Goal: Task Accomplishment & Management: Manage account settings

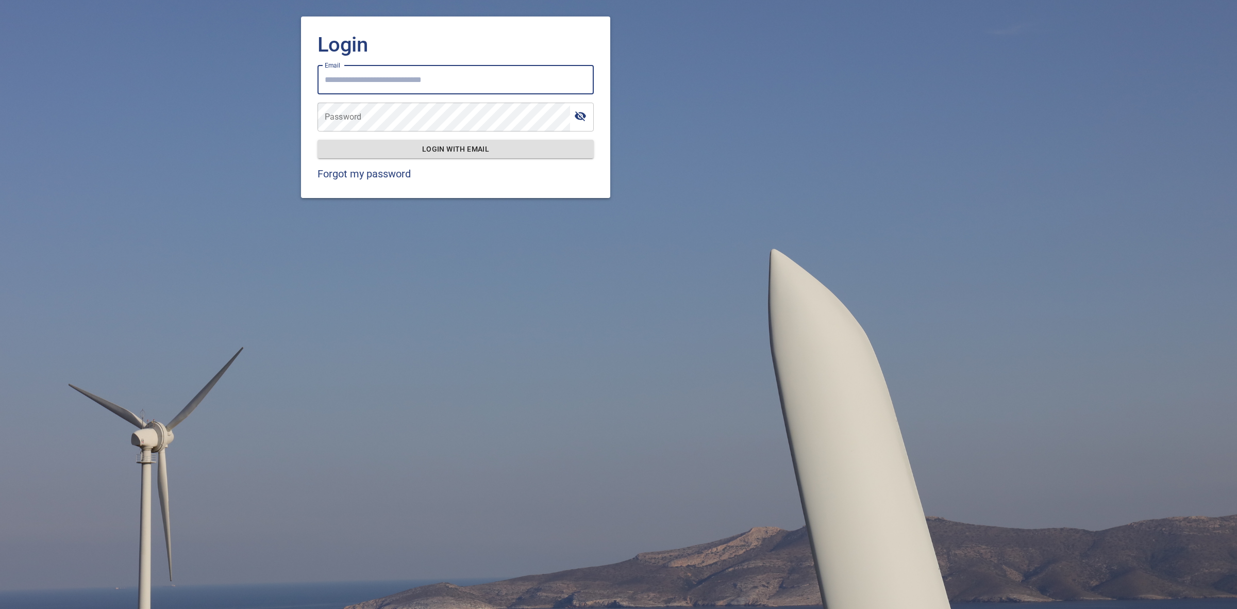
click at [495, 73] on input "Email" at bounding box center [456, 79] width 276 height 29
type input "**********"
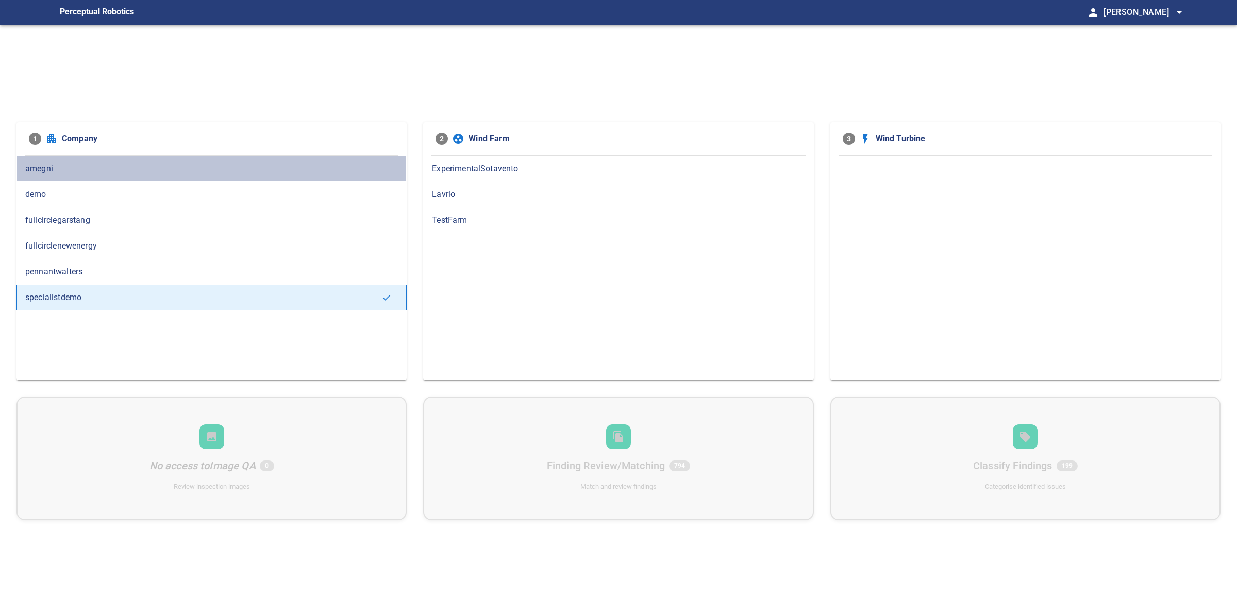
click at [328, 176] on div "amegni" at bounding box center [211, 169] width 390 height 26
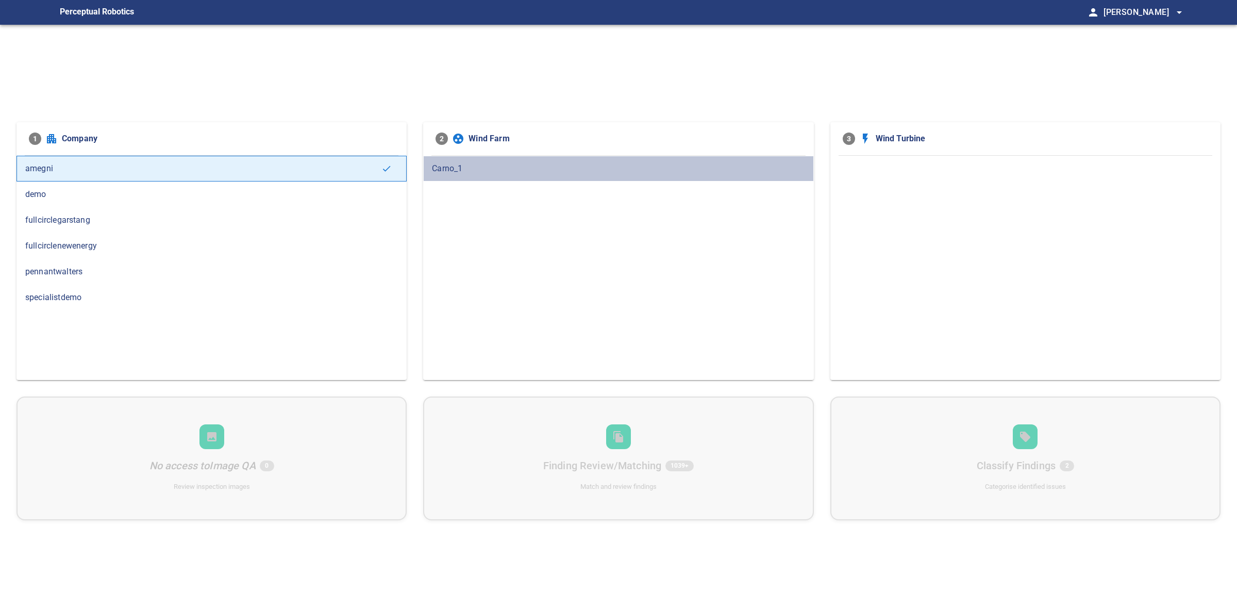
click at [796, 172] on span "Carno_1" at bounding box center [618, 168] width 373 height 12
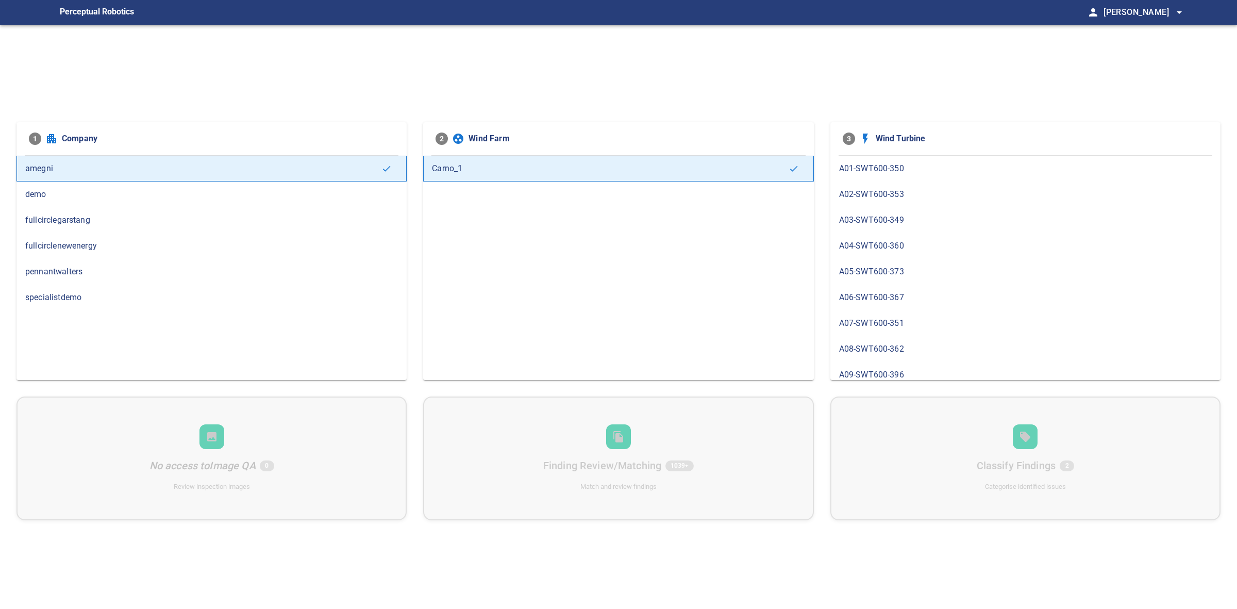
scroll to position [2, 0]
click at [880, 369] on span "A09-SWT600-396" at bounding box center [1025, 373] width 373 height 12
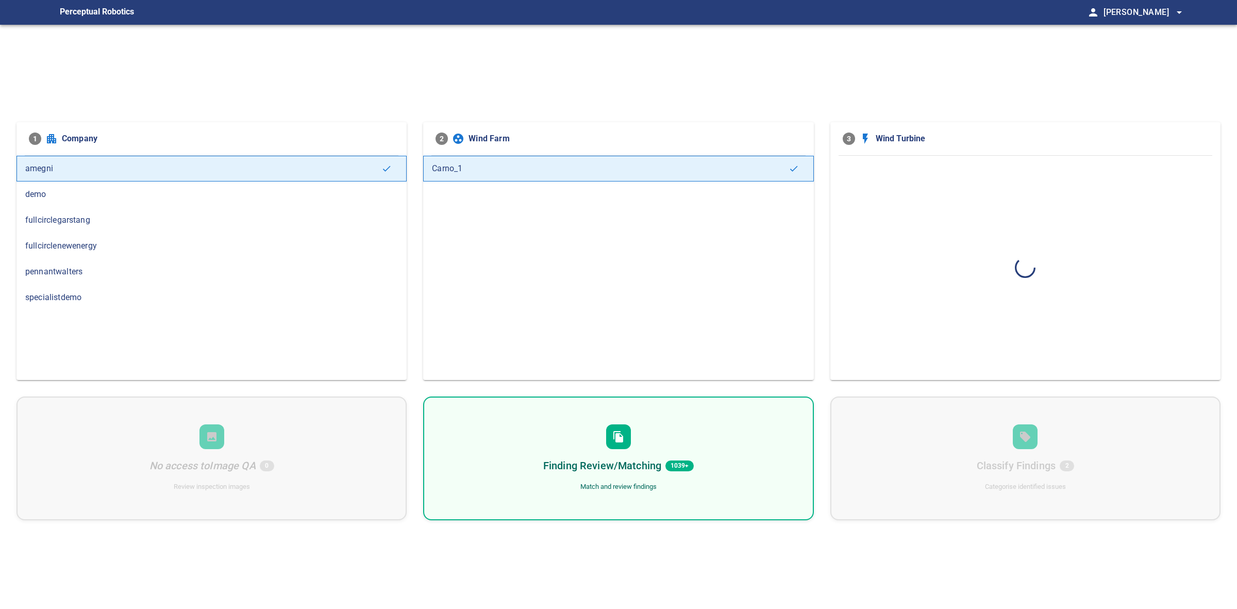
scroll to position [0, 0]
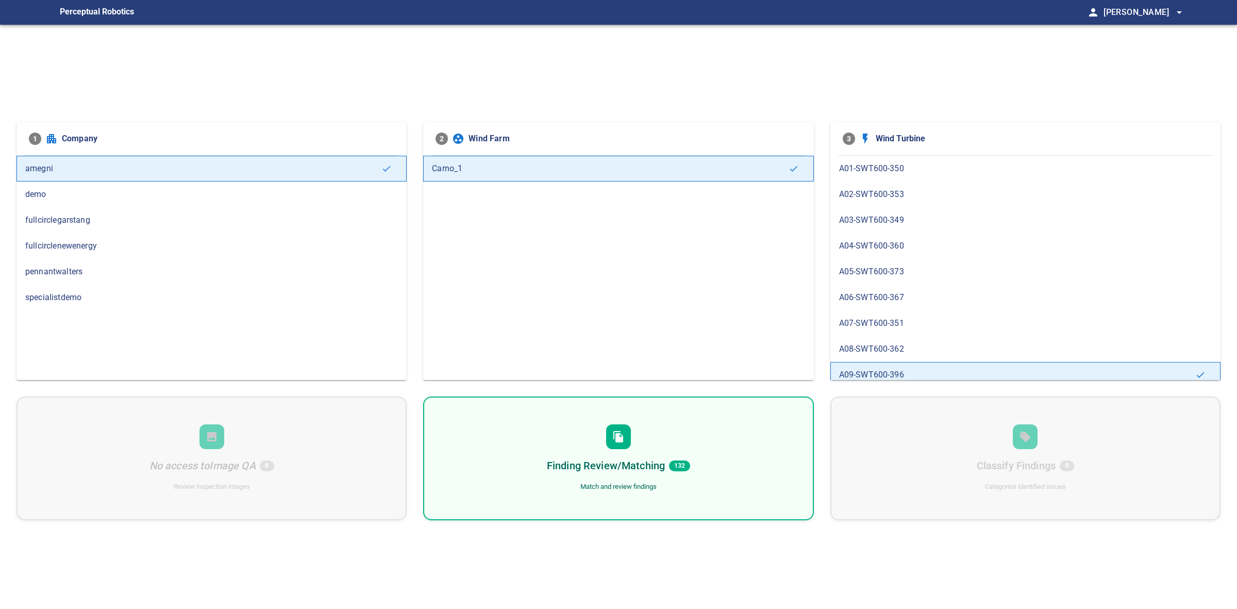
click at [694, 446] on div "Finding Review/Matching 132 Match and review findings" at bounding box center [618, 458] width 390 height 124
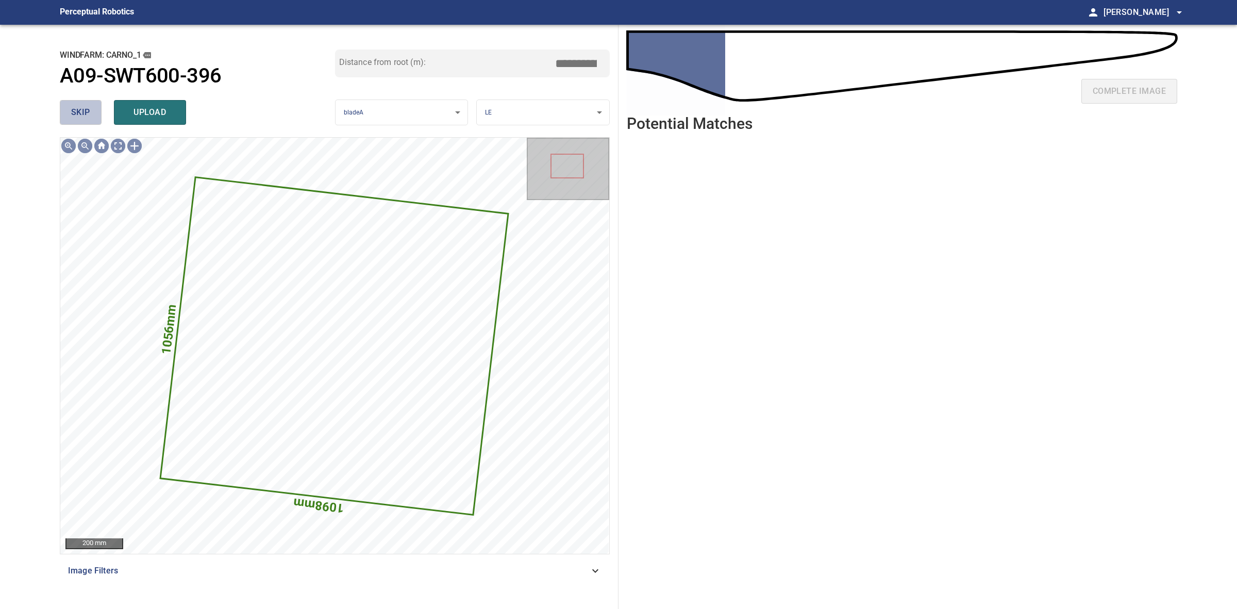
click at [93, 101] on button "skip" at bounding box center [81, 112] width 42 height 25
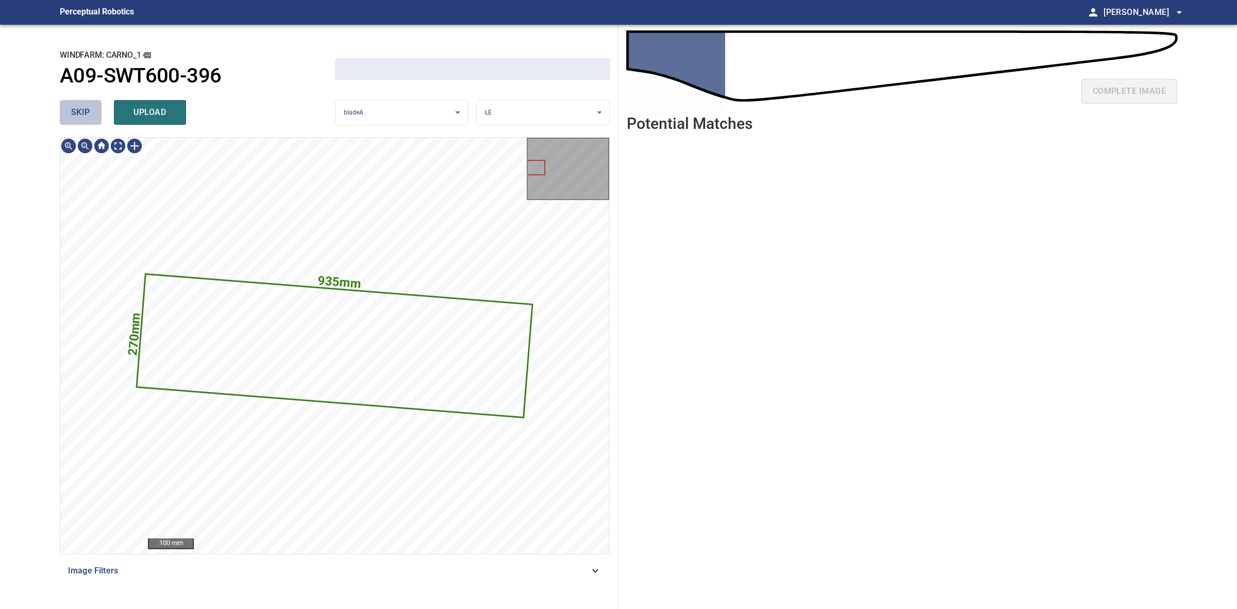
click at [93, 101] on button "skip" at bounding box center [81, 112] width 42 height 25
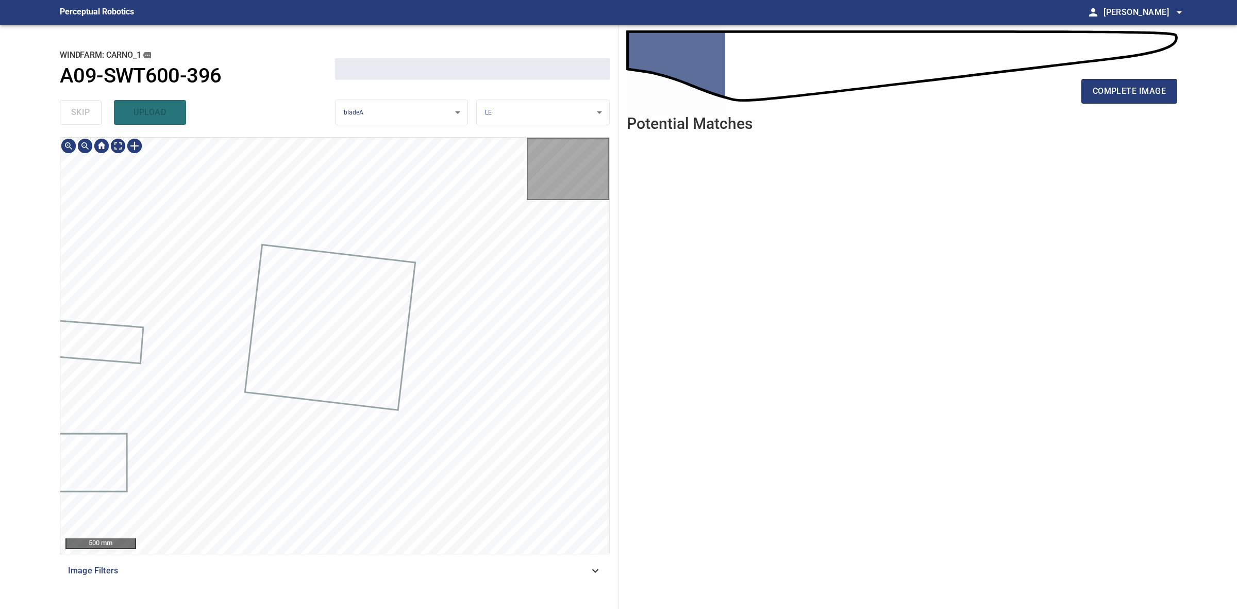
click at [93, 101] on div "skip upload" at bounding box center [197, 112] width 275 height 33
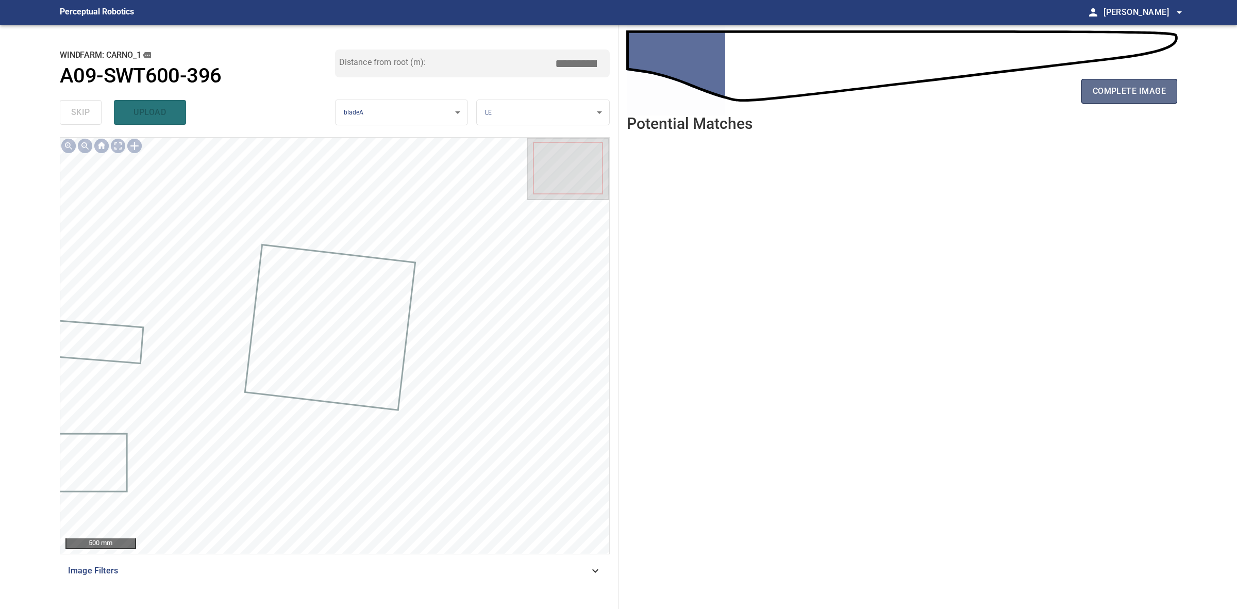
click at [1112, 88] on span "complete image" at bounding box center [1129, 91] width 73 height 14
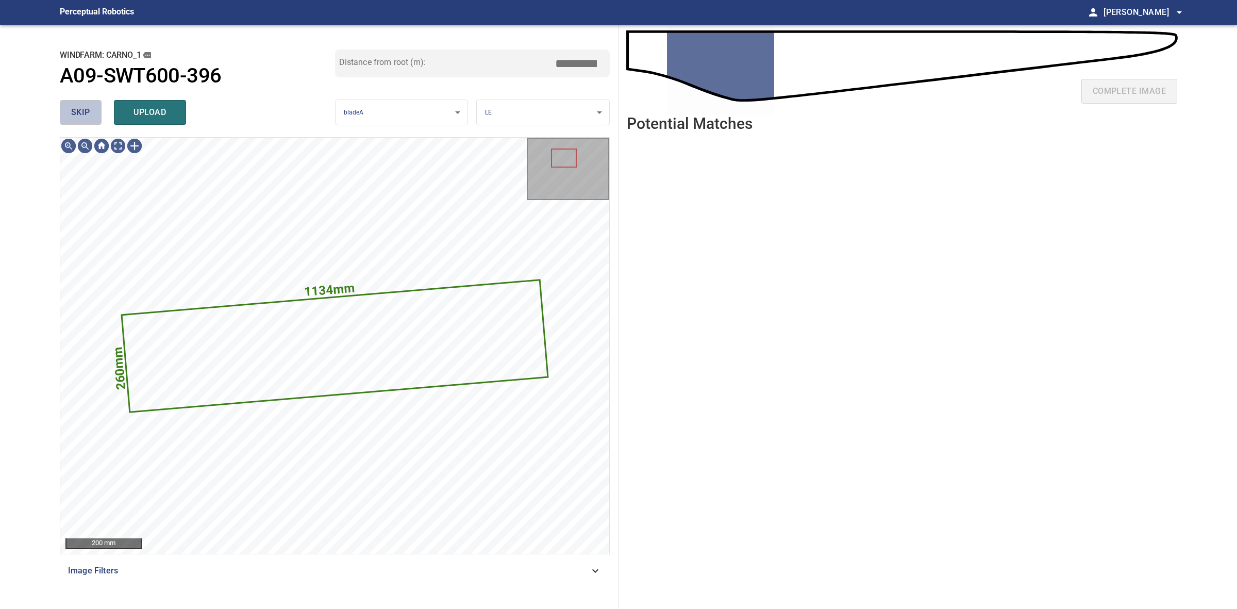
click at [84, 116] on span "skip" at bounding box center [80, 112] width 19 height 14
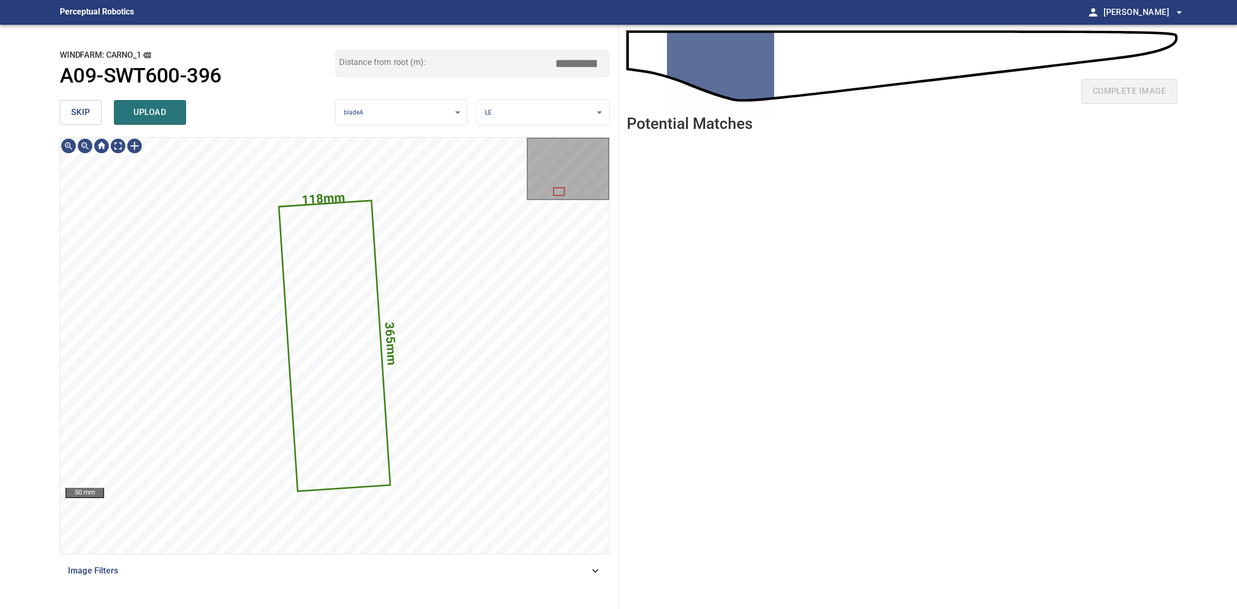
click at [84, 116] on span "skip" at bounding box center [80, 112] width 19 height 14
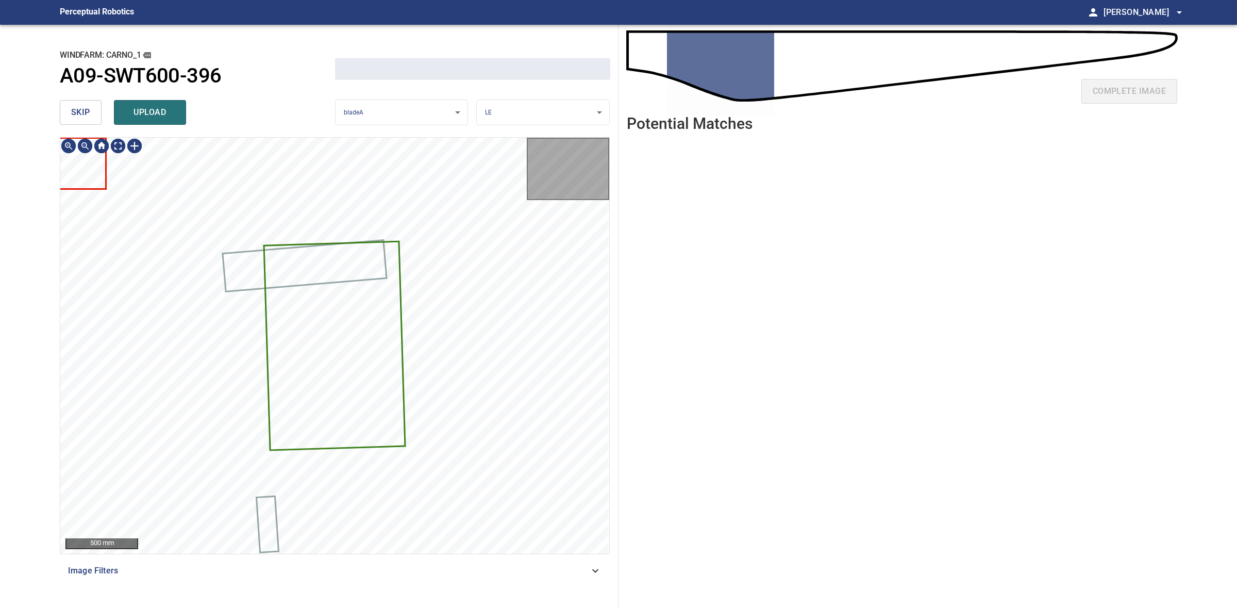
click at [84, 116] on span "skip" at bounding box center [80, 112] width 19 height 14
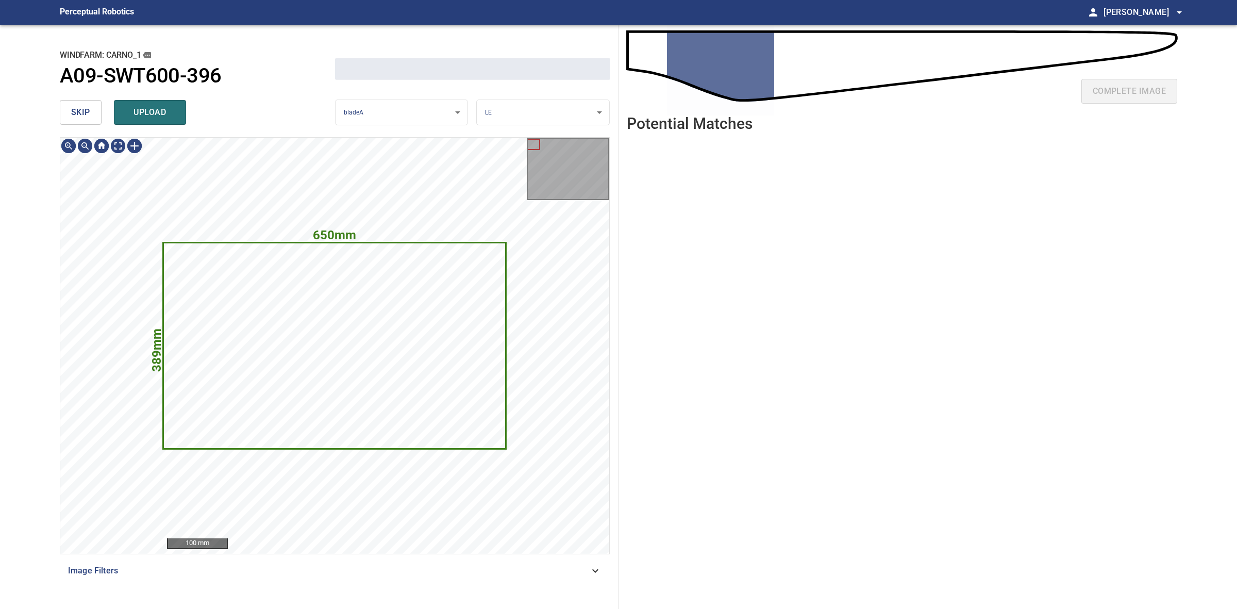
click at [84, 116] on span "skip" at bounding box center [80, 112] width 19 height 14
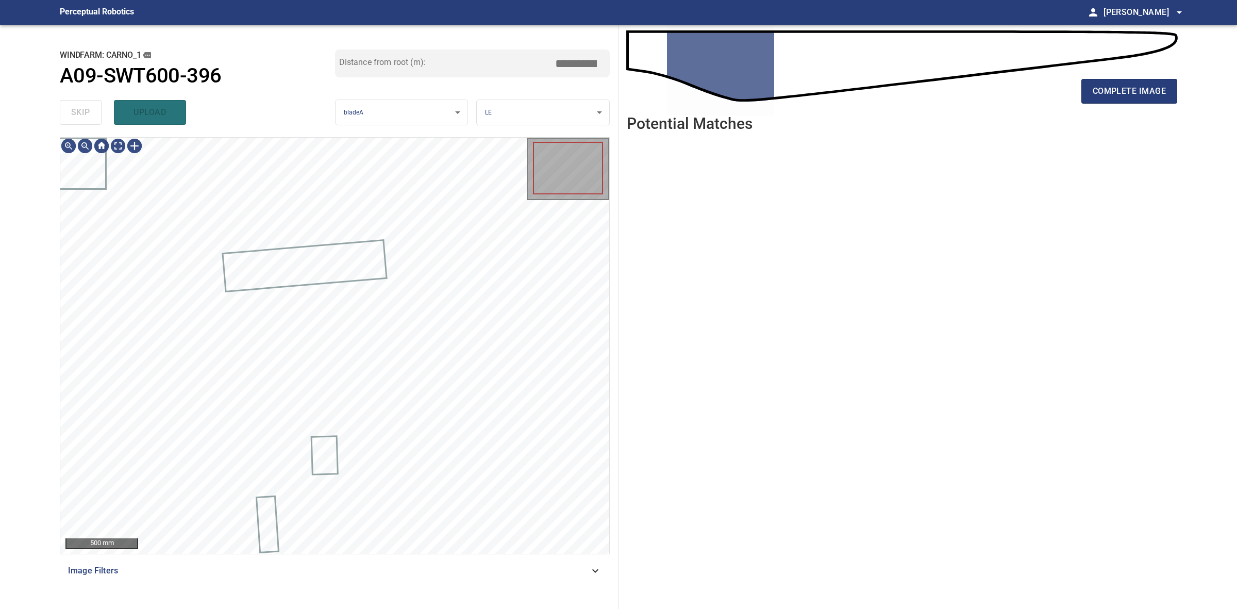
click at [84, 116] on div "skip upload" at bounding box center [197, 112] width 275 height 33
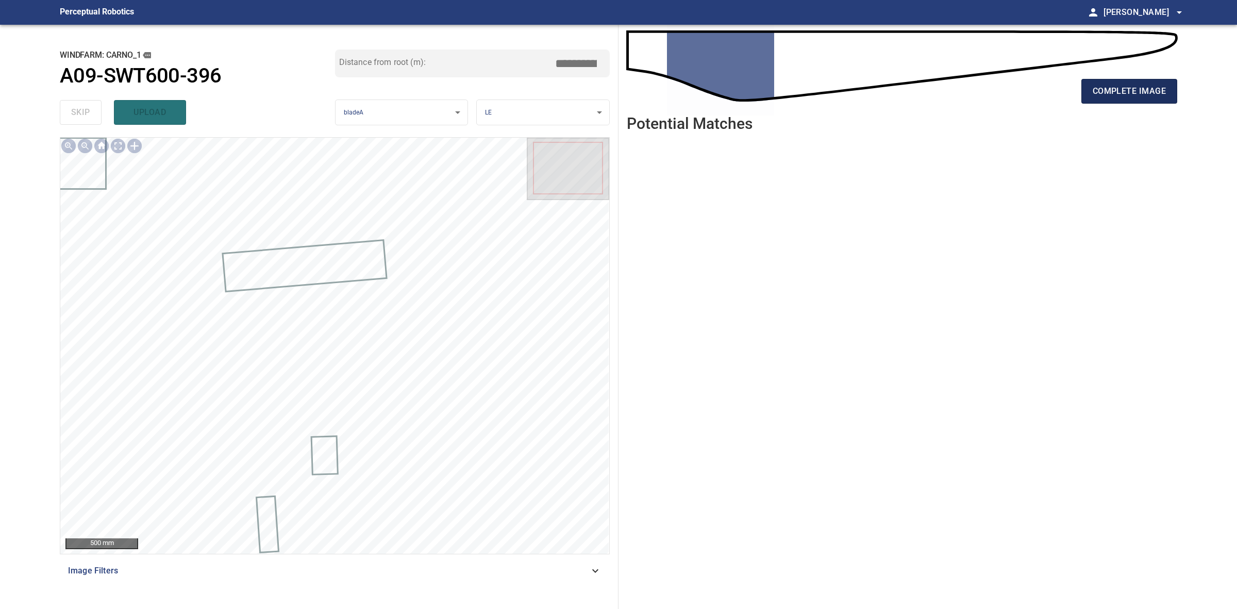
click at [1105, 94] on span "complete image" at bounding box center [1129, 91] width 73 height 14
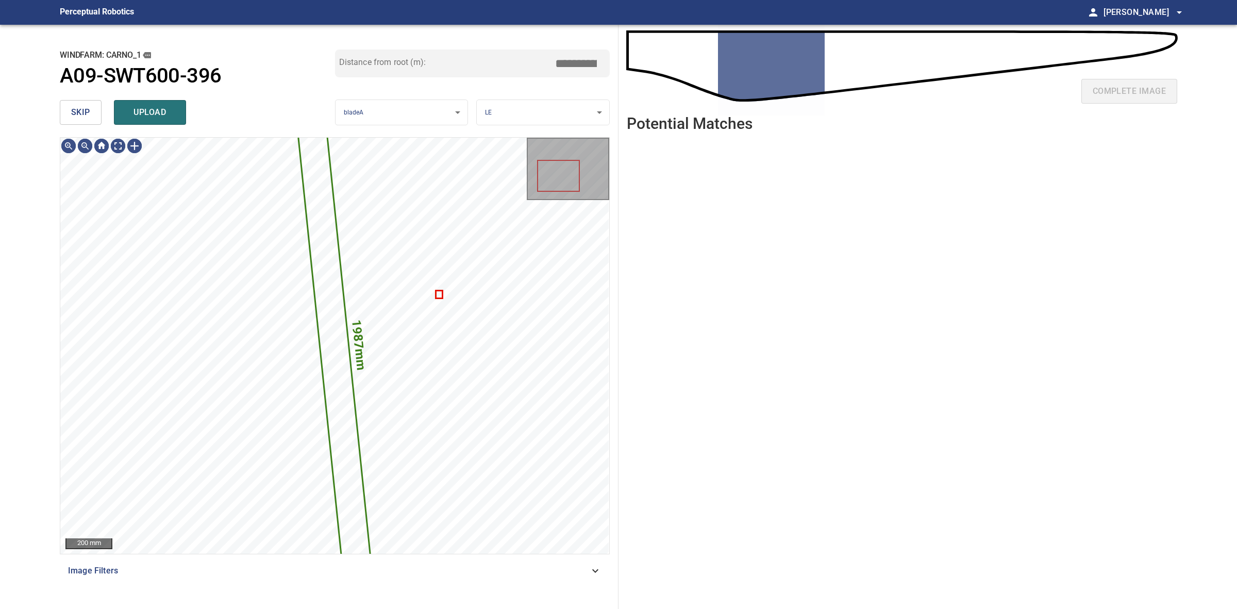
click at [81, 124] on button "skip" at bounding box center [81, 112] width 42 height 25
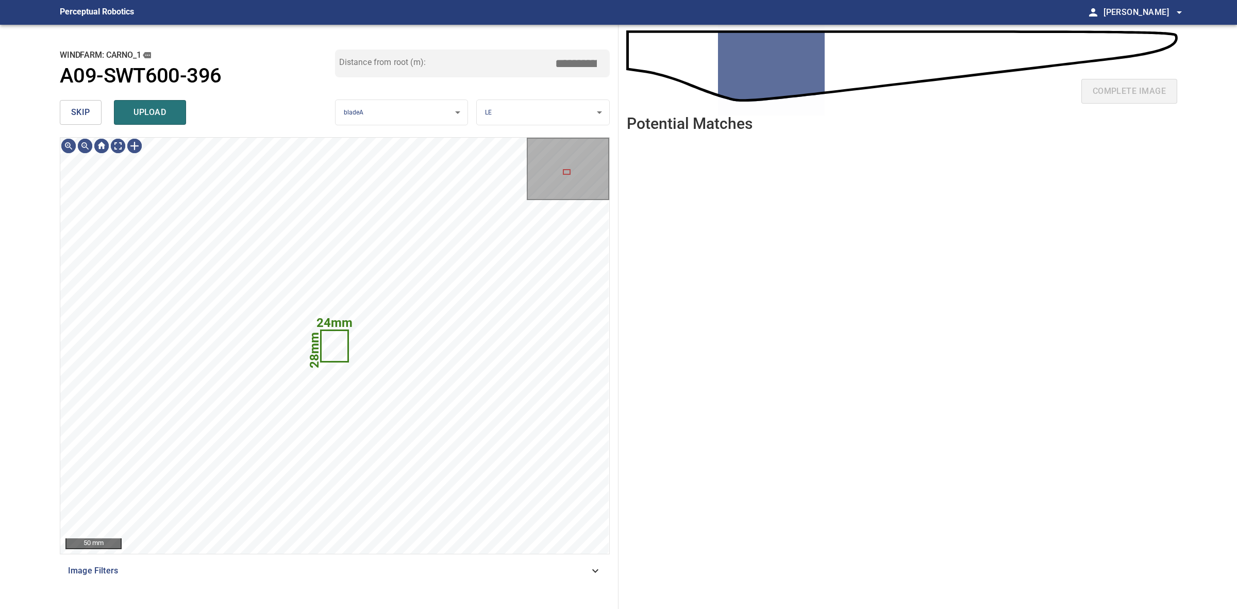
click at [80, 123] on button "skip" at bounding box center [81, 112] width 42 height 25
click at [80, 123] on div "skip upload" at bounding box center [197, 112] width 275 height 33
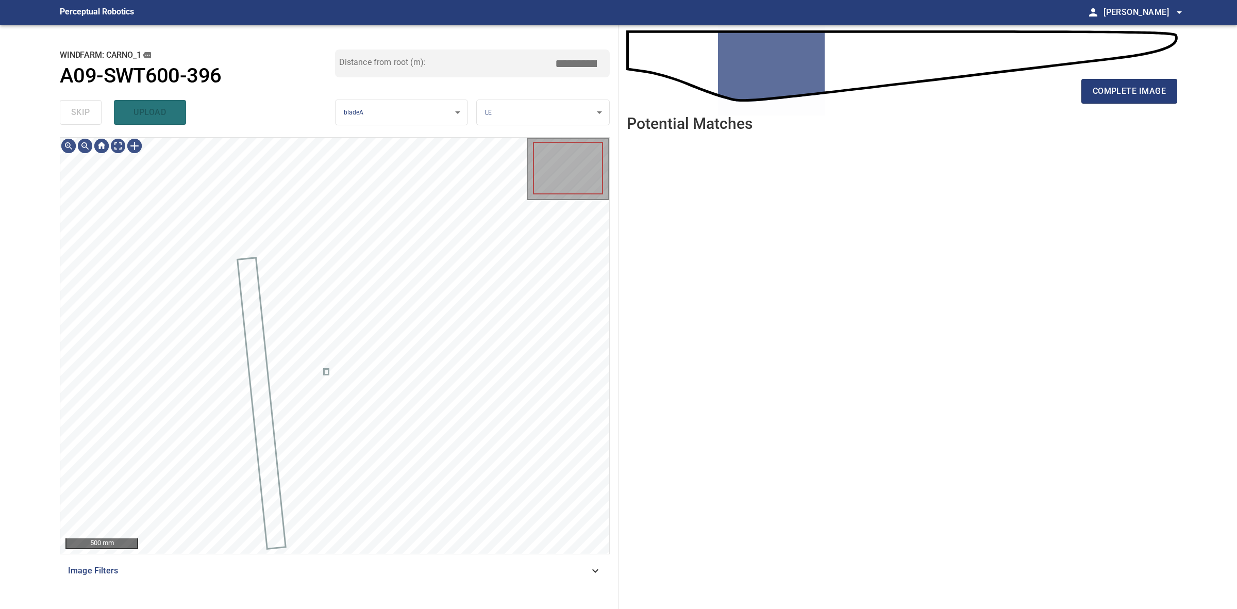
click at [80, 123] on div "skip upload" at bounding box center [197, 112] width 275 height 33
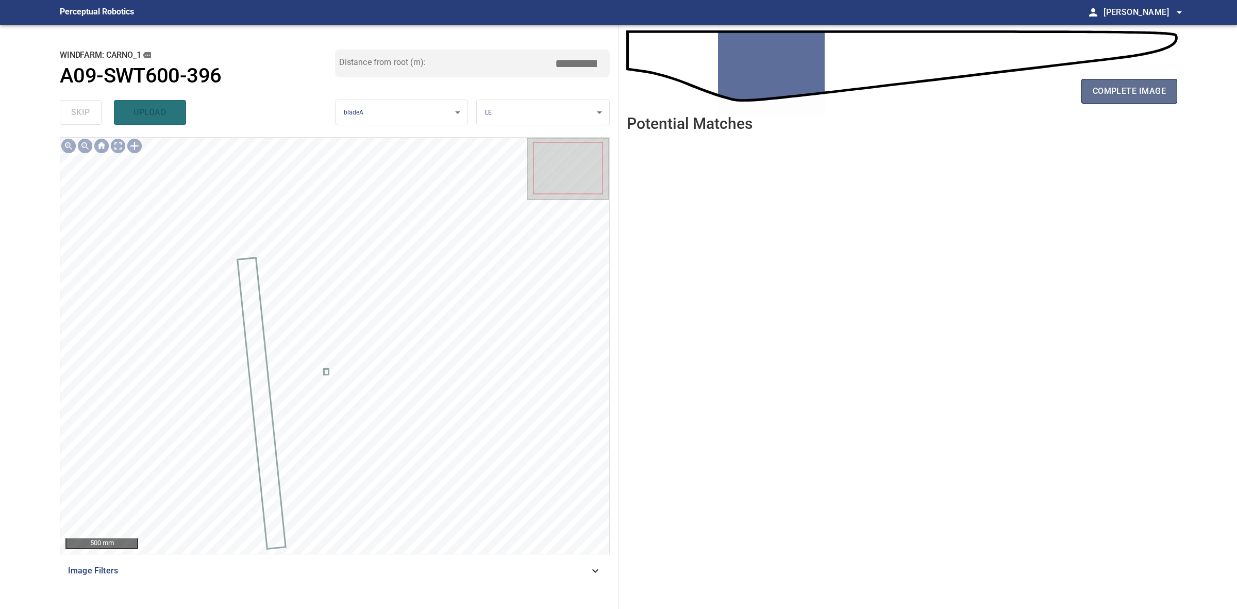
click at [1163, 98] on span "complete image" at bounding box center [1129, 91] width 73 height 14
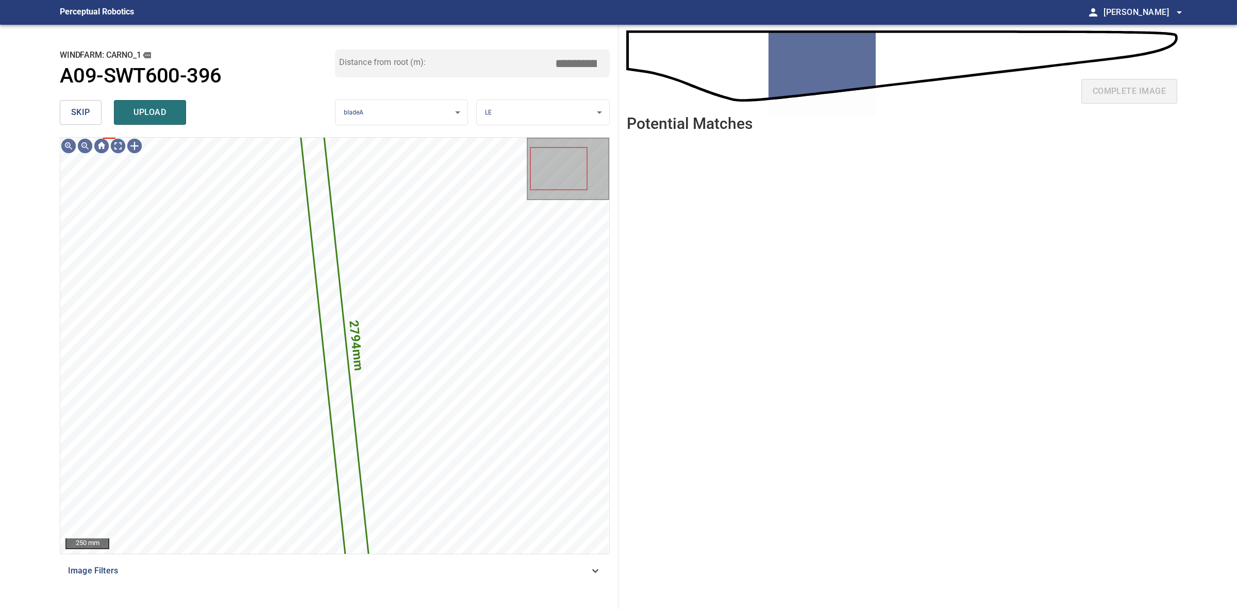
click at [55, 114] on div "**********" at bounding box center [335, 317] width 567 height 584
click at [63, 109] on button "skip" at bounding box center [81, 112] width 42 height 25
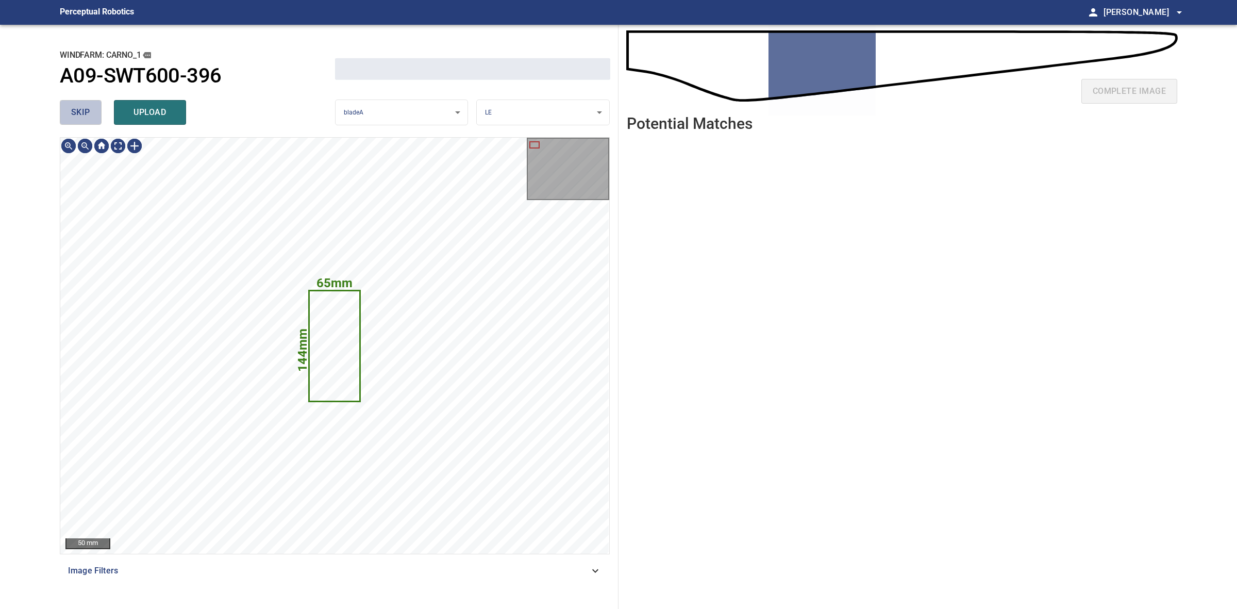
click at [63, 109] on button "skip" at bounding box center [81, 112] width 42 height 25
click at [63, 109] on div "skip upload" at bounding box center [197, 112] width 275 height 33
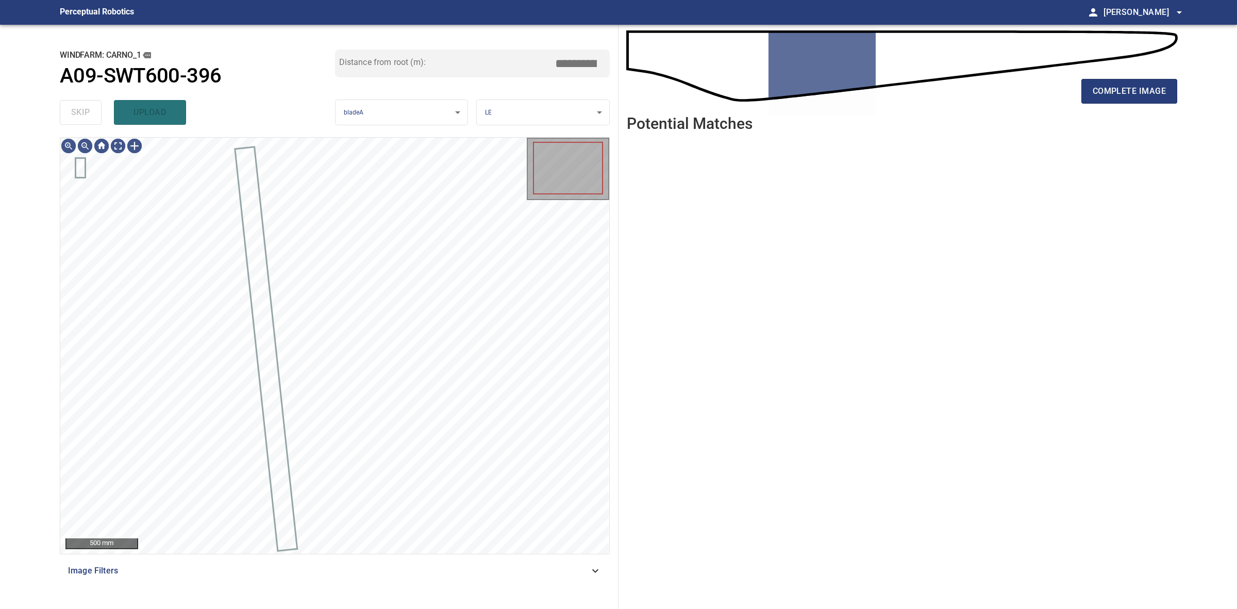
click at [63, 109] on div "skip upload" at bounding box center [197, 112] width 275 height 33
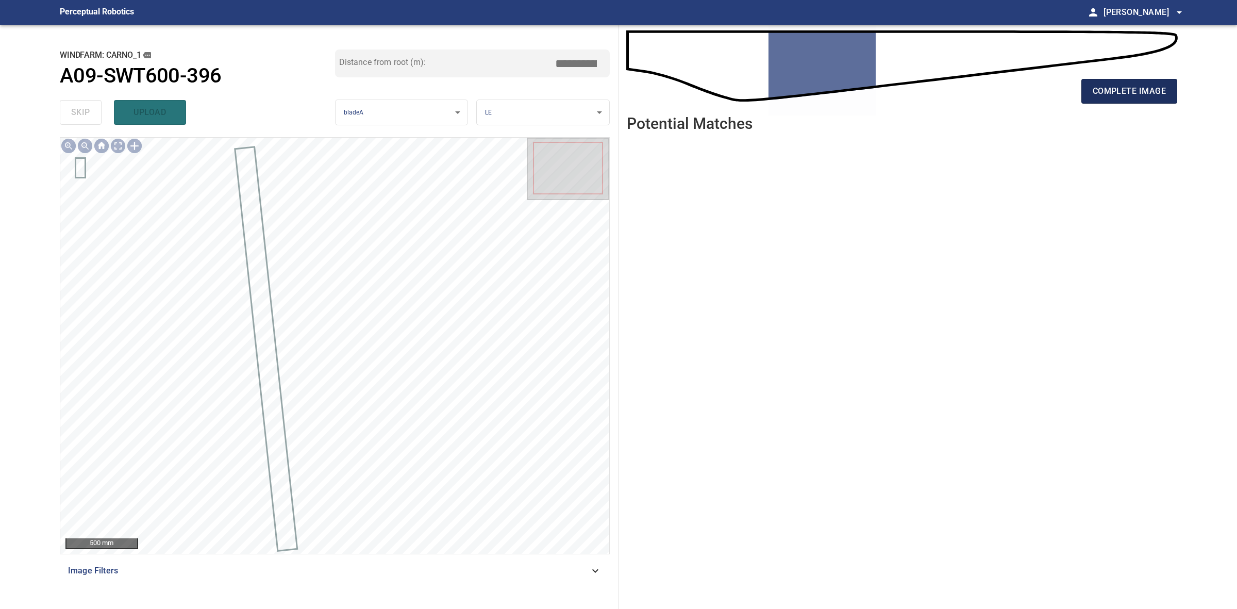
click at [1169, 94] on button "complete image" at bounding box center [1130, 91] width 96 height 25
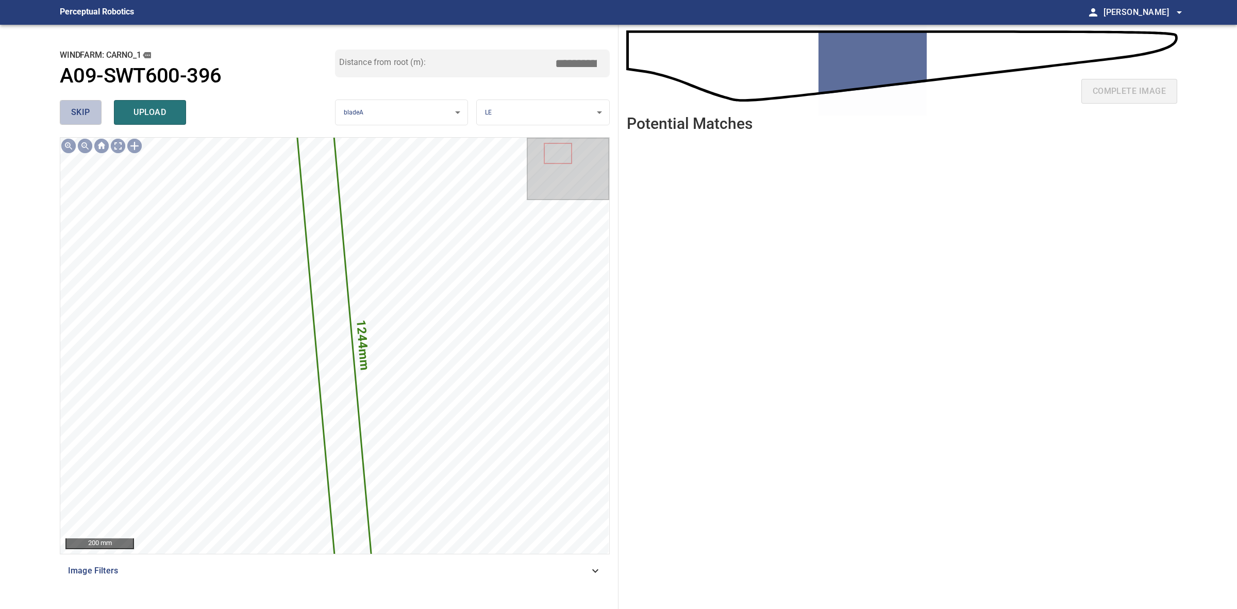
click at [75, 109] on span "skip" at bounding box center [80, 112] width 19 height 14
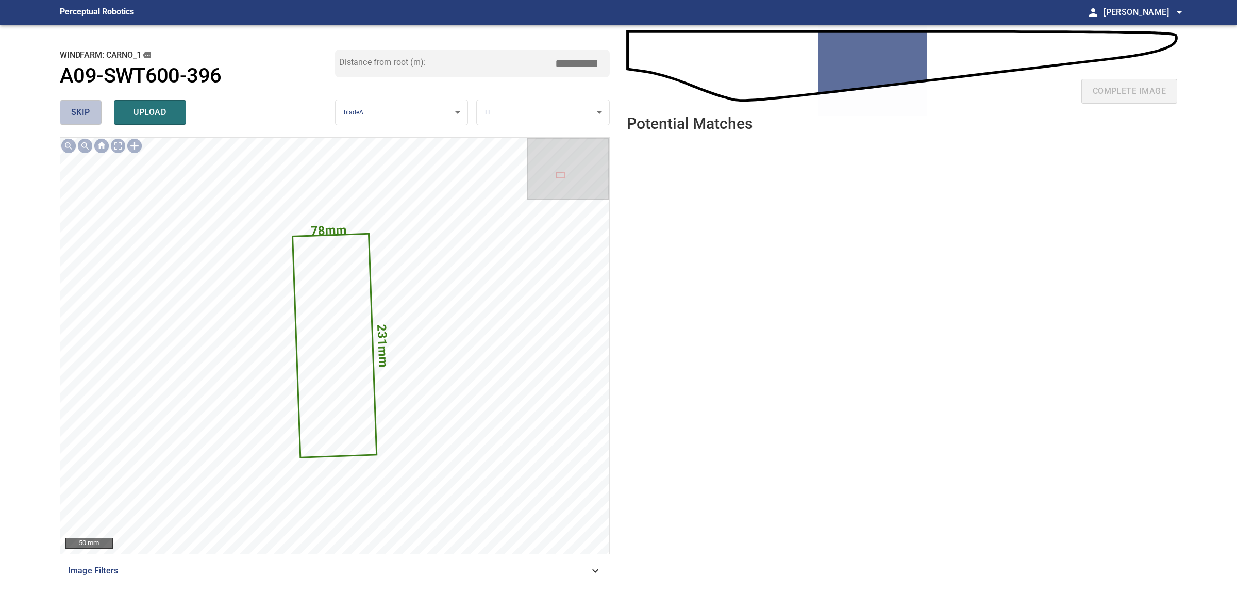
click at [75, 109] on span "skip" at bounding box center [80, 112] width 19 height 14
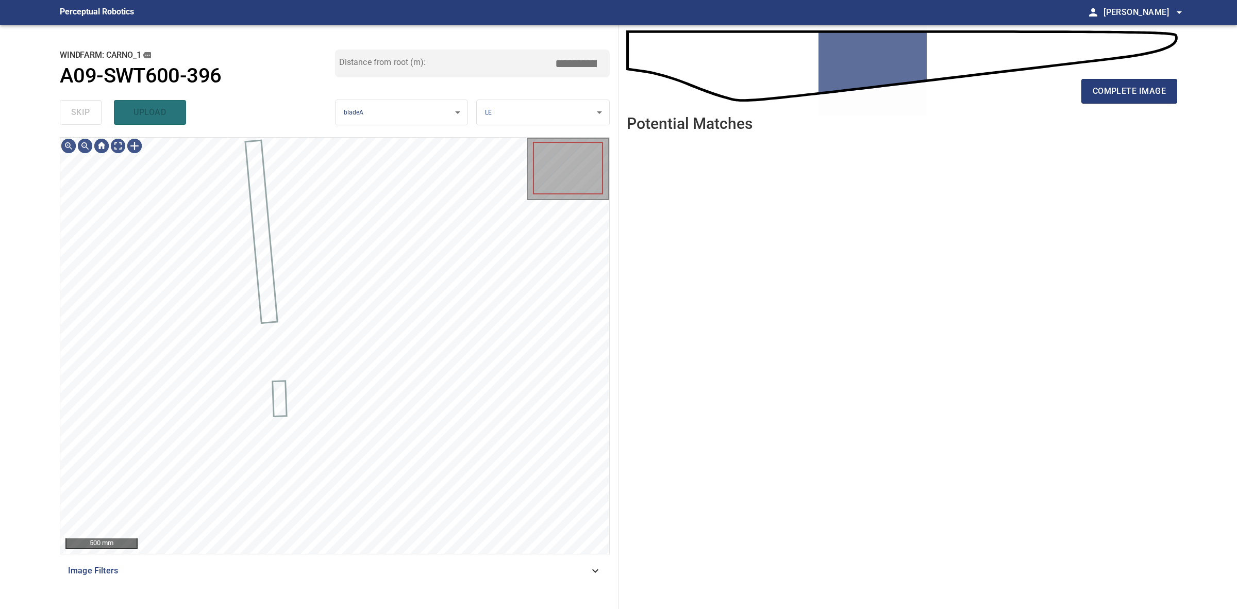
click at [75, 109] on div "skip upload" at bounding box center [197, 112] width 275 height 33
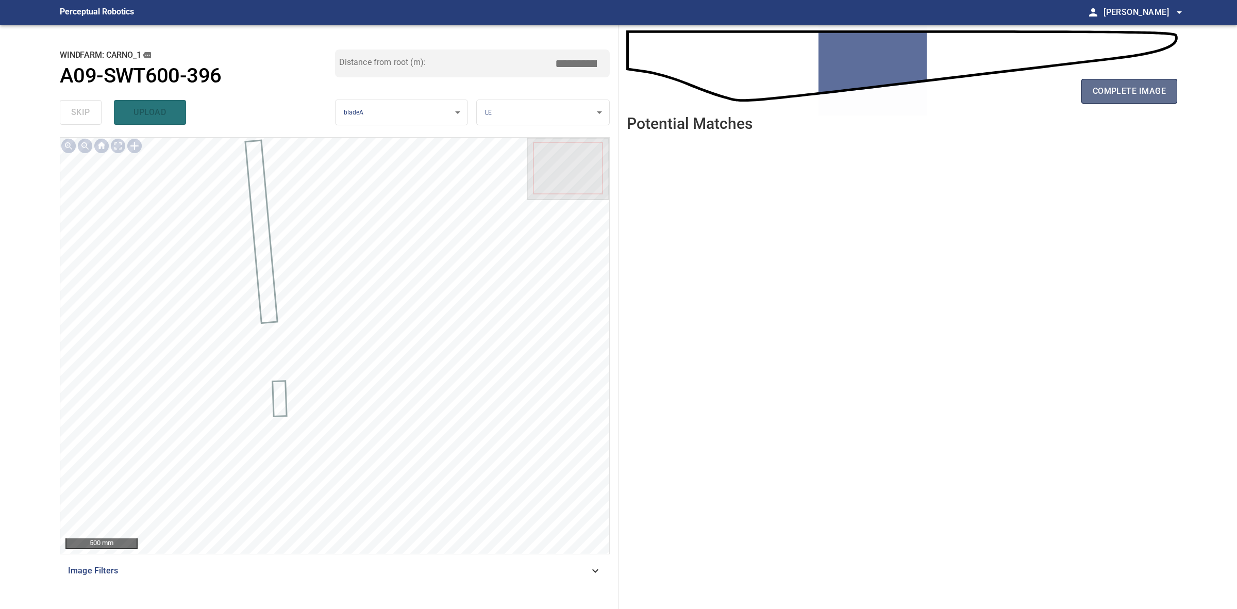
click at [1094, 96] on span "complete image" at bounding box center [1129, 91] width 73 height 14
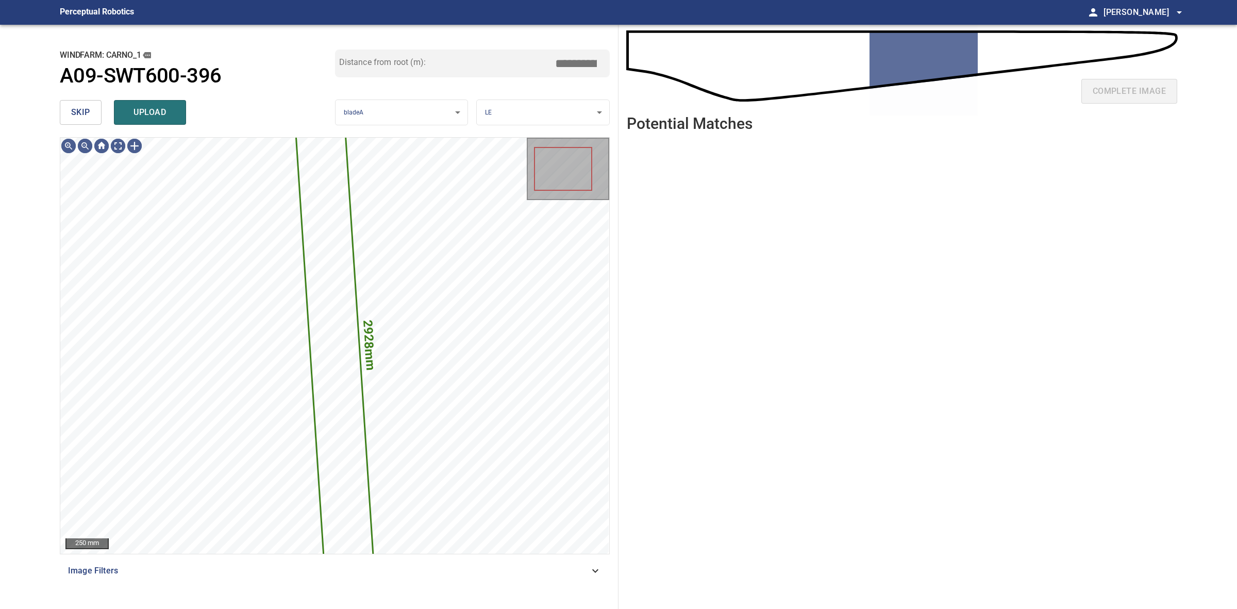
click at [78, 109] on span "skip" at bounding box center [80, 112] width 19 height 14
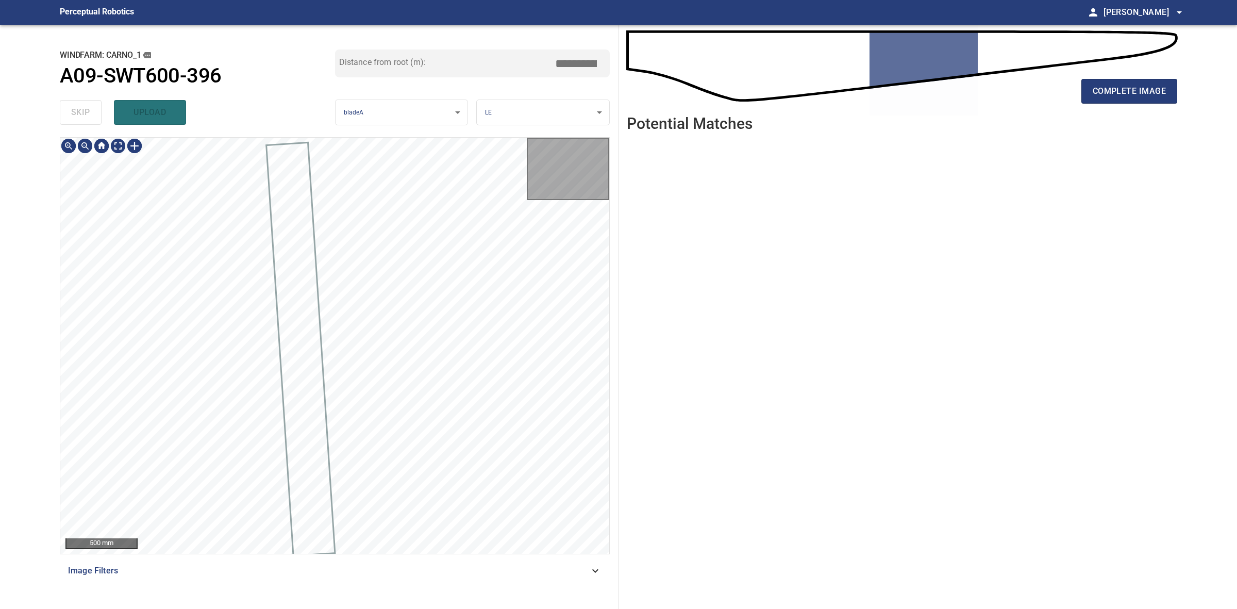
click at [78, 109] on div "skip upload" at bounding box center [197, 112] width 275 height 33
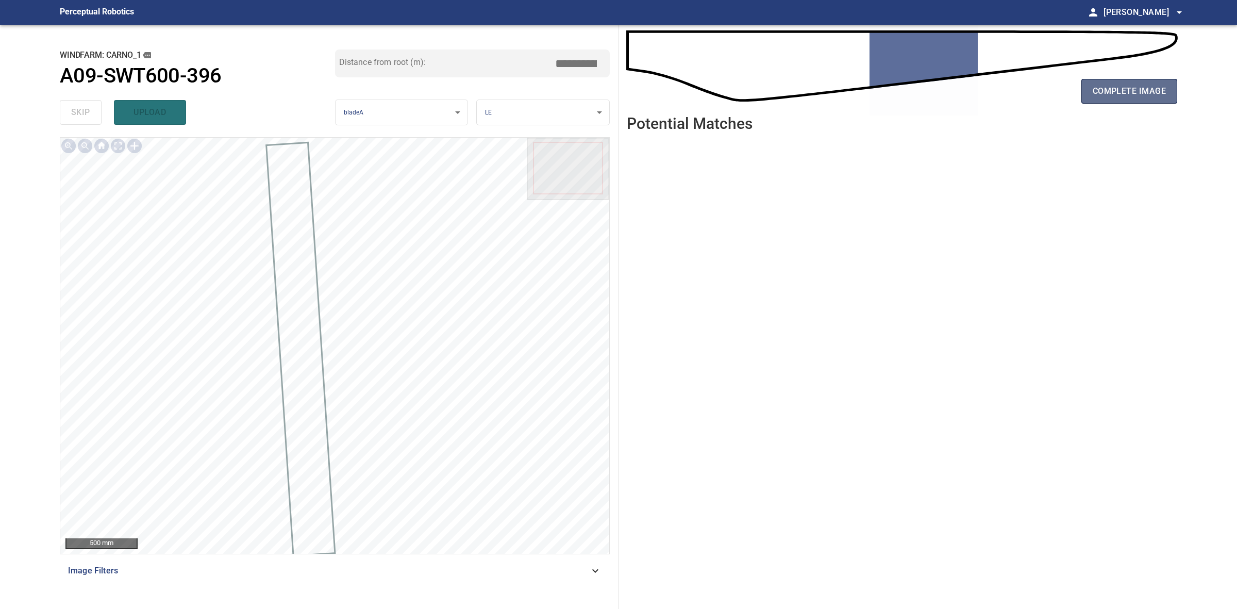
click at [1160, 84] on span "complete image" at bounding box center [1129, 91] width 73 height 14
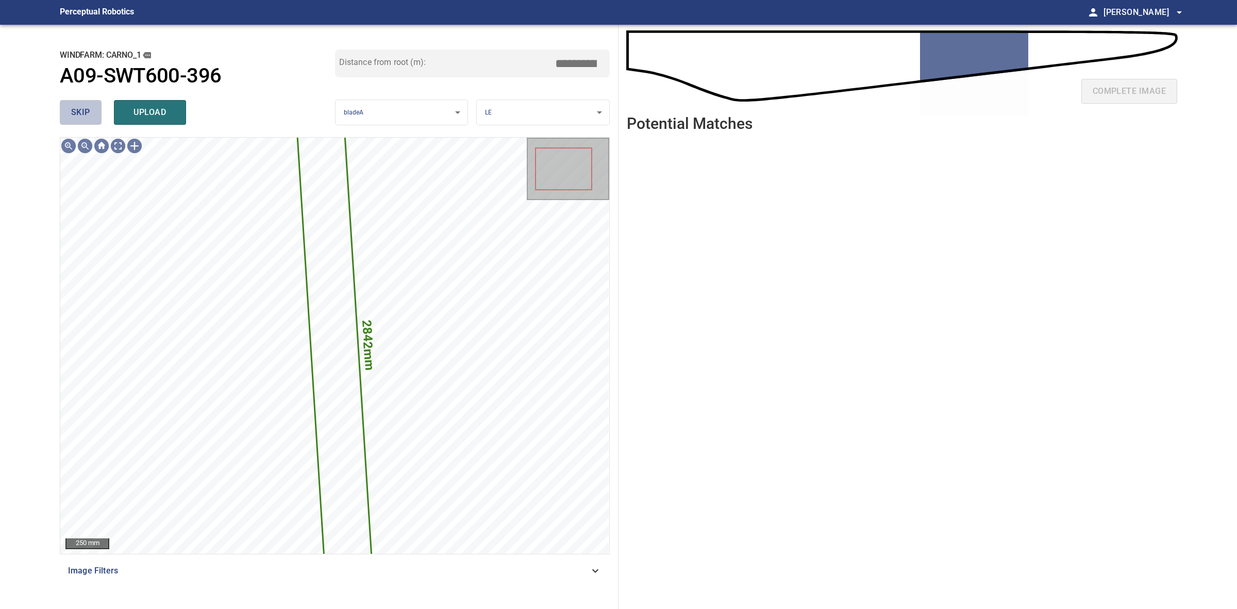
click at [63, 118] on button "skip" at bounding box center [81, 112] width 42 height 25
click at [63, 118] on div "skip upload" at bounding box center [197, 112] width 275 height 33
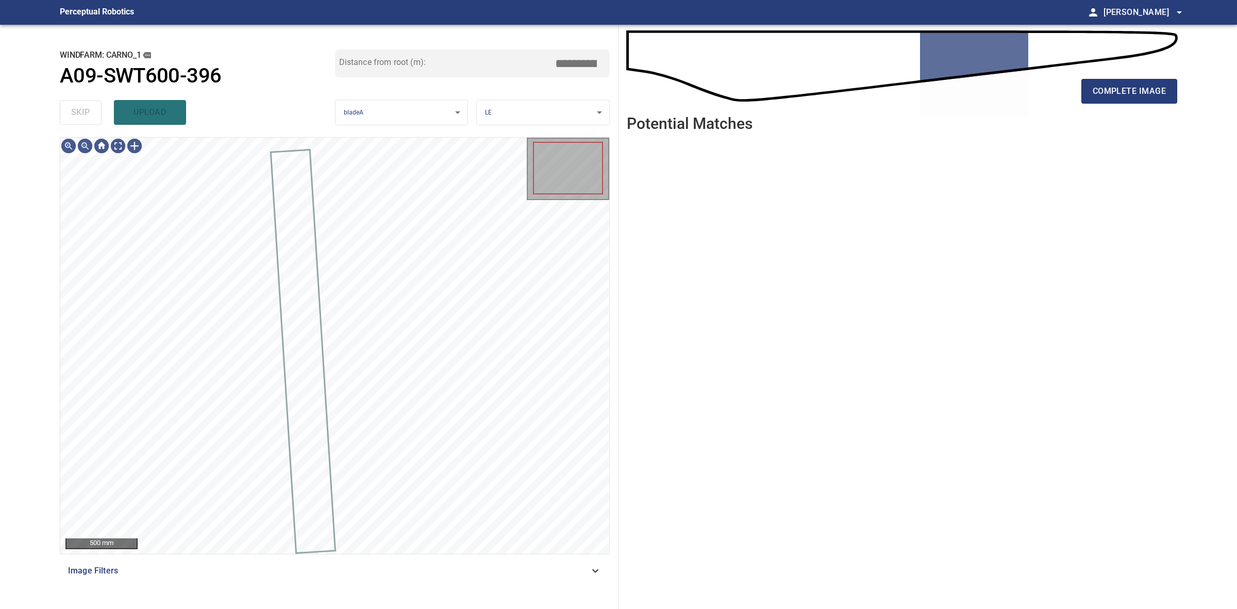
drag, startPoint x: 63, startPoint y: 118, endPoint x: 89, endPoint y: 114, distance: 25.4
click at [64, 118] on div "skip upload" at bounding box center [197, 112] width 275 height 33
click at [1101, 93] on span "complete image" at bounding box center [1129, 91] width 73 height 14
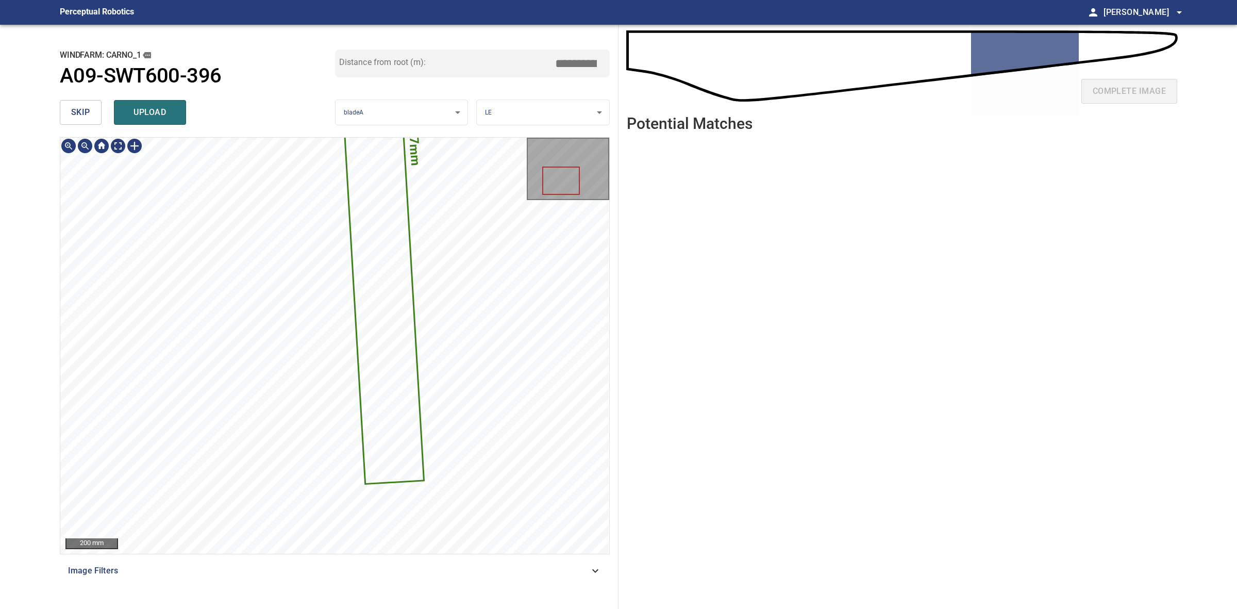
click at [89, 102] on button "skip" at bounding box center [81, 112] width 42 height 25
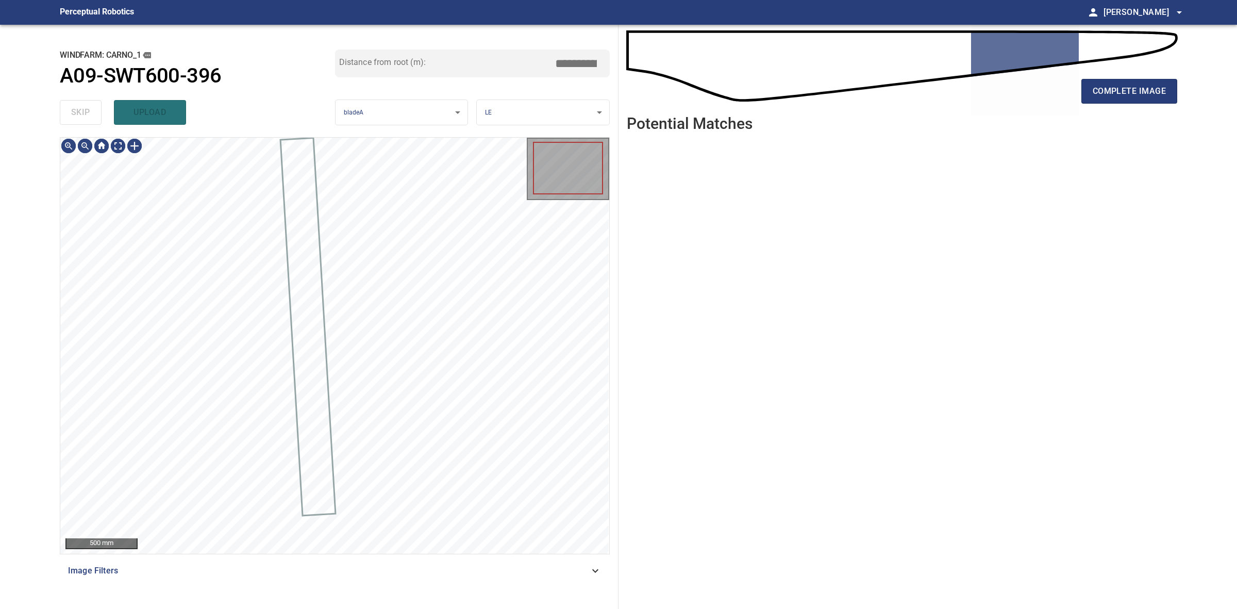
click at [89, 102] on div "skip upload" at bounding box center [197, 112] width 275 height 33
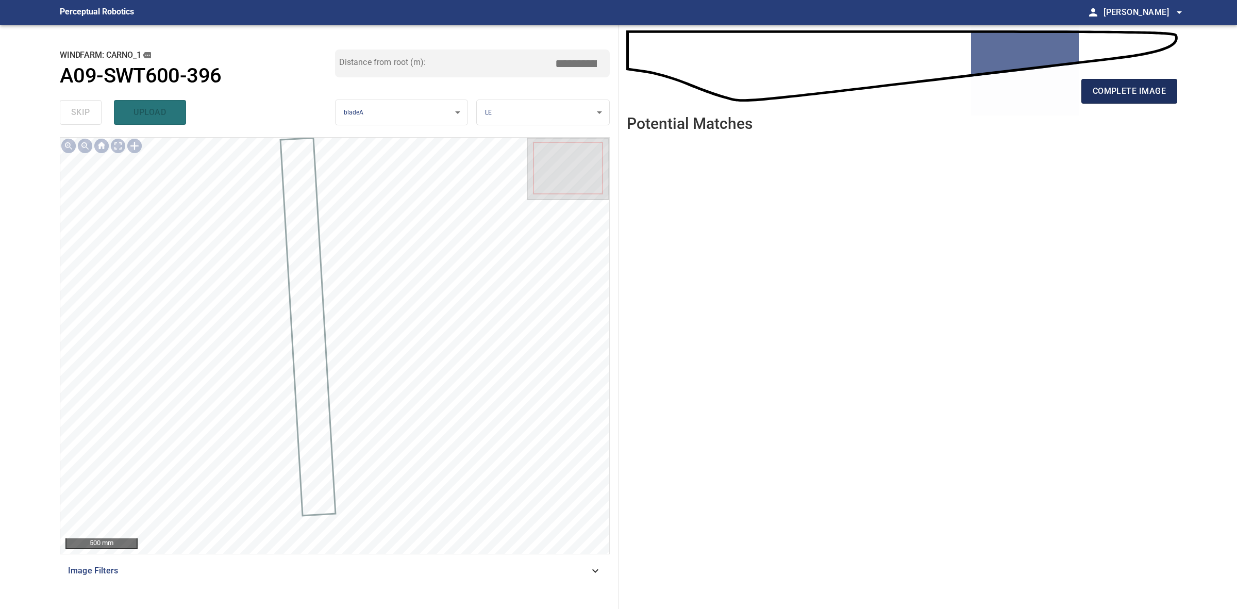
click at [1106, 101] on button "complete image" at bounding box center [1130, 91] width 96 height 25
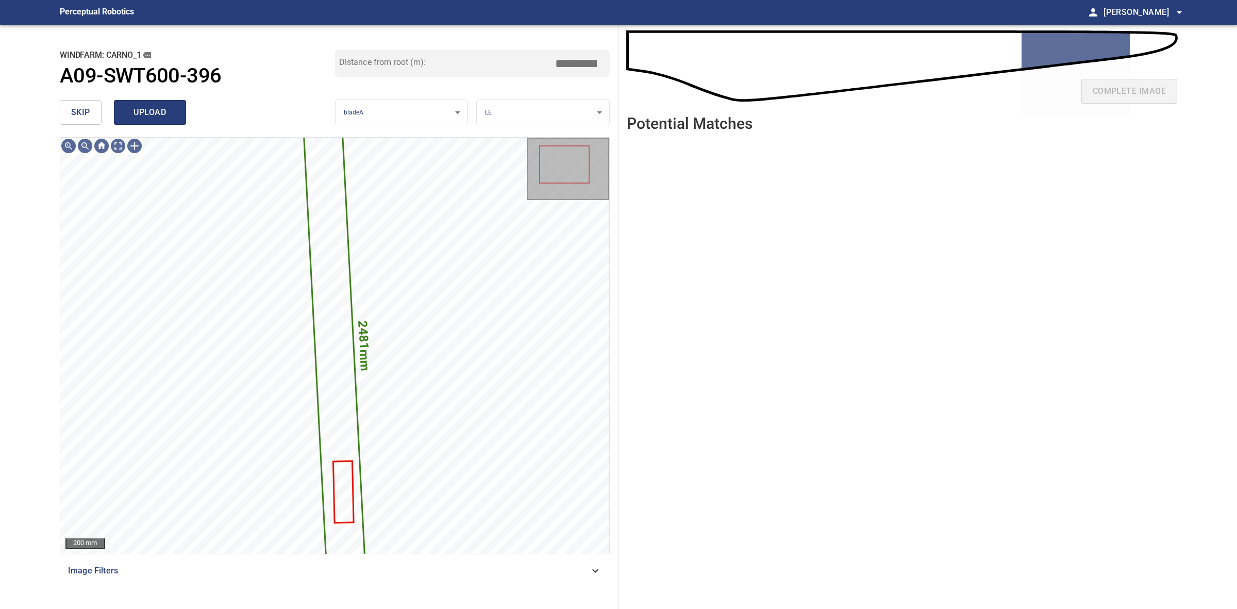
click at [163, 104] on button "upload" at bounding box center [150, 112] width 72 height 25
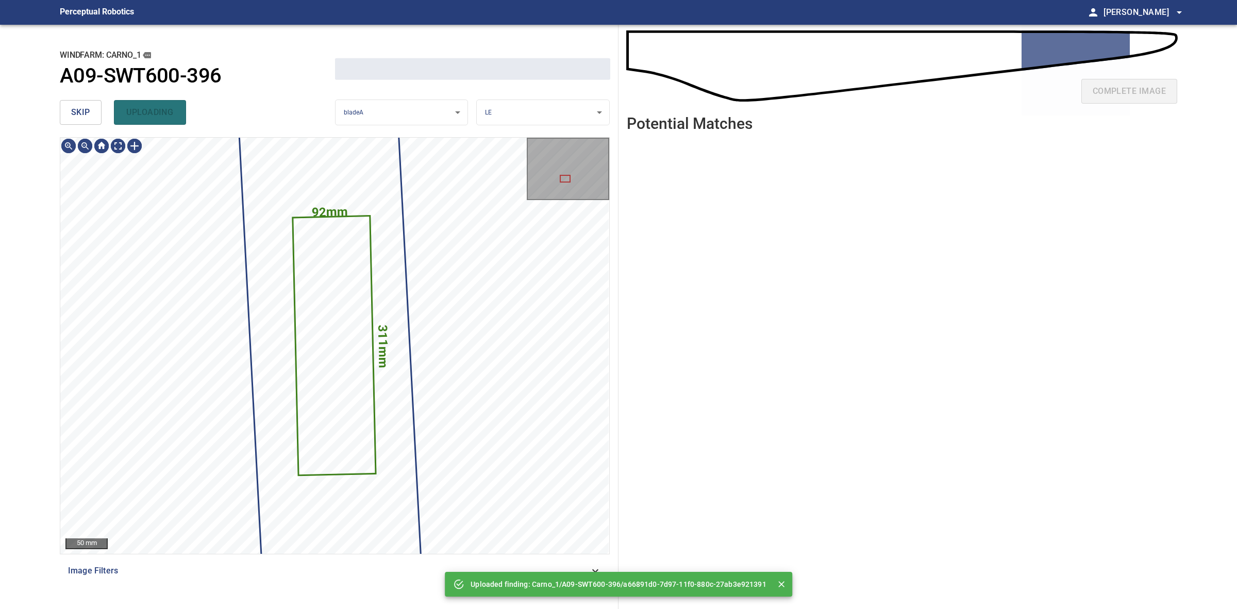
click at [80, 104] on button "skip" at bounding box center [81, 112] width 42 height 25
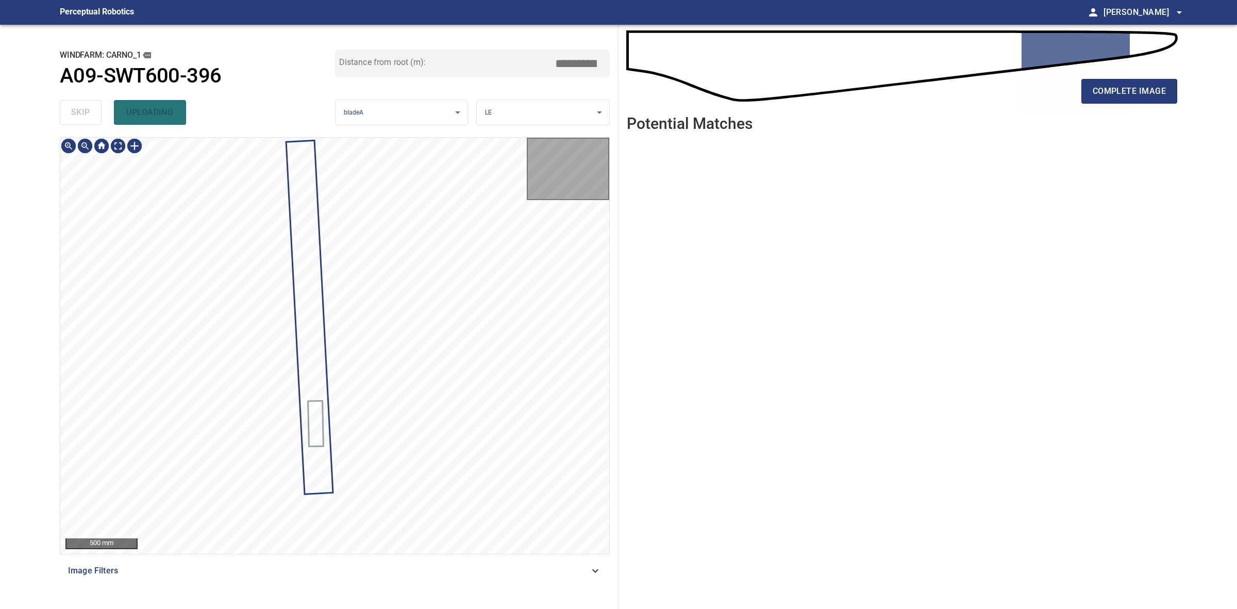
click at [80, 104] on div "skip uploading" at bounding box center [197, 112] width 275 height 33
click at [79, 104] on div "skip uploading" at bounding box center [197, 112] width 275 height 33
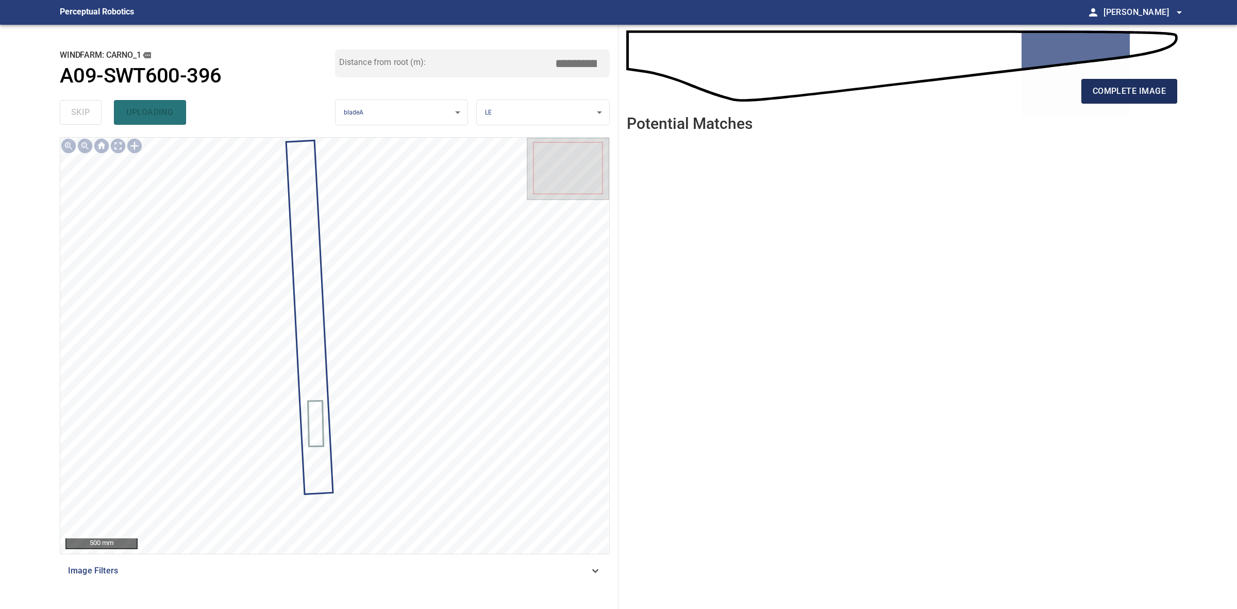
click at [1112, 88] on span "complete image" at bounding box center [1129, 91] width 73 height 14
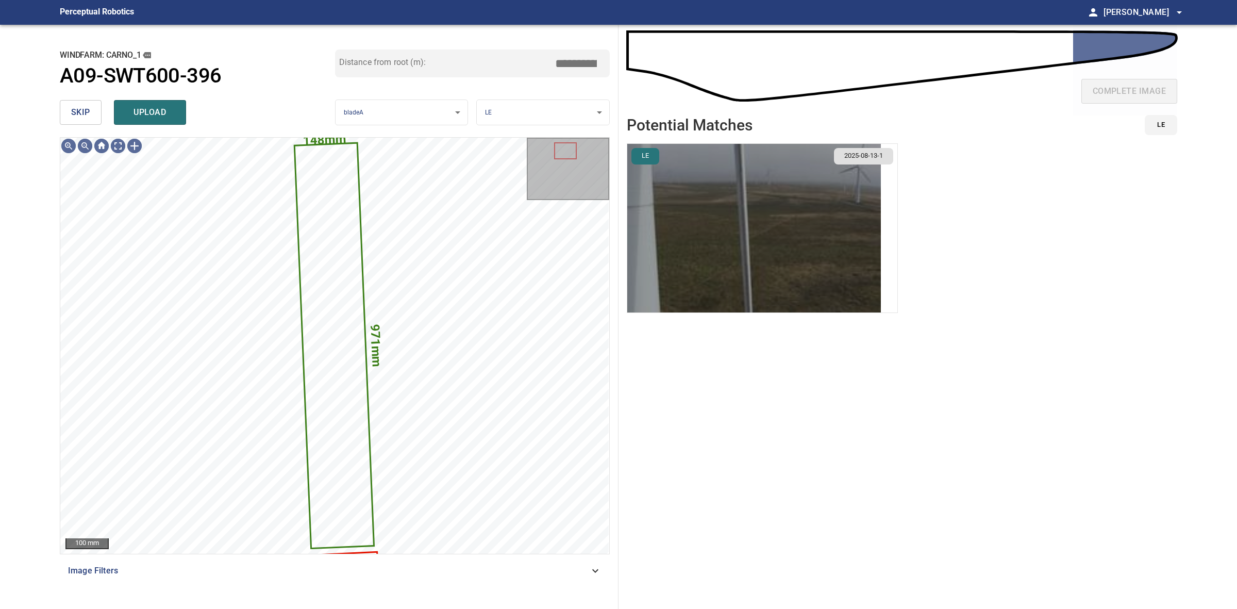
click at [723, 259] on img "button" at bounding box center [754, 228] width 254 height 169
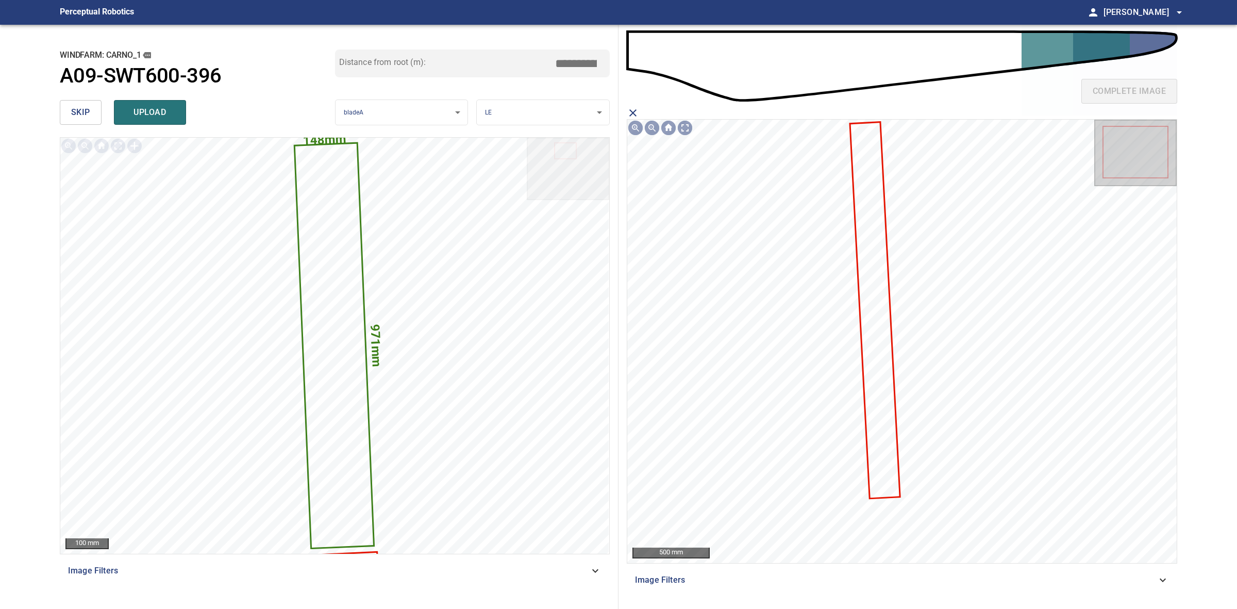
click at [863, 354] on icon at bounding box center [875, 310] width 48 height 375
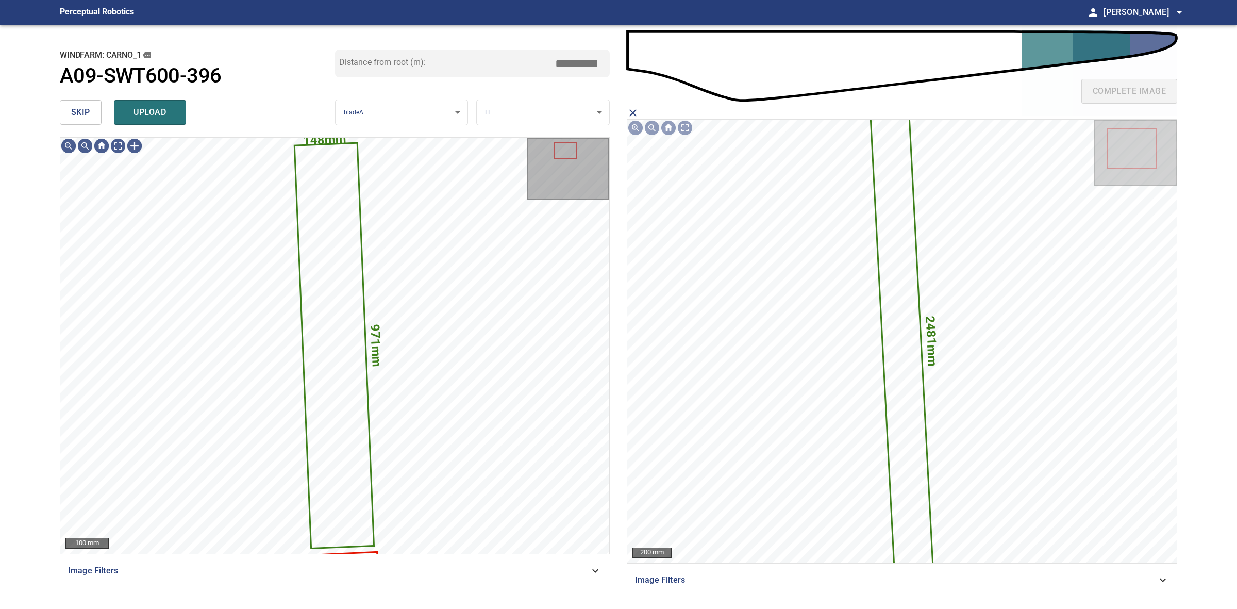
click at [132, 125] on div "skip upload" at bounding box center [197, 112] width 275 height 33
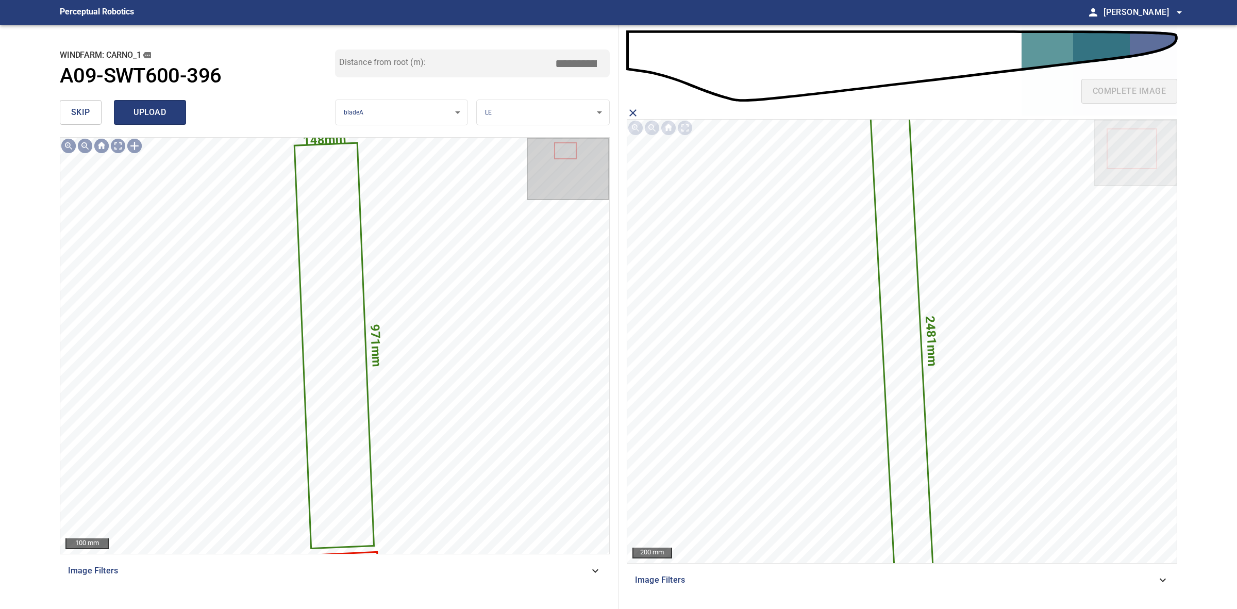
click at [132, 123] on button "upload" at bounding box center [150, 112] width 72 height 25
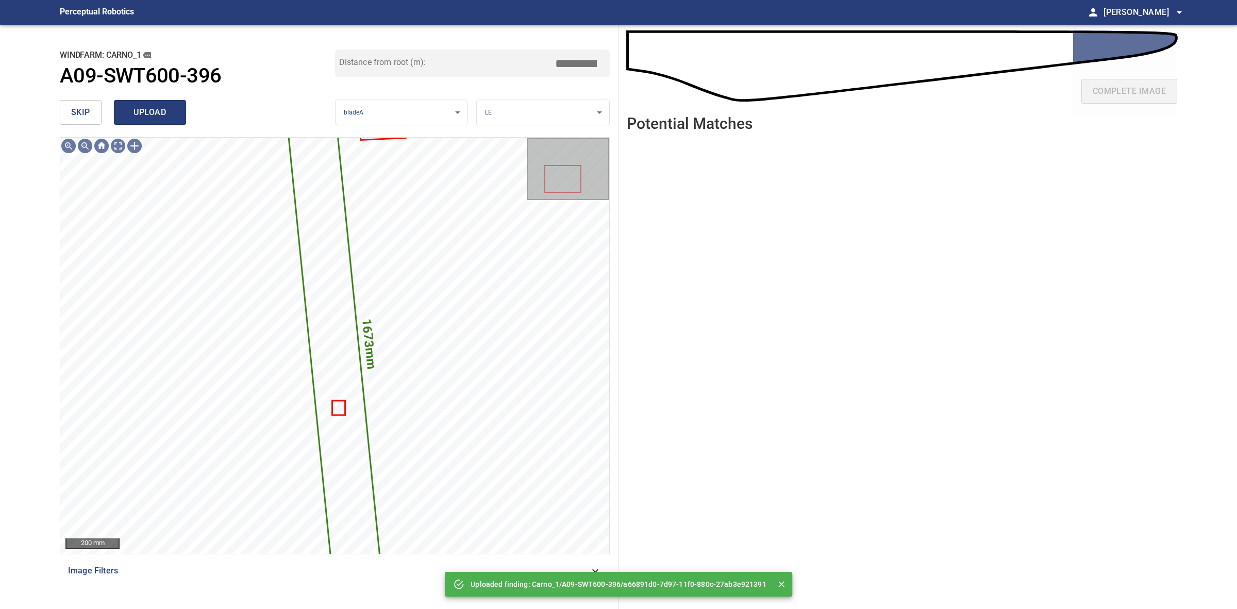
click at [142, 111] on span "upload" at bounding box center [149, 112] width 49 height 14
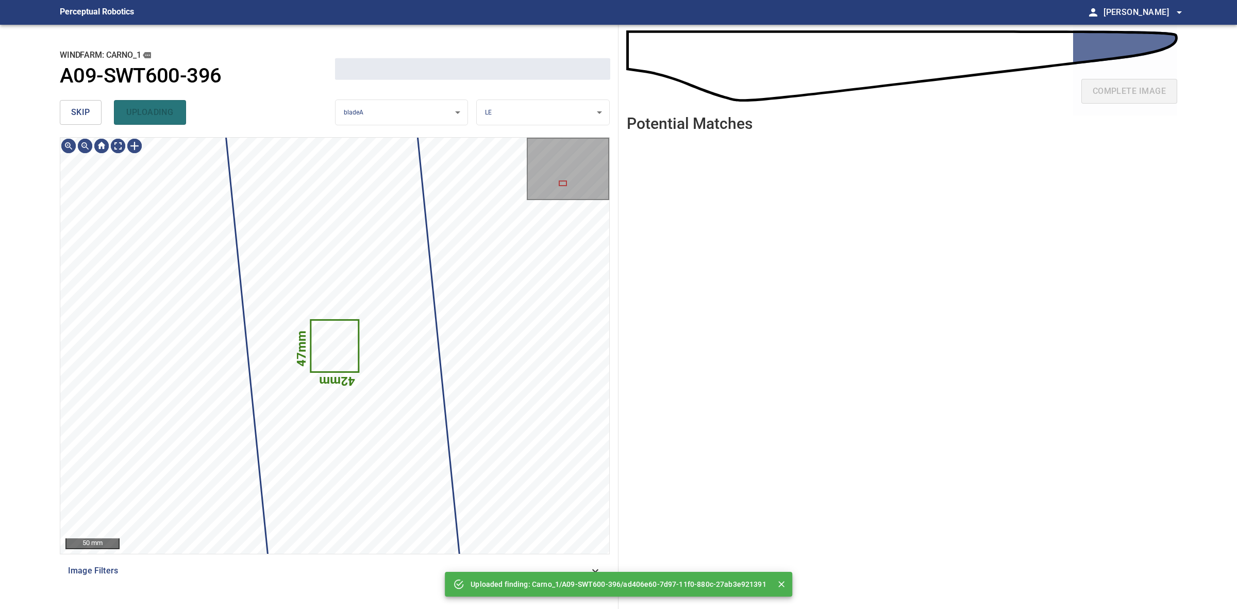
click at [57, 111] on div "**********" at bounding box center [335, 317] width 567 height 584
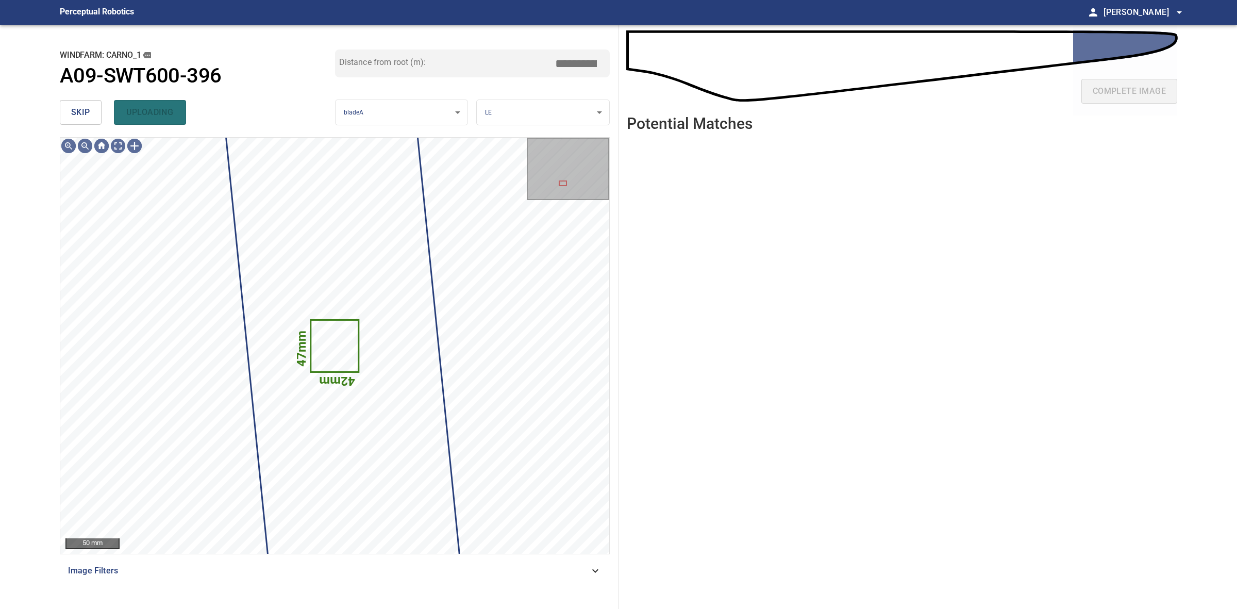
click at [66, 110] on button "skip" at bounding box center [81, 112] width 42 height 25
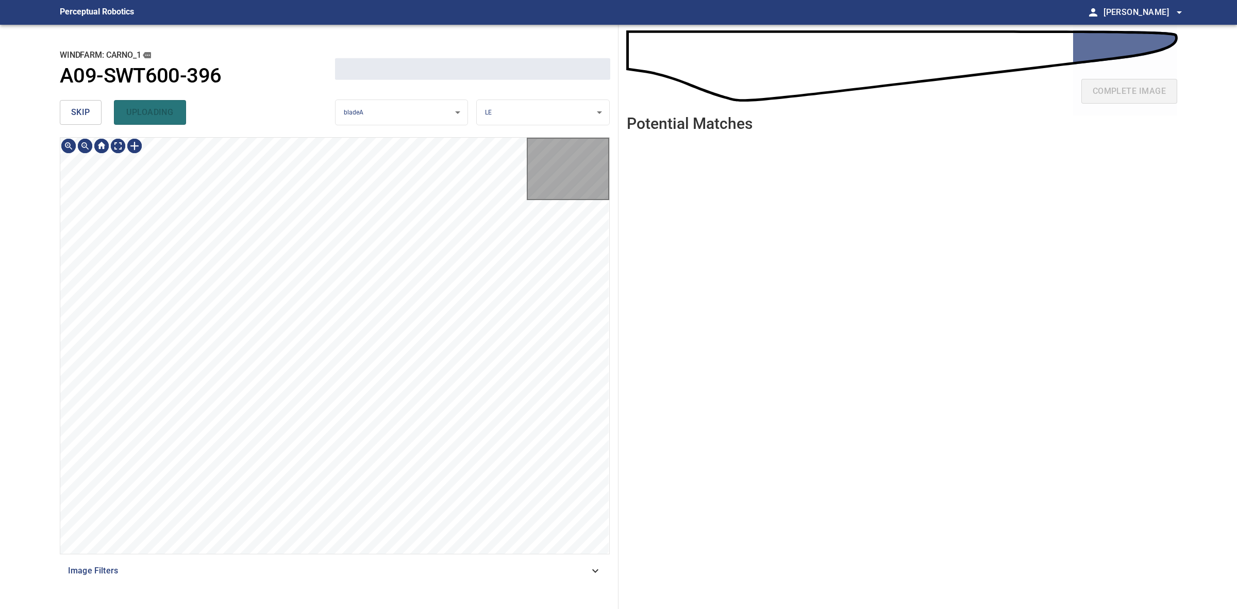
click at [66, 110] on button "skip" at bounding box center [81, 112] width 42 height 25
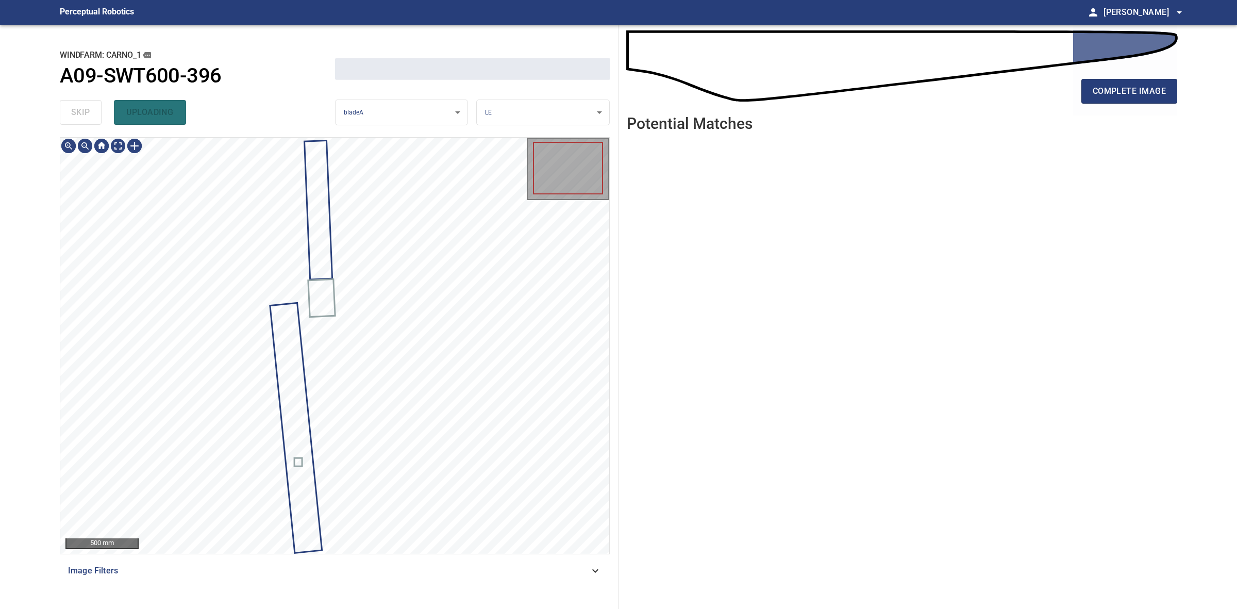
click at [66, 110] on div "skip uploading" at bounding box center [197, 112] width 275 height 33
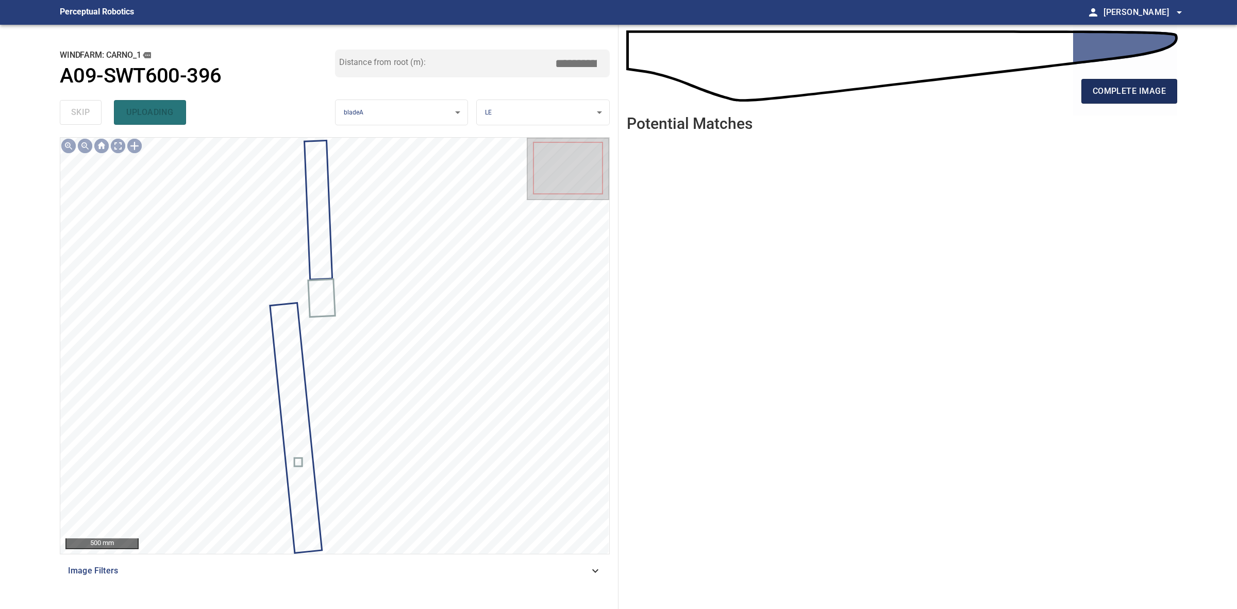
click at [1173, 84] on button "complete image" at bounding box center [1130, 91] width 96 height 25
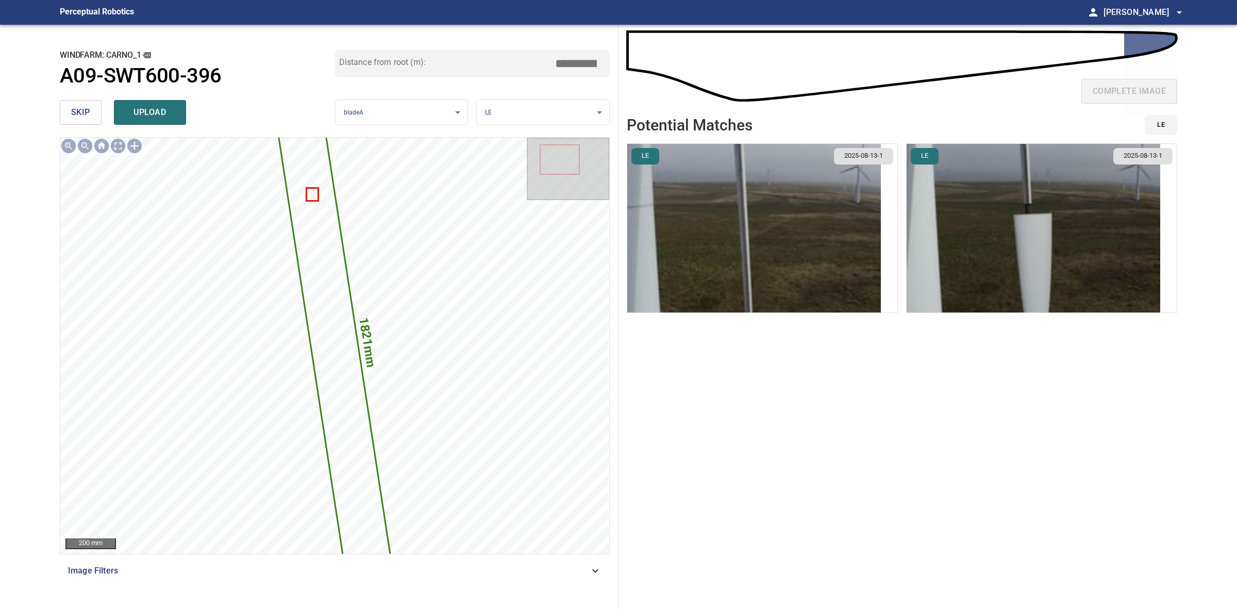
click at [986, 234] on img "button" at bounding box center [1034, 228] width 254 height 169
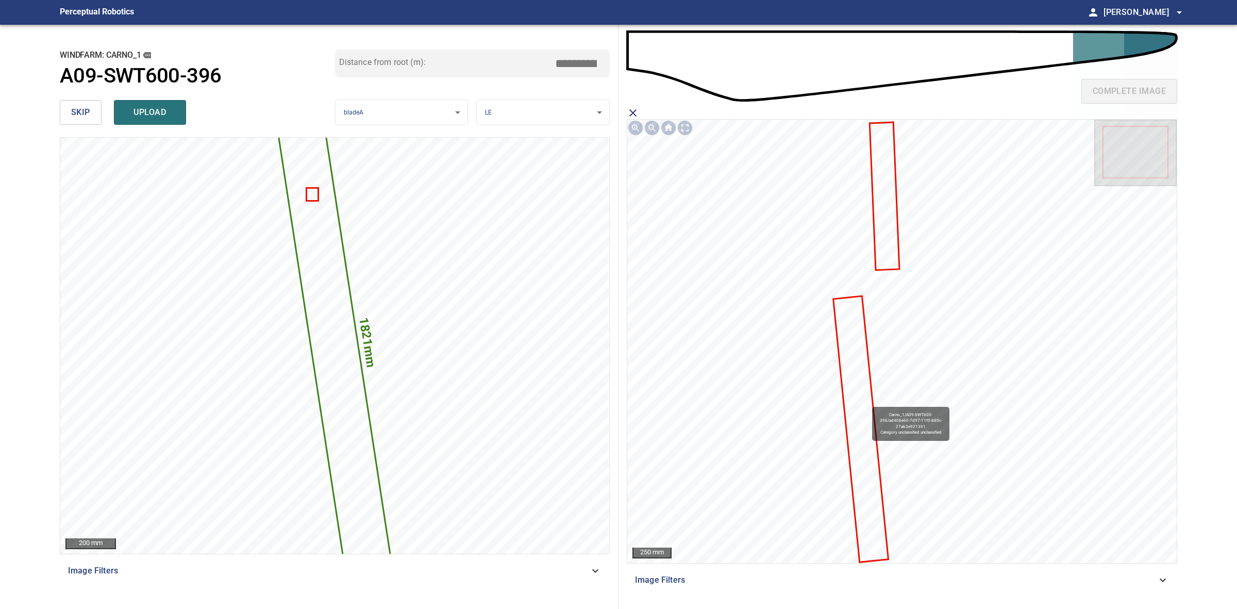
click at [867, 402] on icon at bounding box center [861, 428] width 53 height 264
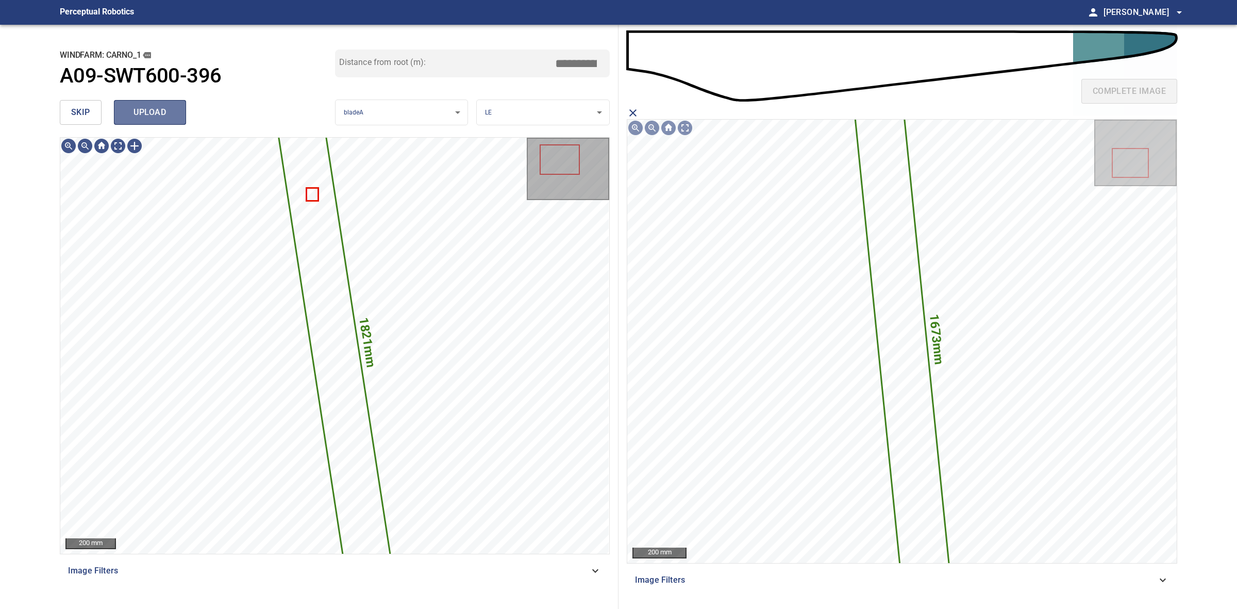
click at [168, 123] on button "upload" at bounding box center [150, 112] width 72 height 25
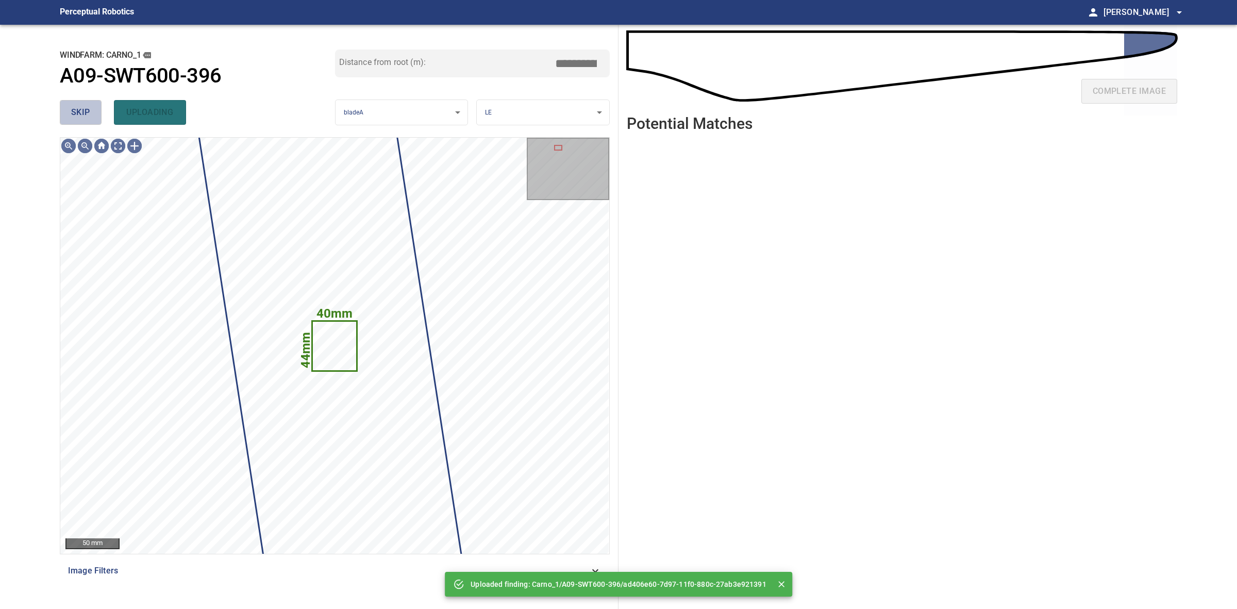
click at [93, 113] on button "skip" at bounding box center [81, 112] width 42 height 25
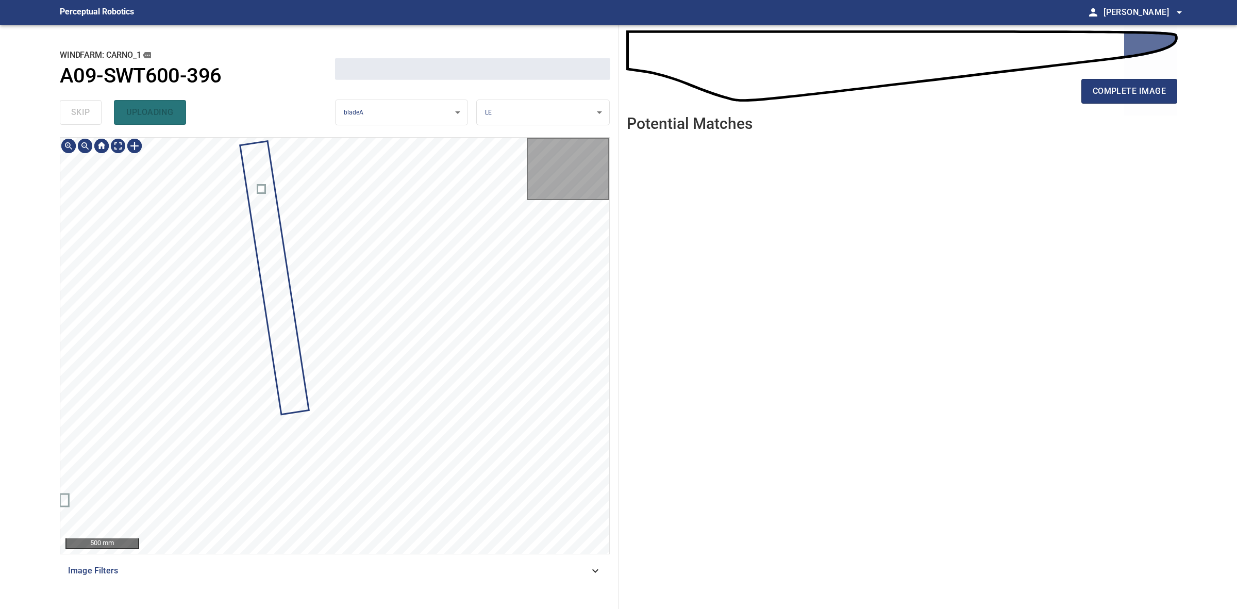
click at [93, 113] on div "skip uploading" at bounding box center [197, 112] width 275 height 33
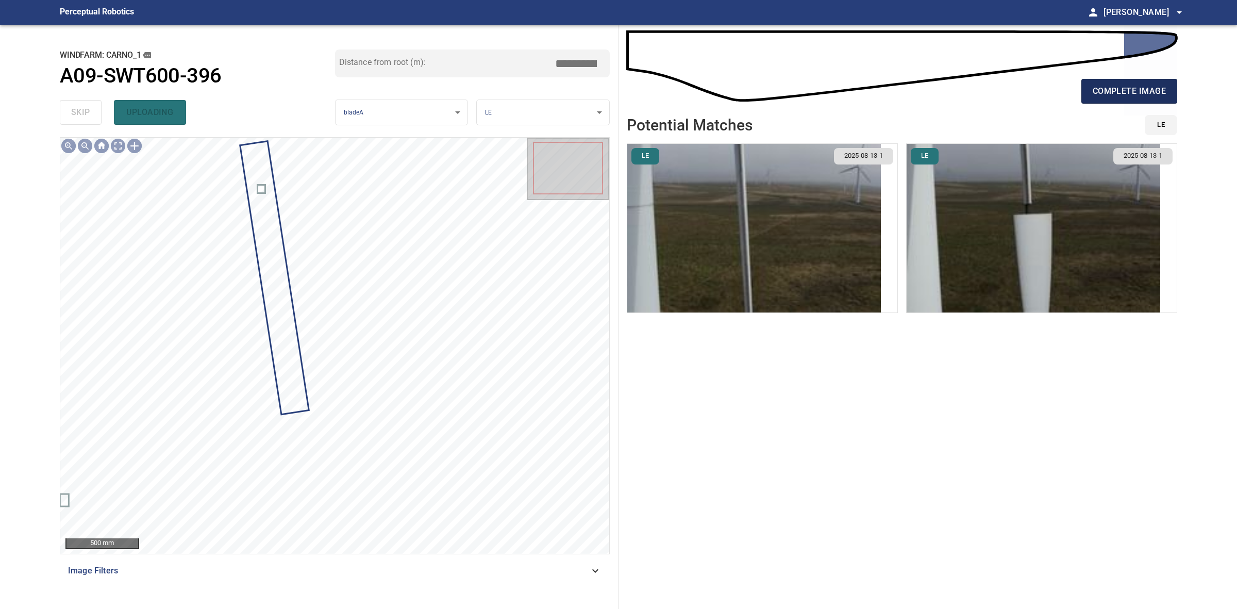
click at [1132, 91] on span "complete image" at bounding box center [1129, 91] width 73 height 14
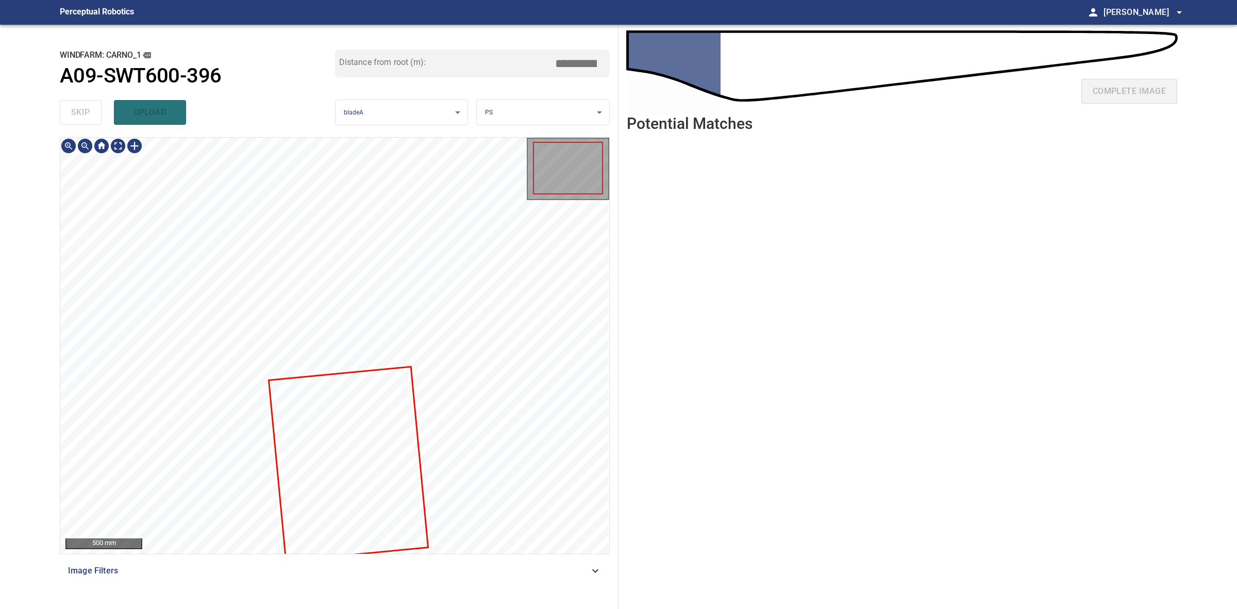
click at [416, 436] on div at bounding box center [334, 346] width 549 height 416
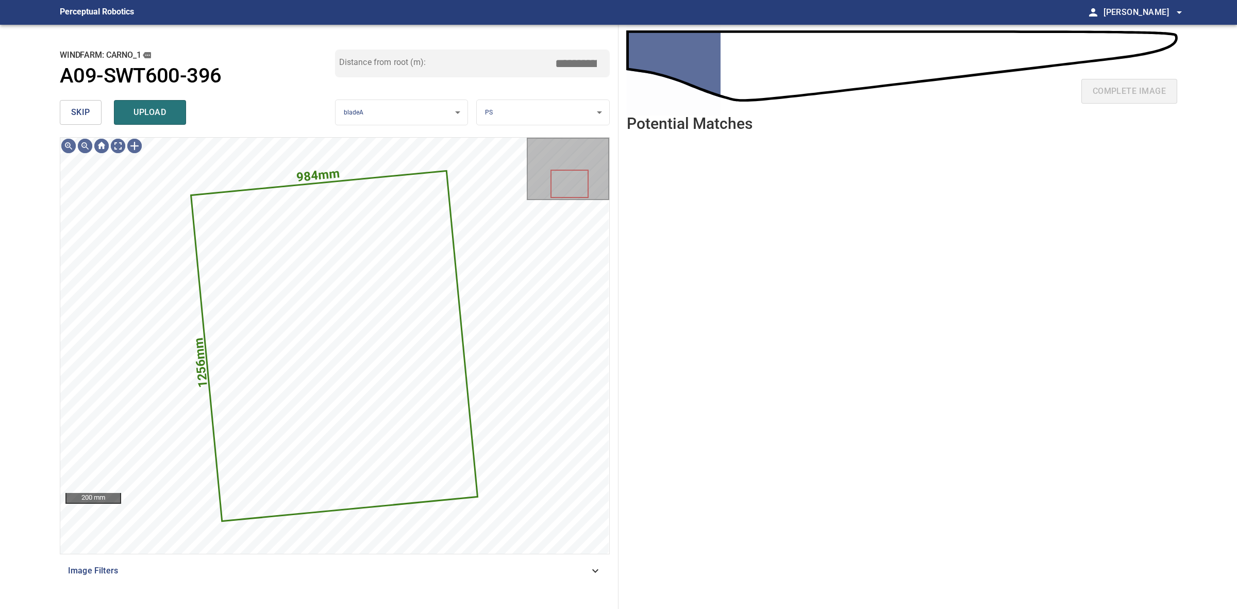
click at [64, 112] on button "skip" at bounding box center [81, 112] width 42 height 25
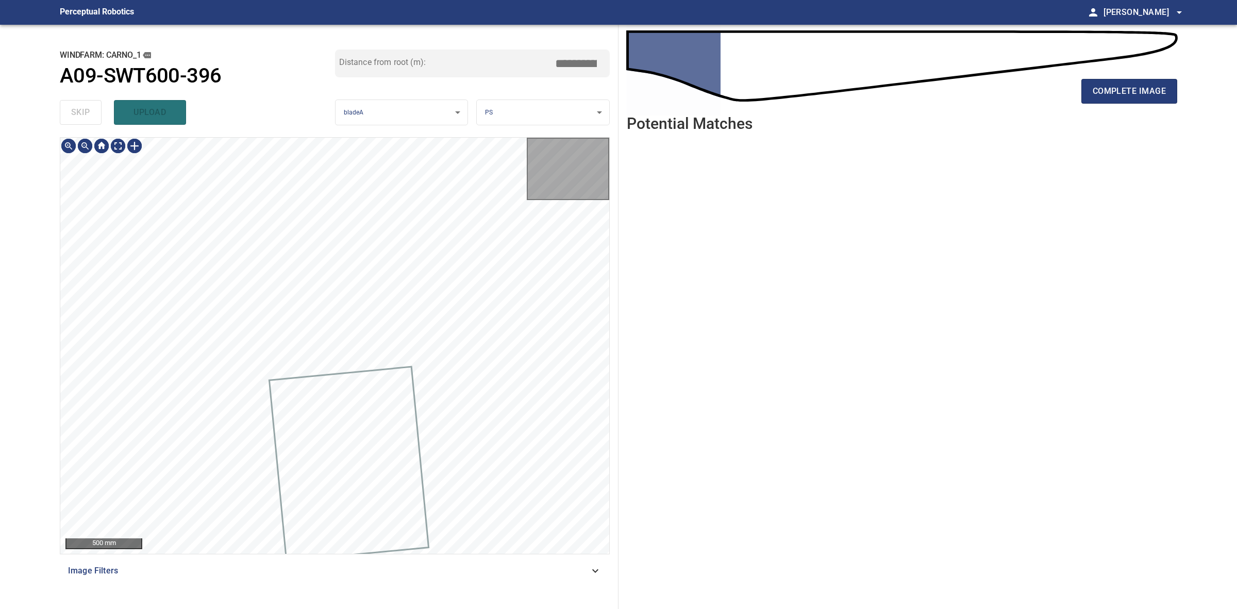
click at [64, 112] on div "skip upload" at bounding box center [197, 112] width 275 height 33
drag, startPoint x: 64, startPoint y: 112, endPoint x: 71, endPoint y: 112, distance: 6.7
click at [66, 112] on div "skip upload" at bounding box center [197, 112] width 275 height 33
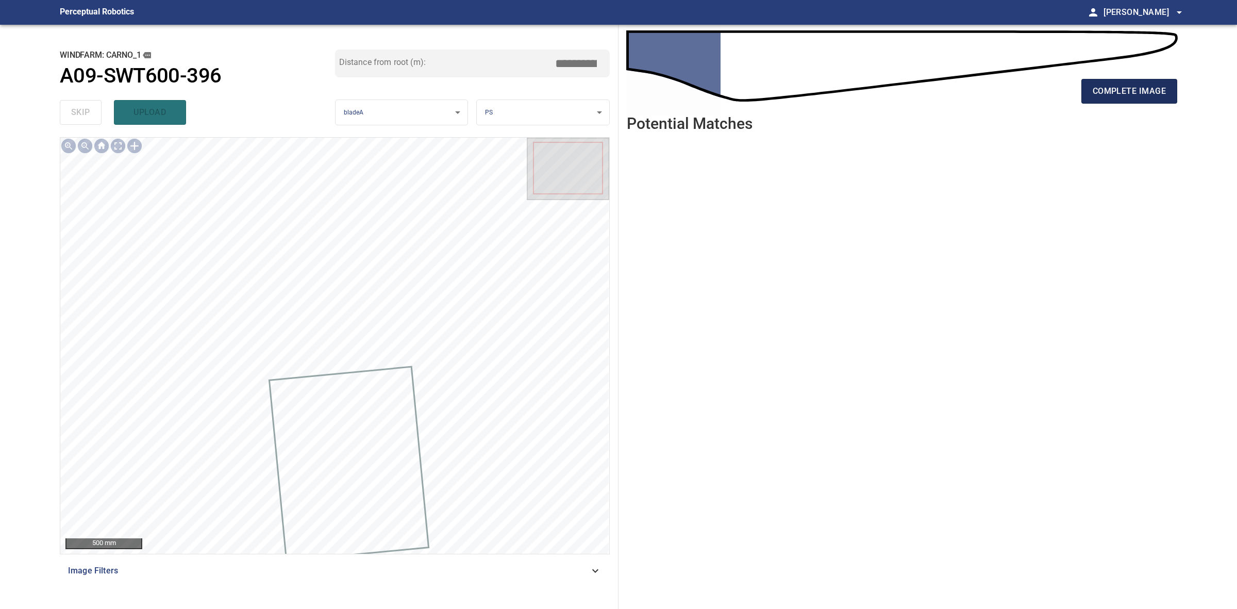
click at [1119, 94] on span "complete image" at bounding box center [1129, 91] width 73 height 14
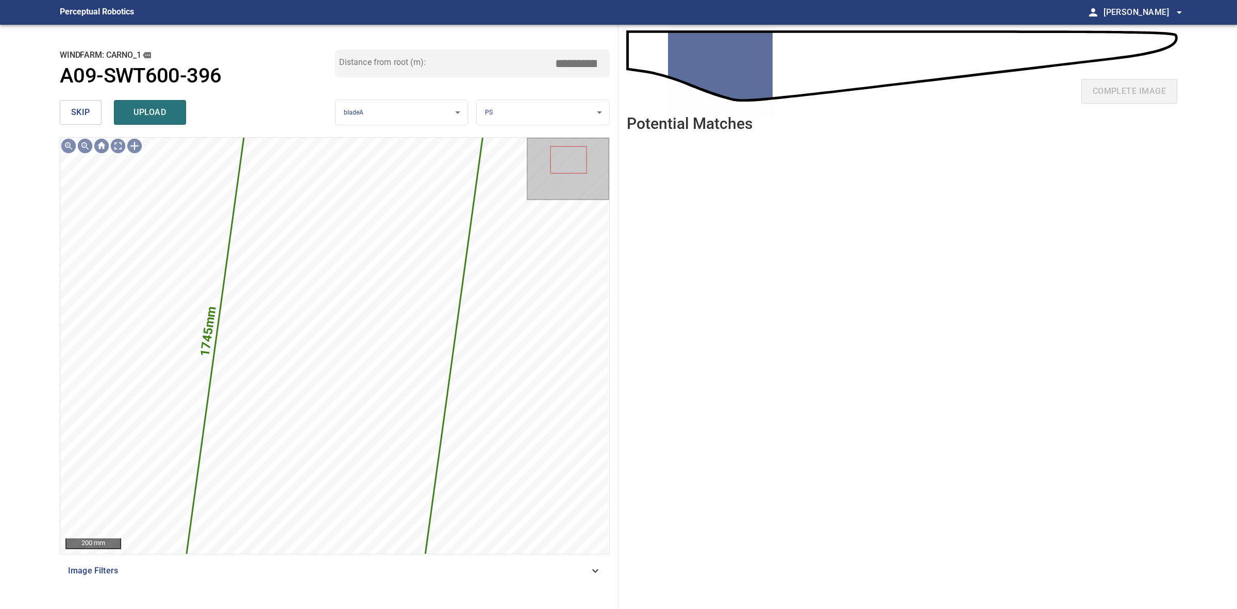
click at [70, 111] on button "skip" at bounding box center [81, 112] width 42 height 25
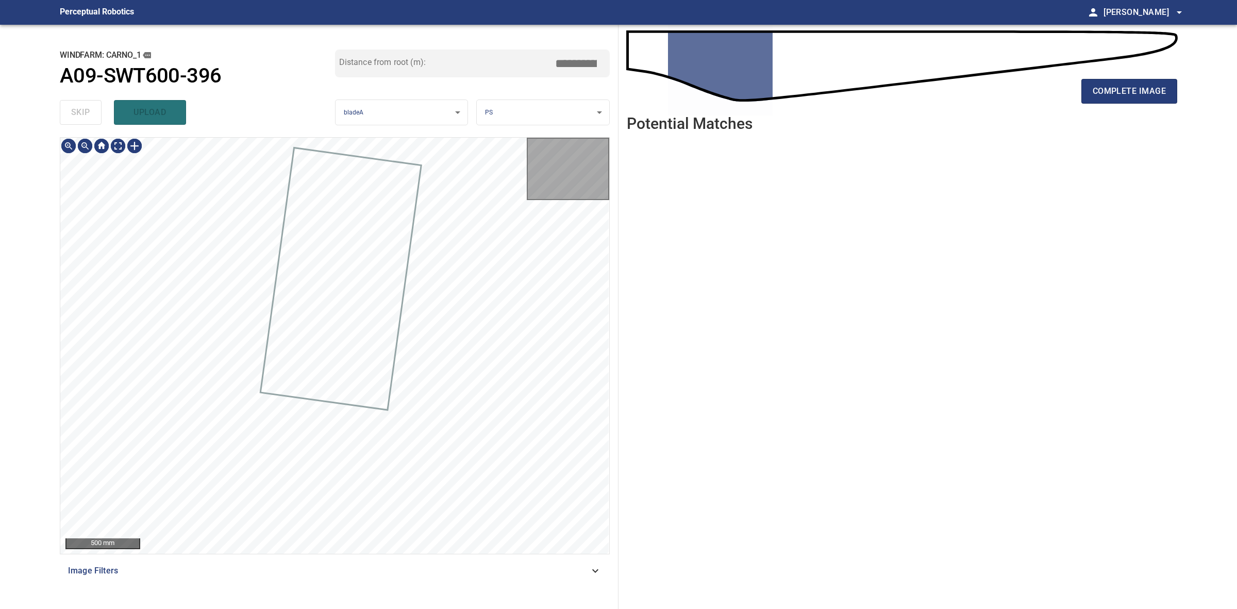
click at [70, 111] on div "skip upload" at bounding box center [197, 112] width 275 height 33
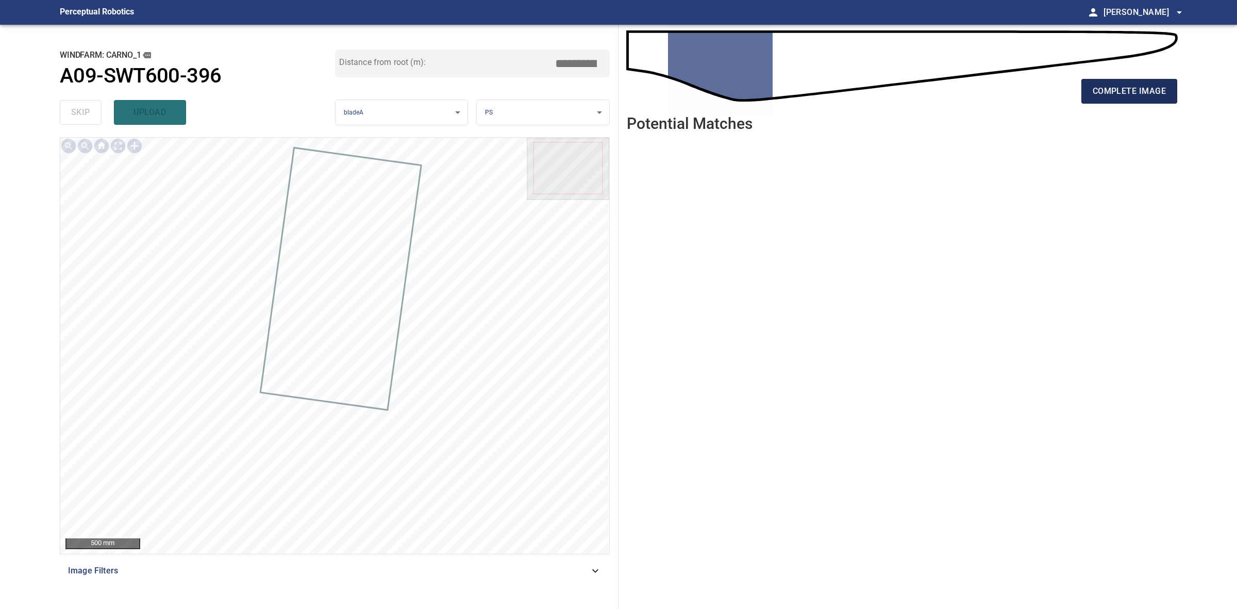
click at [1134, 92] on span "complete image" at bounding box center [1129, 91] width 73 height 14
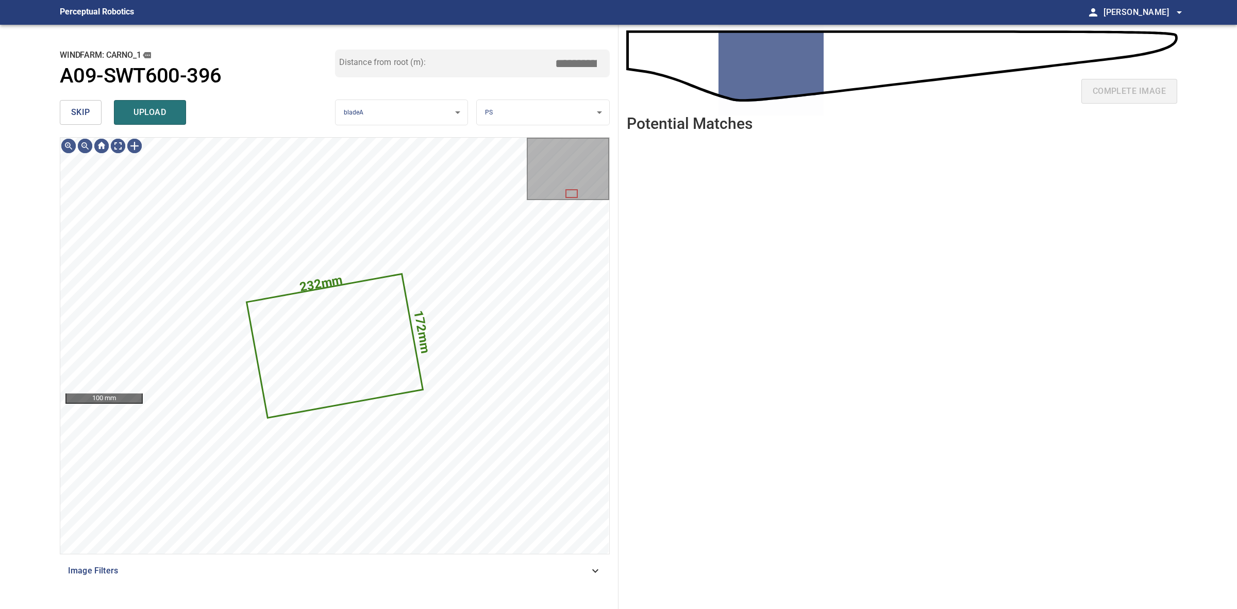
click at [84, 112] on span "skip" at bounding box center [80, 112] width 19 height 14
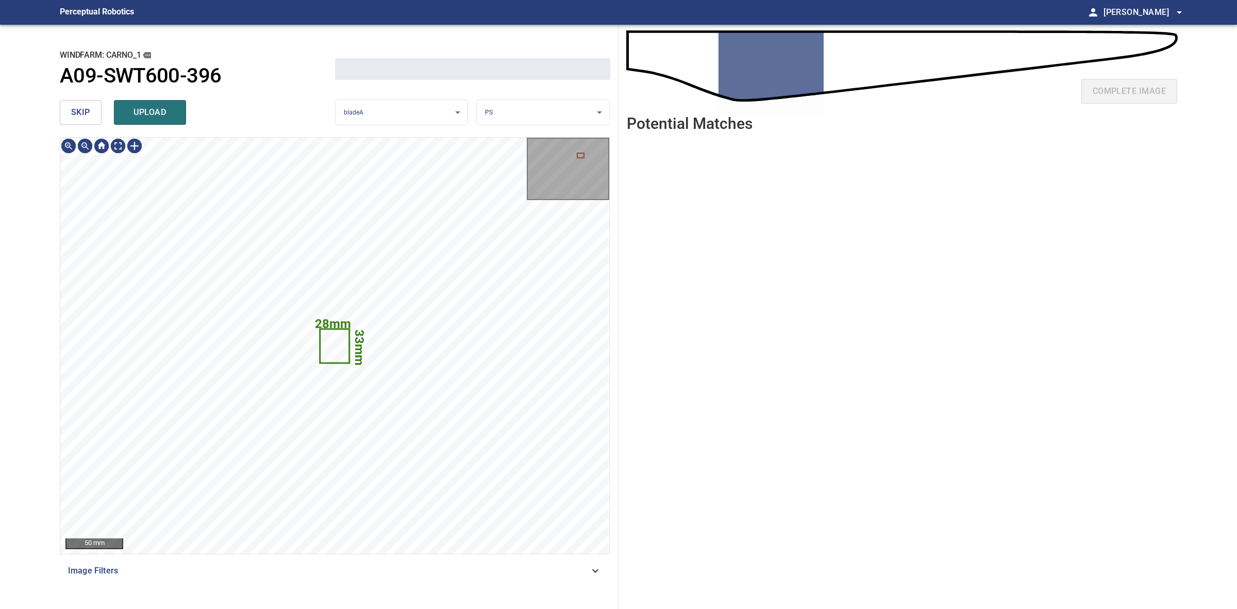
click at [84, 112] on span "skip" at bounding box center [80, 112] width 19 height 14
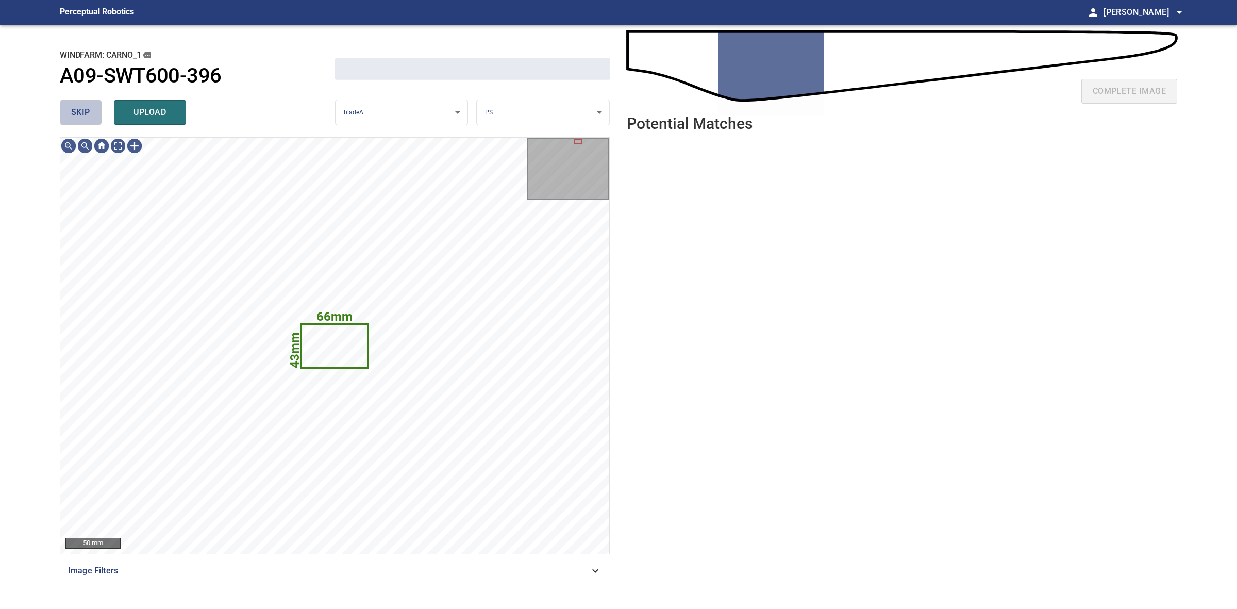
click at [84, 112] on span "skip" at bounding box center [80, 112] width 19 height 14
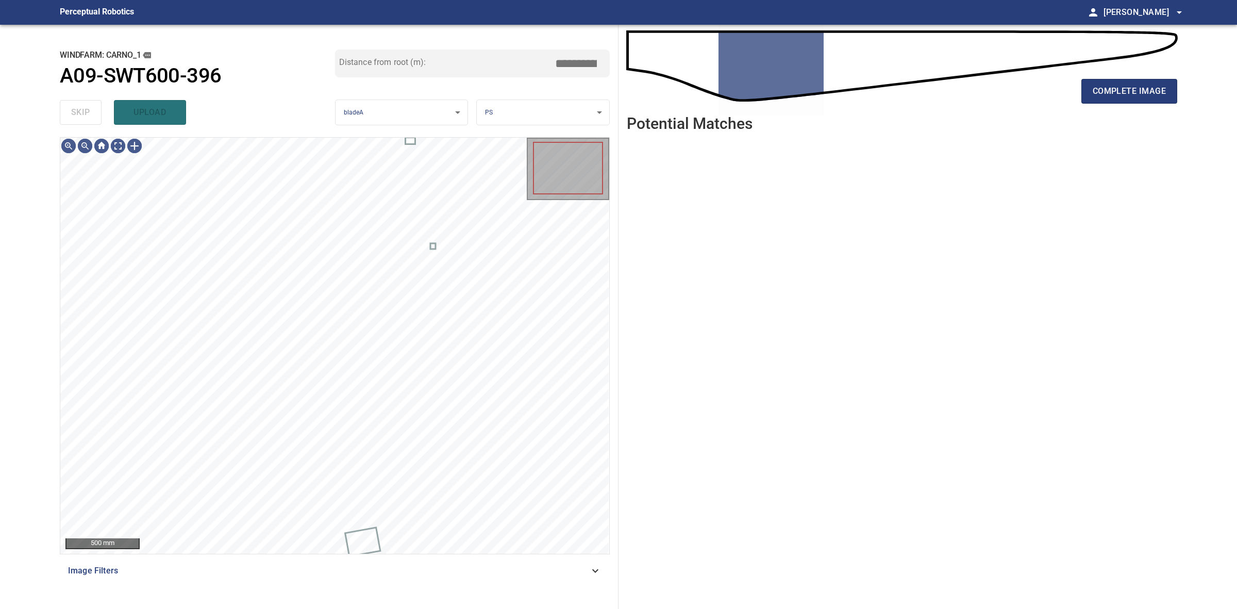
click at [84, 112] on div "skip upload" at bounding box center [197, 112] width 275 height 33
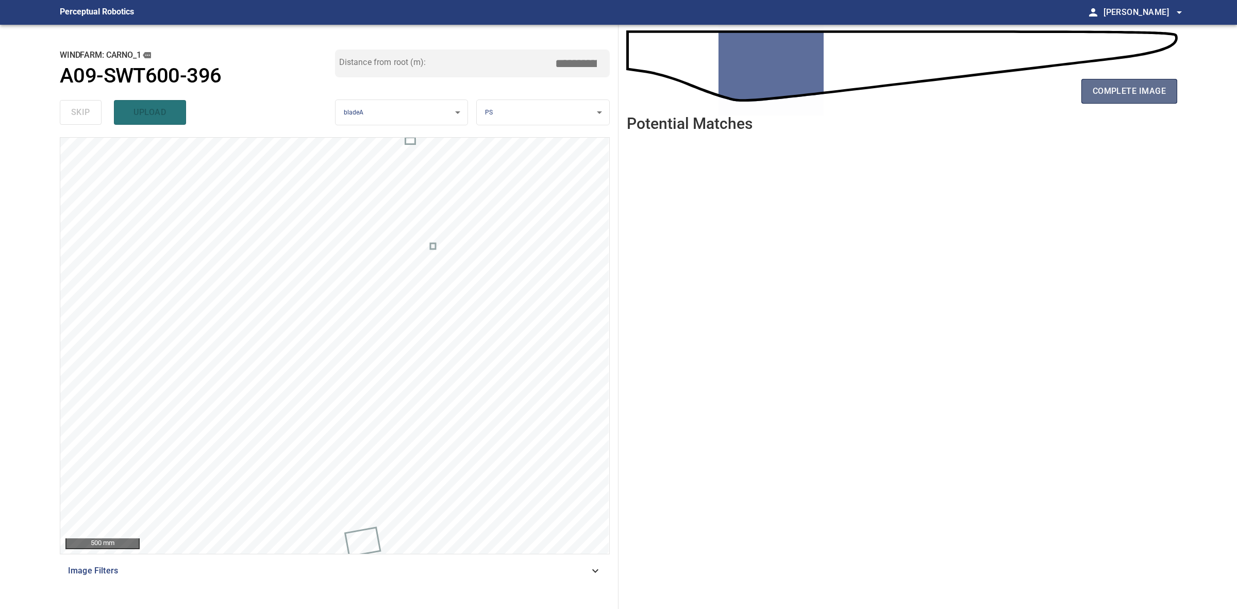
click at [1109, 89] on span "complete image" at bounding box center [1129, 91] width 73 height 14
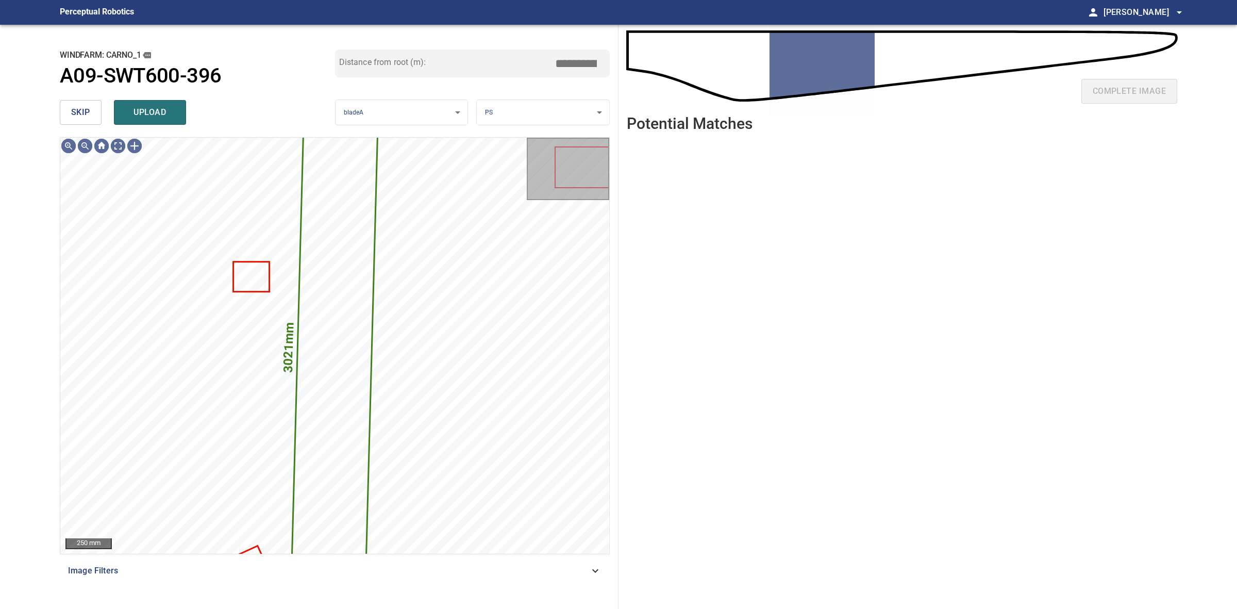
click at [80, 104] on button "skip" at bounding box center [81, 112] width 42 height 25
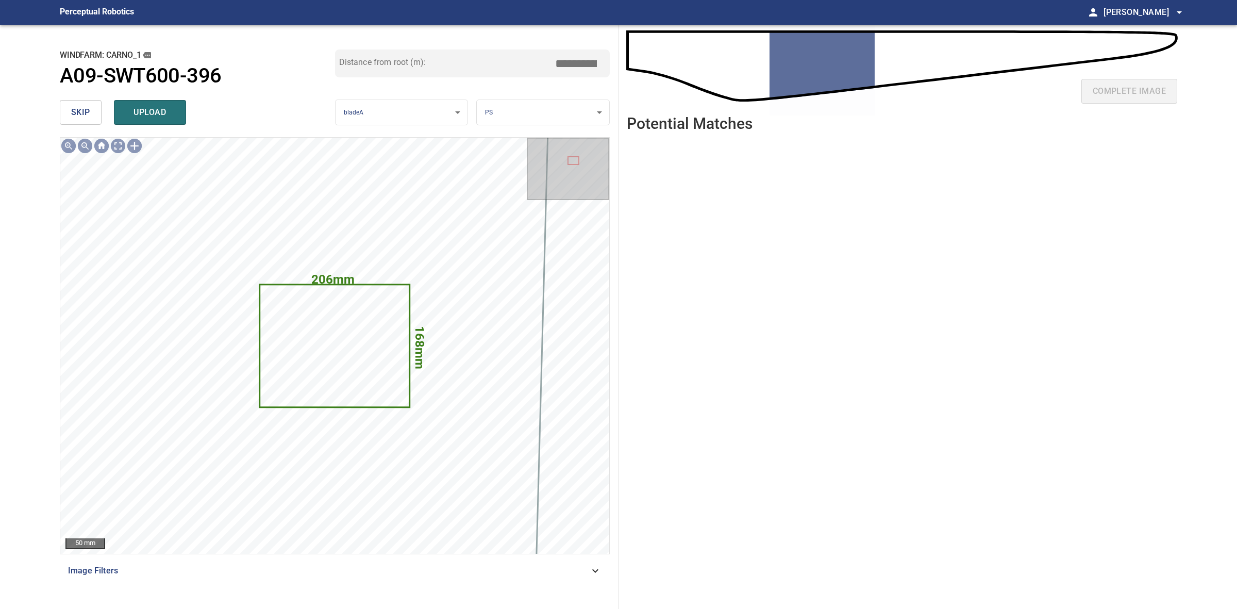
click at [80, 107] on span "skip" at bounding box center [80, 112] width 19 height 14
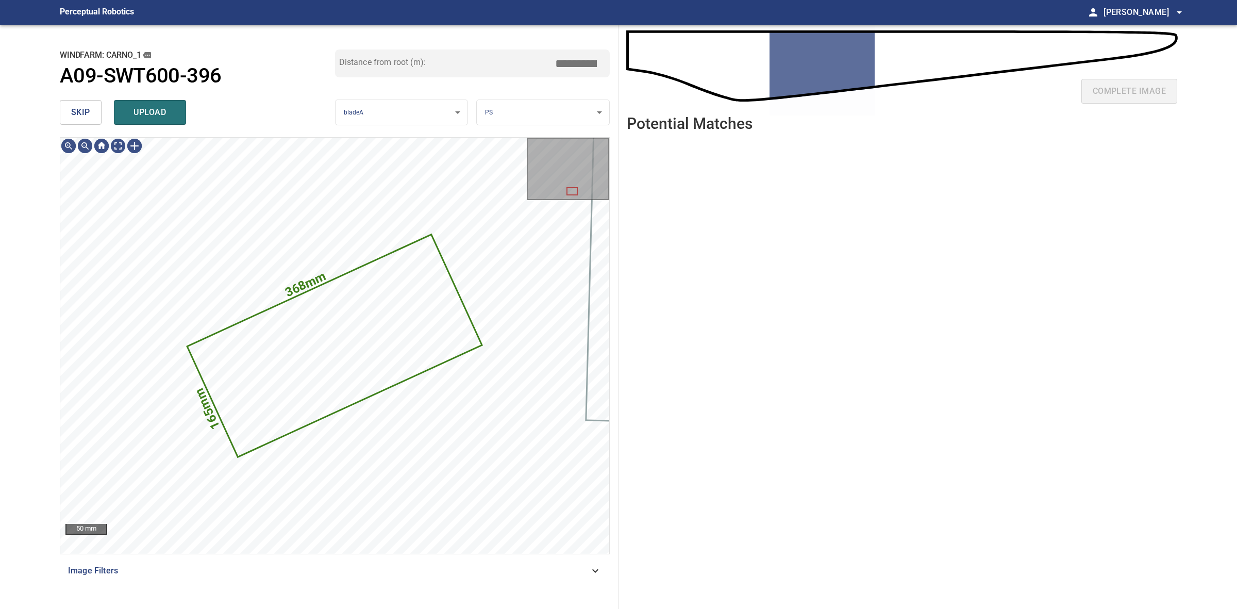
click at [93, 111] on button "skip" at bounding box center [81, 112] width 42 height 25
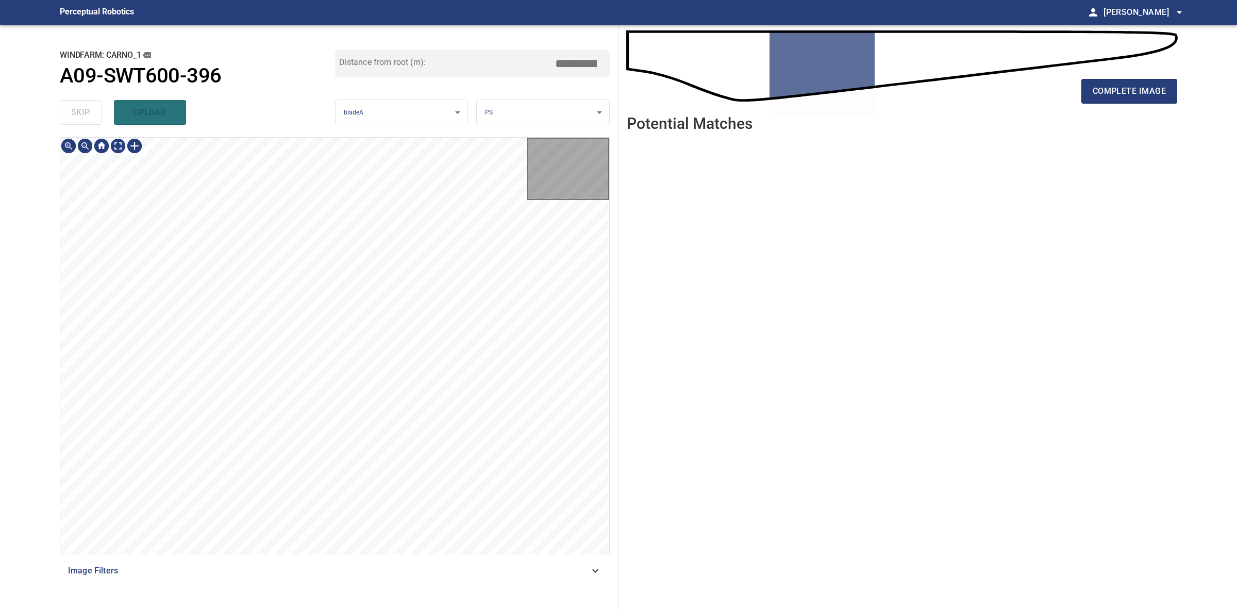
click at [93, 111] on div "skip upload" at bounding box center [197, 112] width 275 height 33
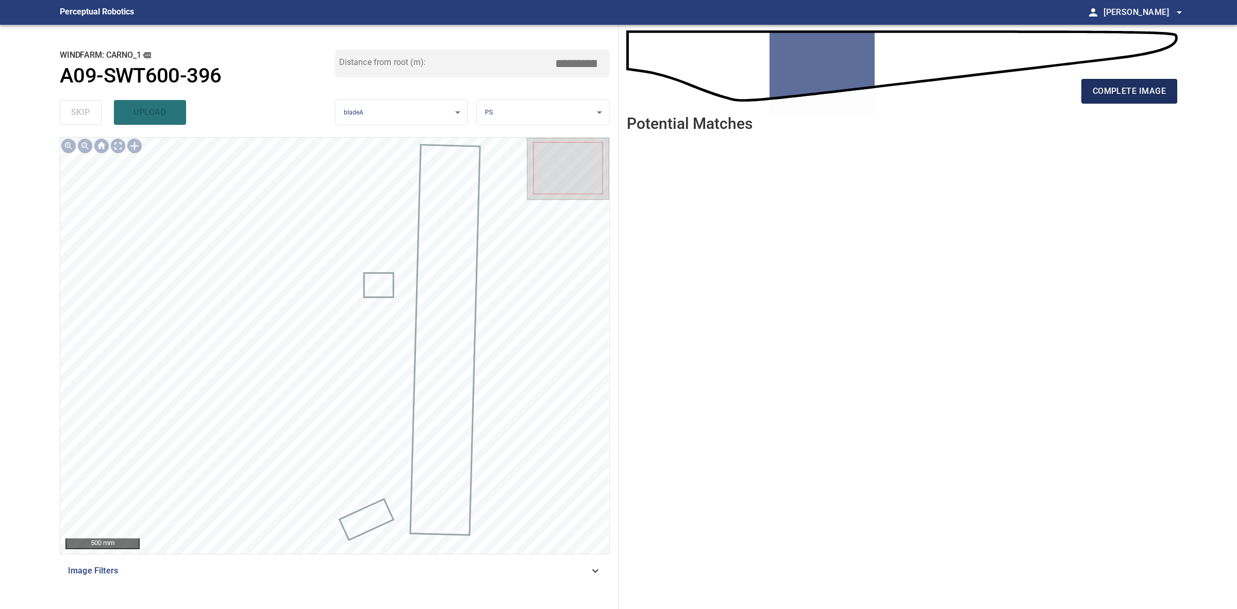
click at [1146, 97] on span "complete image" at bounding box center [1129, 91] width 73 height 14
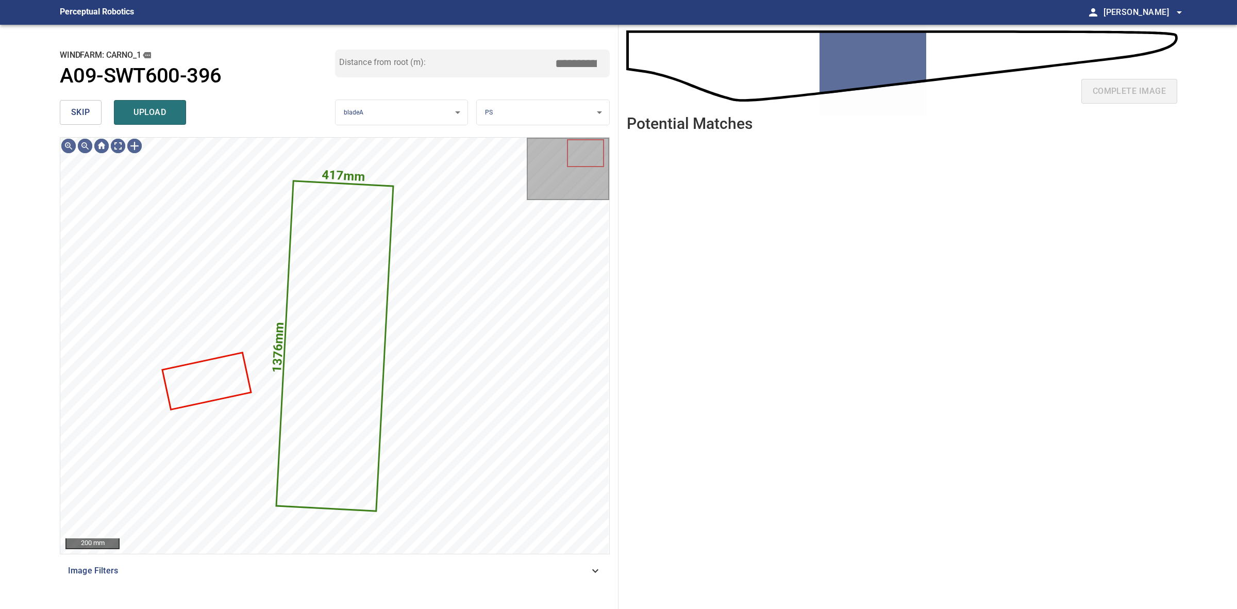
click at [65, 112] on button "skip" at bounding box center [81, 112] width 42 height 25
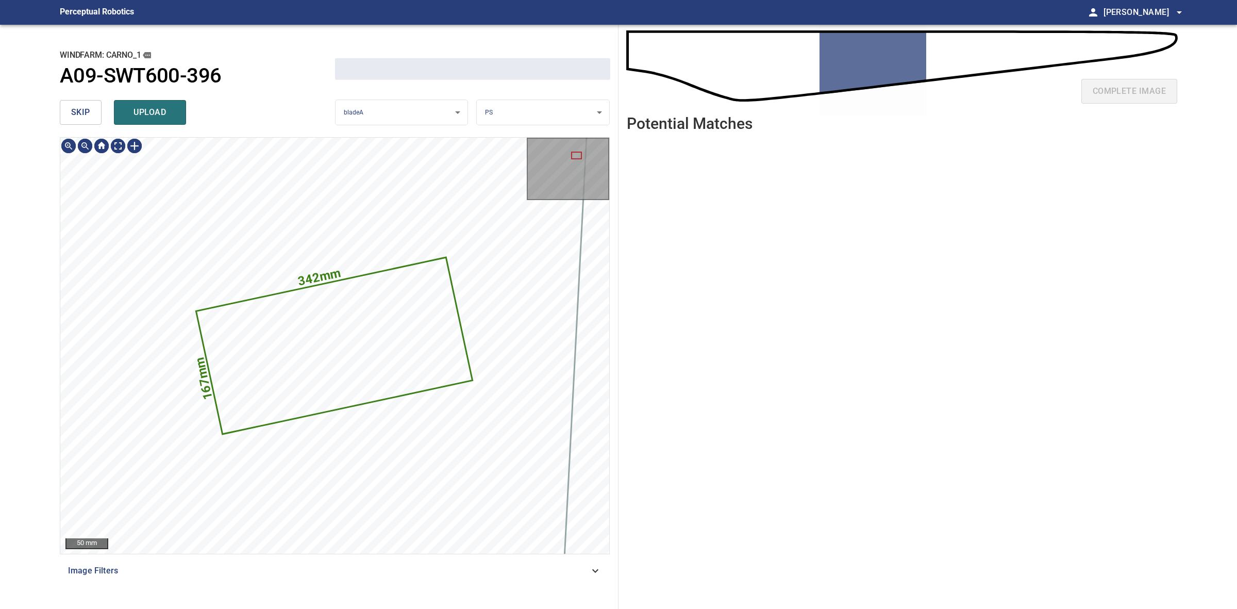
click at [65, 112] on button "skip" at bounding box center [81, 112] width 42 height 25
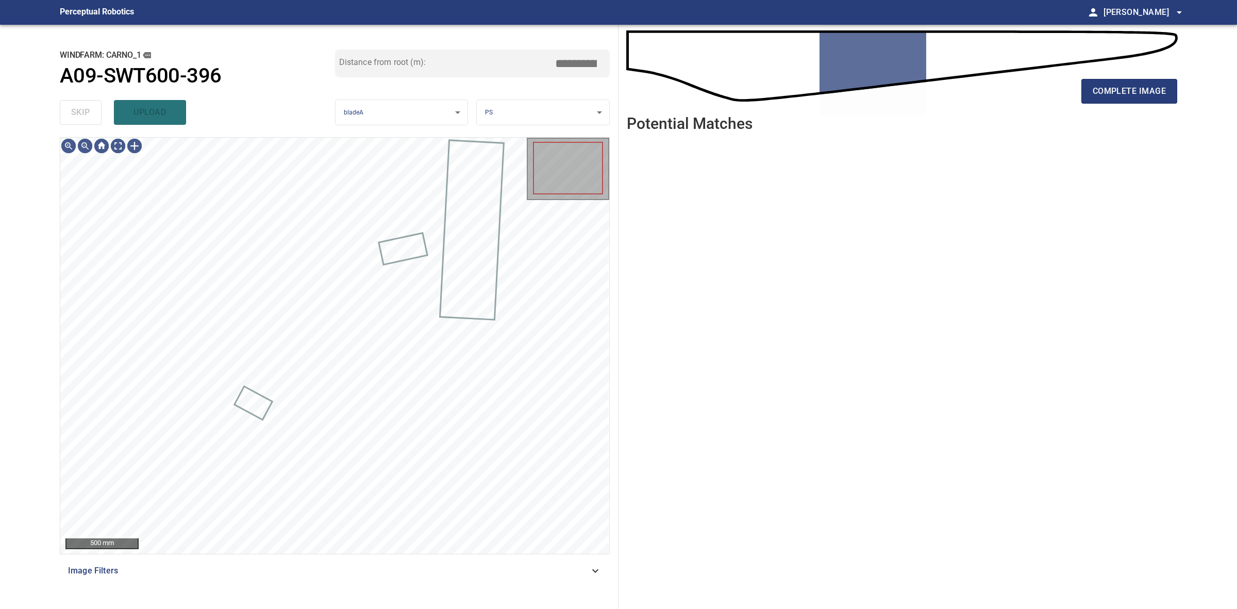
click at [65, 112] on div "skip upload" at bounding box center [197, 112] width 275 height 33
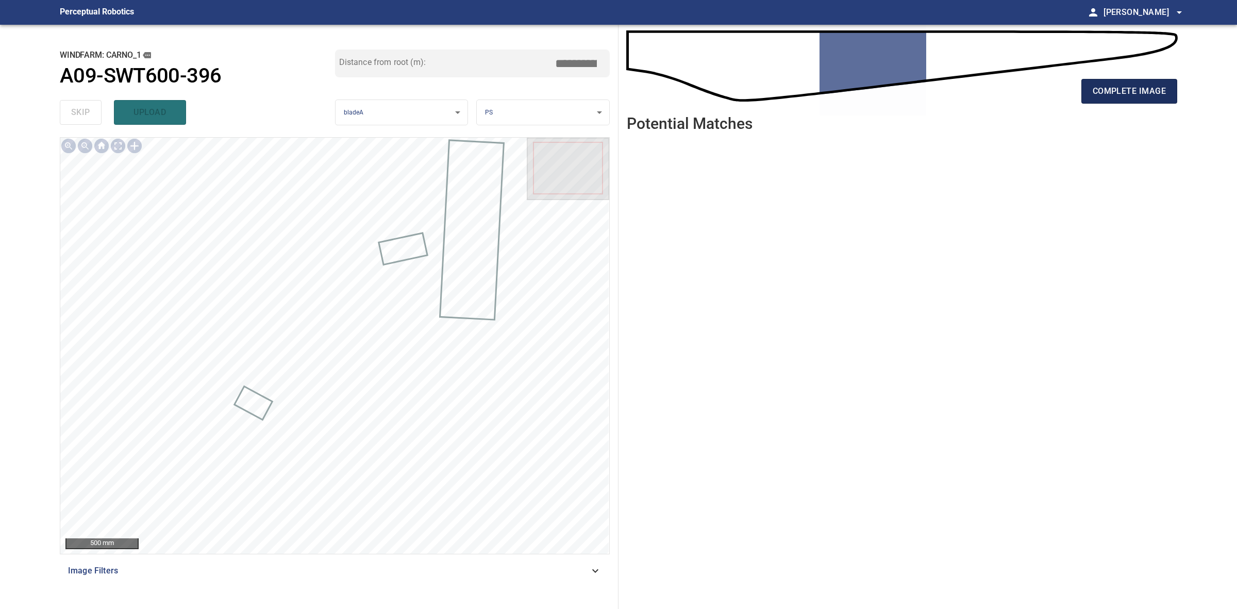
click at [1140, 87] on span "complete image" at bounding box center [1129, 91] width 73 height 14
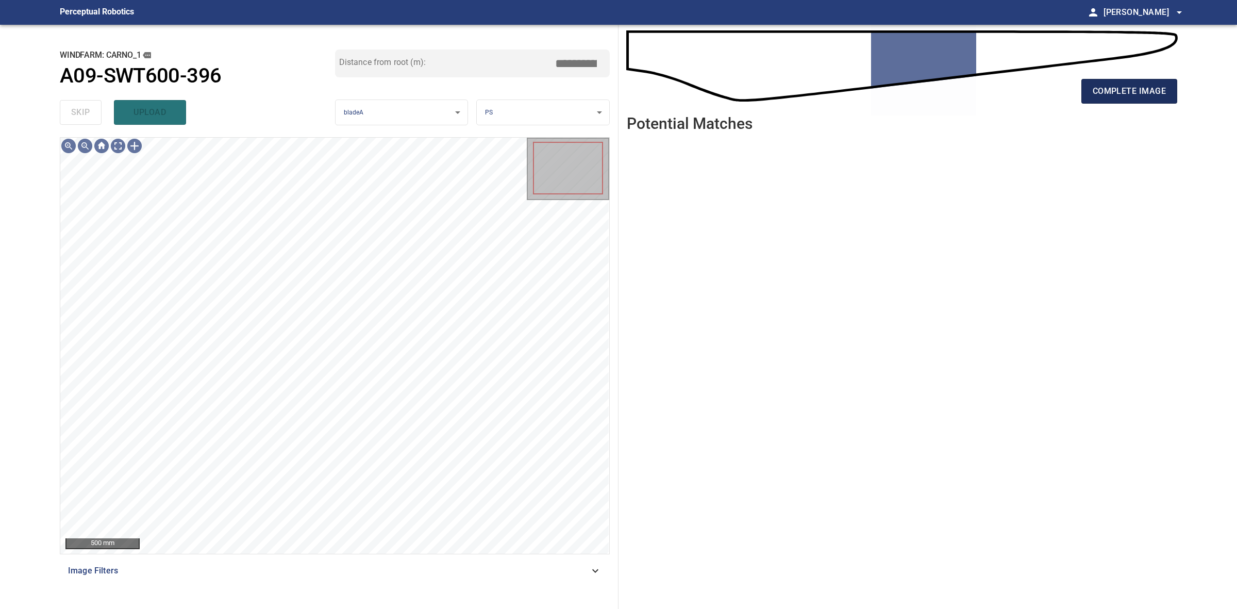
click at [1163, 87] on span "complete image" at bounding box center [1129, 91] width 73 height 14
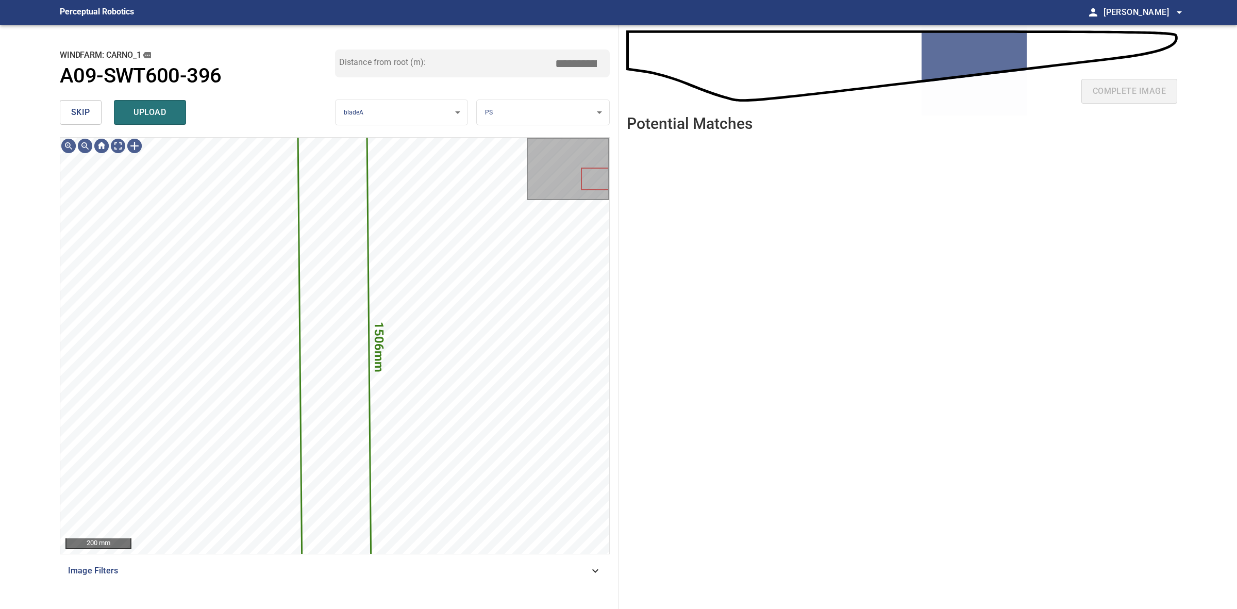
click at [60, 107] on button "skip" at bounding box center [81, 112] width 42 height 25
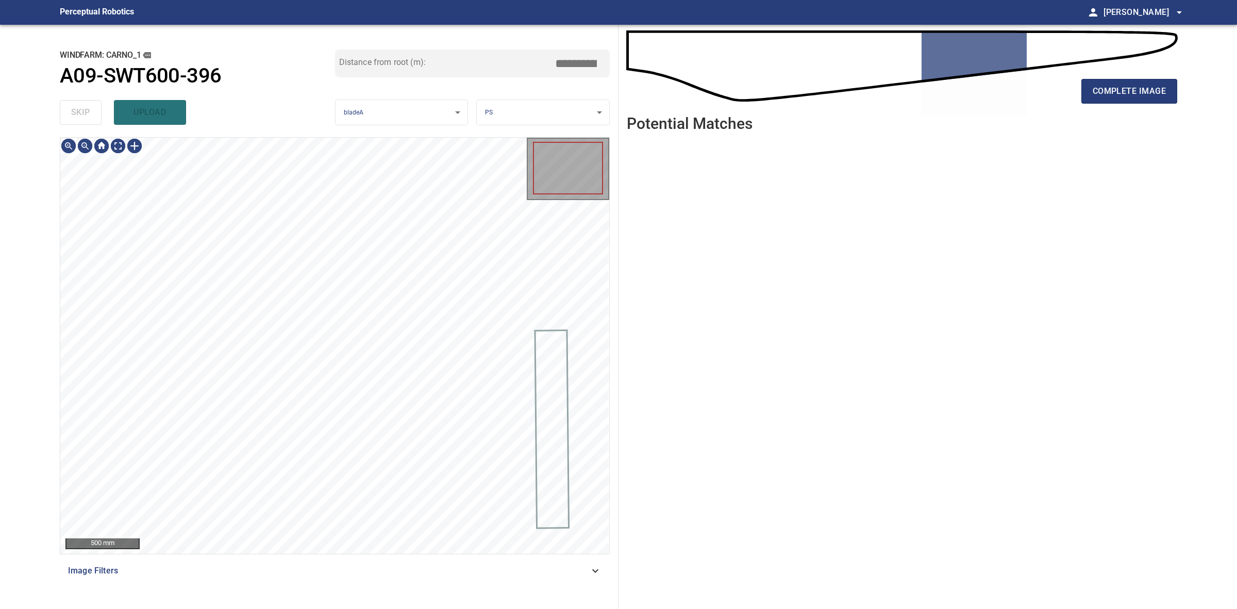
click at [60, 107] on div "skip upload" at bounding box center [197, 112] width 275 height 33
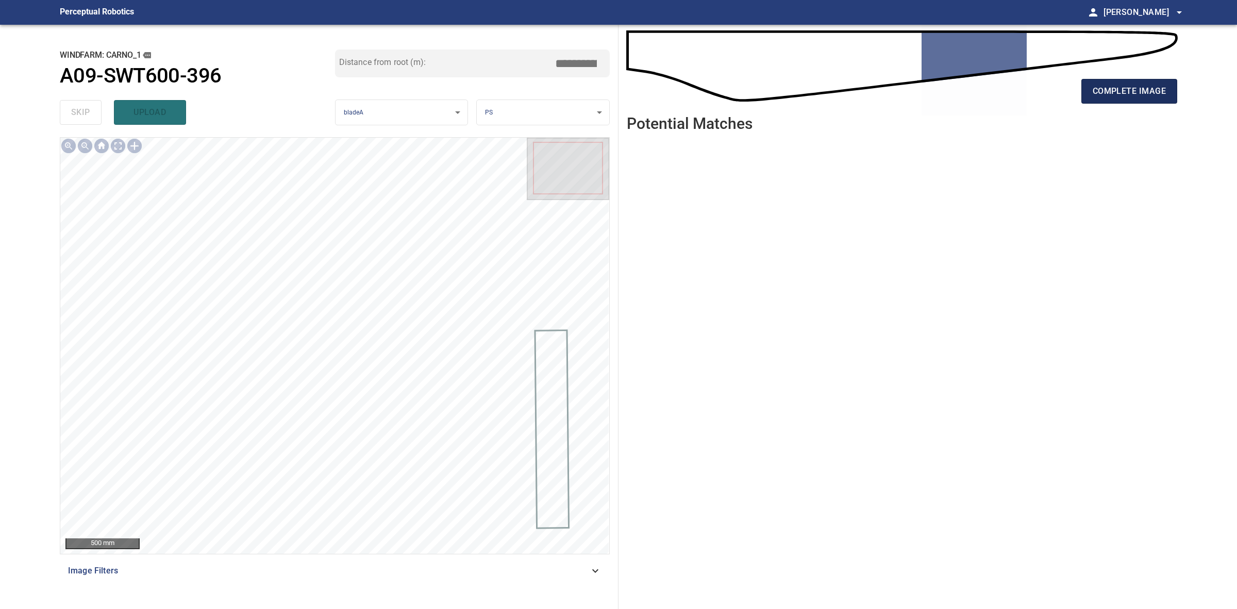
click at [1125, 84] on span "complete image" at bounding box center [1129, 91] width 73 height 14
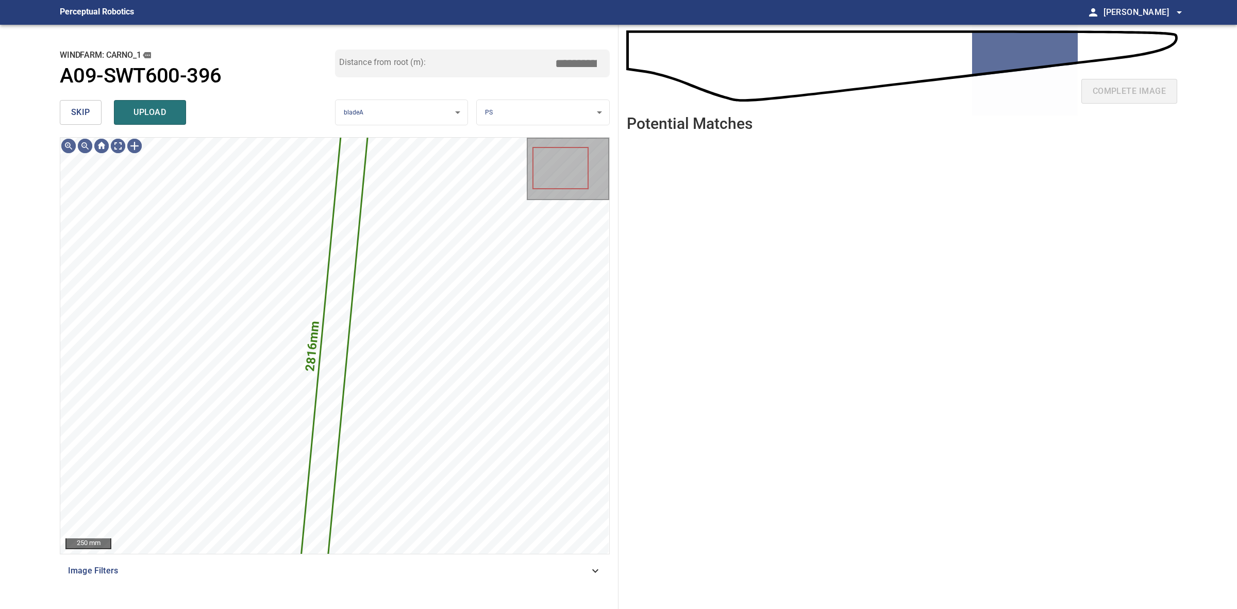
click at [85, 98] on div "skip upload" at bounding box center [197, 112] width 275 height 33
click at [78, 102] on button "skip" at bounding box center [81, 112] width 42 height 25
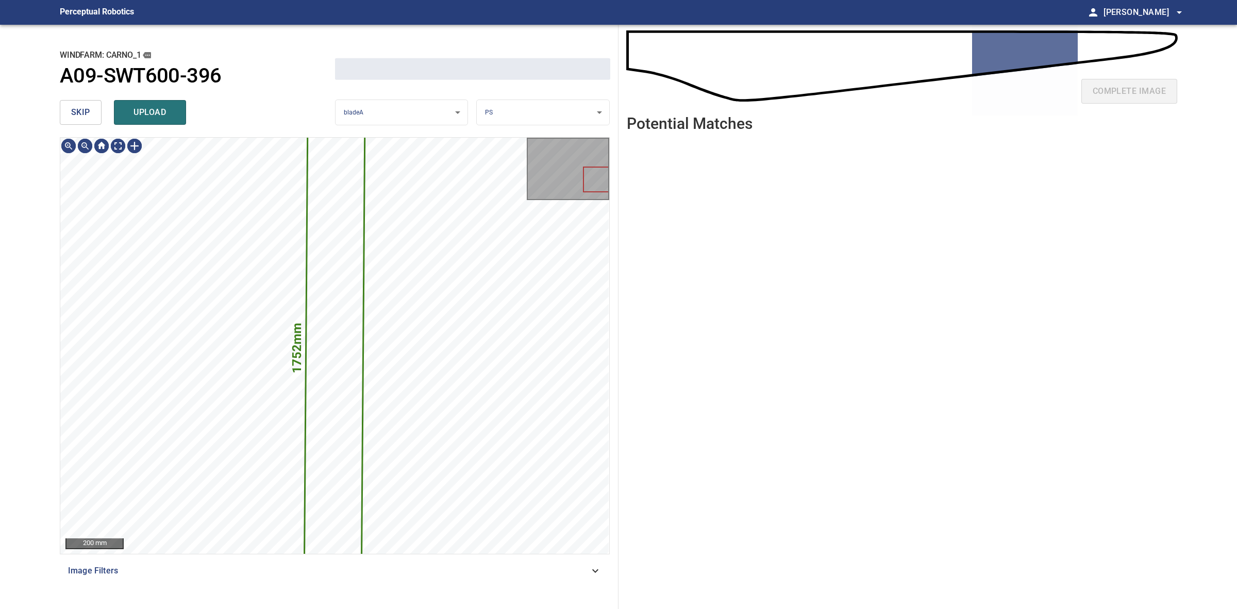
click at [78, 102] on button "skip" at bounding box center [81, 112] width 42 height 25
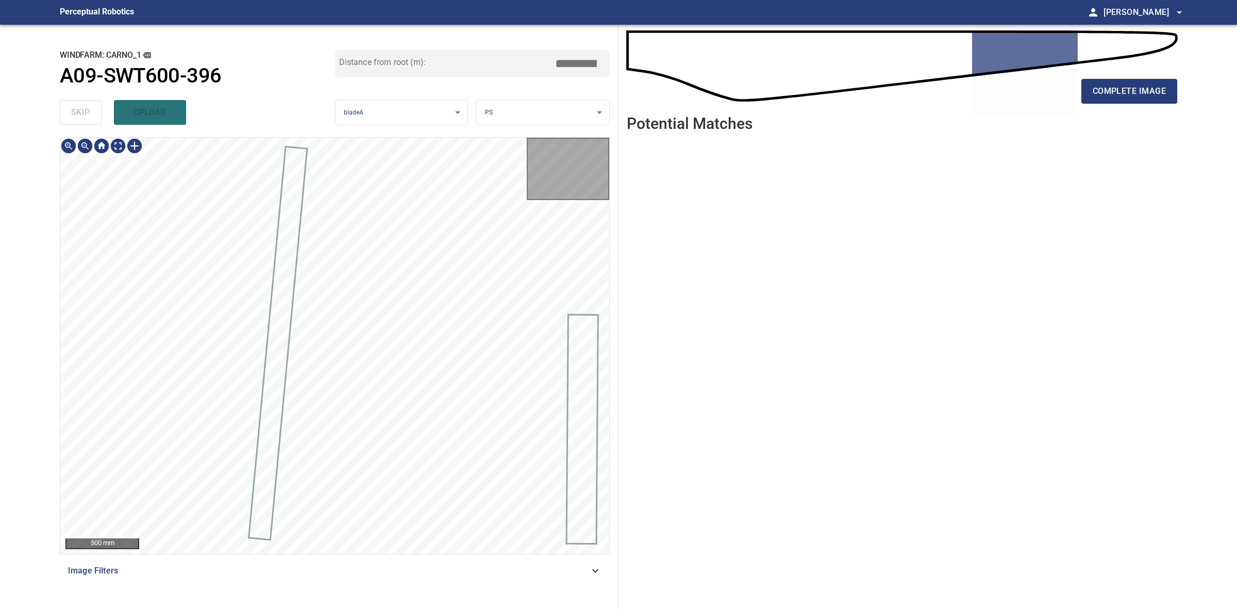
click at [78, 102] on div "skip upload" at bounding box center [197, 112] width 275 height 33
click at [1187, 83] on main "**********" at bounding box center [618, 304] width 1237 height 609
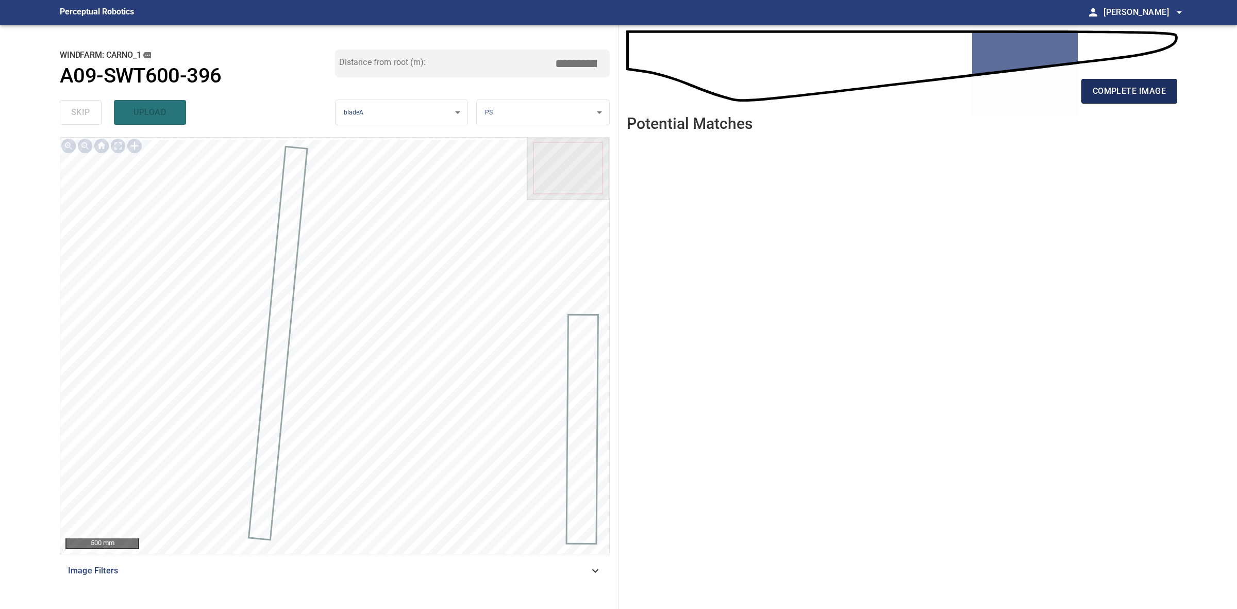
click at [1154, 86] on span "complete image" at bounding box center [1129, 91] width 73 height 14
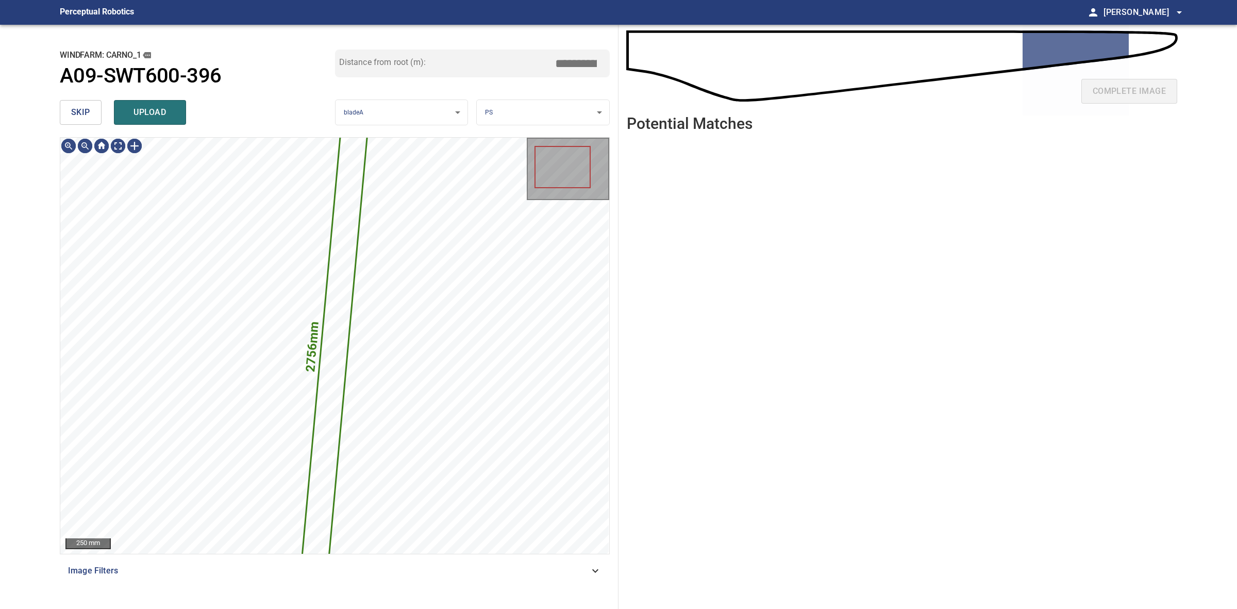
click at [89, 120] on button "skip" at bounding box center [81, 112] width 42 height 25
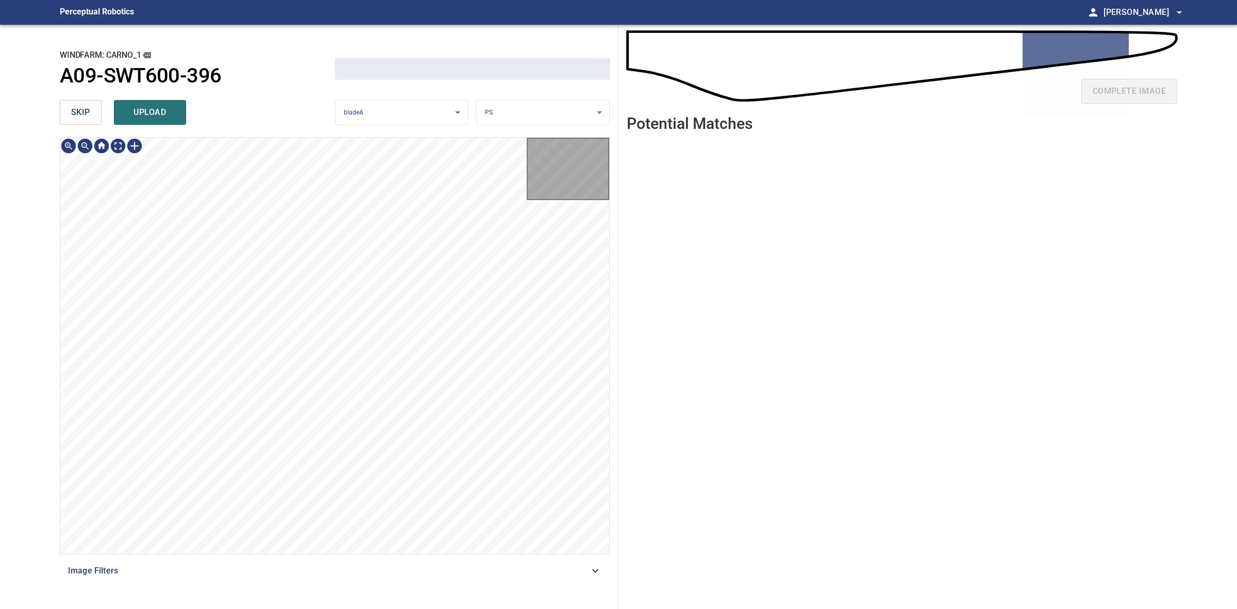
click at [89, 120] on button "skip" at bounding box center [81, 112] width 42 height 25
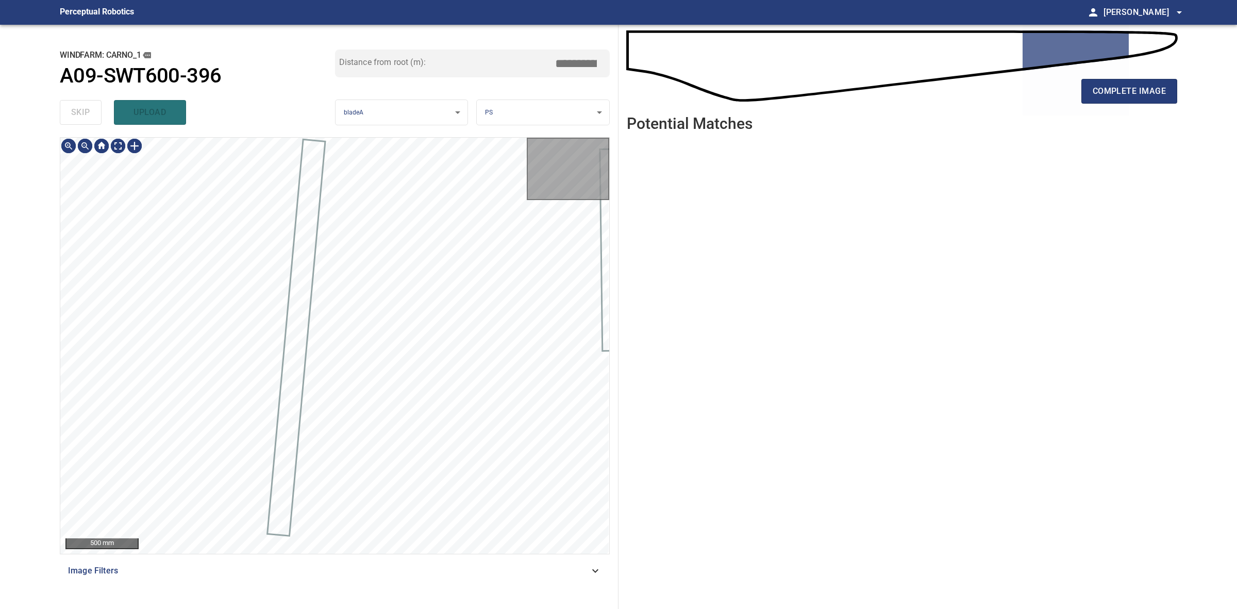
click at [89, 120] on div "skip upload" at bounding box center [197, 112] width 275 height 33
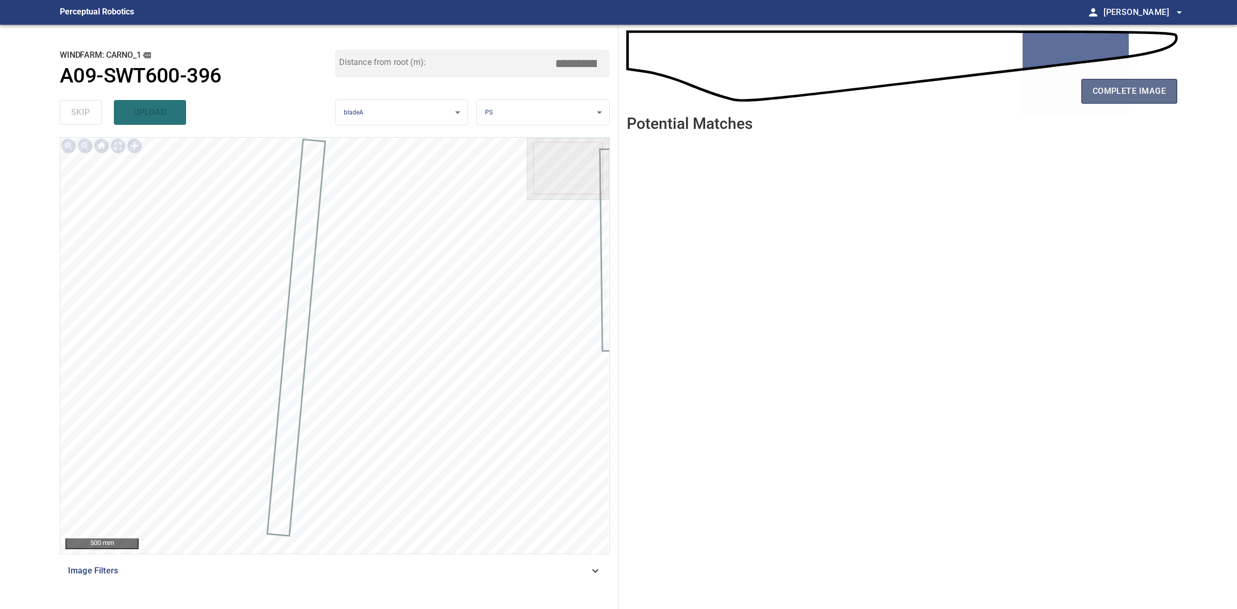
click at [1138, 95] on span "complete image" at bounding box center [1129, 91] width 73 height 14
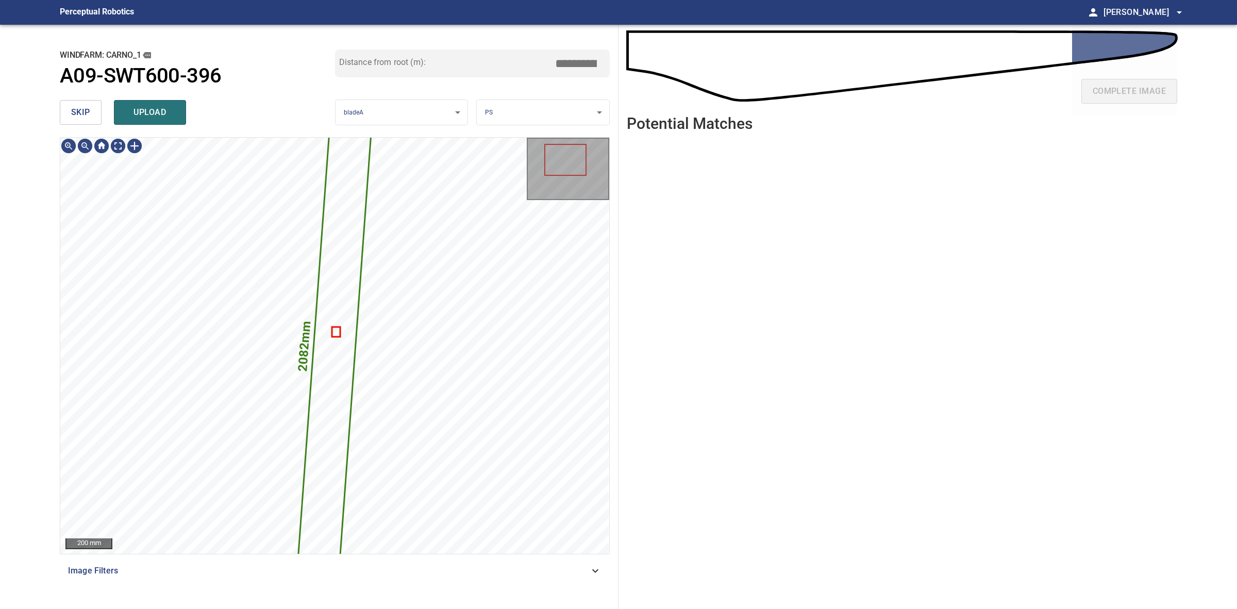
click at [512, 110] on body "**********" at bounding box center [618, 304] width 1237 height 609
click at [512, 110] on li "LE" at bounding box center [543, 112] width 132 height 17
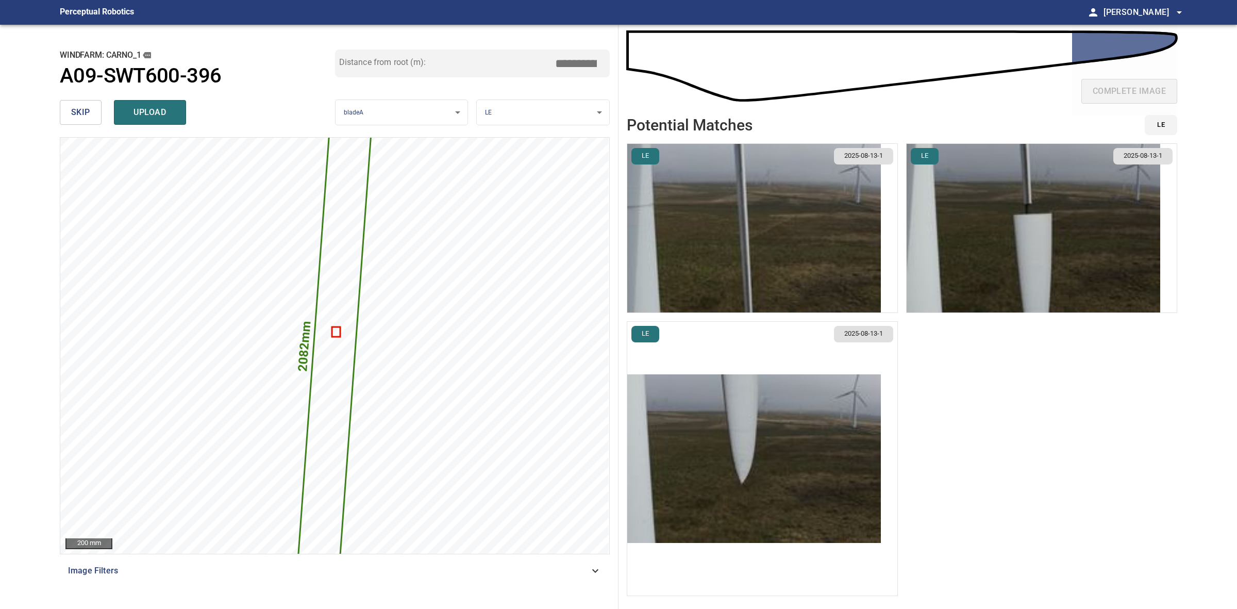
click at [780, 254] on img "button" at bounding box center [754, 228] width 254 height 169
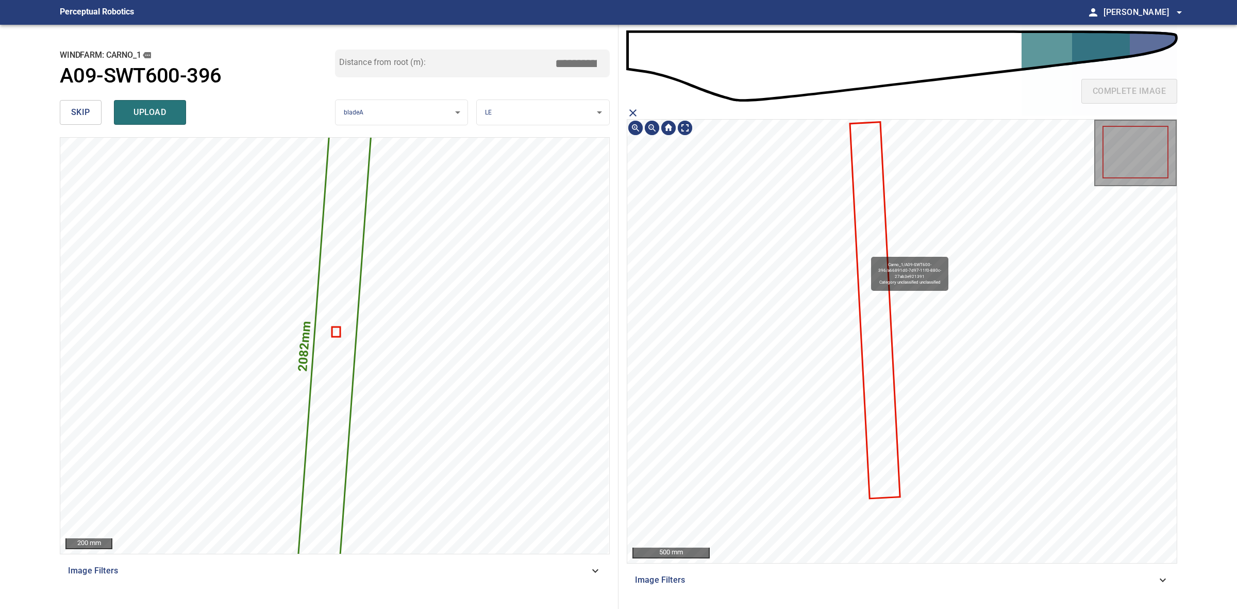
click at [867, 252] on icon at bounding box center [875, 310] width 48 height 375
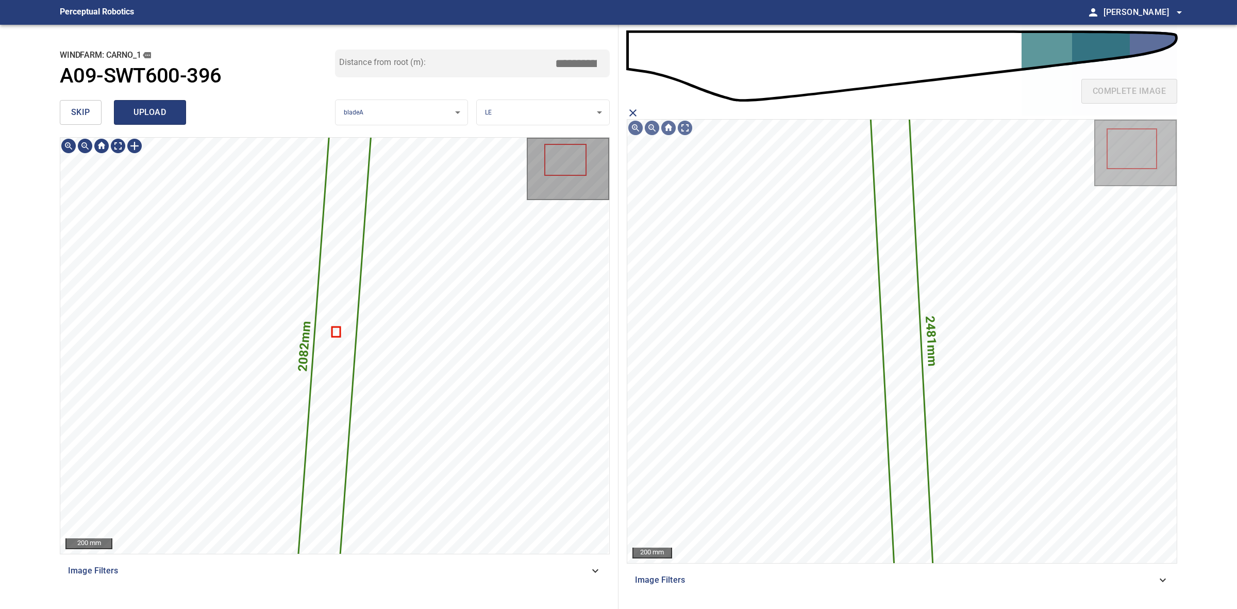
click at [168, 118] on span "upload" at bounding box center [149, 112] width 49 height 14
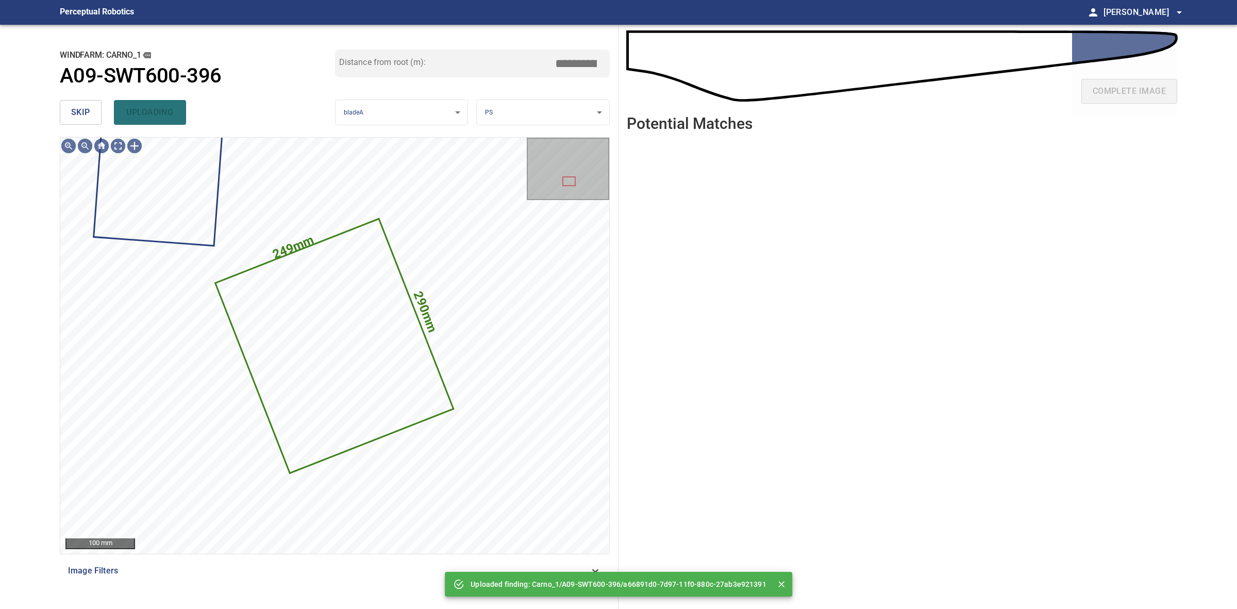
click at [99, 111] on button "skip" at bounding box center [81, 112] width 42 height 25
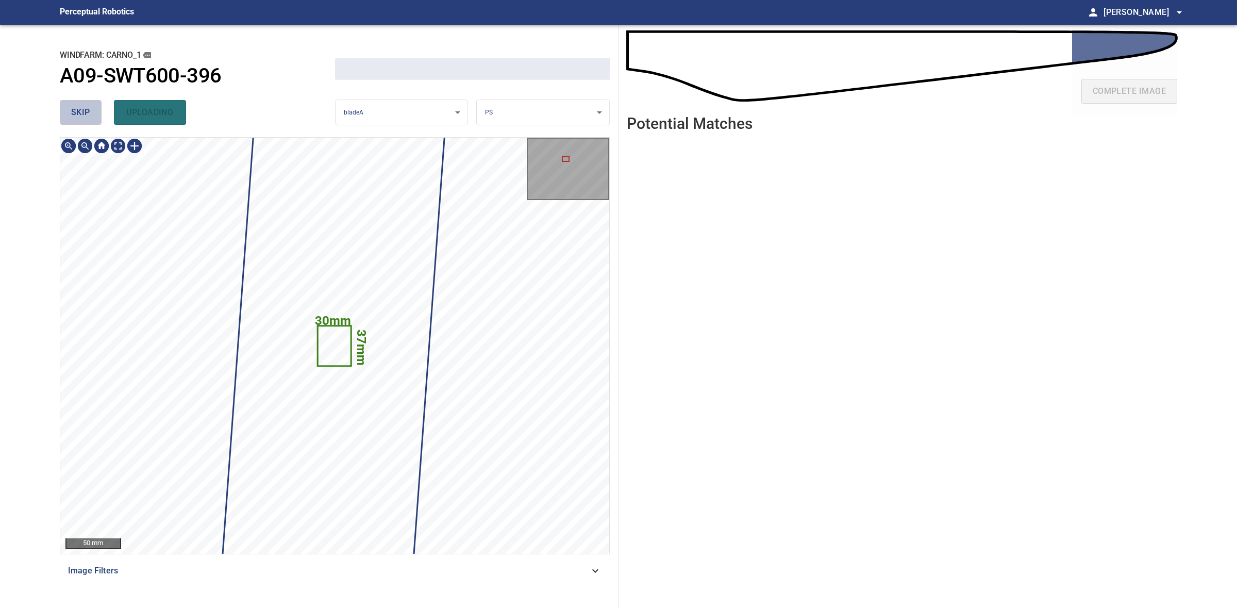
click at [99, 111] on button "skip" at bounding box center [81, 112] width 42 height 25
click at [99, 111] on div "skip uploading" at bounding box center [197, 112] width 275 height 33
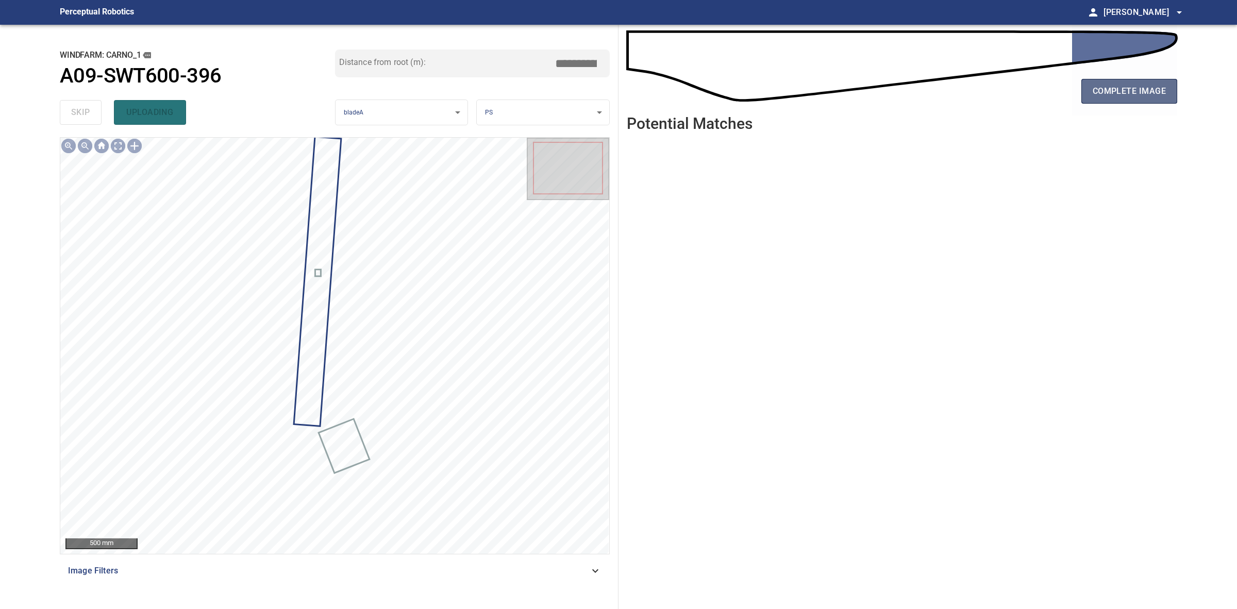
click at [1120, 99] on button "complete image" at bounding box center [1130, 91] width 96 height 25
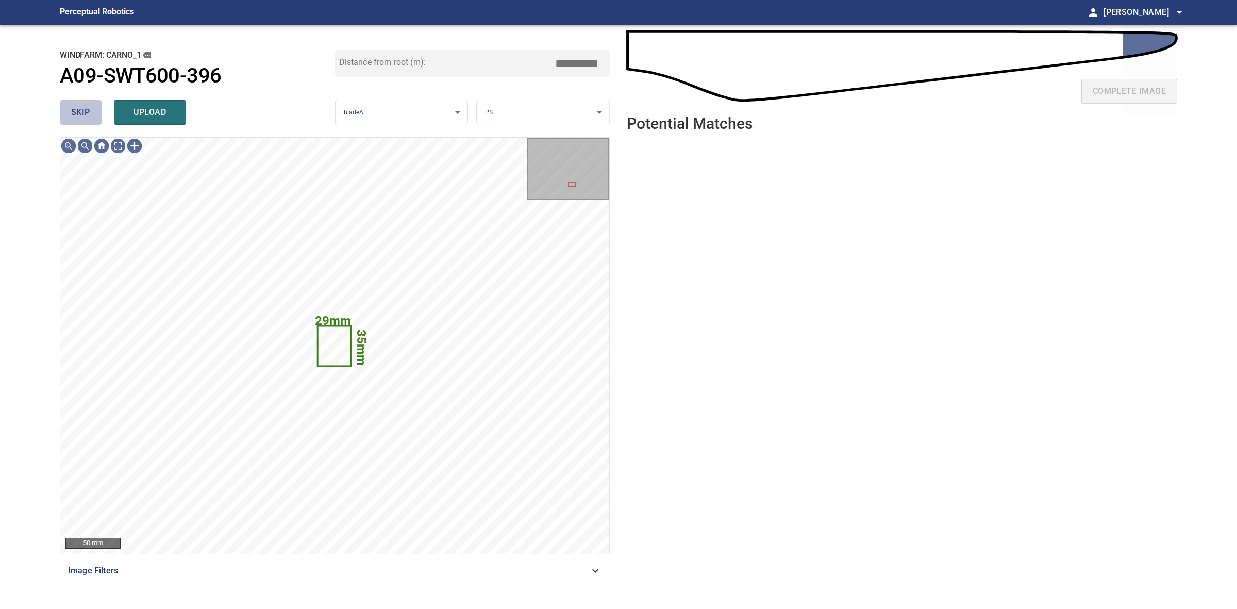
click at [82, 104] on button "skip" at bounding box center [81, 112] width 42 height 25
click at [82, 104] on div "skip upload" at bounding box center [197, 112] width 275 height 33
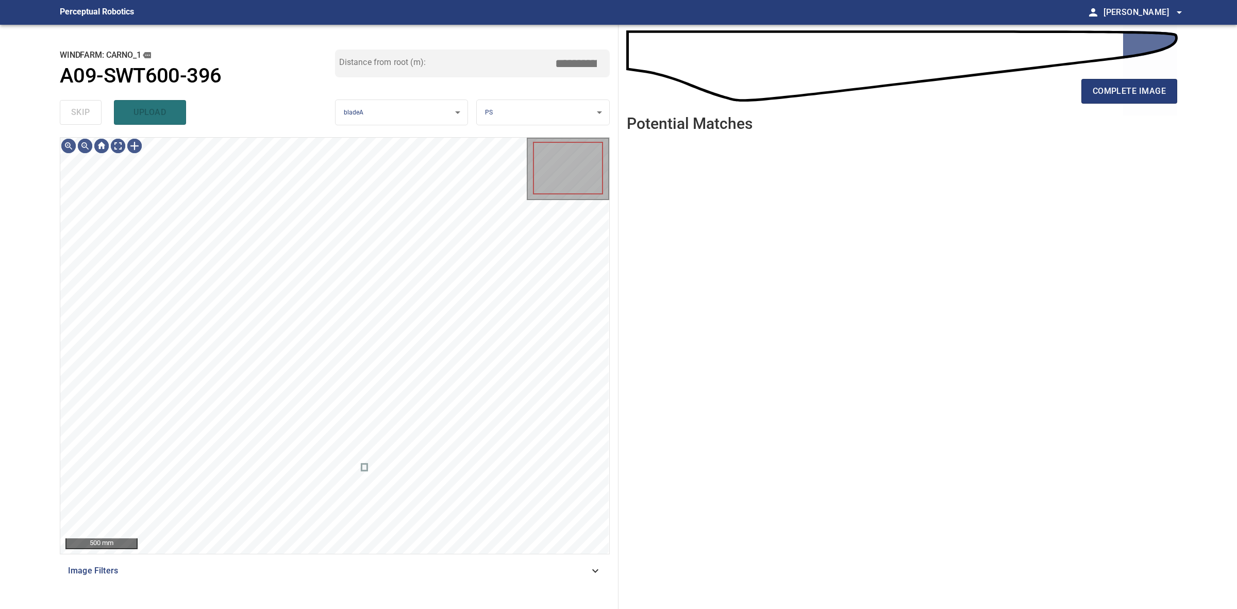
click at [82, 104] on div "skip upload" at bounding box center [197, 112] width 275 height 33
click at [1160, 91] on span "complete image" at bounding box center [1129, 91] width 73 height 14
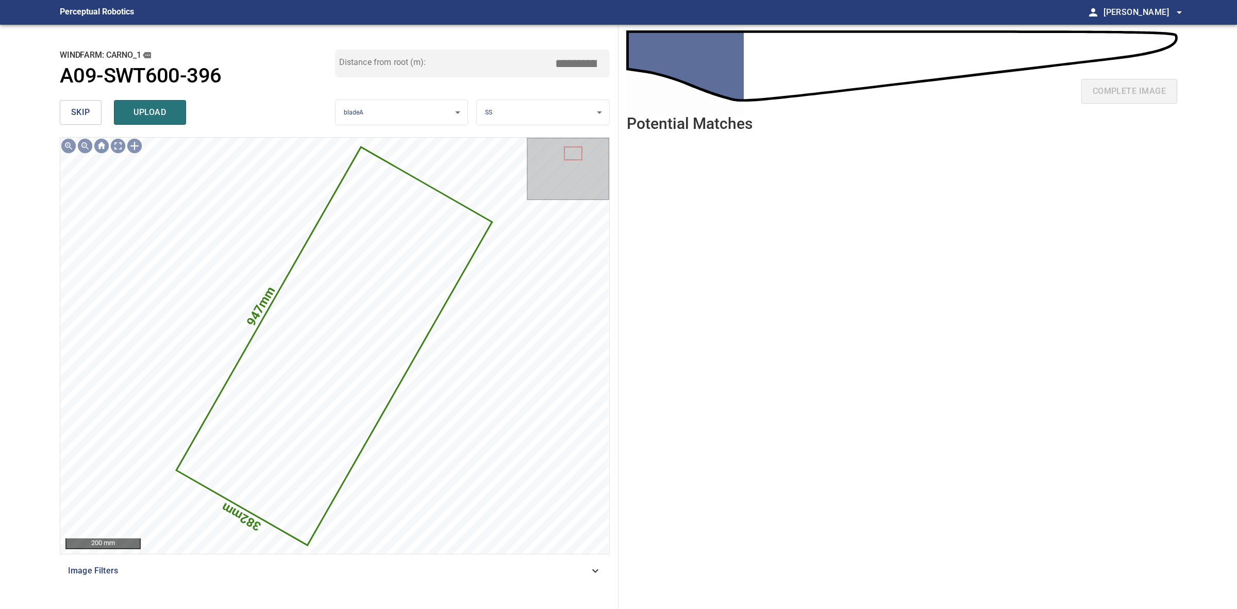
click at [76, 111] on span "skip" at bounding box center [80, 112] width 19 height 14
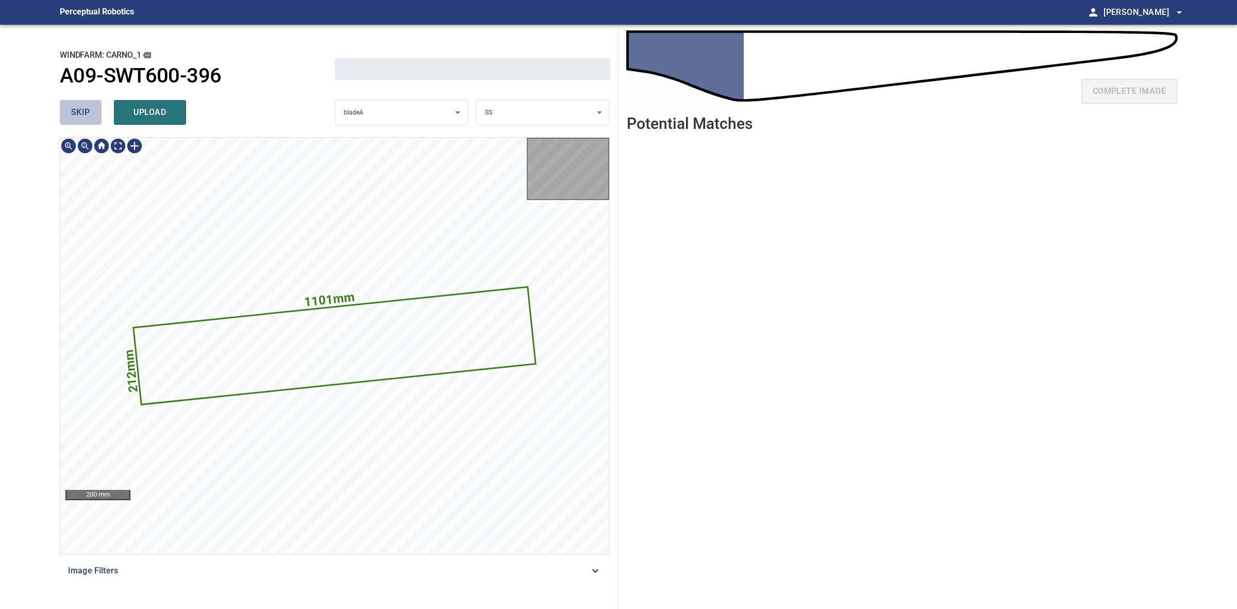
click at [76, 111] on span "skip" at bounding box center [80, 112] width 19 height 14
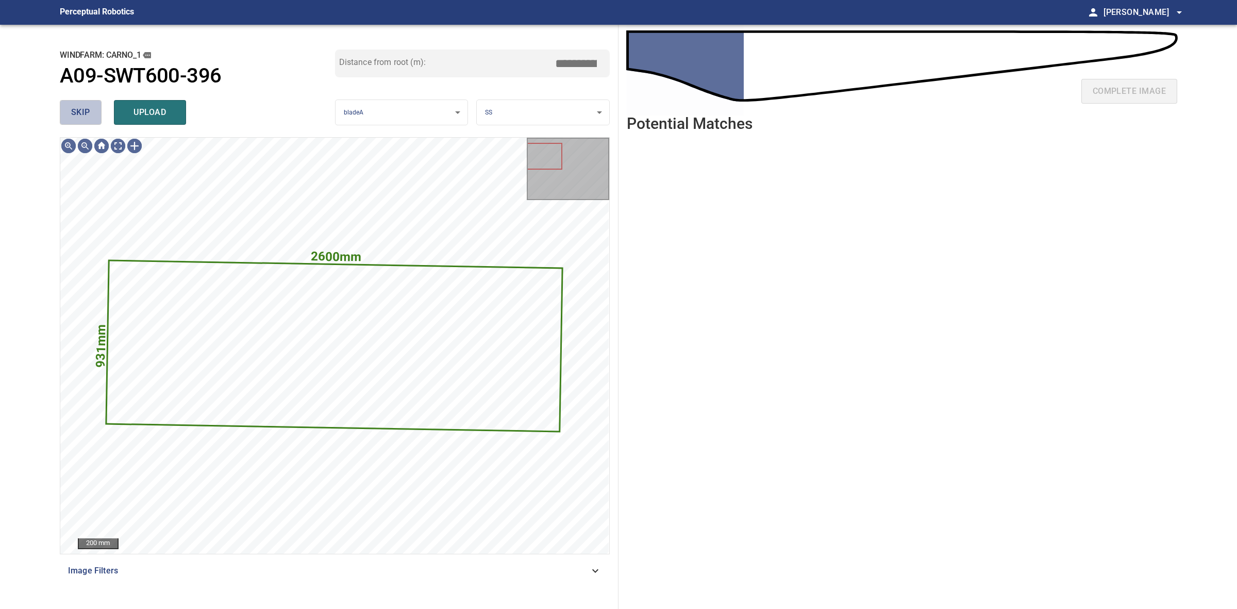
click at [76, 111] on span "skip" at bounding box center [80, 112] width 19 height 14
click at [76, 111] on div "skip upload" at bounding box center [197, 112] width 275 height 33
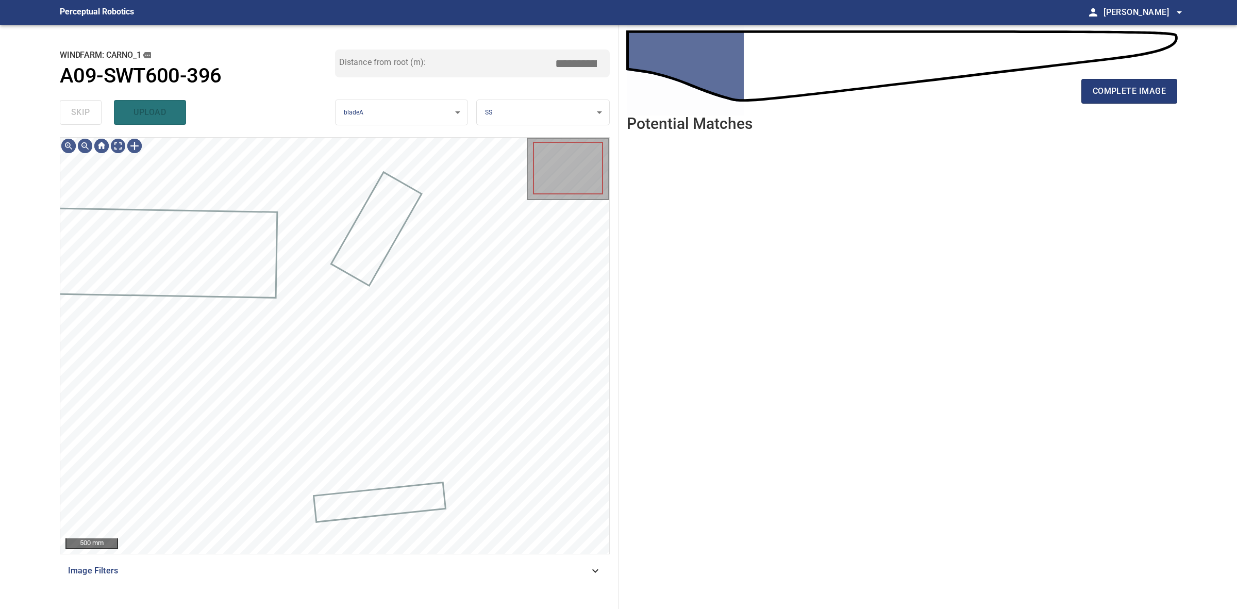
click at [76, 111] on div "skip upload" at bounding box center [197, 112] width 275 height 33
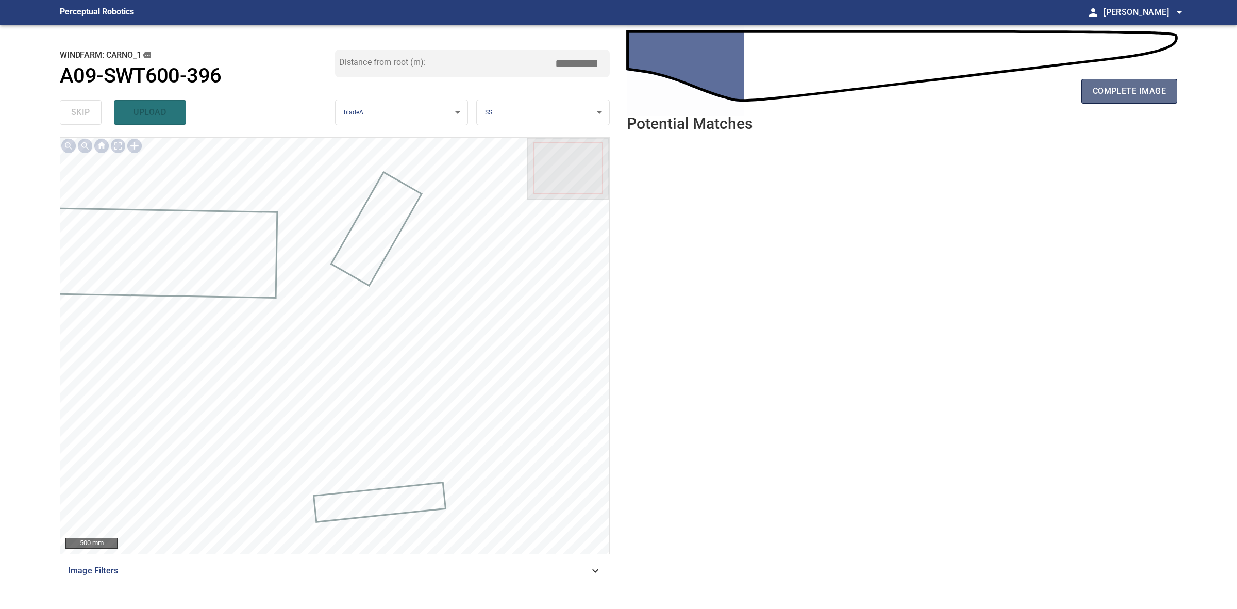
click at [1142, 93] on span "complete image" at bounding box center [1129, 91] width 73 height 14
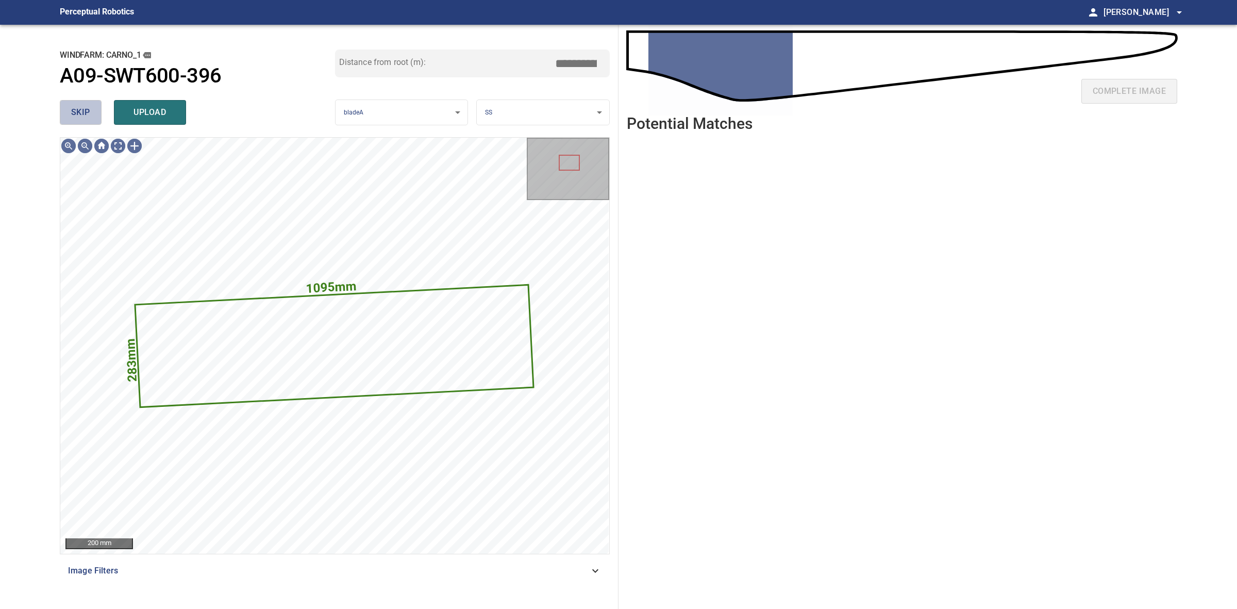
click at [75, 114] on span "skip" at bounding box center [80, 112] width 19 height 14
click at [75, 114] on div "skip upload" at bounding box center [197, 112] width 275 height 33
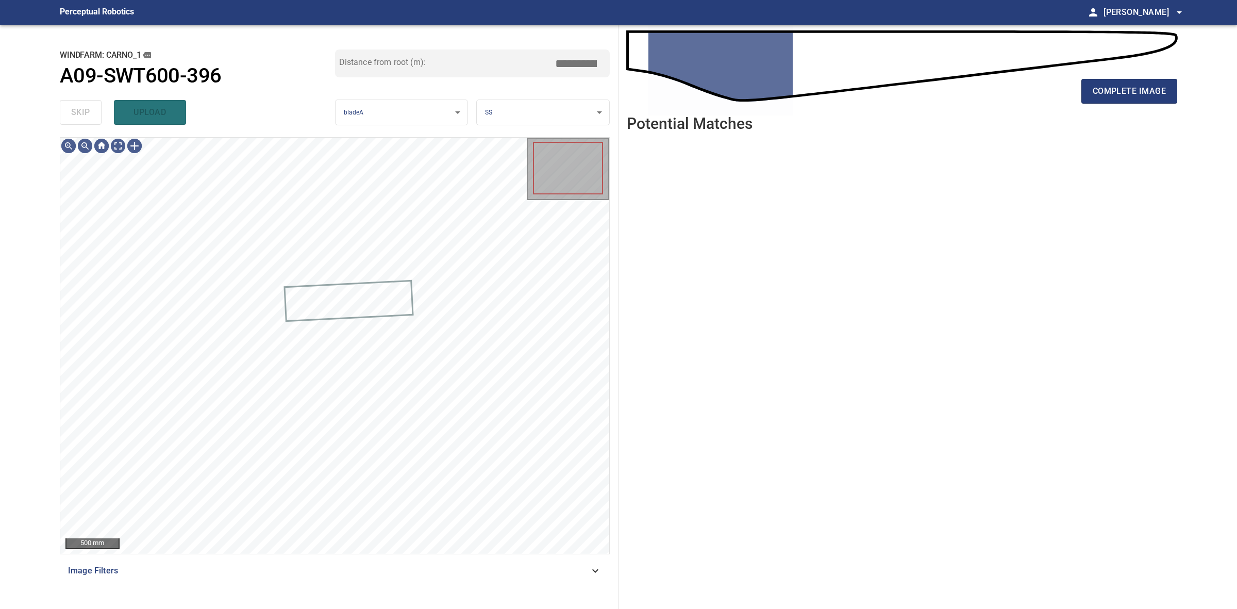
click at [75, 114] on div "skip upload" at bounding box center [197, 112] width 275 height 33
click at [1158, 84] on span "complete image" at bounding box center [1129, 91] width 73 height 14
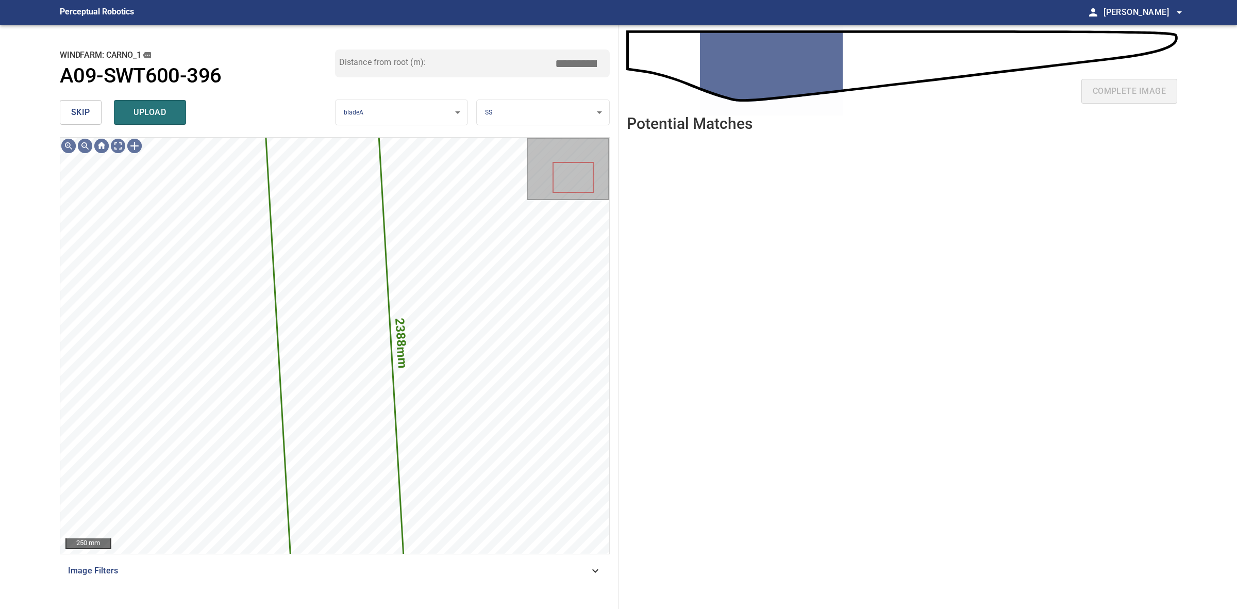
click at [99, 109] on button "skip" at bounding box center [81, 112] width 42 height 25
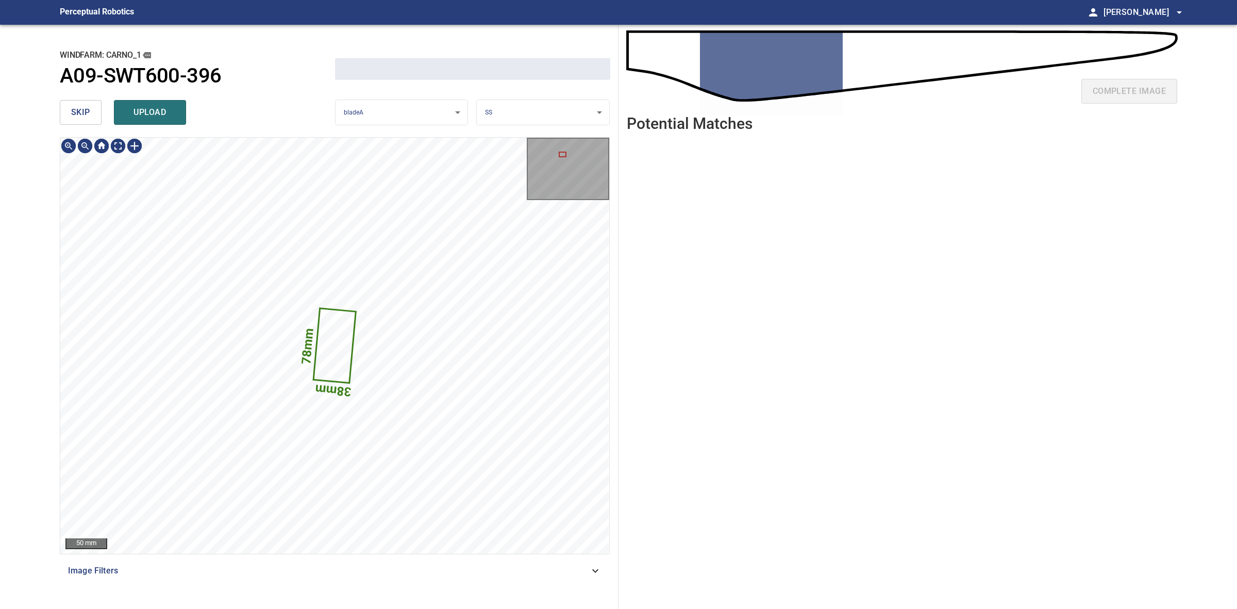
click at [98, 109] on button "skip" at bounding box center [81, 112] width 42 height 25
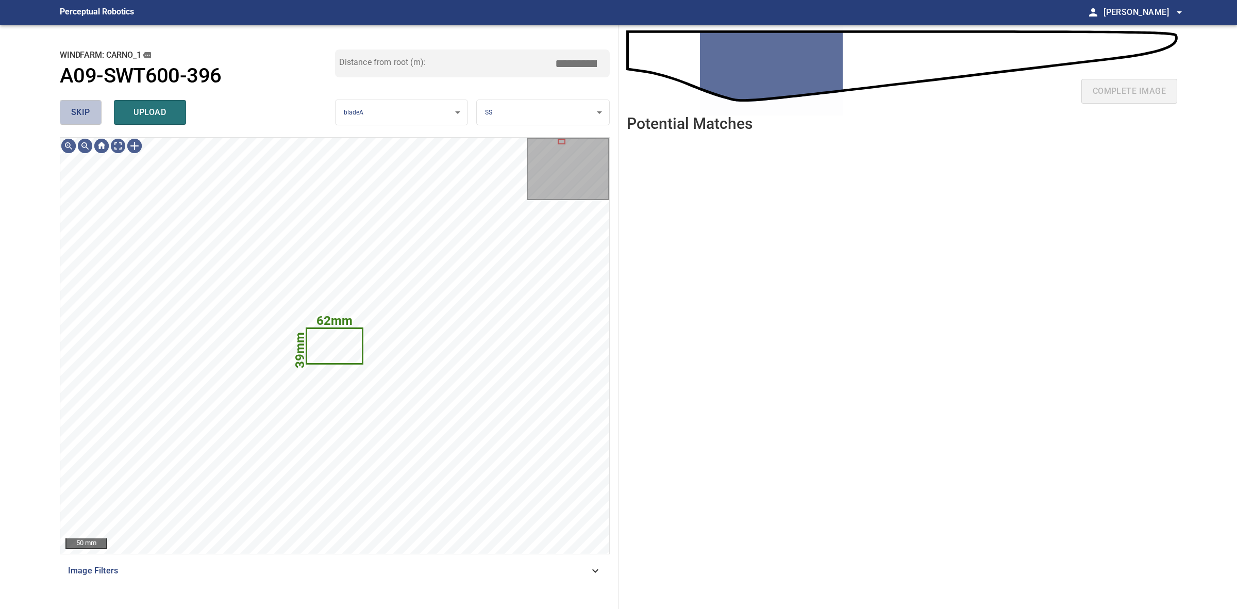
click at [98, 109] on button "skip" at bounding box center [81, 112] width 42 height 25
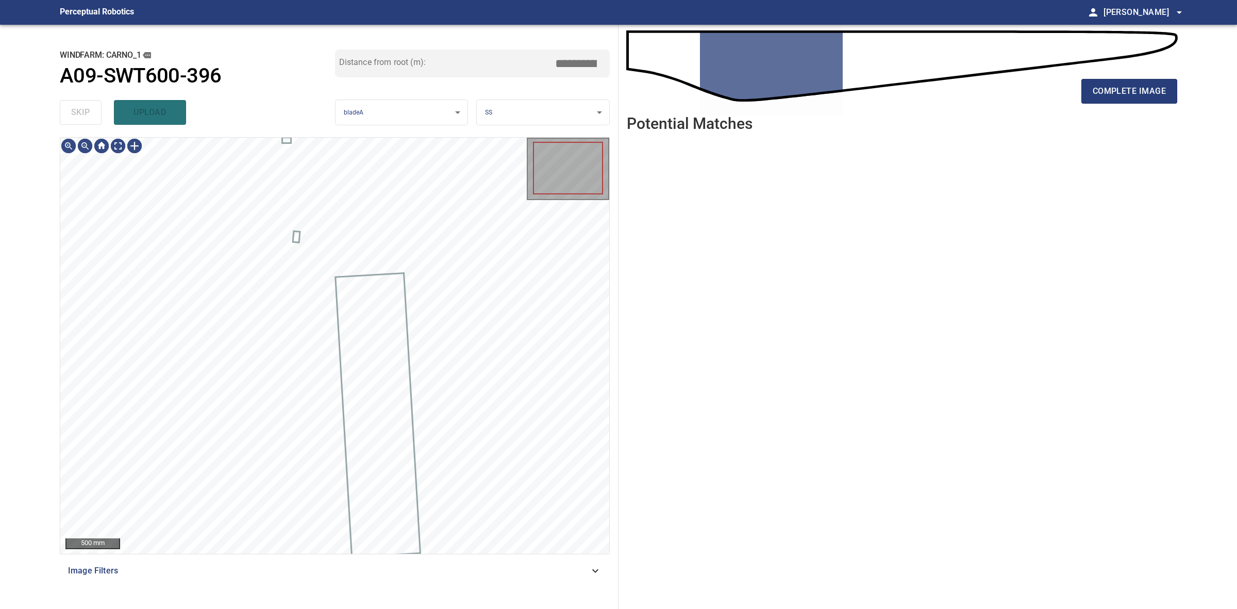
click at [98, 109] on div "skip upload" at bounding box center [197, 112] width 275 height 33
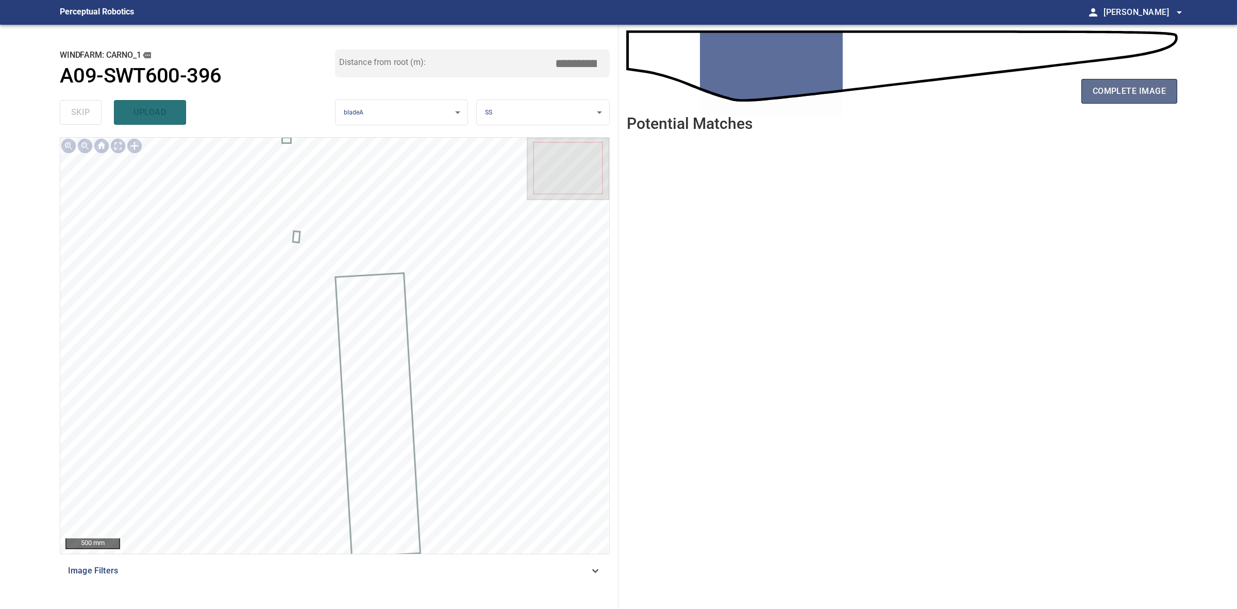
click at [1168, 84] on button "complete image" at bounding box center [1130, 91] width 96 height 25
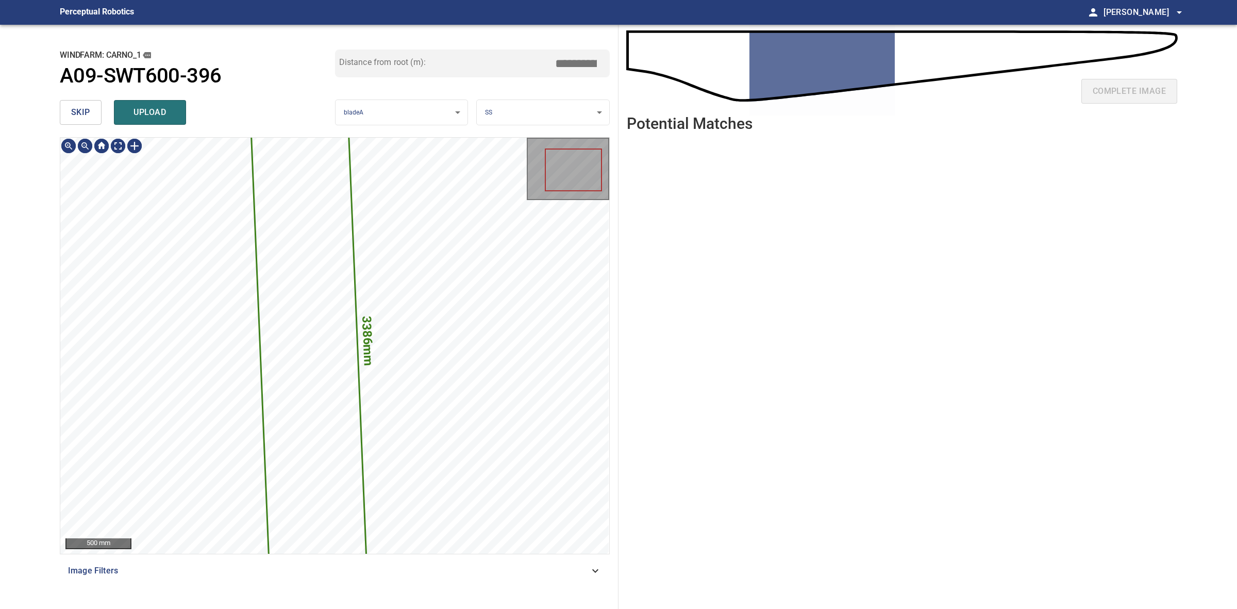
click at [85, 118] on span "skip" at bounding box center [80, 112] width 19 height 14
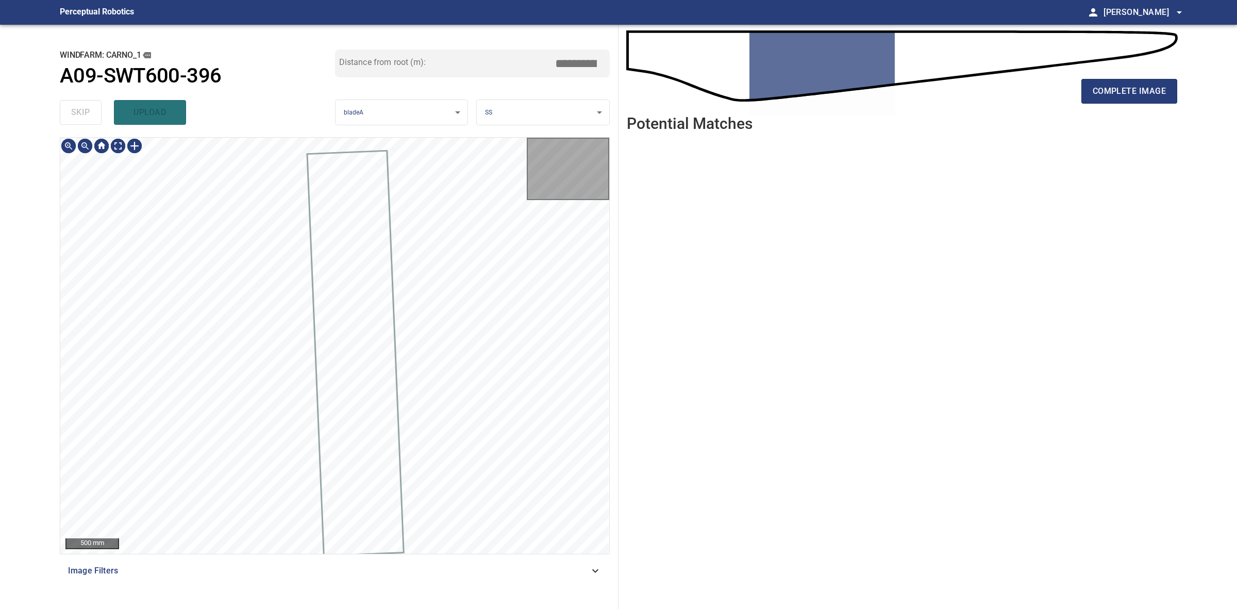
click at [85, 118] on div "skip upload" at bounding box center [197, 112] width 275 height 33
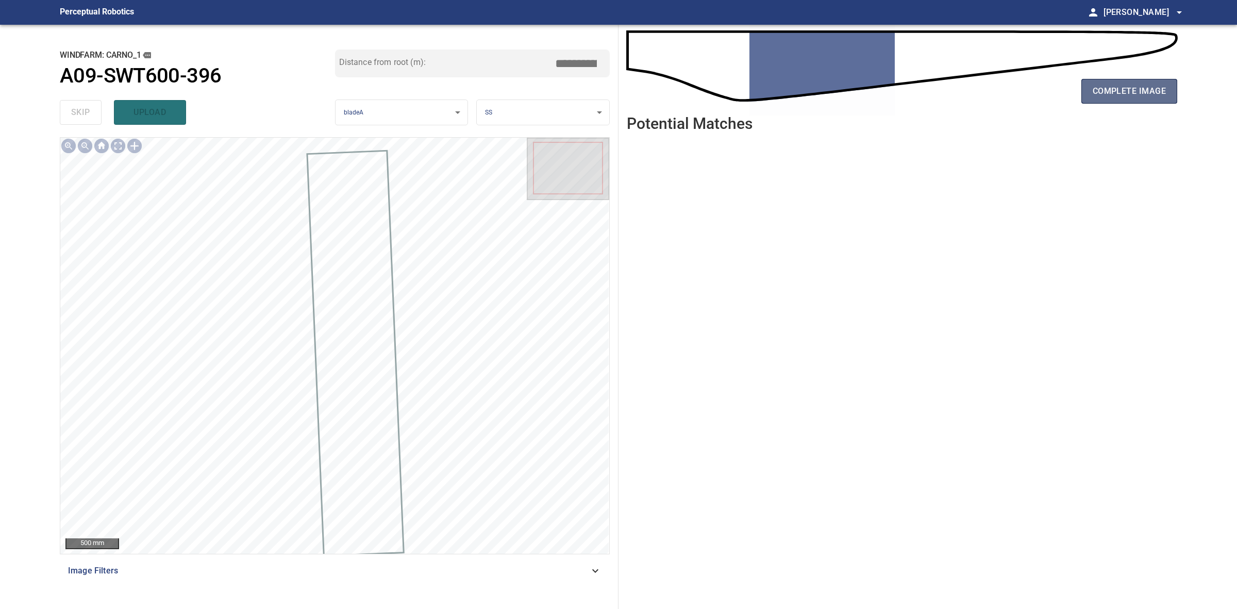
click at [1111, 96] on span "complete image" at bounding box center [1129, 91] width 73 height 14
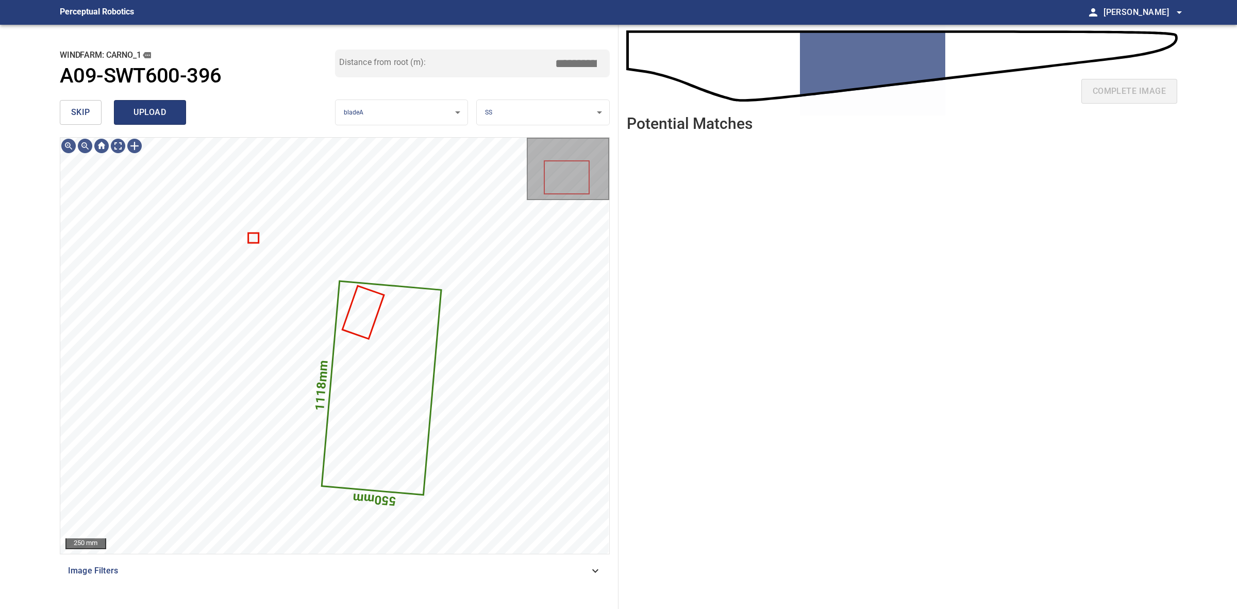
click at [155, 104] on button "upload" at bounding box center [150, 112] width 72 height 25
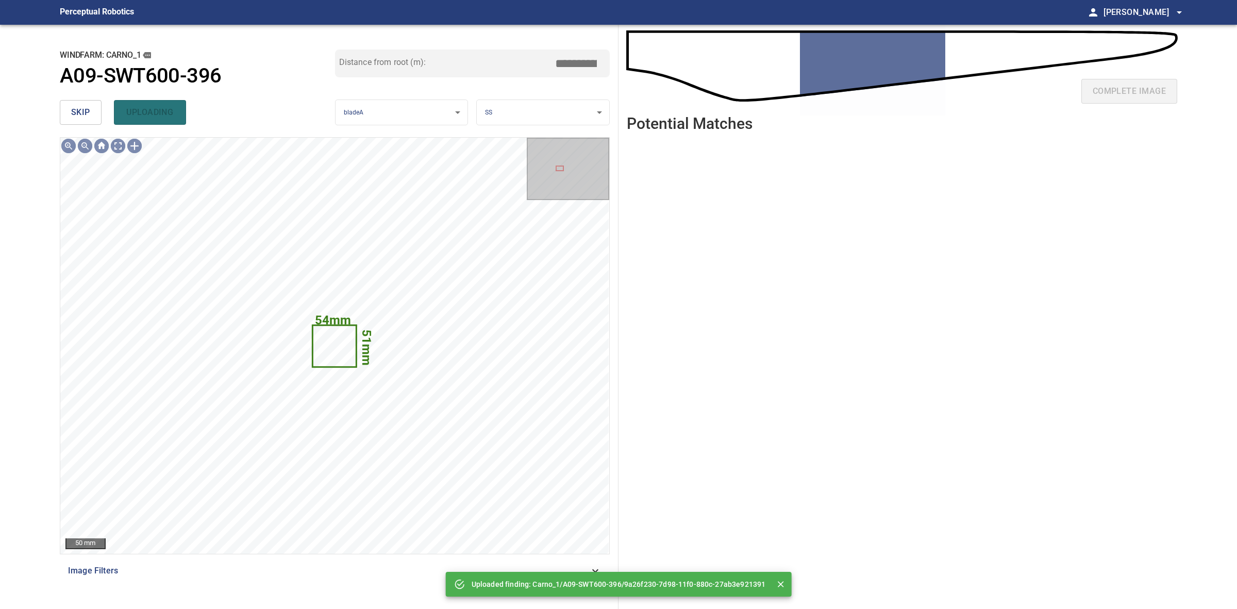
click at [71, 112] on span "skip" at bounding box center [80, 112] width 19 height 14
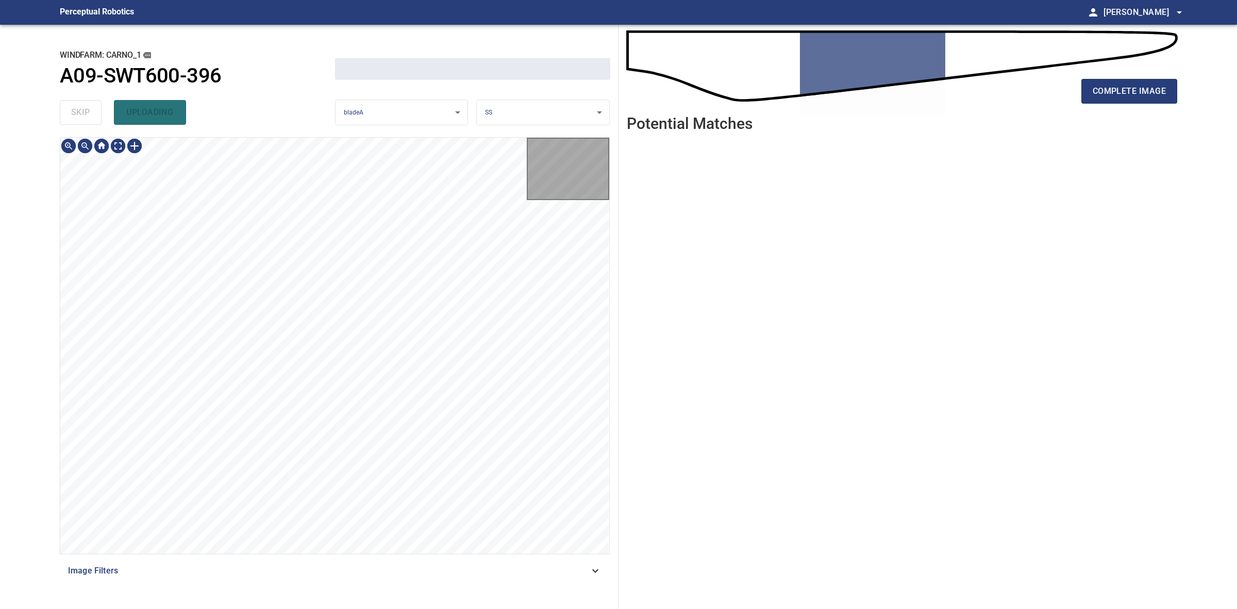
click at [71, 112] on div "skip uploading" at bounding box center [197, 112] width 275 height 33
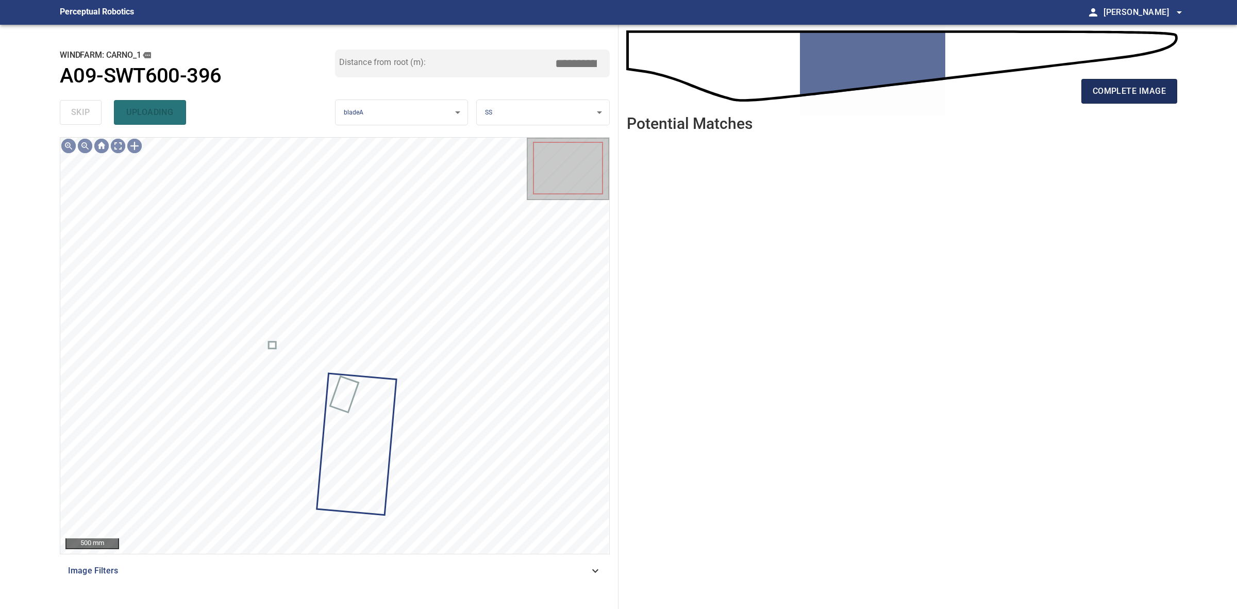
click at [1157, 91] on span "complete image" at bounding box center [1129, 91] width 73 height 14
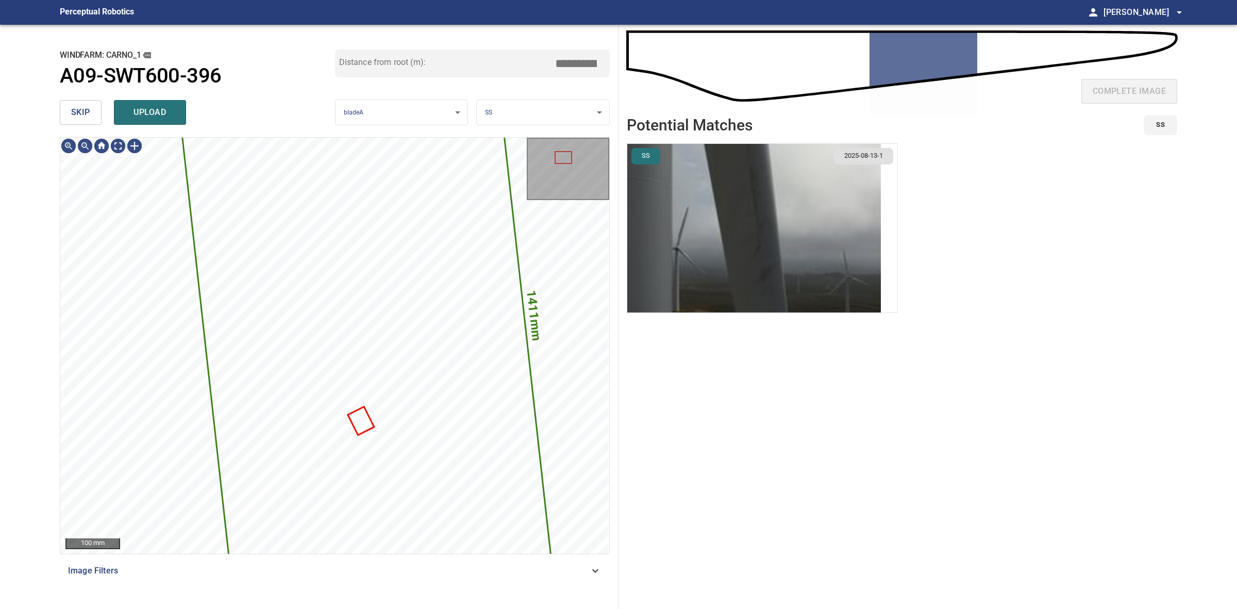
click at [72, 109] on span "skip" at bounding box center [80, 112] width 19 height 14
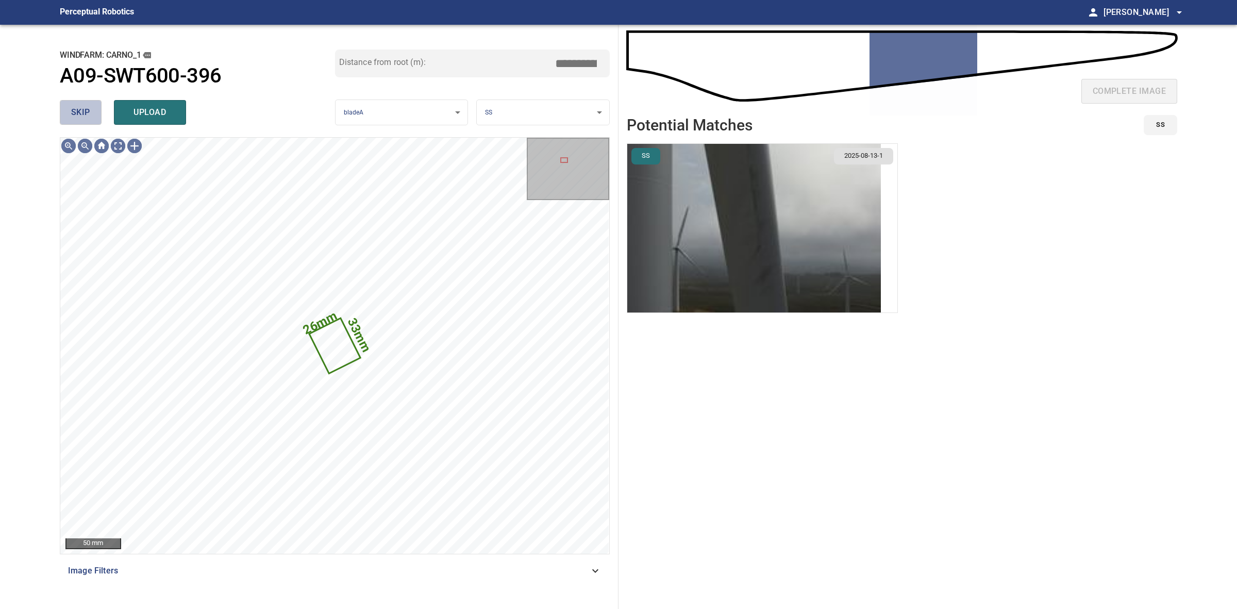
click at [72, 109] on span "skip" at bounding box center [80, 112] width 19 height 14
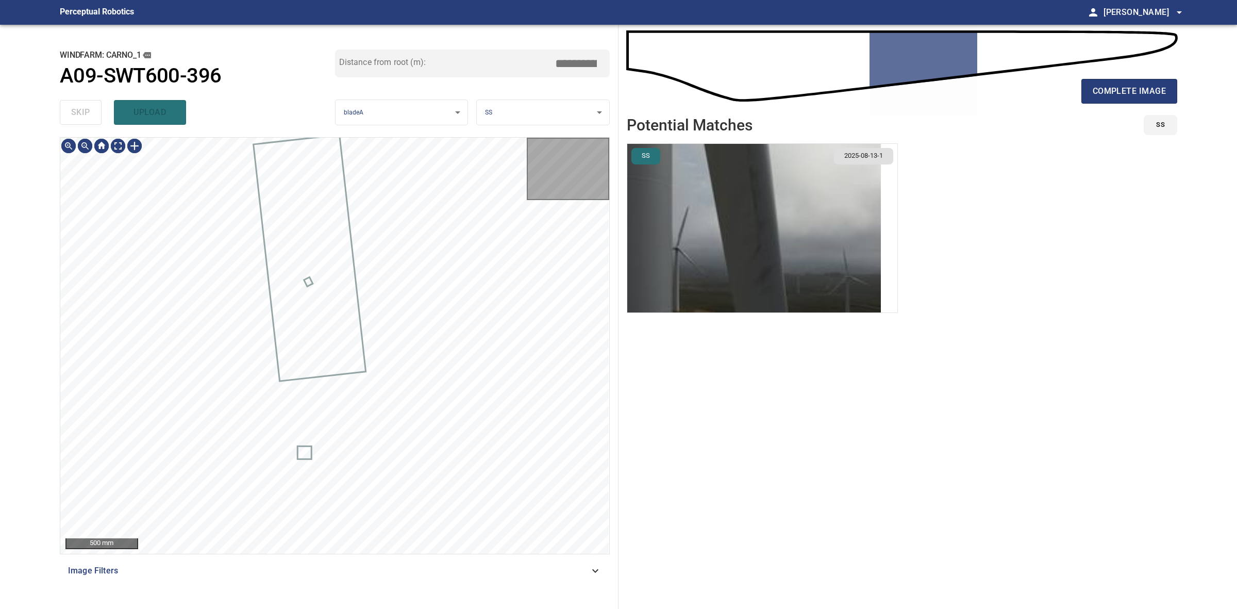
click at [72, 109] on div "skip upload" at bounding box center [197, 112] width 275 height 33
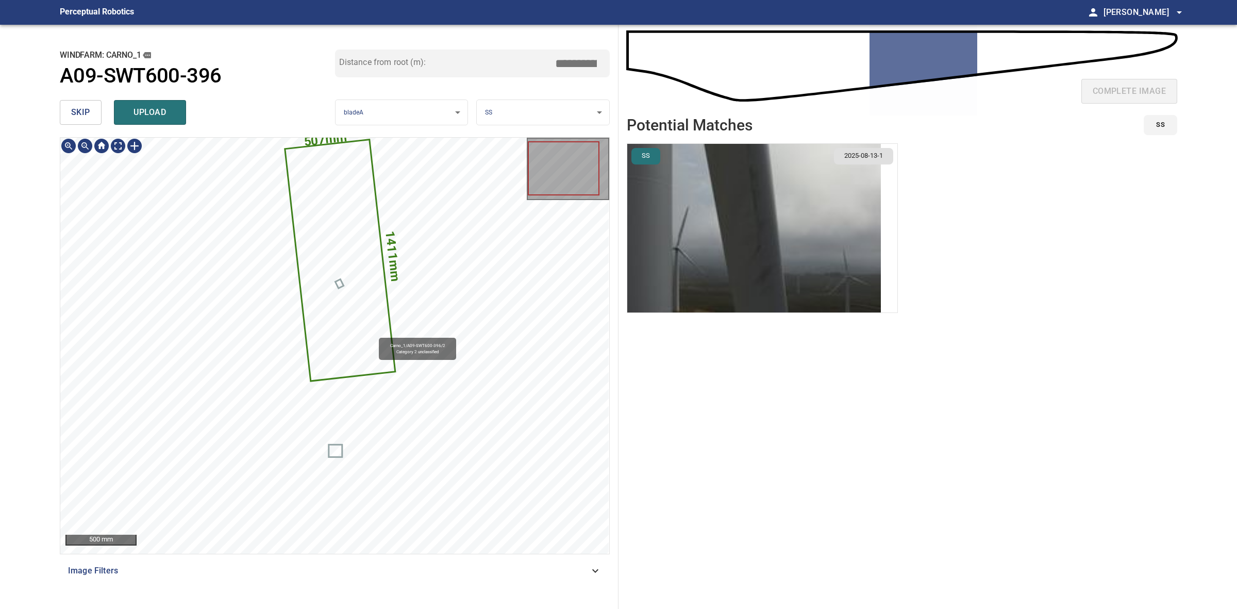
click at [374, 335] on icon at bounding box center [340, 261] width 108 height 240
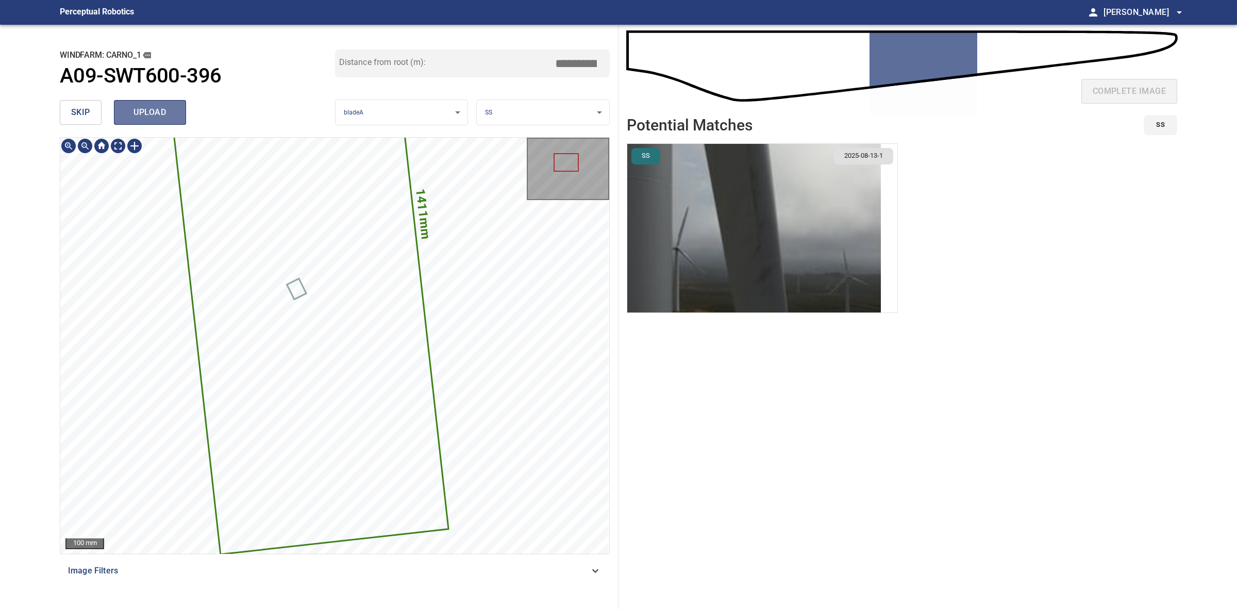
click at [159, 124] on button "upload" at bounding box center [150, 112] width 72 height 25
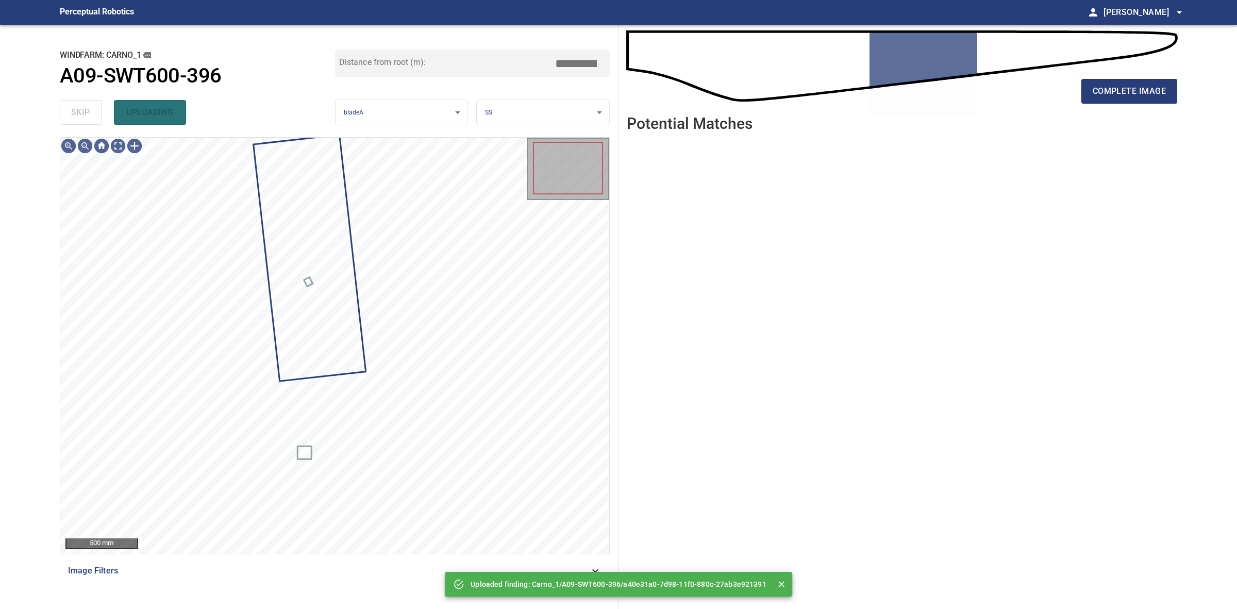
click at [94, 109] on div "skip uploading" at bounding box center [197, 112] width 275 height 33
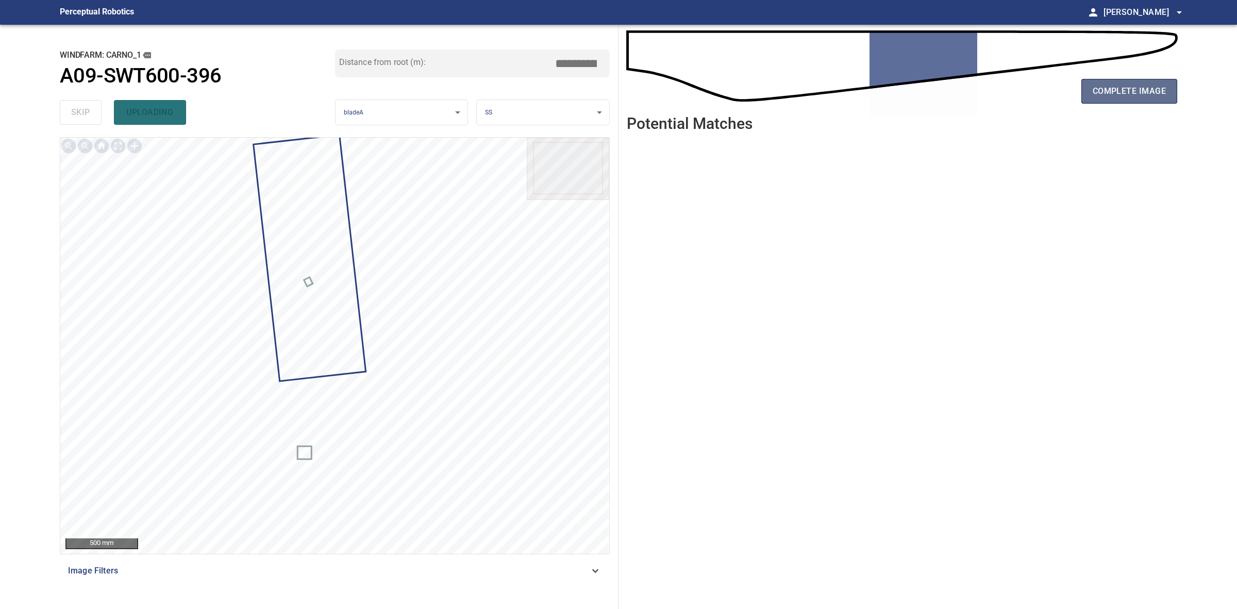
click at [1159, 101] on button "complete image" at bounding box center [1130, 91] width 96 height 25
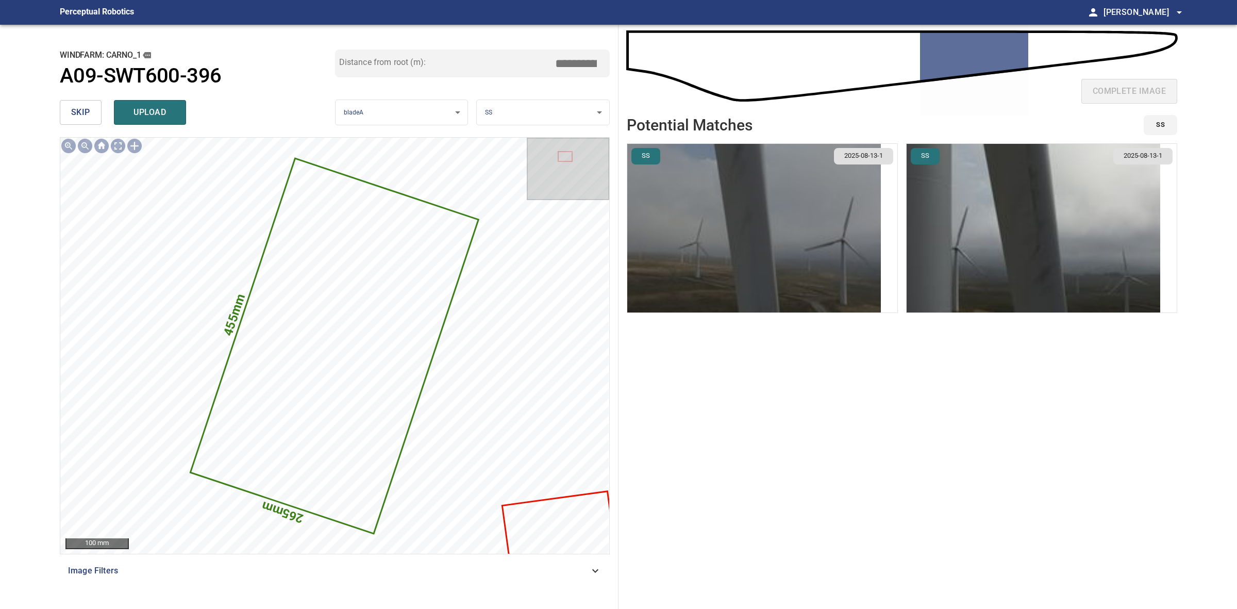
click at [797, 240] on img "button" at bounding box center [754, 228] width 254 height 169
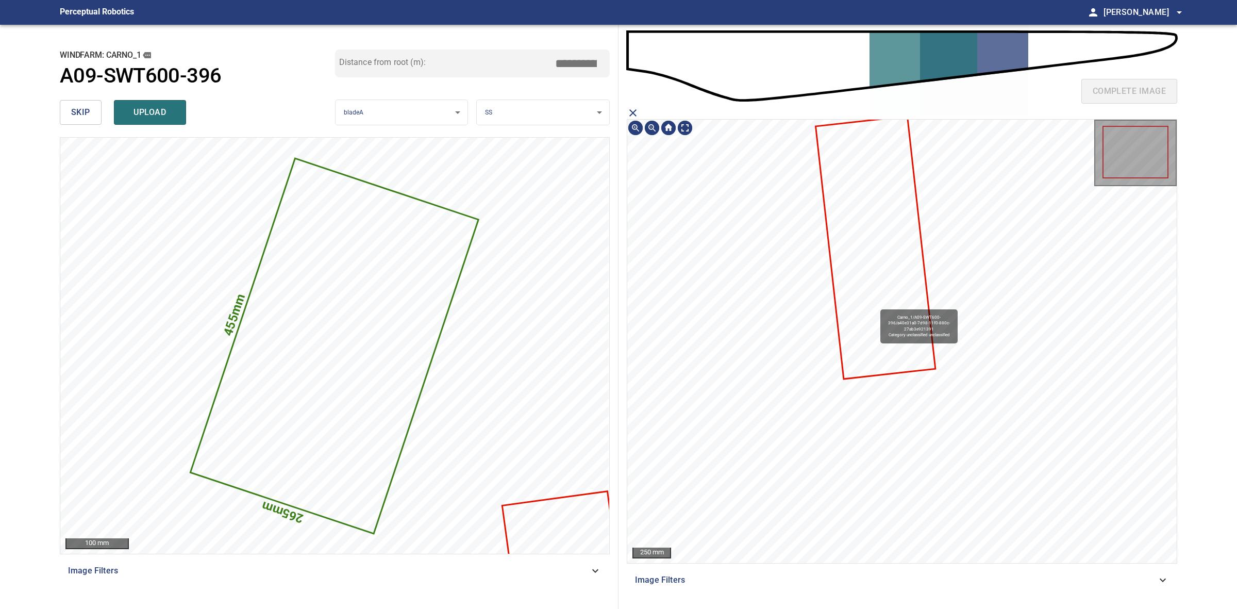
click at [876, 305] on icon at bounding box center [876, 247] width 118 height 261
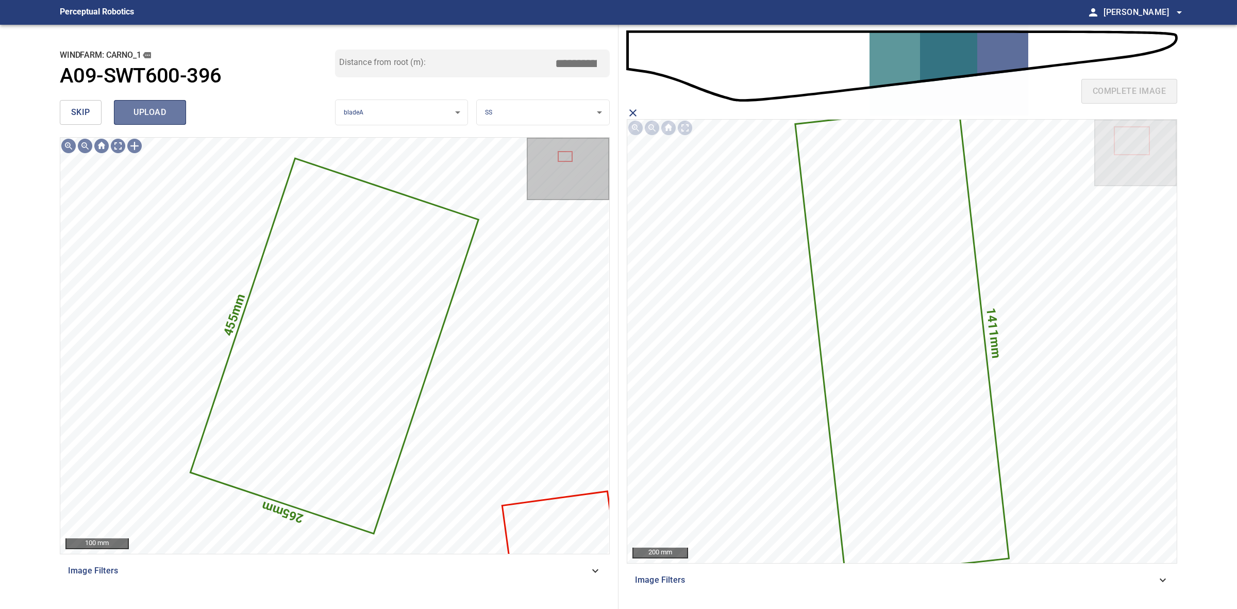
click at [148, 108] on span "upload" at bounding box center [149, 112] width 49 height 14
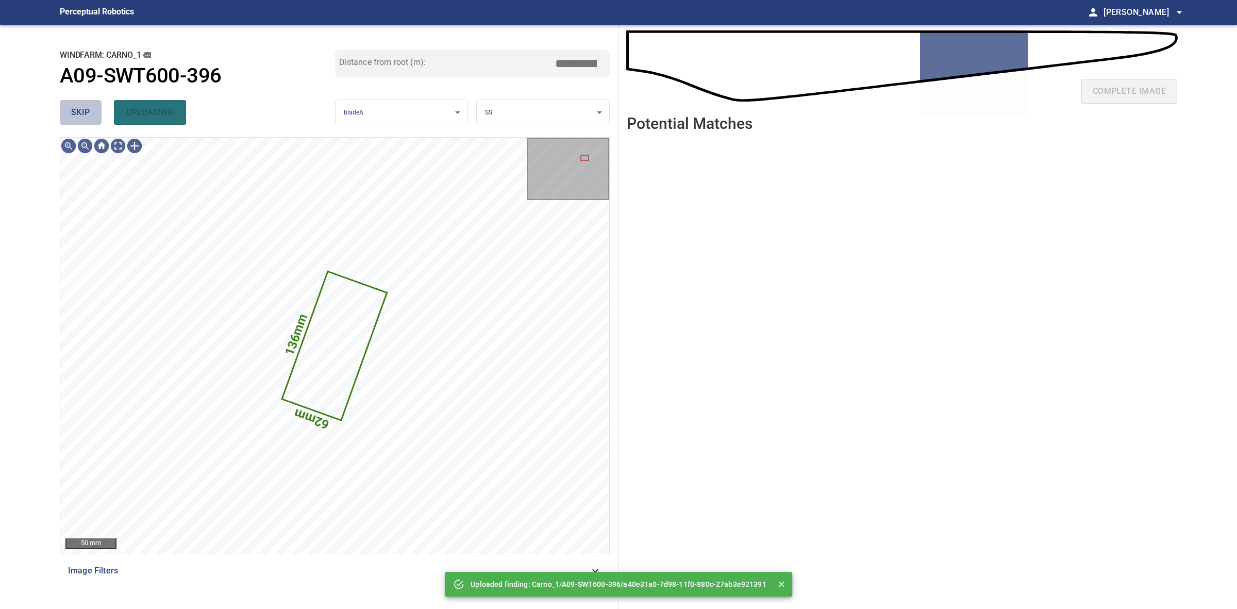
click at [87, 107] on span "skip" at bounding box center [80, 112] width 19 height 14
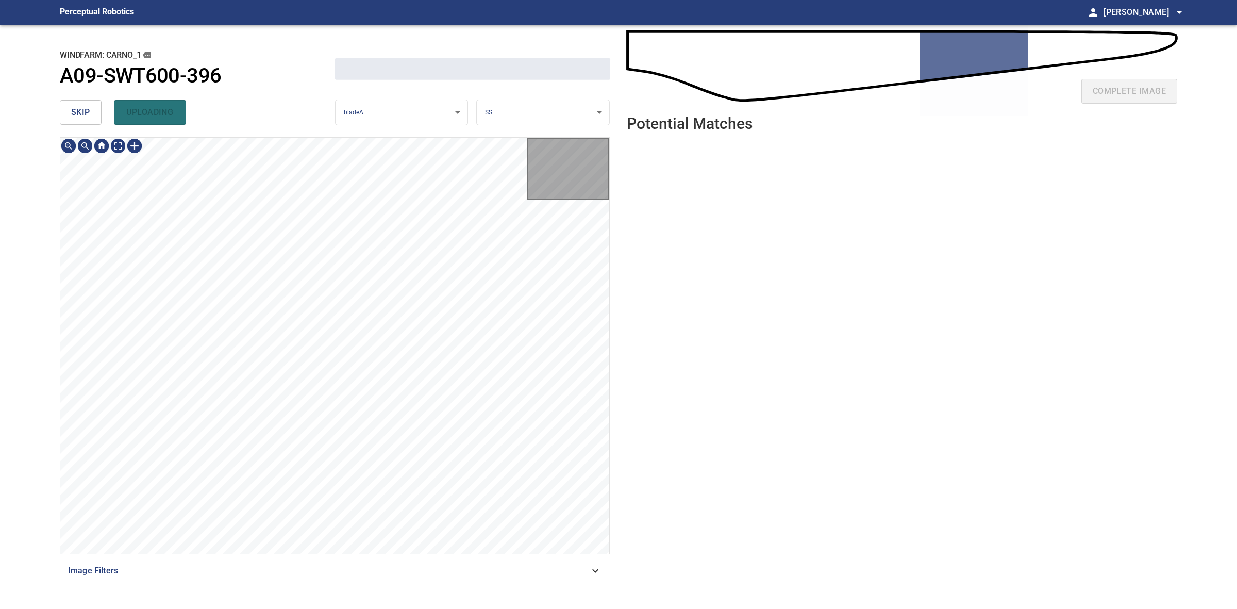
click at [87, 107] on span "skip" at bounding box center [80, 112] width 19 height 14
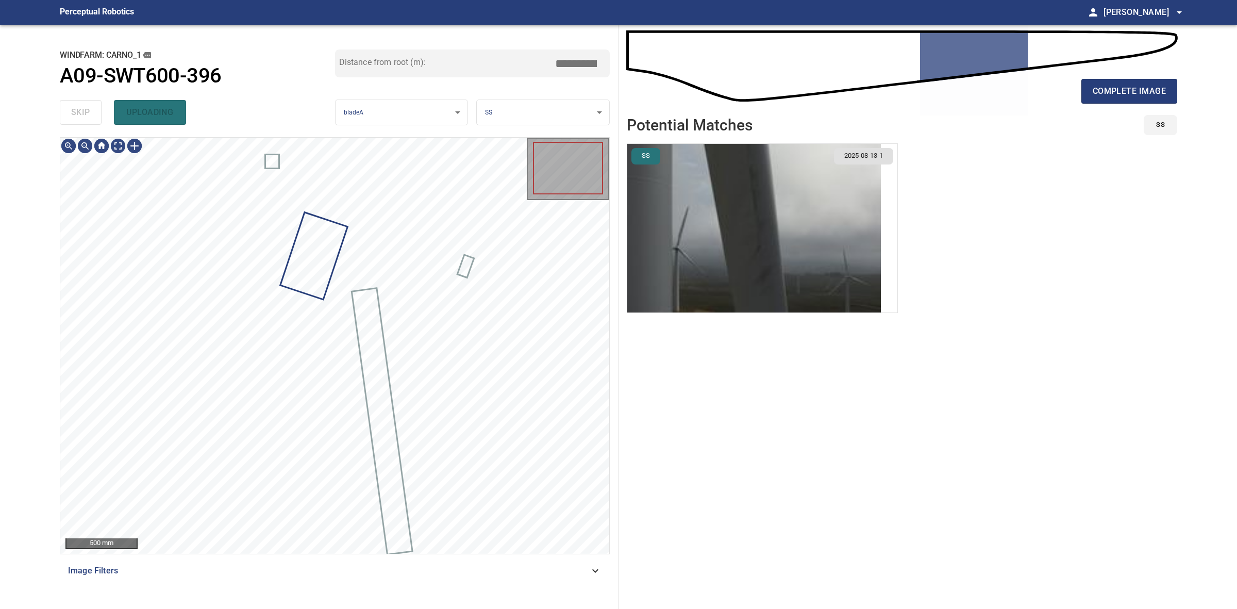
click at [87, 107] on div "skip uploading" at bounding box center [197, 112] width 275 height 33
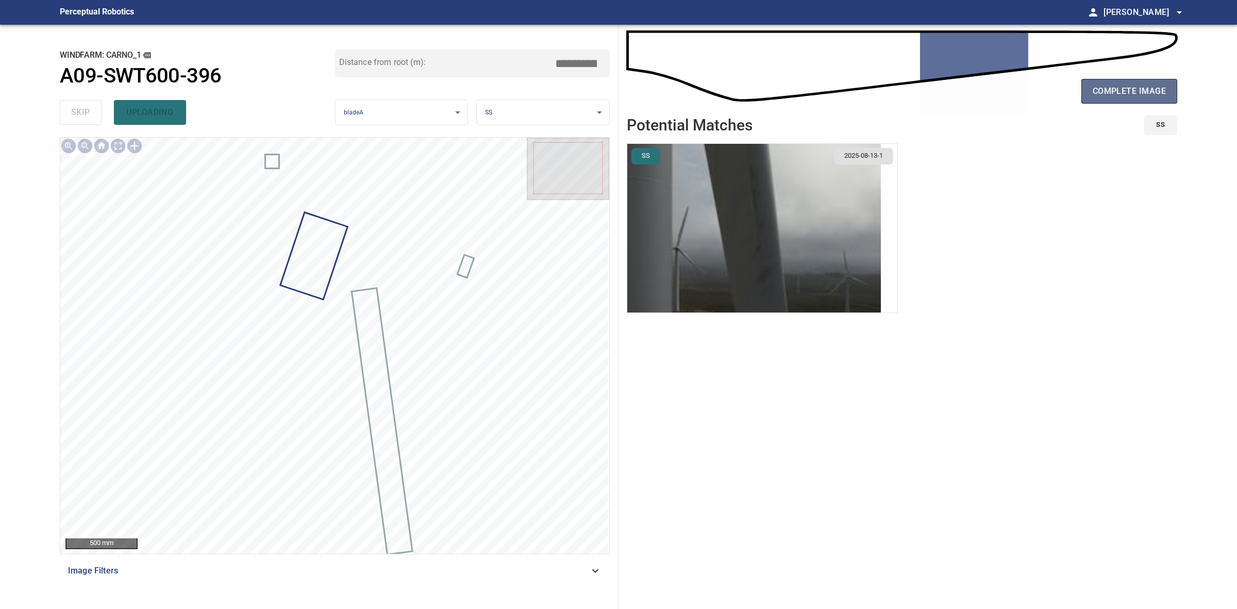
click at [1157, 99] on button "complete image" at bounding box center [1130, 91] width 96 height 25
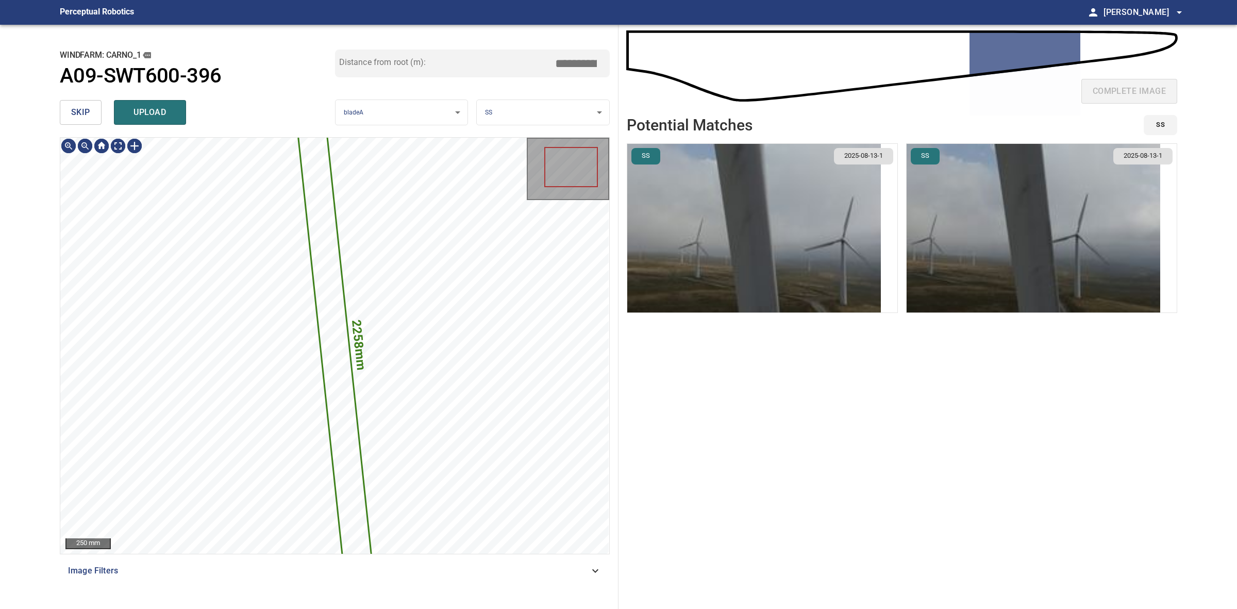
click at [87, 116] on span "skip" at bounding box center [80, 112] width 19 height 14
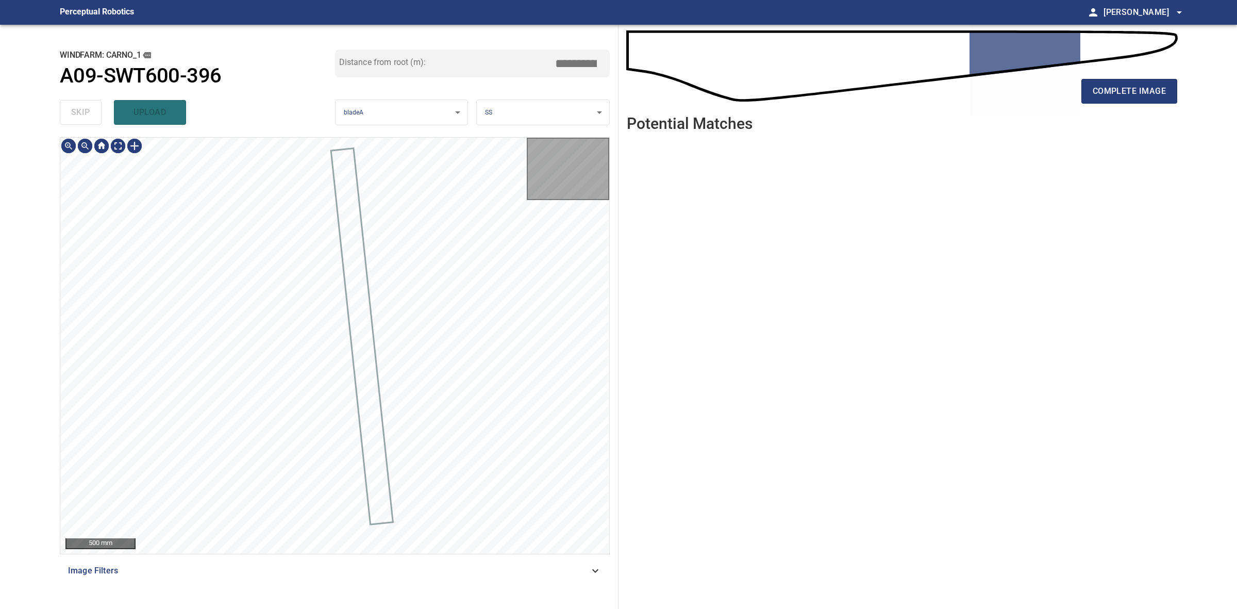
click at [87, 116] on div "skip upload" at bounding box center [197, 112] width 275 height 33
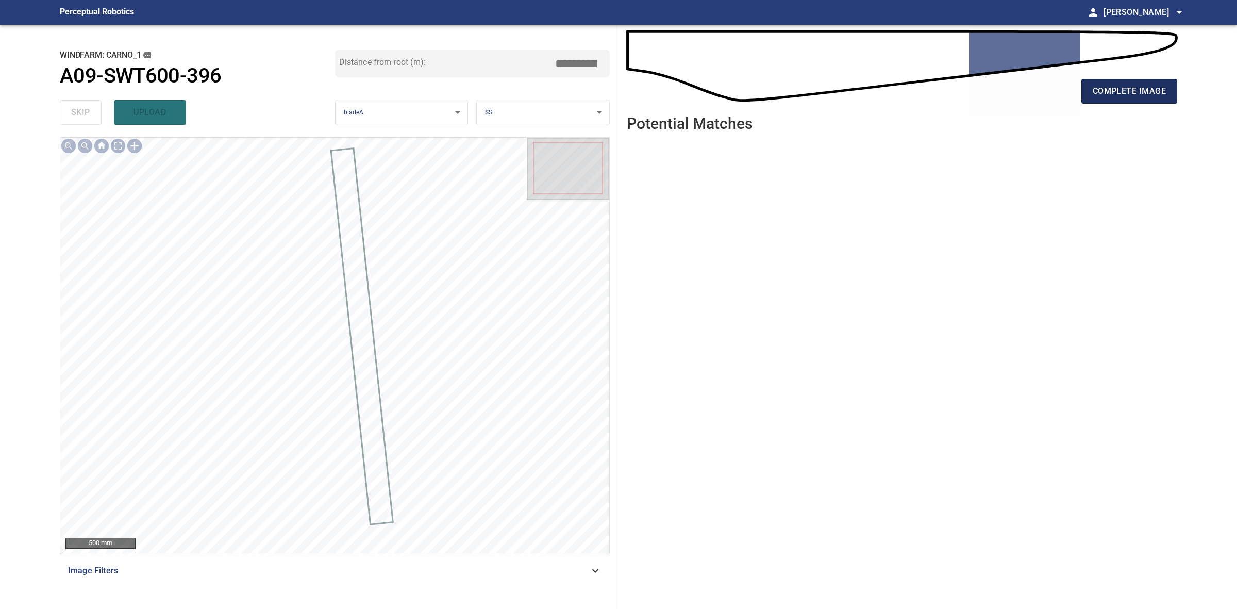
click at [1126, 98] on button "complete image" at bounding box center [1130, 91] width 96 height 25
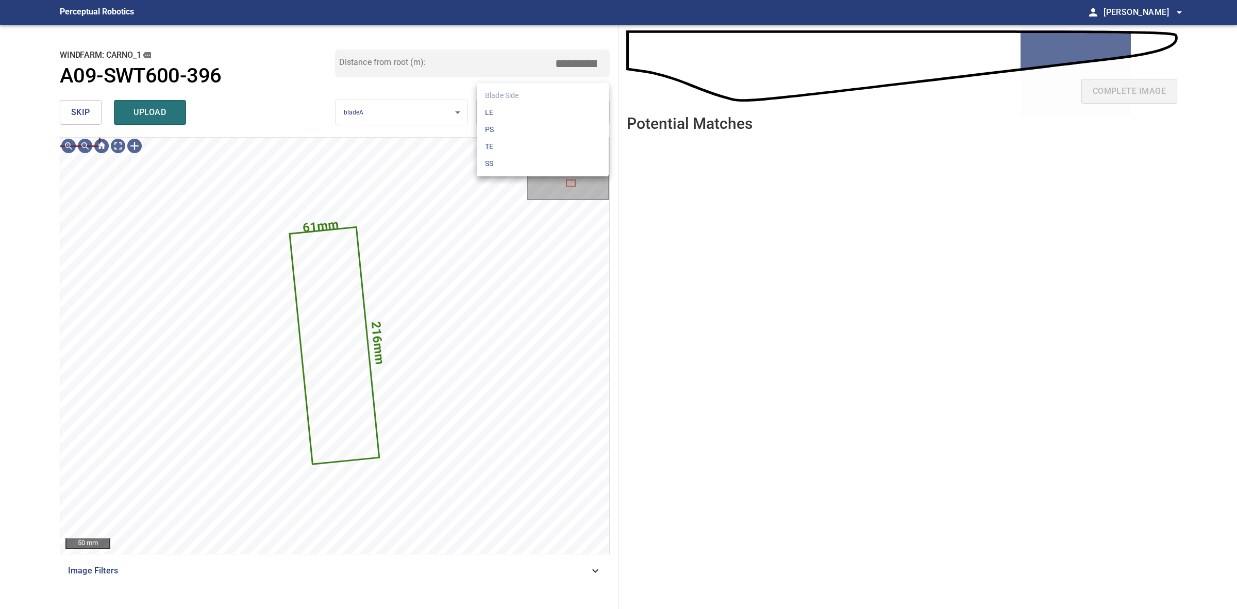
click at [555, 113] on body "**********" at bounding box center [618, 304] width 1237 height 609
click at [555, 113] on li "LE" at bounding box center [543, 112] width 132 height 17
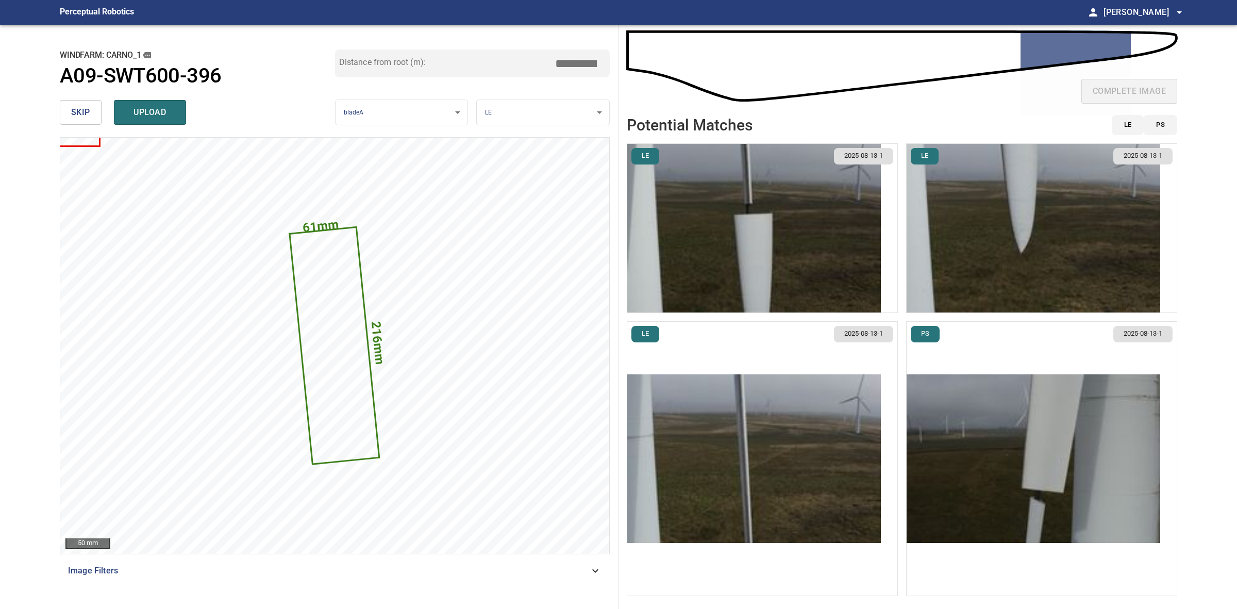
click at [767, 400] on img "button" at bounding box center [754, 458] width 254 height 169
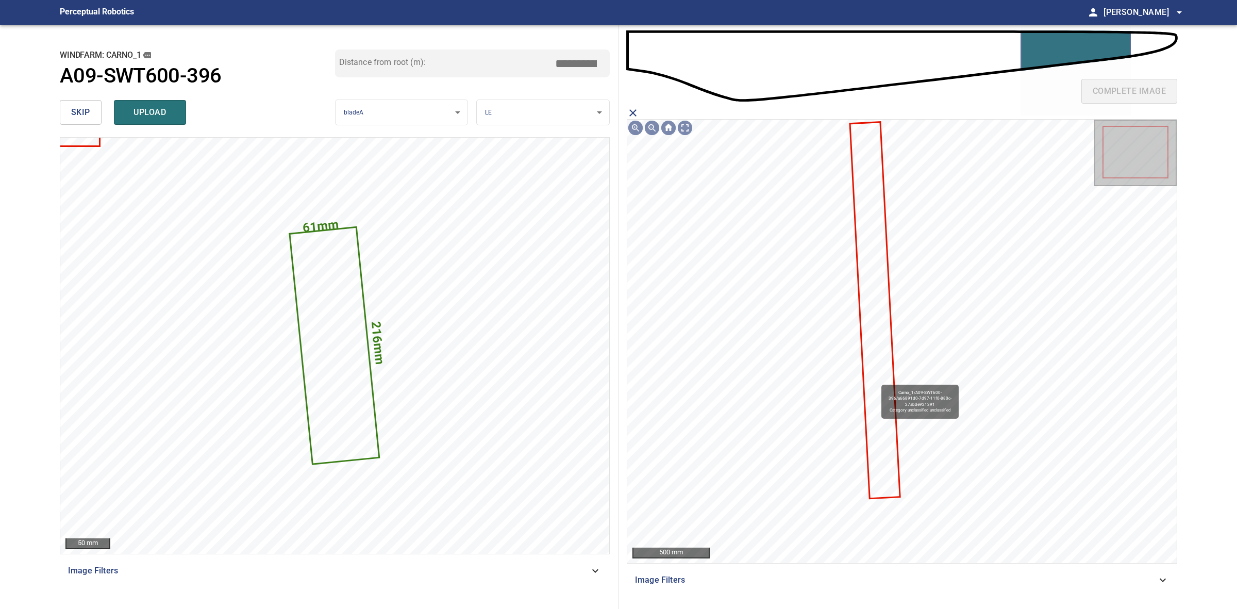
click at [877, 380] on icon at bounding box center [875, 310] width 48 height 375
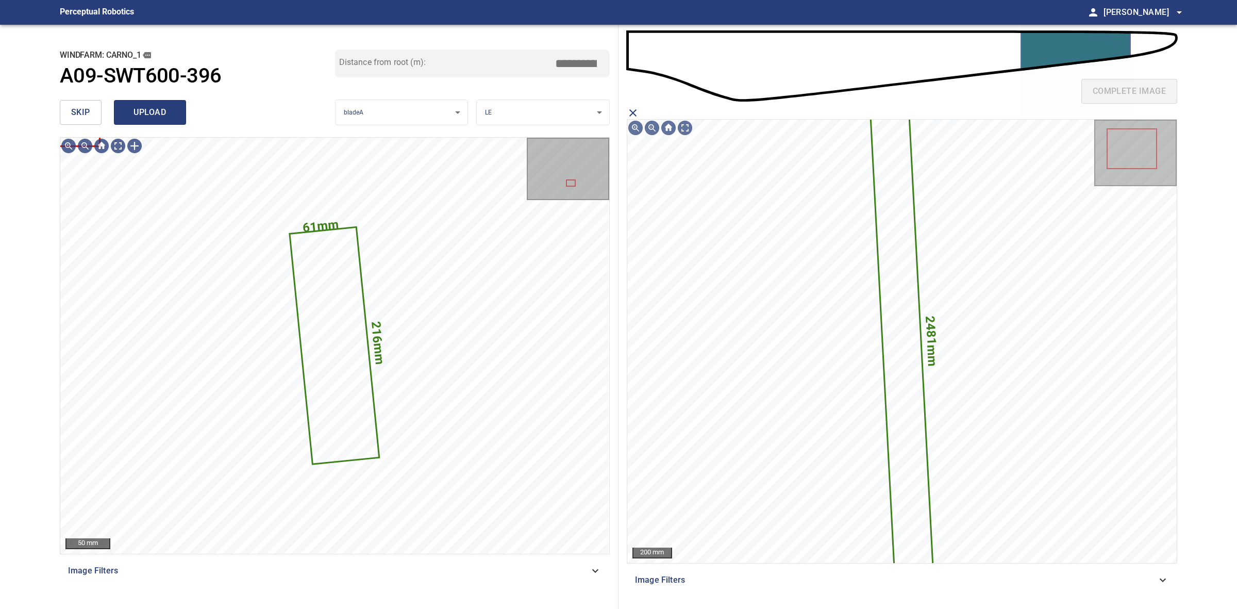
click at [171, 107] on span "upload" at bounding box center [149, 112] width 49 height 14
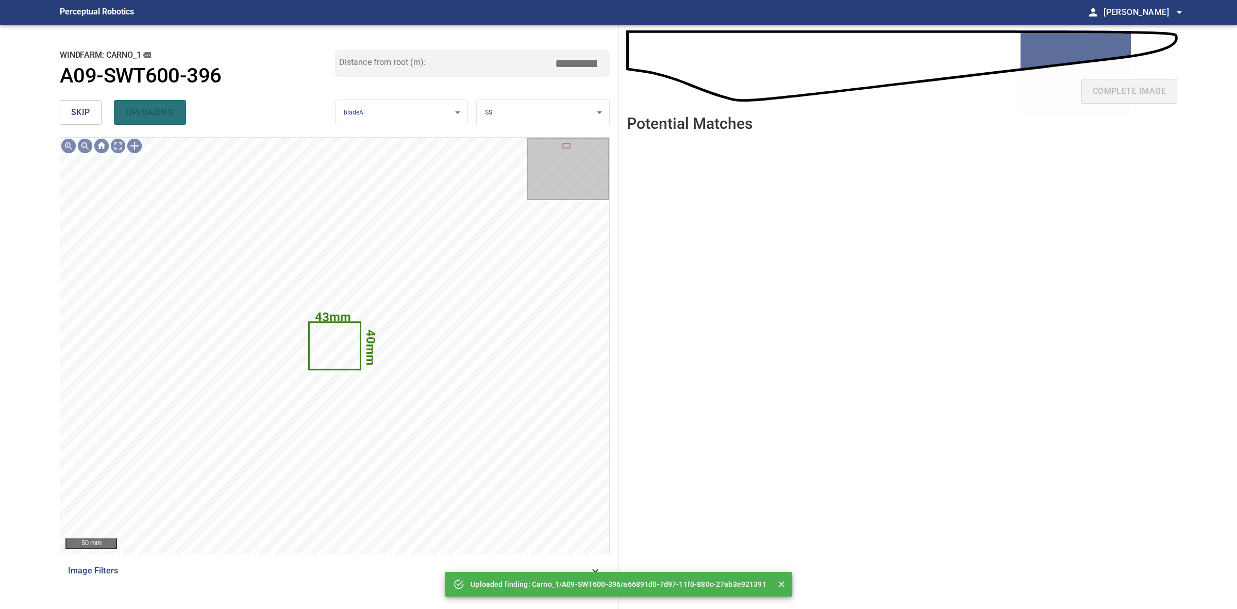
click at [66, 90] on div "windfarm: Carno_1 A09-SWT600-396 Distance from root (m): *****" at bounding box center [335, 72] width 550 height 46
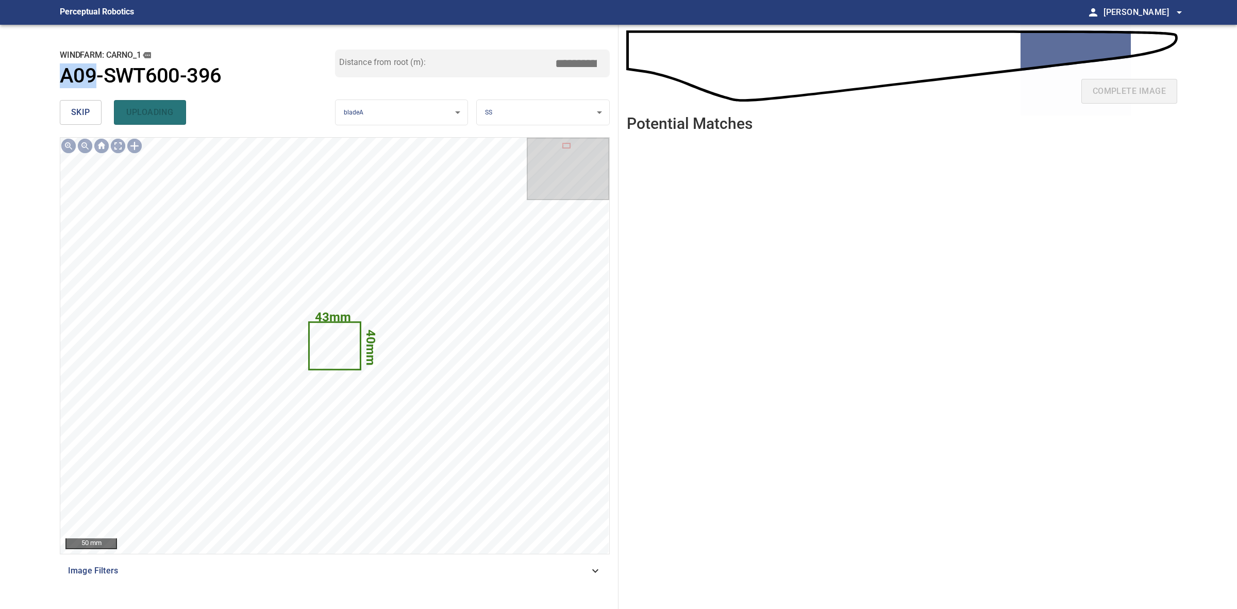
click at [66, 90] on div "windfarm: Carno_1 A09-SWT600-396 Distance from root (m): *****" at bounding box center [335, 72] width 550 height 46
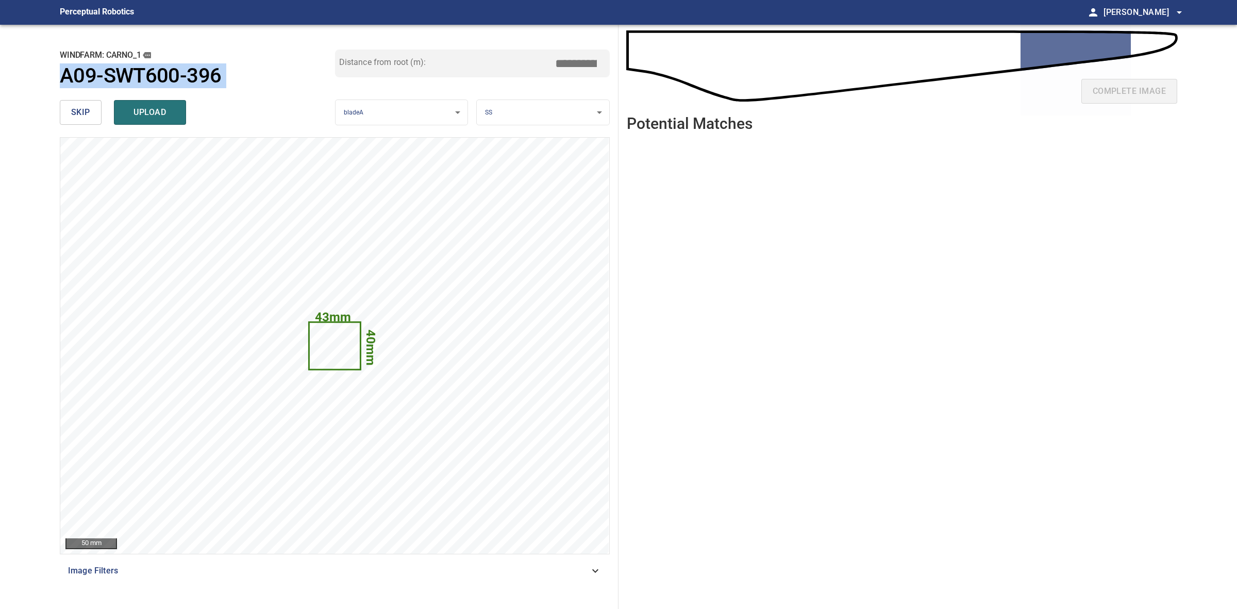
click at [59, 87] on div at bounding box center [59, 87] width 0 height 0
click at [86, 119] on span "skip" at bounding box center [80, 112] width 19 height 14
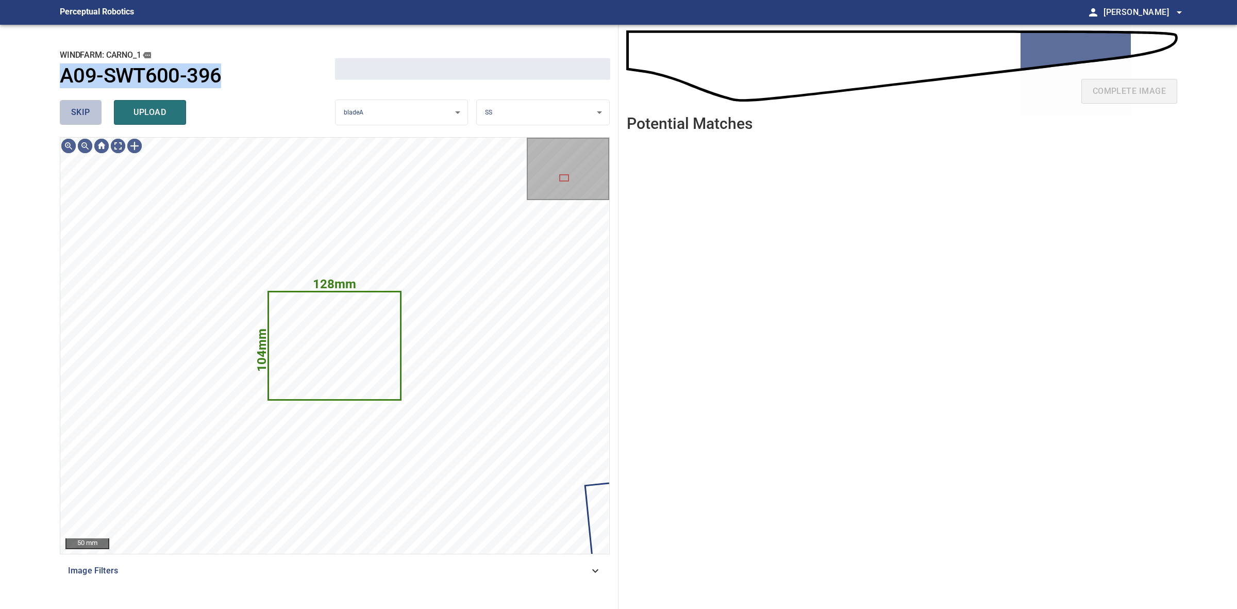
click at [86, 119] on span "skip" at bounding box center [80, 112] width 19 height 14
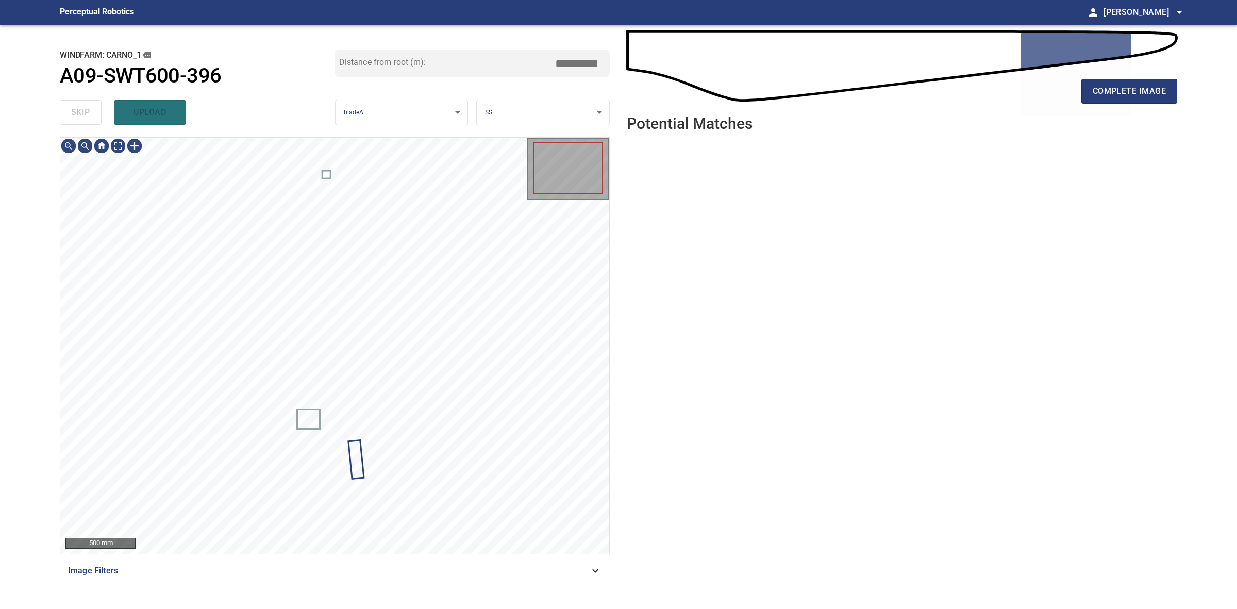
click at [86, 119] on div "skip upload" at bounding box center [197, 112] width 275 height 33
drag, startPoint x: 86, startPoint y: 119, endPoint x: 109, endPoint y: 119, distance: 23.2
click at [88, 119] on div "skip upload" at bounding box center [197, 112] width 275 height 33
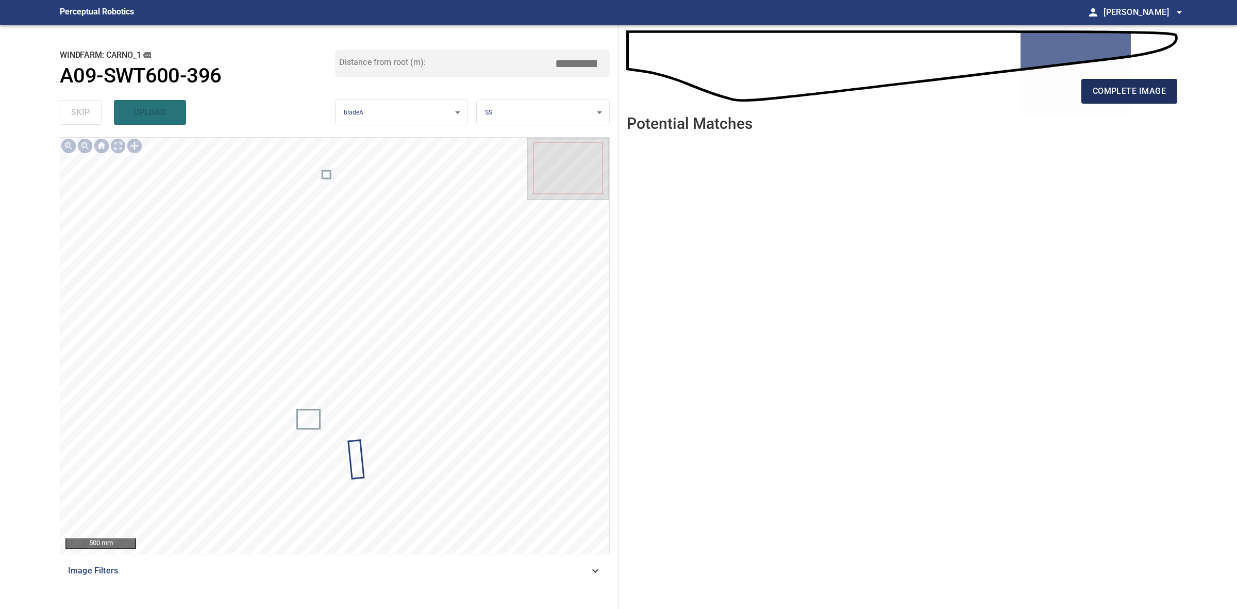
click at [1094, 99] on button "complete image" at bounding box center [1130, 91] width 96 height 25
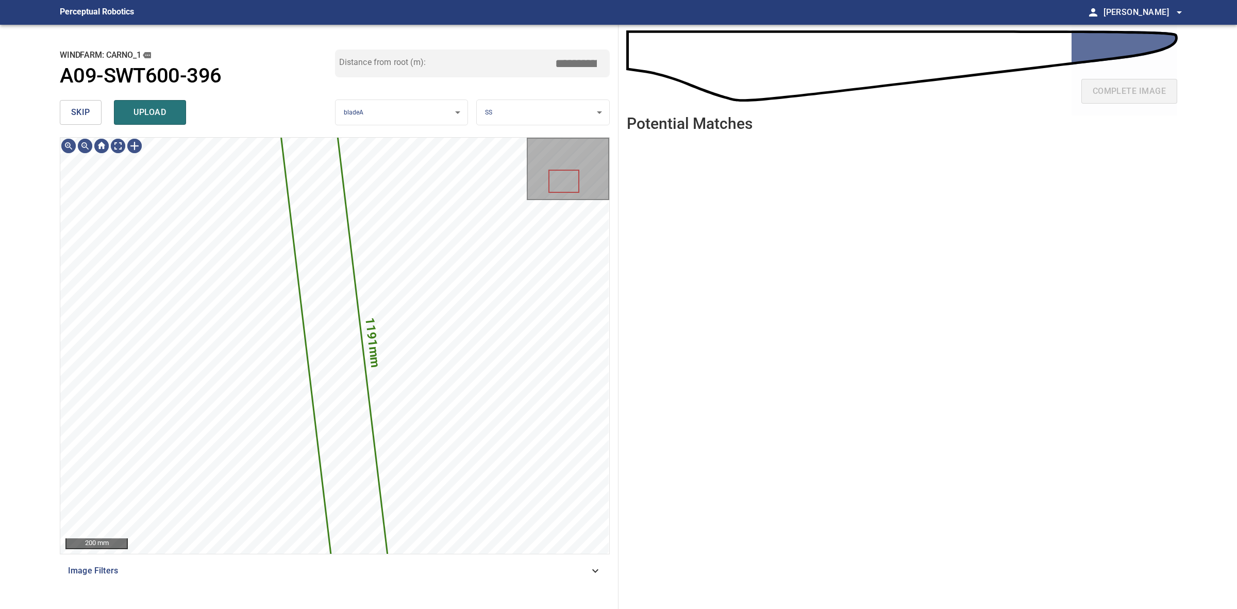
click at [528, 113] on body "**********" at bounding box center [618, 304] width 1237 height 609
click at [528, 113] on li "LE" at bounding box center [543, 112] width 132 height 17
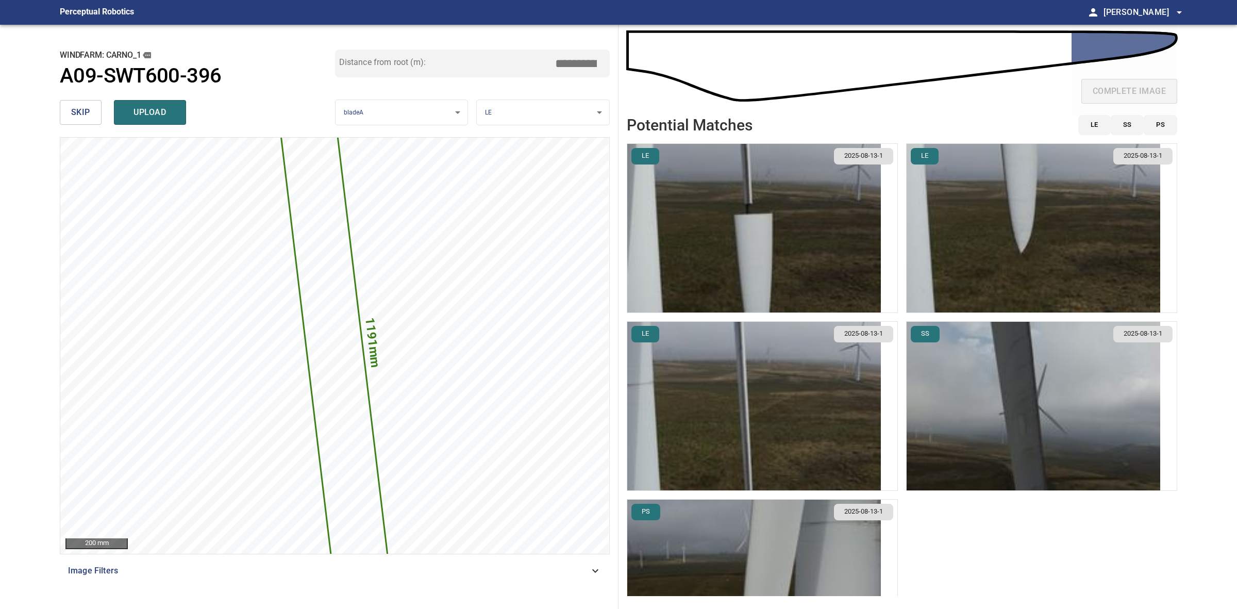
click at [977, 258] on img "button" at bounding box center [1034, 228] width 254 height 169
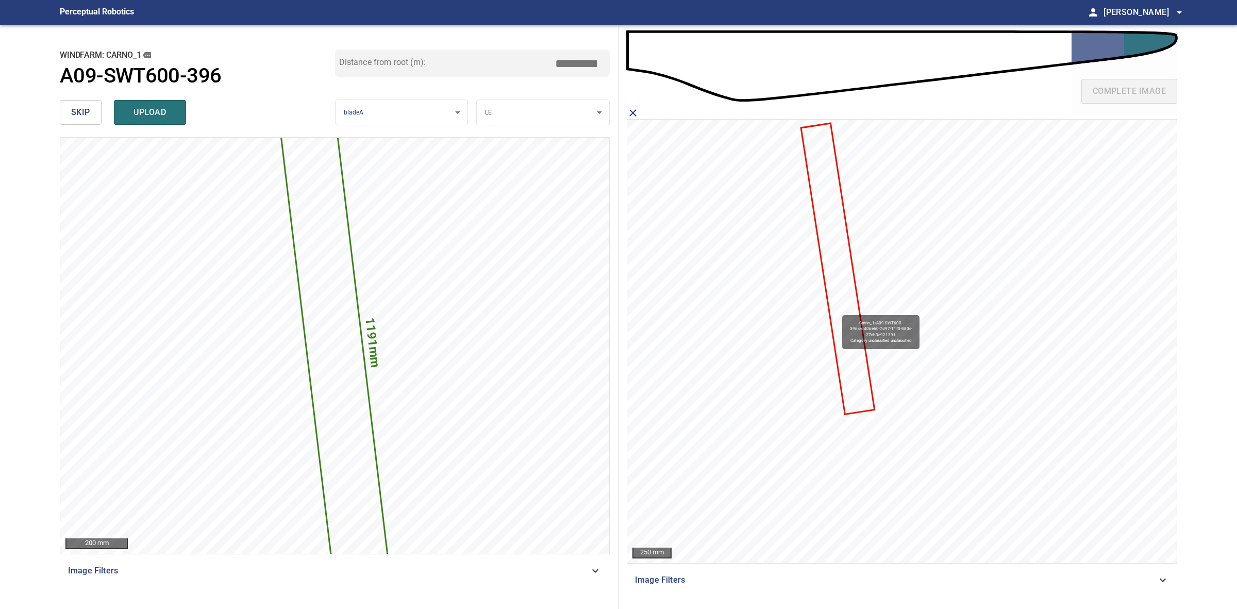
click at [838, 310] on icon at bounding box center [838, 268] width 72 height 289
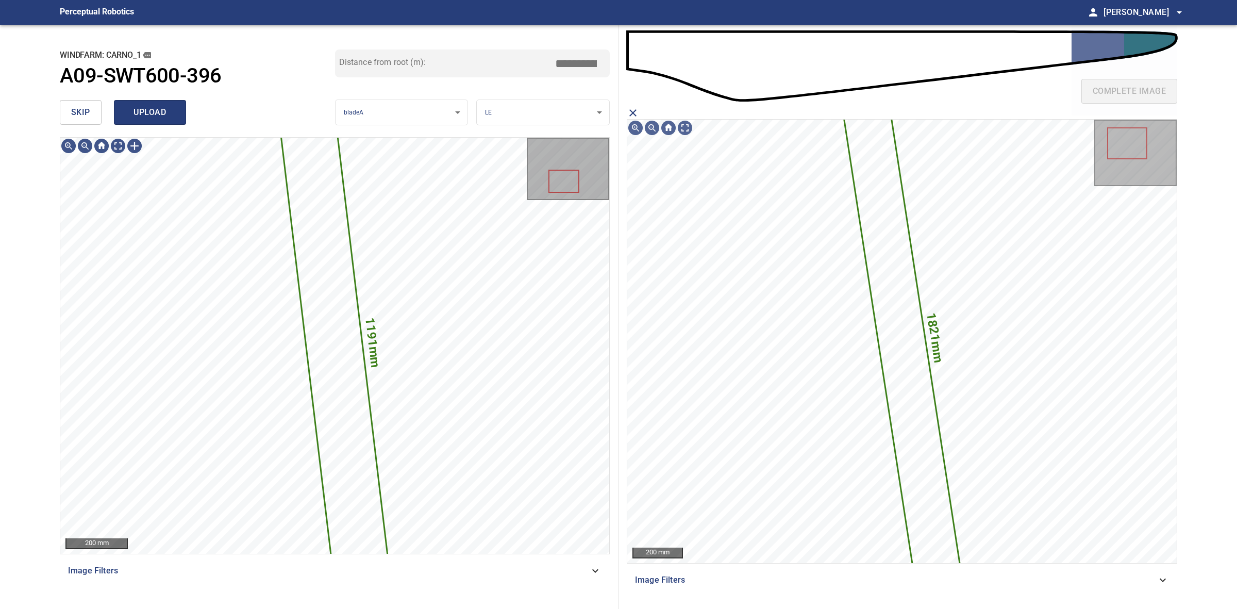
click at [136, 107] on span "upload" at bounding box center [149, 112] width 49 height 14
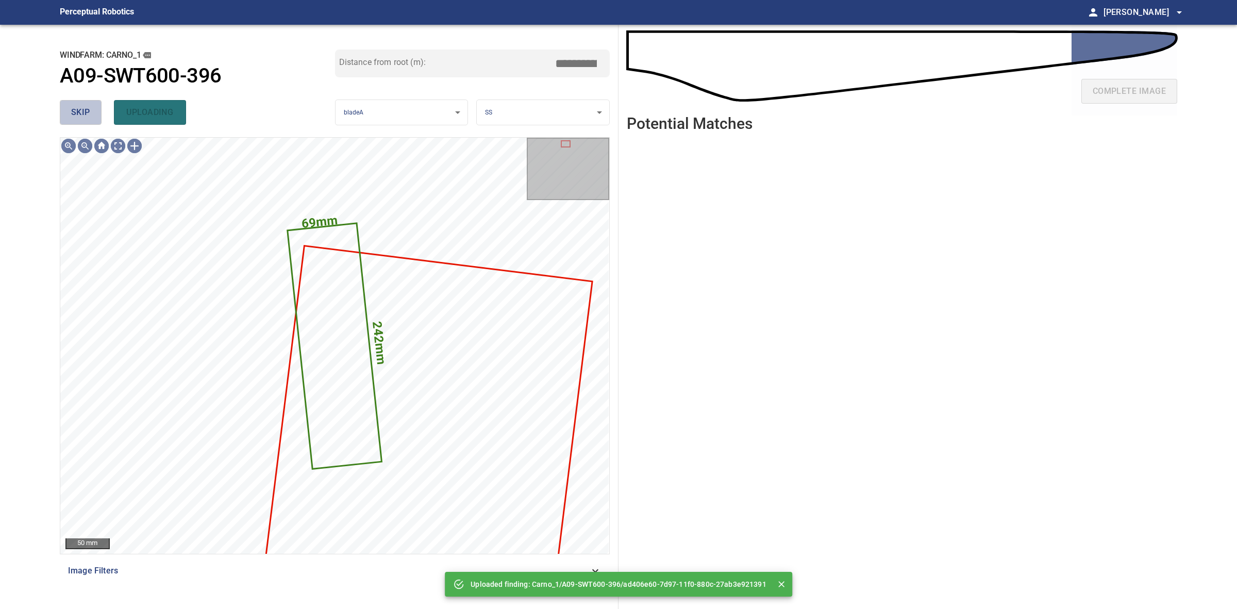
click at [81, 107] on span "skip" at bounding box center [80, 112] width 19 height 14
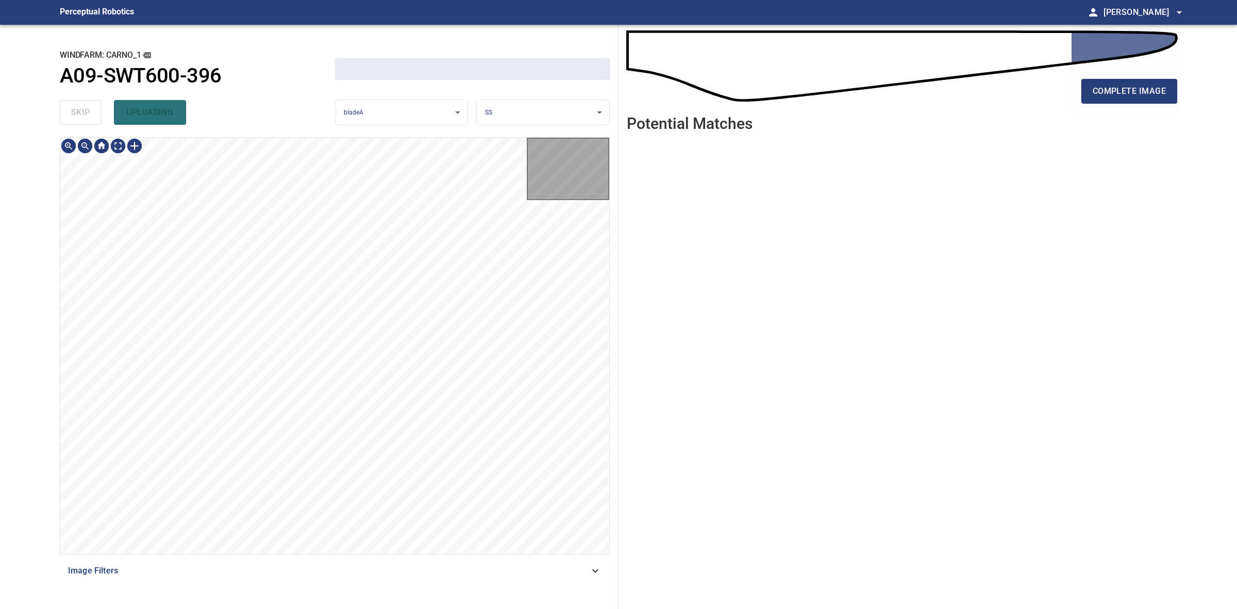
click at [81, 107] on div "skip uploading" at bounding box center [197, 112] width 275 height 33
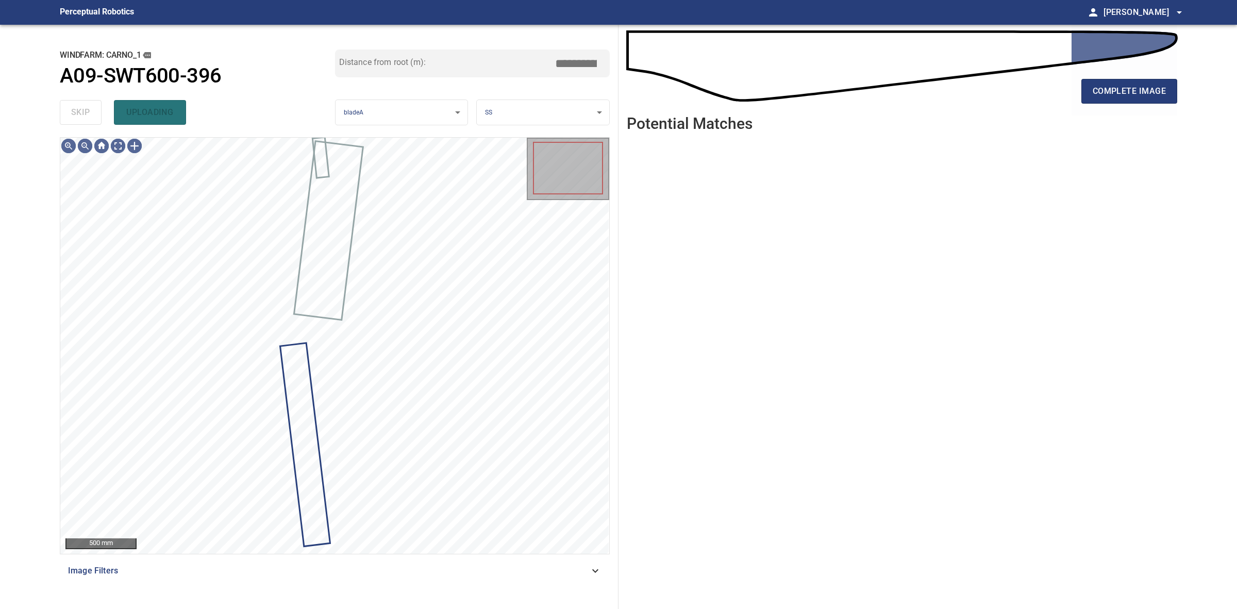
click at [81, 107] on div "skip uploading" at bounding box center [197, 112] width 275 height 33
click at [1078, 90] on div "complete image" at bounding box center [902, 95] width 551 height 41
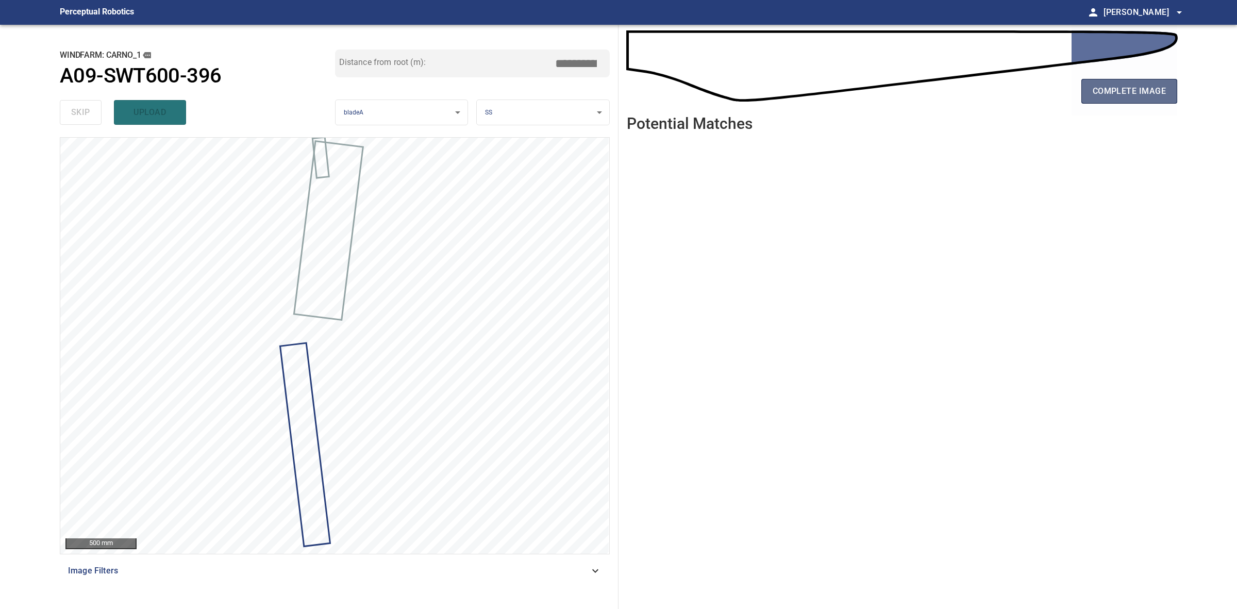
click at [1105, 89] on span "complete image" at bounding box center [1129, 91] width 73 height 14
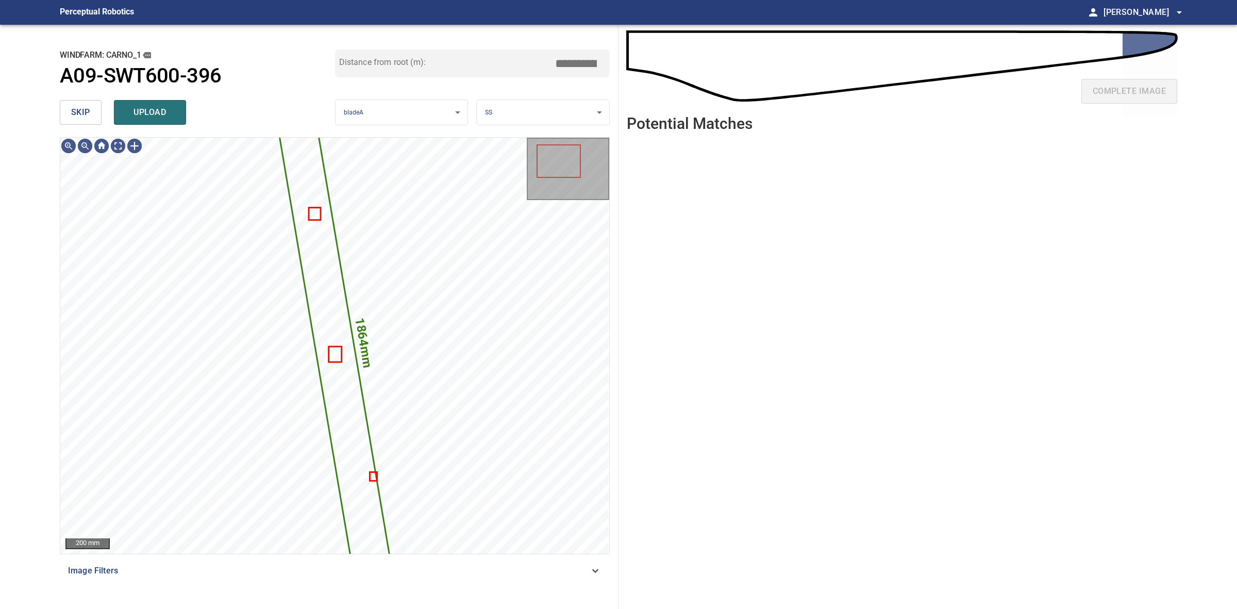
click at [508, 102] on body "**********" at bounding box center [618, 304] width 1237 height 609
click at [508, 102] on ul "Blade Side LE PS TE SS" at bounding box center [543, 129] width 132 height 93
click at [508, 107] on li "LE" at bounding box center [543, 112] width 132 height 17
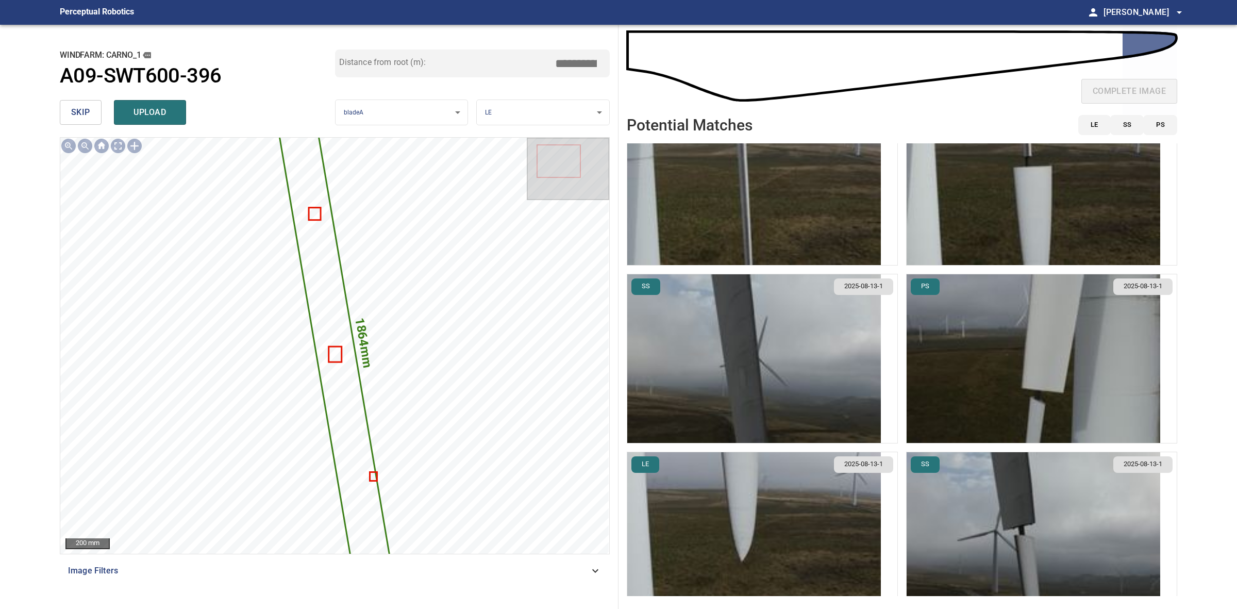
scroll to position [73, 0]
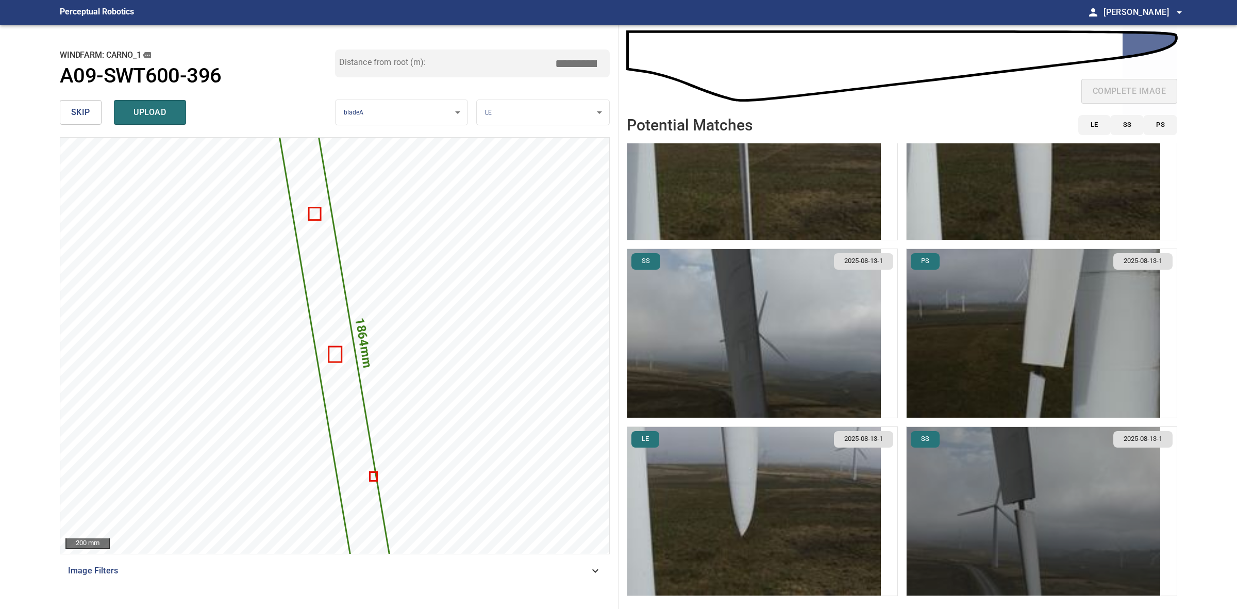
click at [988, 517] on img "button" at bounding box center [1034, 511] width 254 height 169
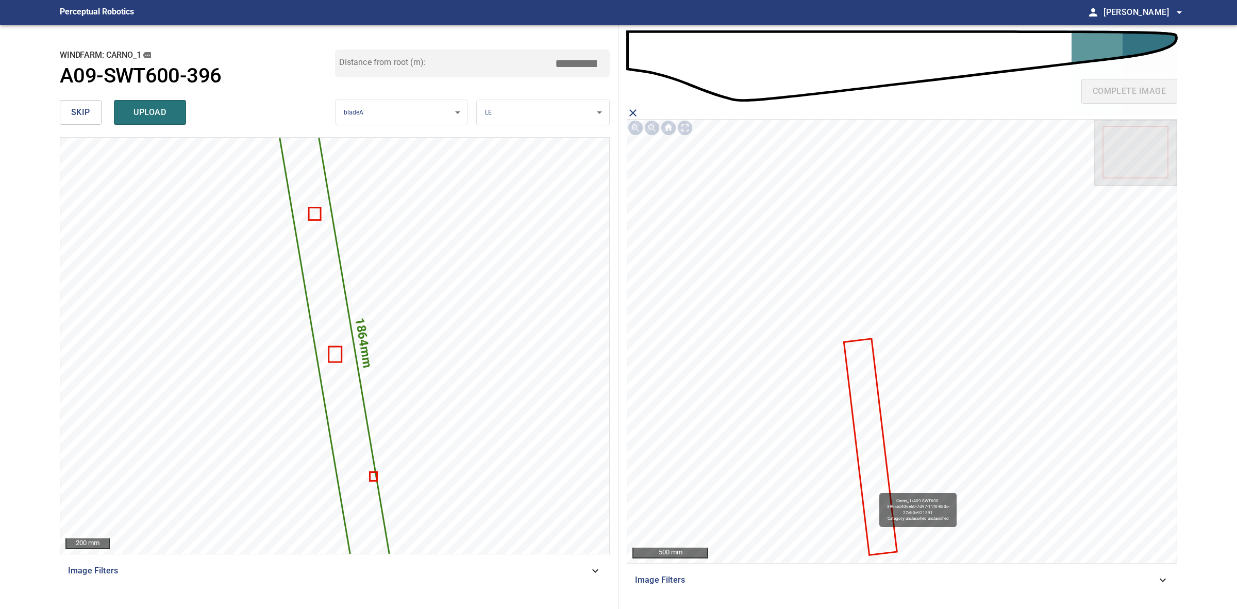
click at [875, 488] on icon at bounding box center [871, 446] width 52 height 214
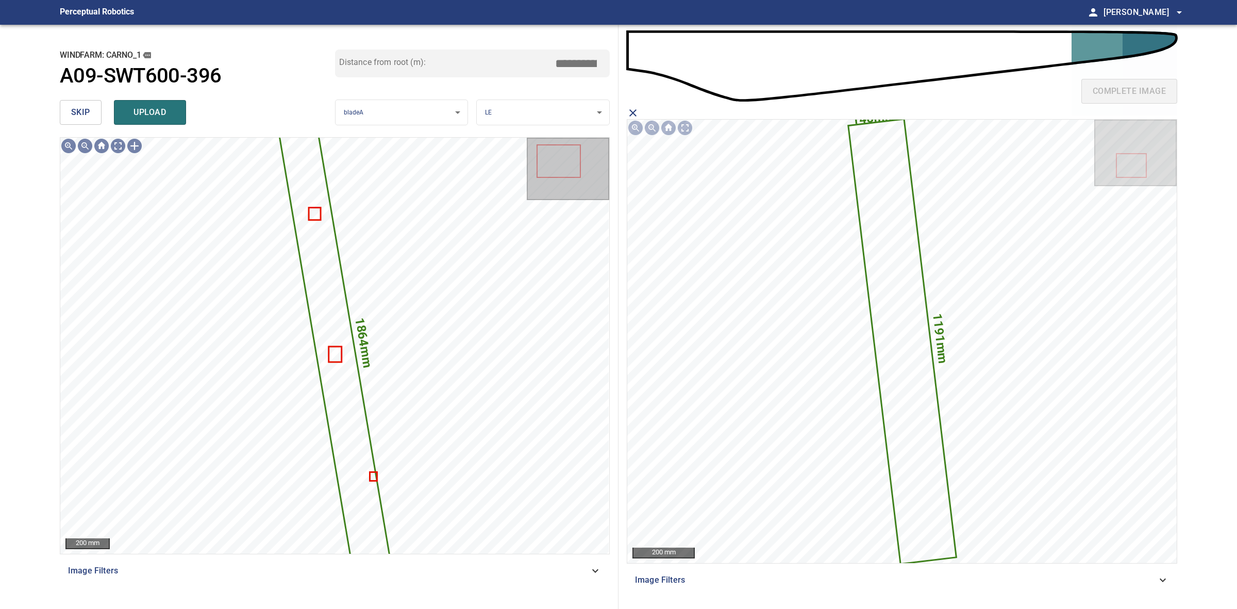
click at [159, 107] on span "upload" at bounding box center [149, 112] width 49 height 14
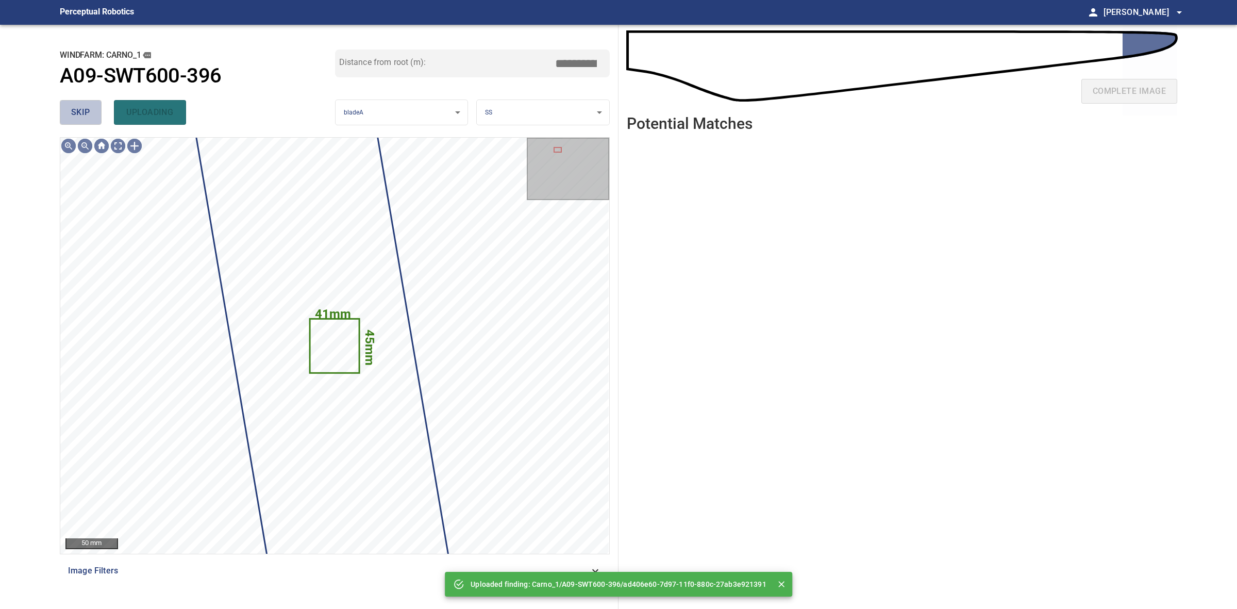
click at [80, 117] on span "skip" at bounding box center [80, 112] width 19 height 14
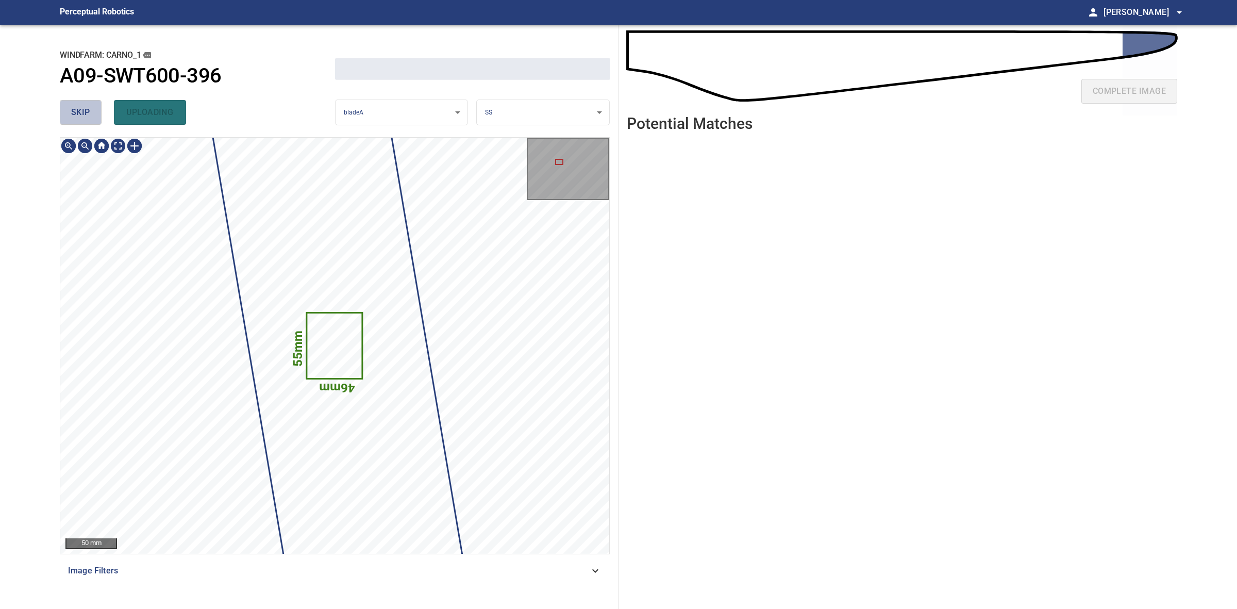
click at [80, 117] on span "skip" at bounding box center [80, 112] width 19 height 14
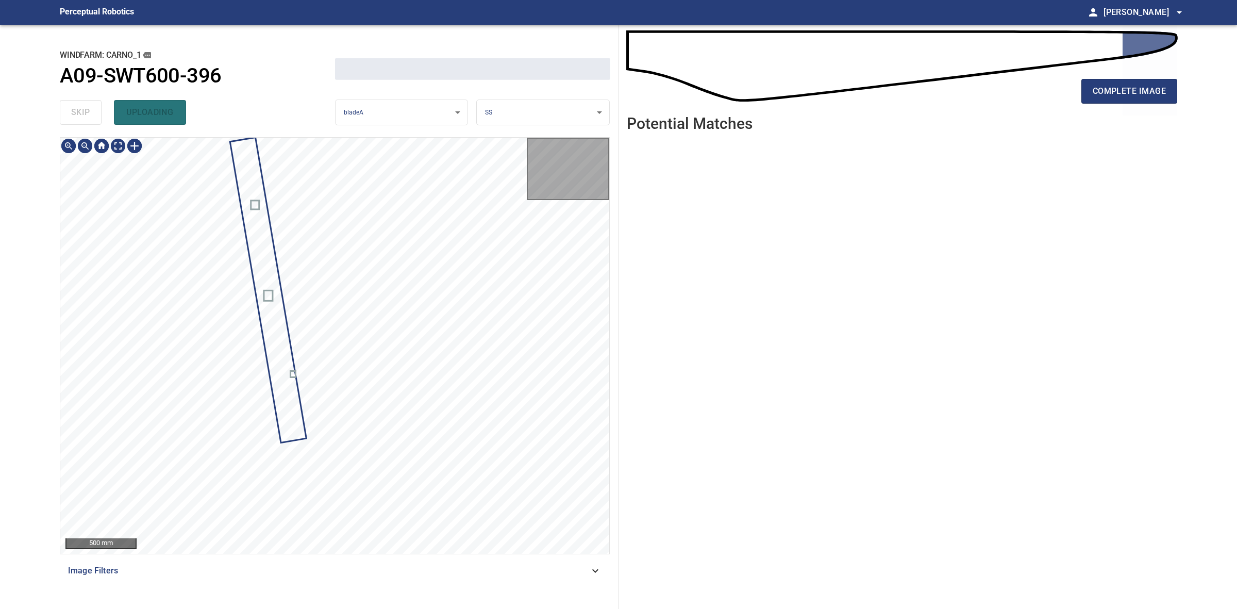
click at [80, 117] on div "skip uploading" at bounding box center [197, 112] width 275 height 33
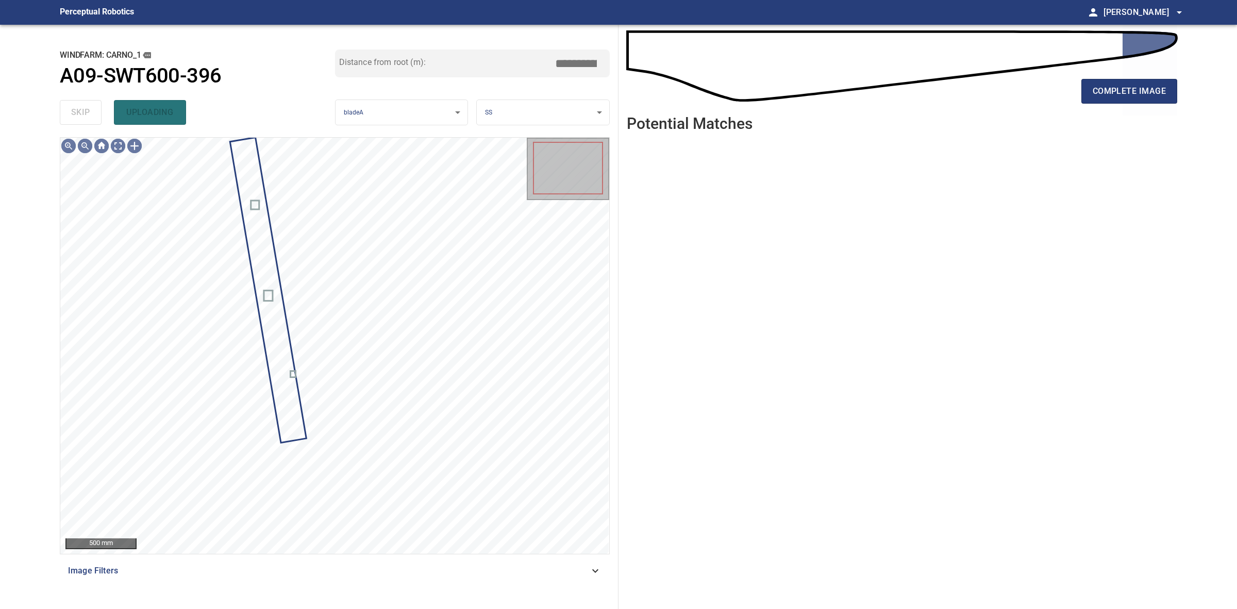
click at [80, 117] on div "skip uploading" at bounding box center [197, 112] width 275 height 33
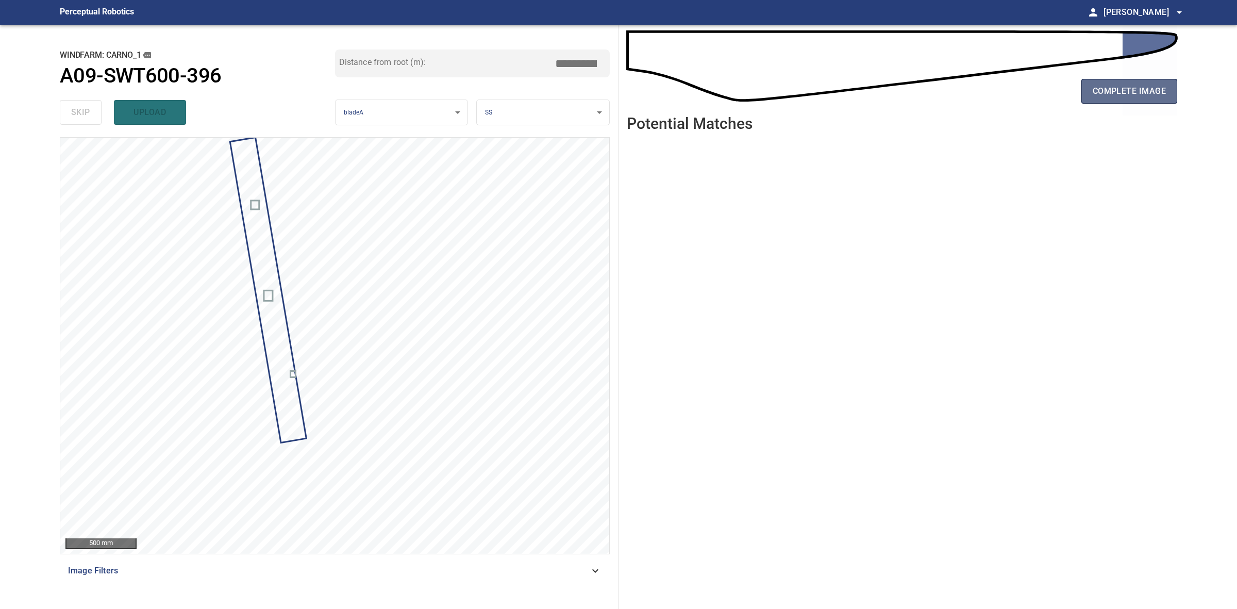
click at [1125, 84] on span "complete image" at bounding box center [1129, 91] width 73 height 14
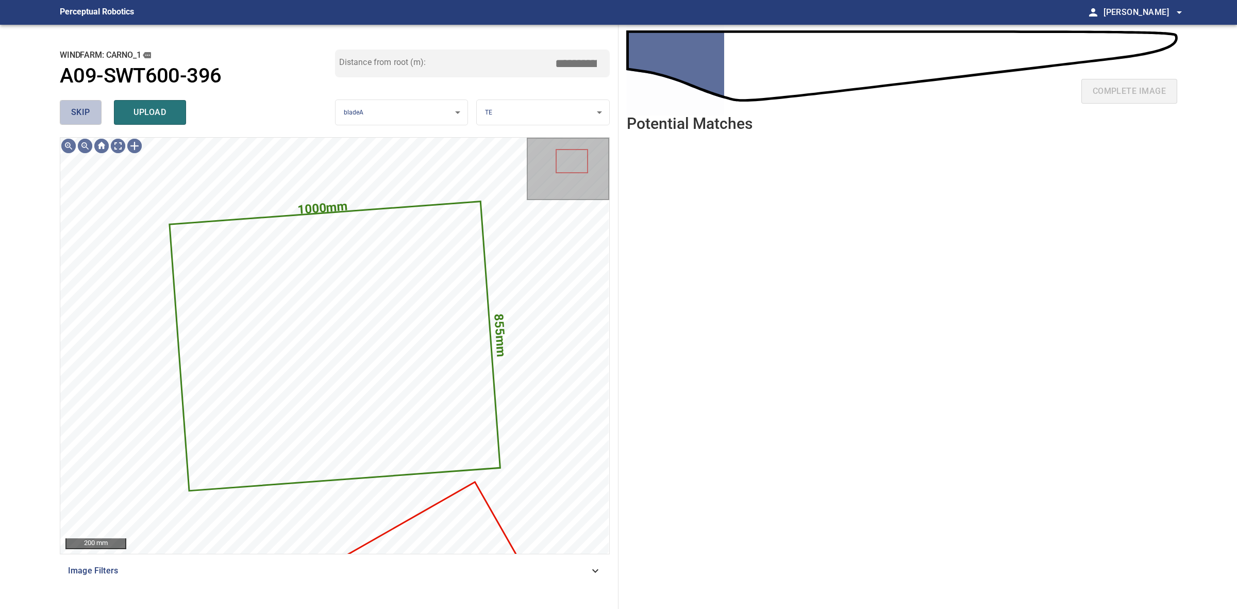
click at [78, 117] on span "skip" at bounding box center [80, 112] width 19 height 14
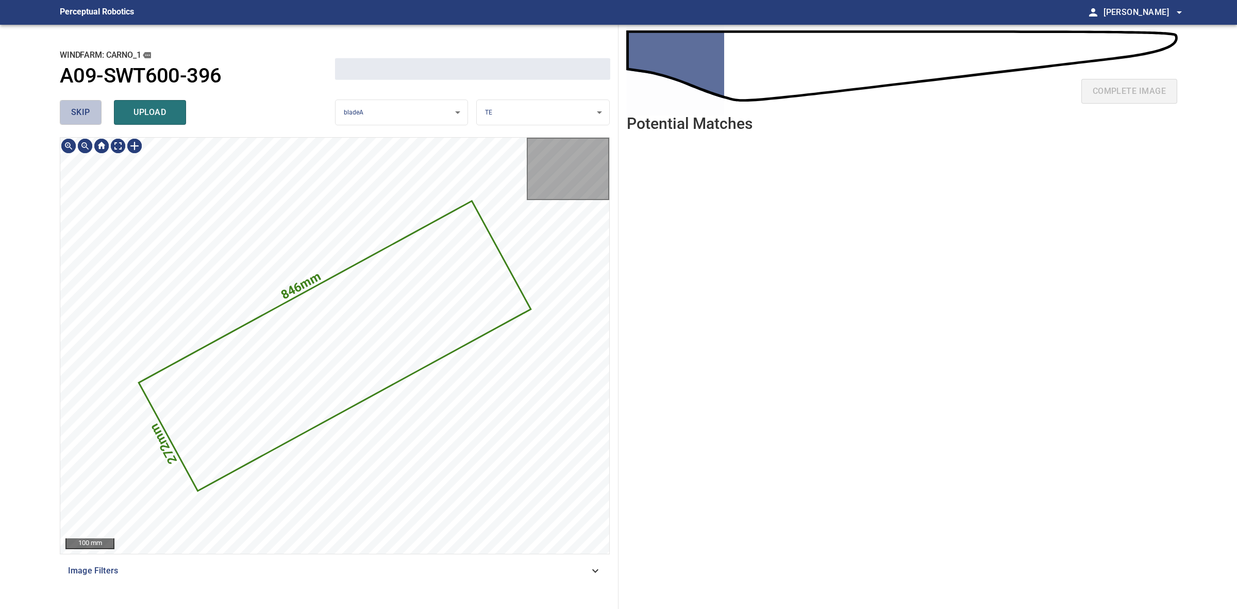
click at [78, 117] on span "skip" at bounding box center [80, 112] width 19 height 14
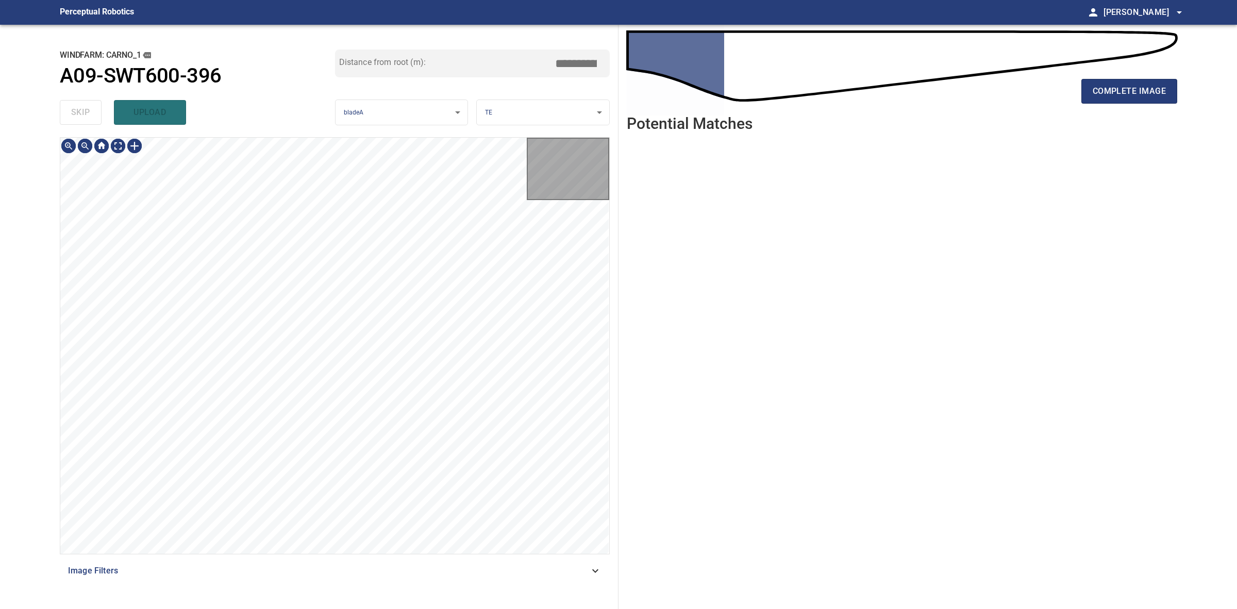
click at [78, 117] on div "skip upload" at bounding box center [197, 112] width 275 height 33
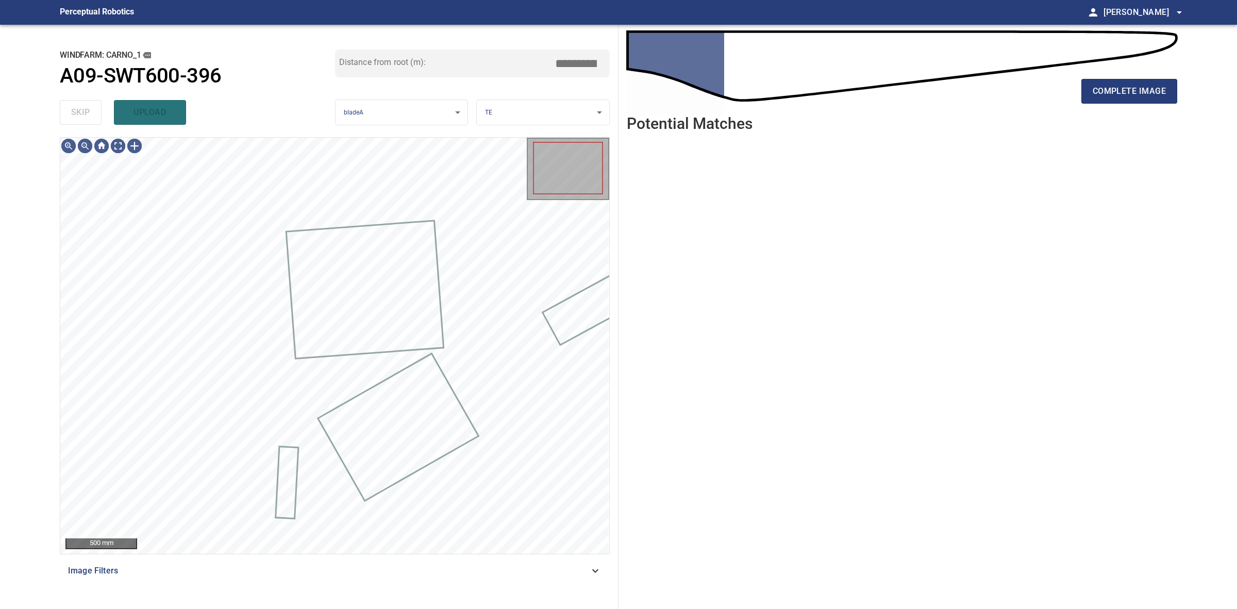
click at [78, 117] on div "skip upload" at bounding box center [197, 112] width 275 height 33
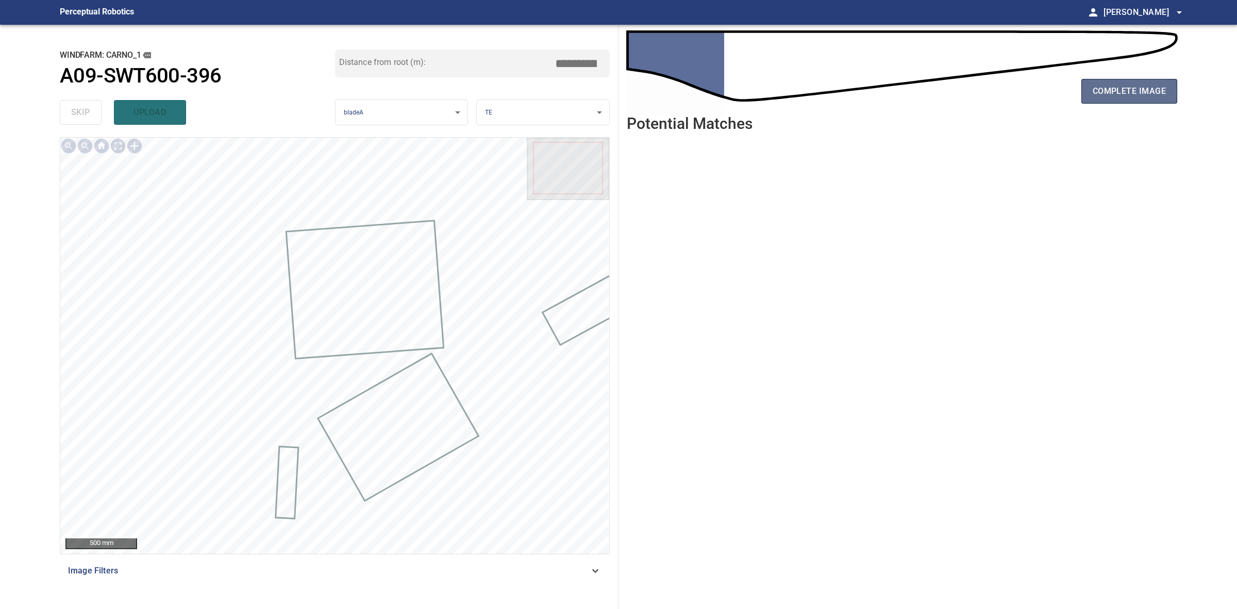
click at [1093, 102] on button "complete image" at bounding box center [1130, 91] width 96 height 25
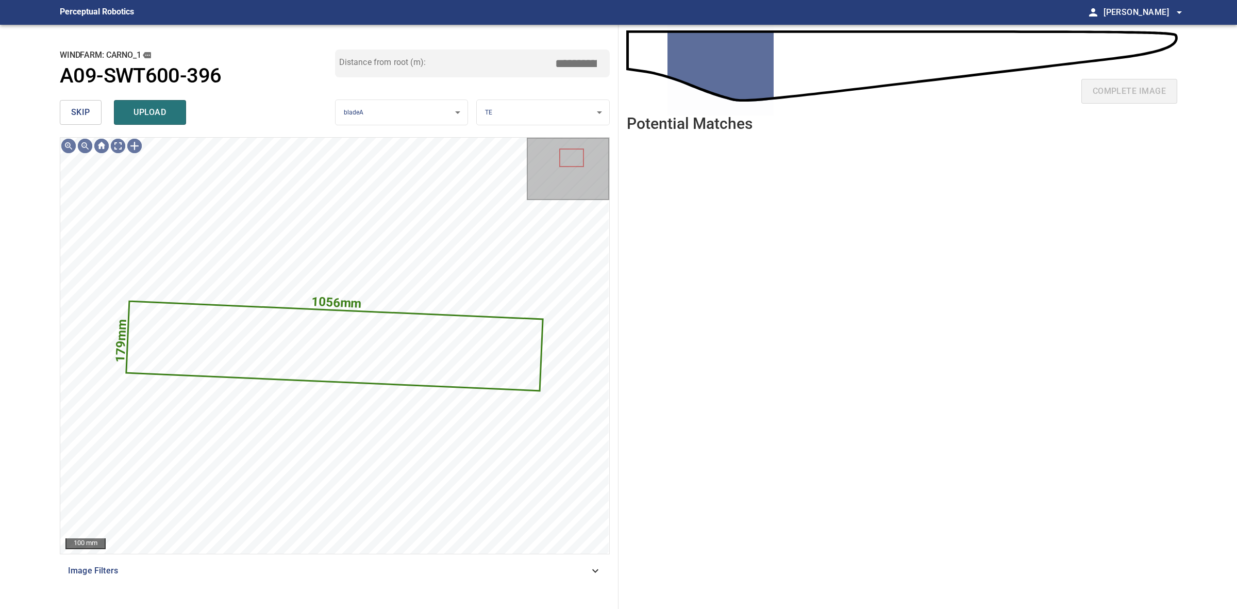
click at [71, 105] on span "skip" at bounding box center [80, 112] width 19 height 14
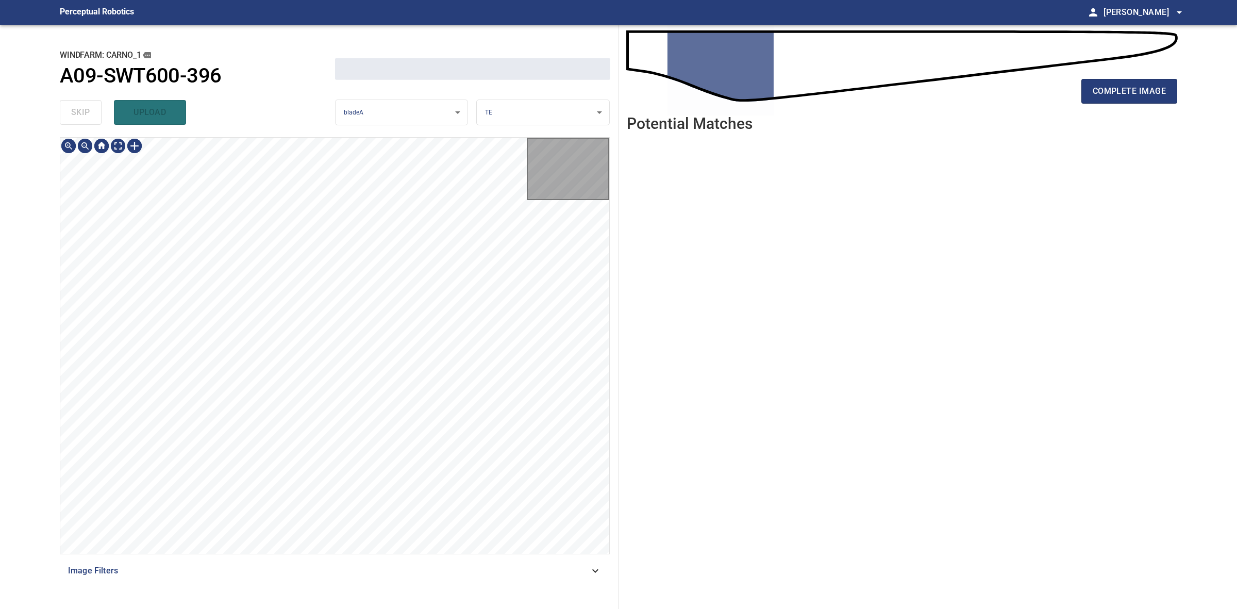
click at [71, 105] on div "skip upload" at bounding box center [197, 112] width 275 height 33
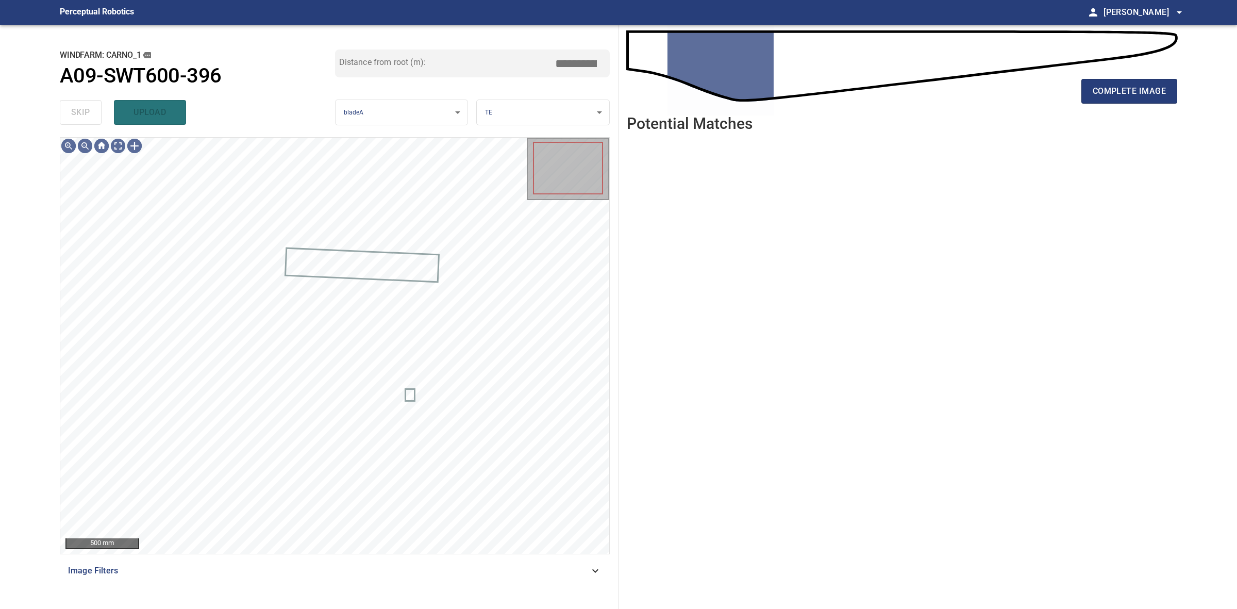
drag, startPoint x: 71, startPoint y: 105, endPoint x: 607, endPoint y: 107, distance: 536.7
click at [72, 106] on div "skip upload" at bounding box center [197, 112] width 275 height 33
click at [1121, 79] on button "complete image" at bounding box center [1130, 91] width 96 height 25
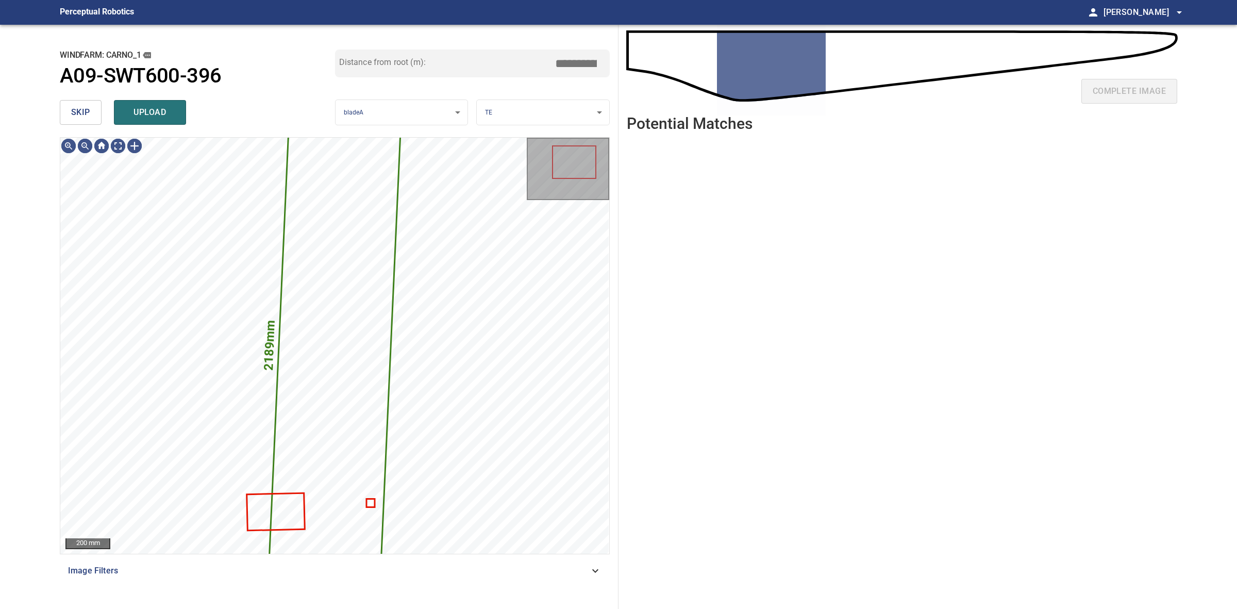
click at [77, 124] on button "skip" at bounding box center [81, 112] width 42 height 25
click at [76, 121] on button "skip" at bounding box center [81, 112] width 42 height 25
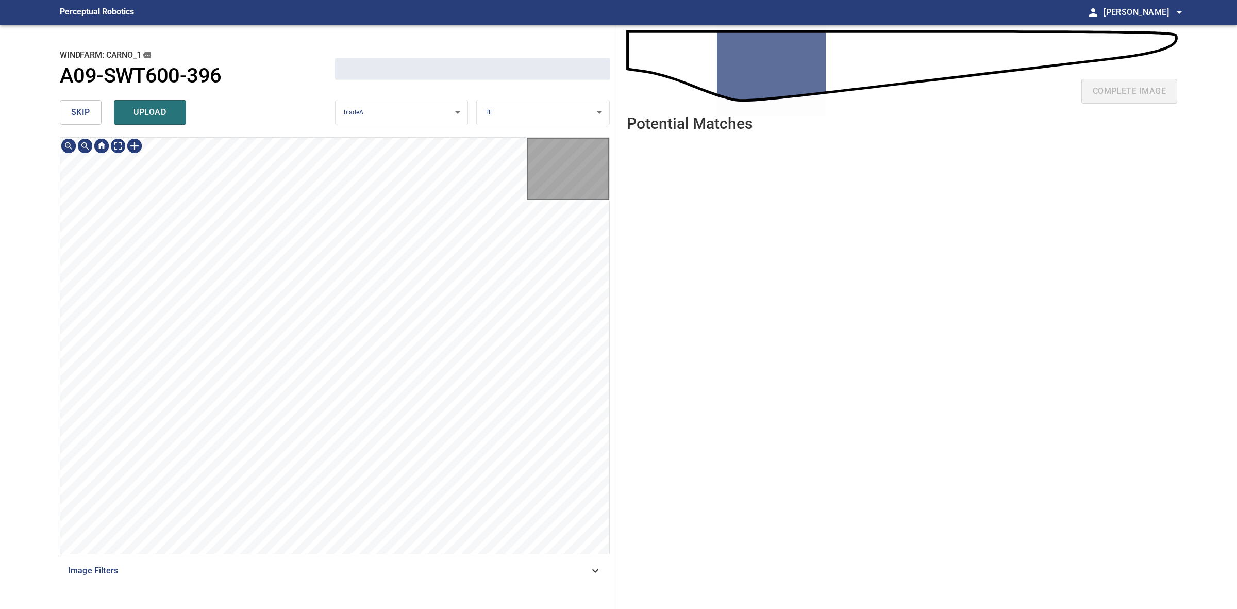
click at [76, 121] on button "skip" at bounding box center [81, 112] width 42 height 25
click at [76, 121] on div "skip upload" at bounding box center [197, 112] width 275 height 33
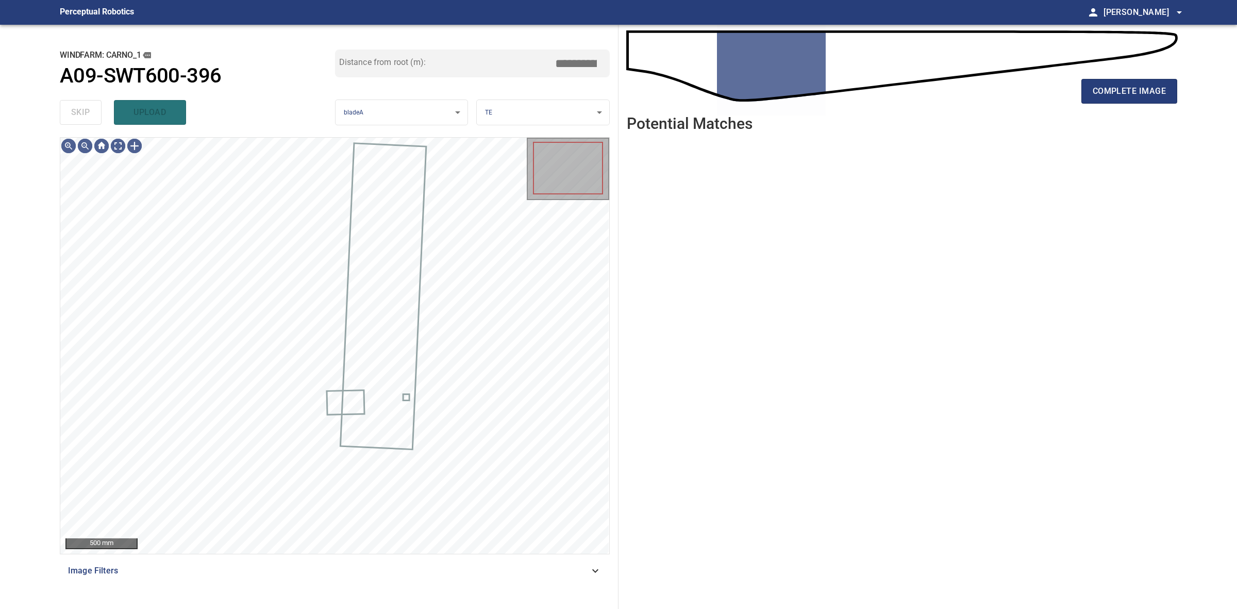
click at [76, 121] on div "skip upload" at bounding box center [197, 112] width 275 height 33
click at [1145, 92] on span "complete image" at bounding box center [1129, 91] width 73 height 14
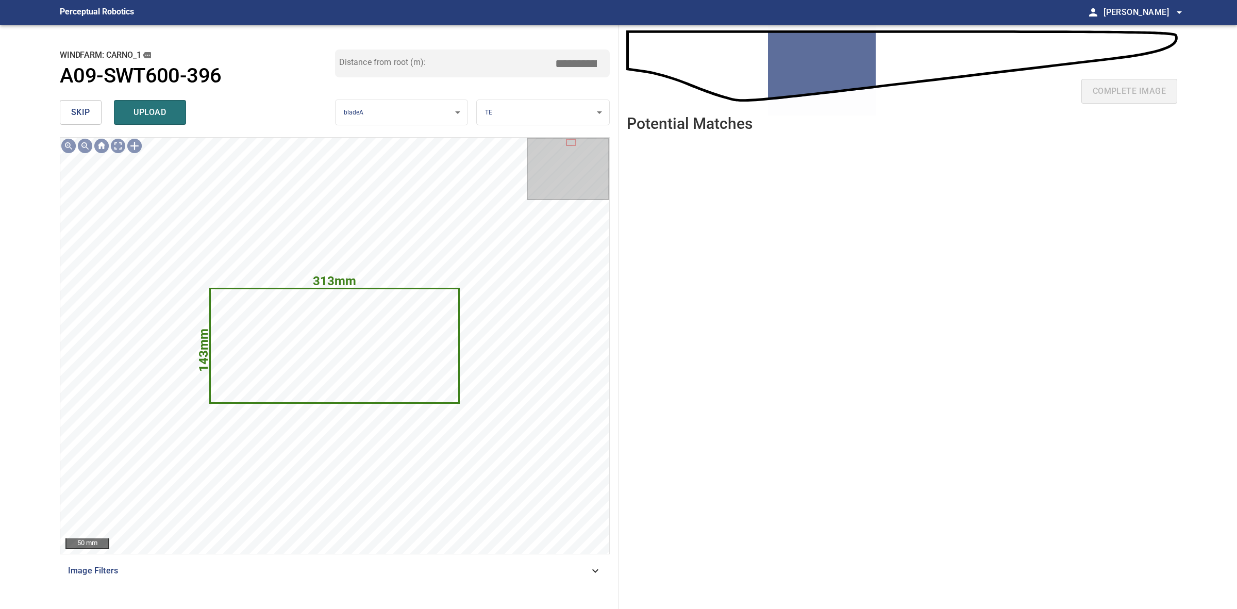
click at [76, 119] on span "skip" at bounding box center [80, 112] width 19 height 14
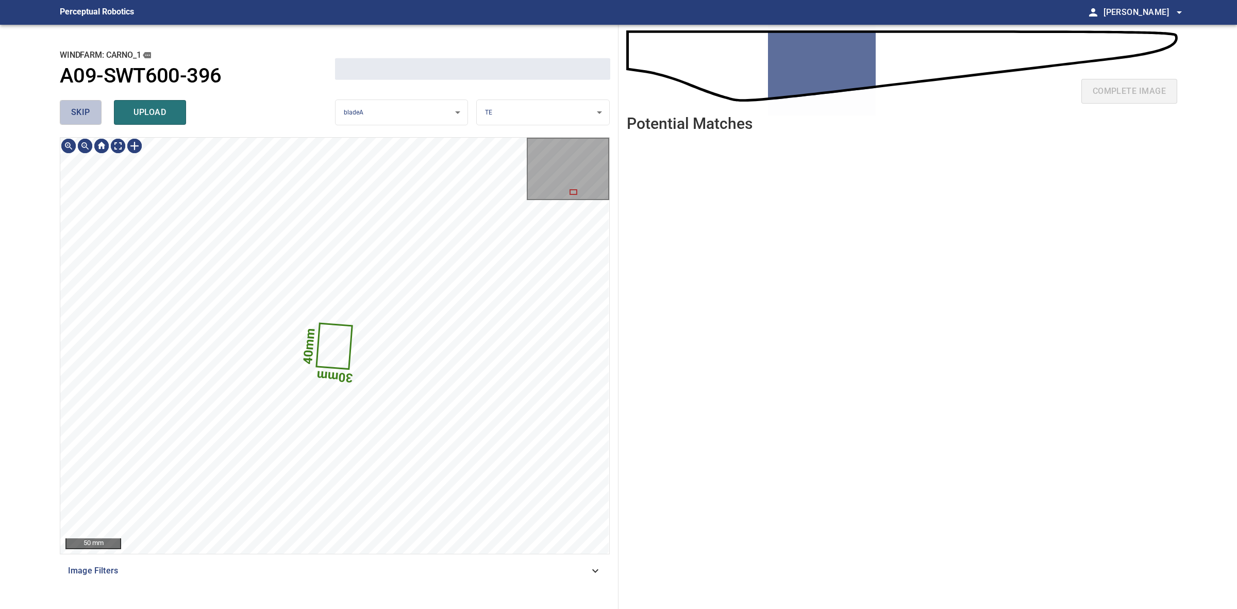
click at [76, 119] on span "skip" at bounding box center [80, 112] width 19 height 14
click at [76, 119] on div "skip upload" at bounding box center [197, 112] width 275 height 33
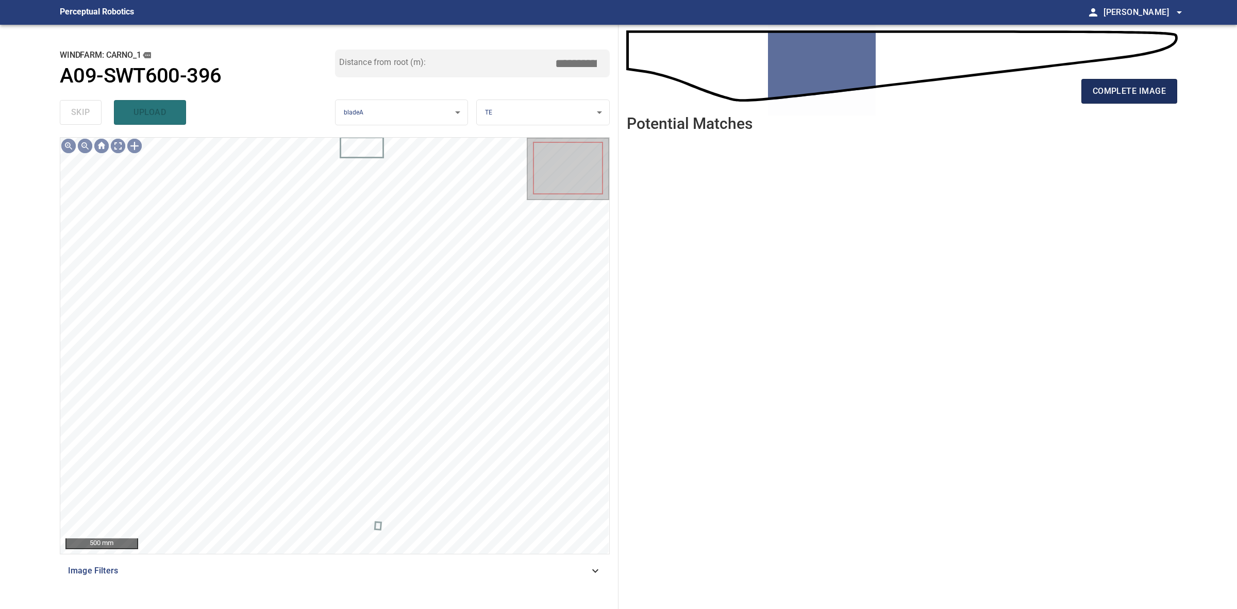
click at [1088, 93] on button "complete image" at bounding box center [1130, 91] width 96 height 25
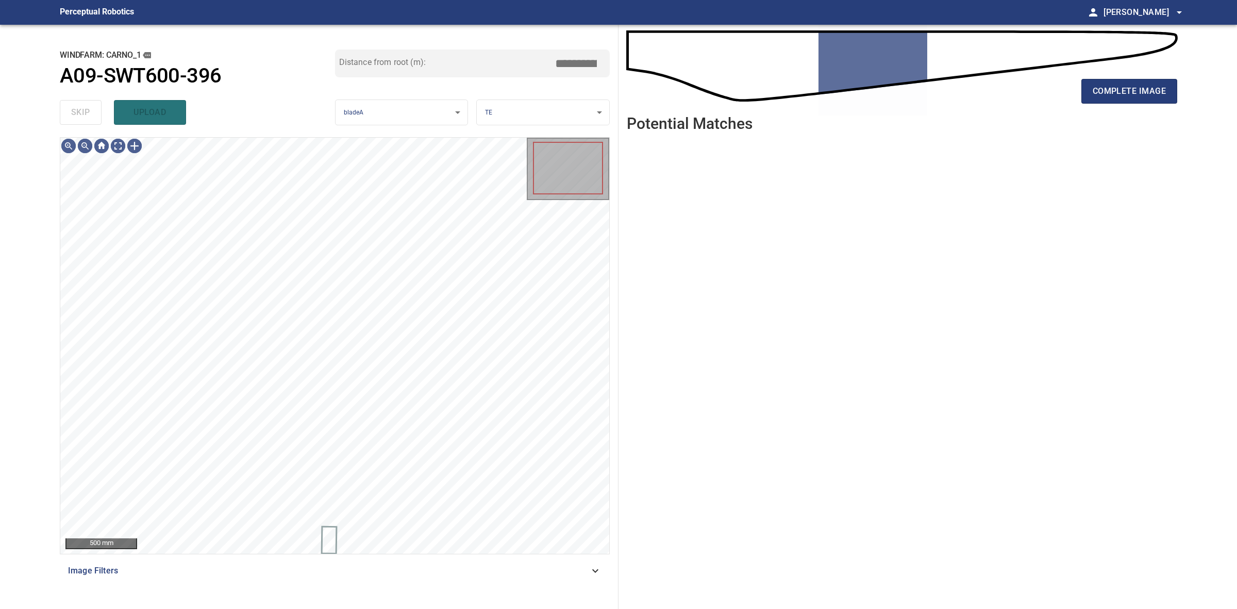
click at [74, 111] on div "skip upload" at bounding box center [197, 112] width 275 height 33
drag, startPoint x: 0, startPoint y: 0, endPoint x: 209, endPoint y: 111, distance: 237.1
click at [78, 111] on div "skip upload" at bounding box center [197, 112] width 275 height 33
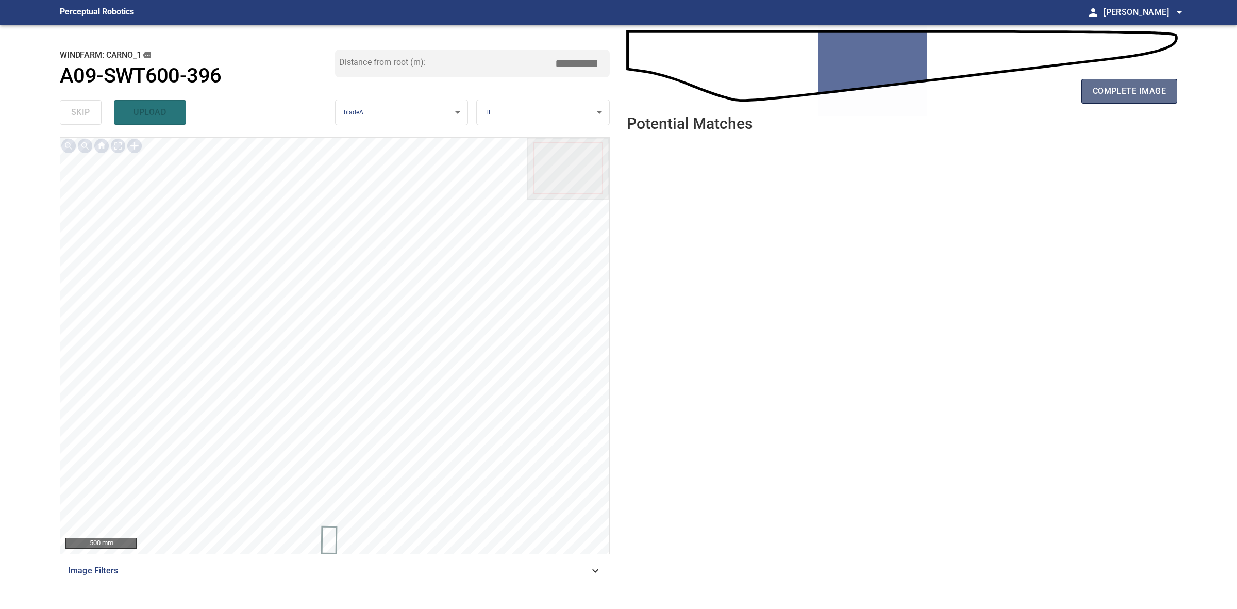
click at [1127, 80] on button "complete image" at bounding box center [1130, 91] width 96 height 25
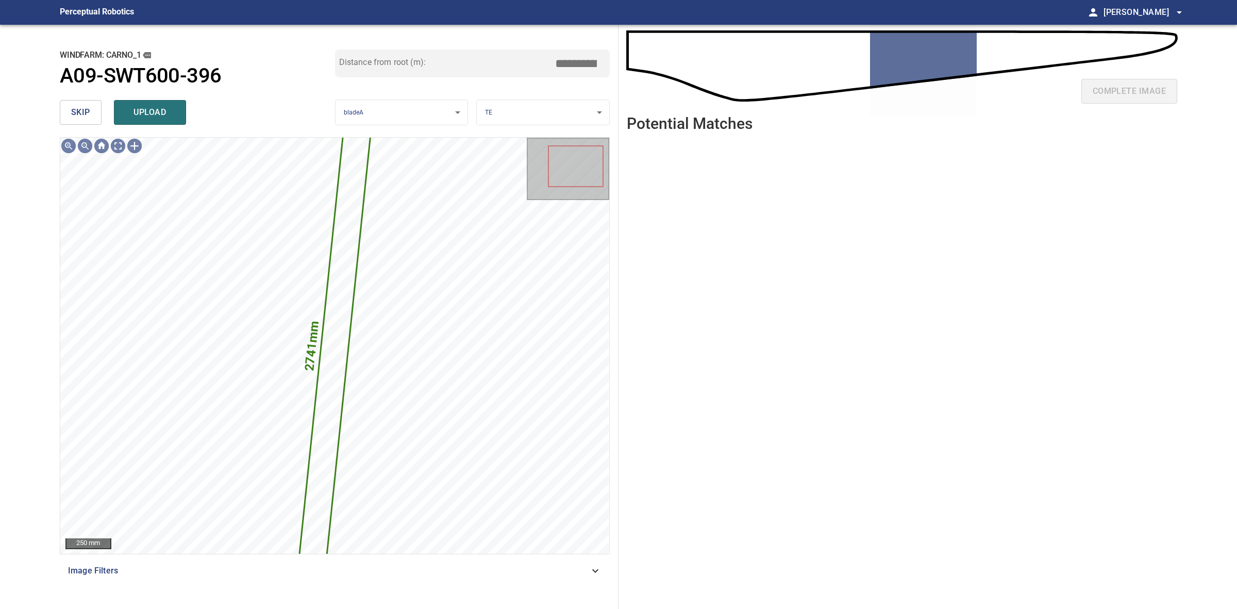
click at [89, 107] on span "skip" at bounding box center [80, 112] width 19 height 14
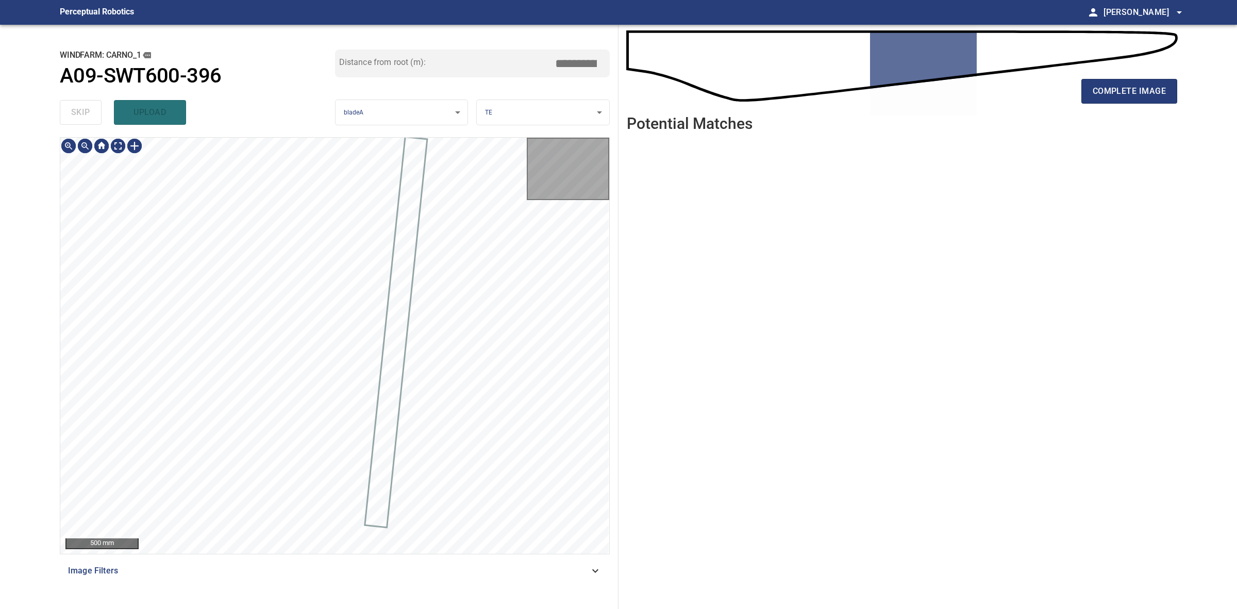
click at [89, 107] on div "skip upload" at bounding box center [197, 112] width 275 height 33
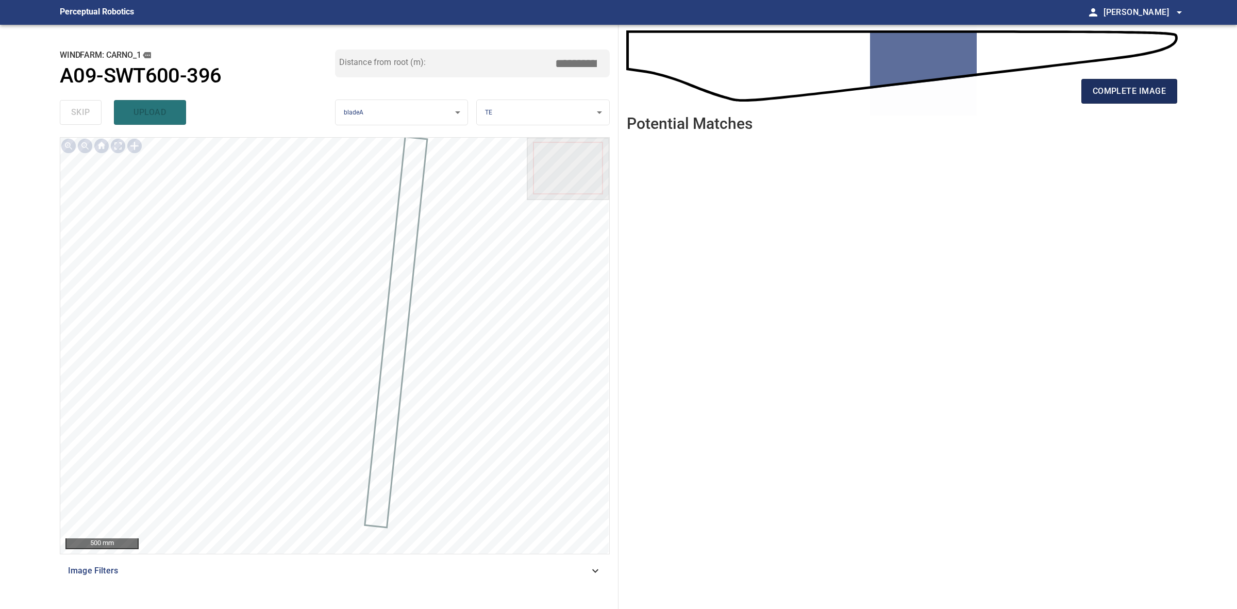
drag, startPoint x: 1068, startPoint y: 93, endPoint x: 1099, endPoint y: 91, distance: 31.5
click at [1074, 93] on div "complete image" at bounding box center [902, 95] width 551 height 41
click at [1099, 91] on span "complete image" at bounding box center [1129, 91] width 73 height 14
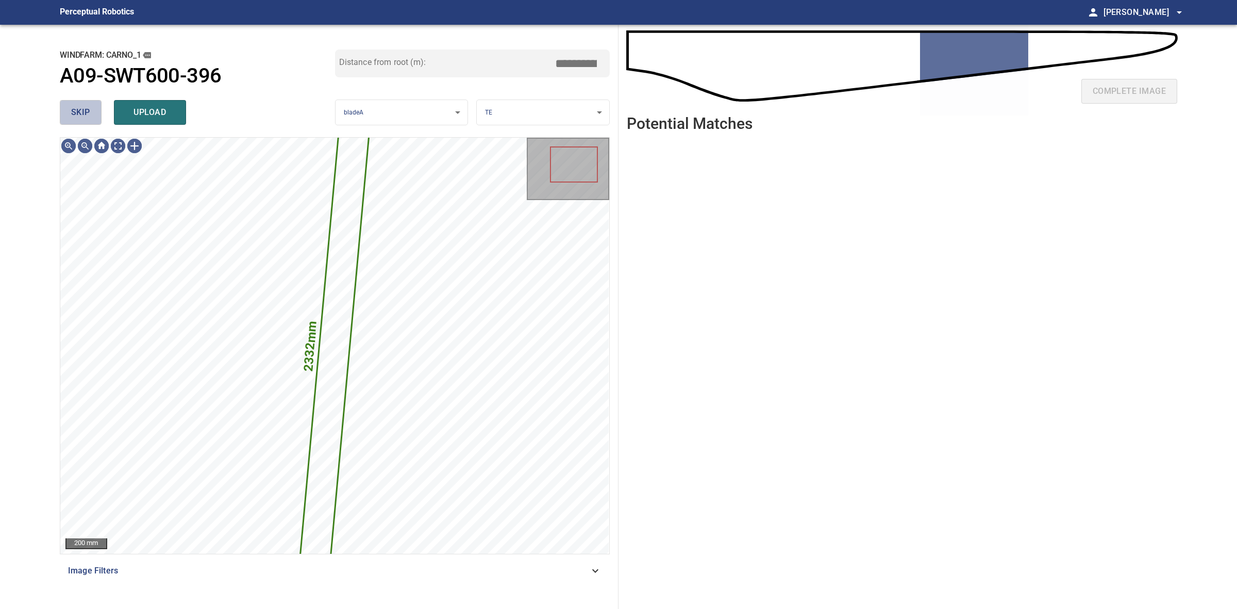
click at [86, 120] on button "skip" at bounding box center [81, 112] width 42 height 25
click at [86, 120] on div "skip upload" at bounding box center [197, 112] width 275 height 33
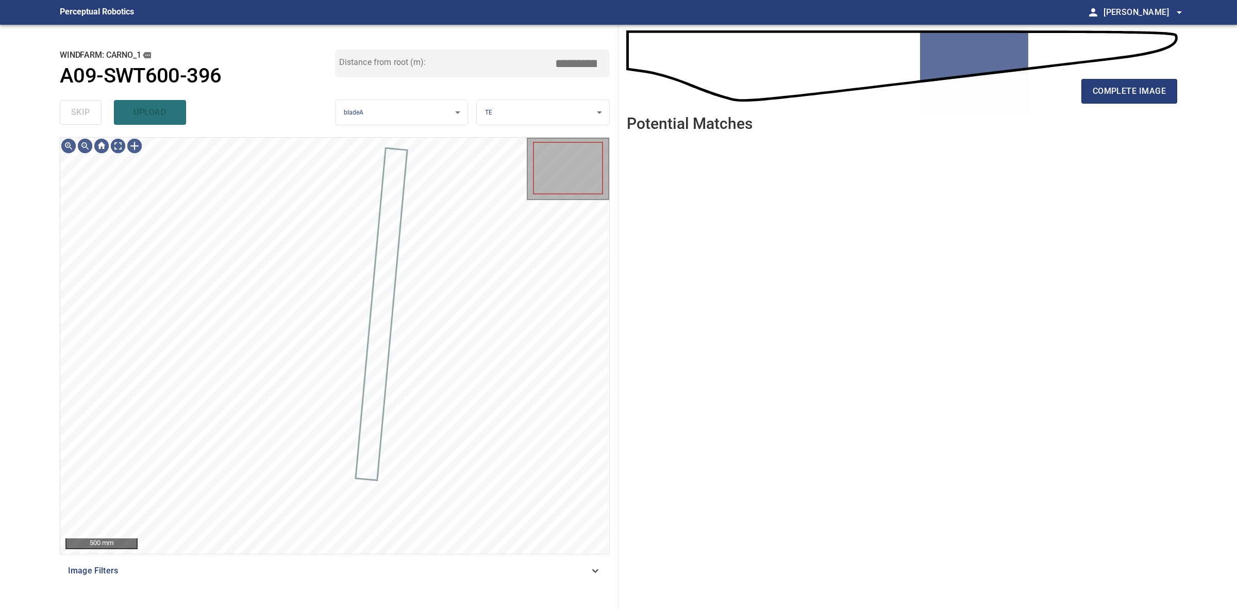
click at [86, 120] on div "skip upload" at bounding box center [197, 112] width 275 height 33
click at [1155, 95] on span "complete image" at bounding box center [1129, 91] width 73 height 14
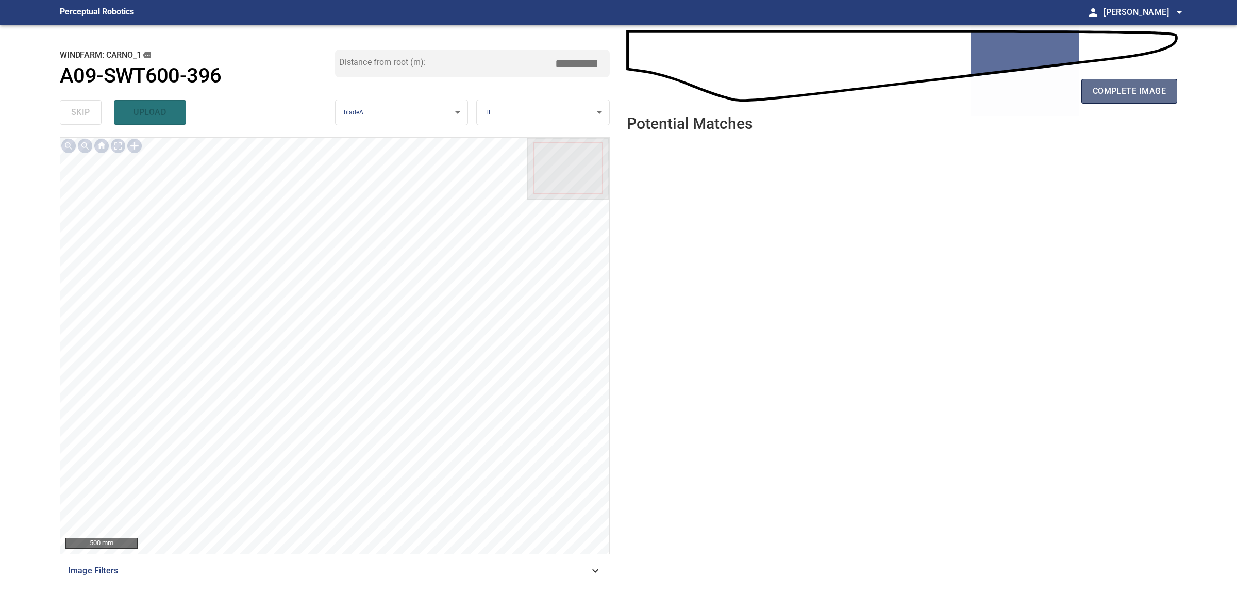
click at [1117, 96] on span "complete image" at bounding box center [1129, 91] width 73 height 14
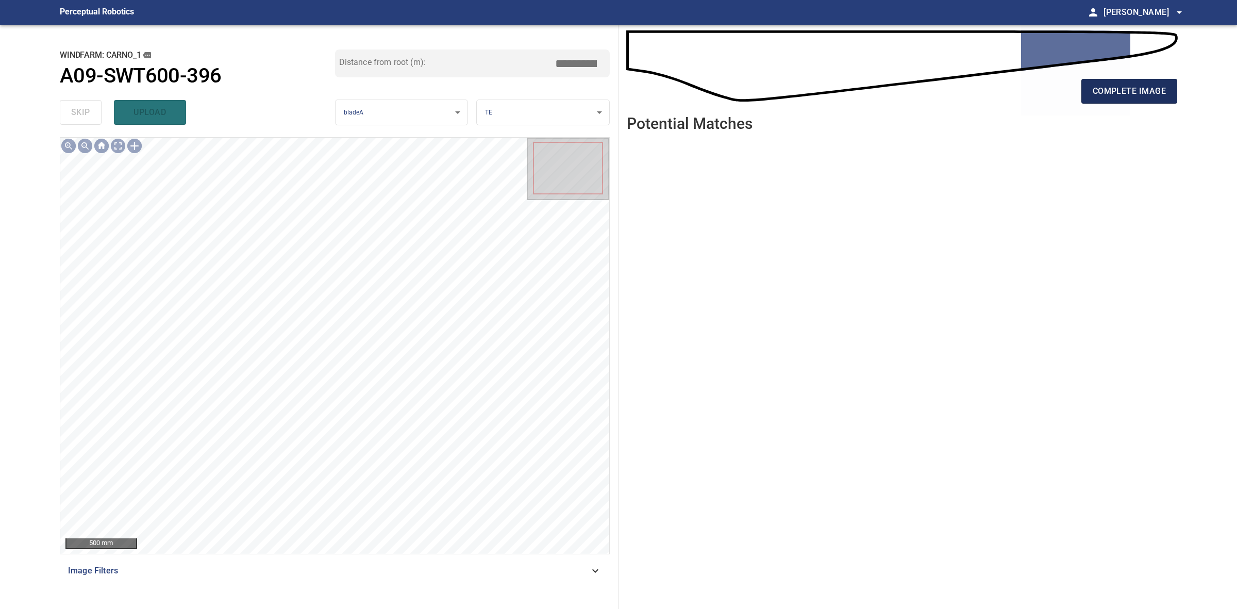
click at [1151, 94] on span "complete image" at bounding box center [1129, 91] width 73 height 14
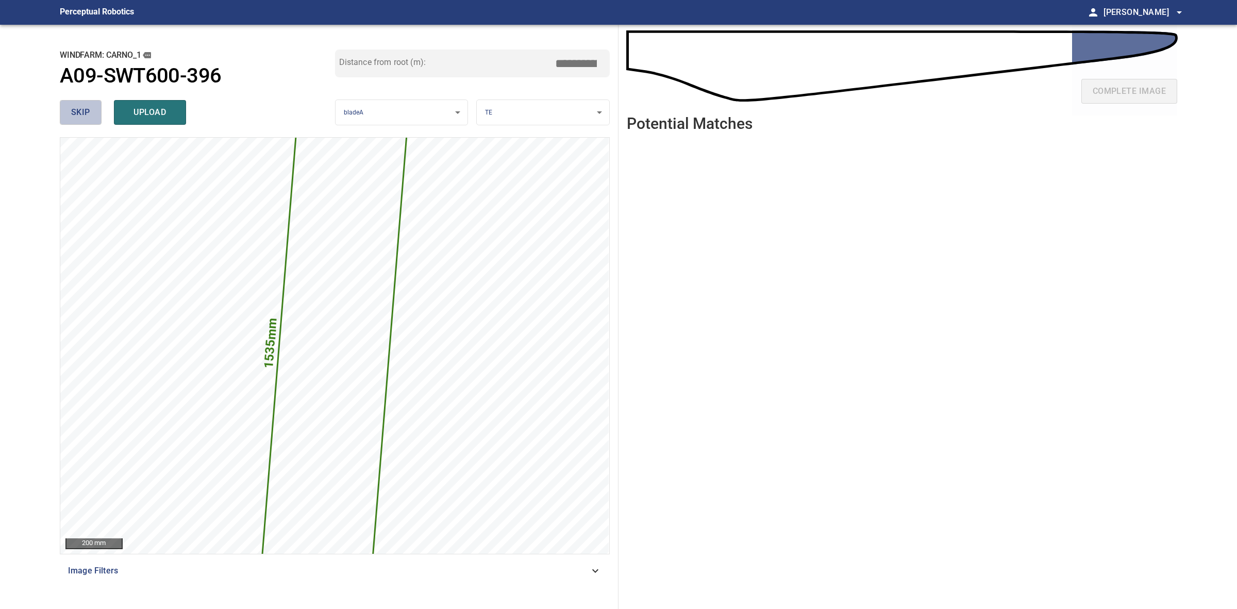
click at [66, 114] on button "skip" at bounding box center [81, 112] width 42 height 25
click at [66, 112] on div "skip upload" at bounding box center [197, 112] width 275 height 33
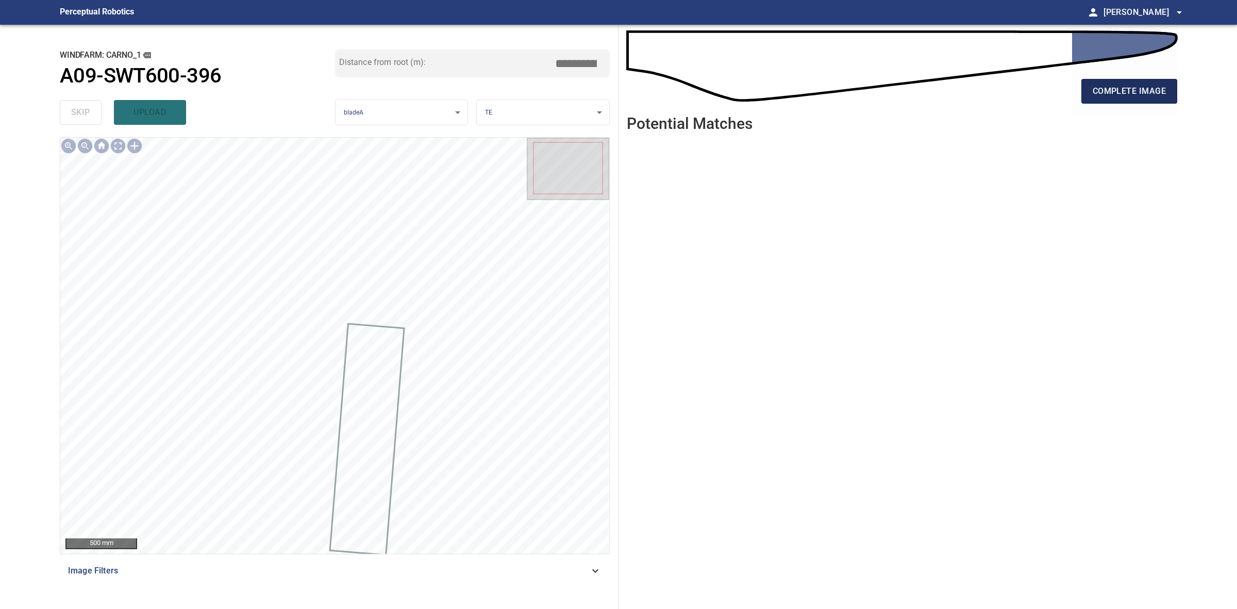
click at [1130, 98] on button "complete image" at bounding box center [1130, 91] width 96 height 25
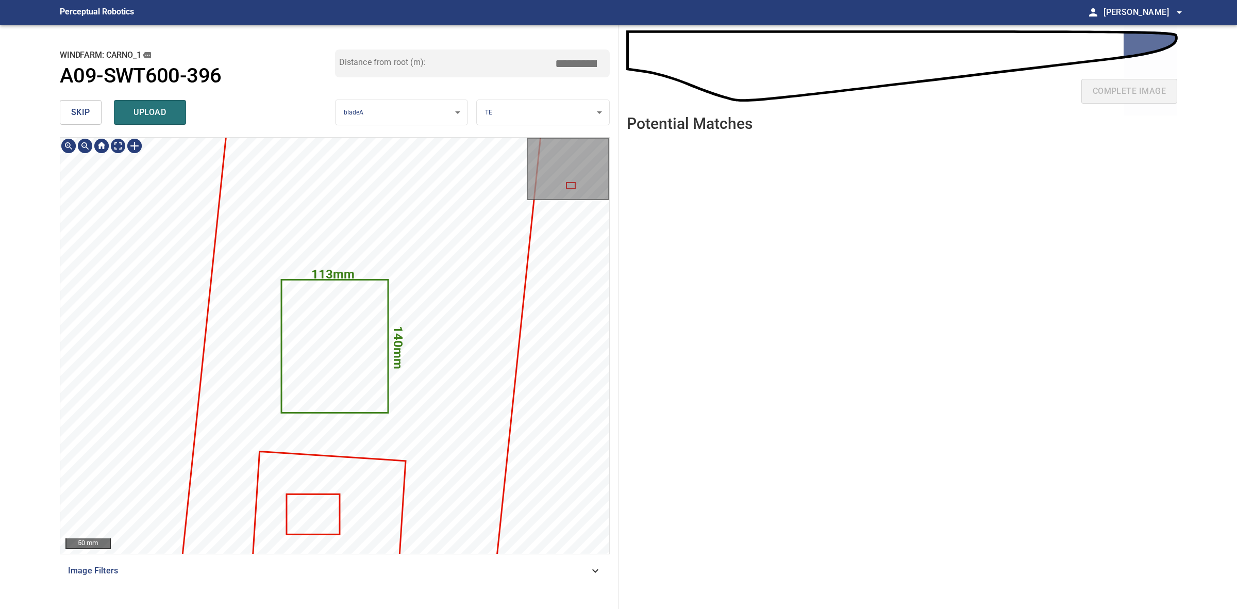
click at [540, 112] on body "**********" at bounding box center [618, 304] width 1237 height 609
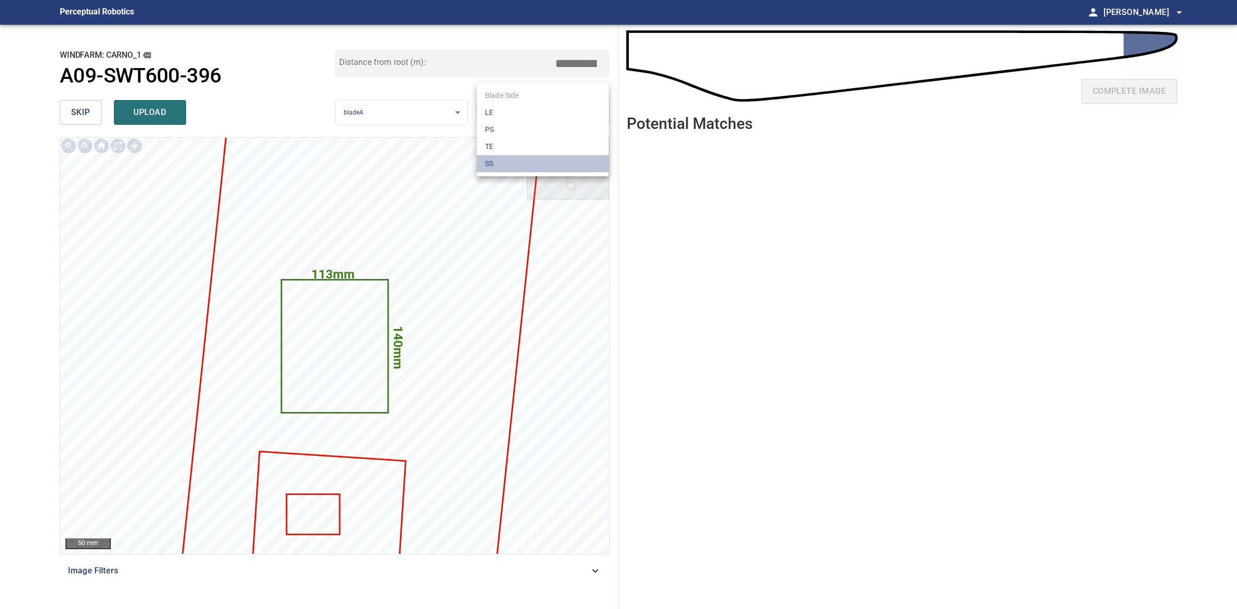
click at [514, 158] on li "SS" at bounding box center [543, 163] width 132 height 17
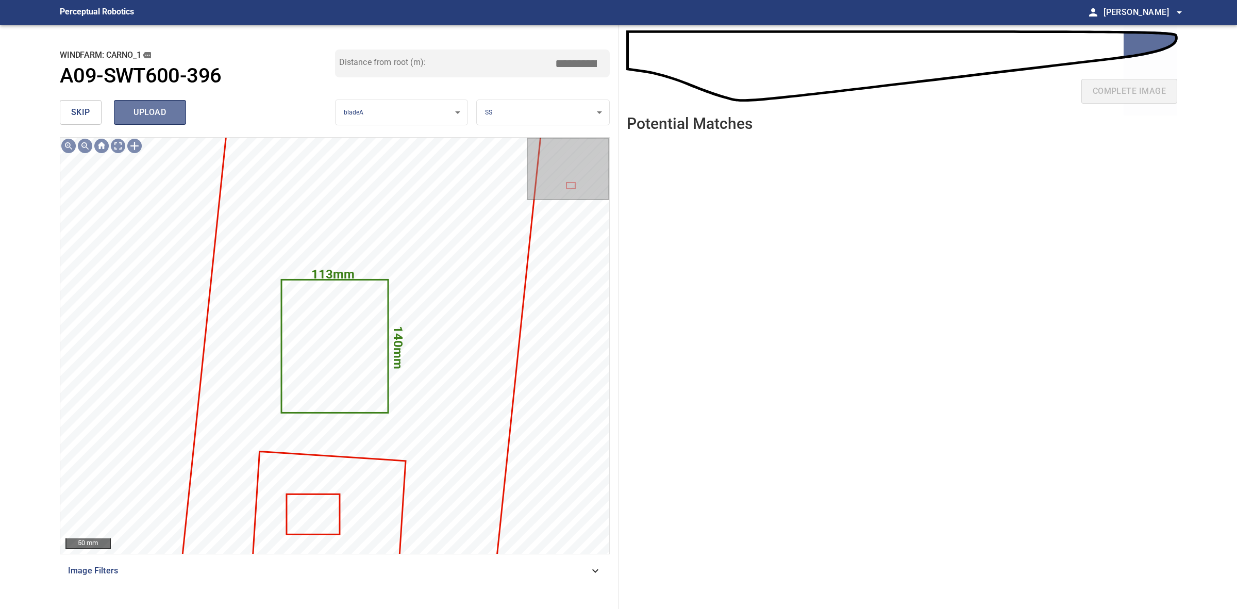
click at [147, 103] on button "upload" at bounding box center [150, 112] width 72 height 25
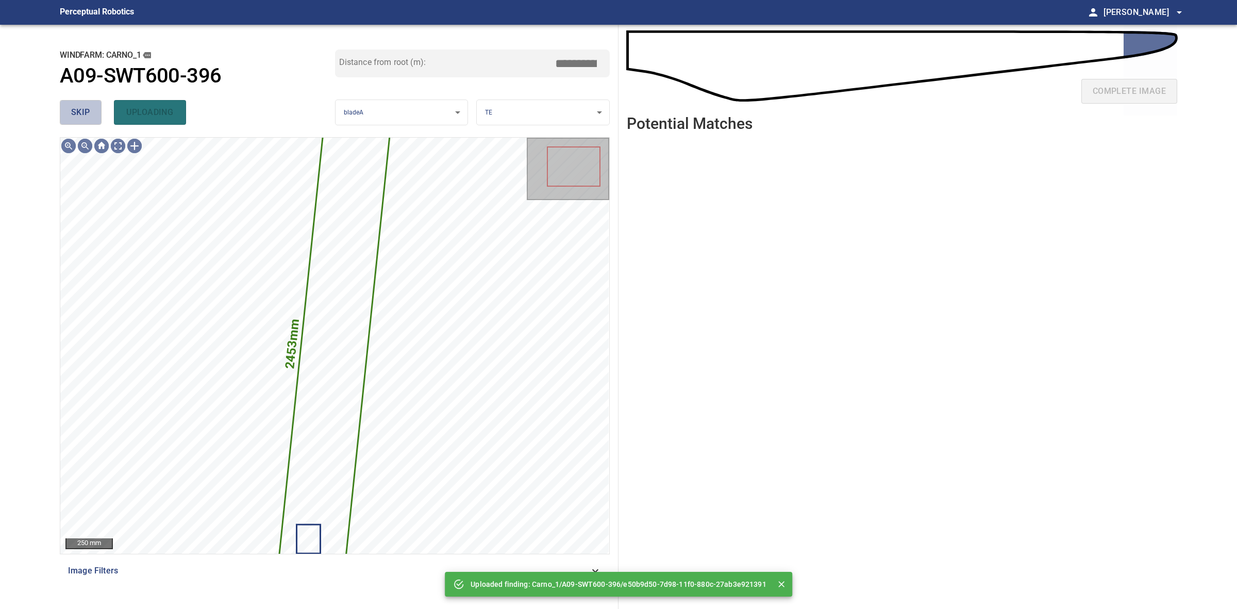
click at [89, 104] on button "skip" at bounding box center [81, 112] width 42 height 25
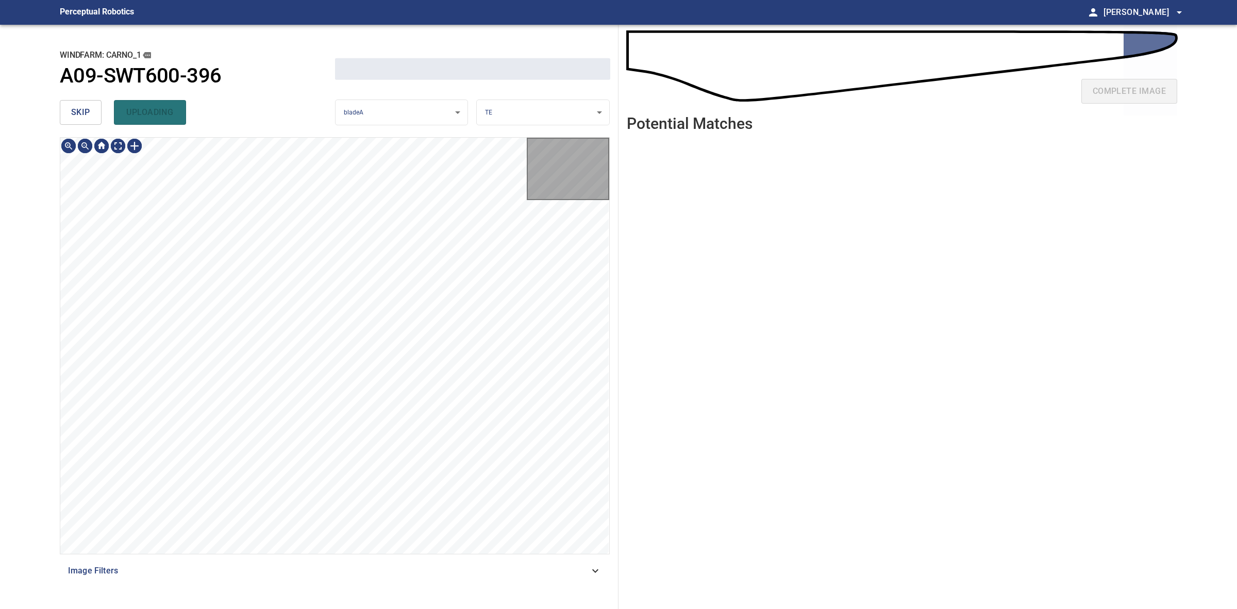
click at [89, 104] on button "skip" at bounding box center [81, 112] width 42 height 25
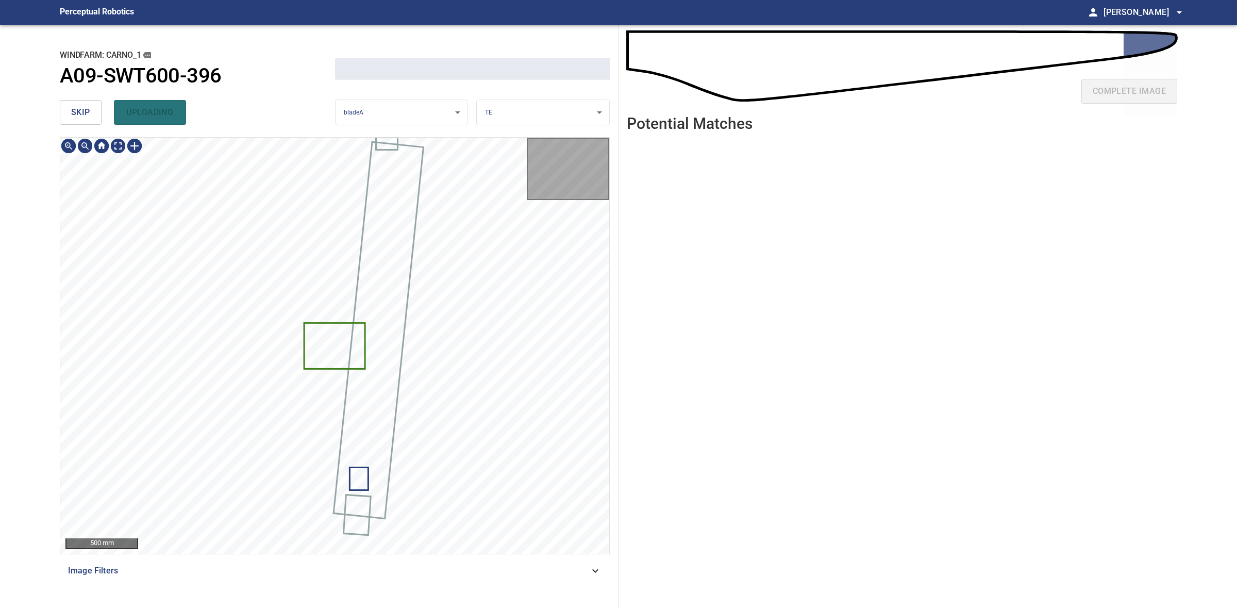
click at [89, 104] on button "skip" at bounding box center [81, 112] width 42 height 25
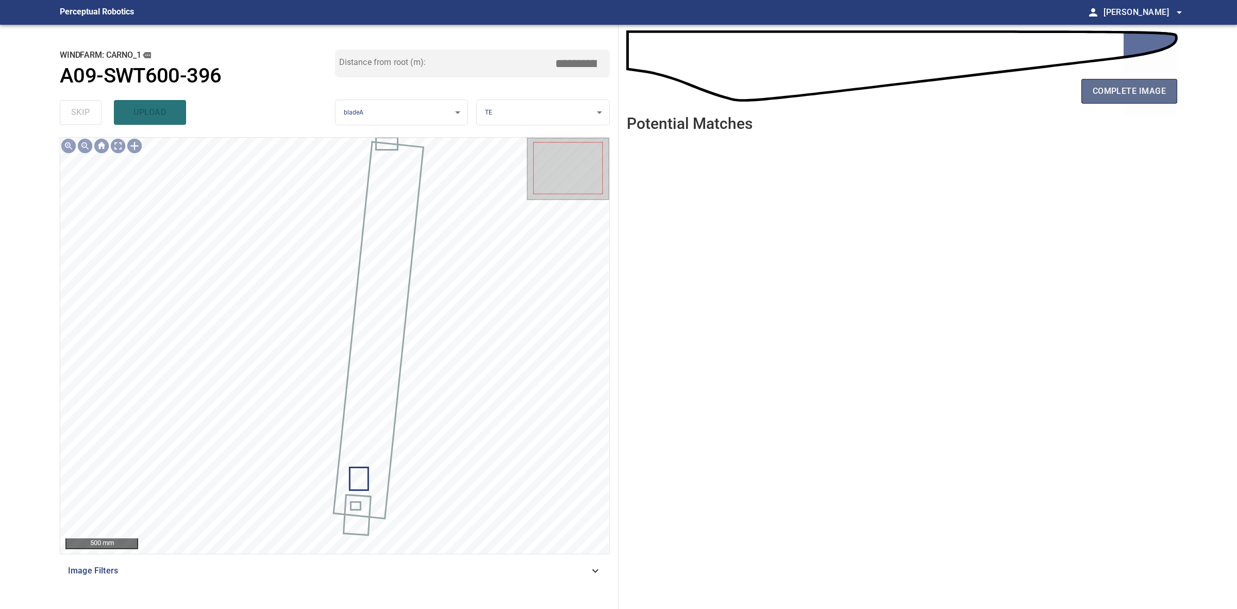
click at [1146, 89] on span "complete image" at bounding box center [1129, 91] width 73 height 14
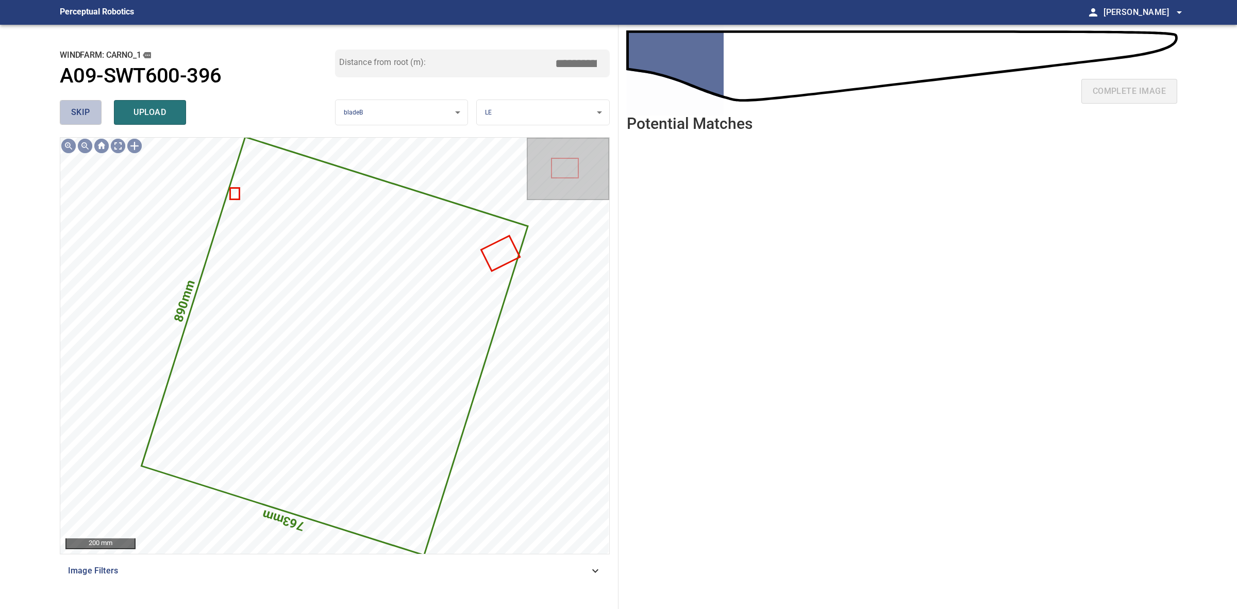
click at [91, 114] on button "skip" at bounding box center [81, 112] width 42 height 25
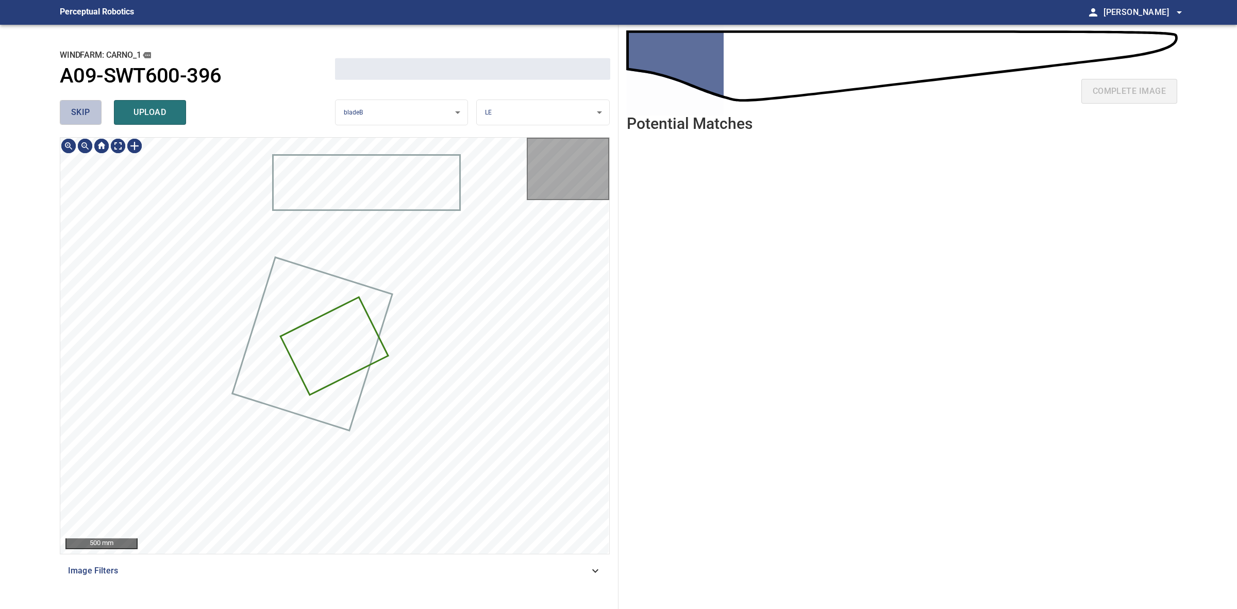
click at [91, 114] on button "skip" at bounding box center [81, 112] width 42 height 25
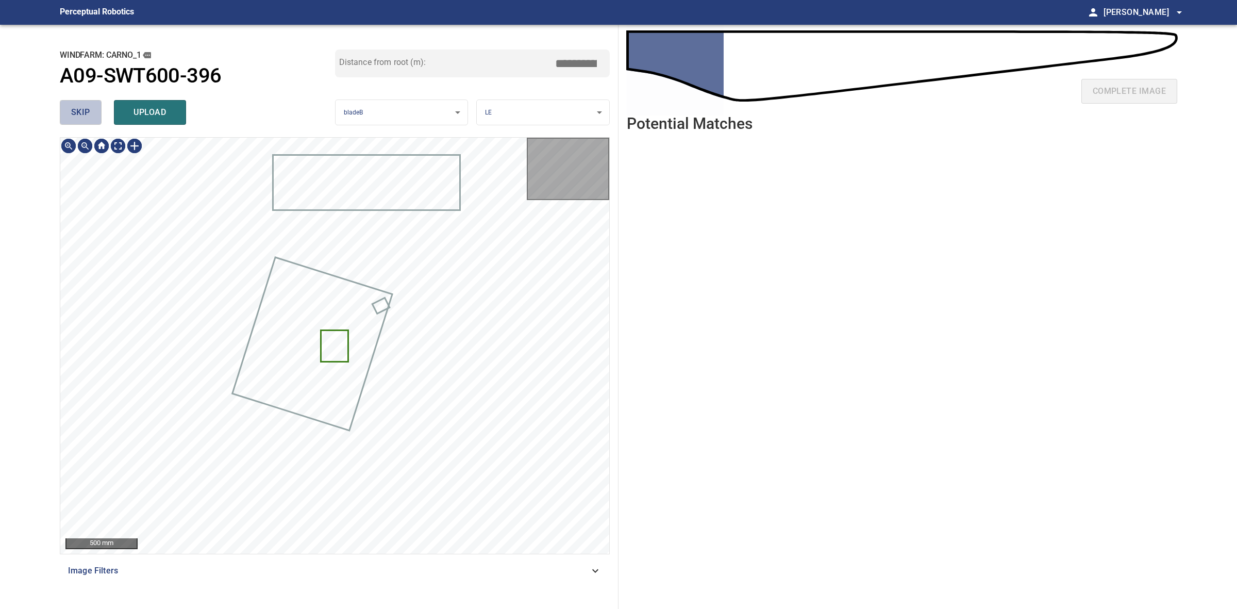
click at [91, 114] on button "skip" at bounding box center [81, 112] width 42 height 25
click at [91, 114] on div "skip upload" at bounding box center [197, 112] width 275 height 33
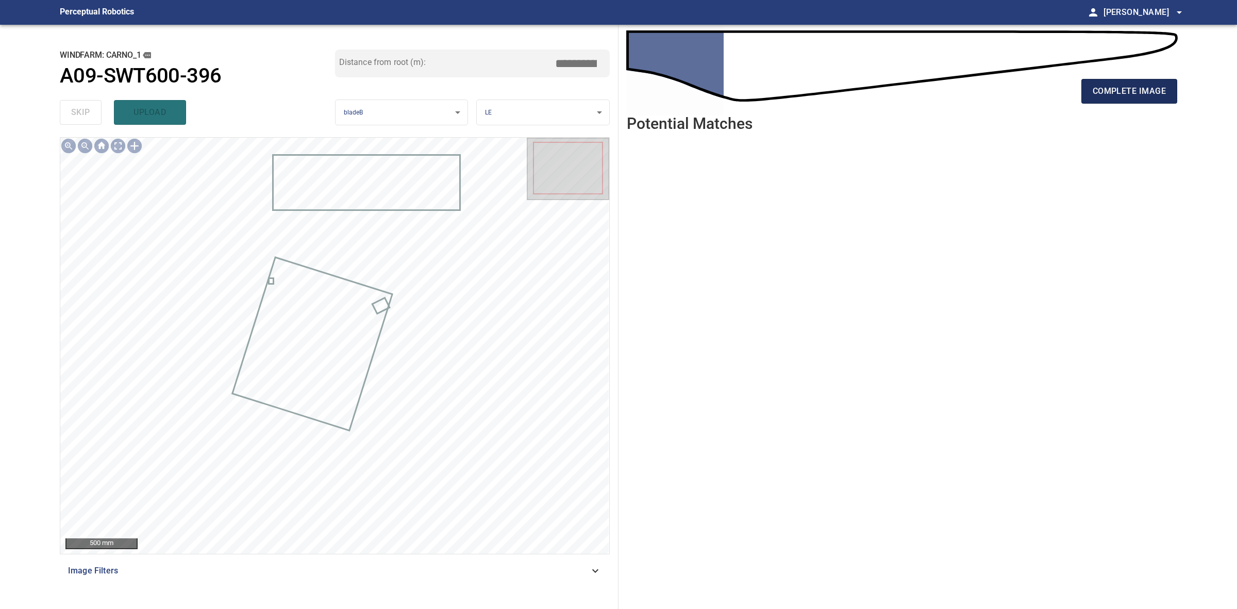
click at [1136, 91] on span "complete image" at bounding box center [1129, 91] width 73 height 14
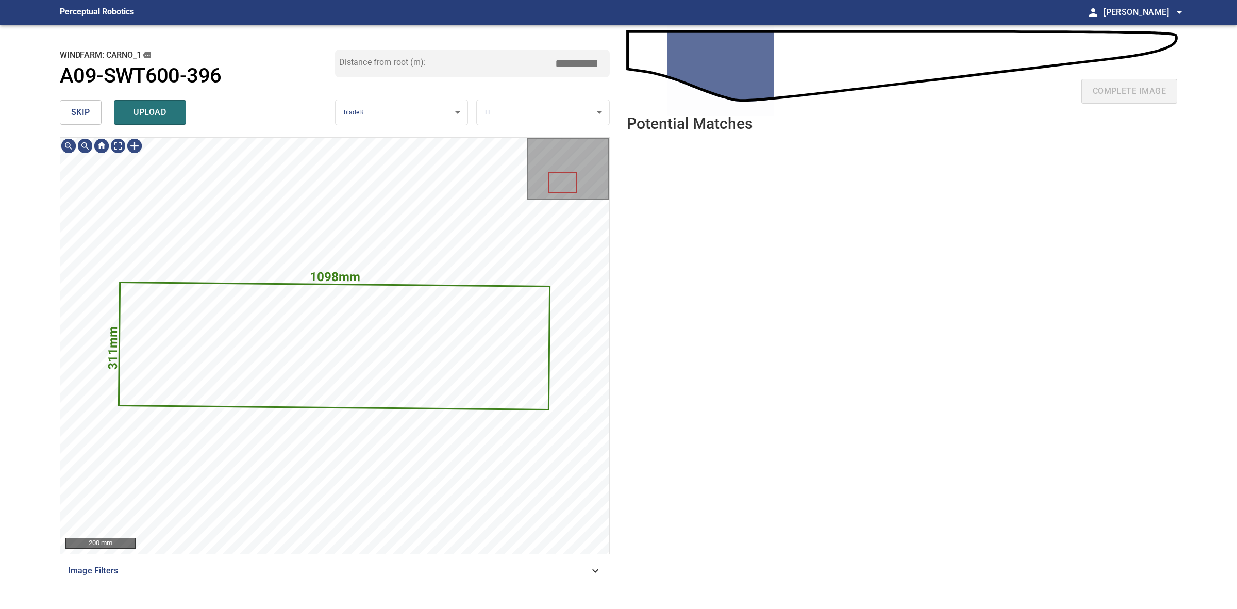
click at [96, 125] on div "skip upload" at bounding box center [197, 112] width 275 height 33
click at [94, 122] on button "skip" at bounding box center [81, 112] width 42 height 25
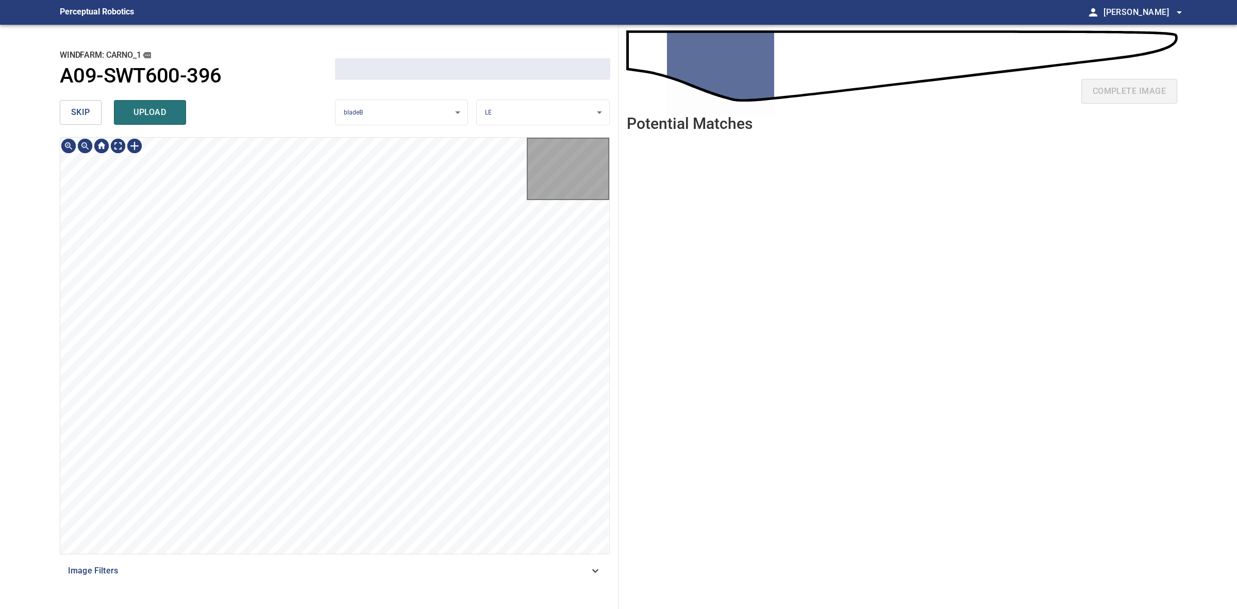
click at [93, 121] on button "skip" at bounding box center [81, 112] width 42 height 25
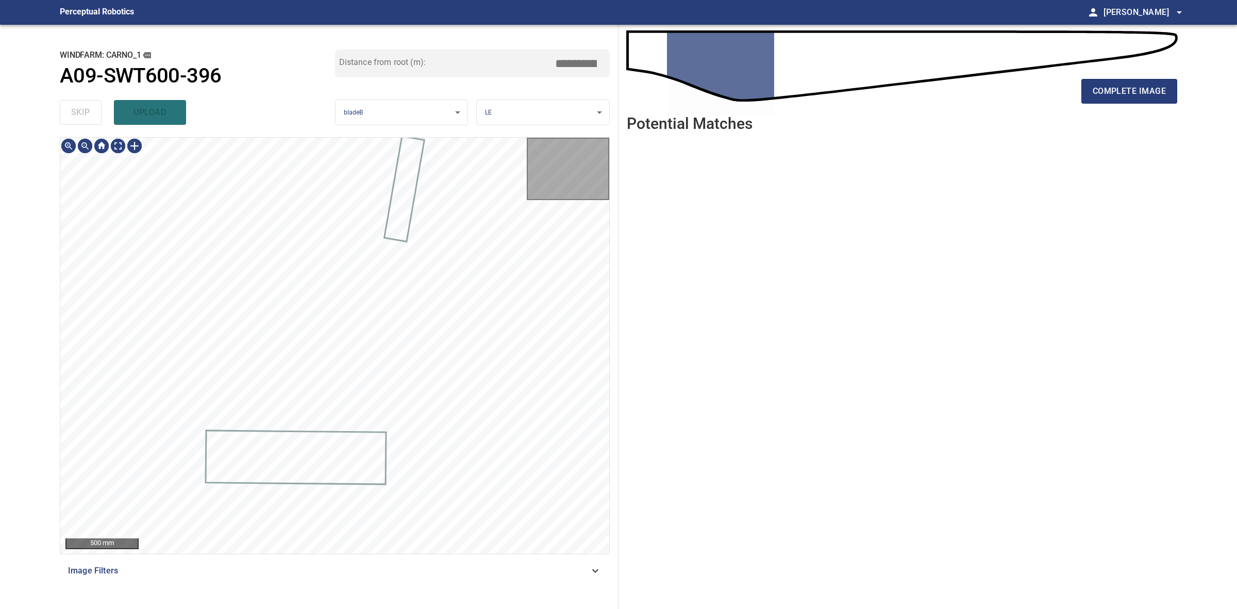
click at [93, 121] on div "skip upload" at bounding box center [197, 112] width 275 height 33
click at [93, 120] on div "skip upload" at bounding box center [197, 112] width 275 height 33
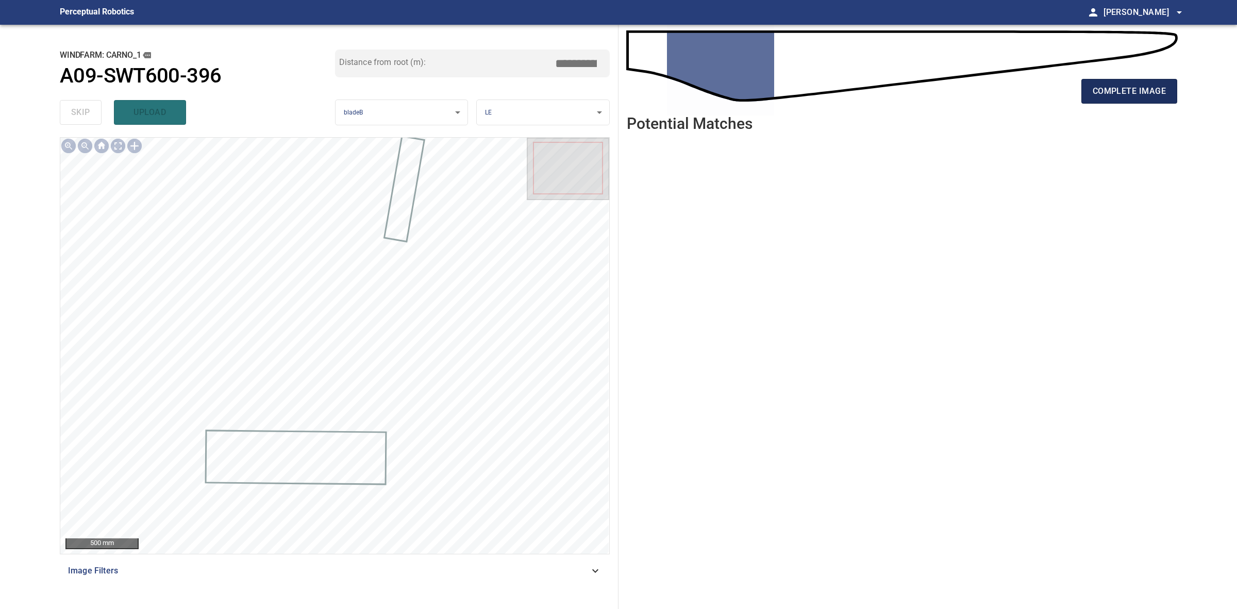
click at [1142, 86] on span "complete image" at bounding box center [1129, 91] width 73 height 14
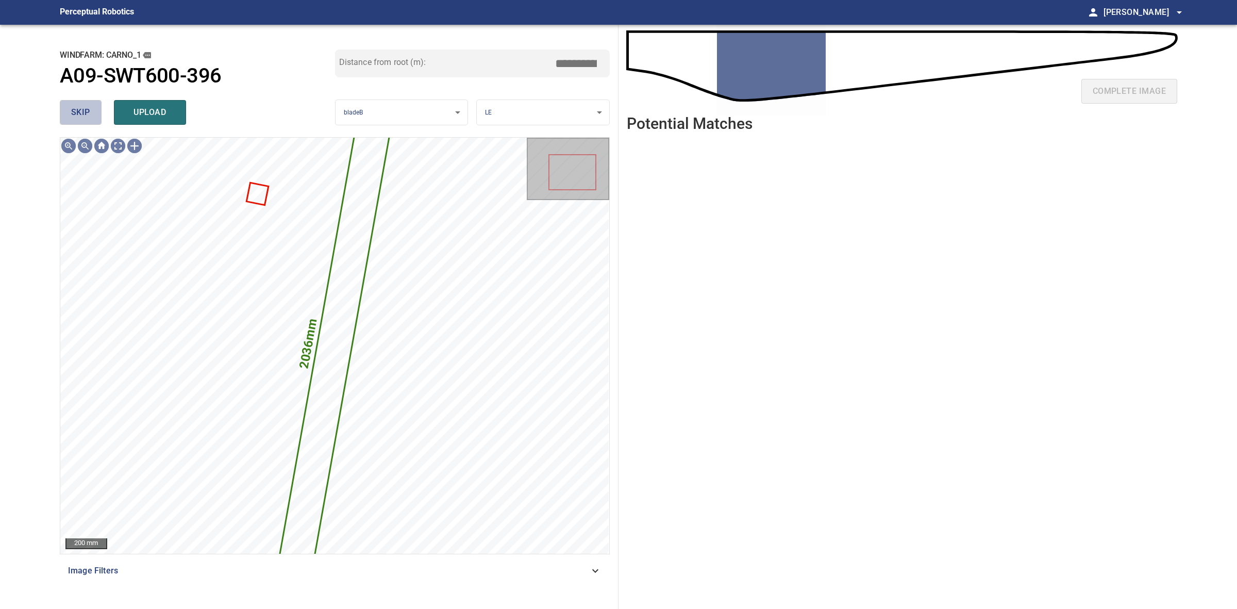
click at [62, 117] on button "skip" at bounding box center [81, 112] width 42 height 25
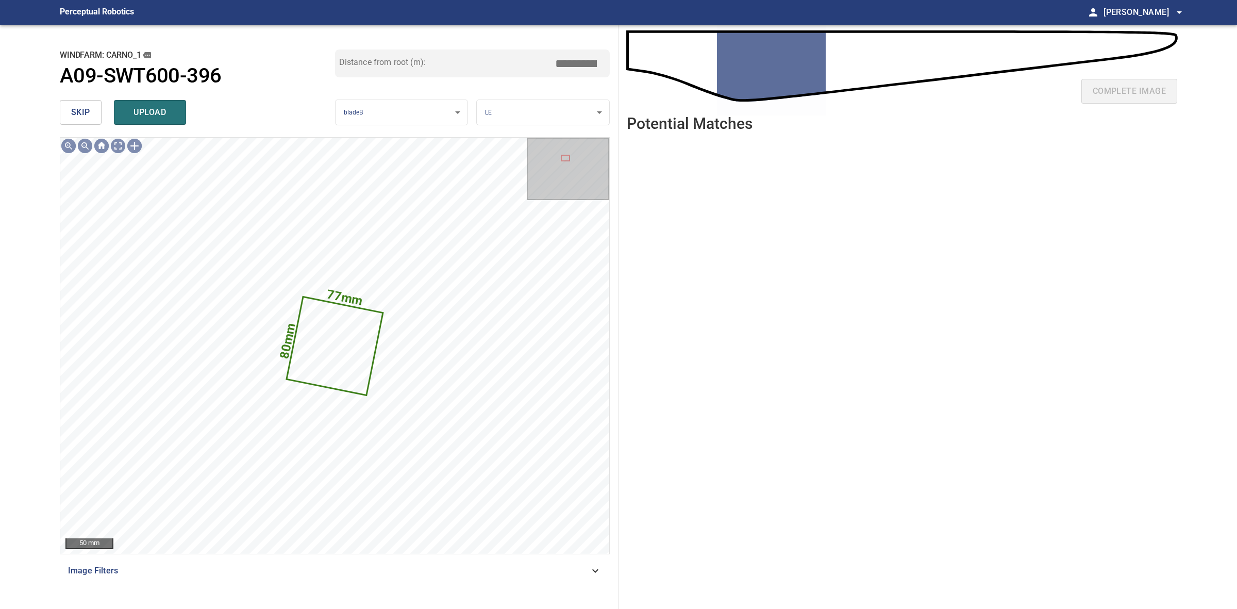
click at [62, 117] on button "skip" at bounding box center [81, 112] width 42 height 25
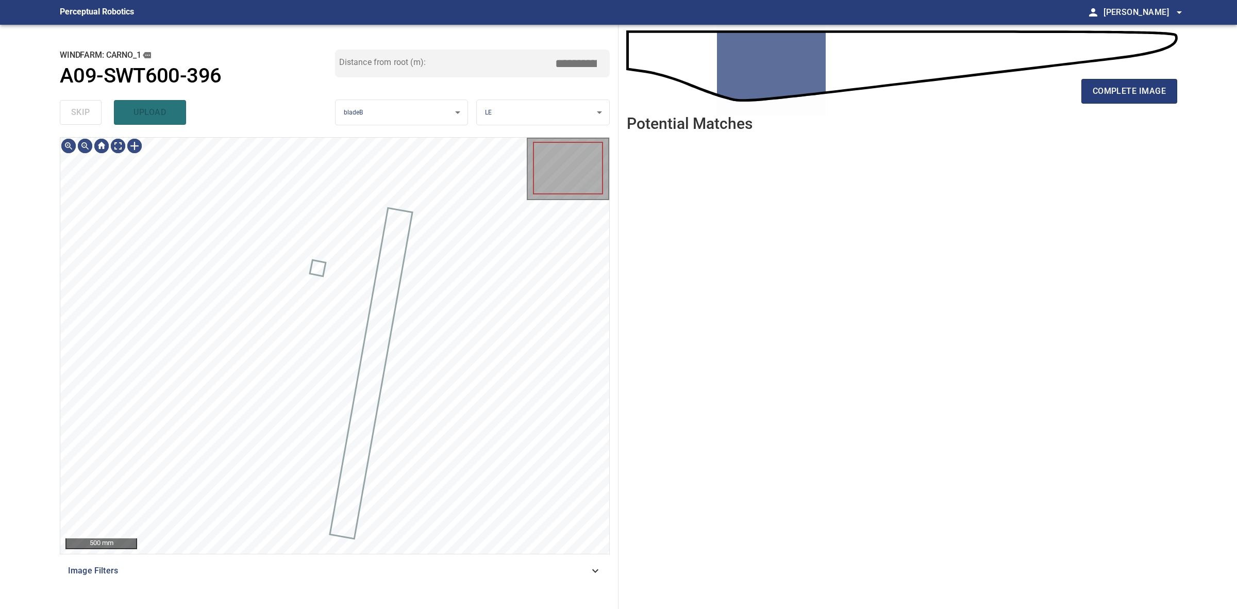
click at [62, 116] on div "skip upload" at bounding box center [197, 112] width 275 height 33
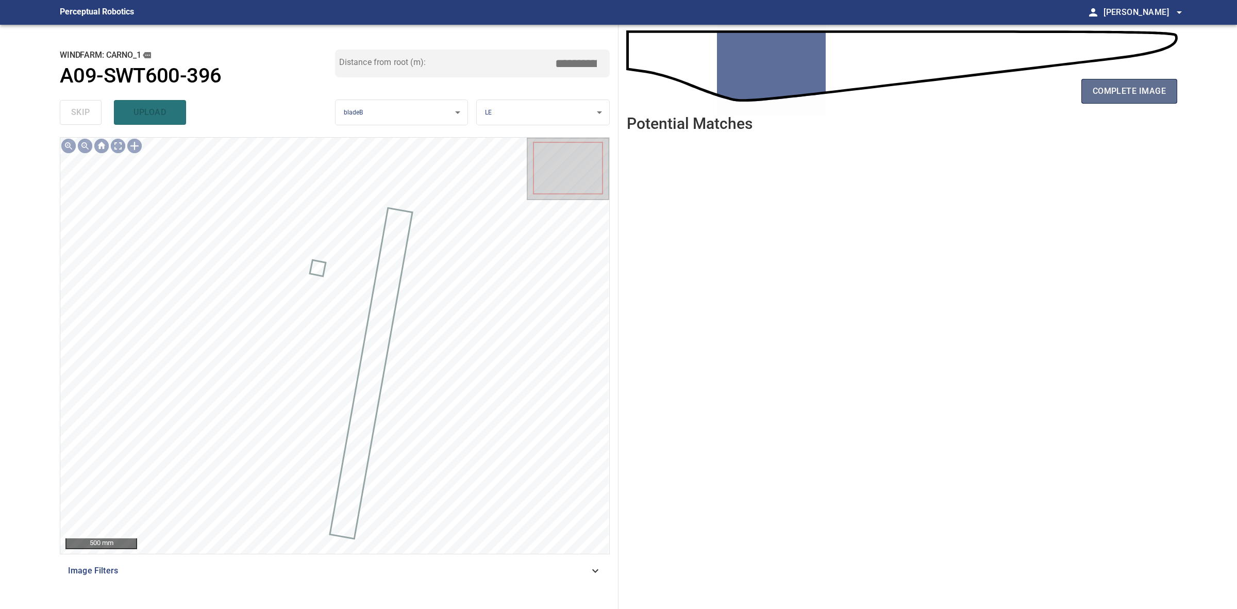
click at [1118, 96] on span "complete image" at bounding box center [1129, 91] width 73 height 14
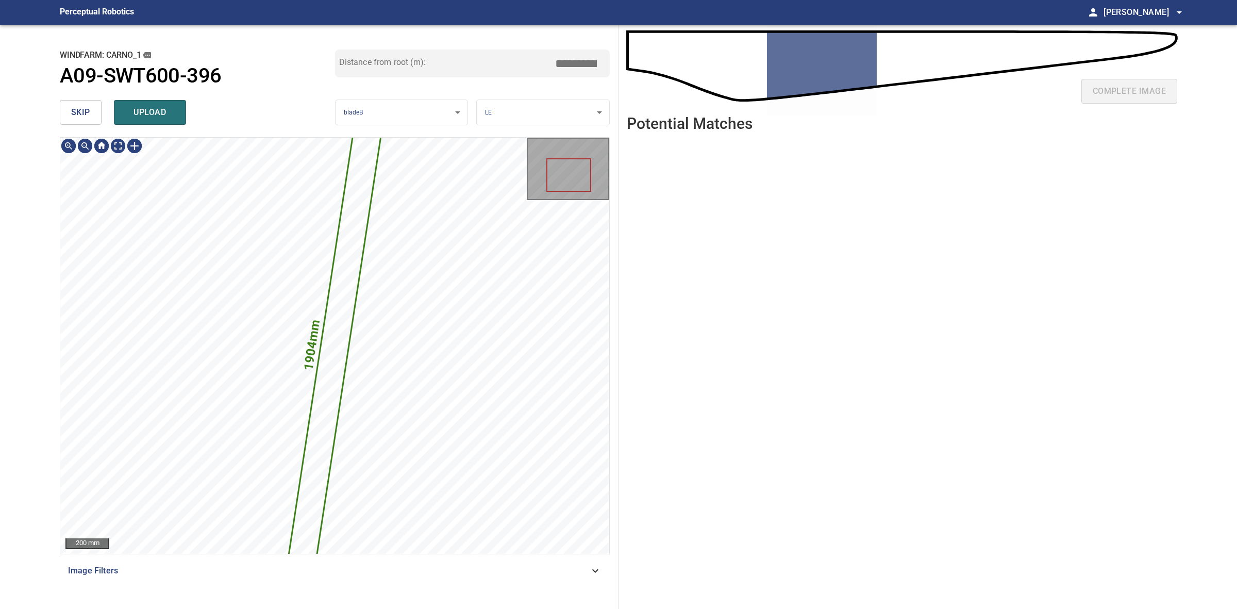
click at [93, 112] on button "skip" at bounding box center [81, 112] width 42 height 25
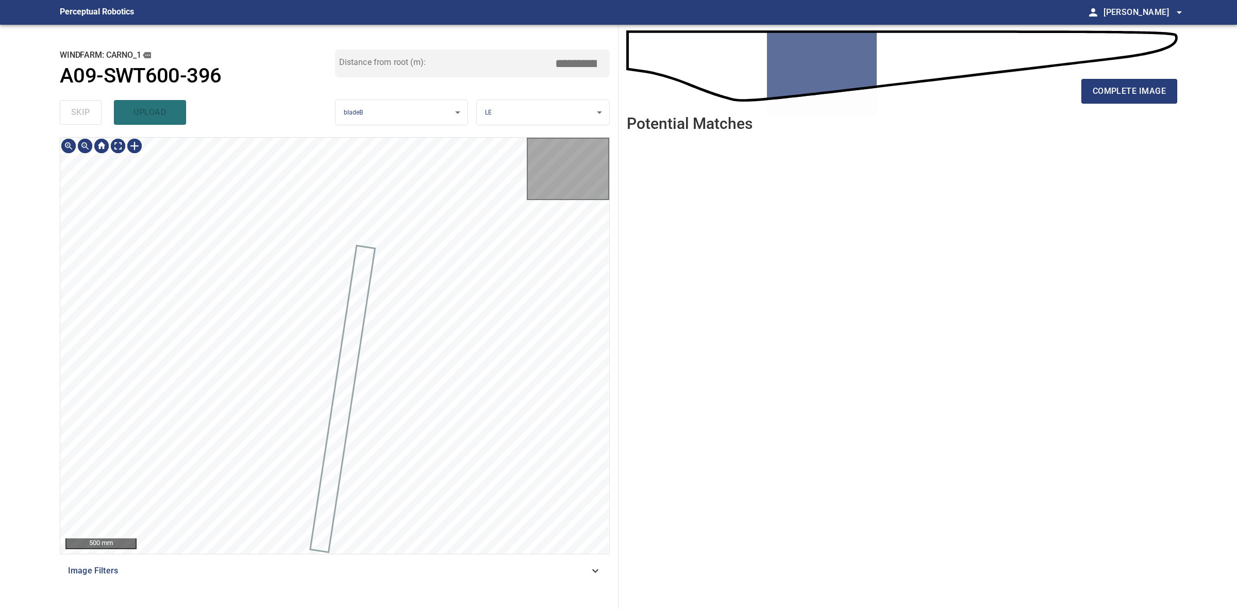
click at [93, 112] on div "skip upload" at bounding box center [197, 112] width 275 height 33
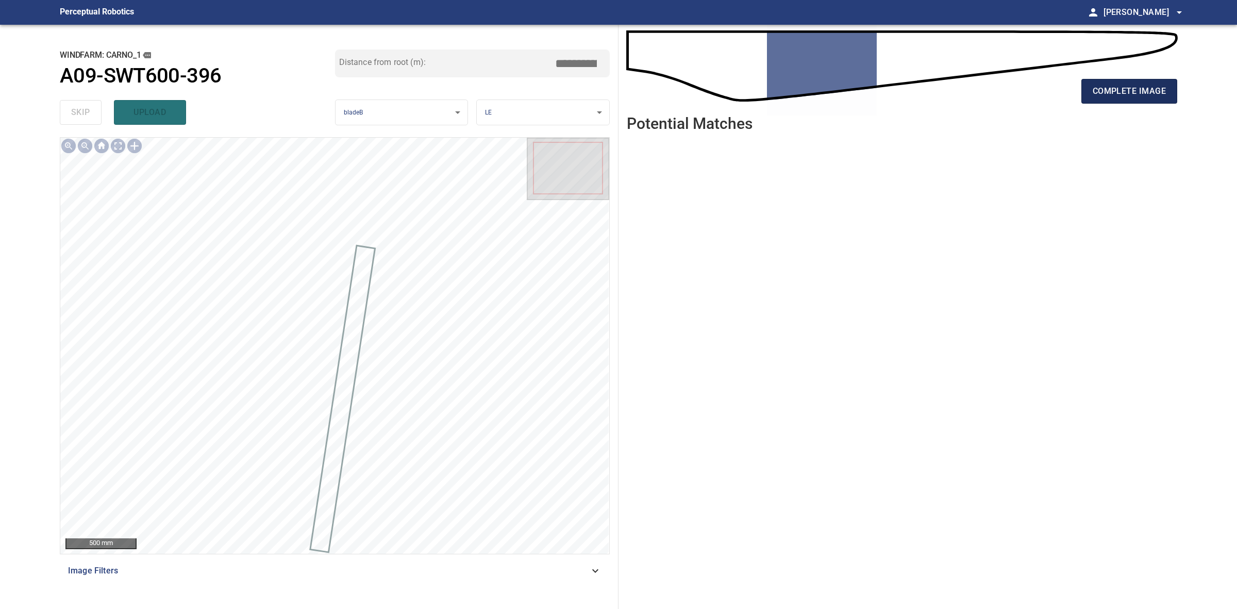
click at [1135, 90] on span "complete image" at bounding box center [1129, 91] width 73 height 14
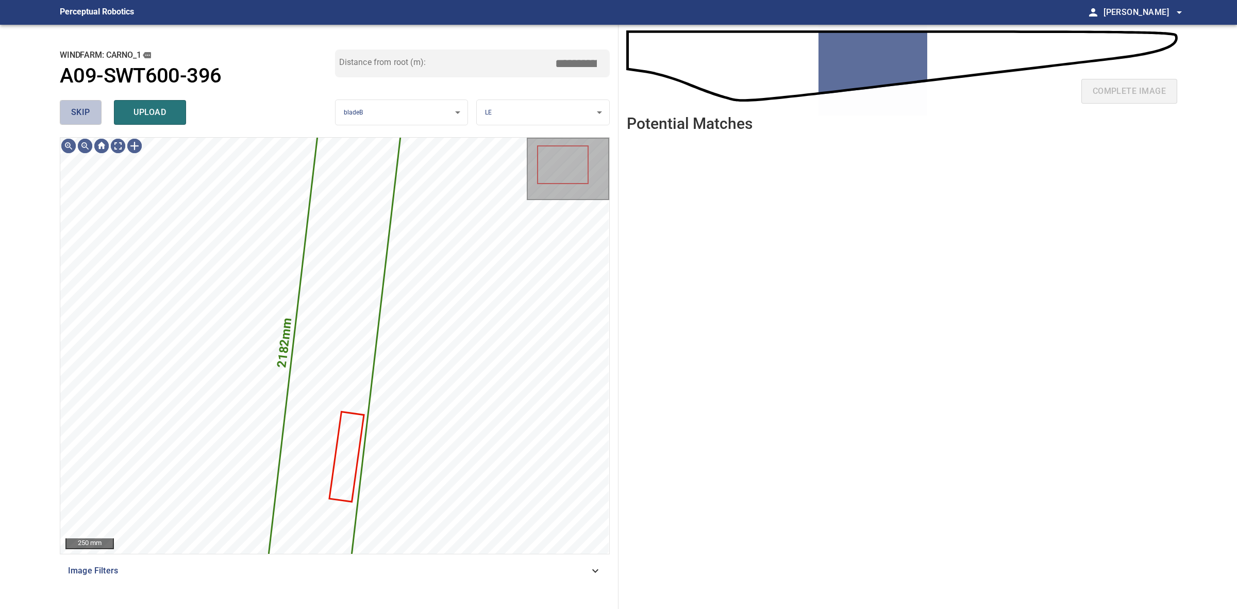
click at [94, 111] on button "skip" at bounding box center [81, 112] width 42 height 25
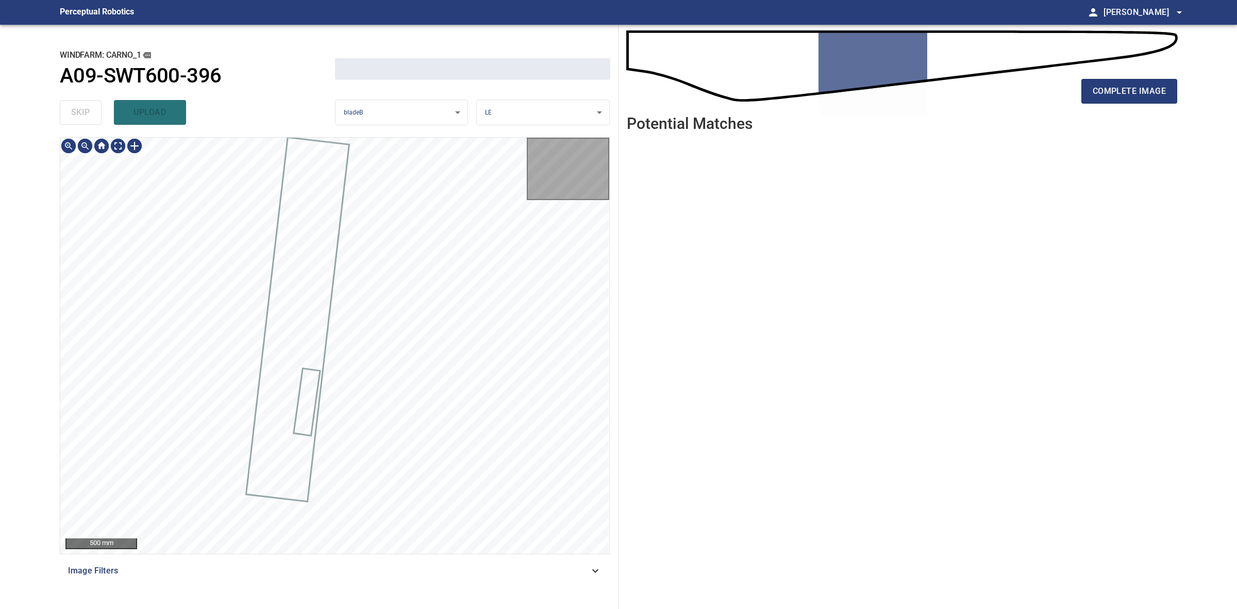
click at [94, 111] on div "skip upload" at bounding box center [197, 112] width 275 height 33
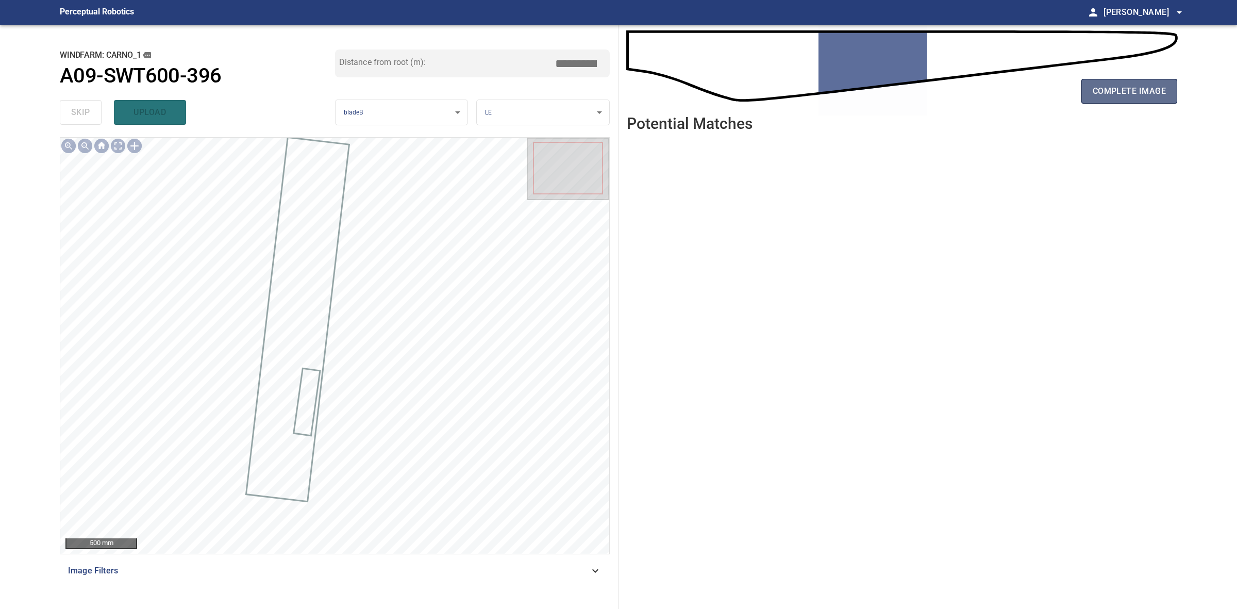
click at [1158, 85] on span "complete image" at bounding box center [1129, 91] width 73 height 14
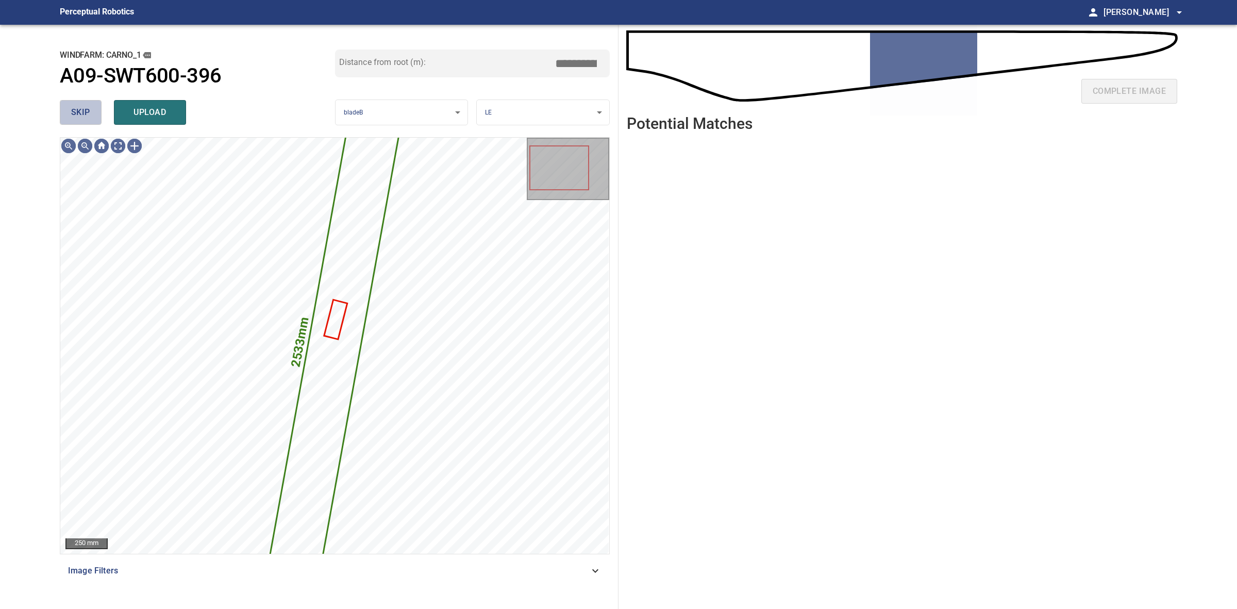
click at [99, 111] on button "skip" at bounding box center [81, 112] width 42 height 25
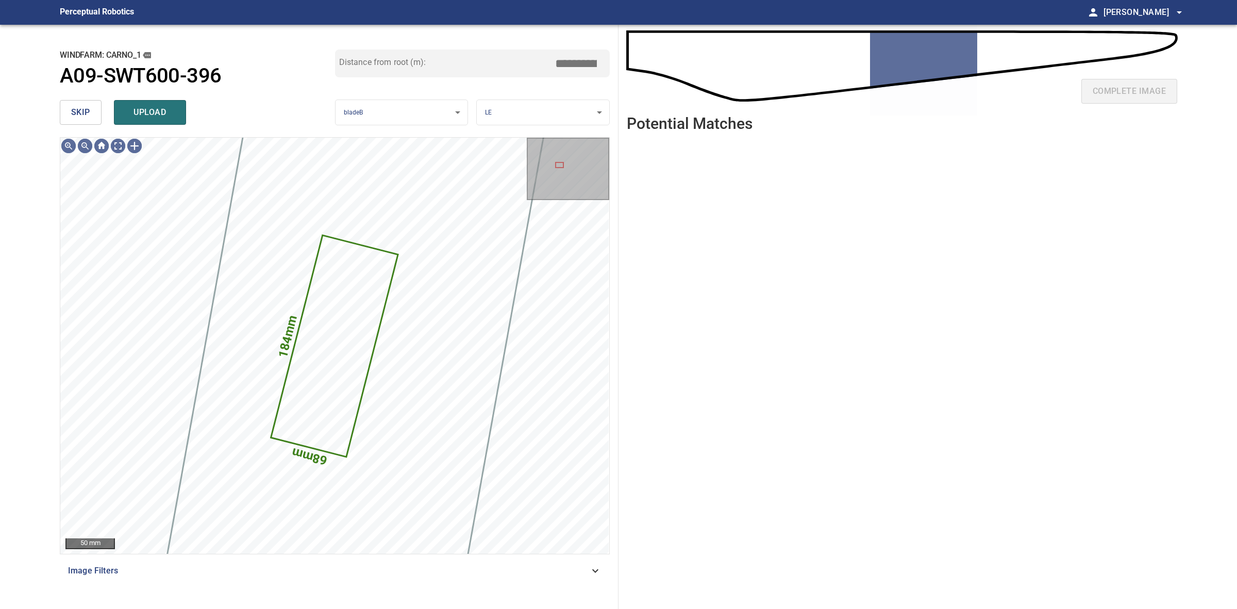
click at [99, 111] on button "skip" at bounding box center [81, 112] width 42 height 25
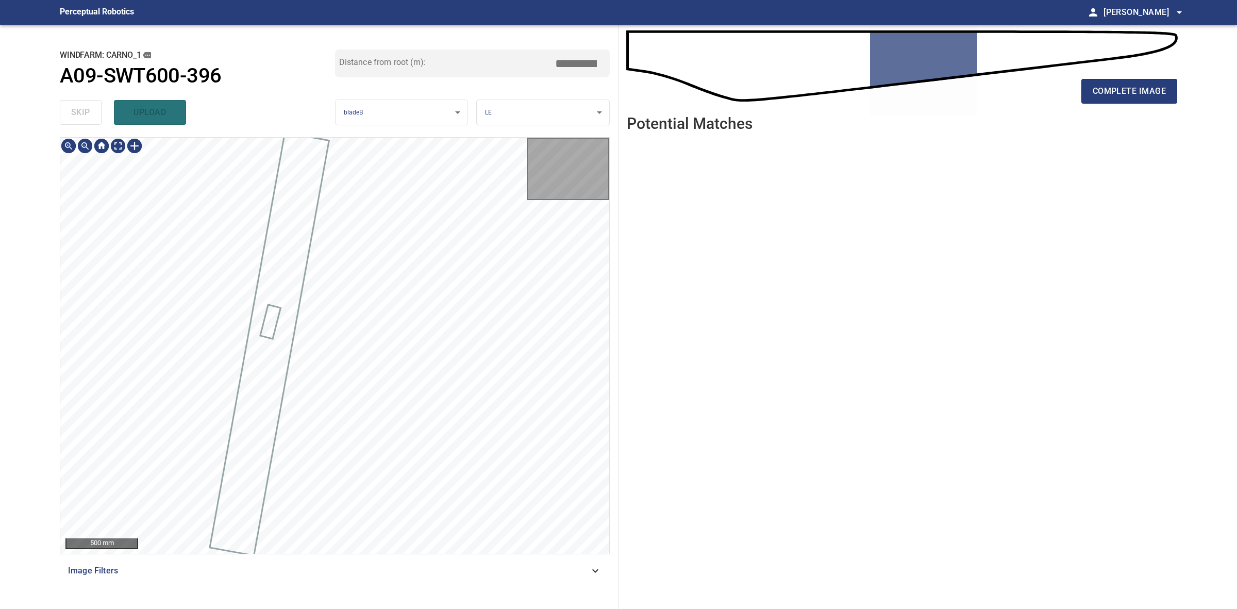
click at [99, 111] on div "skip upload" at bounding box center [197, 112] width 275 height 33
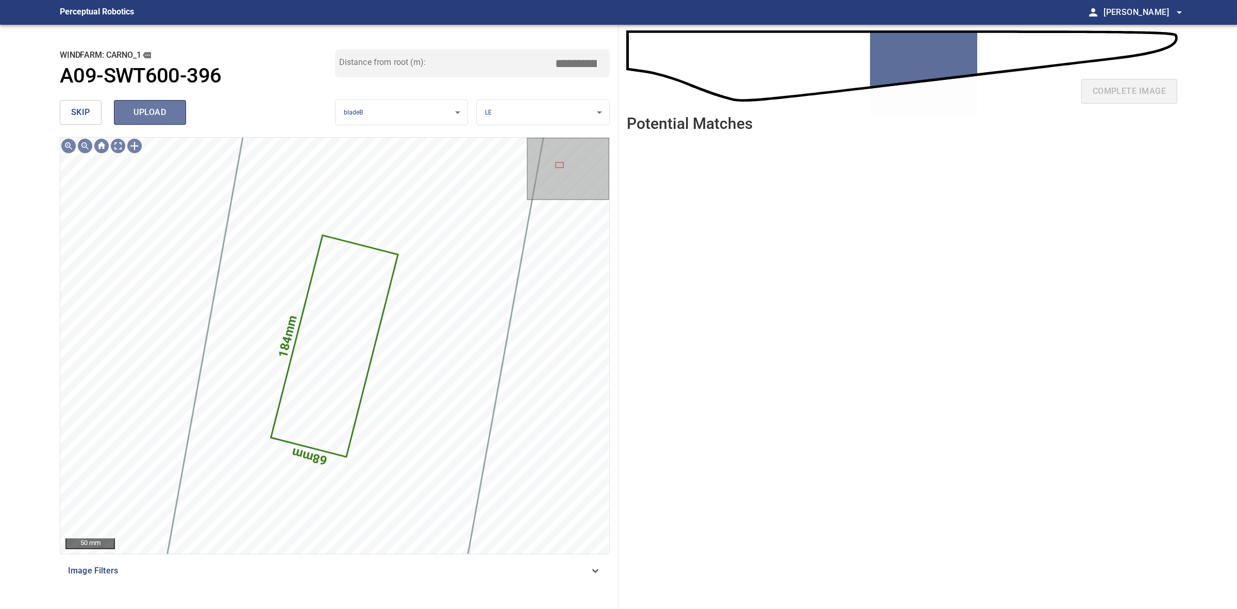
click at [182, 119] on button "upload" at bounding box center [150, 112] width 72 height 25
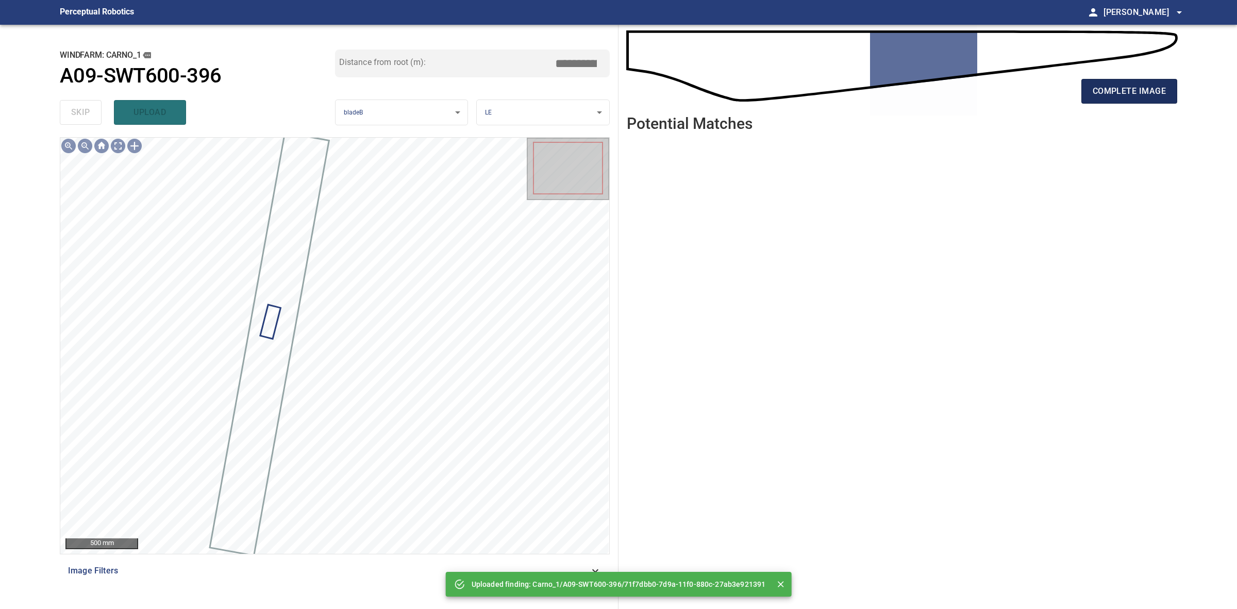
click at [1102, 91] on span "complete image" at bounding box center [1129, 91] width 73 height 14
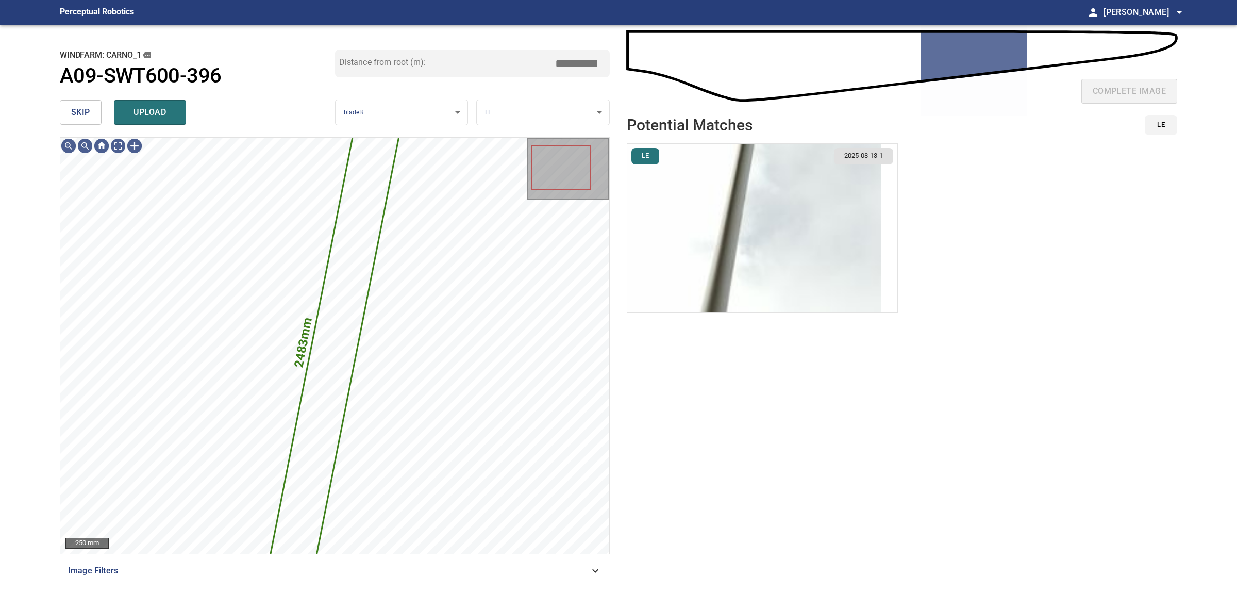
click at [90, 114] on button "skip" at bounding box center [81, 112] width 42 height 25
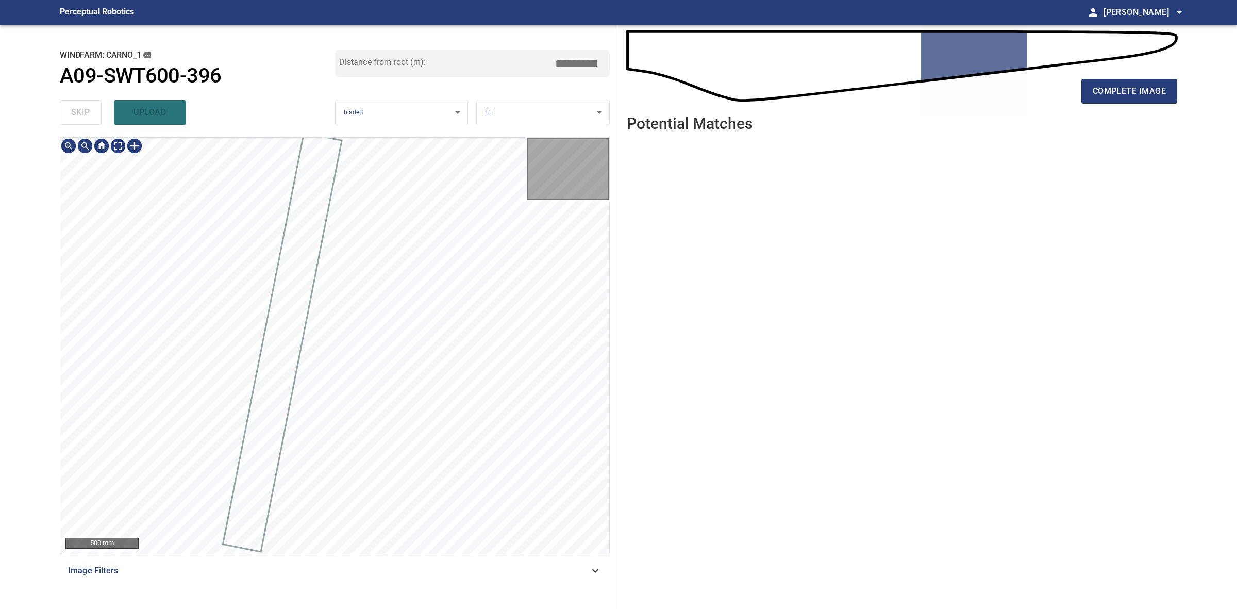
click at [90, 114] on div "skip upload" at bounding box center [197, 112] width 275 height 33
click at [89, 114] on div "skip upload" at bounding box center [197, 112] width 275 height 33
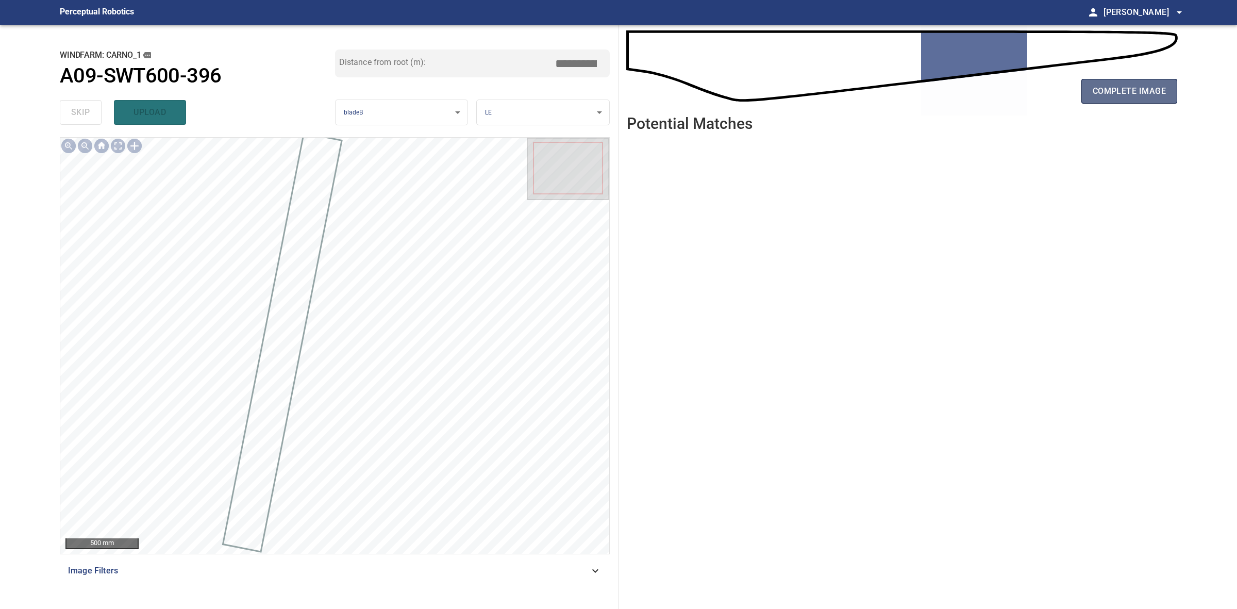
click at [1093, 91] on span "complete image" at bounding box center [1129, 91] width 73 height 14
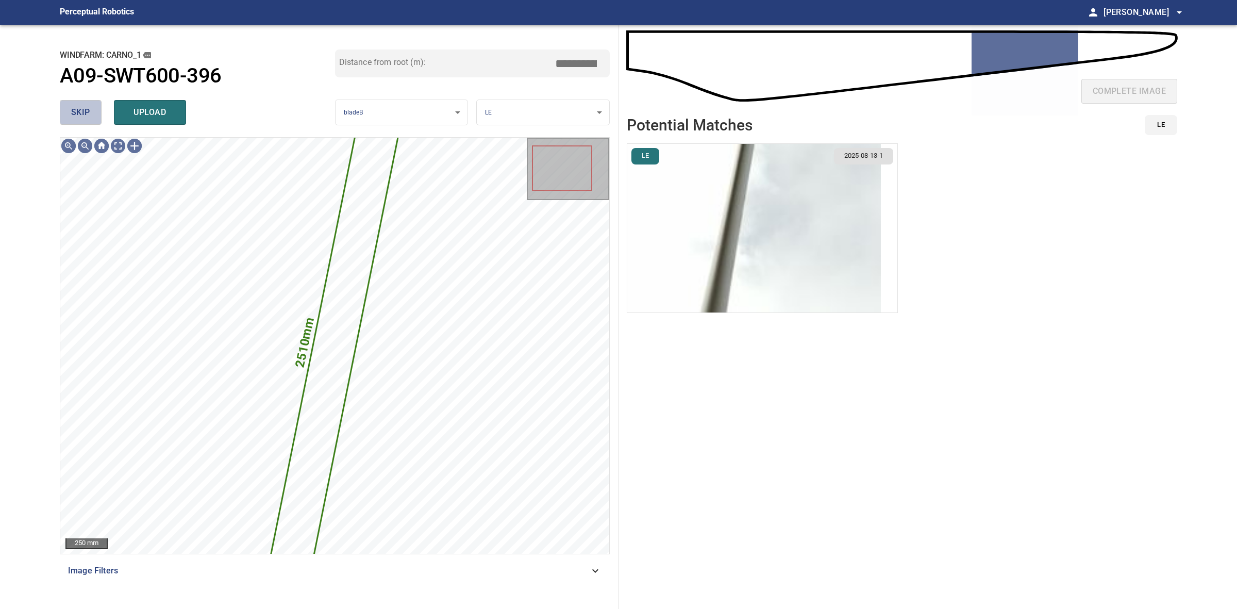
click at [75, 110] on span "skip" at bounding box center [80, 112] width 19 height 14
click at [75, 110] on div "skip upload" at bounding box center [197, 112] width 275 height 33
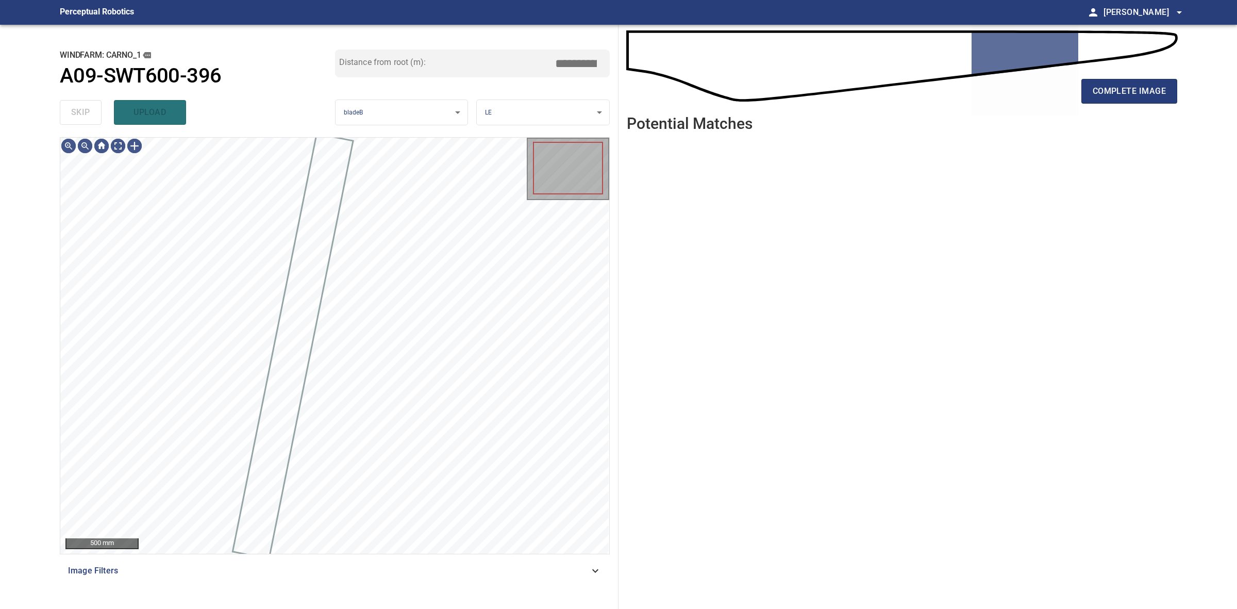
drag, startPoint x: 75, startPoint y: 110, endPoint x: 610, endPoint y: 86, distance: 535.1
click at [79, 109] on div "skip upload" at bounding box center [197, 112] width 275 height 33
click at [1143, 82] on button "complete image" at bounding box center [1130, 91] width 96 height 25
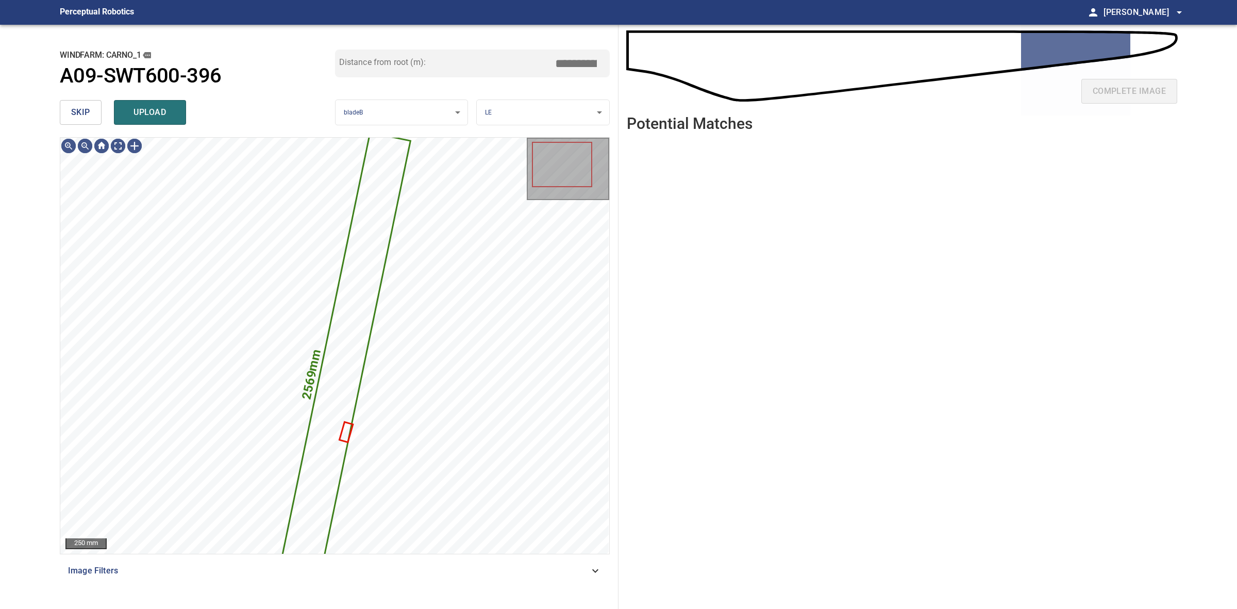
click at [94, 111] on button "skip" at bounding box center [81, 112] width 42 height 25
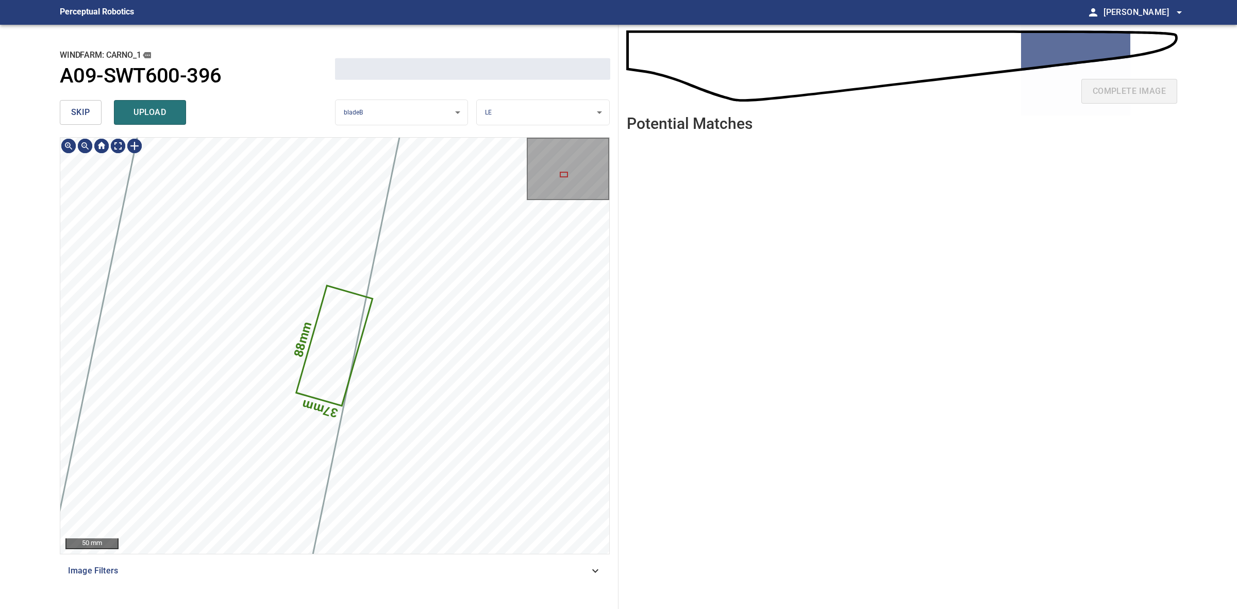
click at [94, 111] on button "skip" at bounding box center [81, 112] width 42 height 25
click at [94, 111] on div "skip upload" at bounding box center [197, 112] width 275 height 33
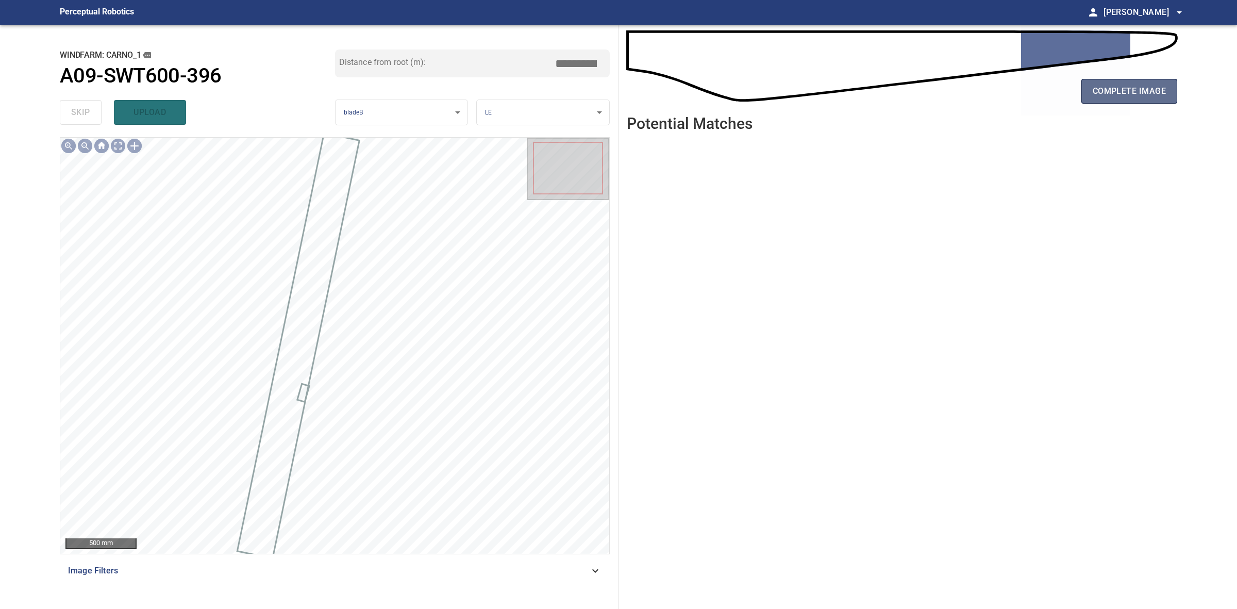
click at [1159, 87] on span "complete image" at bounding box center [1129, 91] width 73 height 14
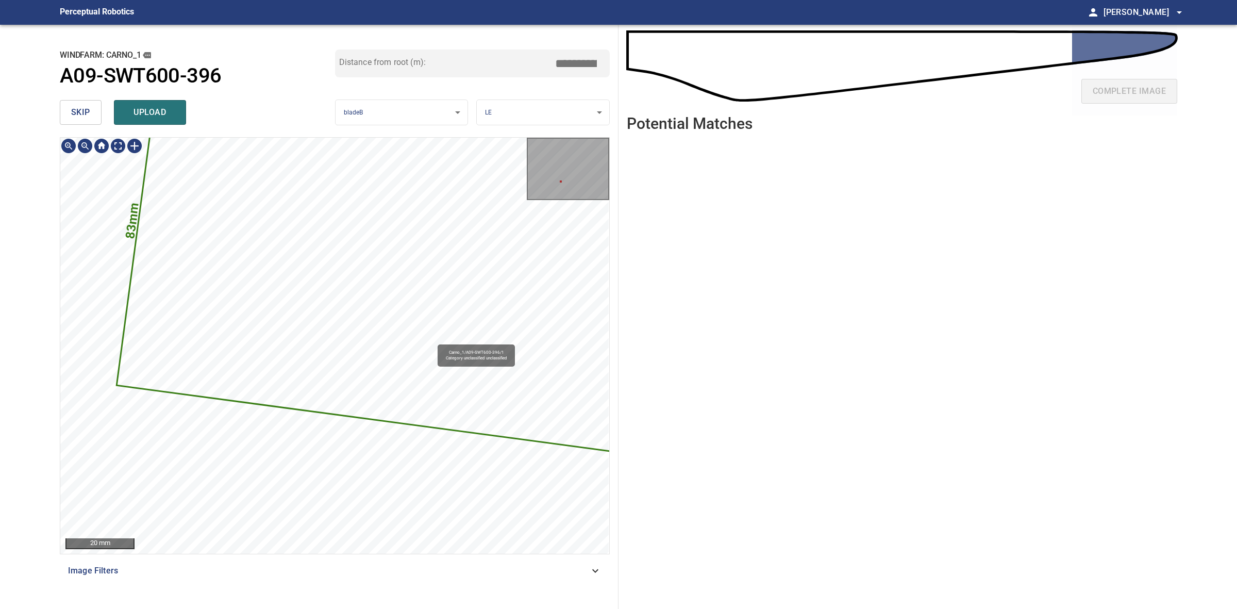
click at [434, 335] on icon at bounding box center [437, 258] width 641 height 414
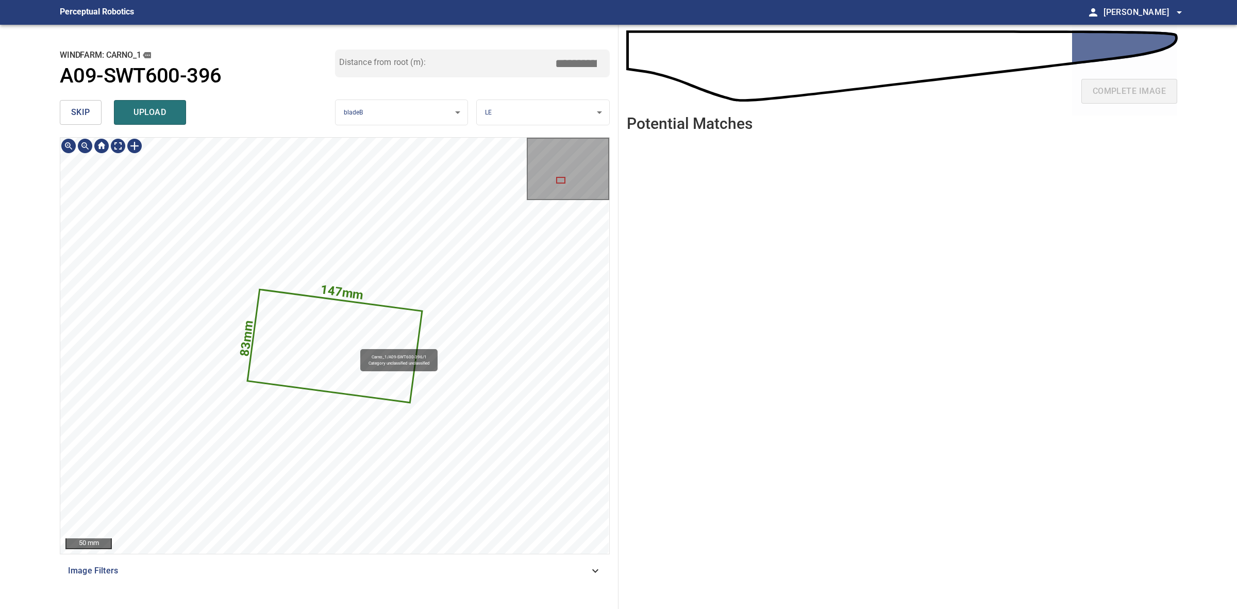
click at [356, 344] on icon at bounding box center [334, 345] width 173 height 111
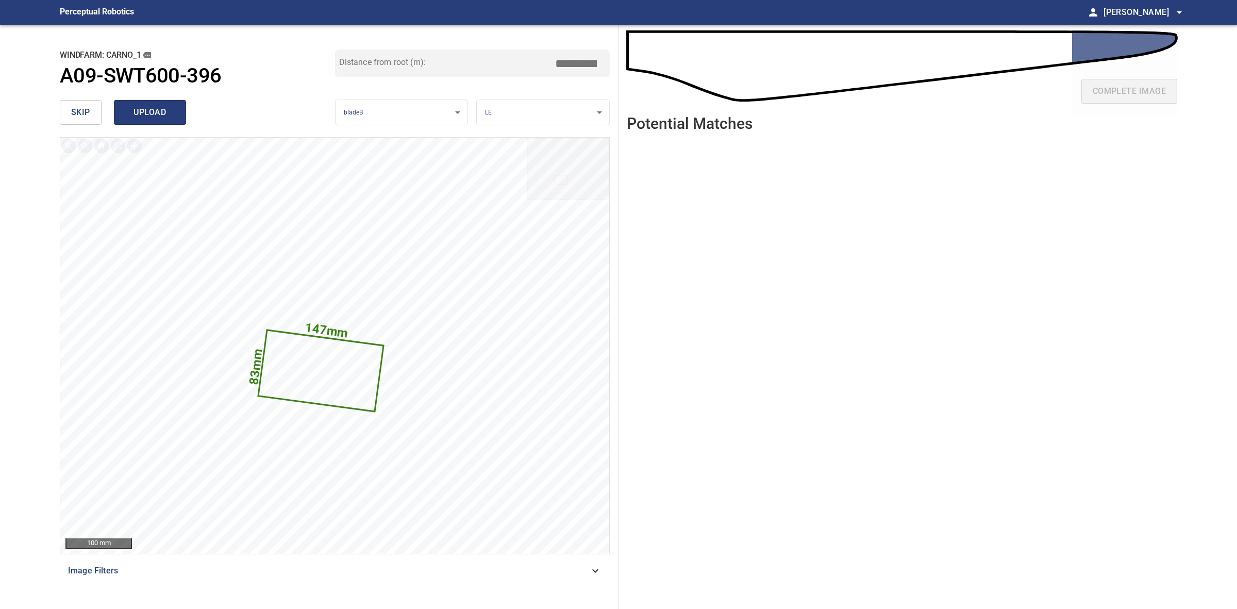
click at [154, 112] on span "upload" at bounding box center [149, 112] width 49 height 14
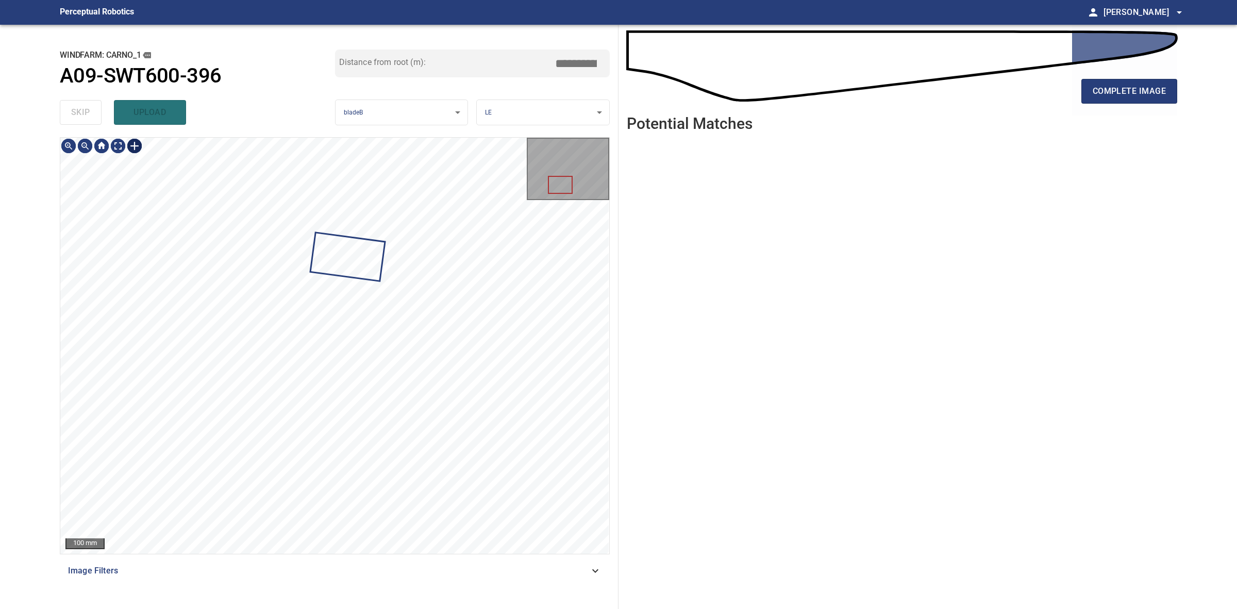
click at [135, 143] on div at bounding box center [134, 146] width 16 height 16
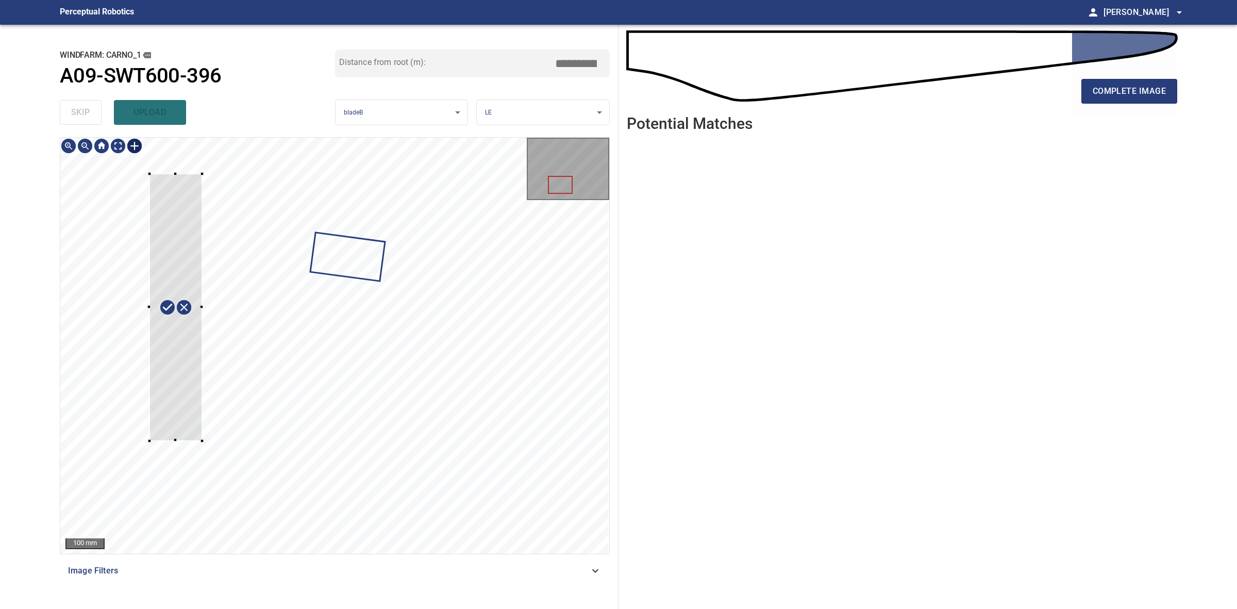
click at [202, 441] on div at bounding box center [334, 346] width 549 height 416
click at [180, 447] on div at bounding box center [334, 346] width 549 height 416
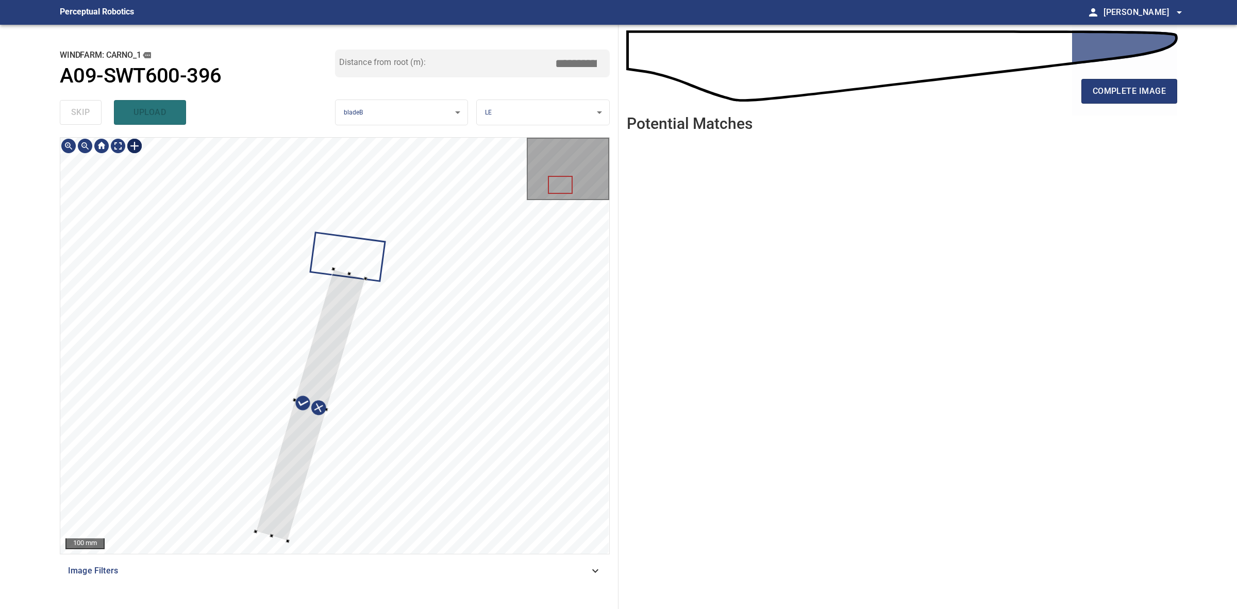
click at [343, 333] on div at bounding box center [311, 405] width 110 height 272
click at [305, 459] on div at bounding box center [311, 410] width 93 height 274
click at [301, 458] on div at bounding box center [308, 410] width 93 height 274
click at [295, 418] on div at bounding box center [308, 410] width 93 height 274
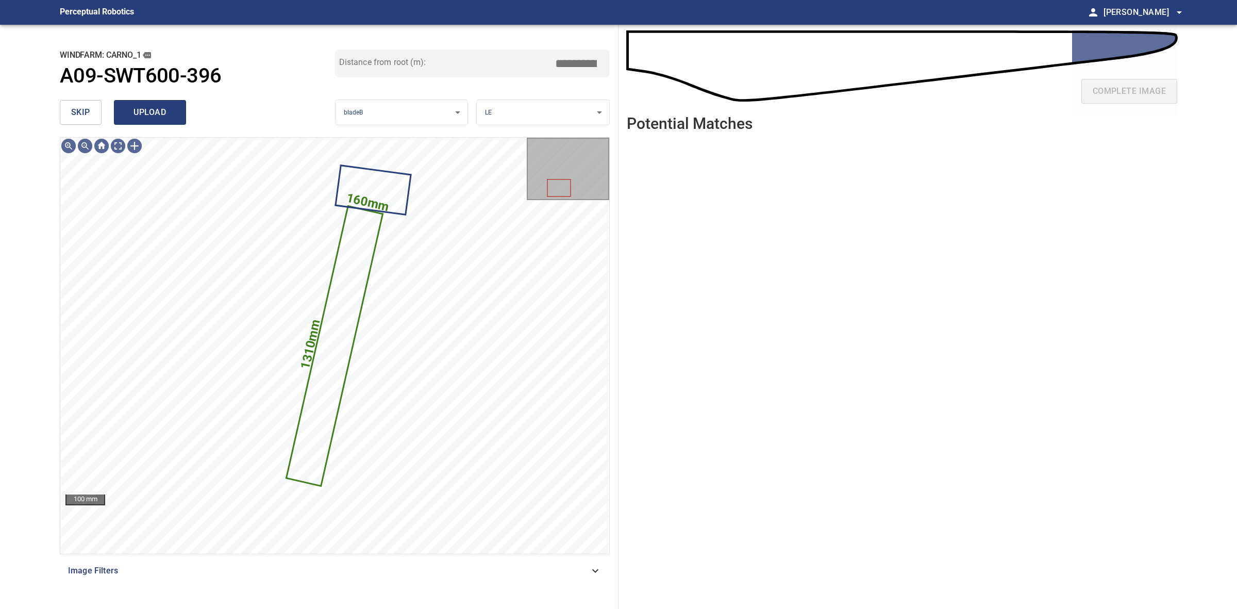
click at [163, 109] on span "upload" at bounding box center [149, 112] width 49 height 14
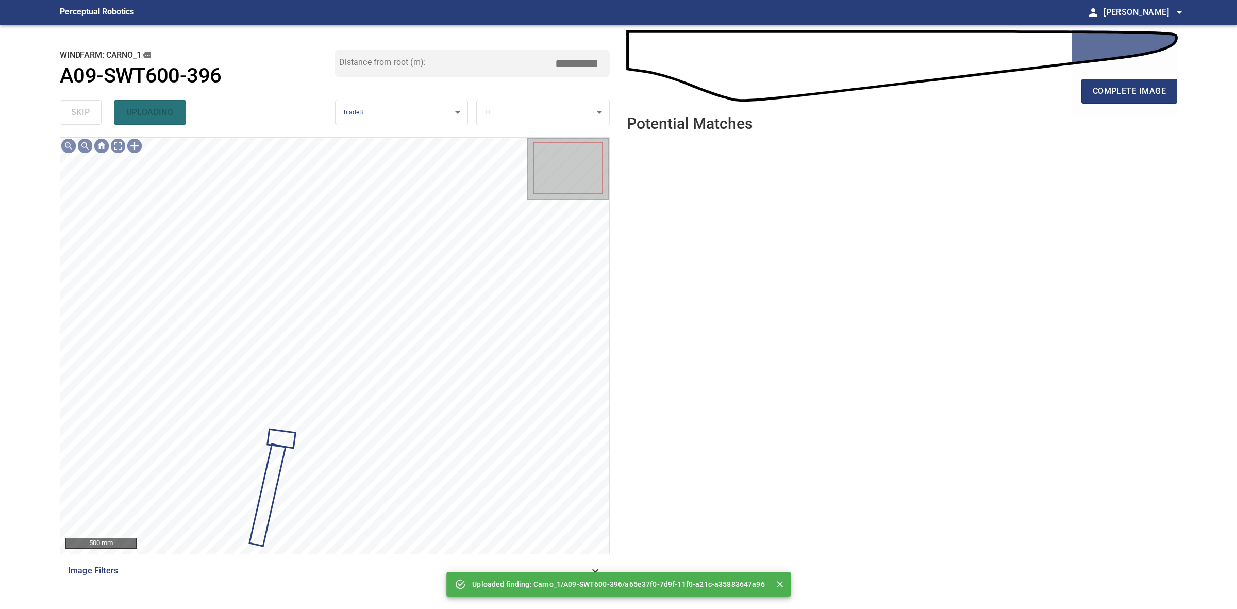
click at [88, 114] on div "skip uploading" at bounding box center [197, 112] width 275 height 33
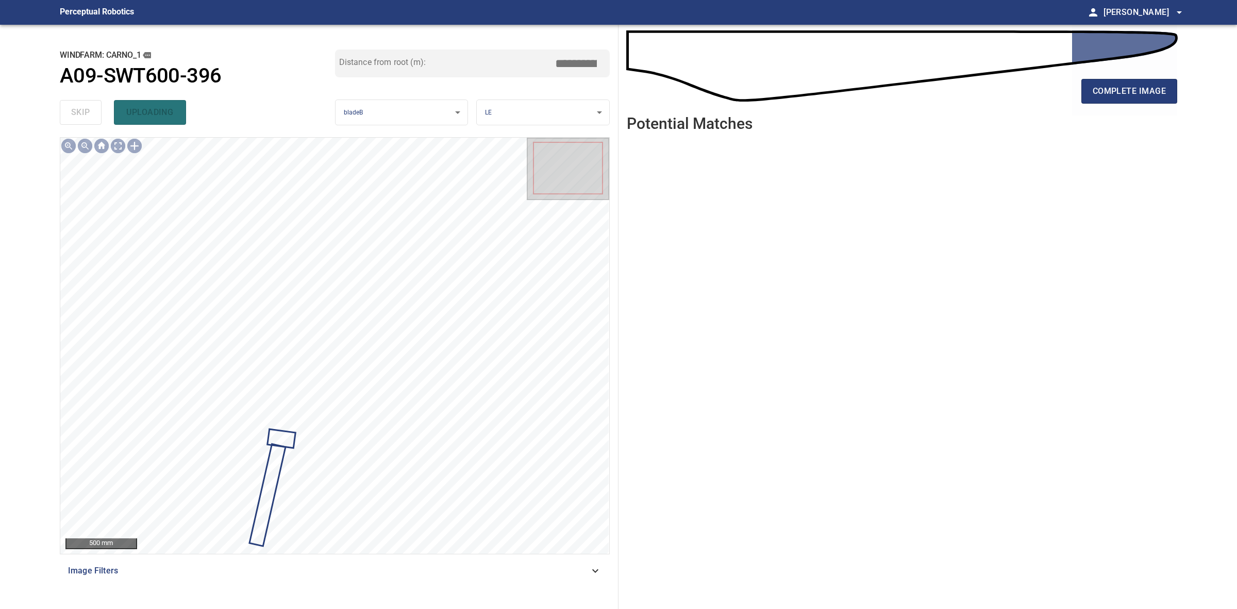
click at [88, 114] on div "skip uploading" at bounding box center [197, 112] width 275 height 33
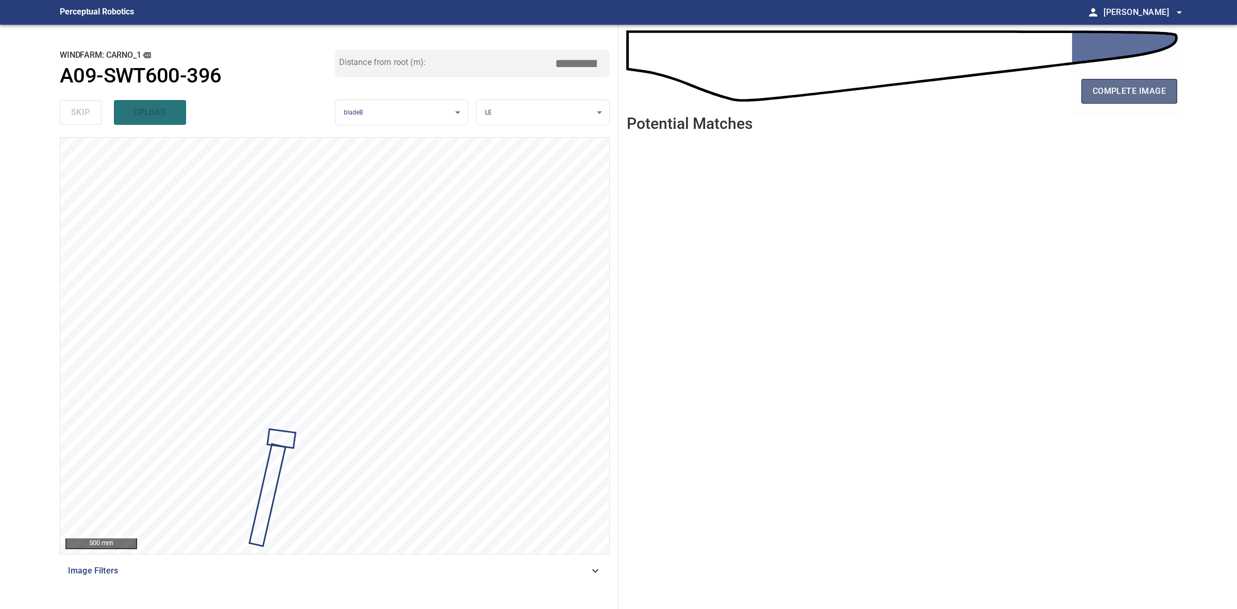
click at [1153, 93] on span "complete image" at bounding box center [1129, 91] width 73 height 14
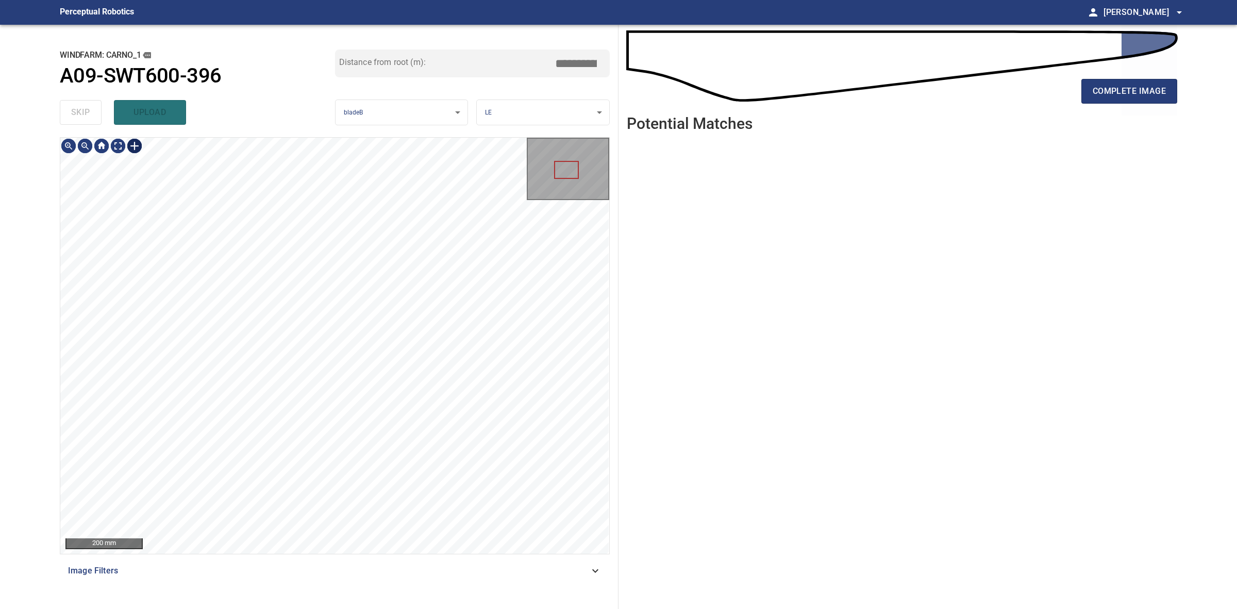
click at [132, 148] on div at bounding box center [134, 146] width 16 height 16
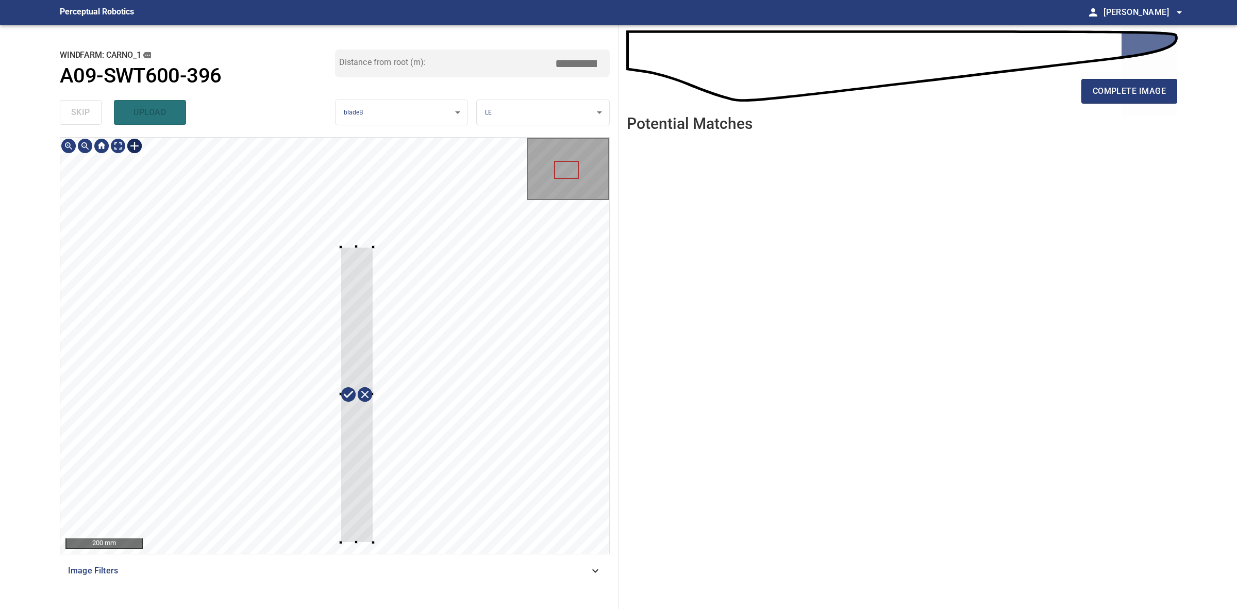
click at [350, 517] on div at bounding box center [357, 395] width 32 height 296
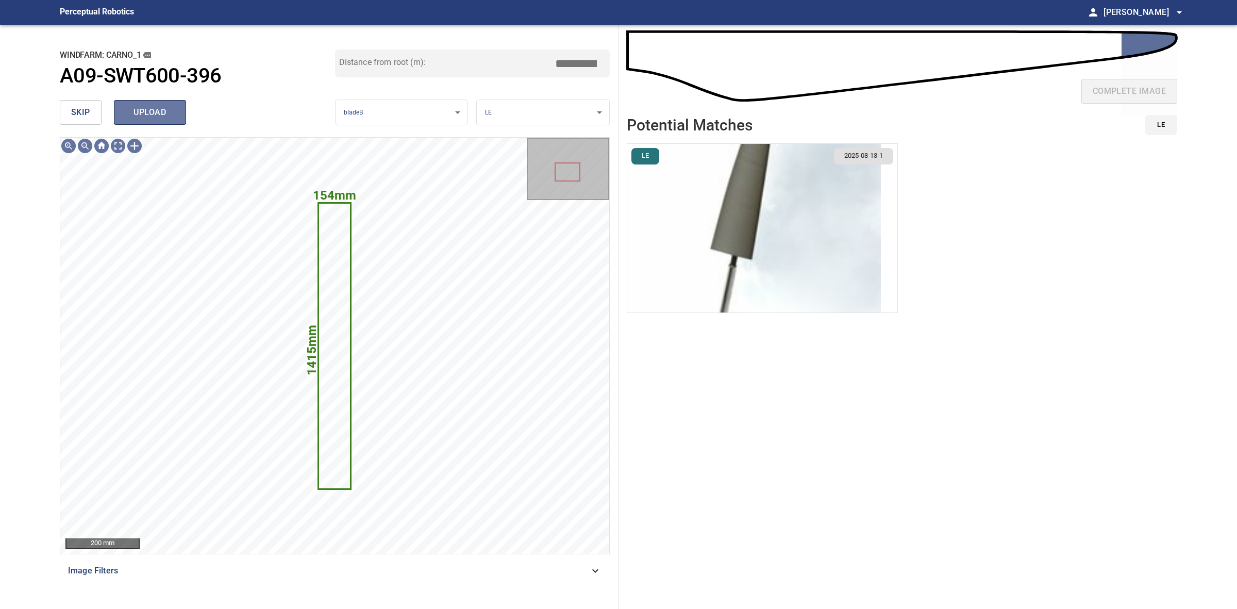
click at [171, 107] on span "upload" at bounding box center [149, 112] width 49 height 14
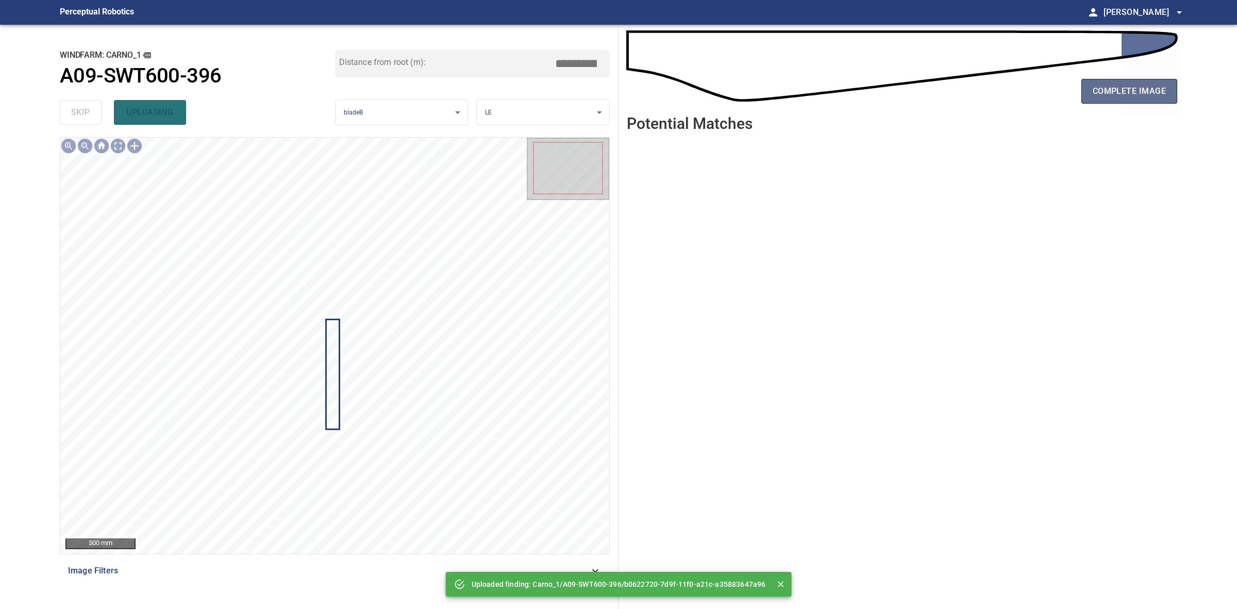
click at [1137, 88] on span "complete image" at bounding box center [1129, 91] width 73 height 14
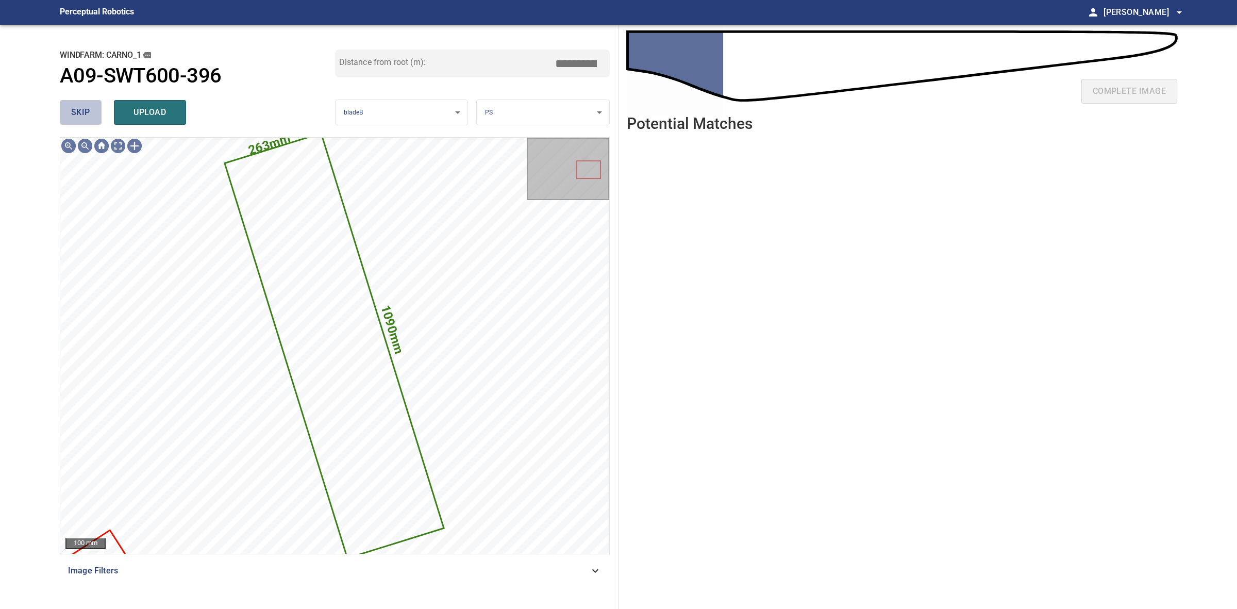
click at [79, 114] on span "skip" at bounding box center [80, 112] width 19 height 14
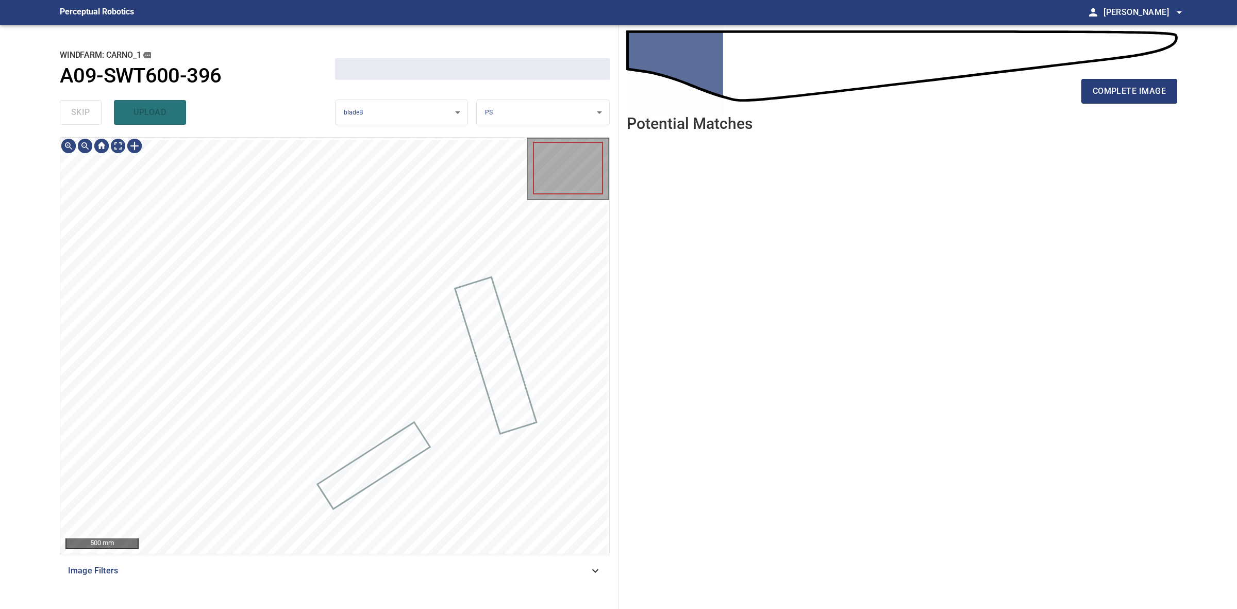
click at [79, 114] on div "skip upload" at bounding box center [197, 112] width 275 height 33
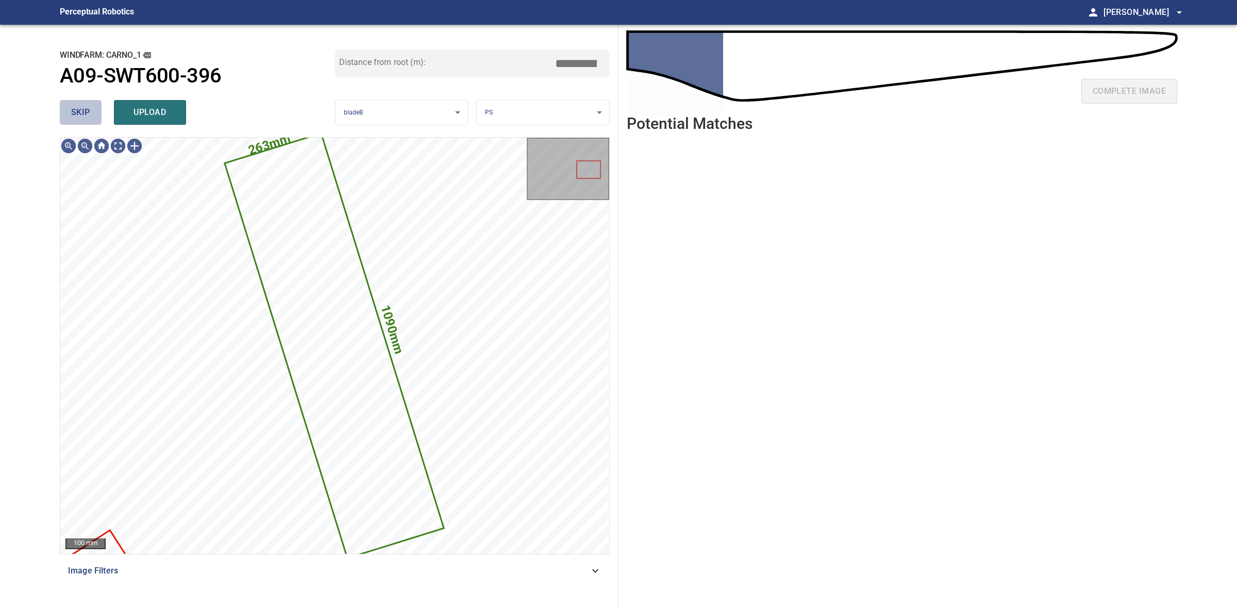
click at [78, 114] on span "skip" at bounding box center [80, 112] width 19 height 14
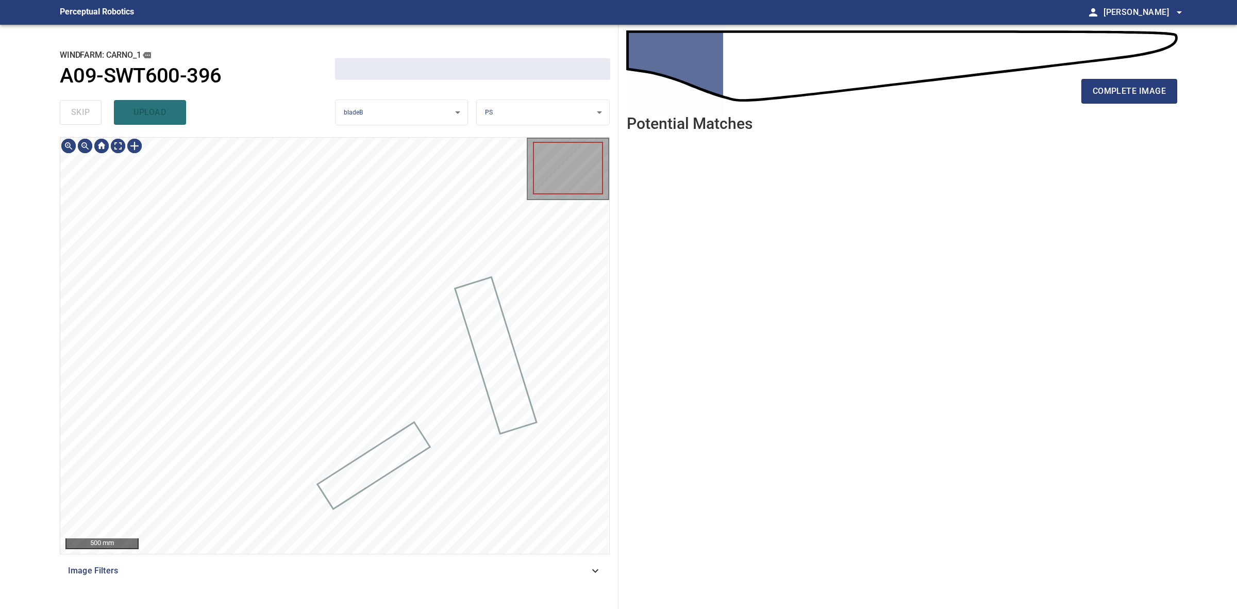
click at [78, 113] on div "skip upload" at bounding box center [197, 112] width 275 height 33
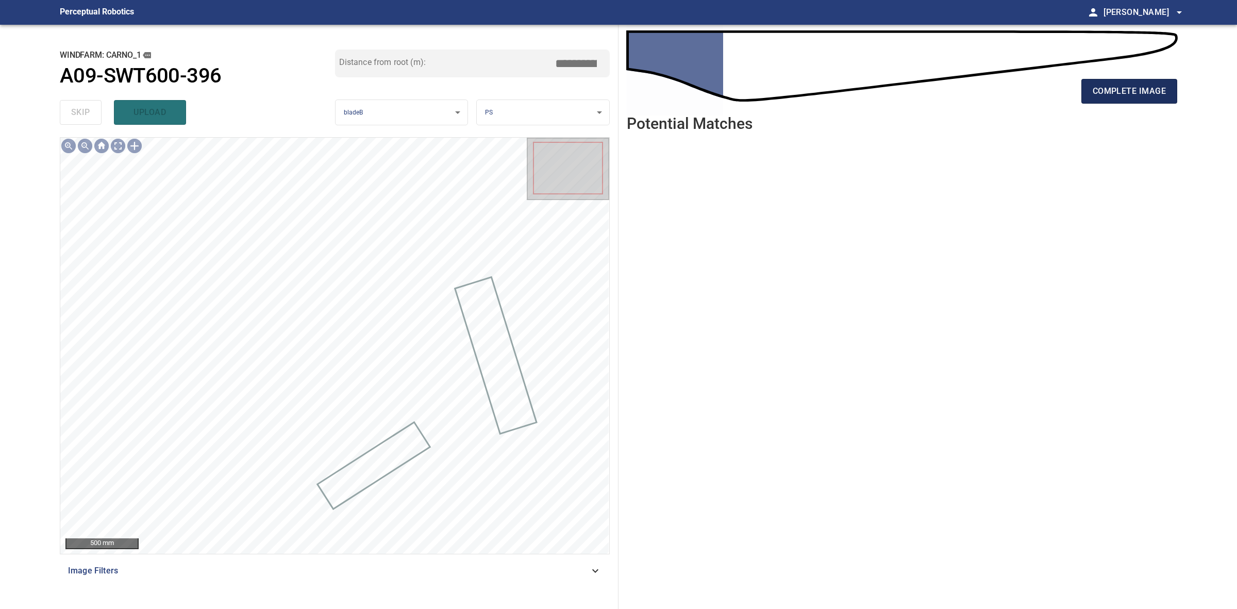
click at [1114, 90] on span "complete image" at bounding box center [1129, 91] width 73 height 14
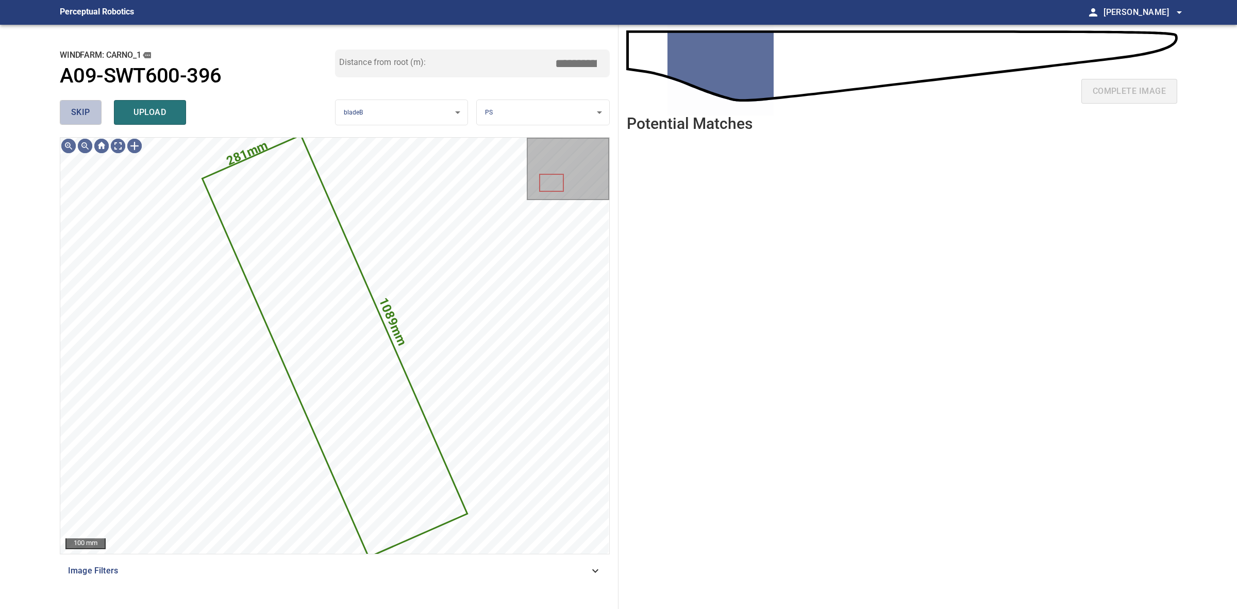
click at [92, 112] on button "skip" at bounding box center [81, 112] width 42 height 25
click at [92, 112] on div "skip upload" at bounding box center [197, 112] width 275 height 33
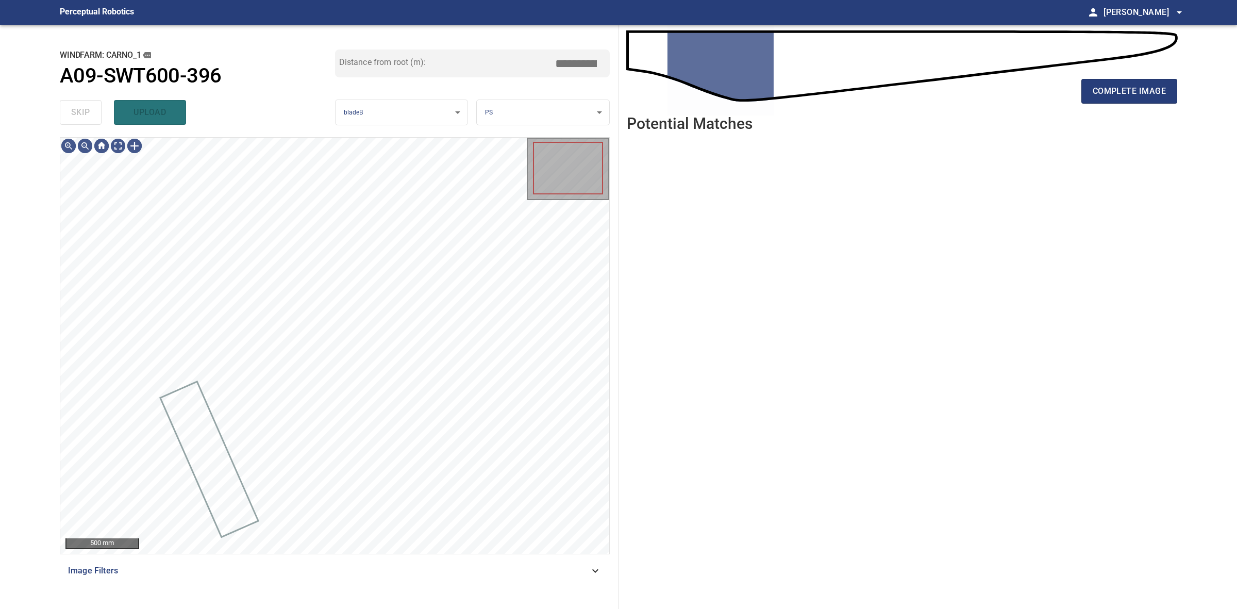
click at [92, 112] on div "skip upload" at bounding box center [197, 112] width 275 height 33
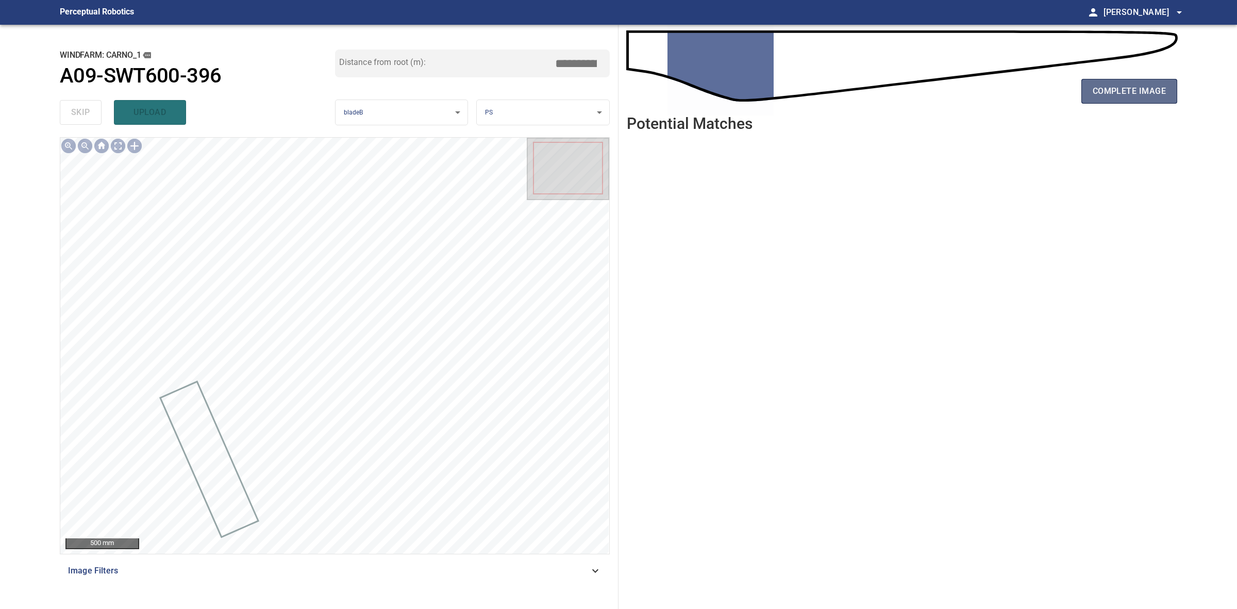
click at [1105, 95] on span "complete image" at bounding box center [1129, 91] width 73 height 14
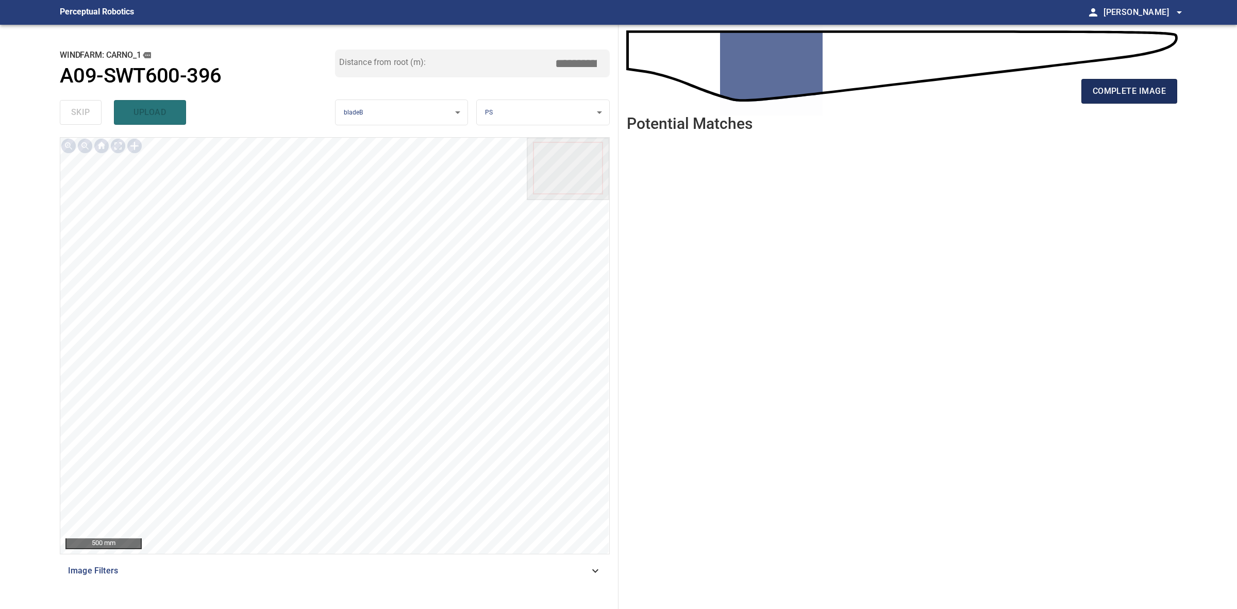
click at [1116, 92] on span "complete image" at bounding box center [1129, 91] width 73 height 14
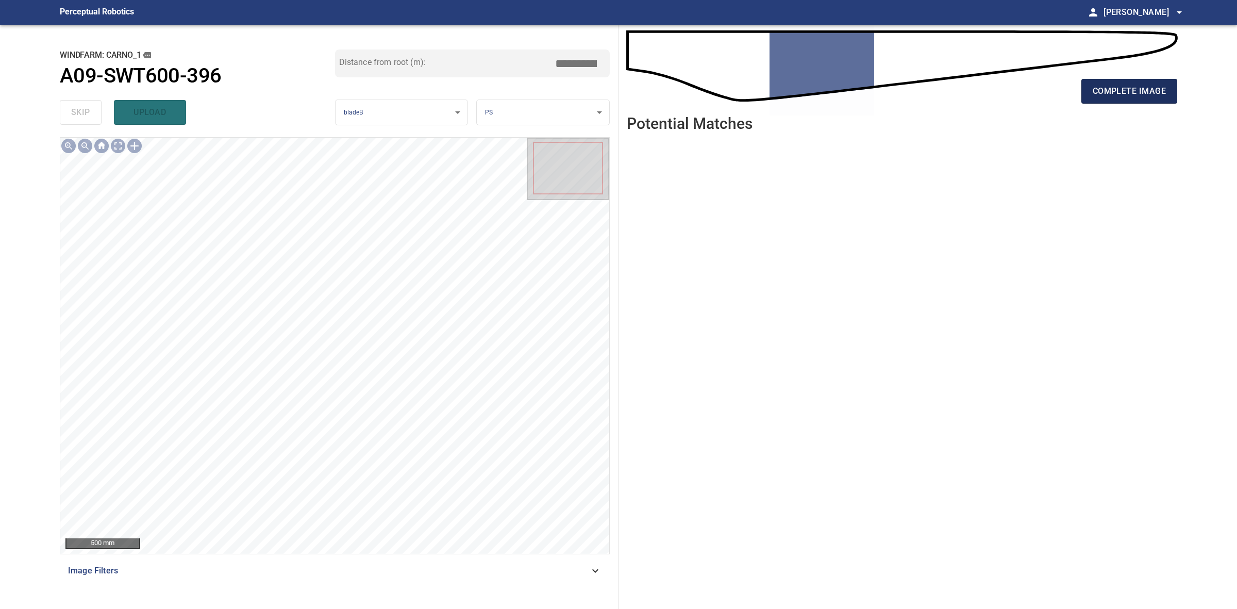
click at [1112, 96] on span "complete image" at bounding box center [1129, 91] width 73 height 14
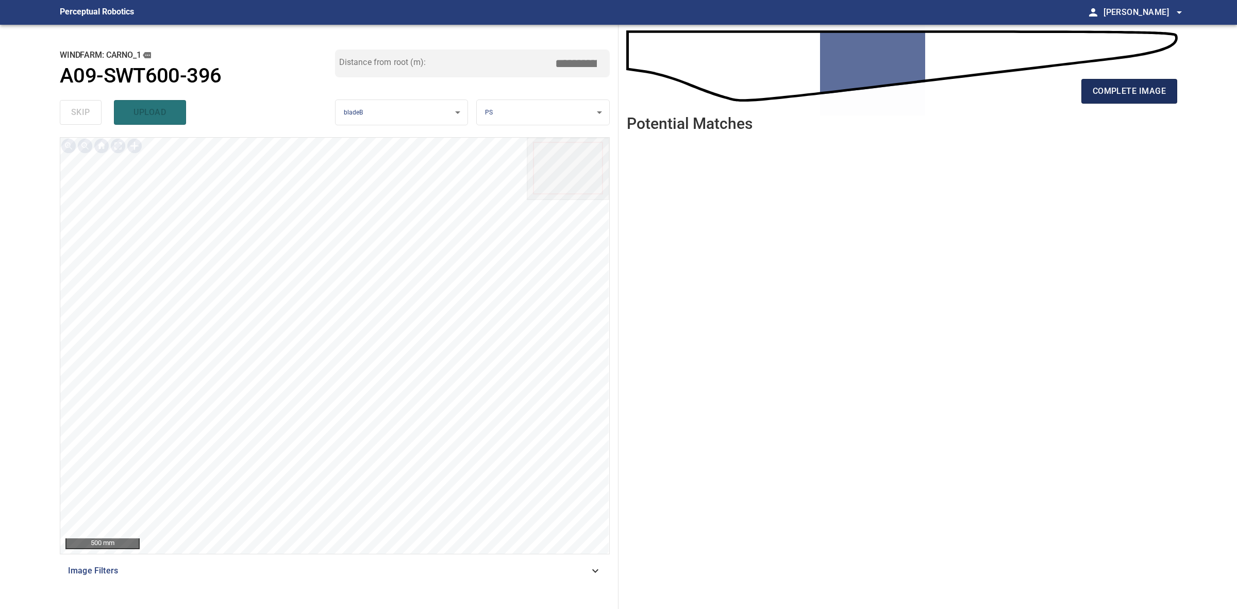
click at [1137, 86] on span "complete image" at bounding box center [1129, 91] width 73 height 14
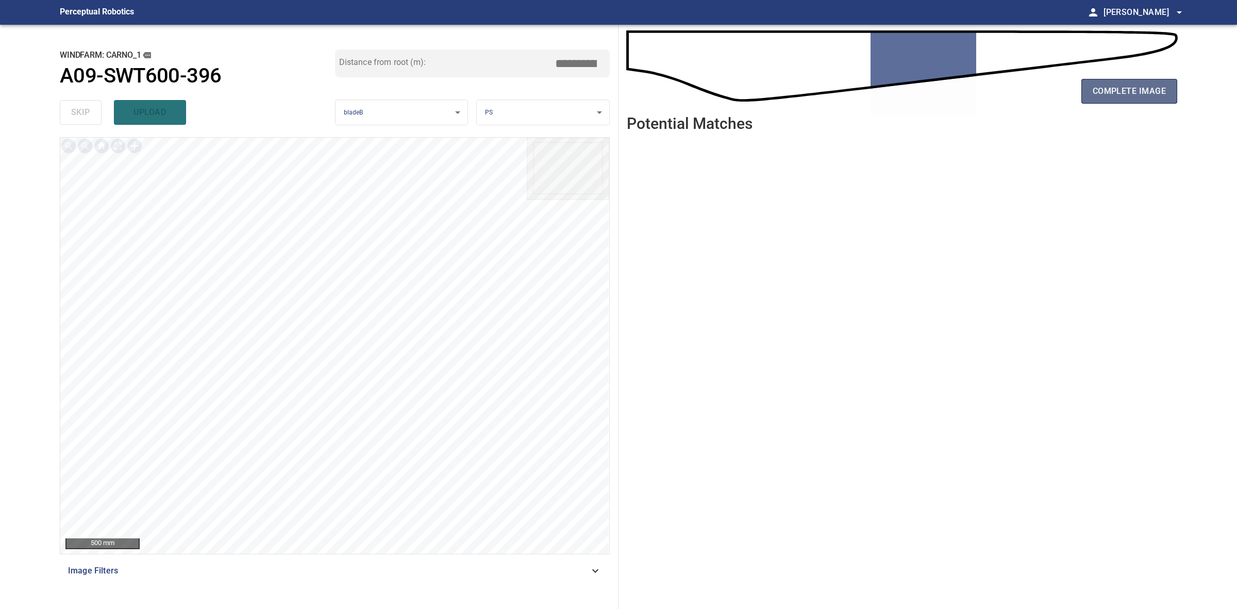
click at [1124, 93] on span "complete image" at bounding box center [1129, 91] width 73 height 14
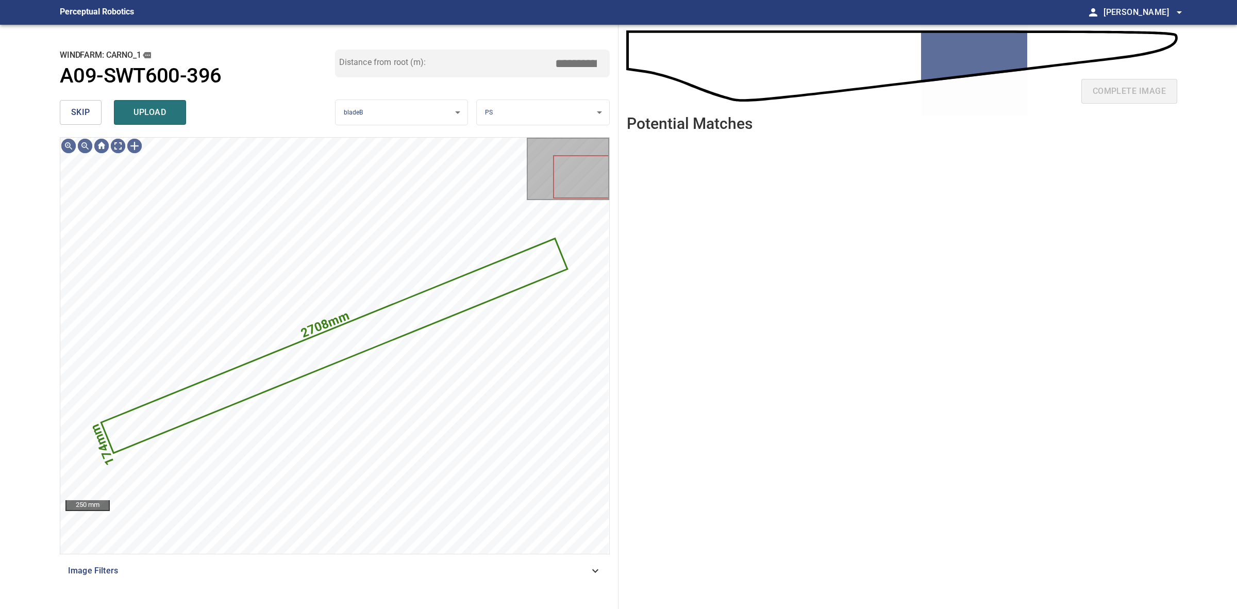
click at [91, 107] on button "skip" at bounding box center [81, 112] width 42 height 25
click at [91, 107] on div "skip upload" at bounding box center [197, 112] width 275 height 33
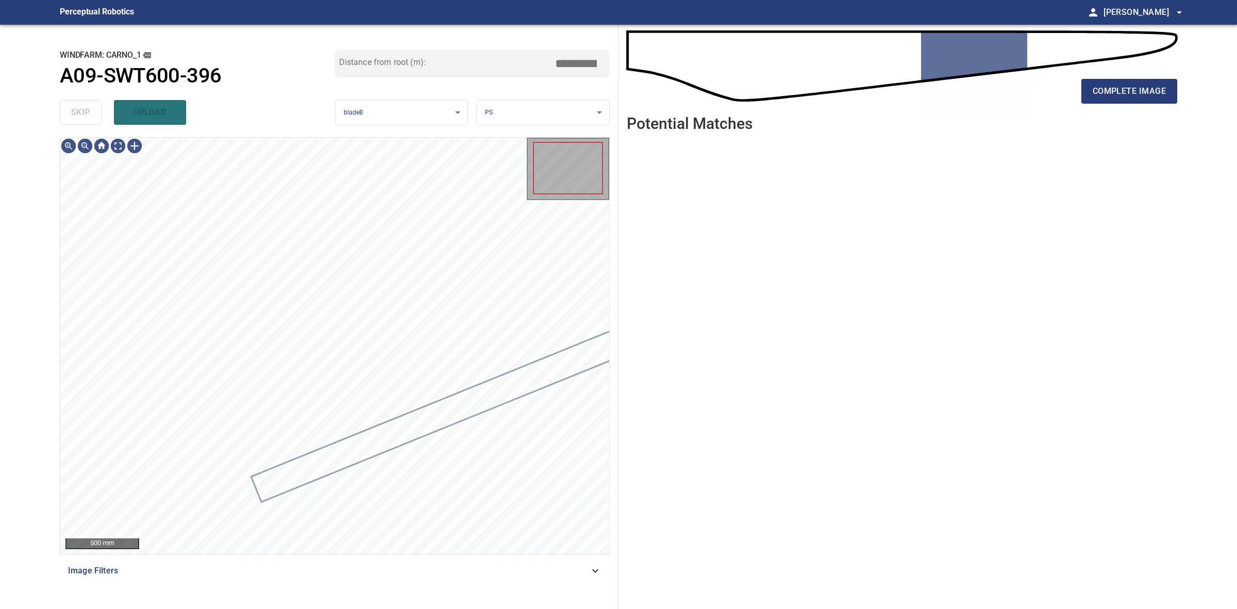
click at [91, 107] on div "skip upload" at bounding box center [197, 112] width 275 height 33
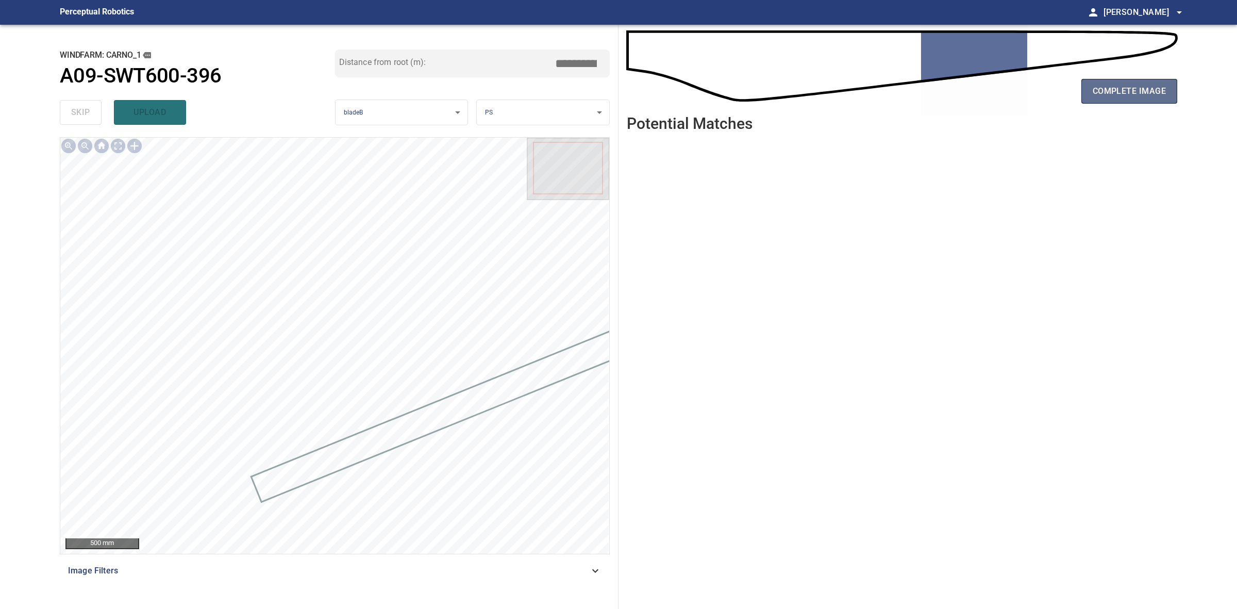
click at [1124, 103] on button "complete image" at bounding box center [1130, 91] width 96 height 25
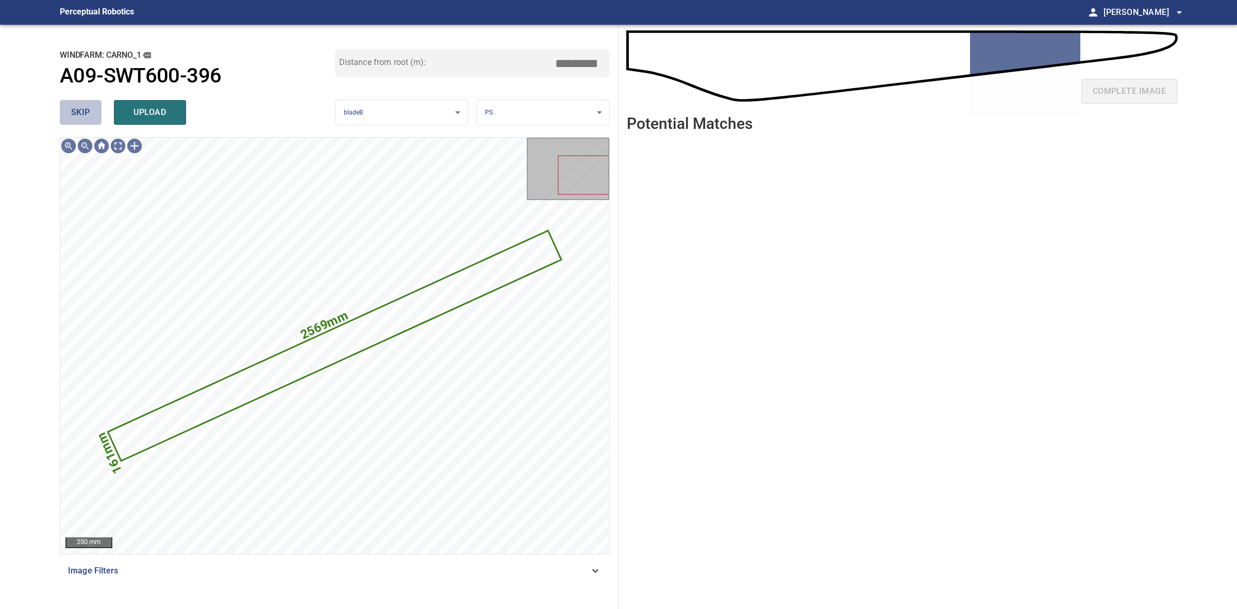
click at [76, 112] on span "skip" at bounding box center [80, 112] width 19 height 14
click at [76, 112] on div "skip upload" at bounding box center [197, 112] width 275 height 33
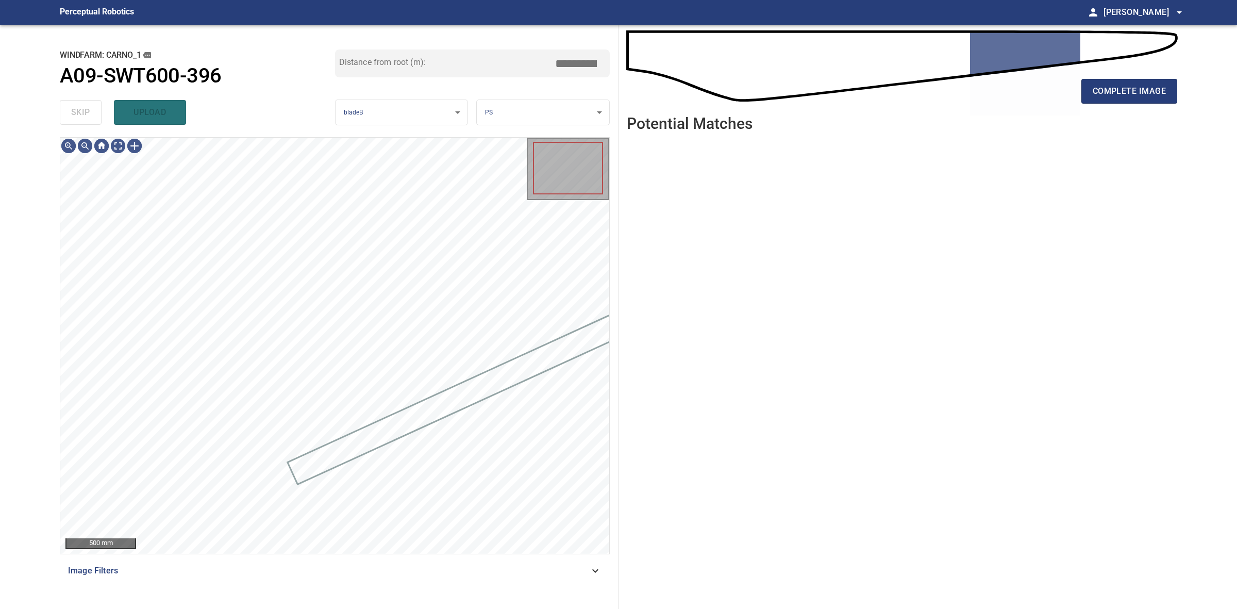
click at [76, 112] on div "skip upload" at bounding box center [197, 112] width 275 height 33
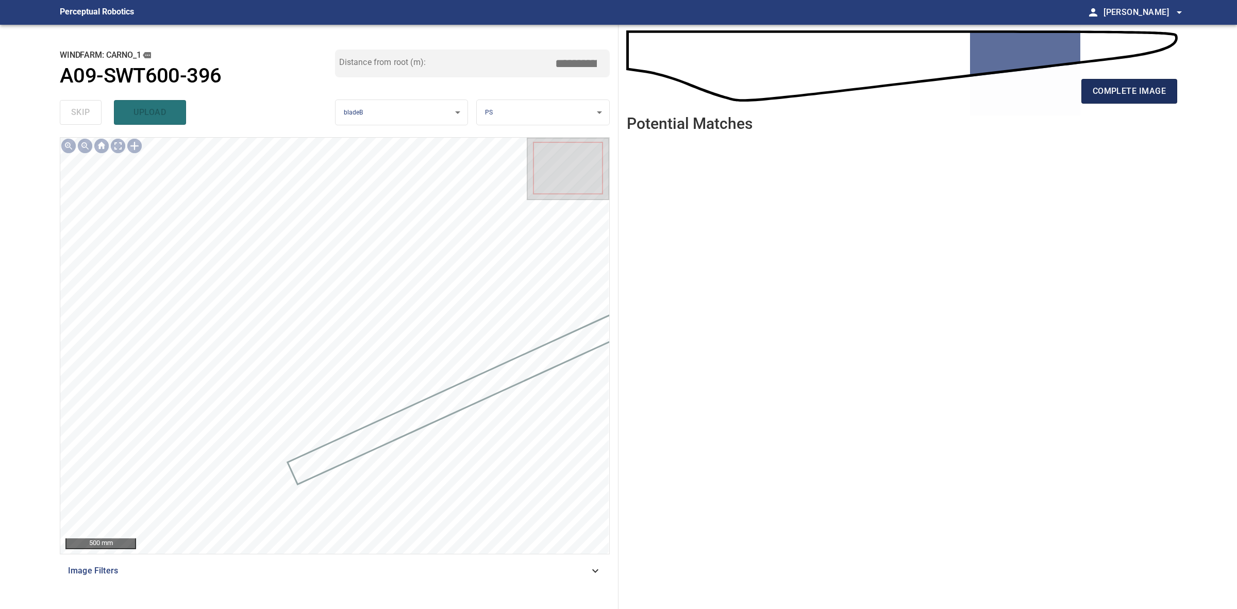
click at [1106, 102] on button "complete image" at bounding box center [1130, 91] width 96 height 25
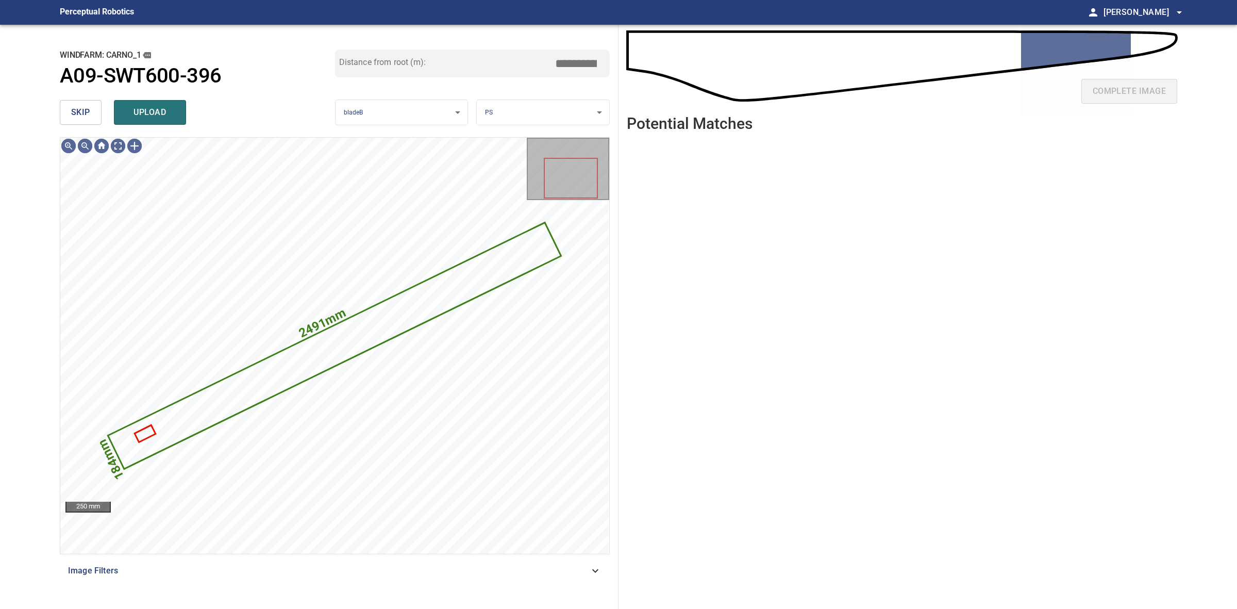
click at [69, 121] on button "skip" at bounding box center [81, 112] width 42 height 25
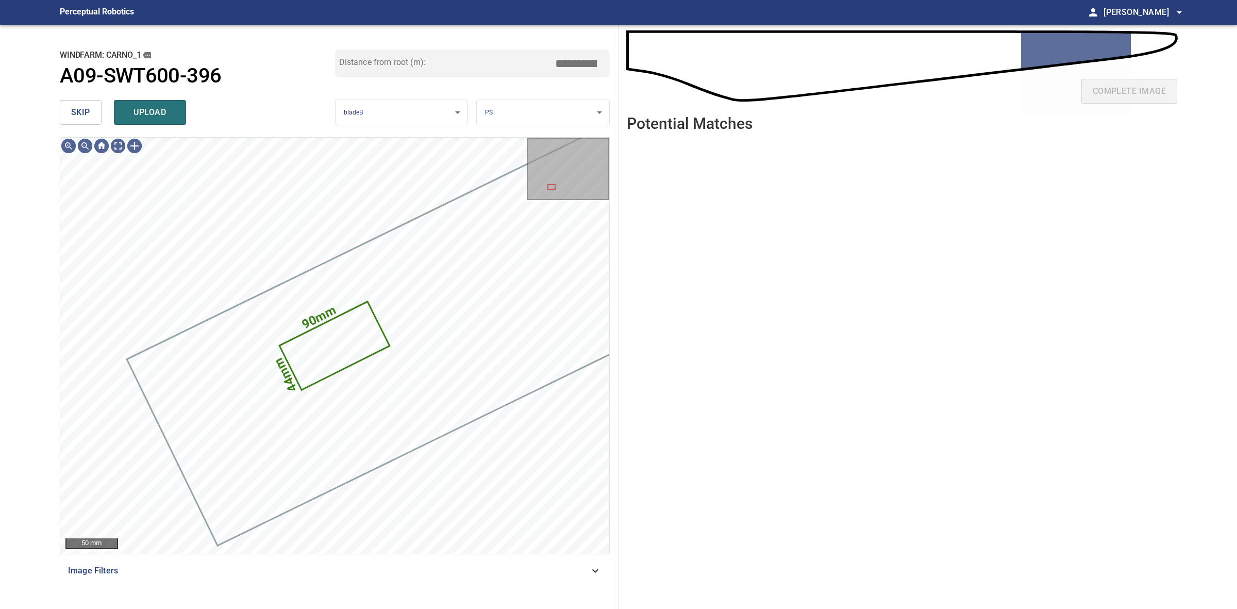
click at [65, 117] on button "skip" at bounding box center [81, 112] width 42 height 25
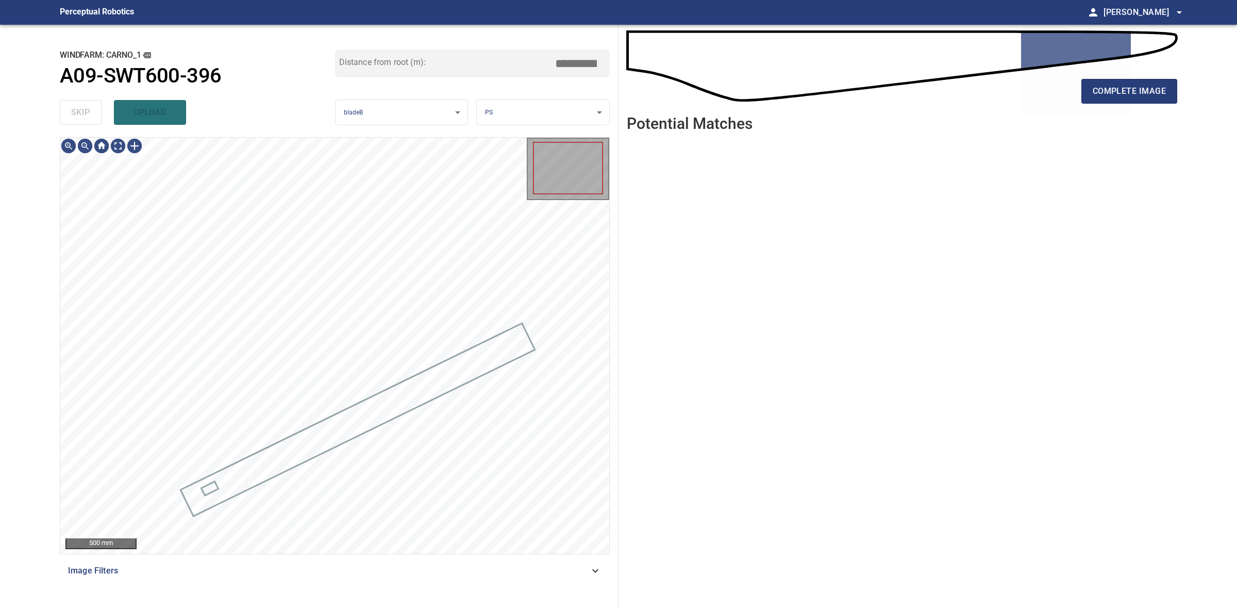
click at [65, 117] on div "skip upload" at bounding box center [197, 112] width 275 height 33
click at [64, 116] on div "skip upload" at bounding box center [197, 112] width 275 height 33
drag, startPoint x: 64, startPoint y: 116, endPoint x: 751, endPoint y: 119, distance: 686.7
click at [67, 116] on div "skip upload" at bounding box center [197, 112] width 275 height 33
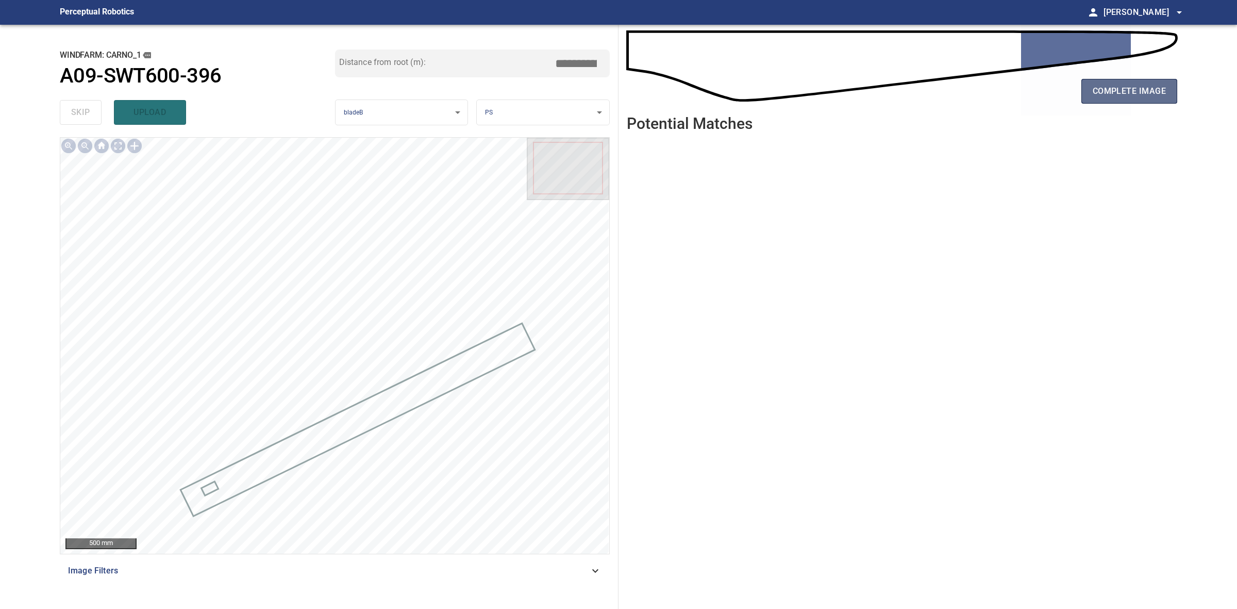
click at [1117, 97] on span "complete image" at bounding box center [1129, 91] width 73 height 14
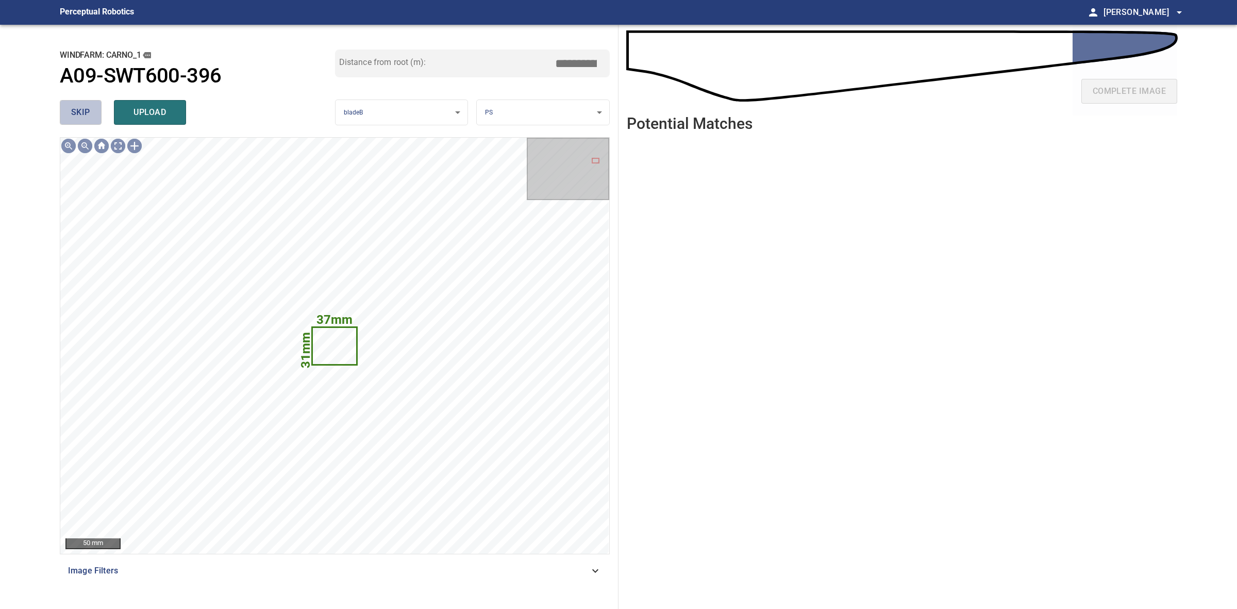
click at [73, 114] on span "skip" at bounding box center [80, 112] width 19 height 14
click at [73, 114] on div "skip upload" at bounding box center [197, 112] width 275 height 33
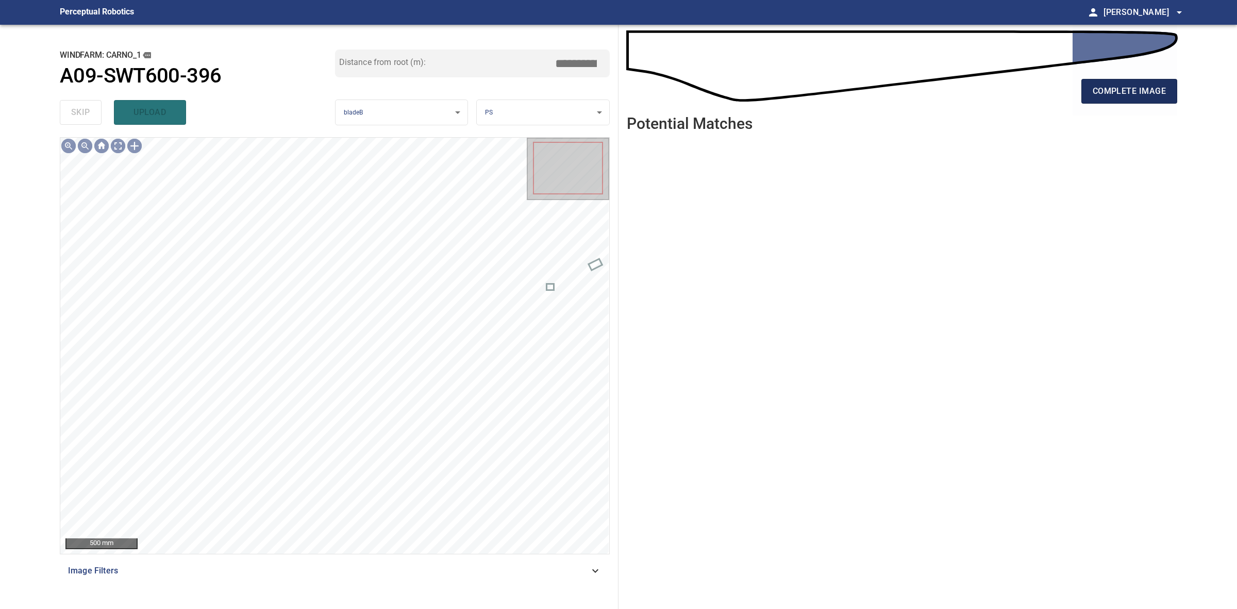
click at [1135, 91] on span "complete image" at bounding box center [1129, 91] width 73 height 14
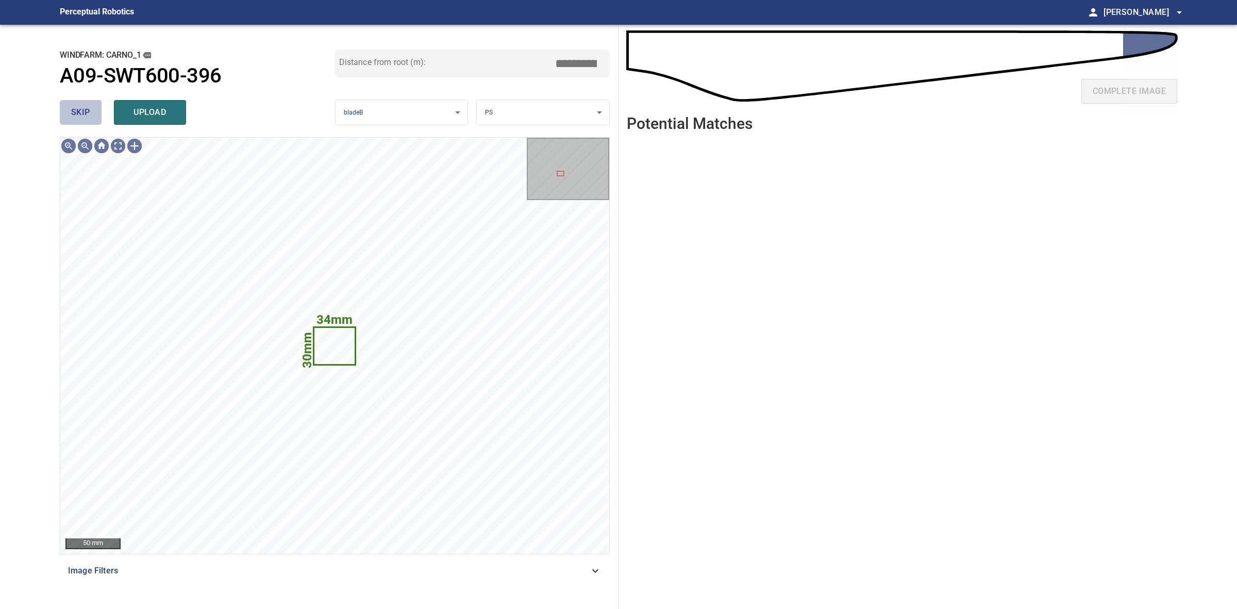
click at [87, 113] on span "skip" at bounding box center [80, 112] width 19 height 14
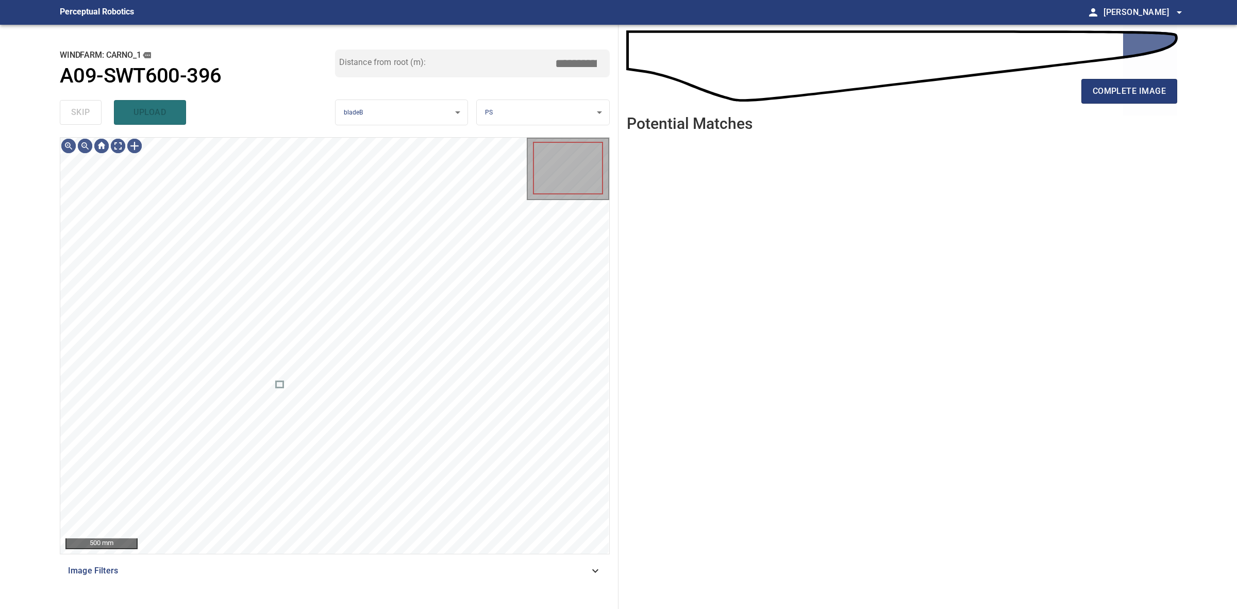
click at [87, 113] on div "skip upload" at bounding box center [197, 112] width 275 height 33
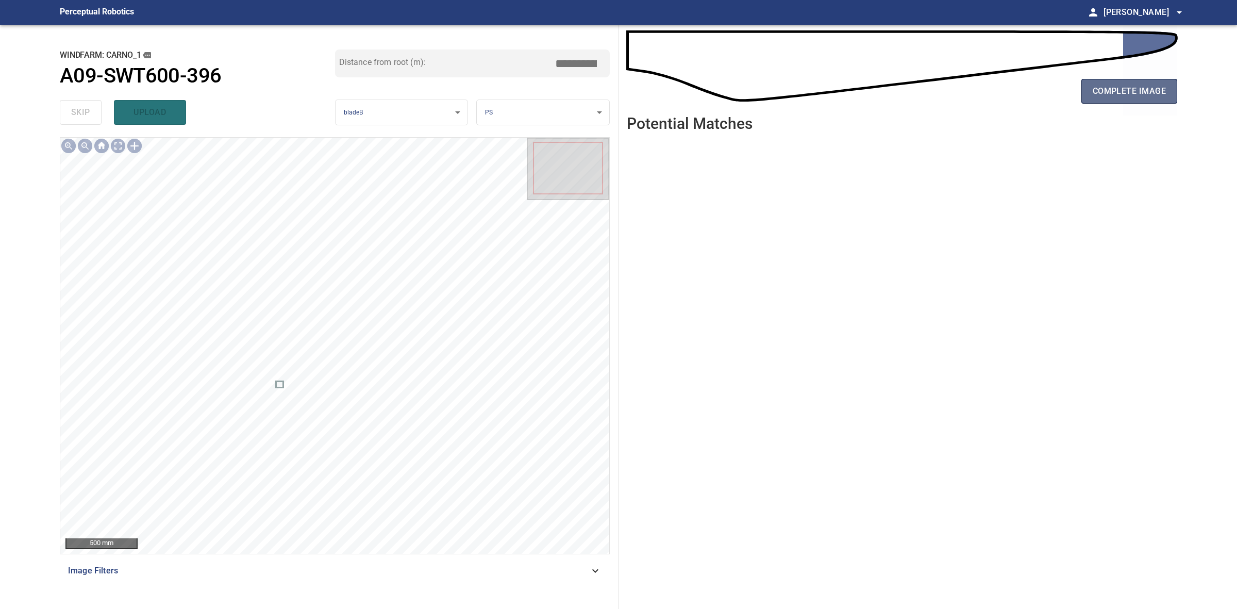
click at [1108, 88] on span "complete image" at bounding box center [1129, 91] width 73 height 14
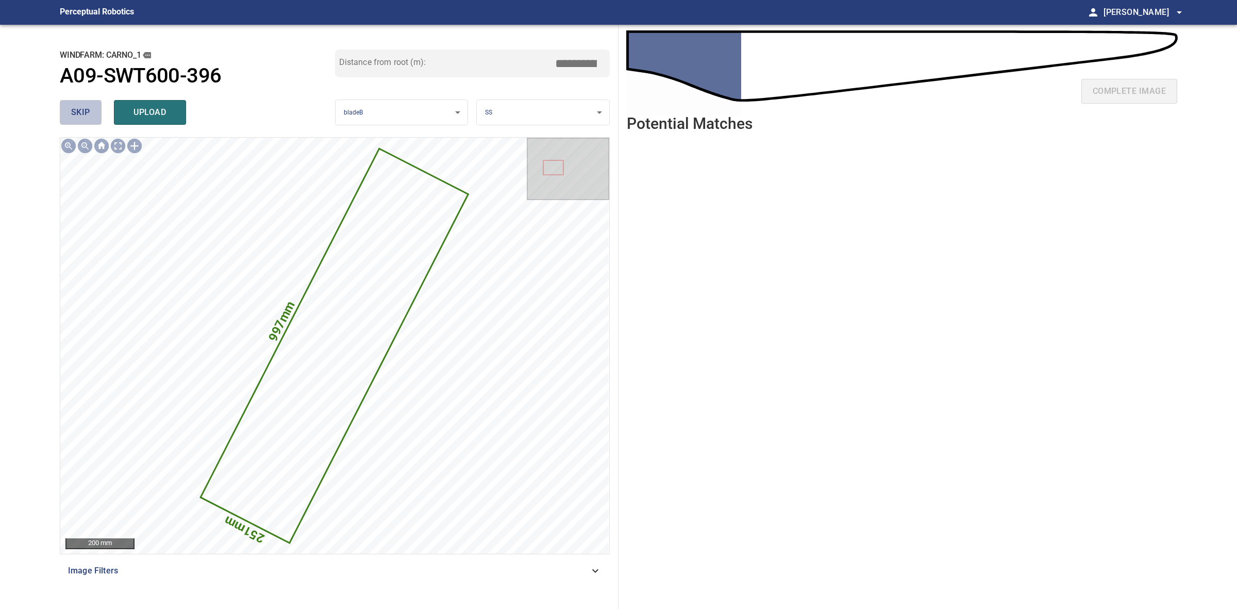
click at [90, 112] on button "skip" at bounding box center [81, 112] width 42 height 25
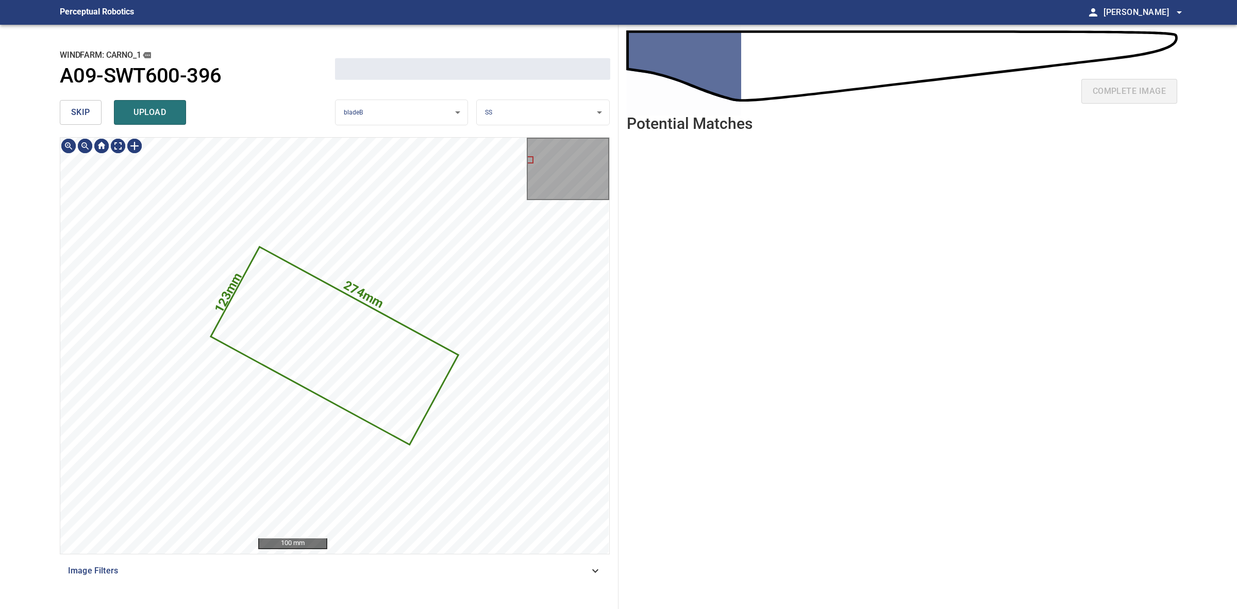
click at [90, 112] on button "skip" at bounding box center [81, 112] width 42 height 25
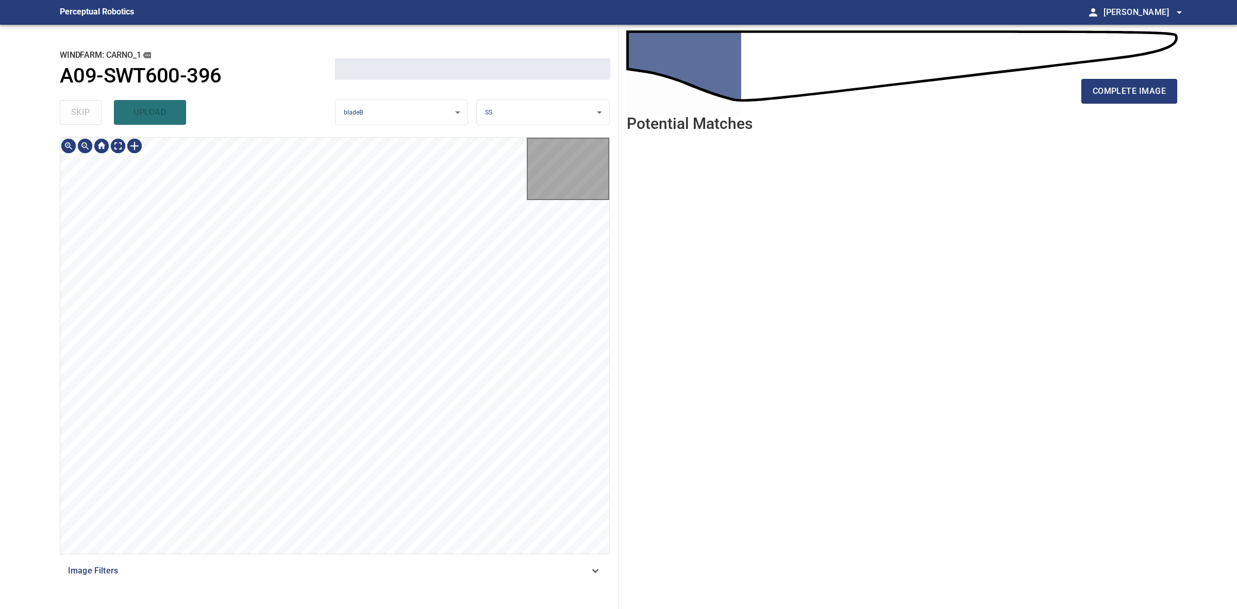
click at [90, 112] on div "skip upload" at bounding box center [197, 112] width 275 height 33
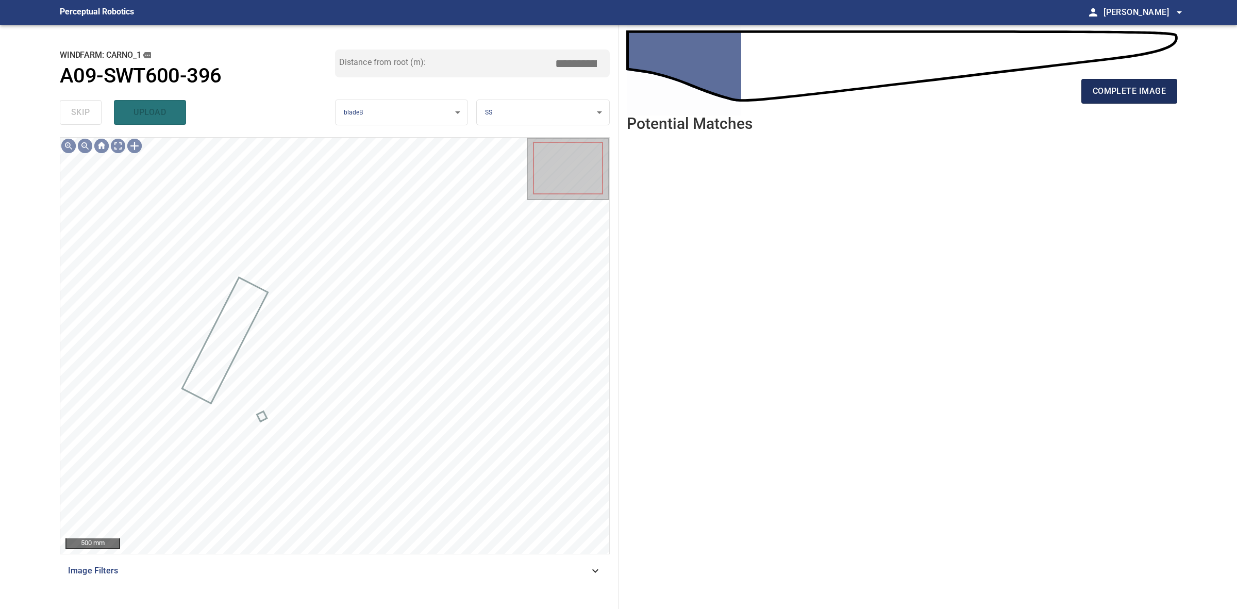
click at [1114, 89] on span "complete image" at bounding box center [1129, 91] width 73 height 14
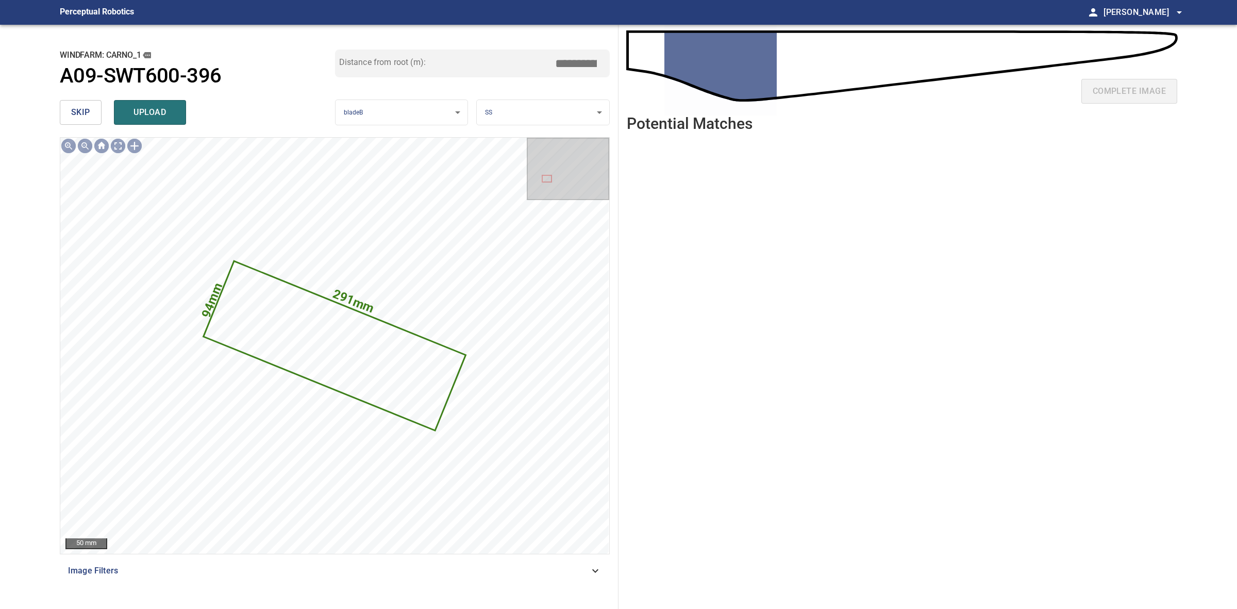
click at [73, 119] on span "skip" at bounding box center [80, 112] width 19 height 14
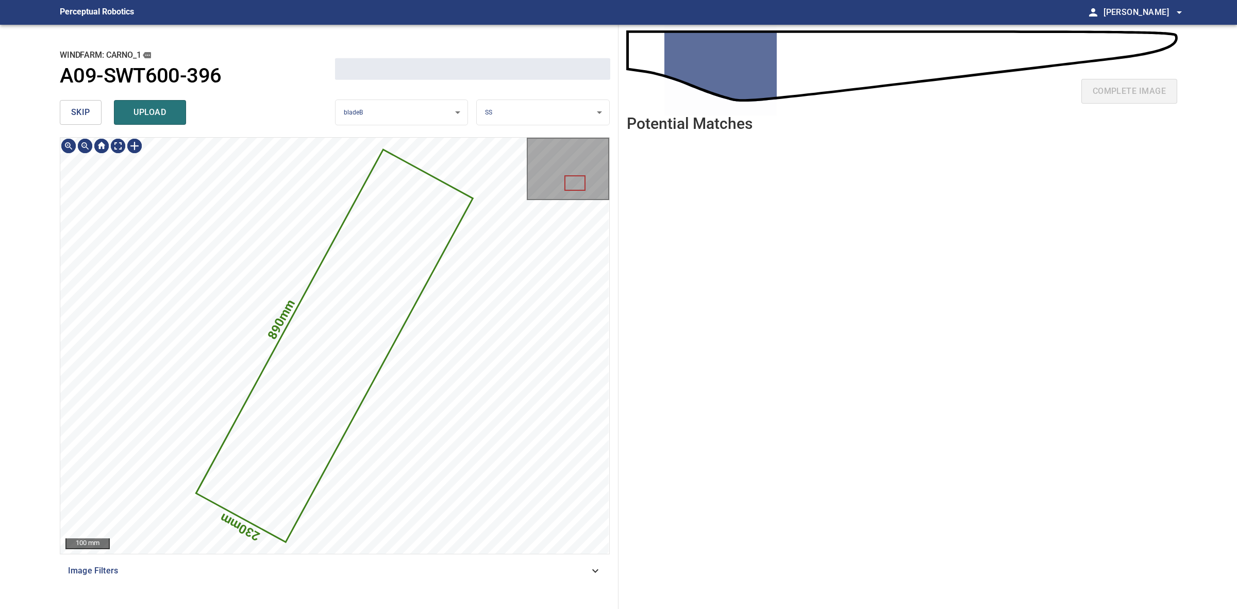
click at [73, 119] on span "skip" at bounding box center [80, 112] width 19 height 14
click at [73, 119] on div "skip upload" at bounding box center [197, 112] width 275 height 33
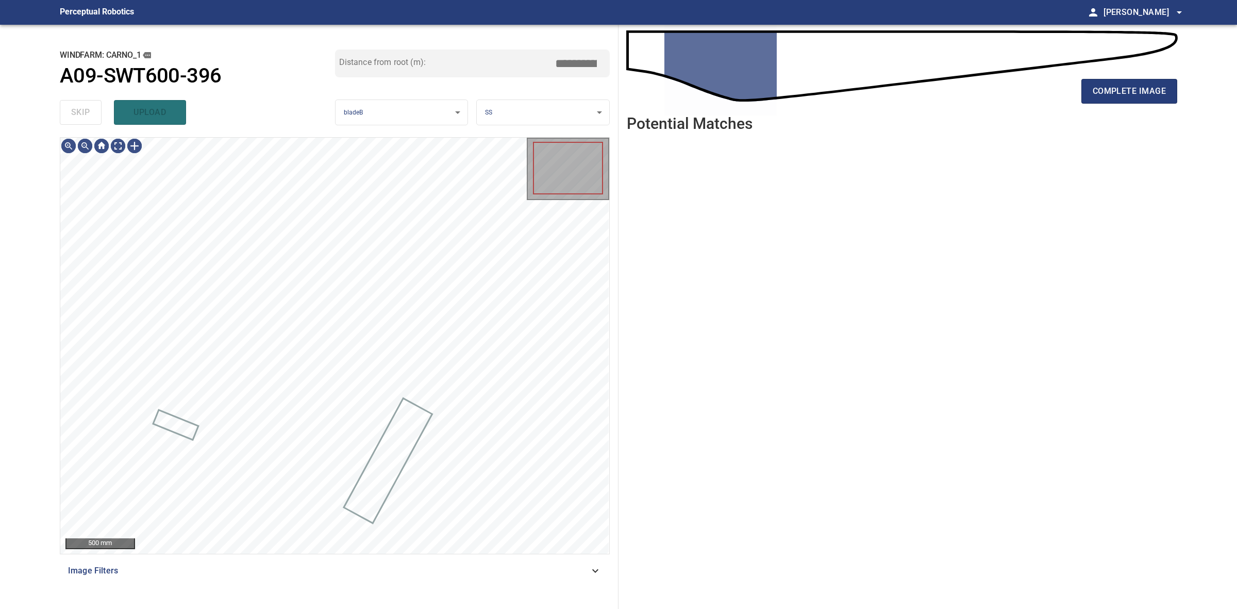
click at [73, 119] on div "skip upload" at bounding box center [197, 112] width 275 height 33
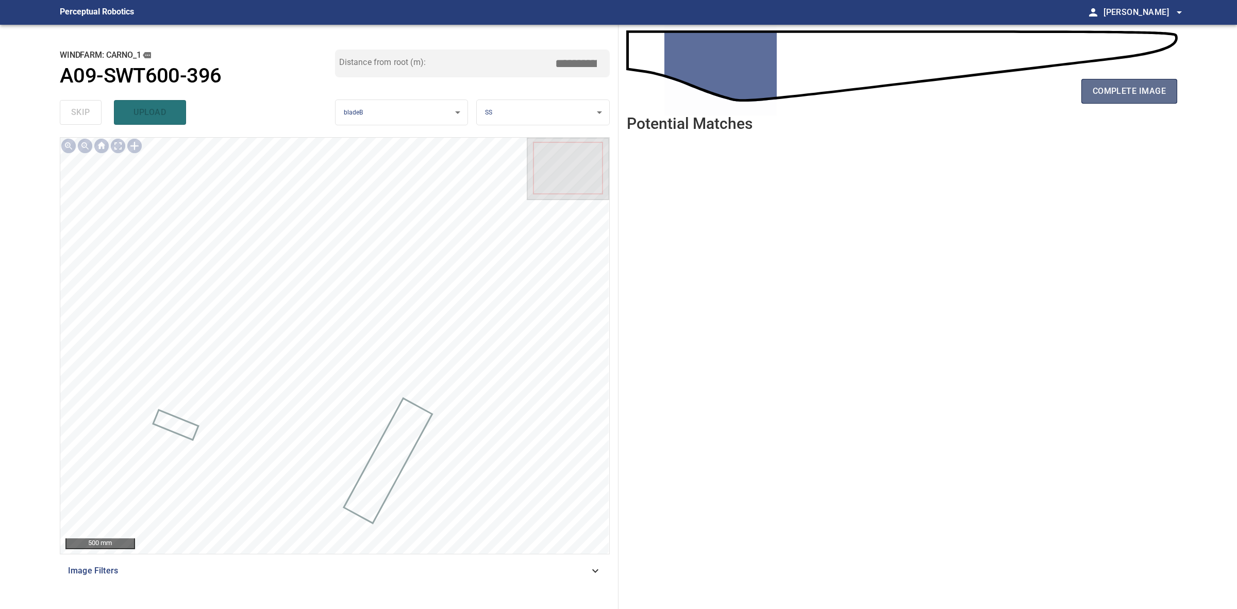
click at [1149, 80] on button "complete image" at bounding box center [1130, 91] width 96 height 25
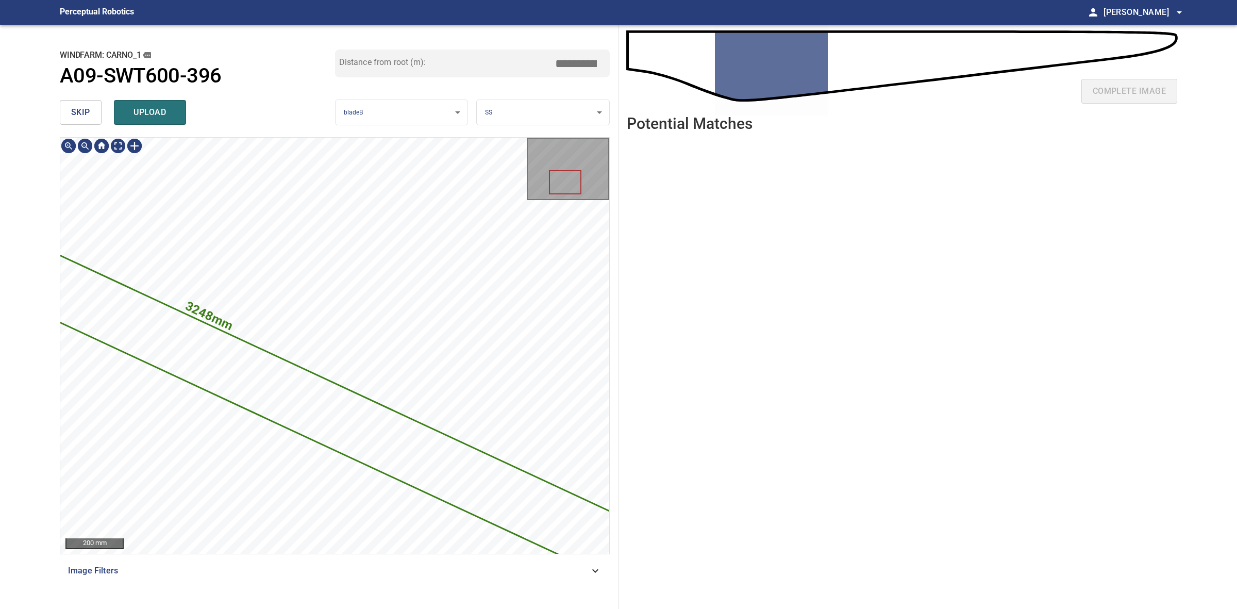
click at [98, 111] on button "skip" at bounding box center [81, 112] width 42 height 25
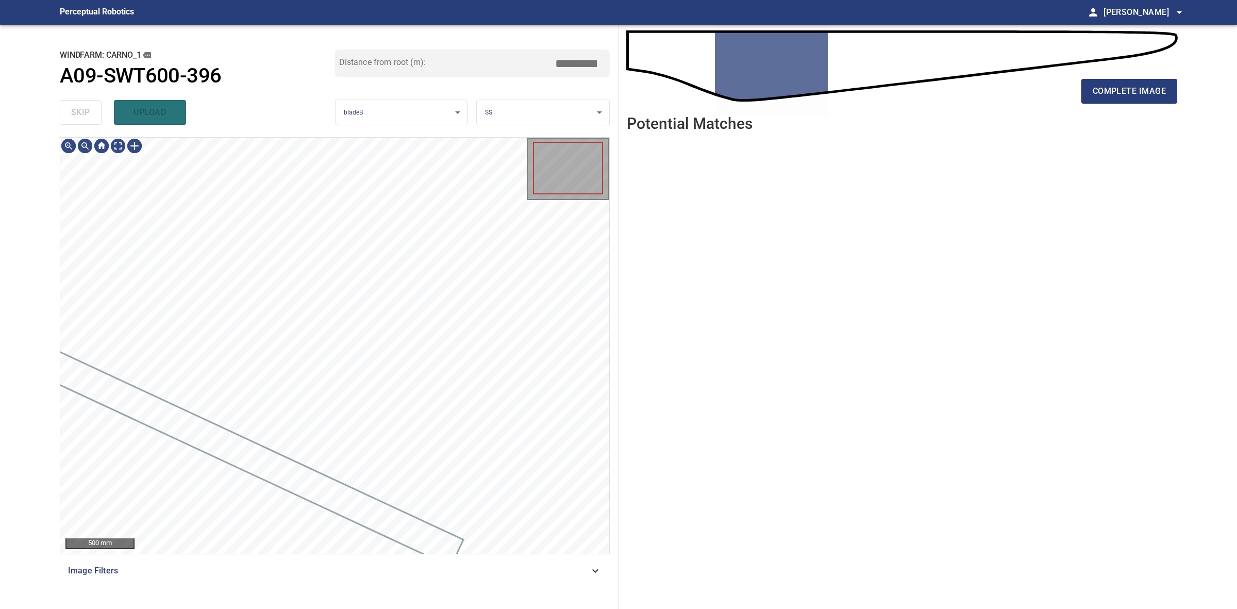
click at [98, 111] on div "skip upload" at bounding box center [197, 112] width 275 height 33
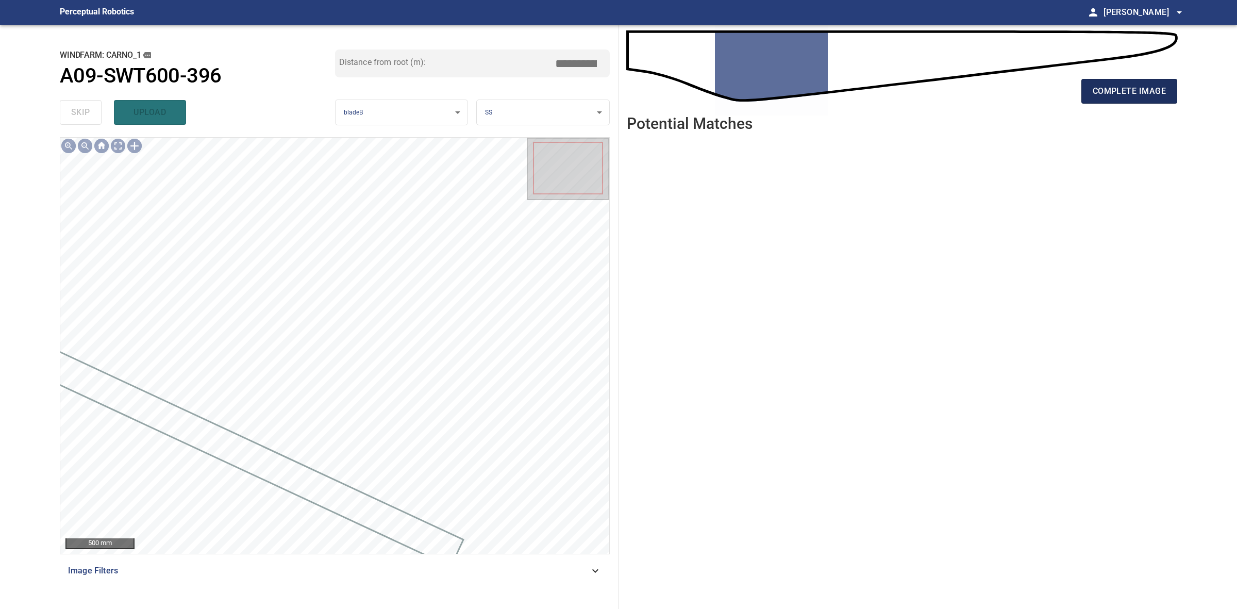
click at [1171, 86] on button "complete image" at bounding box center [1130, 91] width 96 height 25
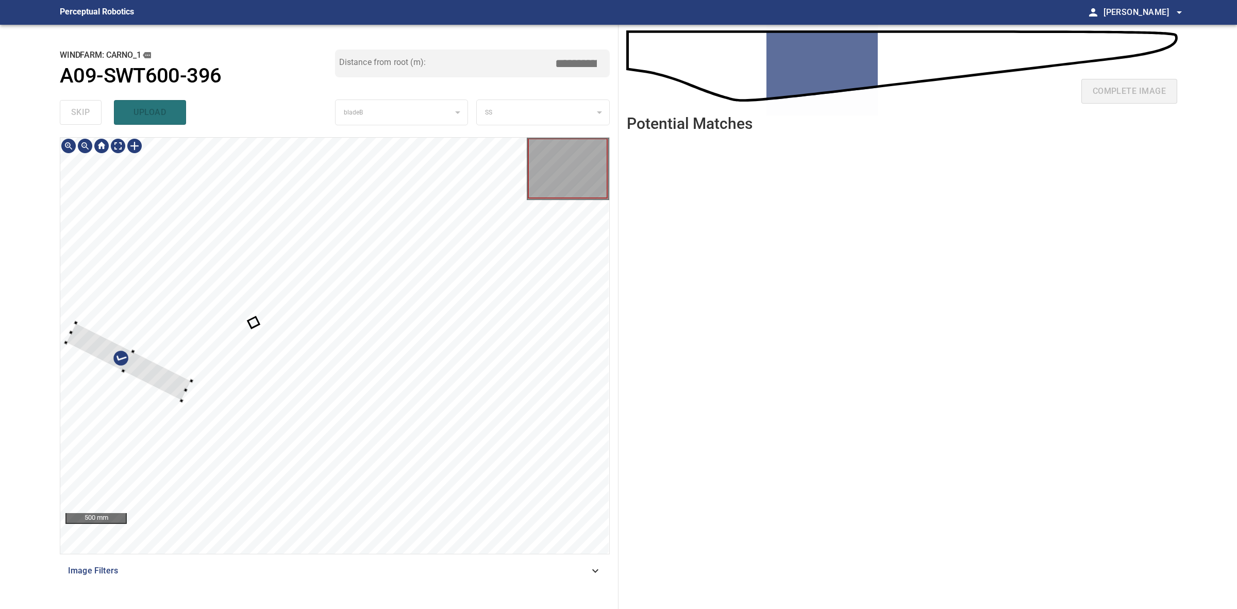
click at [179, 398] on div at bounding box center [129, 362] width 126 height 78
click at [173, 400] on div at bounding box center [125, 372] width 126 height 78
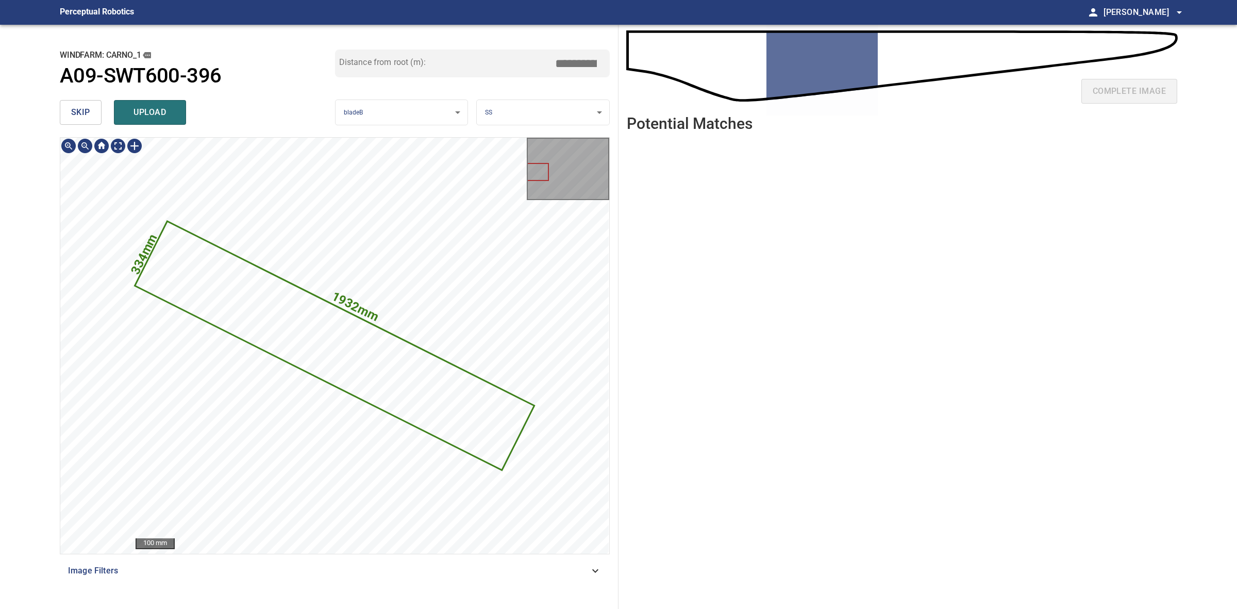
click at [361, 365] on icon at bounding box center [335, 345] width 398 height 247
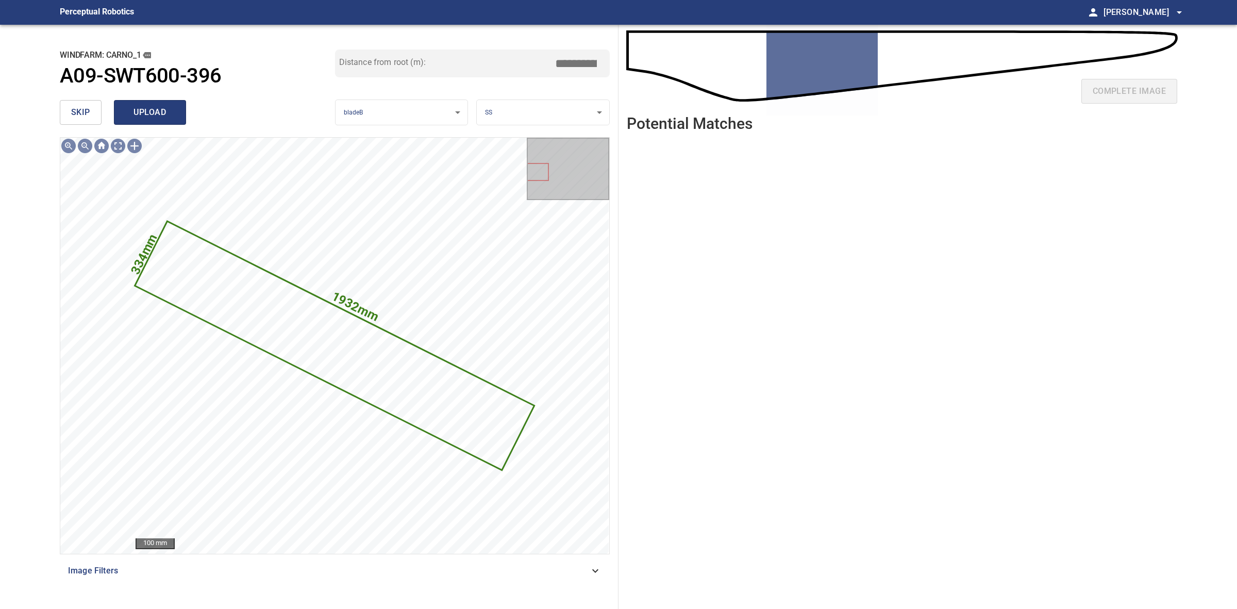
click at [147, 117] on span "upload" at bounding box center [149, 112] width 49 height 14
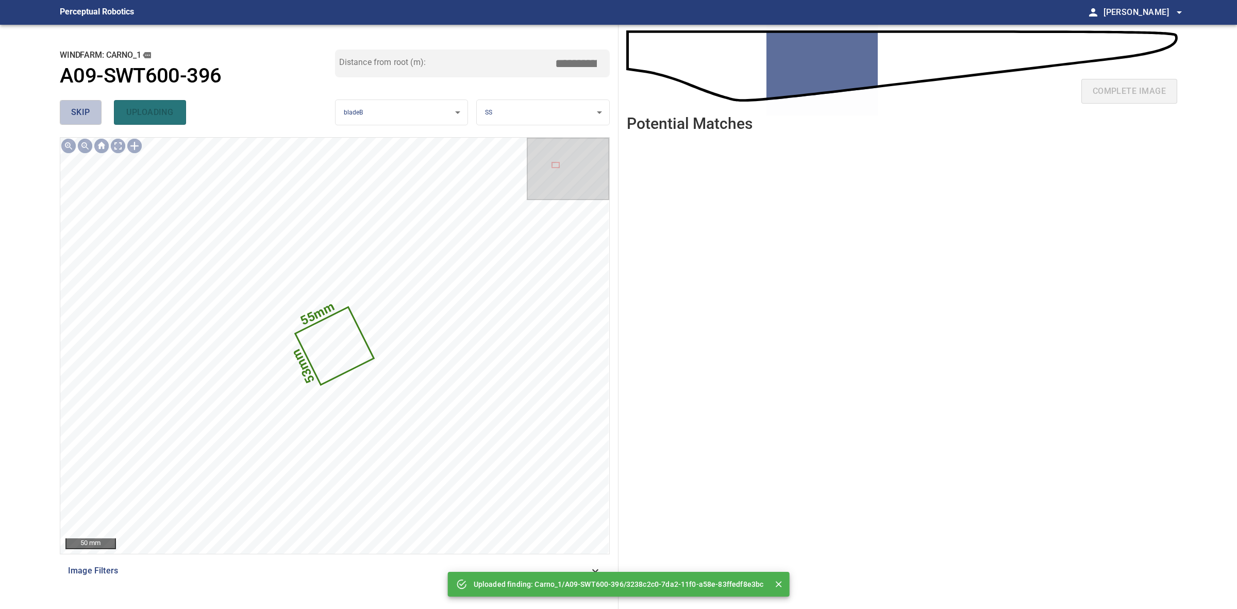
click at [78, 109] on span "skip" at bounding box center [80, 112] width 19 height 14
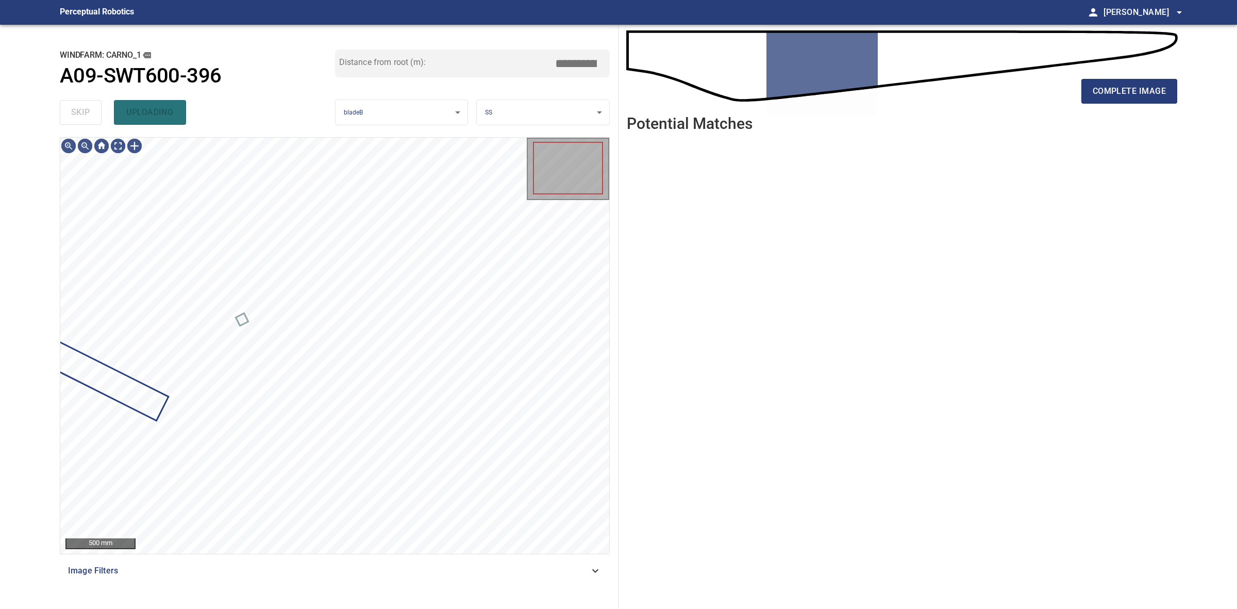
click at [78, 109] on div "skip uploading" at bounding box center [197, 112] width 275 height 33
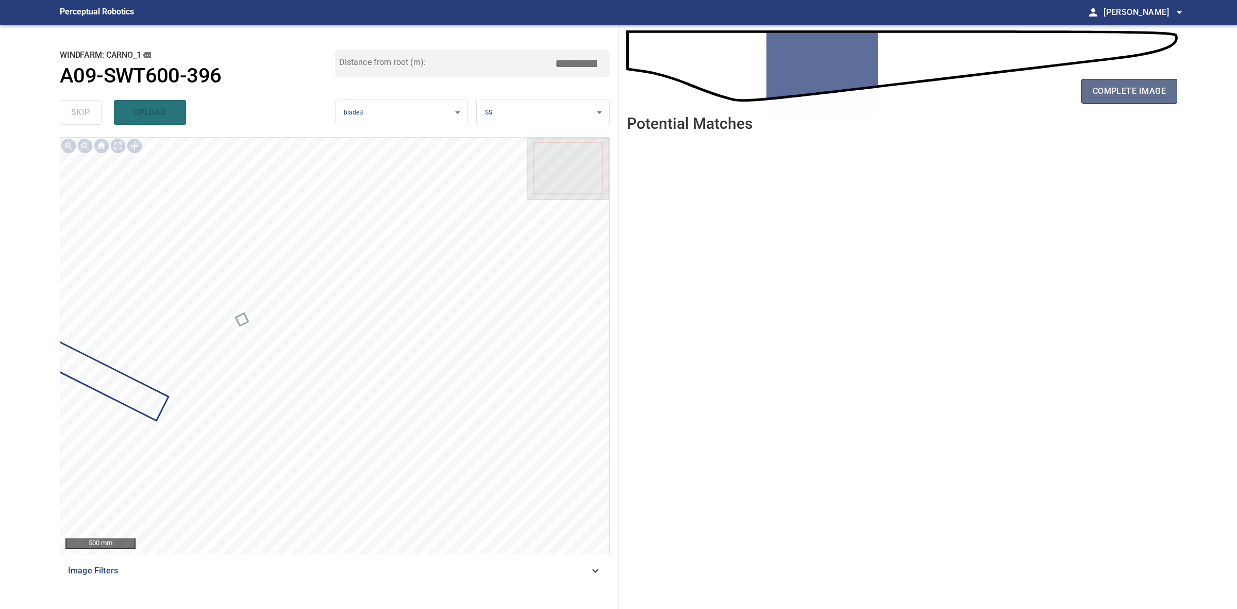
click at [1147, 91] on span "complete image" at bounding box center [1129, 91] width 73 height 14
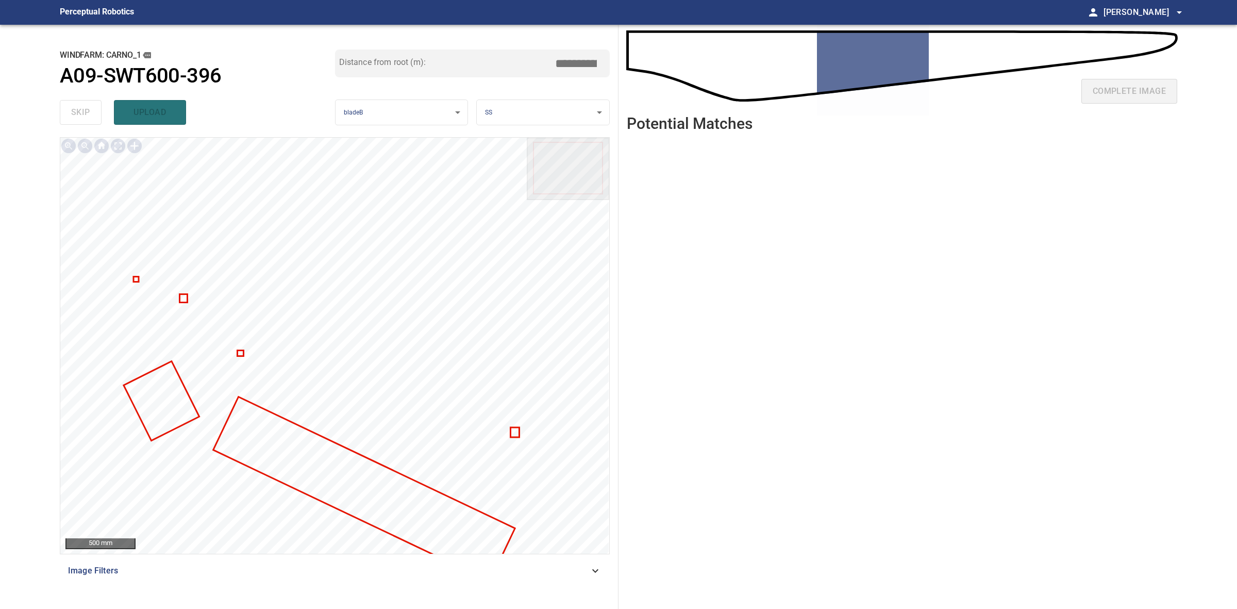
click at [320, 496] on div at bounding box center [334, 346] width 549 height 416
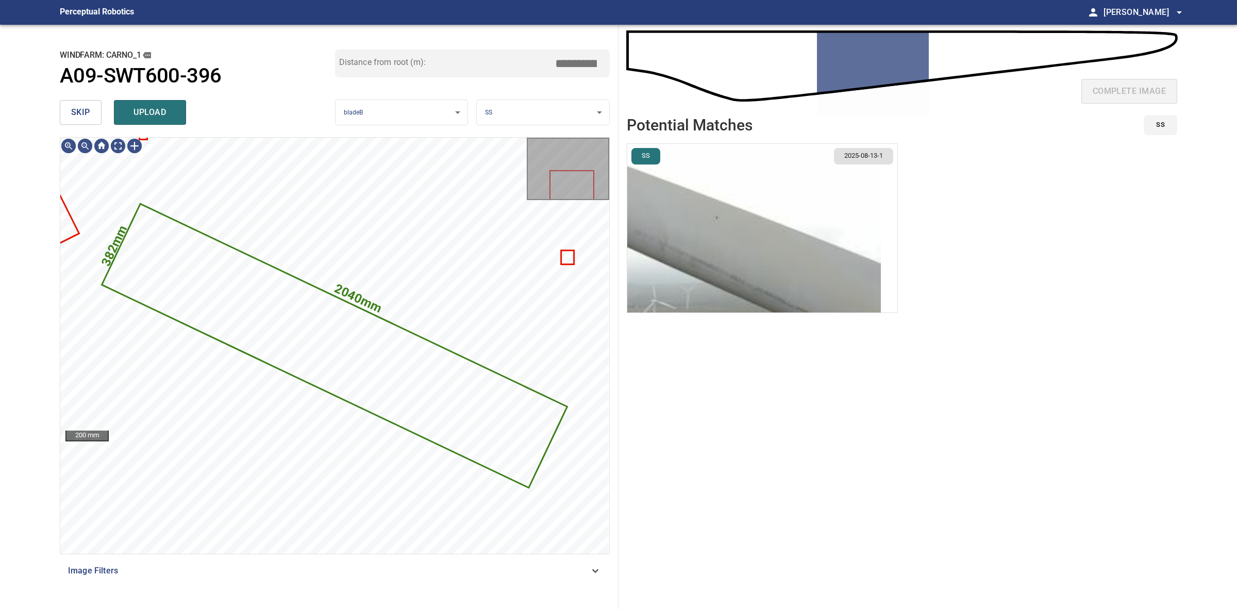
click at [804, 246] on img "button" at bounding box center [754, 228] width 254 height 169
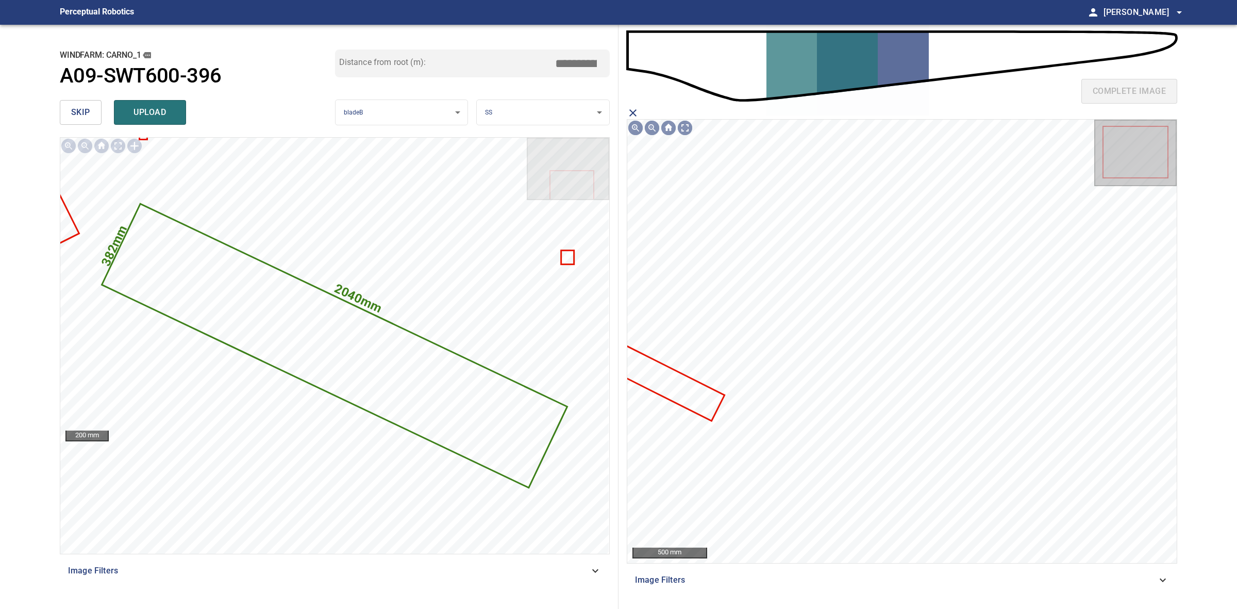
click at [679, 390] on icon at bounding box center [648, 372] width 153 height 95
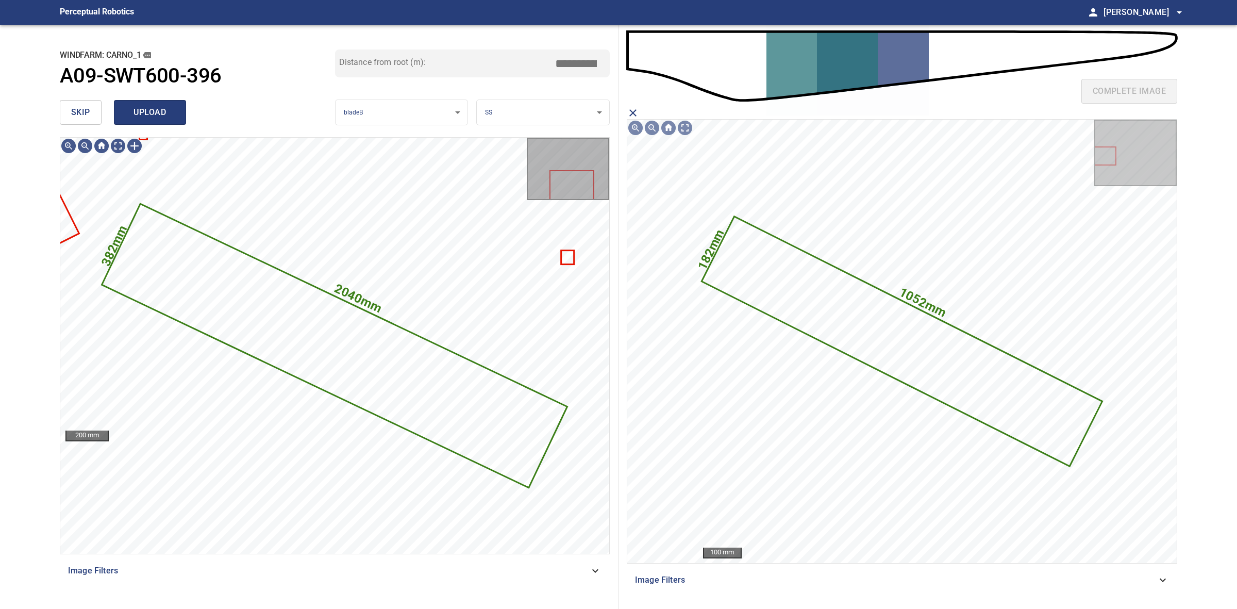
click at [156, 121] on button "upload" at bounding box center [150, 112] width 72 height 25
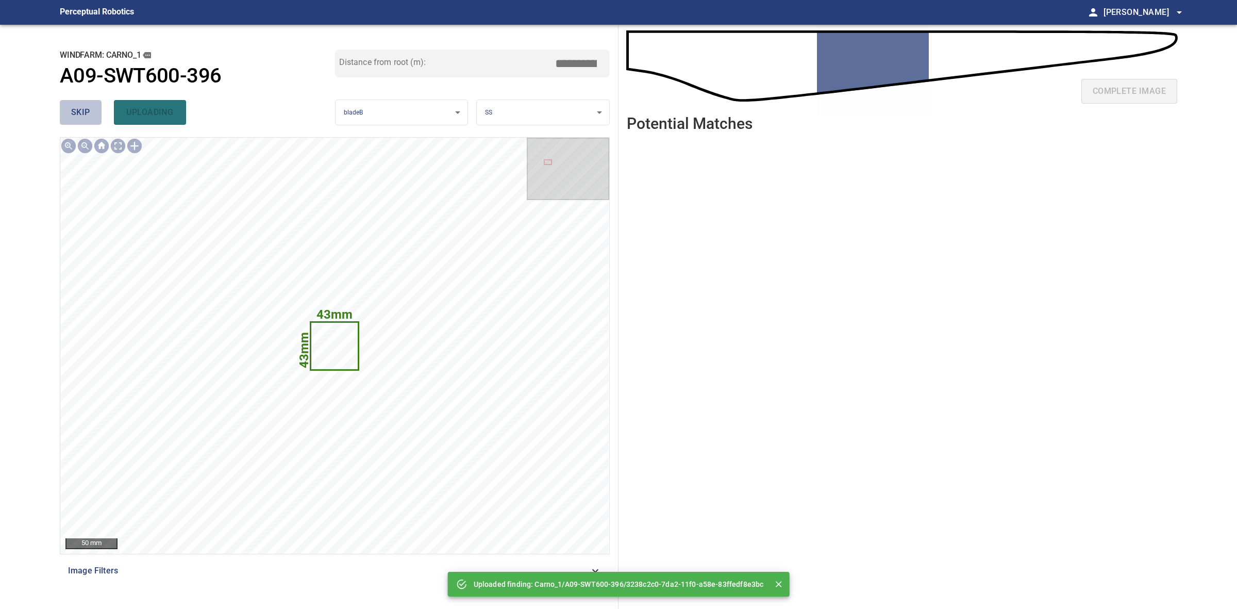
click at [84, 107] on span "skip" at bounding box center [80, 112] width 19 height 14
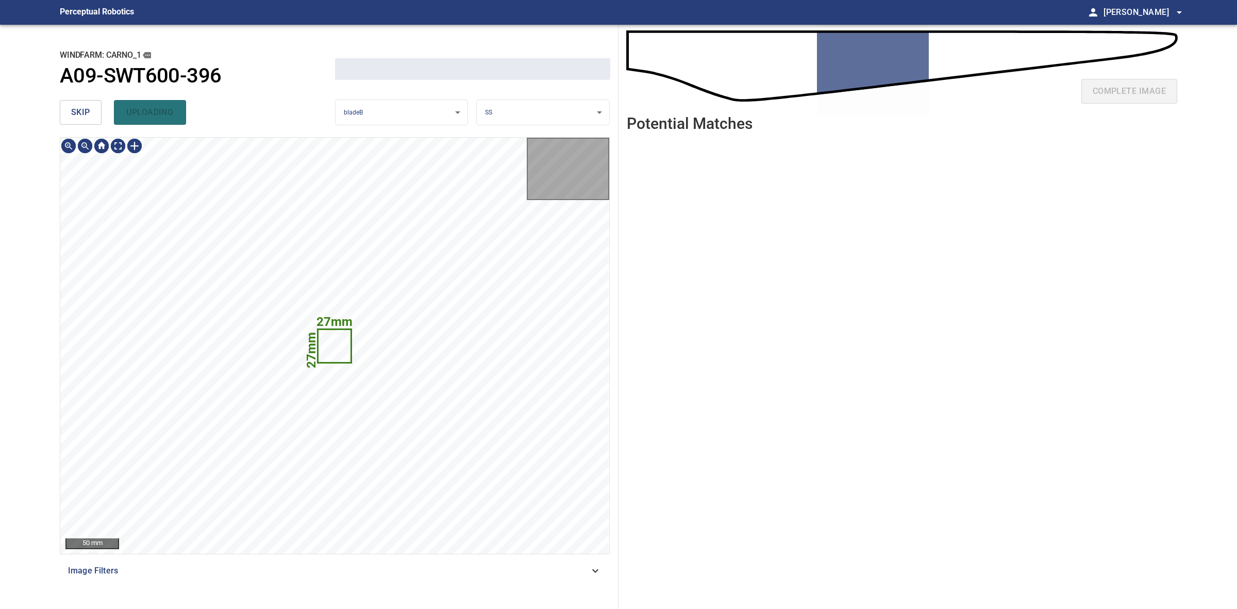
click at [84, 107] on span "skip" at bounding box center [80, 112] width 19 height 14
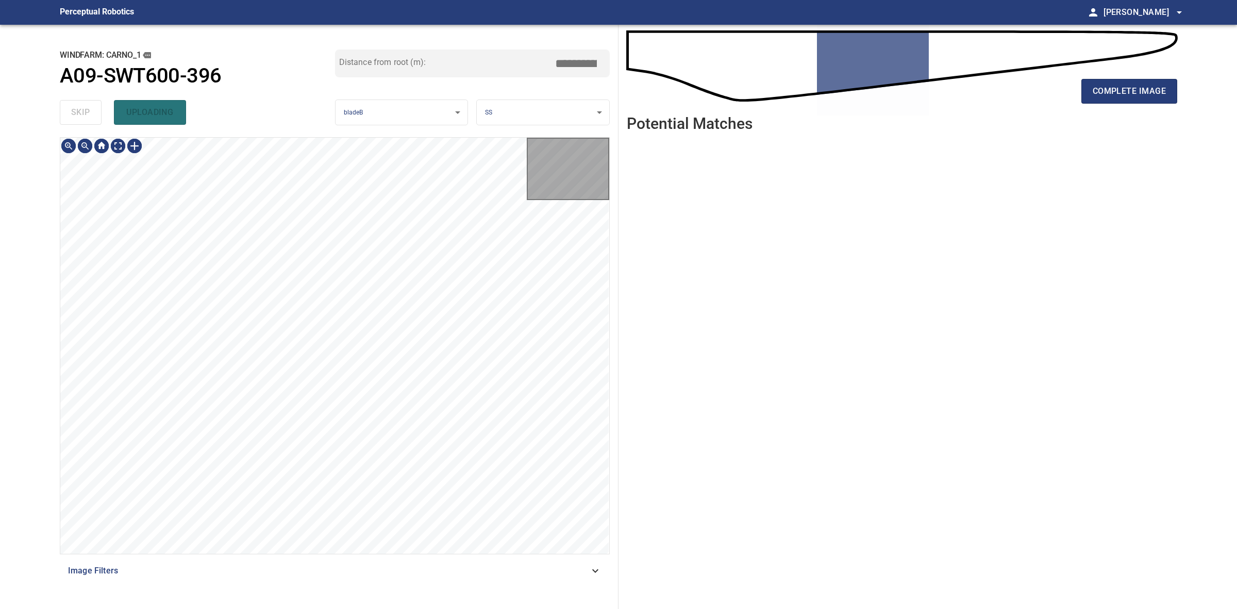
click at [84, 107] on div "skip uploading" at bounding box center [197, 112] width 275 height 33
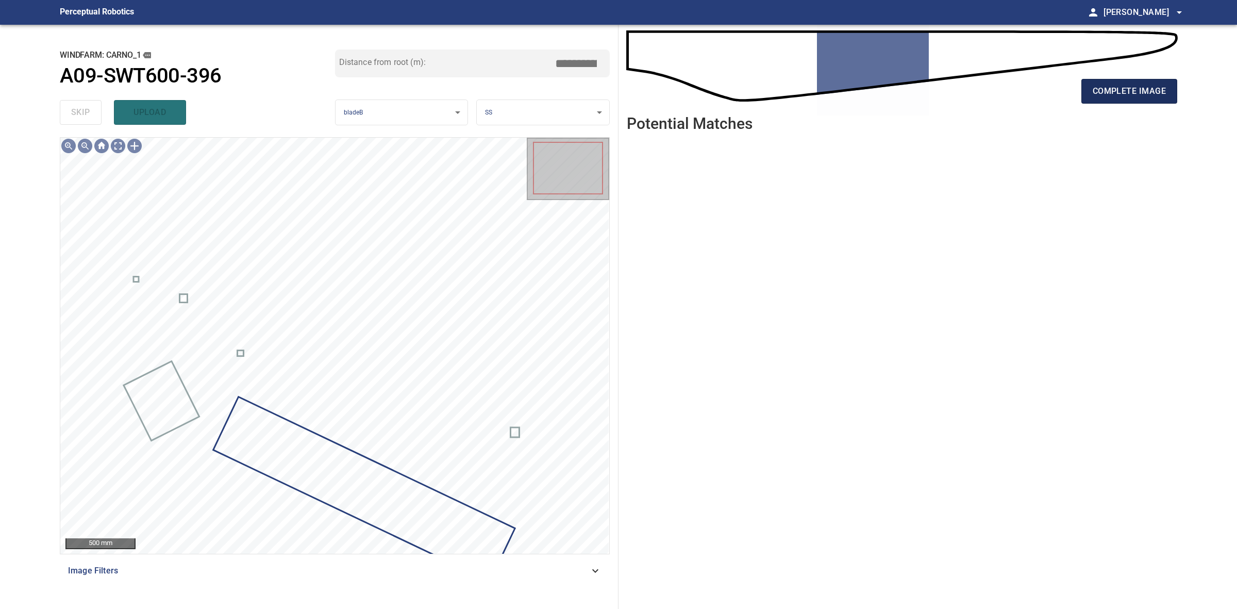
click at [1115, 99] on button "complete image" at bounding box center [1130, 91] width 96 height 25
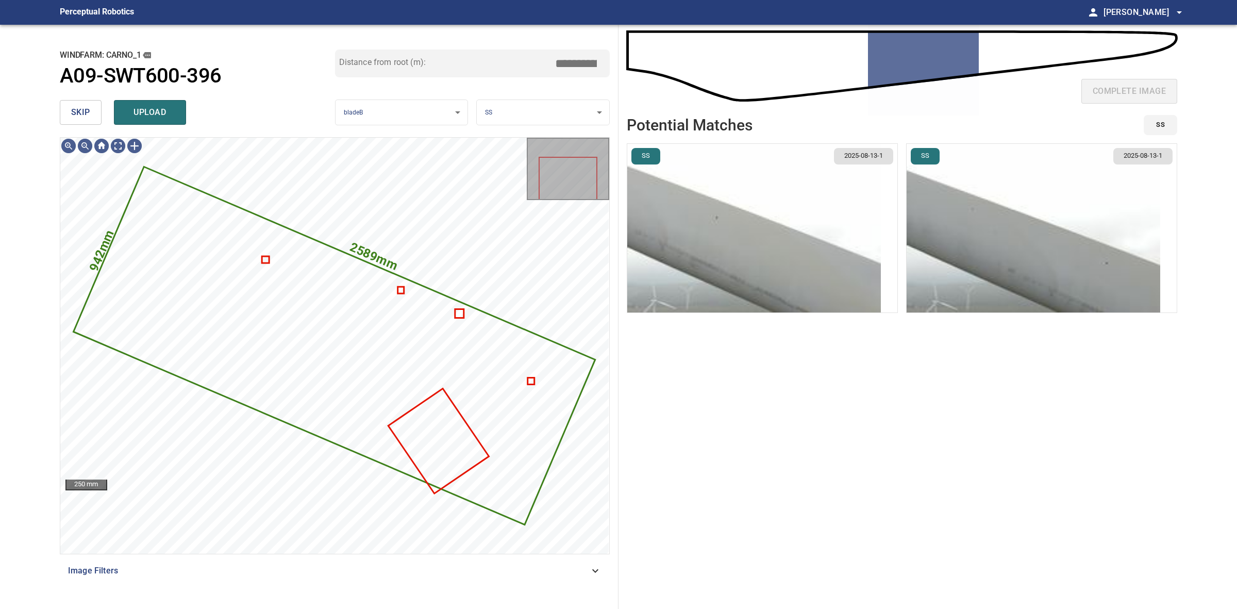
click at [795, 215] on img "button" at bounding box center [754, 228] width 254 height 169
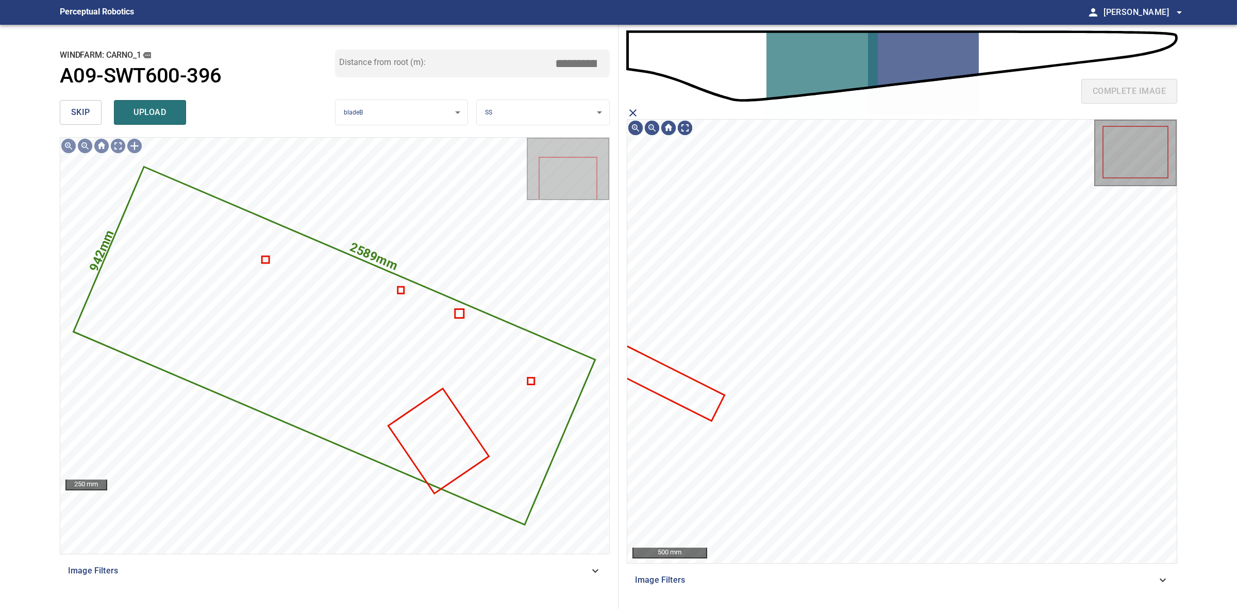
click at [630, 112] on icon "close matching imageResolution:" at bounding box center [633, 113] width 12 height 12
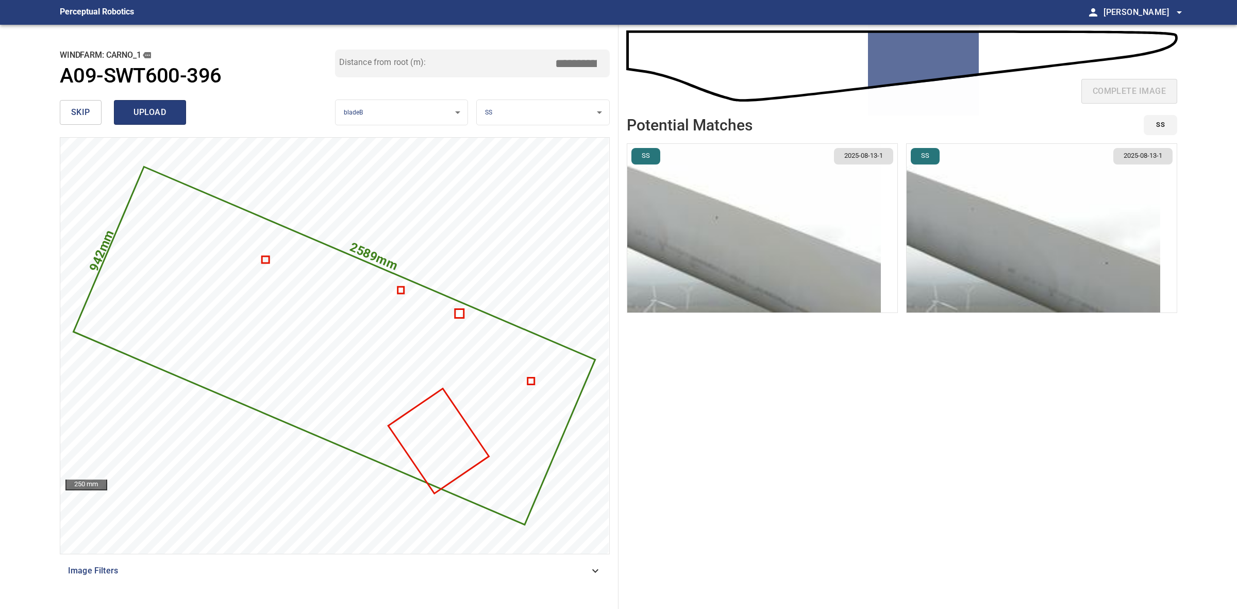
click at [137, 114] on span "upload" at bounding box center [149, 112] width 49 height 14
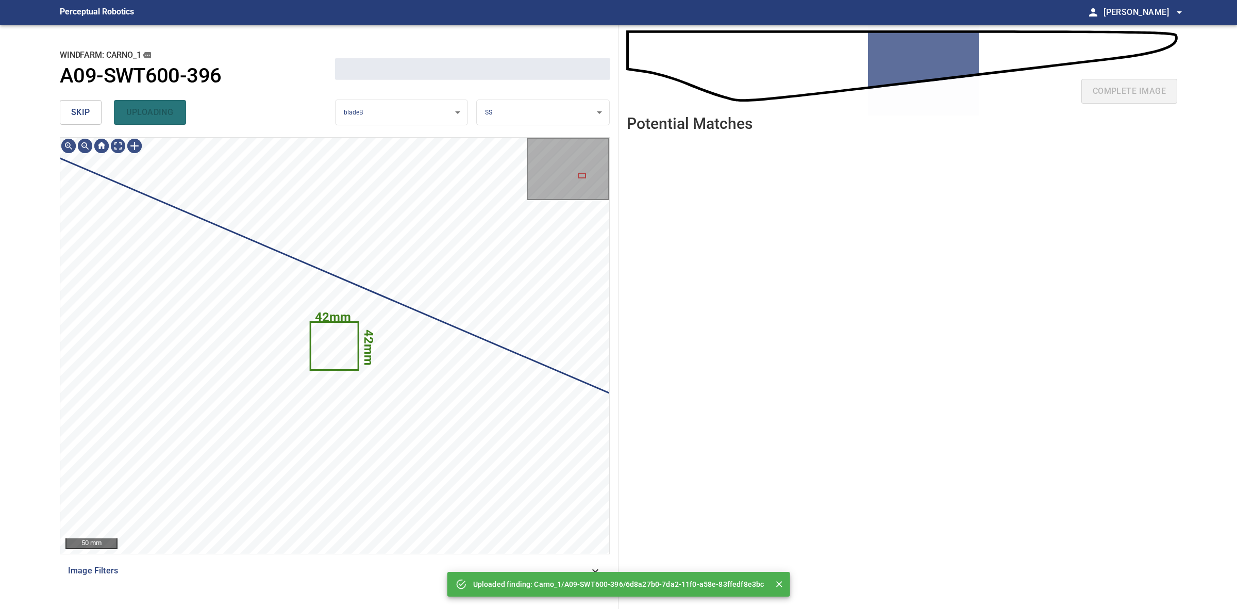
click at [99, 117] on button "skip" at bounding box center [81, 112] width 42 height 25
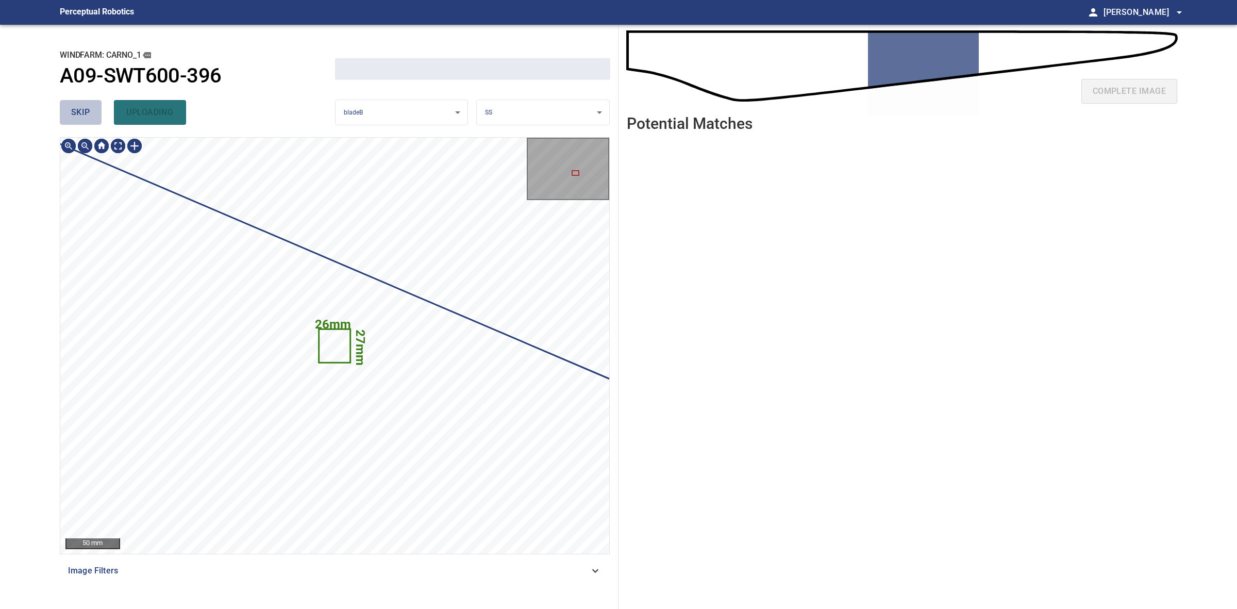
click at [99, 117] on button "skip" at bounding box center [81, 112] width 42 height 25
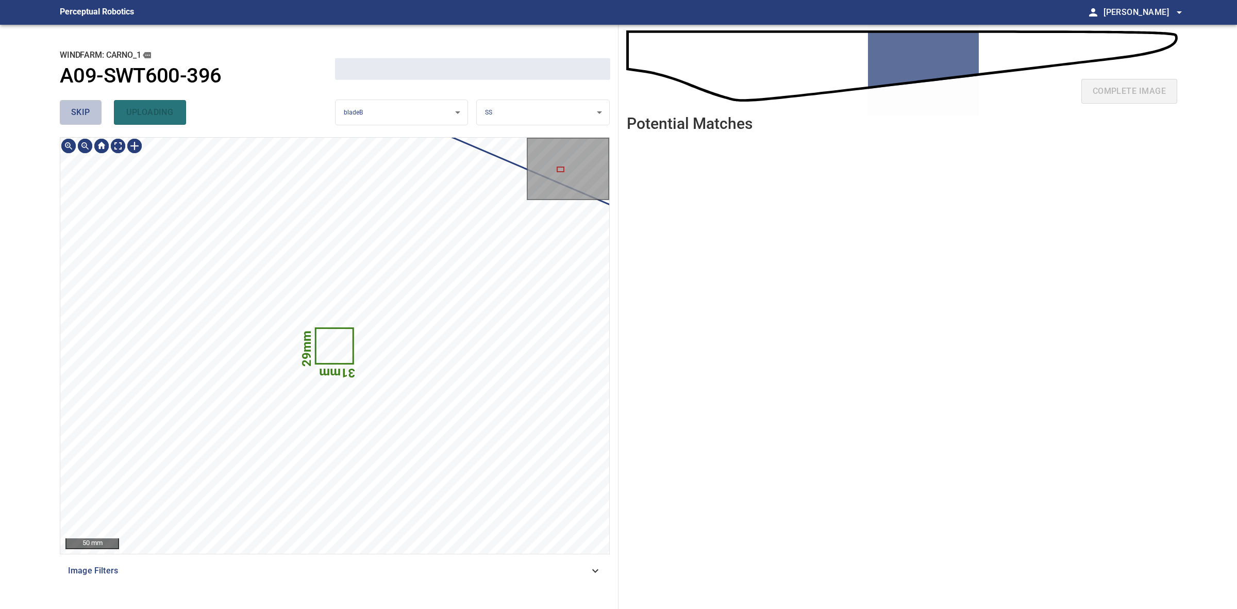
click at [98, 117] on button "skip" at bounding box center [81, 112] width 42 height 25
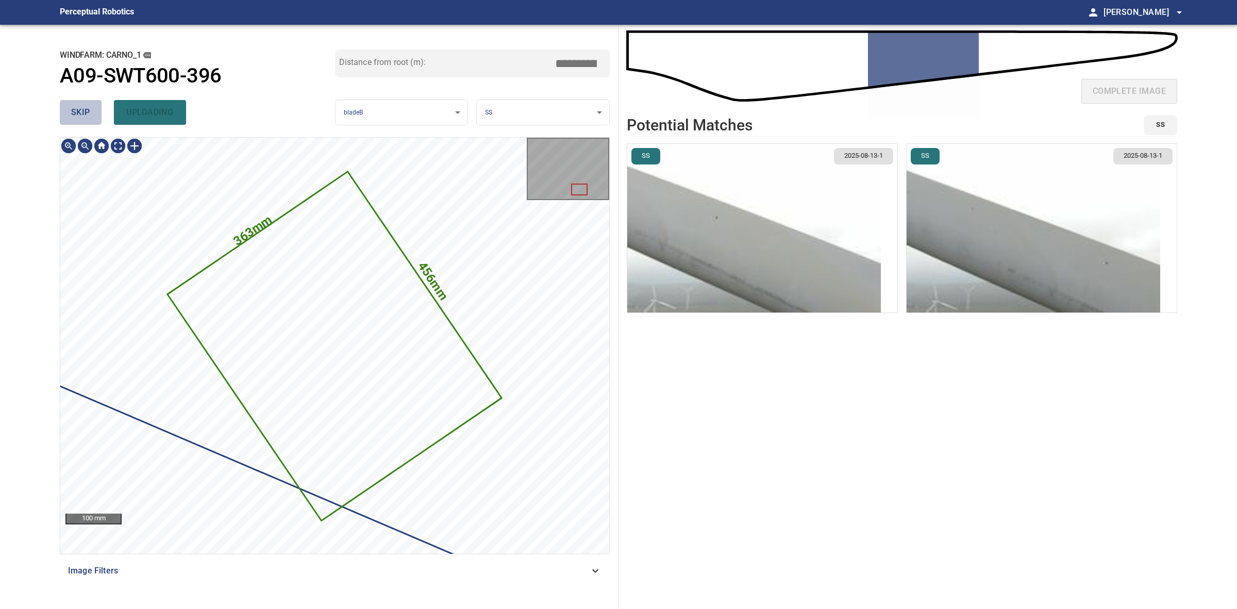
drag, startPoint x: 98, startPoint y: 117, endPoint x: 102, endPoint y: 111, distance: 6.3
click at [98, 116] on button "skip" at bounding box center [81, 112] width 42 height 25
click at [98, 113] on div "skip uploading" at bounding box center [197, 112] width 275 height 33
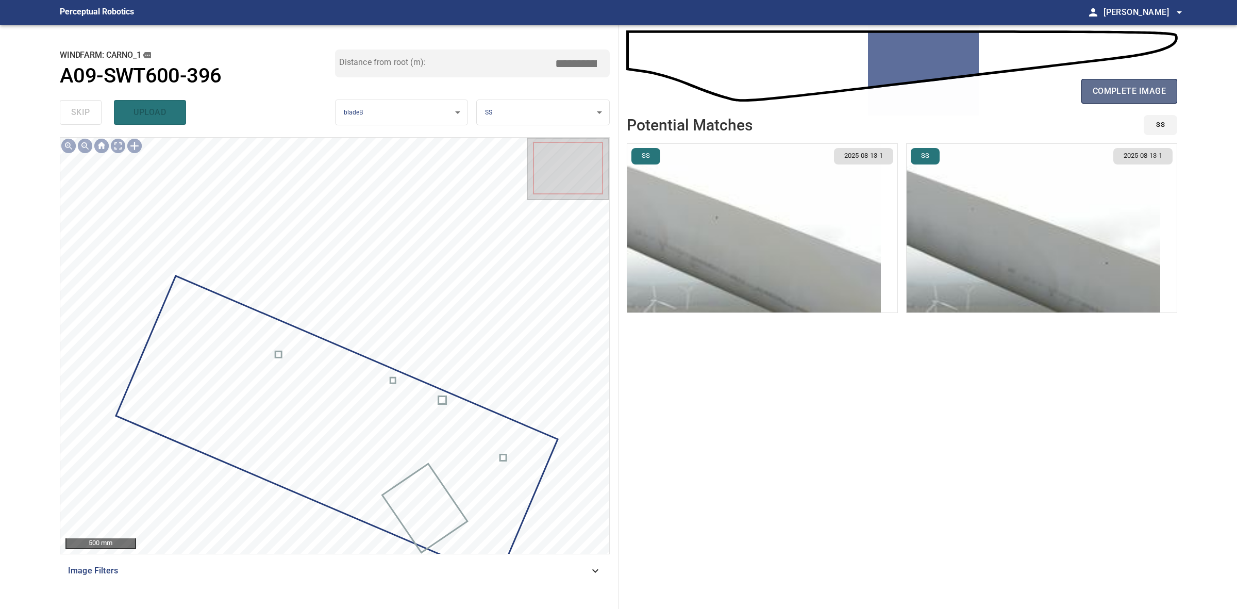
drag, startPoint x: 1160, startPoint y: 85, endPoint x: 1101, endPoint y: 50, distance: 69.3
click at [1160, 85] on span "complete image" at bounding box center [1129, 91] width 73 height 14
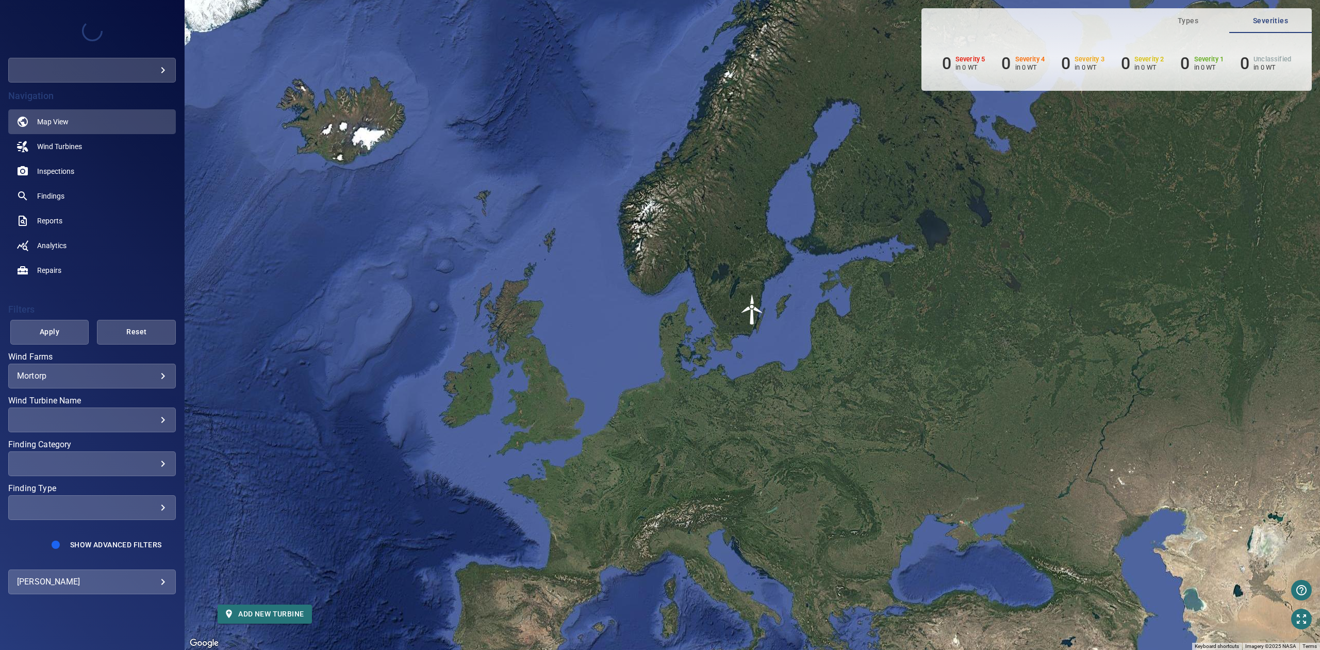
click at [141, 410] on div "​ ​" at bounding box center [92, 419] width 168 height 25
click at [143, 377] on div "Wind Turbine Name" at bounding box center [660, 325] width 1320 height 650
click at [143, 377] on body "**********" at bounding box center [660, 325] width 1320 height 650
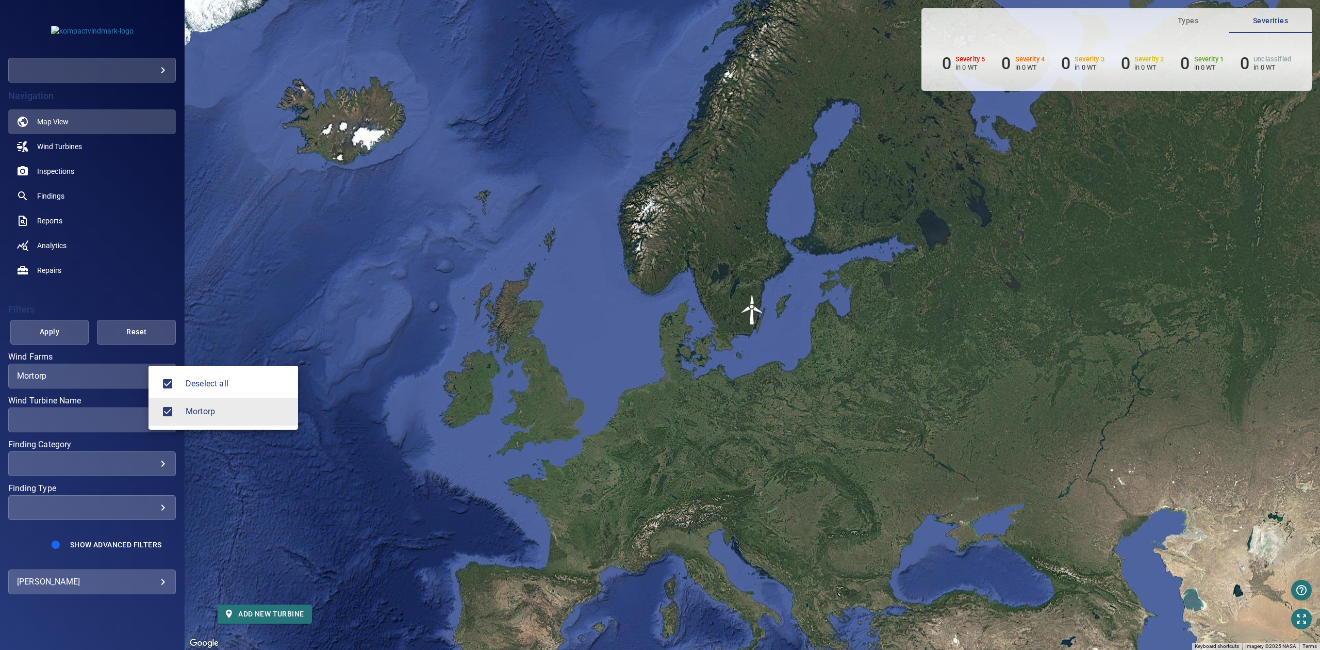
click at [143, 377] on div at bounding box center [660, 325] width 1320 height 650
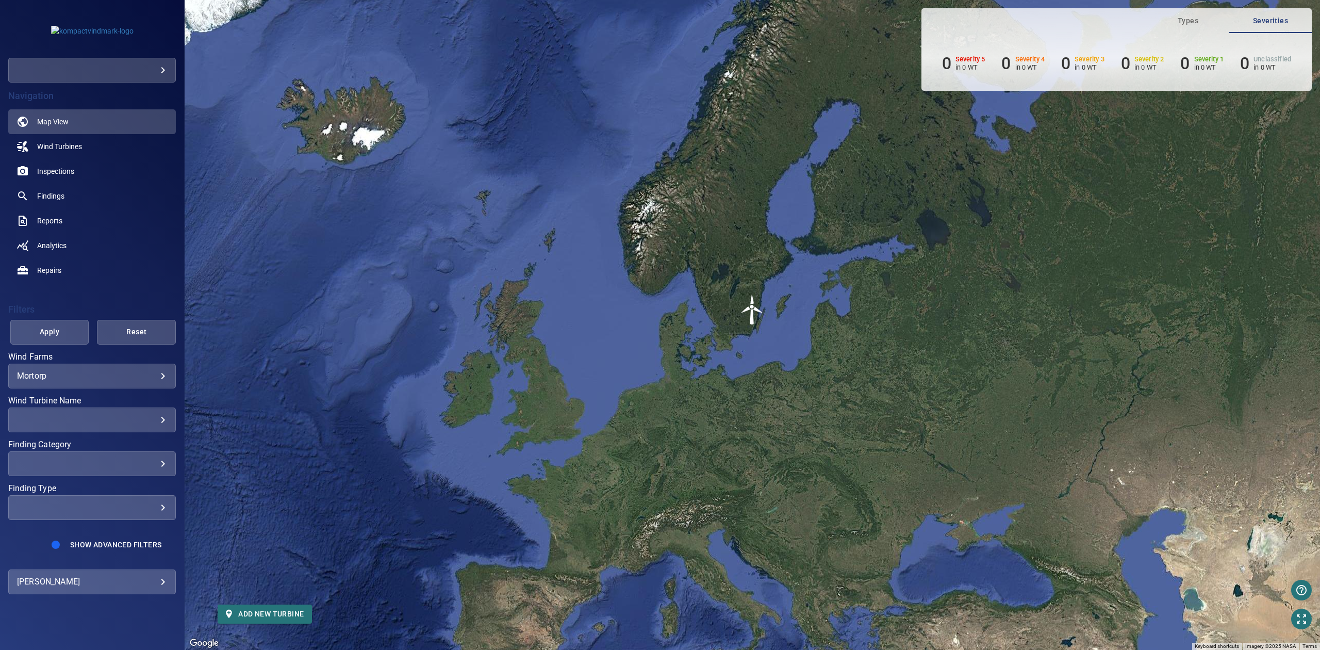
click at [123, 426] on div "​ ​" at bounding box center [92, 419] width 168 height 25
click at [123, 423] on div "Wind Turbine Name" at bounding box center [660, 325] width 1320 height 650
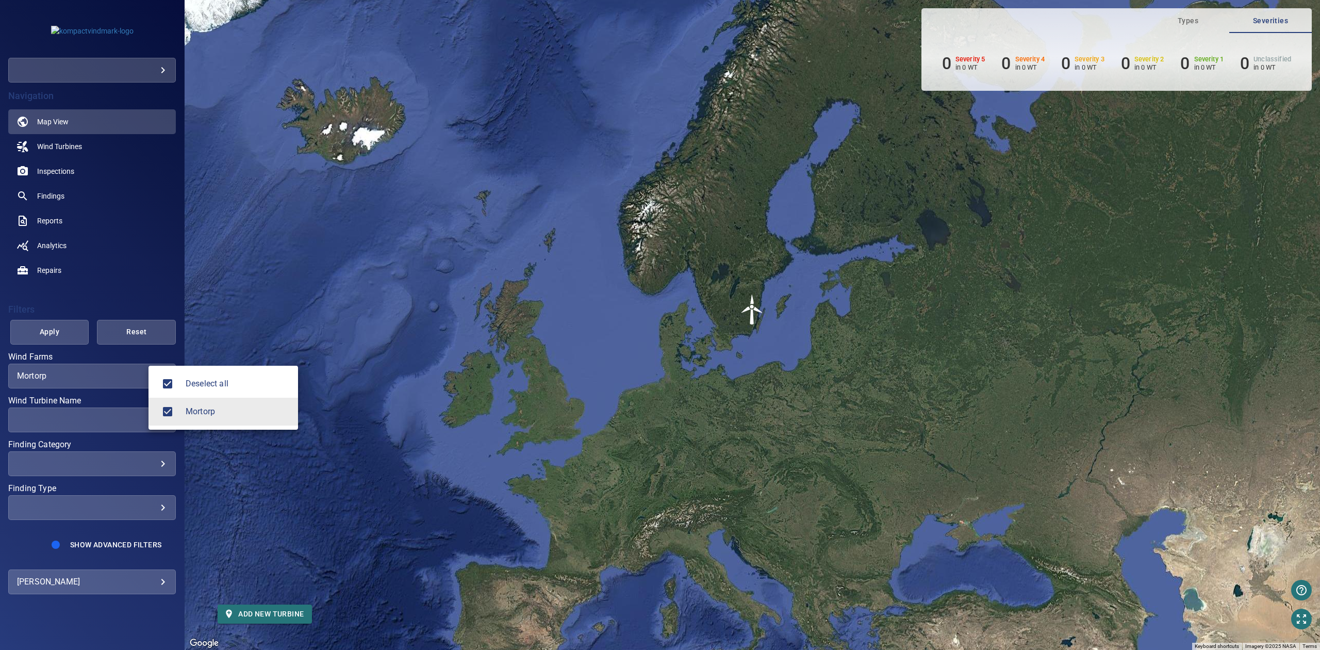
click at [137, 377] on body "**********" at bounding box center [660, 325] width 1320 height 650
click at [137, 411] on div at bounding box center [660, 325] width 1320 height 650
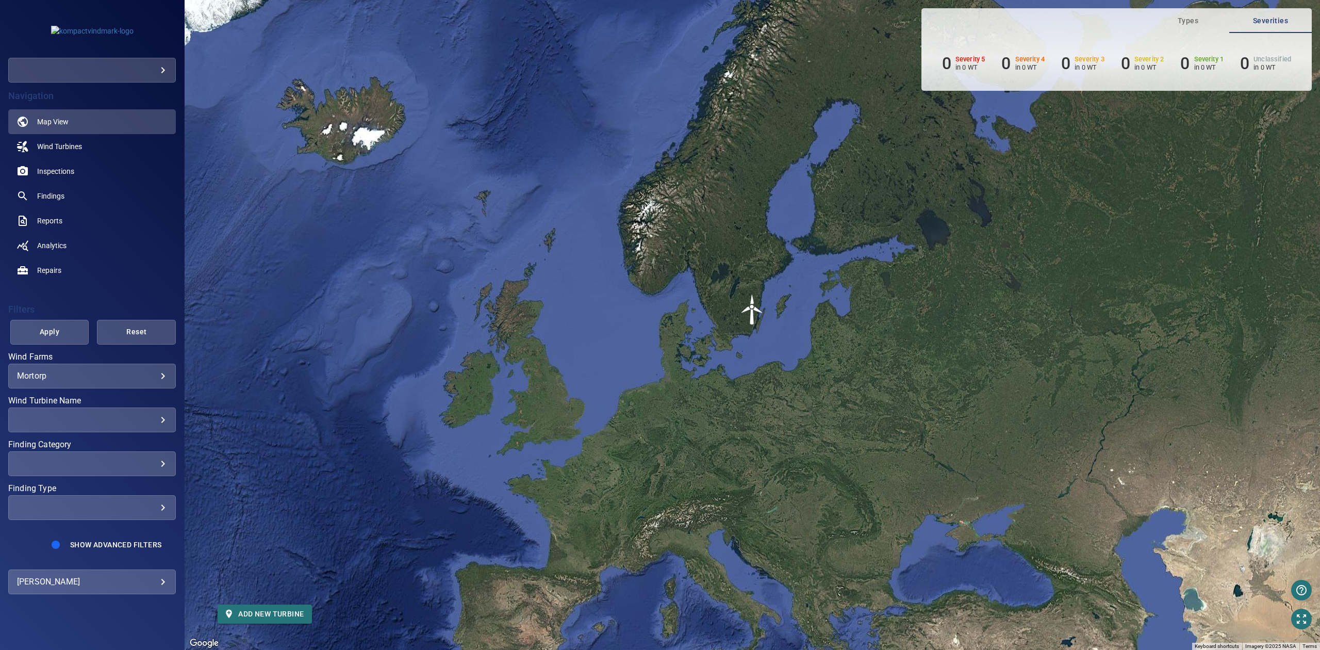
click at [754, 308] on img "Mortorp-2" at bounding box center [752, 309] width 31 height 31
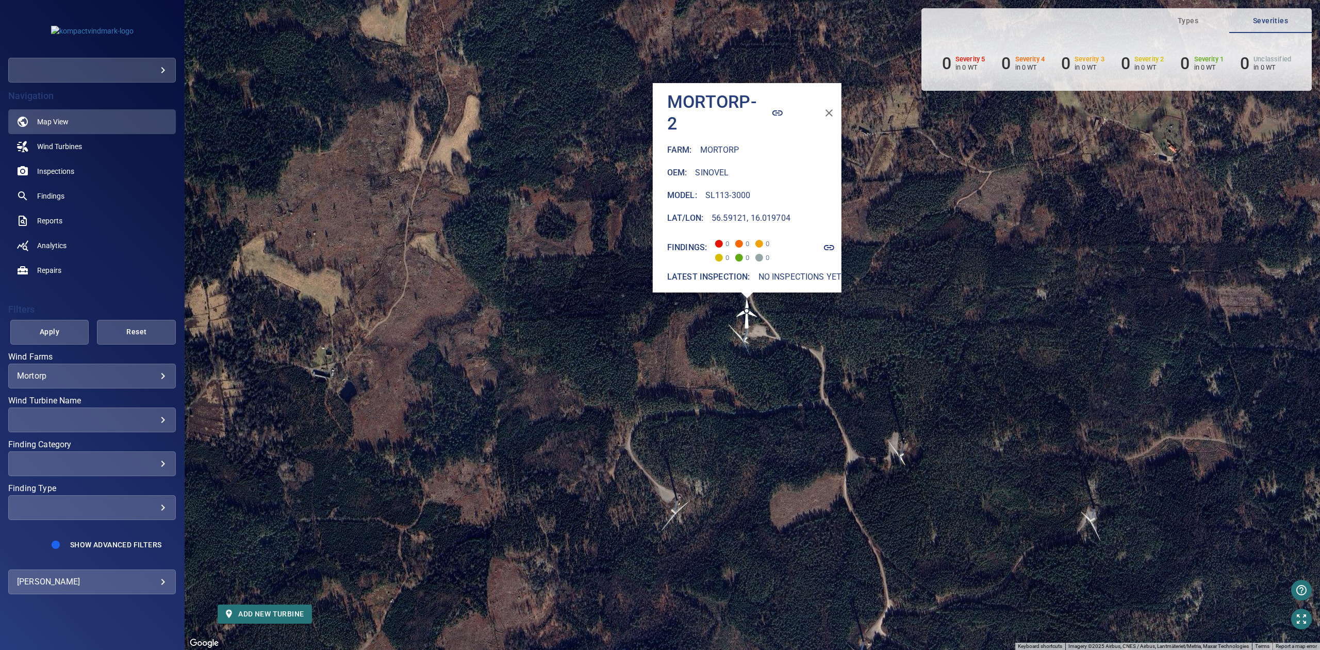
click at [446, 2] on div "To activate drag with keyboard, press Alt + Enter. Once in keyboard drag state,…" at bounding box center [752, 325] width 1135 height 650
click at [446, 15] on div "To activate drag with keyboard, press Alt + Enter. Once in keyboard drag state,…" at bounding box center [752, 325] width 1135 height 650
click at [567, 21] on div "To activate drag with keyboard, press Alt + Enter. Once in keyboard drag state,…" at bounding box center [752, 325] width 1135 height 650
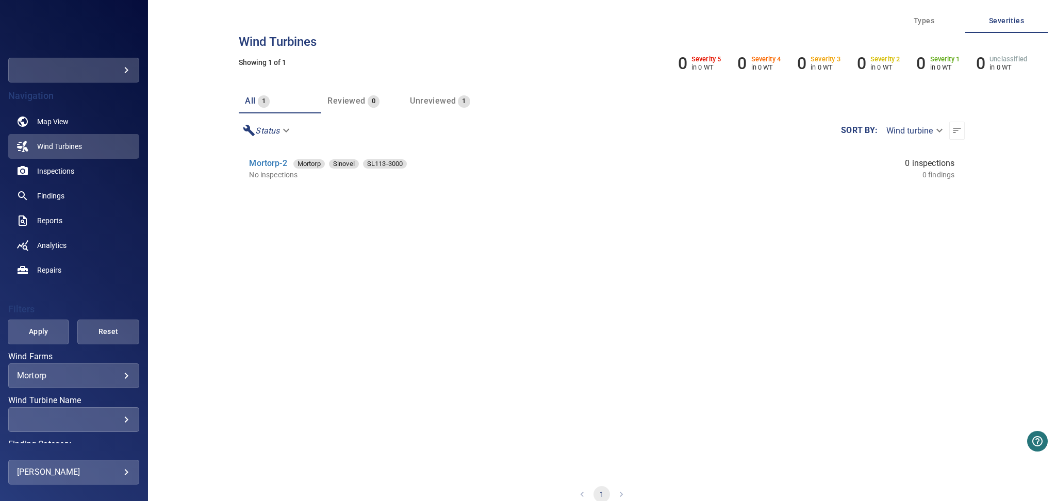
scroll to position [117, 0]
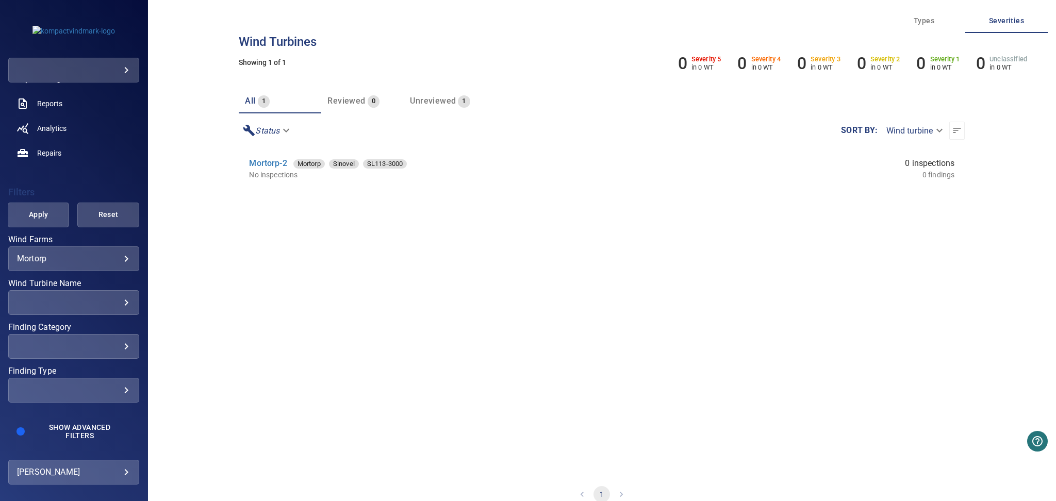
click at [106, 263] on div "Mortorp ******* ​" at bounding box center [73, 258] width 131 height 25
click at [209, 242] on div "**********" at bounding box center [602, 250] width 908 height 501
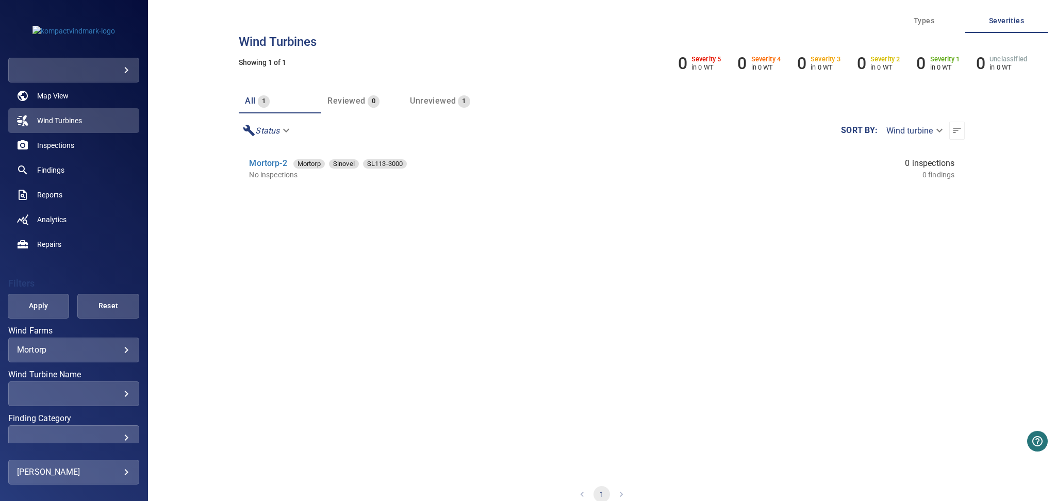
scroll to position [0, 0]
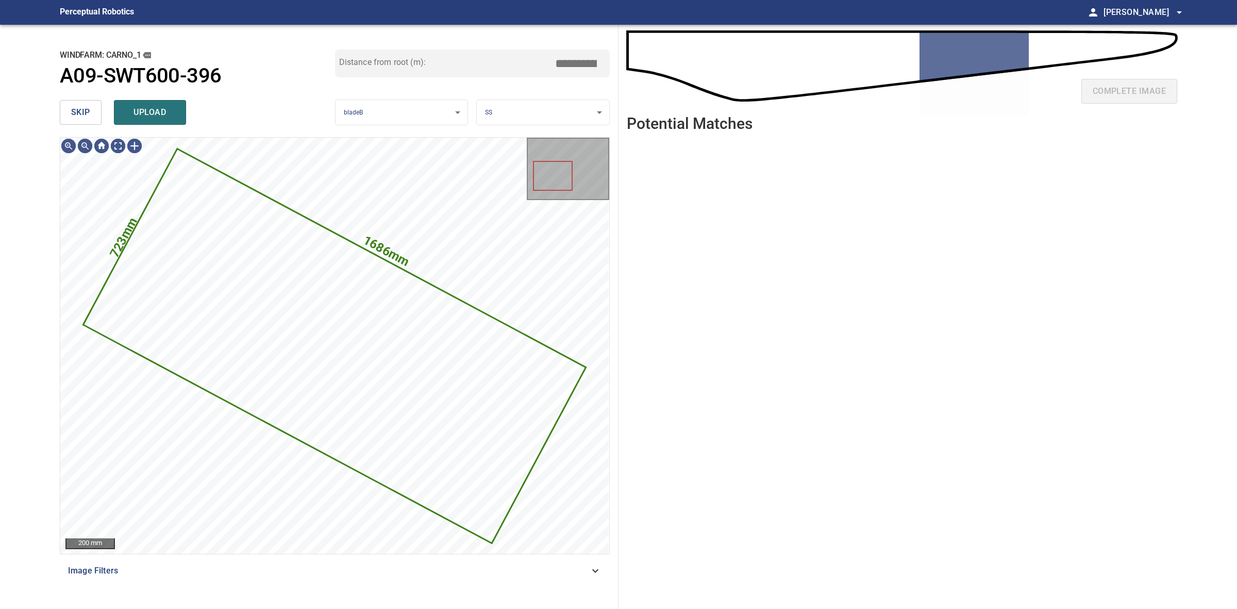
click at [81, 101] on button "skip" at bounding box center [81, 112] width 42 height 25
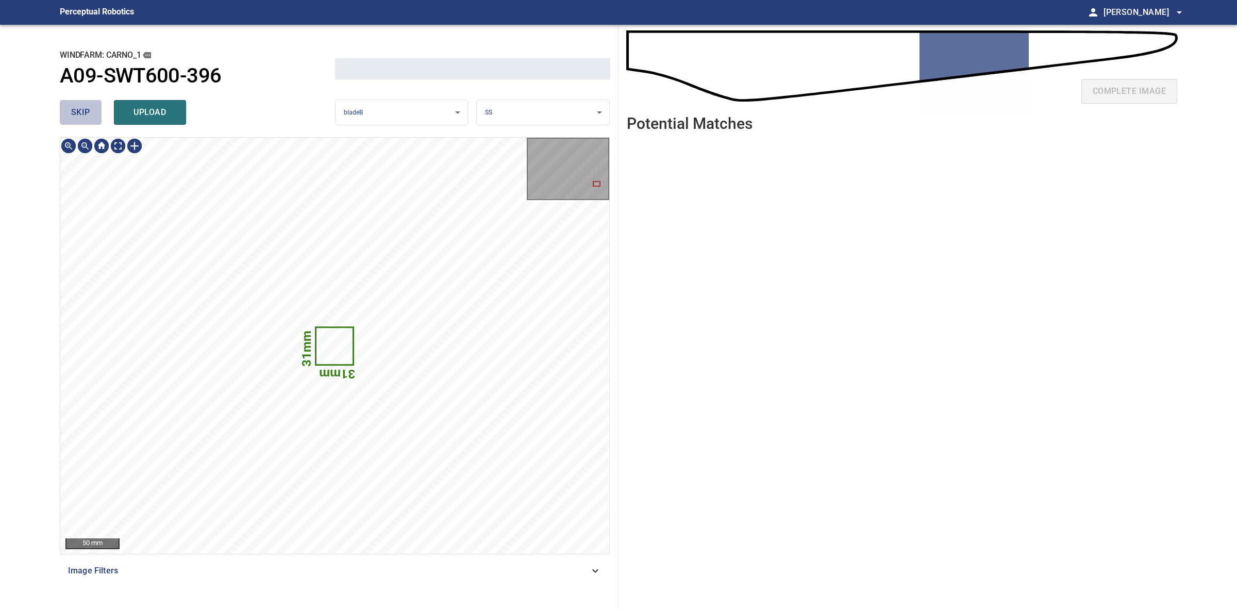
click at [81, 101] on button "skip" at bounding box center [81, 112] width 42 height 25
click at [81, 101] on div "skip upload" at bounding box center [197, 112] width 275 height 33
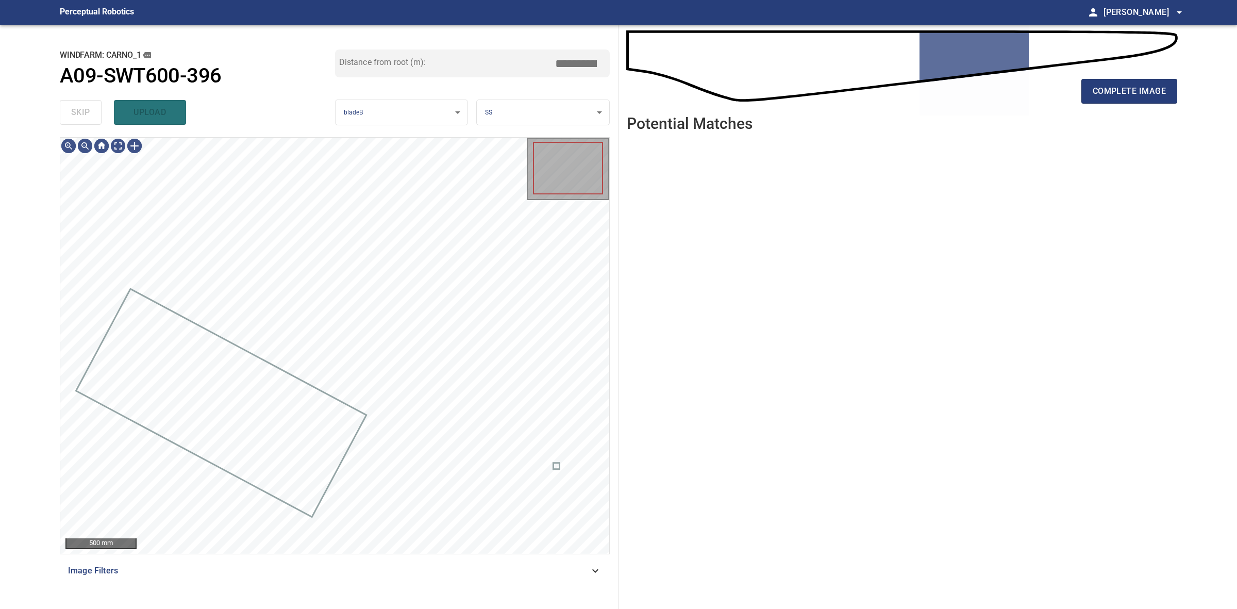
click at [81, 101] on div "skip upload" at bounding box center [197, 112] width 275 height 33
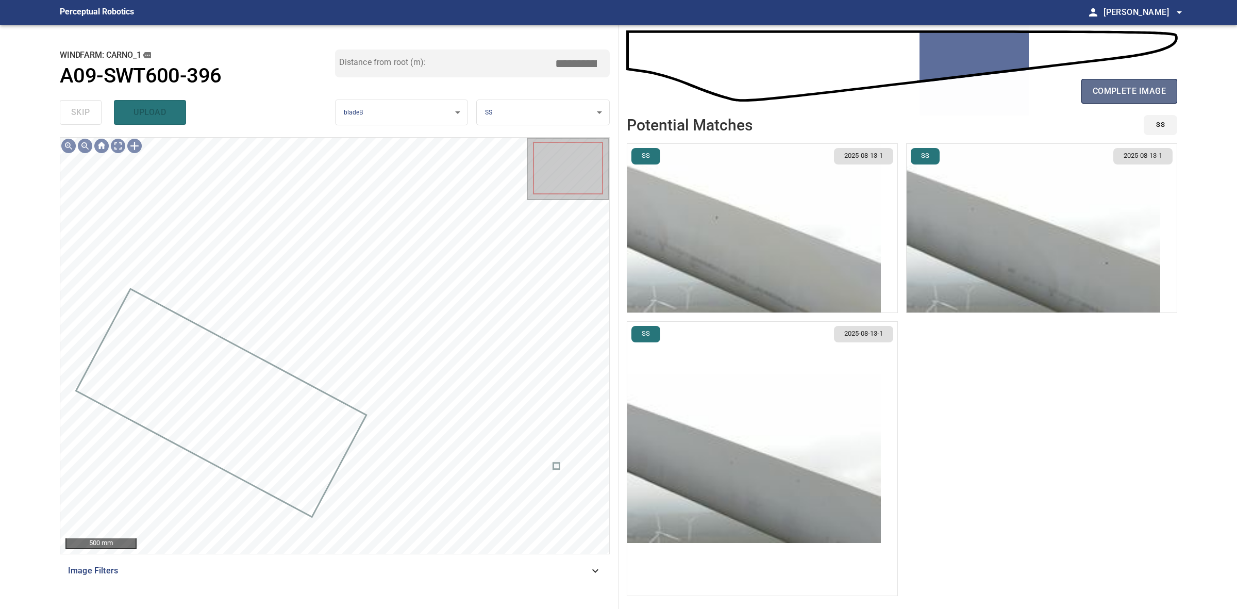
click at [1098, 93] on span "complete image" at bounding box center [1129, 91] width 73 height 14
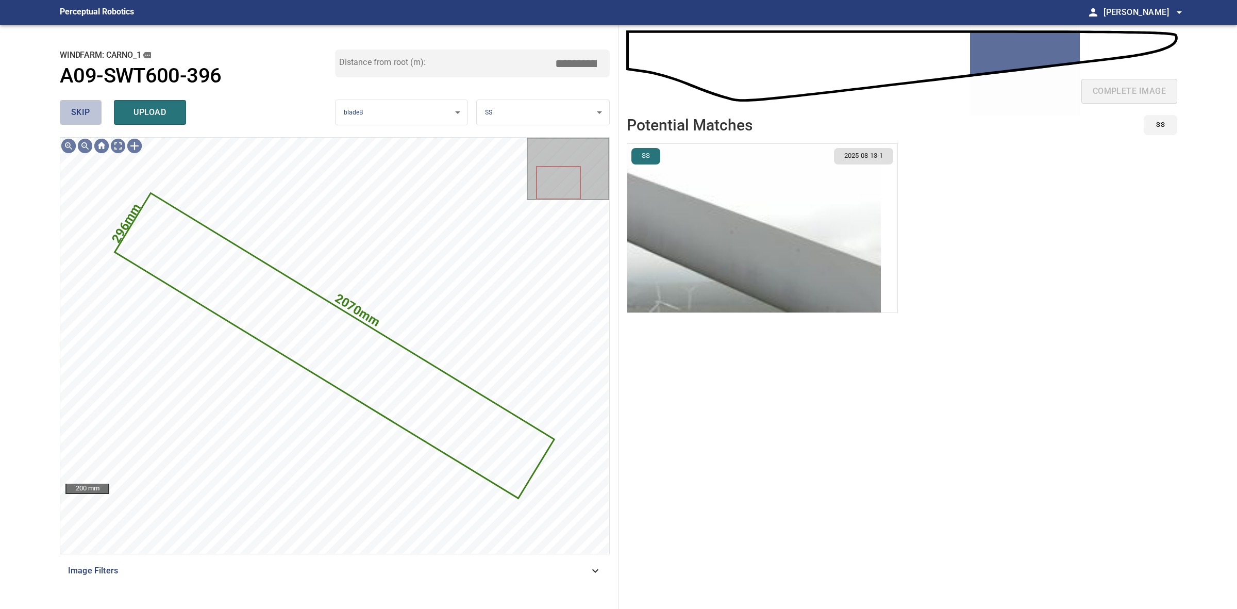
click at [78, 109] on span "skip" at bounding box center [80, 112] width 19 height 14
click at [78, 109] on div "skip upload" at bounding box center [197, 112] width 275 height 33
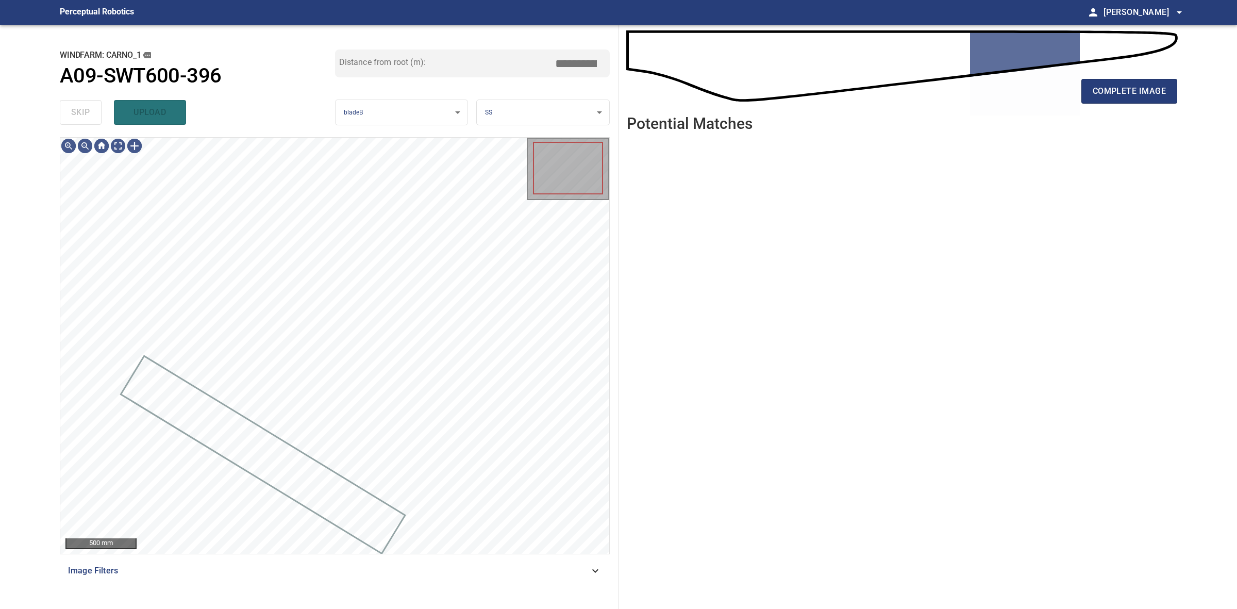
click at [78, 109] on div "skip upload" at bounding box center [197, 112] width 275 height 33
drag, startPoint x: 78, startPoint y: 109, endPoint x: 151, endPoint y: 103, distance: 72.4
click at [88, 108] on div "skip upload" at bounding box center [197, 112] width 275 height 33
click at [1114, 109] on div "complete image" at bounding box center [902, 95] width 551 height 41
click at [1112, 107] on div "complete image" at bounding box center [902, 95] width 551 height 41
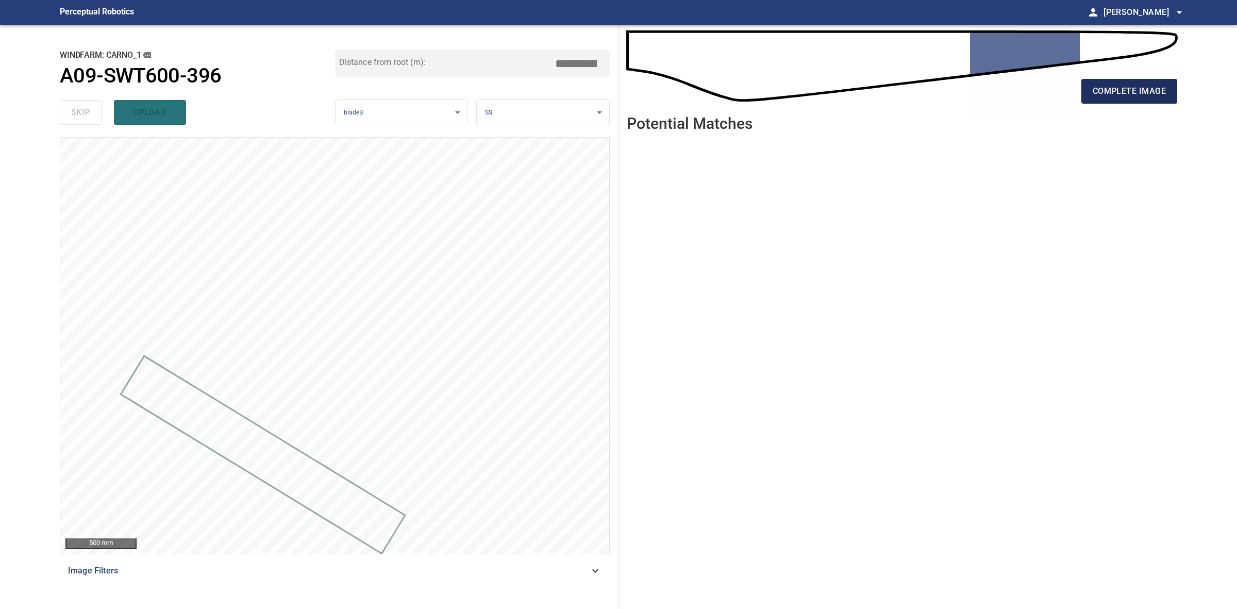
click at [1107, 101] on button "complete image" at bounding box center [1130, 91] width 96 height 25
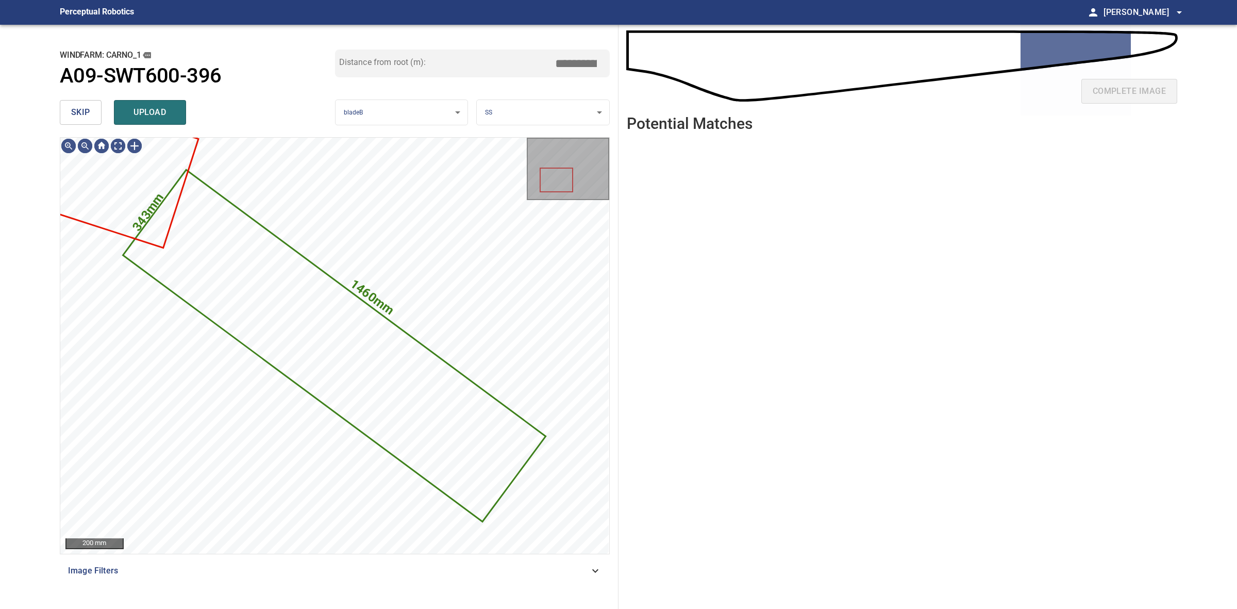
click at [76, 114] on span "skip" at bounding box center [80, 112] width 19 height 14
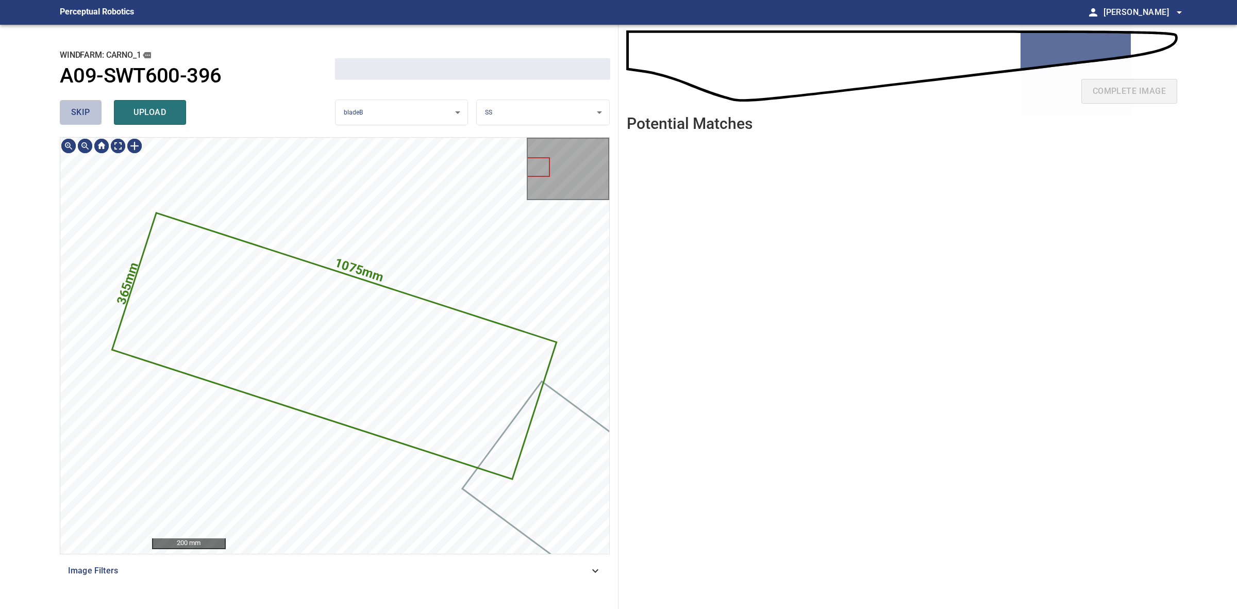
click at [76, 114] on span "skip" at bounding box center [80, 112] width 19 height 14
click at [76, 114] on div "skip upload" at bounding box center [197, 112] width 275 height 33
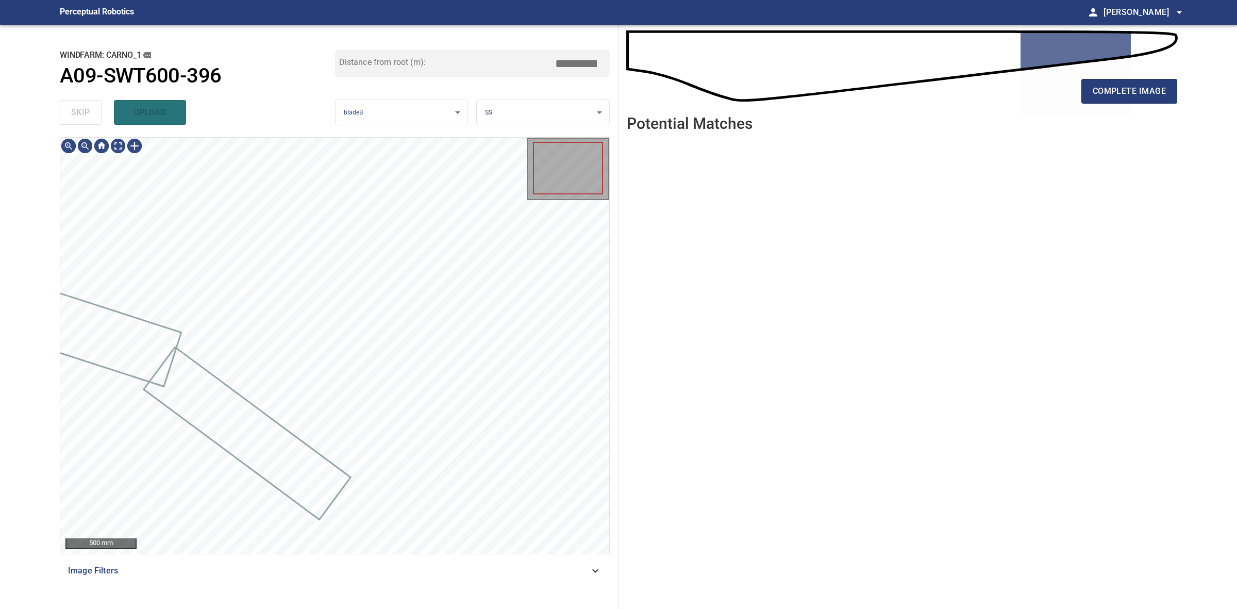
click at [76, 114] on div "skip upload" at bounding box center [197, 112] width 275 height 33
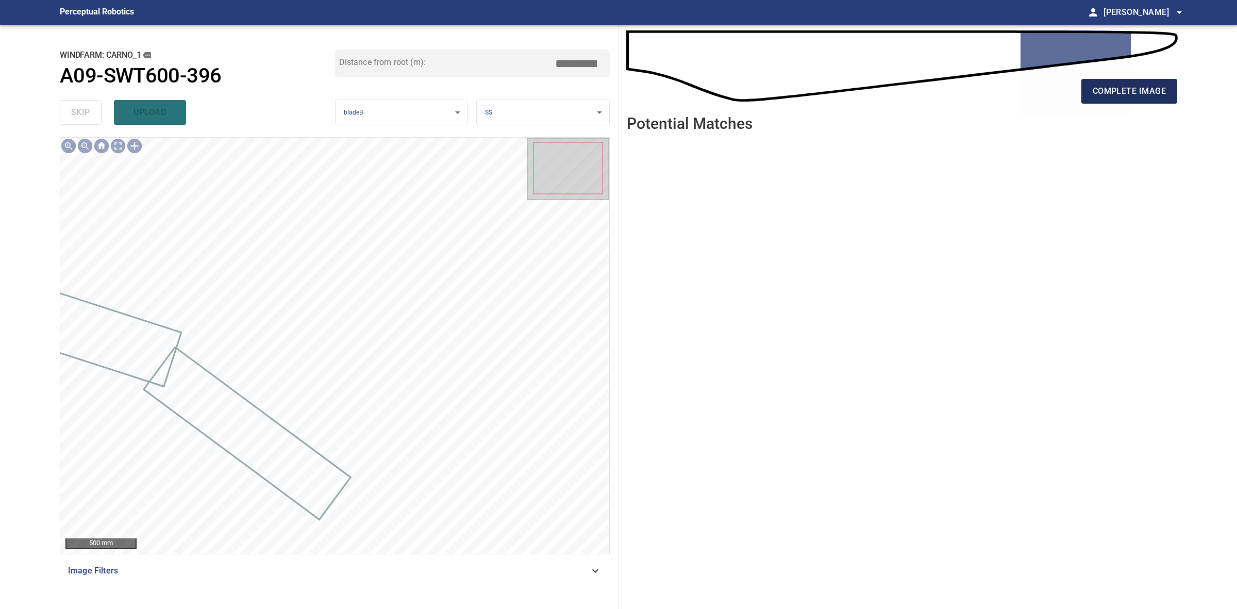
click at [1158, 95] on span "complete image" at bounding box center [1129, 91] width 73 height 14
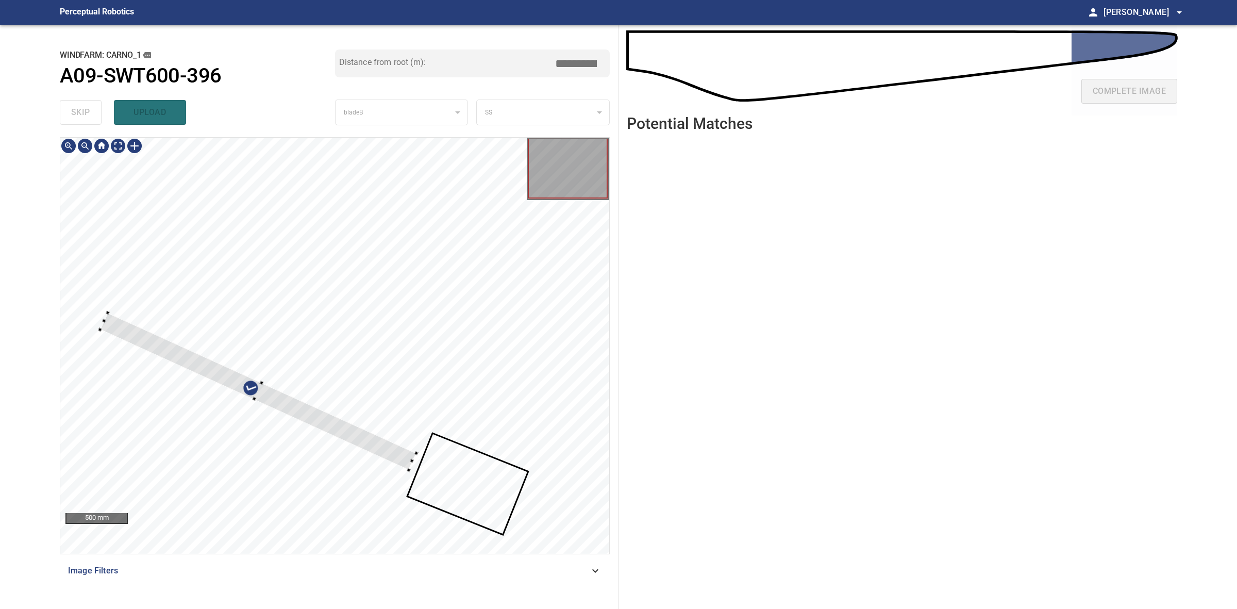
click at [414, 454] on div at bounding box center [416, 453] width 4 height 4
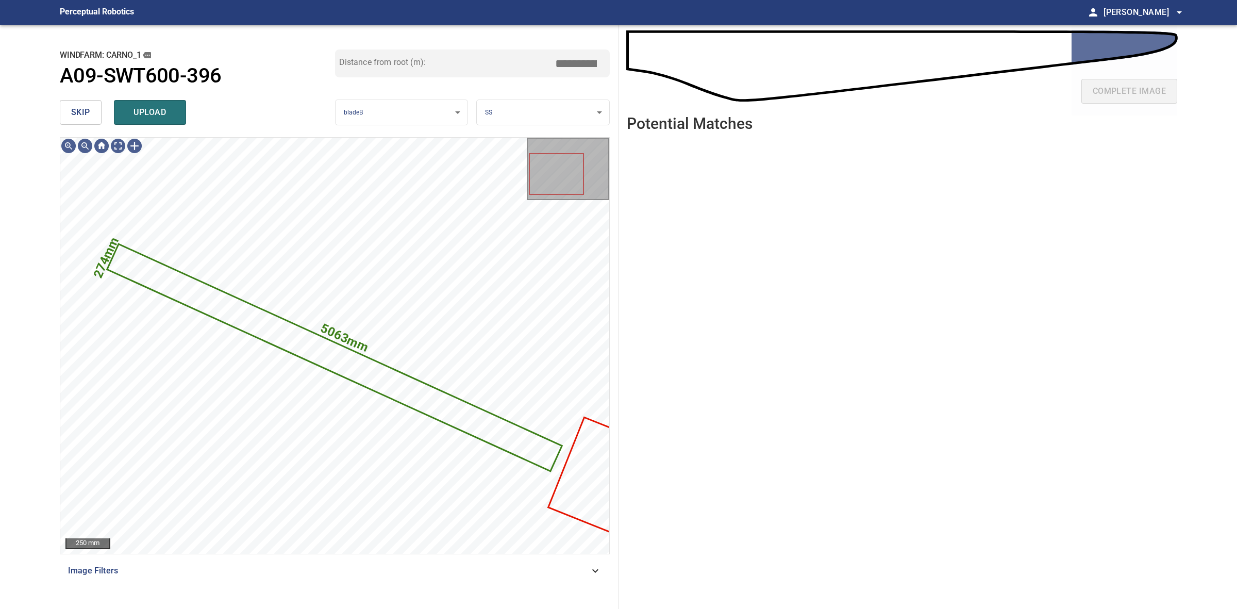
click at [580, 112] on body "**********" at bounding box center [618, 304] width 1237 height 609
click at [580, 112] on li "LE" at bounding box center [543, 112] width 132 height 17
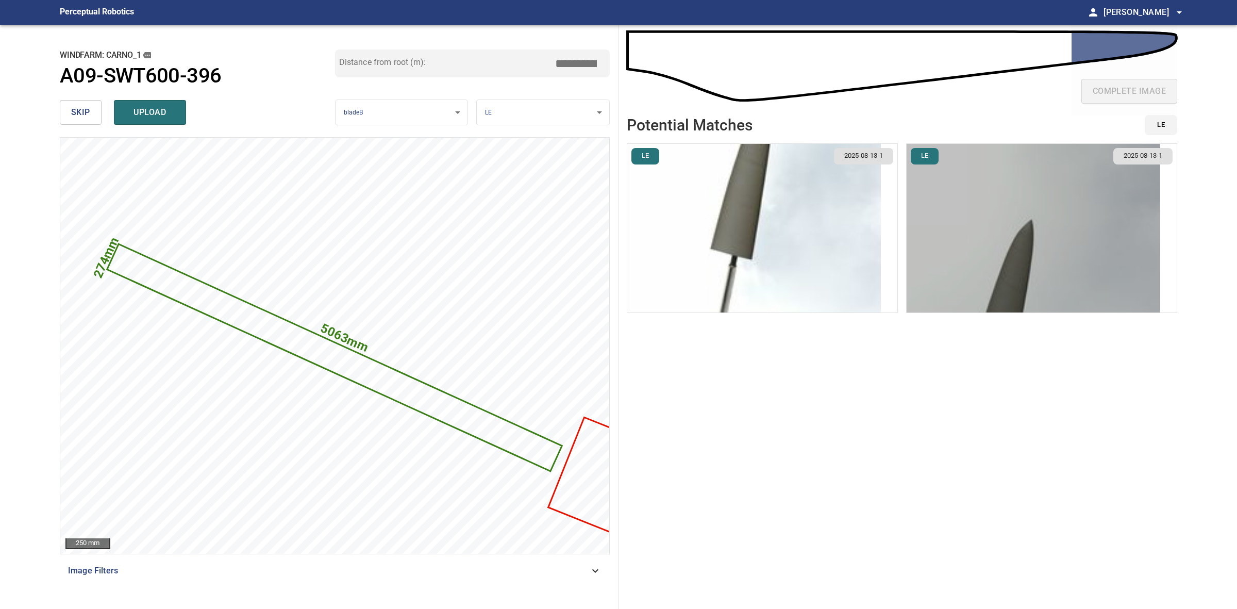
click at [925, 232] on img "button" at bounding box center [1034, 228] width 254 height 169
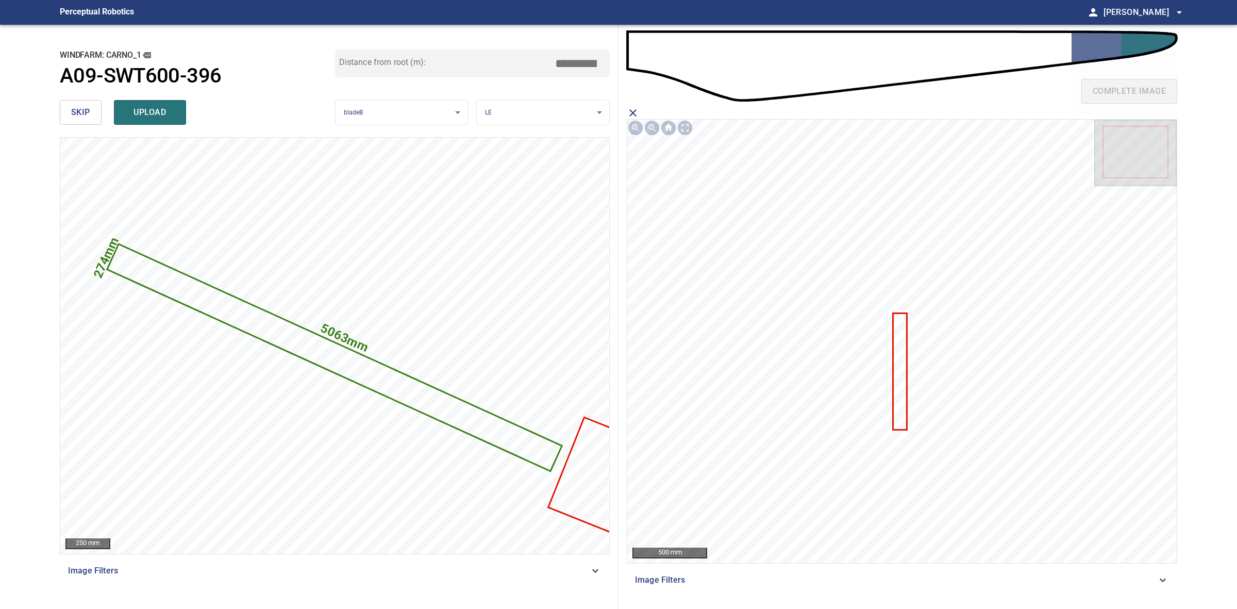
click at [896, 376] on icon at bounding box center [900, 371] width 12 height 115
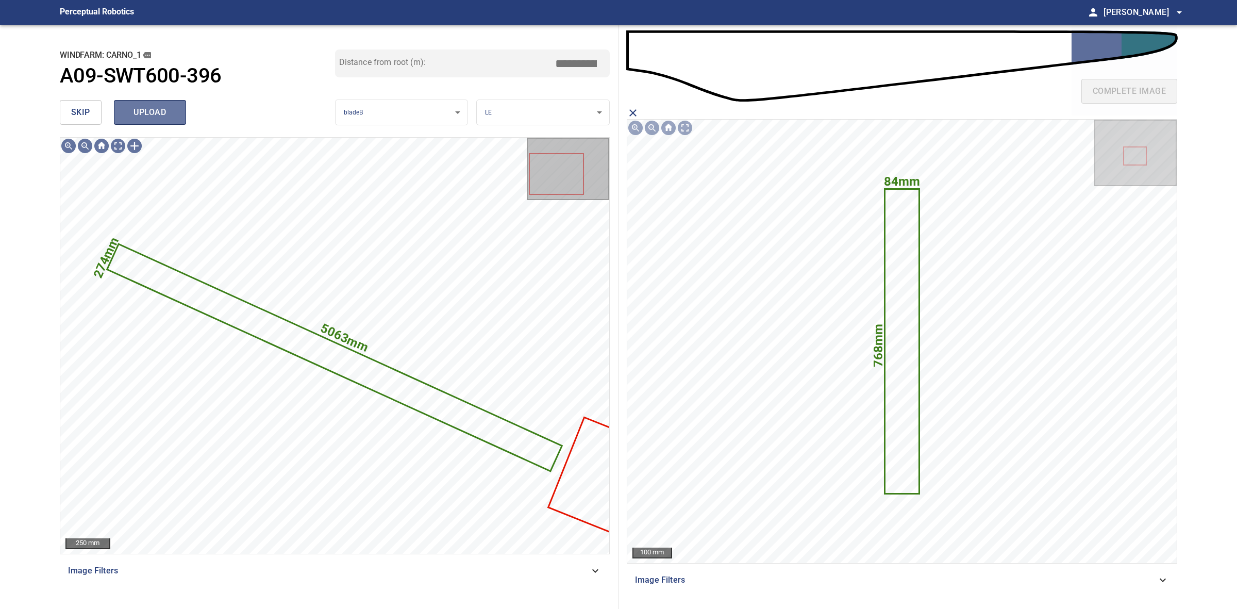
click at [172, 121] on button "upload" at bounding box center [150, 112] width 72 height 25
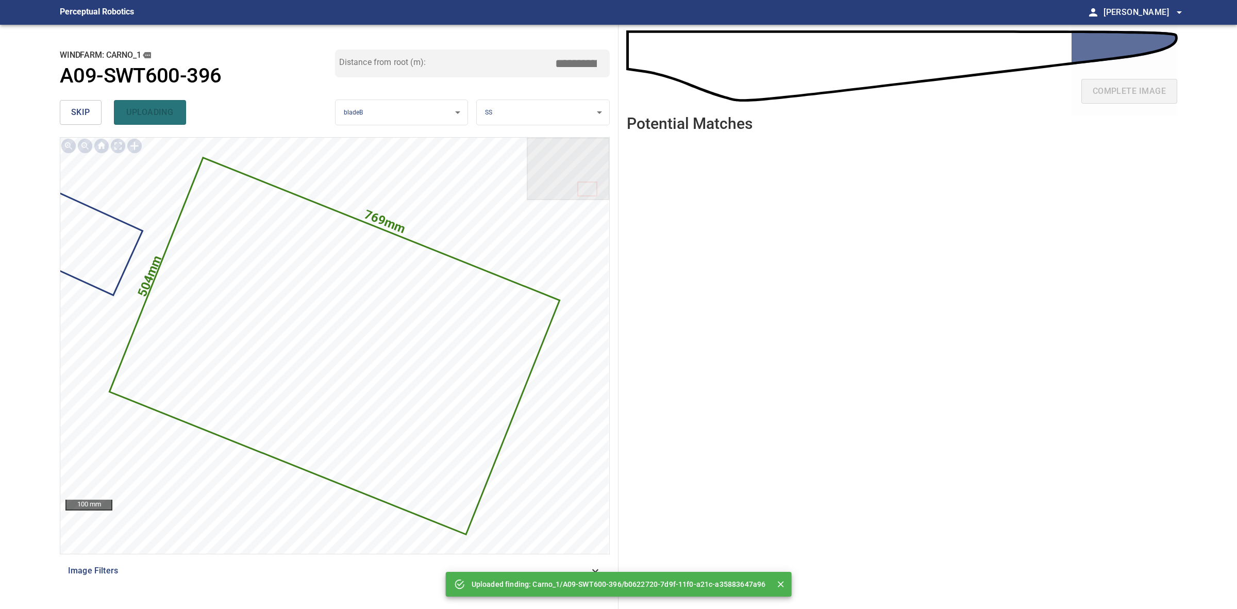
click at [66, 115] on button "skip" at bounding box center [81, 112] width 42 height 25
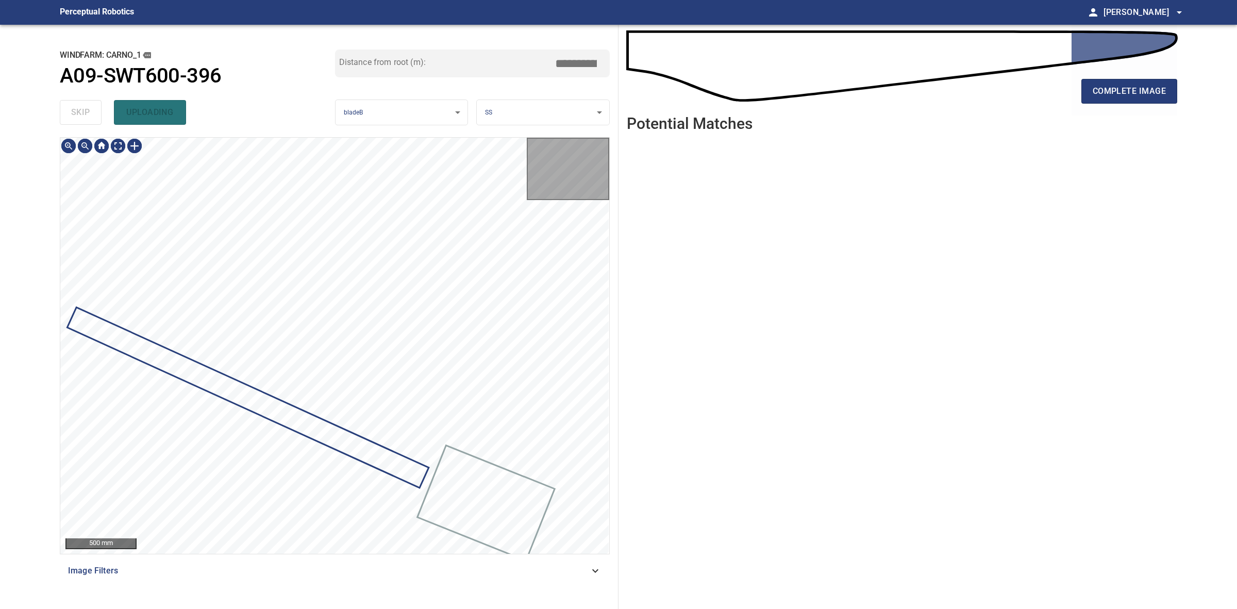
click at [66, 115] on div "skip uploading" at bounding box center [197, 112] width 275 height 33
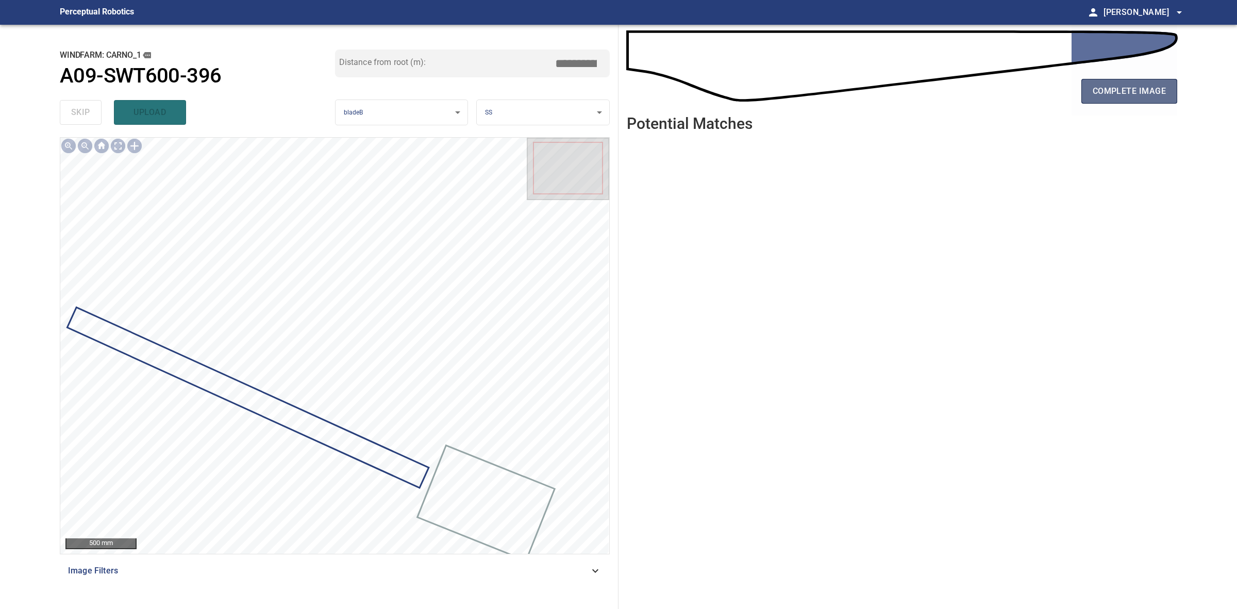
click at [1143, 93] on span "complete image" at bounding box center [1129, 91] width 73 height 14
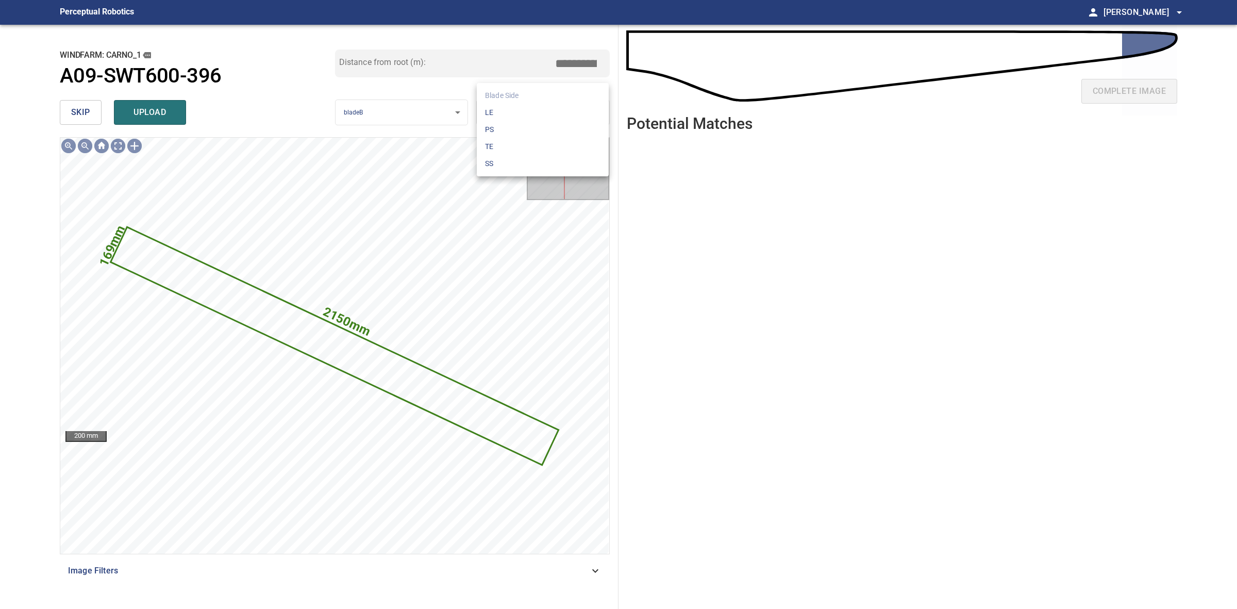
click at [550, 103] on body "**********" at bounding box center [618, 304] width 1237 height 609
click at [550, 103] on ul "Blade Side LE PS TE SS" at bounding box center [543, 129] width 132 height 93
click at [547, 108] on li "LE" at bounding box center [543, 112] width 132 height 17
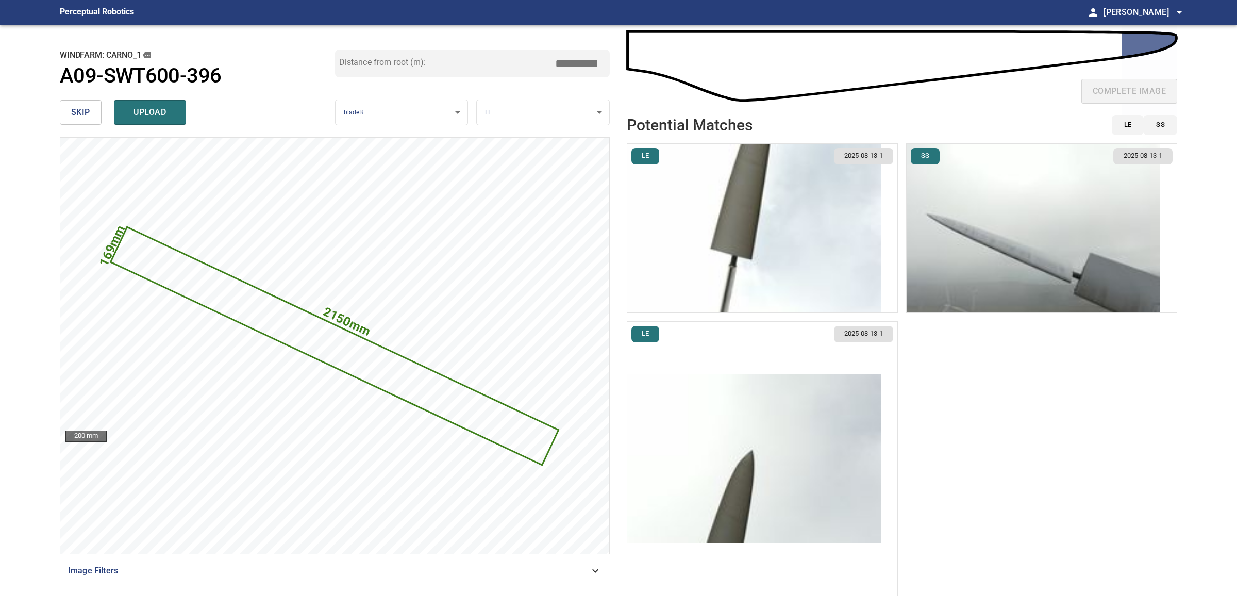
click at [1000, 297] on img "button" at bounding box center [1034, 228] width 254 height 169
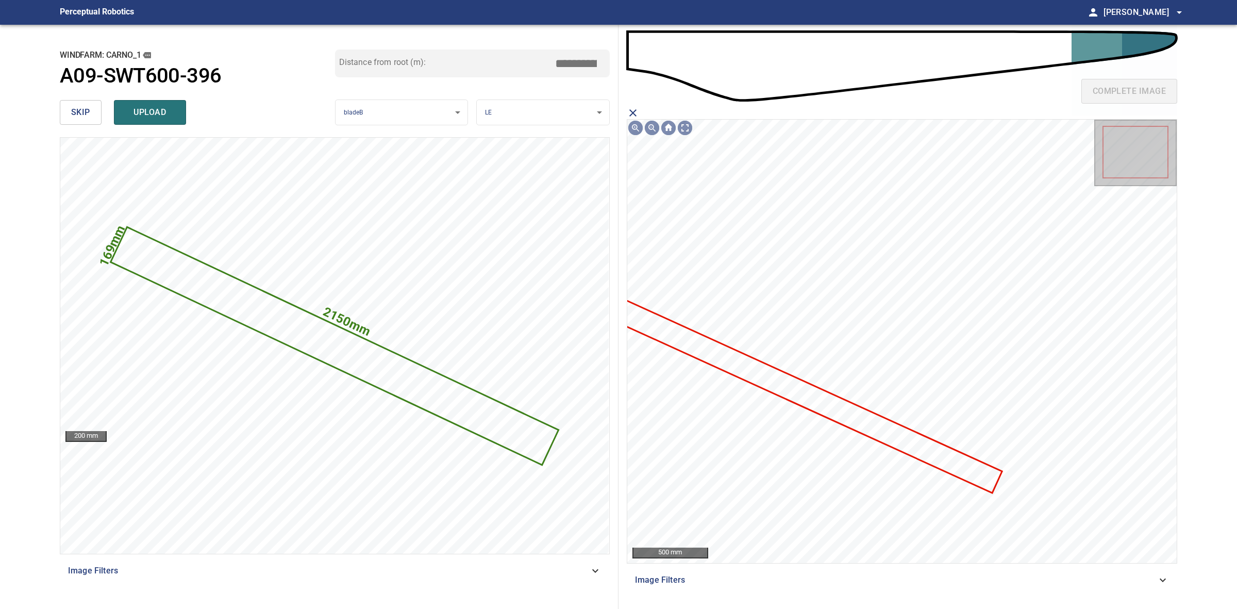
click at [847, 424] on icon at bounding box center [810, 397] width 384 height 190
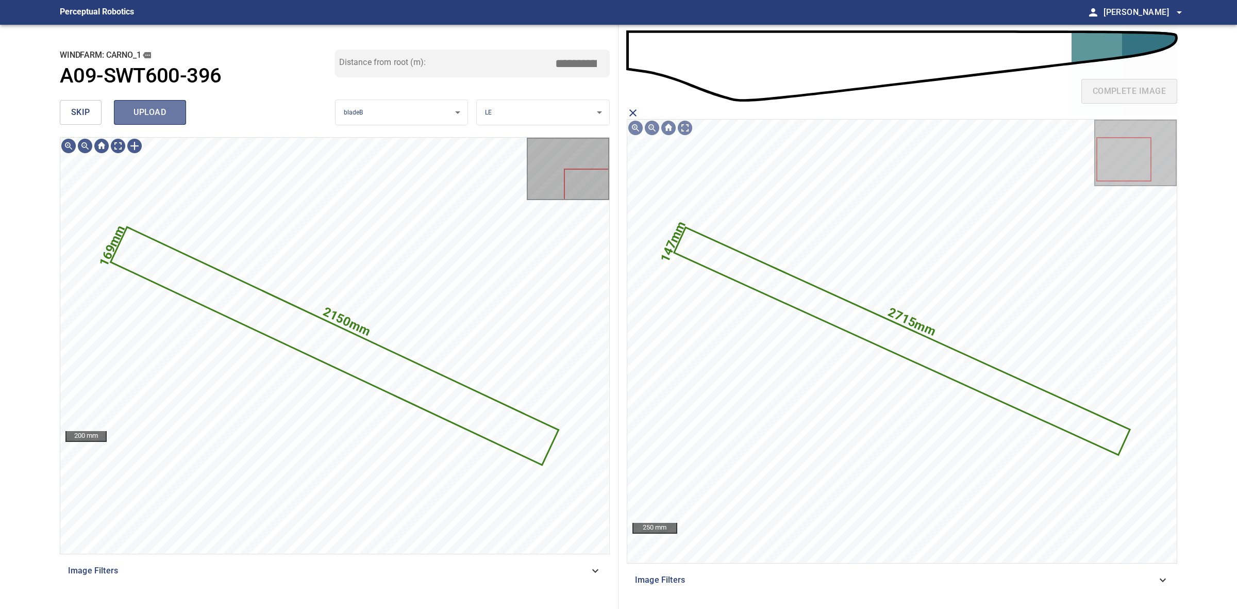
click at [170, 103] on button "upload" at bounding box center [150, 112] width 72 height 25
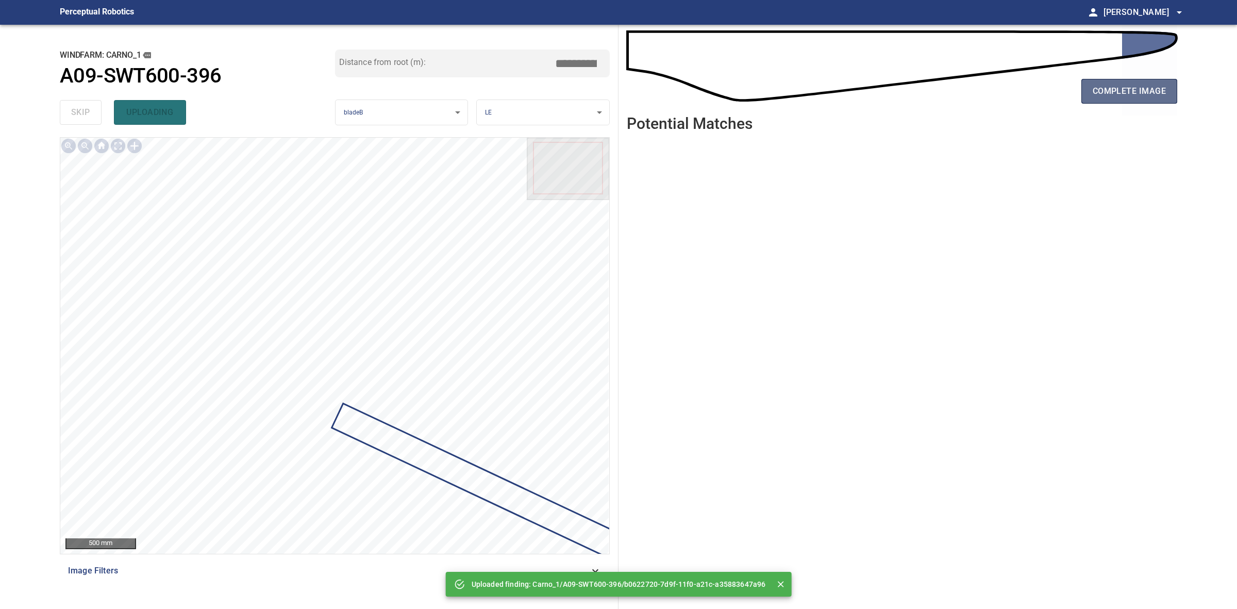
click at [1147, 89] on span "complete image" at bounding box center [1129, 91] width 73 height 14
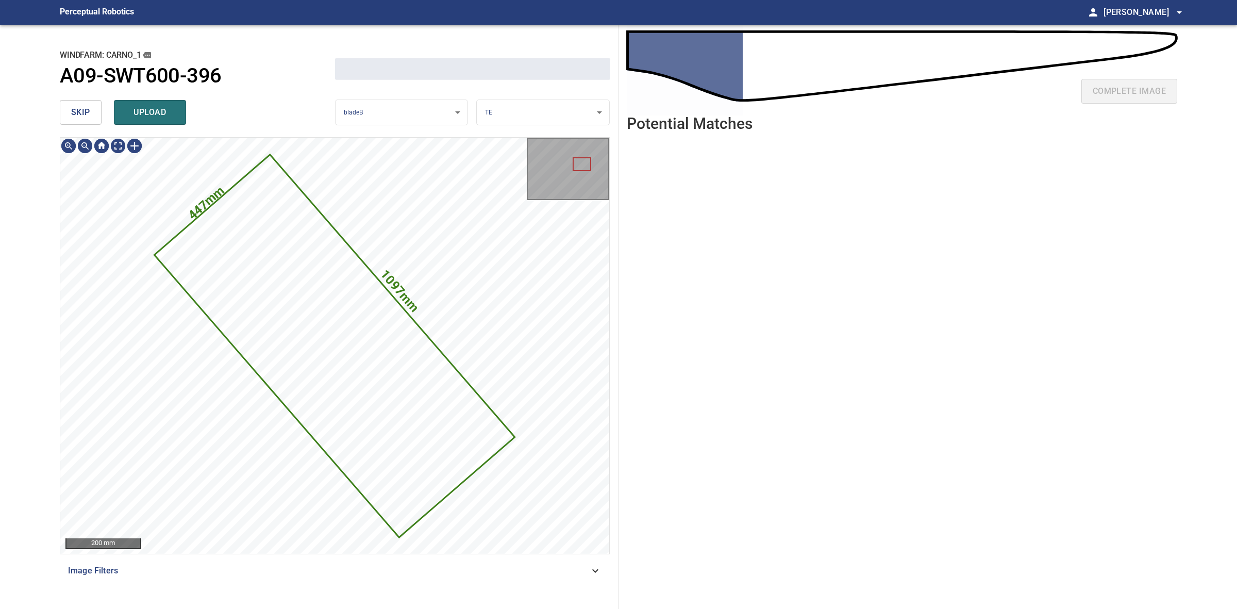
click at [78, 111] on span "skip" at bounding box center [80, 112] width 19 height 14
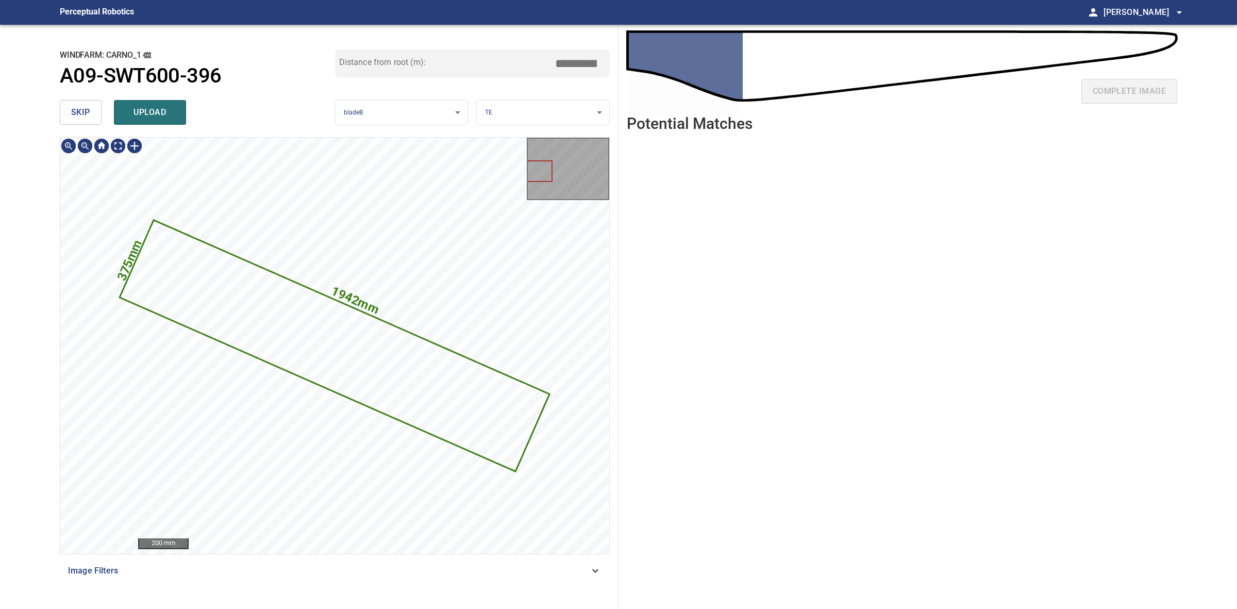
click at [78, 111] on span "skip" at bounding box center [80, 112] width 19 height 14
click at [78, 111] on div "skip upload" at bounding box center [197, 112] width 275 height 33
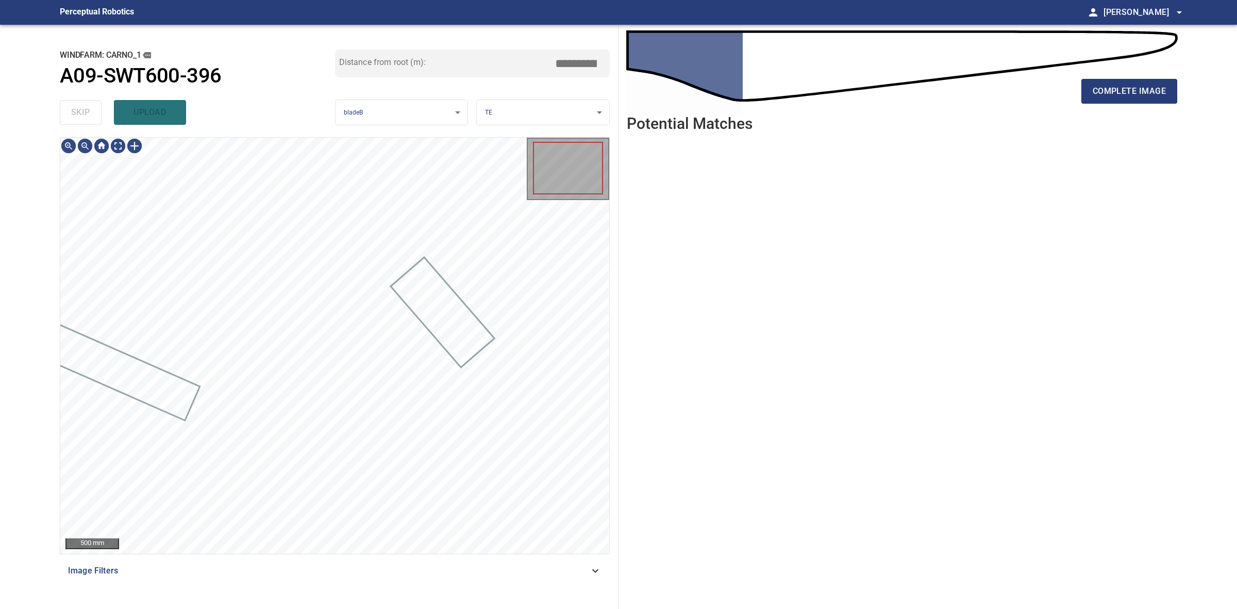
click at [78, 111] on div "skip upload" at bounding box center [197, 112] width 275 height 33
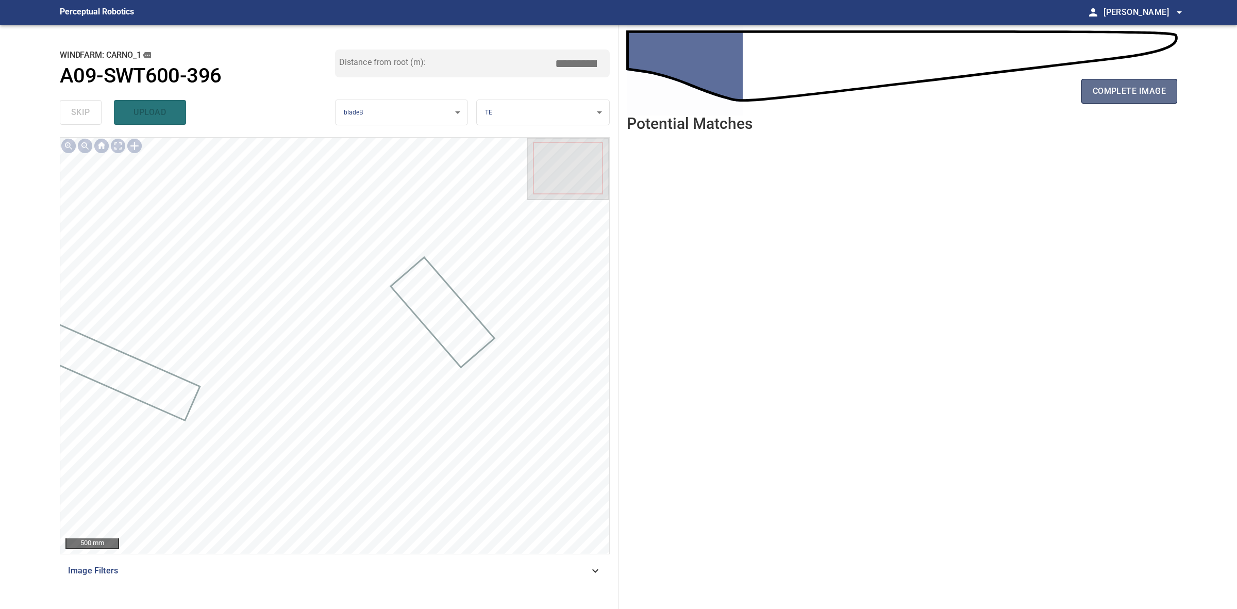
click at [1087, 93] on button "complete image" at bounding box center [1130, 91] width 96 height 25
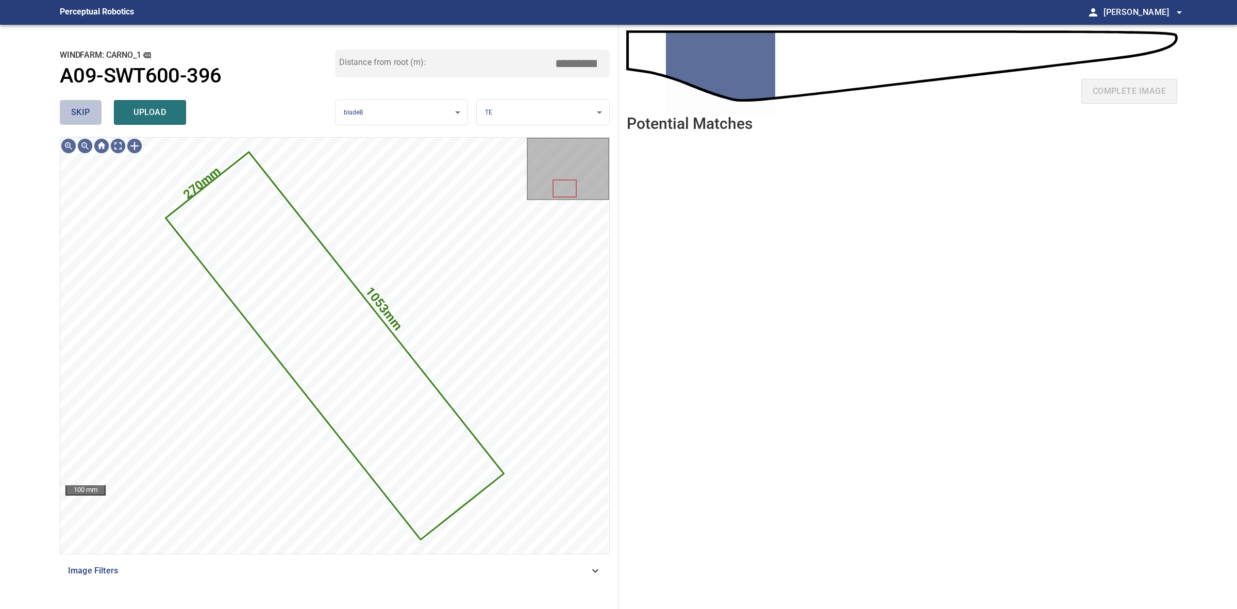
click at [101, 116] on button "skip" at bounding box center [81, 112] width 42 height 25
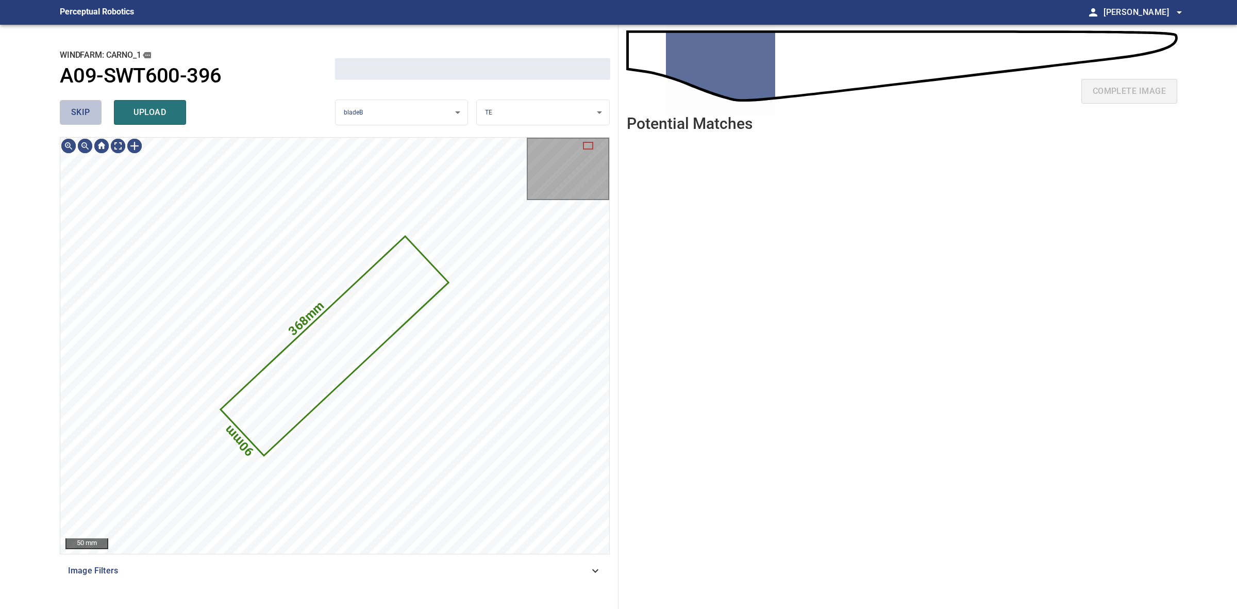
click at [99, 114] on button "skip" at bounding box center [81, 112] width 42 height 25
click at [99, 114] on div "skip upload" at bounding box center [197, 112] width 275 height 33
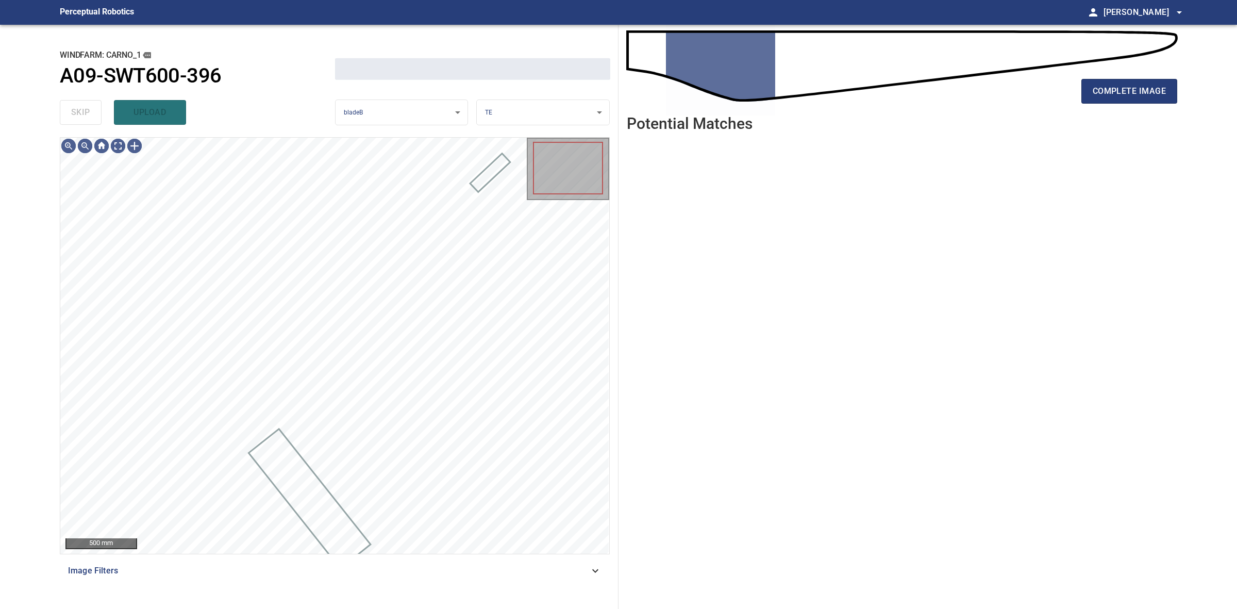
click at [99, 114] on div "skip upload" at bounding box center [197, 112] width 275 height 33
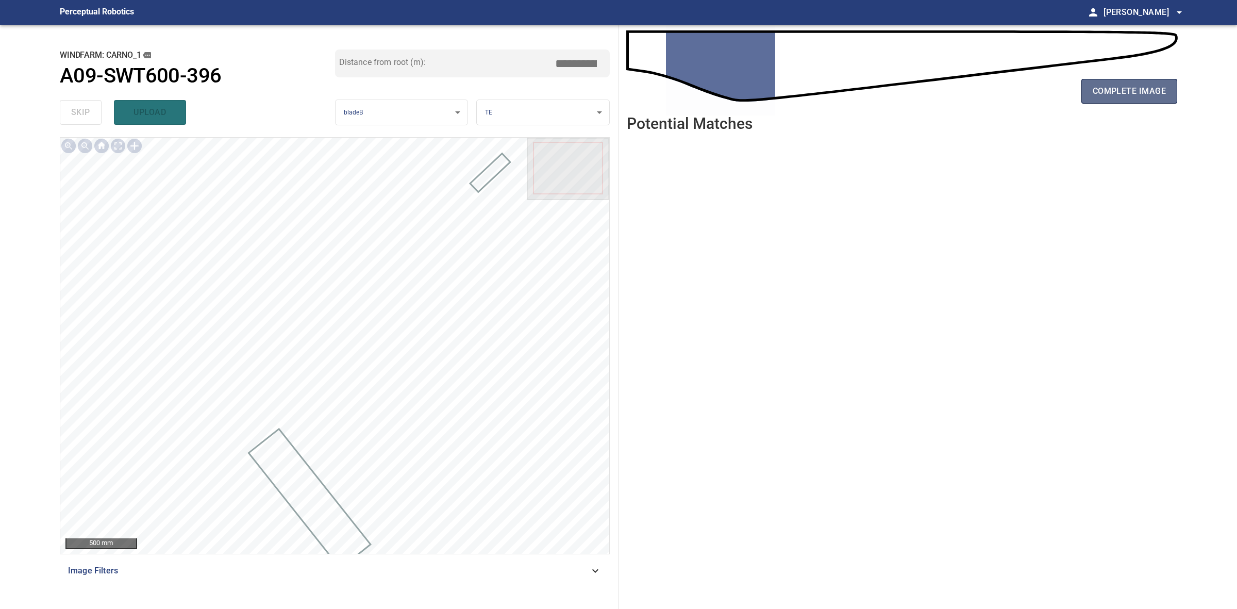
click at [1109, 89] on span "complete image" at bounding box center [1129, 91] width 73 height 14
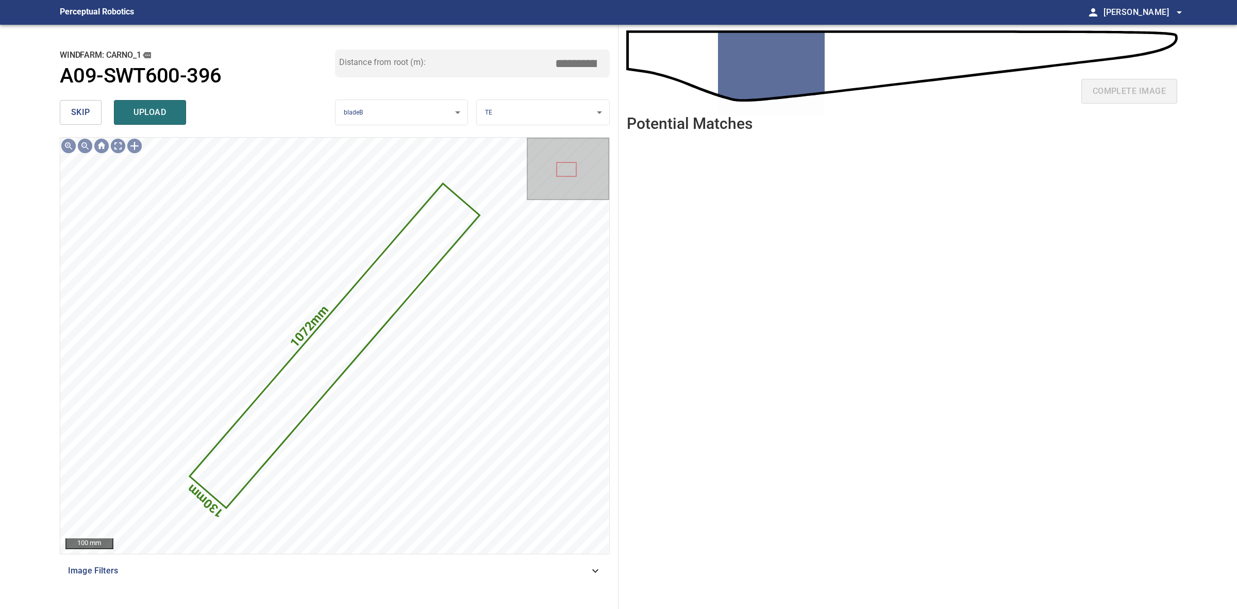
click at [91, 107] on button "skip" at bounding box center [81, 112] width 42 height 25
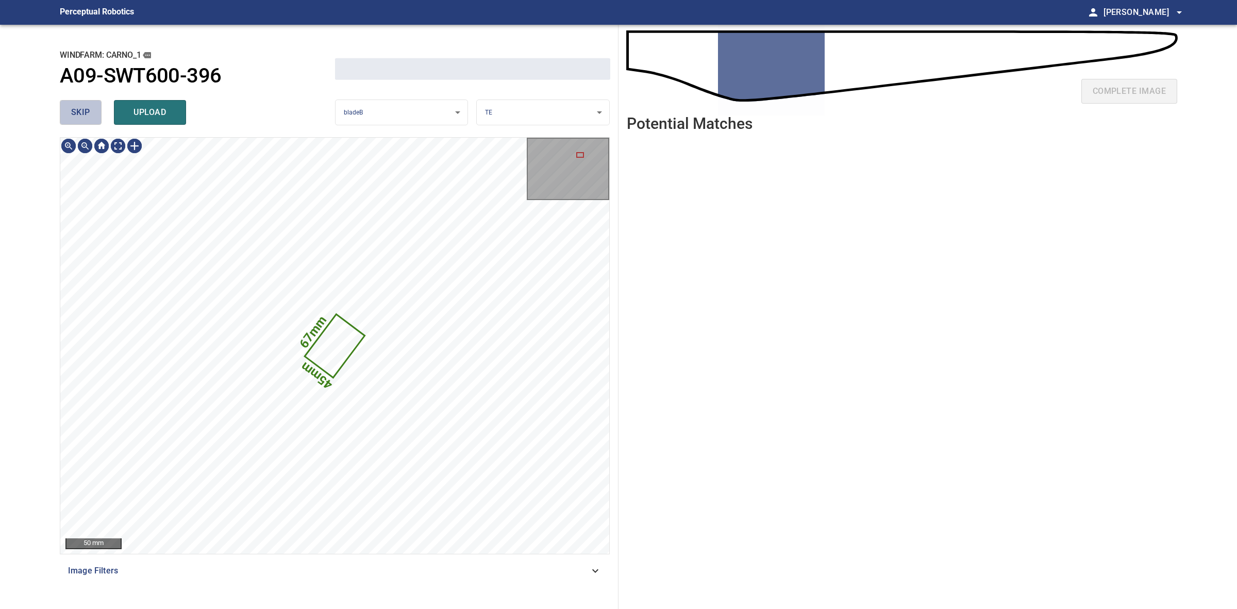
click at [91, 107] on button "skip" at bounding box center [81, 112] width 42 height 25
click at [91, 107] on div "skip upload" at bounding box center [197, 112] width 275 height 33
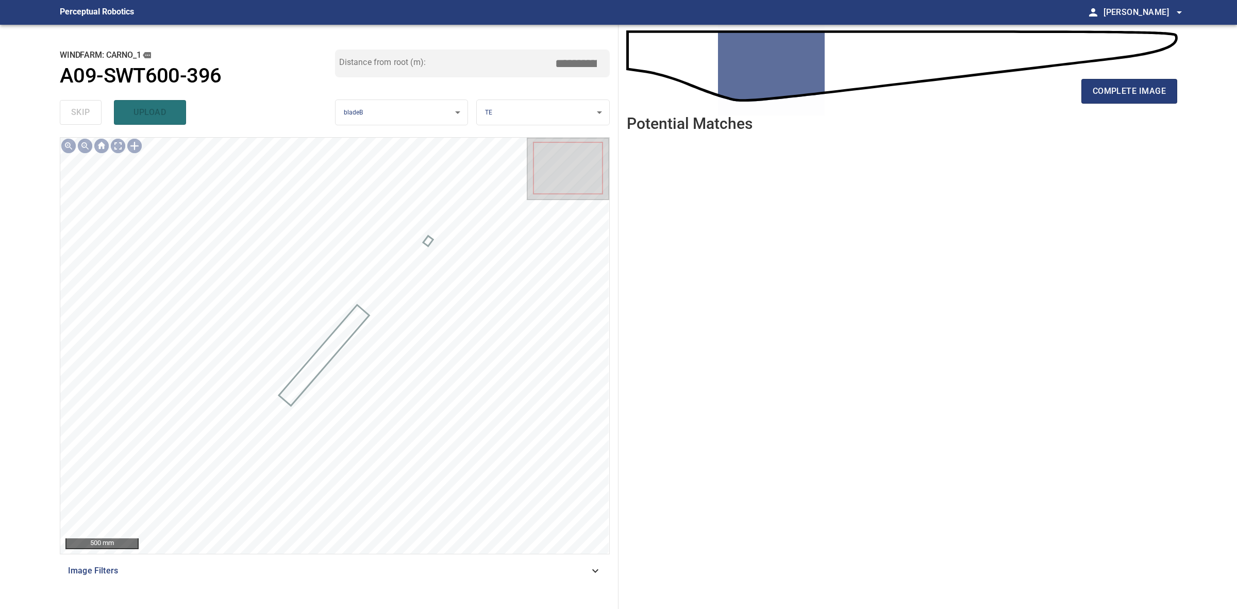
click at [1081, 110] on div "complete image" at bounding box center [902, 95] width 551 height 41
click at [1124, 85] on span "complete image" at bounding box center [1129, 91] width 73 height 14
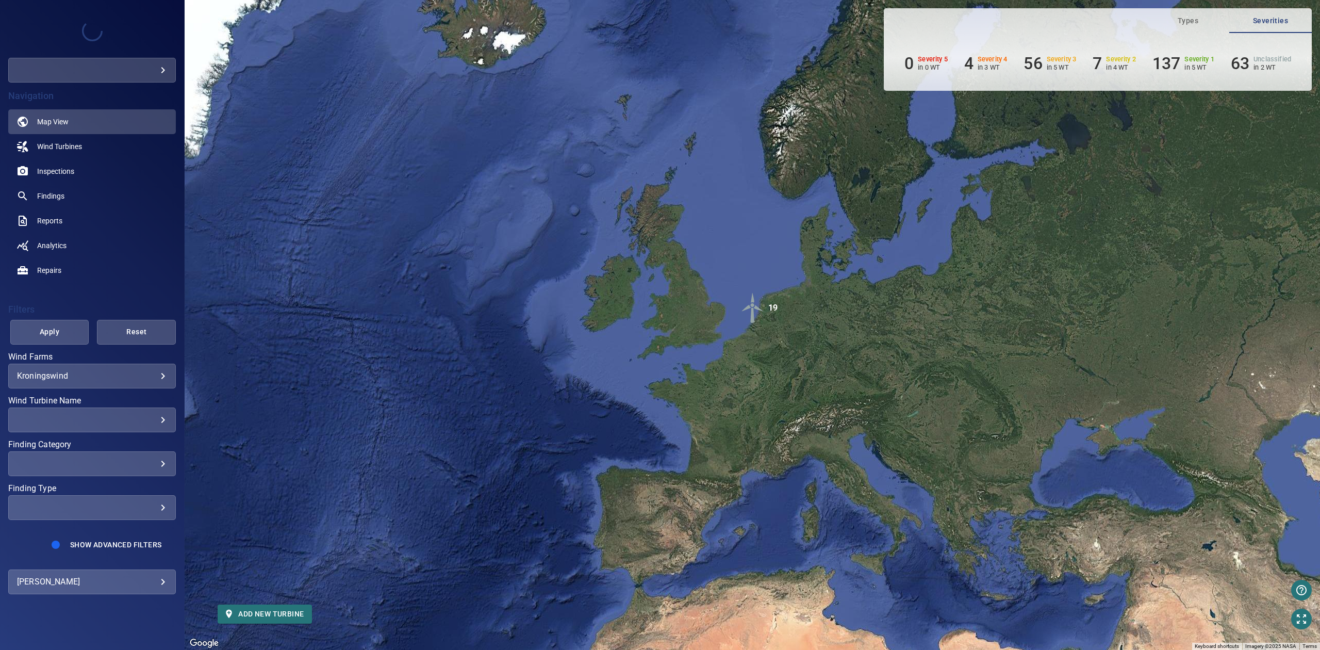
click at [167, 75] on div "​" at bounding box center [92, 70] width 168 height 25
click at [161, 71] on body "**********" at bounding box center [660, 325] width 1320 height 650
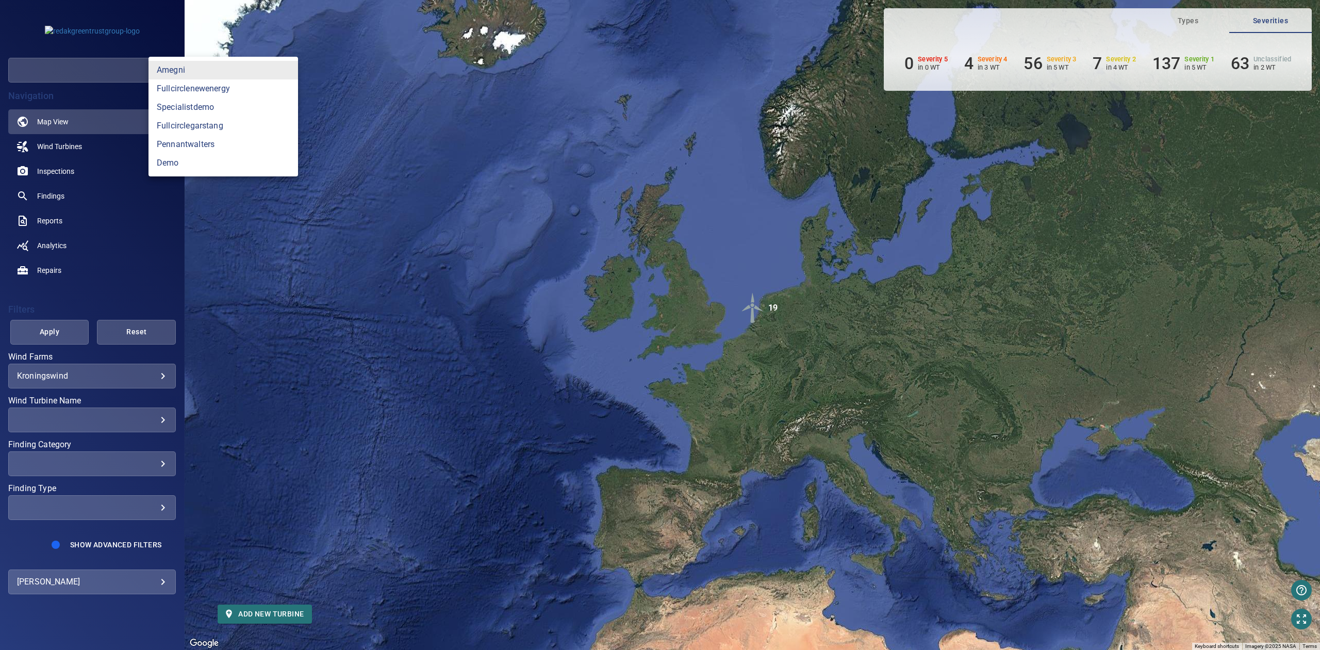
click at [386, 163] on div at bounding box center [660, 325] width 1320 height 650
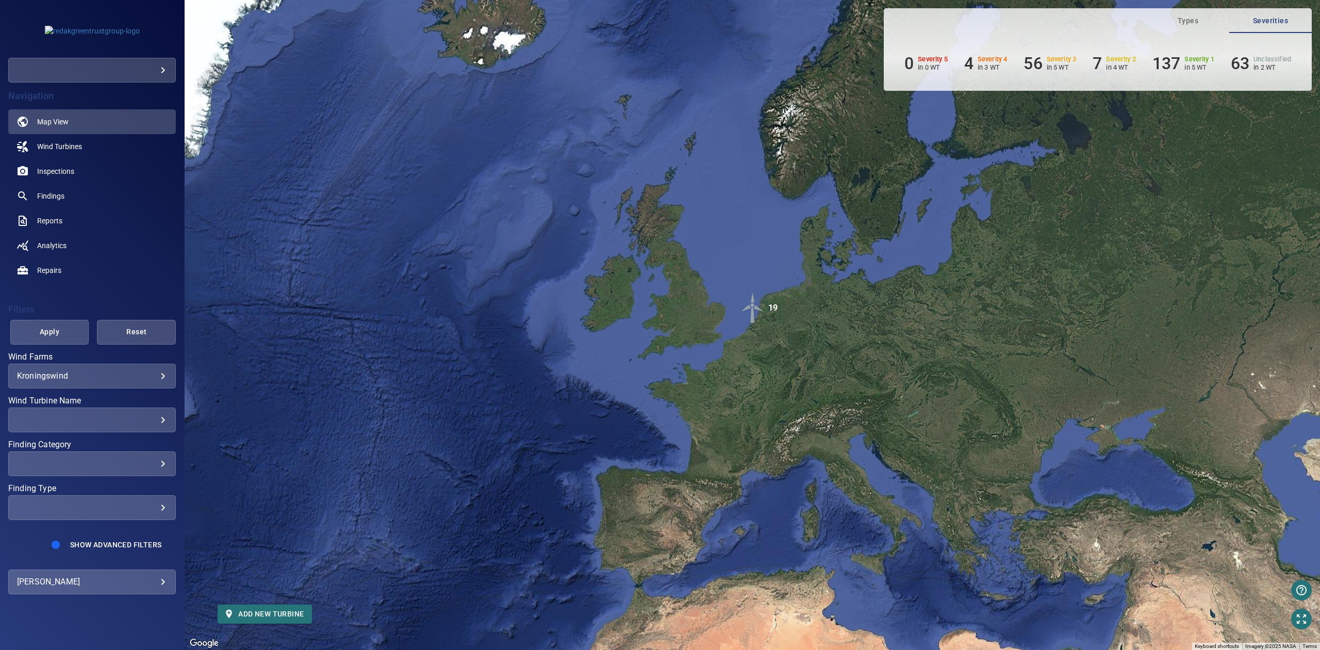
click at [120, 588] on body "**********" at bounding box center [660, 325] width 1320 height 650
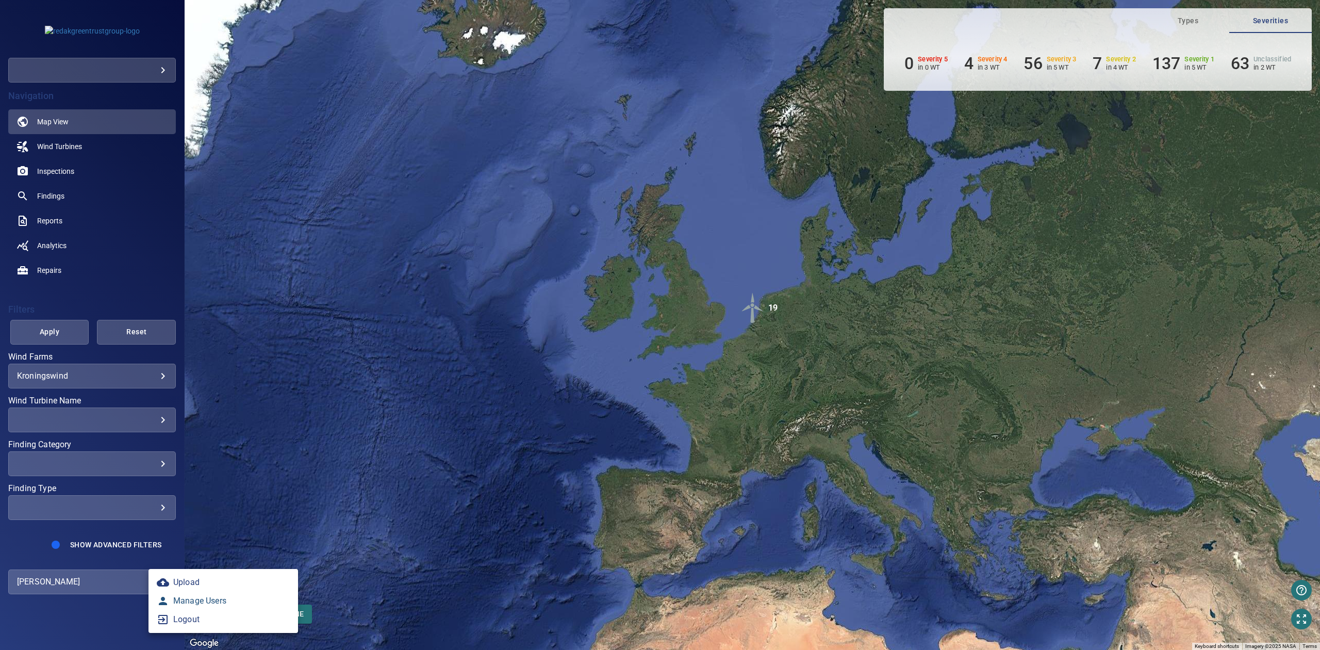
click at [188, 599] on link "Manage Users" at bounding box center [223, 600] width 150 height 19
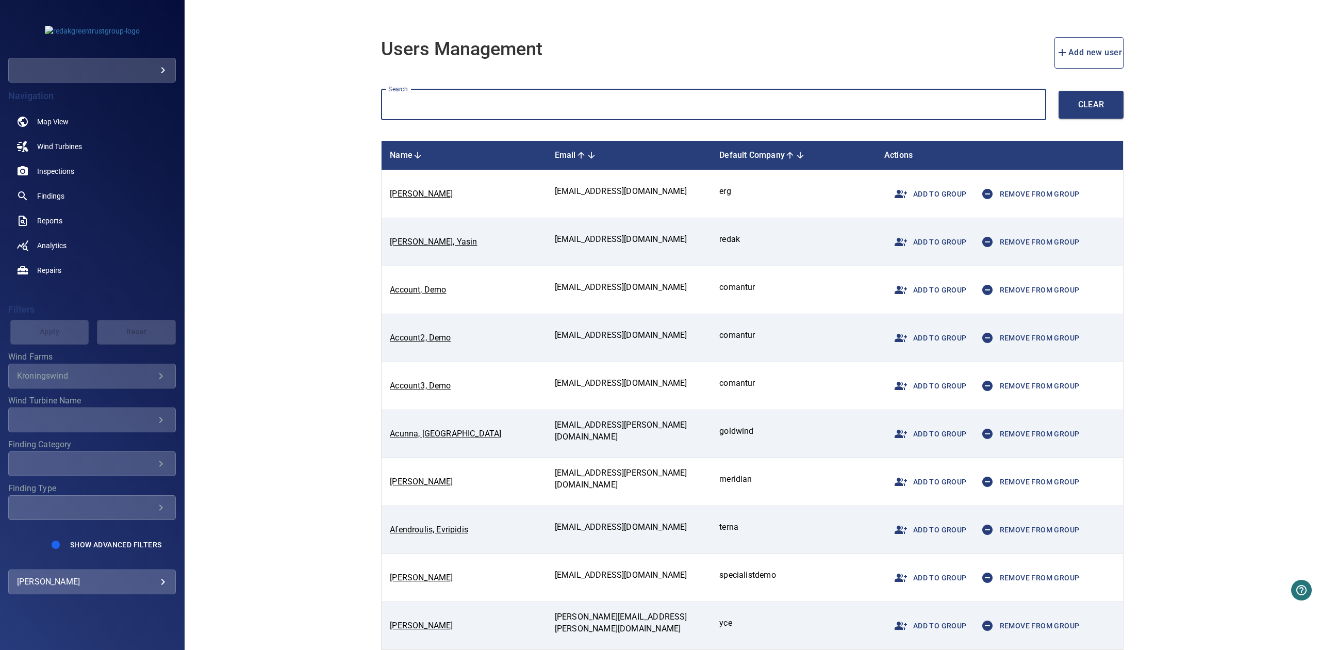
click at [462, 99] on input "text" at bounding box center [713, 104] width 665 height 31
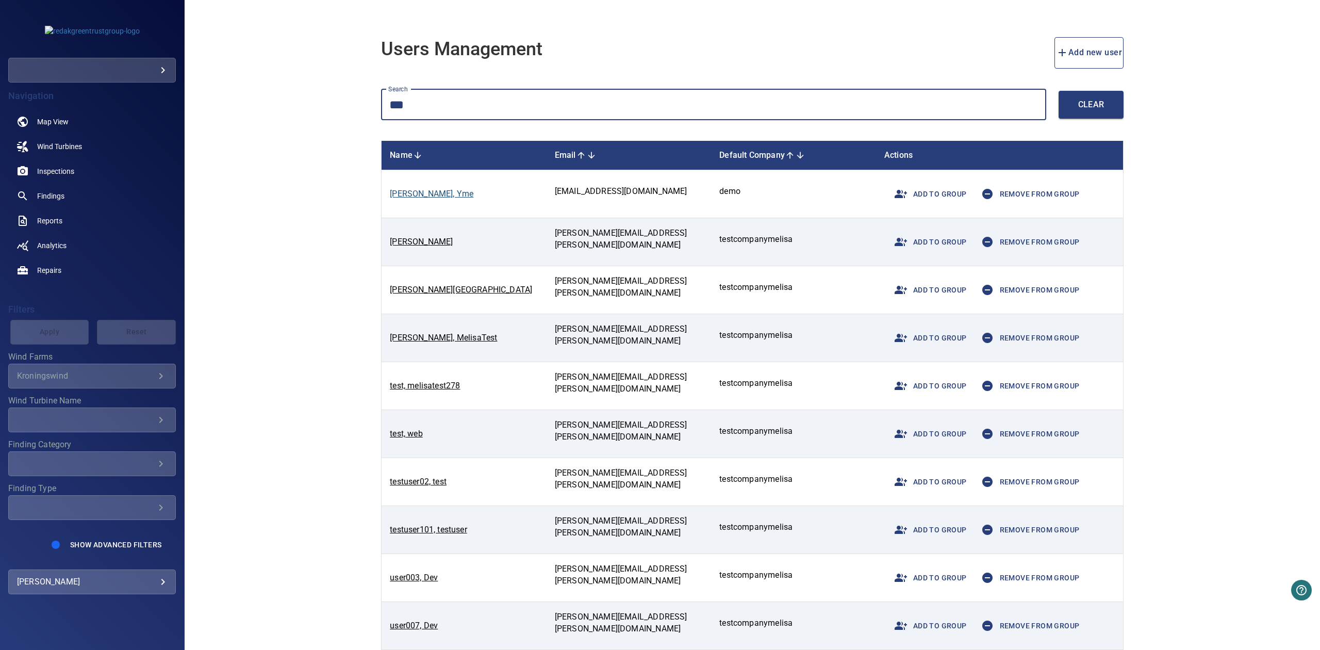
type input "***"
click at [425, 194] on link "Geldhoff, Yme" at bounding box center [432, 194] width 84 height 10
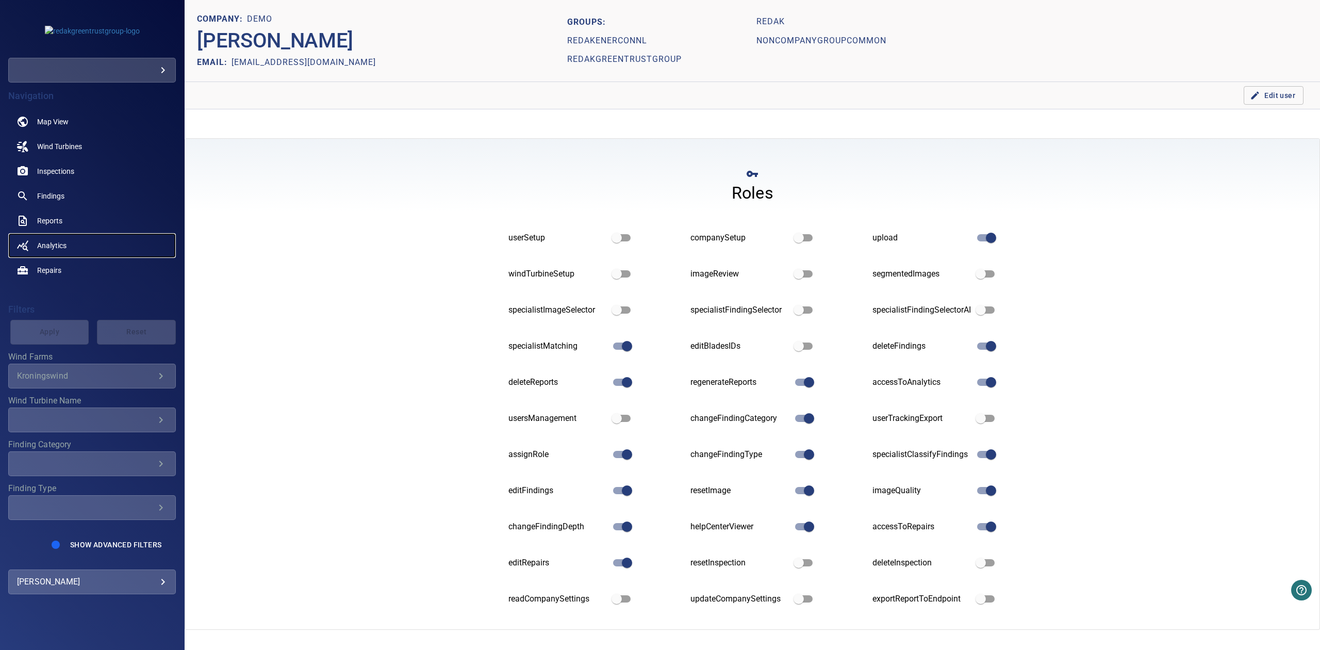
click at [34, 238] on link "Analytics" at bounding box center [92, 245] width 168 height 25
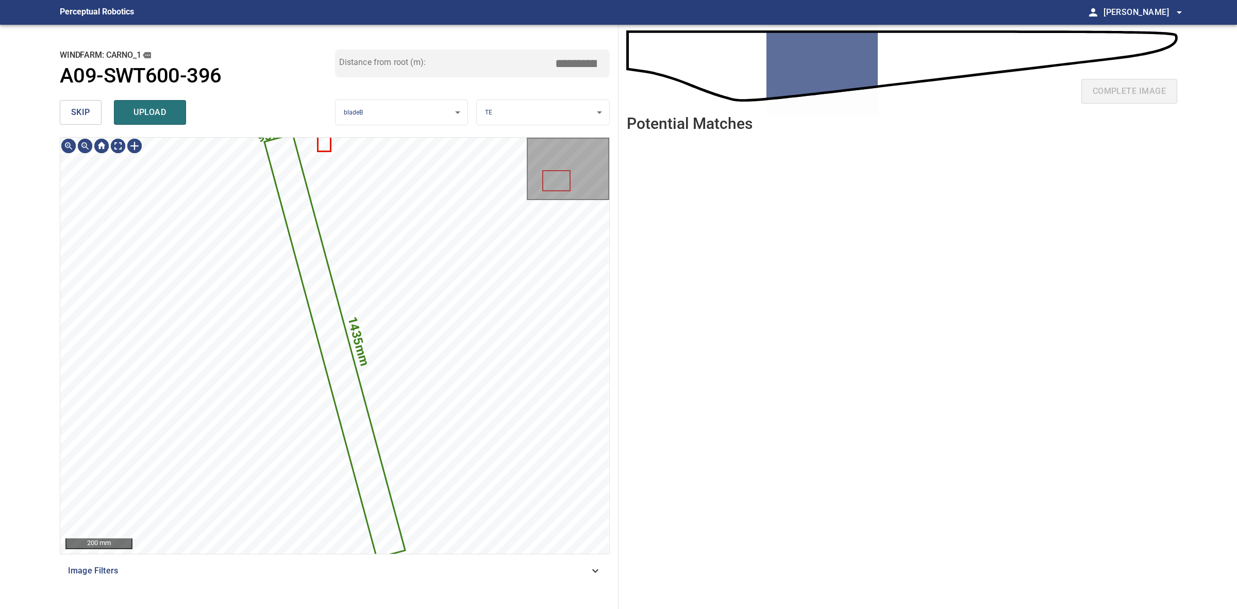
click at [93, 114] on button "skip" at bounding box center [81, 112] width 42 height 25
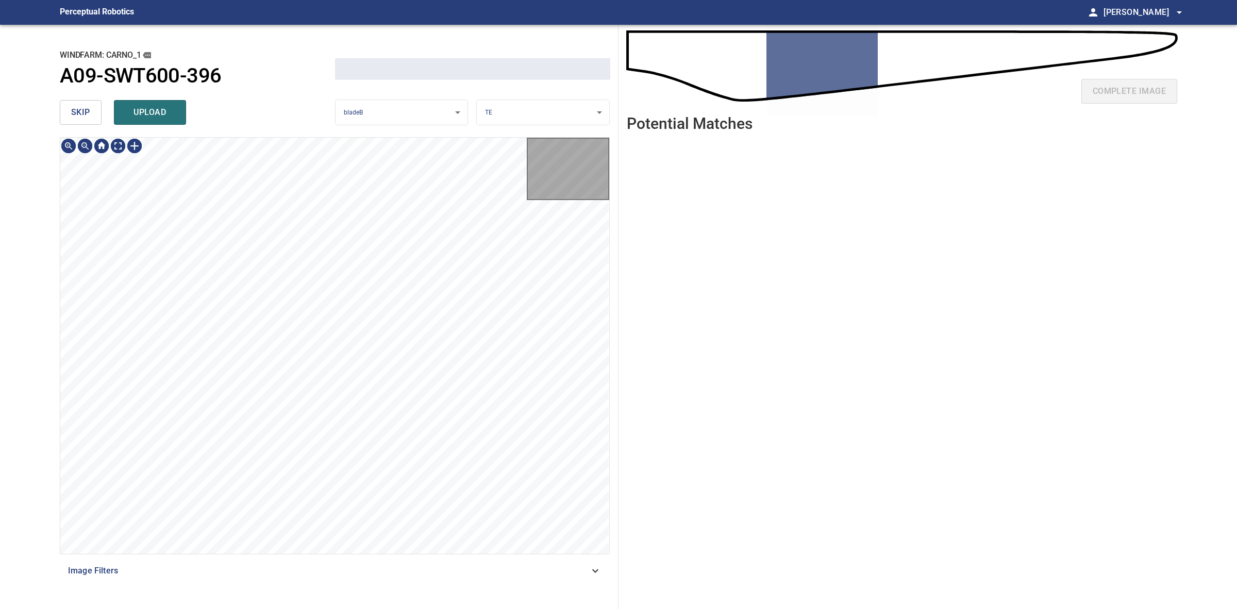
click at [93, 114] on button "skip" at bounding box center [81, 112] width 42 height 25
click at [93, 114] on div "skip upload" at bounding box center [197, 112] width 275 height 33
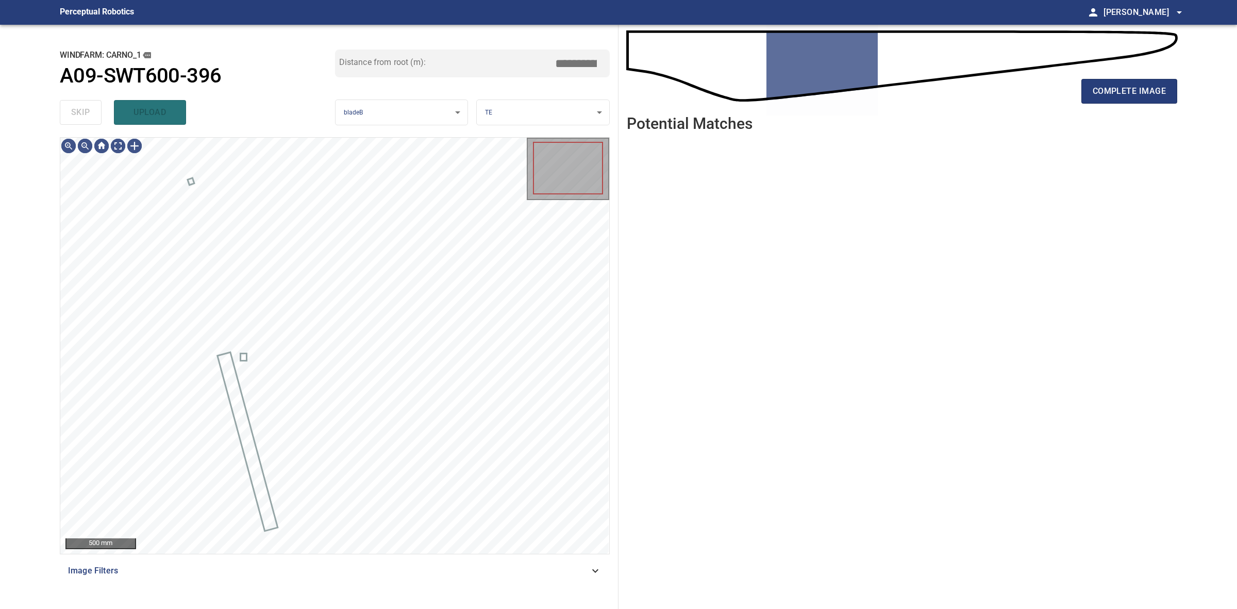
drag, startPoint x: 93, startPoint y: 114, endPoint x: 857, endPoint y: 114, distance: 763.5
click at [93, 113] on div "skip upload" at bounding box center [197, 112] width 275 height 33
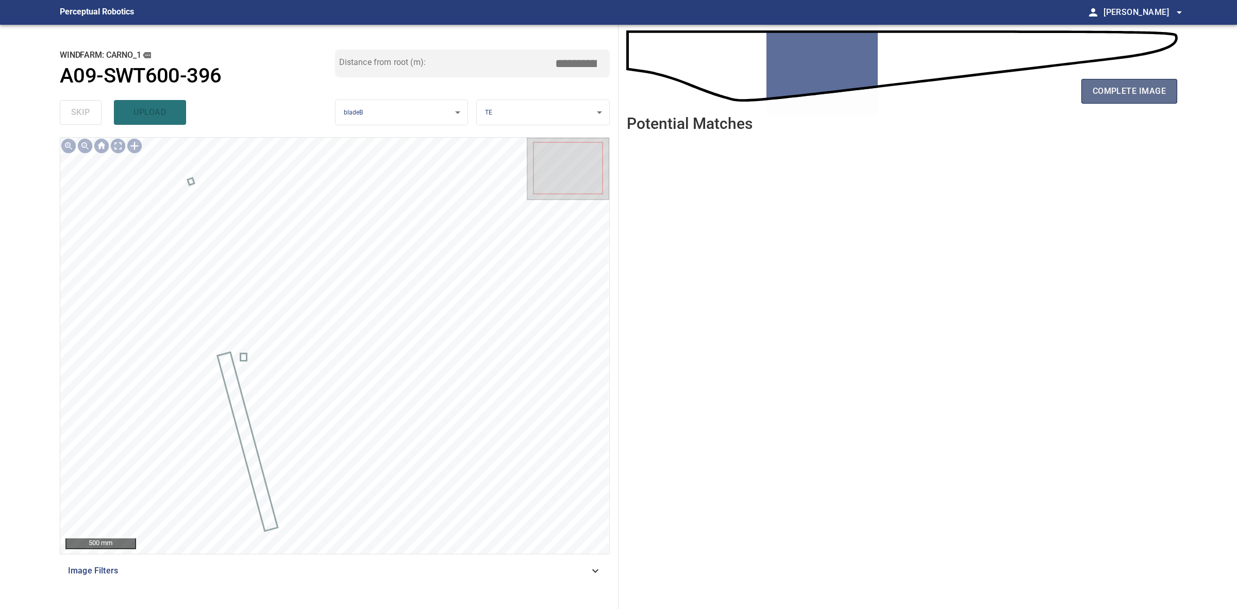
click at [1166, 99] on button "complete image" at bounding box center [1130, 91] width 96 height 25
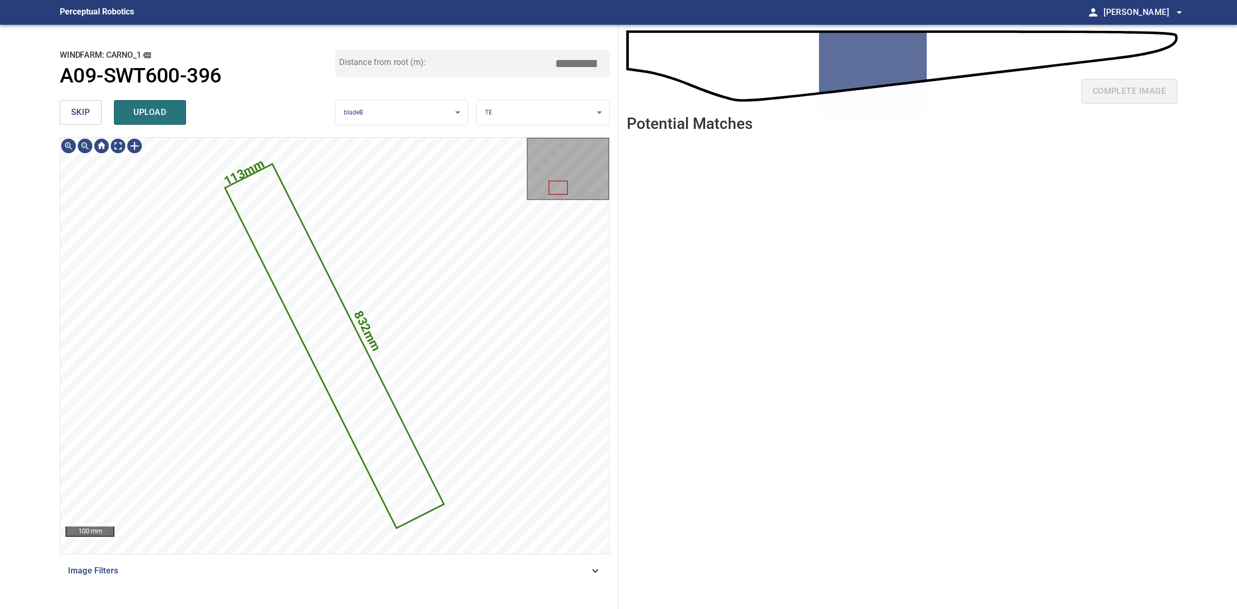
click at [94, 114] on button "skip" at bounding box center [81, 112] width 42 height 25
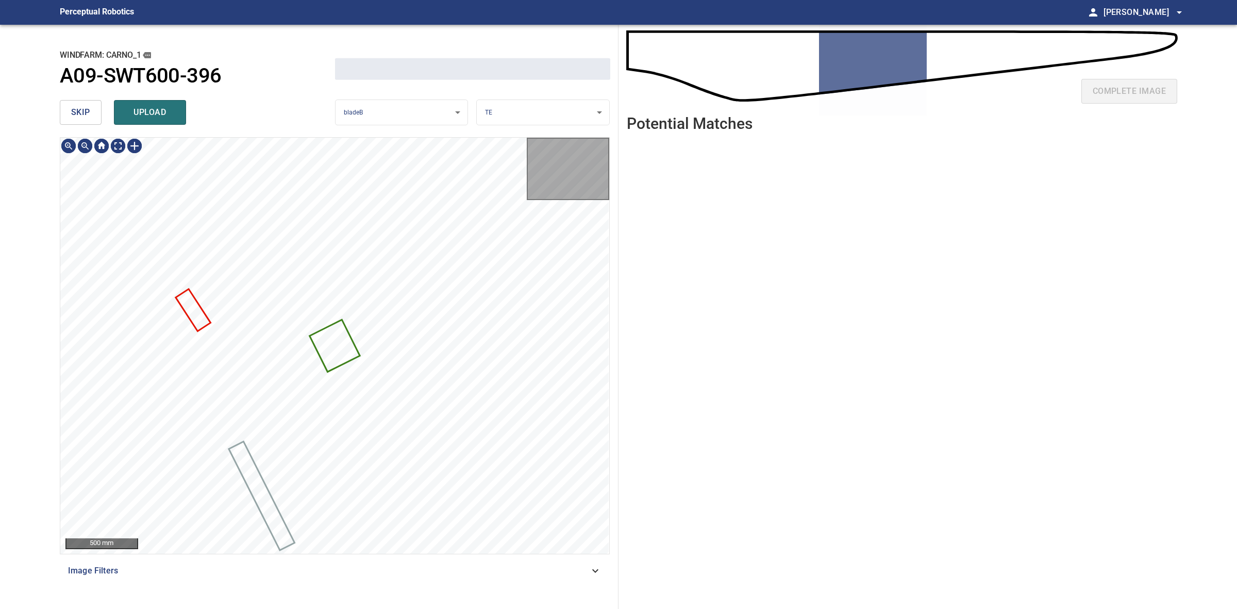
click at [94, 114] on button "skip" at bounding box center [81, 112] width 42 height 25
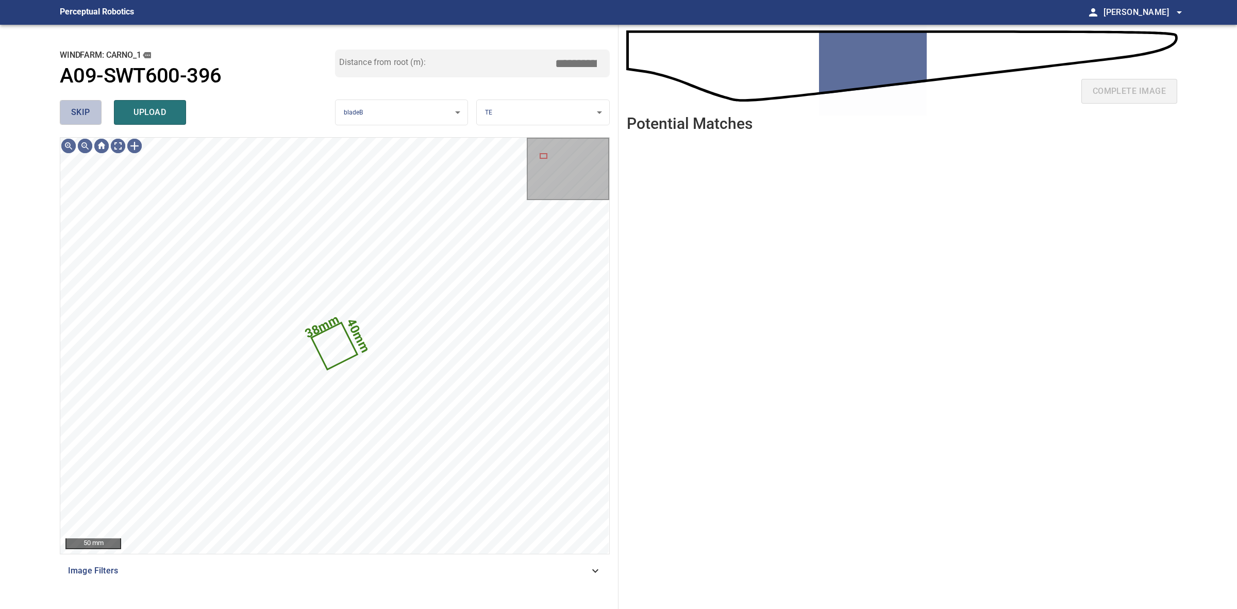
click at [94, 114] on button "skip" at bounding box center [81, 112] width 42 height 25
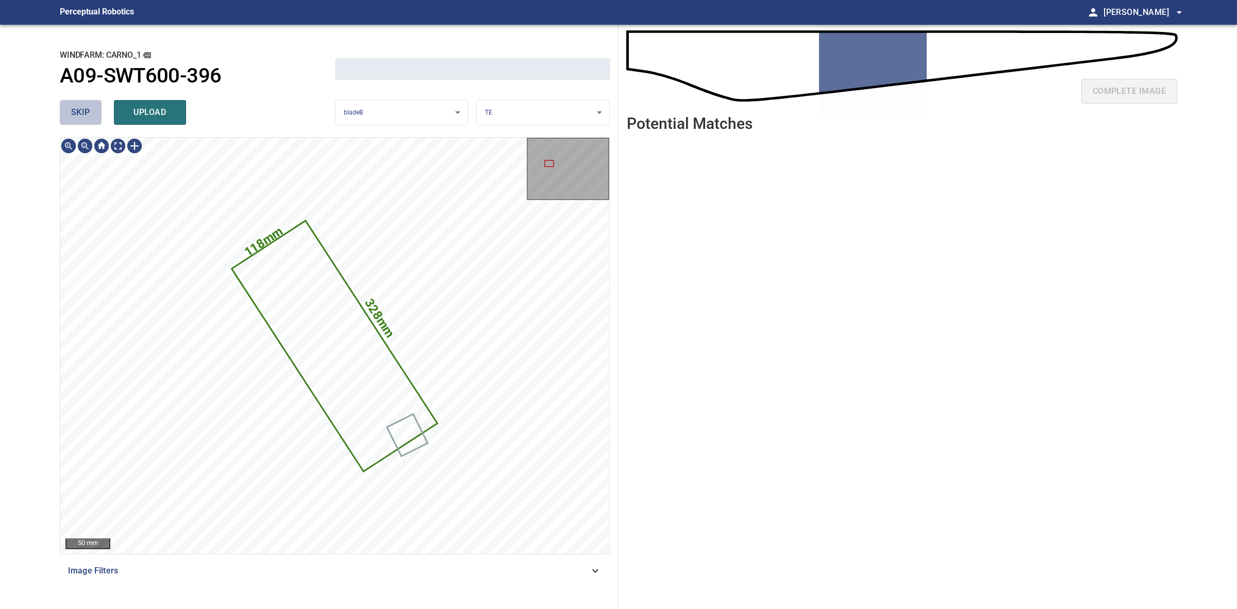
click at [94, 114] on button "skip" at bounding box center [81, 112] width 42 height 25
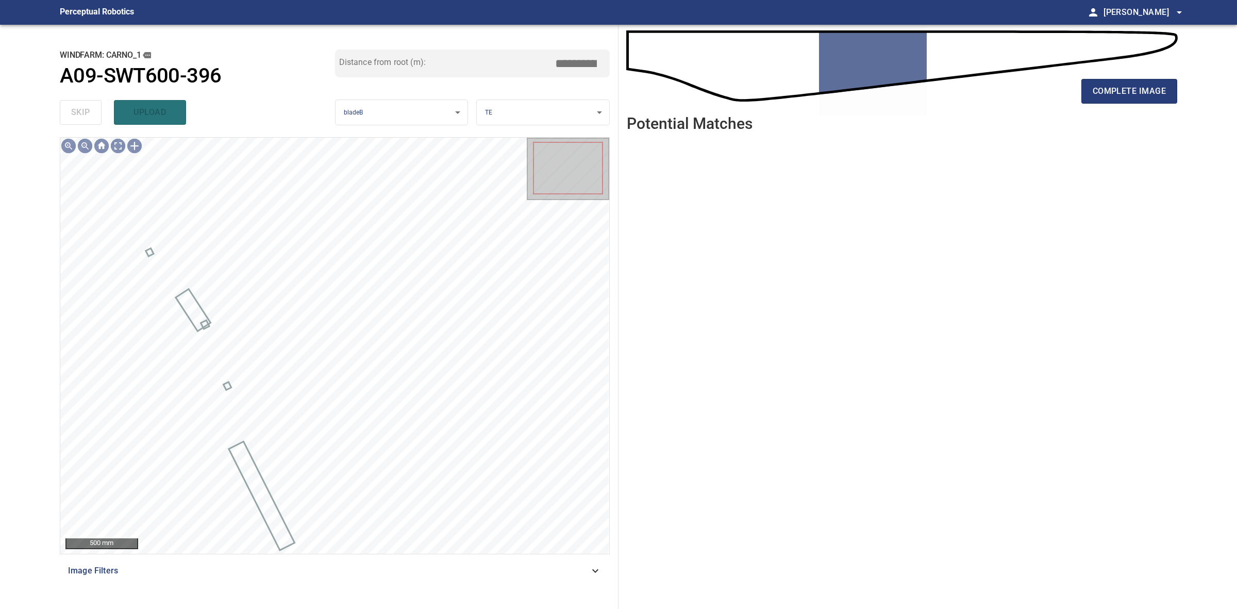
click at [1081, 99] on div "complete image" at bounding box center [902, 95] width 551 height 41
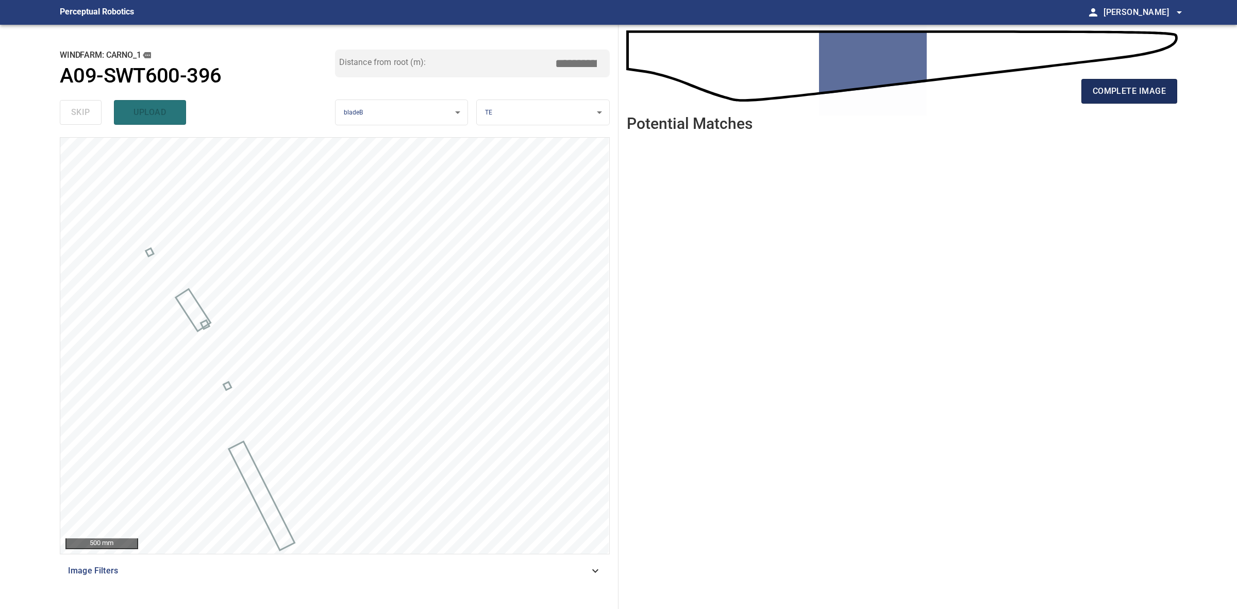
click at [1091, 96] on button "complete image" at bounding box center [1130, 91] width 96 height 25
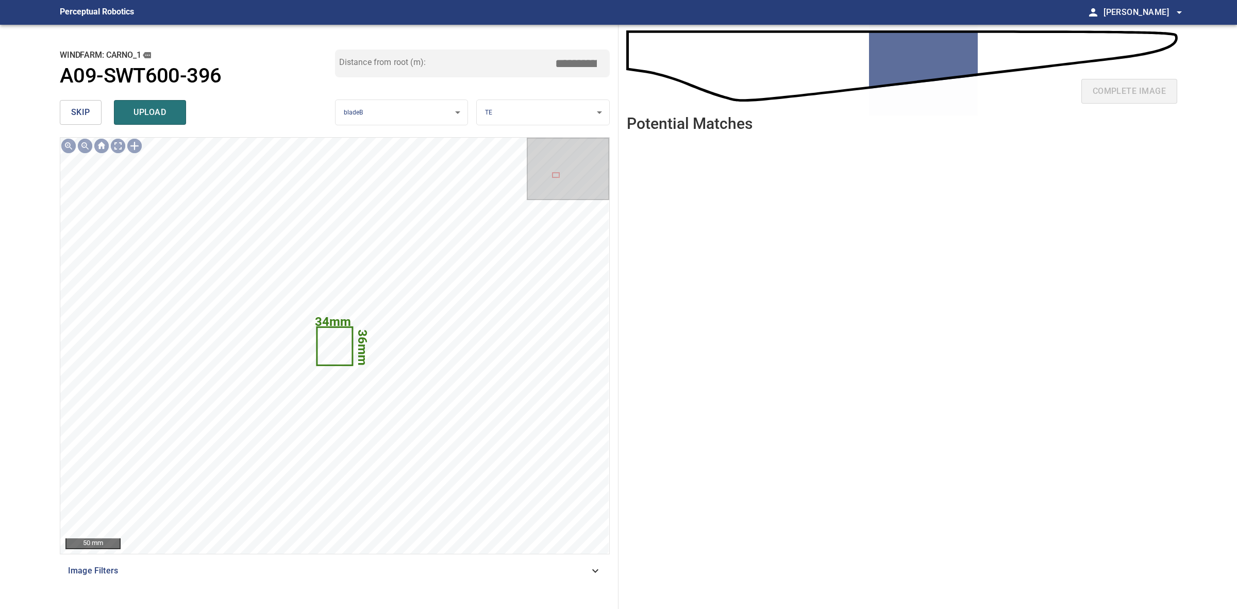
click at [86, 107] on span "skip" at bounding box center [80, 112] width 19 height 14
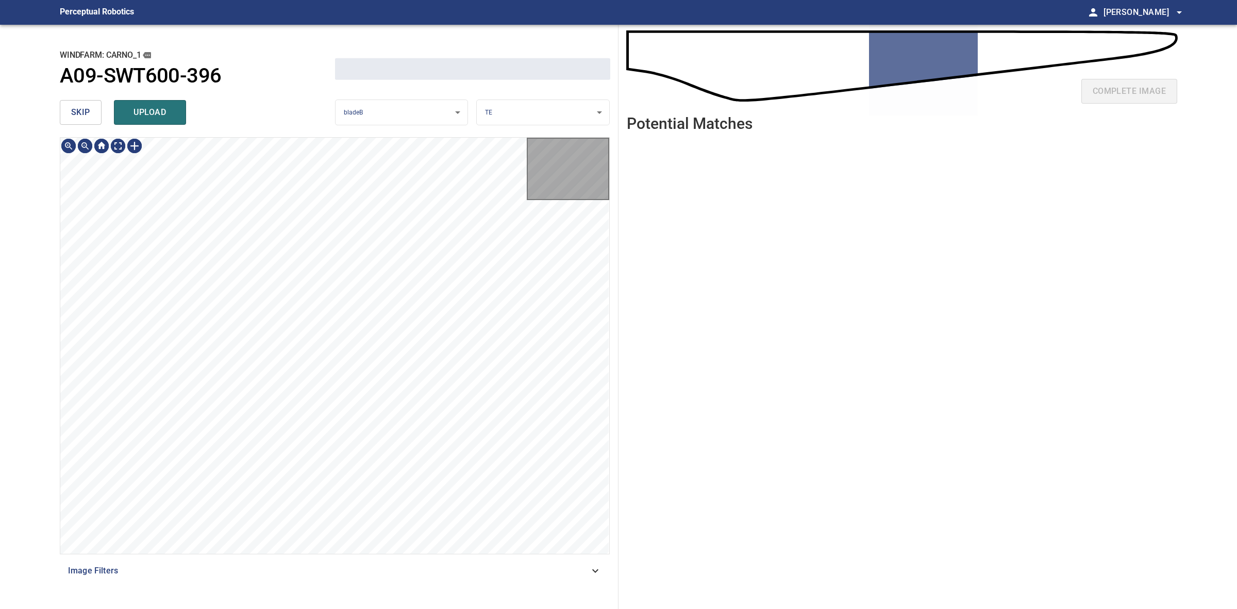
click at [86, 107] on span "skip" at bounding box center [80, 112] width 19 height 14
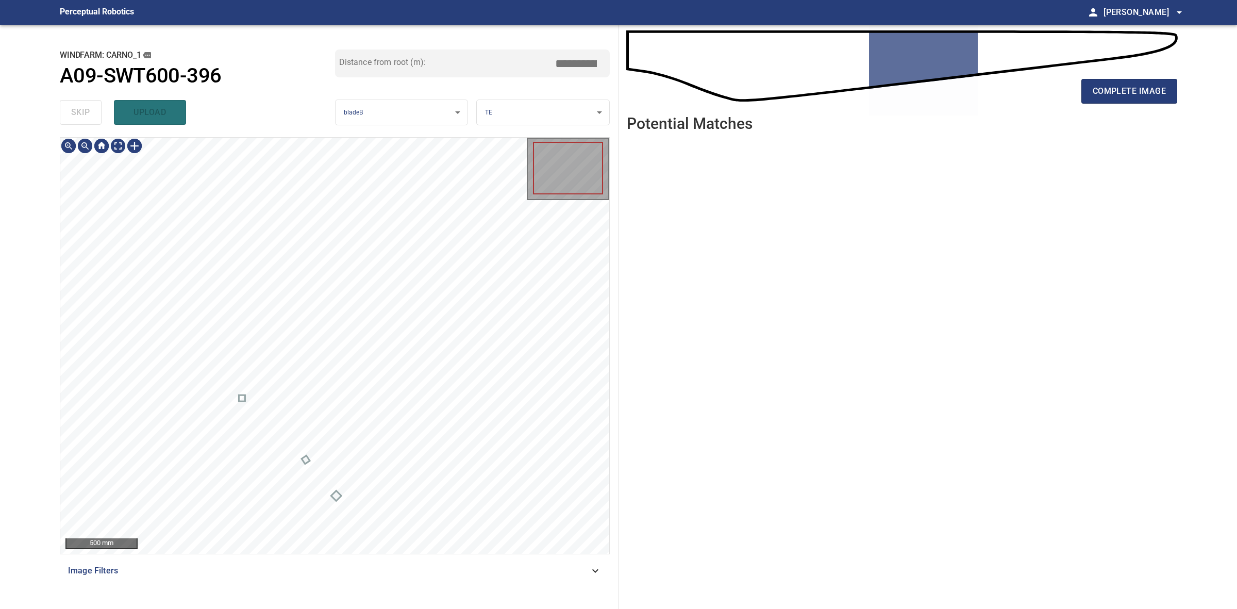
click at [86, 107] on div "skip upload" at bounding box center [197, 112] width 275 height 33
click at [135, 151] on div at bounding box center [134, 146] width 16 height 16
click at [242, 526] on div at bounding box center [334, 346] width 549 height 416
click at [330, 491] on div at bounding box center [334, 346] width 549 height 416
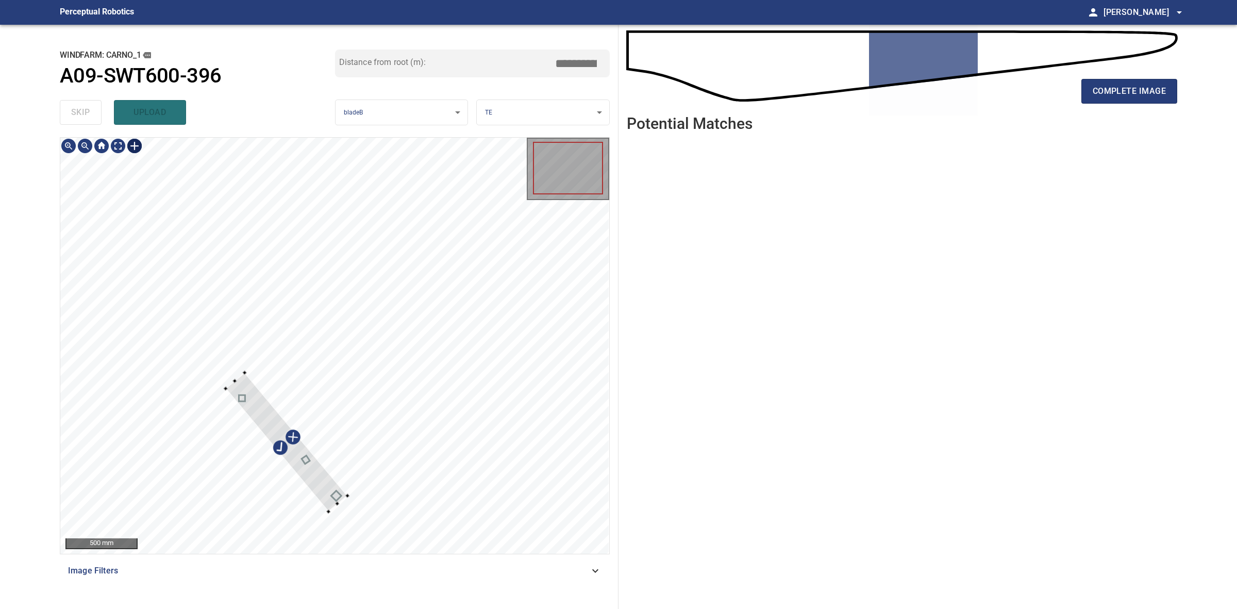
click at [350, 495] on div at bounding box center [334, 346] width 549 height 416
click at [326, 488] on div at bounding box center [286, 442] width 122 height 139
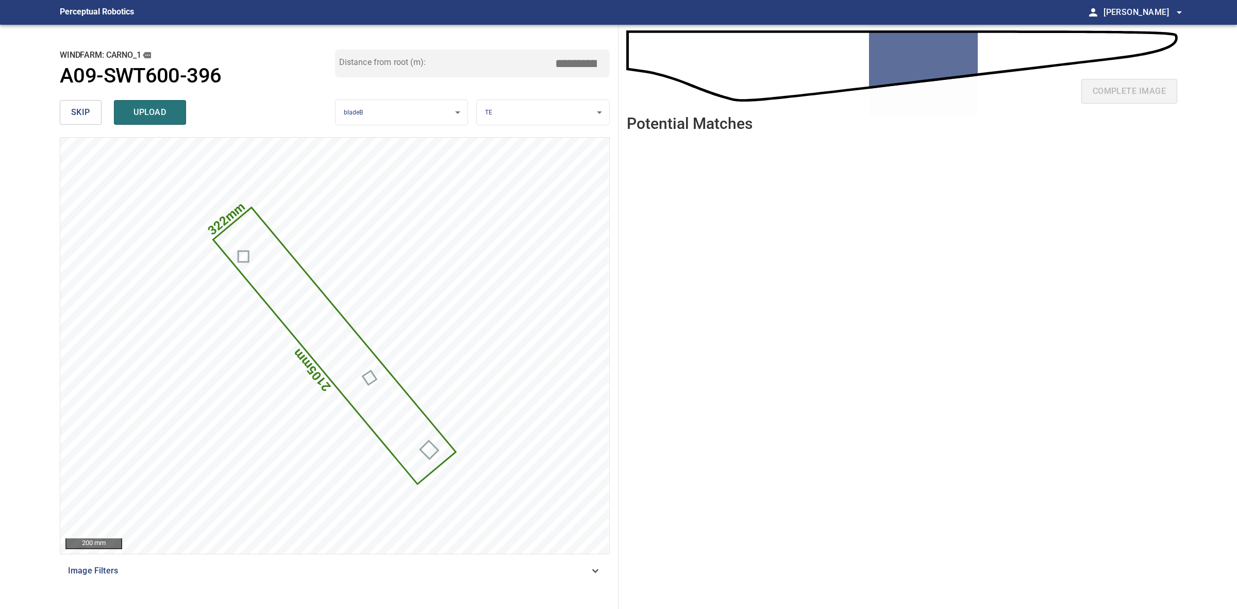
click at [89, 109] on span "skip" at bounding box center [80, 112] width 19 height 14
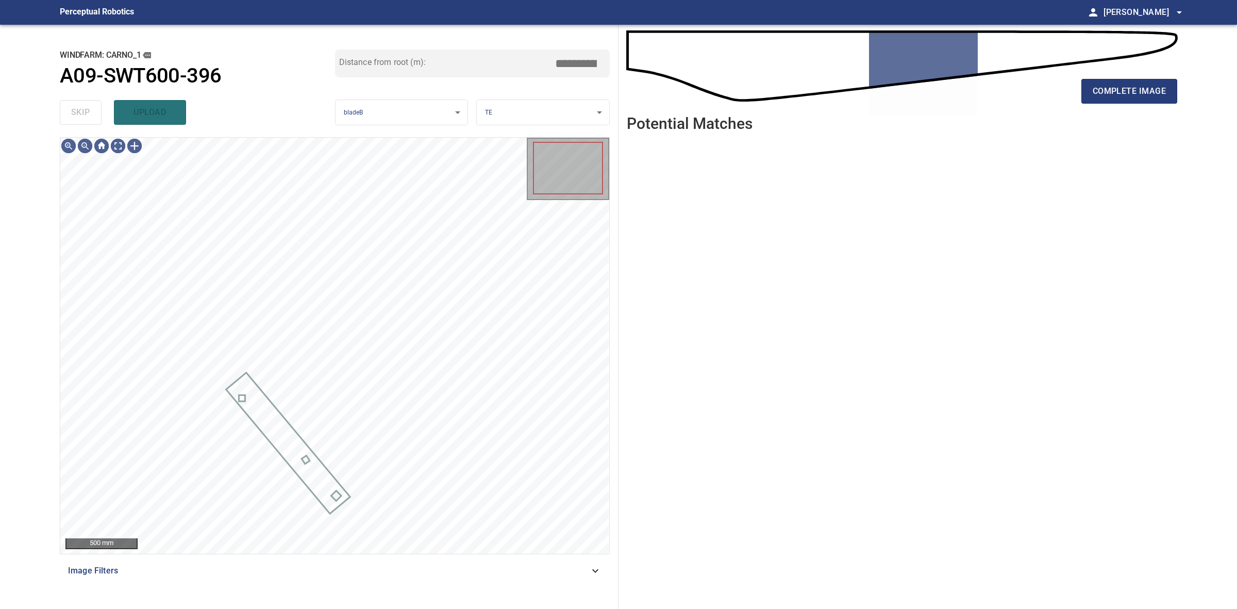
click at [89, 109] on div "skip upload" at bounding box center [197, 112] width 275 height 33
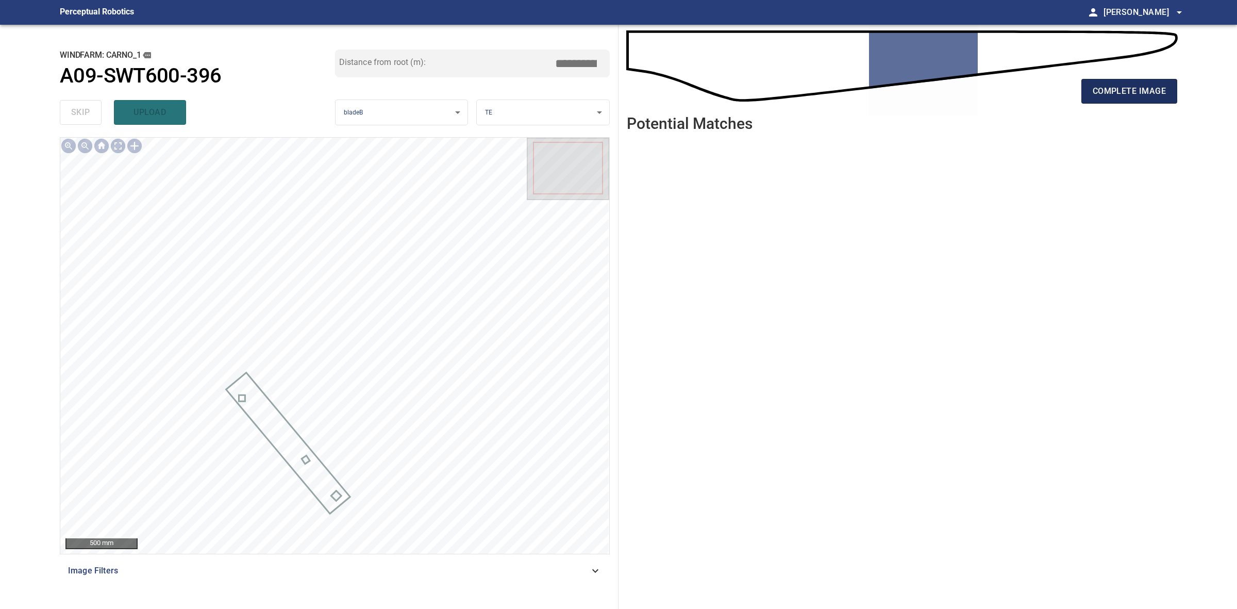
click at [1101, 96] on span "complete image" at bounding box center [1129, 91] width 73 height 14
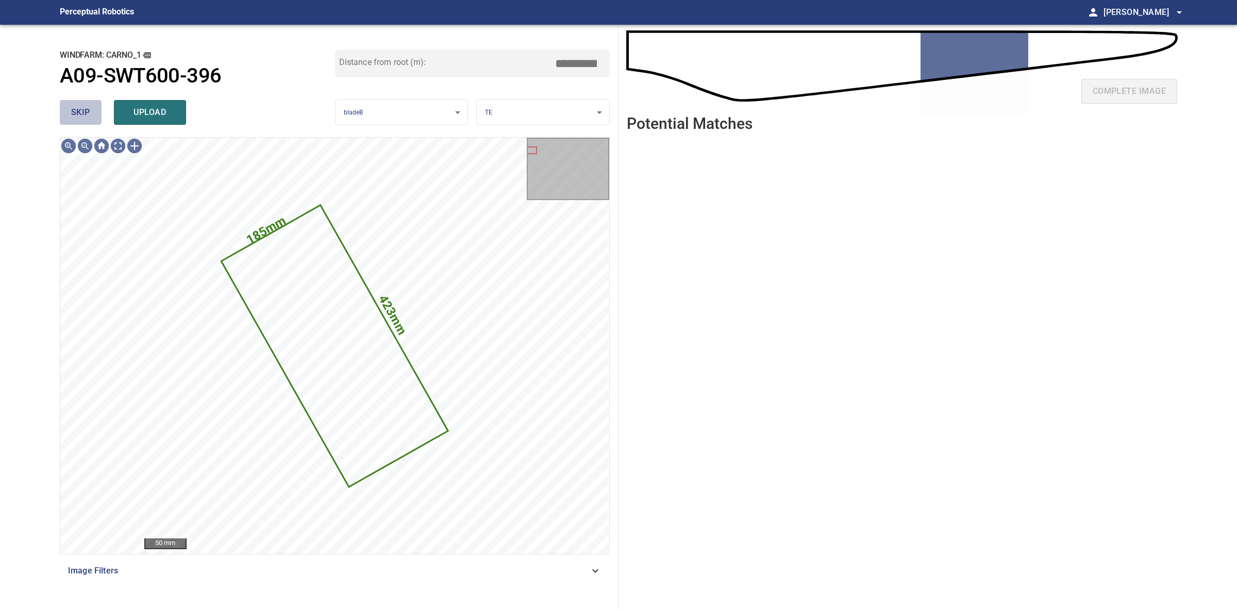
click at [87, 101] on button "skip" at bounding box center [81, 112] width 42 height 25
click at [87, 101] on div "skip upload" at bounding box center [197, 112] width 275 height 33
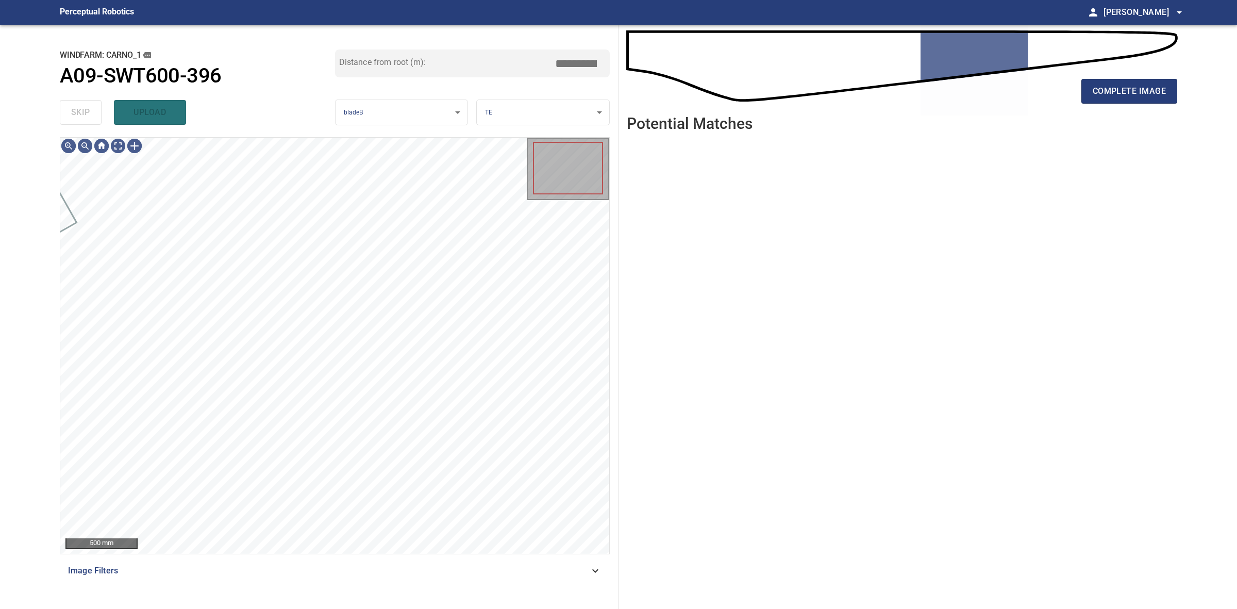
click at [87, 101] on div "skip upload" at bounding box center [197, 112] width 275 height 33
click at [1168, 94] on button "complete image" at bounding box center [1130, 91] width 96 height 25
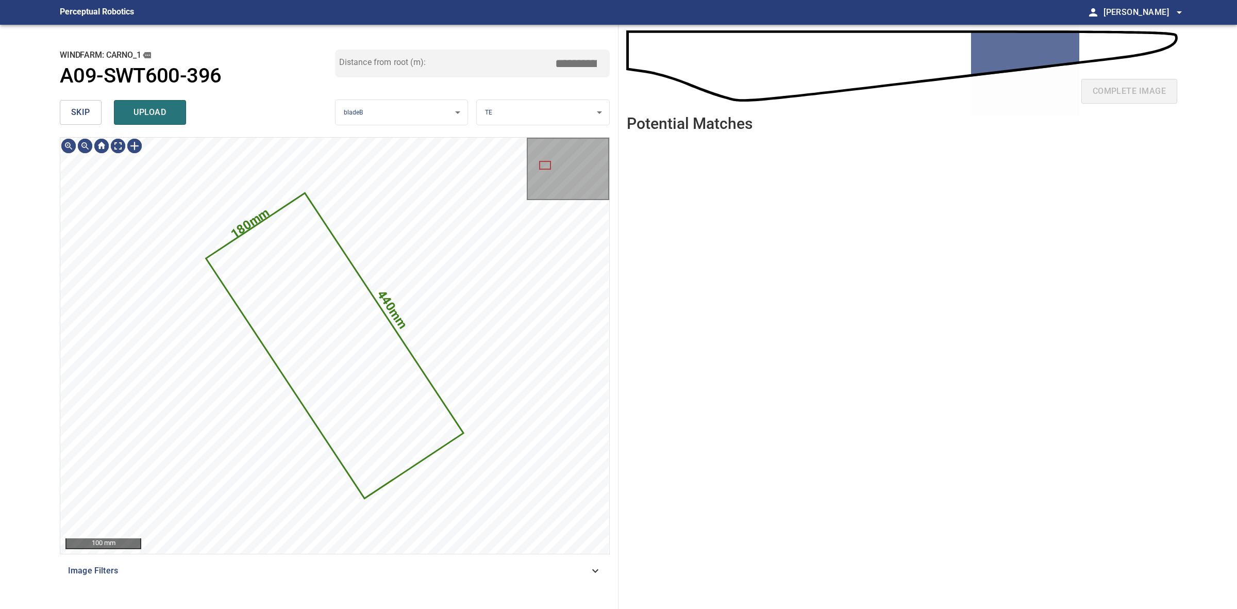
click at [93, 120] on button "skip" at bounding box center [81, 112] width 42 height 25
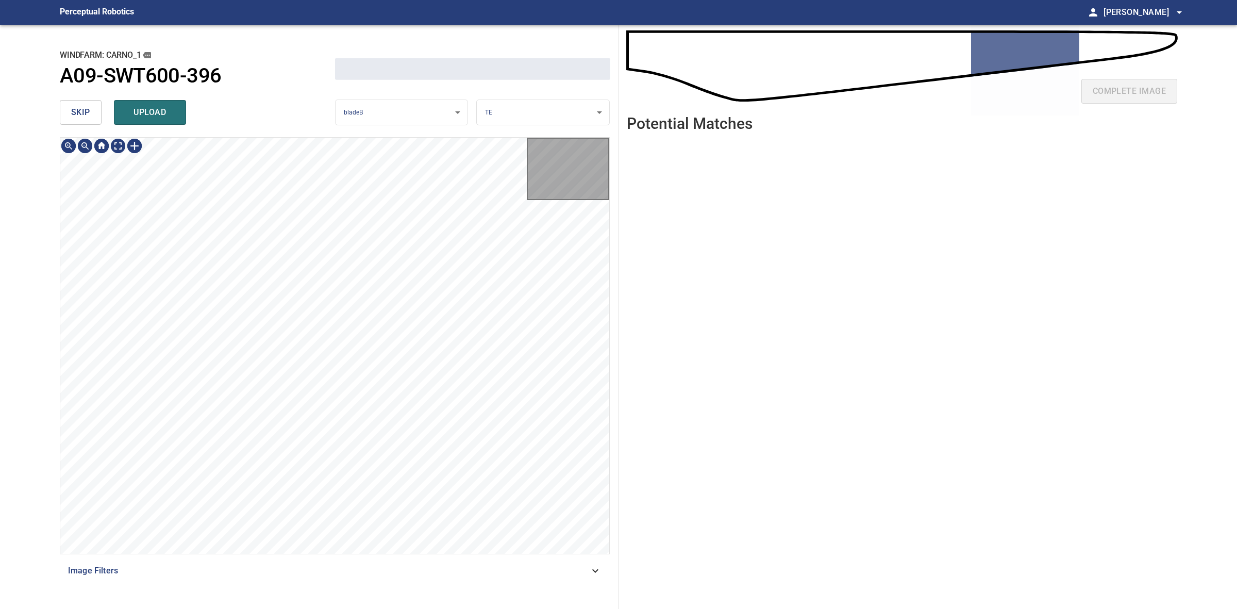
click at [92, 120] on button "skip" at bounding box center [81, 112] width 42 height 25
click at [92, 119] on div "skip upload" at bounding box center [197, 112] width 275 height 33
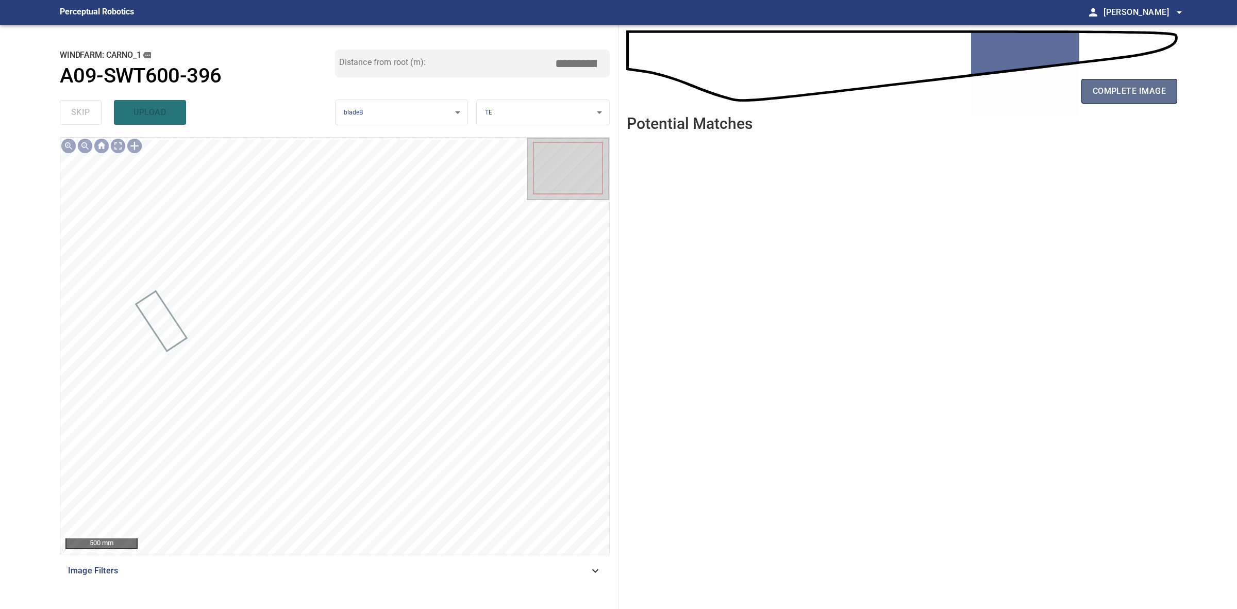
click at [1088, 95] on button "complete image" at bounding box center [1130, 91] width 96 height 25
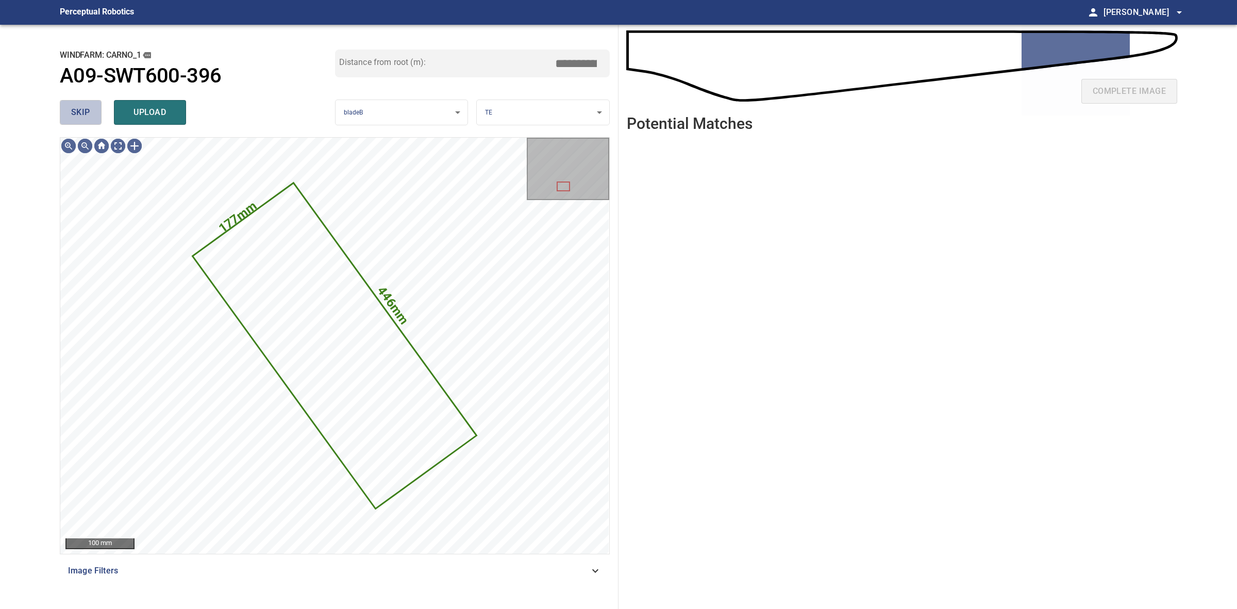
click at [84, 105] on span "skip" at bounding box center [80, 112] width 19 height 14
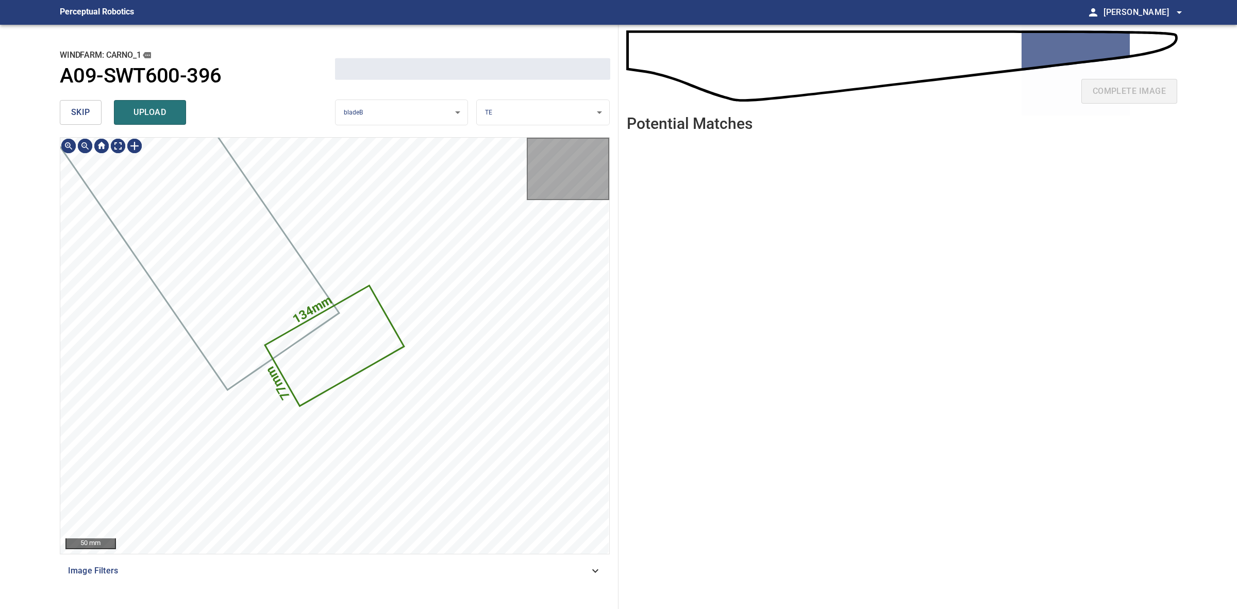
click at [84, 105] on span "skip" at bounding box center [80, 112] width 19 height 14
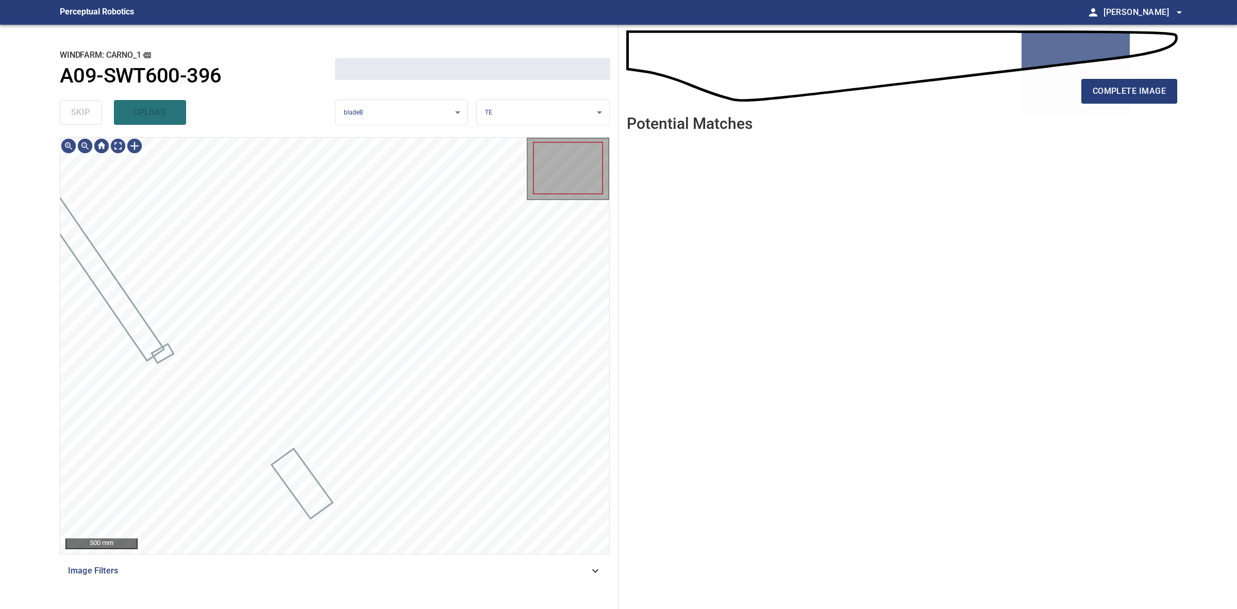
click at [84, 105] on div "skip upload" at bounding box center [197, 112] width 275 height 33
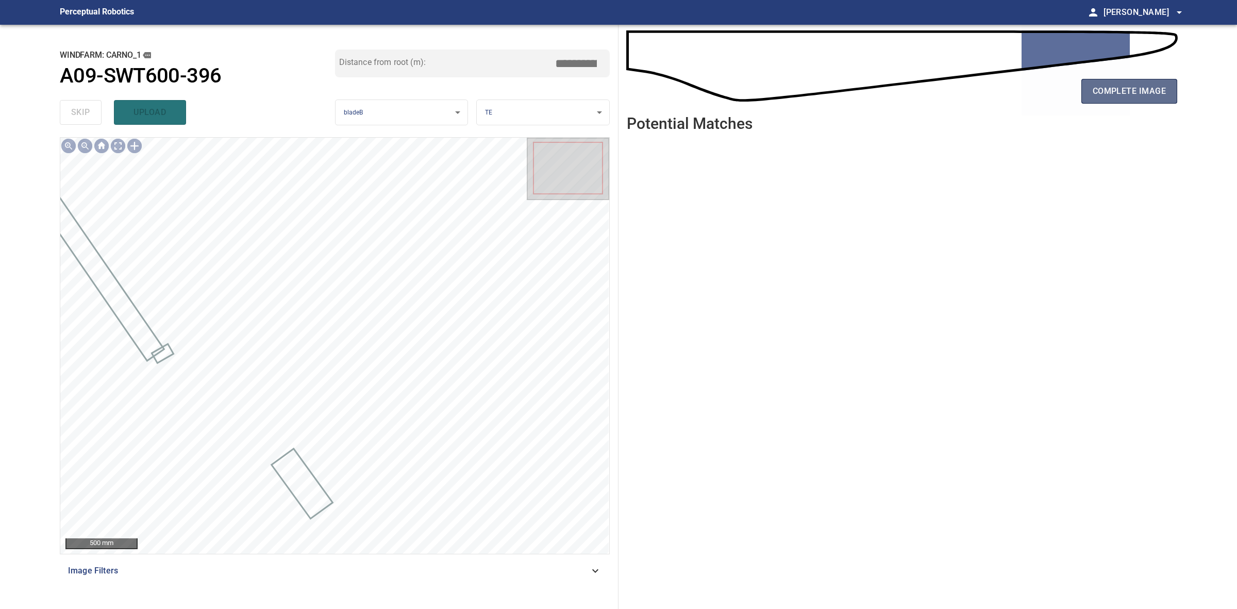
click at [1157, 86] on span "complete image" at bounding box center [1129, 91] width 73 height 14
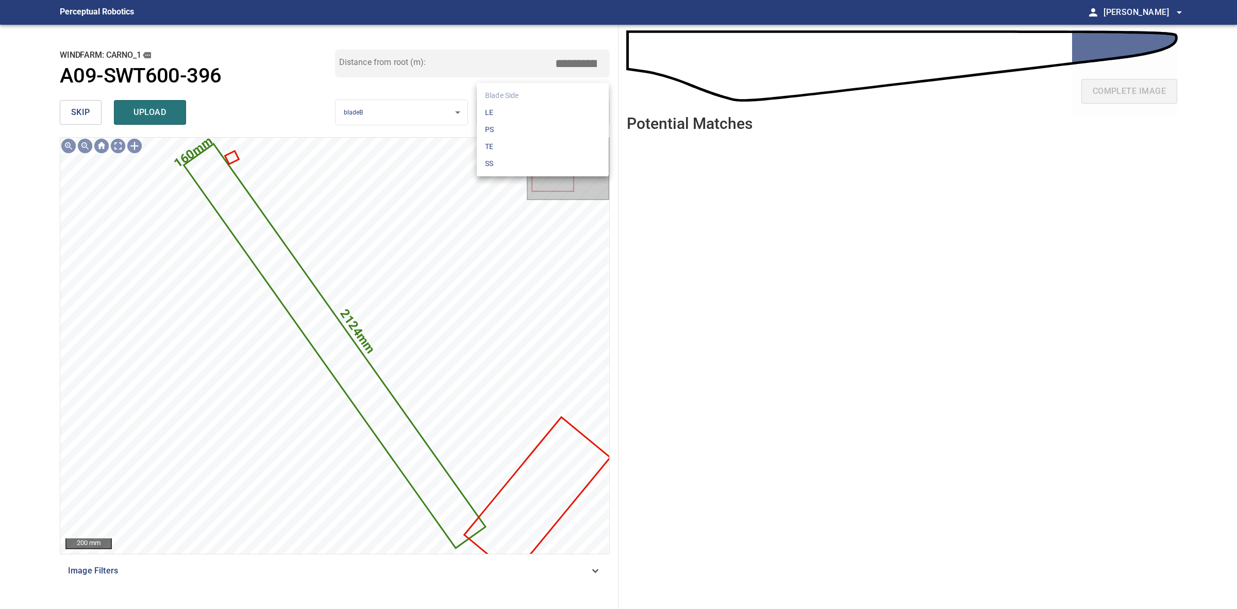
click at [529, 101] on body "**********" at bounding box center [618, 304] width 1237 height 609
click at [529, 101] on ul "Blade Side LE PS TE SS" at bounding box center [543, 129] width 132 height 93
click at [529, 104] on li "LE" at bounding box center [543, 112] width 132 height 17
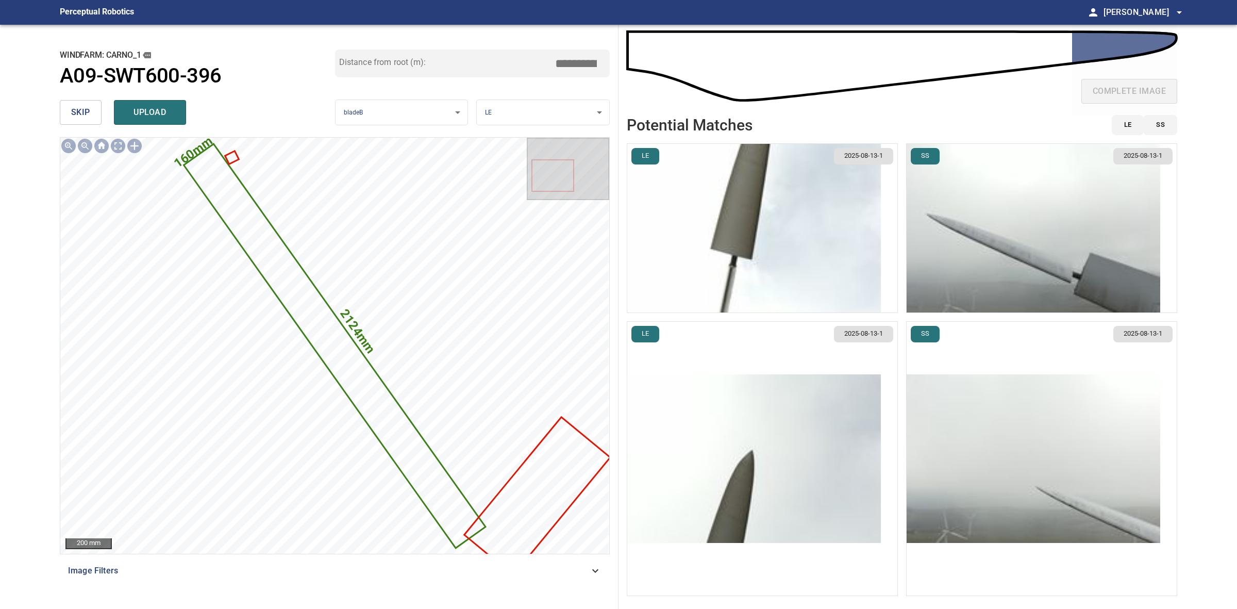
click at [1016, 277] on img "button" at bounding box center [1034, 228] width 254 height 169
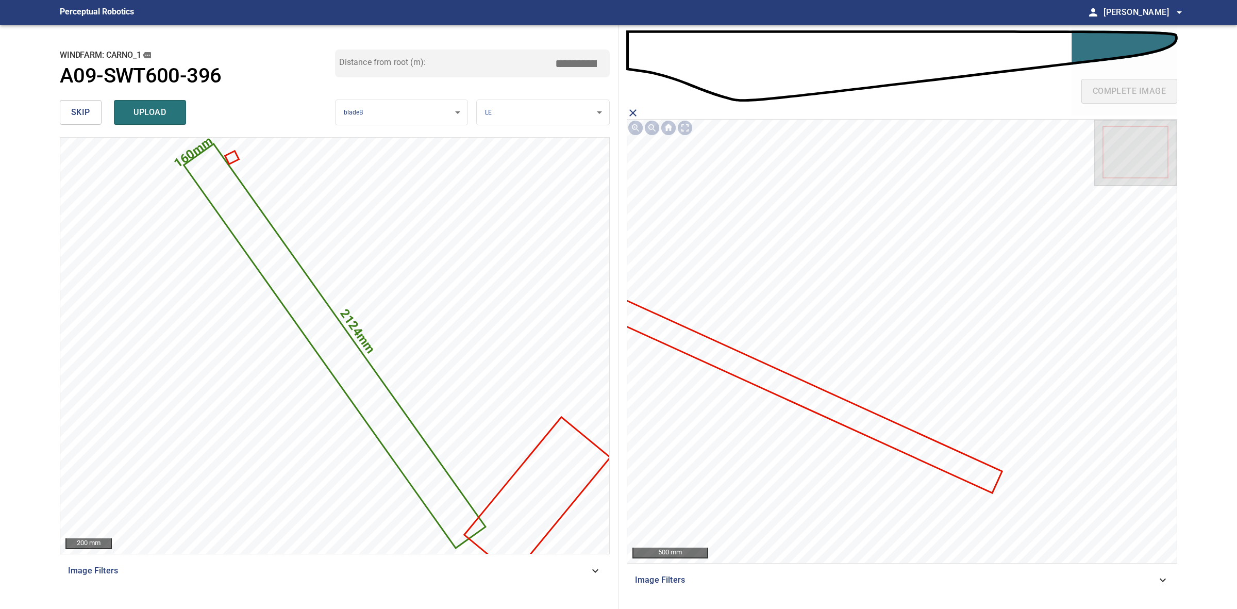
click at [881, 438] on icon at bounding box center [810, 397] width 384 height 190
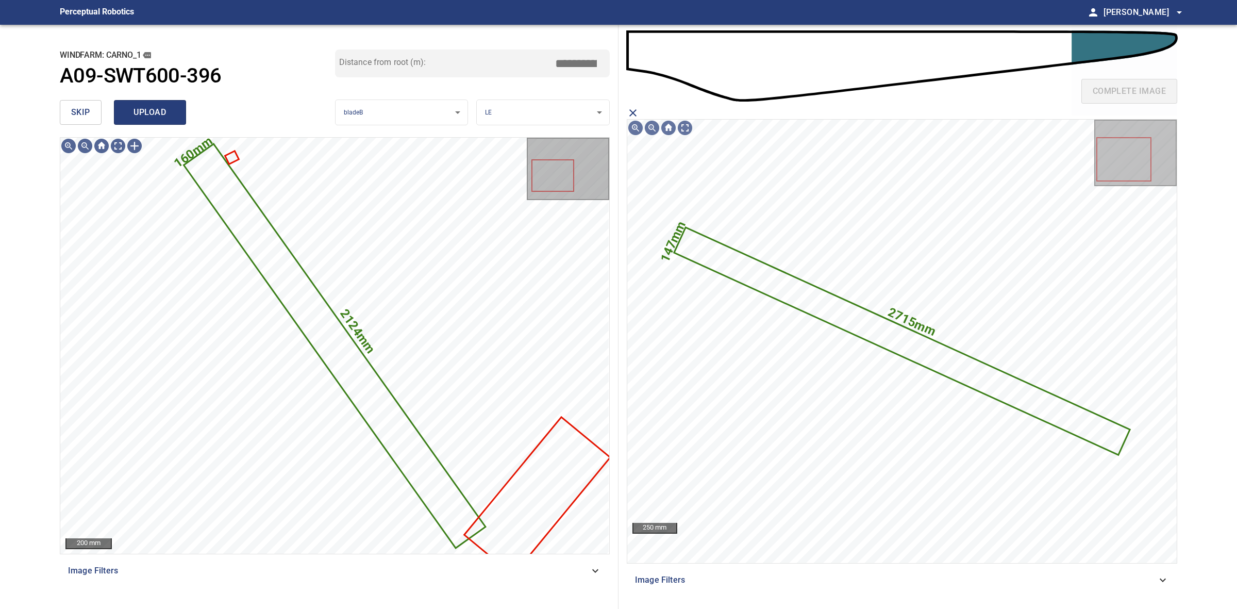
click at [121, 113] on button "upload" at bounding box center [150, 112] width 72 height 25
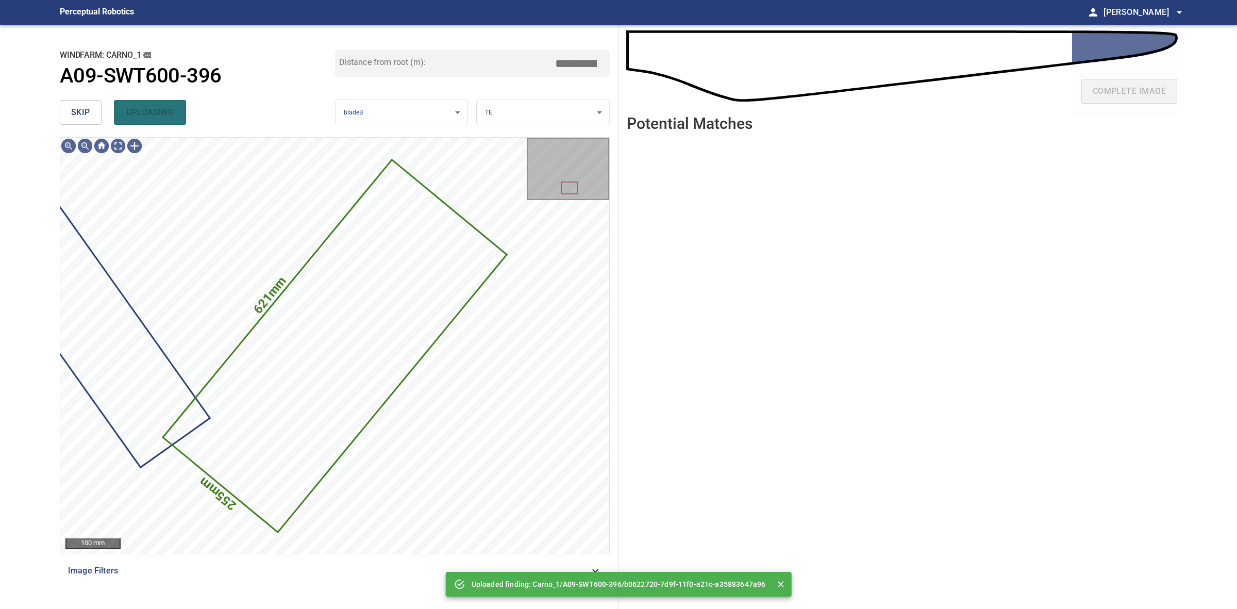
click at [93, 114] on button "skip" at bounding box center [81, 112] width 42 height 25
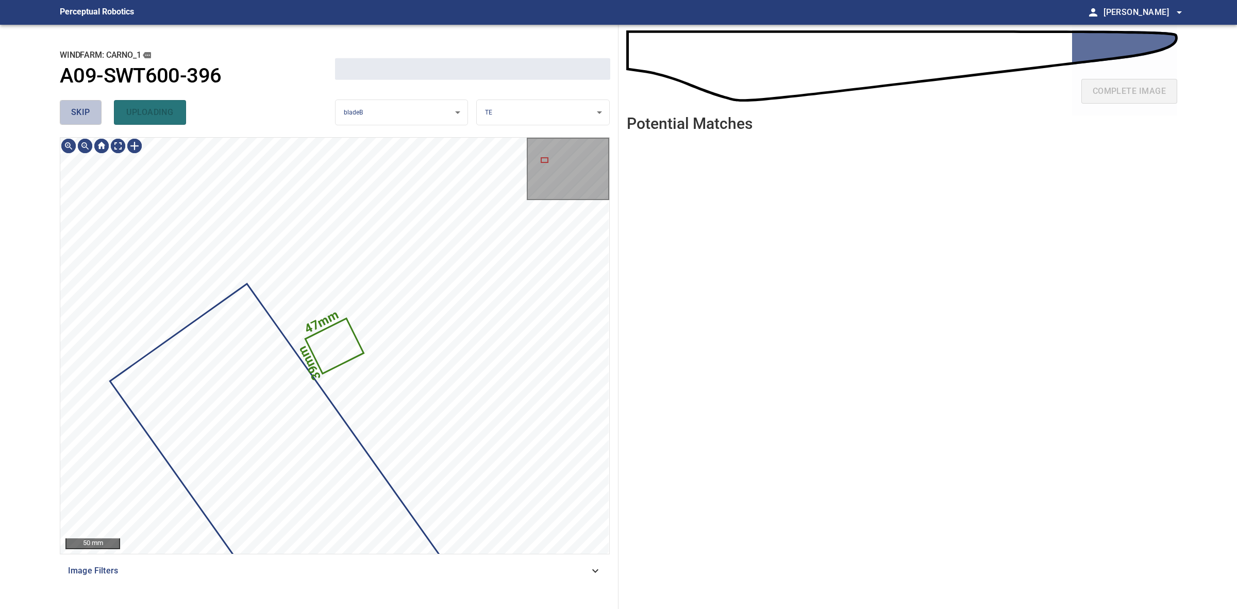
click at [93, 114] on button "skip" at bounding box center [81, 112] width 42 height 25
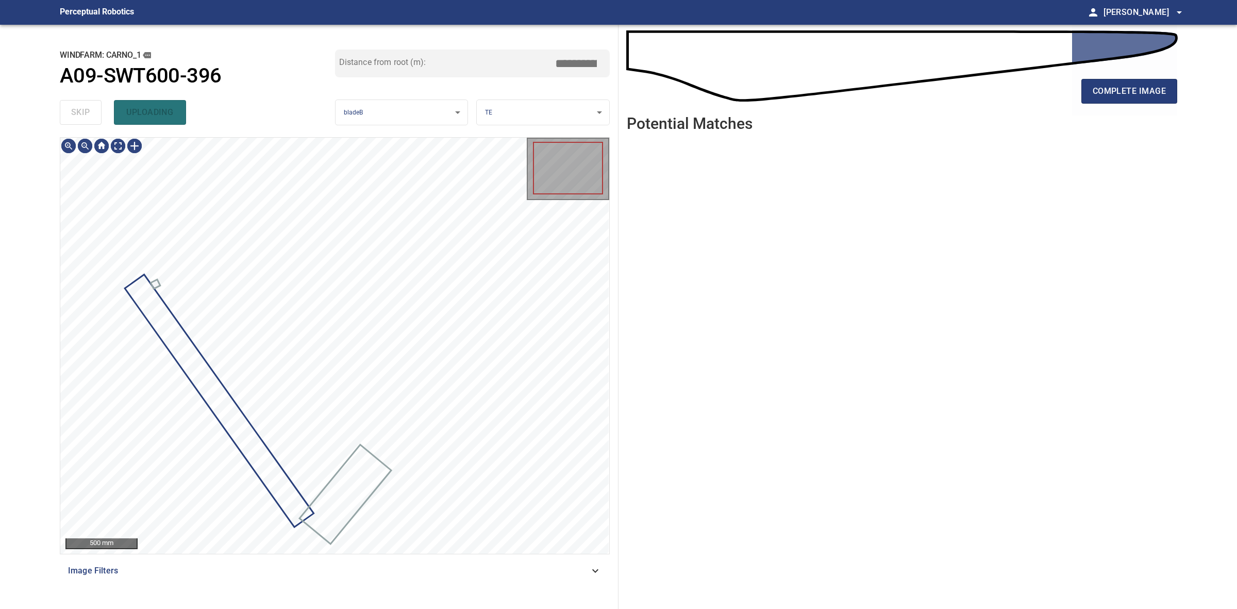
click at [93, 114] on div "skip uploading" at bounding box center [197, 112] width 275 height 33
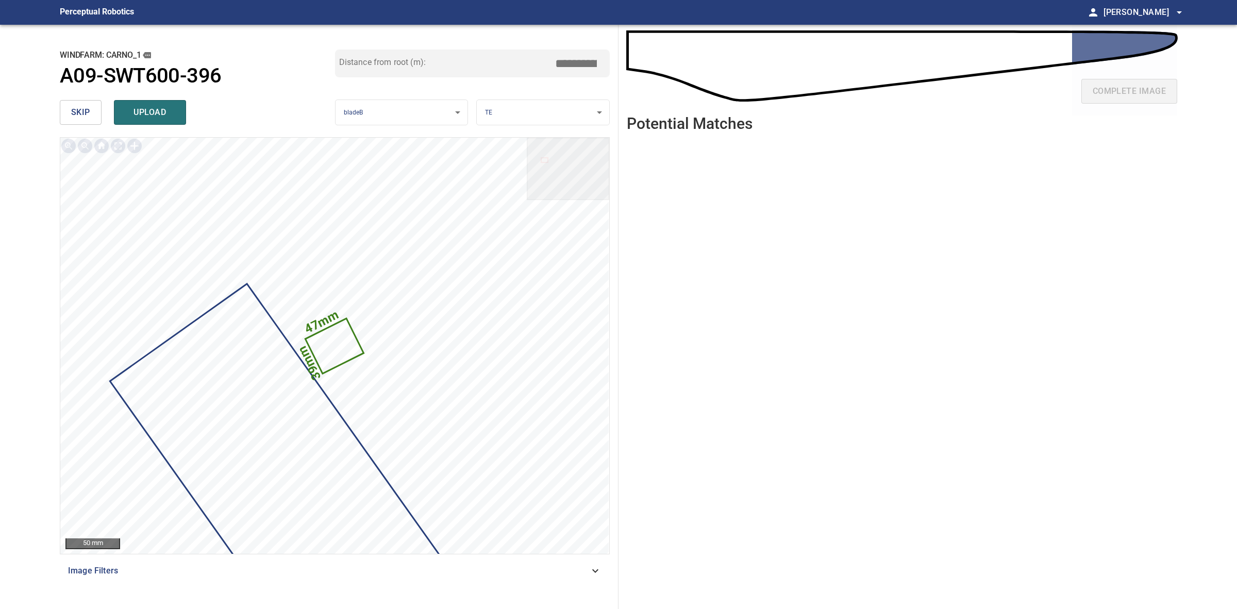
click at [76, 116] on span "skip" at bounding box center [80, 112] width 19 height 14
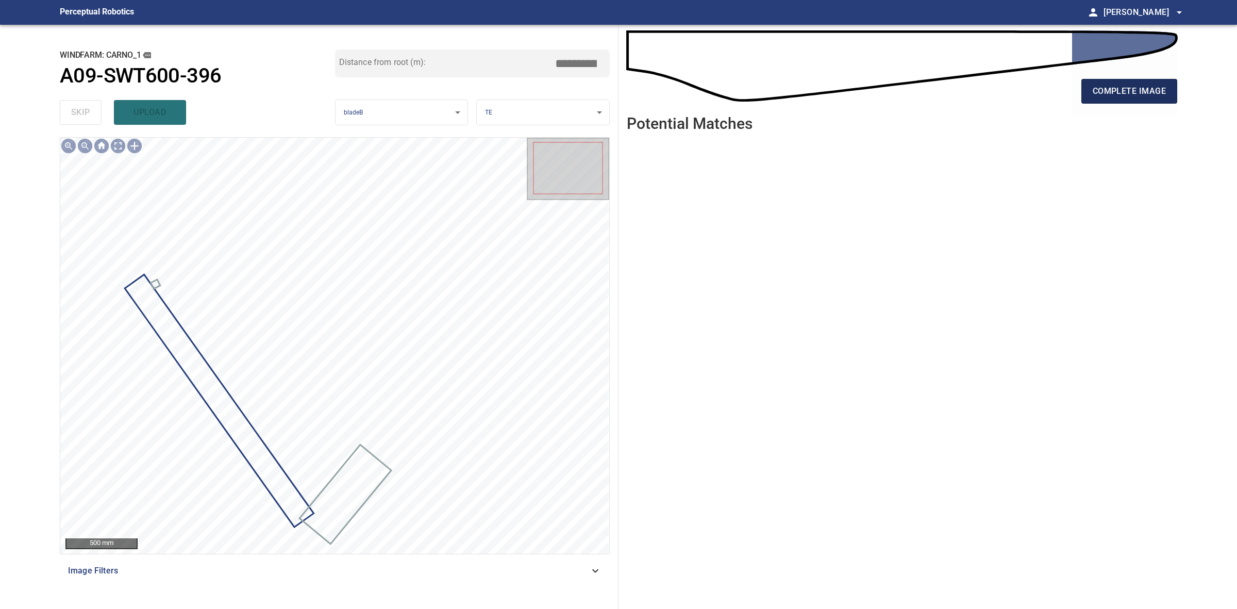
click at [1091, 101] on button "complete image" at bounding box center [1130, 91] width 96 height 25
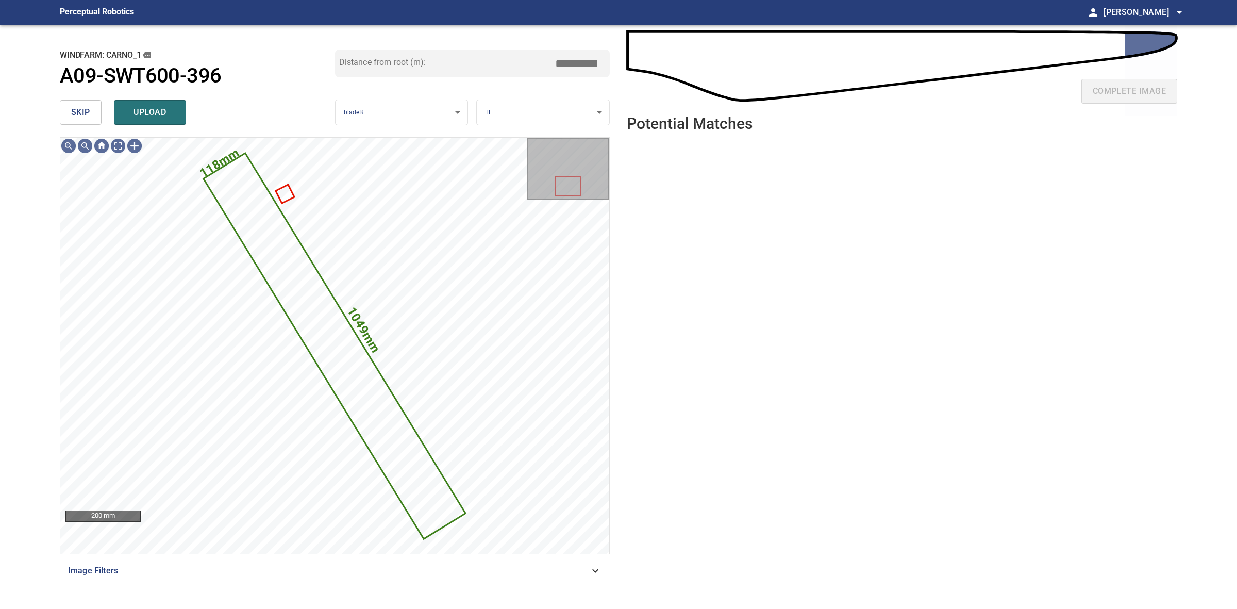
click at [522, 108] on body "**********" at bounding box center [618, 304] width 1237 height 609
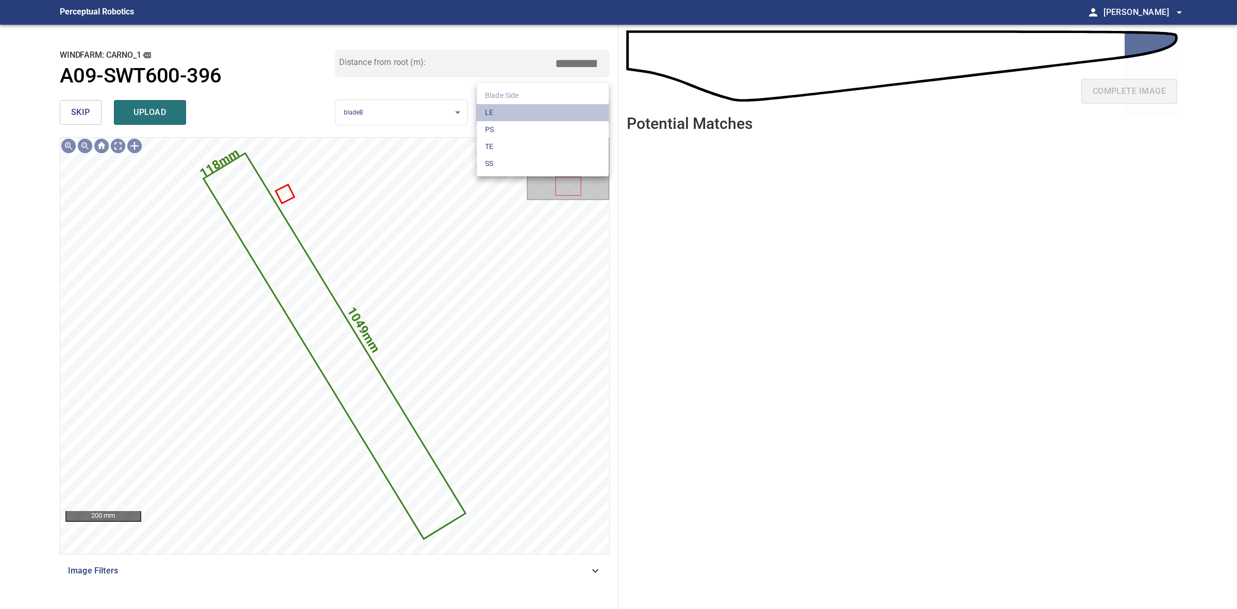
click at [522, 108] on li "LE" at bounding box center [543, 112] width 132 height 17
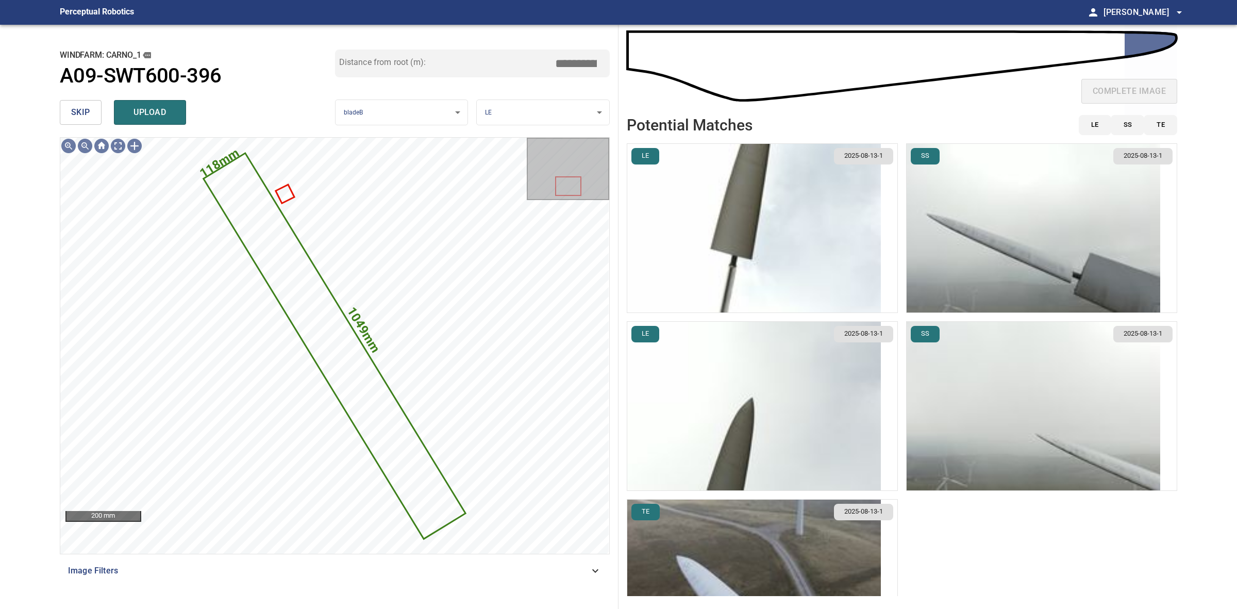
click at [965, 252] on img "button" at bounding box center [1034, 228] width 254 height 169
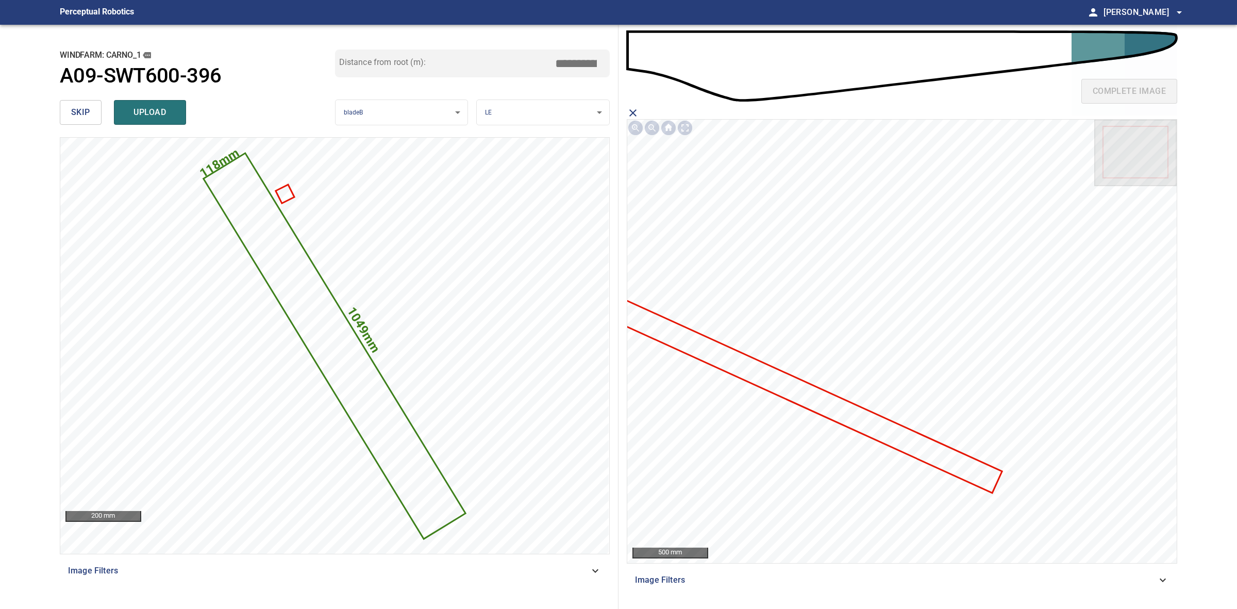
click at [879, 423] on icon at bounding box center [810, 397] width 384 height 190
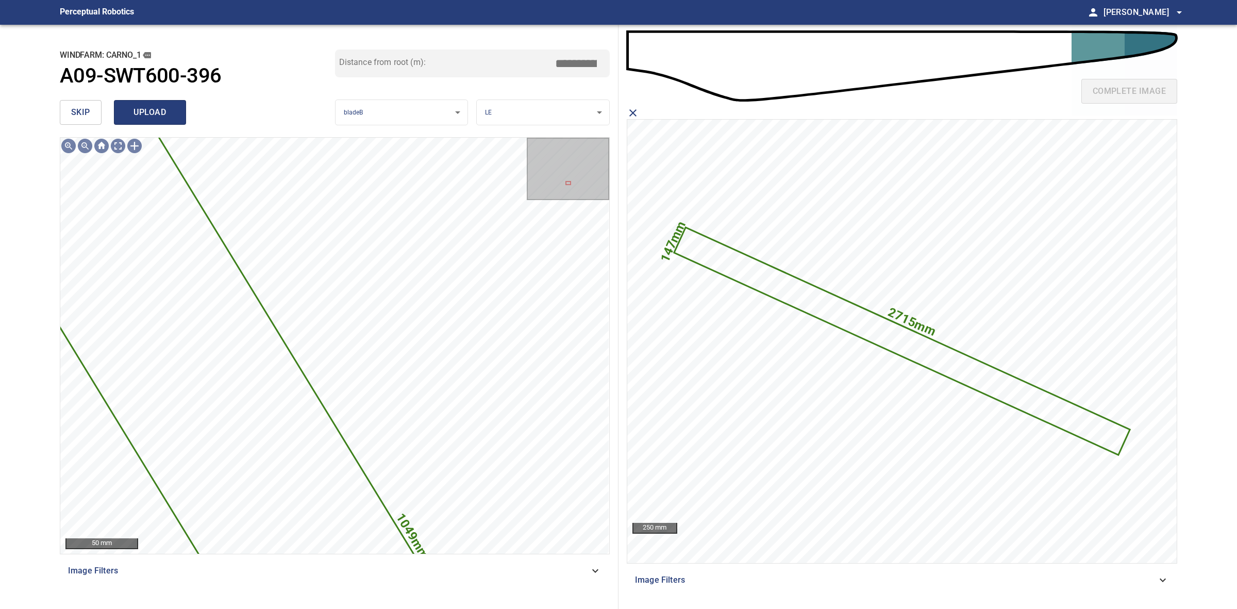
click at [142, 109] on span "upload" at bounding box center [149, 112] width 49 height 14
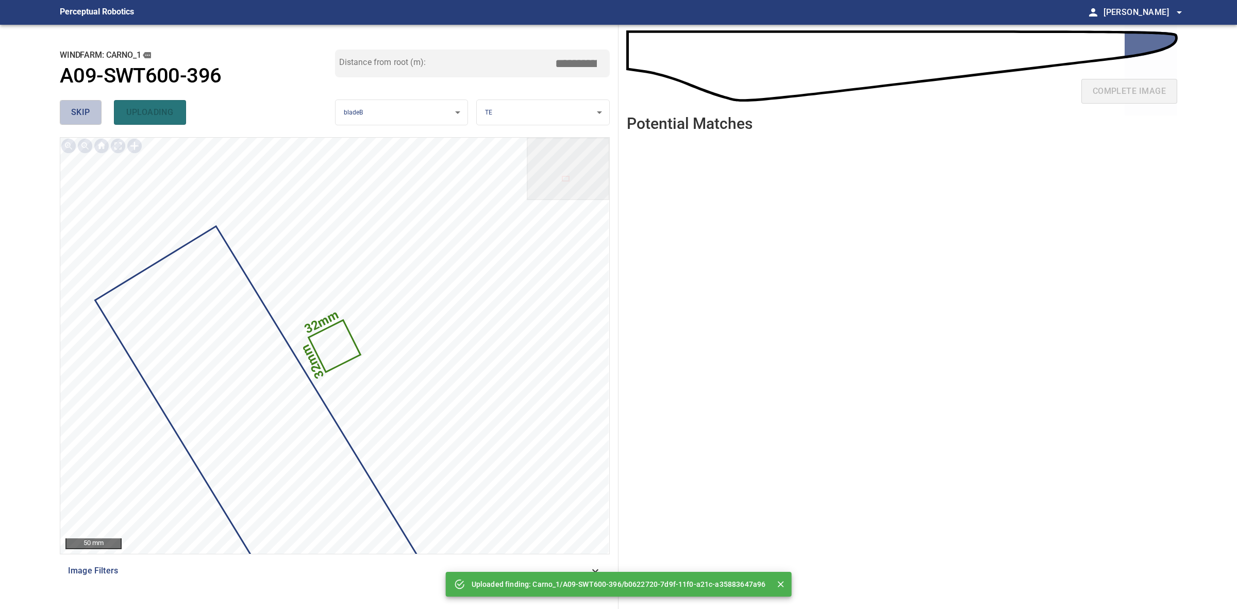
click at [83, 118] on span "skip" at bounding box center [80, 112] width 19 height 14
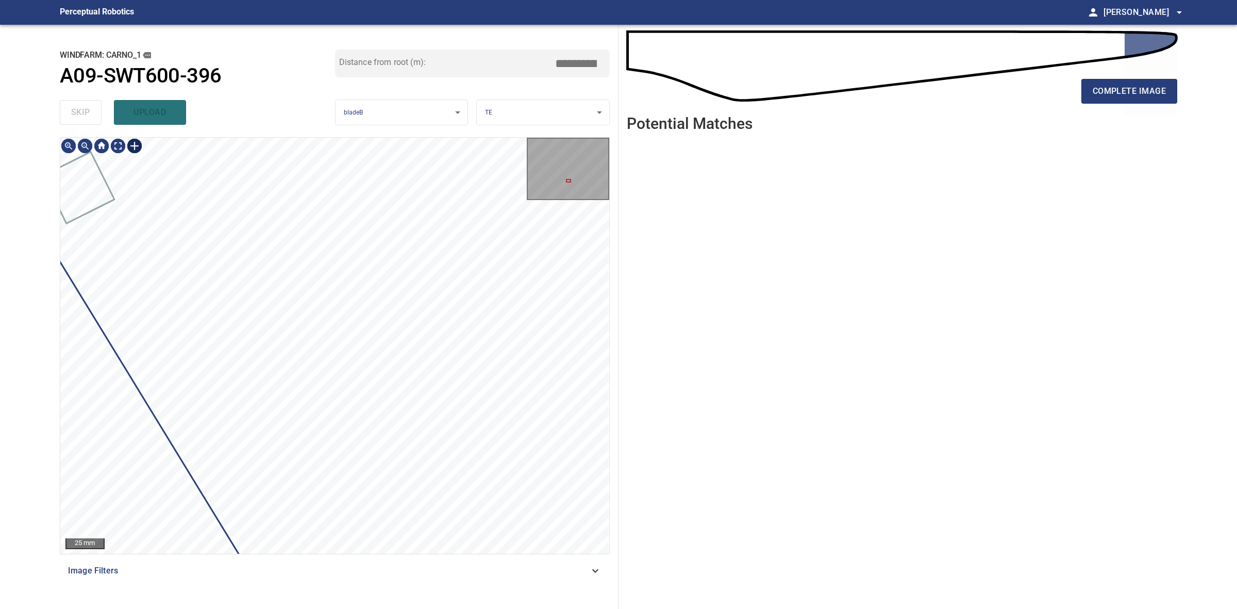
click at [137, 143] on div at bounding box center [134, 146] width 16 height 16
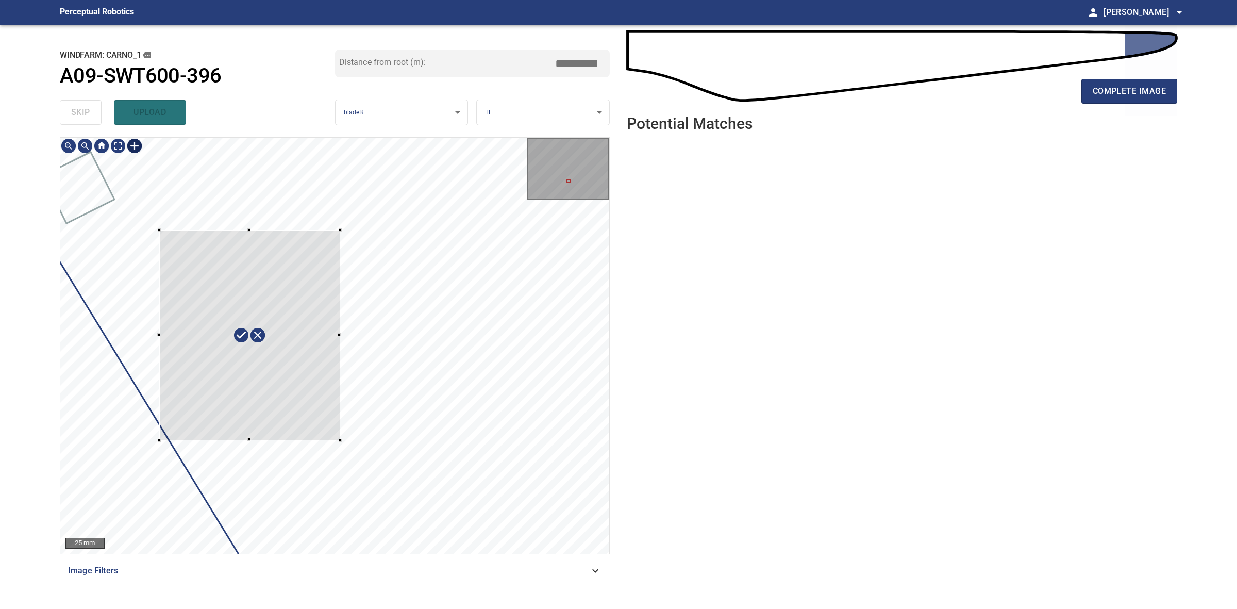
click at [340, 438] on div at bounding box center [334, 346] width 549 height 416
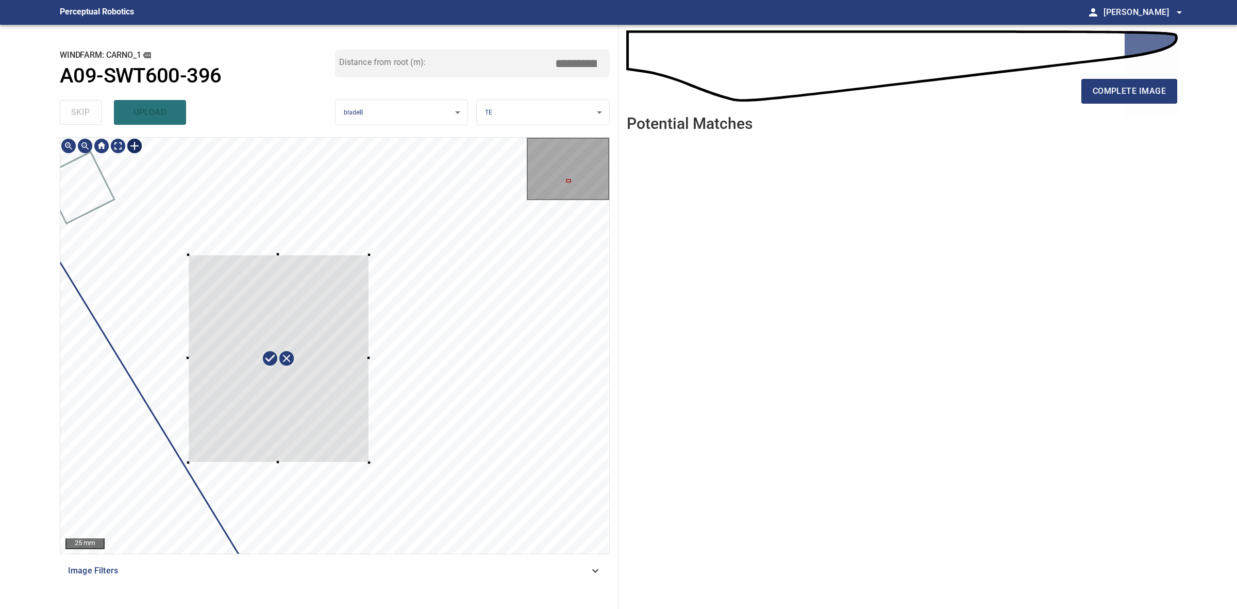
click at [394, 465] on div at bounding box center [334, 346] width 549 height 416
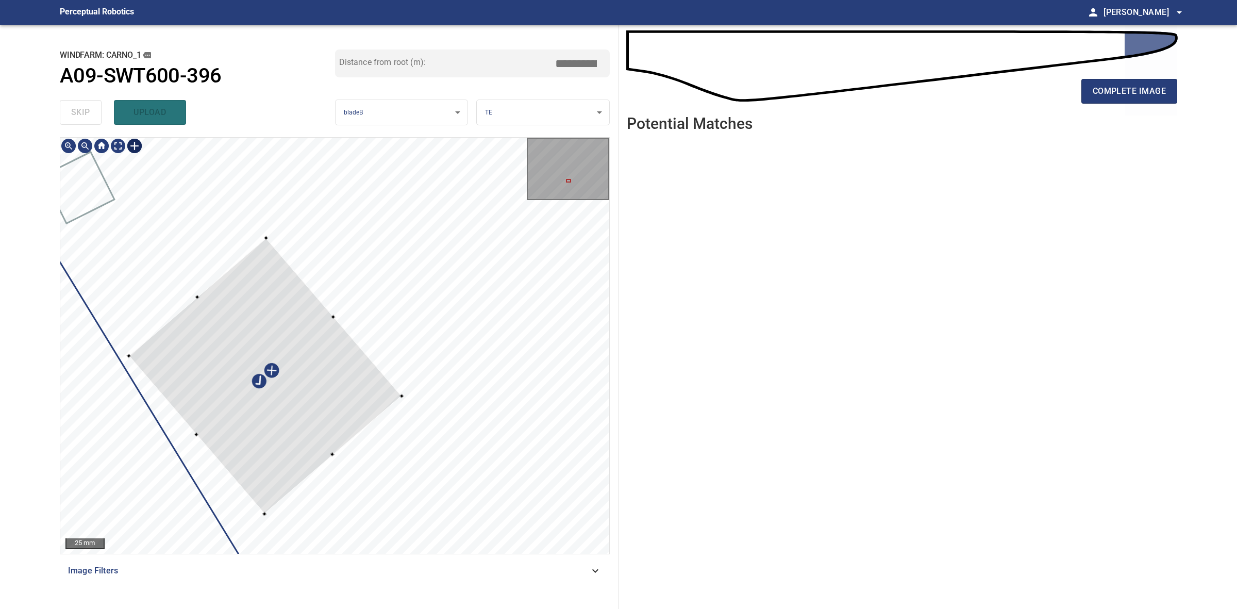
click at [374, 388] on div at bounding box center [264, 376] width 273 height 276
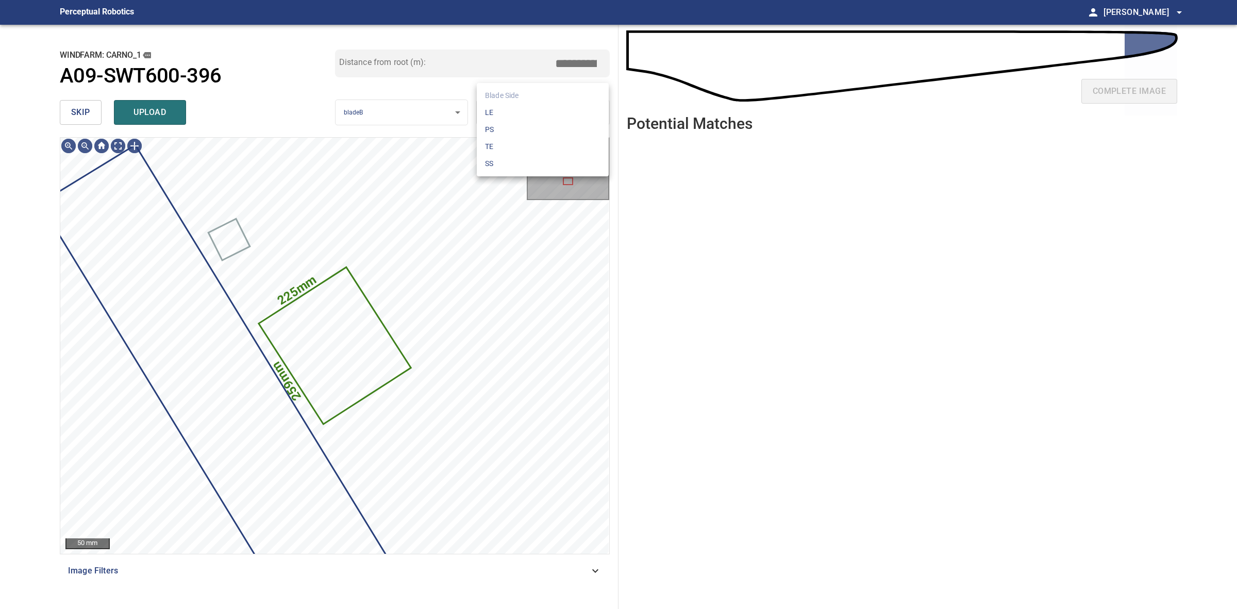
click at [545, 115] on body "**********" at bounding box center [618, 304] width 1237 height 609
click at [502, 168] on li "SS" at bounding box center [543, 163] width 132 height 17
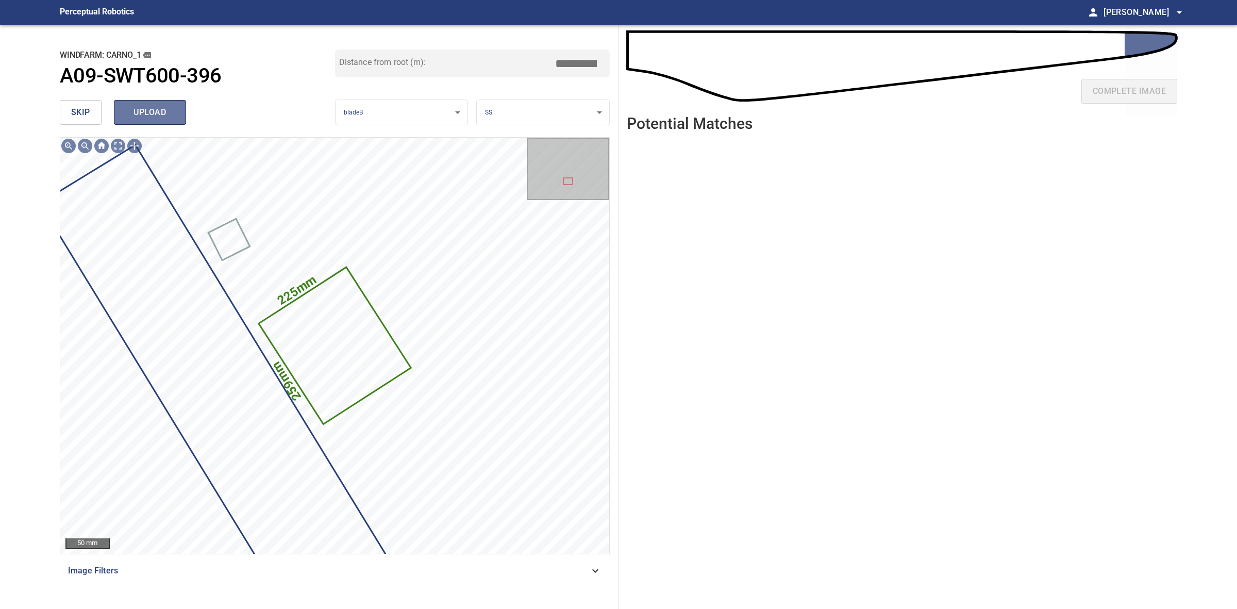
click at [151, 104] on button "upload" at bounding box center [150, 112] width 72 height 25
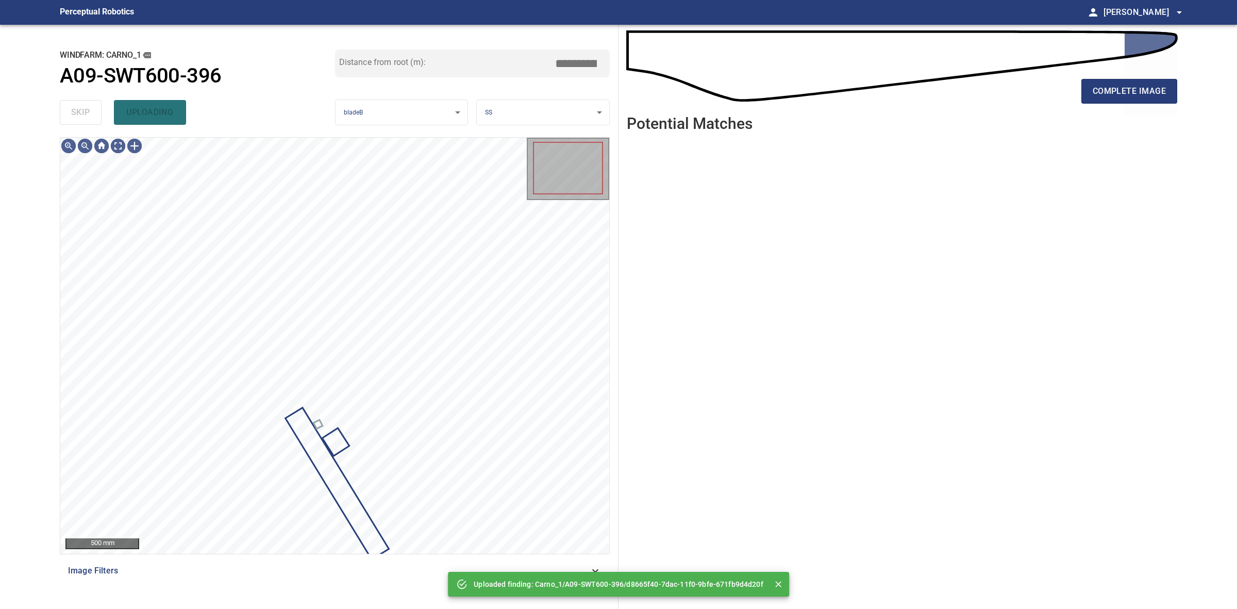
click at [82, 112] on div "skip uploading" at bounding box center [197, 112] width 275 height 33
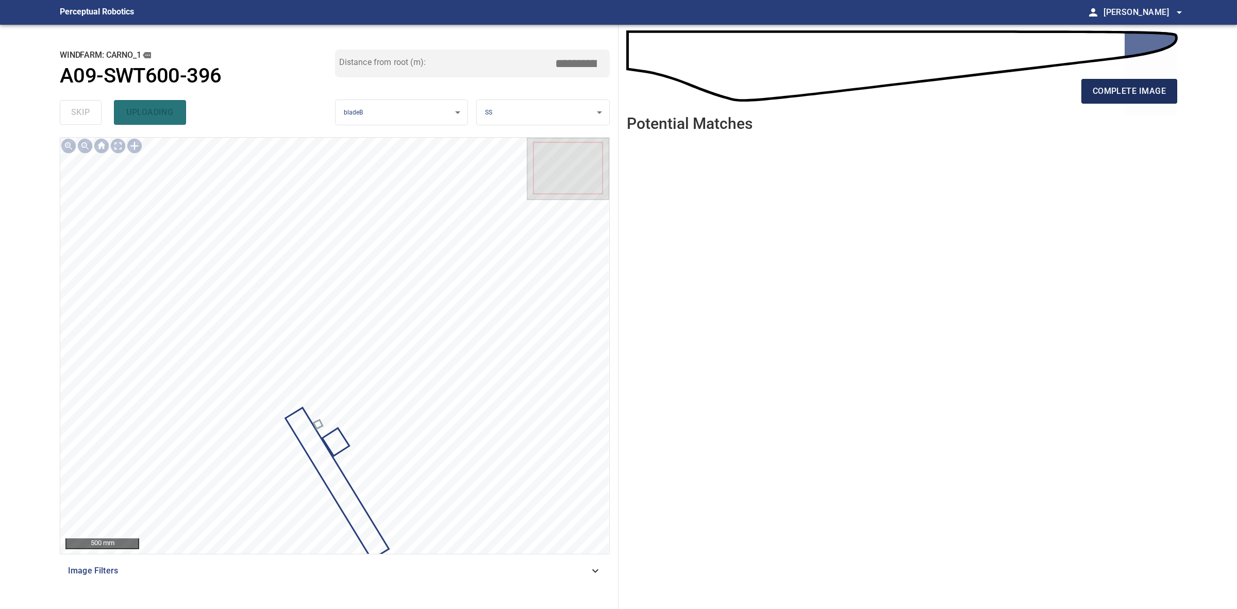
click at [1134, 98] on span "complete image" at bounding box center [1129, 91] width 73 height 14
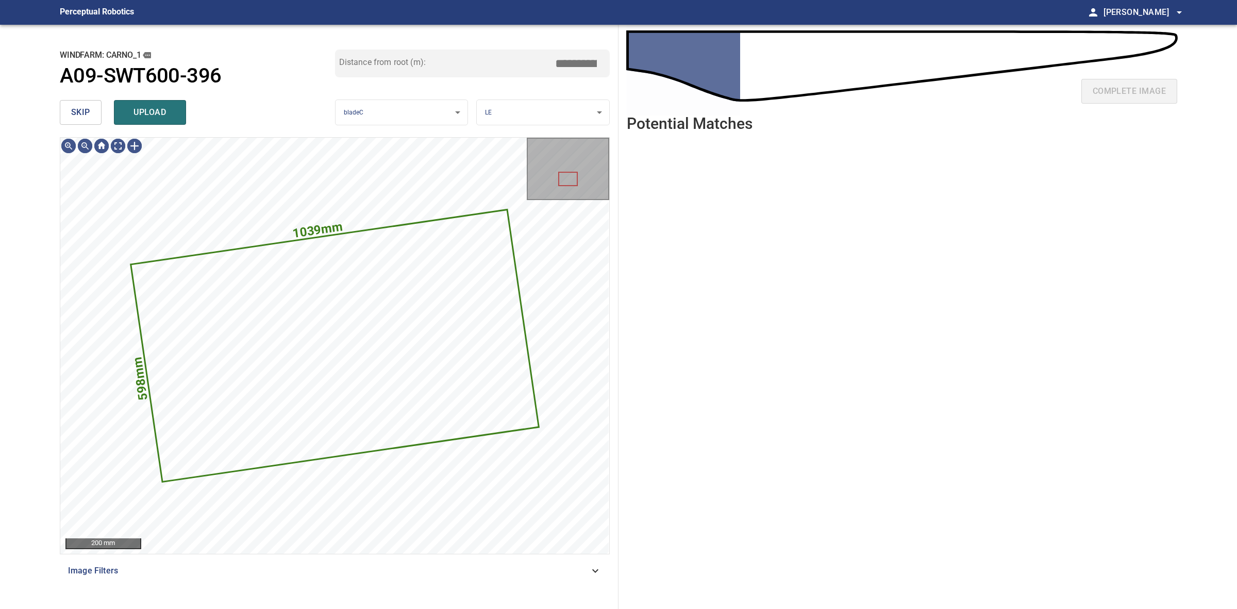
click at [88, 112] on span "skip" at bounding box center [80, 112] width 19 height 14
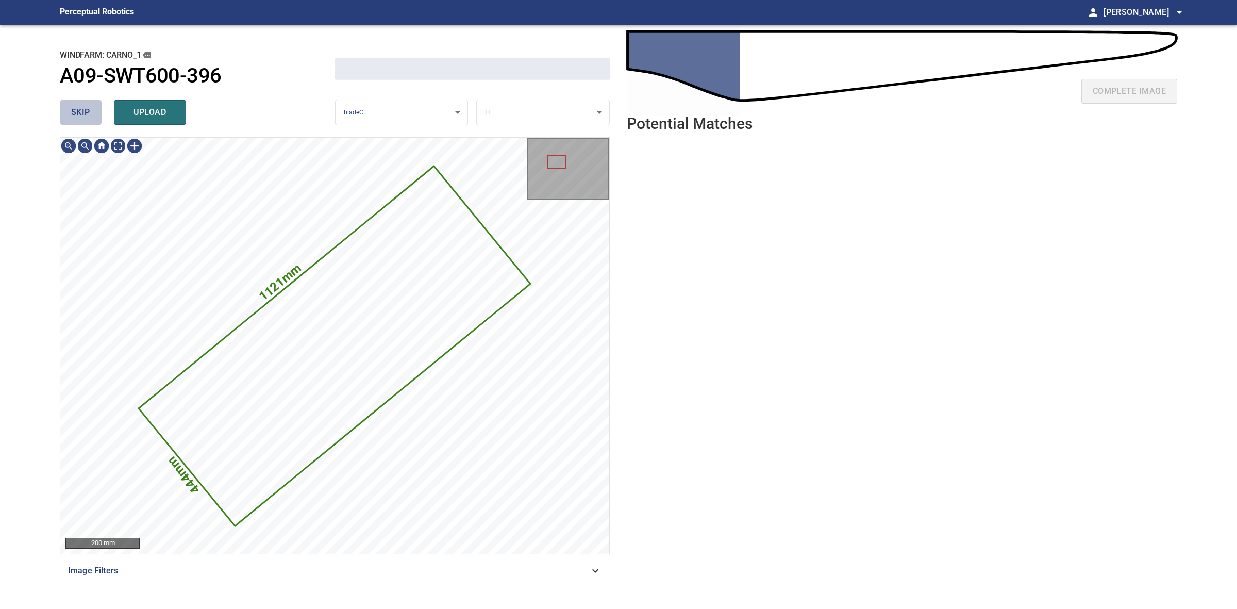
click at [88, 112] on span "skip" at bounding box center [80, 112] width 19 height 14
click at [88, 112] on div "skip upload" at bounding box center [197, 112] width 275 height 33
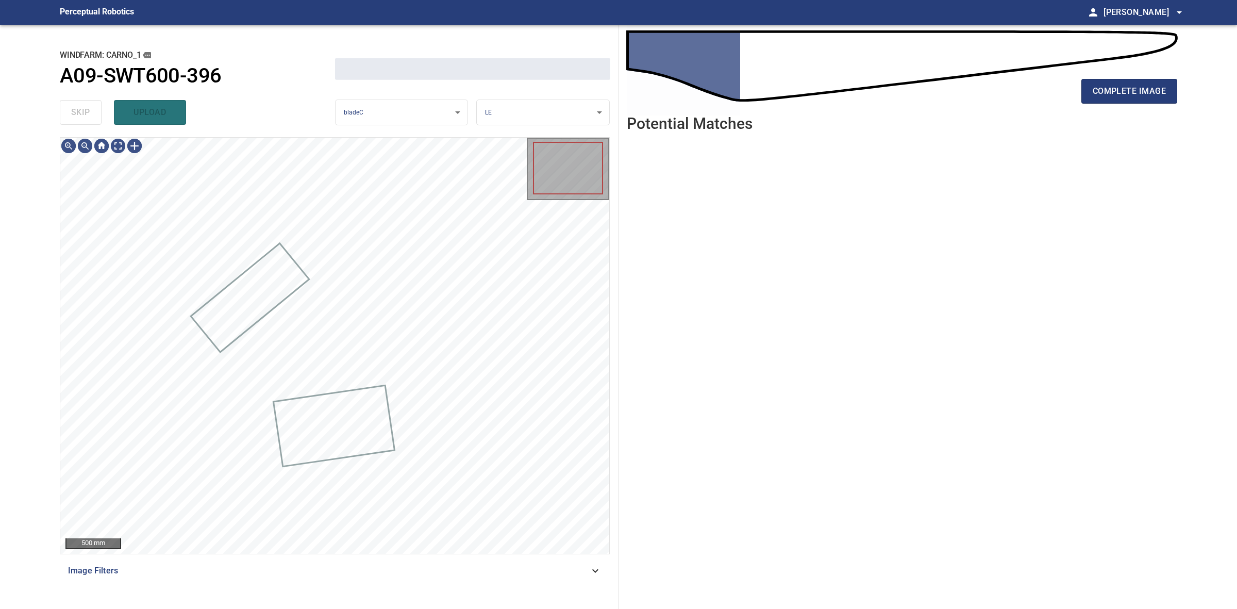
click at [88, 112] on div "skip upload" at bounding box center [197, 112] width 275 height 33
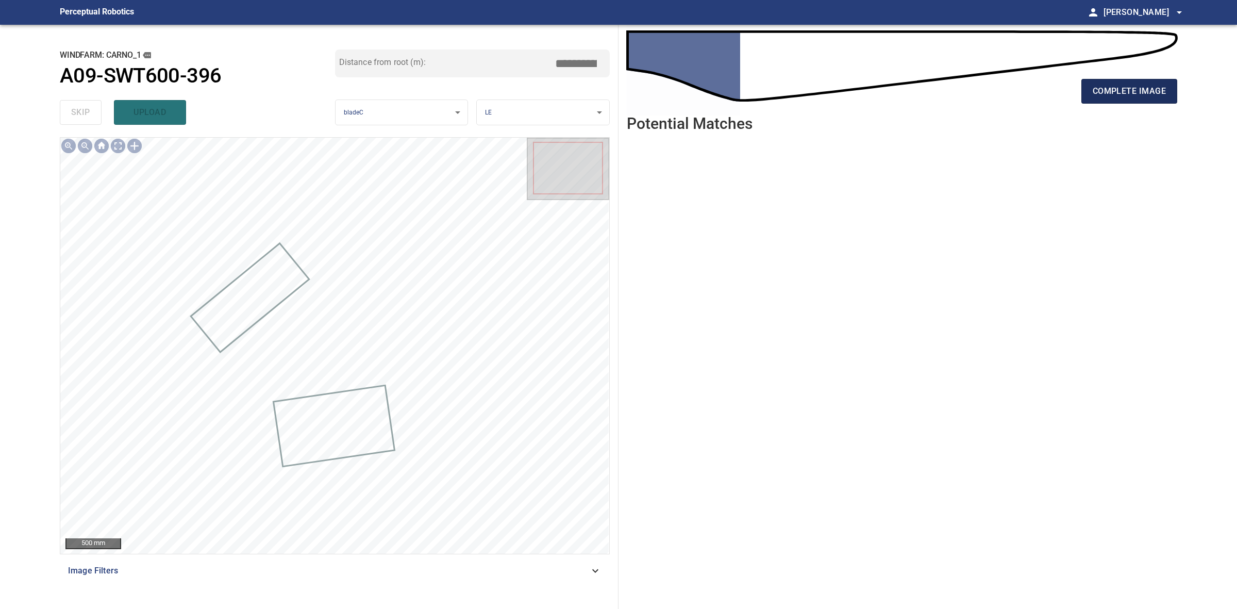
click at [1093, 91] on span "complete image" at bounding box center [1129, 91] width 73 height 14
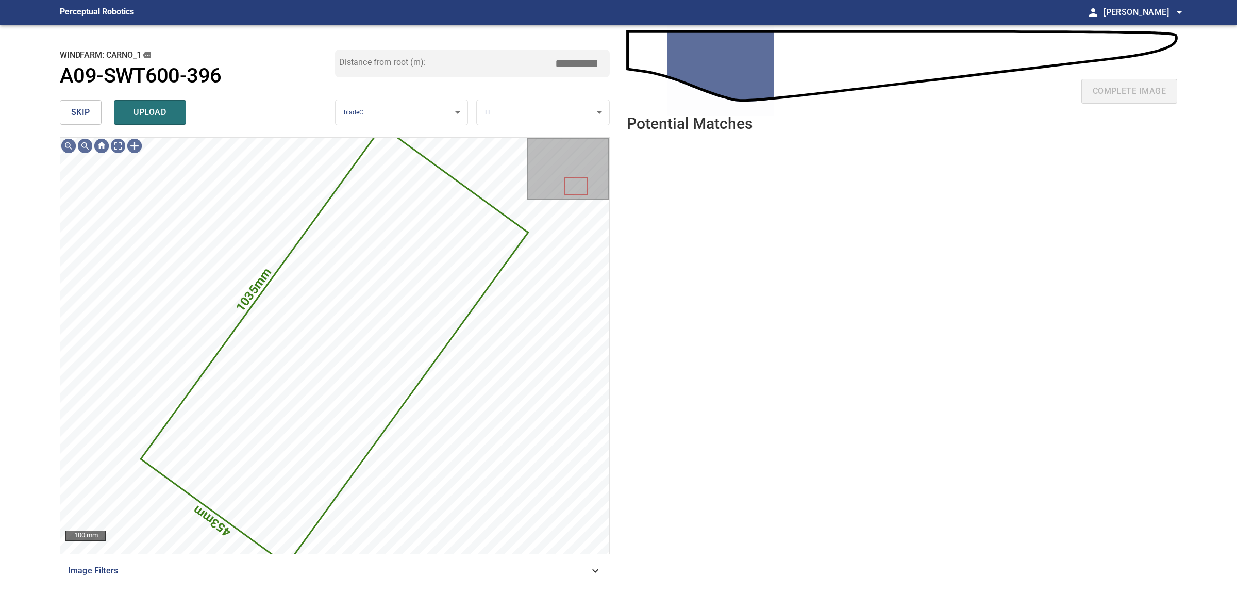
click at [80, 99] on div "skip upload" at bounding box center [197, 112] width 275 height 33
click at [80, 101] on div "skip upload" at bounding box center [197, 112] width 275 height 33
click at [79, 102] on button "skip" at bounding box center [81, 112] width 42 height 25
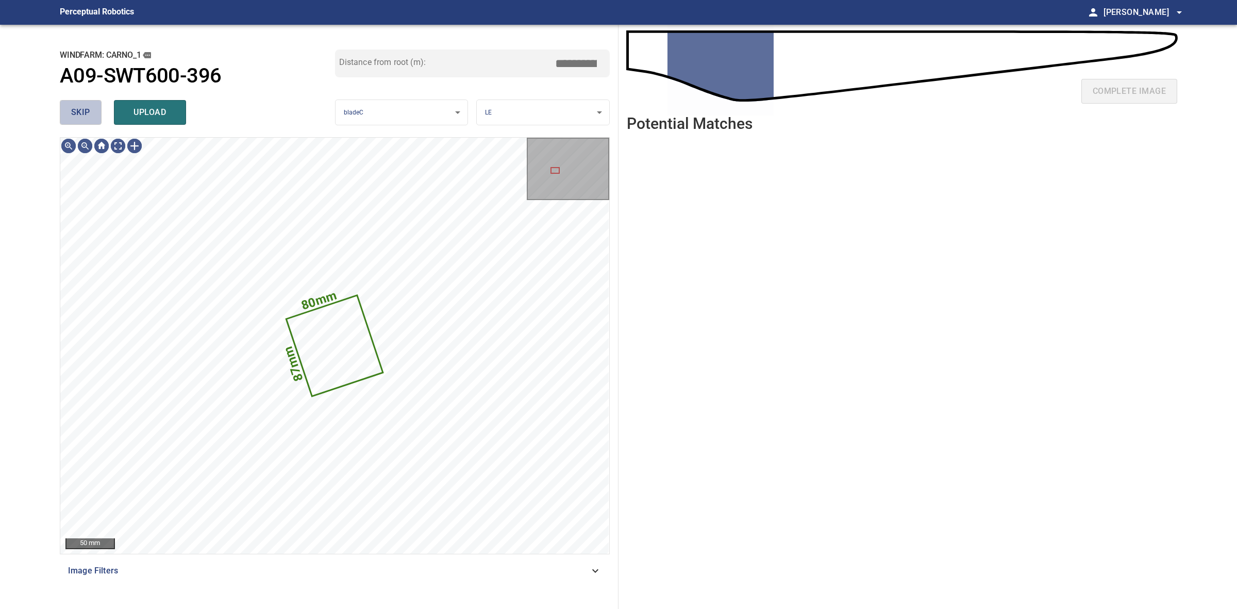
click at [79, 102] on button "skip" at bounding box center [81, 112] width 42 height 25
click at [79, 102] on div "skip upload" at bounding box center [197, 112] width 275 height 33
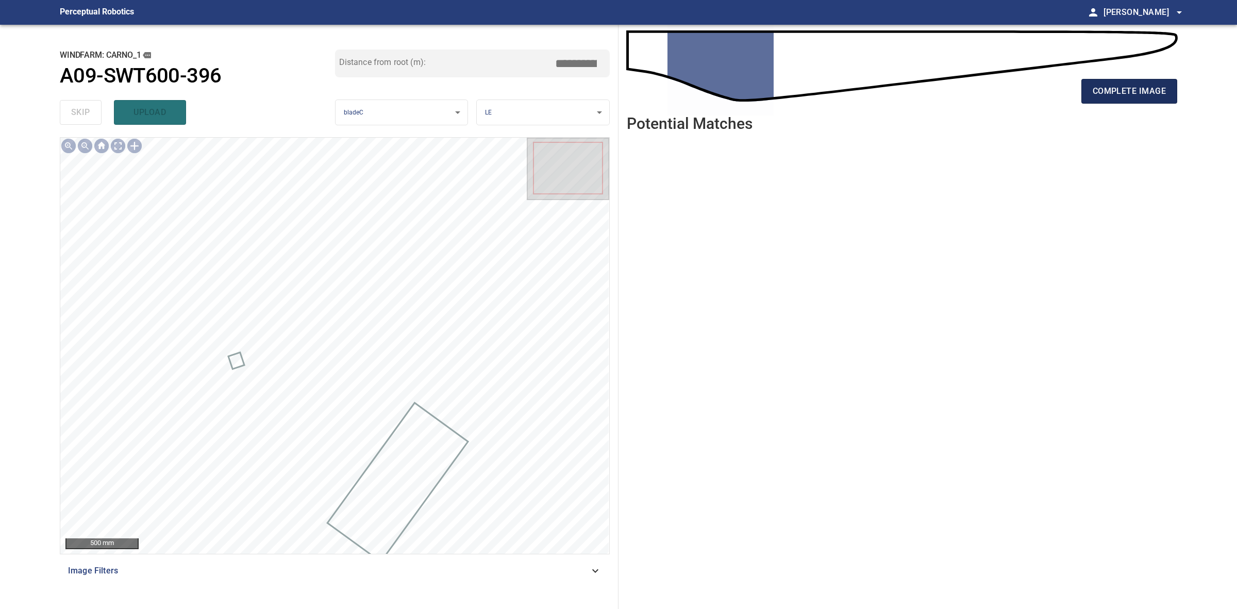
click at [1119, 81] on button "complete image" at bounding box center [1130, 91] width 96 height 25
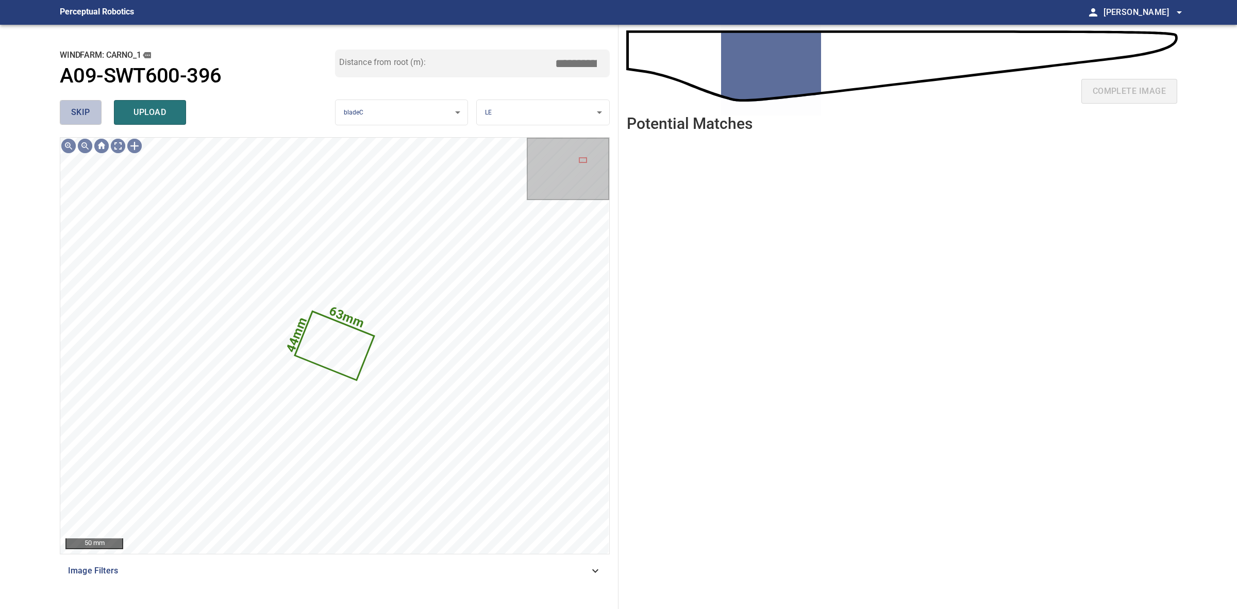
click at [79, 109] on span "skip" at bounding box center [80, 112] width 19 height 14
click at [79, 109] on div "skip upload" at bounding box center [197, 112] width 275 height 33
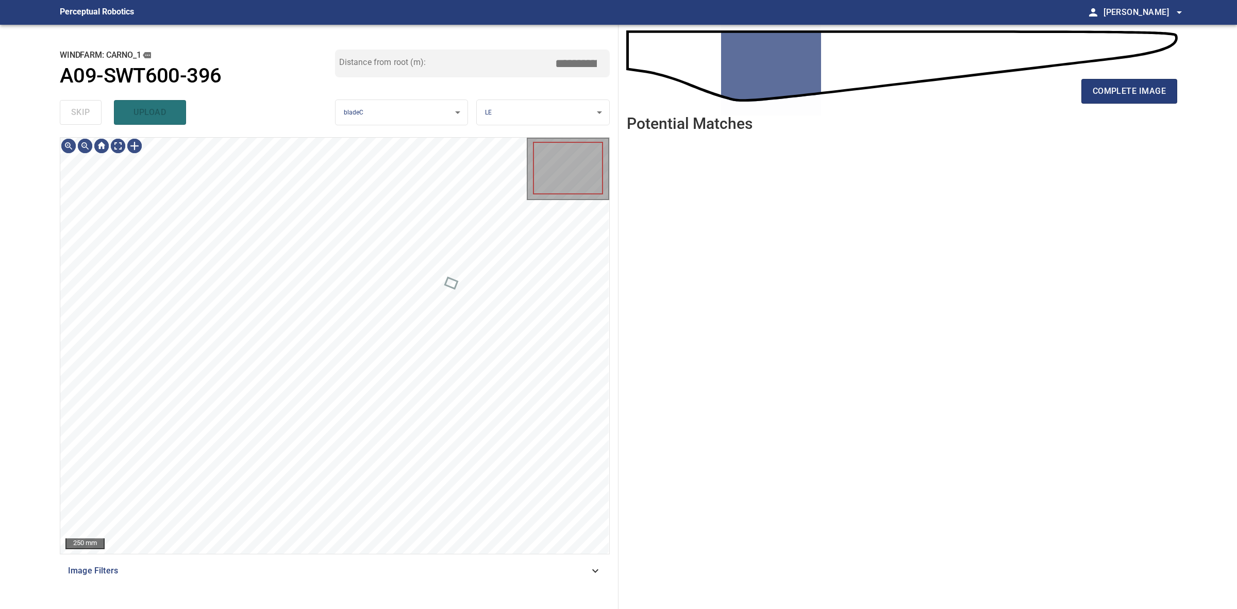
click at [79, 109] on div "skip upload" at bounding box center [197, 112] width 275 height 33
drag, startPoint x: 79, startPoint y: 109, endPoint x: 421, endPoint y: 105, distance: 341.8
click at [81, 109] on div "skip upload" at bounding box center [197, 112] width 275 height 33
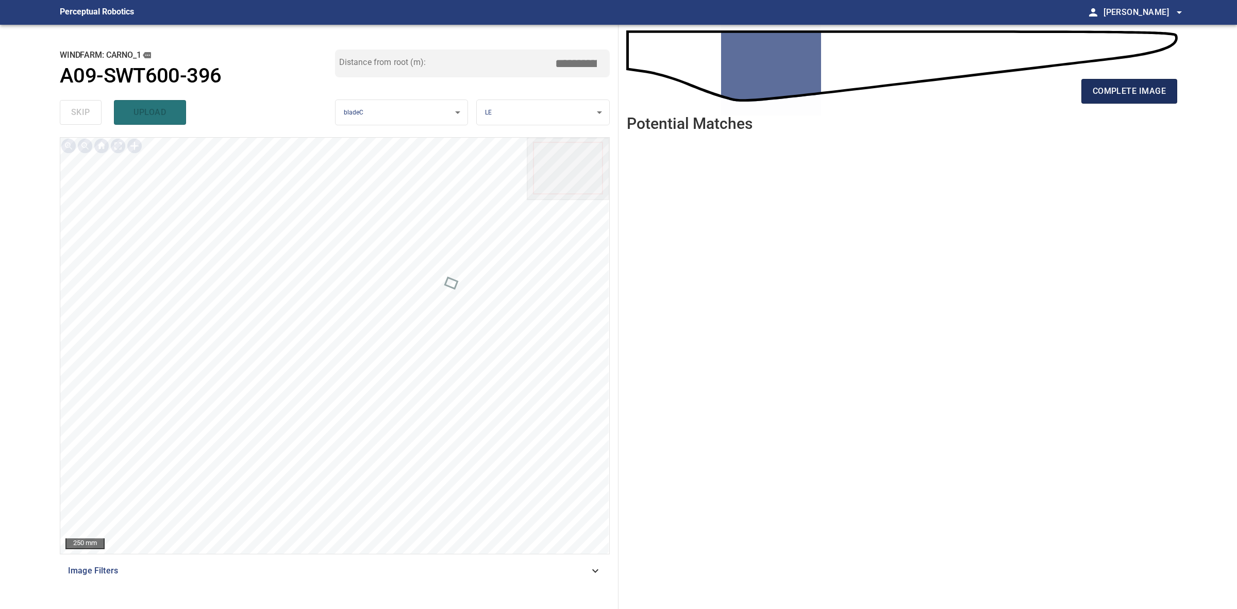
click at [1083, 85] on button "complete image" at bounding box center [1130, 91] width 96 height 25
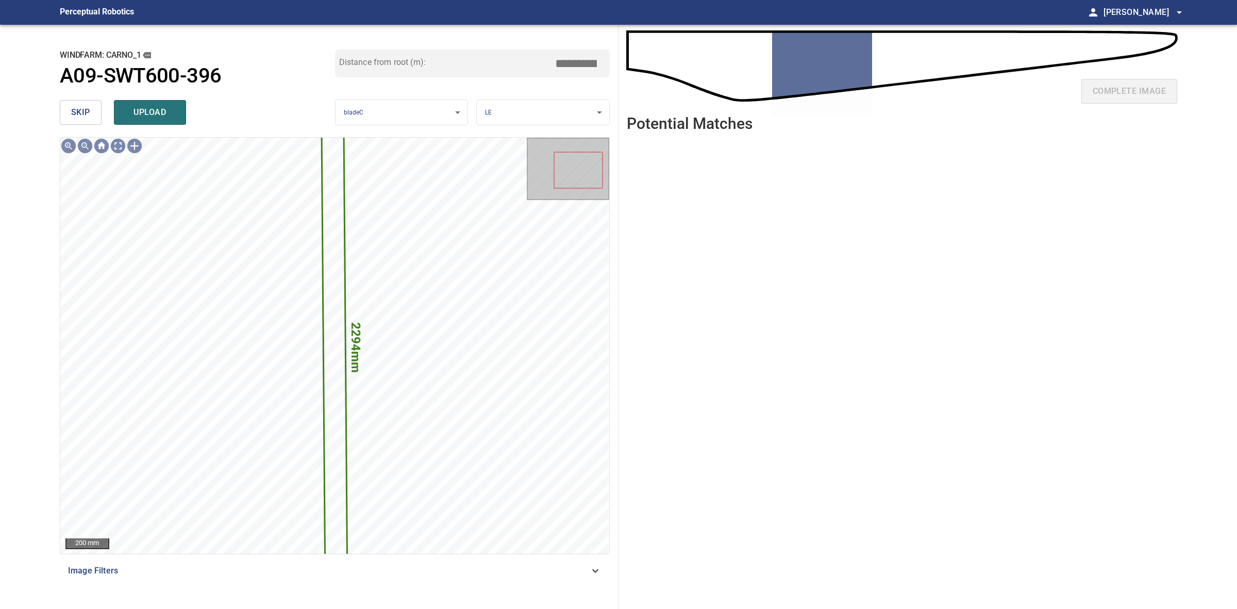
click at [94, 113] on button "skip" at bounding box center [81, 112] width 42 height 25
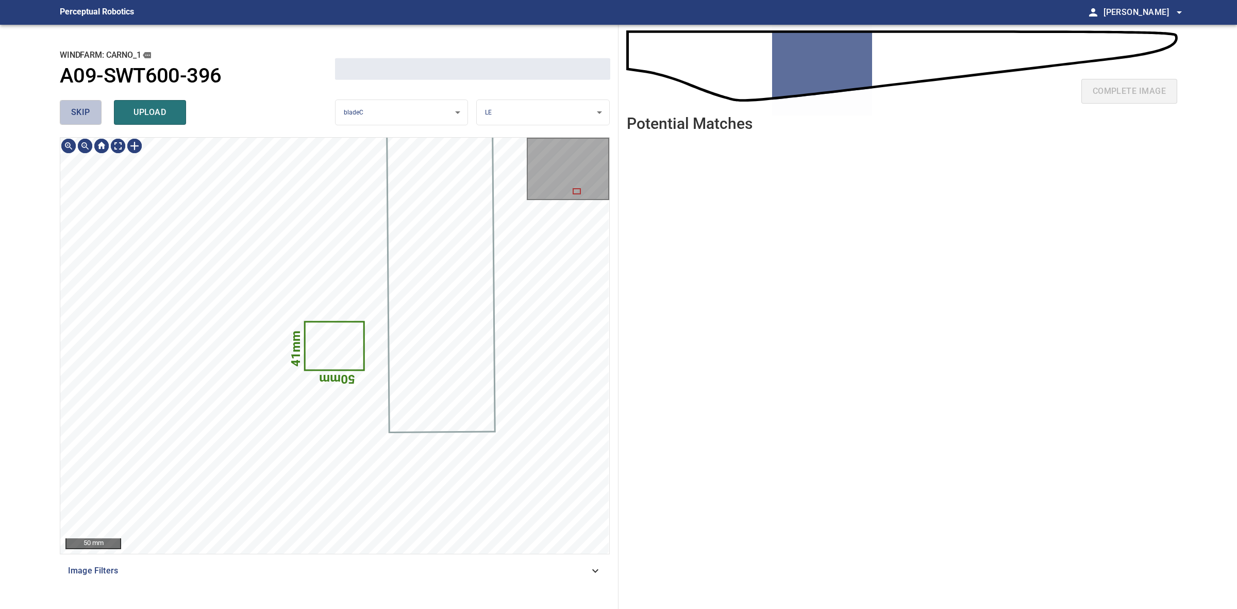
click at [94, 113] on button "skip" at bounding box center [81, 112] width 42 height 25
click at [94, 113] on div "skip upload" at bounding box center [197, 112] width 275 height 33
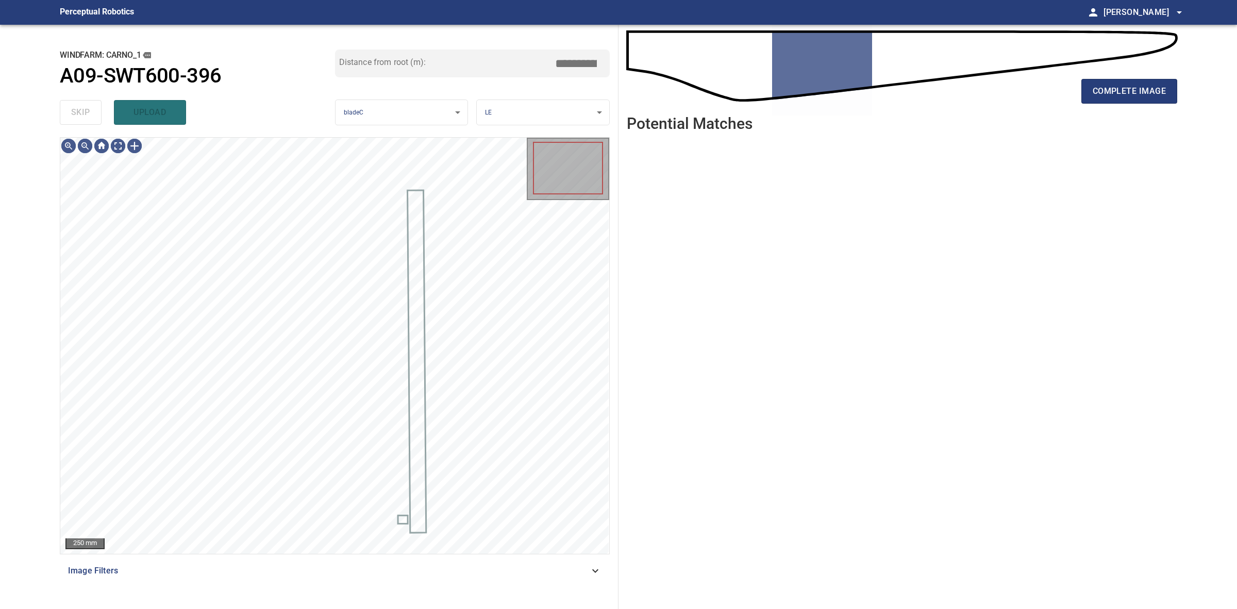
click at [94, 113] on div "skip upload" at bounding box center [197, 112] width 275 height 33
click at [1168, 91] on button "complete image" at bounding box center [1130, 91] width 96 height 25
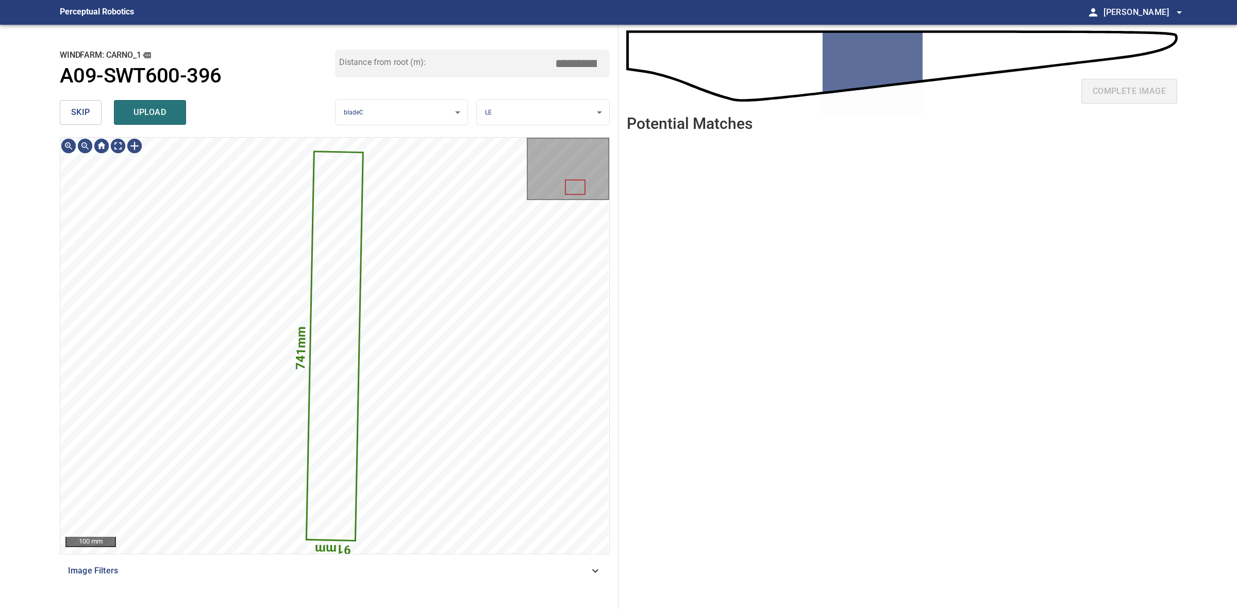
click at [77, 116] on span "skip" at bounding box center [80, 112] width 19 height 14
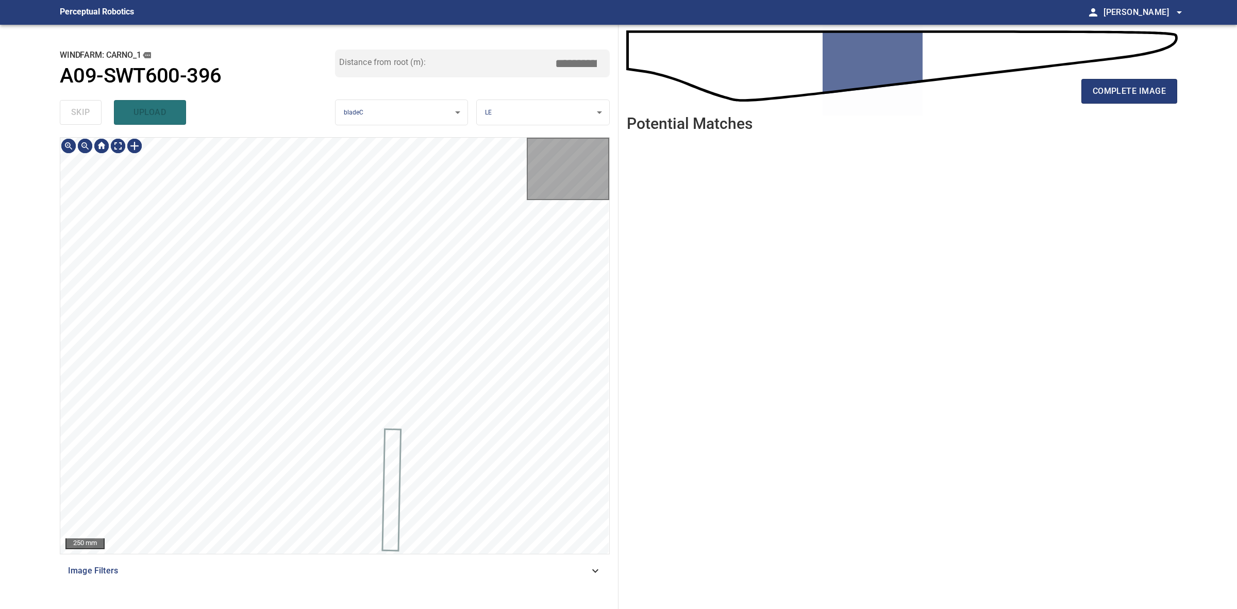
click at [77, 116] on div "skip upload" at bounding box center [197, 112] width 275 height 33
drag, startPoint x: 77, startPoint y: 116, endPoint x: 423, endPoint y: 96, distance: 346.0
click at [76, 115] on div "skip upload" at bounding box center [197, 112] width 275 height 33
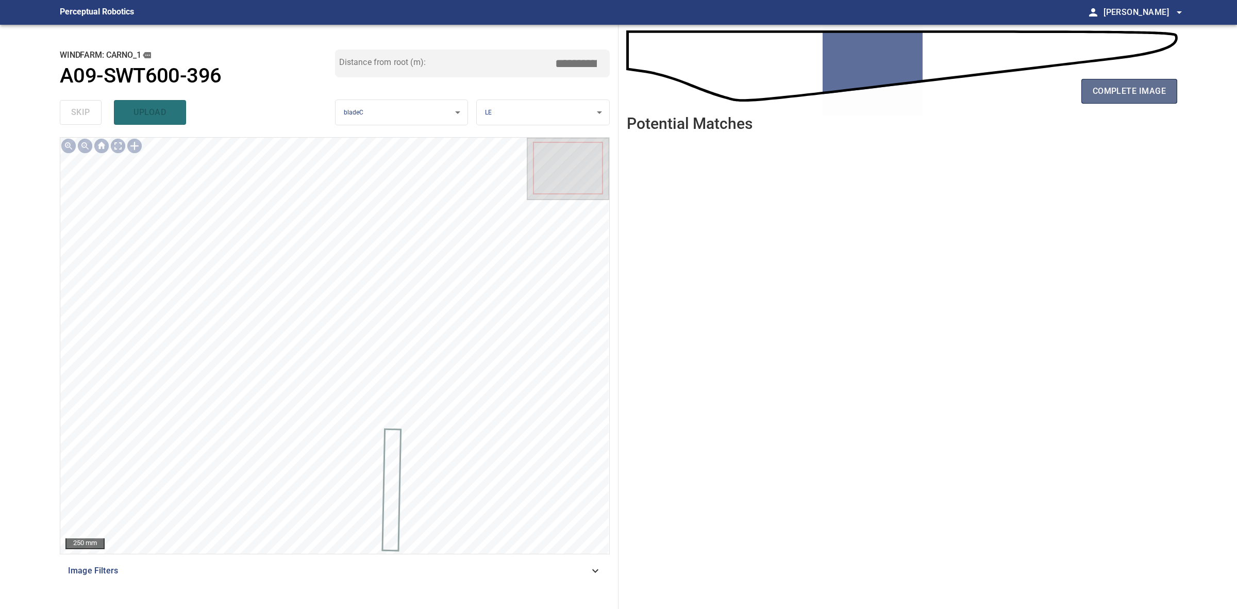
click at [1134, 80] on button "complete image" at bounding box center [1130, 91] width 96 height 25
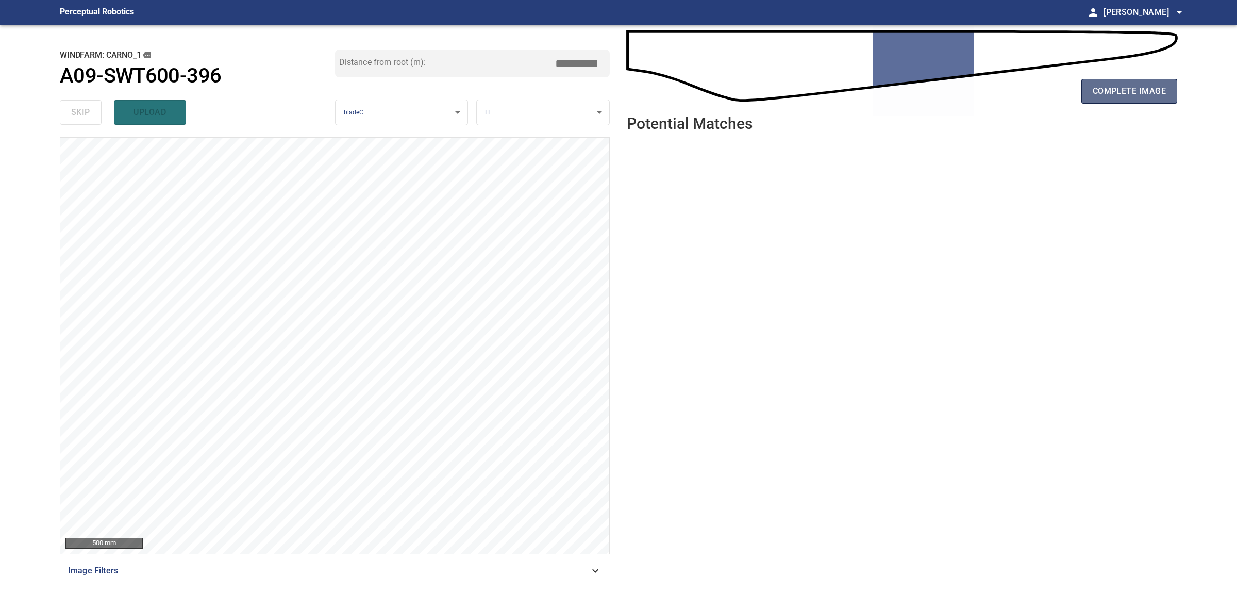
click at [1133, 84] on span "complete image" at bounding box center [1129, 91] width 73 height 14
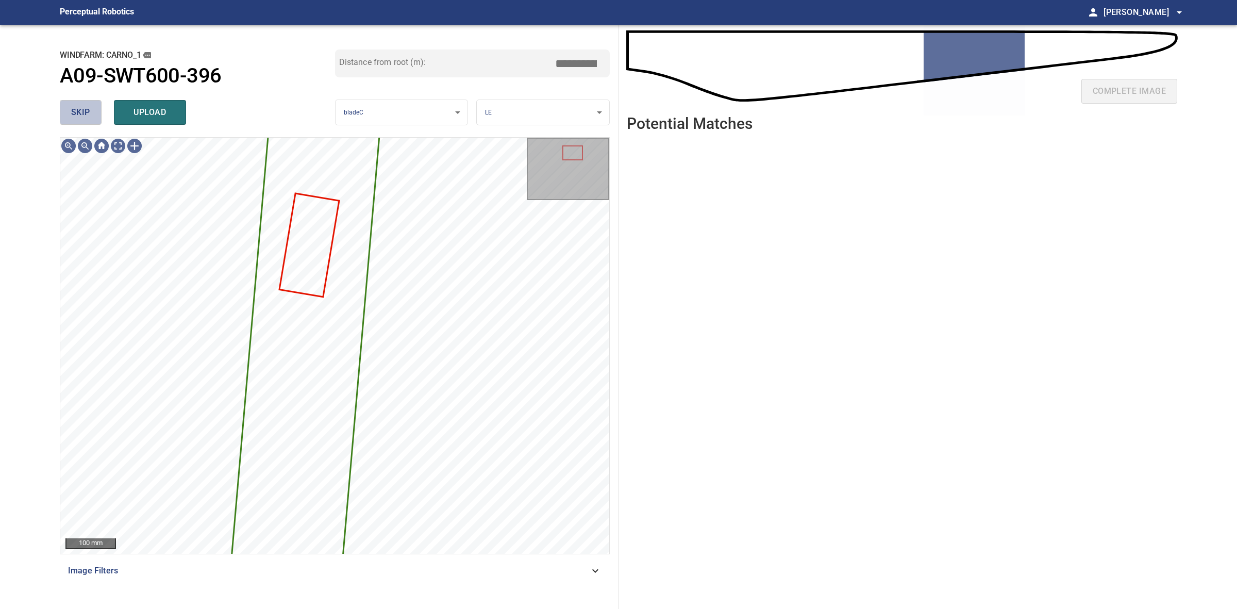
click at [86, 113] on span "skip" at bounding box center [80, 112] width 19 height 14
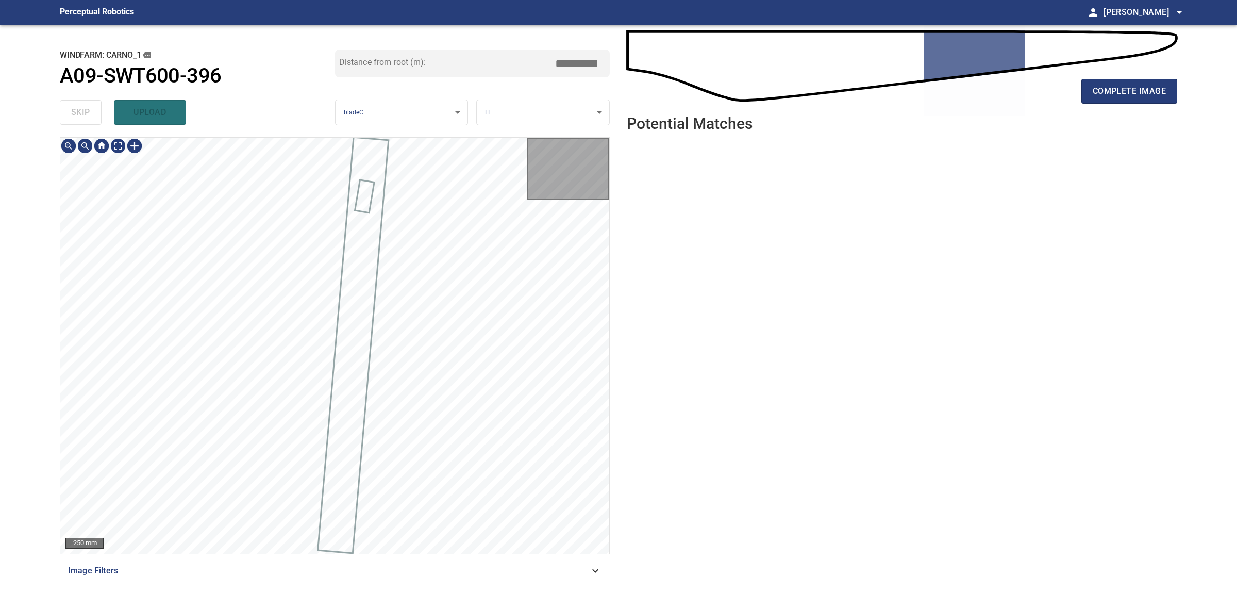
click at [86, 113] on div "skip upload" at bounding box center [197, 112] width 275 height 33
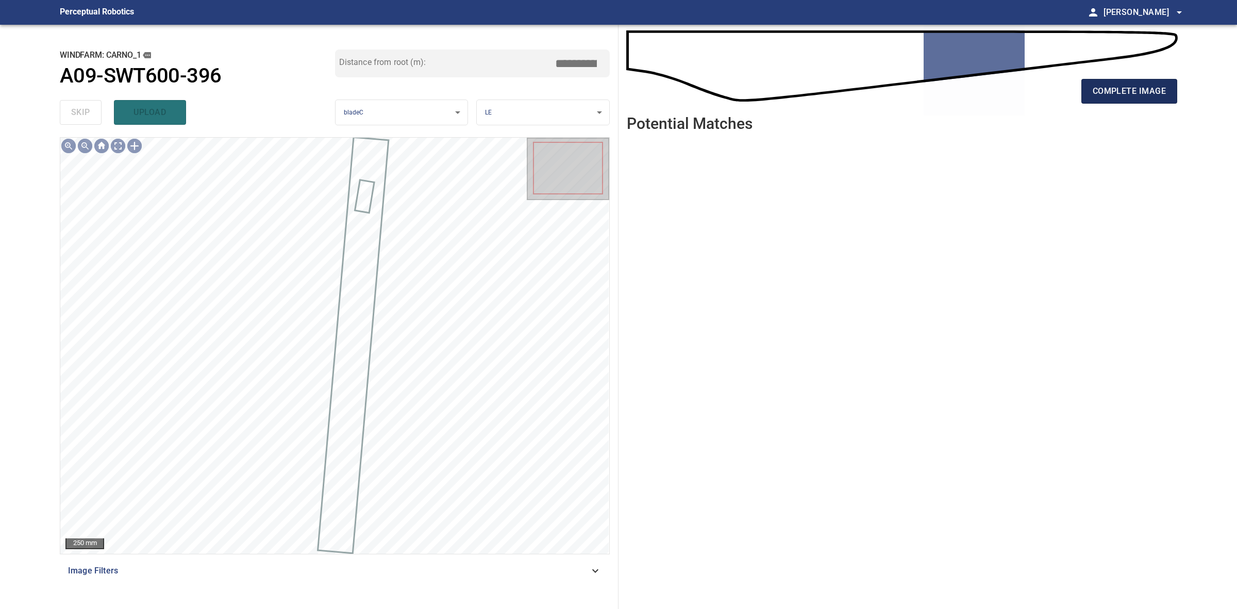
click at [1111, 81] on button "complete image" at bounding box center [1130, 91] width 96 height 25
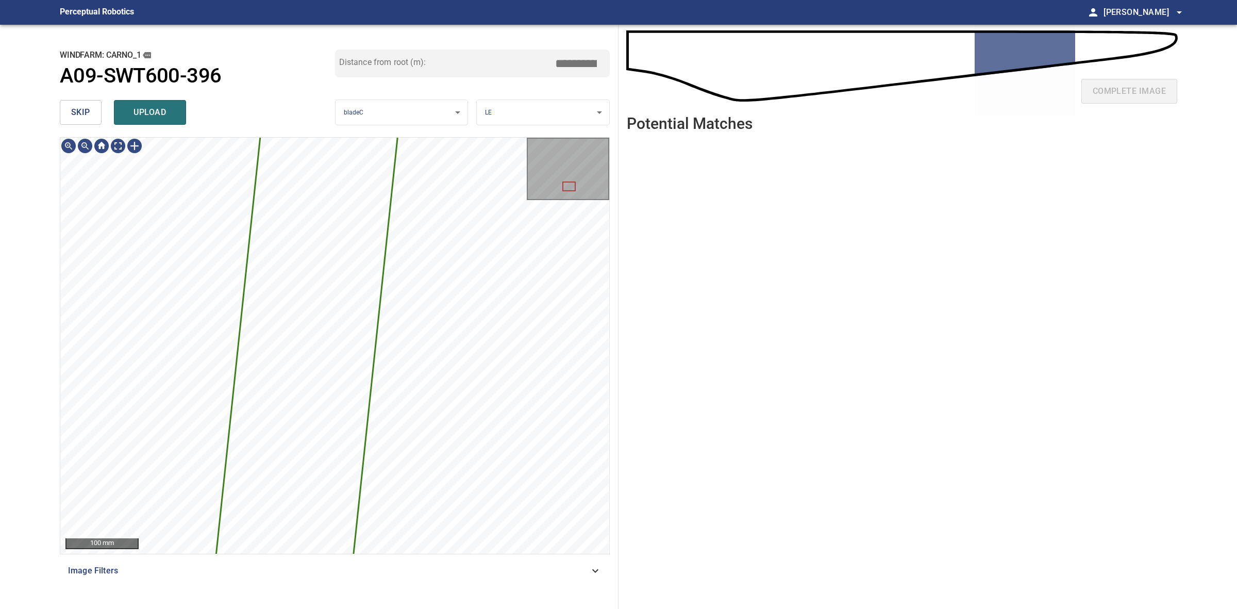
click at [82, 113] on span "skip" at bounding box center [80, 112] width 19 height 14
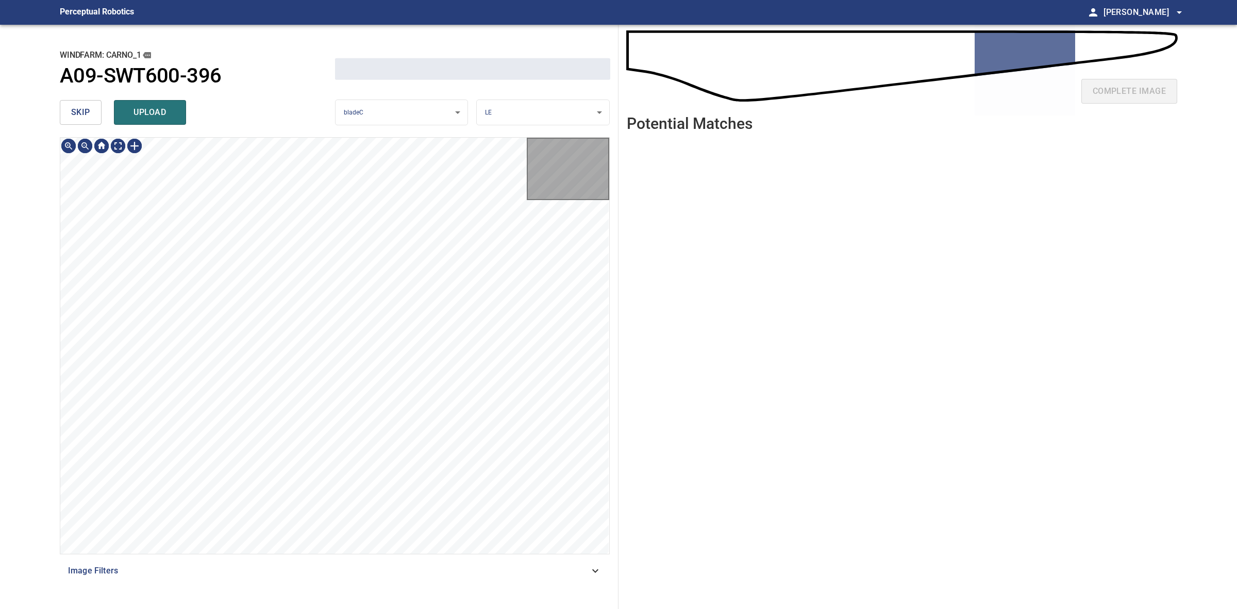
click at [82, 113] on span "skip" at bounding box center [80, 112] width 19 height 14
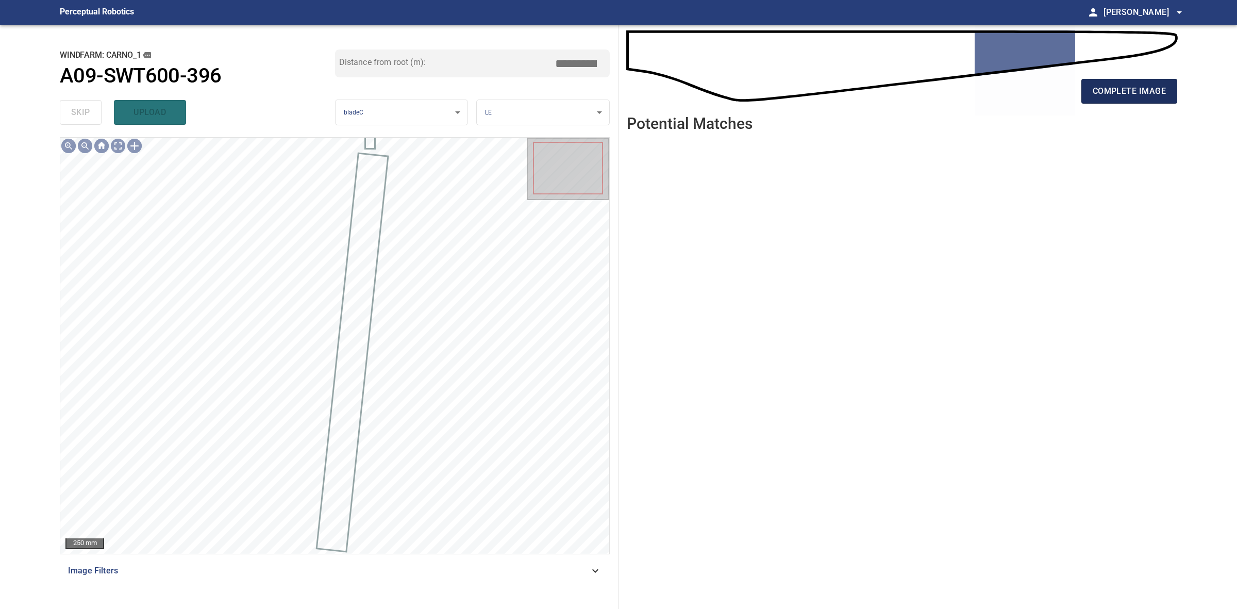
click at [1116, 91] on span "complete image" at bounding box center [1129, 91] width 73 height 14
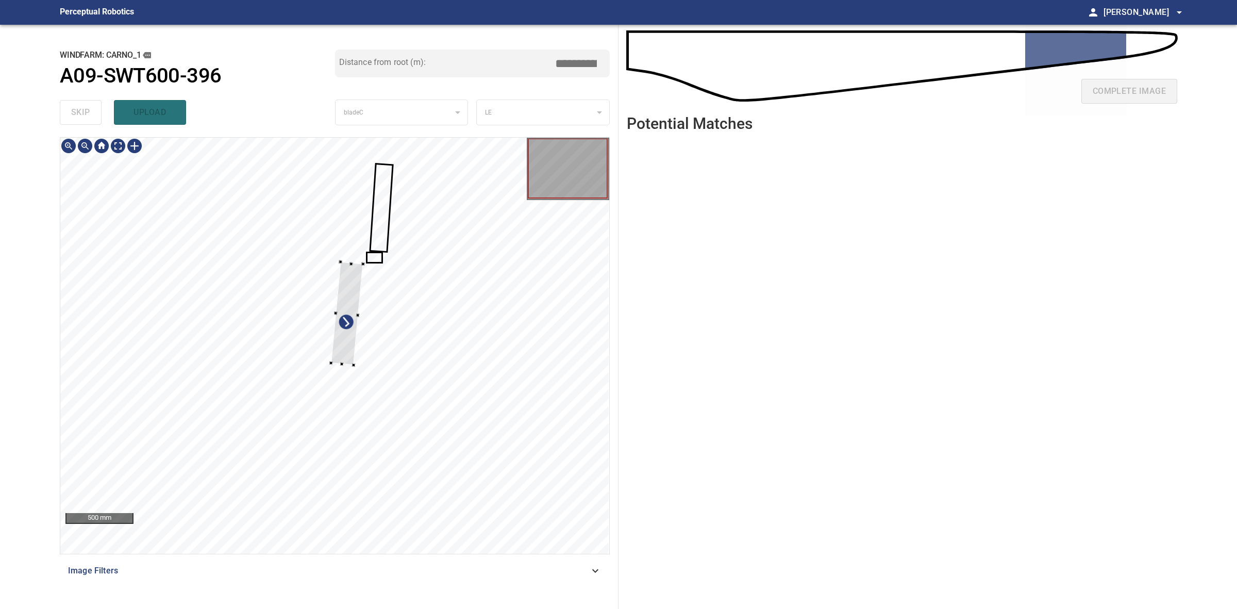
click at [356, 360] on div at bounding box center [334, 346] width 549 height 416
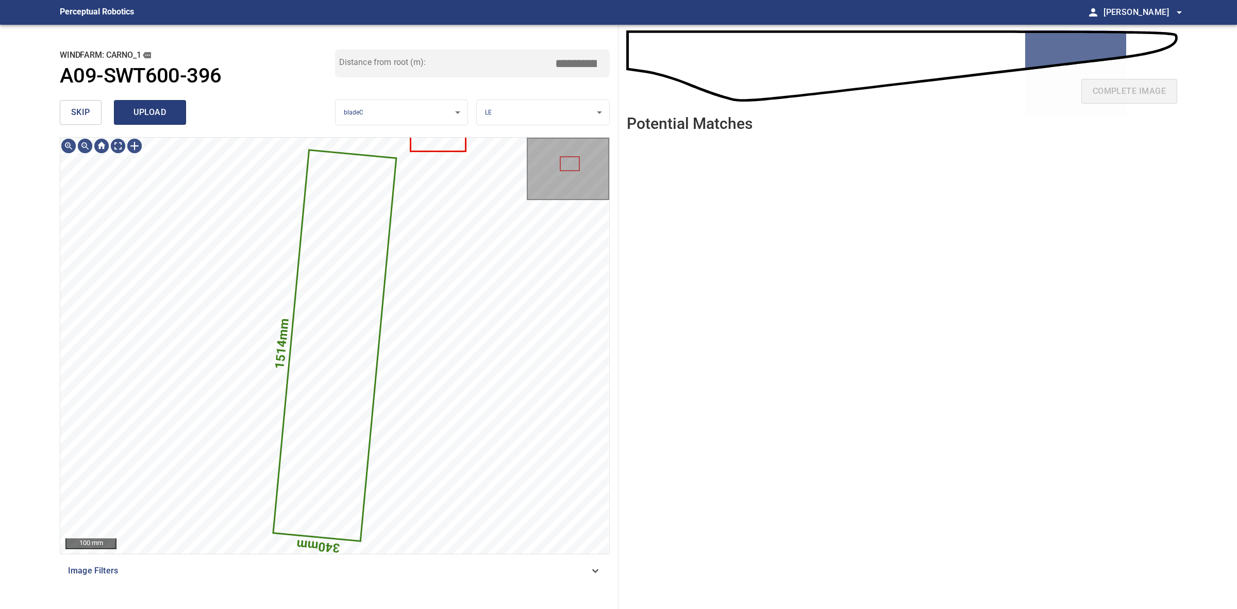
click at [151, 115] on span "upload" at bounding box center [149, 112] width 49 height 14
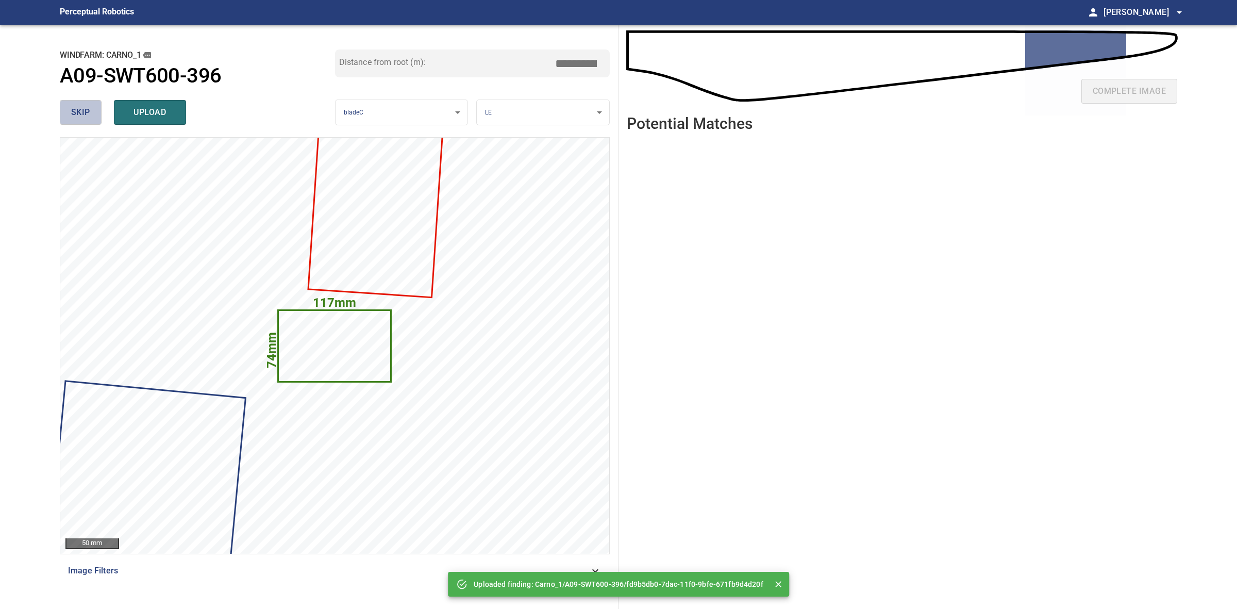
click at [61, 110] on button "skip" at bounding box center [81, 112] width 42 height 25
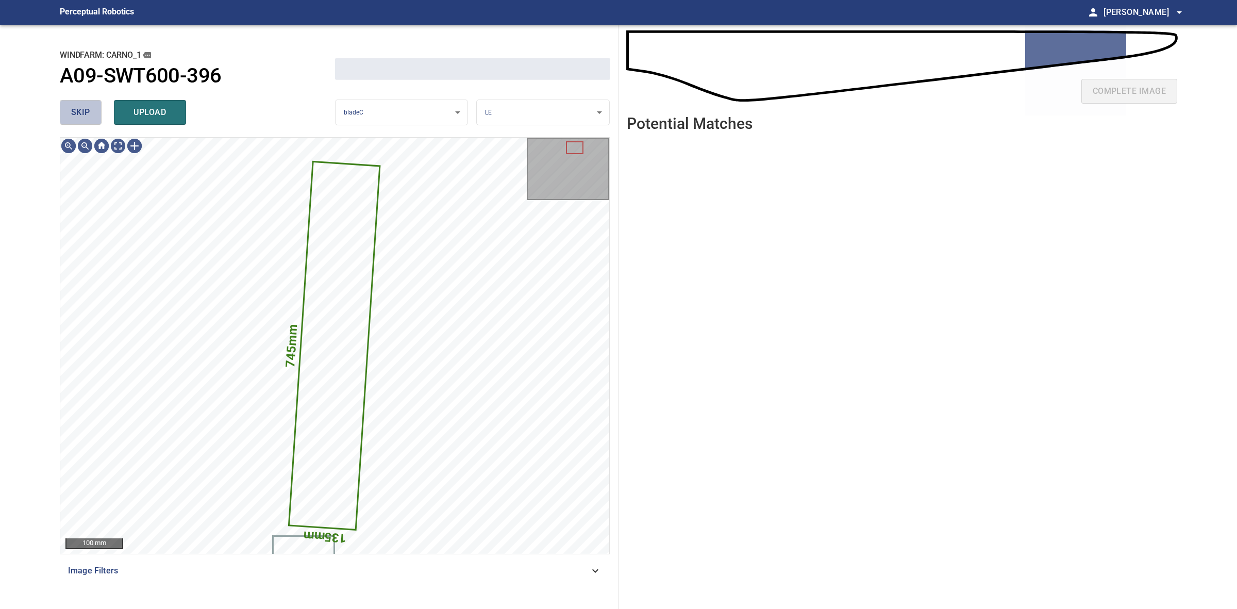
click at [61, 110] on button "skip" at bounding box center [81, 112] width 42 height 25
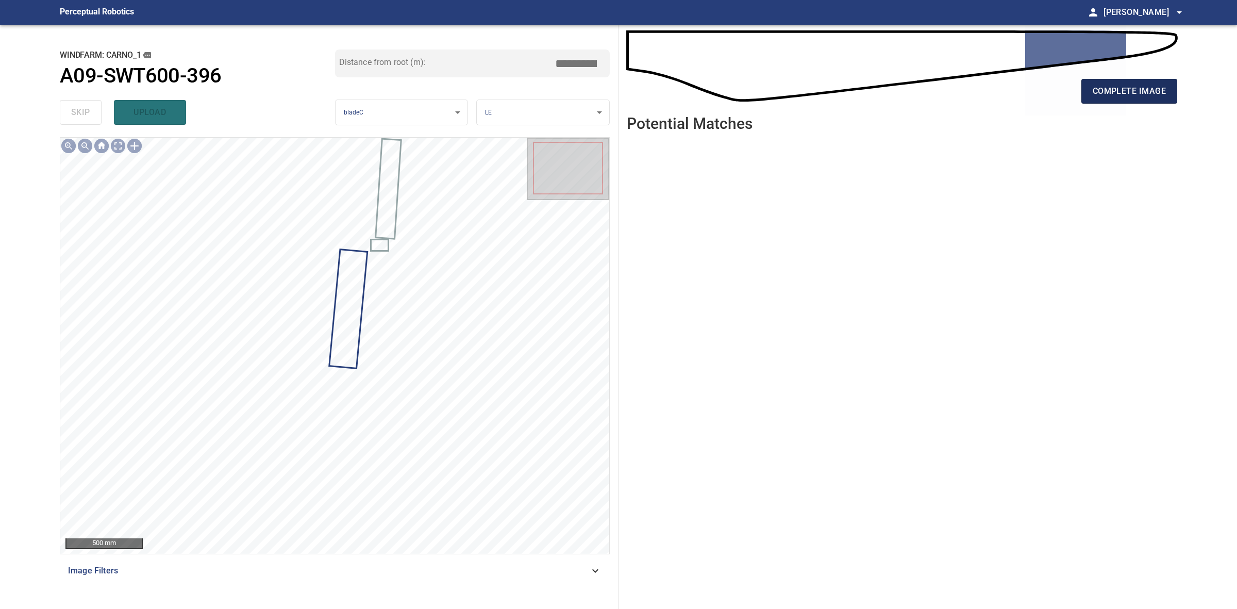
click at [1151, 91] on span "complete image" at bounding box center [1129, 91] width 73 height 14
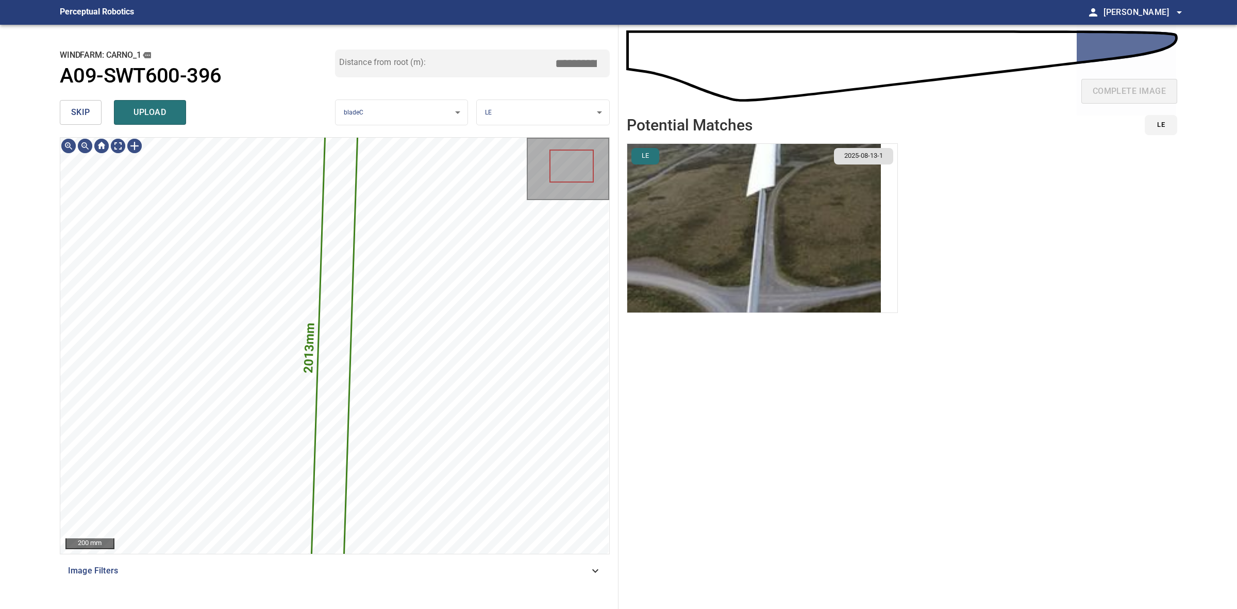
click at [702, 223] on img "button" at bounding box center [754, 228] width 254 height 169
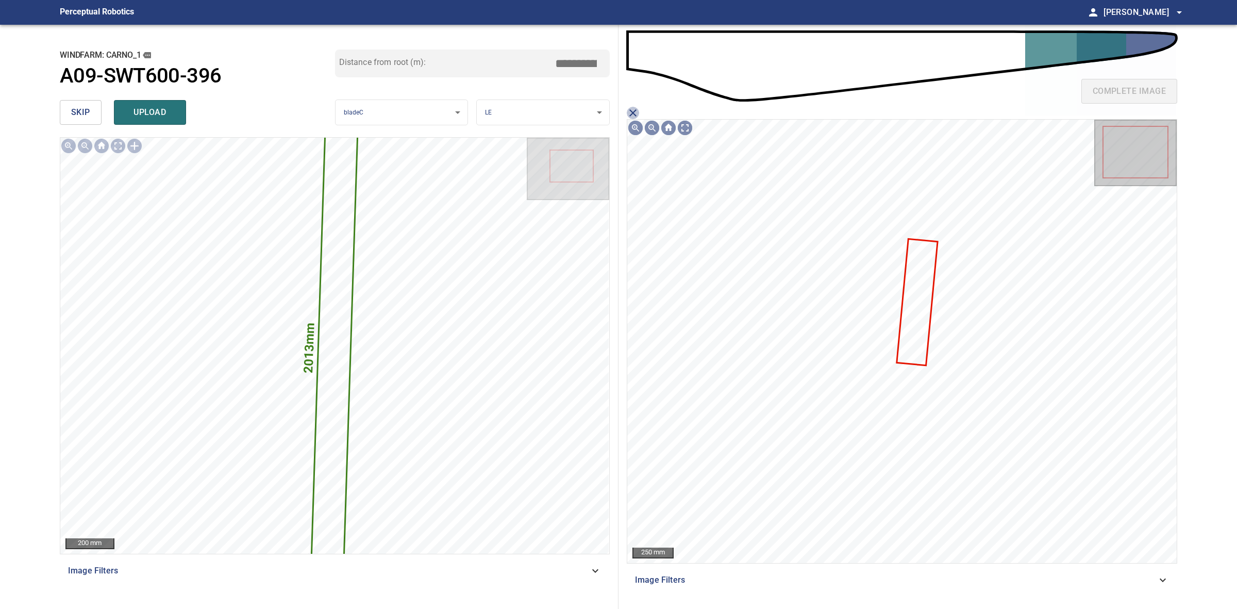
click at [629, 110] on icon "close matching imageResolution:" at bounding box center [633, 113] width 12 height 12
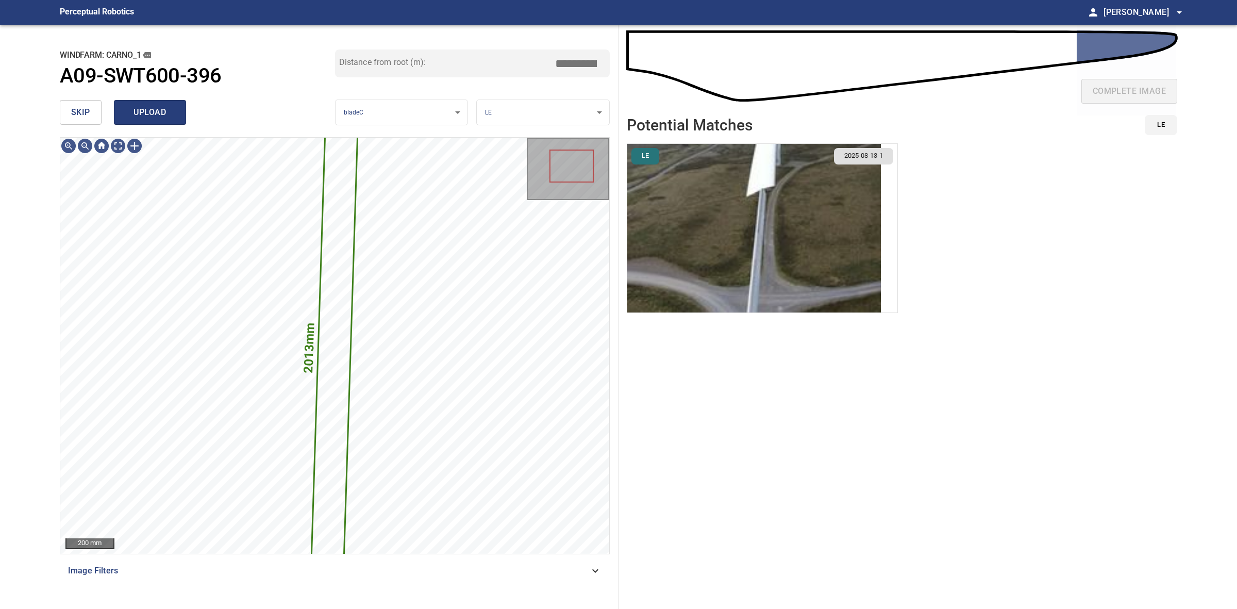
click at [136, 101] on button "upload" at bounding box center [150, 112] width 72 height 25
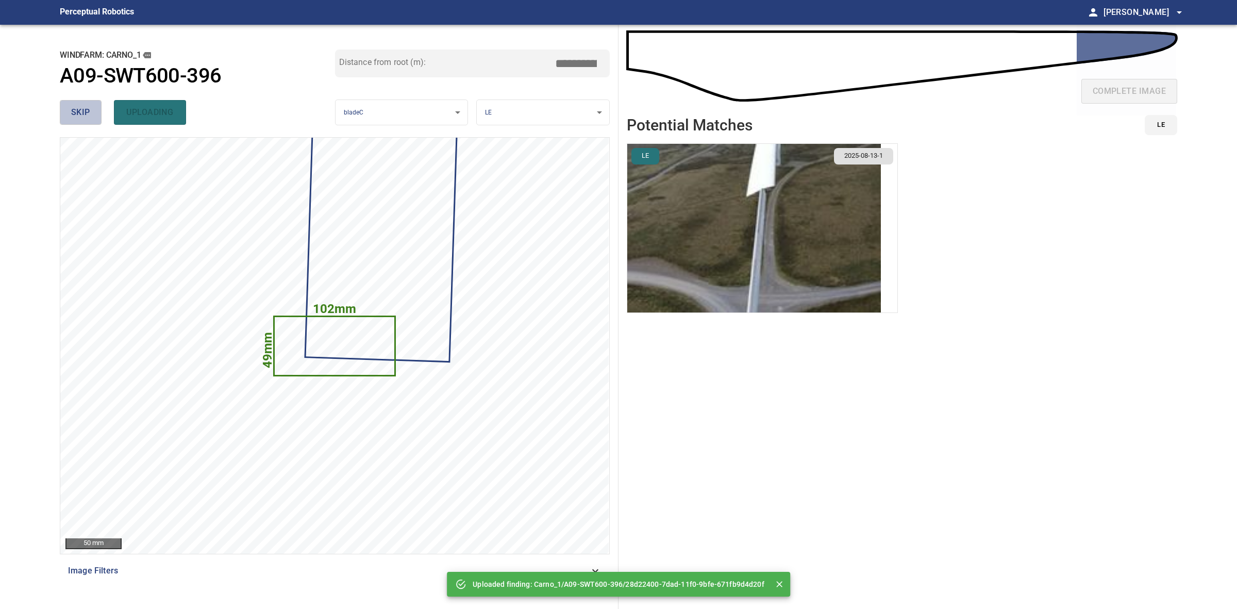
click at [79, 114] on span "skip" at bounding box center [80, 112] width 19 height 14
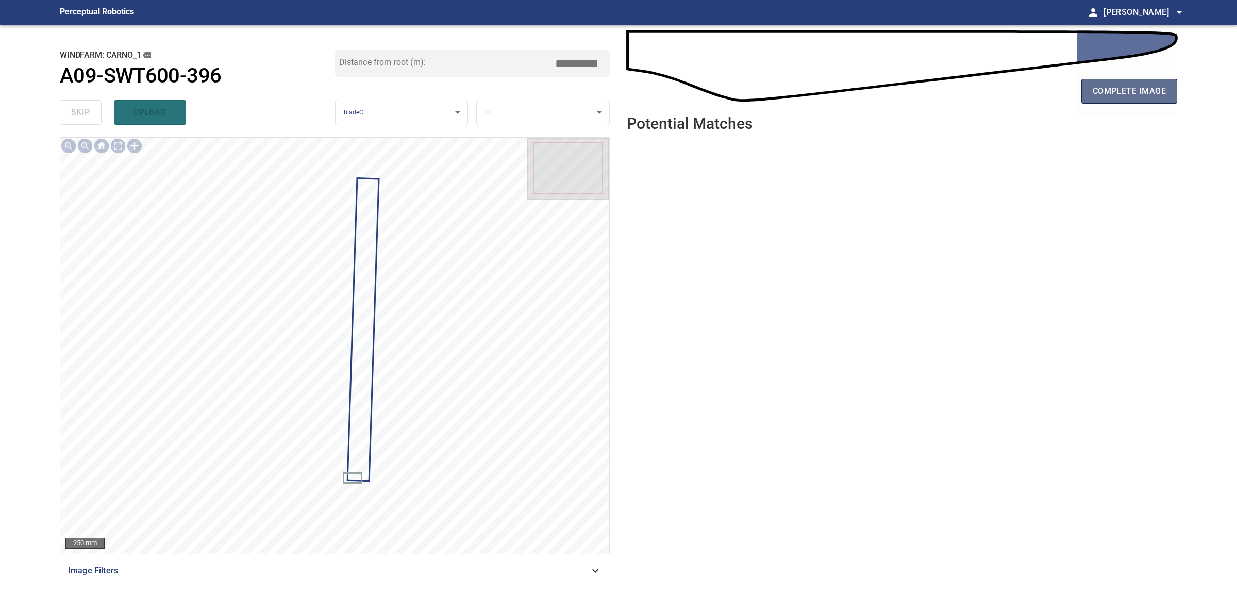
click at [1112, 101] on button "complete image" at bounding box center [1130, 91] width 96 height 25
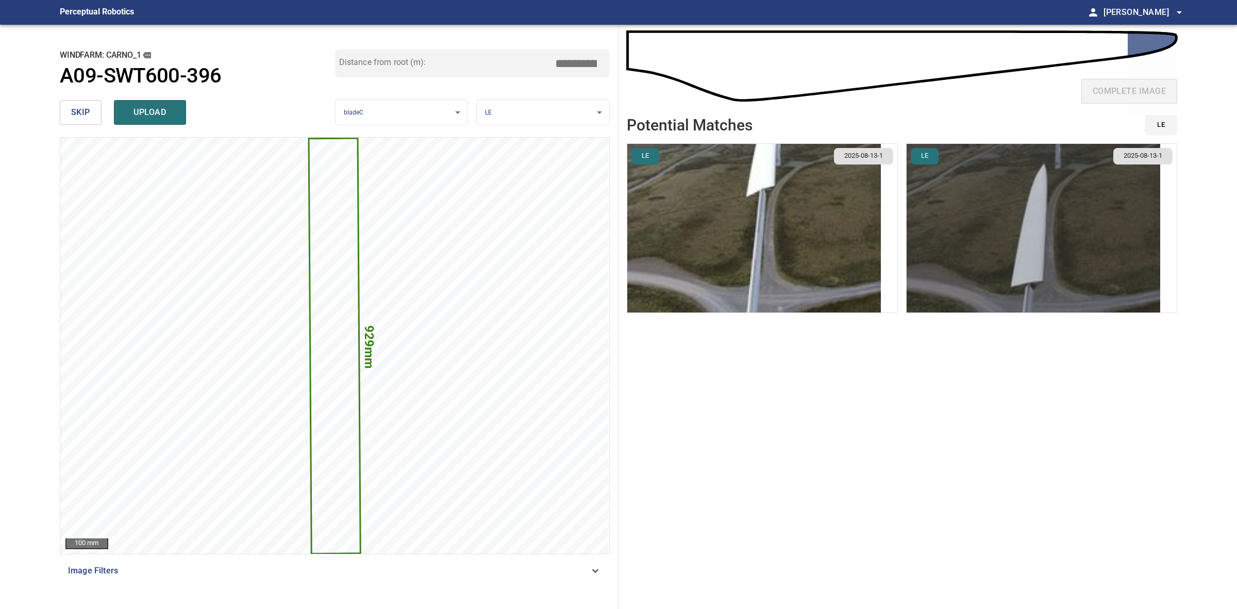
click at [1006, 217] on img "button" at bounding box center [1034, 228] width 254 height 169
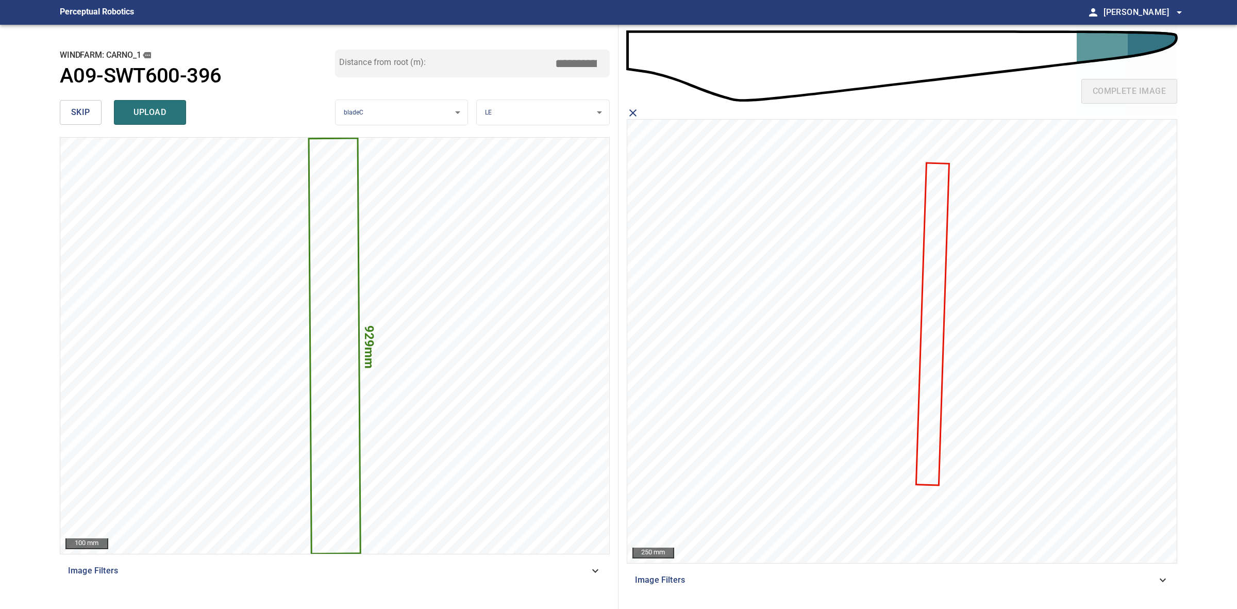
click at [937, 232] on icon at bounding box center [932, 324] width 31 height 321
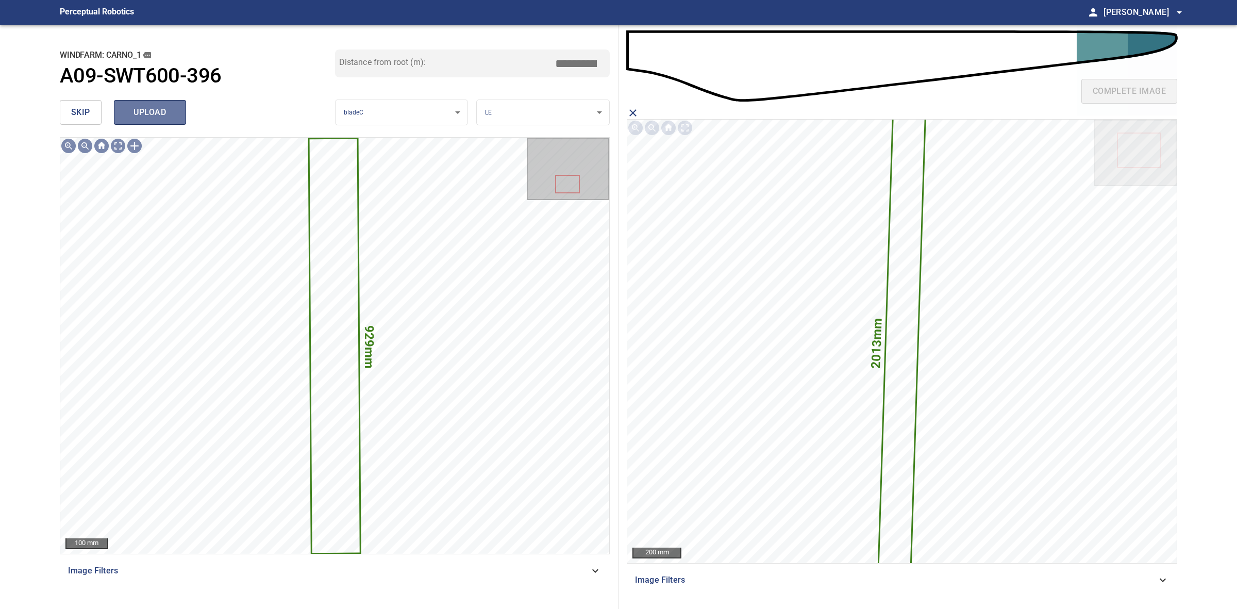
click at [148, 119] on span "upload" at bounding box center [149, 112] width 49 height 14
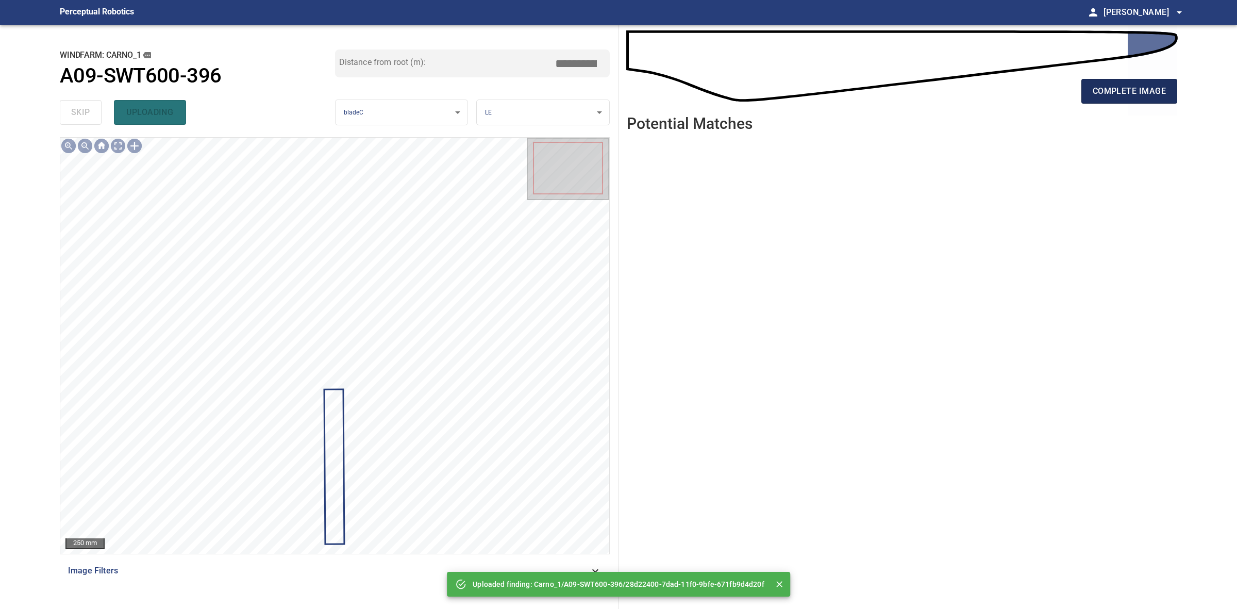
click at [1140, 96] on span "complete image" at bounding box center [1129, 91] width 73 height 14
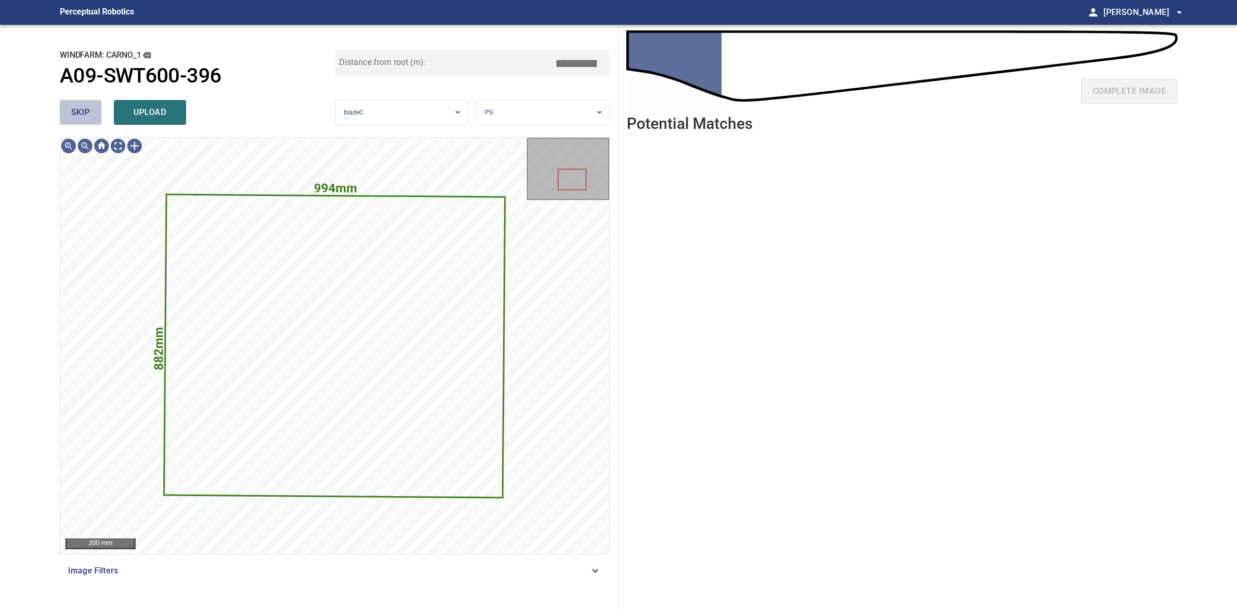
click at [67, 124] on button "skip" at bounding box center [81, 112] width 42 height 25
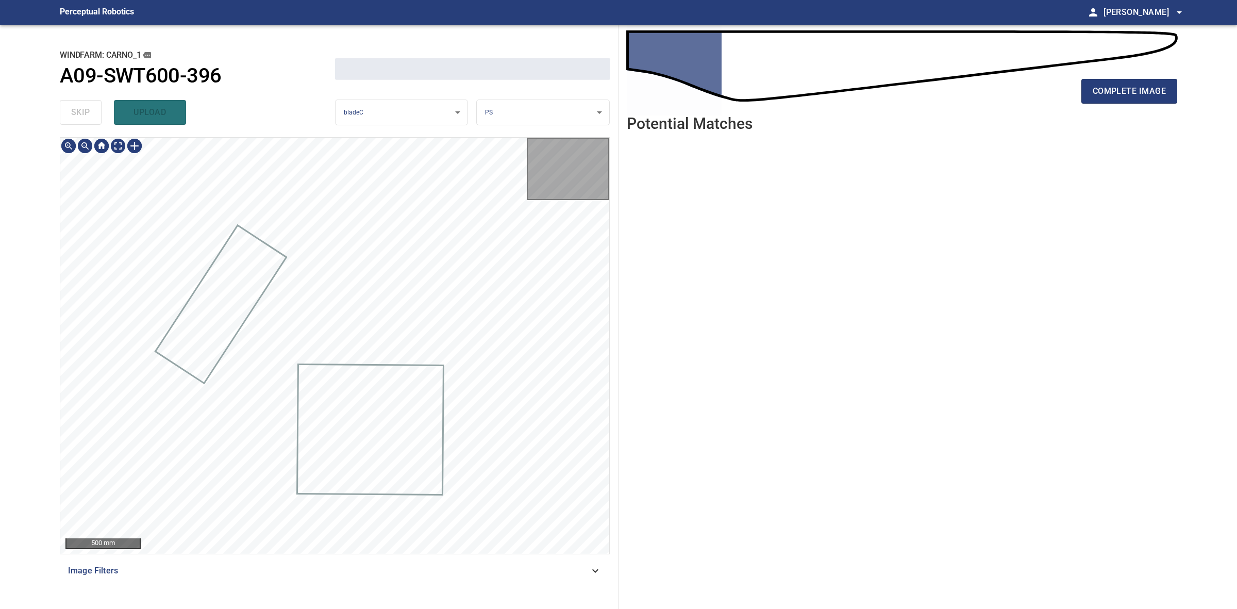
click at [67, 124] on div "skip upload" at bounding box center [197, 112] width 275 height 33
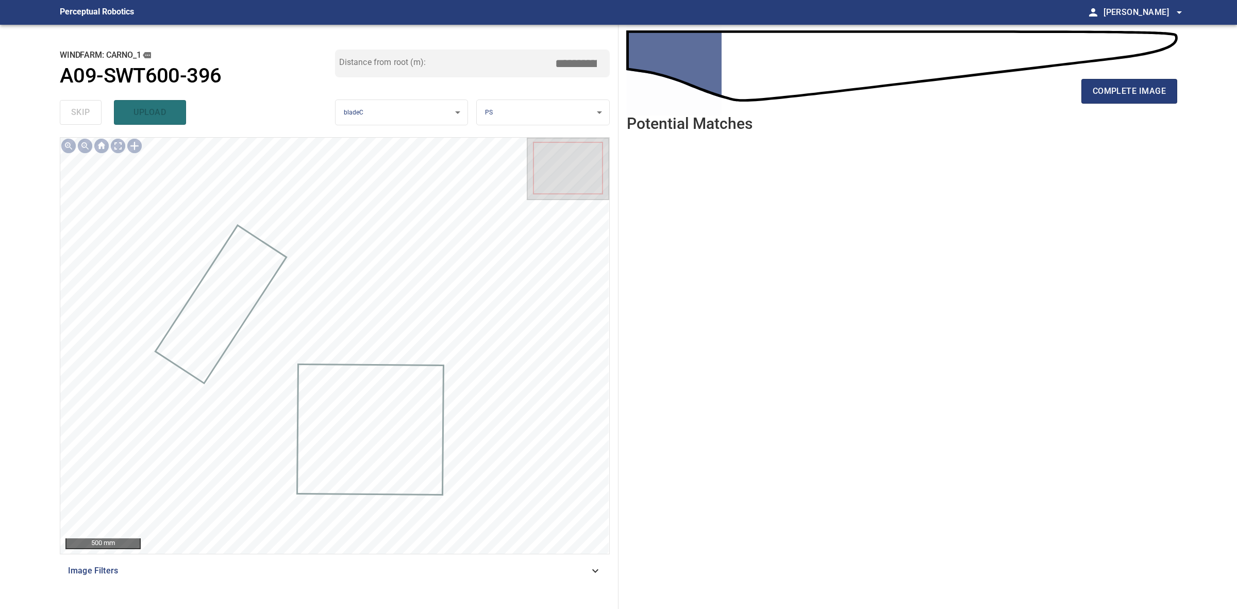
click at [1160, 108] on div "complete image" at bounding box center [902, 95] width 551 height 41
click at [1153, 103] on button "complete image" at bounding box center [1130, 91] width 96 height 25
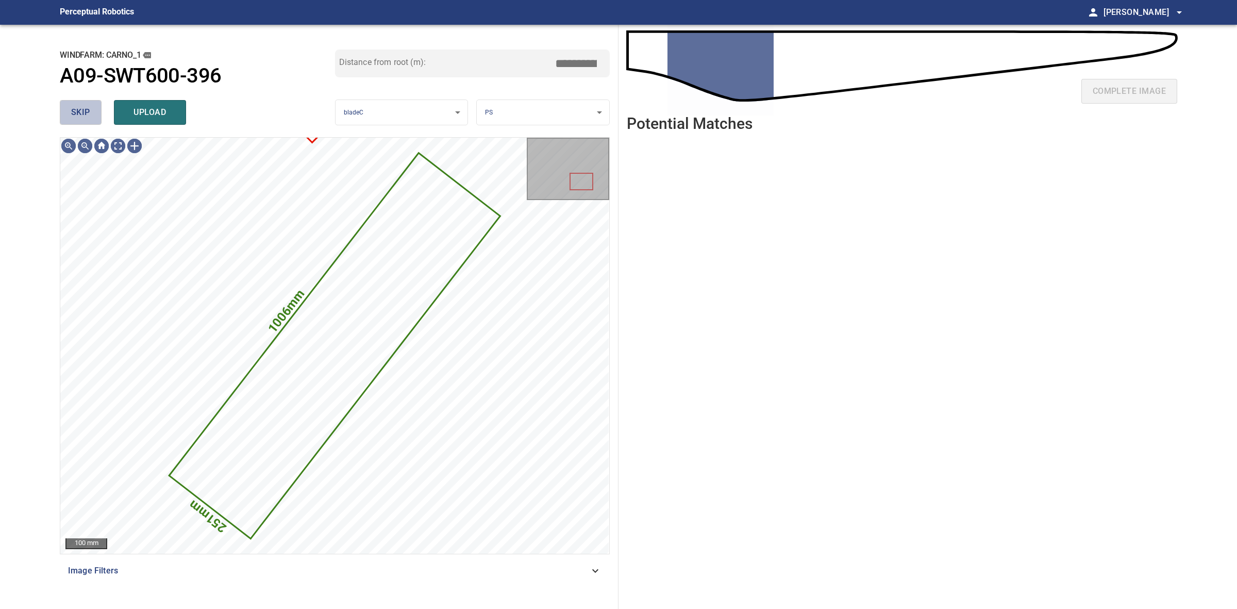
click at [86, 118] on span "skip" at bounding box center [80, 112] width 19 height 14
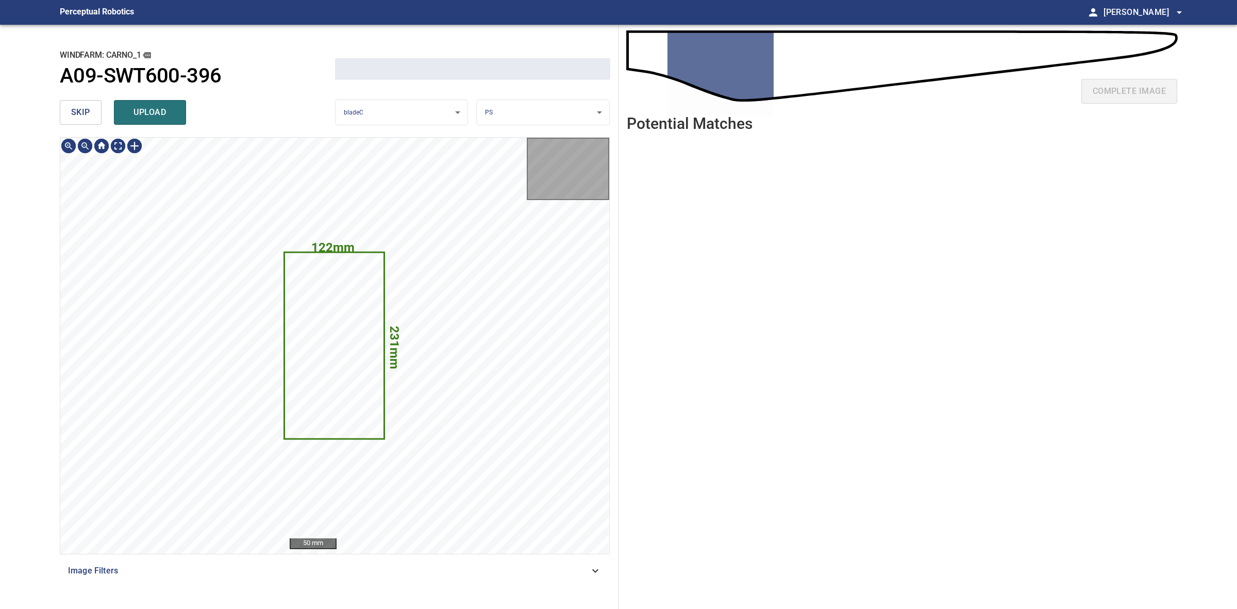
click at [86, 118] on span "skip" at bounding box center [80, 112] width 19 height 14
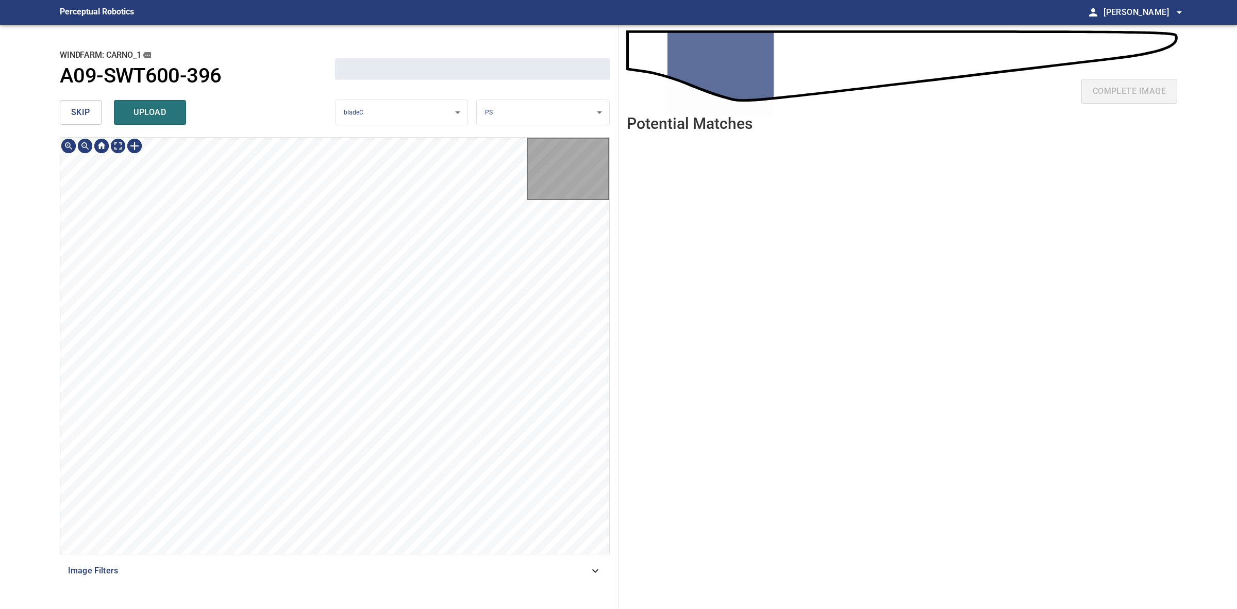
click at [86, 118] on span "skip" at bounding box center [80, 112] width 19 height 14
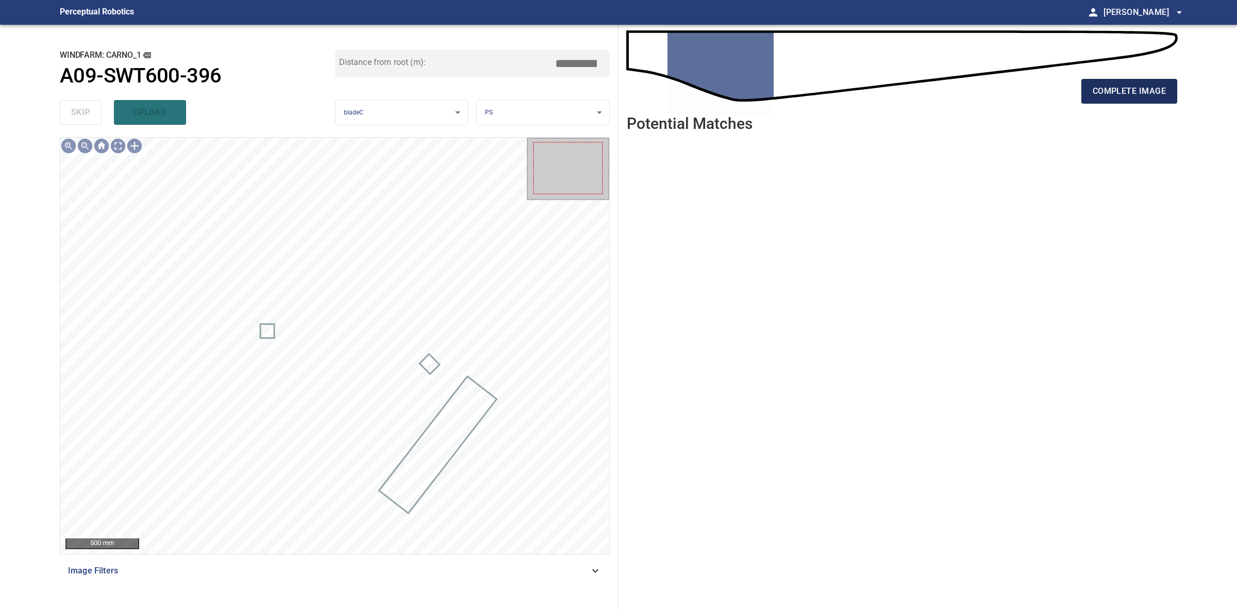
click at [1156, 80] on button "complete image" at bounding box center [1130, 91] width 96 height 25
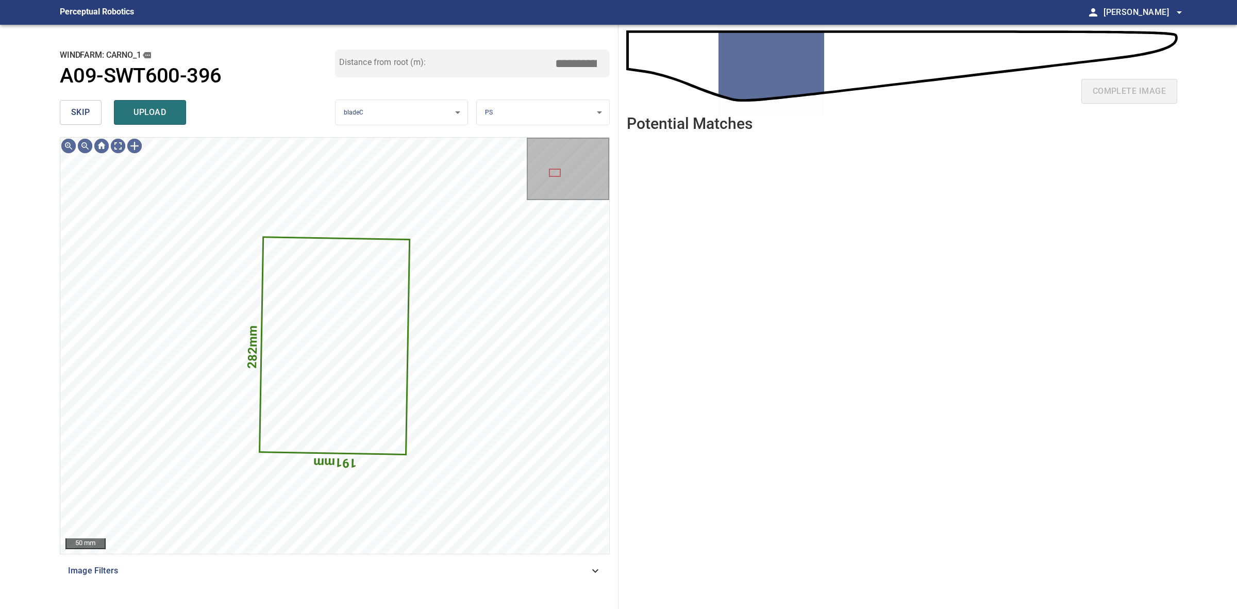
click at [87, 112] on span "skip" at bounding box center [80, 112] width 19 height 14
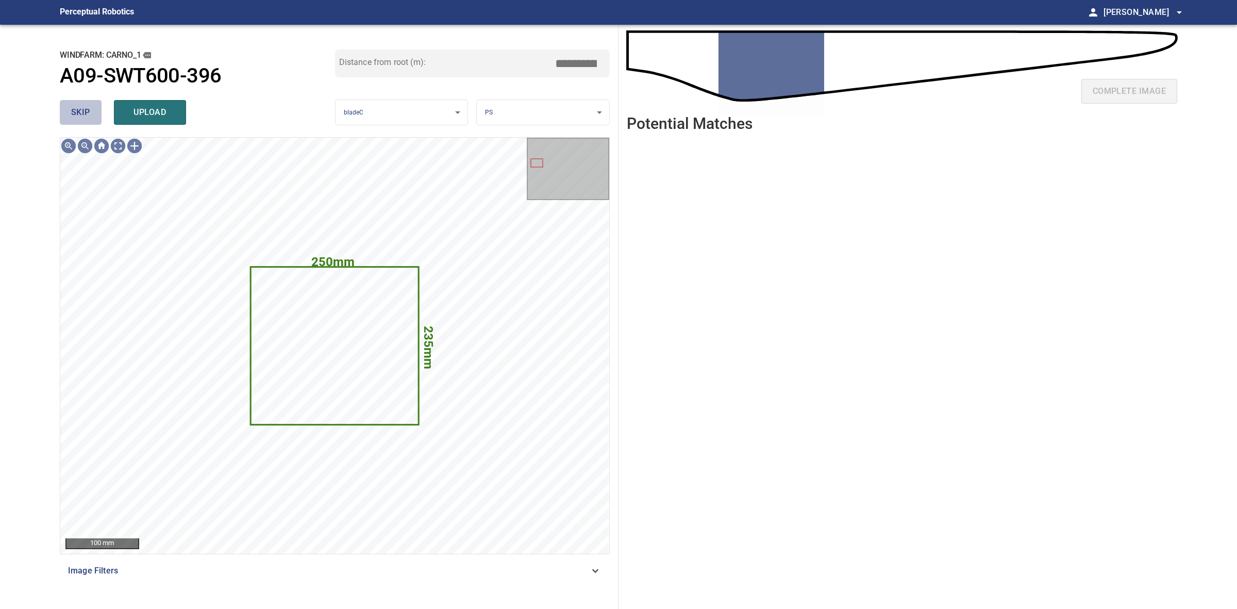
click at [87, 112] on span "skip" at bounding box center [80, 112] width 19 height 14
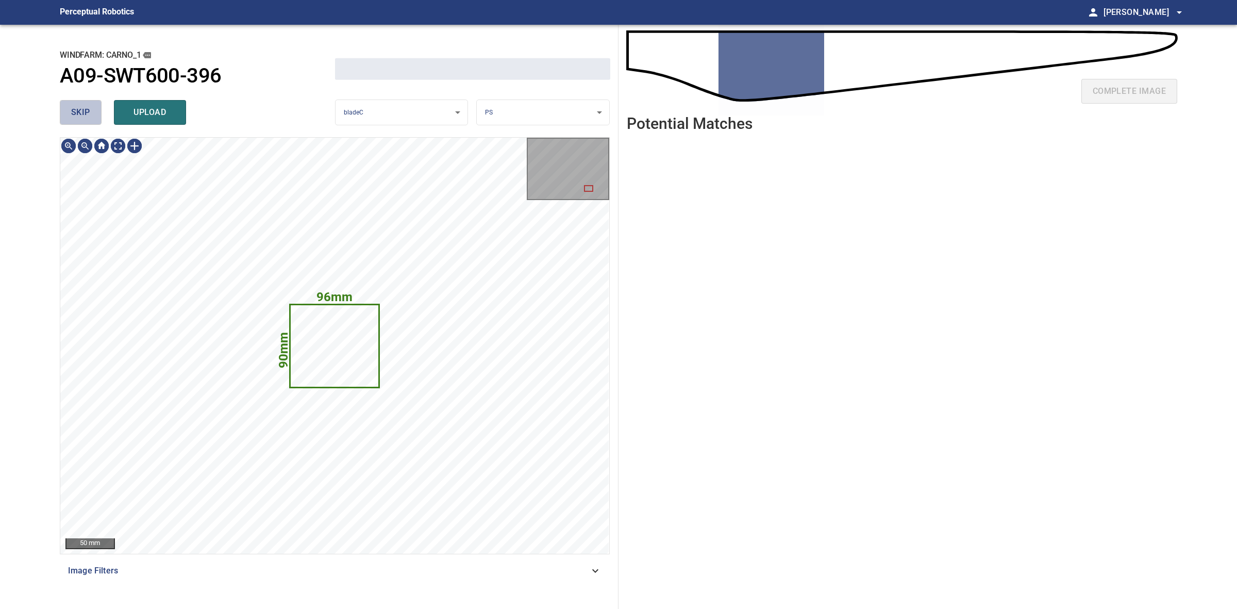
click at [87, 112] on span "skip" at bounding box center [80, 112] width 19 height 14
click at [87, 112] on div "skip upload" at bounding box center [197, 112] width 275 height 33
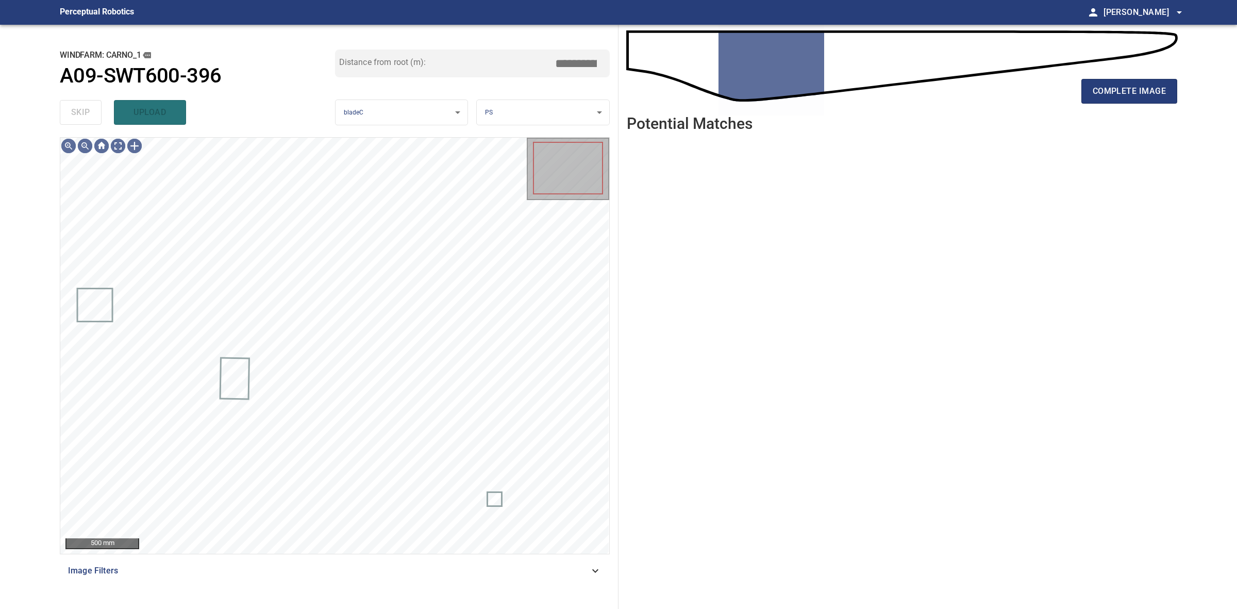
drag, startPoint x: 87, startPoint y: 112, endPoint x: 148, endPoint y: 110, distance: 61.9
click at [88, 111] on div "skip upload" at bounding box center [197, 112] width 275 height 33
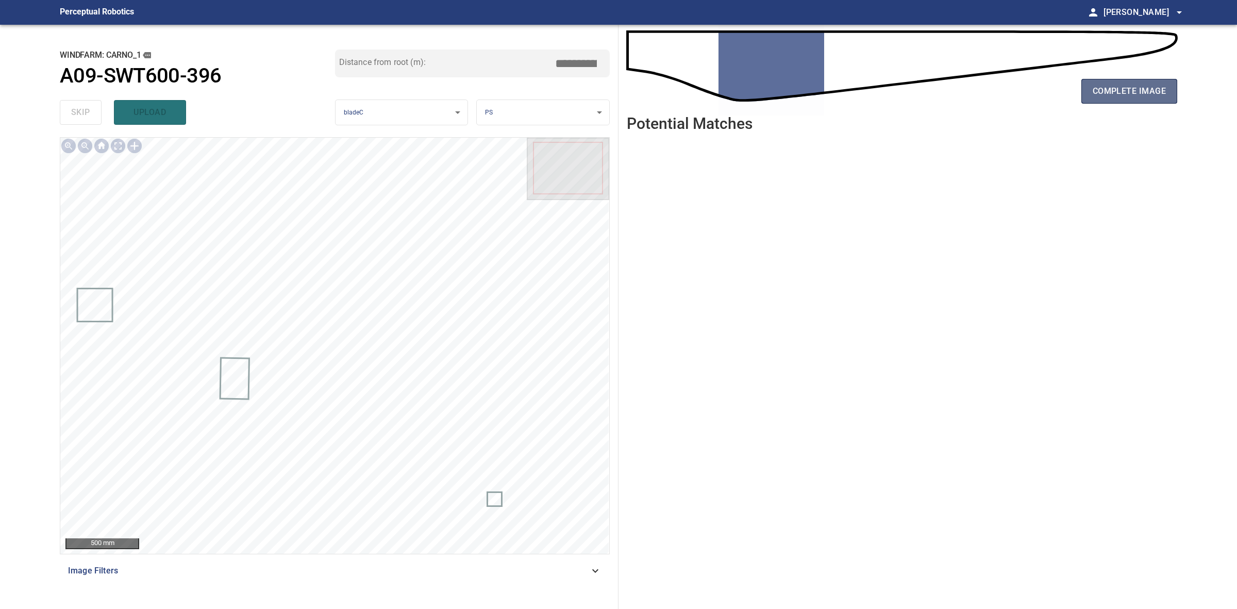
click at [1162, 80] on button "complete image" at bounding box center [1130, 91] width 96 height 25
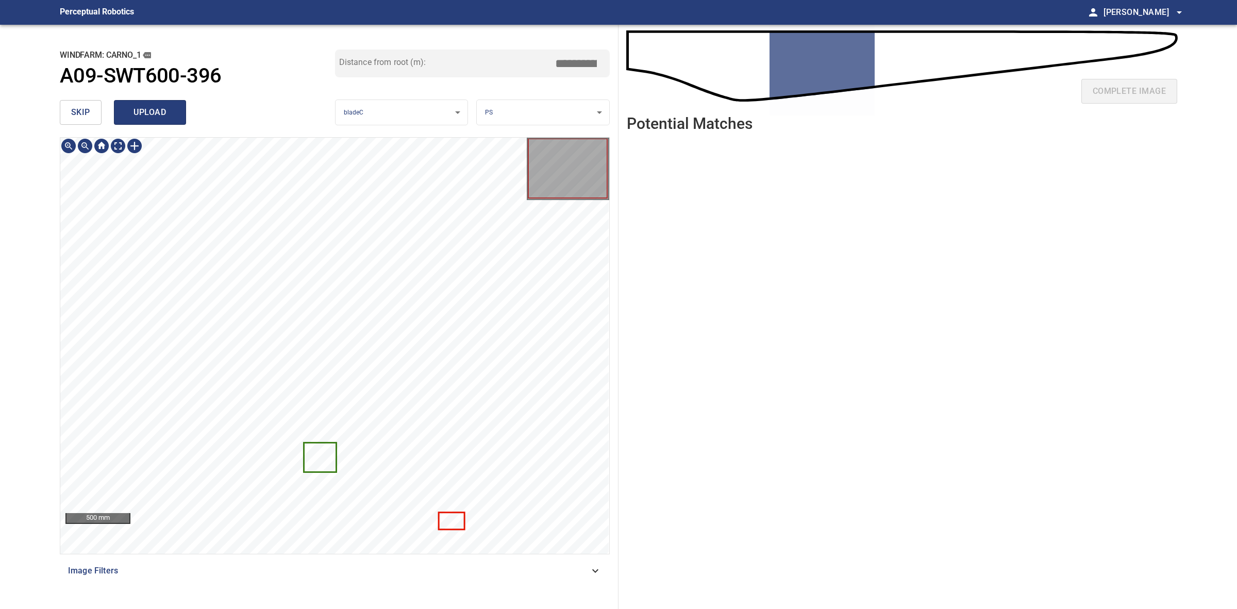
click at [168, 114] on span "upload" at bounding box center [149, 112] width 49 height 14
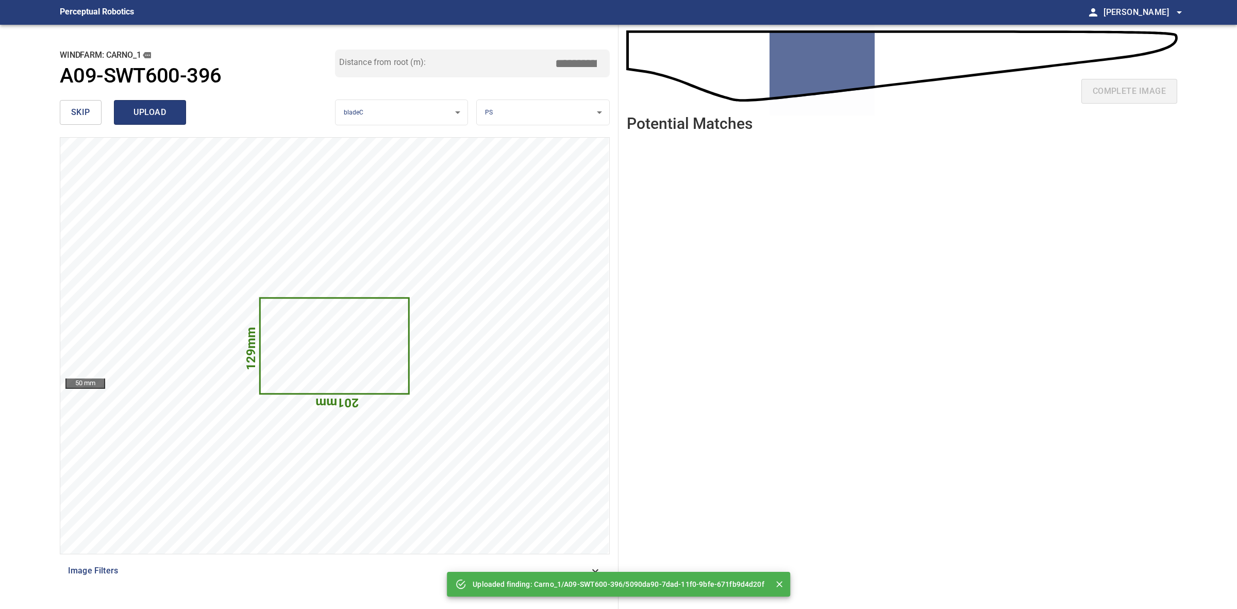
click at [173, 117] on span "upload" at bounding box center [149, 112] width 49 height 14
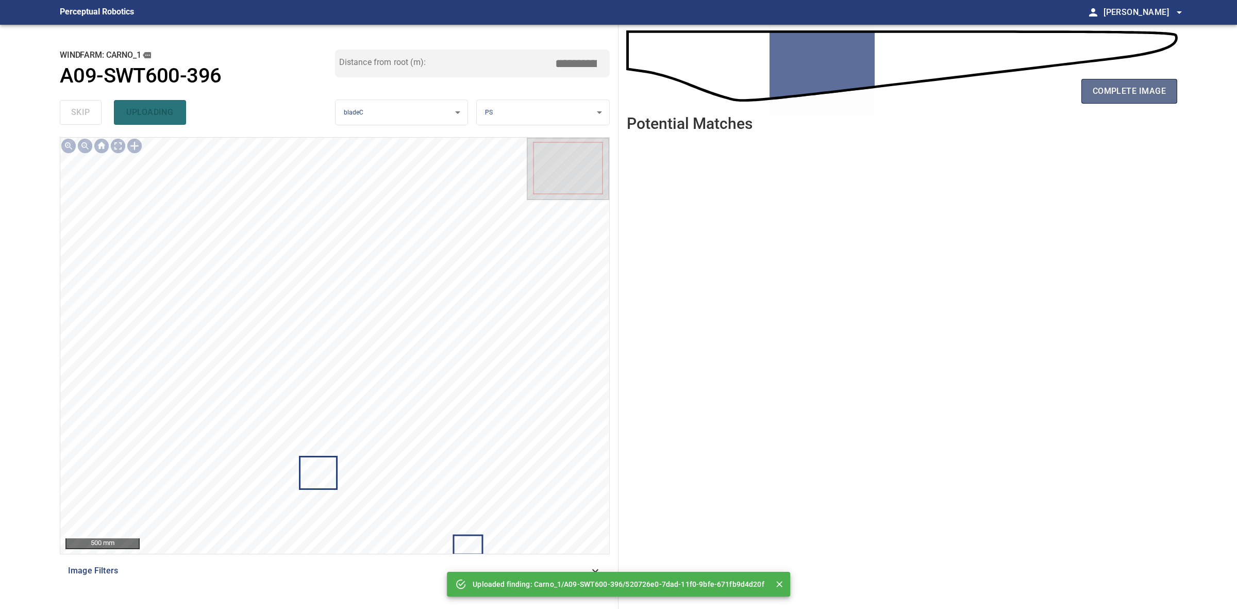
click at [1085, 99] on button "complete image" at bounding box center [1130, 91] width 96 height 25
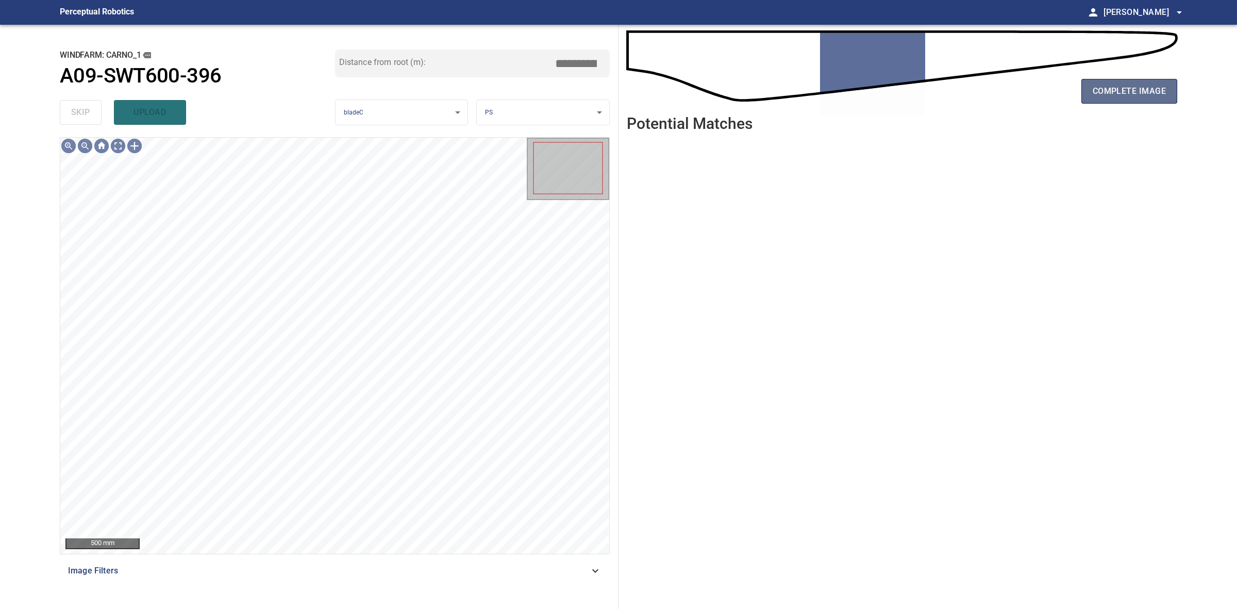
click at [1107, 88] on span "complete image" at bounding box center [1129, 91] width 73 height 14
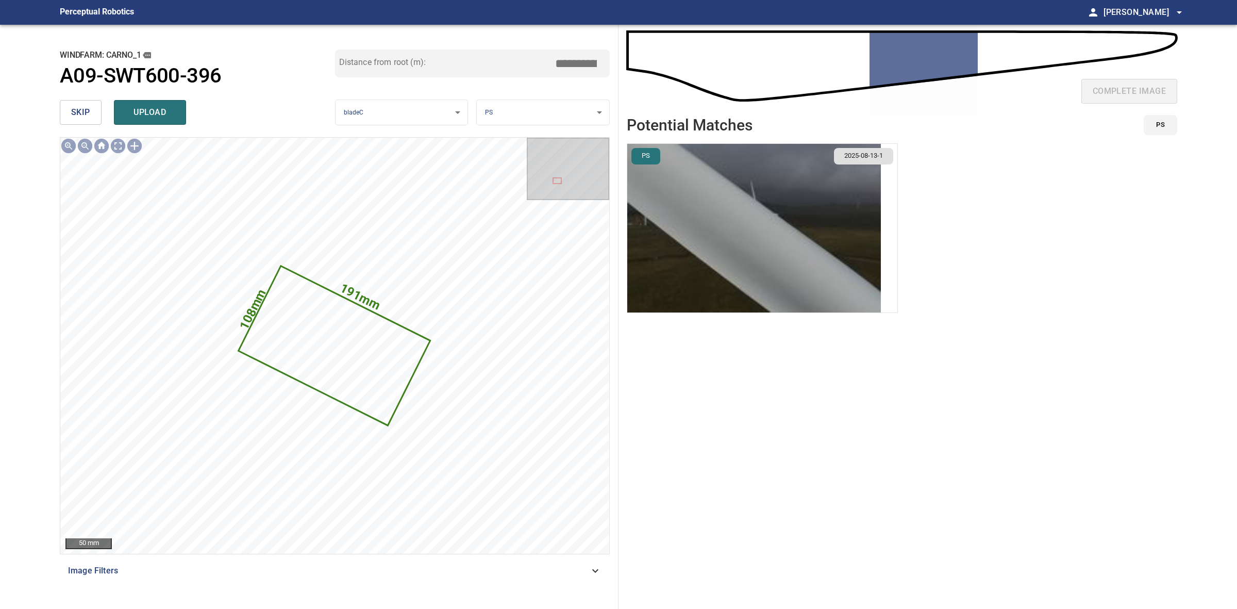
click at [86, 102] on button "skip" at bounding box center [81, 112] width 42 height 25
click at [86, 102] on div "skip upload" at bounding box center [197, 112] width 275 height 33
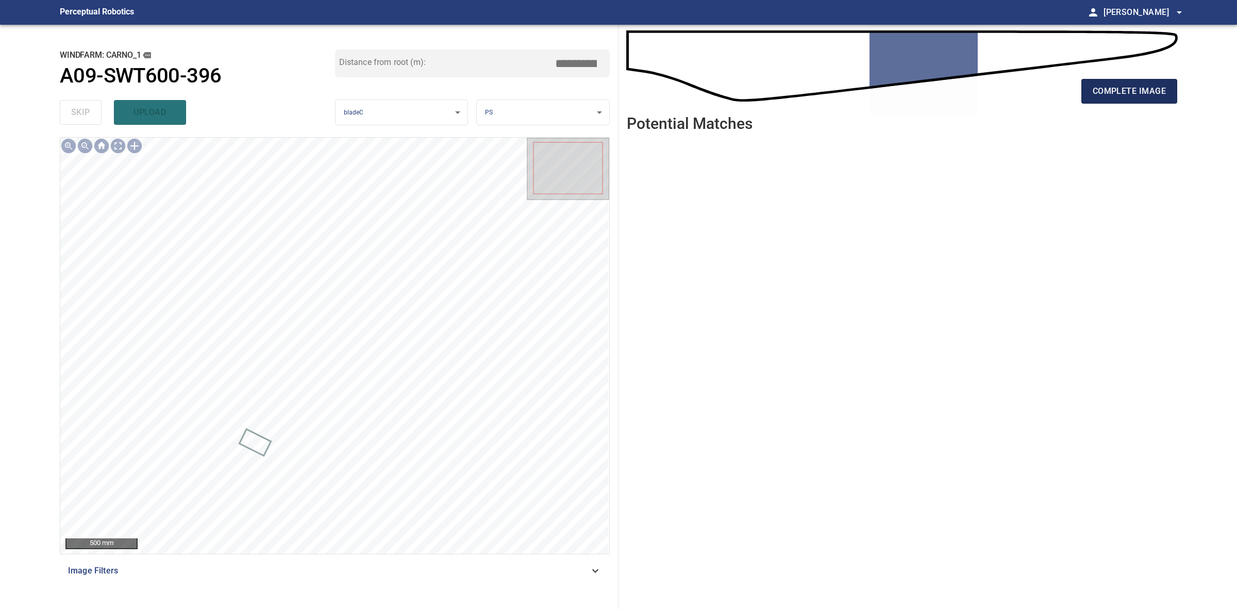
click at [1095, 88] on span "complete image" at bounding box center [1129, 91] width 73 height 14
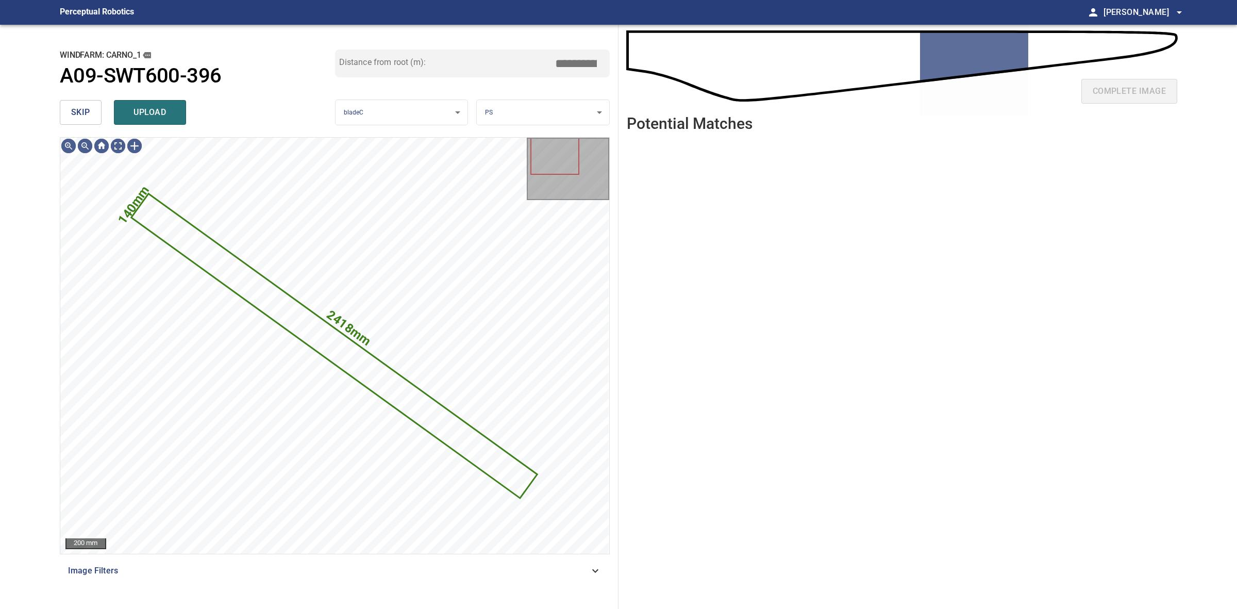
click at [98, 119] on button "skip" at bounding box center [81, 112] width 42 height 25
click at [98, 119] on div "skip upload" at bounding box center [197, 112] width 275 height 33
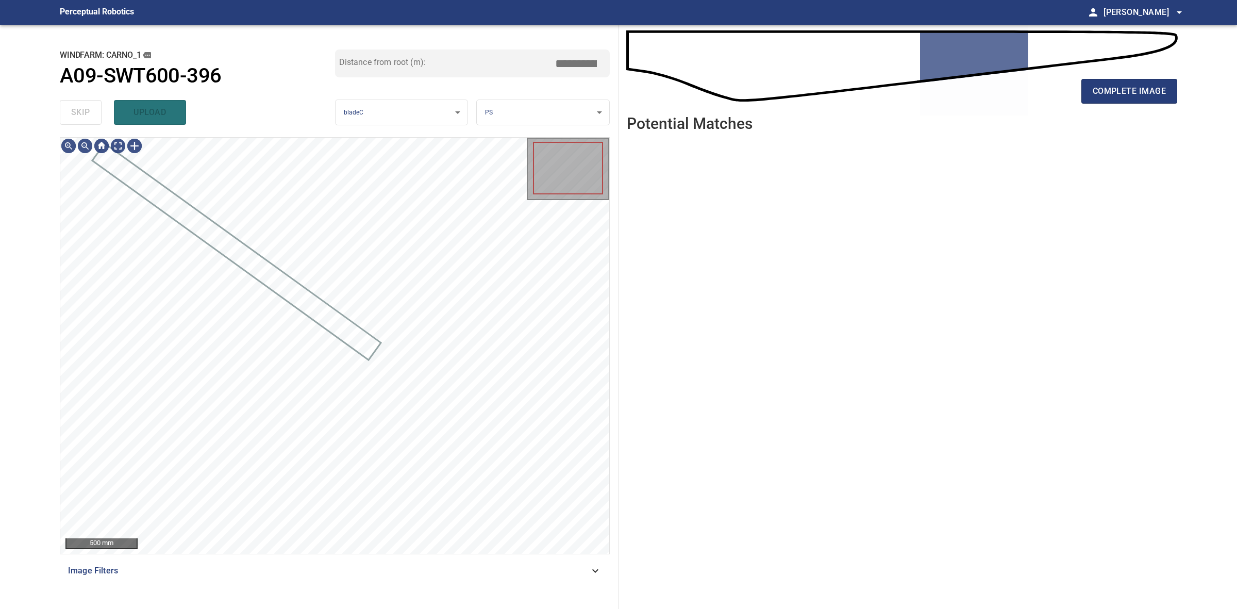
click at [98, 119] on div "skip upload" at bounding box center [197, 112] width 275 height 33
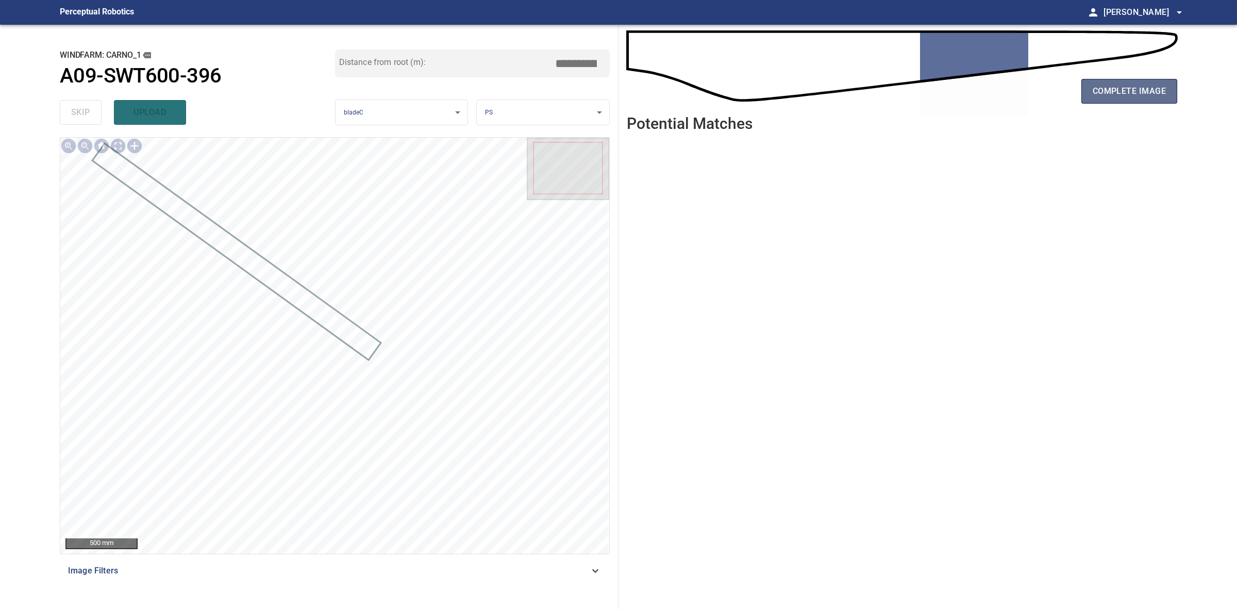
click at [1163, 94] on span "complete image" at bounding box center [1129, 91] width 73 height 14
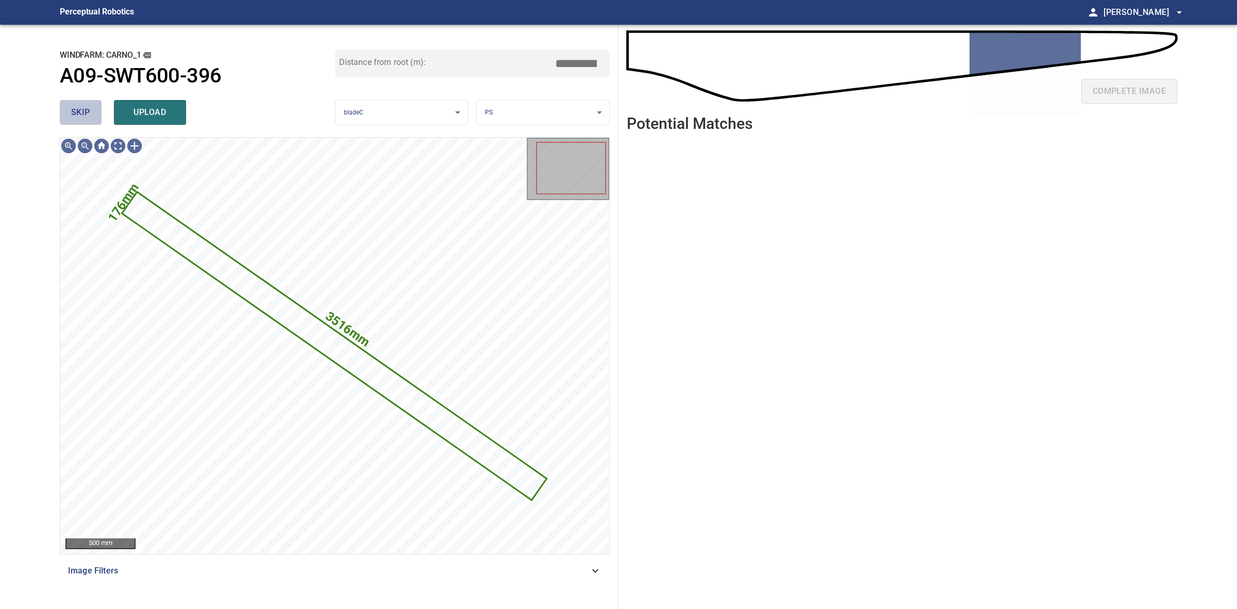
click at [75, 113] on span "skip" at bounding box center [80, 112] width 19 height 14
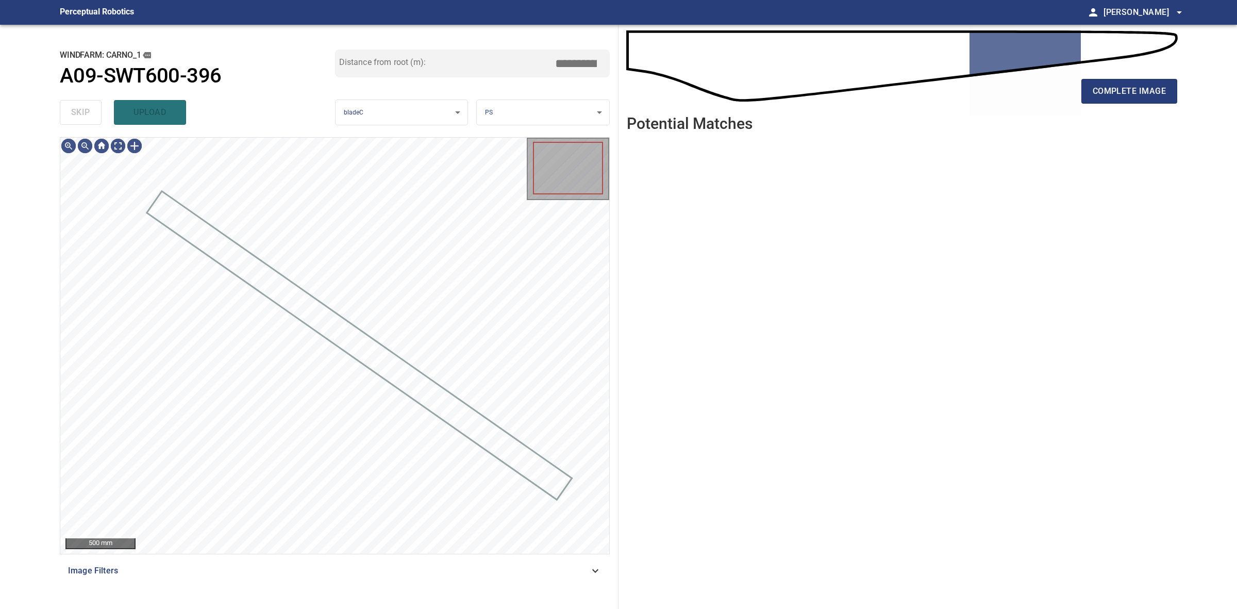
click at [75, 113] on div "skip upload" at bounding box center [197, 112] width 275 height 33
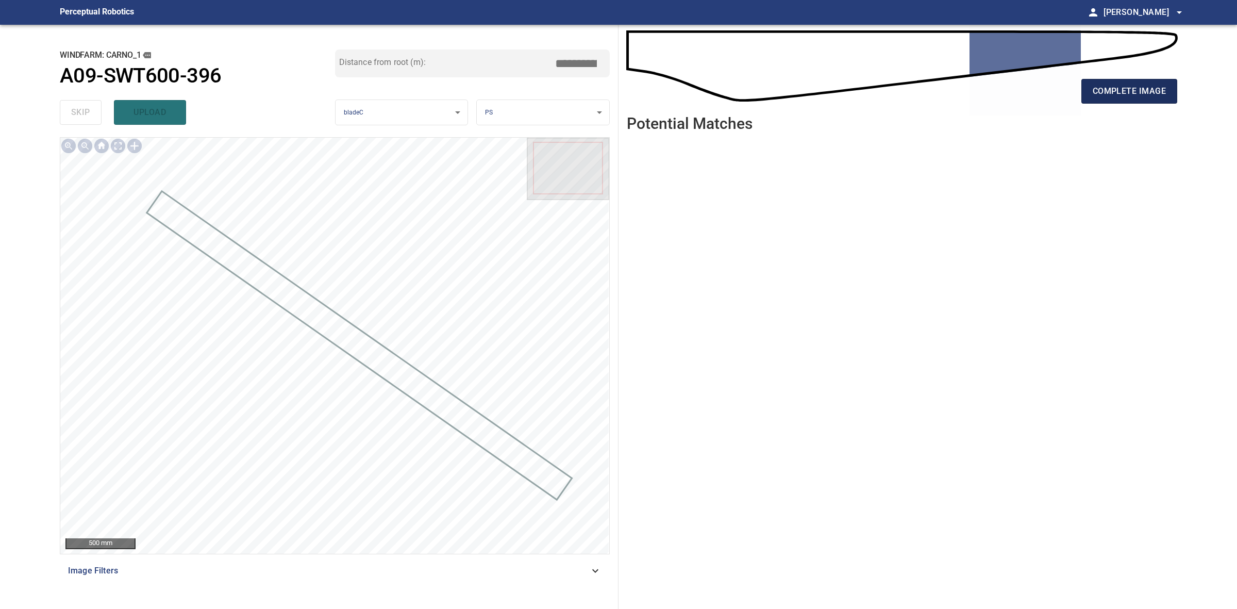
click at [1114, 95] on span "complete image" at bounding box center [1129, 91] width 73 height 14
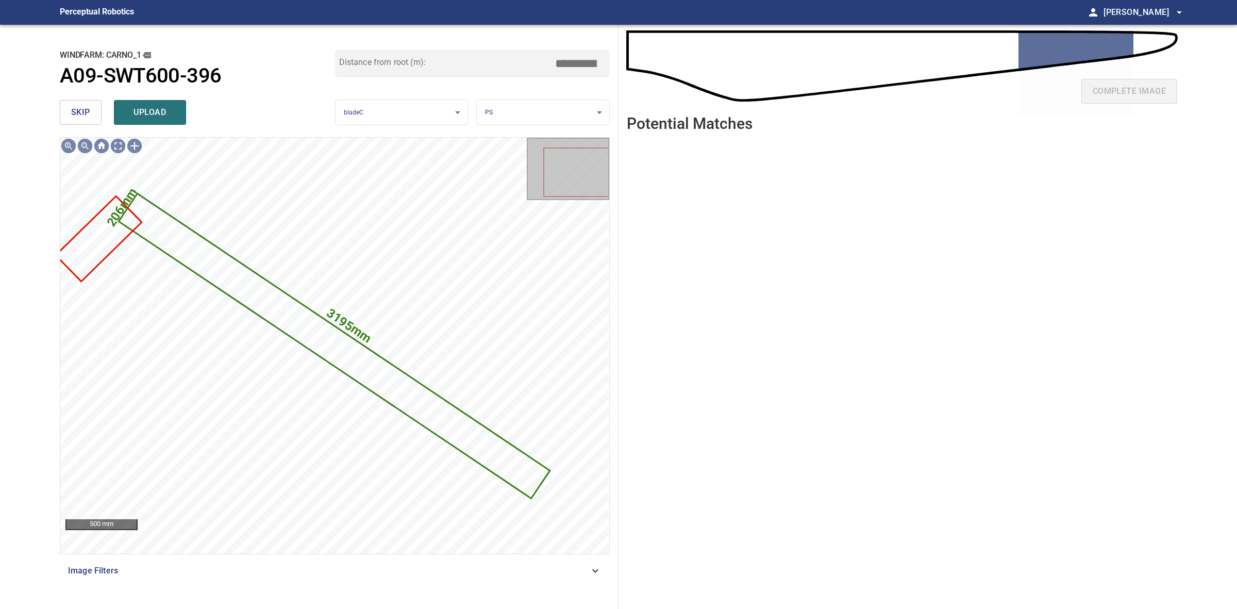
drag, startPoint x: 55, startPoint y: 104, endPoint x: 66, endPoint y: 107, distance: 11.8
click at [57, 105] on div "**********" at bounding box center [335, 317] width 567 height 584
click at [68, 107] on button "skip" at bounding box center [81, 112] width 42 height 25
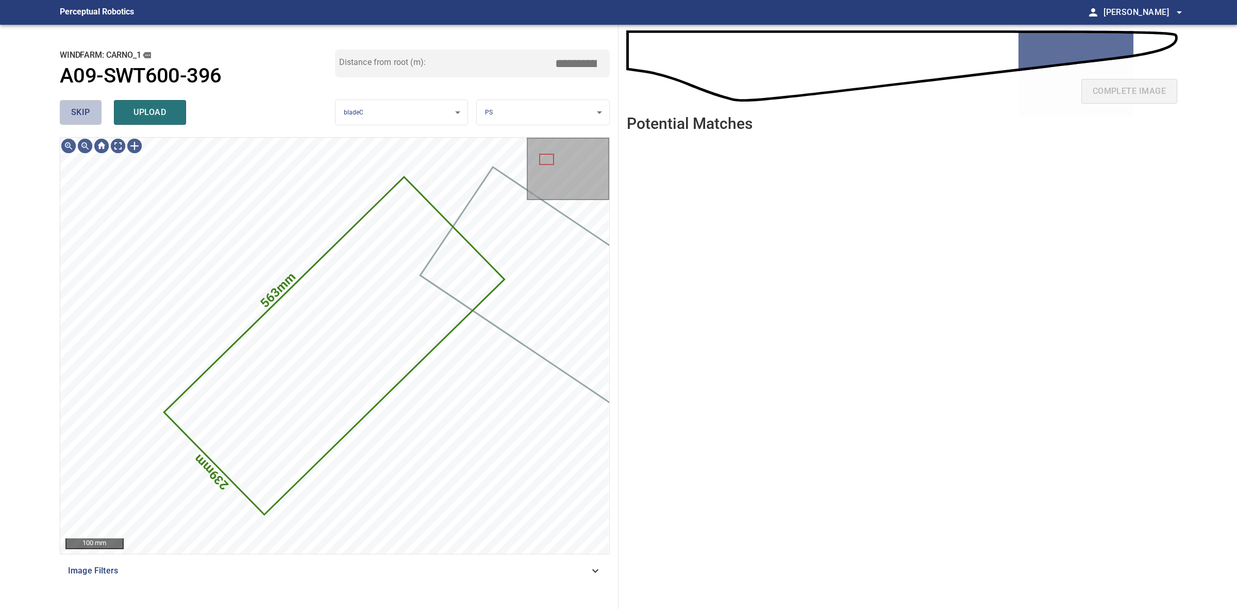
click at [68, 107] on button "skip" at bounding box center [81, 112] width 42 height 25
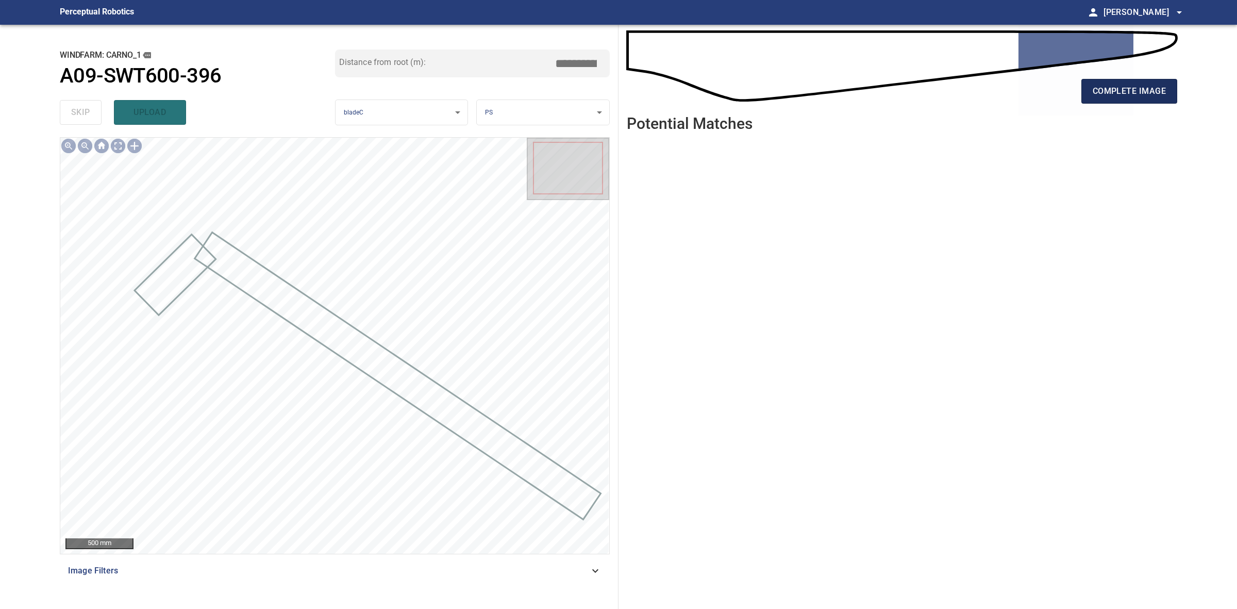
click at [1118, 96] on span "complete image" at bounding box center [1129, 91] width 73 height 14
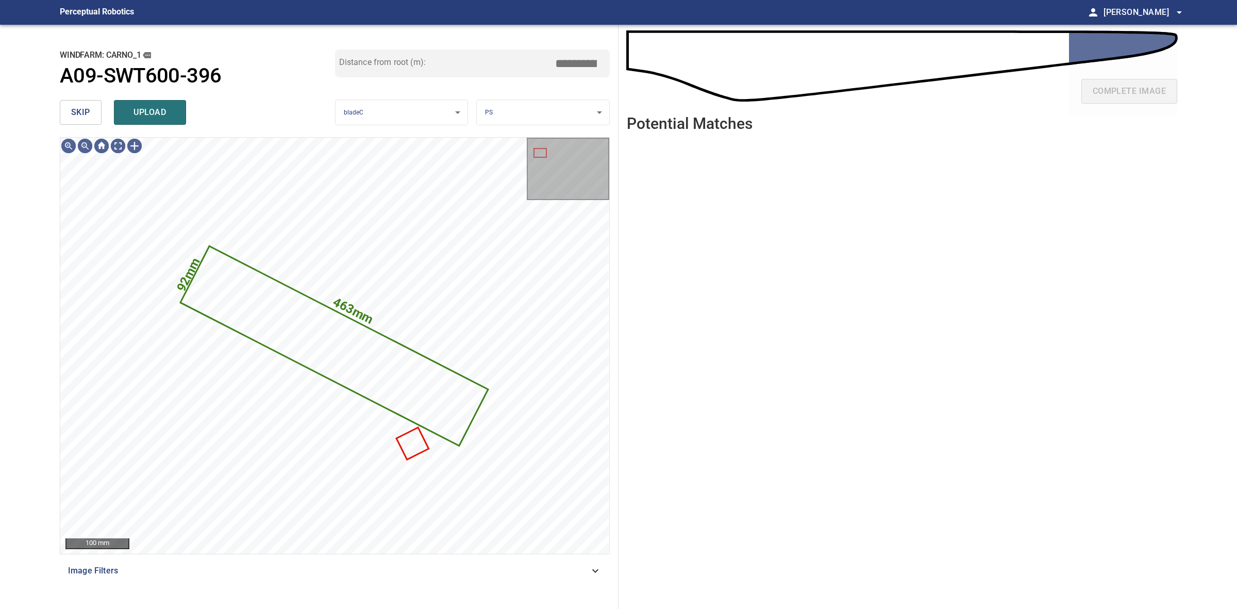
click at [90, 114] on button "skip" at bounding box center [81, 112] width 42 height 25
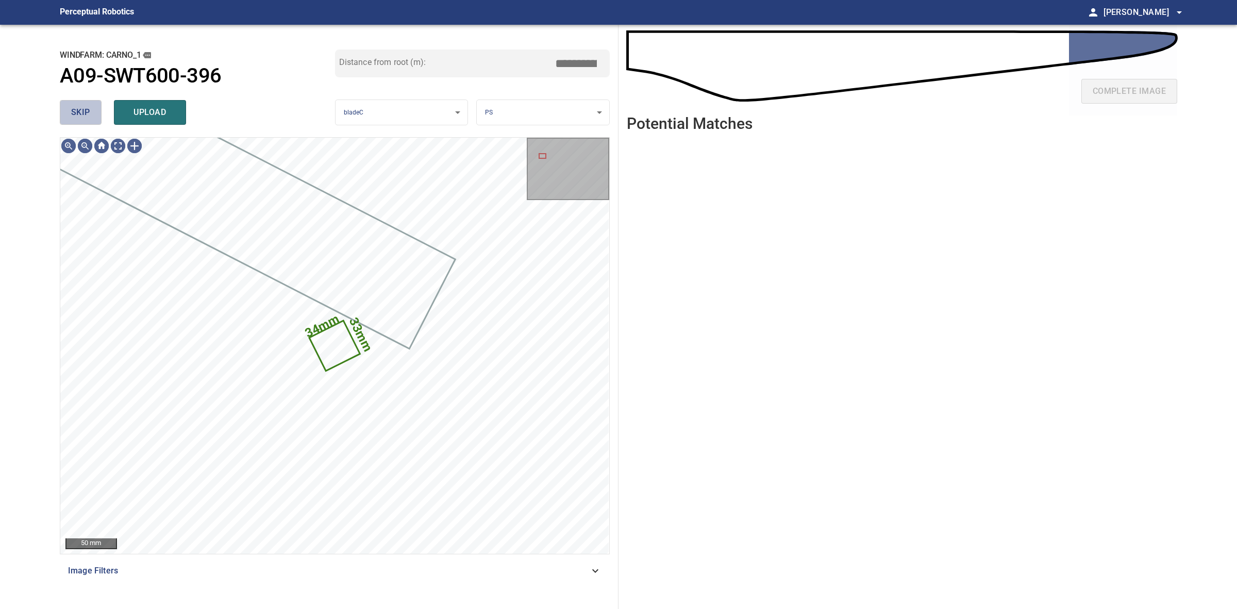
click at [90, 114] on button "skip" at bounding box center [81, 112] width 42 height 25
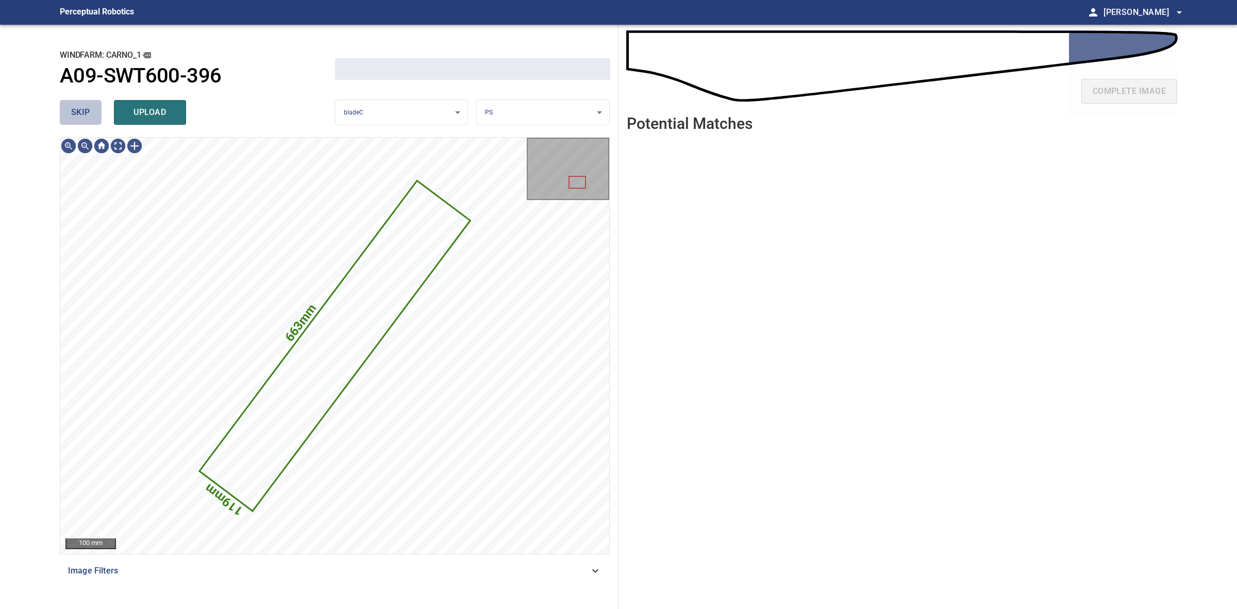
click at [90, 114] on button "skip" at bounding box center [81, 112] width 42 height 25
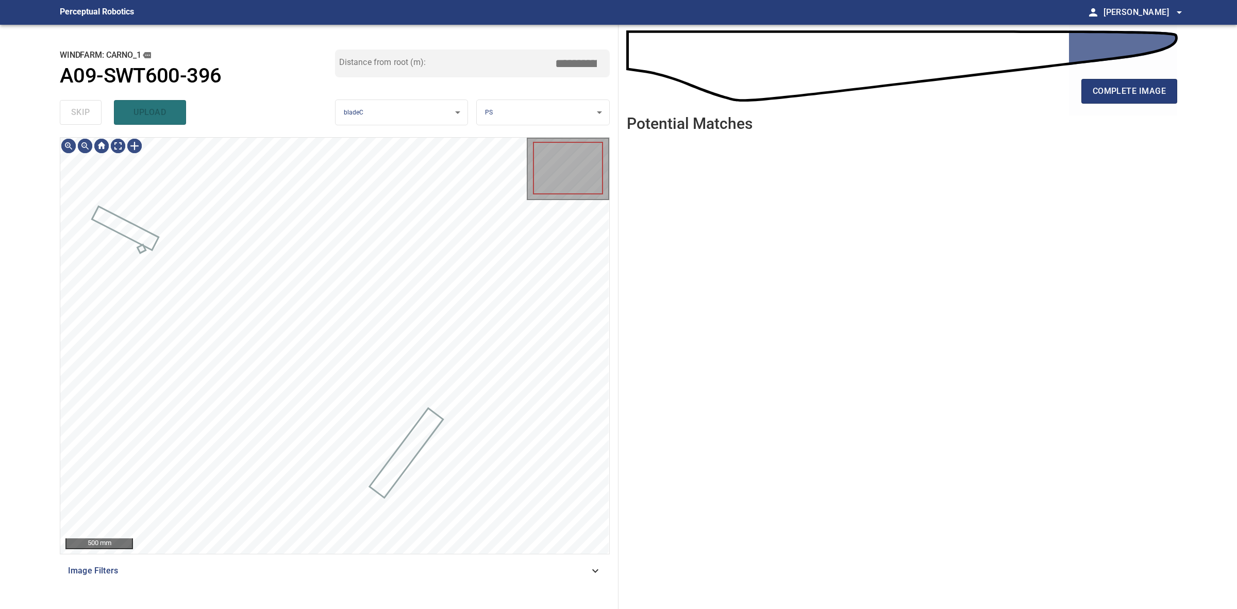
click at [90, 114] on div "skip upload" at bounding box center [197, 112] width 275 height 33
click at [138, 145] on div at bounding box center [134, 146] width 16 height 16
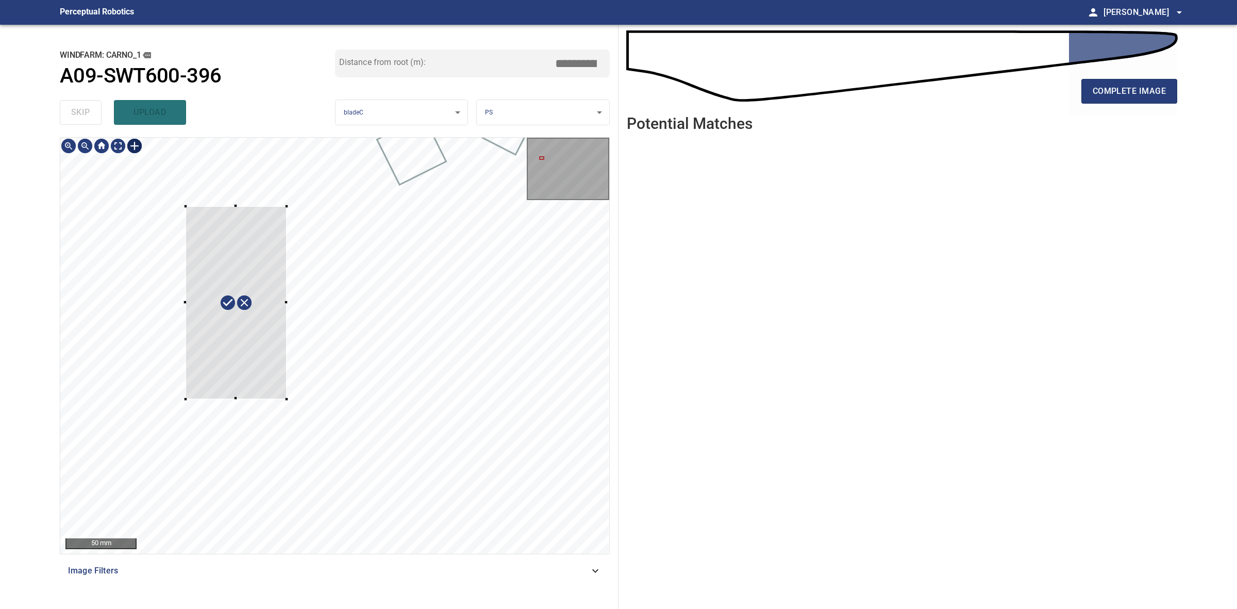
click at [281, 384] on div at bounding box center [334, 346] width 549 height 416
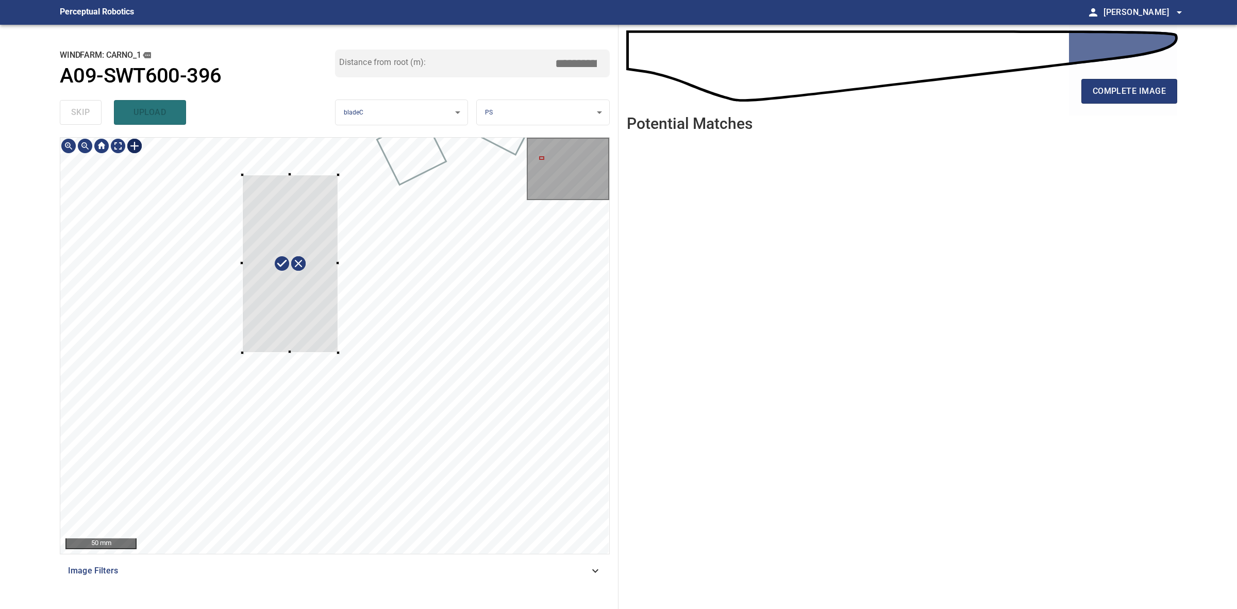
click at [350, 351] on div at bounding box center [334, 346] width 549 height 416
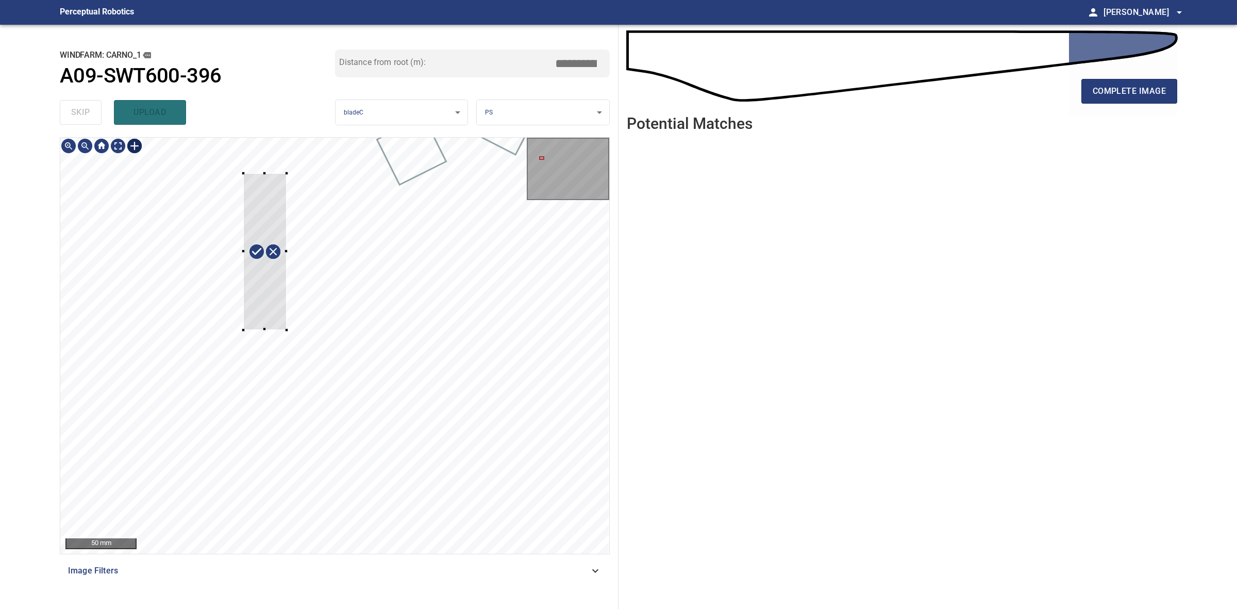
click at [280, 321] on div at bounding box center [264, 251] width 43 height 157
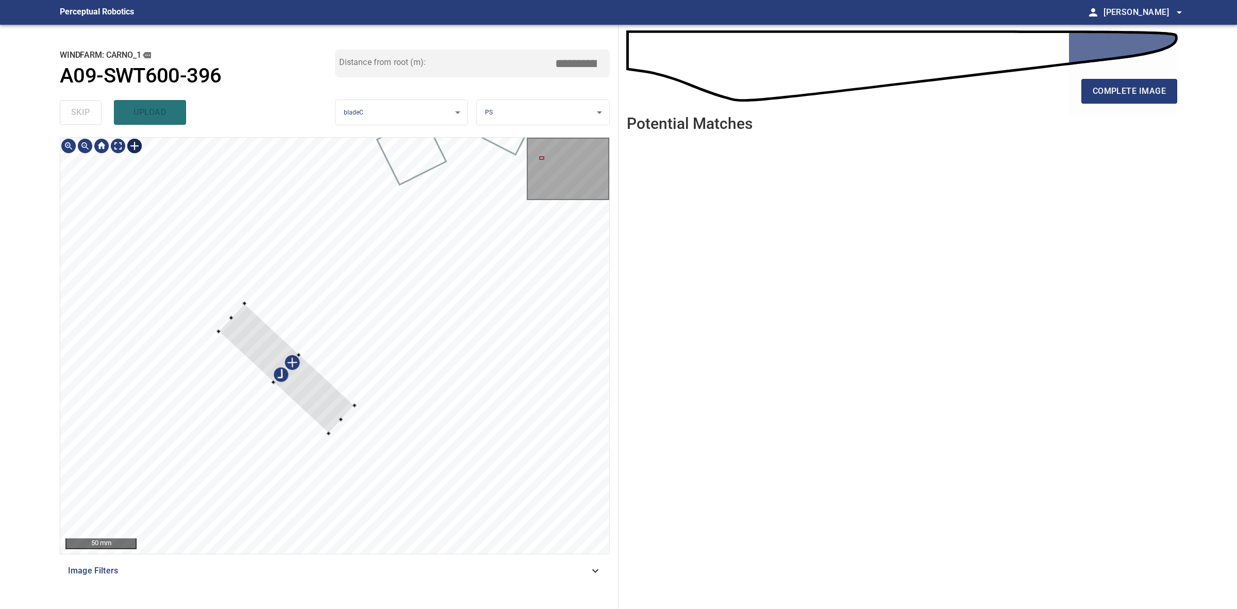
click at [333, 413] on div at bounding box center [287, 368] width 136 height 130
click at [348, 392] on div at bounding box center [294, 362] width 136 height 130
click at [380, 434] on div at bounding box center [334, 346] width 549 height 416
click at [374, 428] on div at bounding box center [309, 367] width 144 height 155
click at [328, 409] on div at bounding box center [307, 370] width 144 height 155
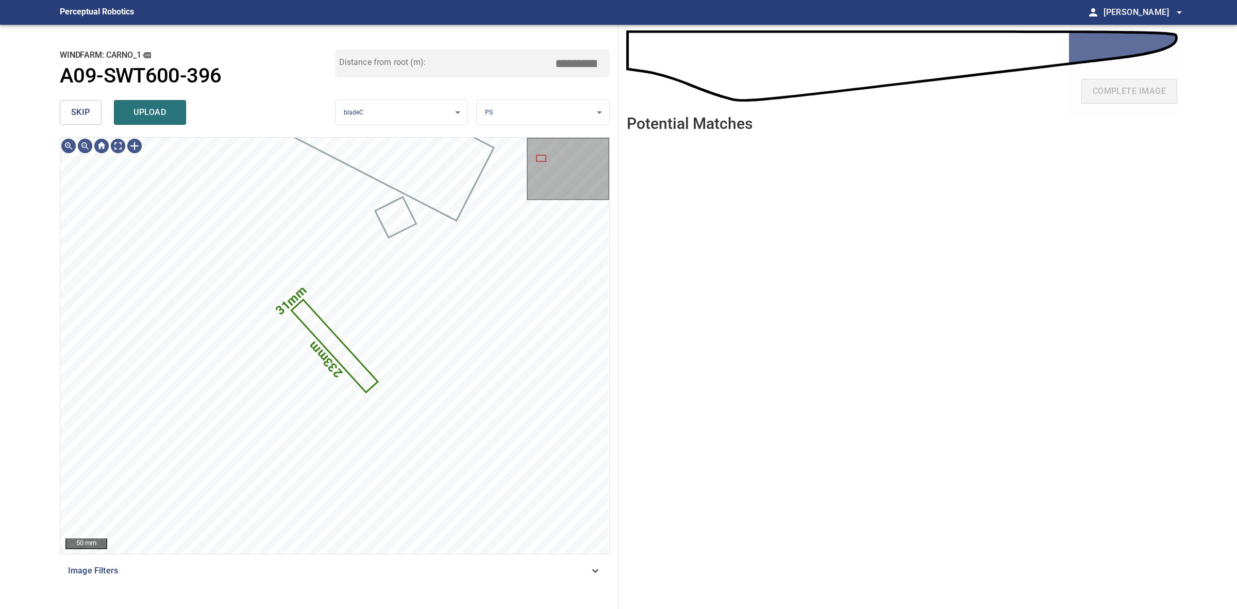
click at [525, 116] on body "**********" at bounding box center [618, 304] width 1237 height 609
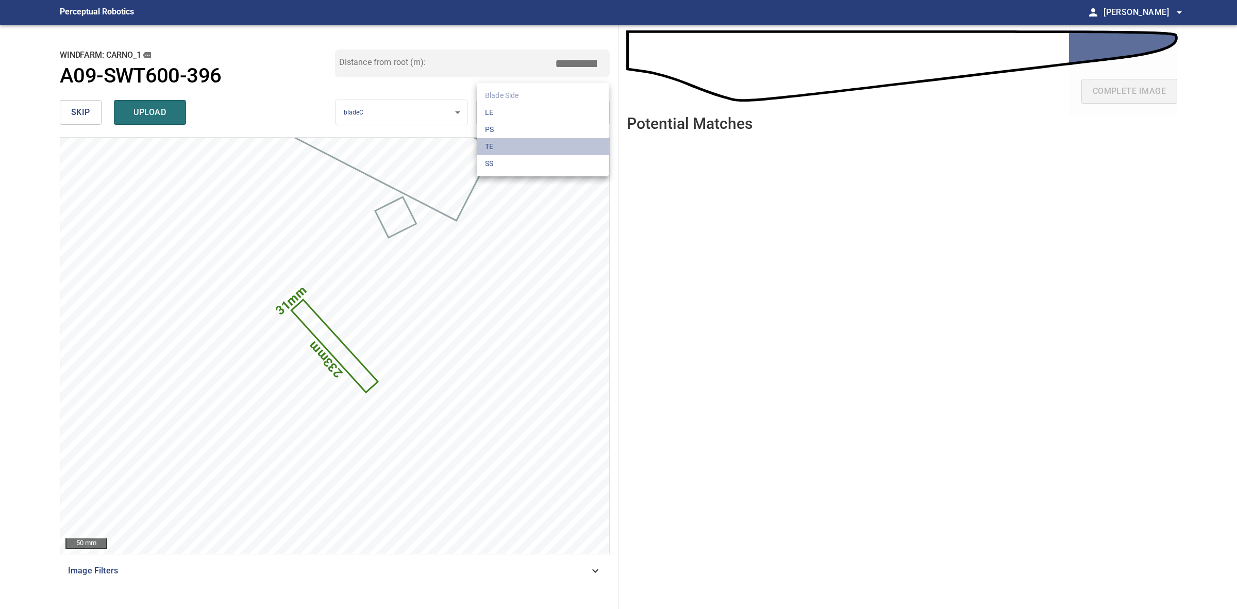
click at [511, 151] on li "TE" at bounding box center [543, 146] width 132 height 17
click at [167, 104] on button "upload" at bounding box center [150, 112] width 72 height 25
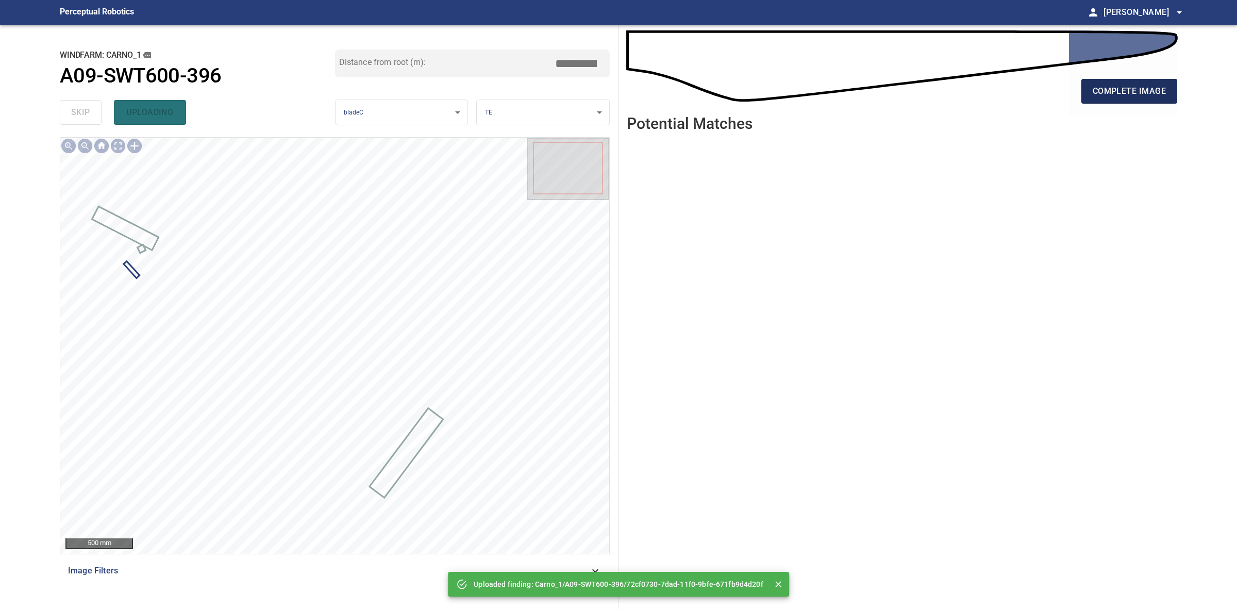
click at [1101, 89] on span "complete image" at bounding box center [1129, 91] width 73 height 14
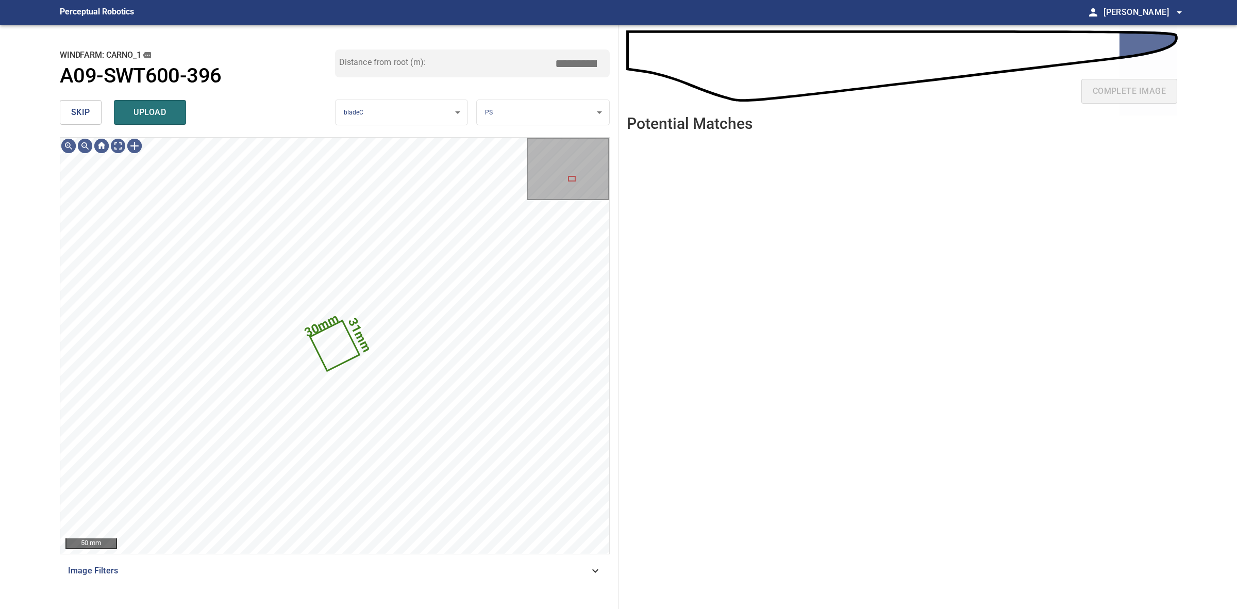
click at [85, 117] on span "skip" at bounding box center [80, 112] width 19 height 14
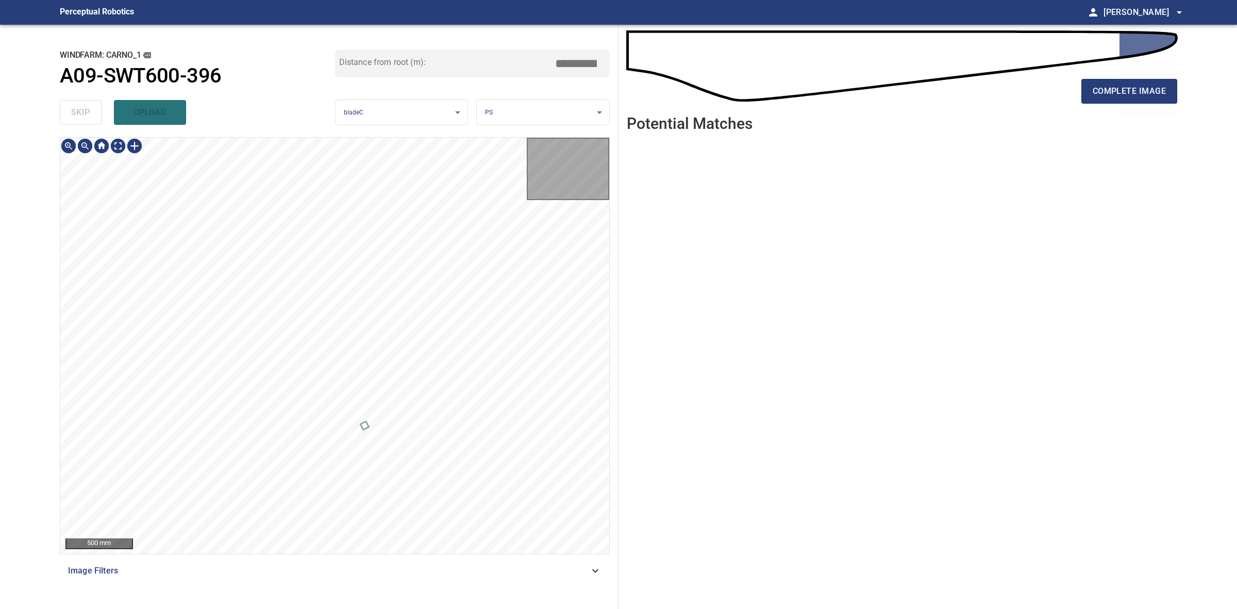
click at [85, 117] on div "skip upload" at bounding box center [197, 112] width 275 height 33
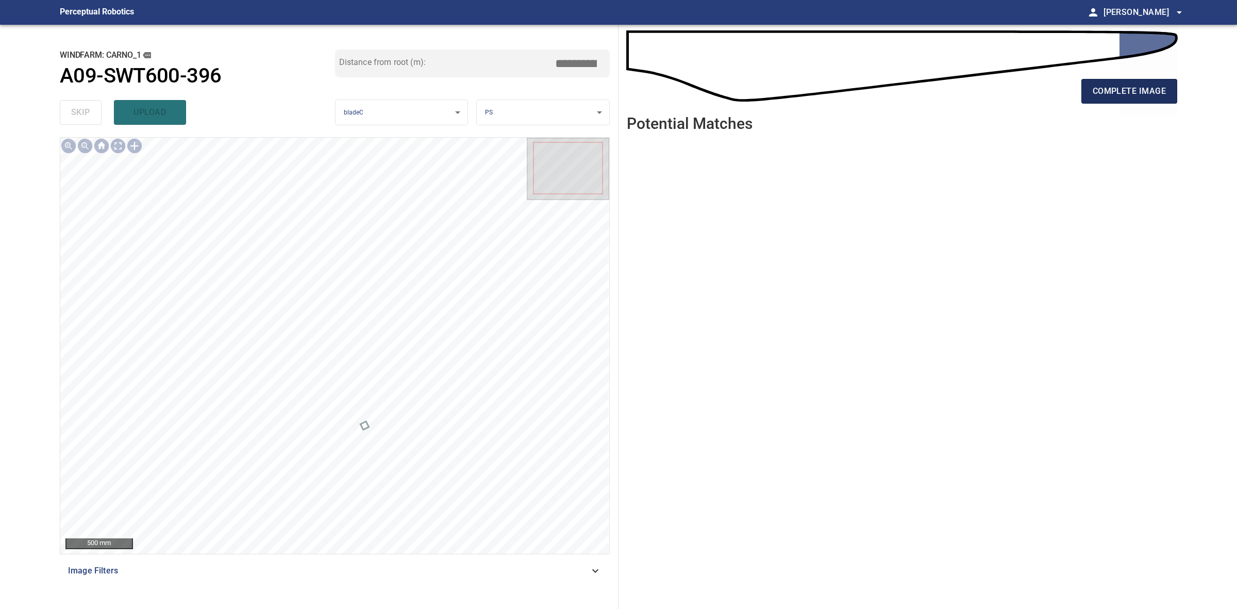
click at [1115, 88] on span "complete image" at bounding box center [1129, 91] width 73 height 14
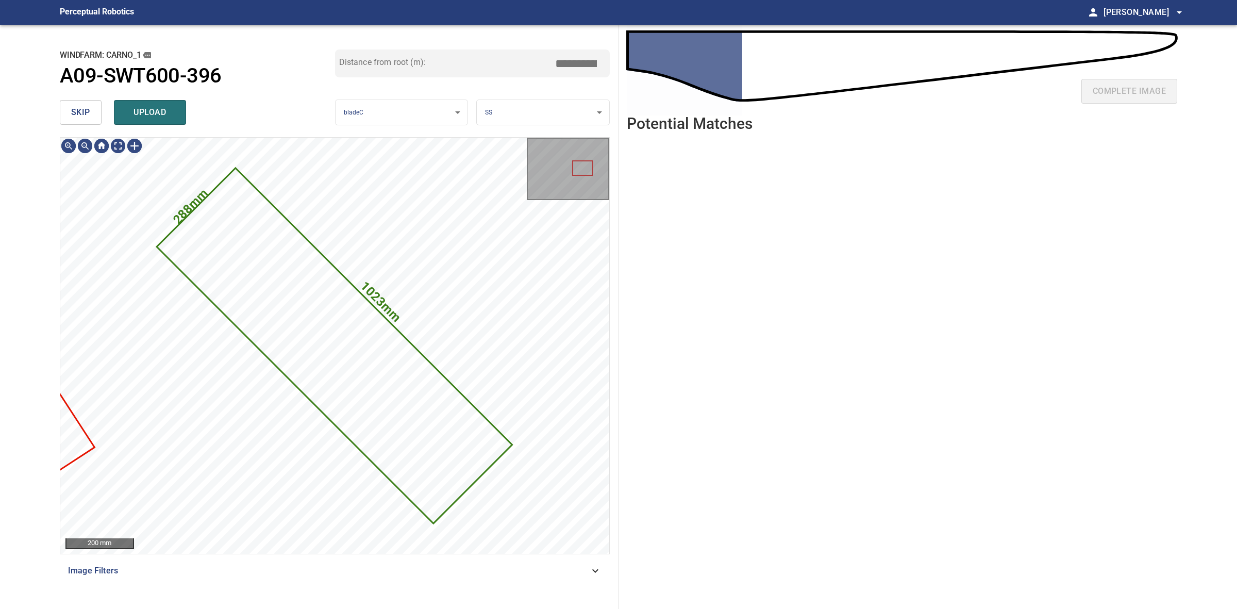
click at [82, 123] on button "skip" at bounding box center [81, 112] width 42 height 25
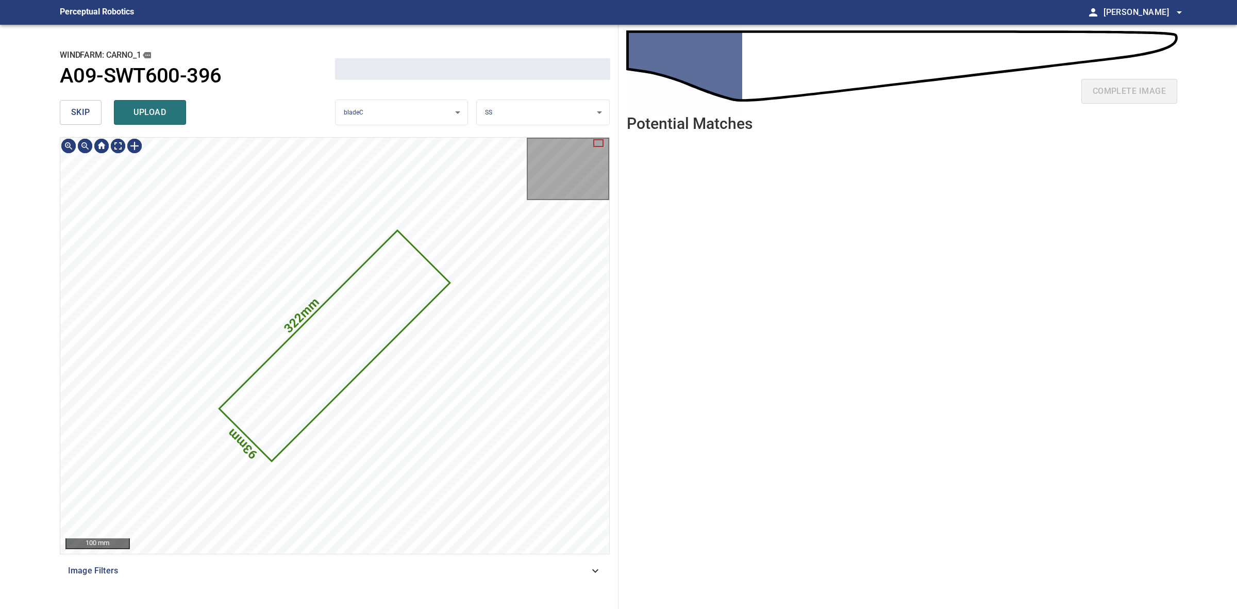
click at [82, 123] on button "skip" at bounding box center [81, 112] width 42 height 25
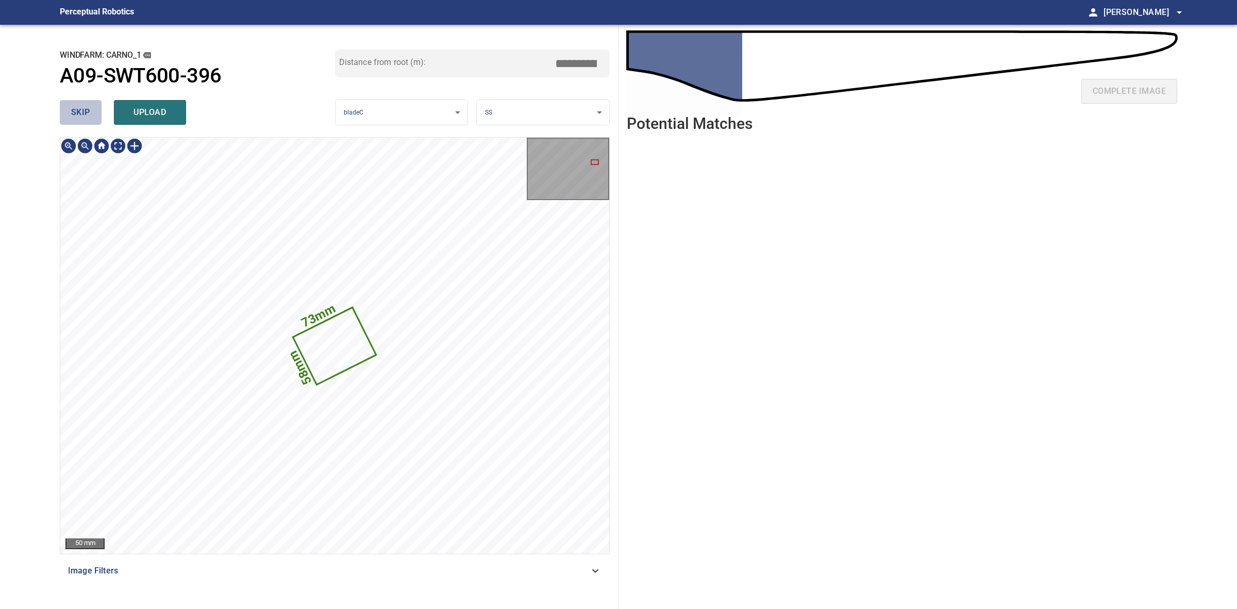
click at [82, 123] on button "skip" at bounding box center [81, 112] width 42 height 25
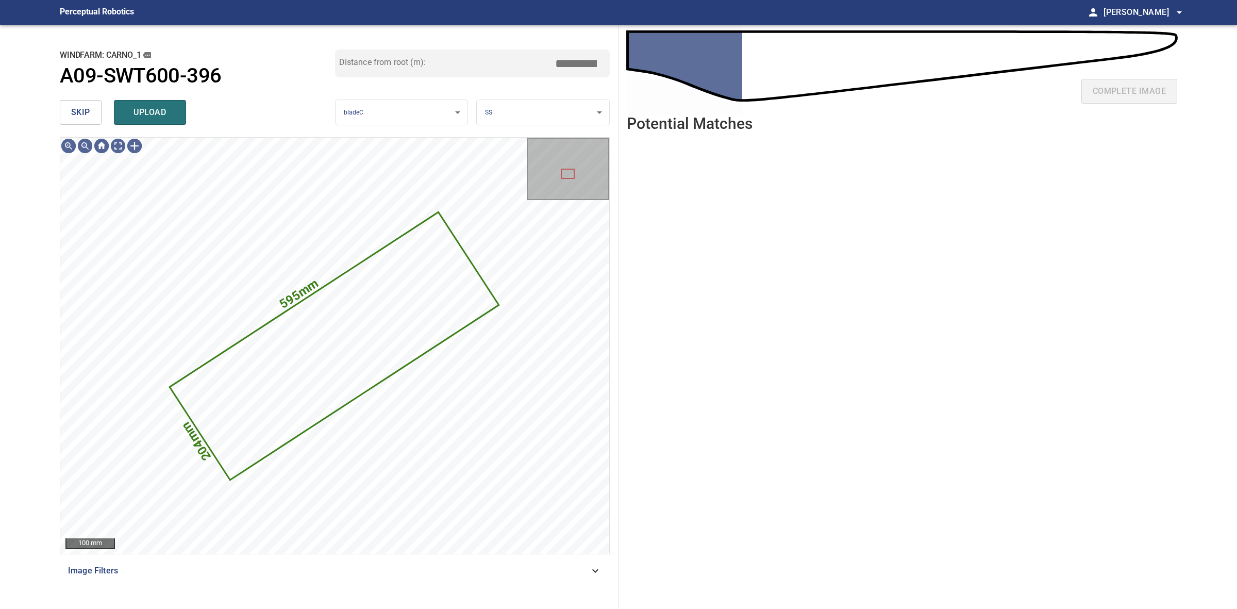
click at [92, 110] on button "skip" at bounding box center [81, 112] width 42 height 25
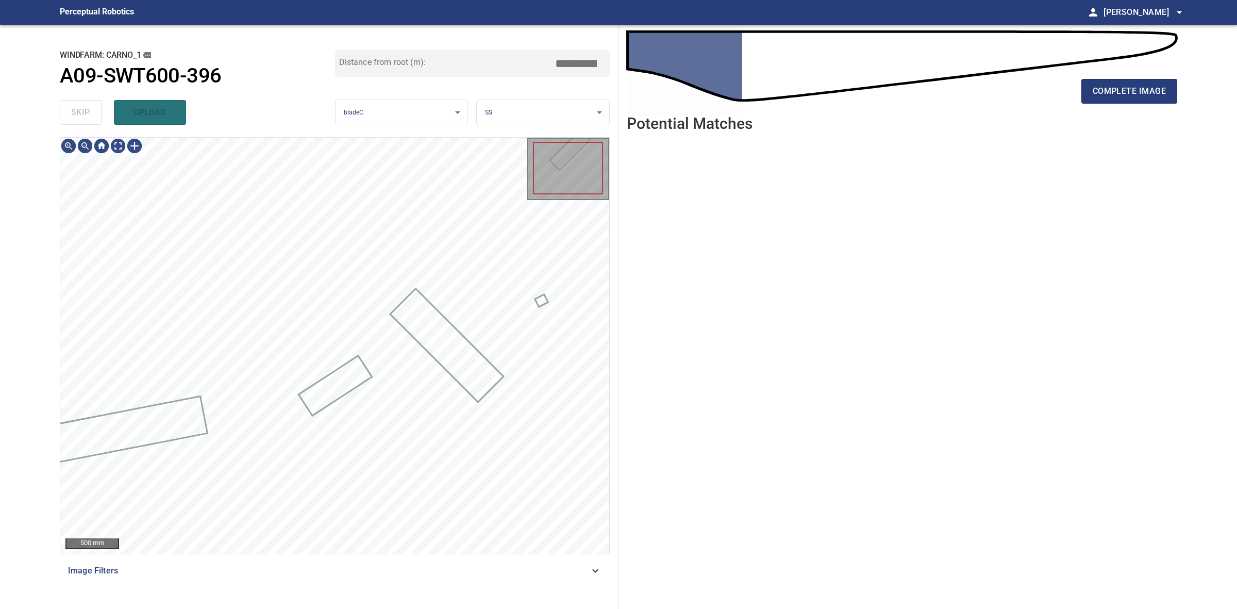
click at [92, 110] on div "skip upload" at bounding box center [197, 112] width 275 height 33
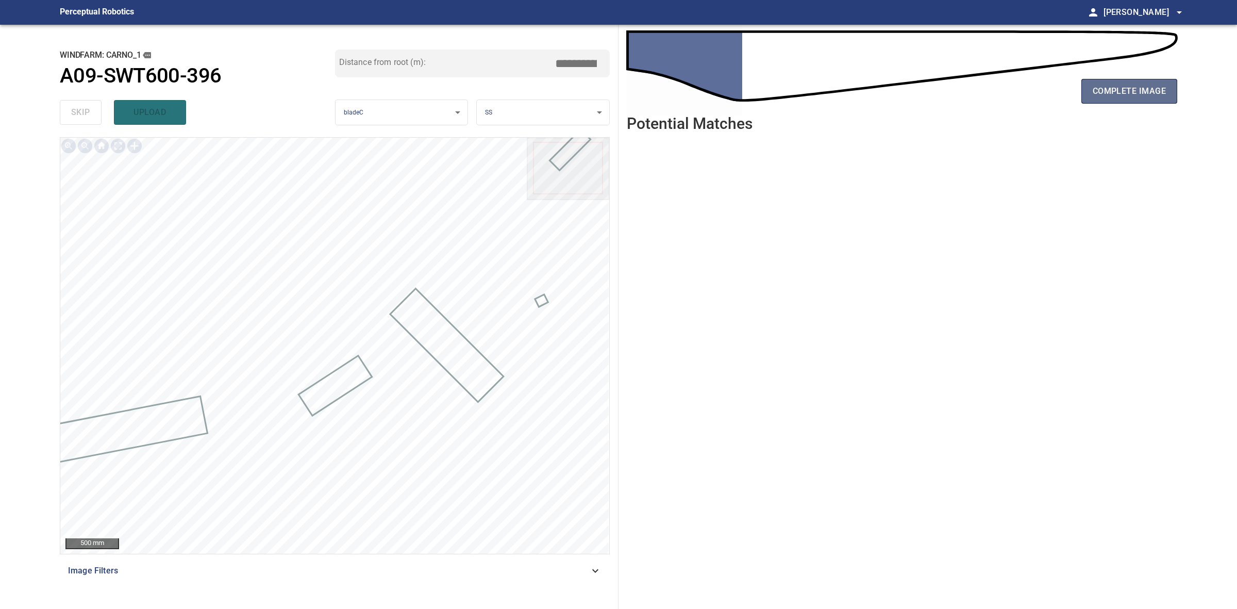
click at [1124, 90] on span "complete image" at bounding box center [1129, 91] width 73 height 14
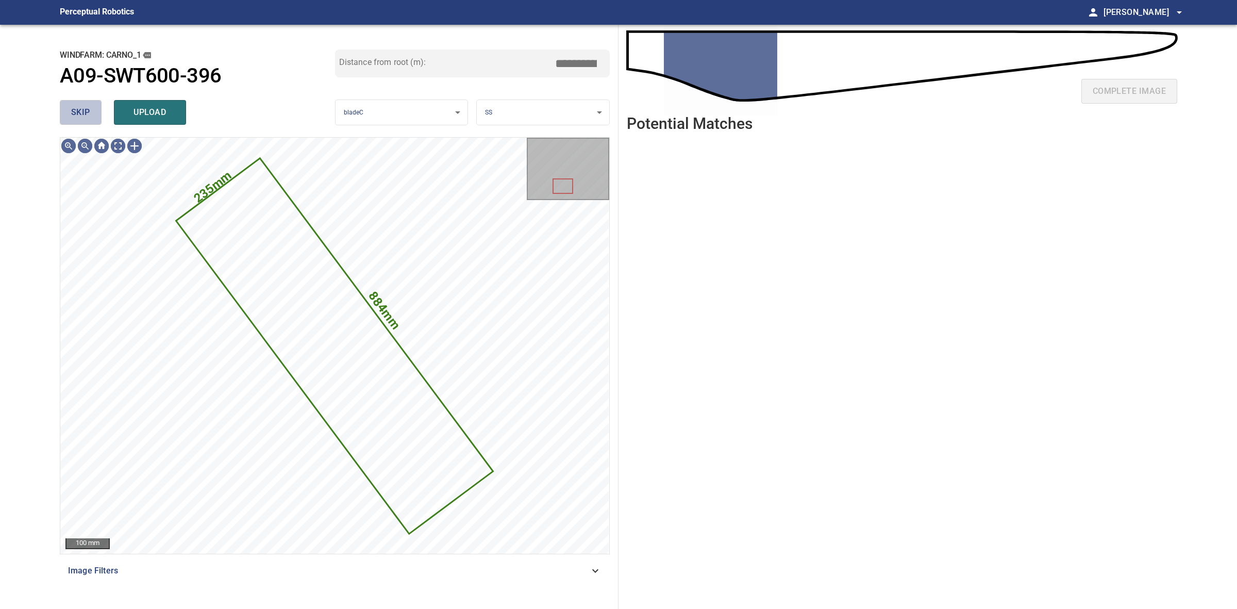
click at [62, 112] on button "skip" at bounding box center [81, 112] width 42 height 25
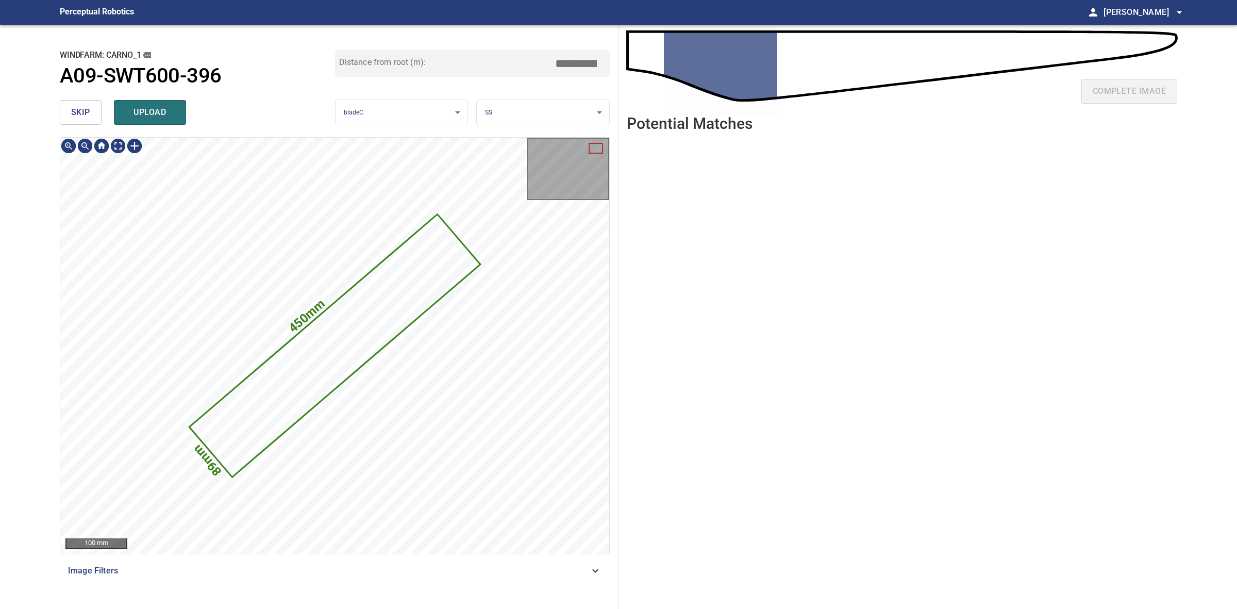
click at [62, 112] on button "skip" at bounding box center [81, 112] width 42 height 25
click at [62, 112] on div "skip upload" at bounding box center [197, 112] width 275 height 33
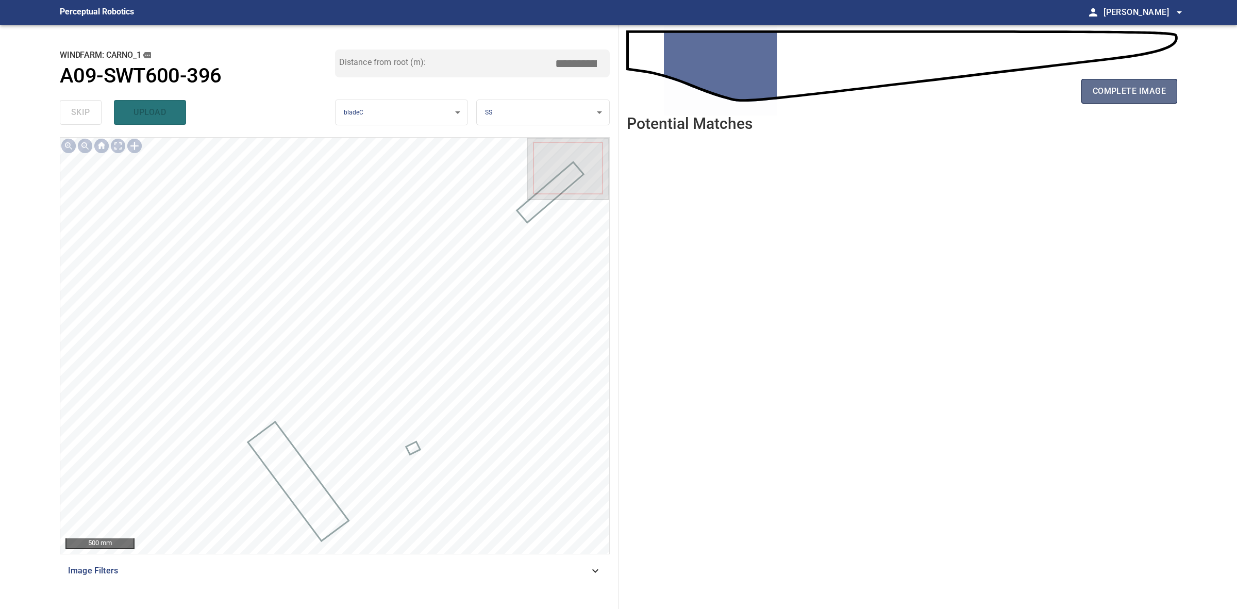
click at [1135, 88] on span "complete image" at bounding box center [1129, 91] width 73 height 14
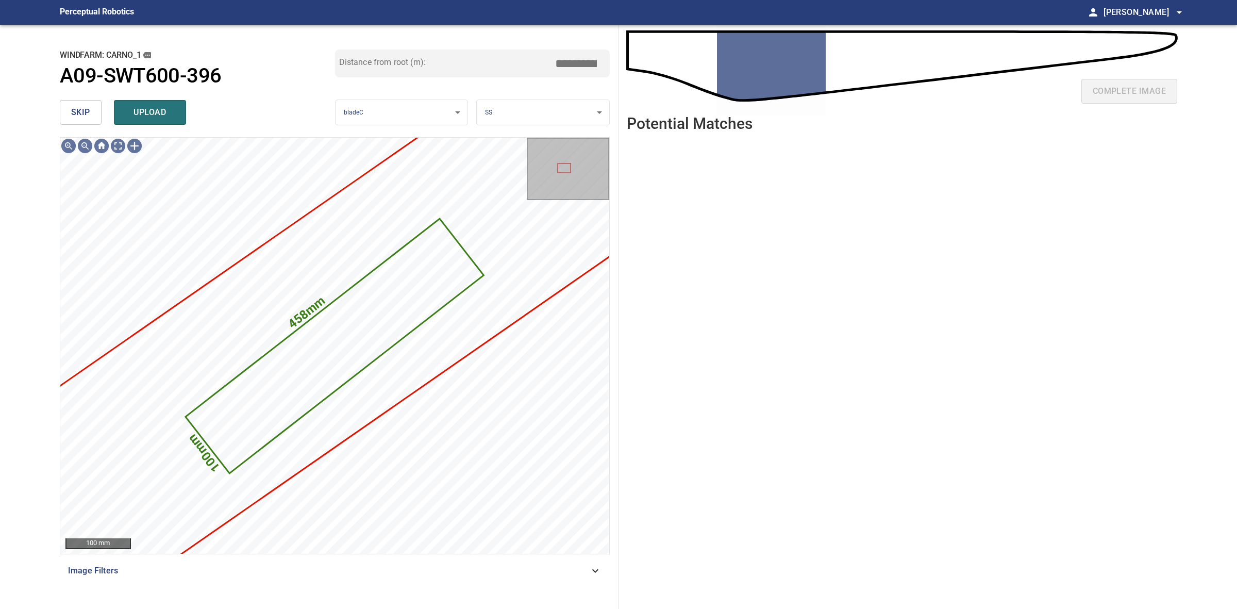
click at [80, 109] on span "skip" at bounding box center [80, 112] width 19 height 14
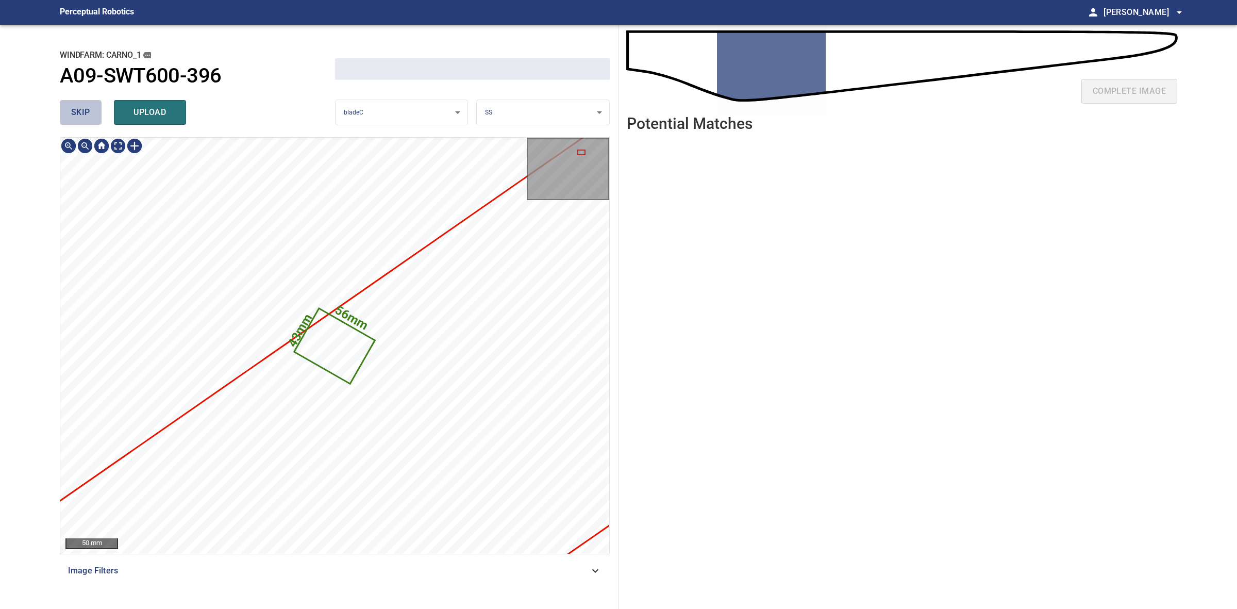
click at [80, 109] on span "skip" at bounding box center [80, 112] width 19 height 14
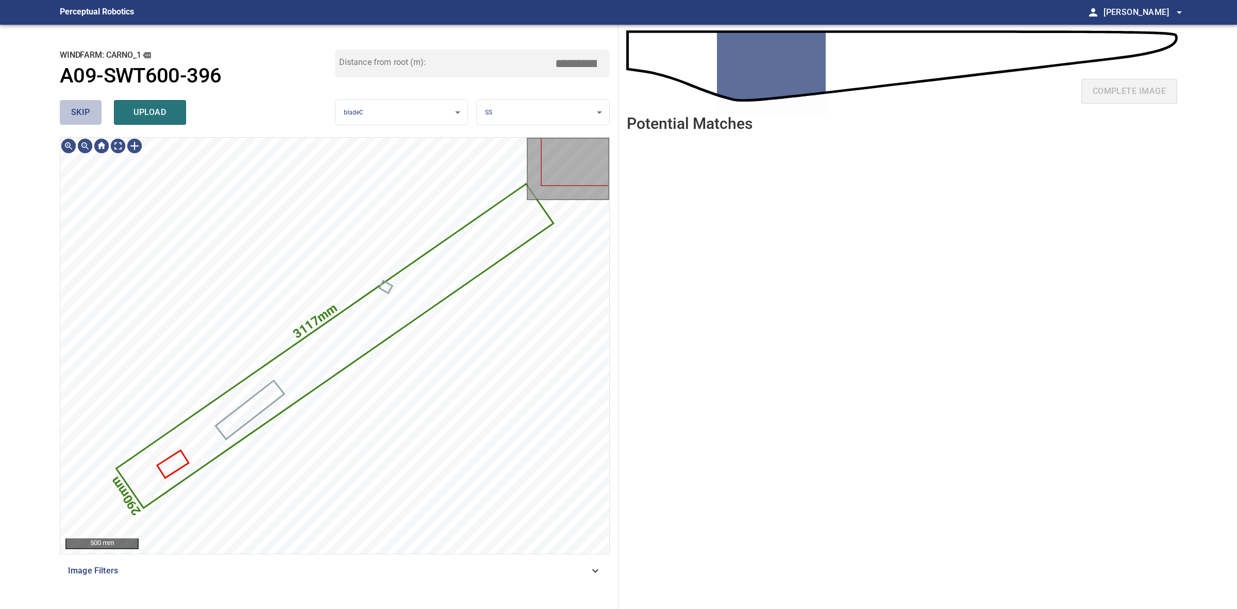
click at [80, 109] on span "skip" at bounding box center [80, 112] width 19 height 14
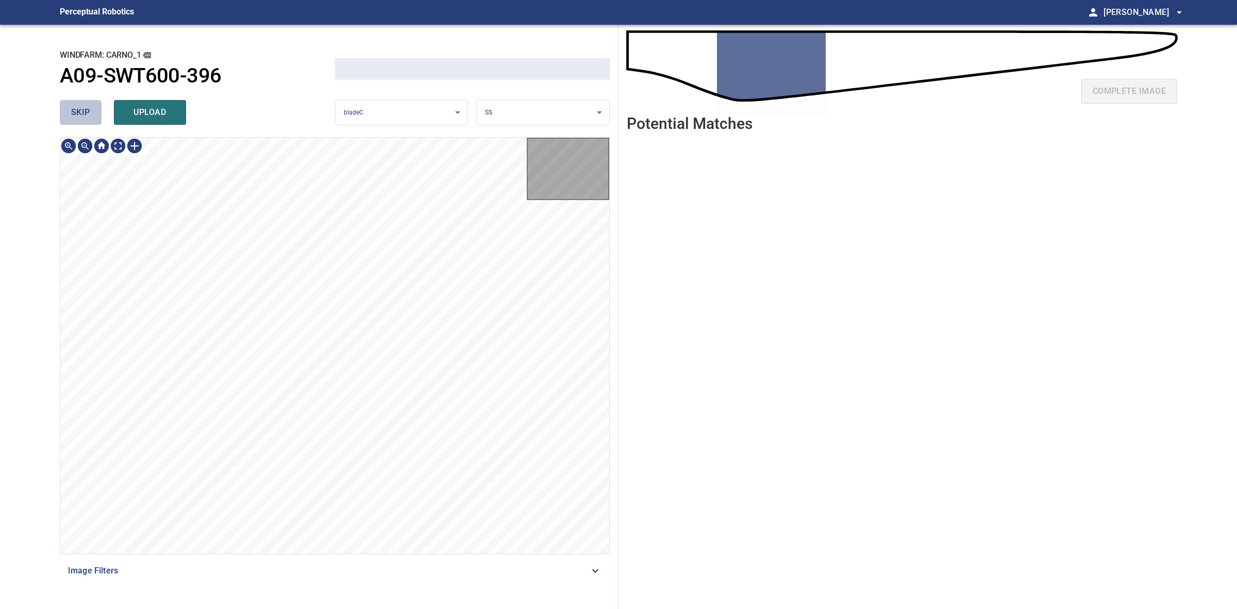
click at [80, 109] on span "skip" at bounding box center [80, 112] width 19 height 14
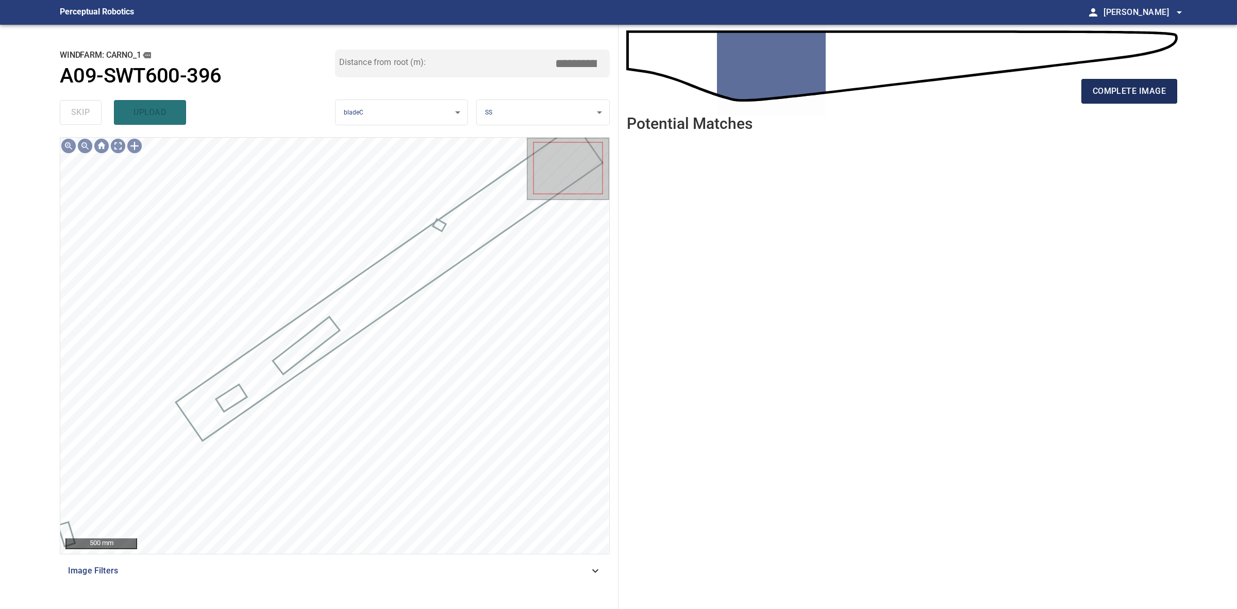
click at [1092, 101] on button "complete image" at bounding box center [1130, 91] width 96 height 25
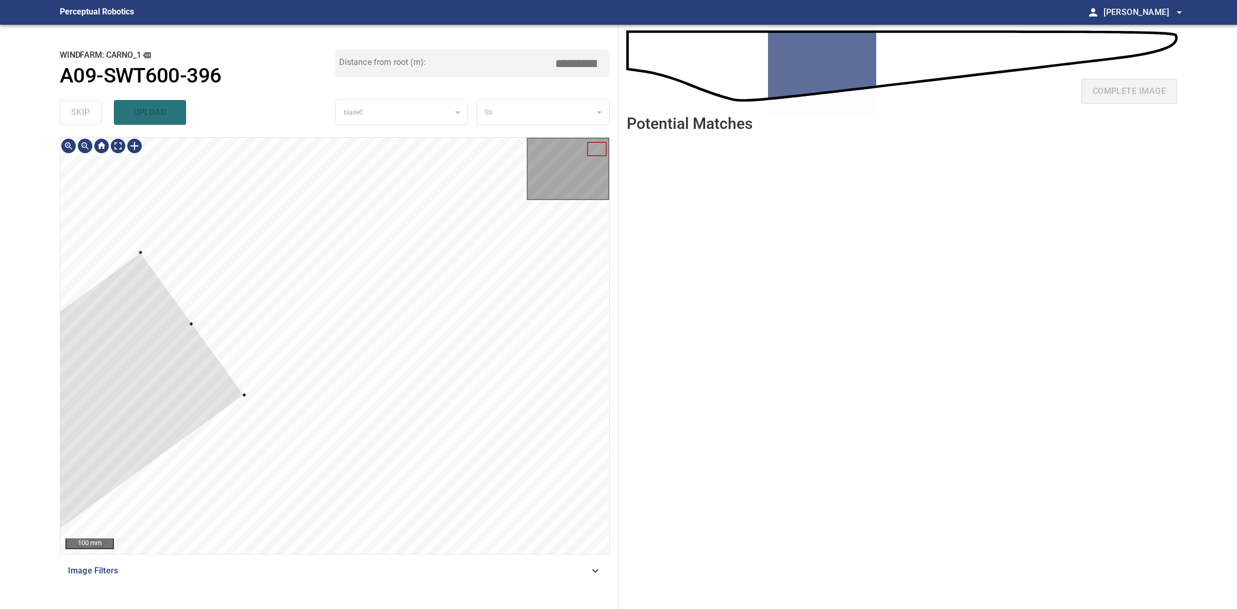
click at [398, 318] on div at bounding box center [334, 346] width 549 height 416
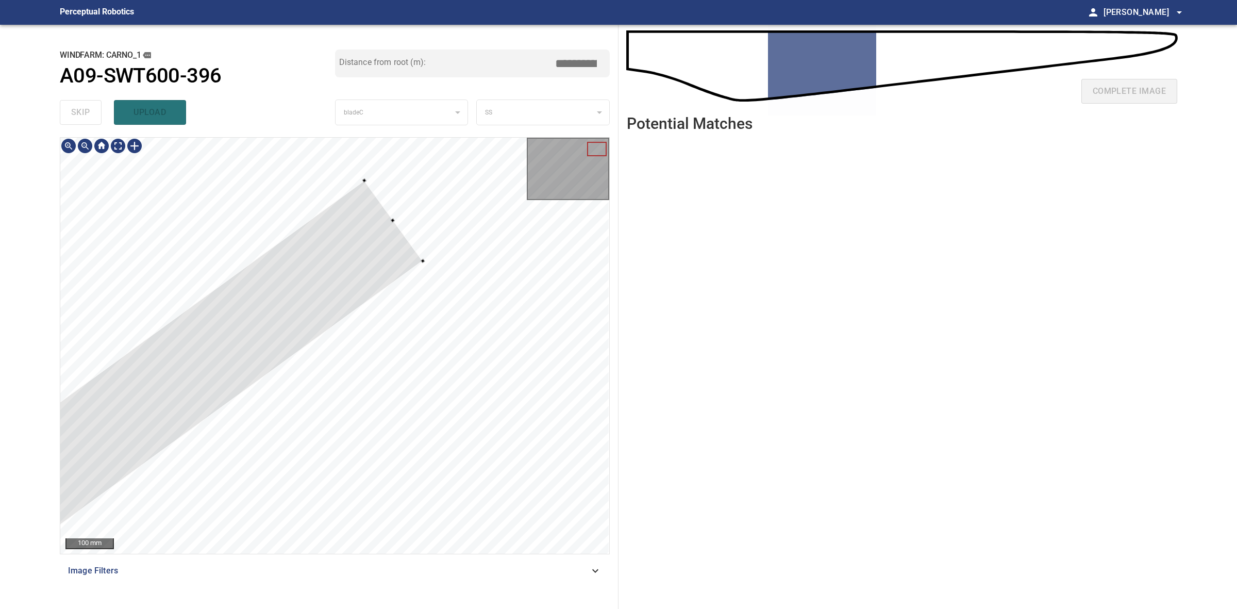
click at [534, 194] on div "100 mm" at bounding box center [334, 346] width 549 height 416
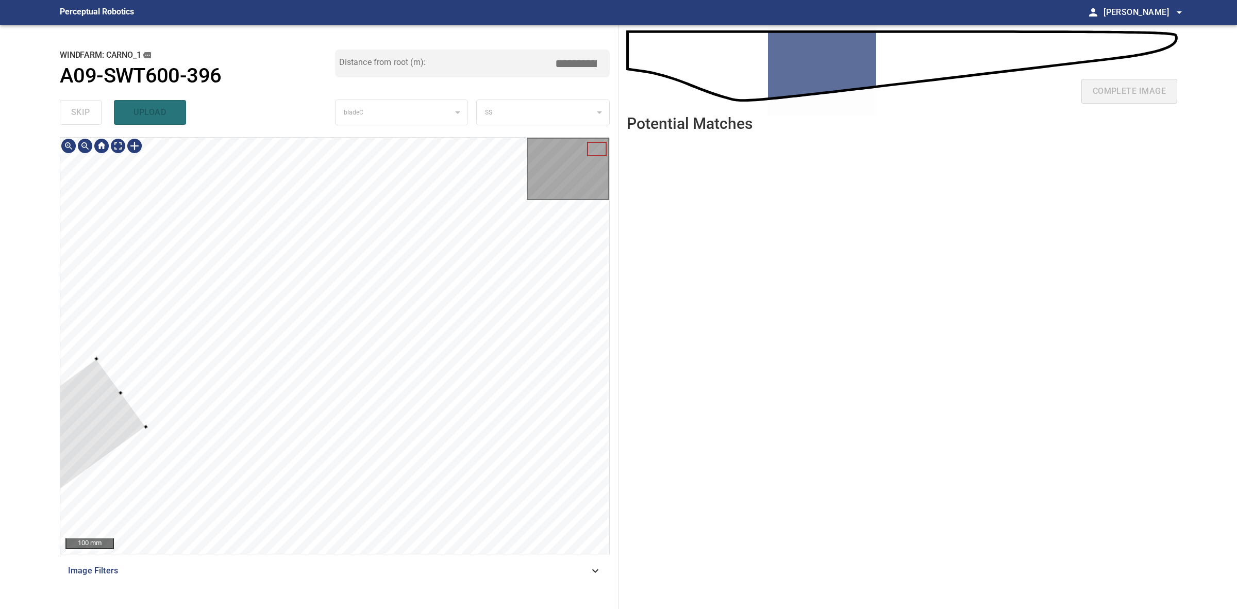
click at [132, 432] on div at bounding box center [334, 346] width 549 height 416
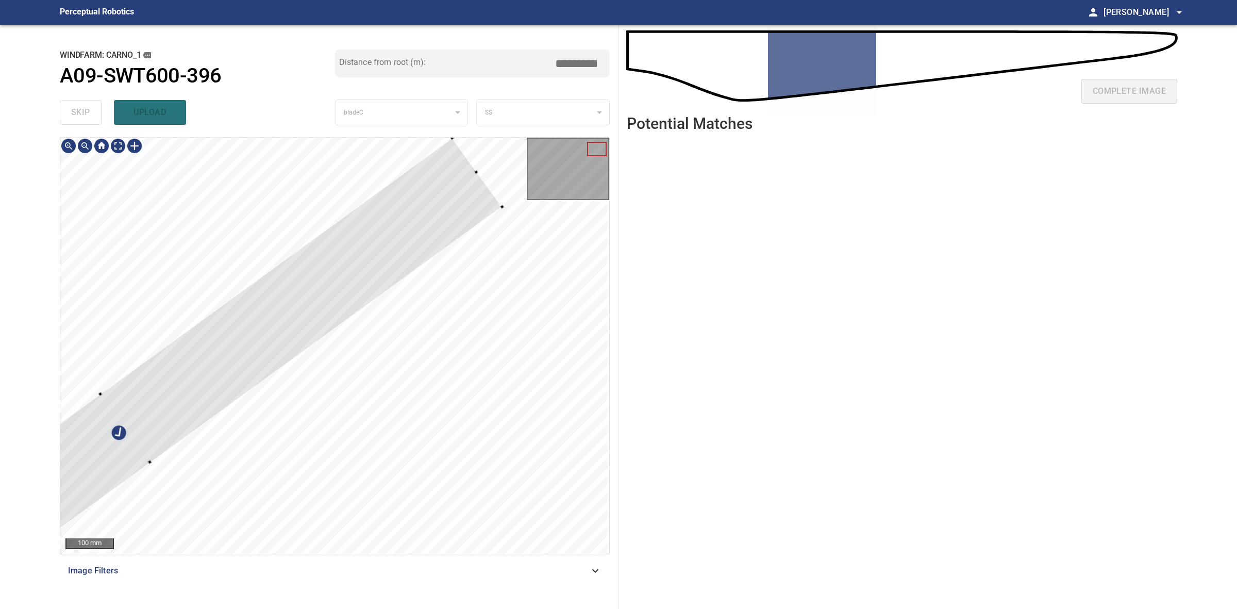
click at [491, 177] on div at bounding box center [334, 346] width 549 height 416
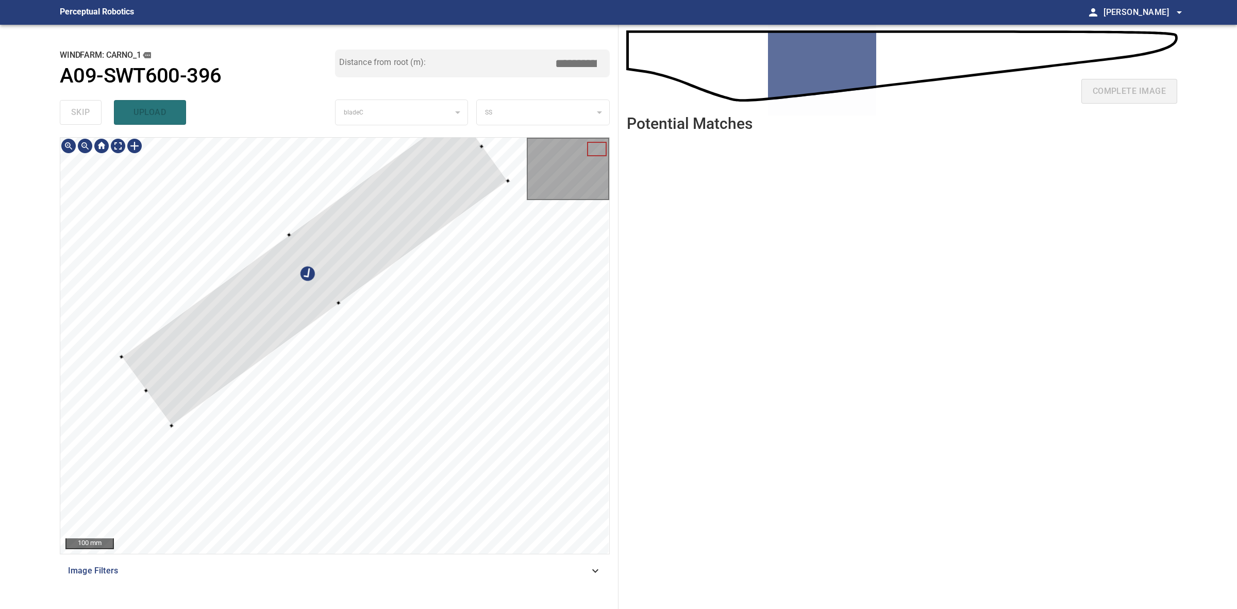
click at [493, 162] on div at bounding box center [315, 268] width 386 height 313
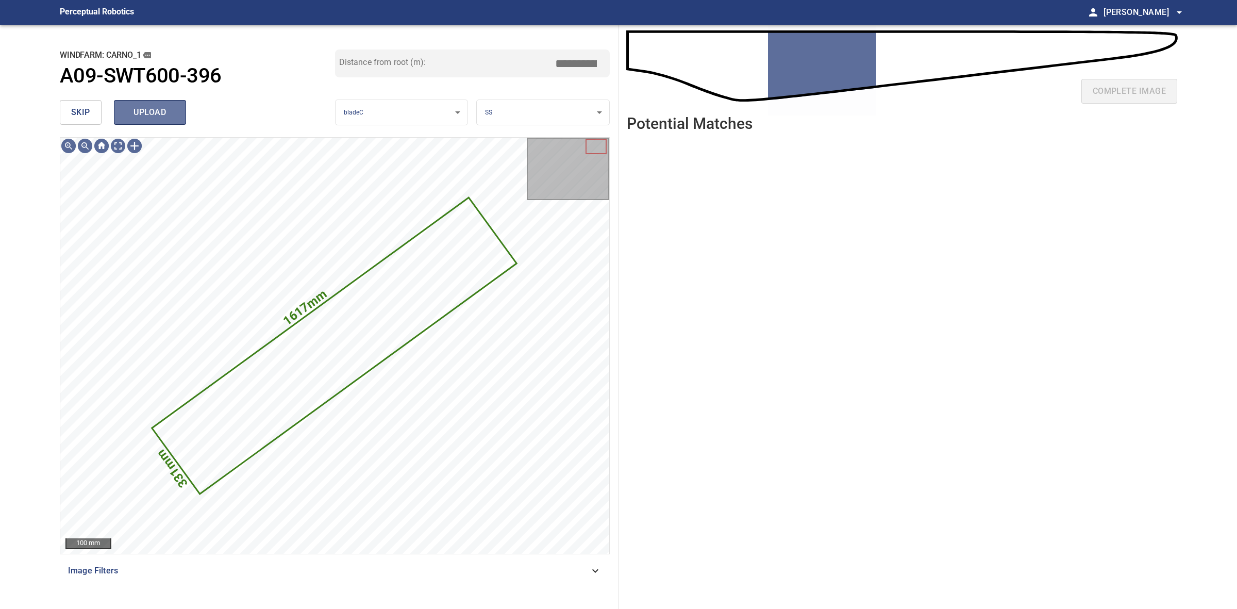
click at [156, 115] on span "upload" at bounding box center [149, 112] width 49 height 14
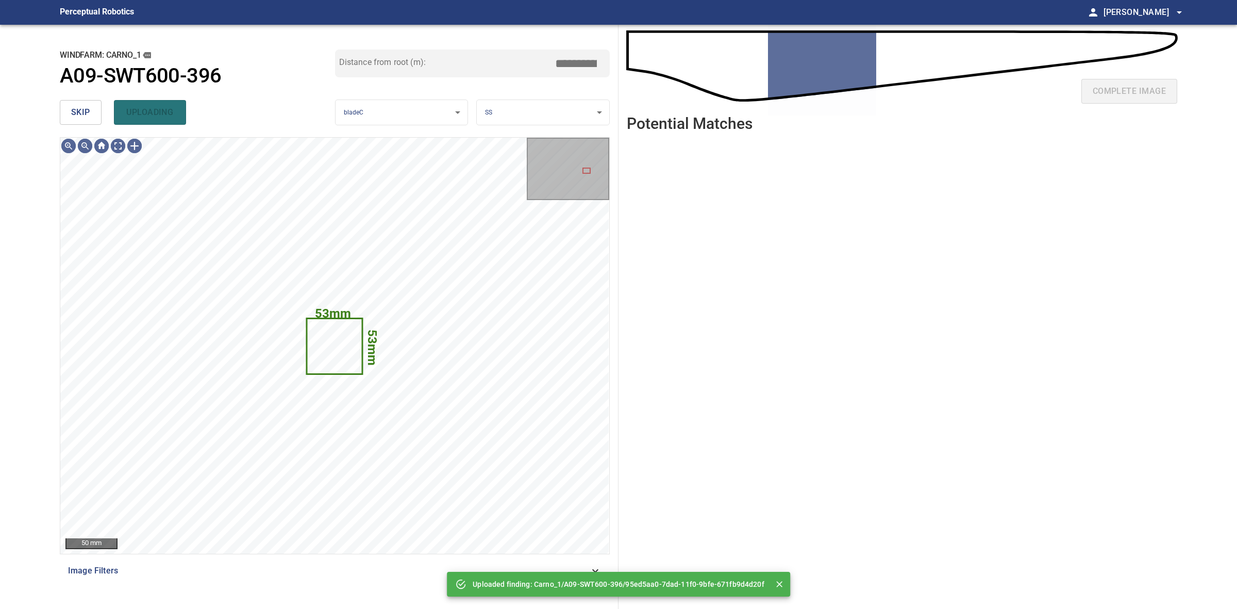
click at [68, 117] on button "skip" at bounding box center [81, 112] width 42 height 25
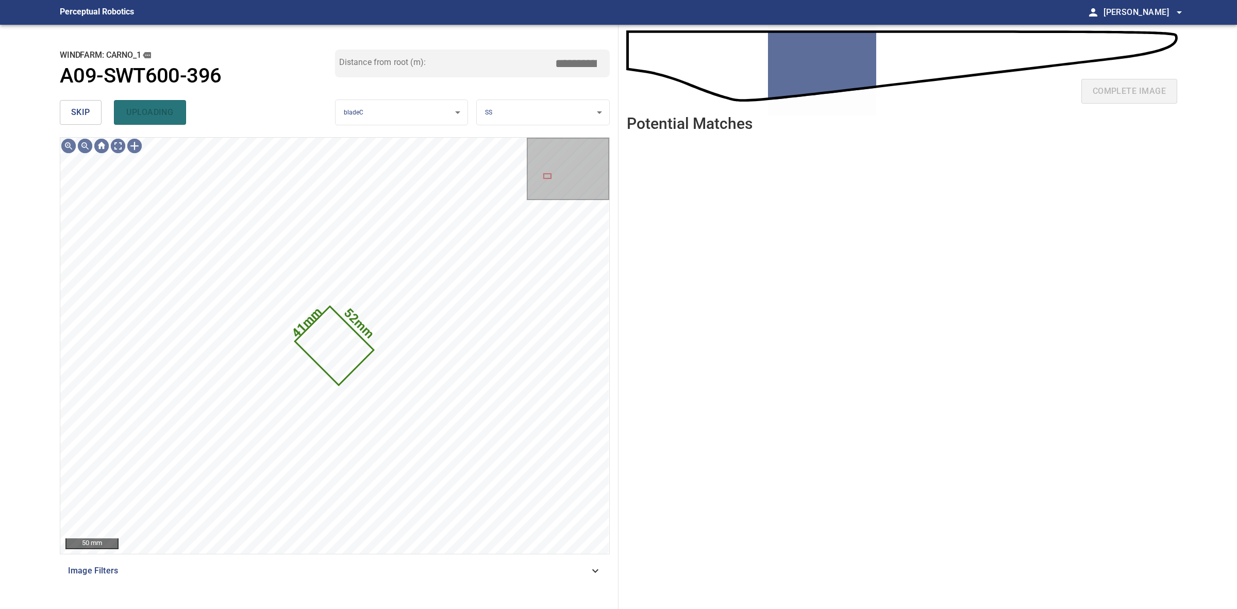
click at [68, 117] on button "skip" at bounding box center [81, 112] width 42 height 25
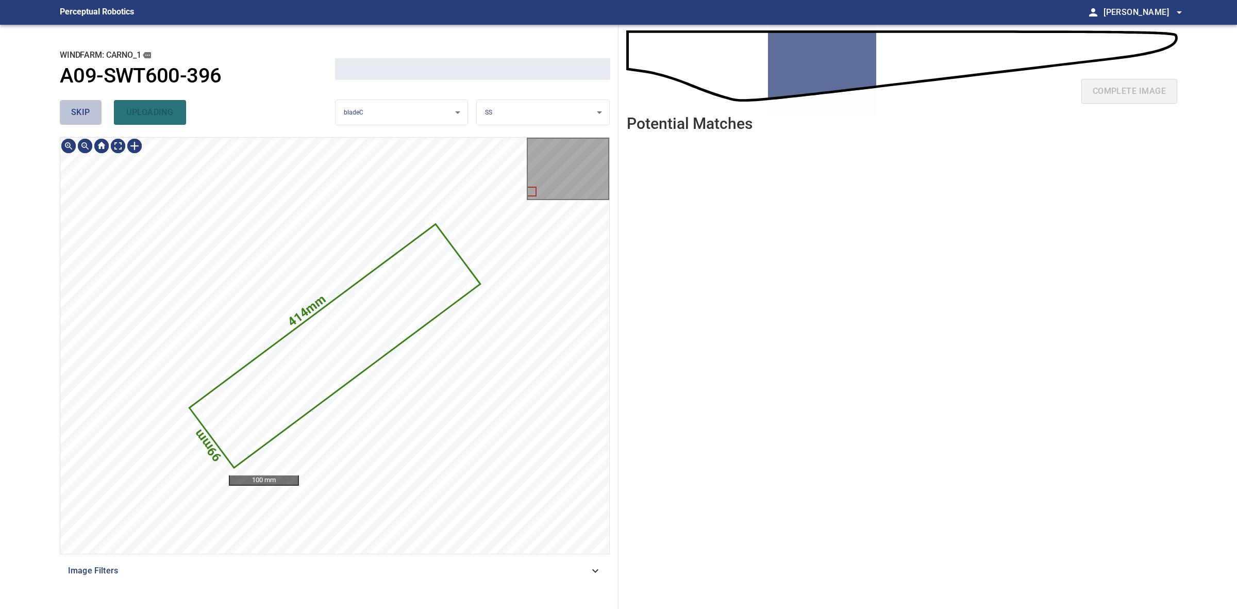
click at [68, 117] on button "skip" at bounding box center [81, 112] width 42 height 25
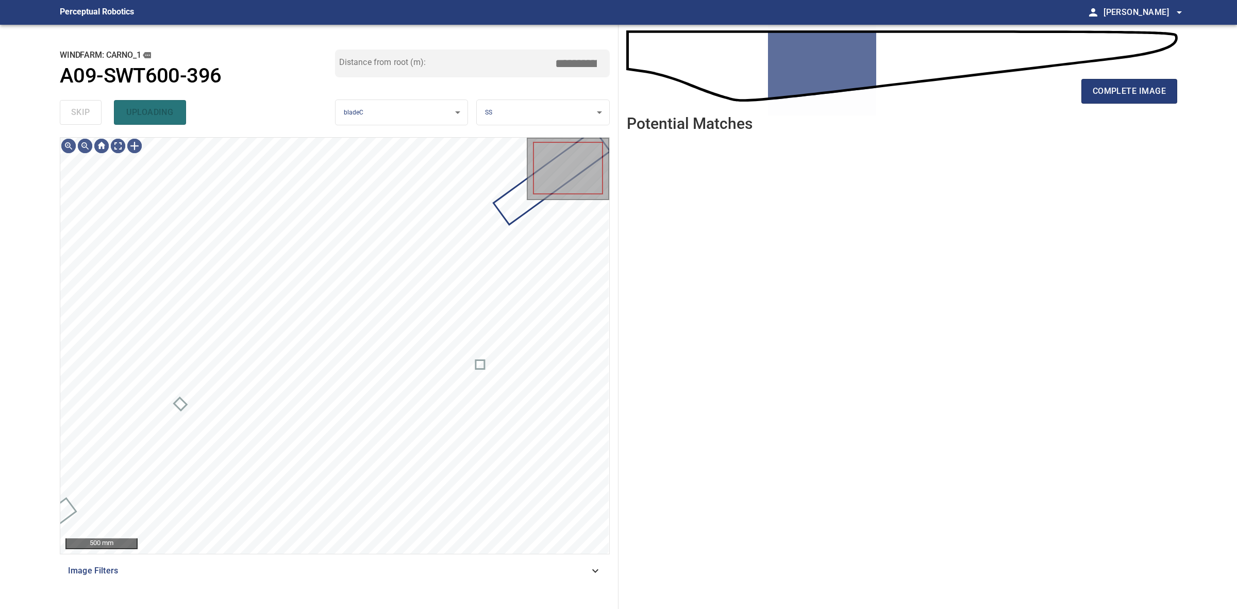
click at [68, 117] on div "skip uploading" at bounding box center [197, 112] width 275 height 33
click at [1110, 92] on span "complete image" at bounding box center [1129, 91] width 73 height 14
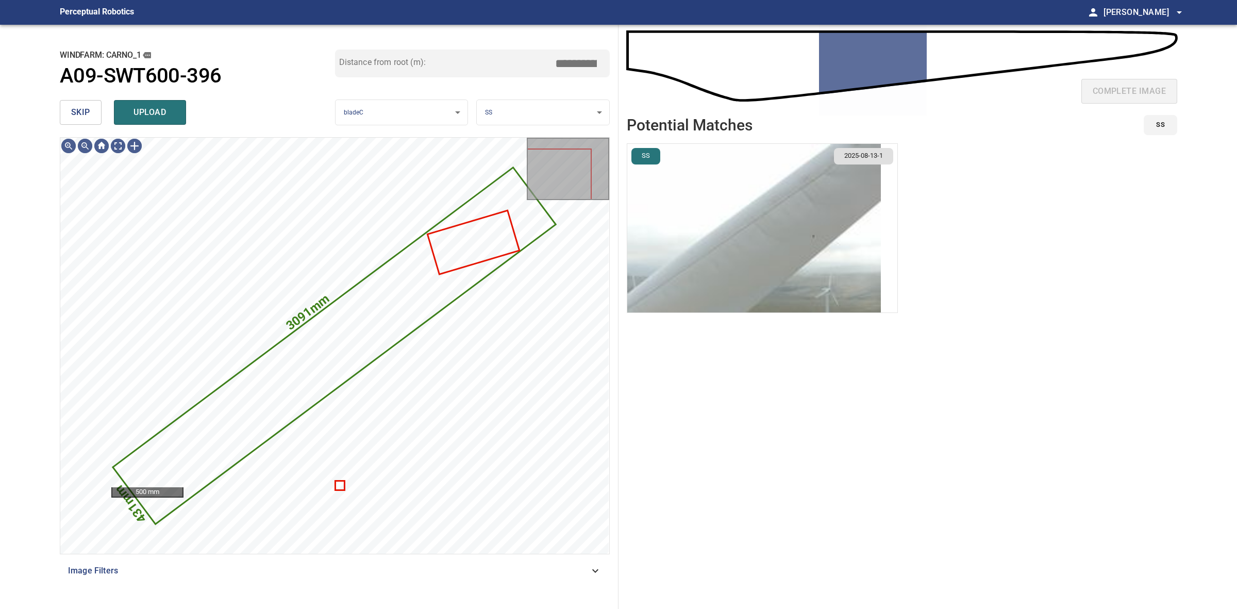
click at [813, 179] on img "button" at bounding box center [754, 228] width 254 height 169
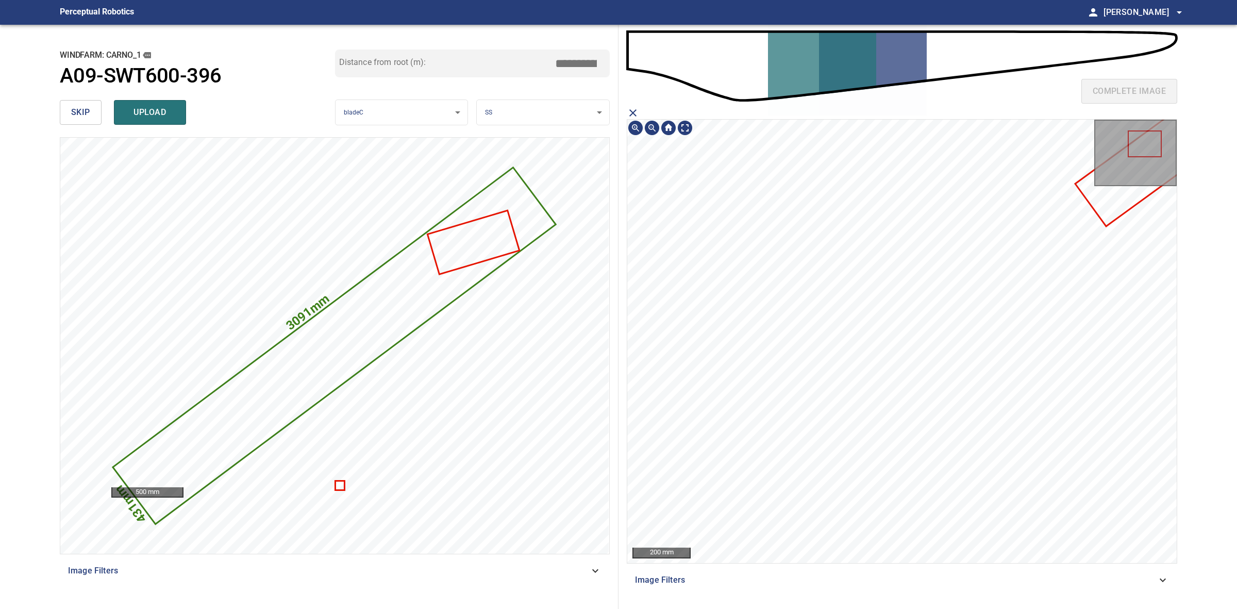
click at [1090, 195] on icon at bounding box center [1191, 131] width 231 height 188
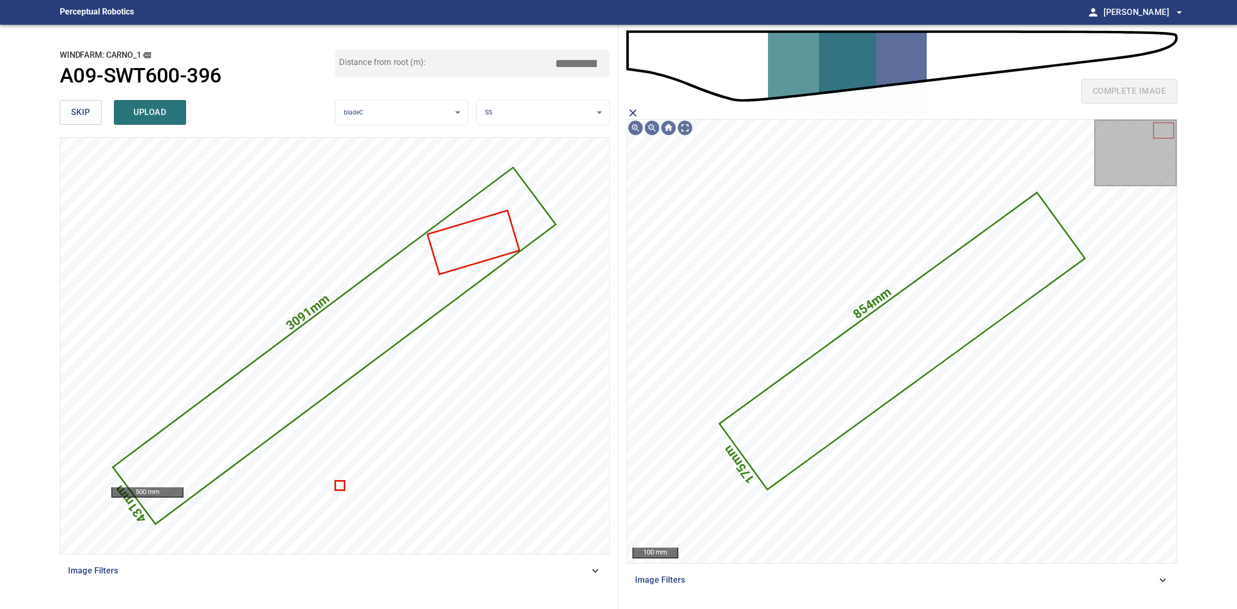
click at [169, 109] on span "upload" at bounding box center [149, 112] width 49 height 14
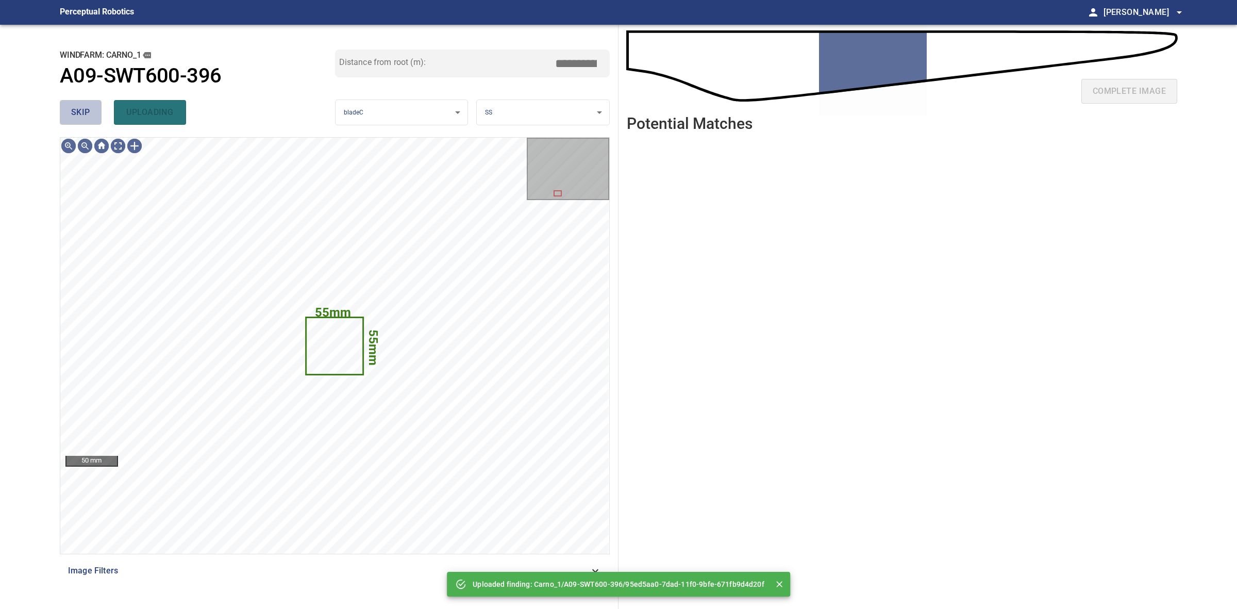
click at [84, 109] on span "skip" at bounding box center [80, 112] width 19 height 14
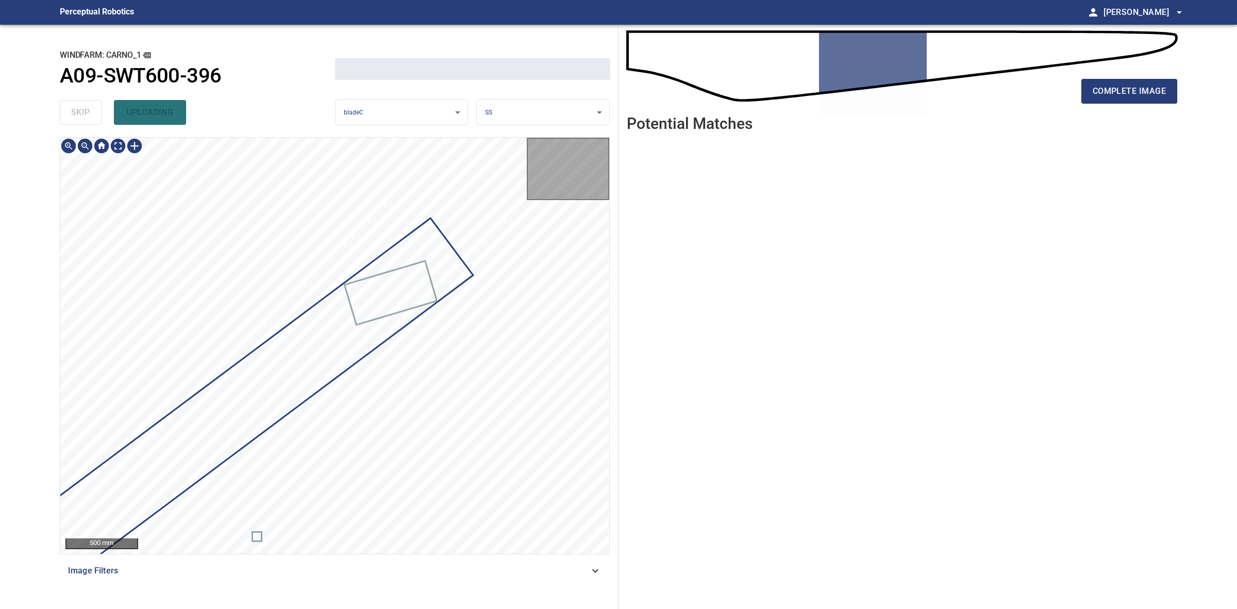
click at [84, 109] on div "skip uploading" at bounding box center [197, 112] width 275 height 33
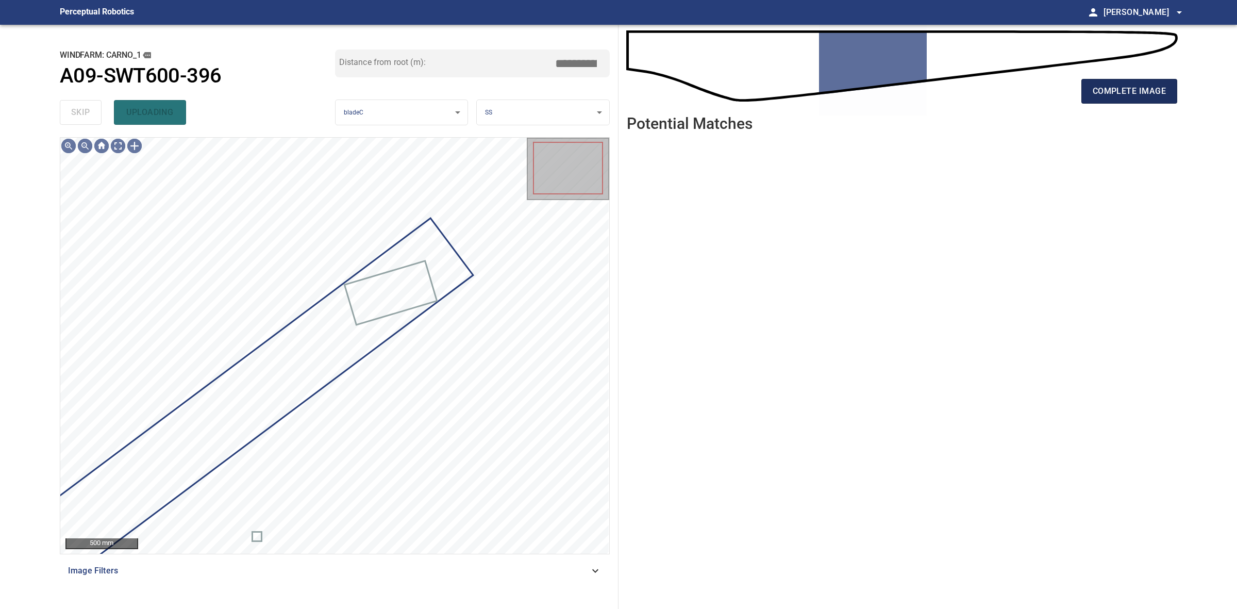
click at [1144, 83] on button "complete image" at bounding box center [1130, 91] width 96 height 25
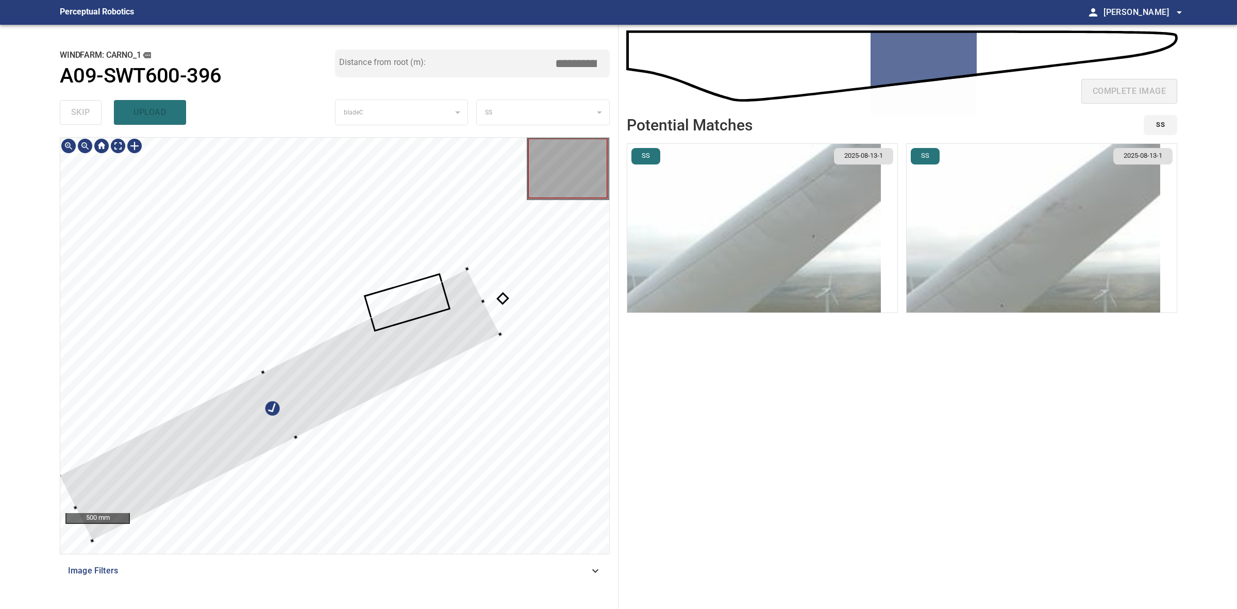
click at [462, 270] on div at bounding box center [334, 346] width 549 height 416
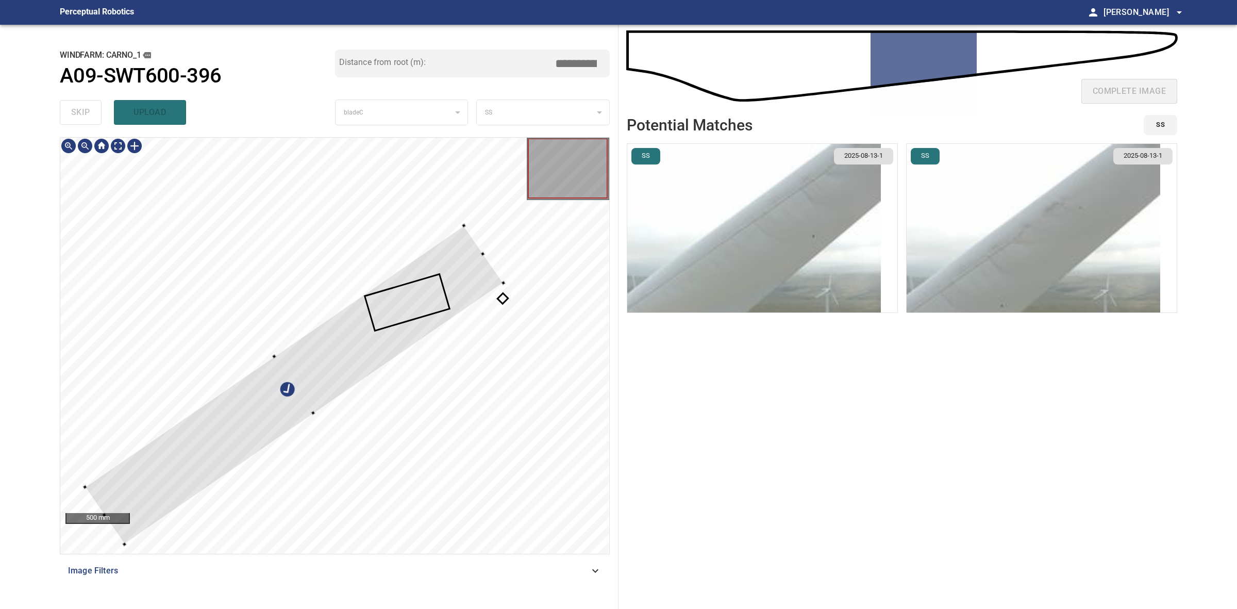
click at [404, 305] on div at bounding box center [294, 384] width 419 height 319
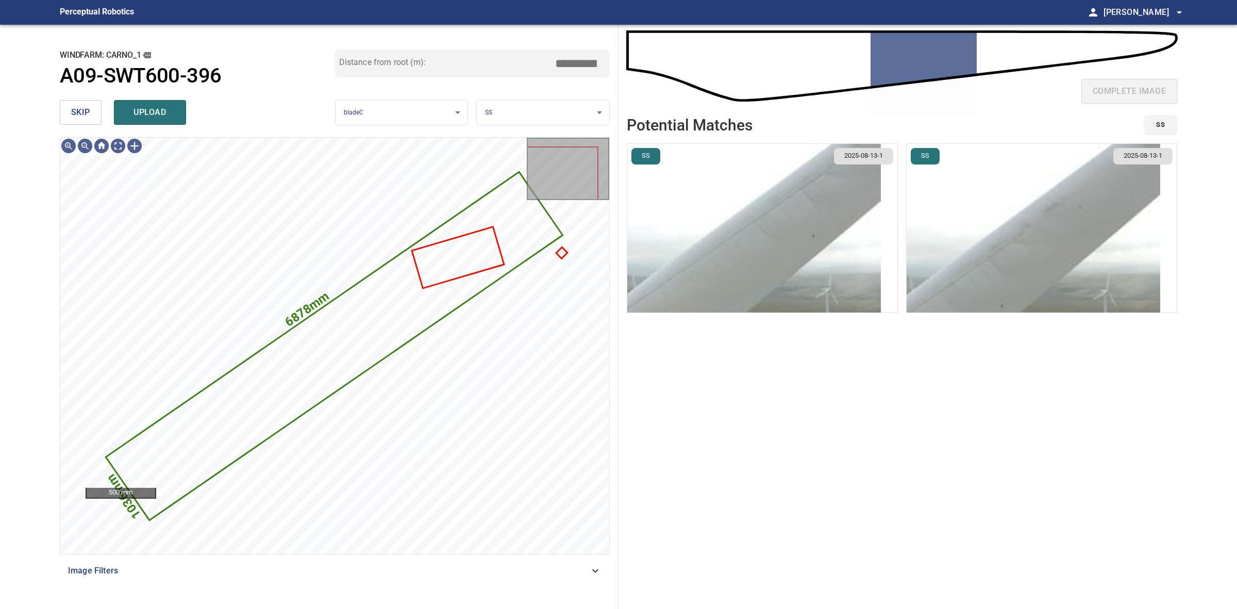
drag, startPoint x: 157, startPoint y: 118, endPoint x: 151, endPoint y: 117, distance: 6.2
click at [156, 117] on span "upload" at bounding box center [149, 112] width 49 height 14
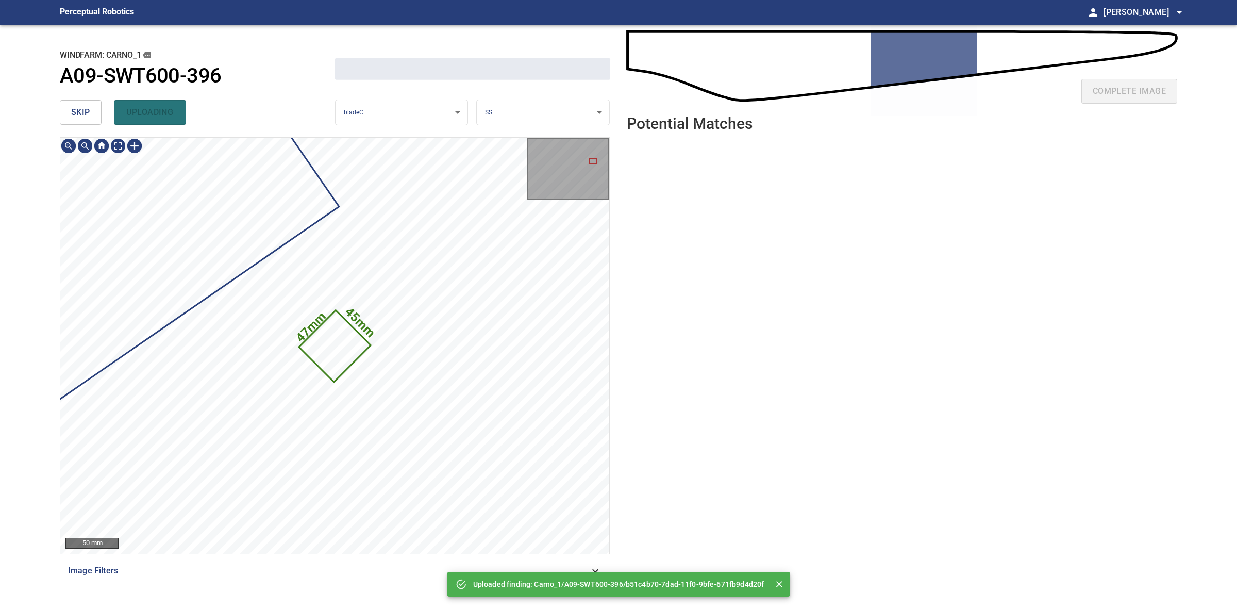
click at [83, 117] on span "skip" at bounding box center [80, 112] width 19 height 14
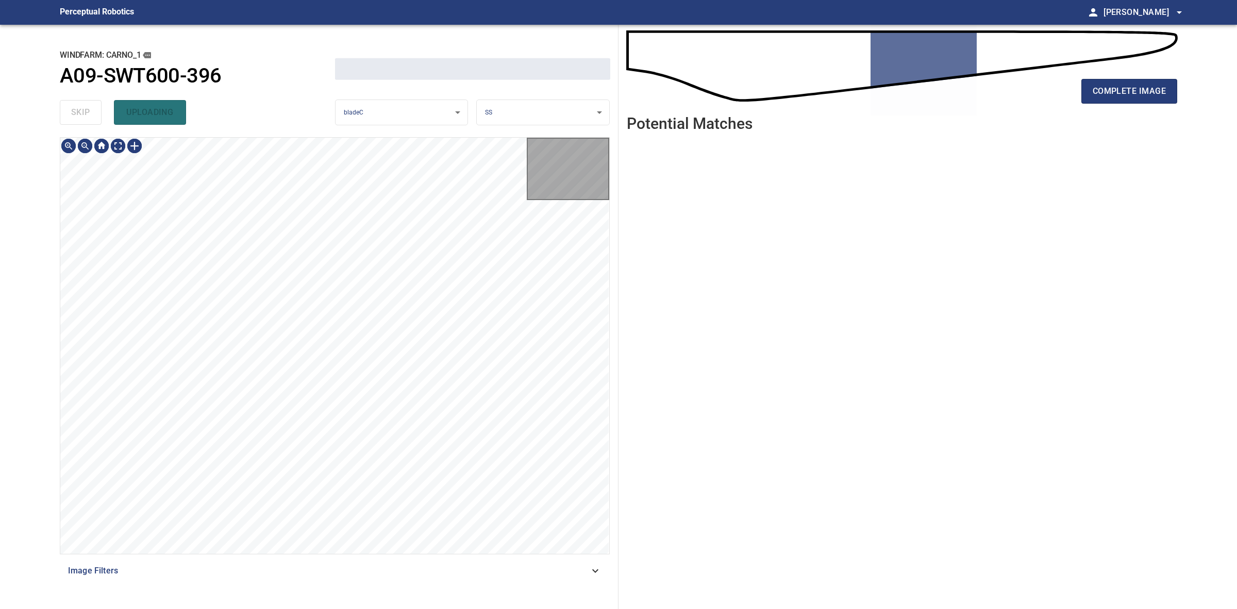
click at [83, 117] on div "skip uploading" at bounding box center [197, 112] width 275 height 33
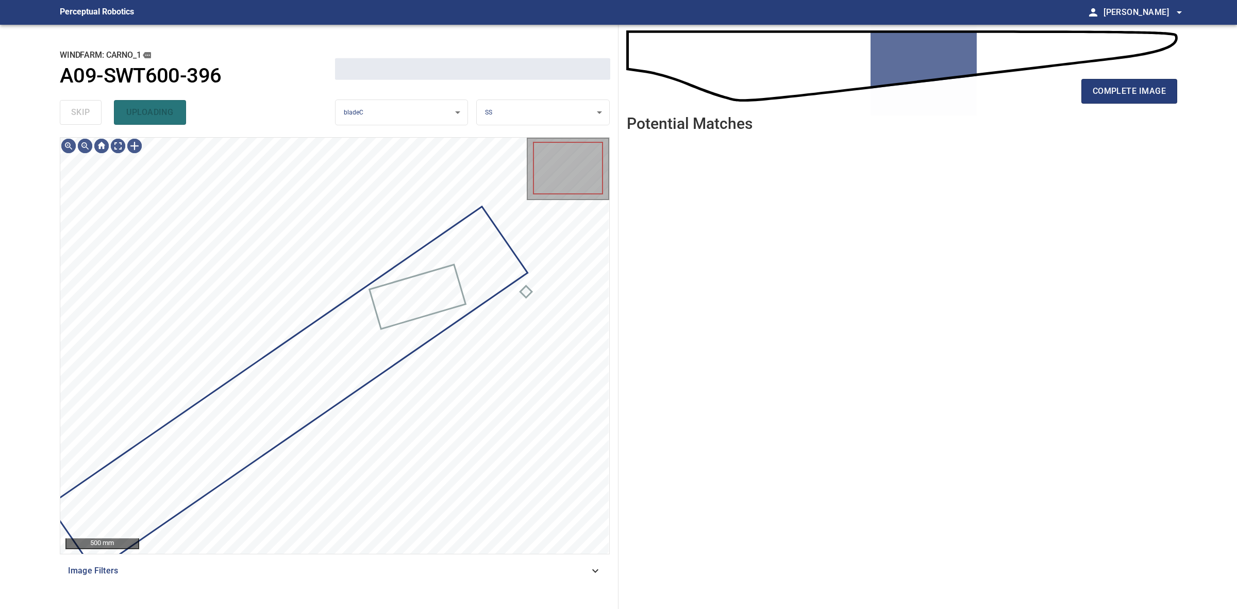
click at [83, 117] on div "skip uploading" at bounding box center [197, 112] width 275 height 33
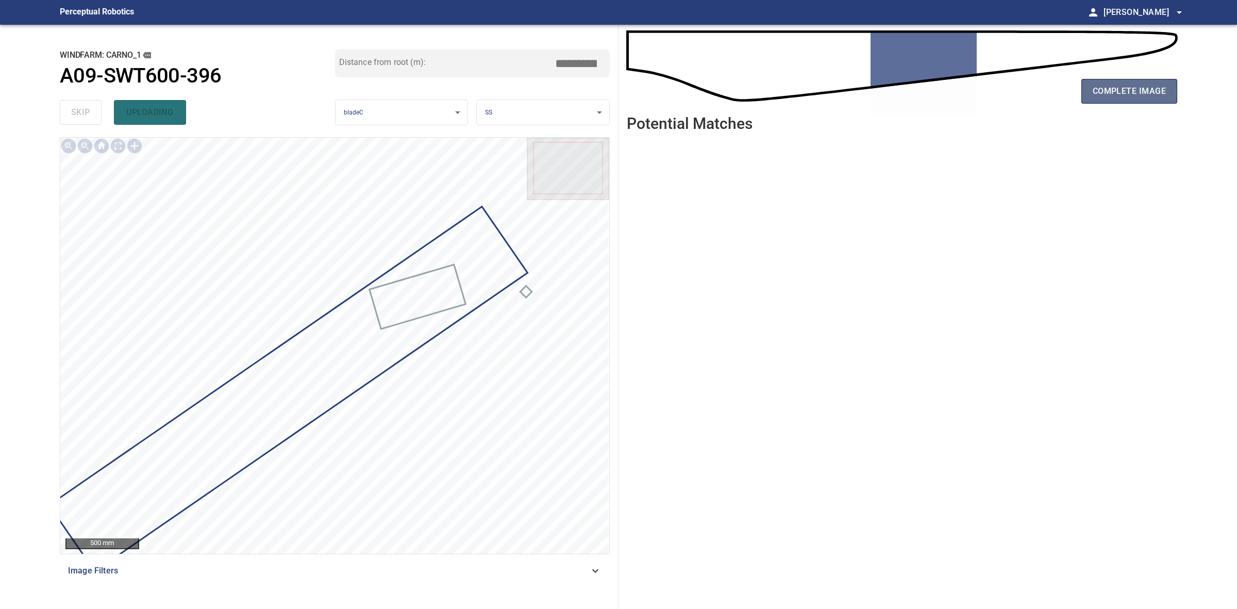
click at [1122, 86] on span "complete image" at bounding box center [1129, 91] width 73 height 14
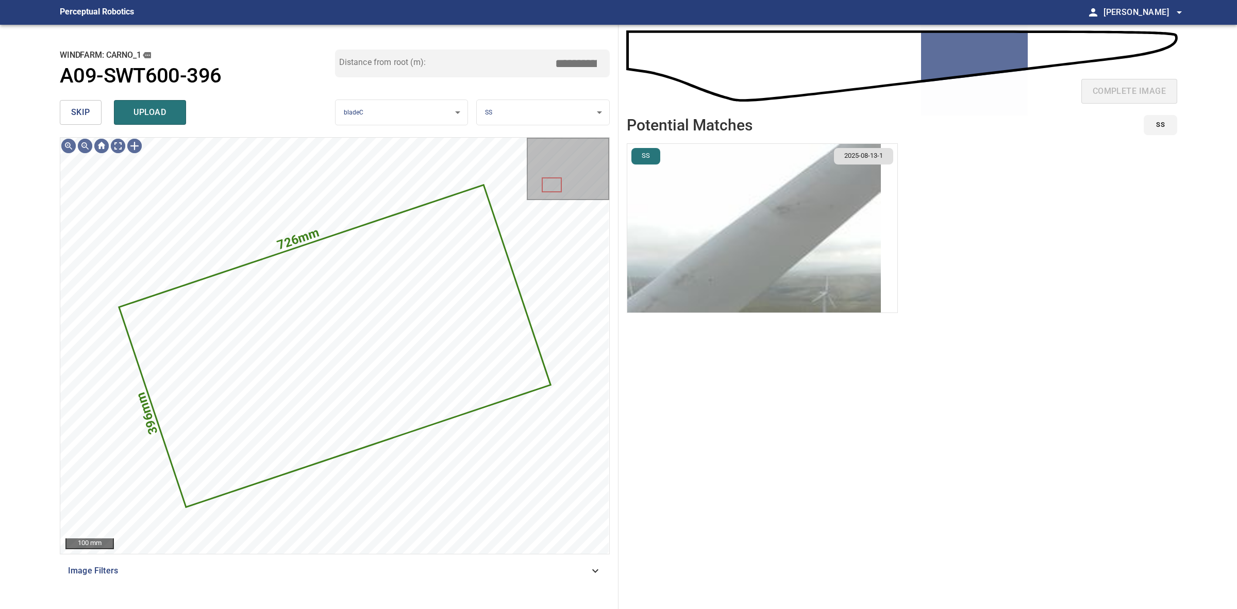
click at [839, 238] on img "button" at bounding box center [754, 228] width 254 height 169
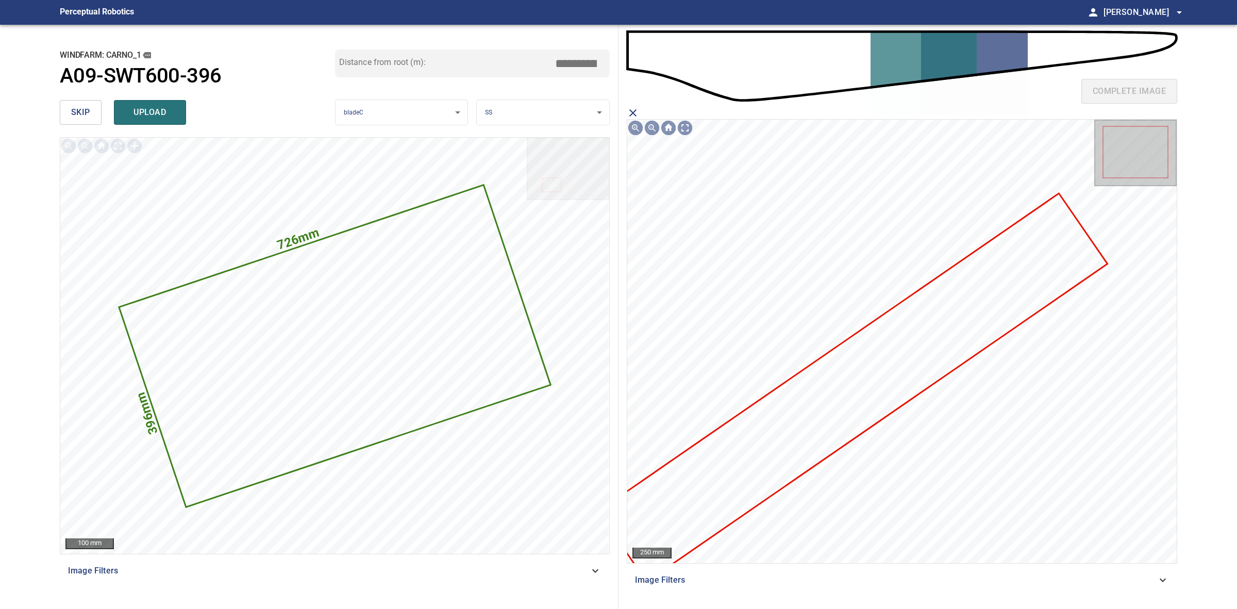
click at [829, 391] on icon at bounding box center [852, 387] width 507 height 386
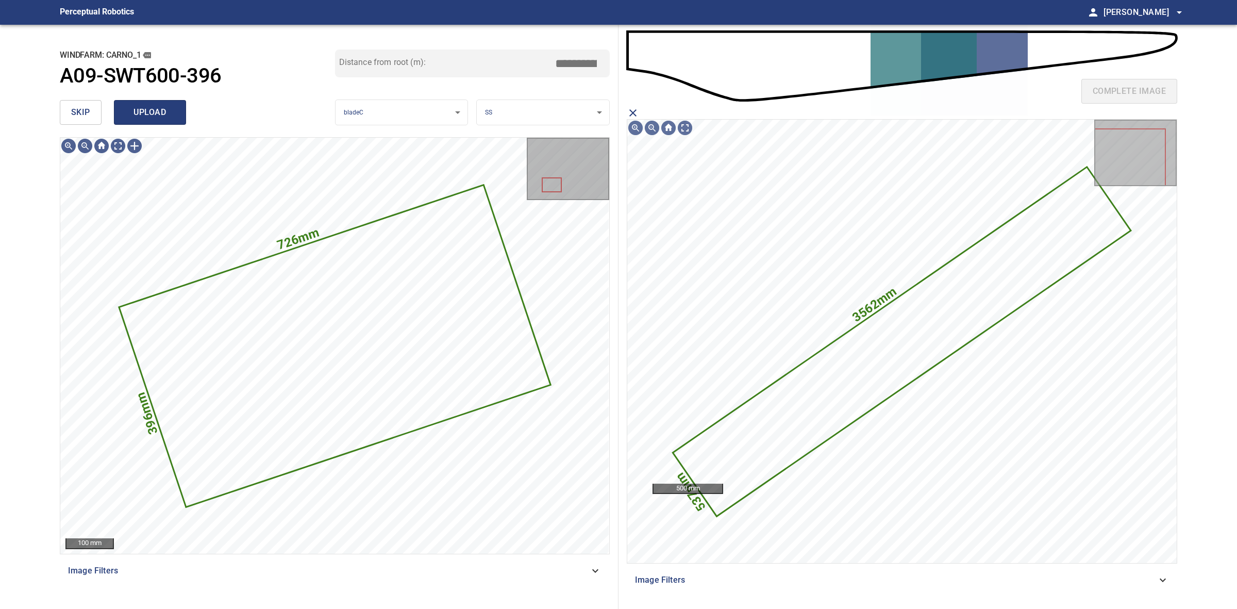
click at [140, 107] on span "upload" at bounding box center [149, 112] width 49 height 14
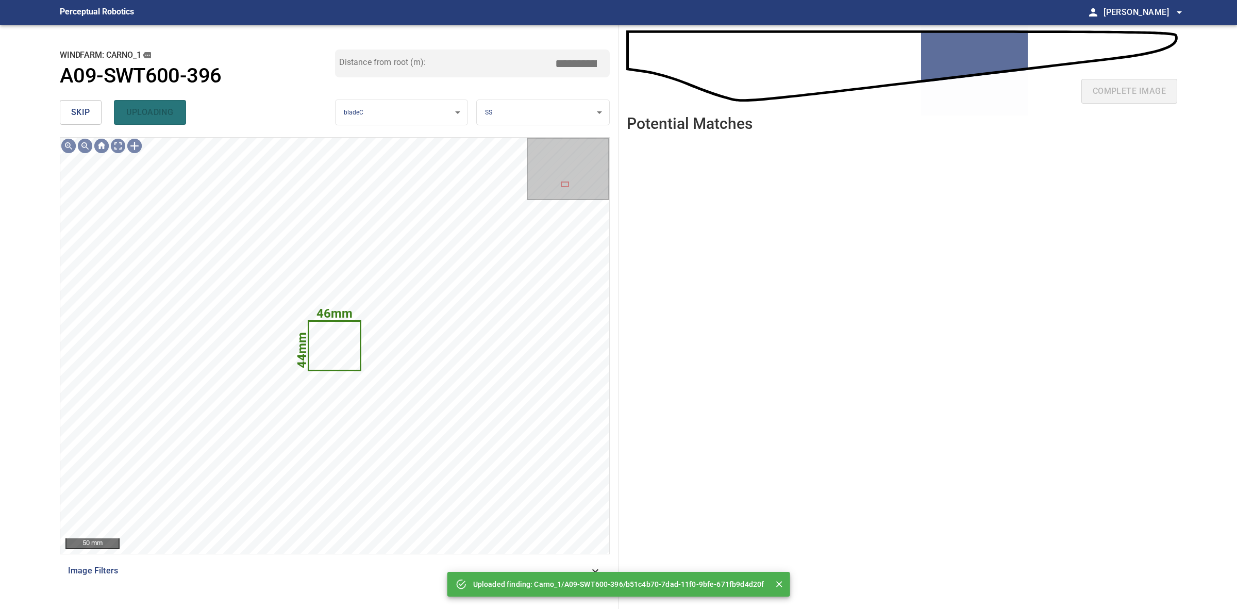
click at [95, 112] on button "skip" at bounding box center [81, 112] width 42 height 25
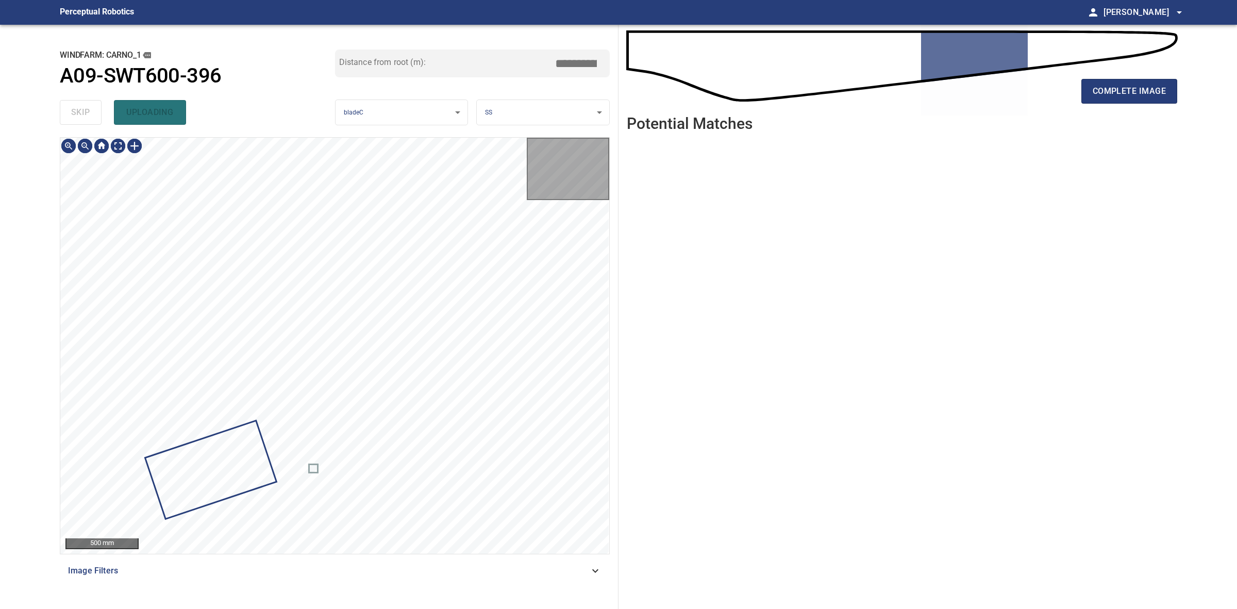
click at [95, 112] on div "skip uploading" at bounding box center [197, 112] width 275 height 33
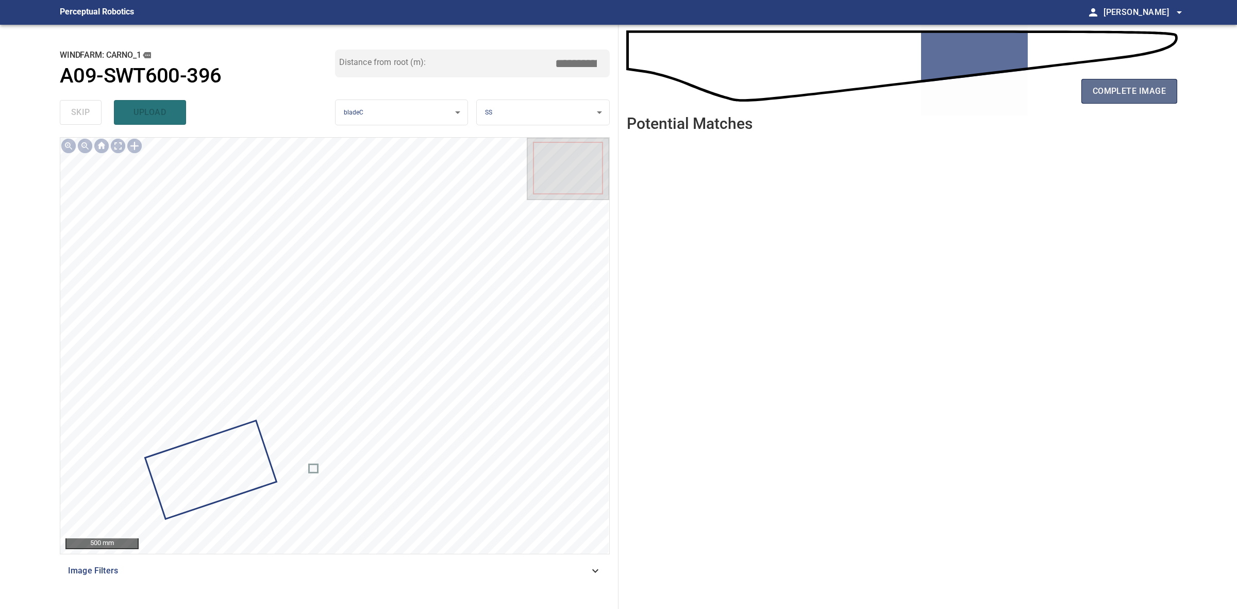
click at [1097, 83] on button "complete image" at bounding box center [1130, 91] width 96 height 25
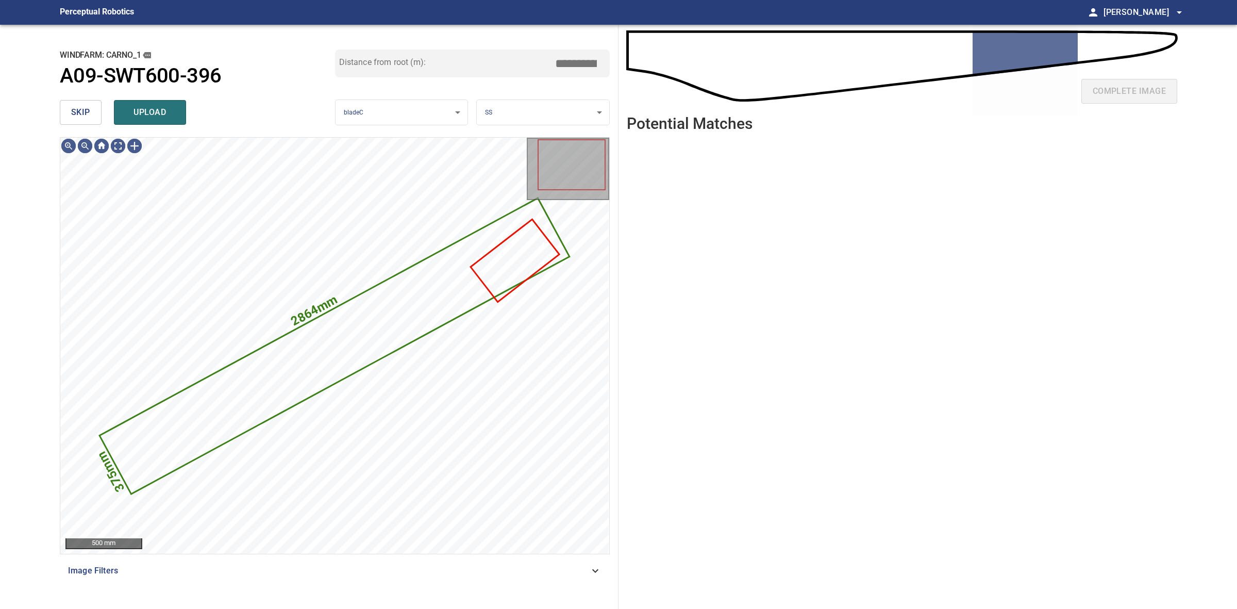
click at [66, 107] on button "skip" at bounding box center [81, 112] width 42 height 25
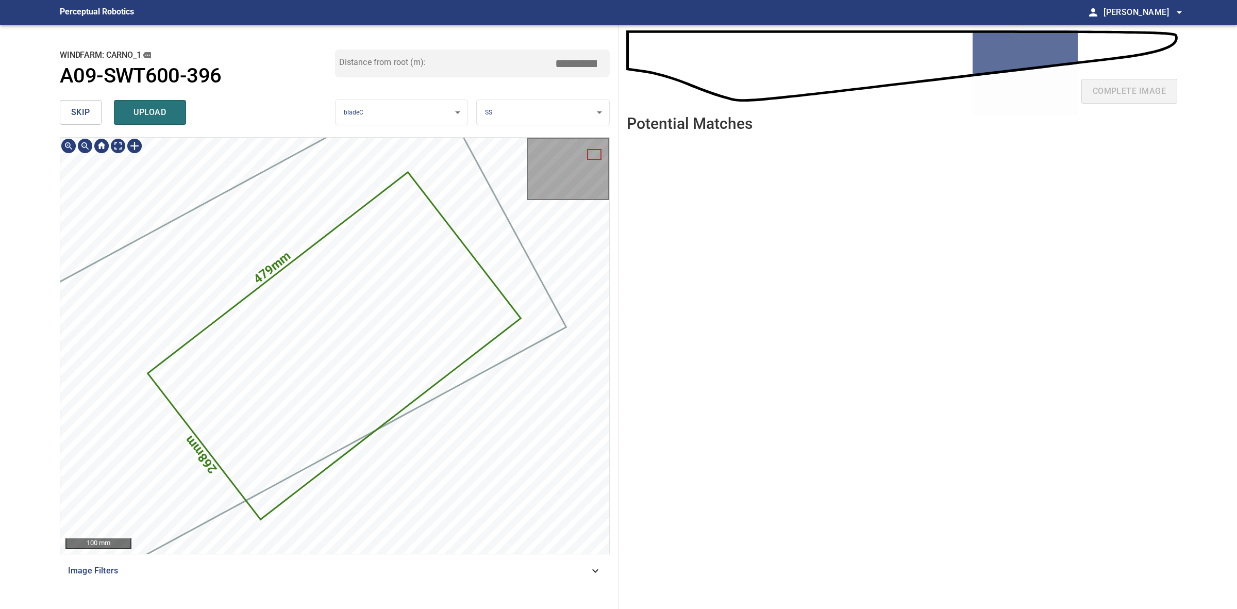
click at [346, 305] on icon at bounding box center [334, 345] width 371 height 345
click at [76, 111] on span "skip" at bounding box center [80, 112] width 19 height 14
click at [76, 111] on div "skip upload" at bounding box center [197, 112] width 275 height 33
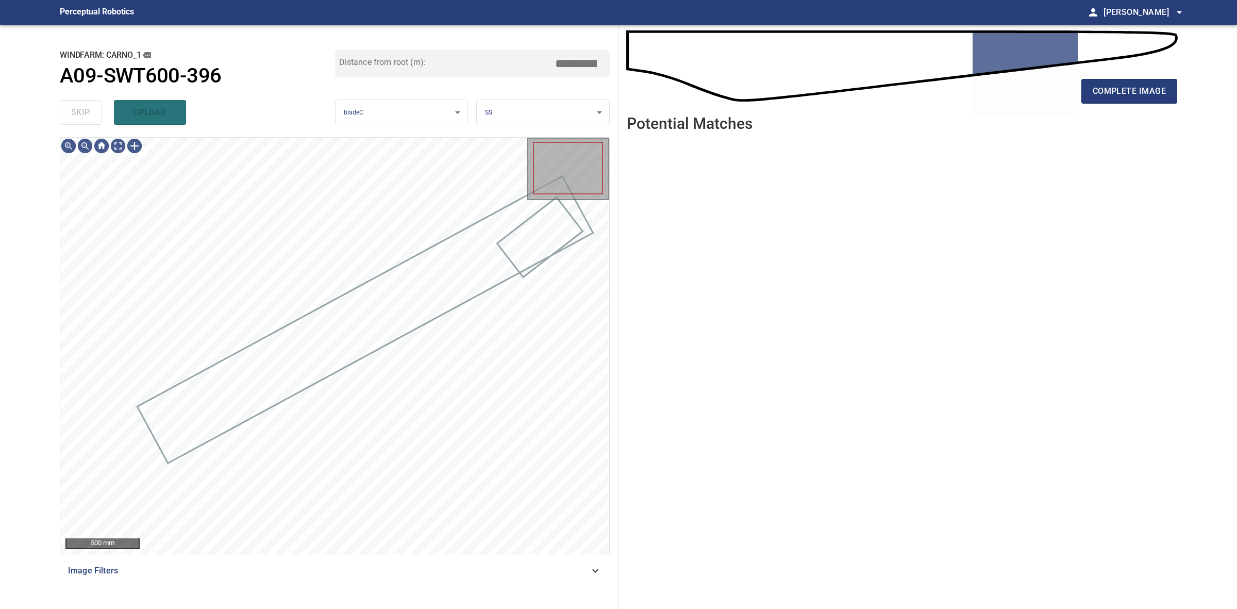
click at [76, 111] on div "skip upload" at bounding box center [197, 112] width 275 height 33
click at [1161, 90] on span "complete image" at bounding box center [1129, 91] width 73 height 14
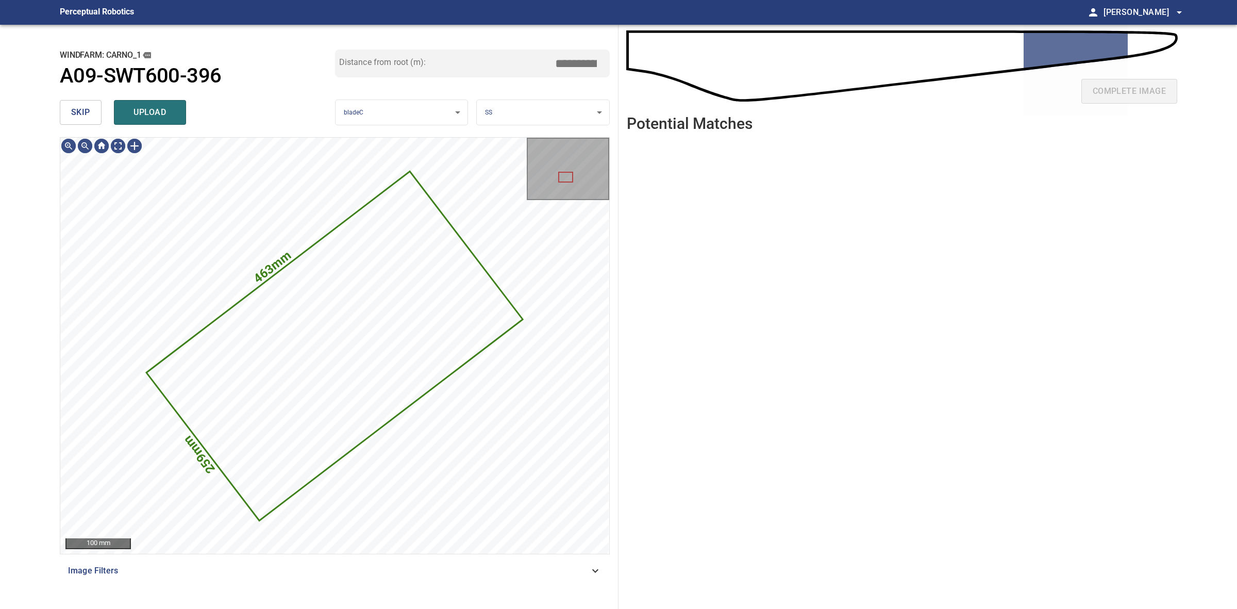
click at [92, 118] on button "skip" at bounding box center [81, 112] width 42 height 25
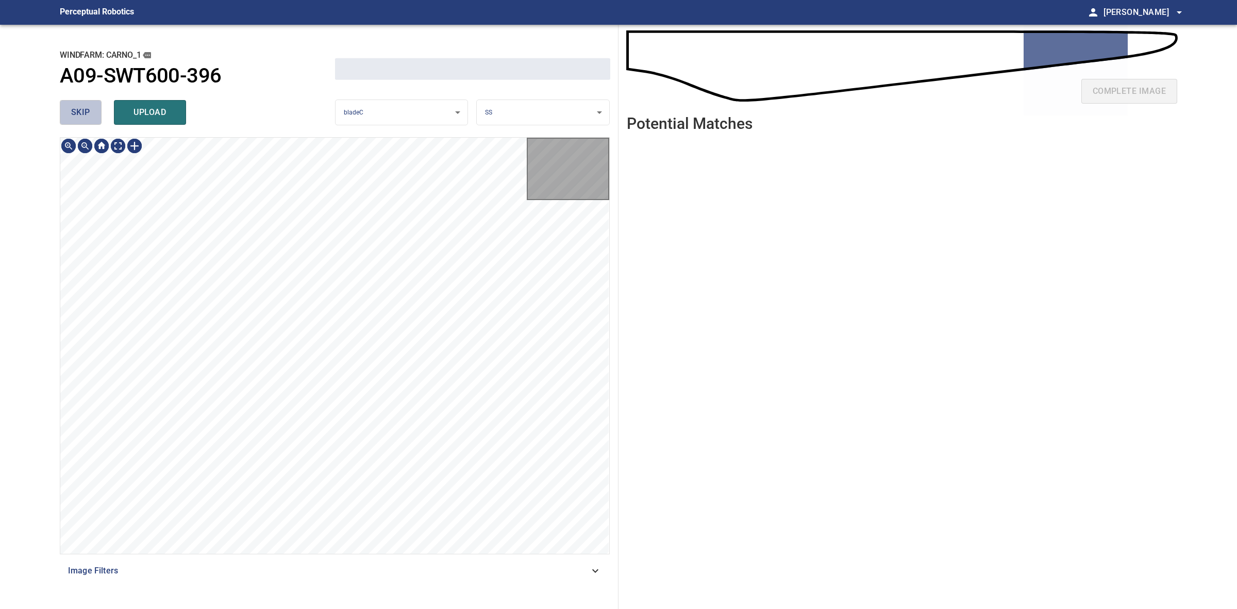
click at [92, 118] on button "skip" at bounding box center [81, 112] width 42 height 25
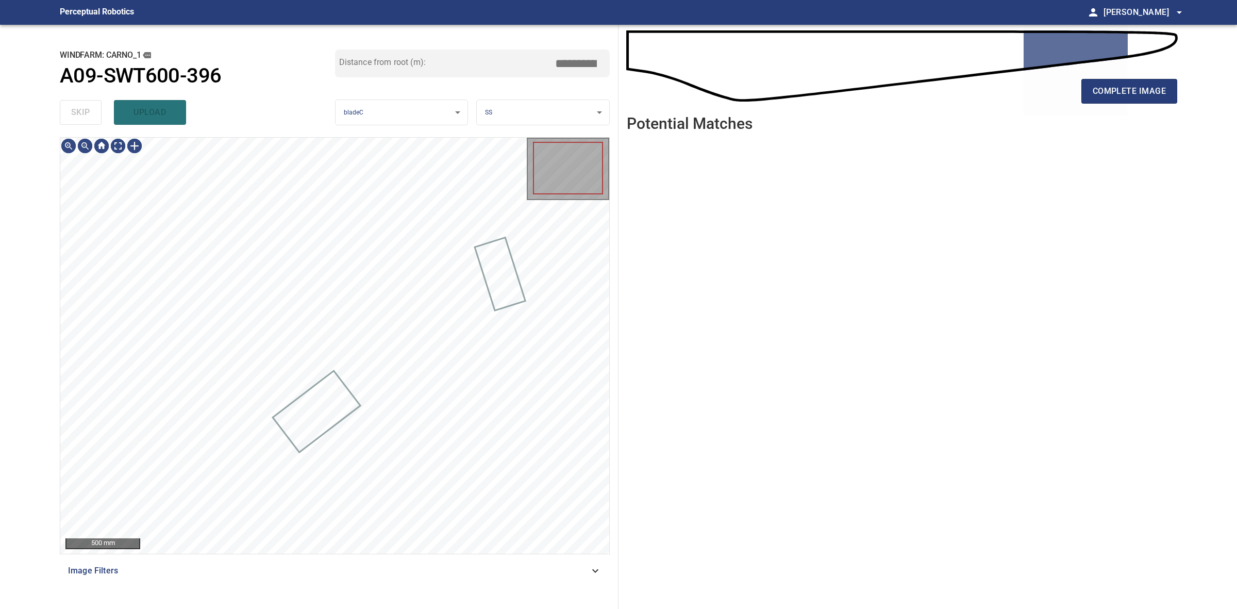
click at [92, 118] on div "skip upload" at bounding box center [197, 112] width 275 height 33
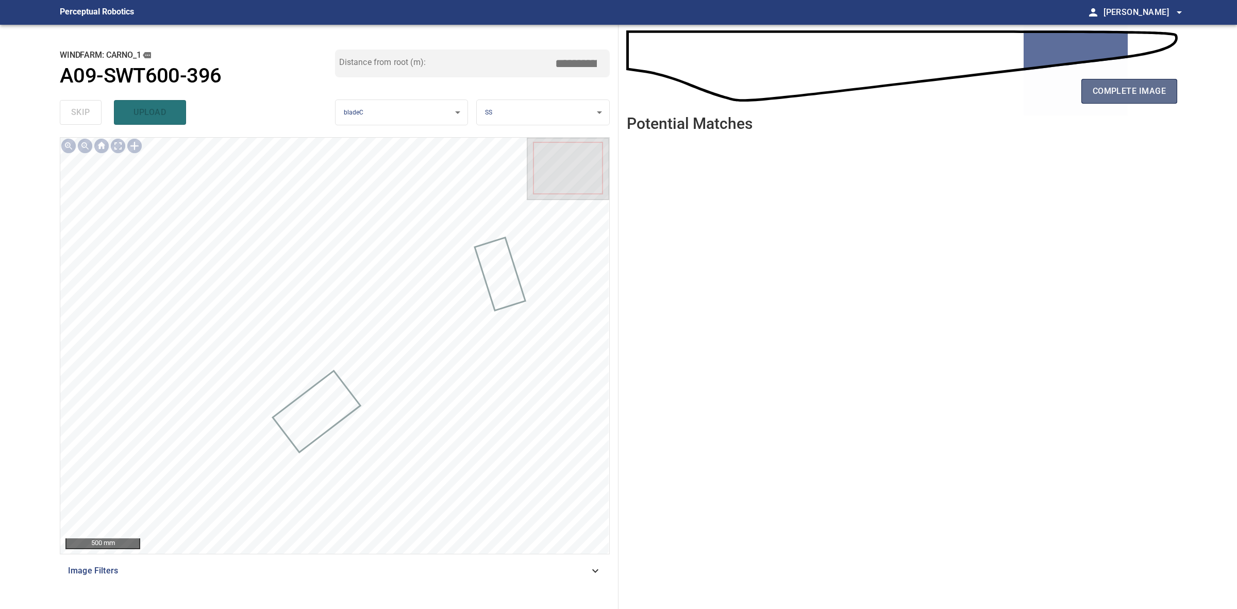
click at [1102, 99] on button "complete image" at bounding box center [1130, 91] width 96 height 25
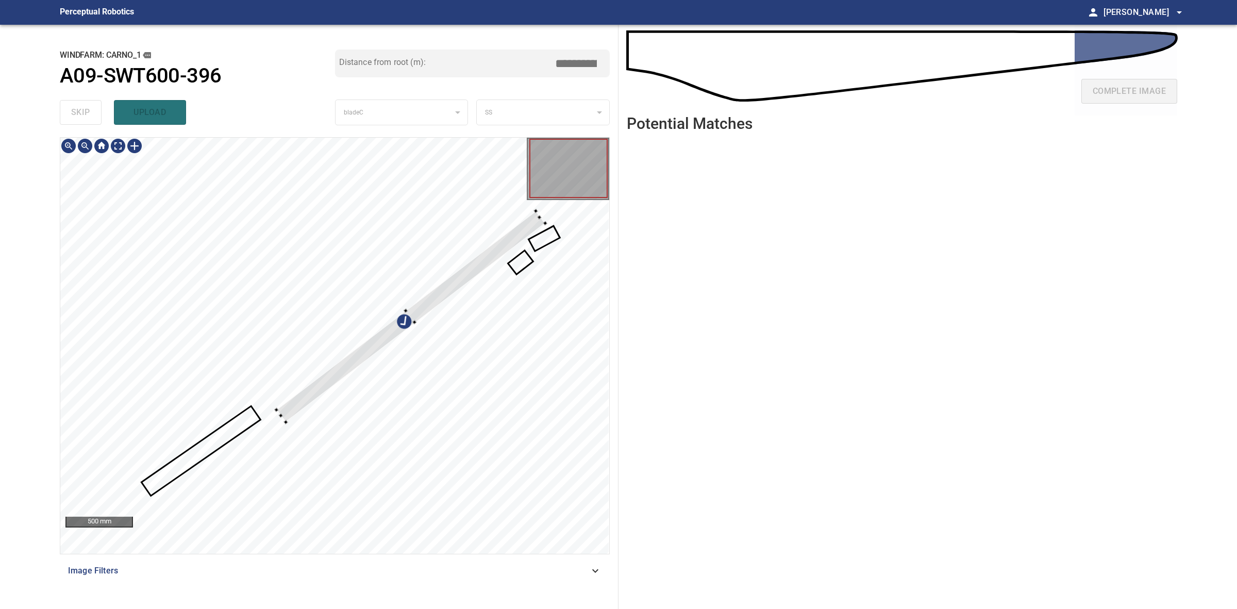
click at [286, 417] on div at bounding box center [410, 316] width 269 height 211
click at [295, 398] on div at bounding box center [399, 326] width 272 height 193
click at [554, 227] on div at bounding box center [334, 346] width 549 height 416
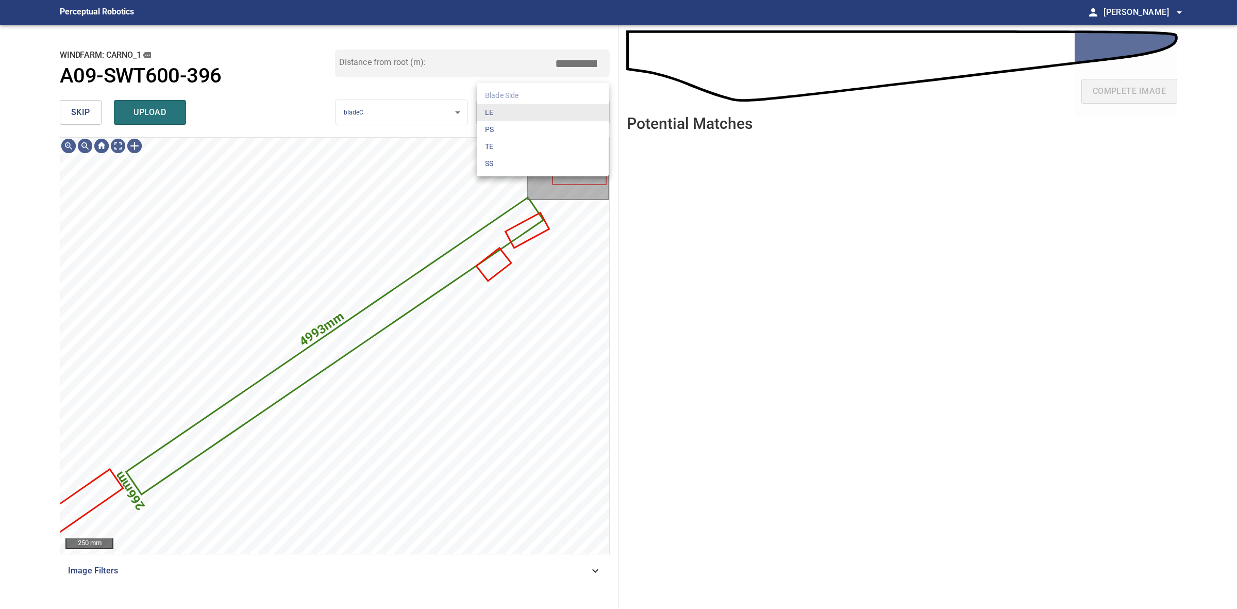
click at [527, 109] on body "**********" at bounding box center [618, 304] width 1237 height 609
click at [527, 109] on li "LE" at bounding box center [543, 112] width 132 height 17
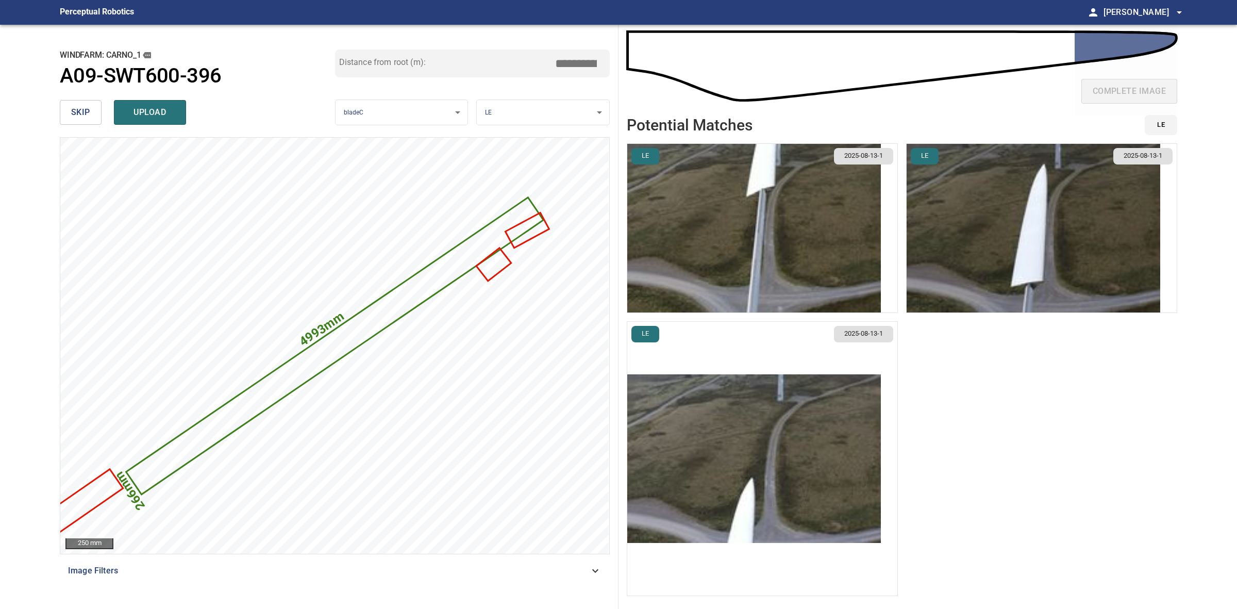
click at [981, 264] on img "button" at bounding box center [1034, 228] width 254 height 169
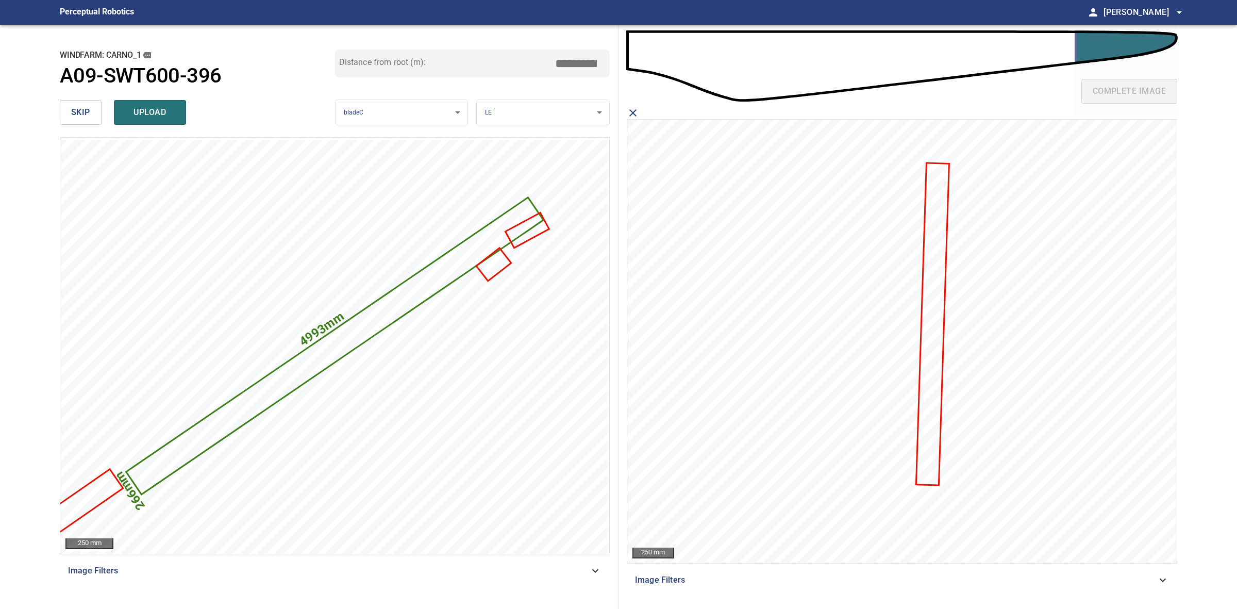
click at [938, 296] on icon at bounding box center [932, 324] width 31 height 321
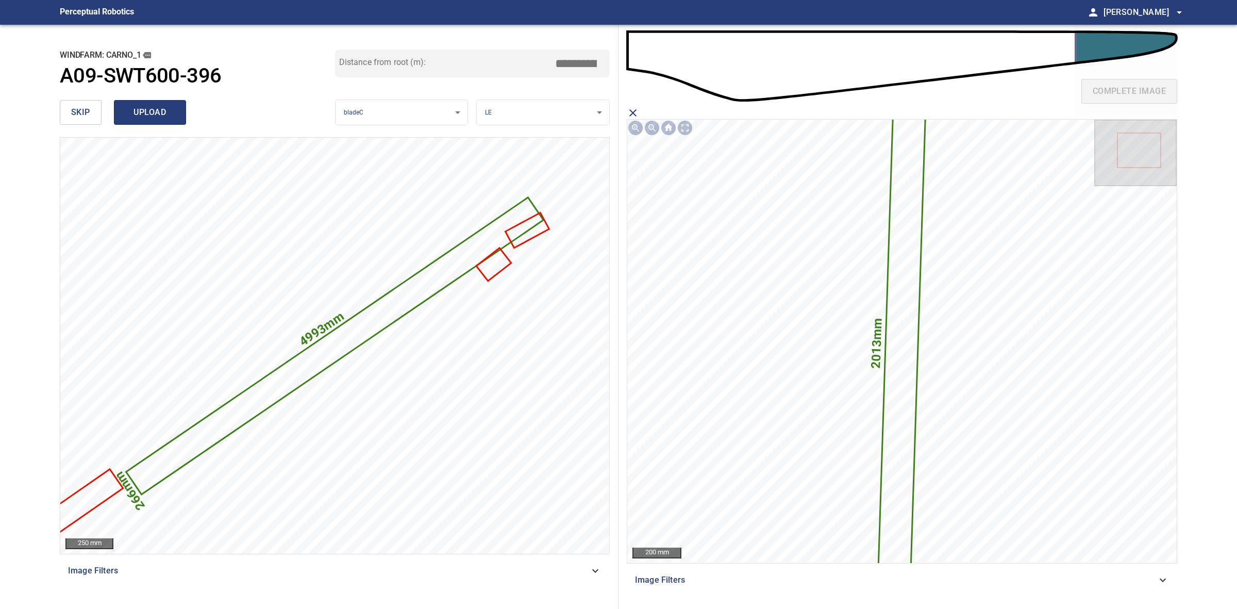
click at [171, 105] on span "upload" at bounding box center [149, 112] width 49 height 14
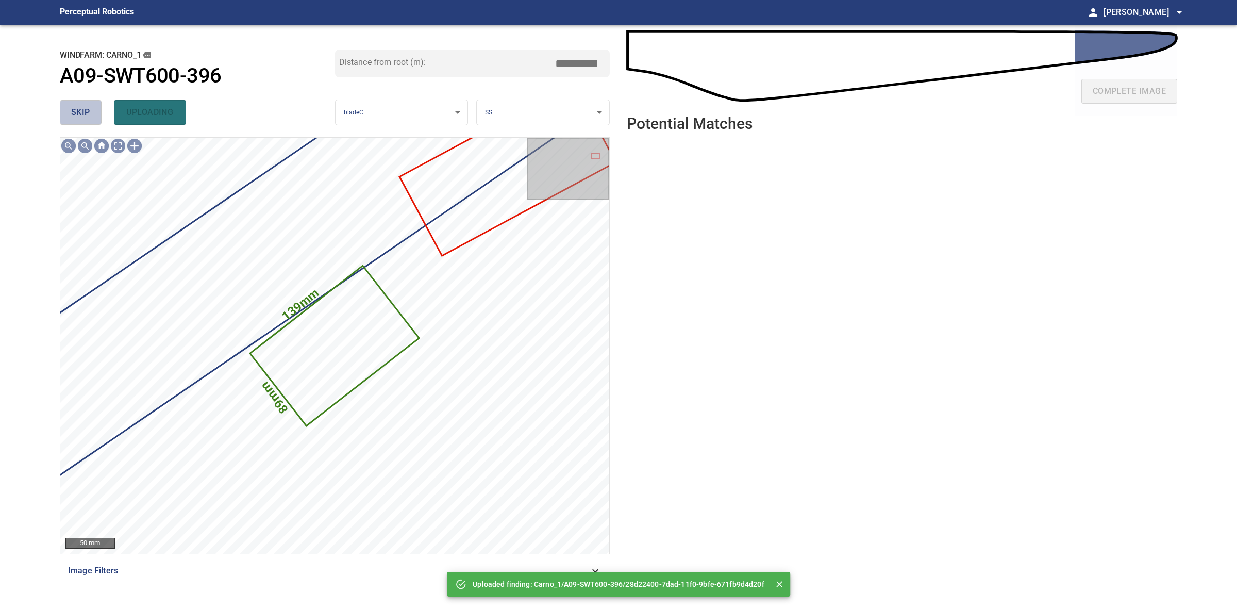
click at [73, 107] on span "skip" at bounding box center [80, 112] width 19 height 14
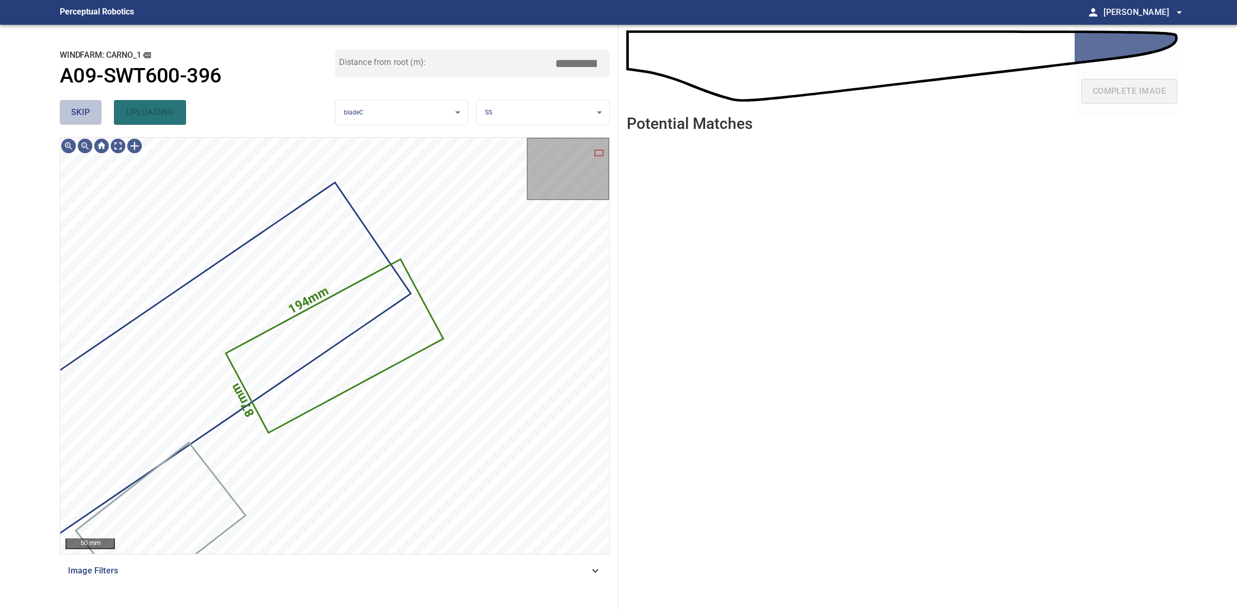
click at [73, 107] on span "skip" at bounding box center [80, 112] width 19 height 14
click at [73, 107] on div "skip uploading" at bounding box center [197, 112] width 275 height 33
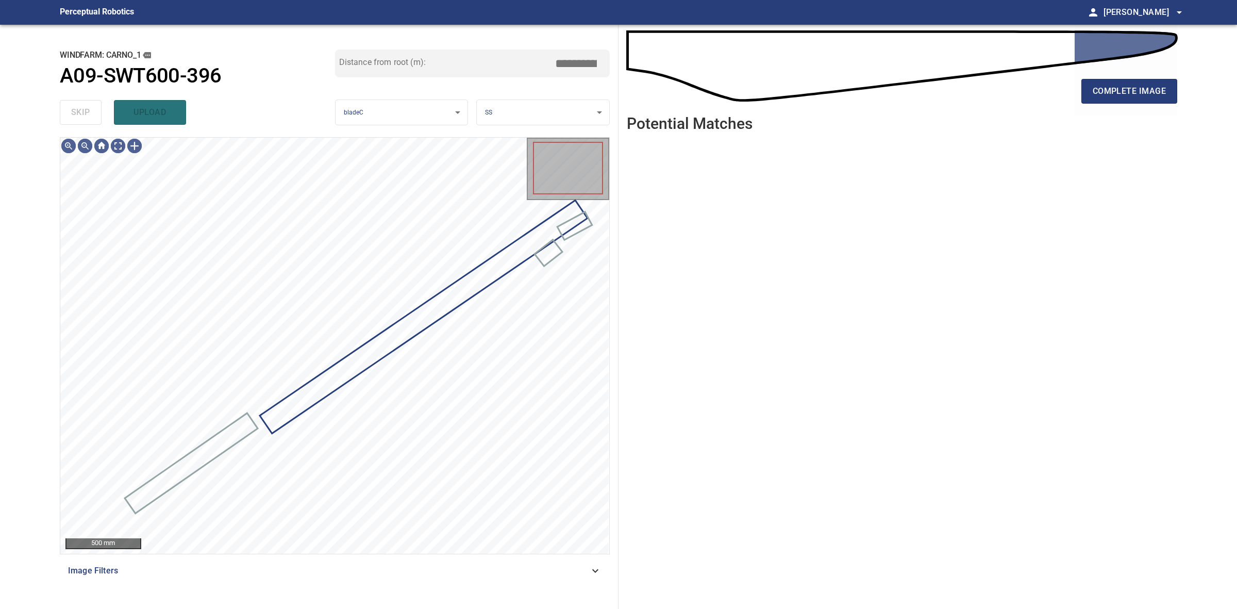
click at [73, 107] on div "skip upload" at bounding box center [197, 112] width 275 height 33
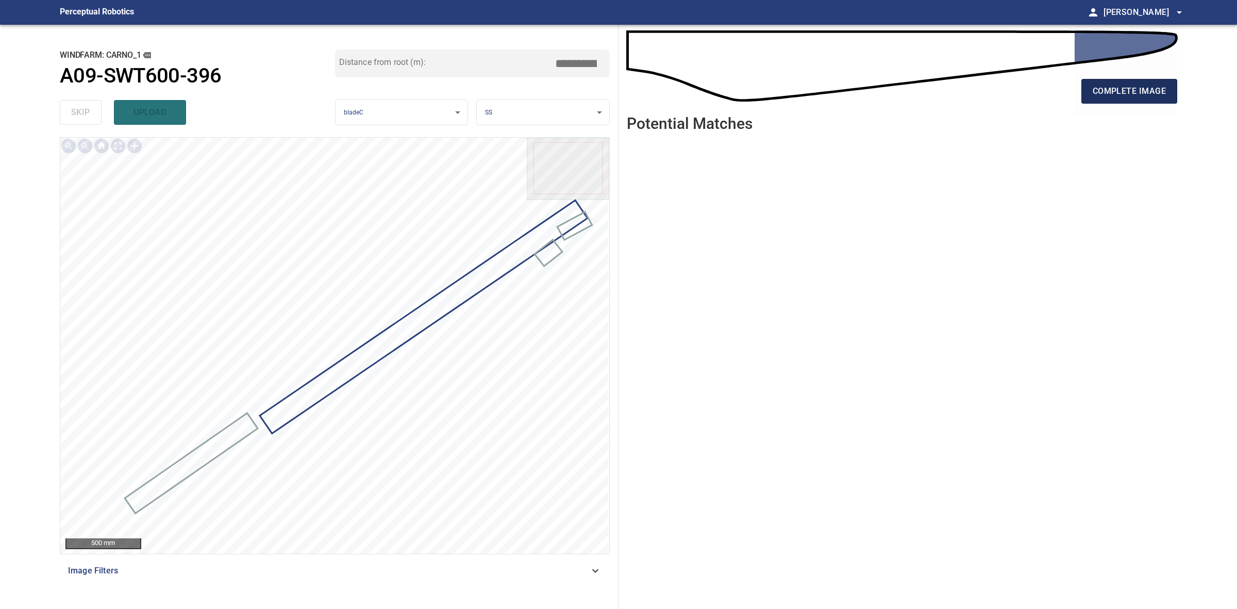
click at [1100, 97] on span "complete image" at bounding box center [1129, 91] width 73 height 14
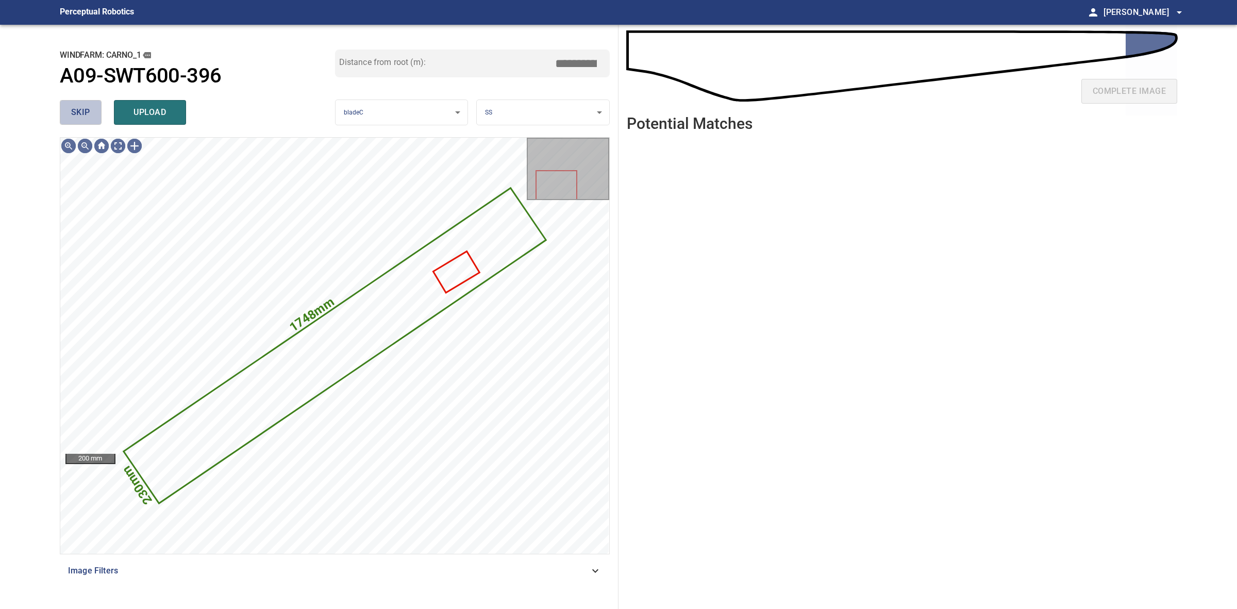
click at [91, 119] on button "skip" at bounding box center [81, 112] width 42 height 25
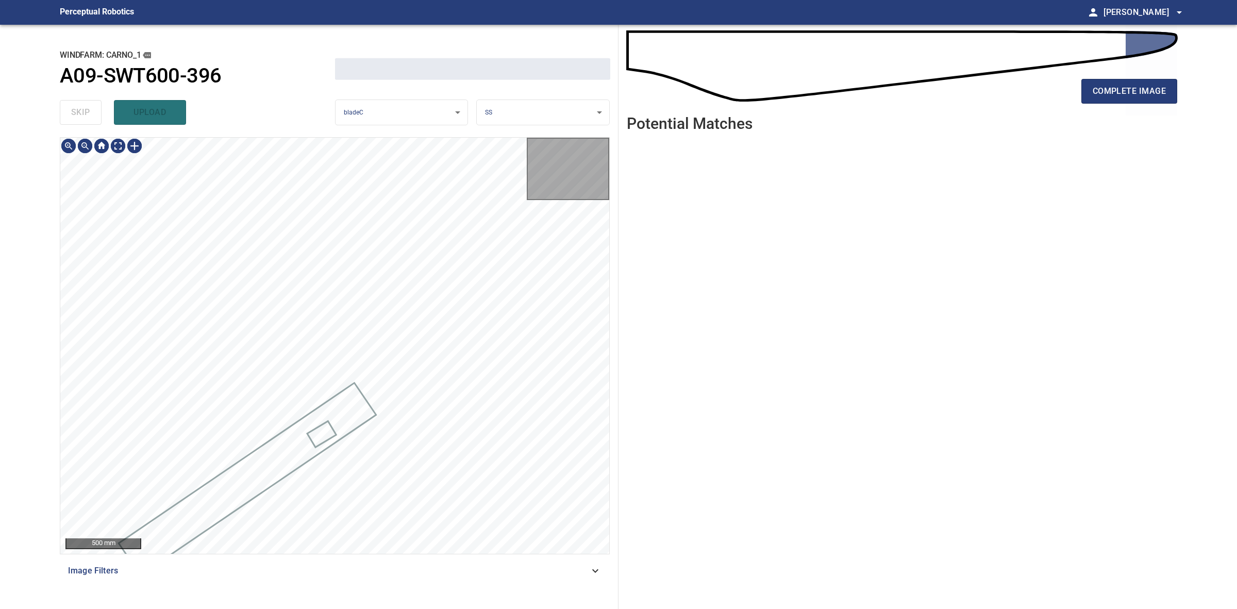
click at [91, 119] on div "skip upload" at bounding box center [197, 112] width 275 height 33
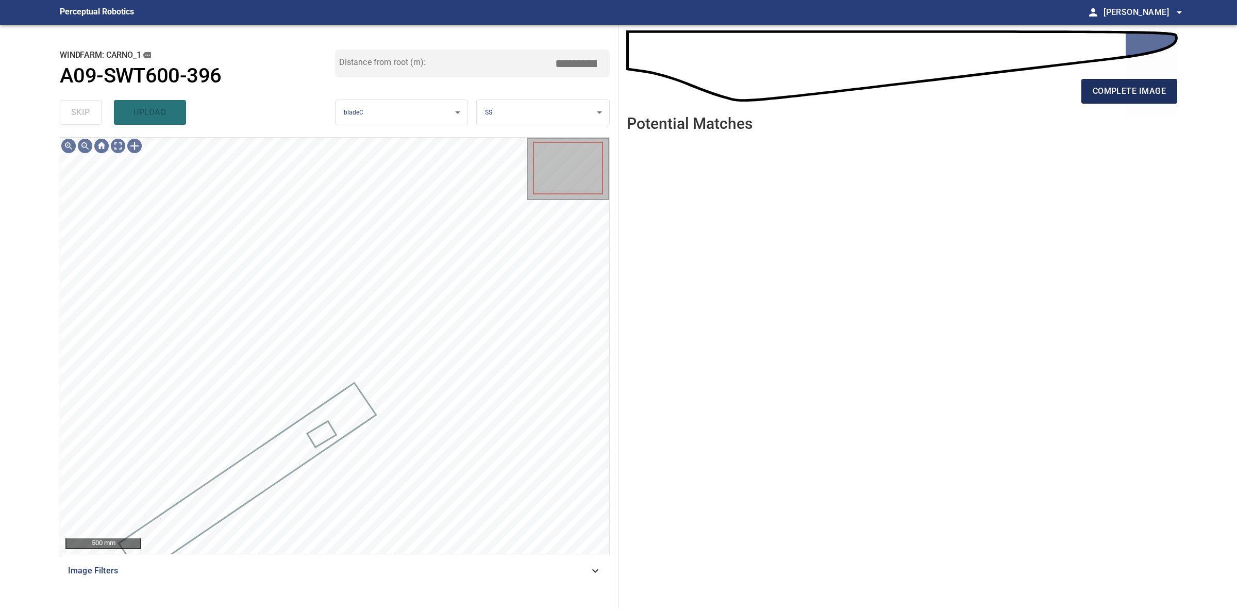
click at [1114, 83] on button "complete image" at bounding box center [1130, 91] width 96 height 25
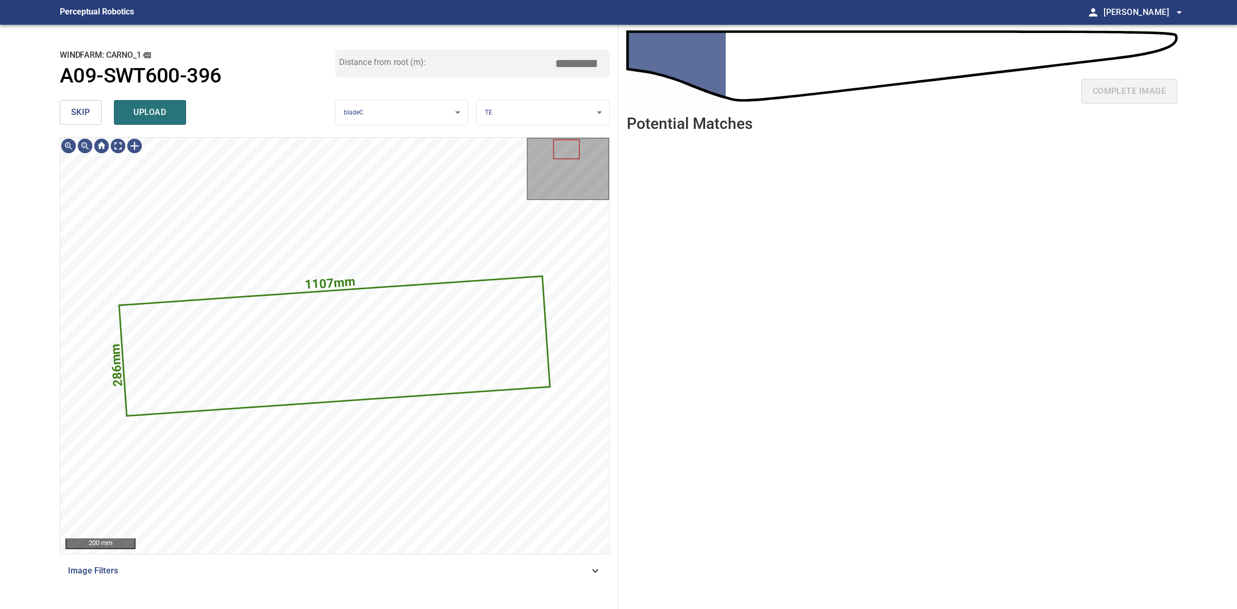
click at [97, 119] on button "skip" at bounding box center [81, 112] width 42 height 25
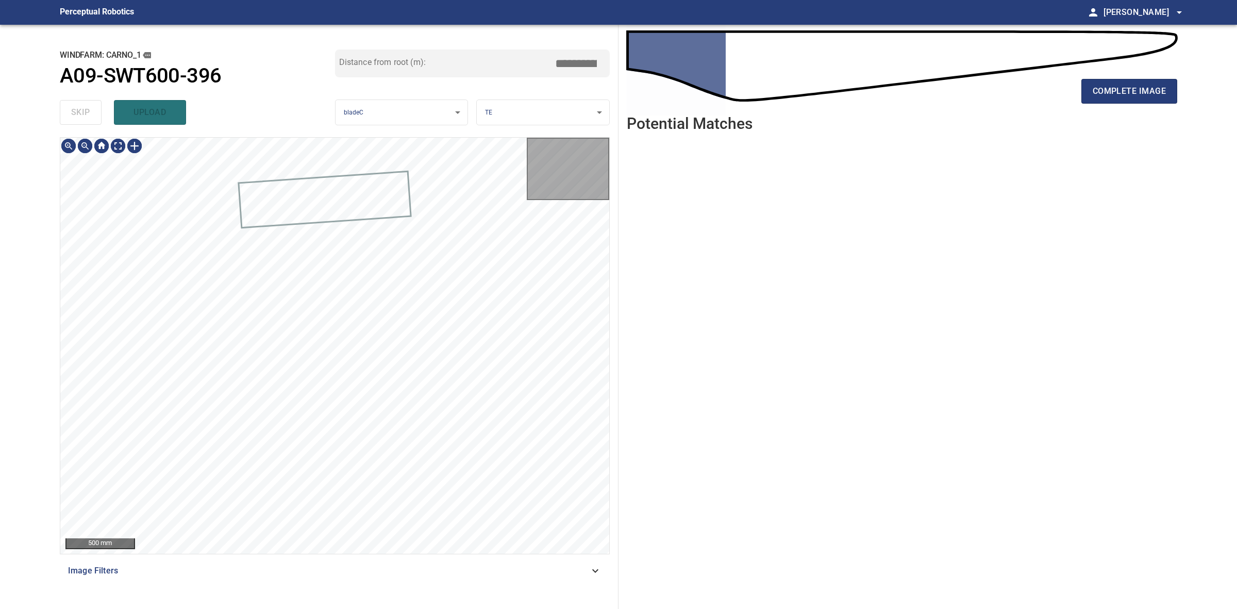
click at [97, 119] on div "skip upload" at bounding box center [197, 112] width 275 height 33
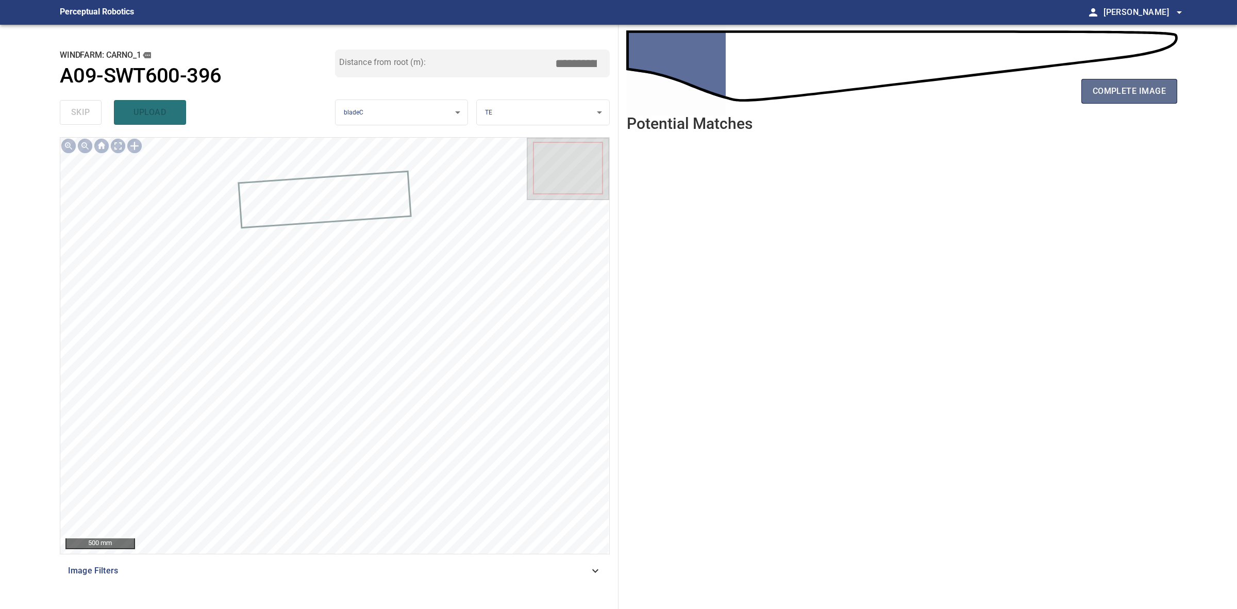
click at [1153, 99] on button "complete image" at bounding box center [1130, 91] width 96 height 25
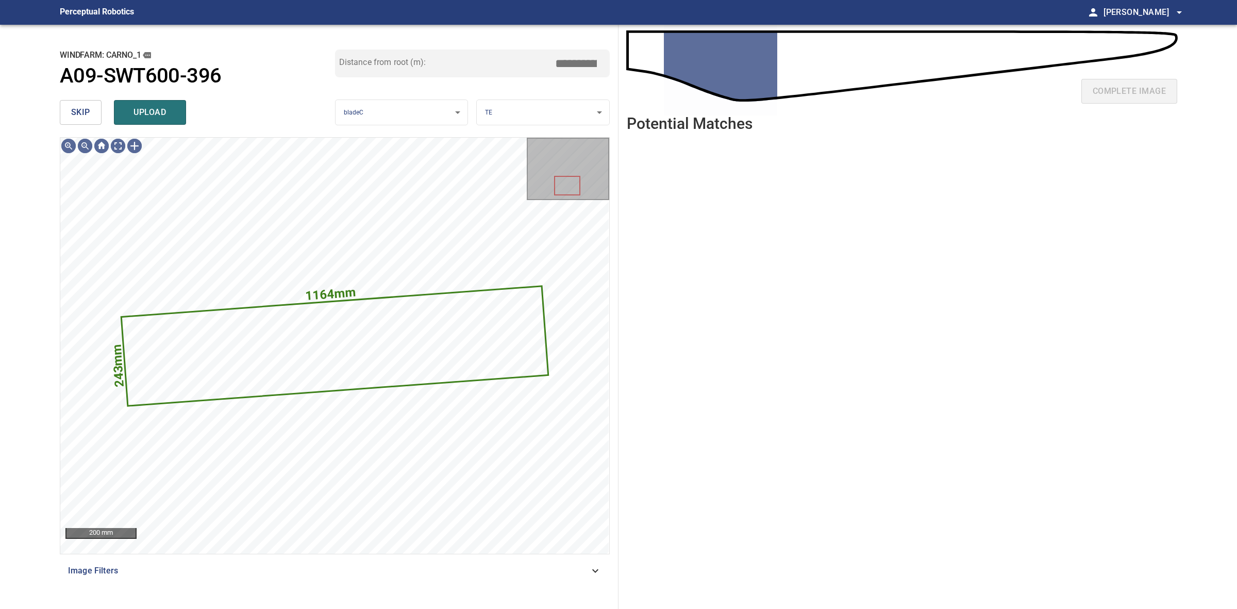
click at [91, 111] on button "skip" at bounding box center [81, 112] width 42 height 25
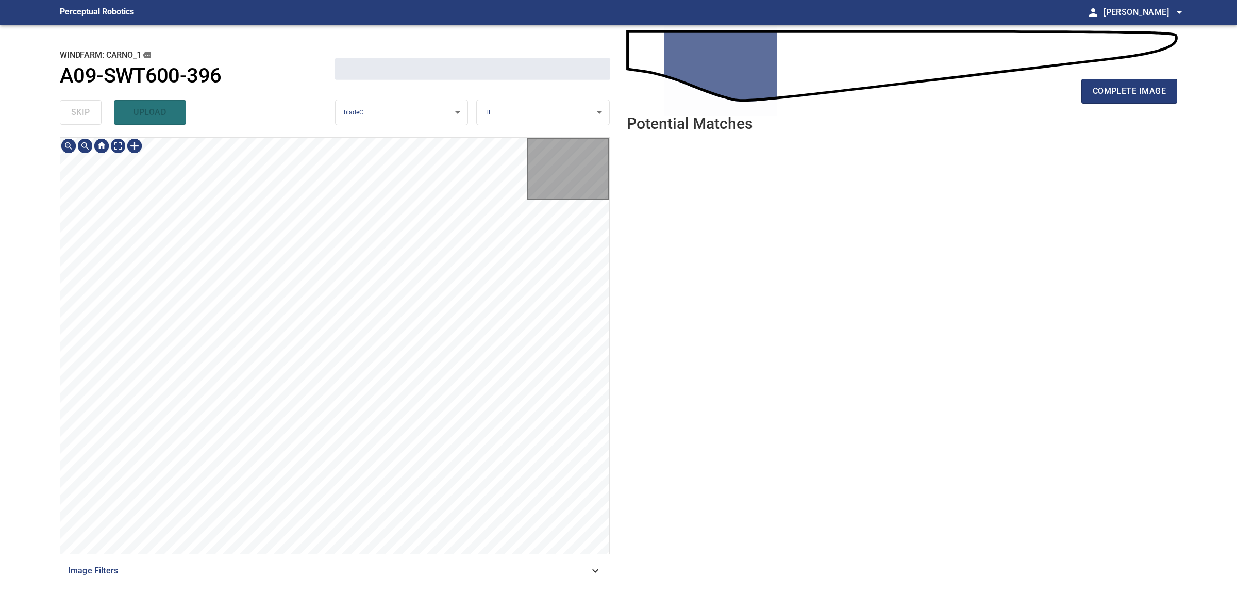
click at [91, 111] on div "skip upload" at bounding box center [197, 112] width 275 height 33
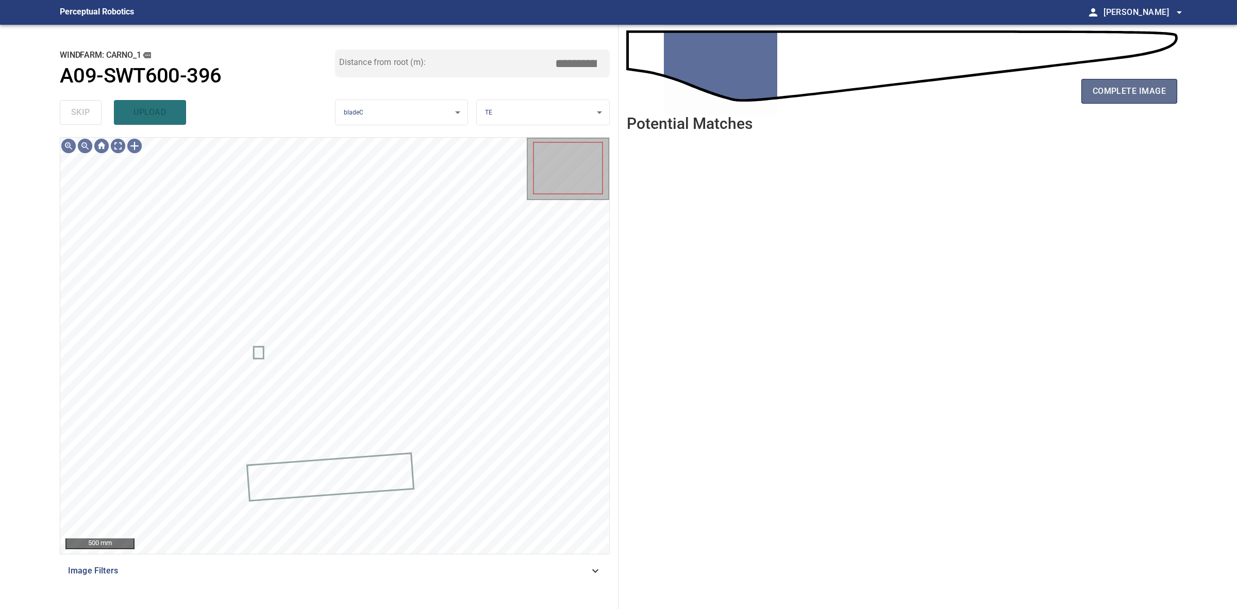
click at [1097, 97] on span "complete image" at bounding box center [1129, 91] width 73 height 14
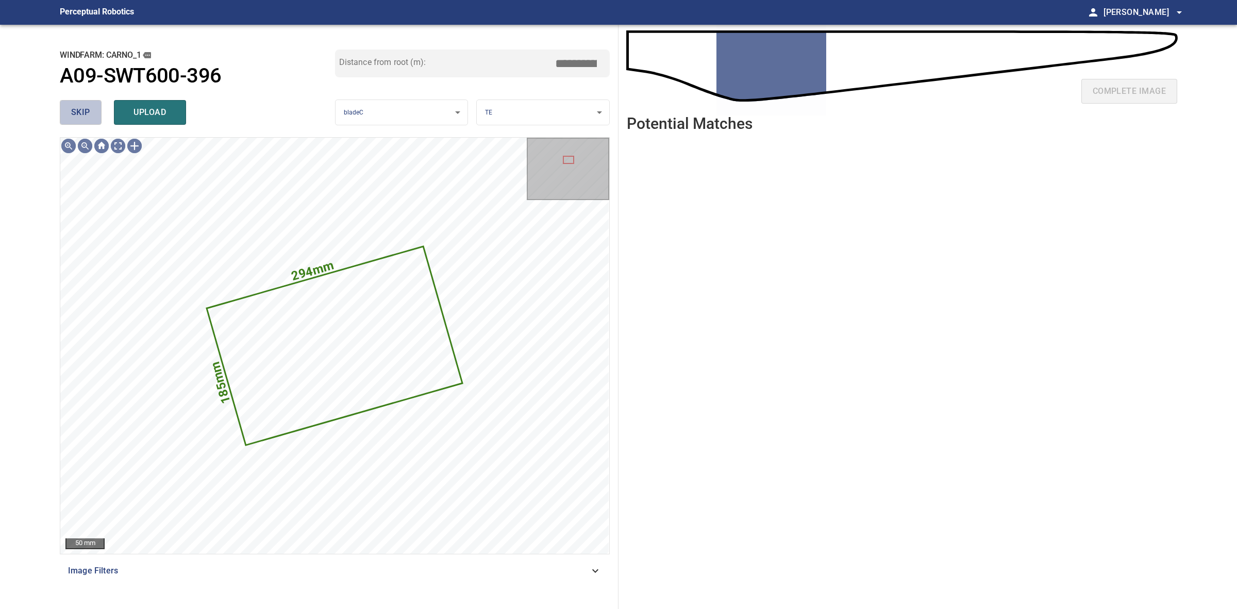
click at [84, 111] on span "skip" at bounding box center [80, 112] width 19 height 14
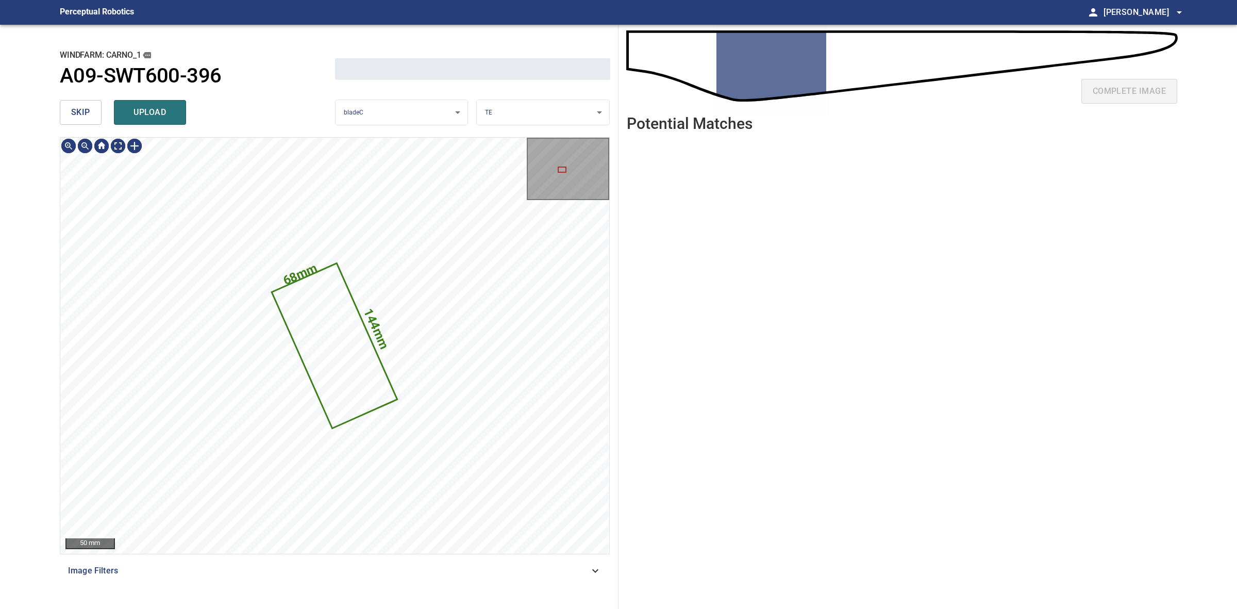
click at [84, 111] on span "skip" at bounding box center [80, 112] width 19 height 14
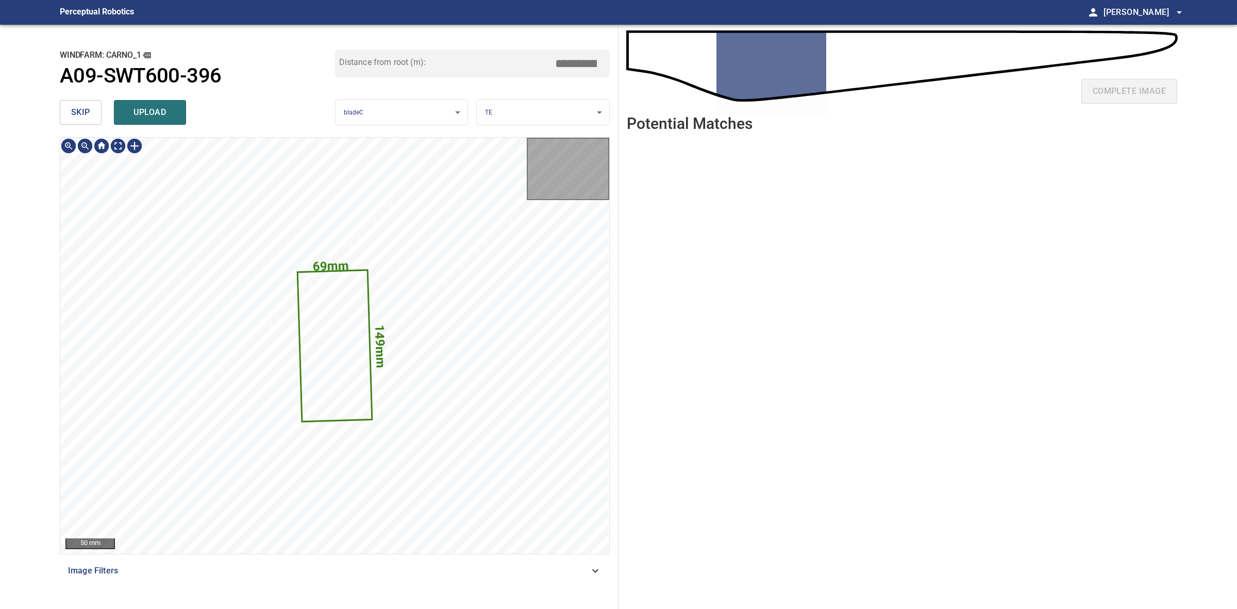
click at [84, 111] on span "skip" at bounding box center [80, 112] width 19 height 14
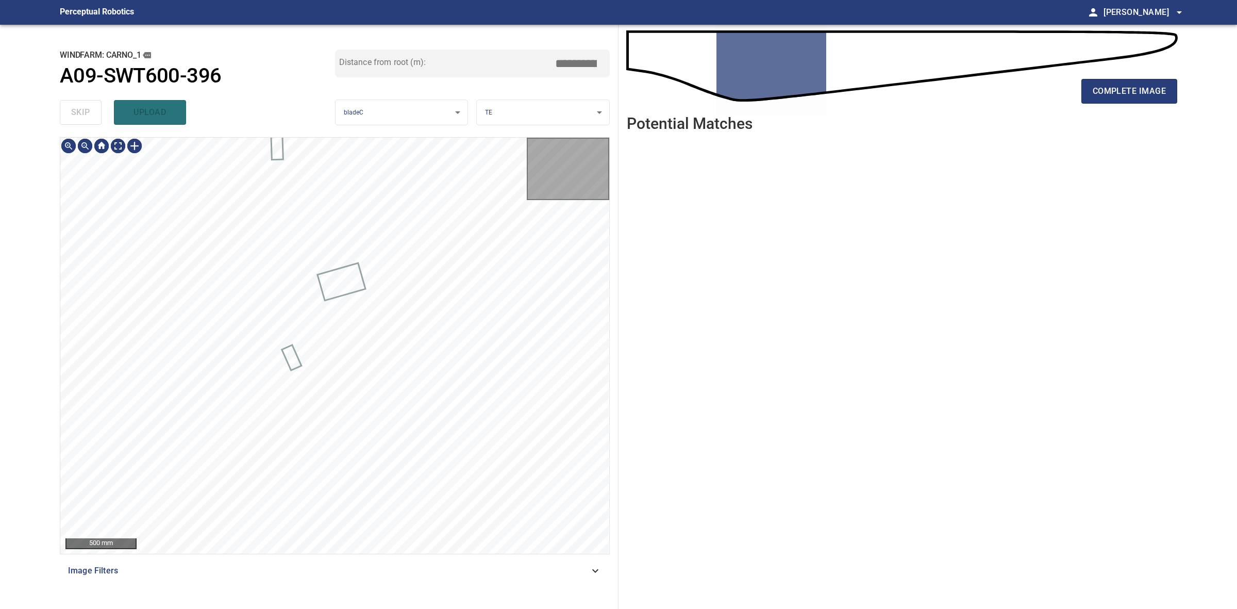
click at [84, 111] on div "skip upload" at bounding box center [197, 112] width 275 height 33
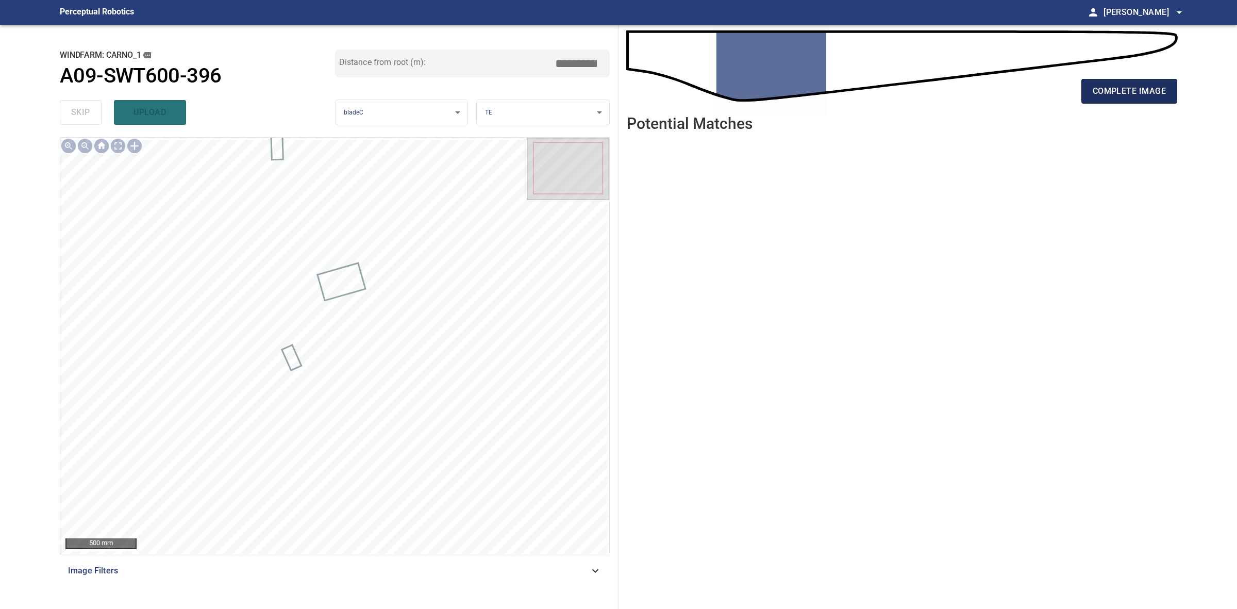
click at [1160, 95] on span "complete image" at bounding box center [1129, 91] width 73 height 14
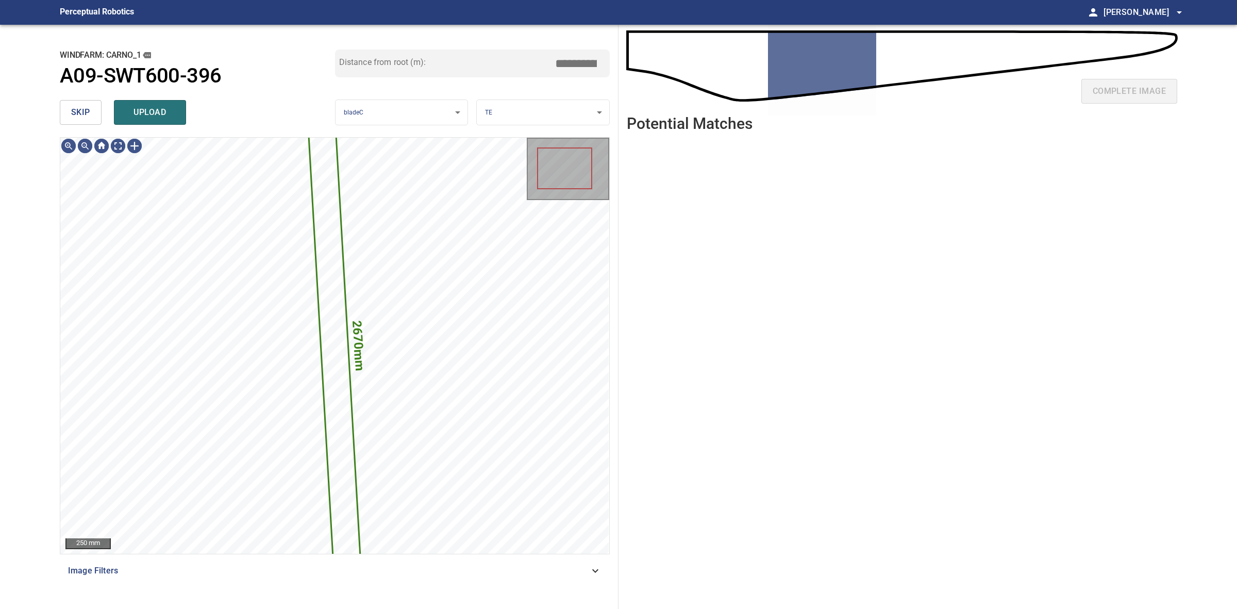
click at [96, 123] on button "skip" at bounding box center [81, 112] width 42 height 25
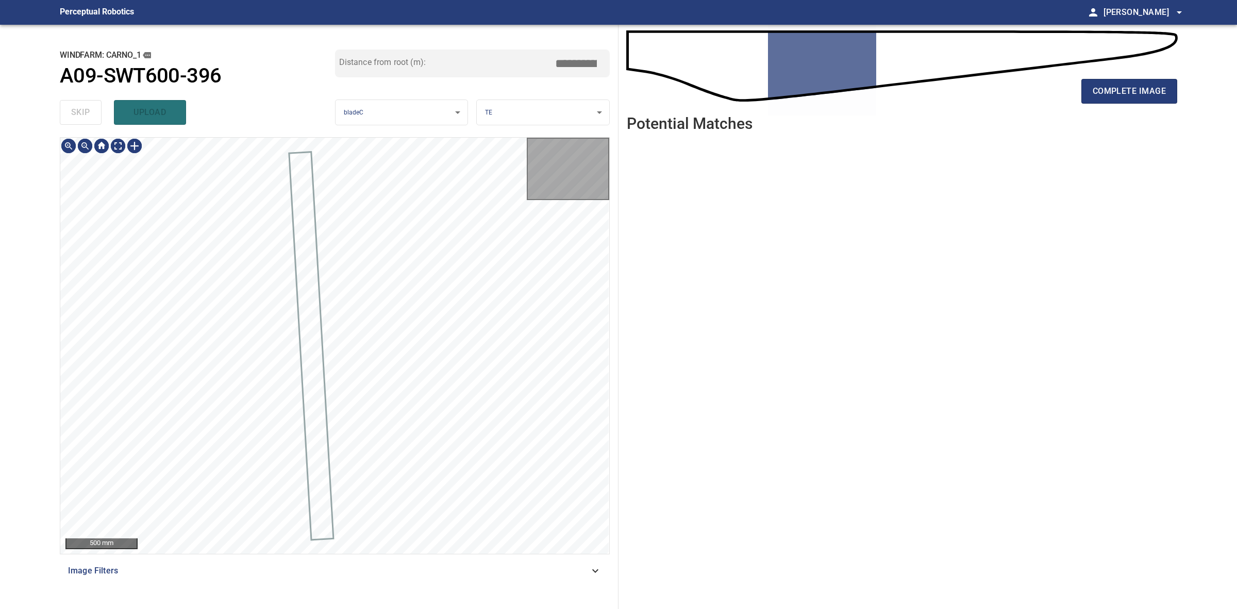
click at [96, 123] on div "skip upload" at bounding box center [197, 112] width 275 height 33
click at [1124, 107] on div "complete image" at bounding box center [902, 95] width 551 height 41
click at [1123, 104] on div "complete image" at bounding box center [902, 95] width 551 height 41
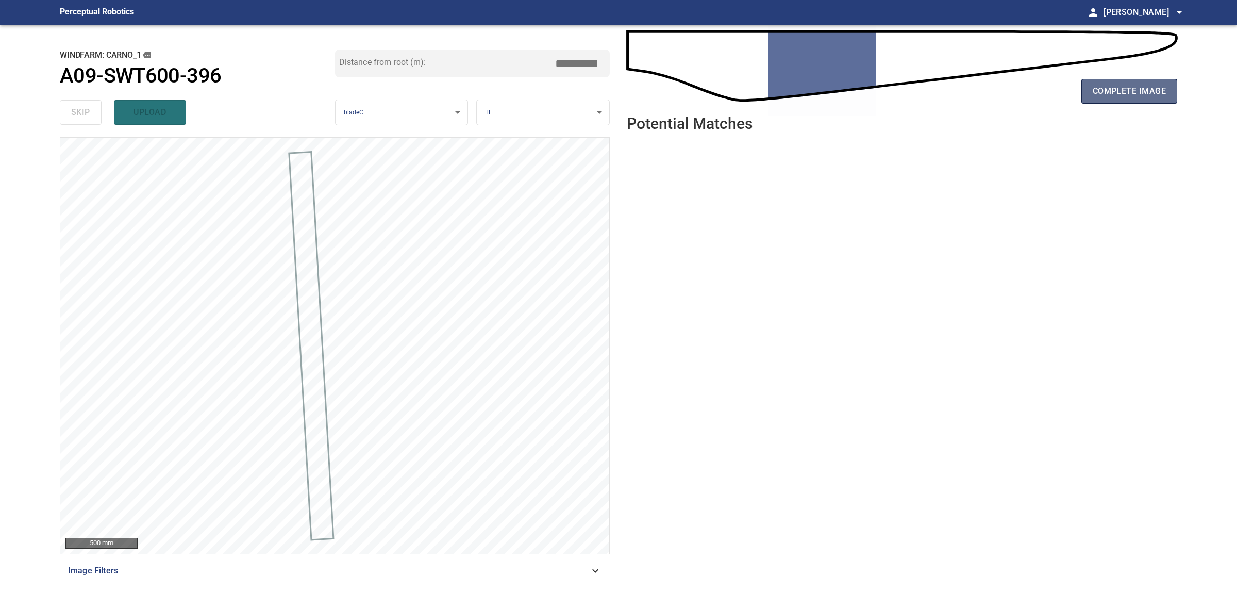
click at [1122, 102] on button "complete image" at bounding box center [1130, 91] width 96 height 25
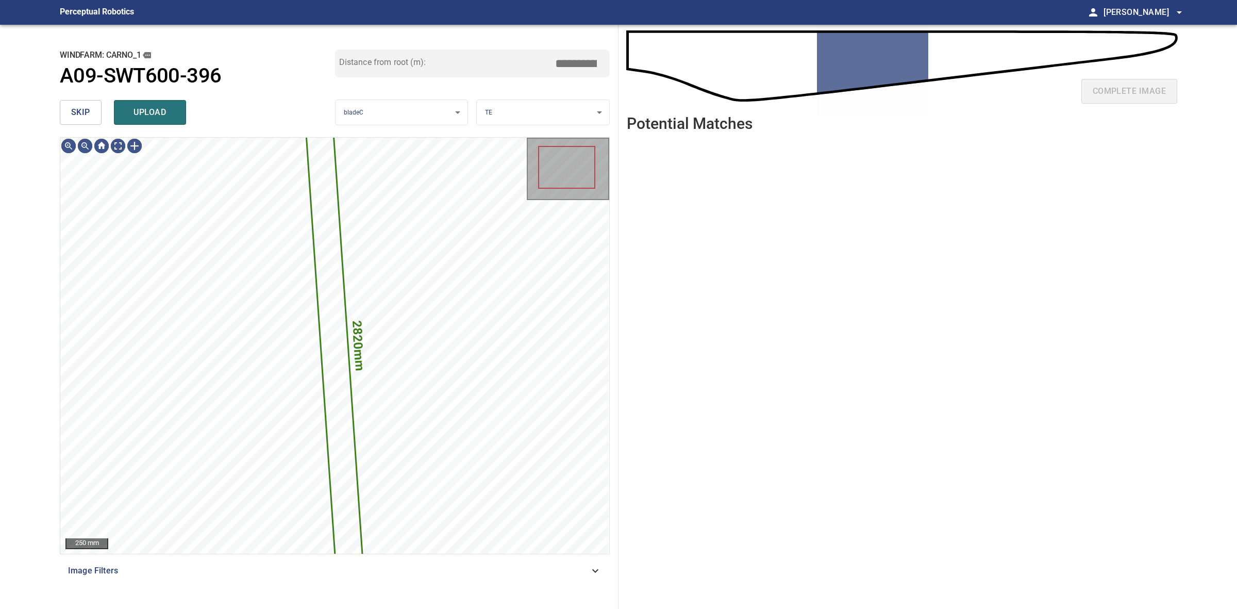
click at [93, 106] on button "skip" at bounding box center [81, 112] width 42 height 25
click at [93, 106] on div "skip upload" at bounding box center [197, 112] width 275 height 33
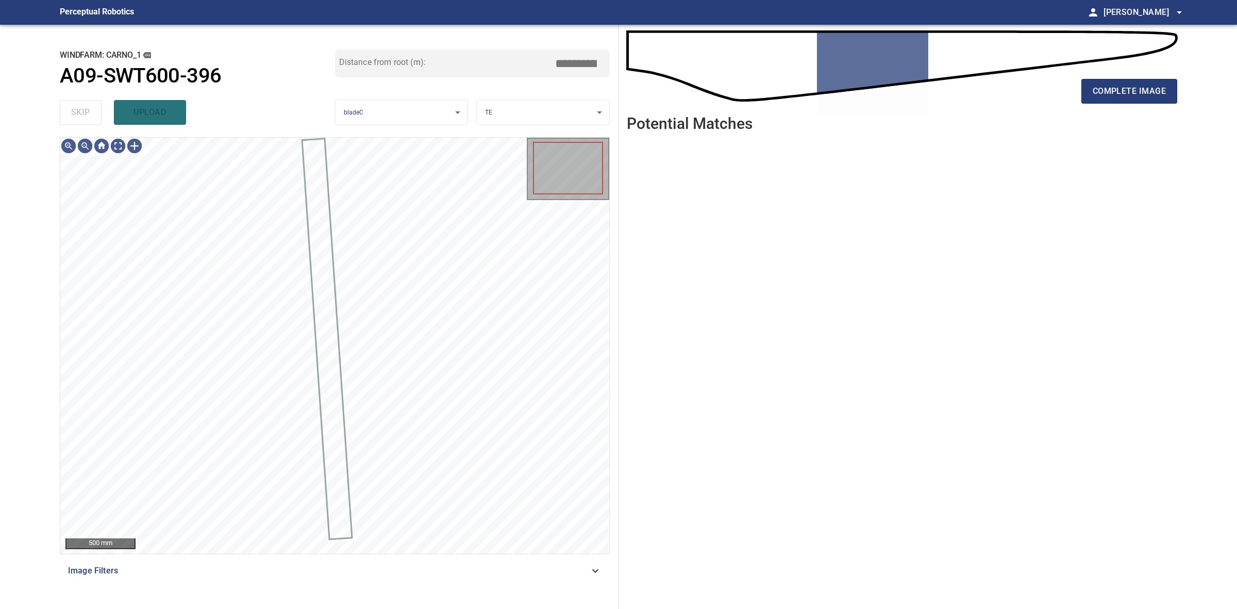
click at [93, 106] on div "skip upload" at bounding box center [197, 112] width 275 height 33
click at [1102, 98] on span "complete image" at bounding box center [1129, 91] width 73 height 14
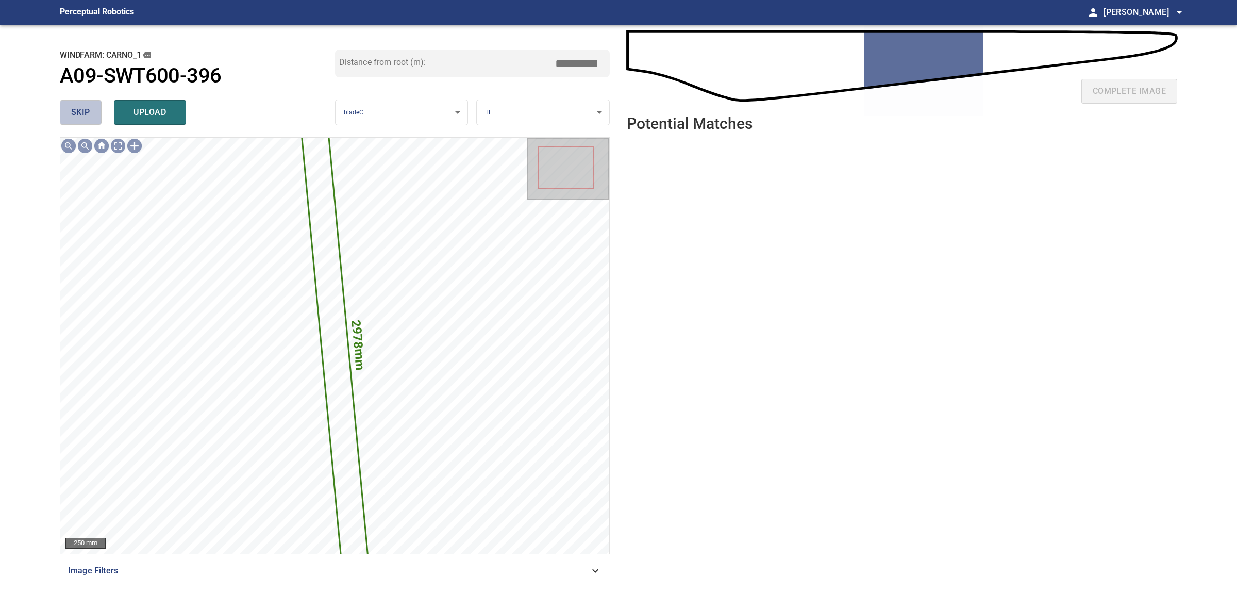
click at [77, 110] on span "skip" at bounding box center [80, 112] width 19 height 14
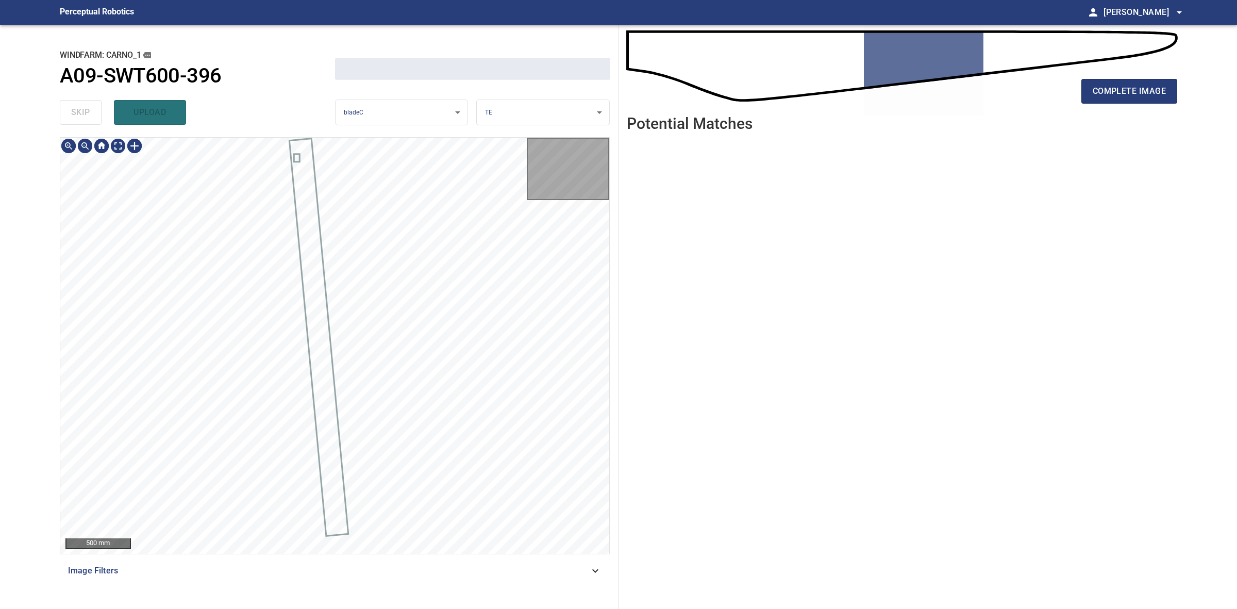
click at [77, 110] on div "skip upload" at bounding box center [197, 112] width 275 height 33
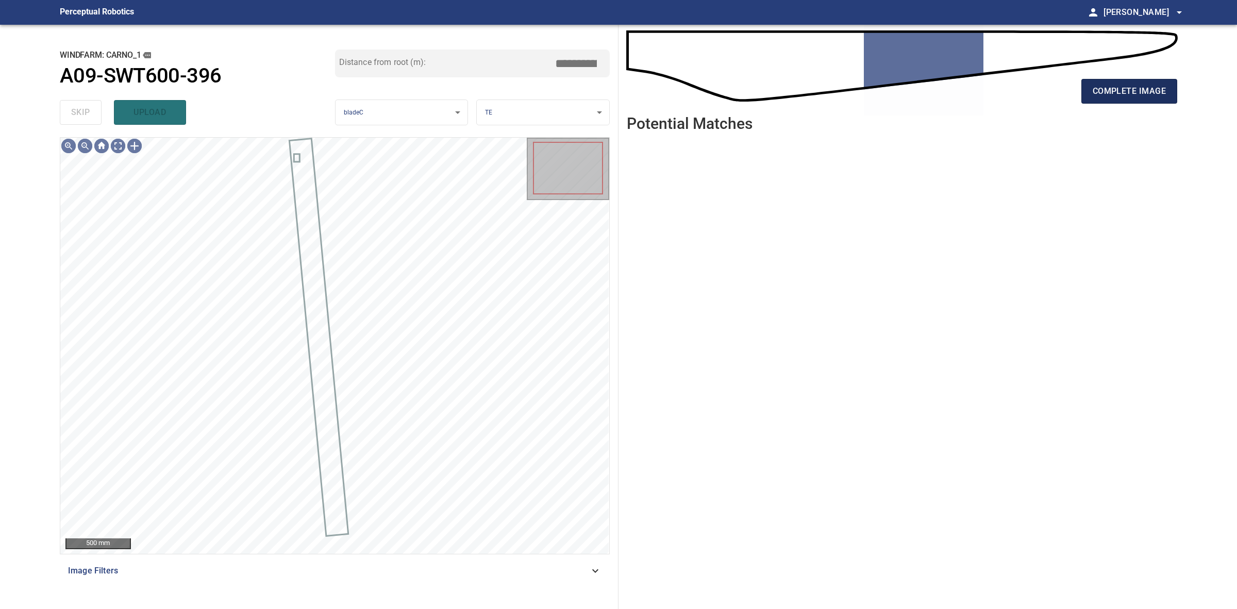
click at [1135, 81] on button "complete image" at bounding box center [1130, 91] width 96 height 25
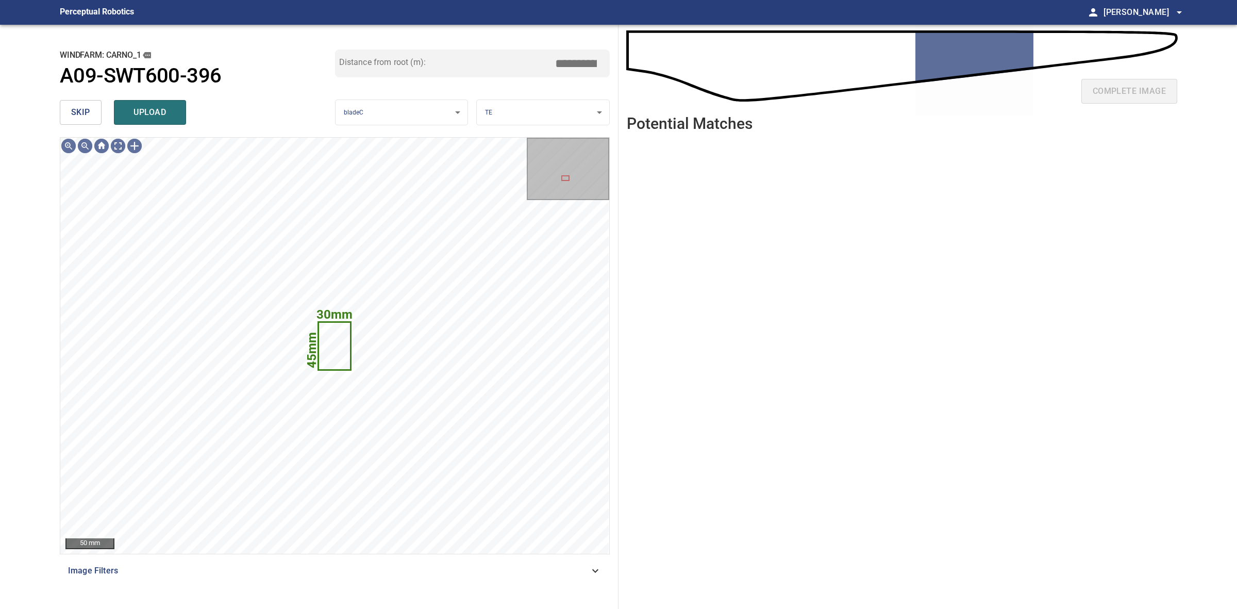
click at [94, 113] on button "skip" at bounding box center [81, 112] width 42 height 25
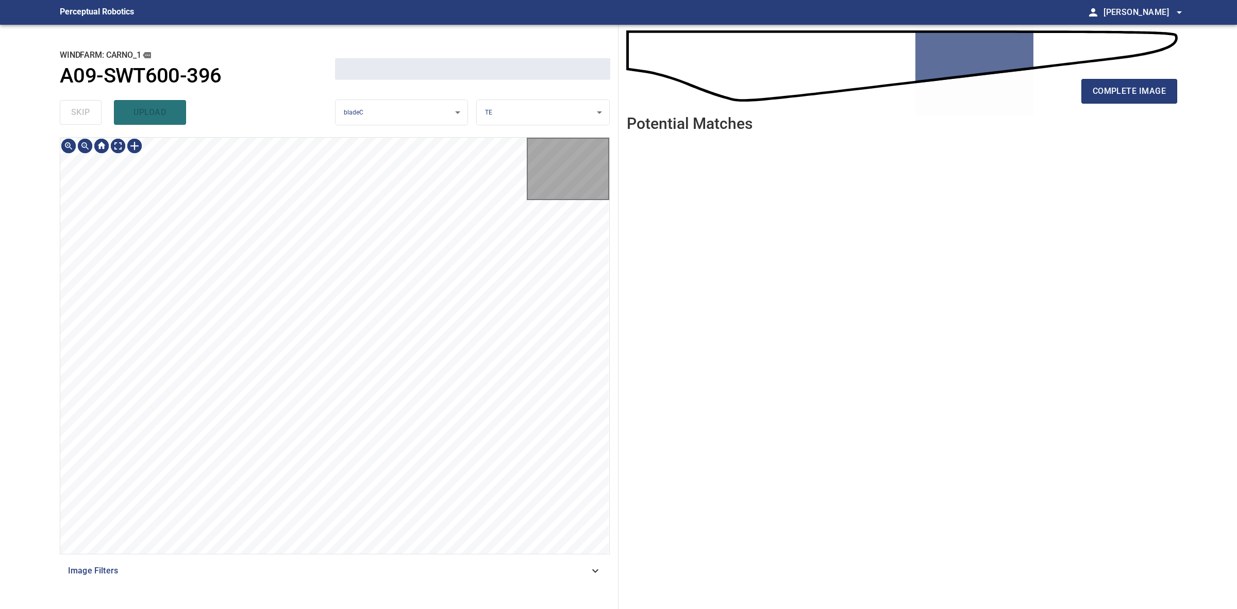
click at [94, 113] on div "skip upload" at bounding box center [197, 112] width 275 height 33
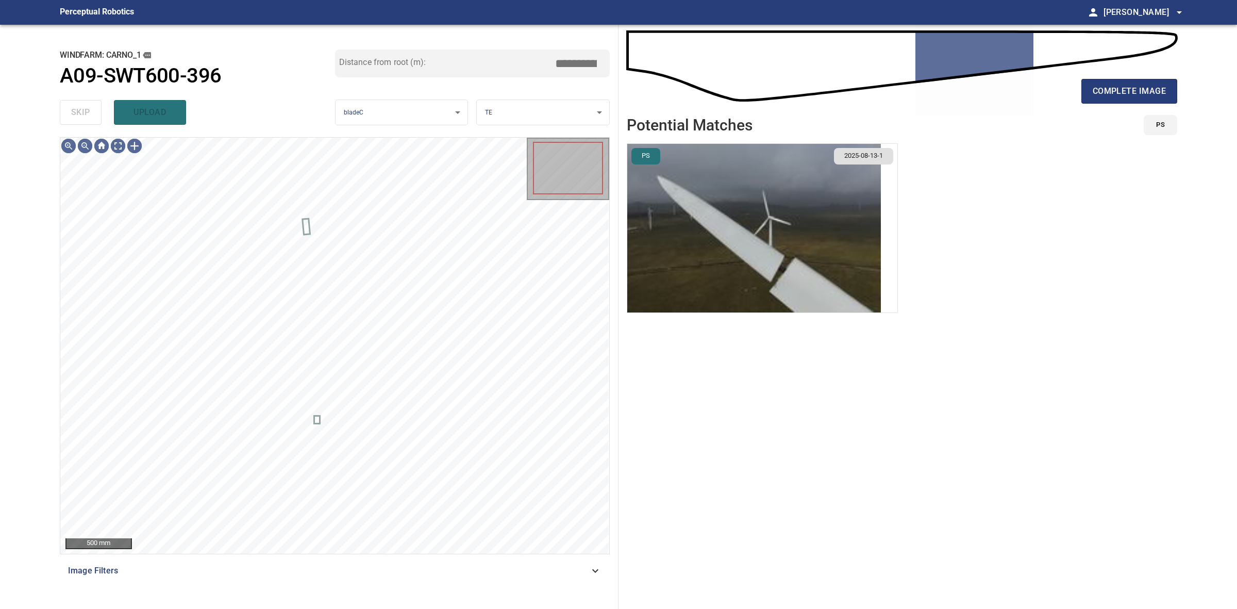
click at [94, 113] on div "skip upload" at bounding box center [197, 112] width 275 height 33
click at [1160, 83] on button "complete image" at bounding box center [1130, 91] width 96 height 25
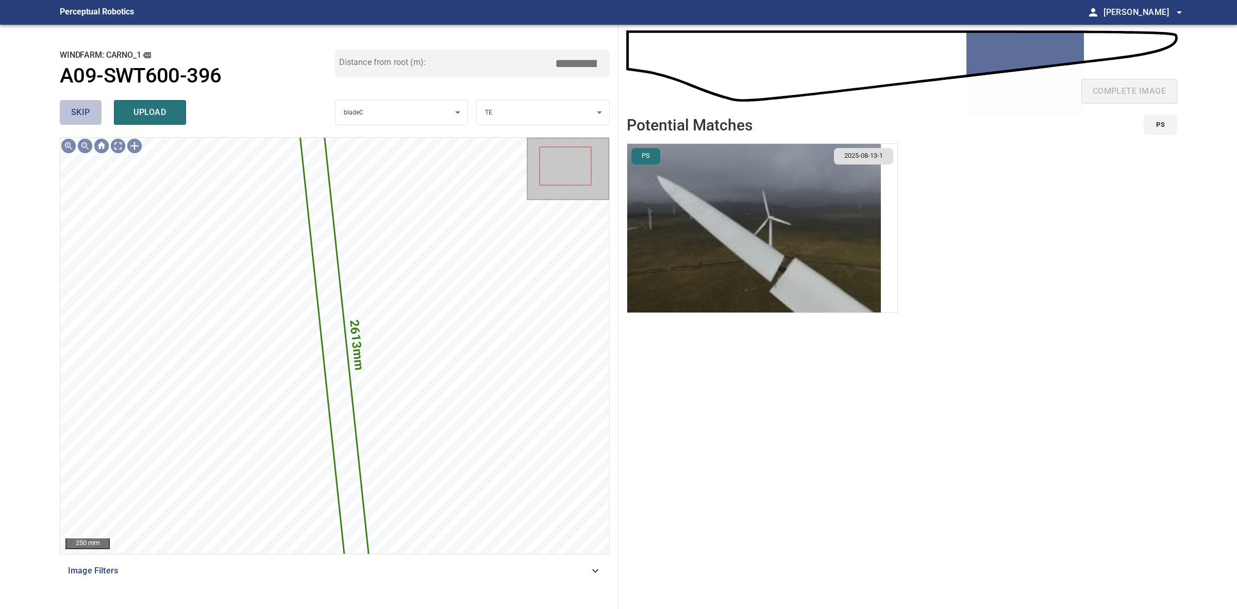
click at [69, 102] on button "skip" at bounding box center [81, 112] width 42 height 25
click at [69, 102] on div "skip upload" at bounding box center [197, 112] width 275 height 33
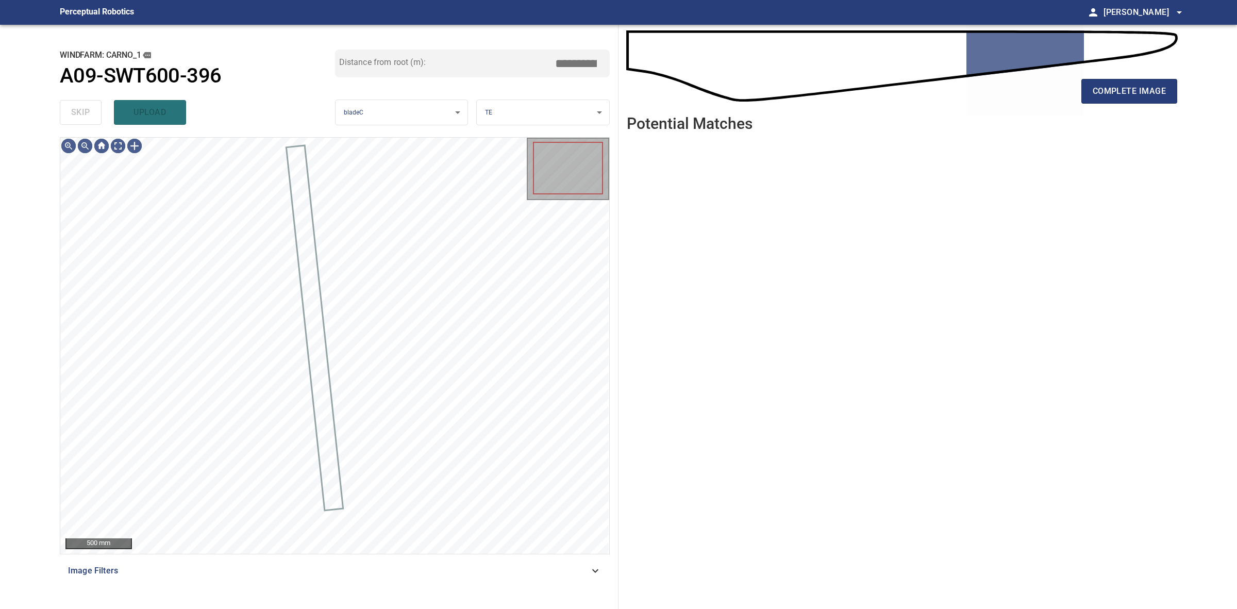
click at [69, 102] on div "skip upload" at bounding box center [197, 112] width 275 height 33
drag, startPoint x: 69, startPoint y: 102, endPoint x: 647, endPoint y: 64, distance: 580.1
click at [83, 97] on div "skip upload" at bounding box center [197, 112] width 275 height 33
click at [1182, 80] on div "complete image Potential Matches" at bounding box center [902, 317] width 567 height 584
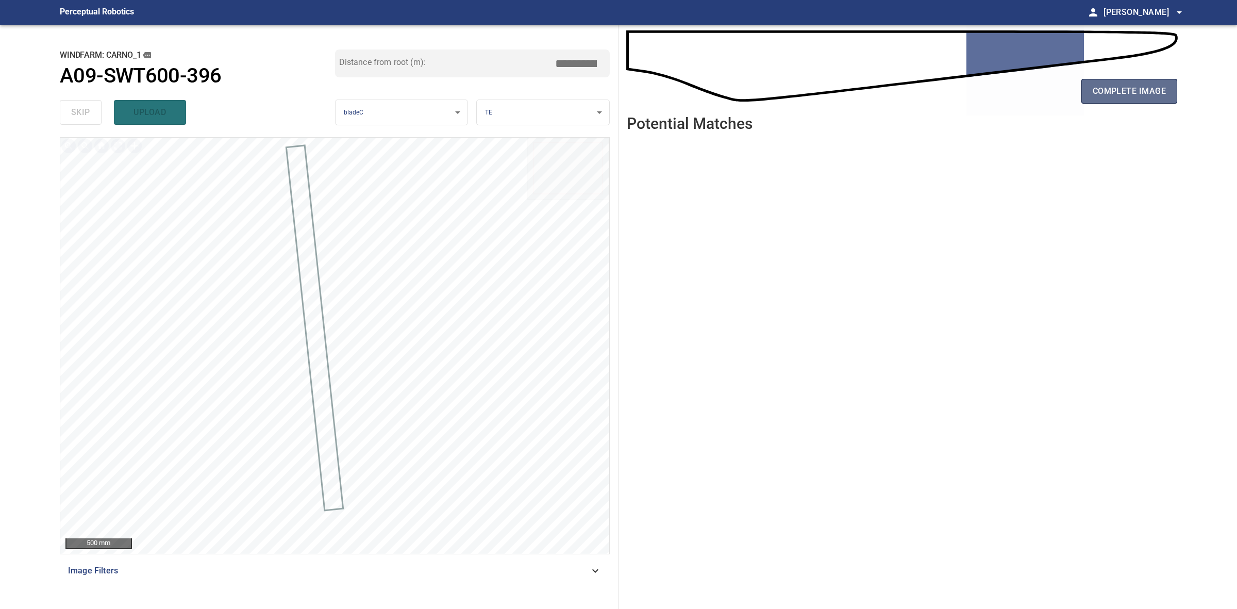
click at [1175, 87] on button "complete image" at bounding box center [1130, 91] width 96 height 25
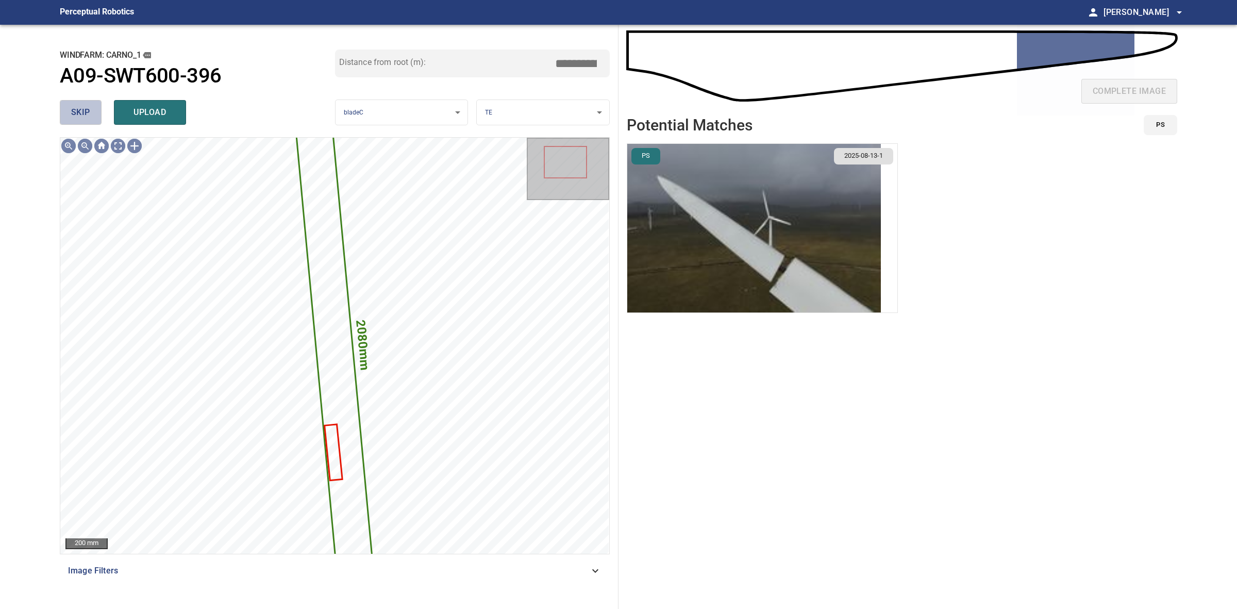
click at [76, 114] on span "skip" at bounding box center [80, 112] width 19 height 14
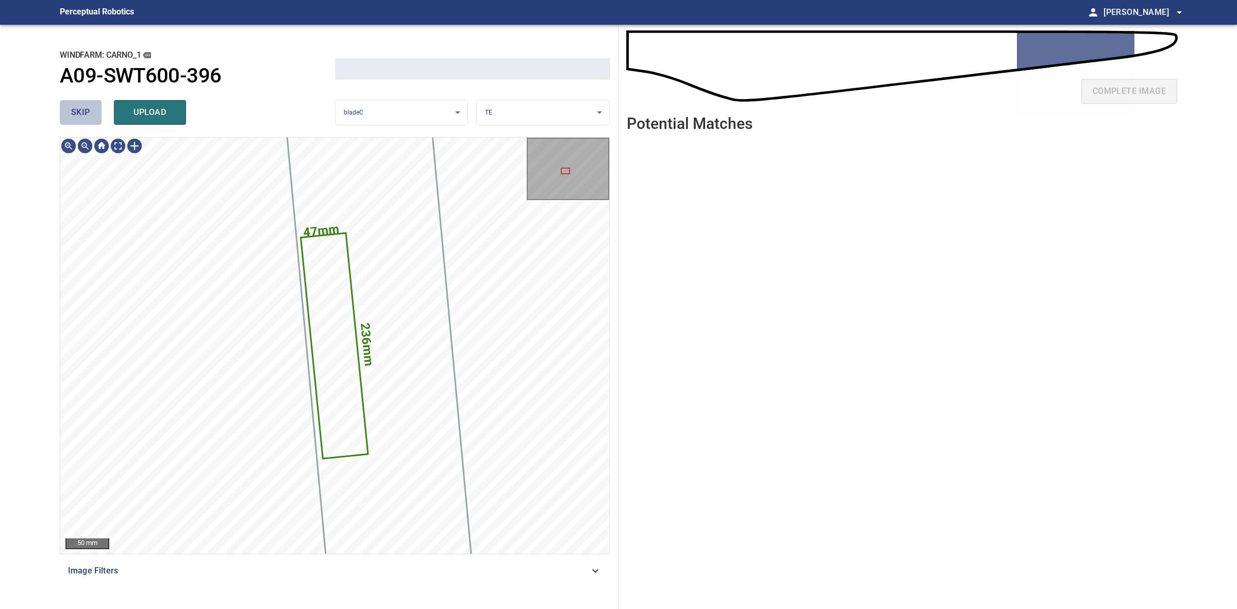
click at [76, 114] on span "skip" at bounding box center [80, 112] width 19 height 14
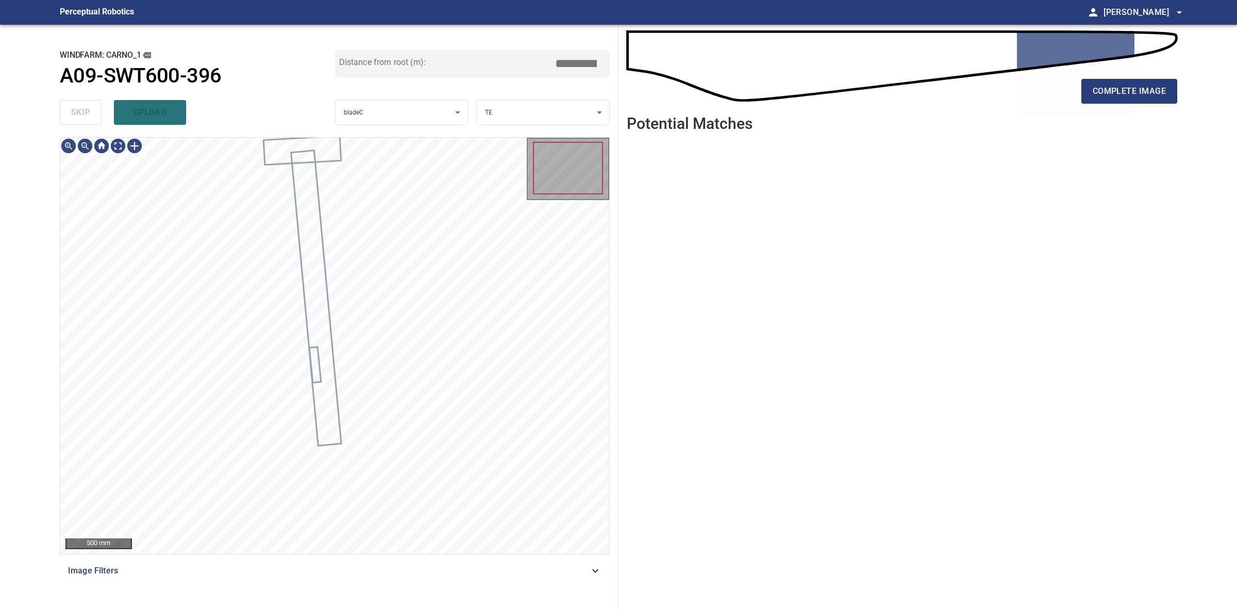
click at [76, 114] on div "skip upload" at bounding box center [197, 112] width 275 height 33
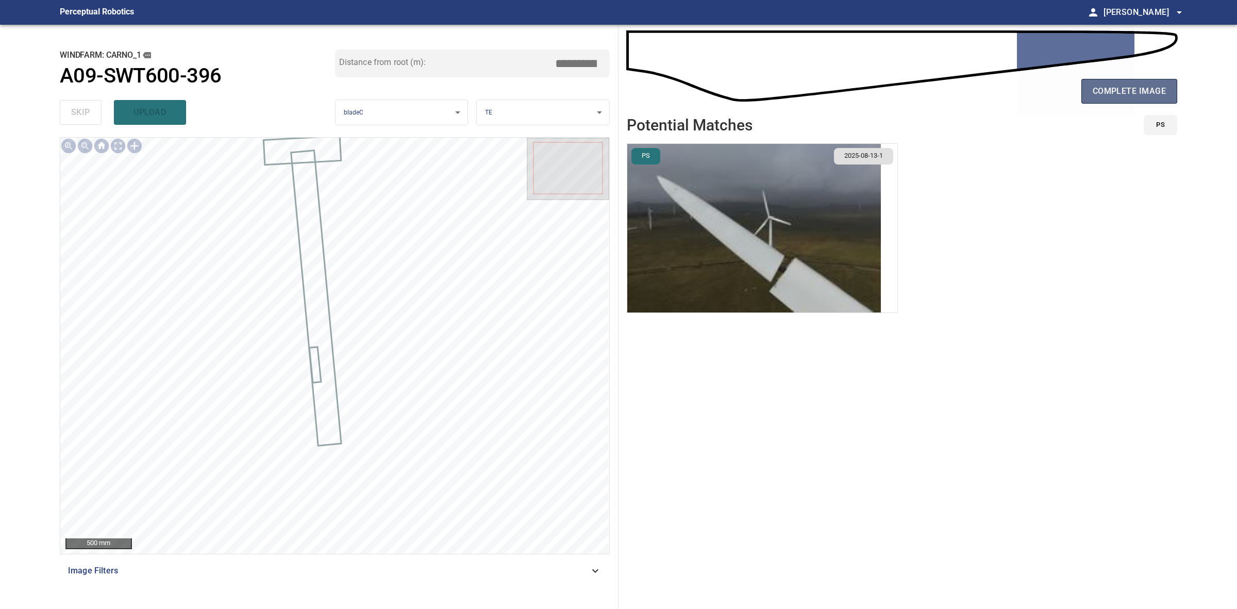
click at [1095, 98] on button "complete image" at bounding box center [1130, 91] width 96 height 25
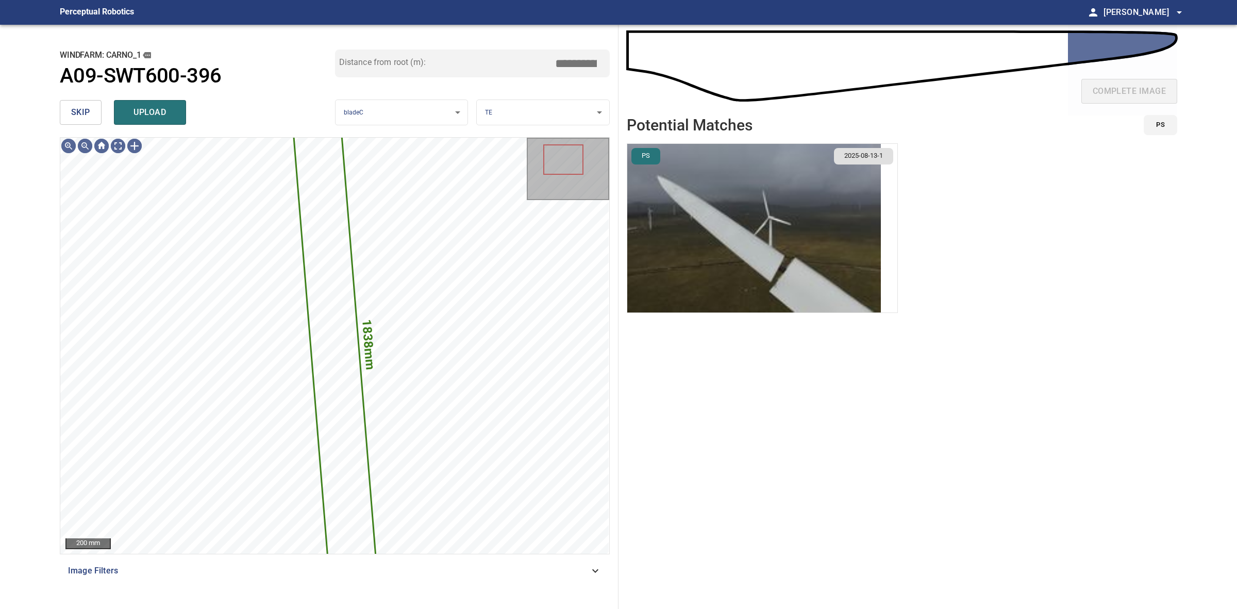
click at [94, 118] on button "skip" at bounding box center [81, 112] width 42 height 25
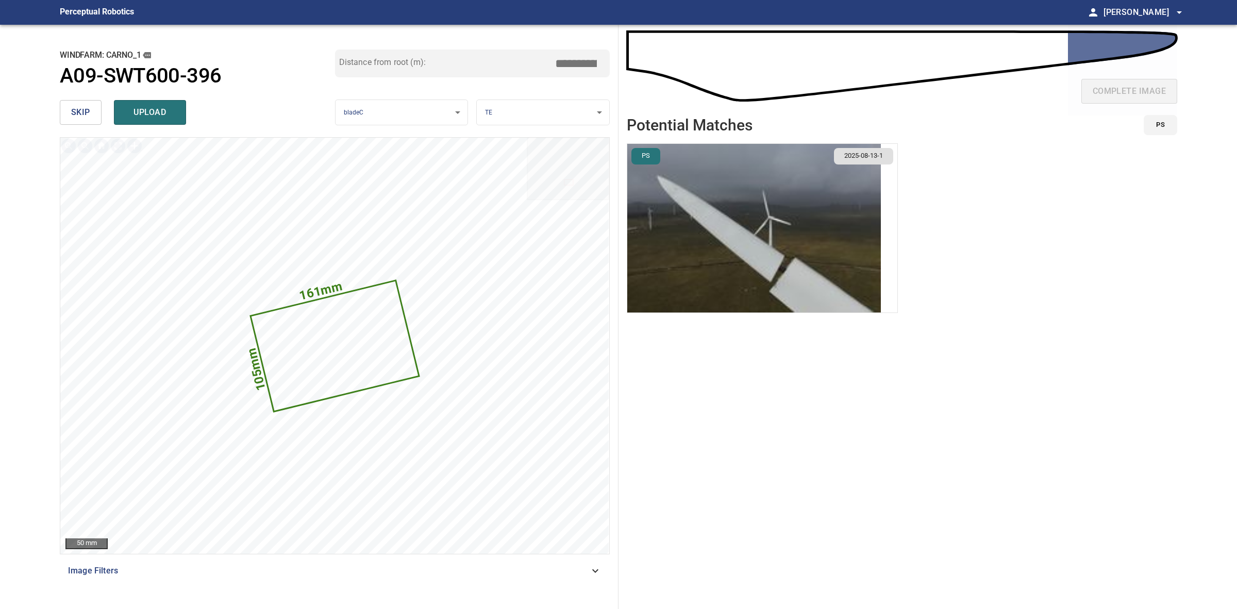
click at [68, 111] on button "skip" at bounding box center [81, 112] width 42 height 25
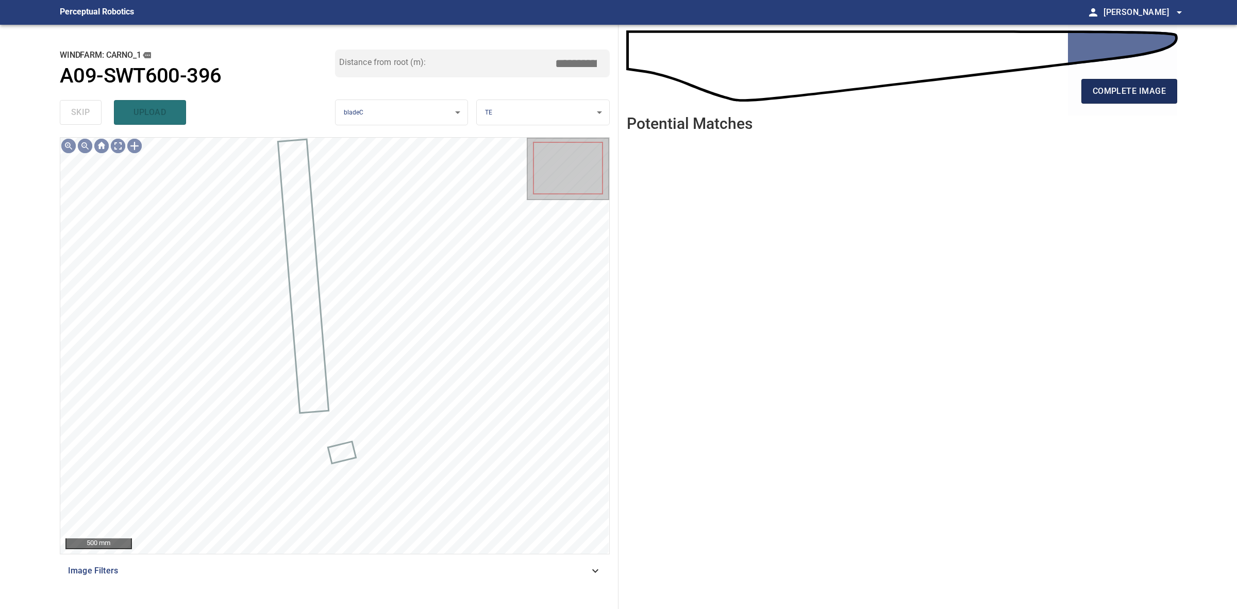
click at [1133, 89] on span "complete image" at bounding box center [1129, 91] width 73 height 14
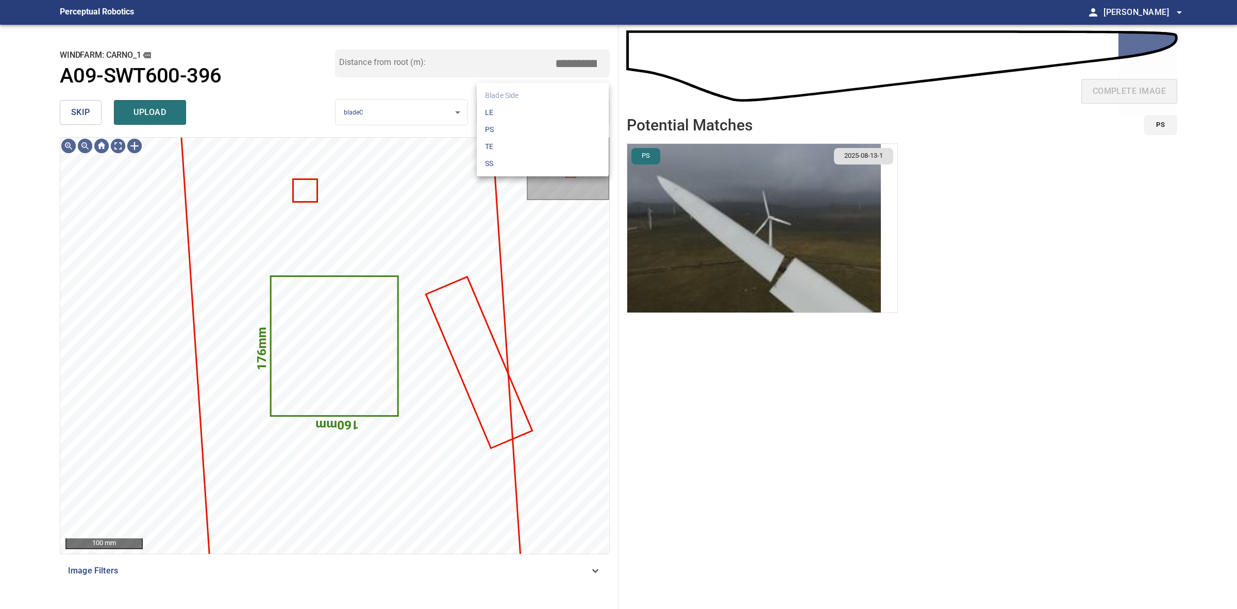
click at [504, 105] on body "**********" at bounding box center [618, 304] width 1237 height 609
click at [504, 156] on li "SS" at bounding box center [543, 163] width 132 height 17
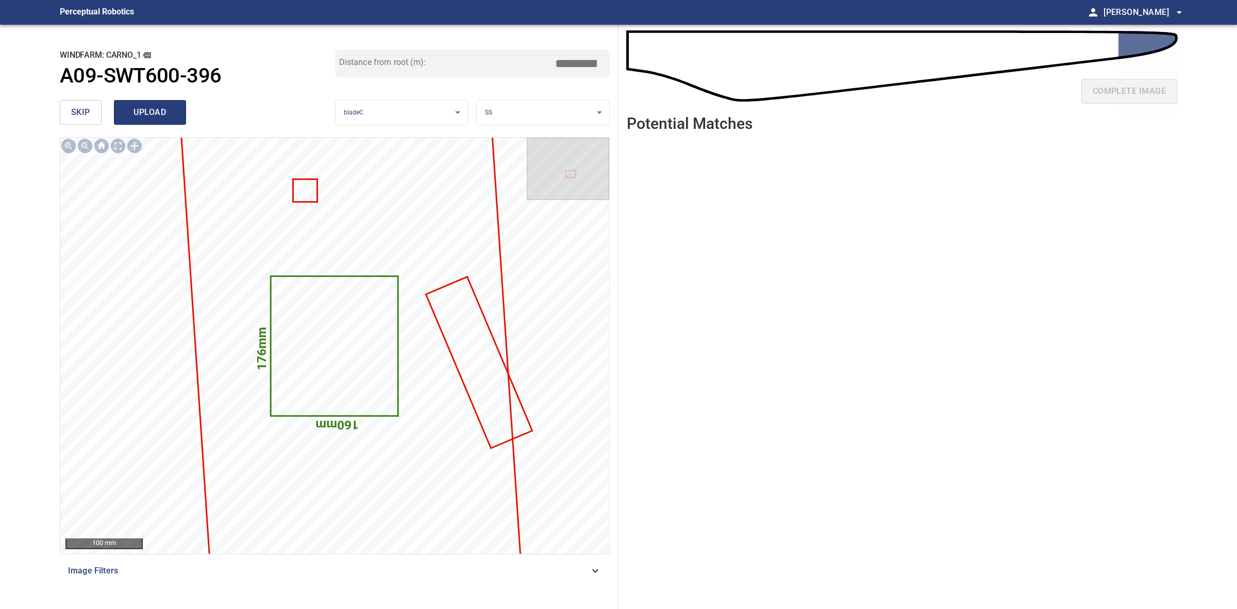
click at [132, 106] on span "upload" at bounding box center [149, 112] width 49 height 14
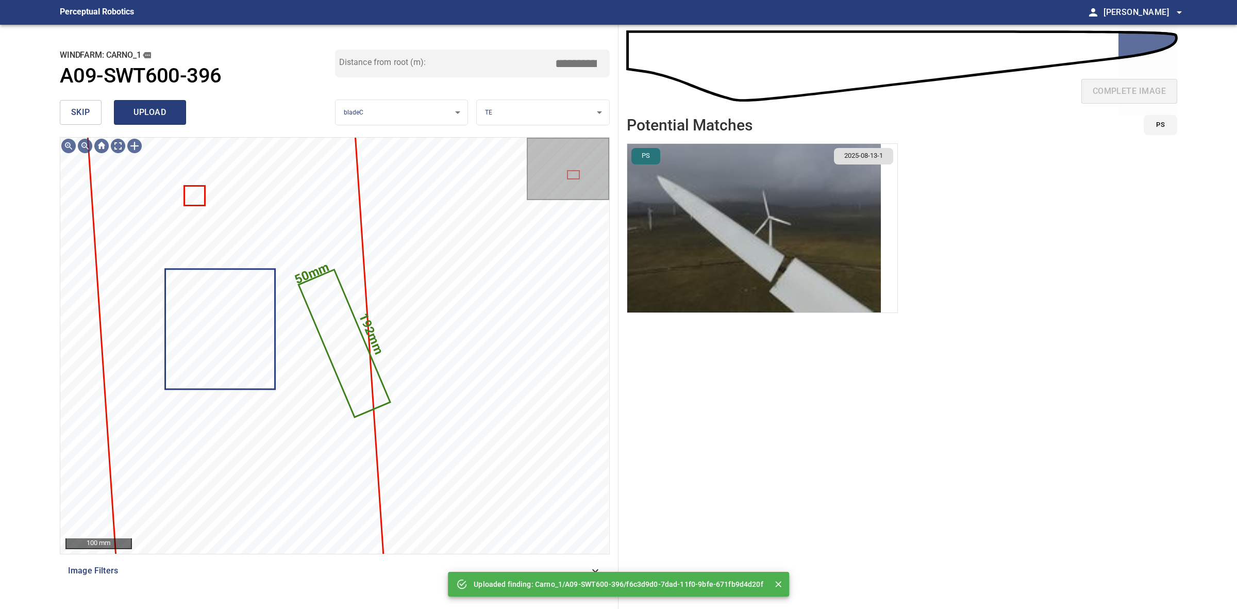
click at [139, 109] on span "upload" at bounding box center [149, 112] width 49 height 14
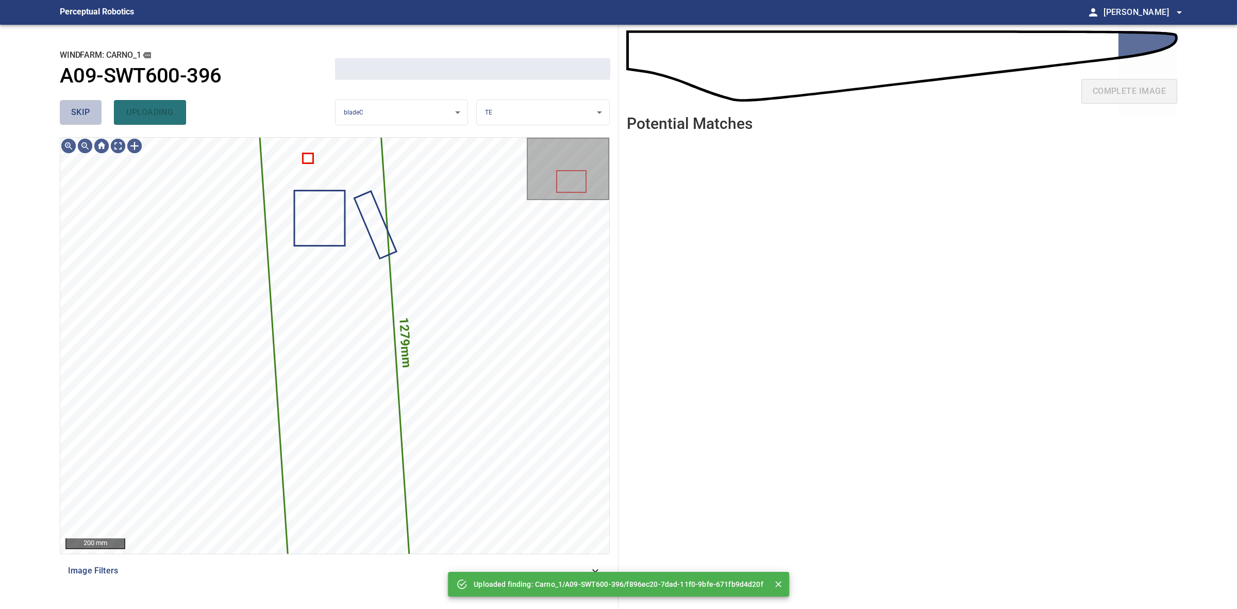
click at [74, 111] on span "skip" at bounding box center [80, 112] width 19 height 14
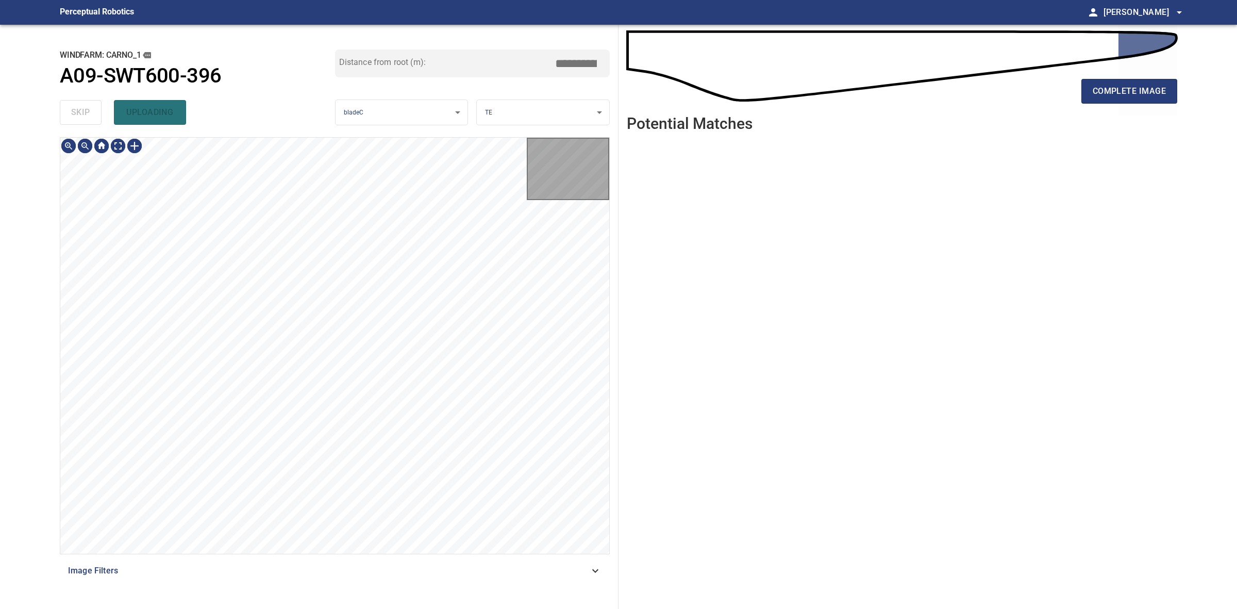
click at [74, 111] on div "skip uploading" at bounding box center [197, 112] width 275 height 33
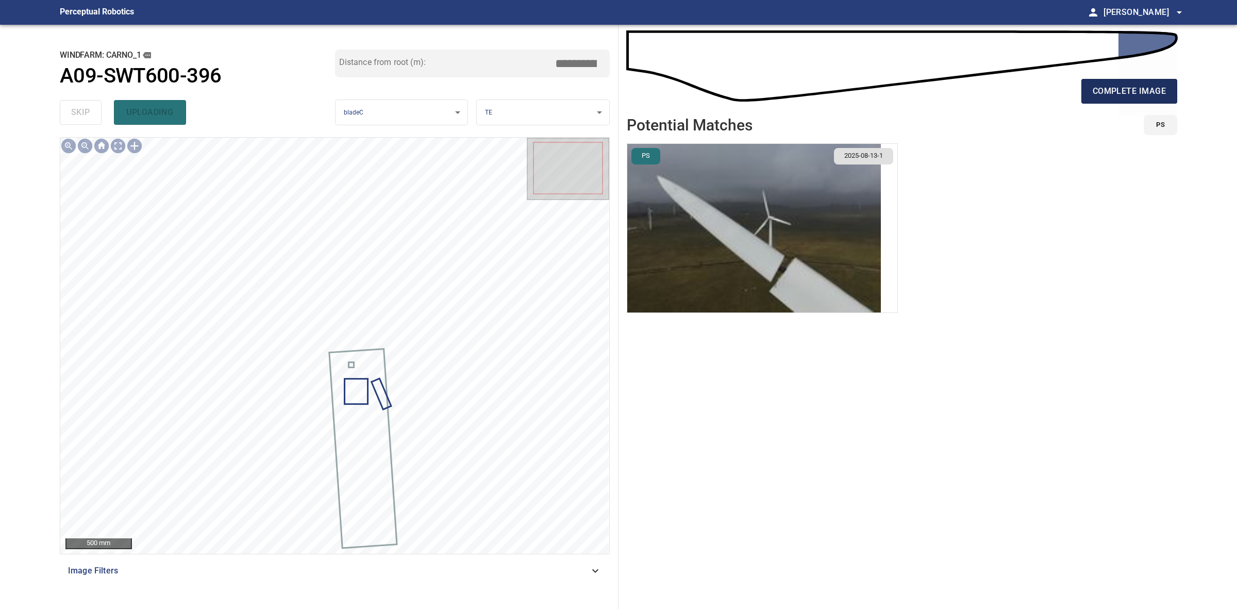
click at [1094, 94] on span "complete image" at bounding box center [1129, 91] width 73 height 14
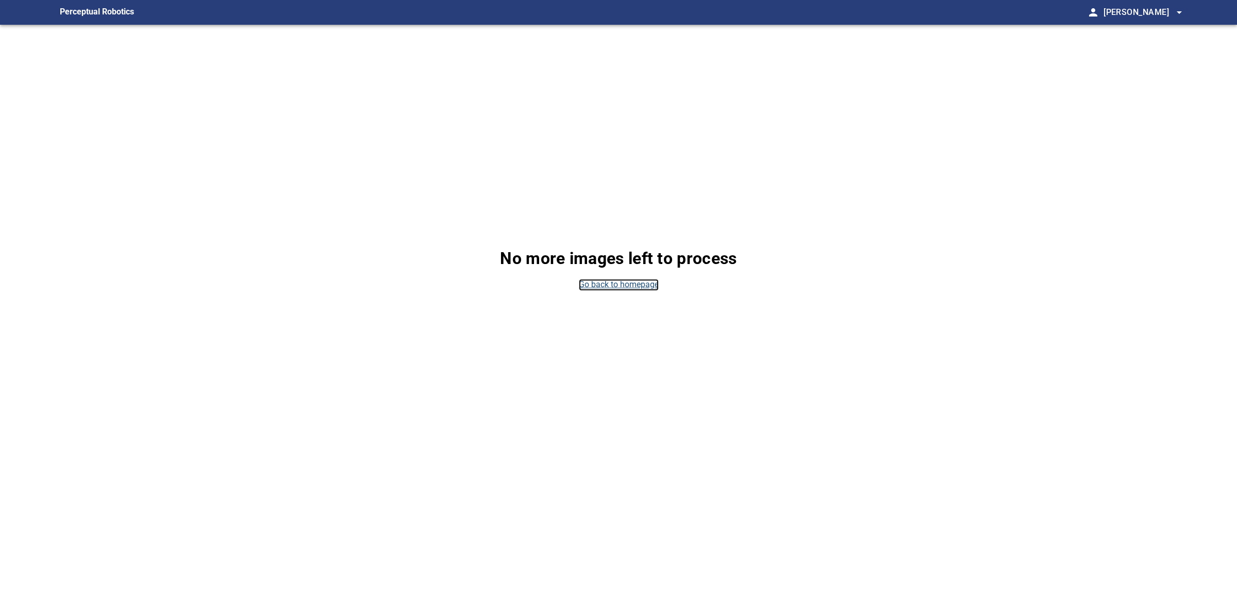
click at [643, 288] on link "Go back to homepage" at bounding box center [619, 285] width 80 height 12
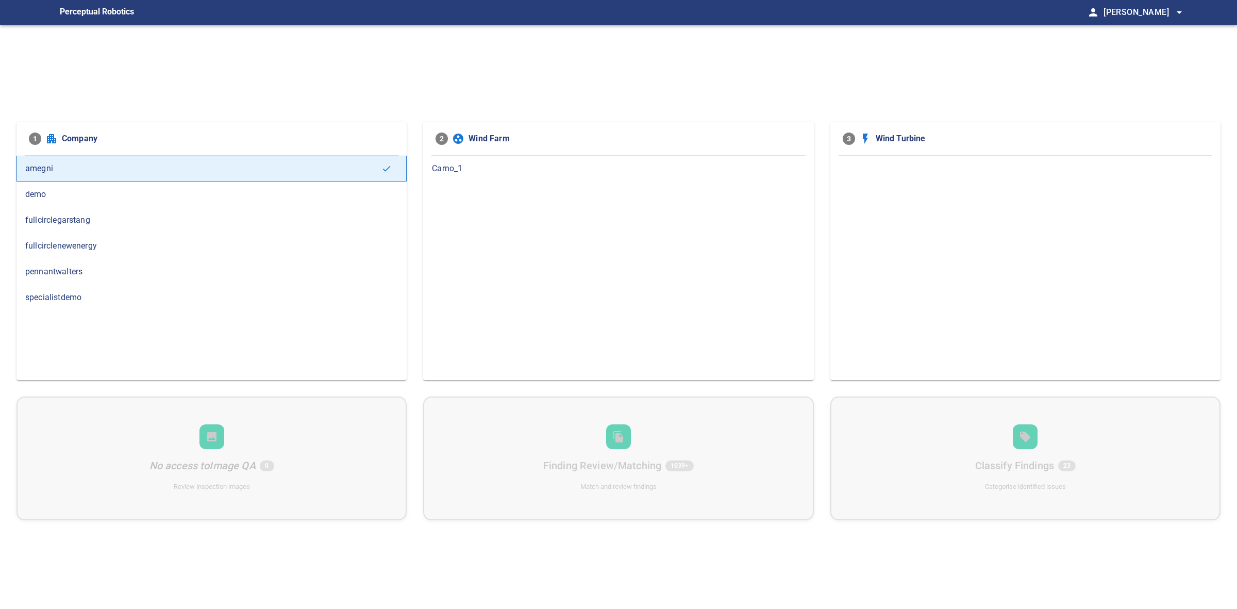
click at [473, 166] on span "Carno_1" at bounding box center [618, 168] width 373 height 12
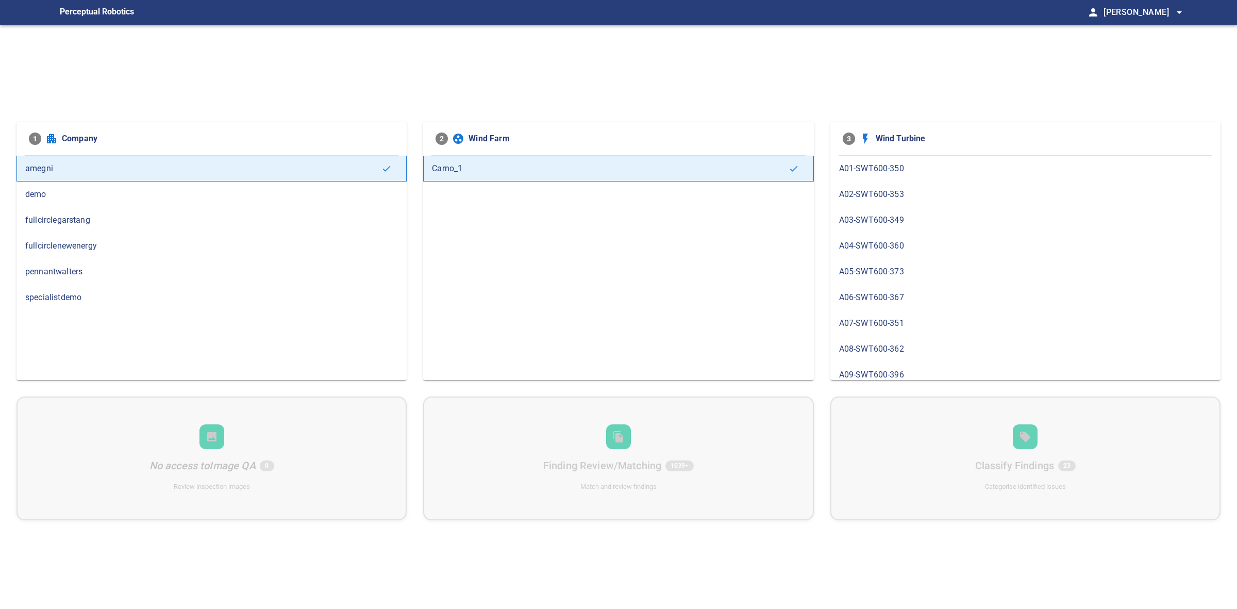
scroll to position [837, 0]
click at [841, 259] on div "B09-SWT600-380" at bounding box center [1026, 260] width 390 height 26
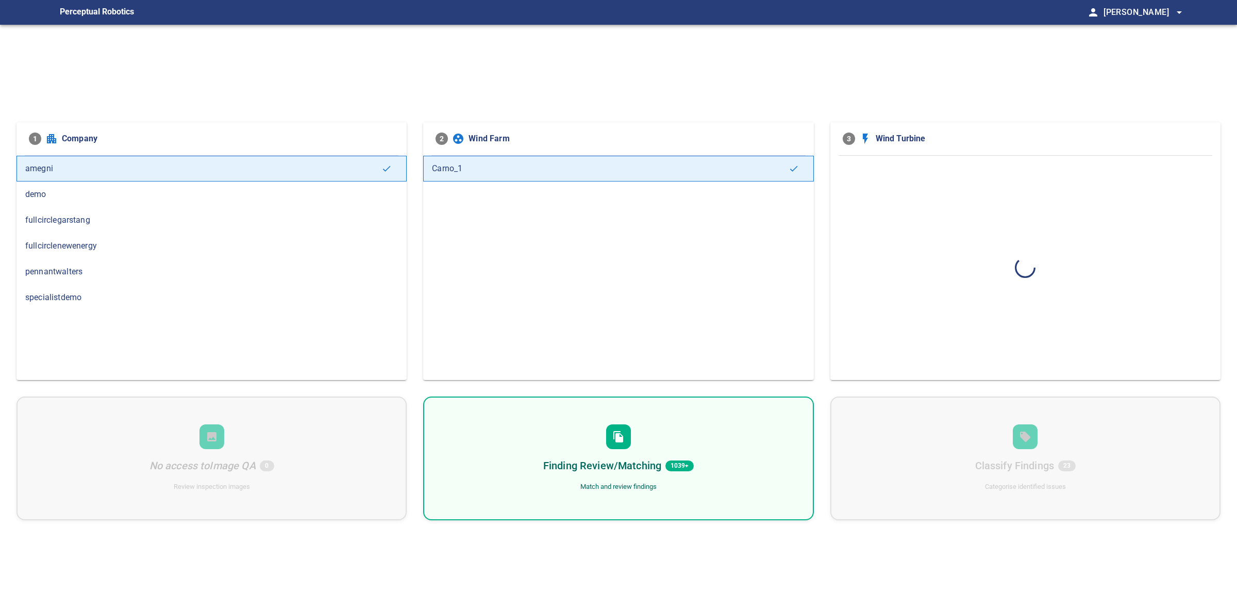
scroll to position [0, 0]
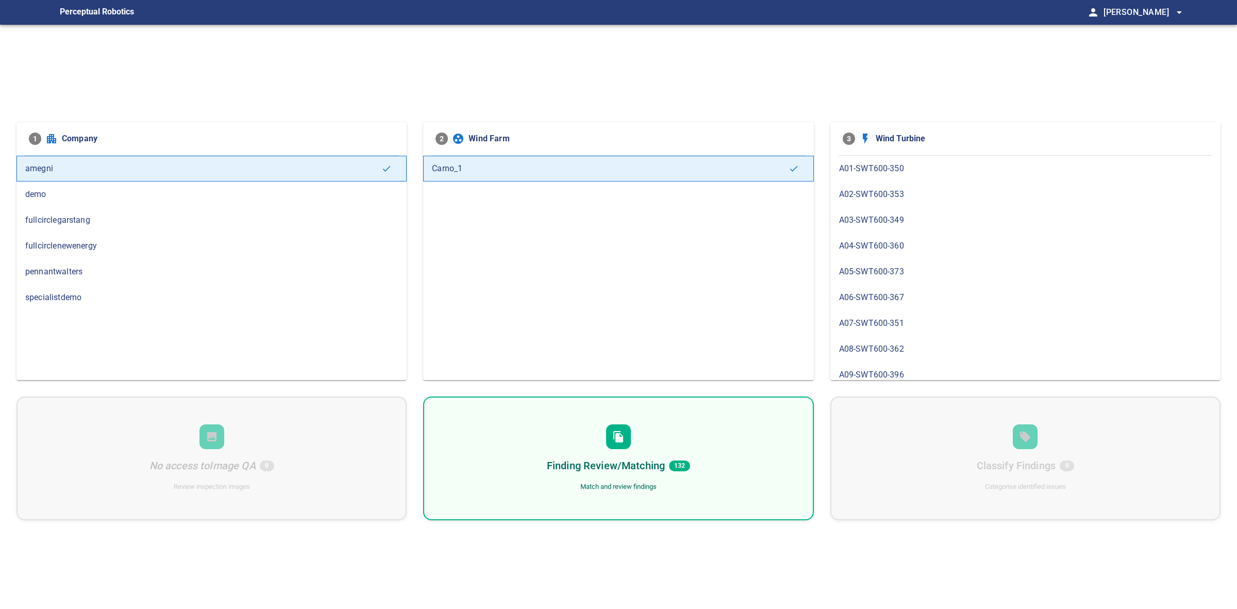
click at [646, 466] on h6 "Finding Review/Matching" at bounding box center [606, 465] width 118 height 16
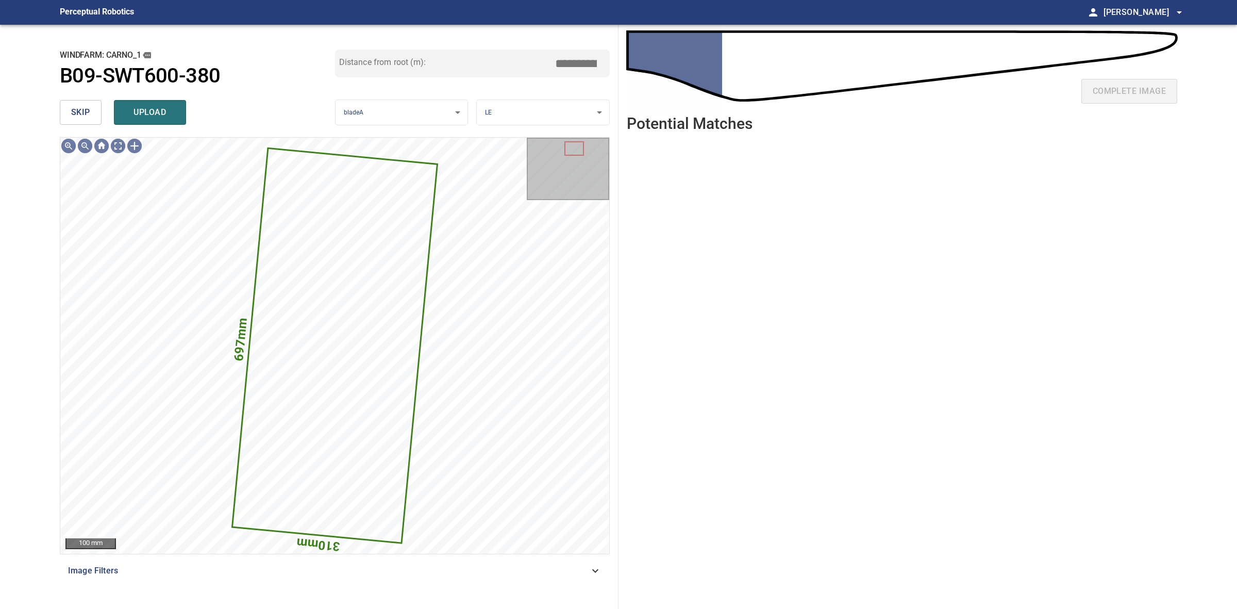
click at [77, 108] on span "skip" at bounding box center [80, 112] width 19 height 14
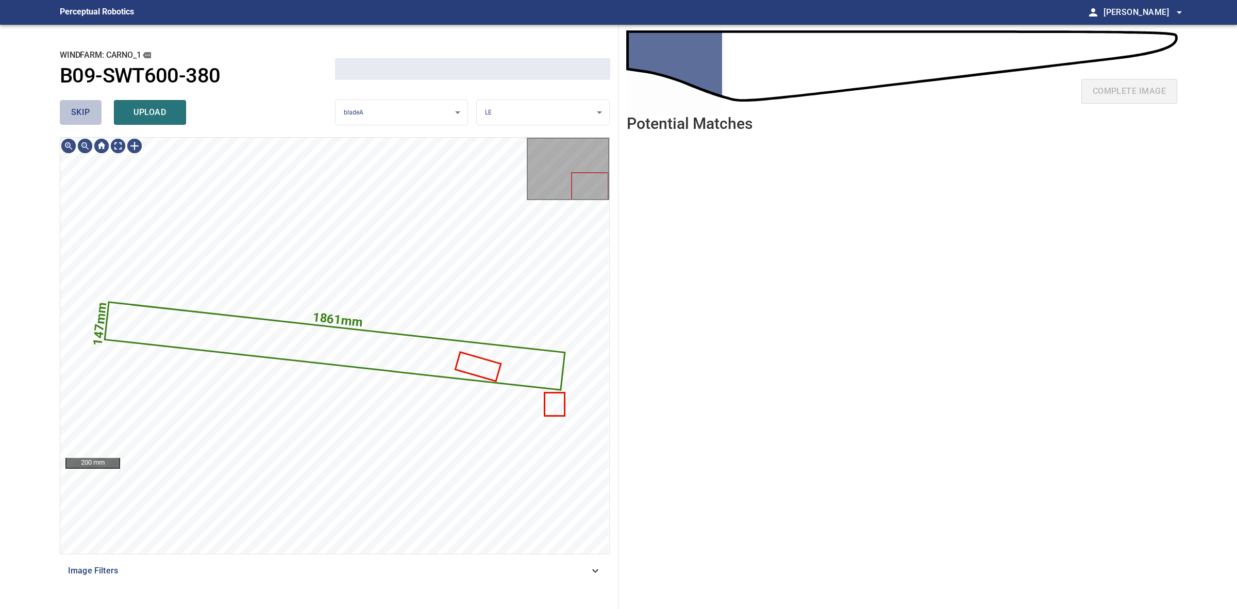
click at [77, 108] on span "skip" at bounding box center [80, 112] width 19 height 14
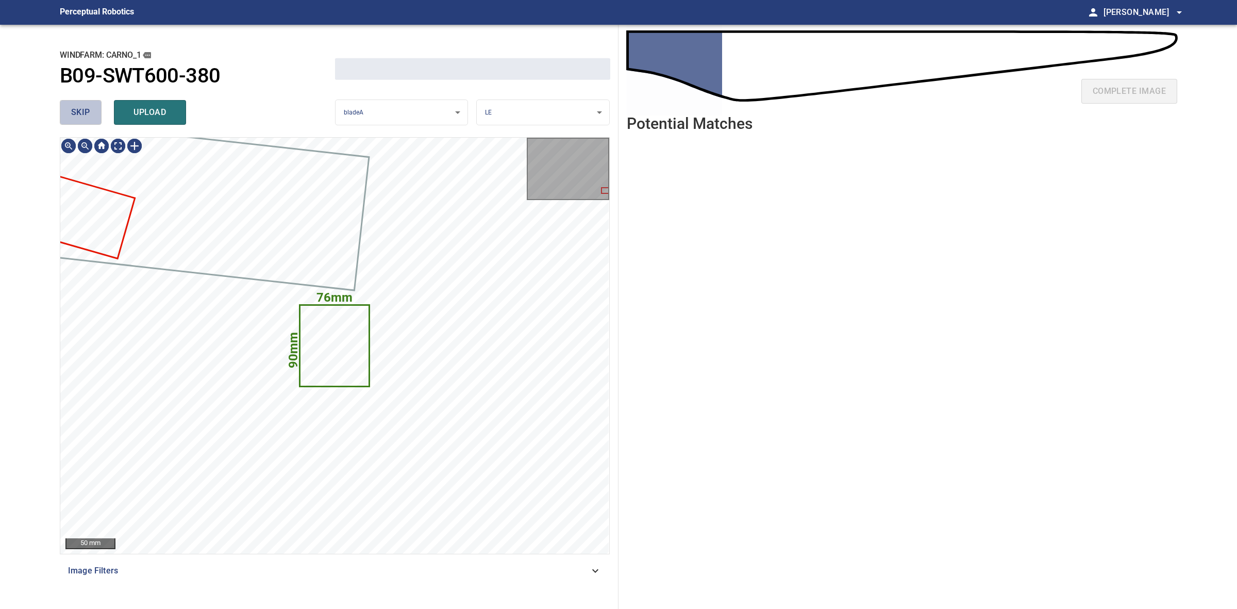
click at [77, 107] on span "skip" at bounding box center [80, 112] width 19 height 14
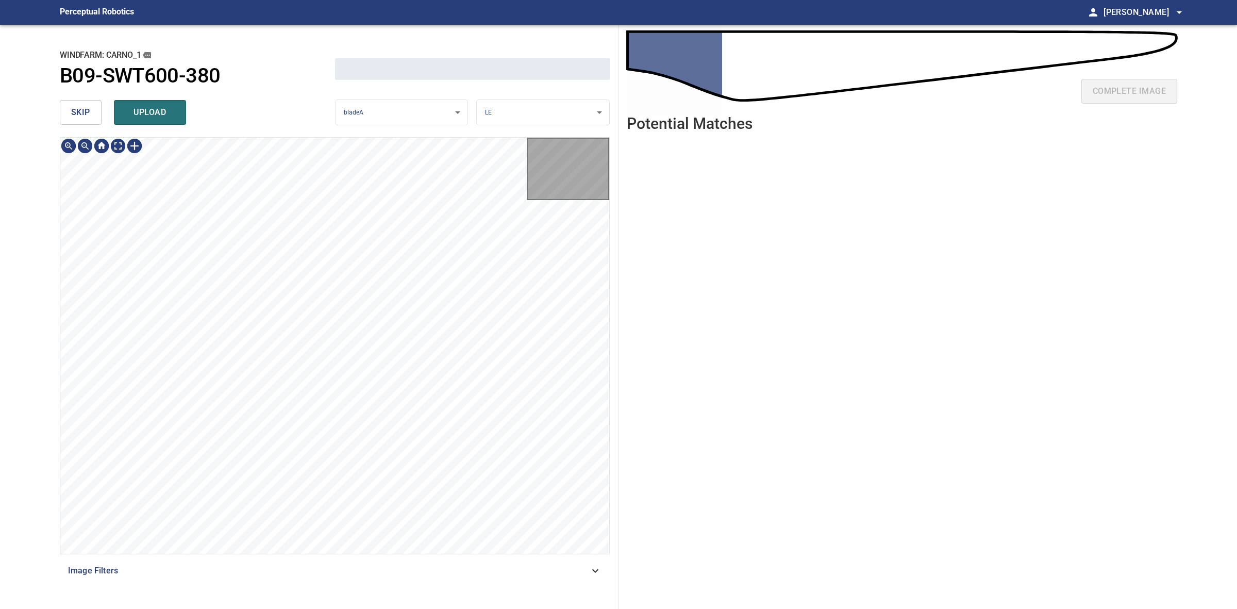
click at [77, 107] on span "skip" at bounding box center [80, 112] width 19 height 14
click at [78, 106] on span "skip" at bounding box center [80, 112] width 19 height 14
click at [80, 104] on div "skip upload" at bounding box center [197, 112] width 275 height 33
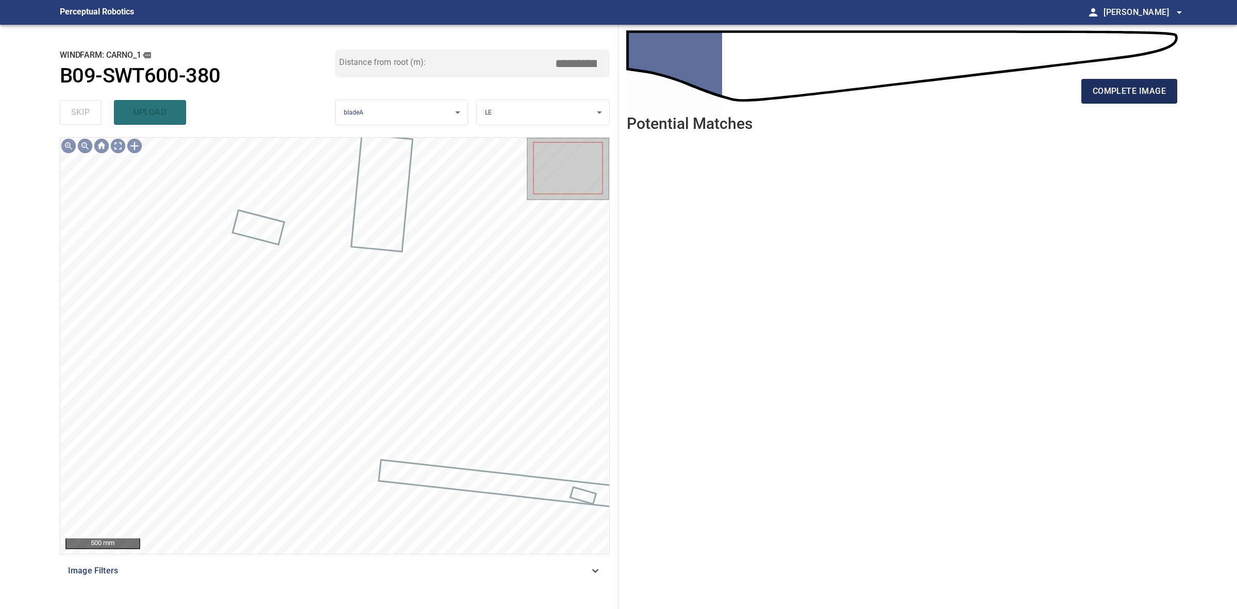
click at [1146, 82] on button "complete image" at bounding box center [1130, 91] width 96 height 25
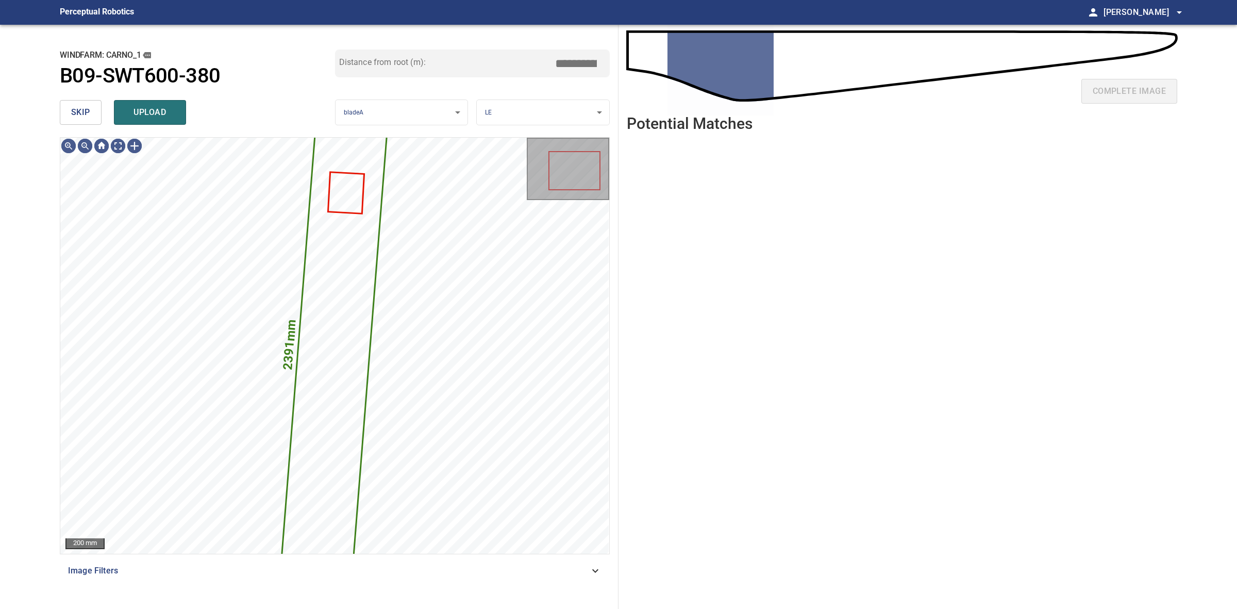
click at [78, 122] on button "skip" at bounding box center [81, 112] width 42 height 25
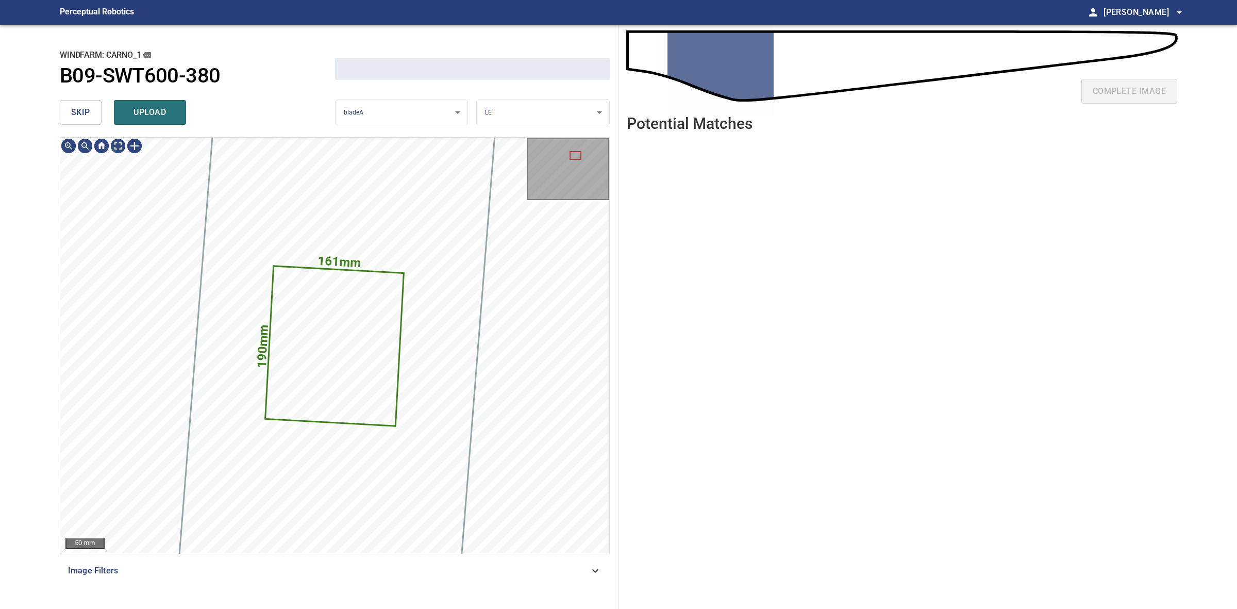
click at [78, 121] on button "skip" at bounding box center [81, 112] width 42 height 25
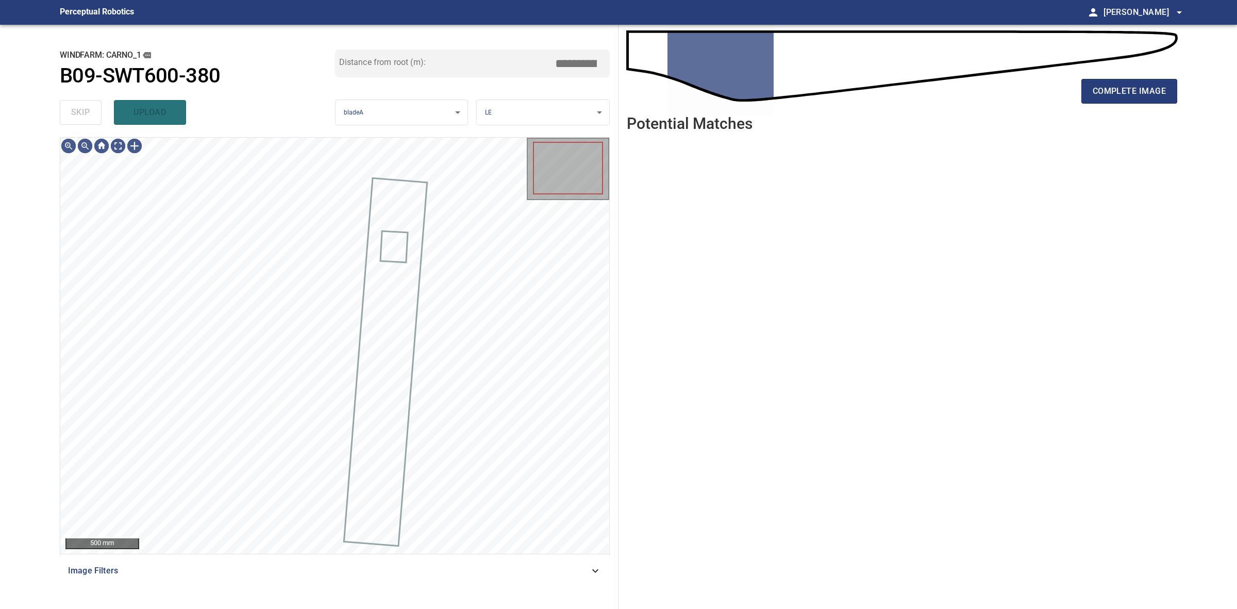
click at [78, 121] on div "skip upload" at bounding box center [197, 112] width 275 height 33
click at [1181, 91] on div "complete image Potential Matches" at bounding box center [902, 317] width 567 height 584
click at [1178, 91] on div "complete image Potential Matches" at bounding box center [902, 317] width 567 height 584
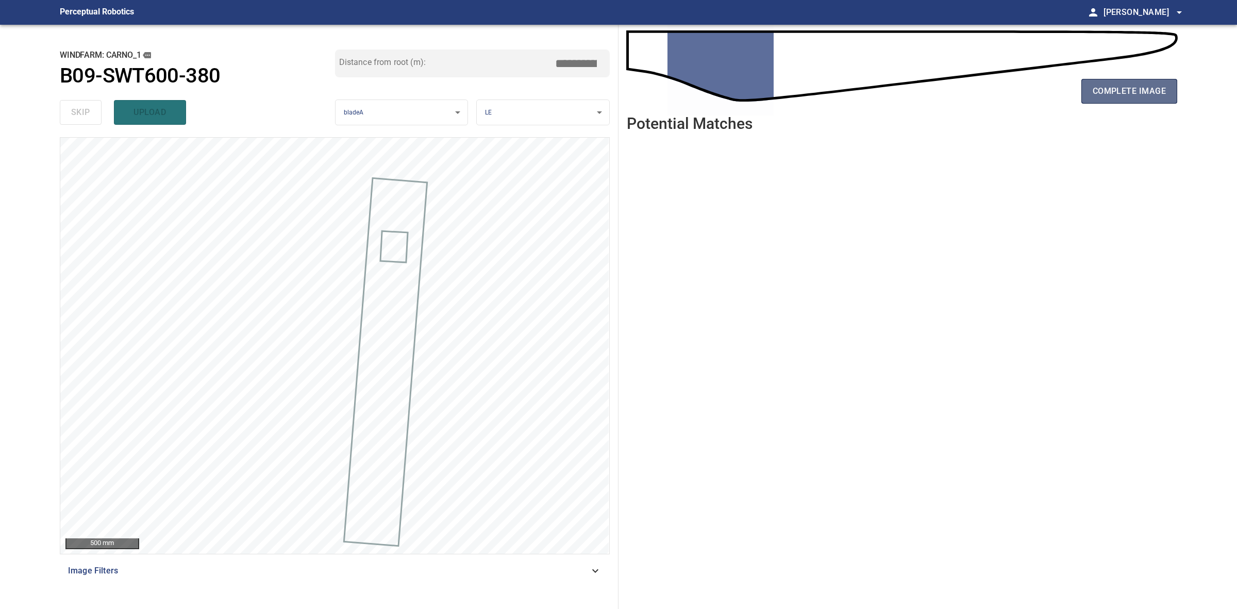
click at [1150, 87] on span "complete image" at bounding box center [1129, 91] width 73 height 14
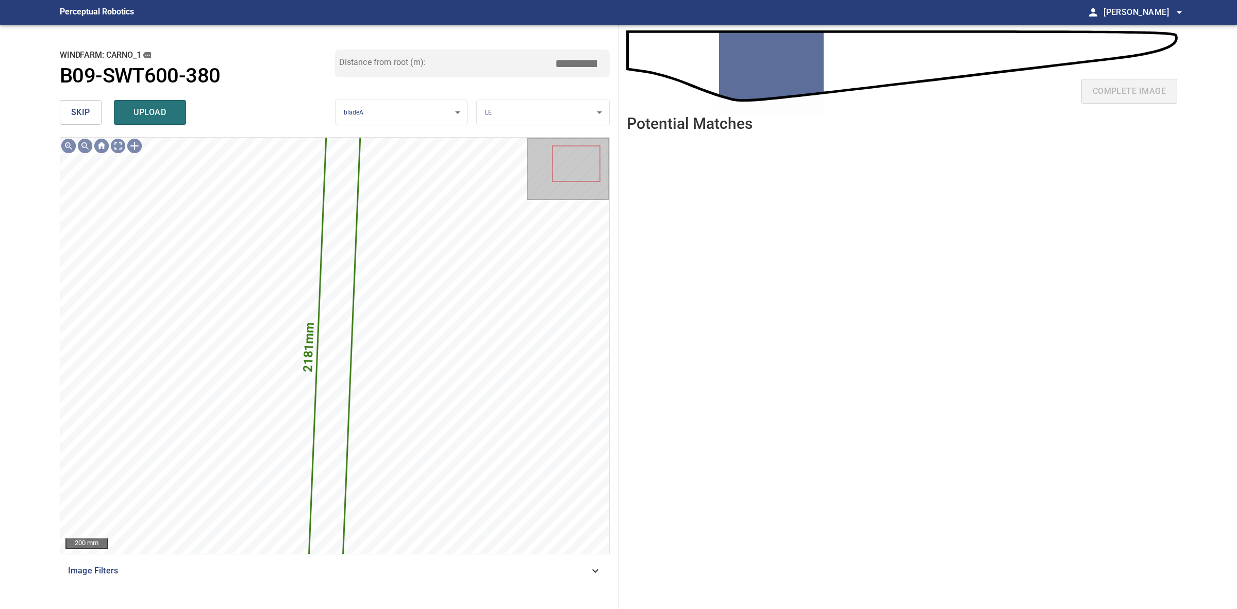
click at [76, 112] on span "skip" at bounding box center [80, 112] width 19 height 14
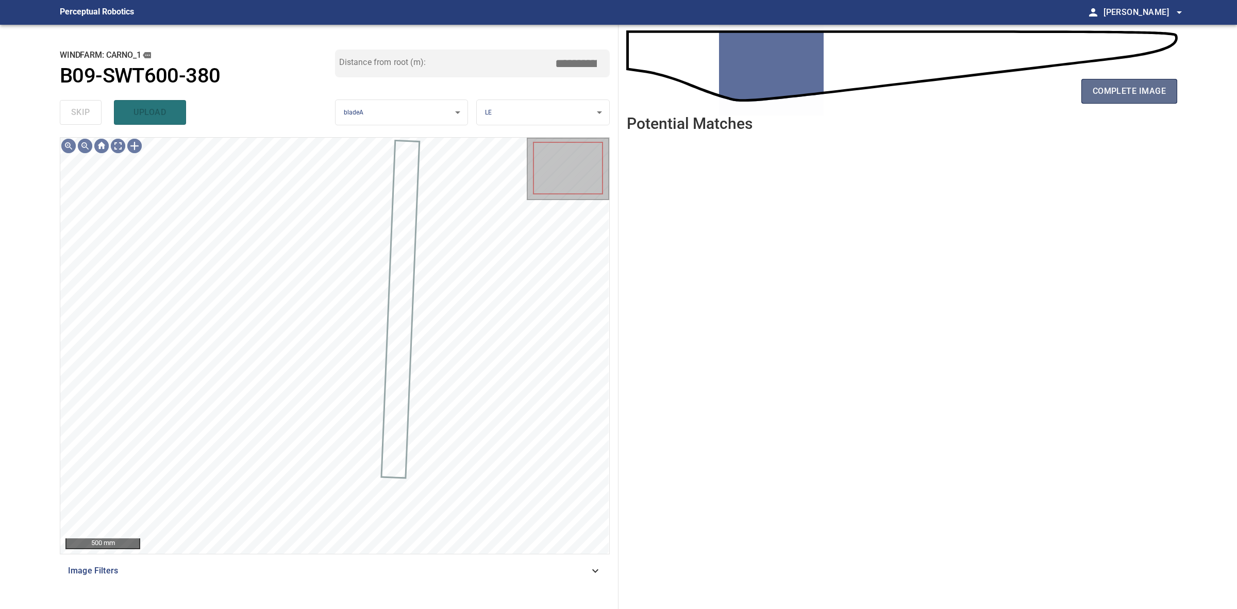
click at [1089, 97] on button "complete image" at bounding box center [1130, 91] width 96 height 25
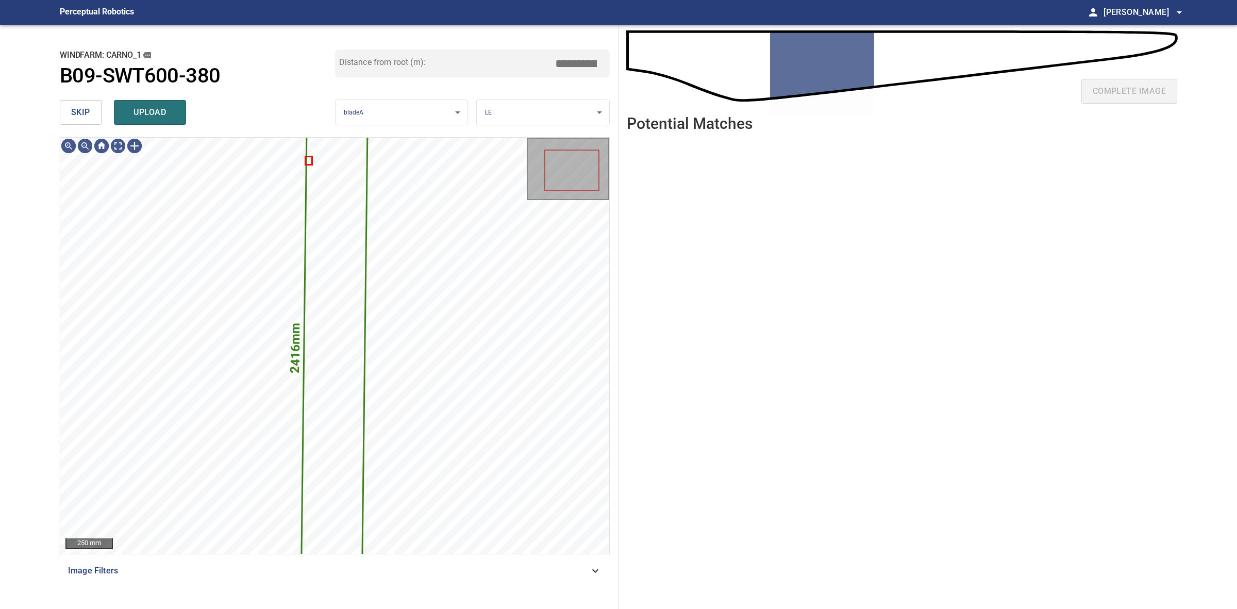
click at [105, 124] on div "skip upload" at bounding box center [197, 112] width 275 height 33
click at [103, 121] on div "skip upload" at bounding box center [197, 112] width 275 height 33
click at [94, 119] on button "skip" at bounding box center [81, 112] width 42 height 25
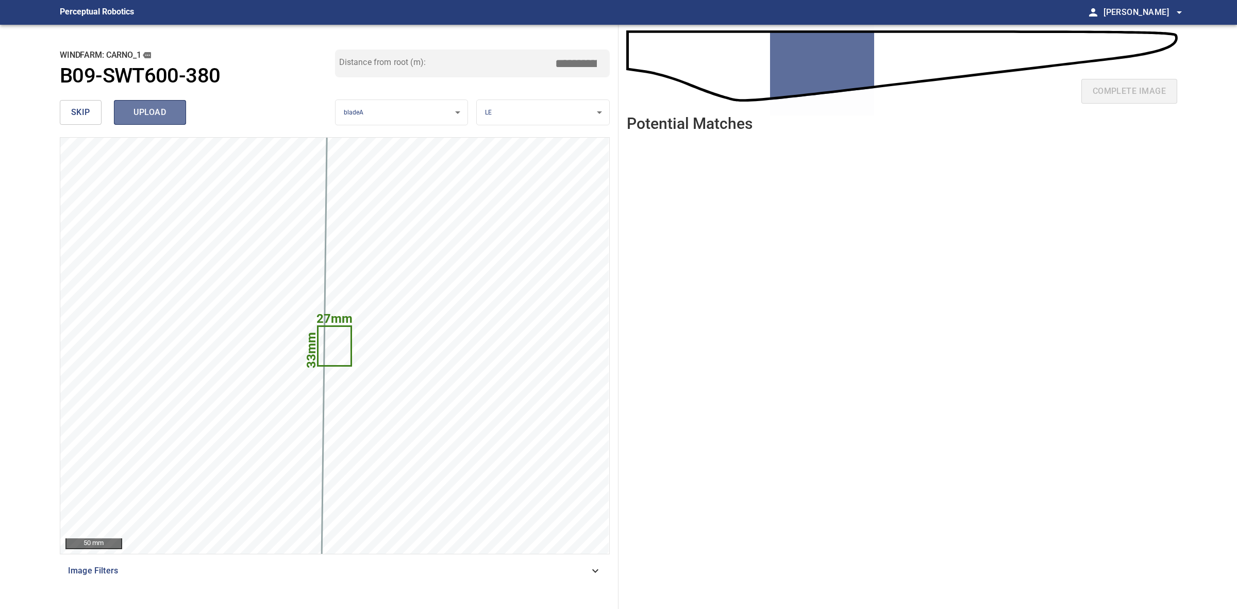
click at [164, 109] on span "upload" at bounding box center [149, 112] width 49 height 14
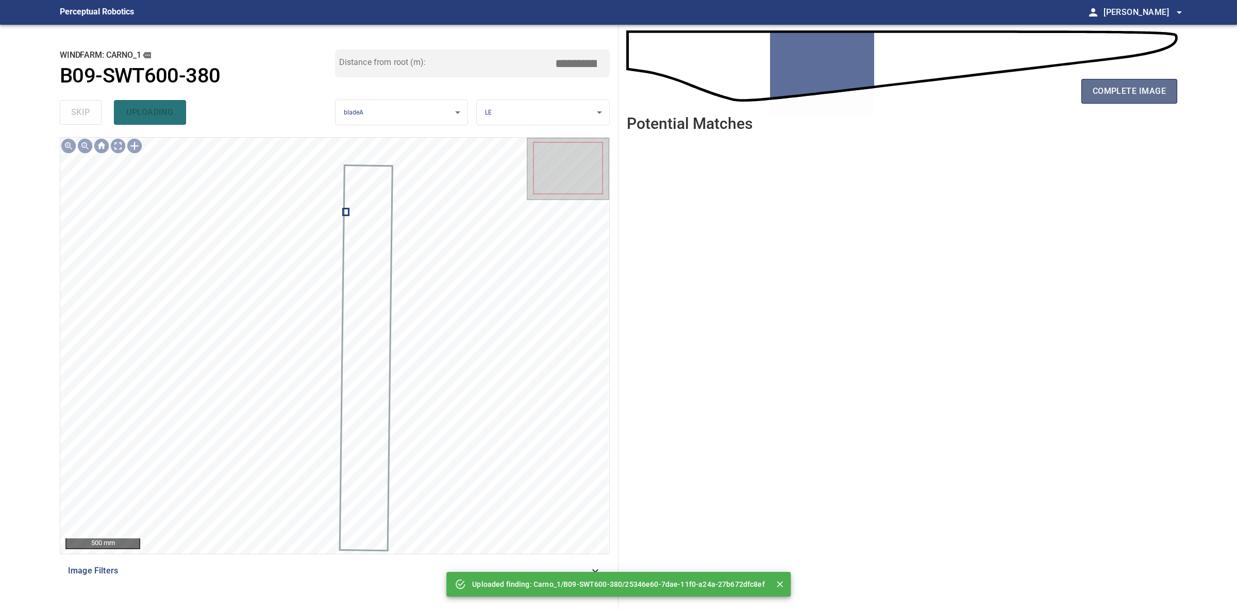
click at [1099, 94] on span "complete image" at bounding box center [1129, 91] width 73 height 14
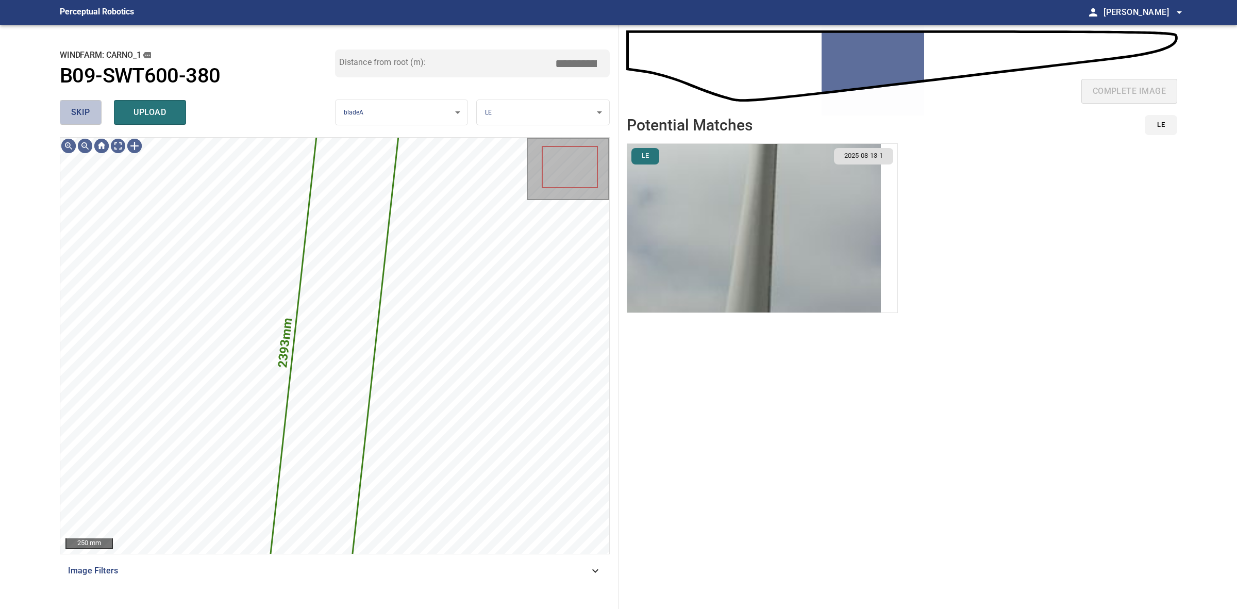
click at [91, 121] on button "skip" at bounding box center [81, 112] width 42 height 25
click at [91, 121] on div "skip upload" at bounding box center [197, 112] width 275 height 33
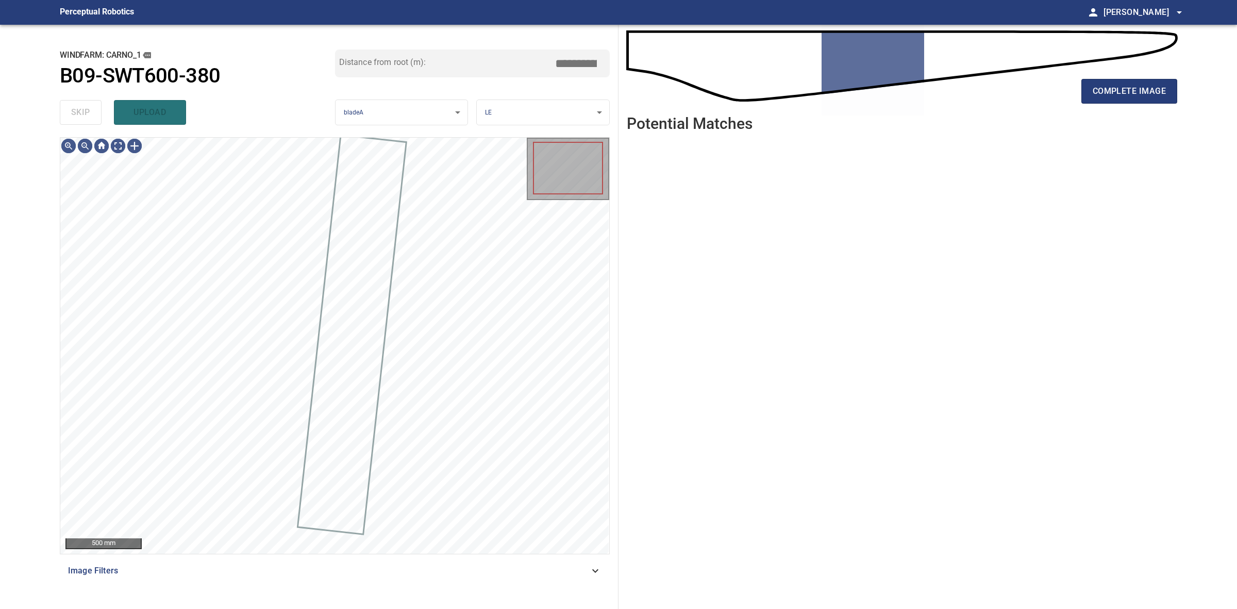
click at [91, 121] on div "skip upload" at bounding box center [197, 112] width 275 height 33
click at [1139, 79] on button "complete image" at bounding box center [1130, 91] width 96 height 25
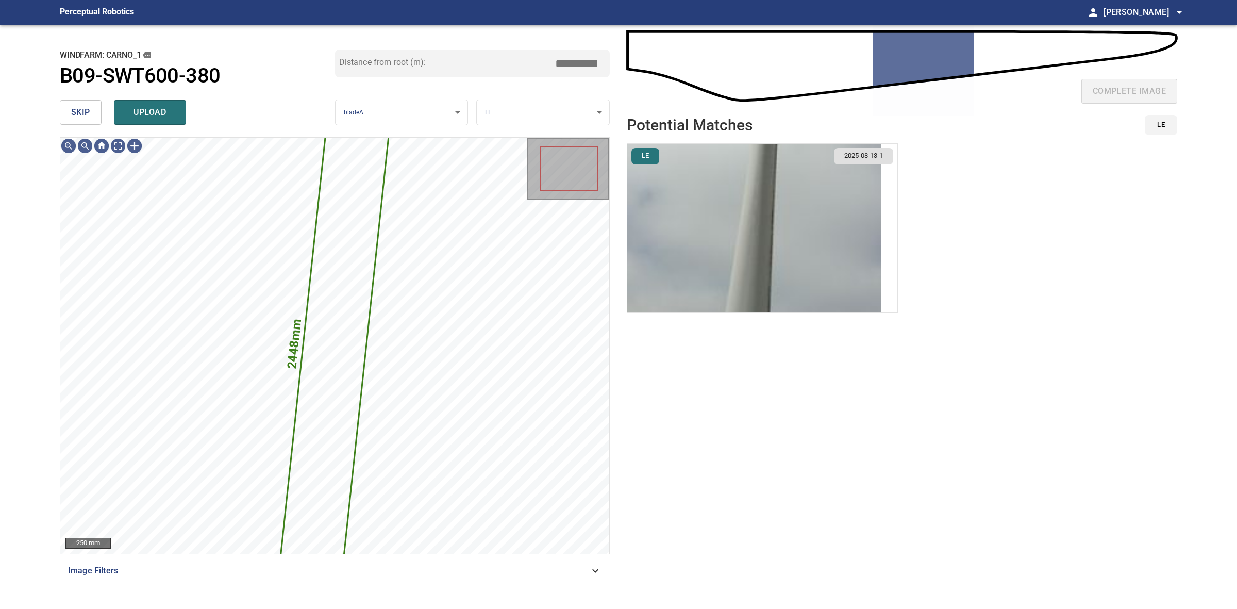
click at [86, 98] on div "skip upload" at bounding box center [197, 112] width 275 height 33
drag, startPoint x: 86, startPoint y: 98, endPoint x: 81, endPoint y: 106, distance: 8.6
click at [82, 103] on div "skip upload" at bounding box center [197, 112] width 275 height 33
click at [74, 112] on span "skip" at bounding box center [80, 112] width 19 height 14
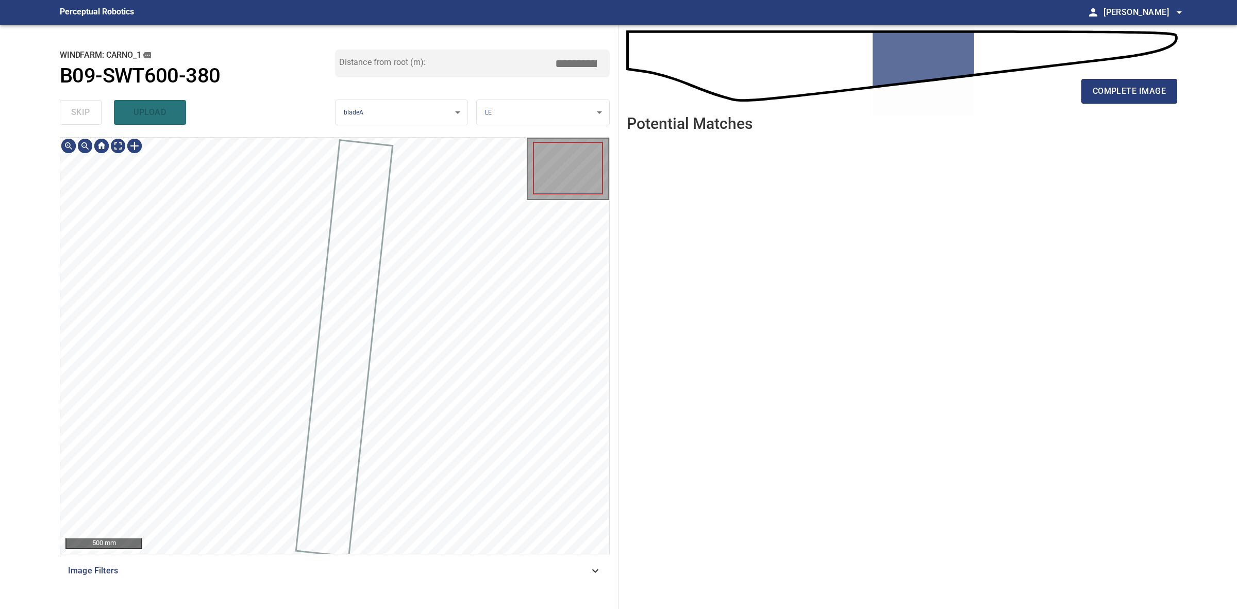
click at [74, 112] on div "skip upload" at bounding box center [197, 112] width 275 height 33
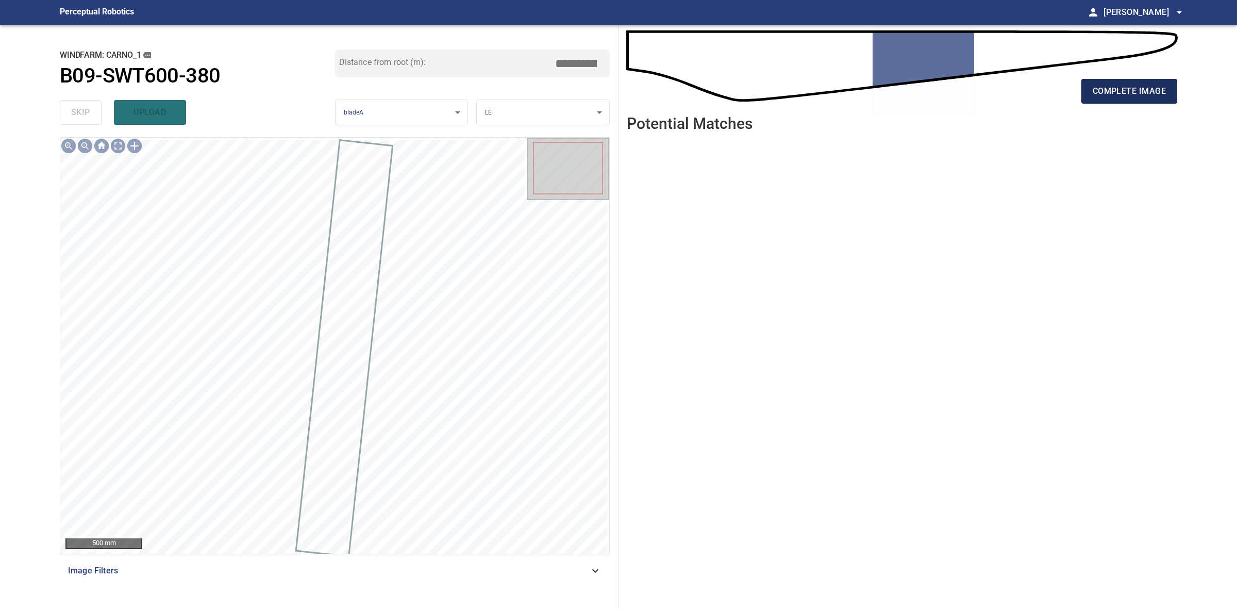
click at [1137, 96] on span "complete image" at bounding box center [1129, 91] width 73 height 14
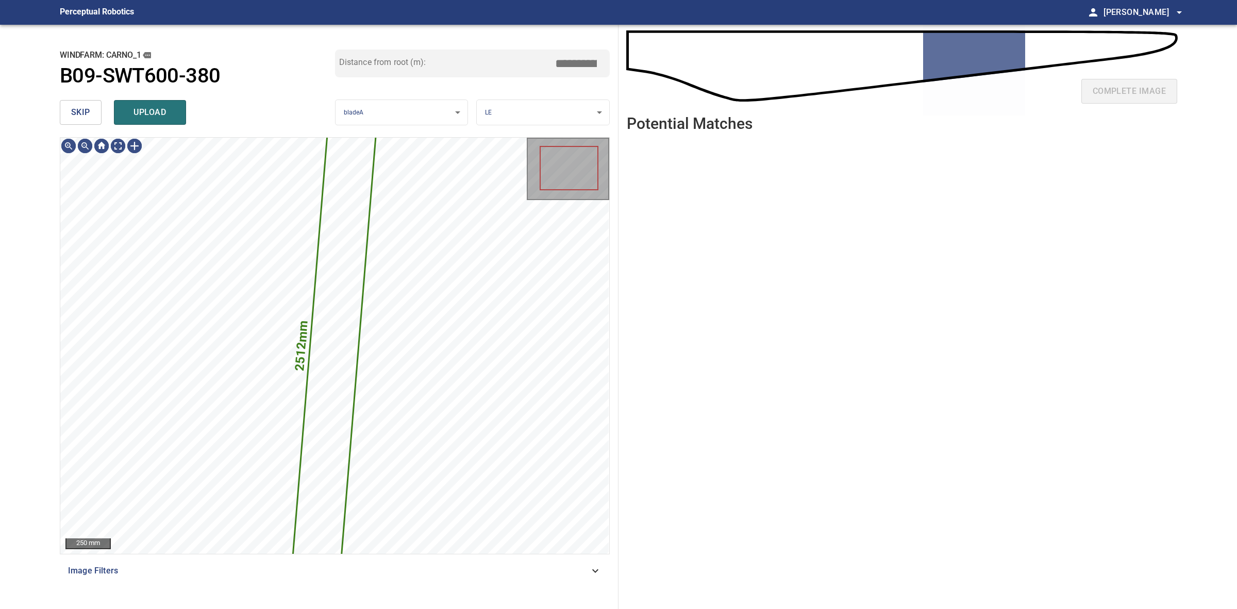
click at [101, 113] on button "skip" at bounding box center [81, 112] width 42 height 25
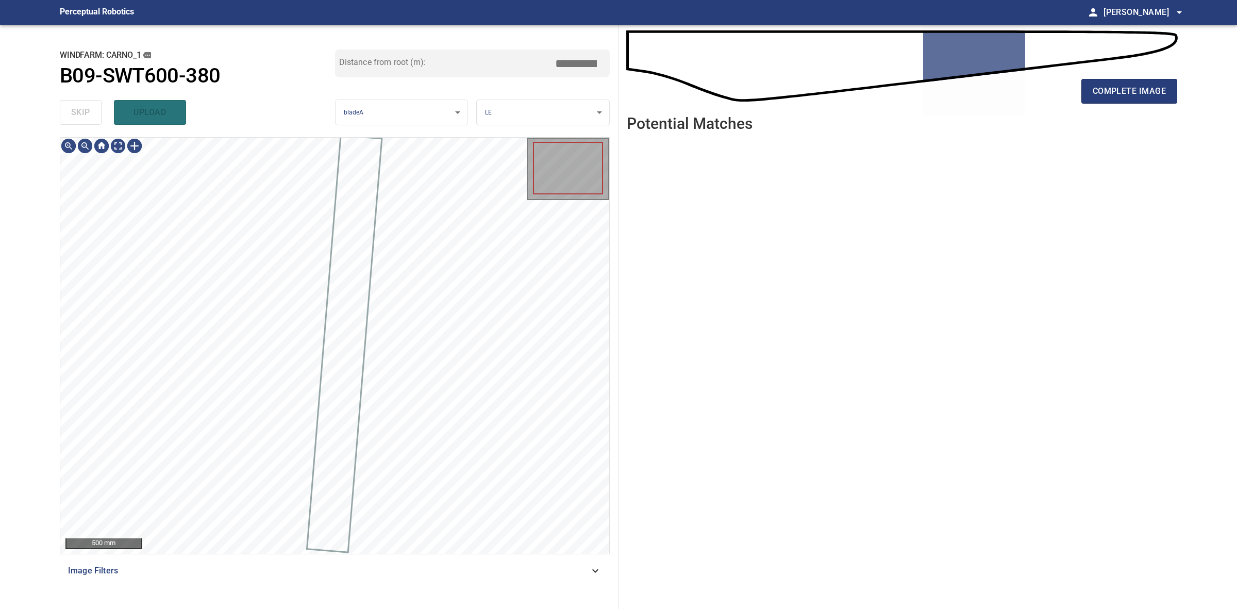
click at [99, 112] on div "skip upload" at bounding box center [197, 112] width 275 height 33
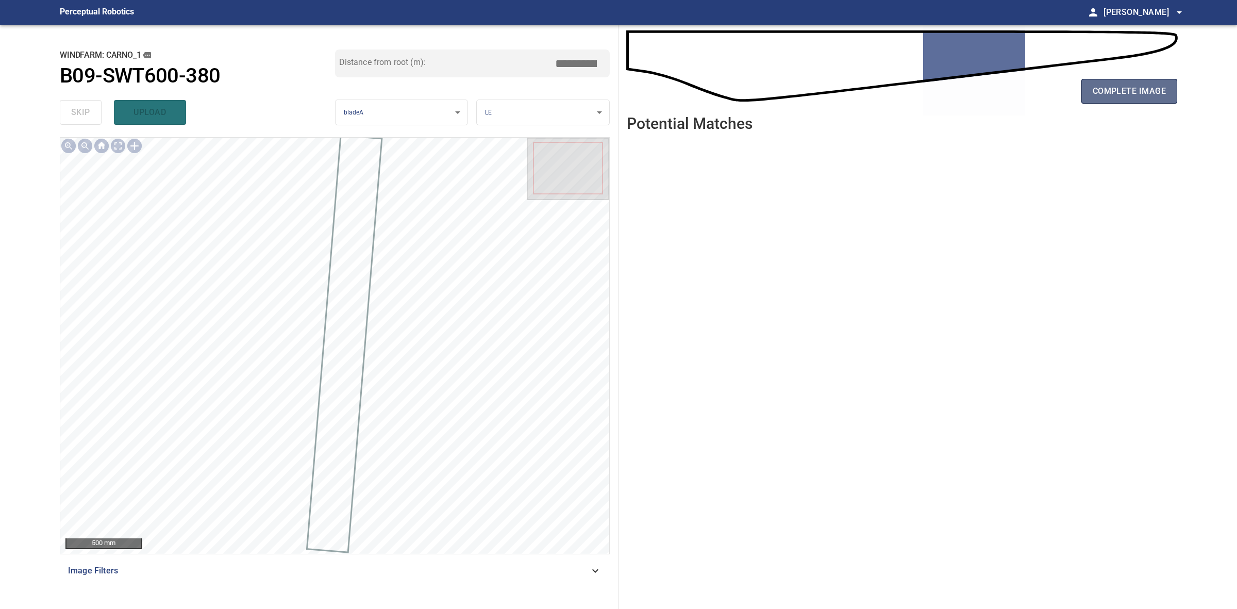
click at [1125, 102] on button "complete image" at bounding box center [1130, 91] width 96 height 25
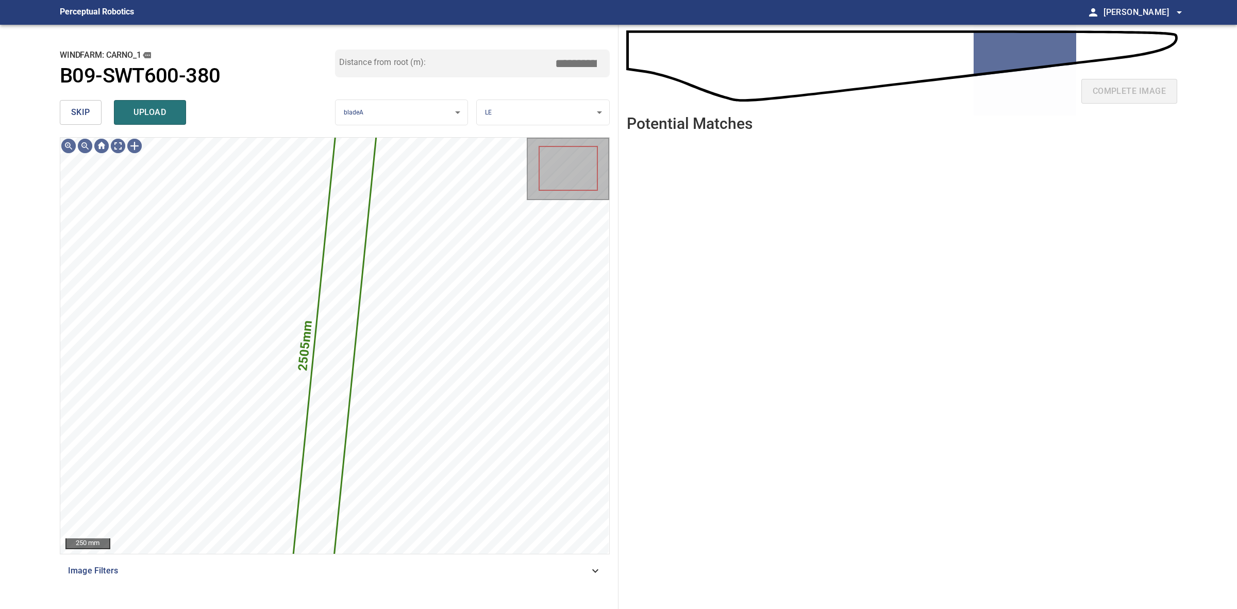
click at [91, 115] on button "skip" at bounding box center [81, 112] width 42 height 25
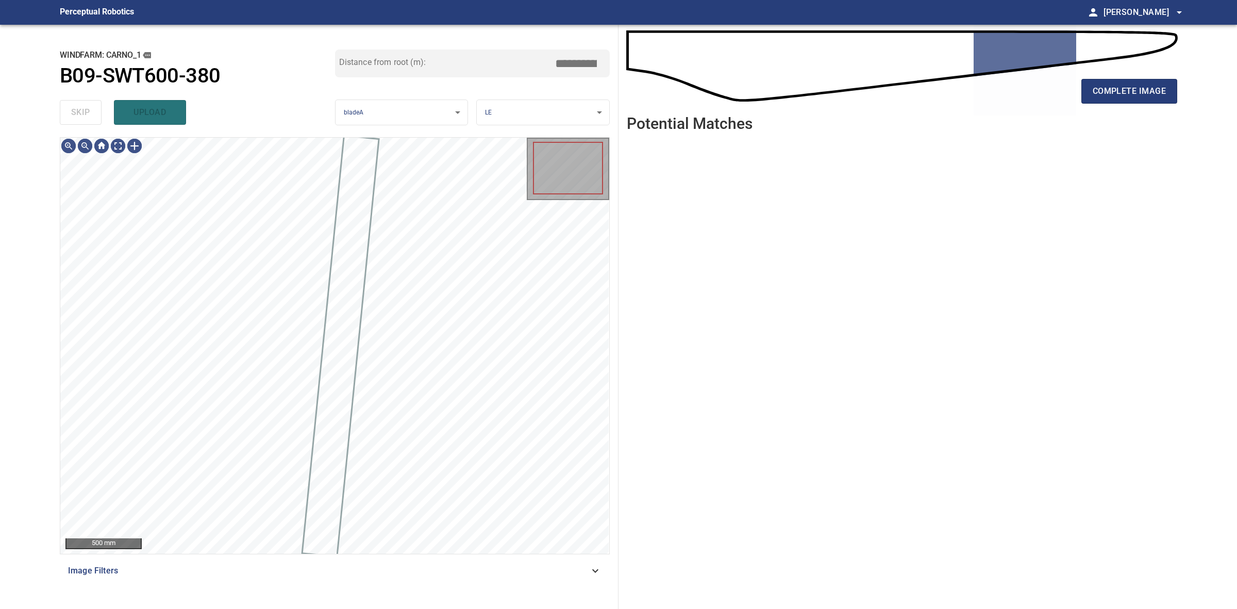
click at [91, 115] on div "skip upload" at bounding box center [197, 112] width 275 height 33
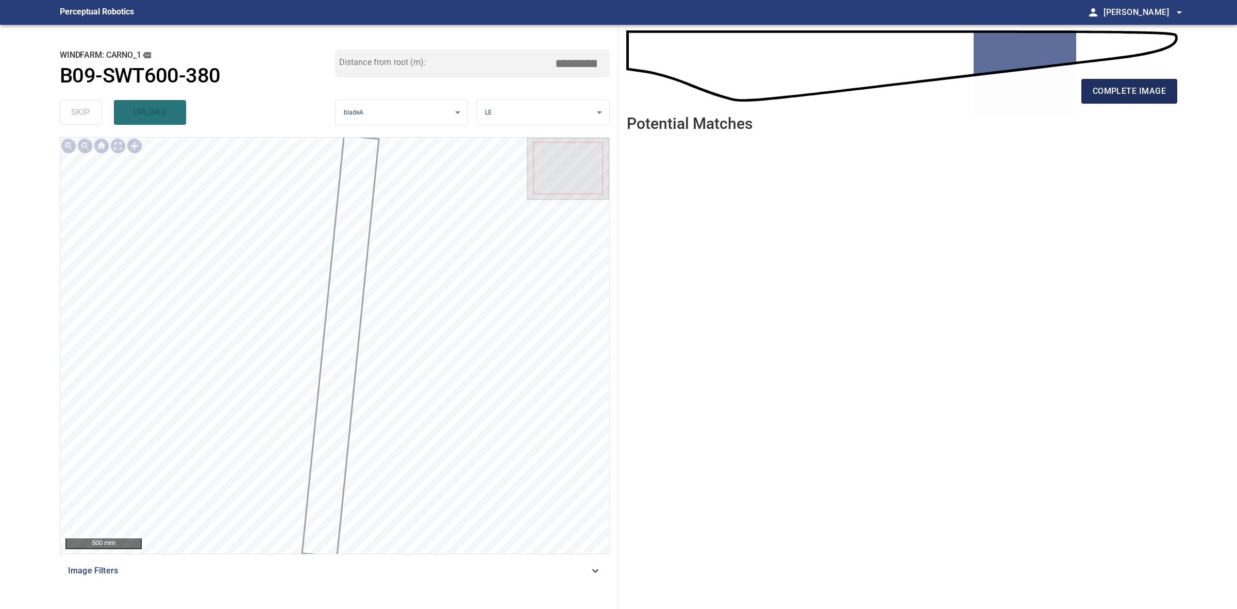
click at [1173, 97] on button "complete image" at bounding box center [1130, 91] width 96 height 25
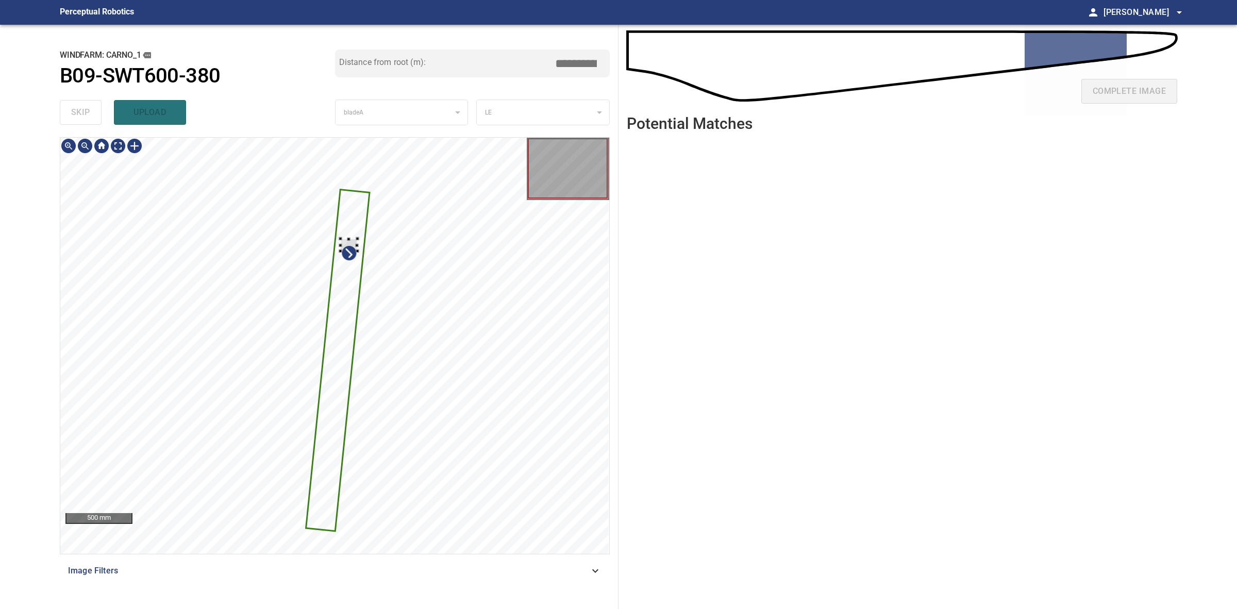
click at [364, 197] on icon at bounding box center [338, 361] width 62 height 340
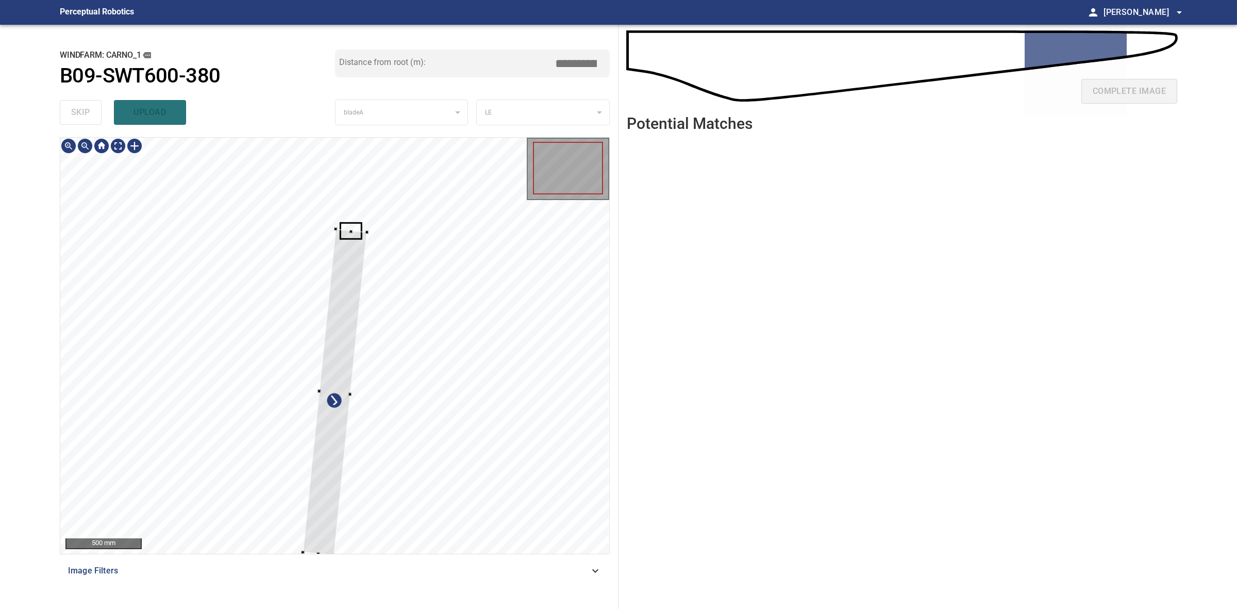
click at [362, 230] on div at bounding box center [334, 346] width 549 height 416
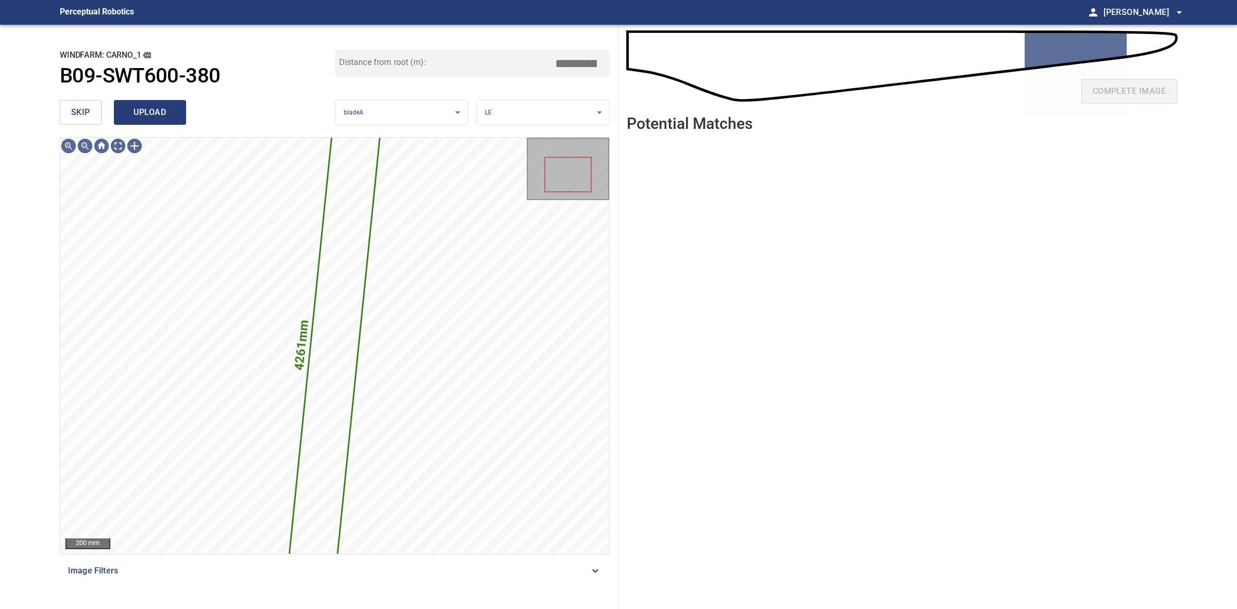
click at [137, 122] on button "upload" at bounding box center [150, 112] width 72 height 25
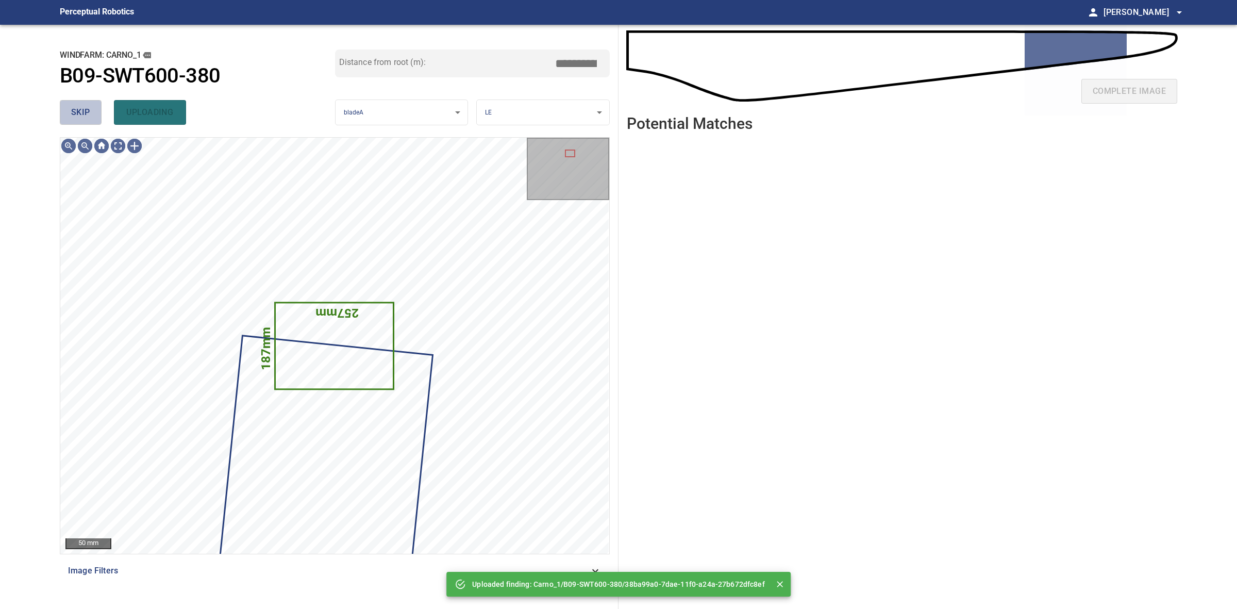
click at [76, 118] on span "skip" at bounding box center [80, 112] width 19 height 14
click at [76, 118] on div "skip uploading" at bounding box center [197, 112] width 275 height 33
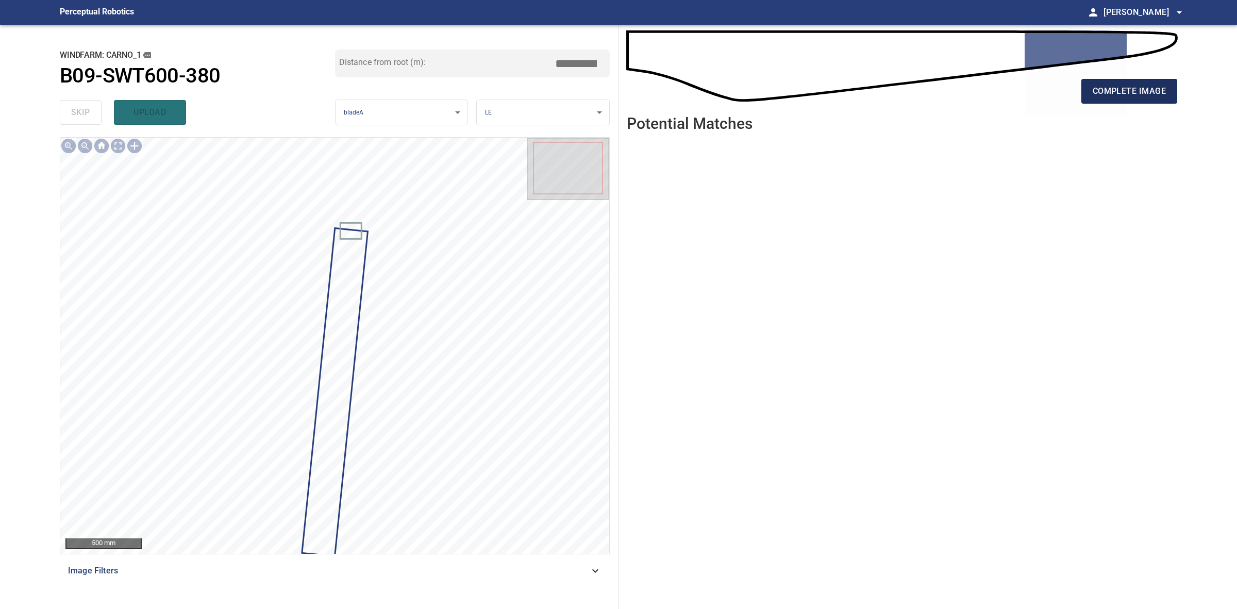
click at [1115, 95] on span "complete image" at bounding box center [1129, 91] width 73 height 14
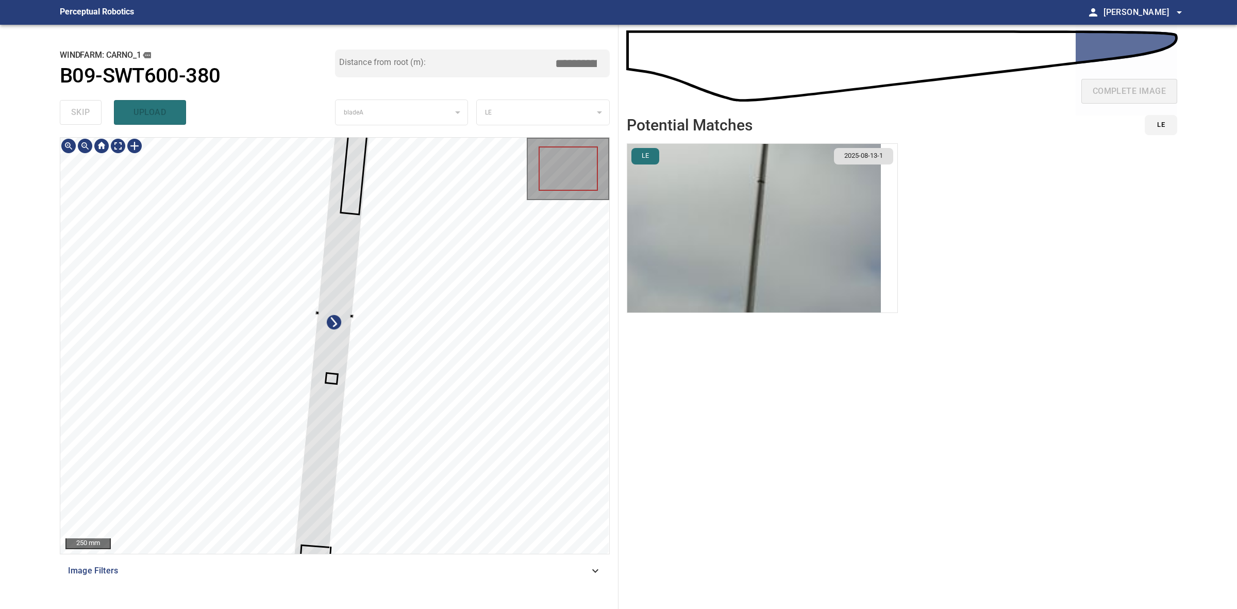
click at [315, 478] on div at bounding box center [335, 314] width 82 height 491
click at [323, 424] on div at bounding box center [338, 242] width 82 height 491
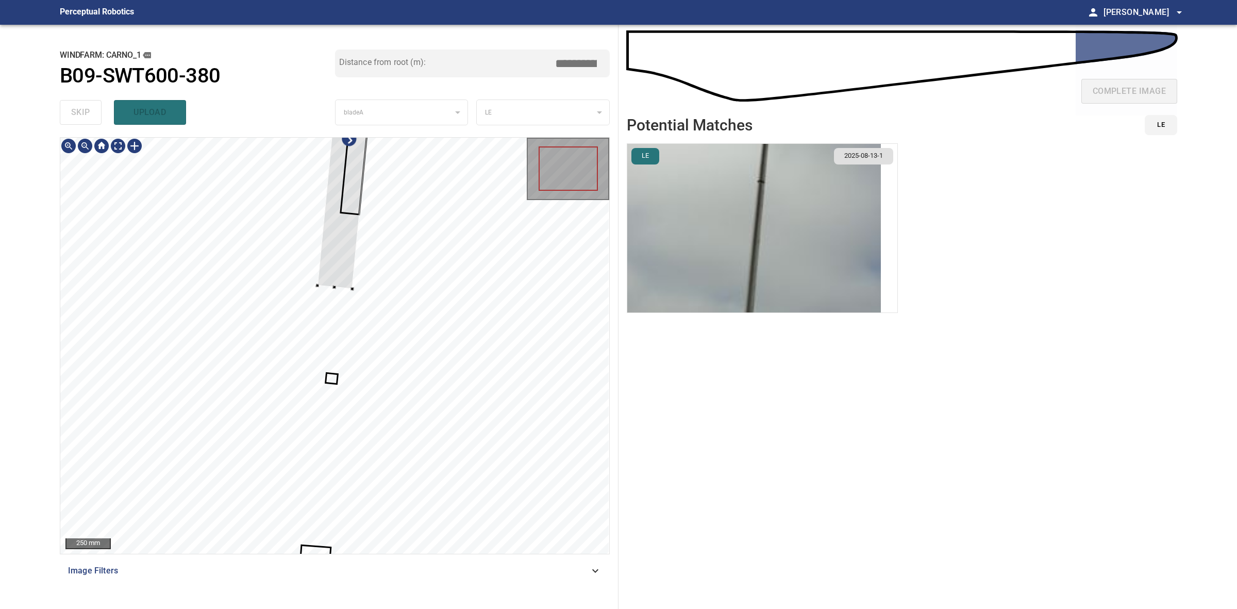
click at [341, 284] on div at bounding box center [350, 130] width 65 height 317
click at [333, 400] on div at bounding box center [340, 281] width 65 height 315
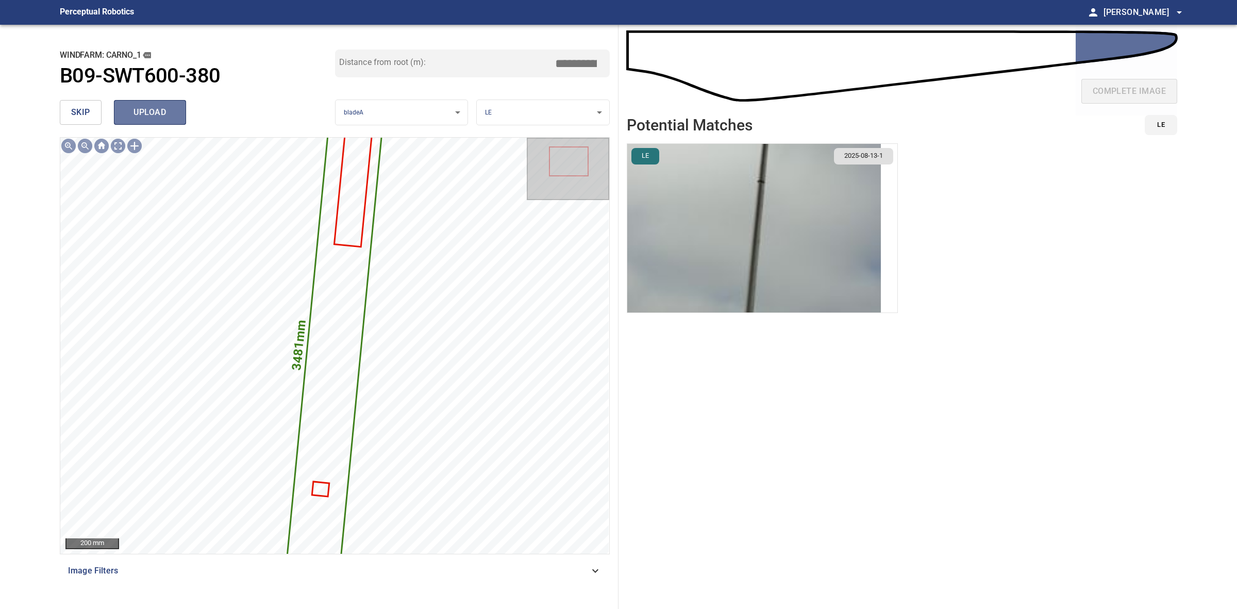
click at [171, 109] on span "upload" at bounding box center [149, 112] width 49 height 14
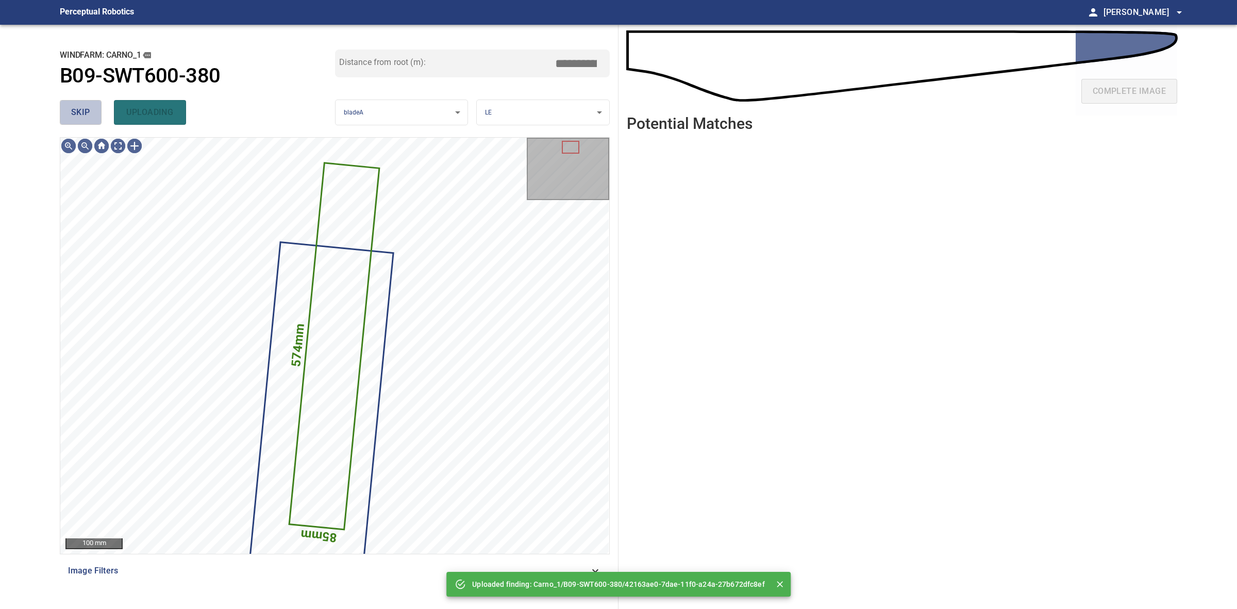
click at [91, 106] on button "skip" at bounding box center [81, 112] width 42 height 25
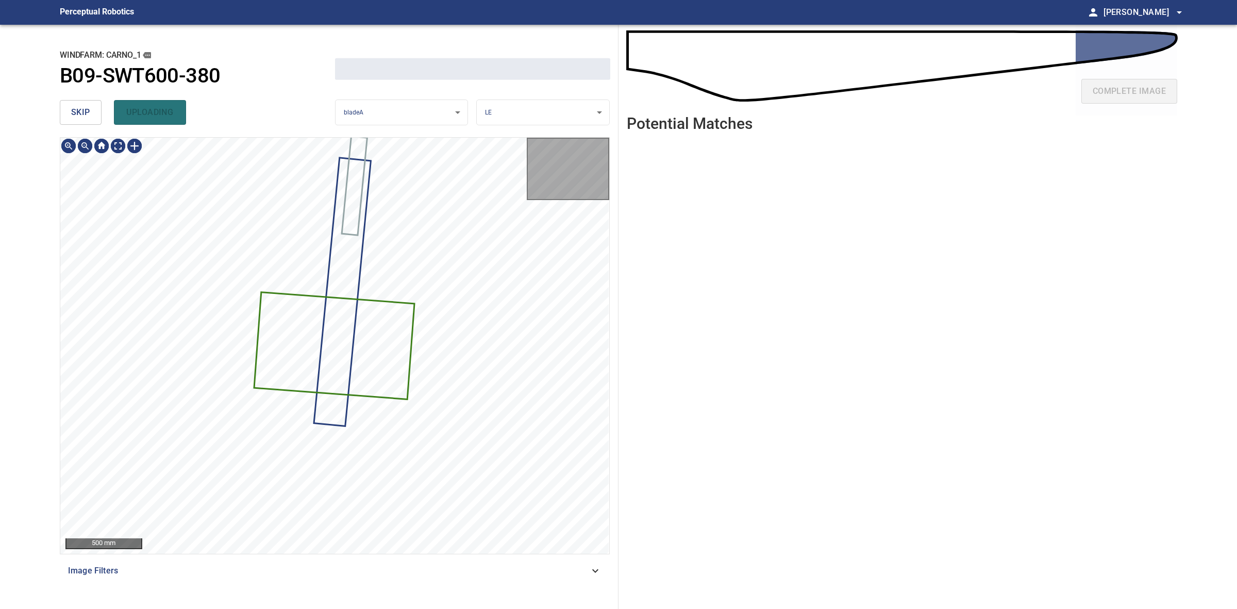
click at [91, 106] on button "skip" at bounding box center [81, 112] width 42 height 25
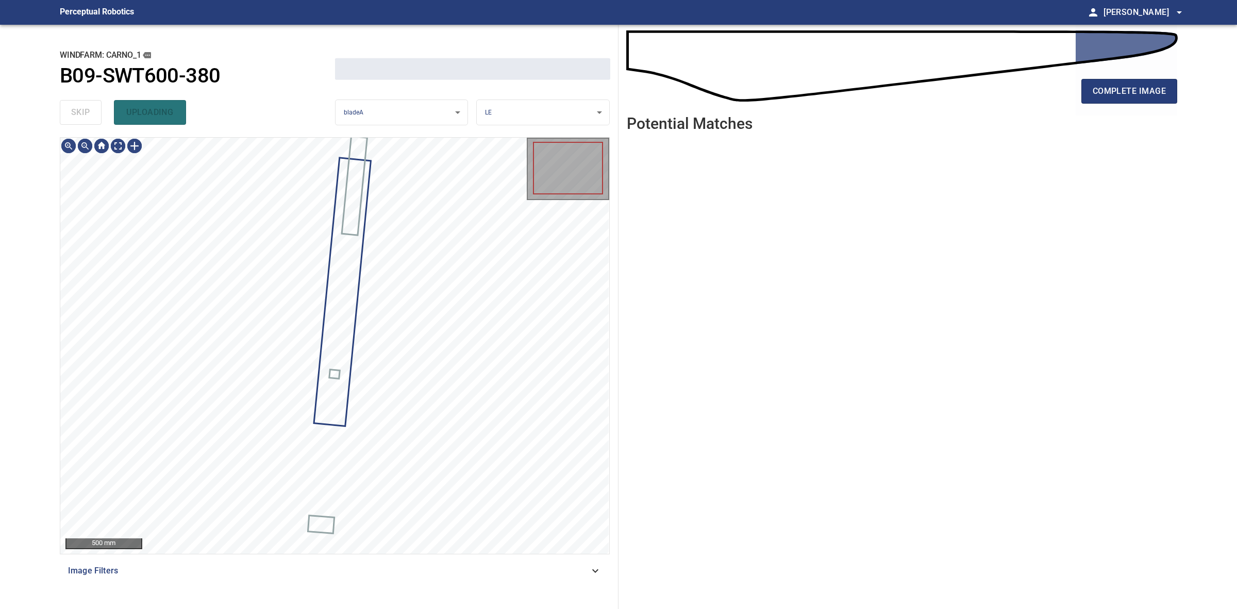
click at [91, 106] on div "skip uploading" at bounding box center [197, 112] width 275 height 33
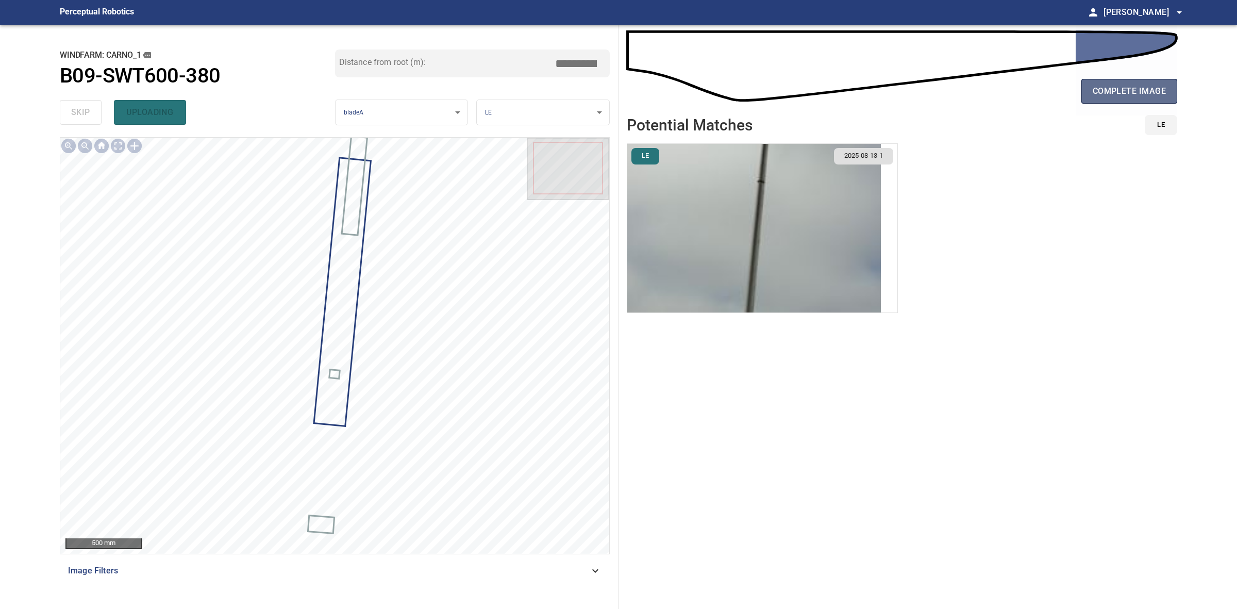
click at [1106, 103] on button "complete image" at bounding box center [1130, 91] width 96 height 25
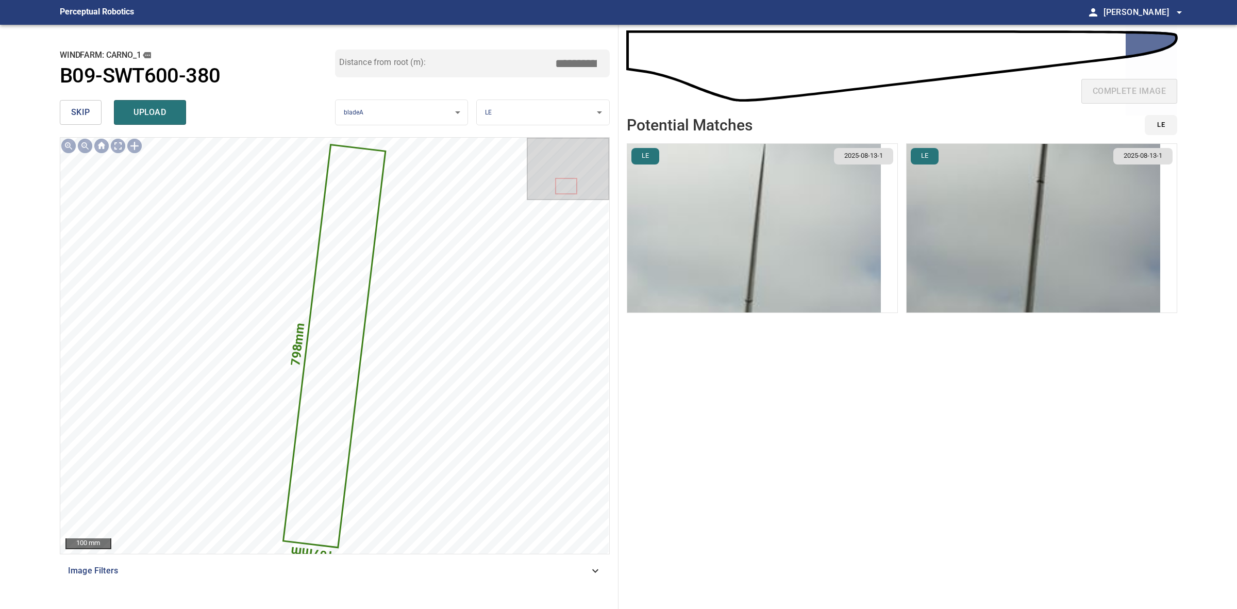
click at [851, 227] on img "button" at bounding box center [754, 228] width 254 height 169
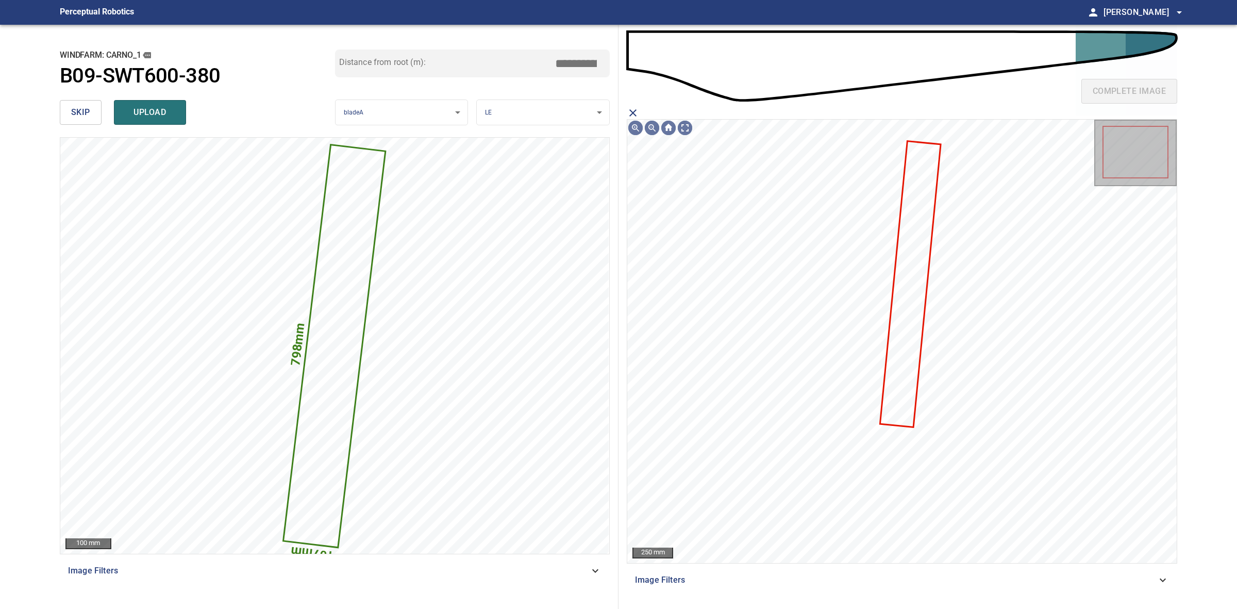
click at [919, 240] on icon at bounding box center [911, 284] width 59 height 285
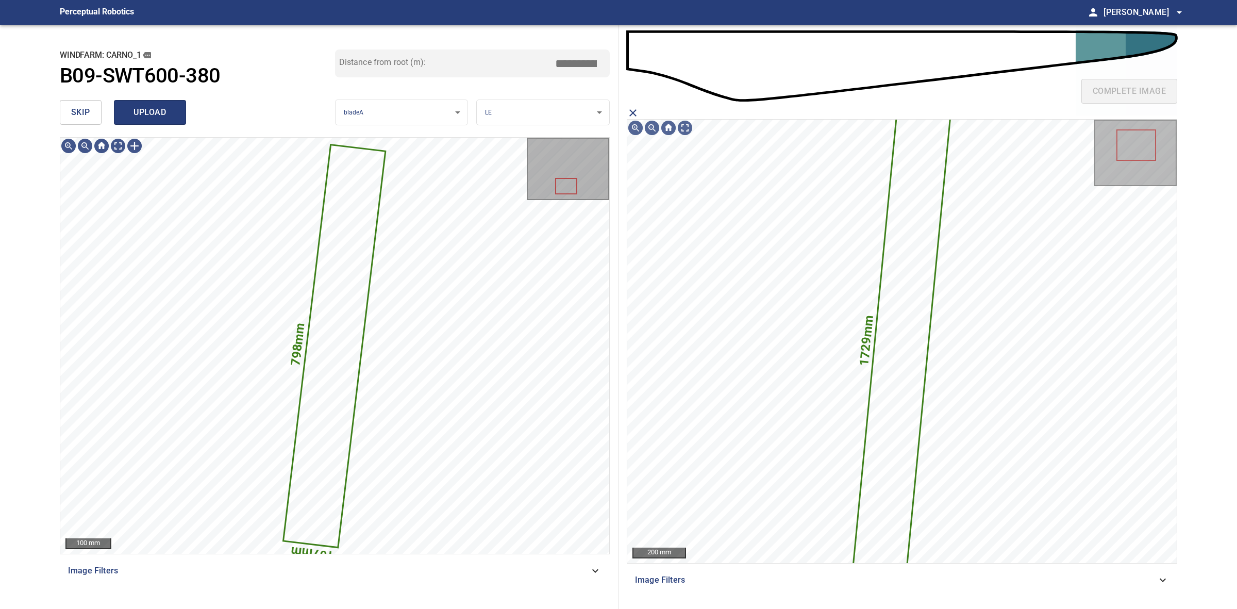
click at [160, 120] on button "upload" at bounding box center [150, 112] width 72 height 25
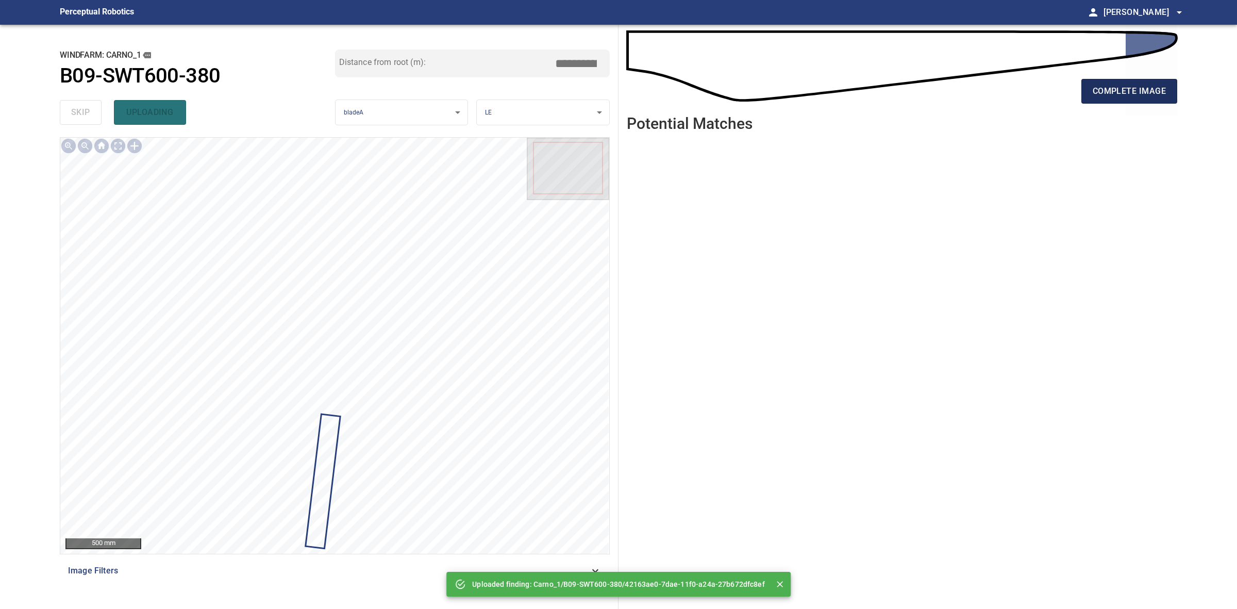
drag, startPoint x: 1076, startPoint y: 92, endPoint x: 1117, endPoint y: 93, distance: 40.8
click at [1109, 93] on div "complete image" at bounding box center [902, 95] width 551 height 41
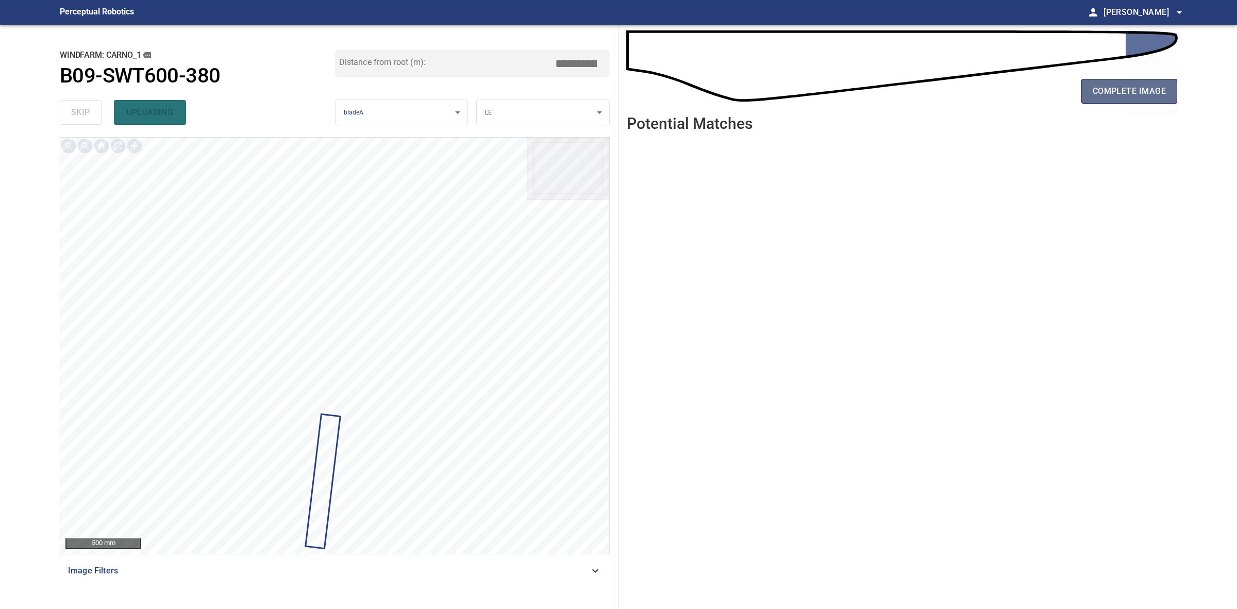
click at [1117, 93] on span "complete image" at bounding box center [1129, 91] width 73 height 14
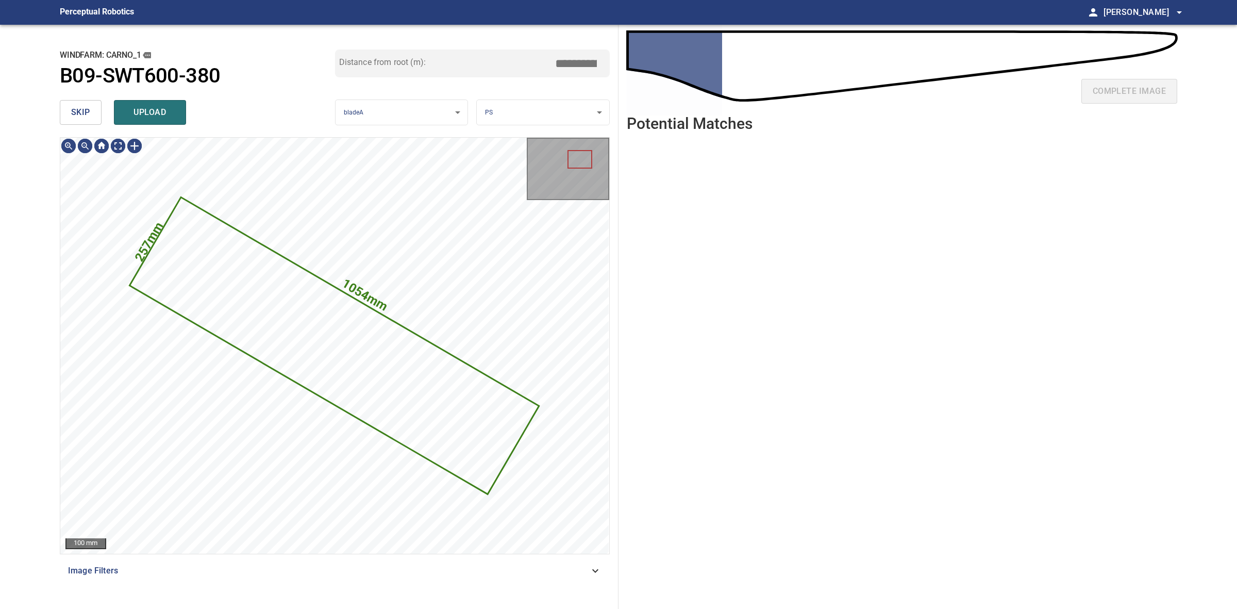
click at [84, 109] on span "skip" at bounding box center [80, 112] width 19 height 14
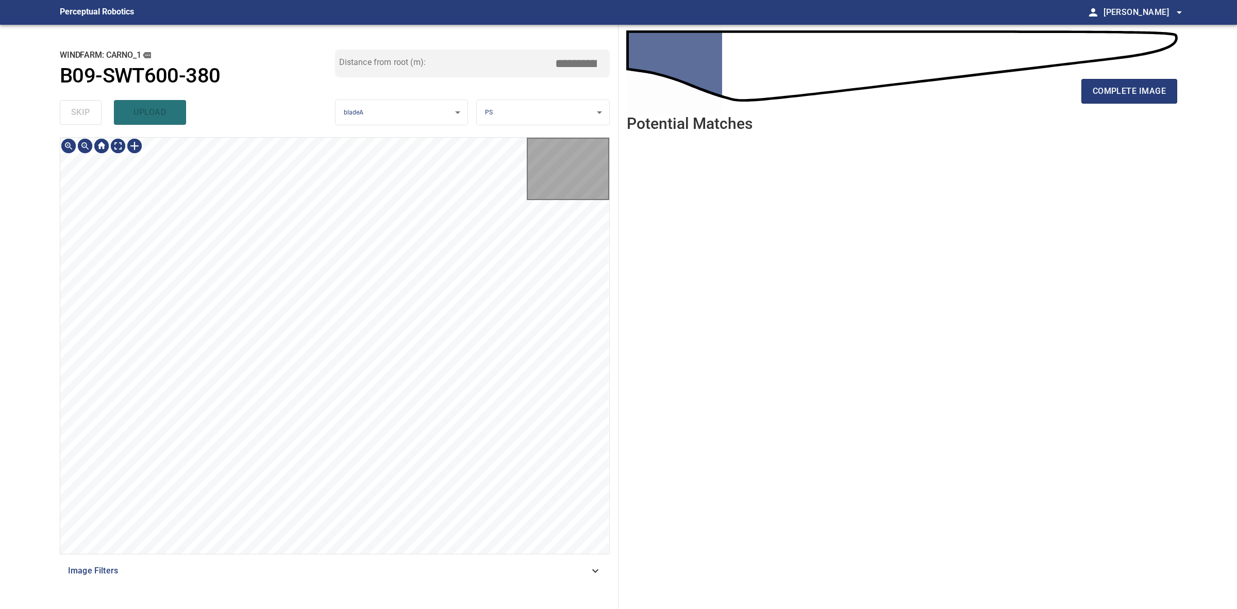
click at [84, 109] on div "skip upload" at bounding box center [197, 112] width 275 height 33
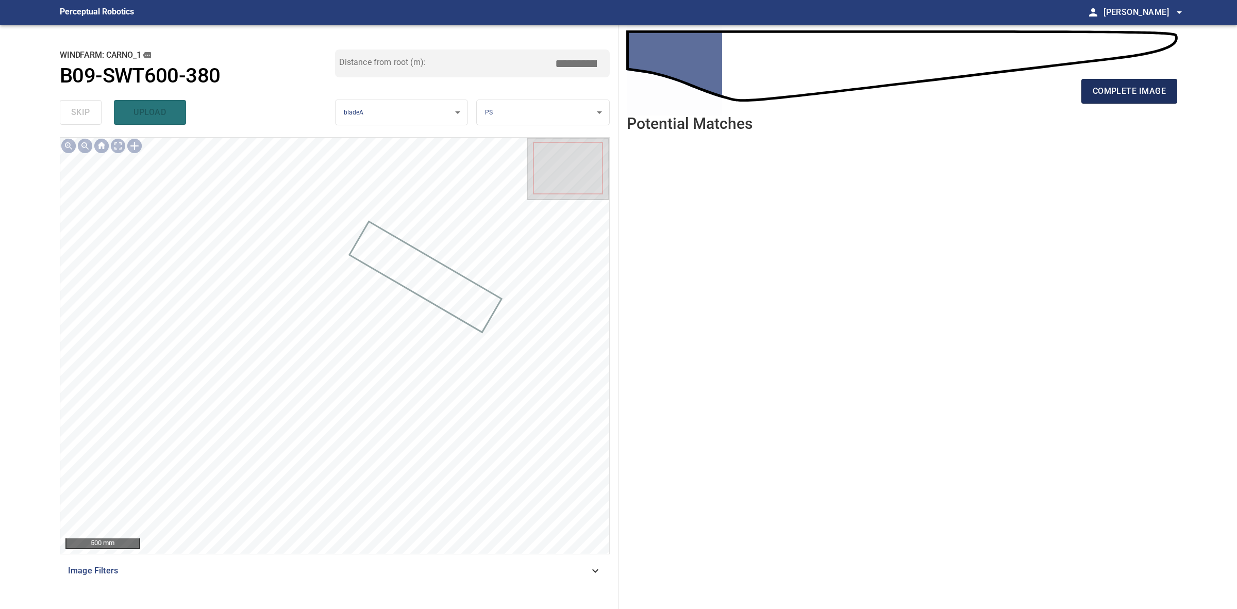
click at [1161, 88] on span "complete image" at bounding box center [1129, 91] width 73 height 14
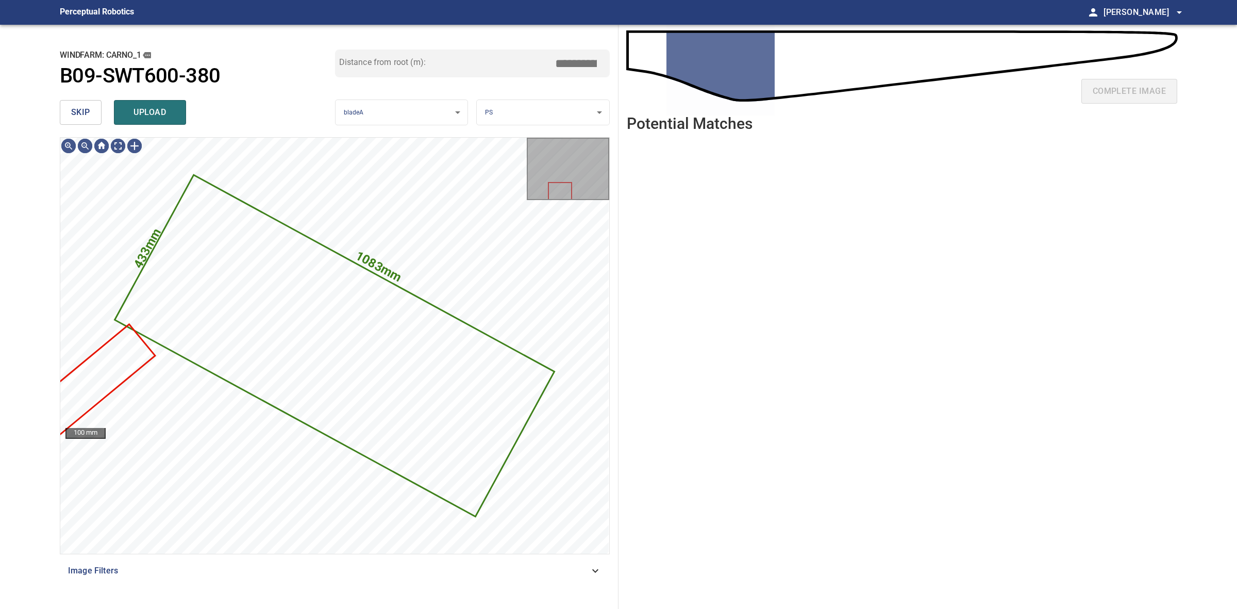
click at [94, 122] on button "skip" at bounding box center [81, 112] width 42 height 25
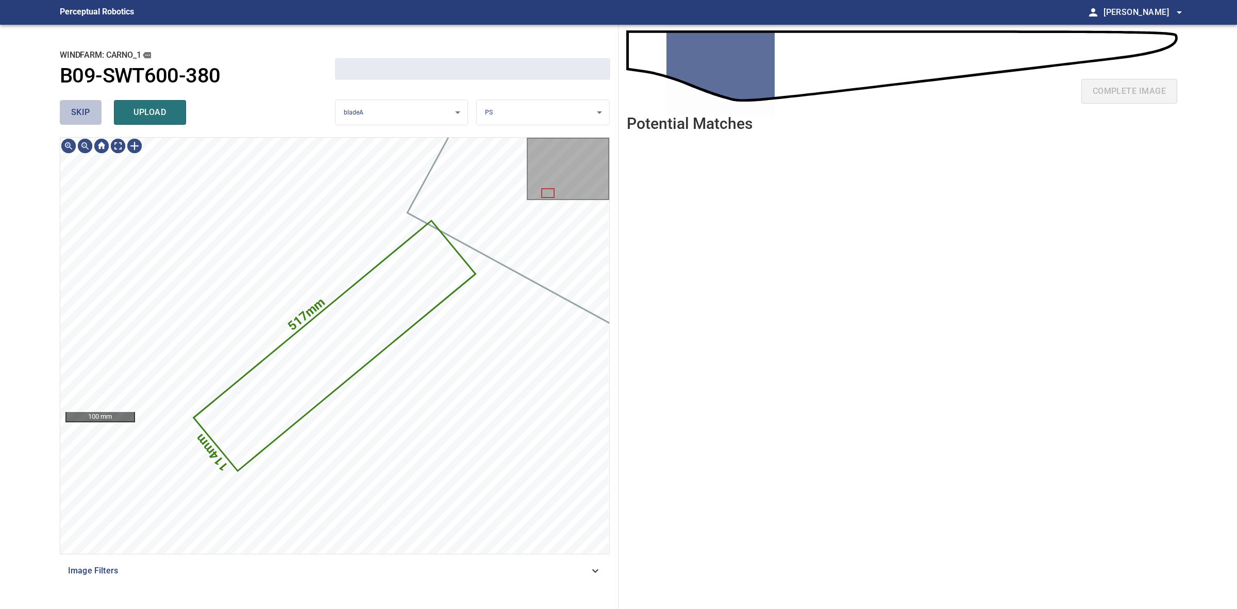
click at [94, 122] on button "skip" at bounding box center [81, 112] width 42 height 25
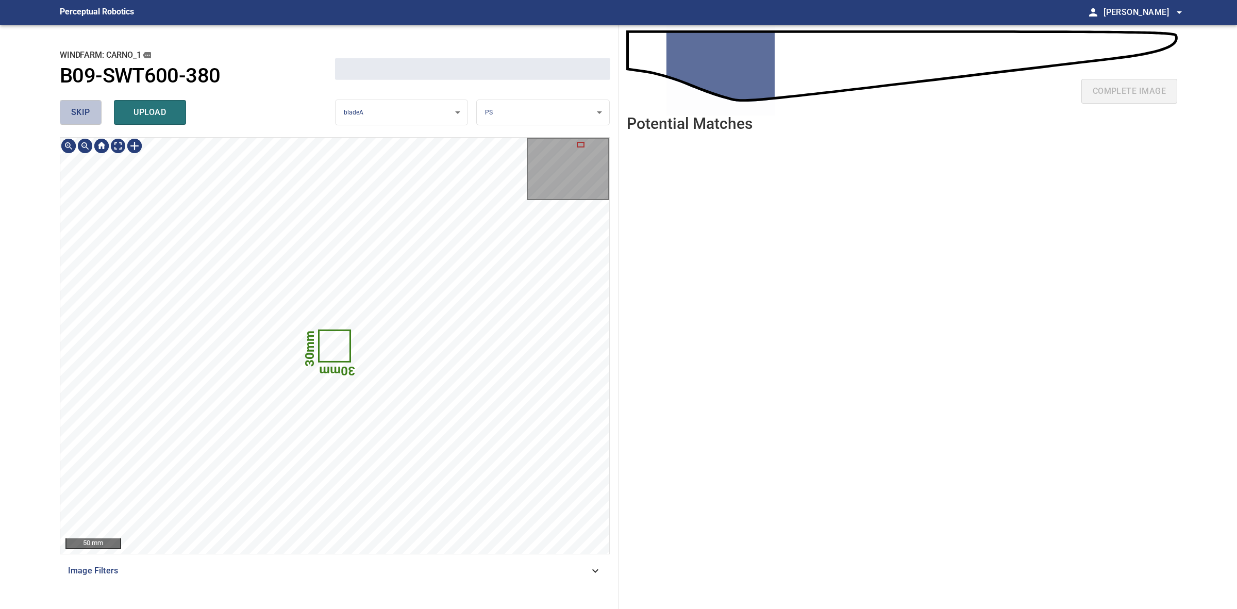
click at [94, 122] on button "skip" at bounding box center [81, 112] width 42 height 25
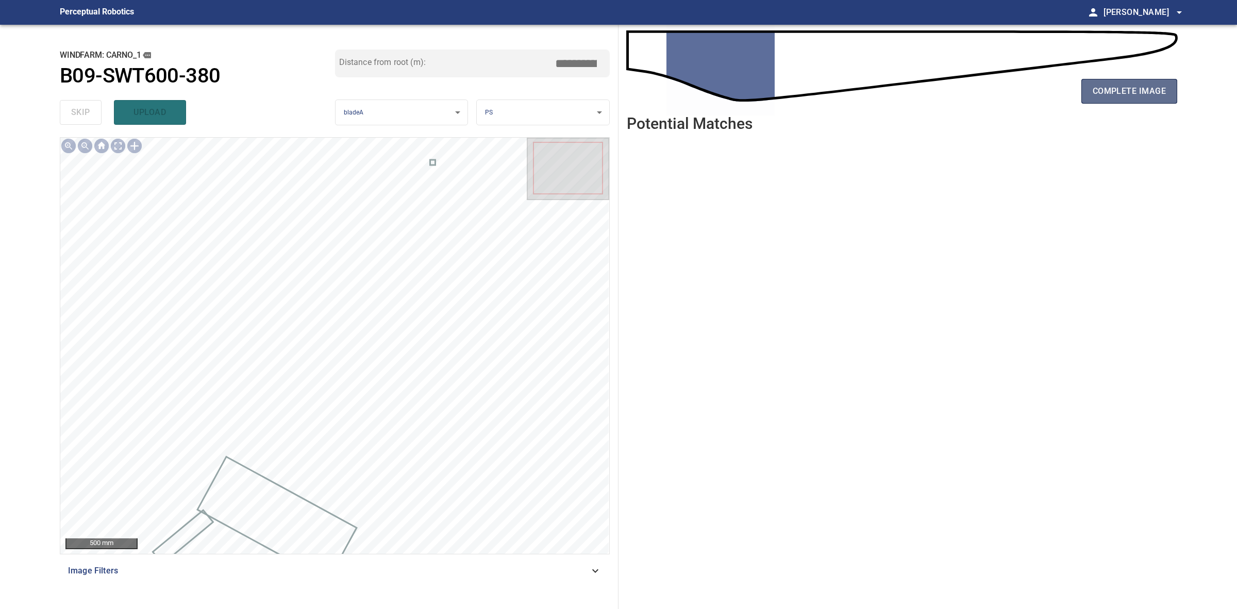
click at [1160, 93] on span "complete image" at bounding box center [1129, 91] width 73 height 14
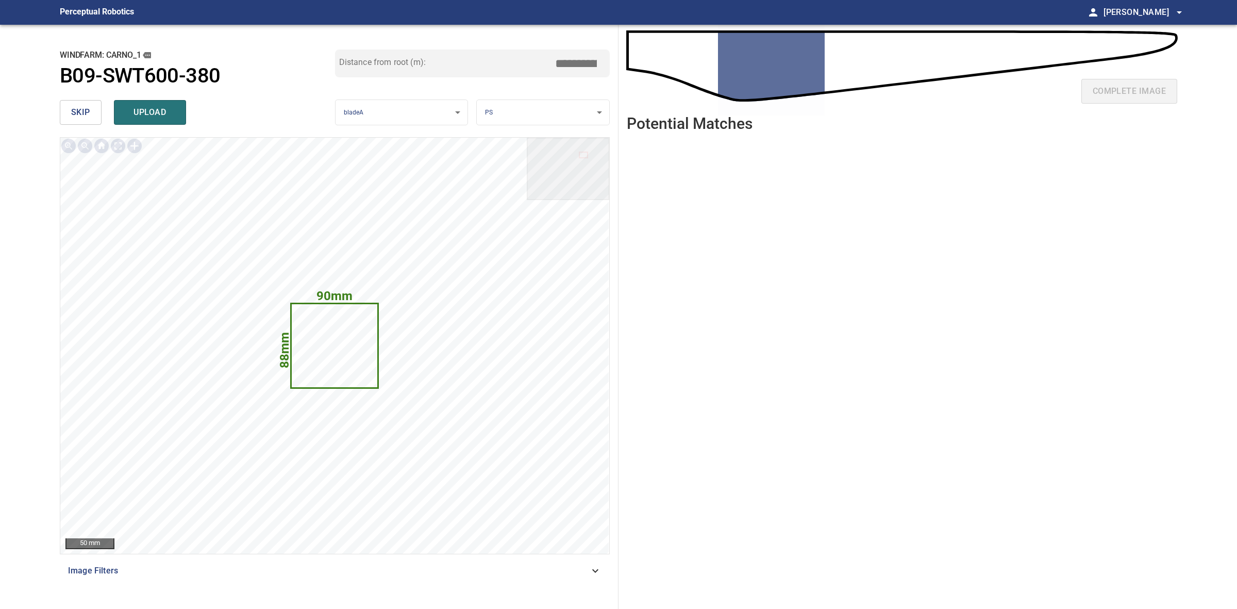
click at [151, 97] on div "skip upload" at bounding box center [197, 112] width 275 height 33
click at [143, 102] on button "upload" at bounding box center [150, 112] width 72 height 25
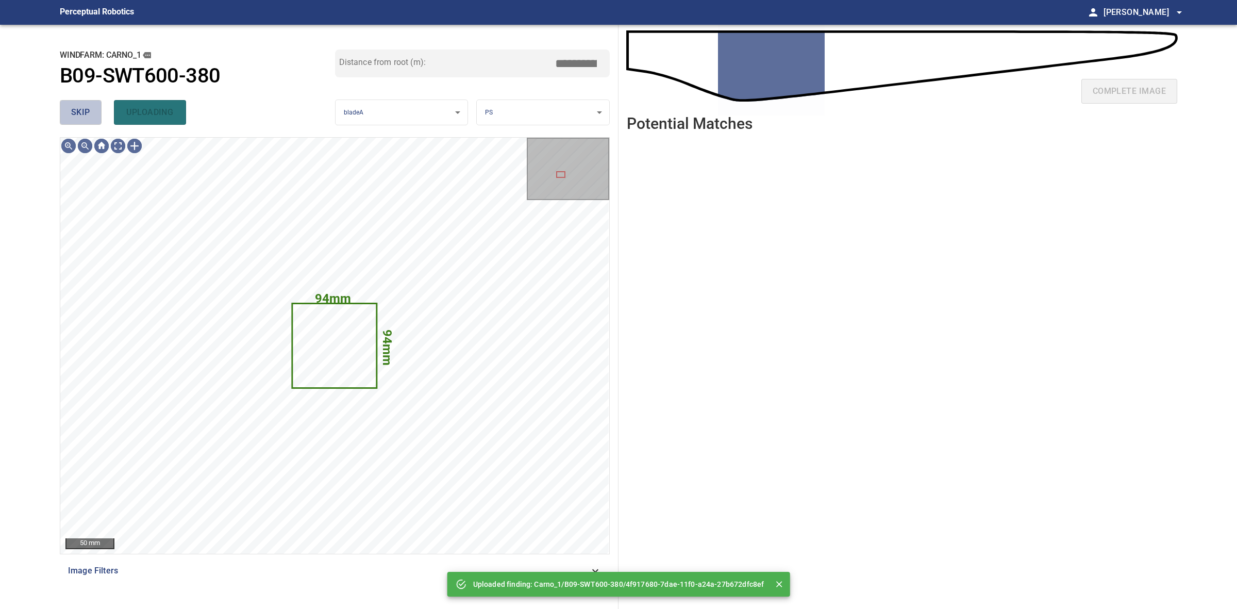
click at [97, 105] on button "skip" at bounding box center [81, 112] width 42 height 25
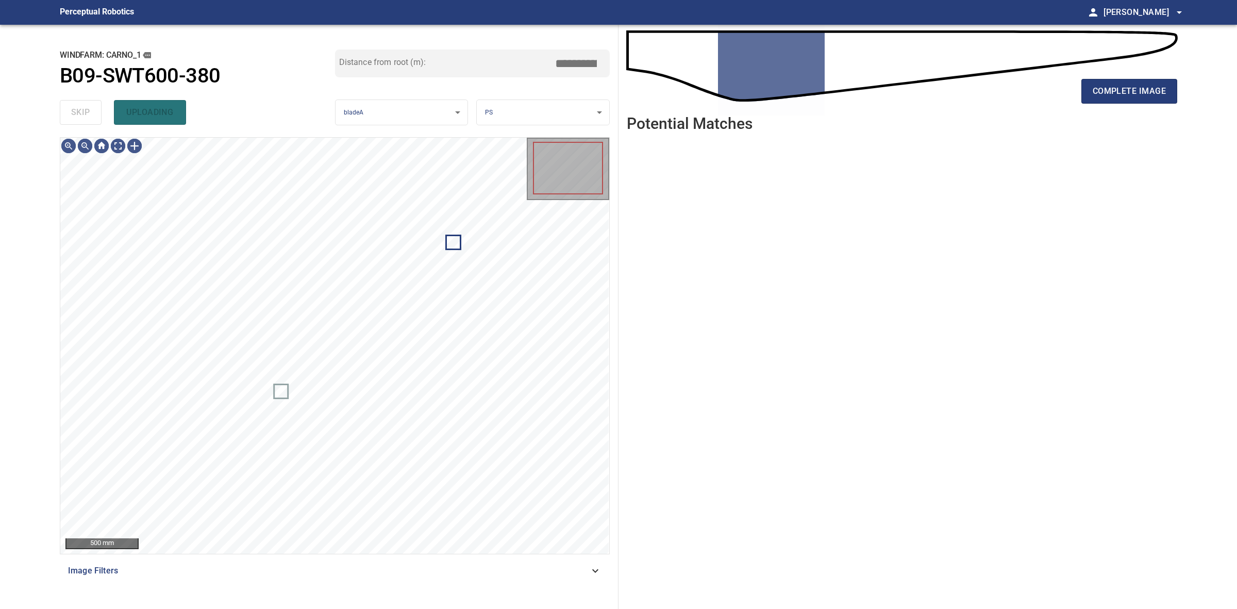
click at [97, 105] on div "skip uploading" at bounding box center [197, 112] width 275 height 33
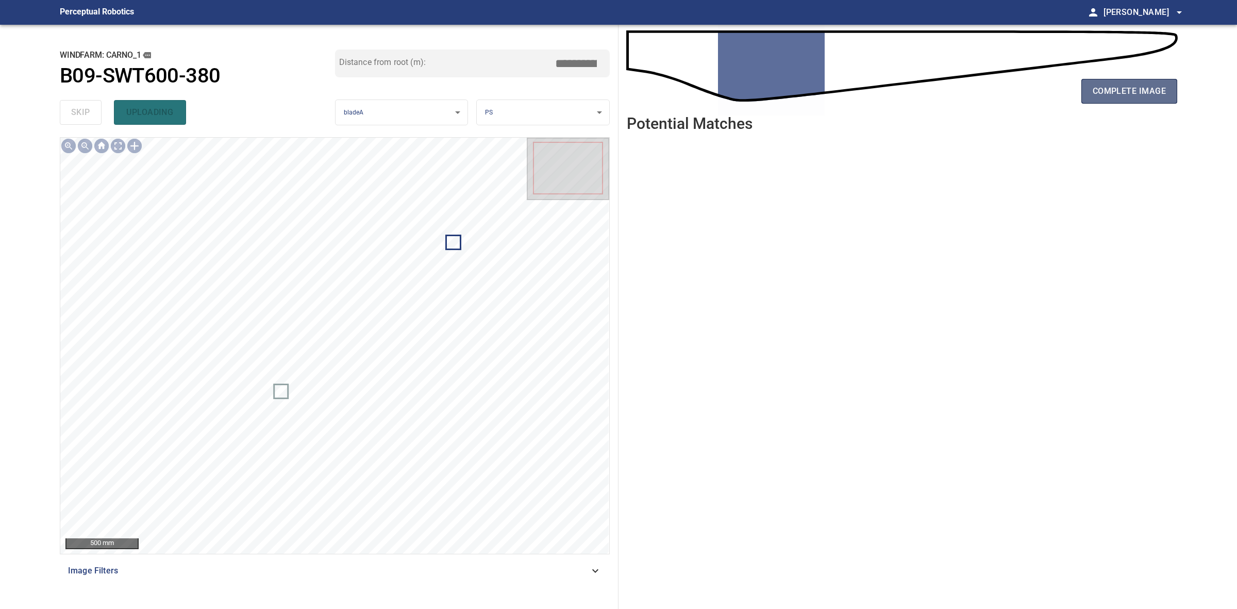
click at [1104, 93] on span "complete image" at bounding box center [1129, 91] width 73 height 14
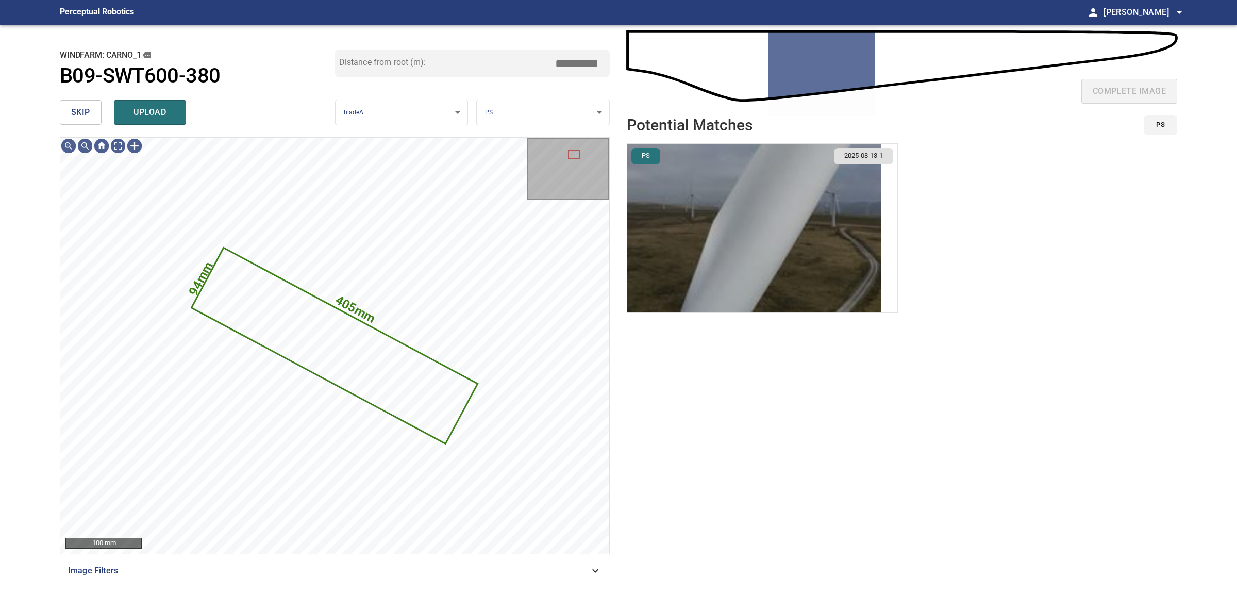
click at [72, 112] on span "skip" at bounding box center [80, 112] width 19 height 14
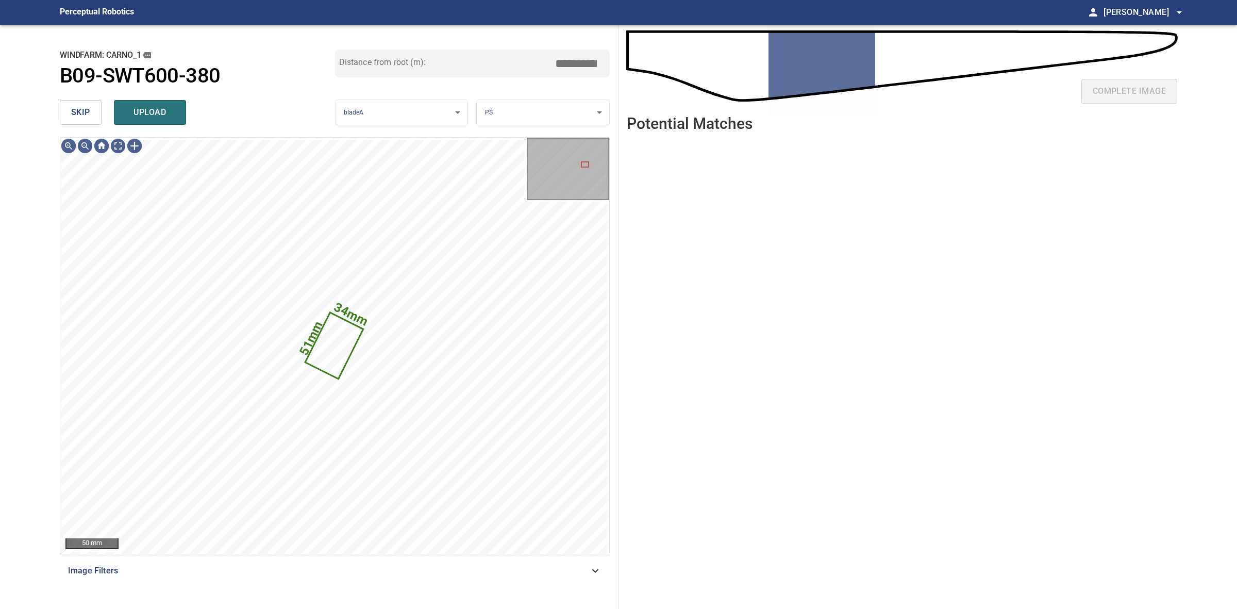
click at [72, 112] on span "skip" at bounding box center [80, 112] width 19 height 14
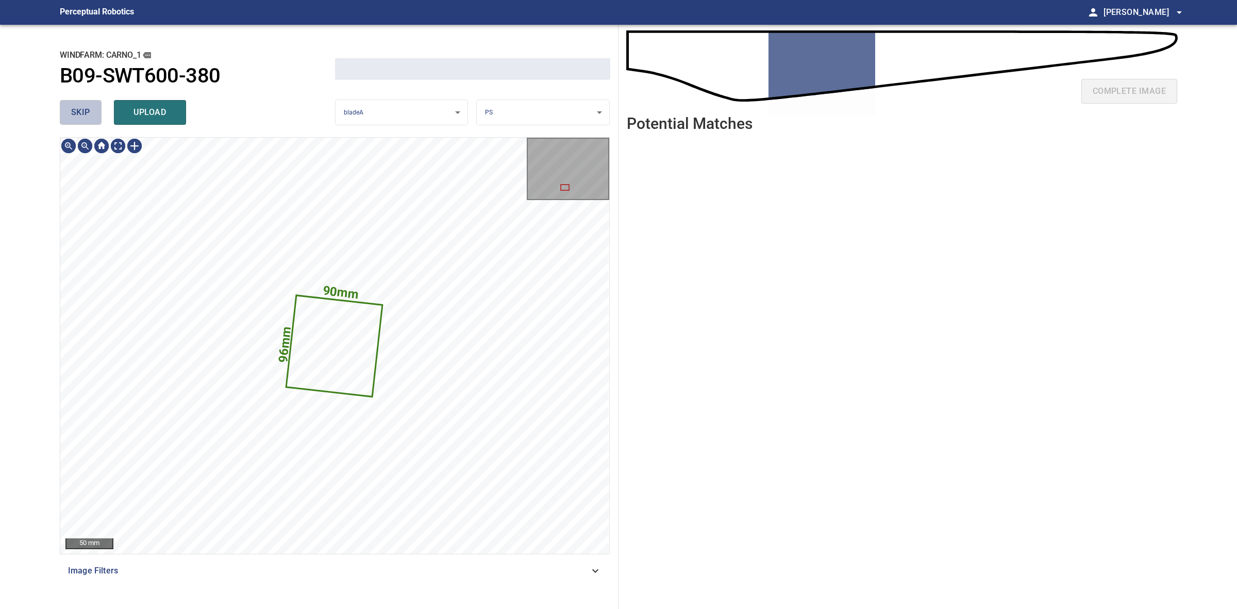
click at [72, 112] on span "skip" at bounding box center [80, 112] width 19 height 14
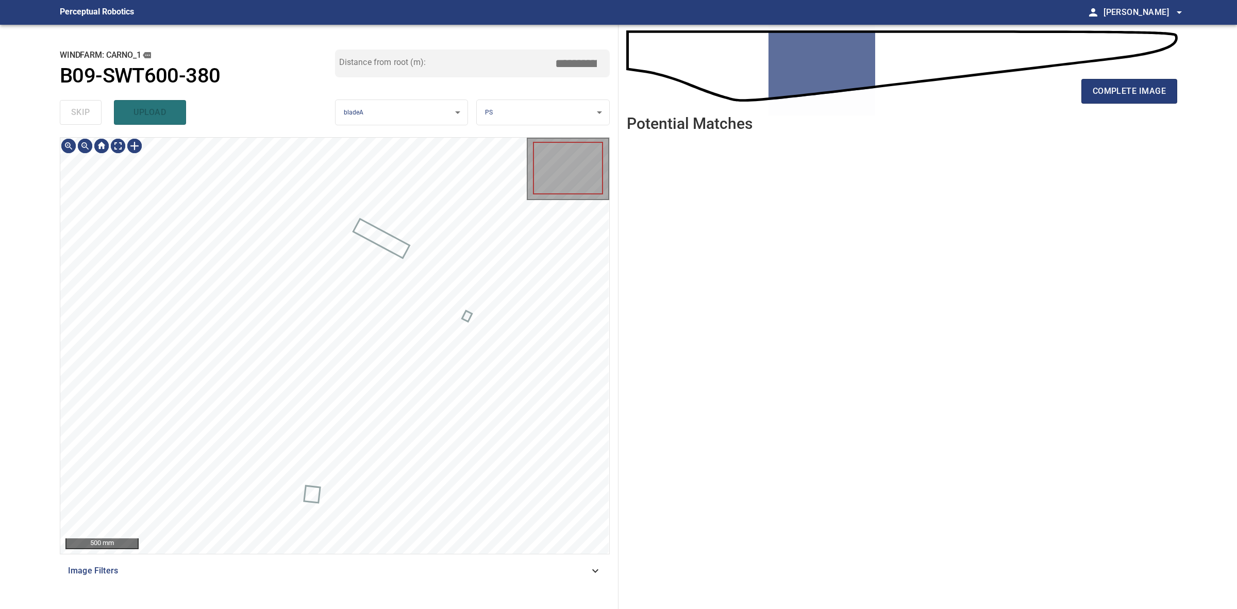
click at [72, 112] on div "skip upload" at bounding box center [197, 112] width 275 height 33
click at [1140, 106] on div "complete image" at bounding box center [902, 95] width 551 height 41
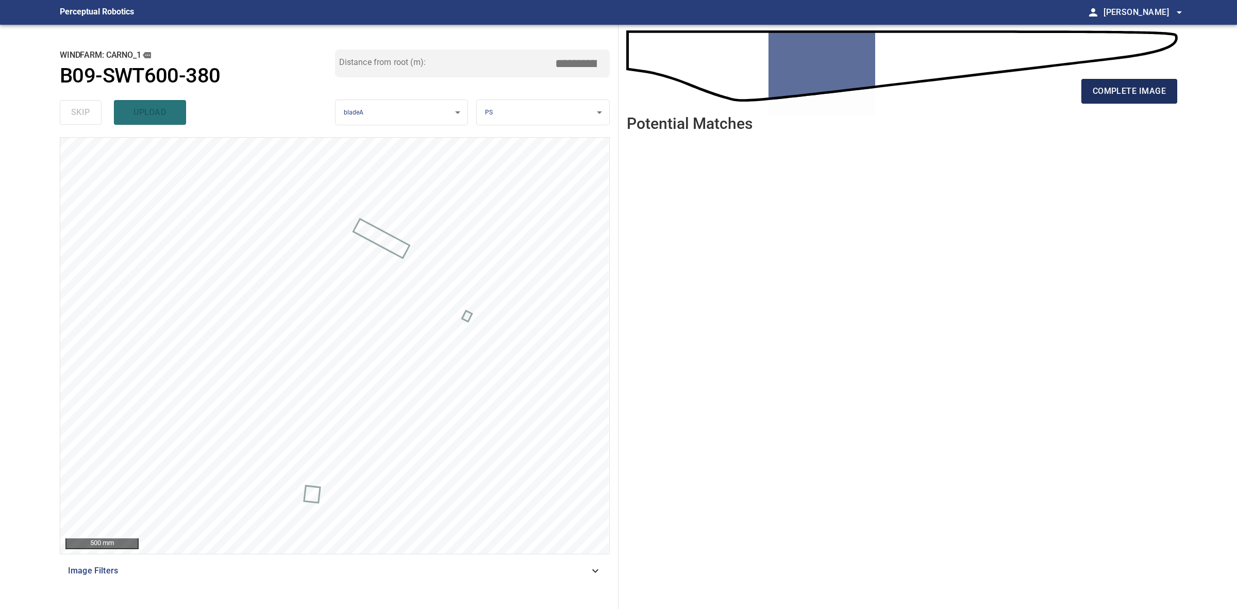
click at [1137, 99] on button "complete image" at bounding box center [1130, 91] width 96 height 25
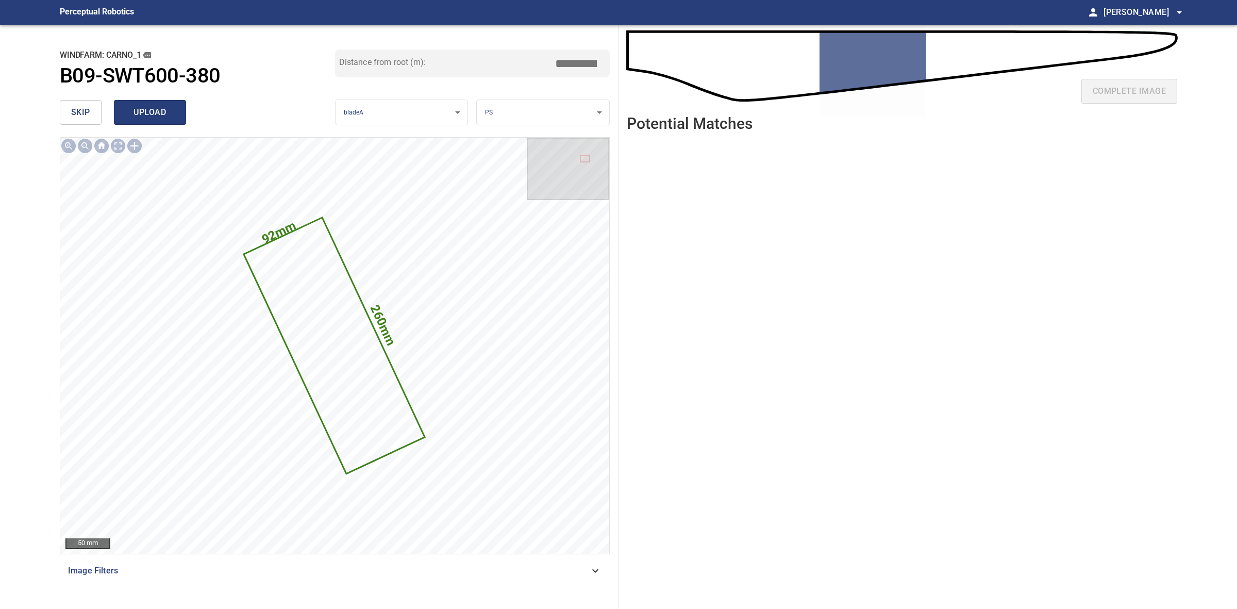
click at [154, 112] on span "upload" at bounding box center [149, 112] width 49 height 14
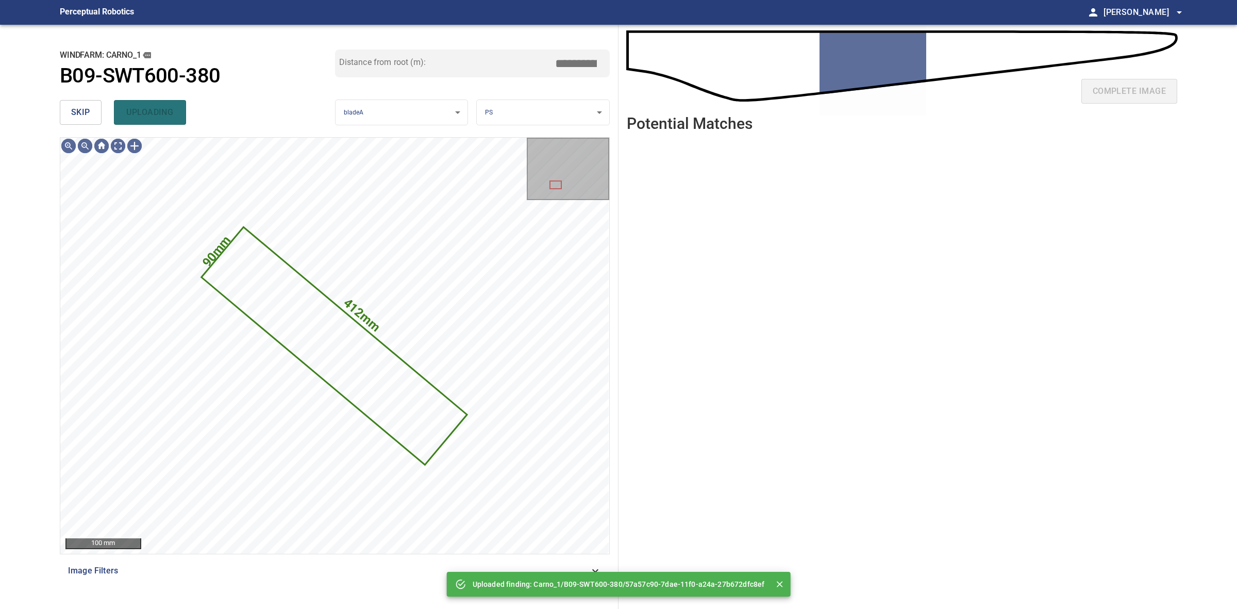
click at [94, 110] on button "skip" at bounding box center [81, 112] width 42 height 25
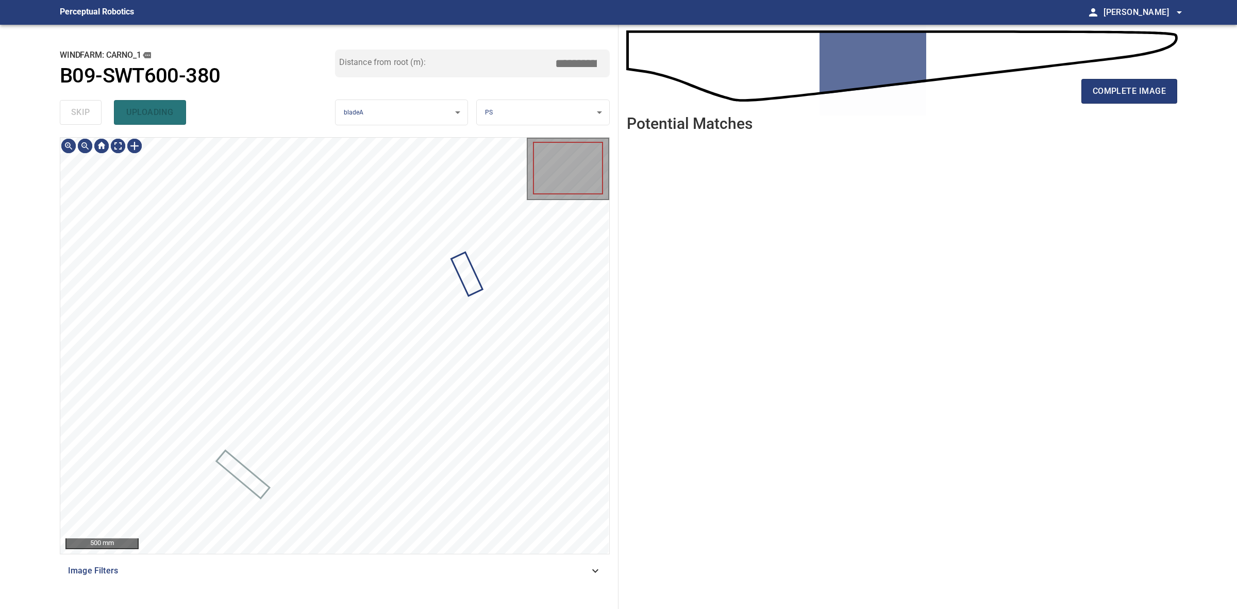
click at [94, 110] on div "skip uploading" at bounding box center [197, 112] width 275 height 33
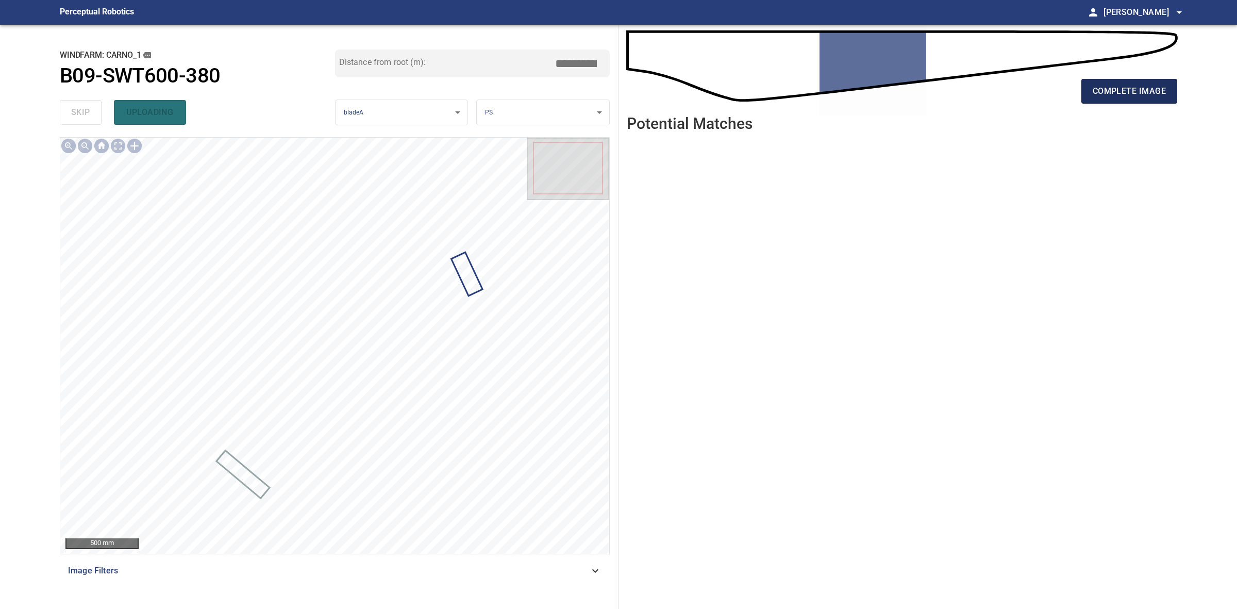
click at [1126, 85] on span "complete image" at bounding box center [1129, 91] width 73 height 14
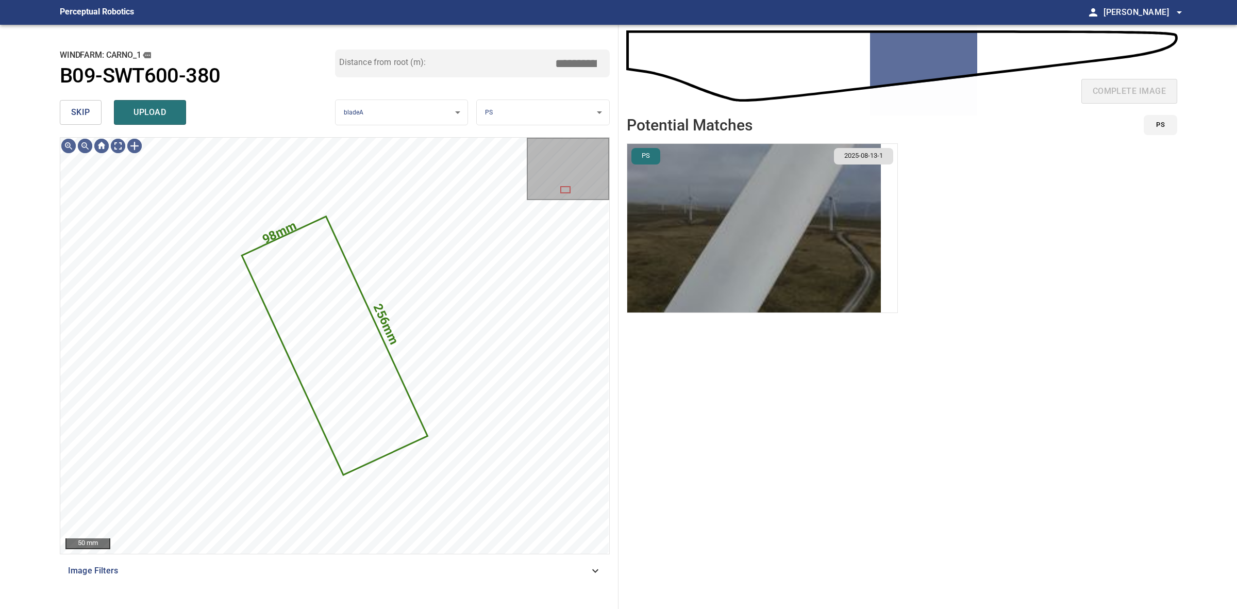
click at [741, 257] on img "button" at bounding box center [754, 228] width 254 height 169
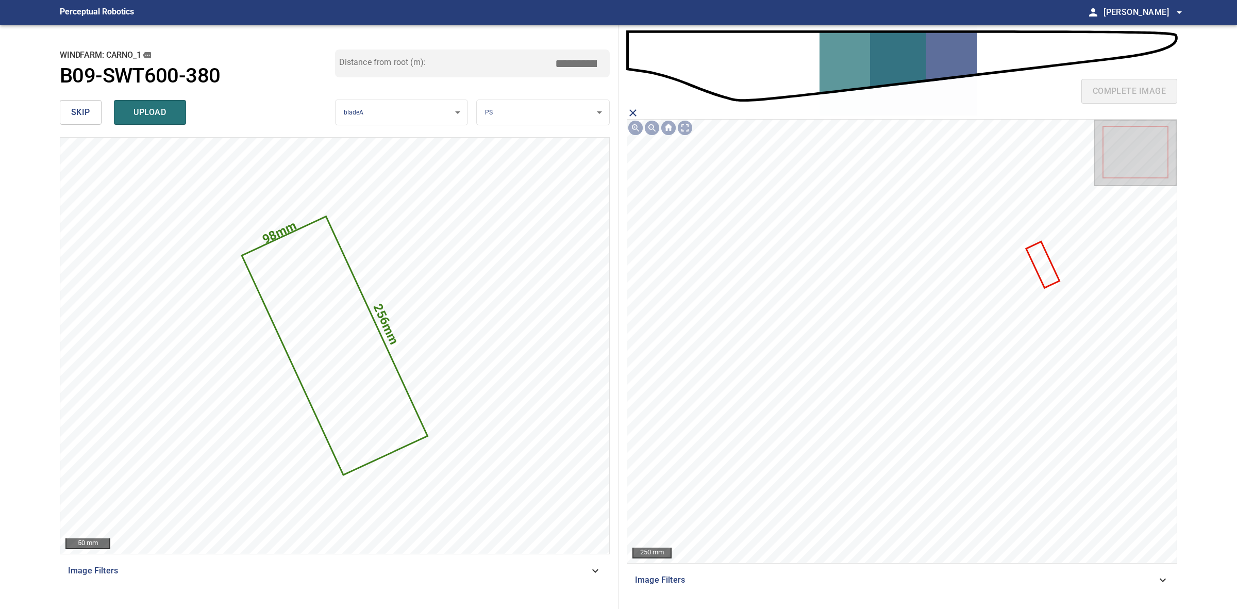
click at [1045, 258] on icon at bounding box center [1043, 264] width 31 height 44
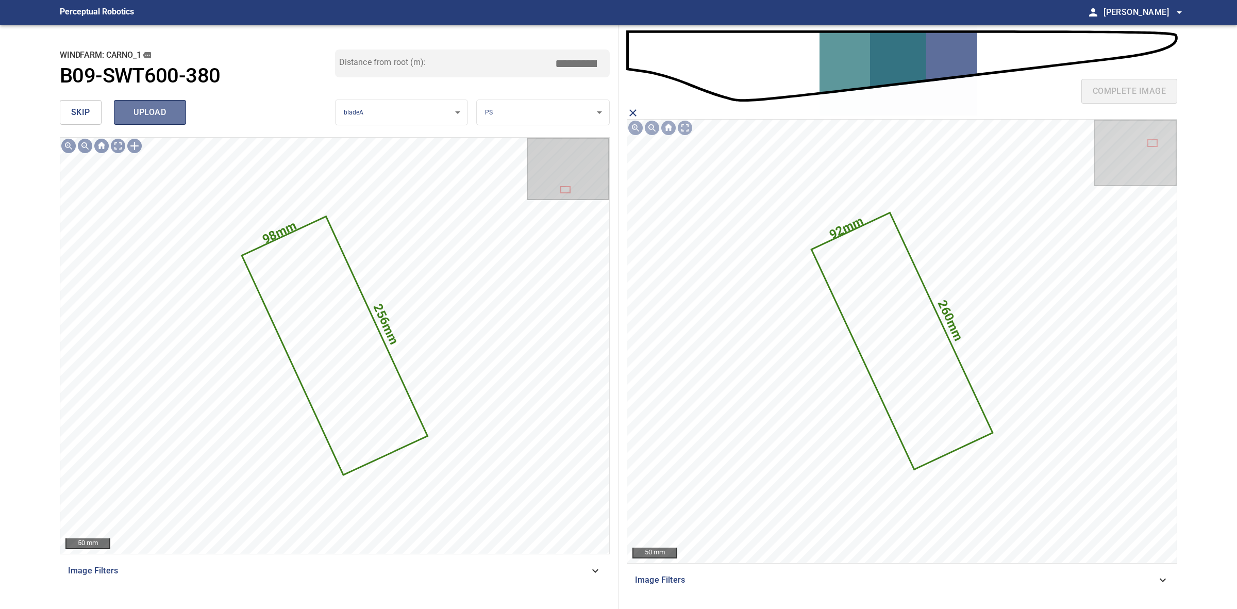
click at [161, 107] on span "upload" at bounding box center [149, 112] width 49 height 14
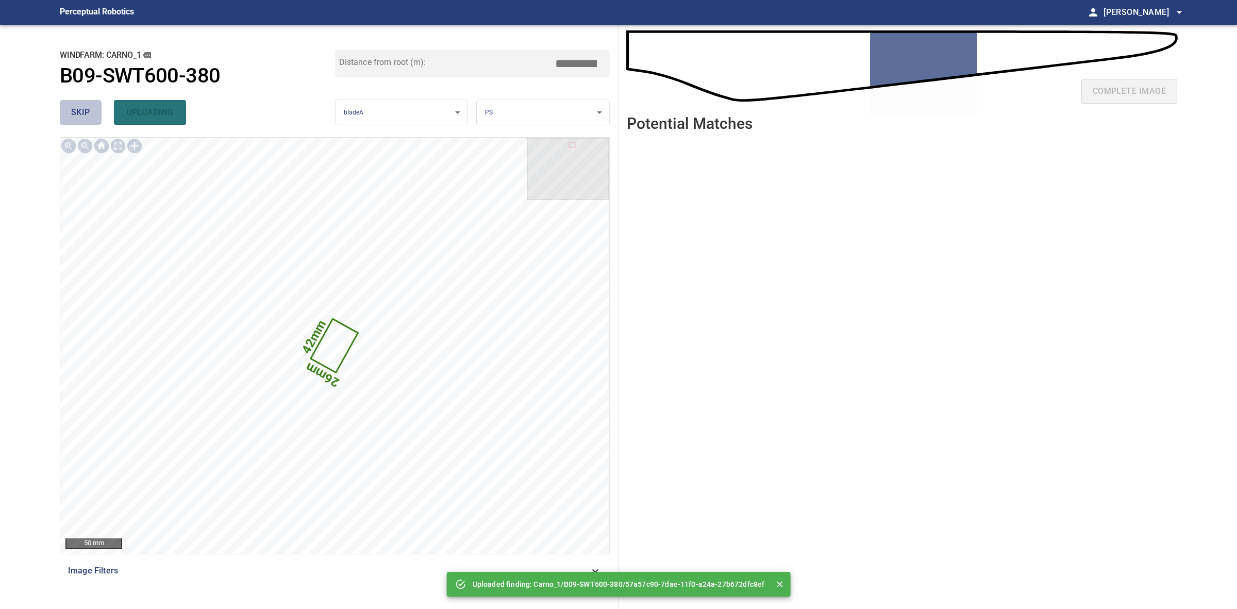
click at [93, 117] on button "skip" at bounding box center [81, 112] width 42 height 25
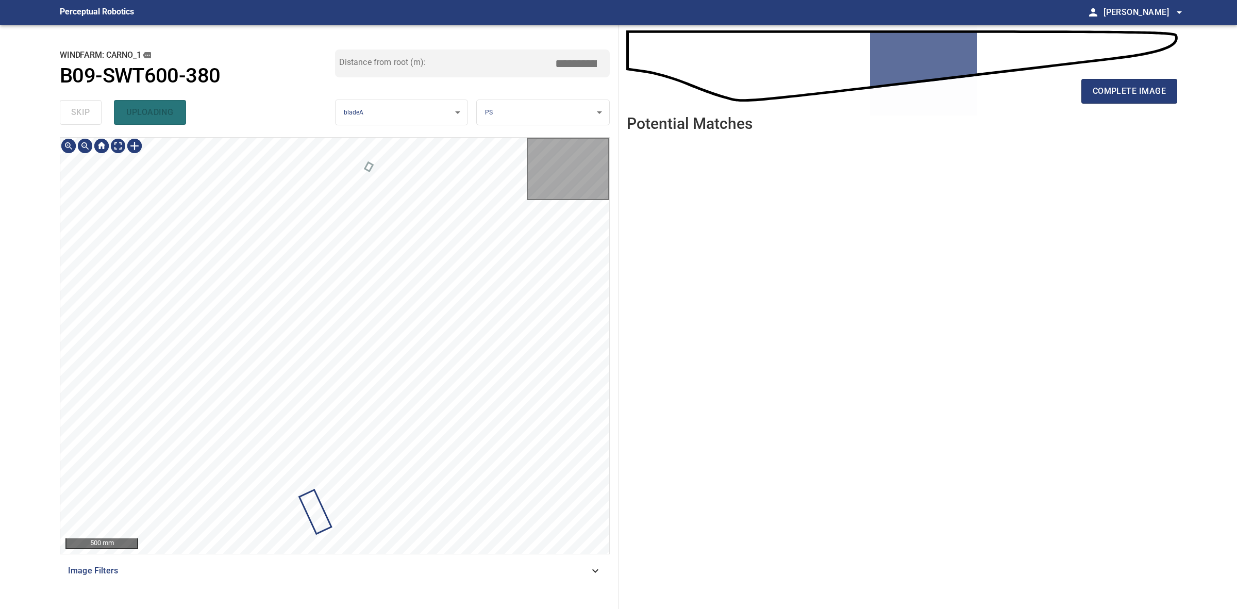
click at [93, 117] on div "skip uploading" at bounding box center [197, 112] width 275 height 33
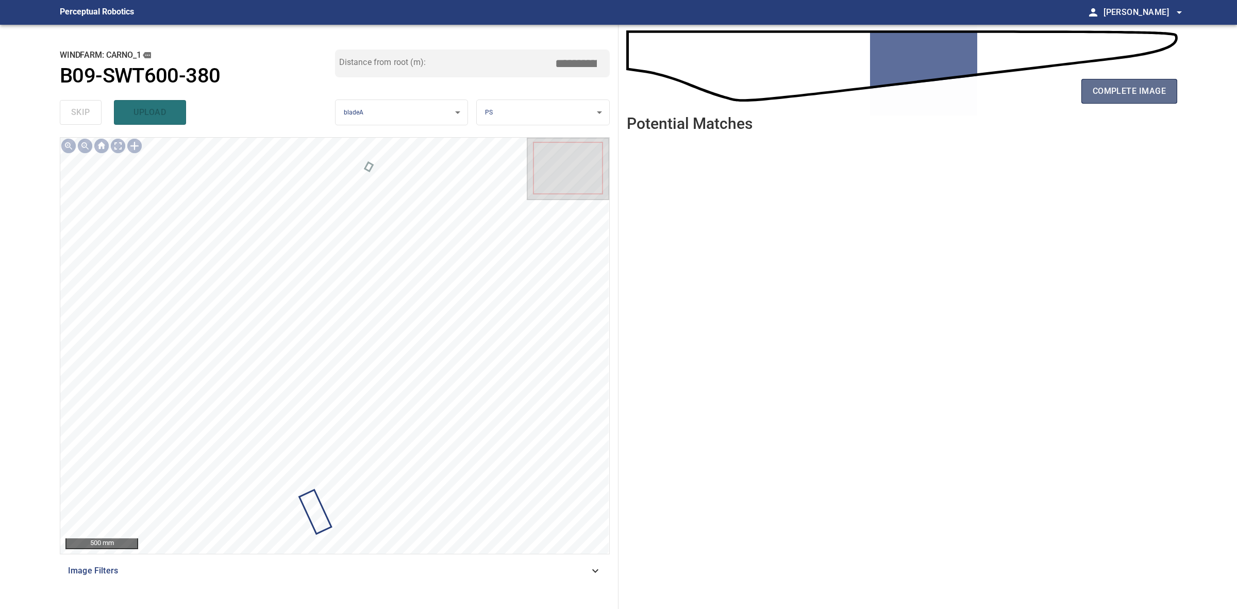
click at [1128, 99] on button "complete image" at bounding box center [1130, 91] width 96 height 25
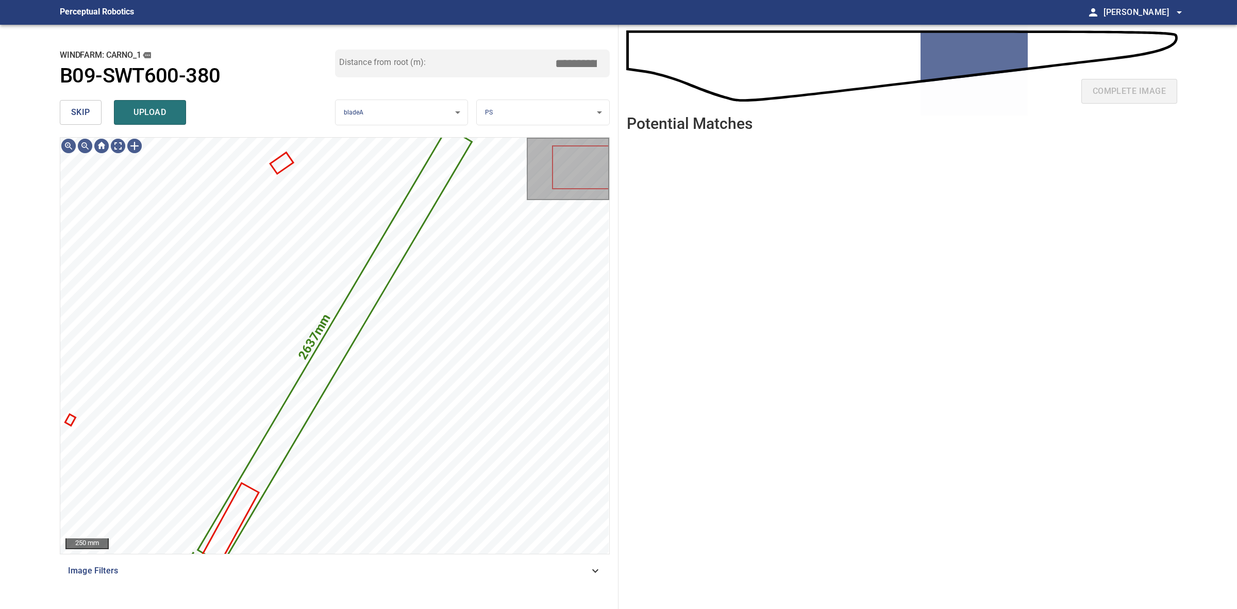
click at [56, 123] on div "**********" at bounding box center [335, 317] width 567 height 584
click at [78, 108] on span "skip" at bounding box center [80, 112] width 19 height 14
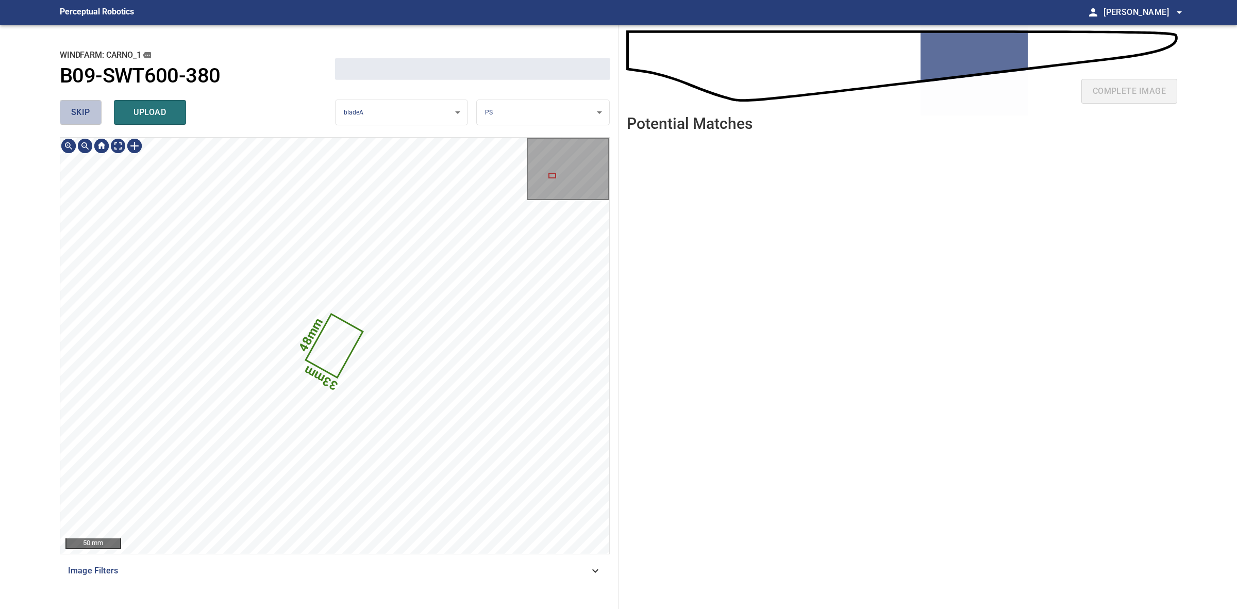
click at [78, 108] on span "skip" at bounding box center [80, 112] width 19 height 14
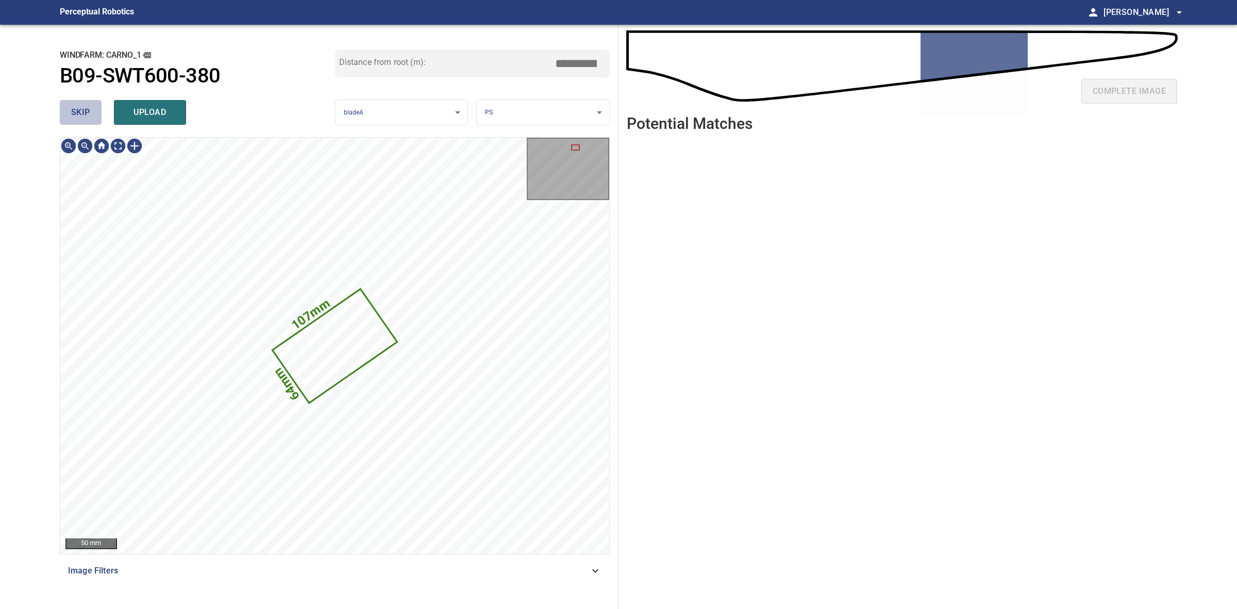
click at [78, 108] on span "skip" at bounding box center [80, 112] width 19 height 14
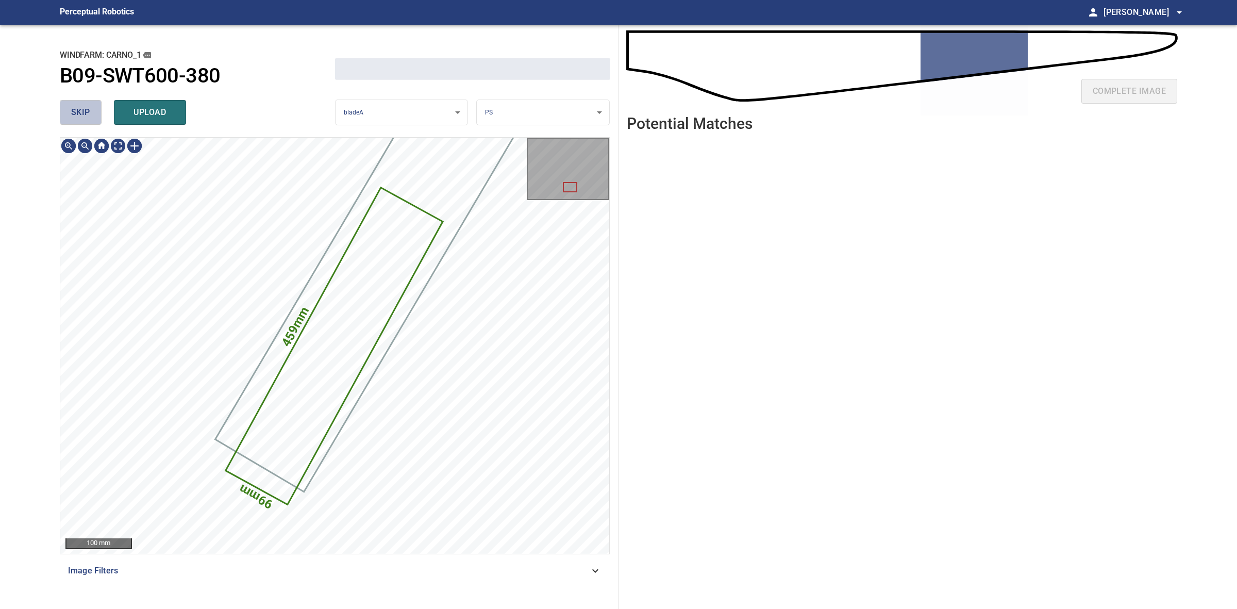
click at [78, 108] on span "skip" at bounding box center [80, 112] width 19 height 14
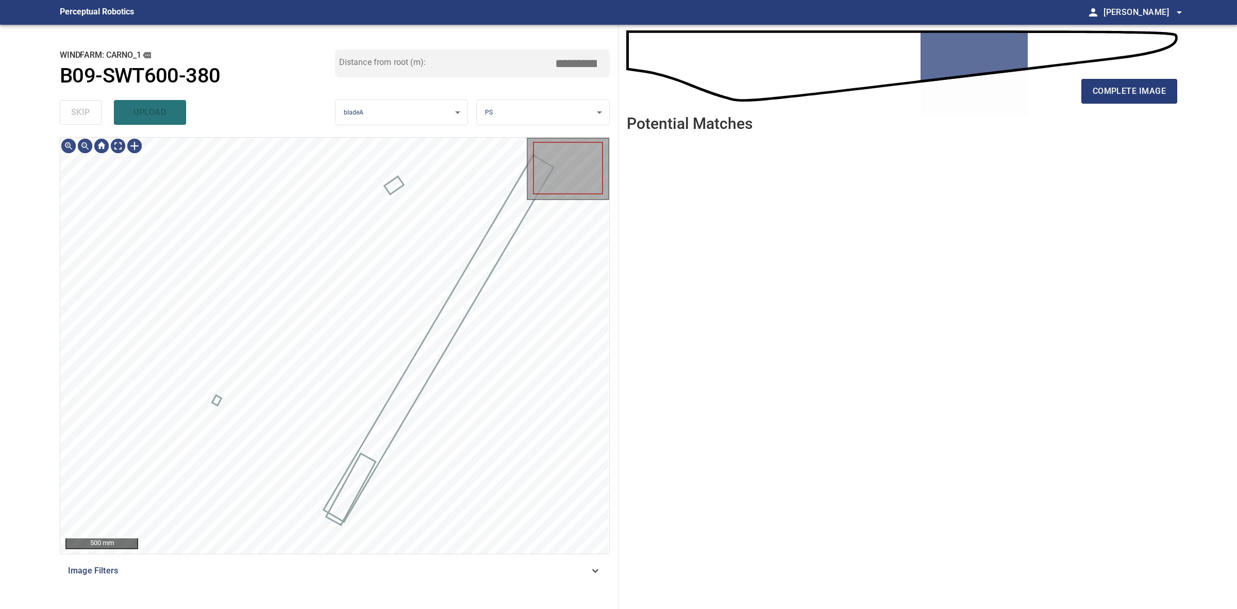
click at [78, 108] on div "skip upload" at bounding box center [197, 112] width 275 height 33
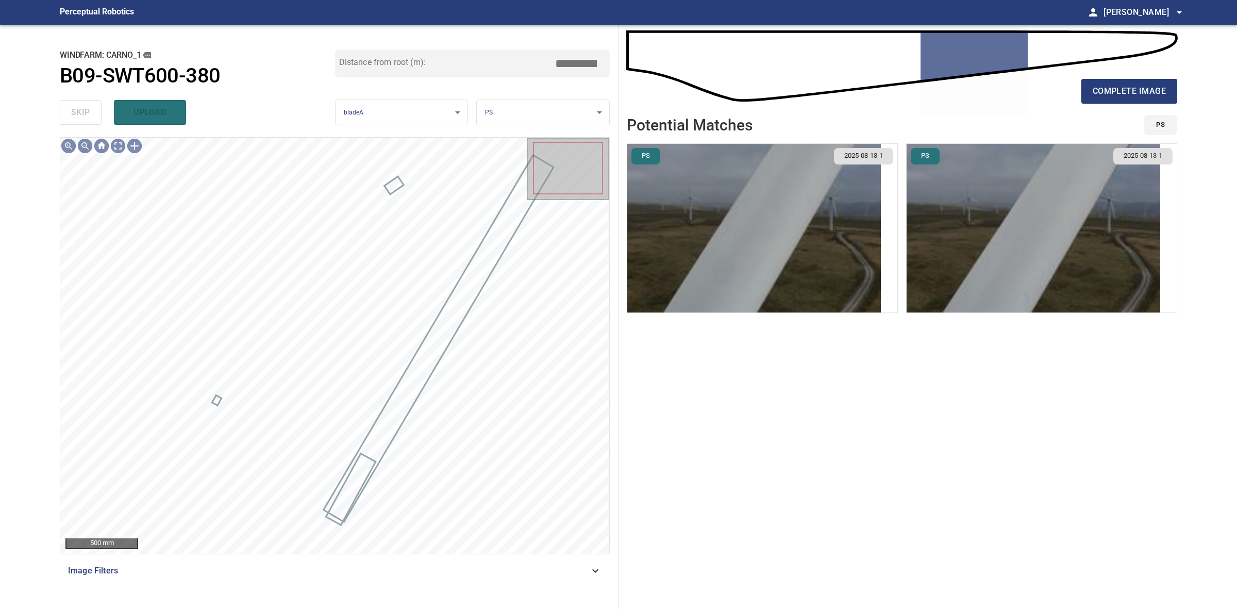
click at [1078, 92] on div "complete image" at bounding box center [902, 95] width 551 height 41
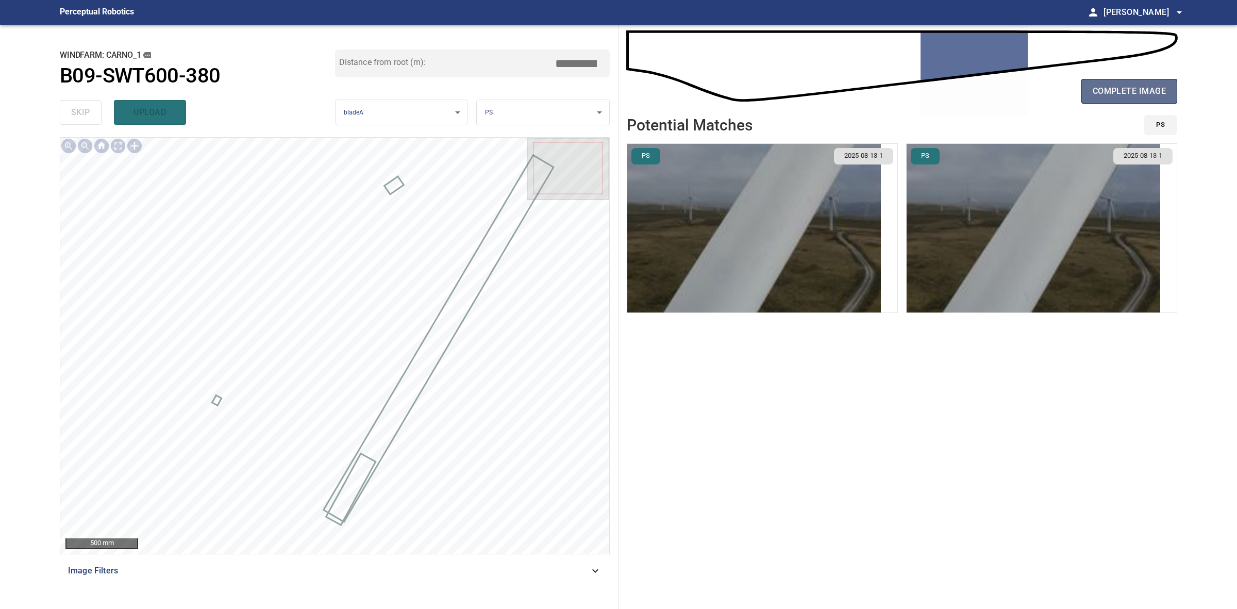
click at [1083, 91] on button "complete image" at bounding box center [1130, 91] width 96 height 25
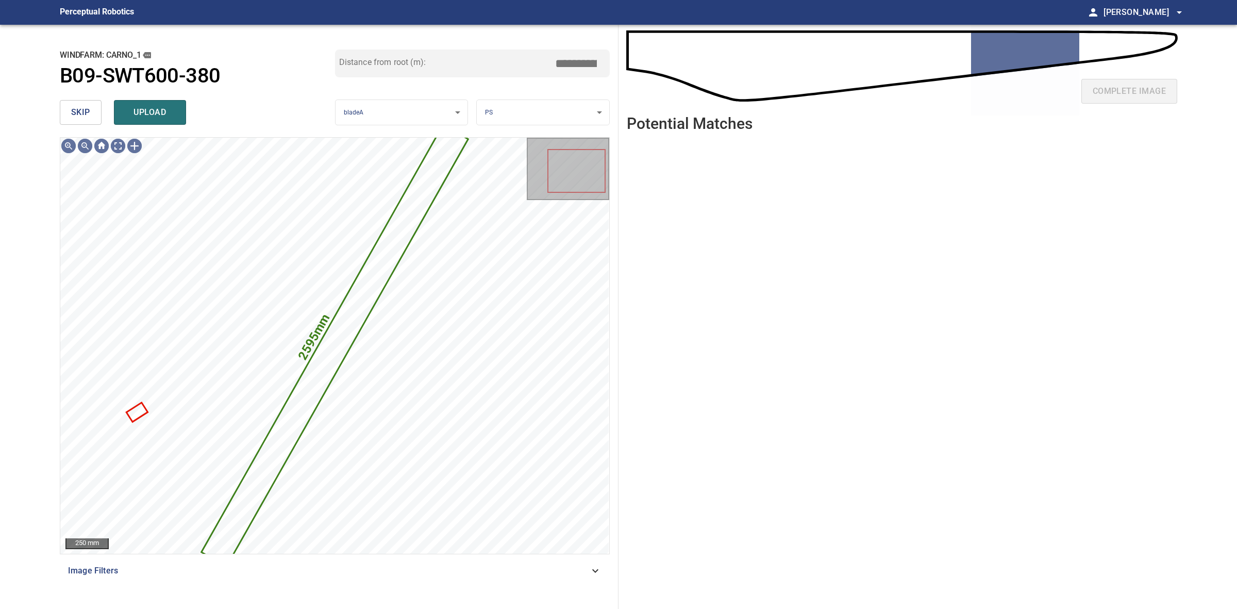
click at [88, 112] on span "skip" at bounding box center [80, 112] width 19 height 14
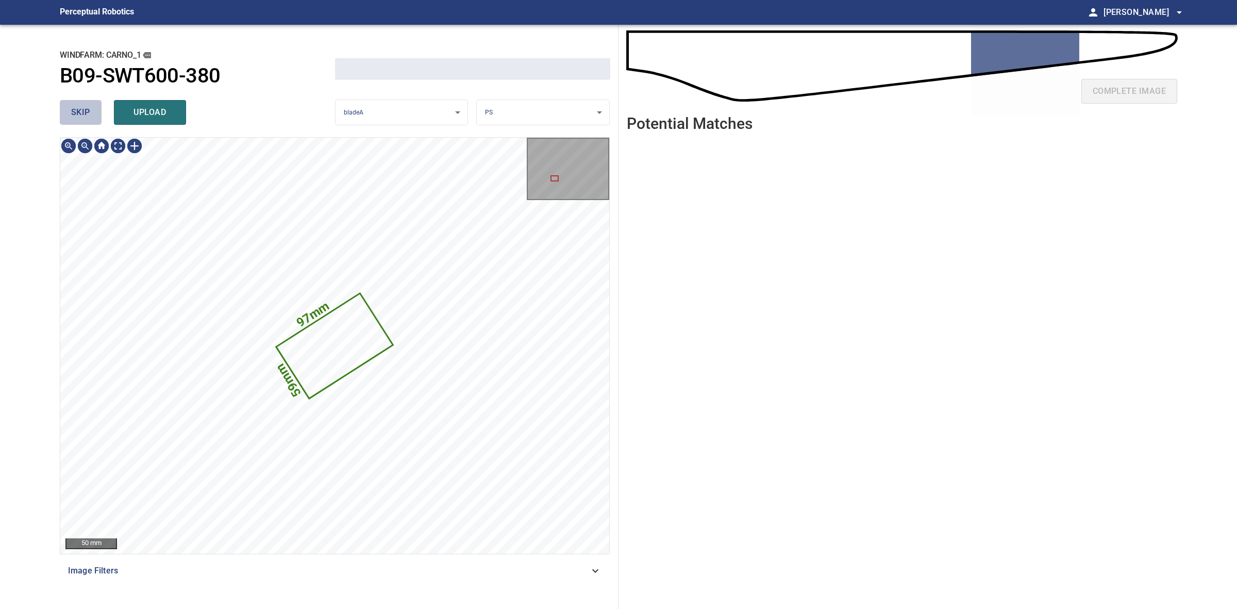
click at [88, 112] on span "skip" at bounding box center [80, 112] width 19 height 14
click at [88, 112] on div "skip upload" at bounding box center [197, 112] width 275 height 33
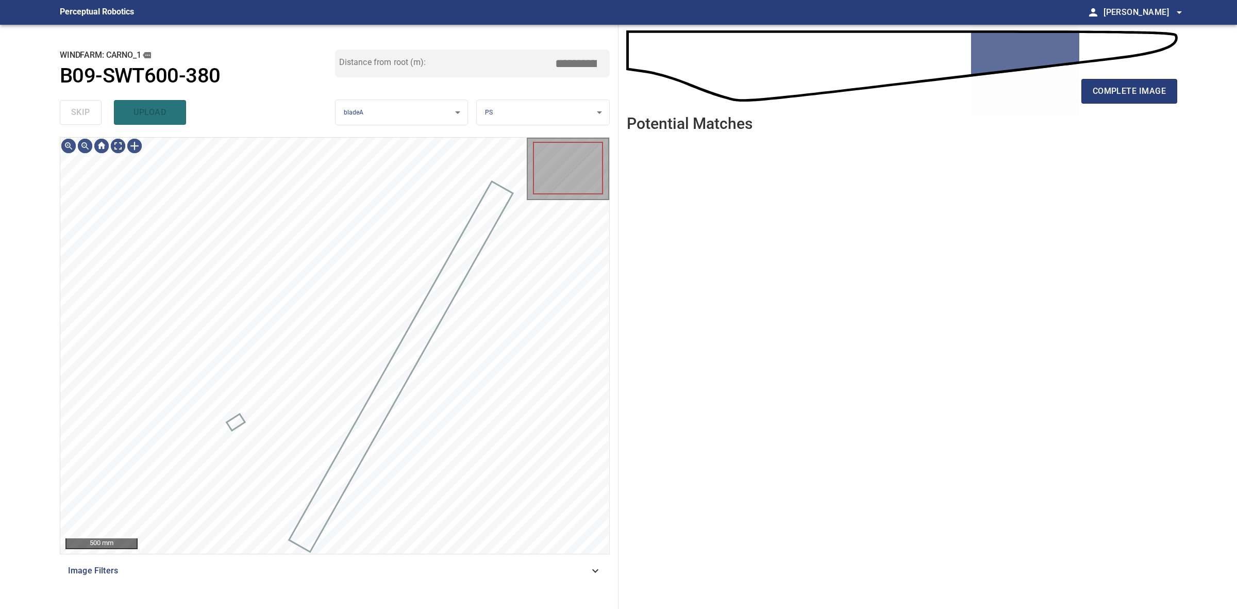
drag, startPoint x: 88, startPoint y: 112, endPoint x: 261, endPoint y: 111, distance: 173.7
click at [89, 112] on div "skip upload" at bounding box center [197, 112] width 275 height 33
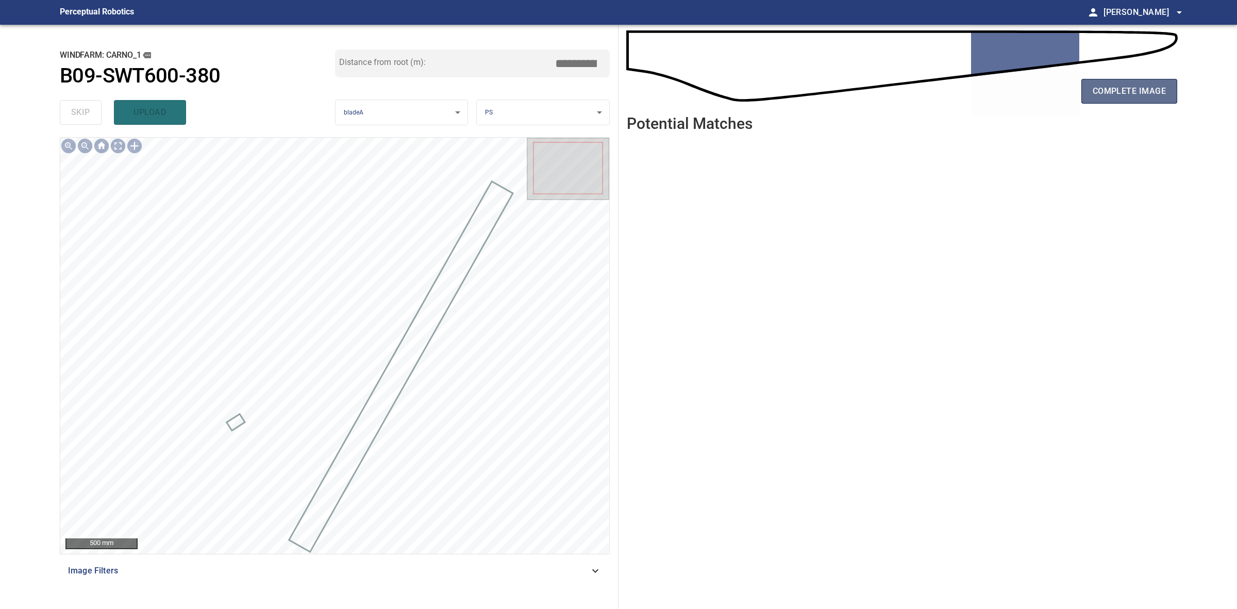
click at [1111, 98] on button "complete image" at bounding box center [1130, 91] width 96 height 25
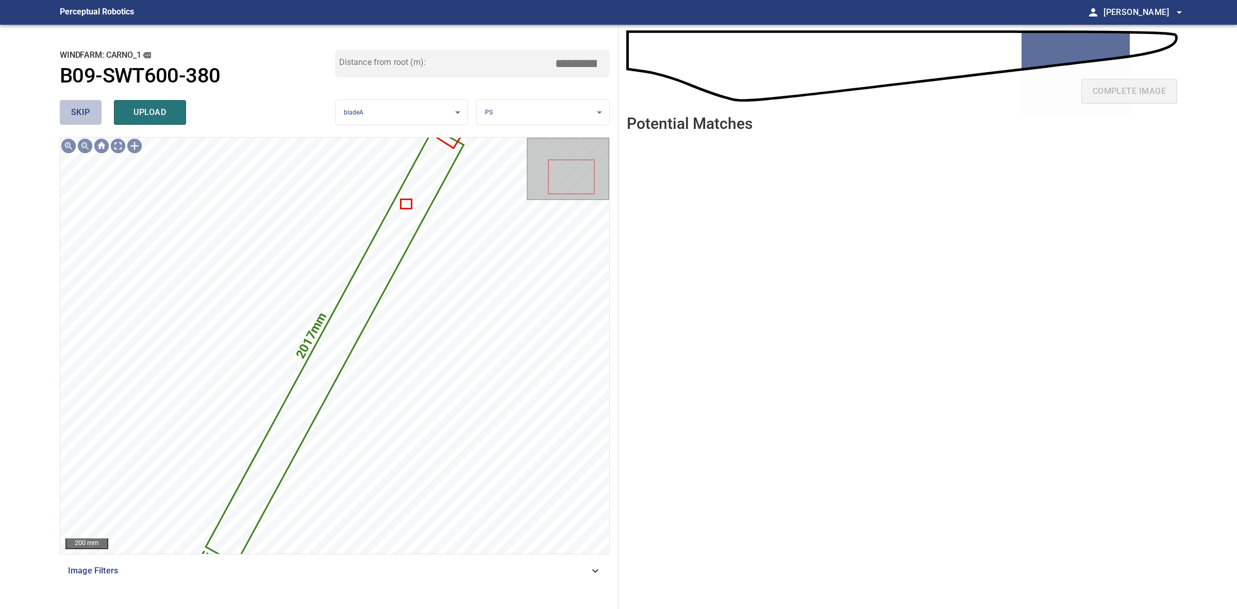
click at [89, 119] on span "skip" at bounding box center [80, 112] width 19 height 14
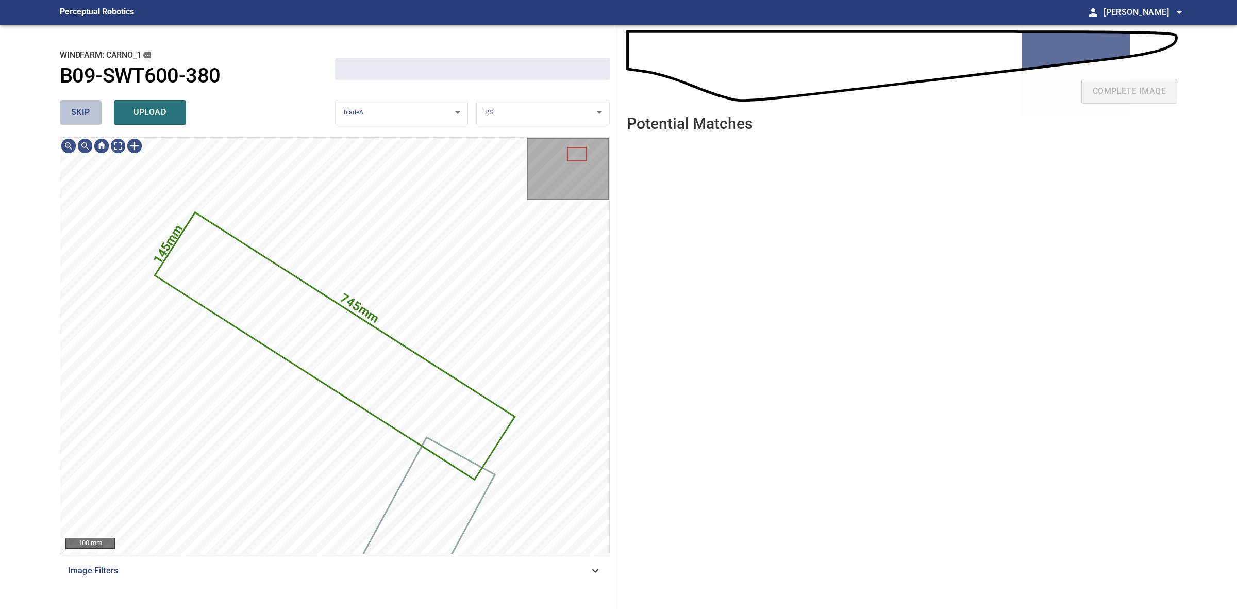
click at [89, 119] on span "skip" at bounding box center [80, 112] width 19 height 14
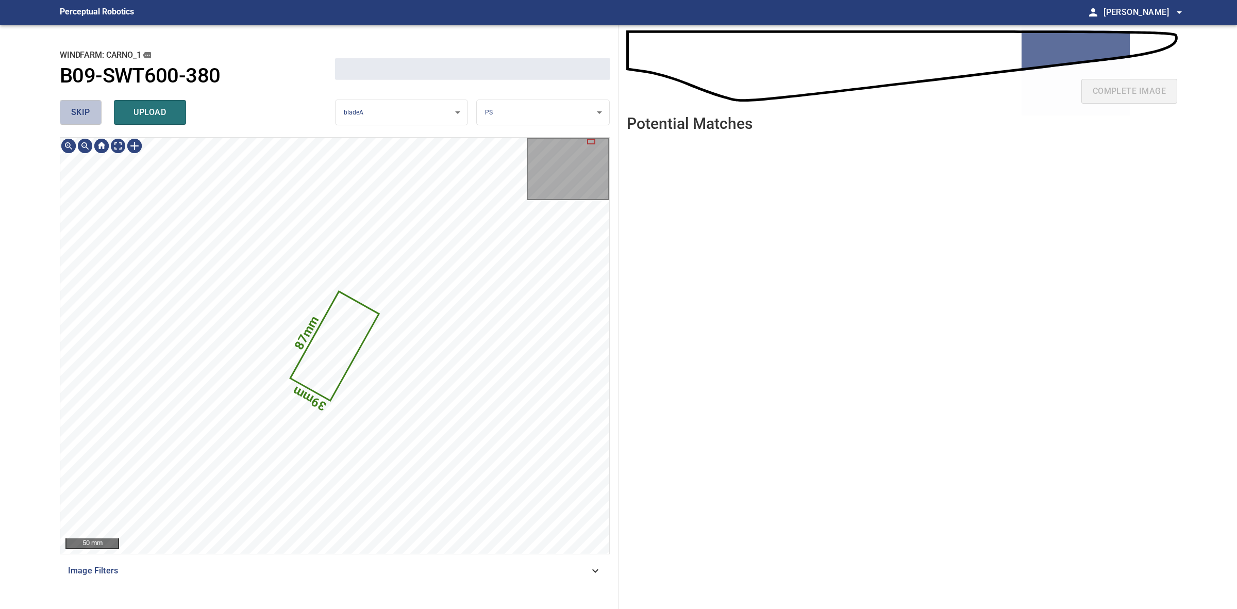
click at [89, 119] on span "skip" at bounding box center [80, 112] width 19 height 14
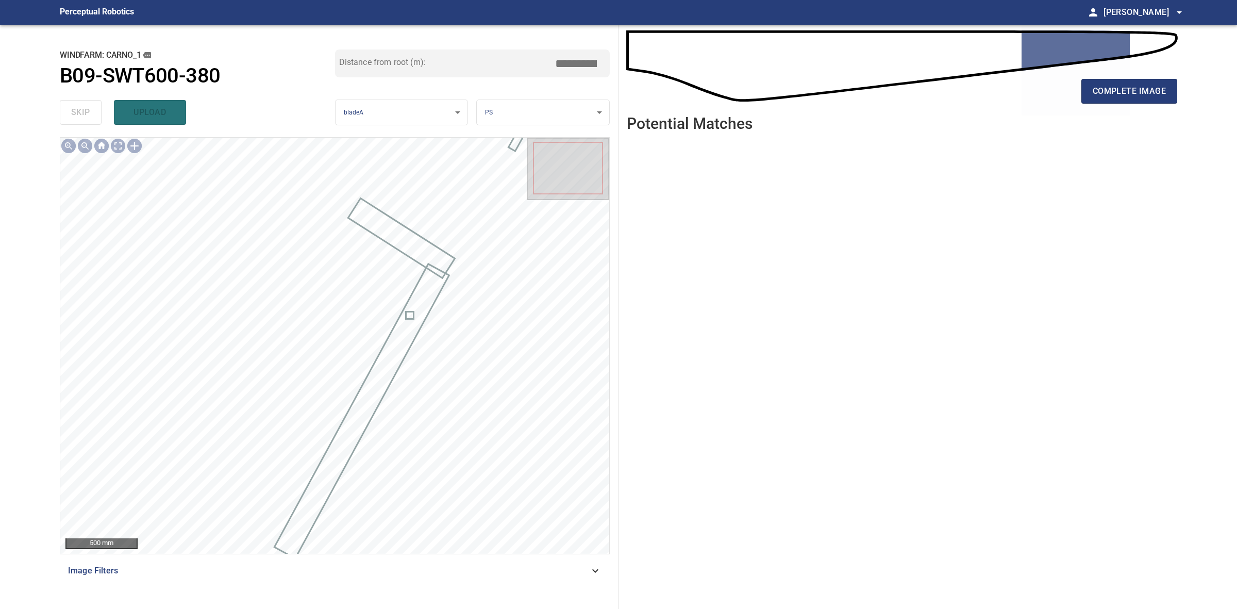
click at [1152, 105] on div "complete image" at bounding box center [902, 95] width 551 height 41
click at [1149, 98] on button "complete image" at bounding box center [1130, 91] width 96 height 25
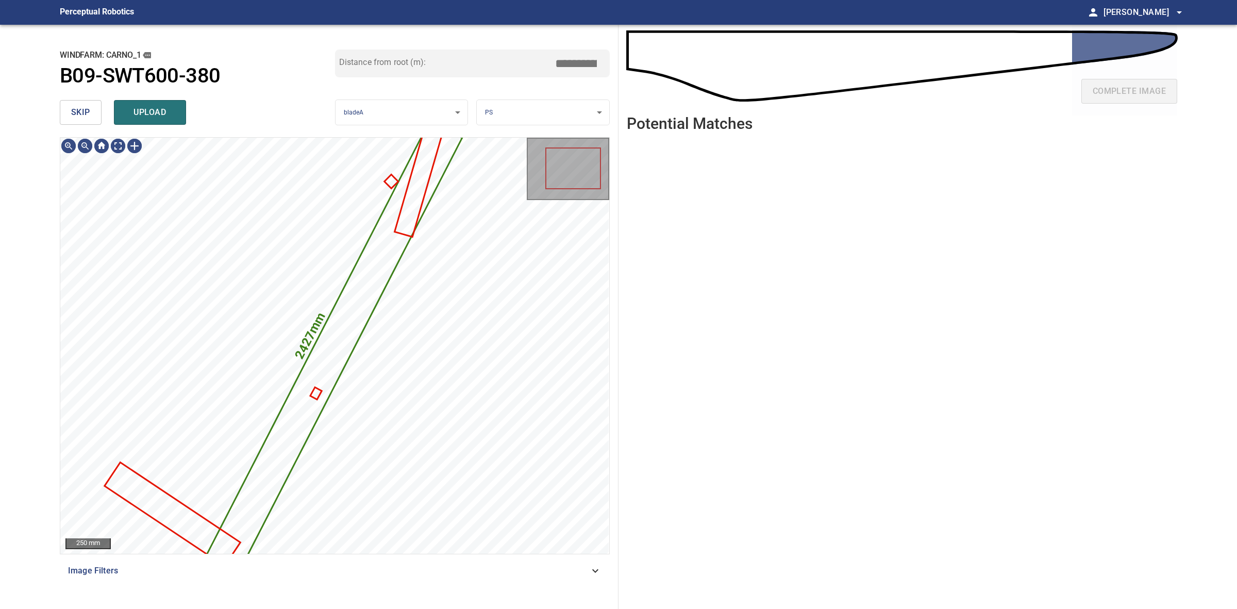
click at [554, 108] on body "**********" at bounding box center [618, 304] width 1237 height 609
click at [554, 108] on li "LE" at bounding box center [543, 112] width 132 height 17
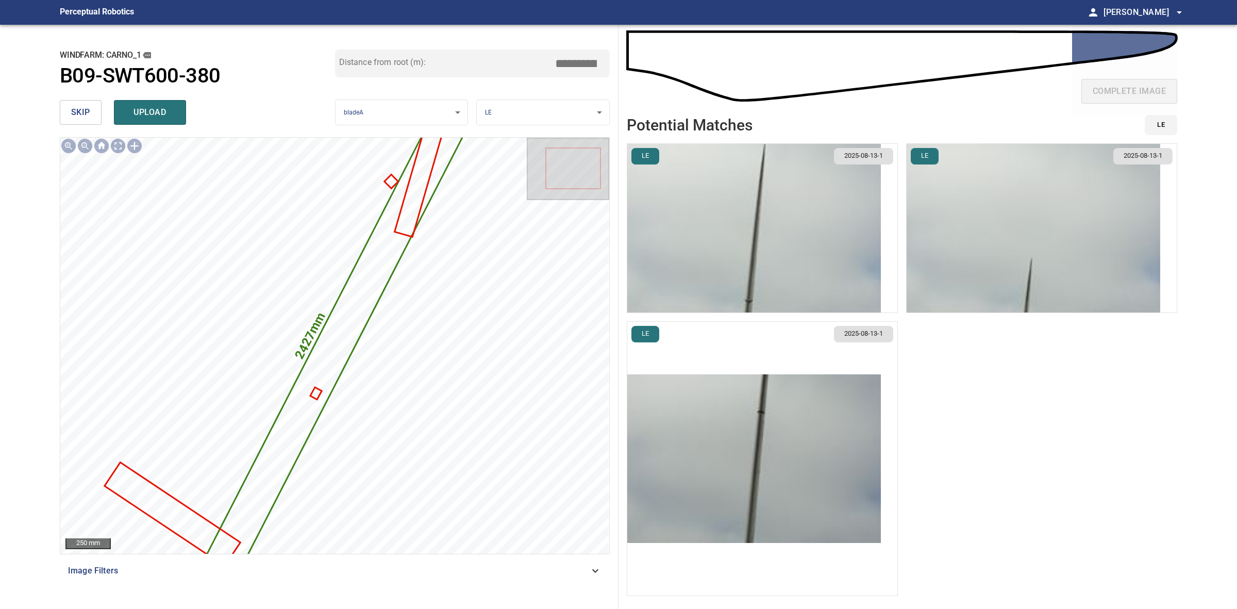
click at [871, 241] on img "button" at bounding box center [754, 228] width 254 height 169
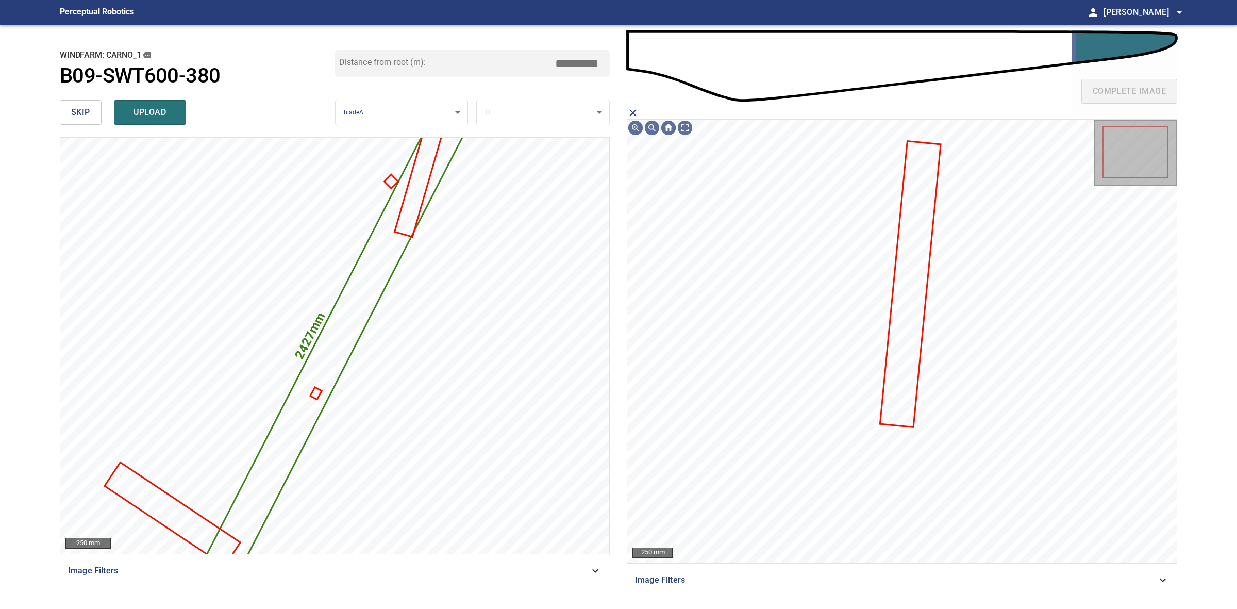
click at [923, 240] on icon at bounding box center [911, 284] width 59 height 285
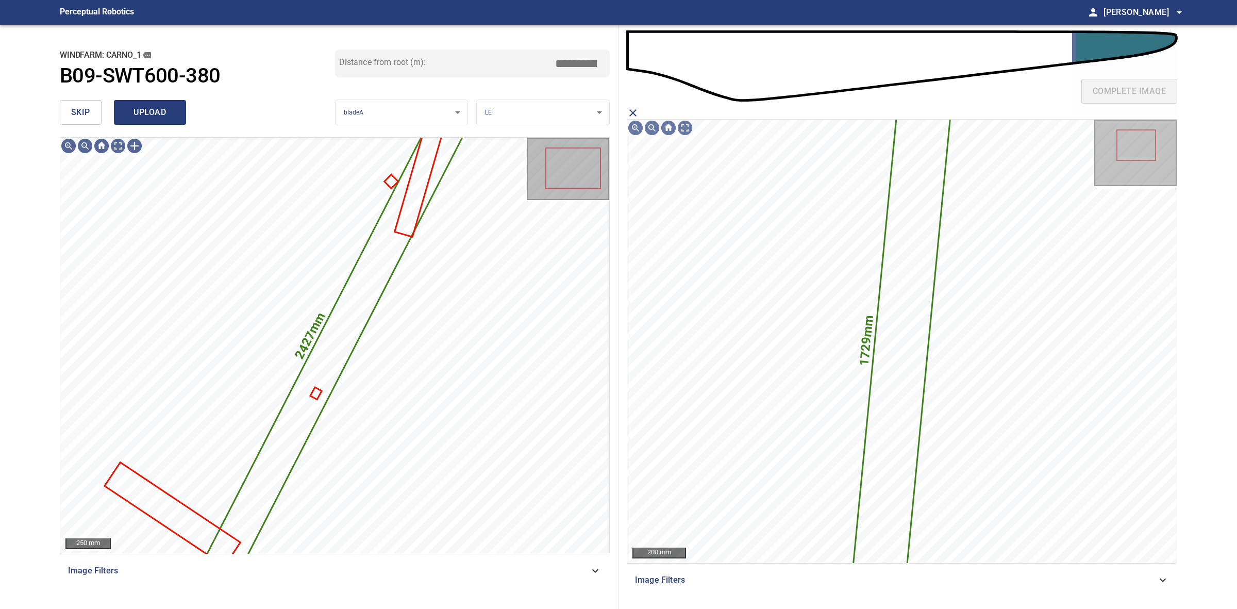
click at [130, 114] on span "upload" at bounding box center [149, 112] width 49 height 14
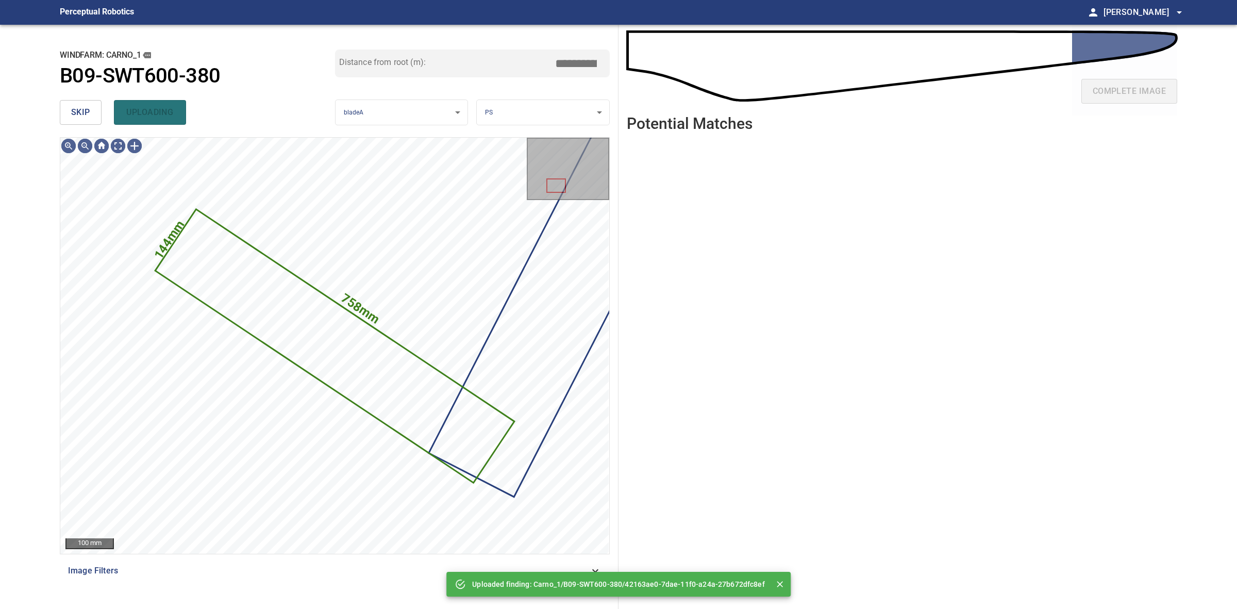
click at [92, 114] on button "skip" at bounding box center [81, 112] width 42 height 25
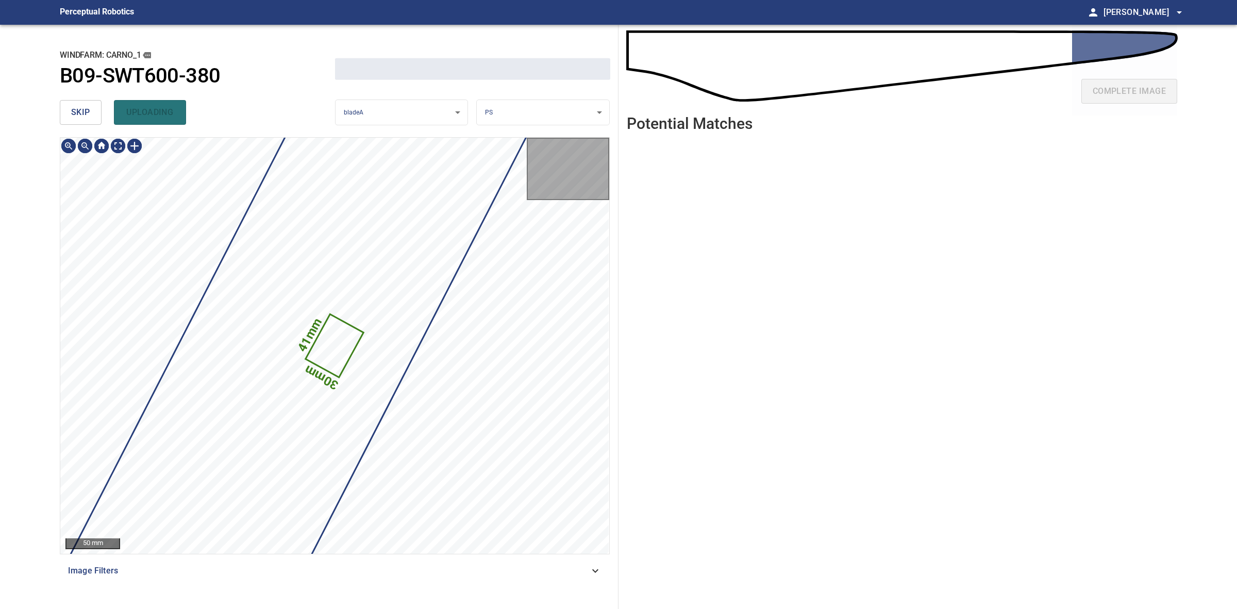
click at [92, 114] on button "skip" at bounding box center [81, 112] width 42 height 25
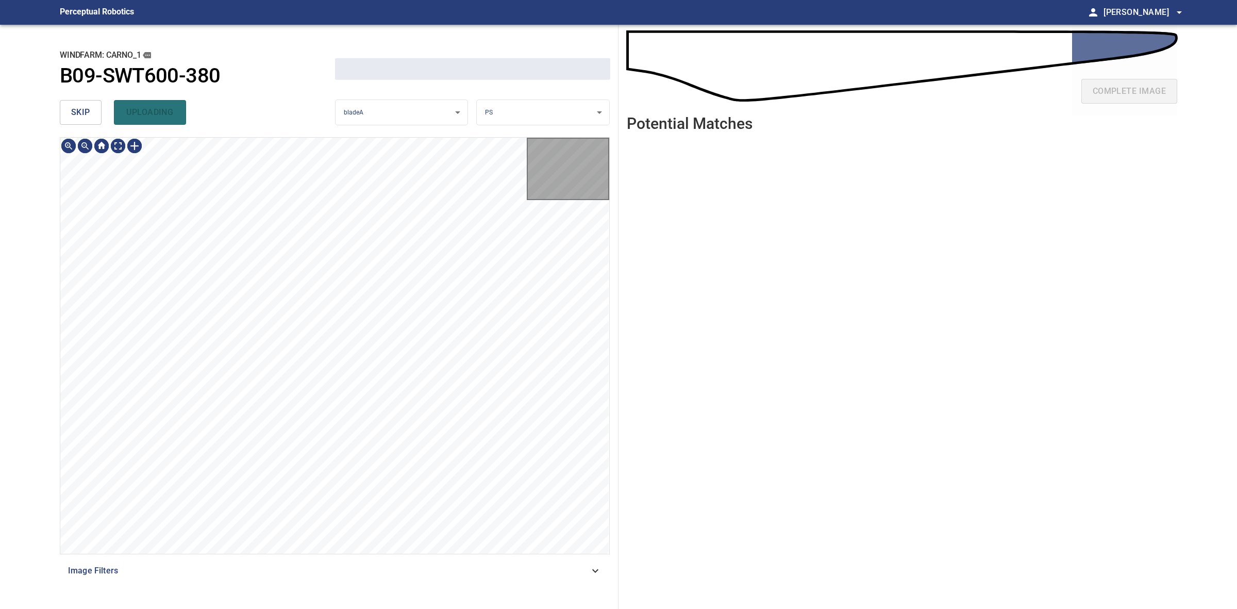
click at [92, 114] on button "skip" at bounding box center [81, 112] width 42 height 25
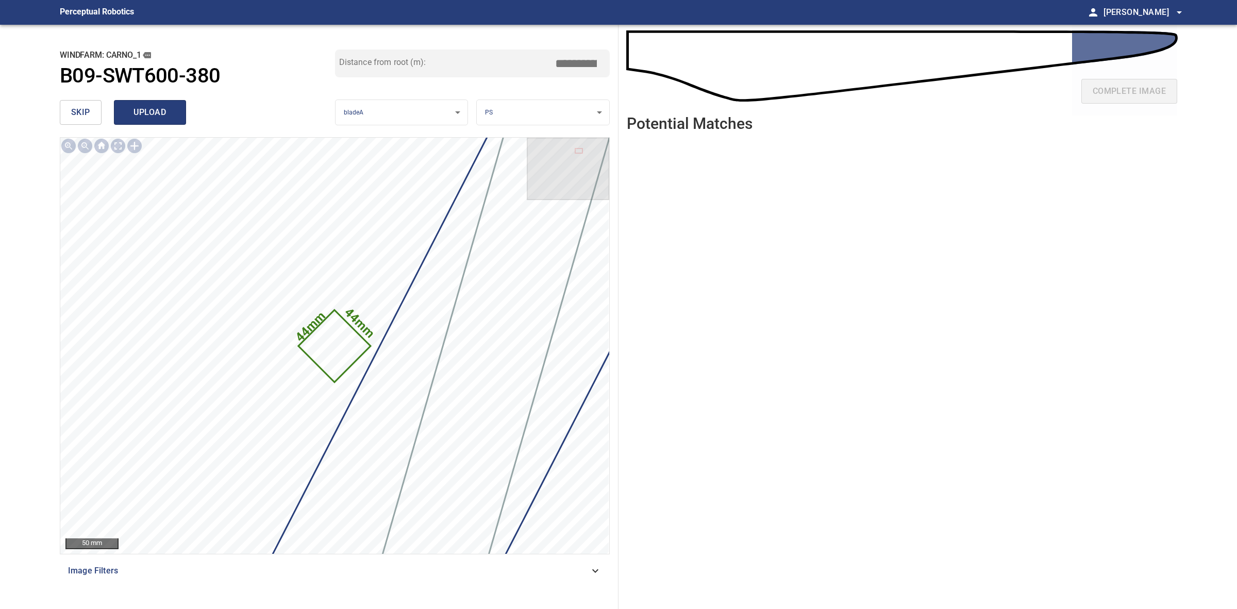
click at [170, 111] on span "upload" at bounding box center [149, 112] width 49 height 14
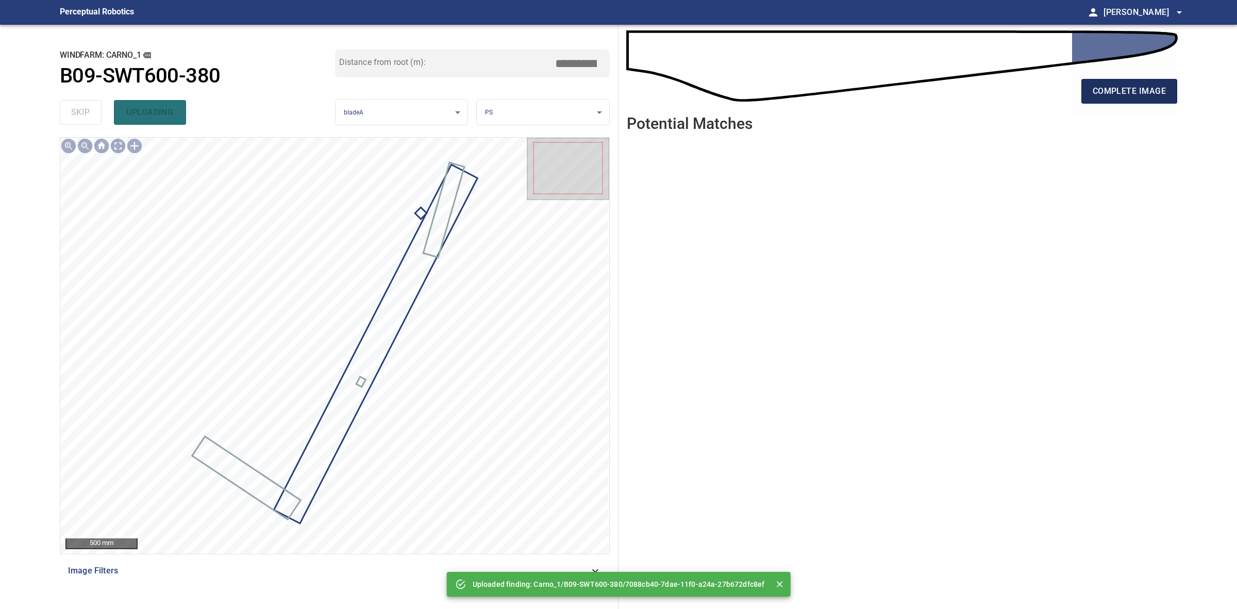
click at [1099, 96] on span "complete image" at bounding box center [1129, 91] width 73 height 14
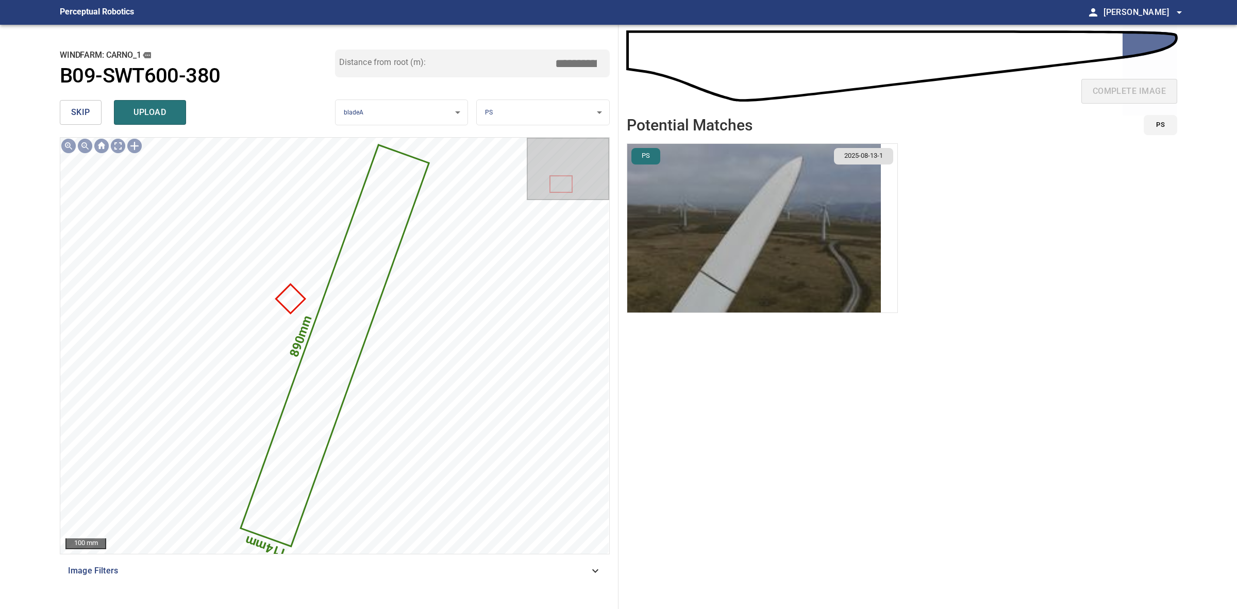
click at [586, 111] on body "**********" at bounding box center [618, 304] width 1237 height 609
click at [586, 111] on li "LE" at bounding box center [543, 112] width 132 height 17
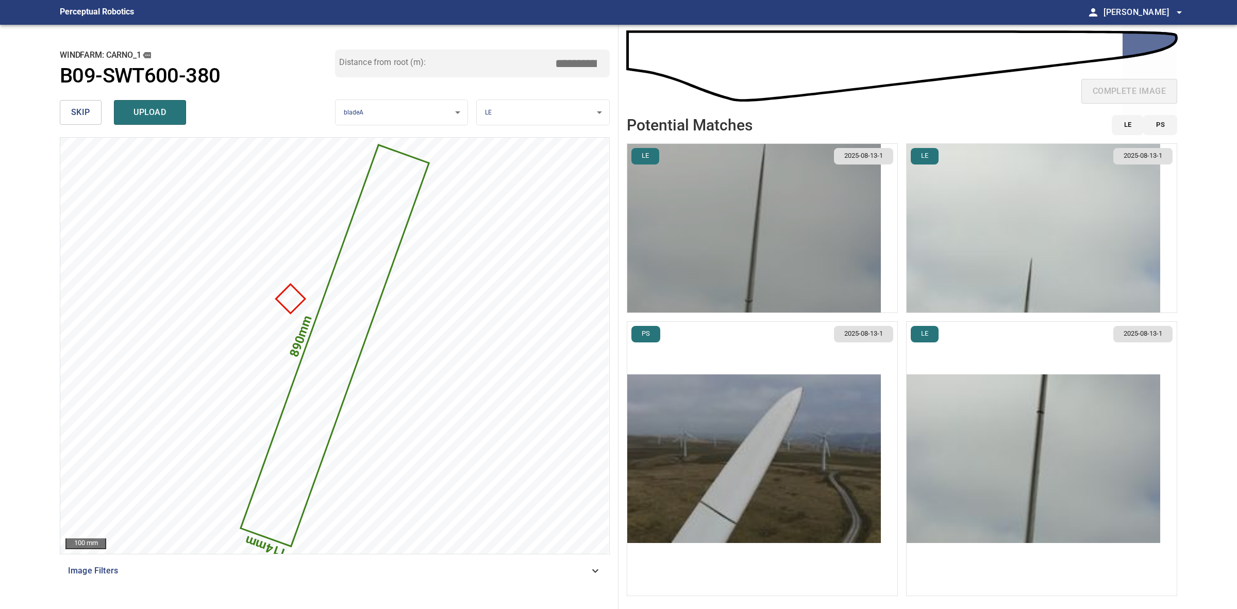
click at [841, 222] on img "button" at bounding box center [754, 228] width 254 height 169
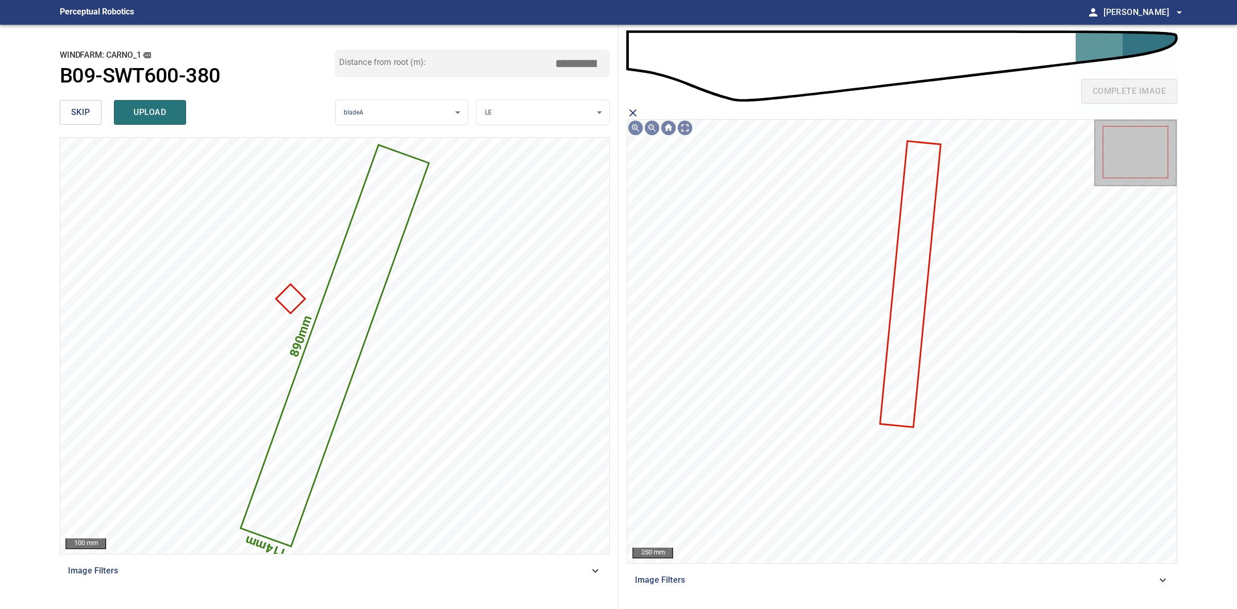
click at [901, 236] on icon at bounding box center [911, 284] width 59 height 285
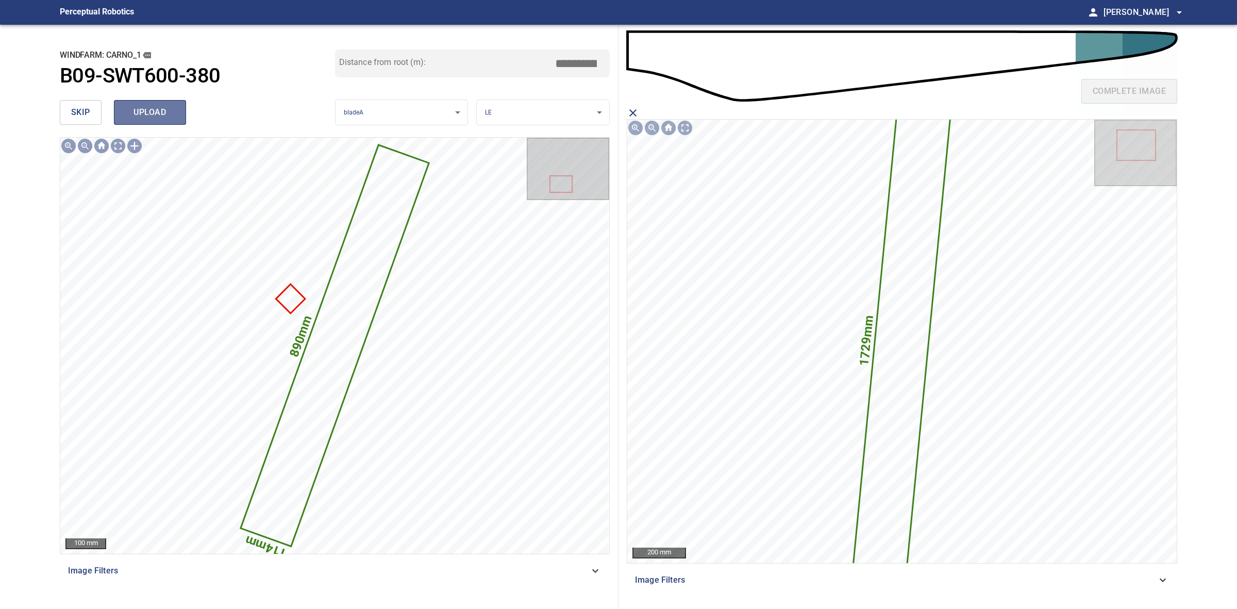
click at [158, 109] on span "upload" at bounding box center [149, 112] width 49 height 14
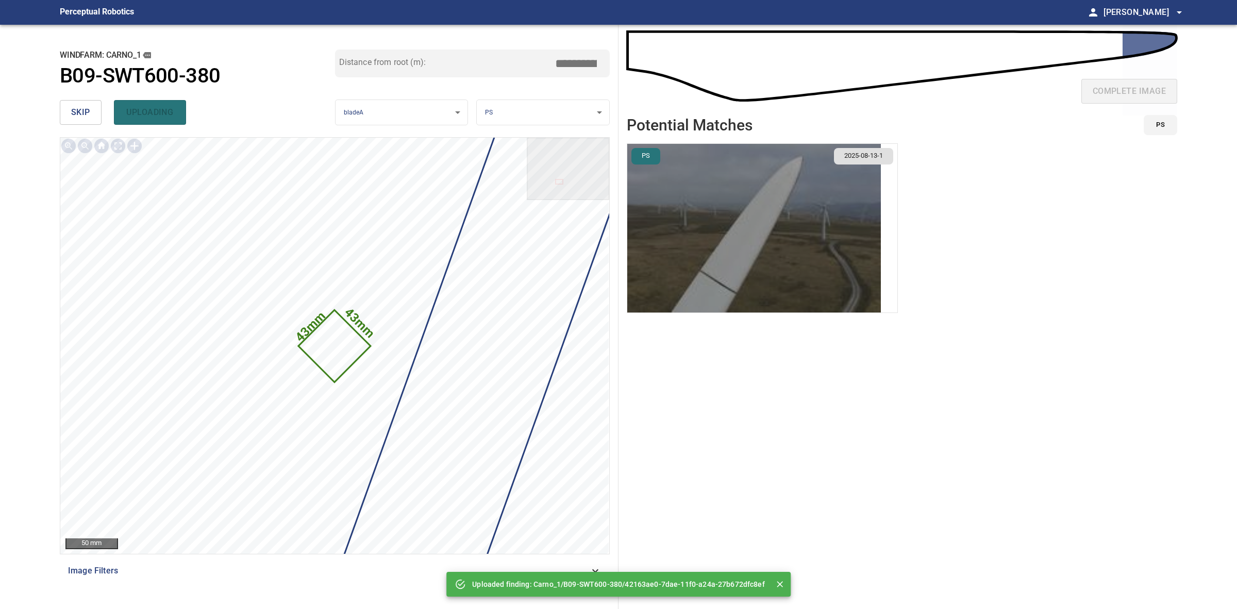
click at [823, 235] on img "button" at bounding box center [754, 228] width 254 height 169
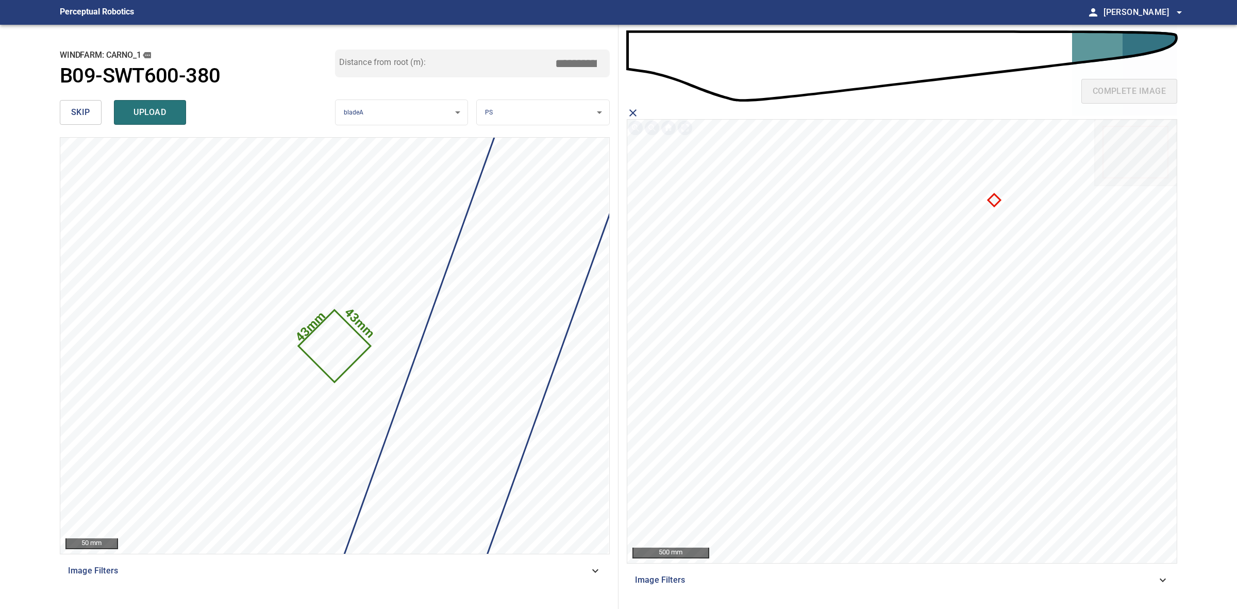
click at [993, 202] on icon at bounding box center [994, 200] width 10 height 10
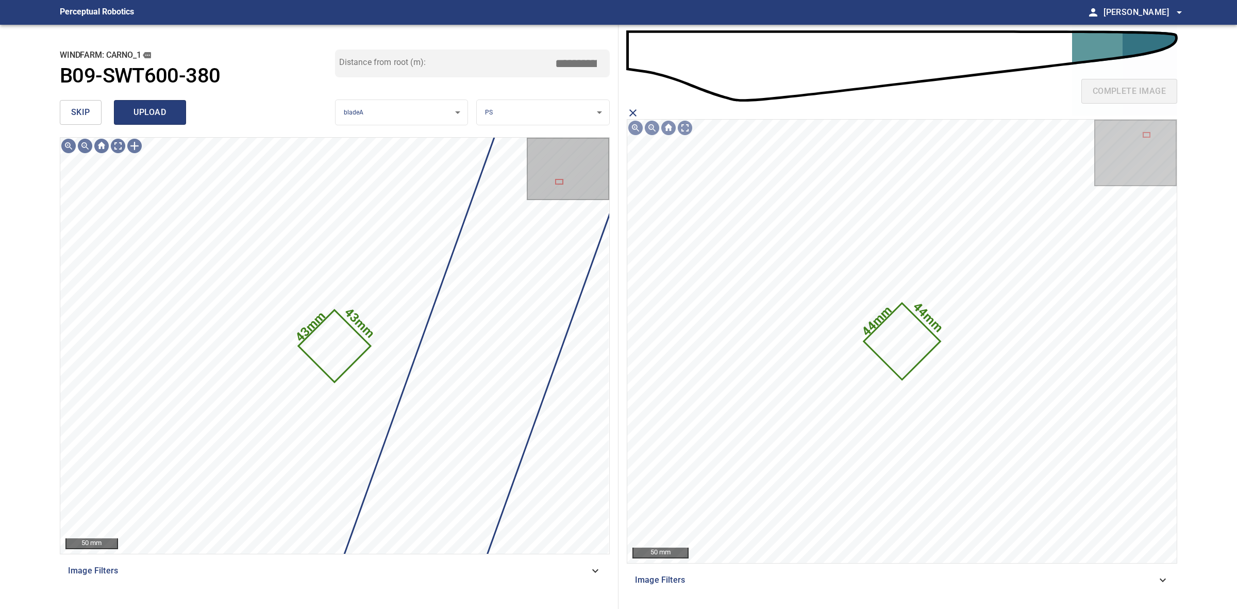
click at [171, 112] on span "upload" at bounding box center [149, 112] width 49 height 14
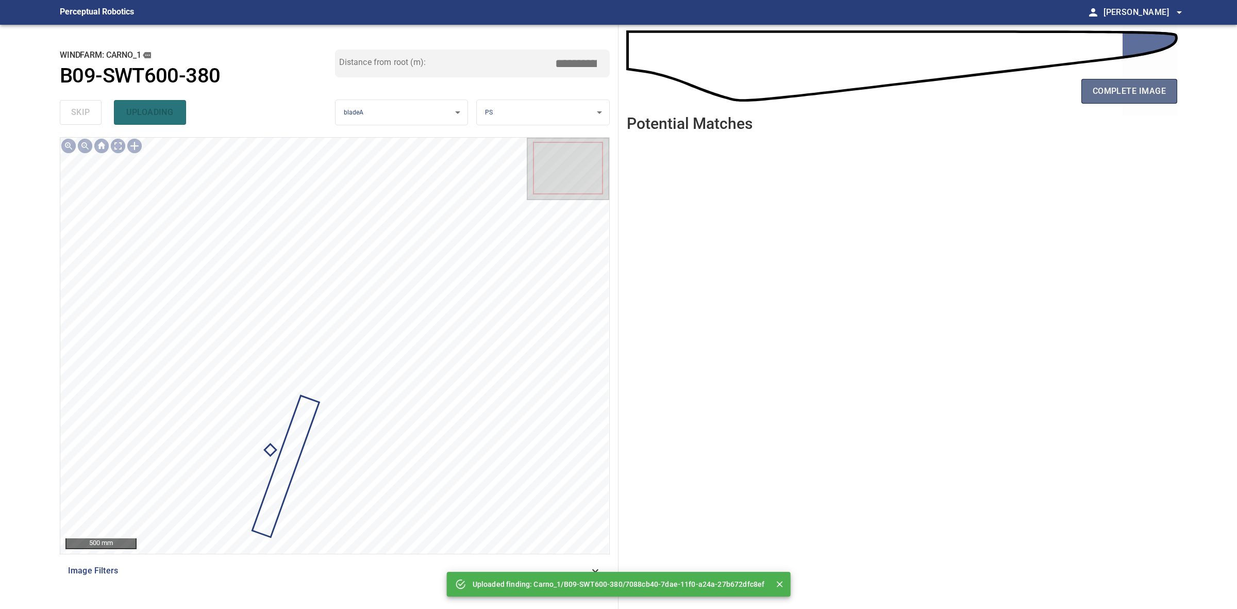
click at [1089, 94] on button "complete image" at bounding box center [1130, 91] width 96 height 25
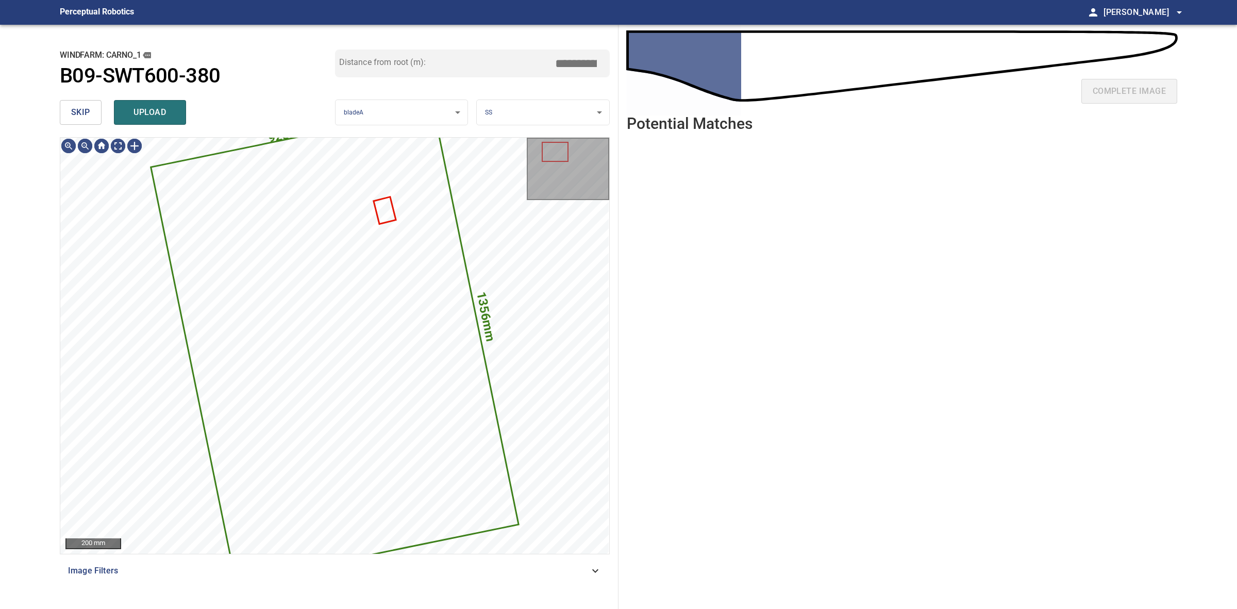
click at [80, 108] on span "skip" at bounding box center [80, 112] width 19 height 14
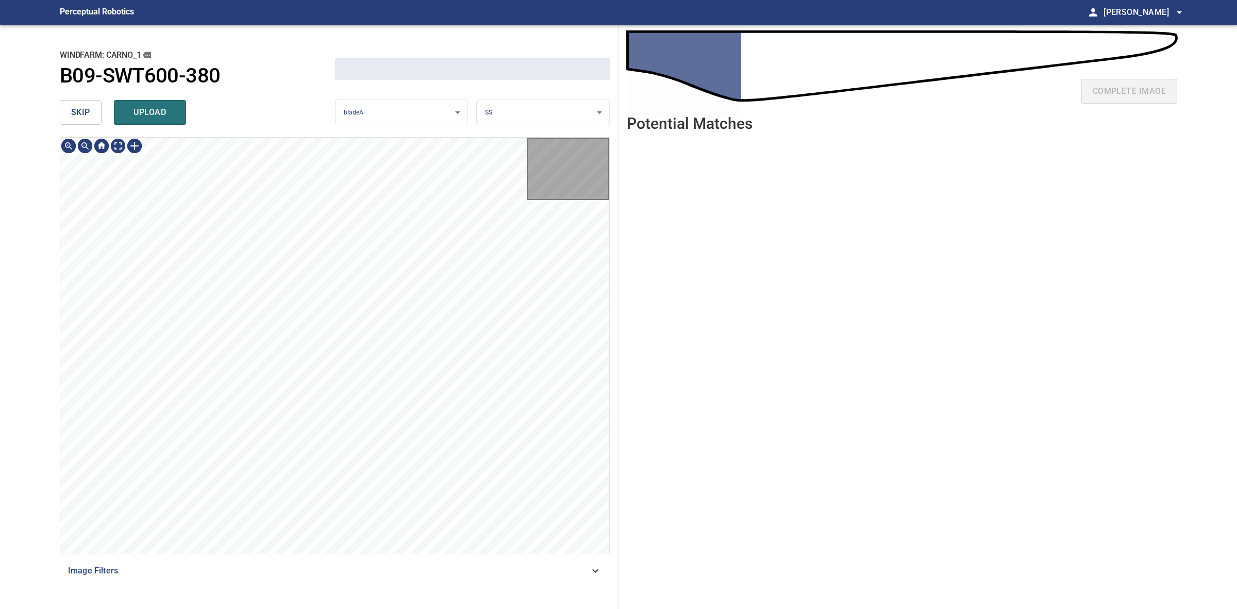
click at [80, 108] on span "skip" at bounding box center [80, 112] width 19 height 14
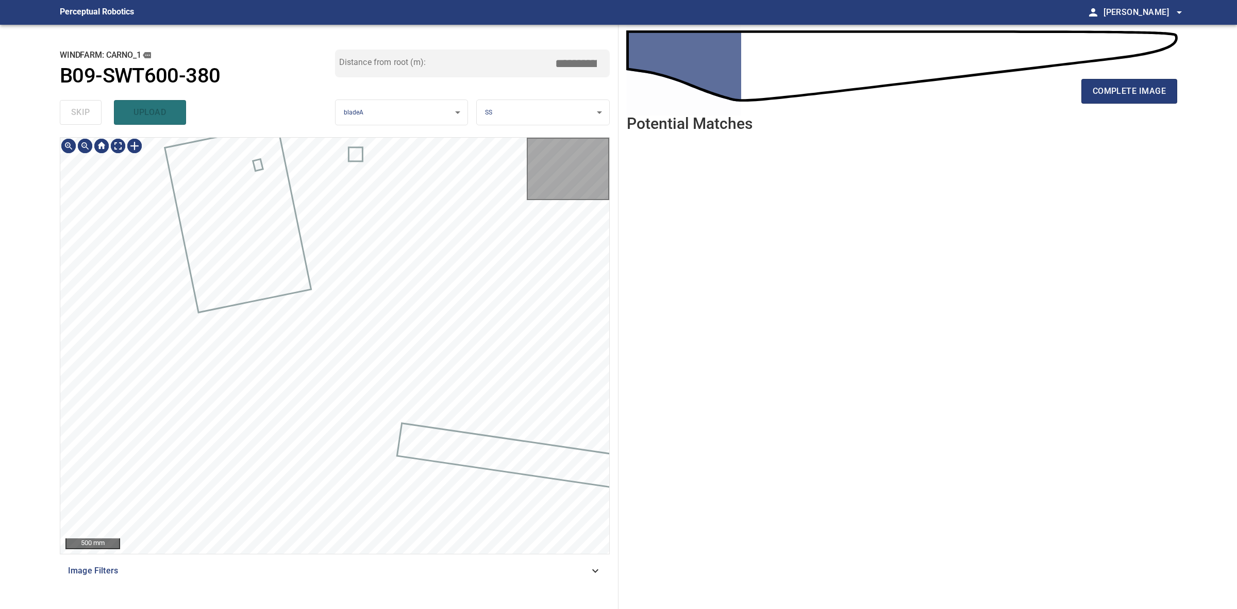
click at [80, 108] on div "skip upload" at bounding box center [197, 112] width 275 height 33
click at [1107, 95] on span "complete image" at bounding box center [1129, 91] width 73 height 14
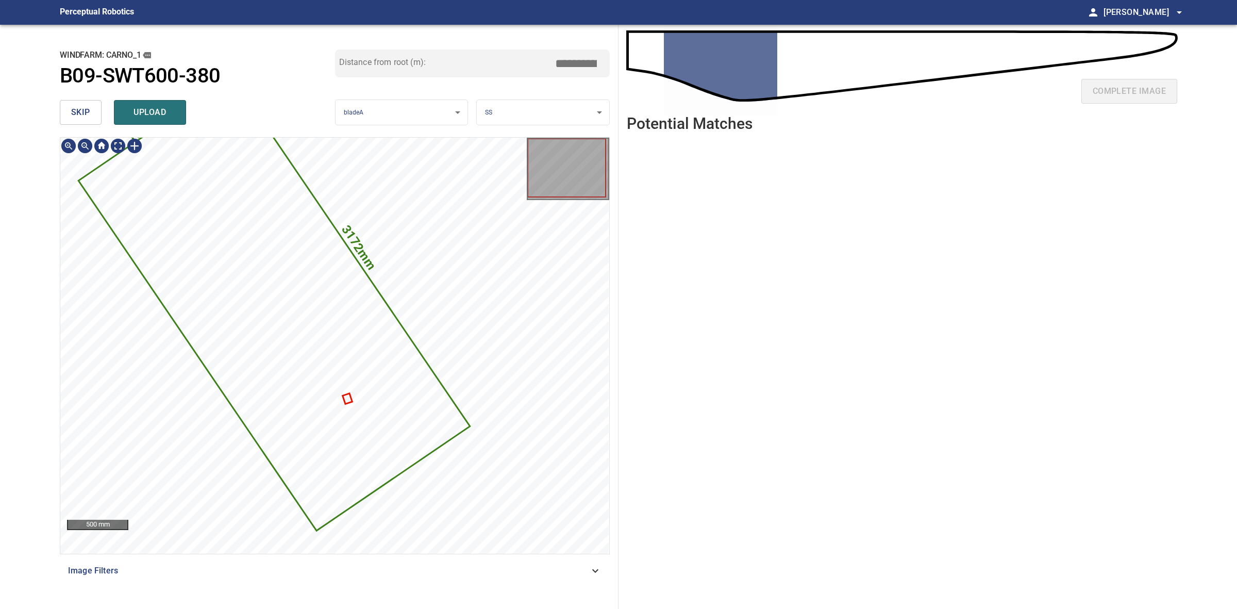
click at [337, 375] on icon at bounding box center [273, 303] width 389 height 452
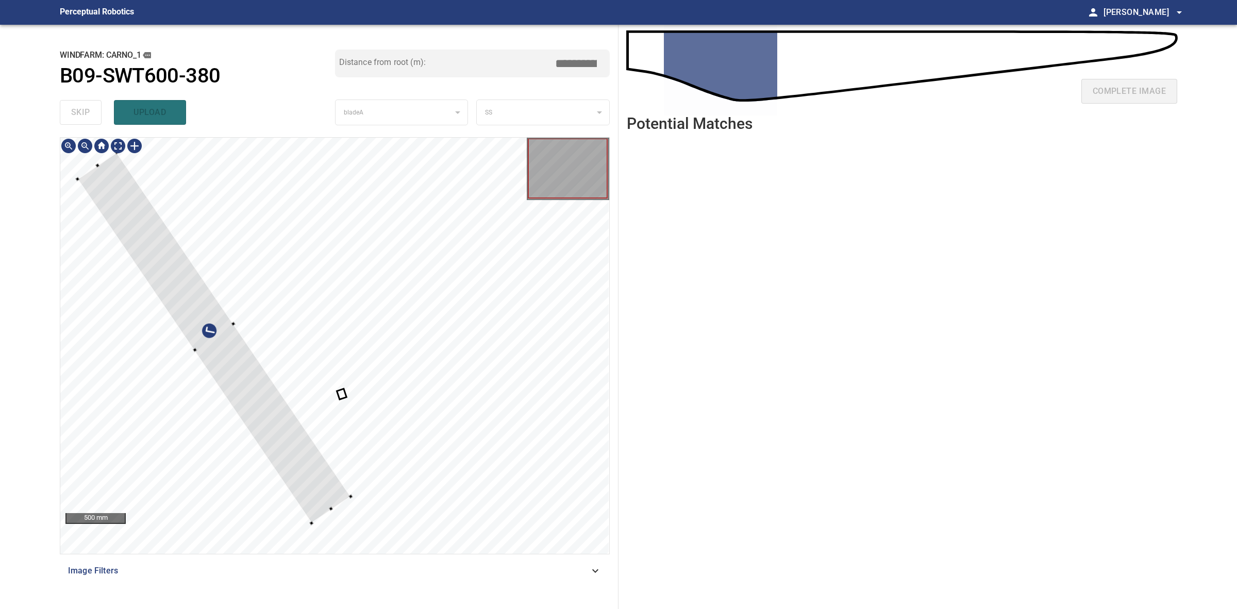
click at [228, 320] on div at bounding box center [213, 338] width 273 height 371
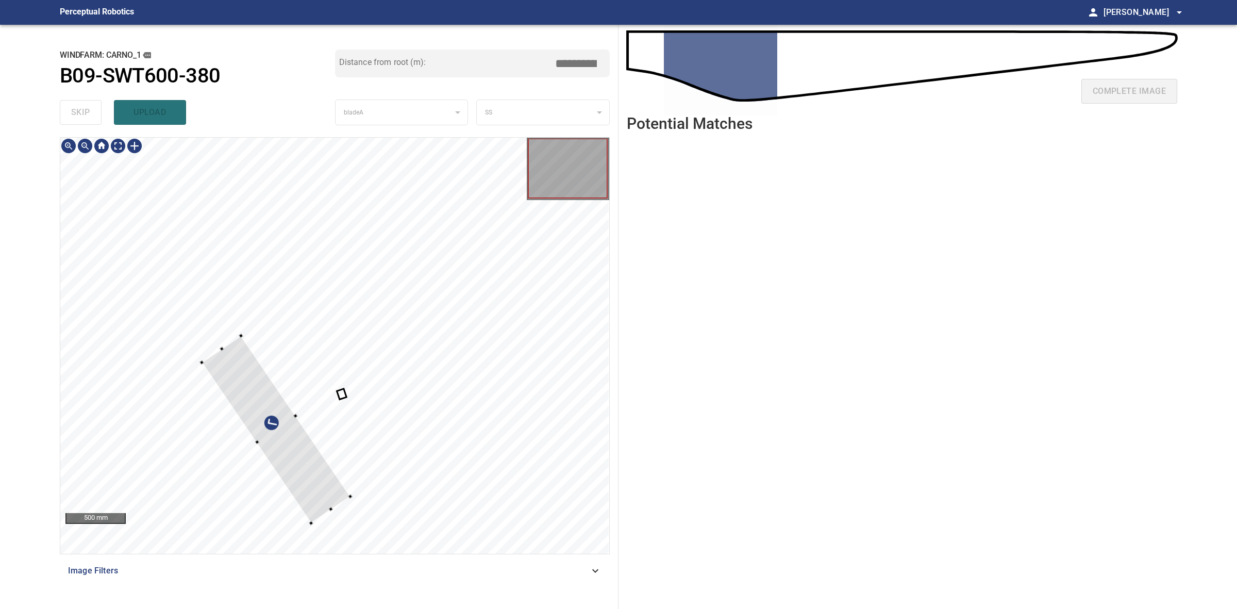
click at [218, 354] on div at bounding box center [276, 430] width 148 height 188
click at [277, 429] on div at bounding box center [276, 430] width 148 height 188
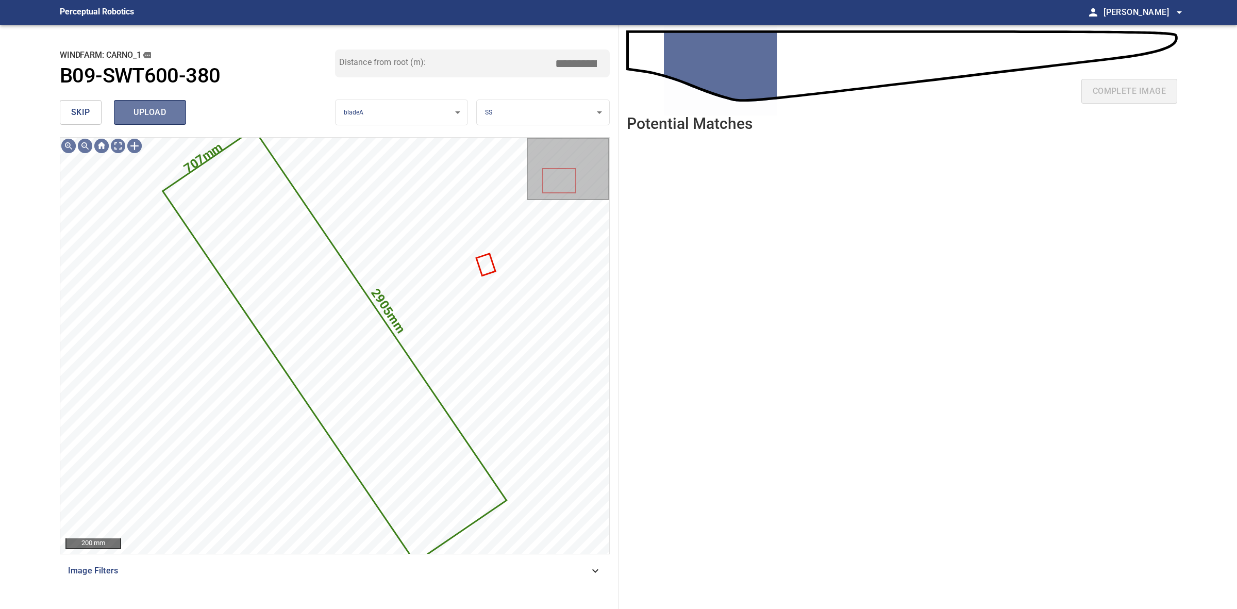
click at [170, 109] on span "upload" at bounding box center [149, 112] width 49 height 14
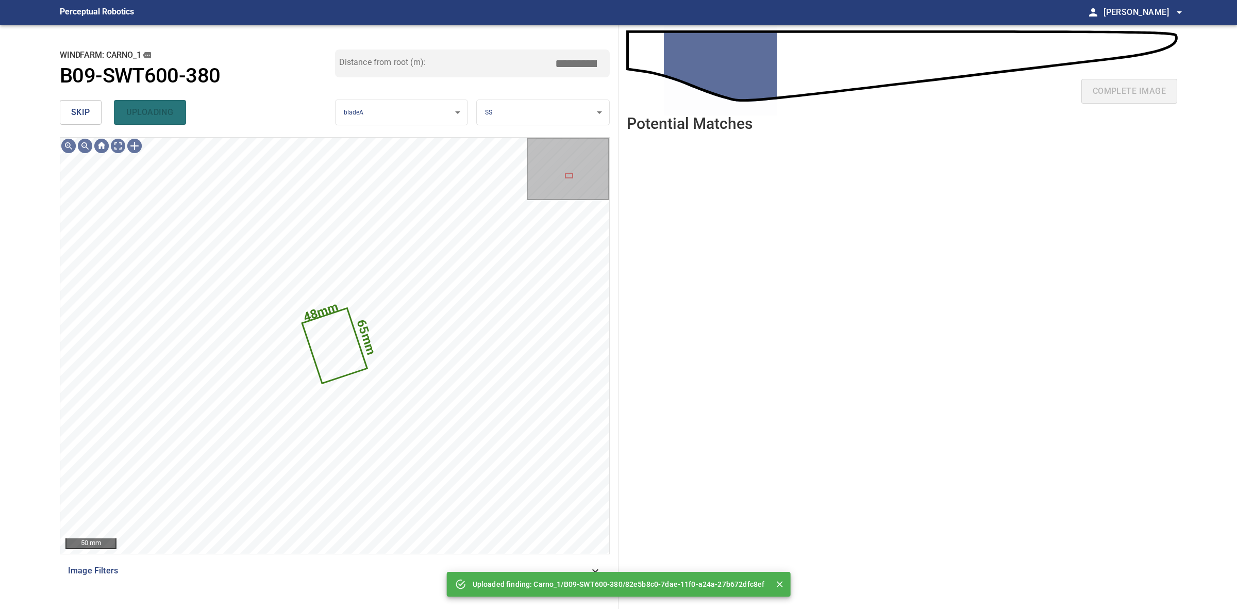
click at [94, 115] on button "skip" at bounding box center [81, 112] width 42 height 25
click at [94, 115] on div "skip uploading" at bounding box center [197, 112] width 275 height 33
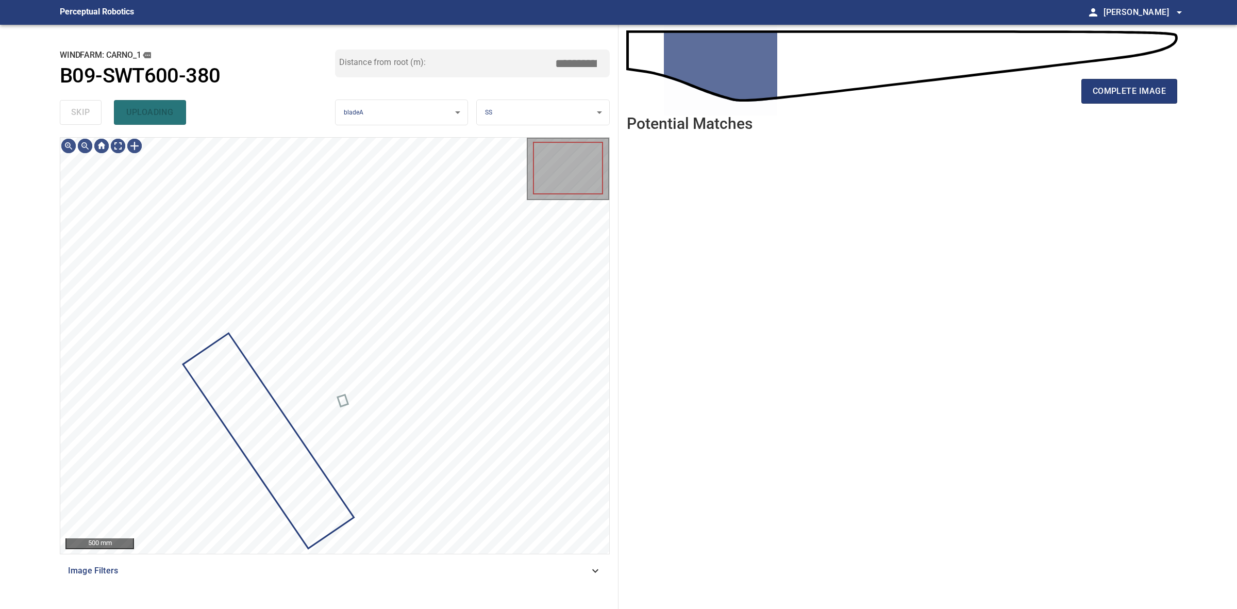
click at [94, 115] on div "skip uploading" at bounding box center [197, 112] width 275 height 33
click at [1170, 93] on button "complete image" at bounding box center [1130, 91] width 96 height 25
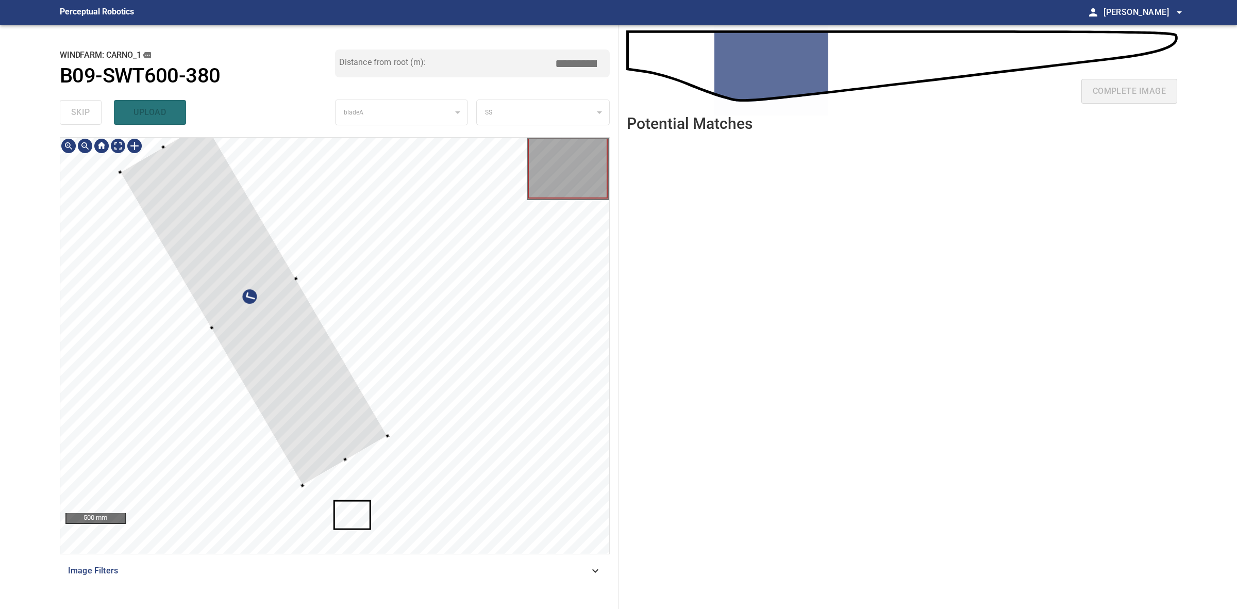
click at [387, 431] on div at bounding box center [334, 346] width 549 height 416
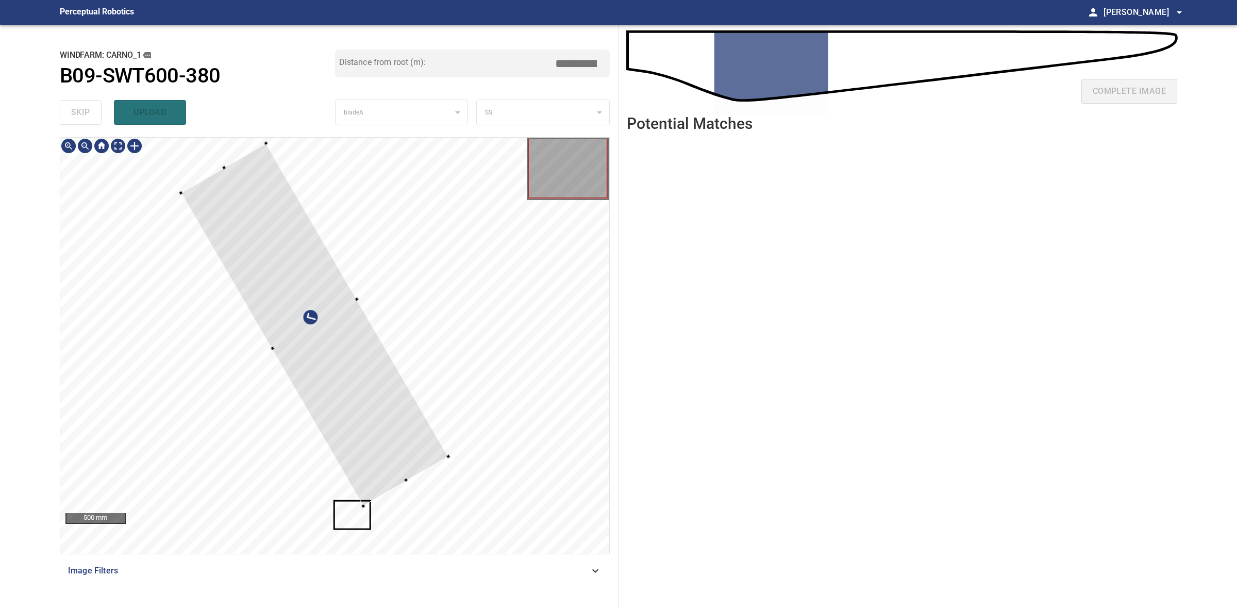
click at [397, 444] on div at bounding box center [315, 324] width 268 height 362
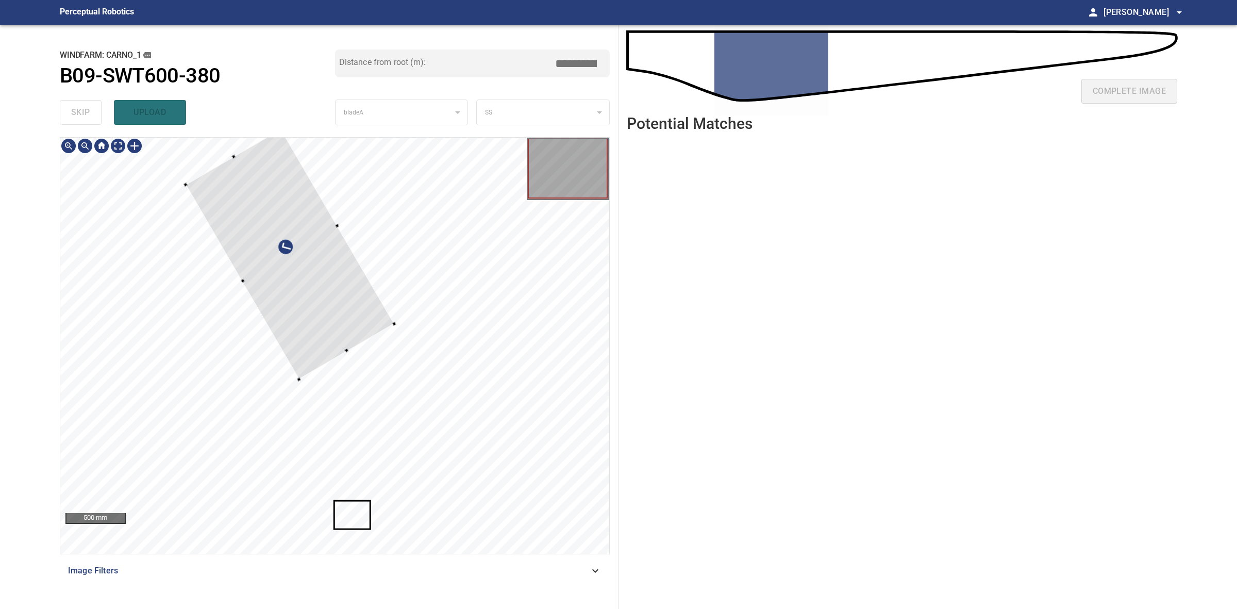
click at [383, 305] on div at bounding box center [334, 346] width 549 height 416
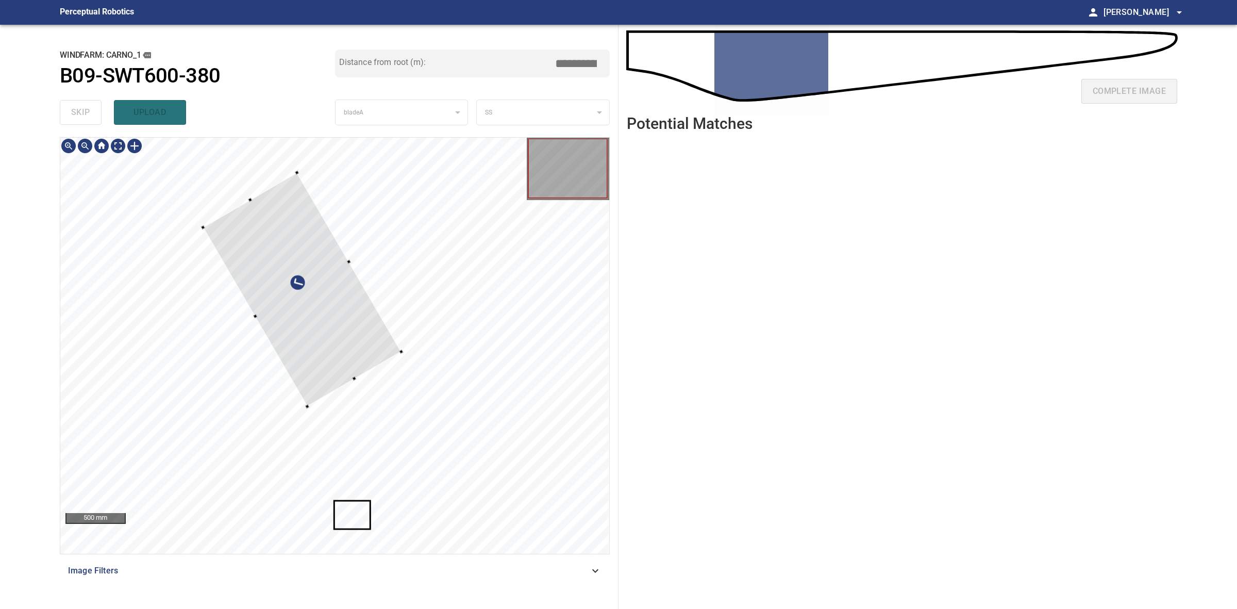
click at [353, 352] on div at bounding box center [302, 290] width 198 height 234
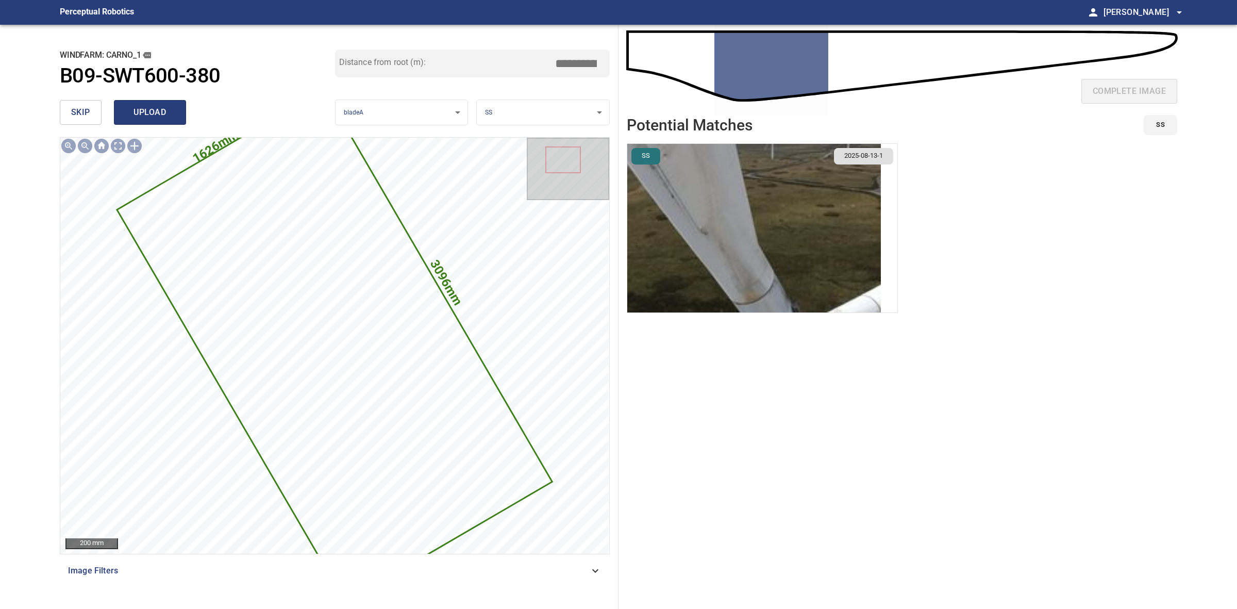
click at [165, 107] on span "upload" at bounding box center [149, 112] width 49 height 14
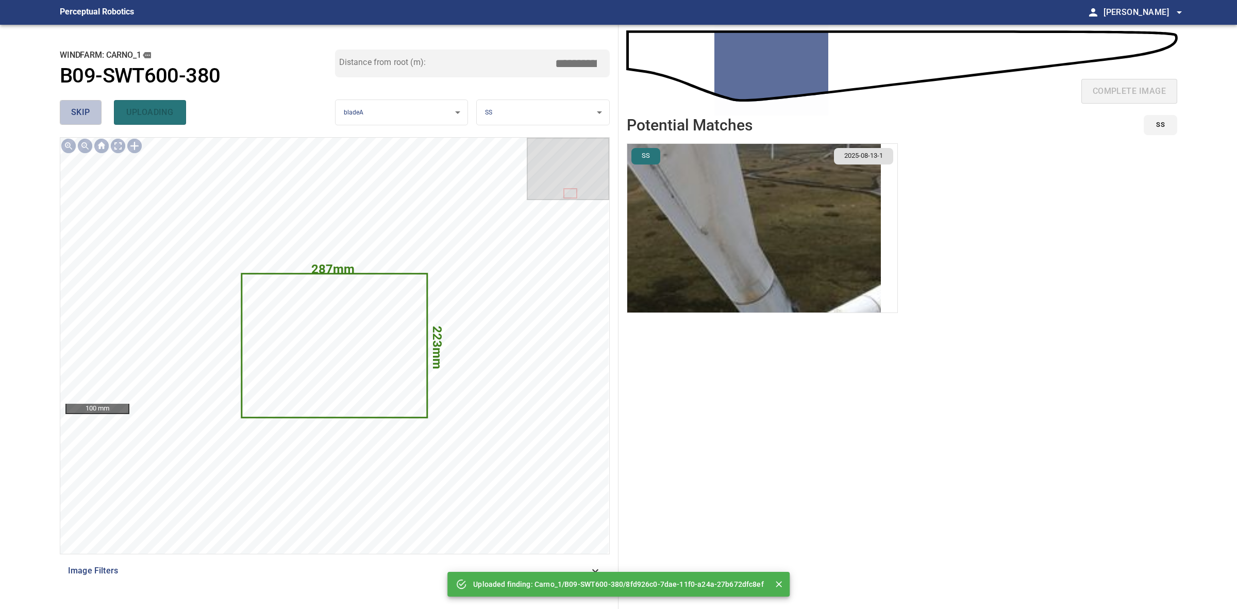
click at [65, 107] on button "skip" at bounding box center [81, 112] width 42 height 25
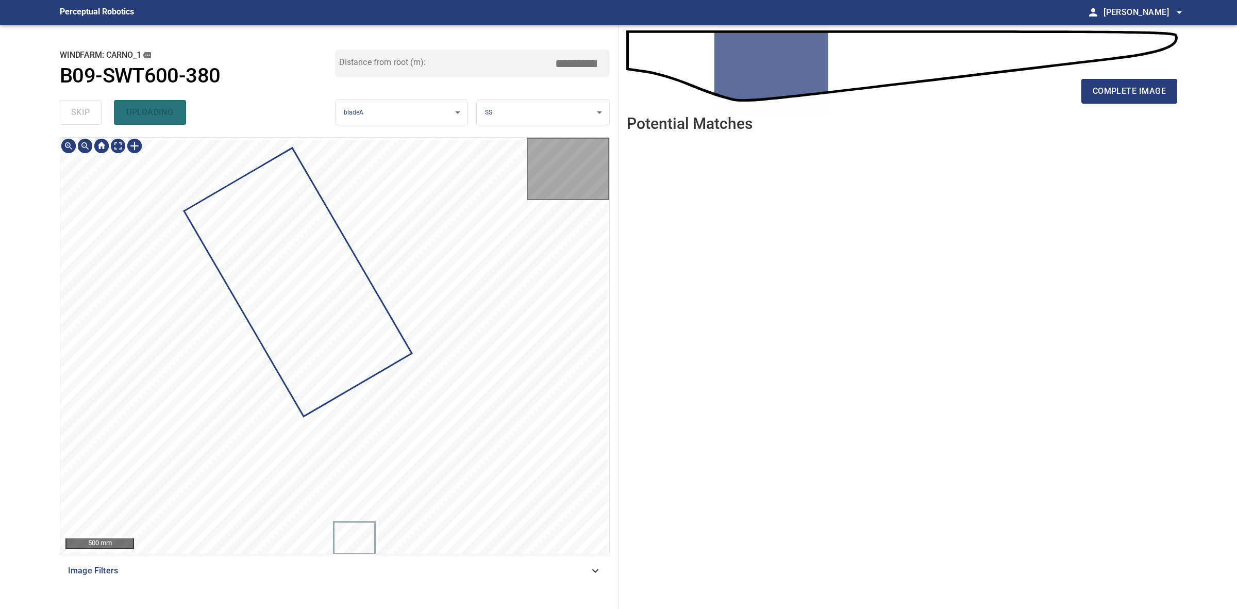
click at [65, 107] on div "skip uploading" at bounding box center [197, 112] width 275 height 33
click at [1180, 94] on div "complete image Potential Matches" at bounding box center [902, 317] width 567 height 584
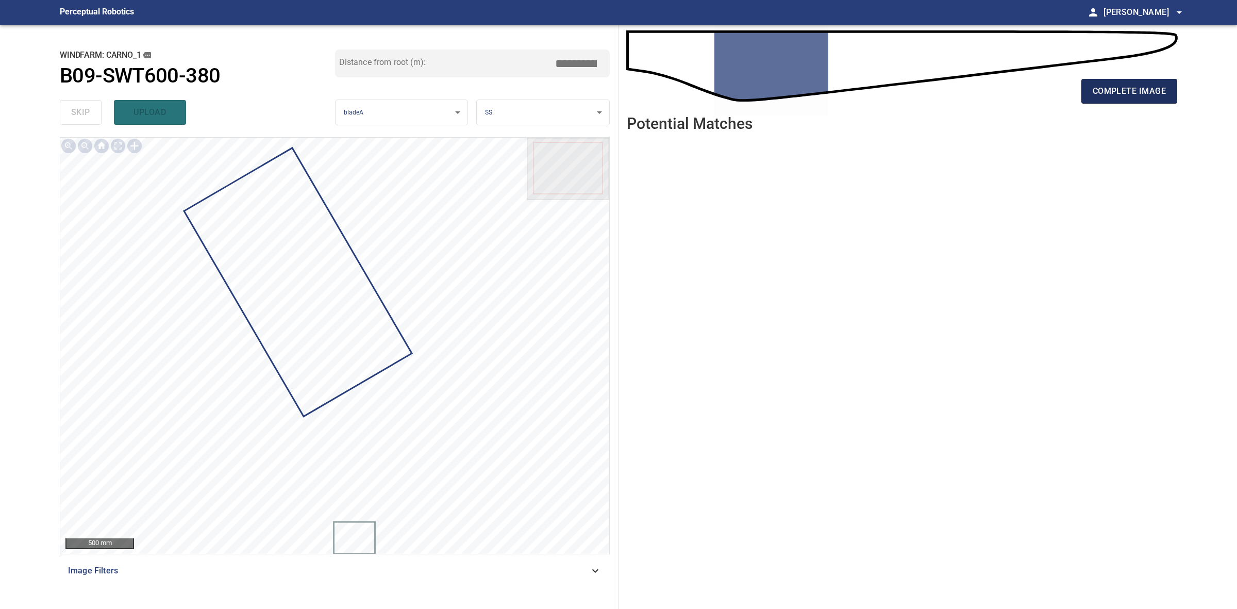
click at [1168, 94] on button "complete image" at bounding box center [1130, 91] width 96 height 25
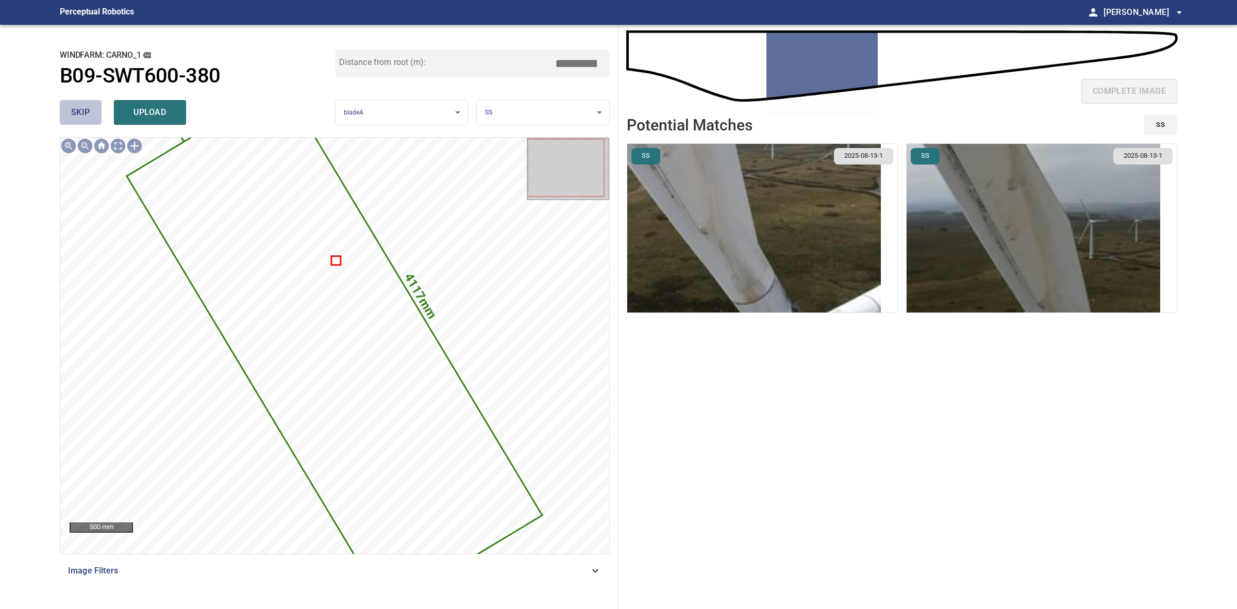
click at [75, 109] on span "skip" at bounding box center [80, 112] width 19 height 14
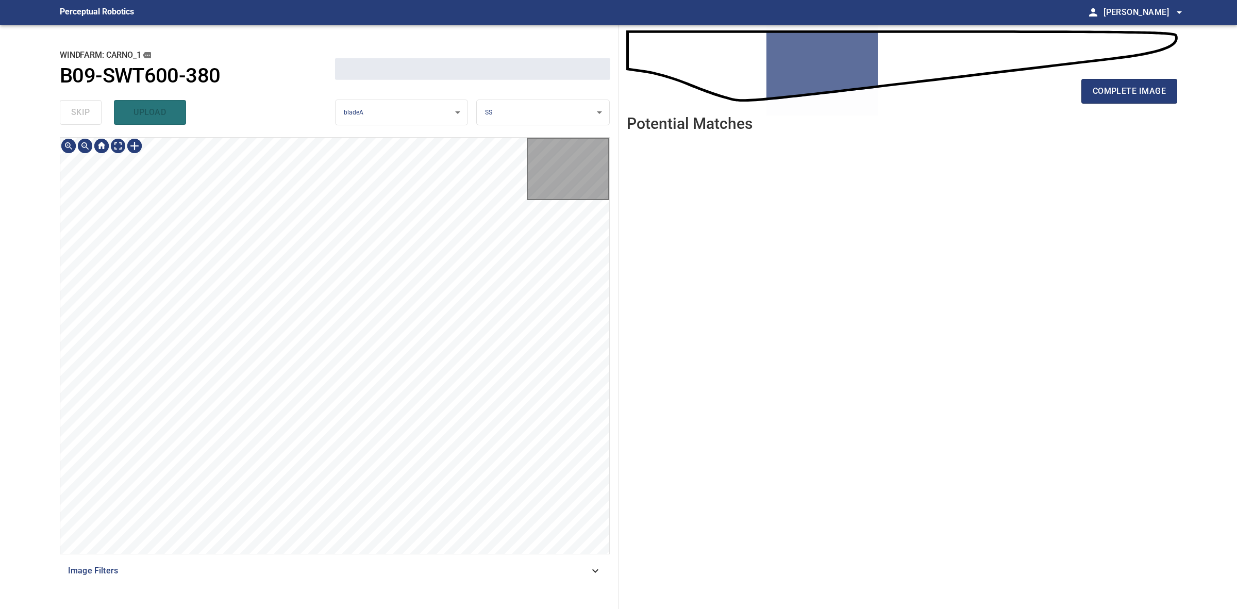
click at [75, 109] on div "skip upload" at bounding box center [197, 112] width 275 height 33
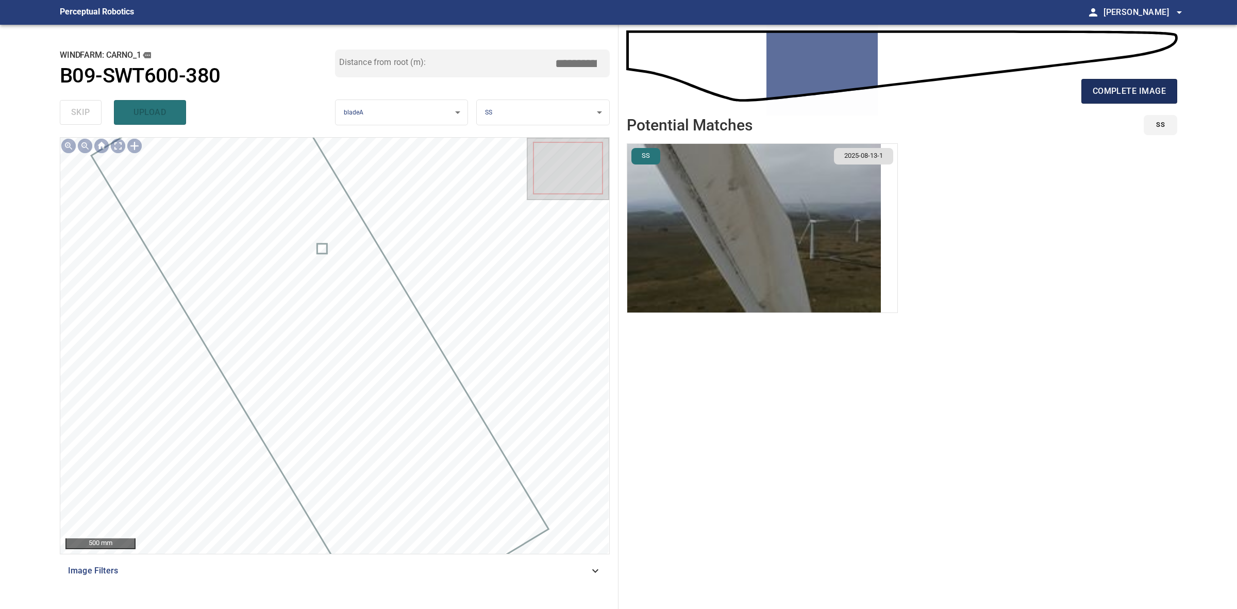
click at [1083, 88] on button "complete image" at bounding box center [1130, 91] width 96 height 25
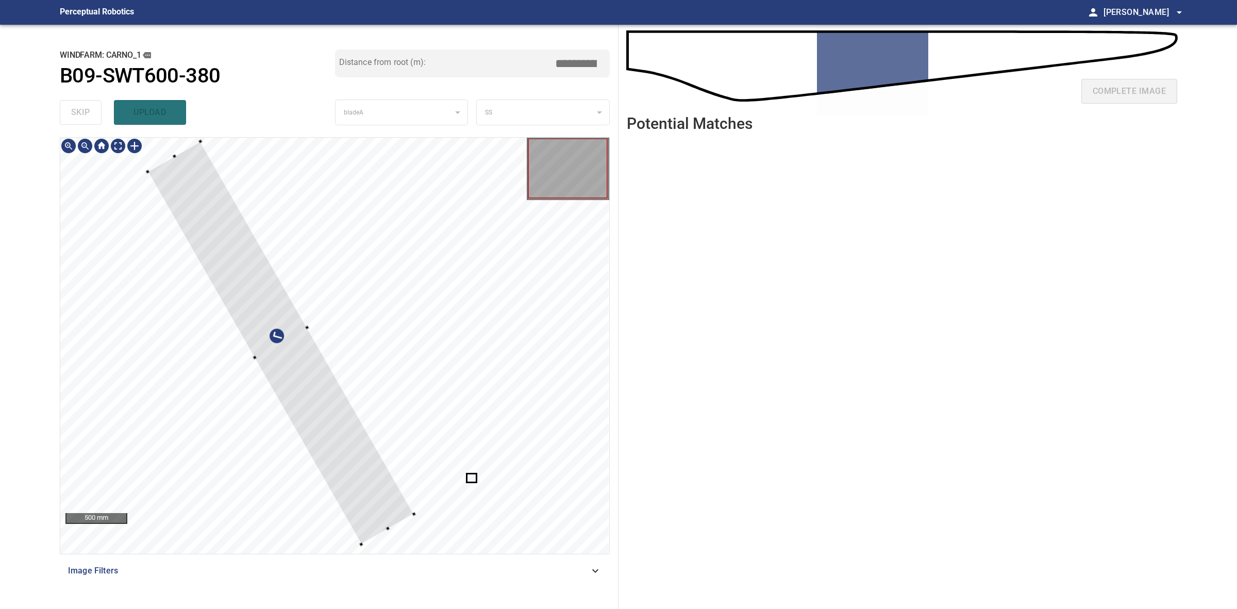
click at [298, 330] on div at bounding box center [280, 343] width 267 height 403
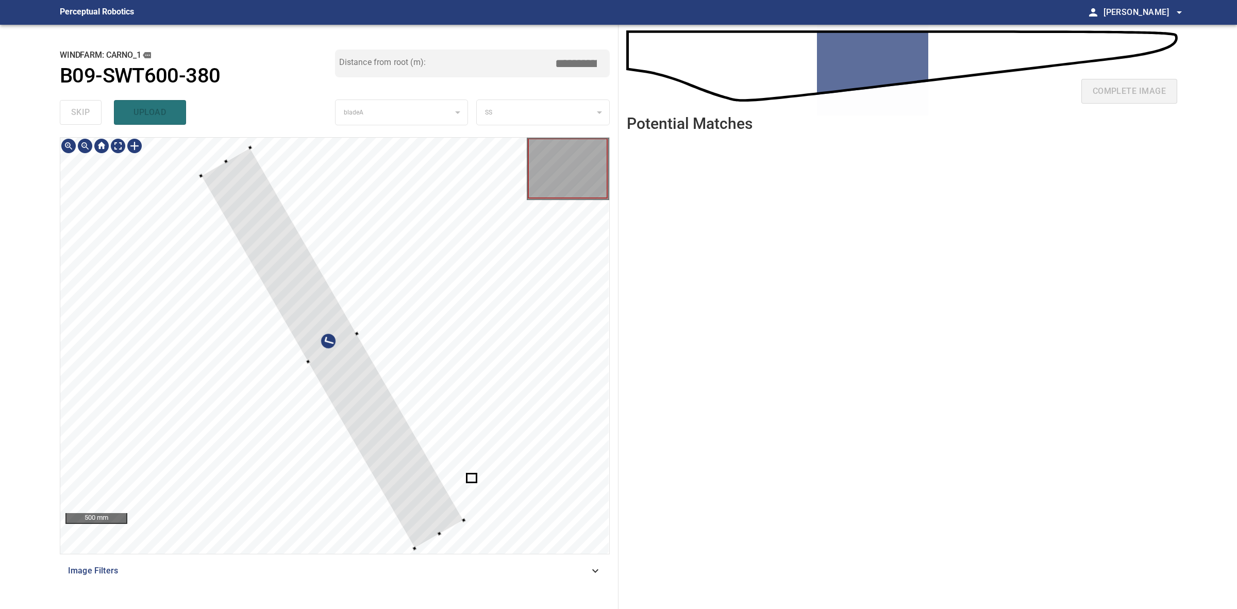
click at [351, 361] on div at bounding box center [332, 347] width 263 height 401
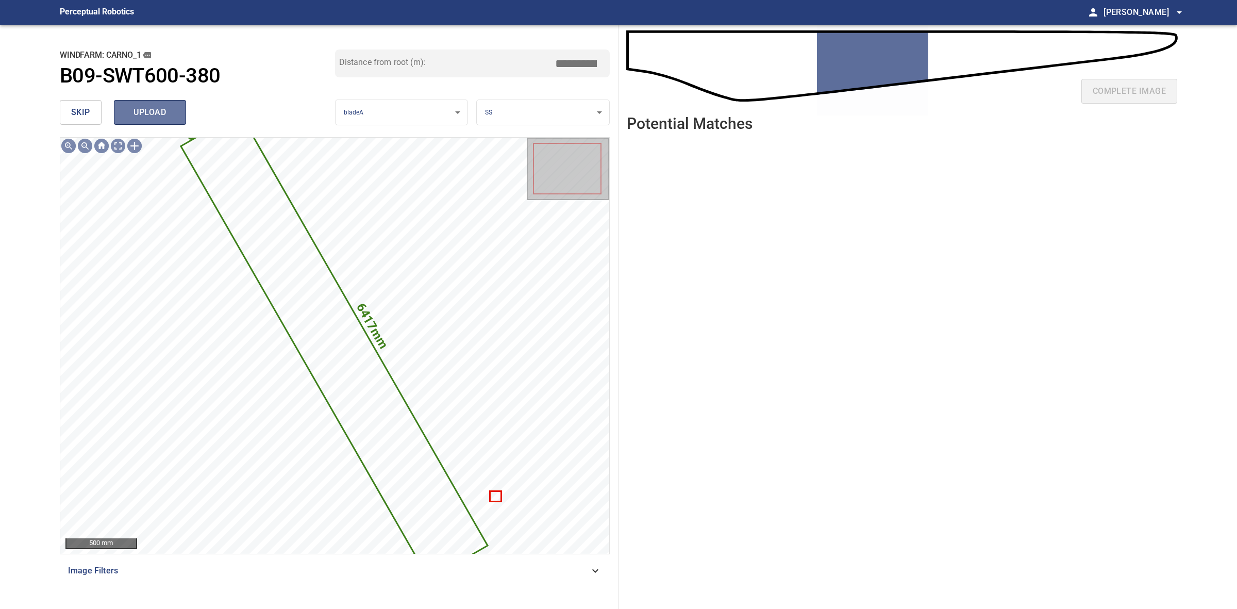
click at [176, 104] on button "upload" at bounding box center [150, 112] width 72 height 25
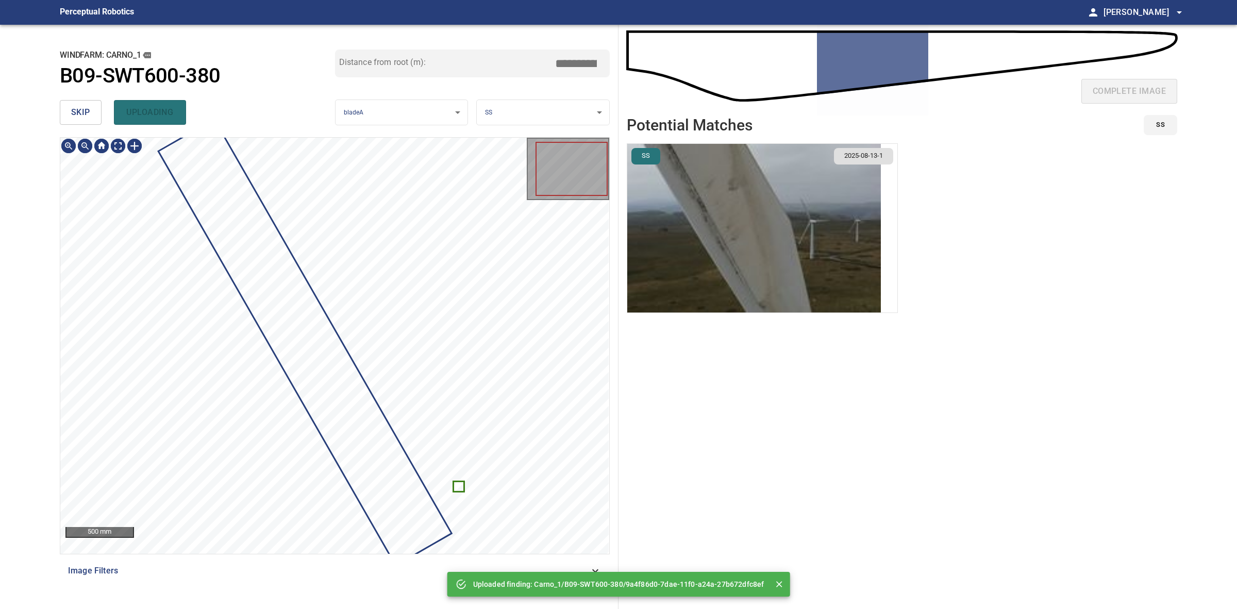
click at [79, 111] on span "skip" at bounding box center [80, 112] width 19 height 14
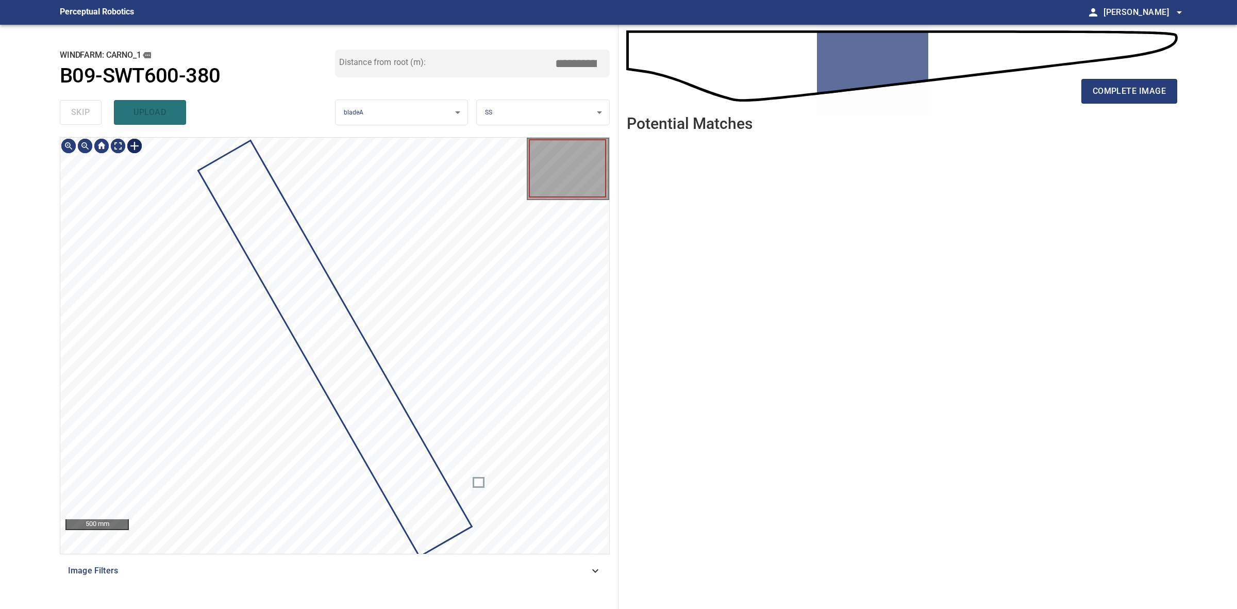
click at [135, 144] on div at bounding box center [134, 146] width 16 height 16
click at [123, 491] on div at bounding box center [334, 346] width 549 height 416
click at [274, 451] on div at bounding box center [334, 346] width 549 height 416
click at [295, 439] on div at bounding box center [219, 317] width 162 height 266
click at [316, 406] on div at bounding box center [334, 346] width 549 height 416
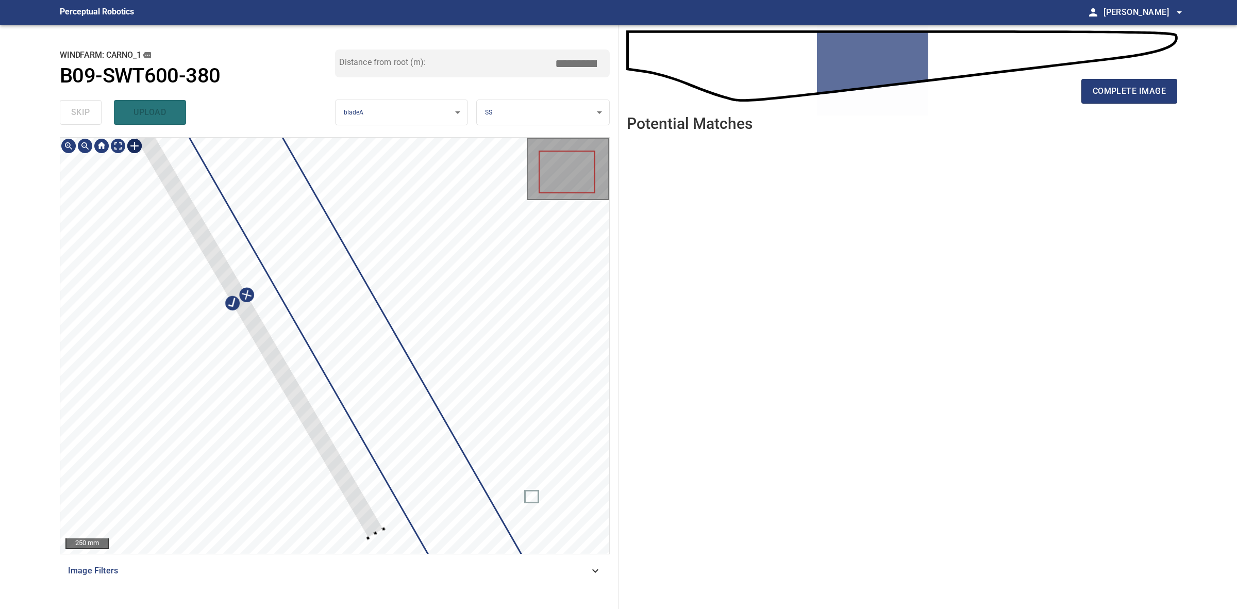
click at [360, 545] on div at bounding box center [334, 346] width 549 height 416
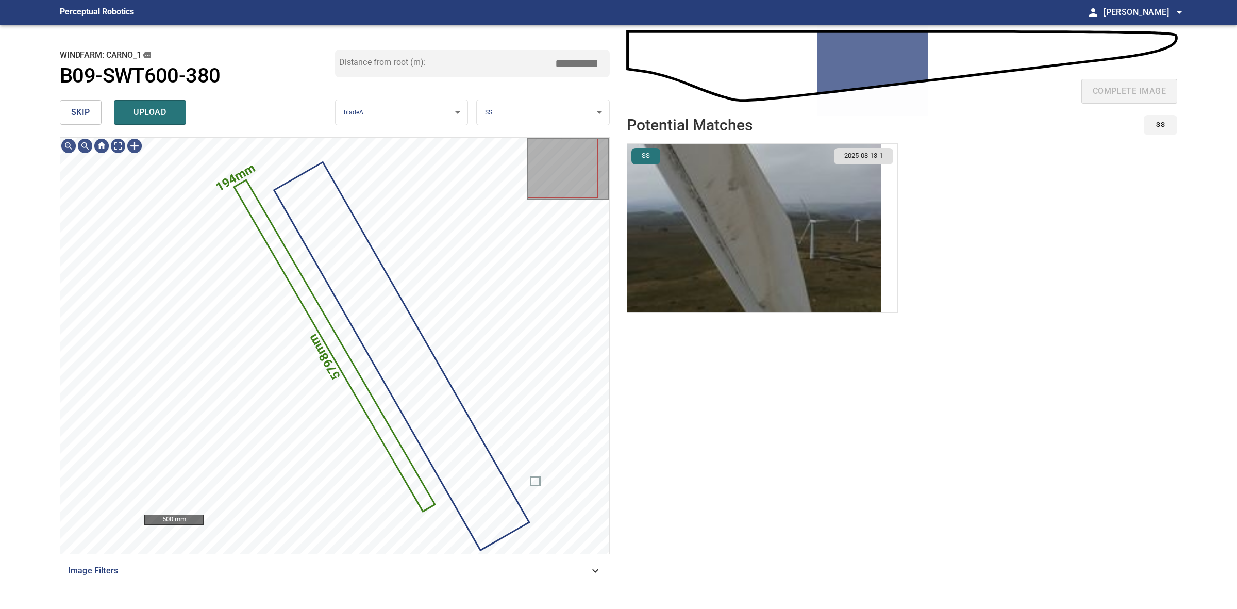
click at [799, 214] on img "button" at bounding box center [754, 228] width 254 height 169
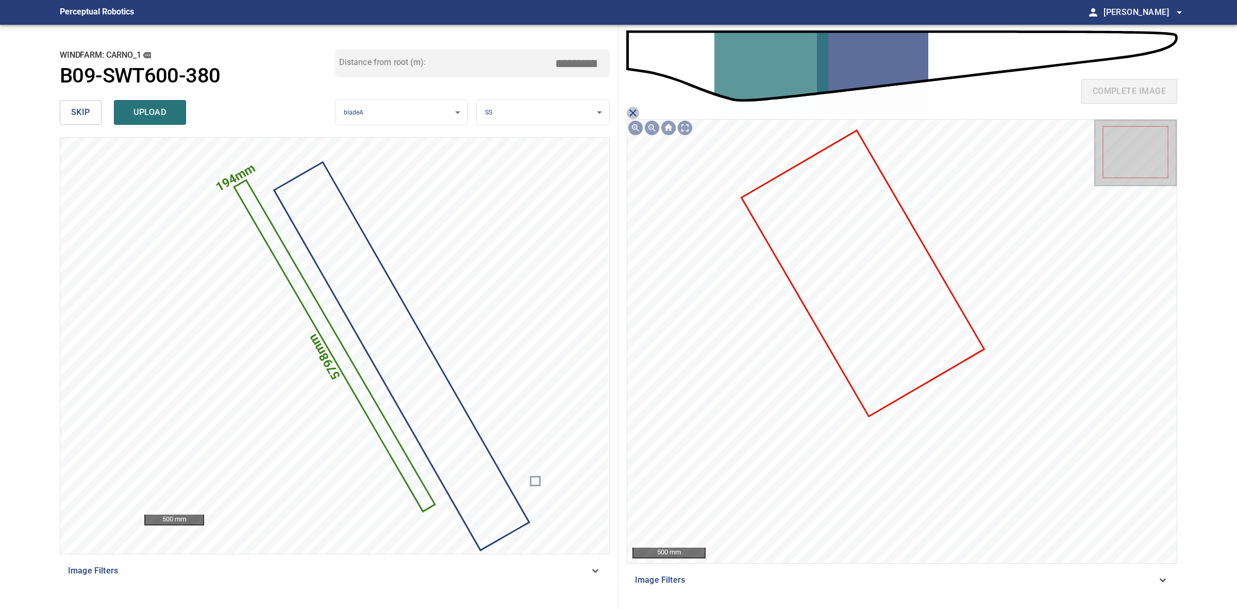
click at [633, 115] on icon "close matching imageResolution:" at bounding box center [633, 113] width 12 height 12
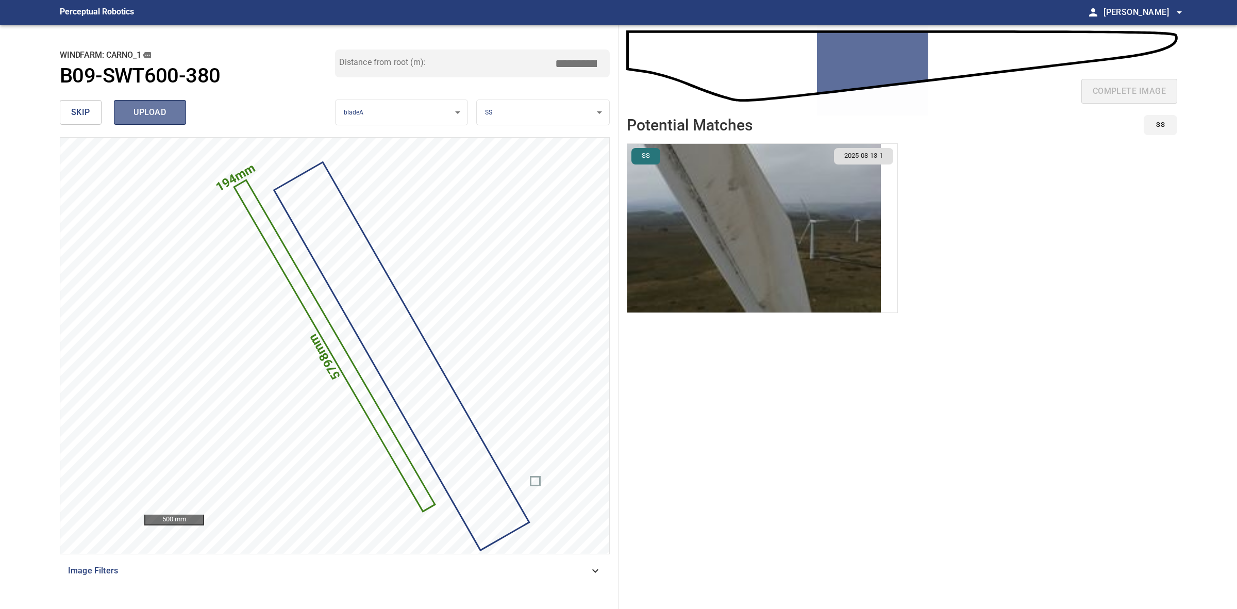
click at [132, 102] on button "upload" at bounding box center [150, 112] width 72 height 25
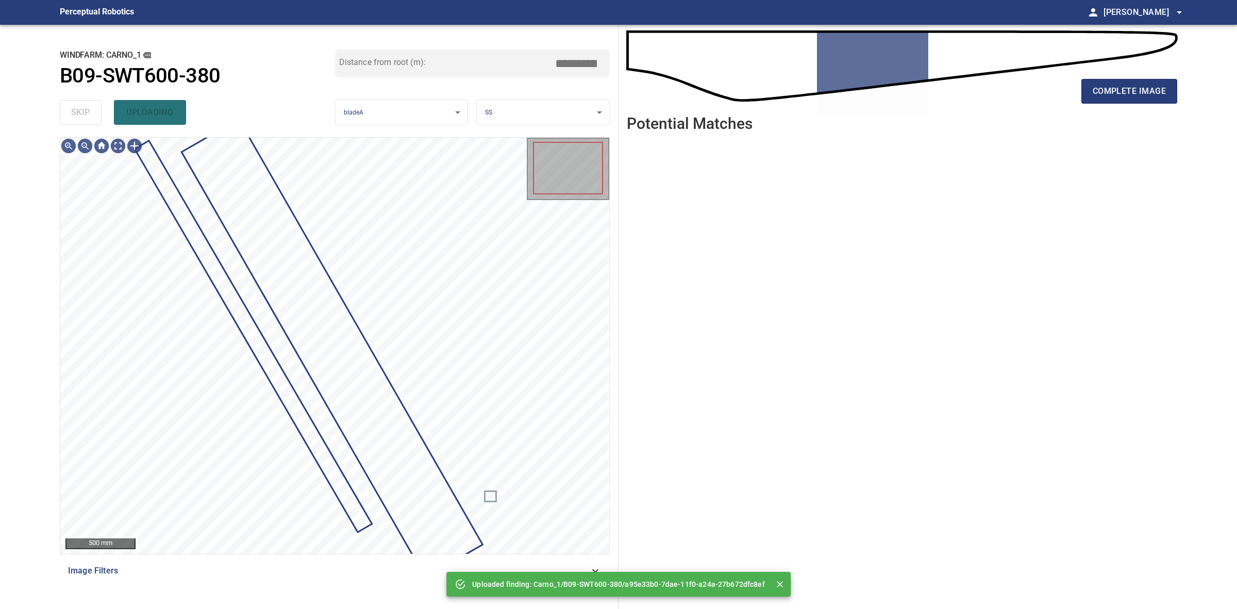
click at [85, 110] on div "skip uploading" at bounding box center [197, 112] width 275 height 33
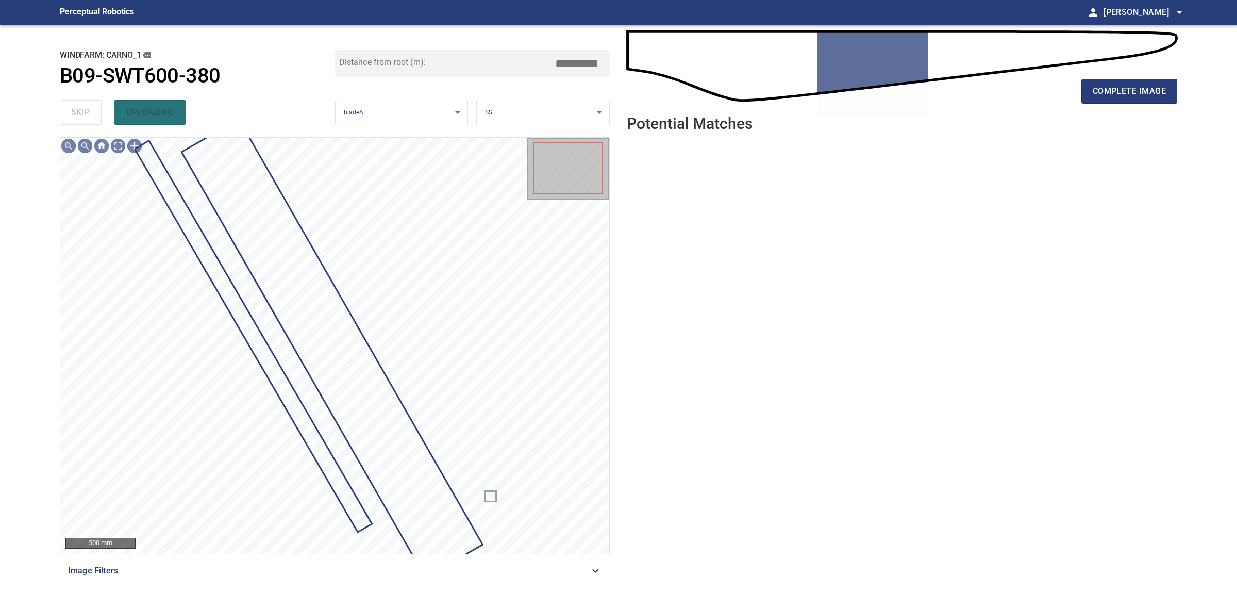
click at [85, 110] on div "skip uploading" at bounding box center [197, 112] width 275 height 33
click at [1106, 85] on span "complete image" at bounding box center [1129, 91] width 73 height 14
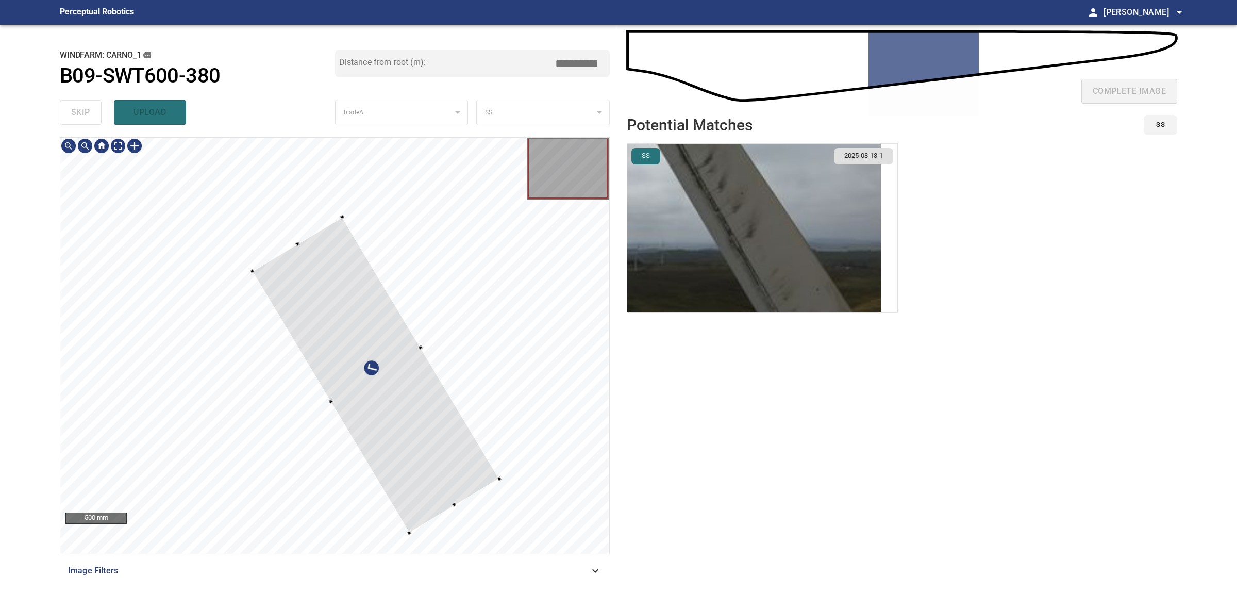
click at [256, 274] on div at bounding box center [375, 375] width 247 height 315
click at [270, 200] on div at bounding box center [334, 346] width 549 height 416
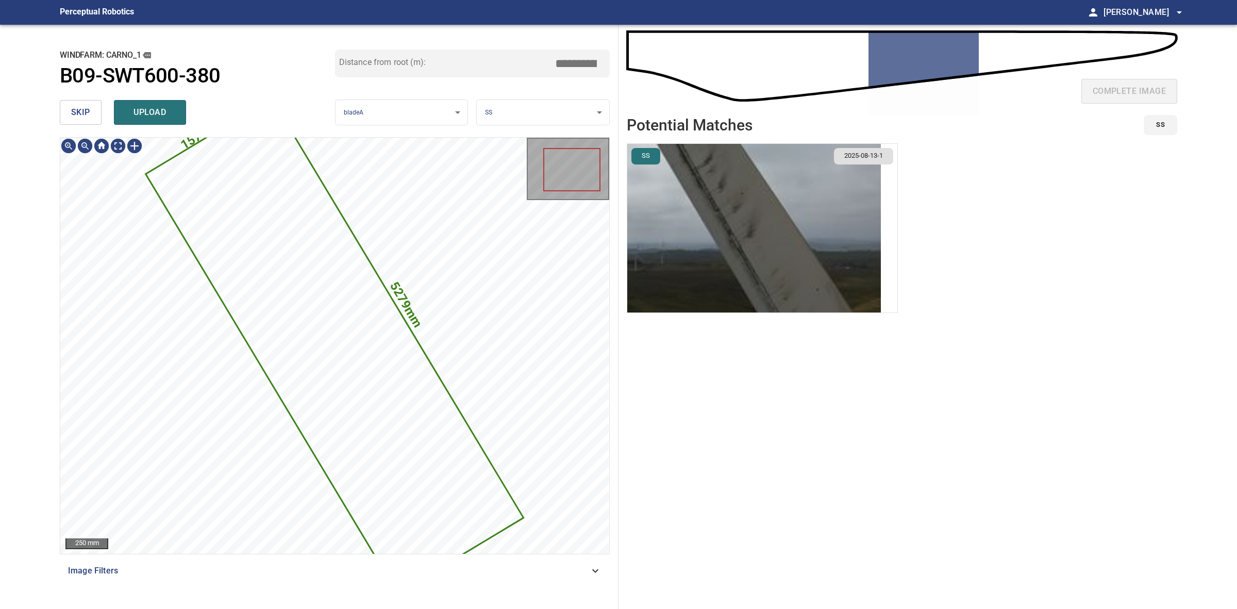
click at [856, 240] on img "button" at bounding box center [754, 228] width 254 height 169
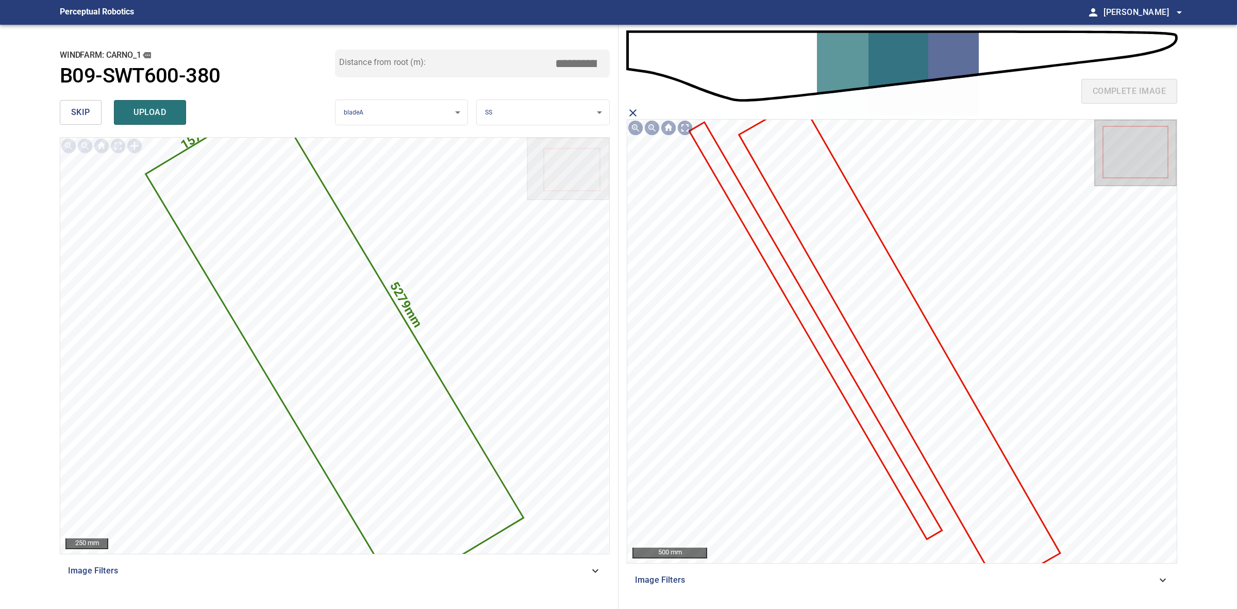
click at [941, 388] on icon at bounding box center [899, 344] width 319 height 486
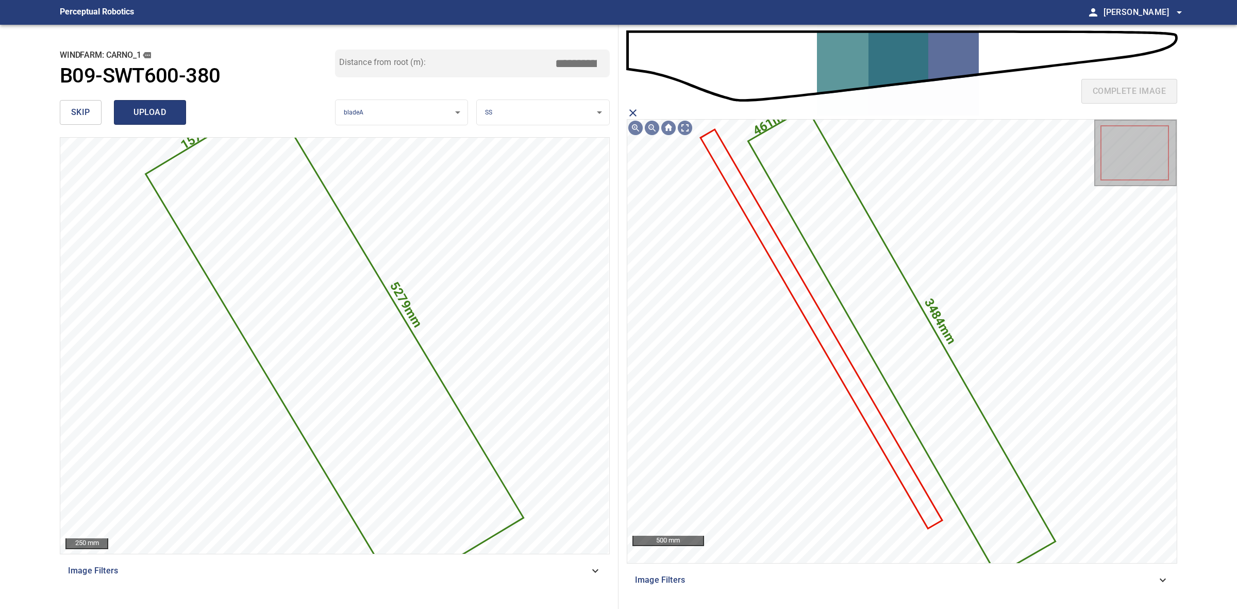
click at [165, 106] on span "upload" at bounding box center [149, 112] width 49 height 14
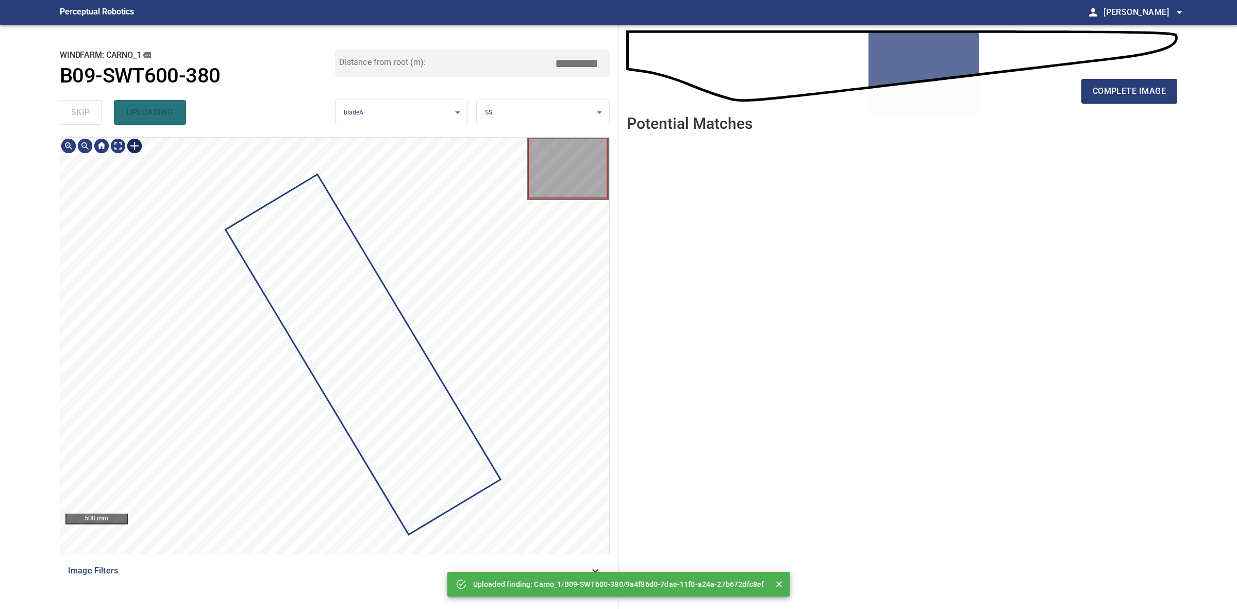
click at [142, 152] on div at bounding box center [134, 146] width 16 height 16
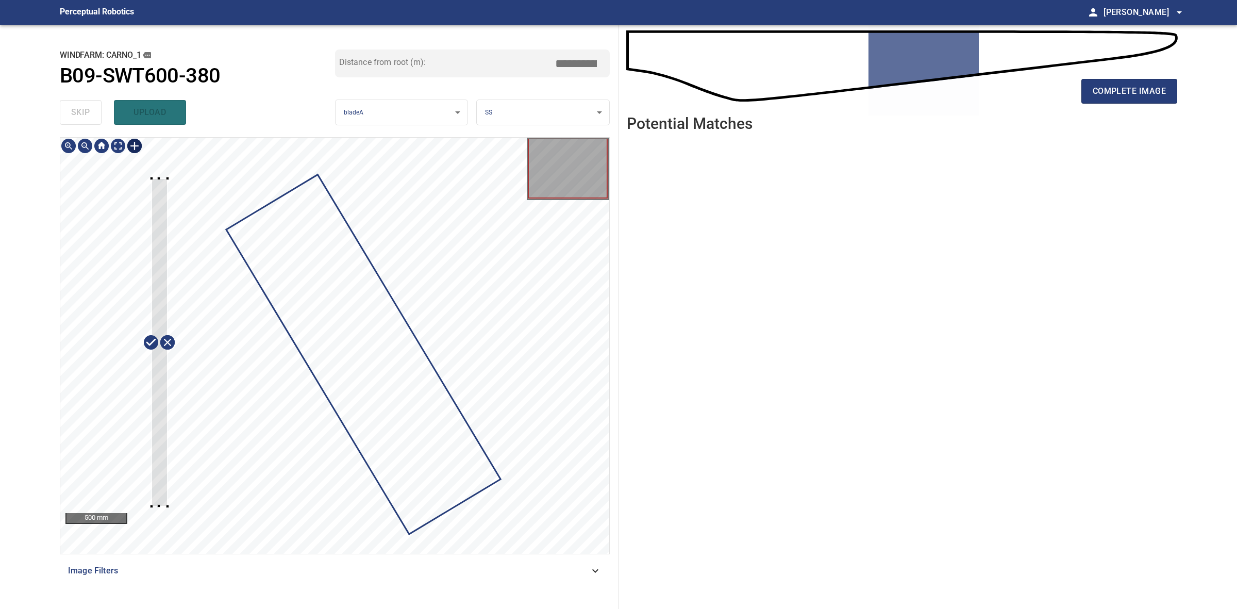
click at [168, 506] on div at bounding box center [334, 346] width 549 height 416
click at [242, 465] on div at bounding box center [334, 346] width 549 height 416
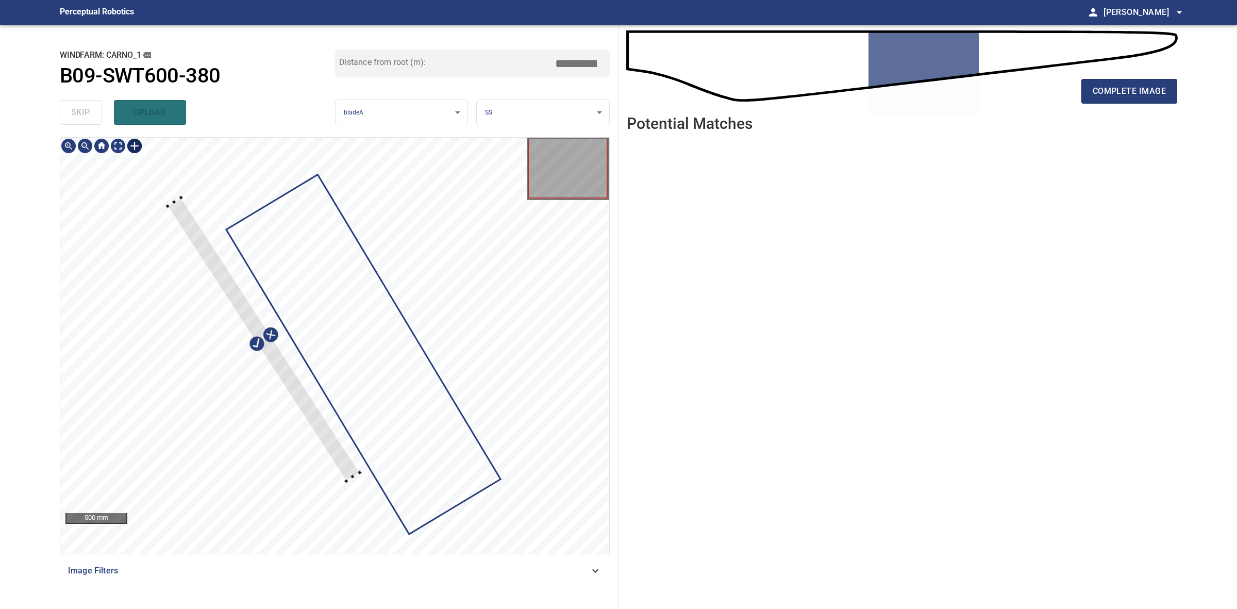
click at [341, 462] on div at bounding box center [264, 339] width 192 height 284
click at [308, 404] on div at bounding box center [254, 310] width 172 height 295
click at [324, 419] on div at bounding box center [262, 312] width 172 height 295
click at [315, 420] on div at bounding box center [257, 311] width 172 height 295
click at [368, 519] on div at bounding box center [334, 346] width 549 height 416
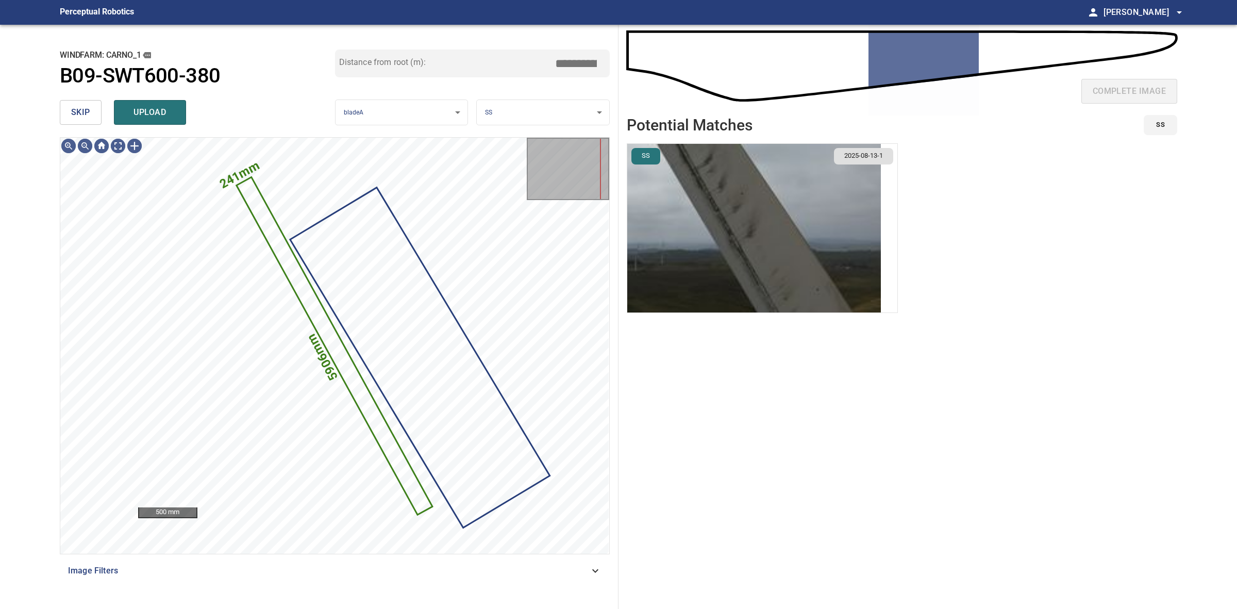
click at [771, 188] on img "button" at bounding box center [754, 228] width 254 height 169
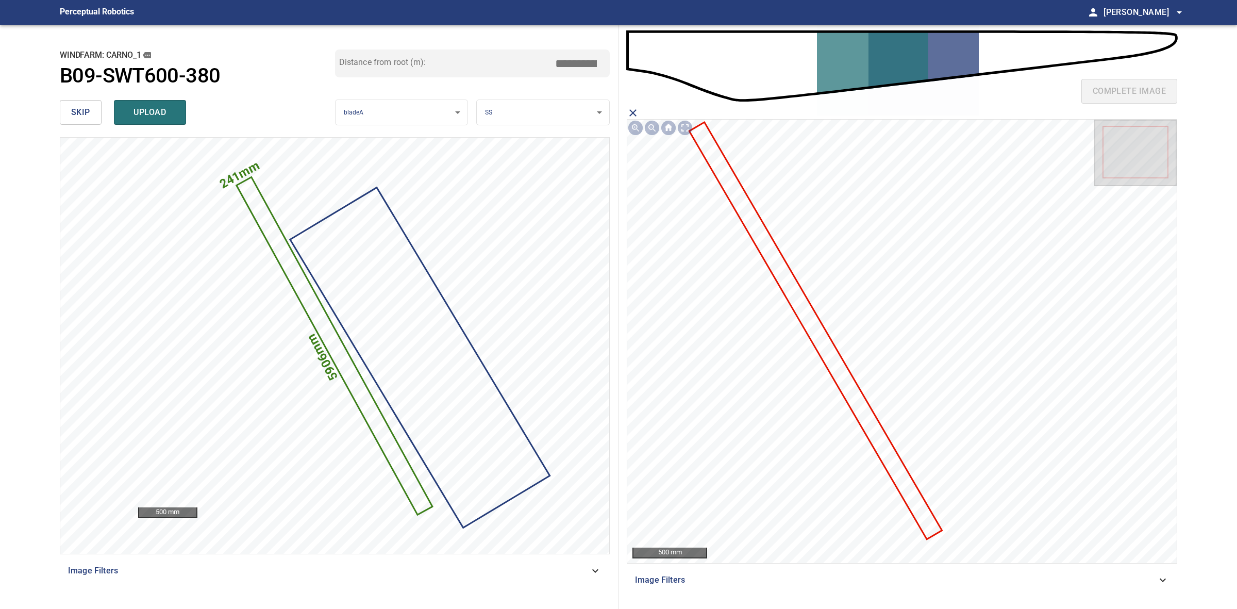
click at [774, 274] on icon at bounding box center [815, 331] width 251 height 415
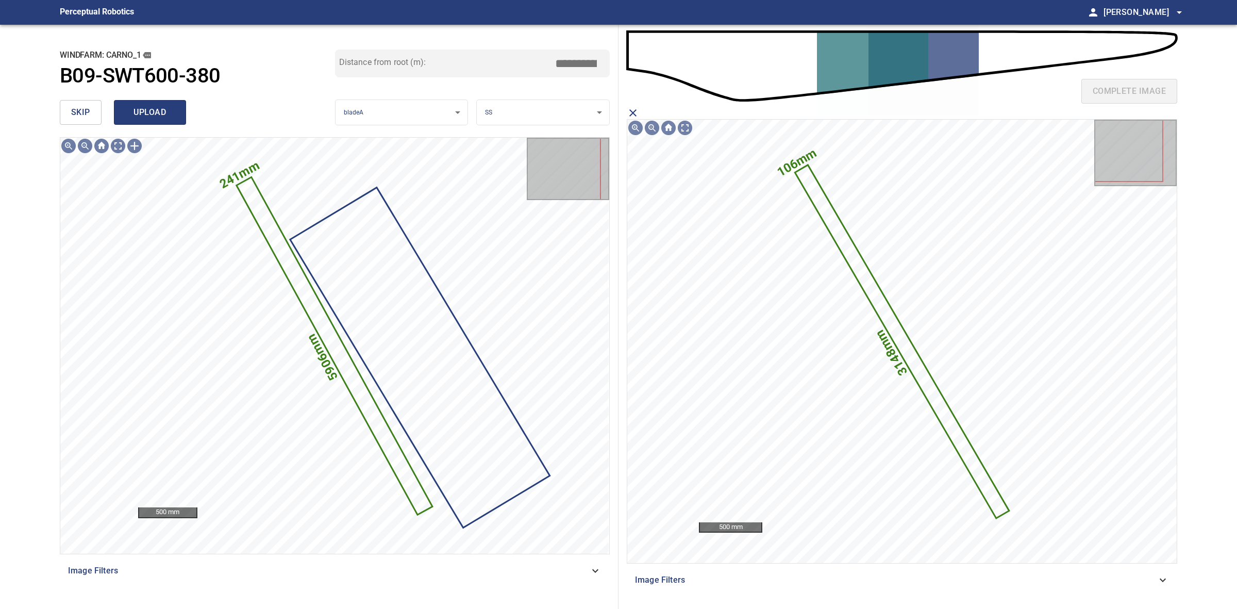
click at [180, 112] on button "upload" at bounding box center [150, 112] width 72 height 25
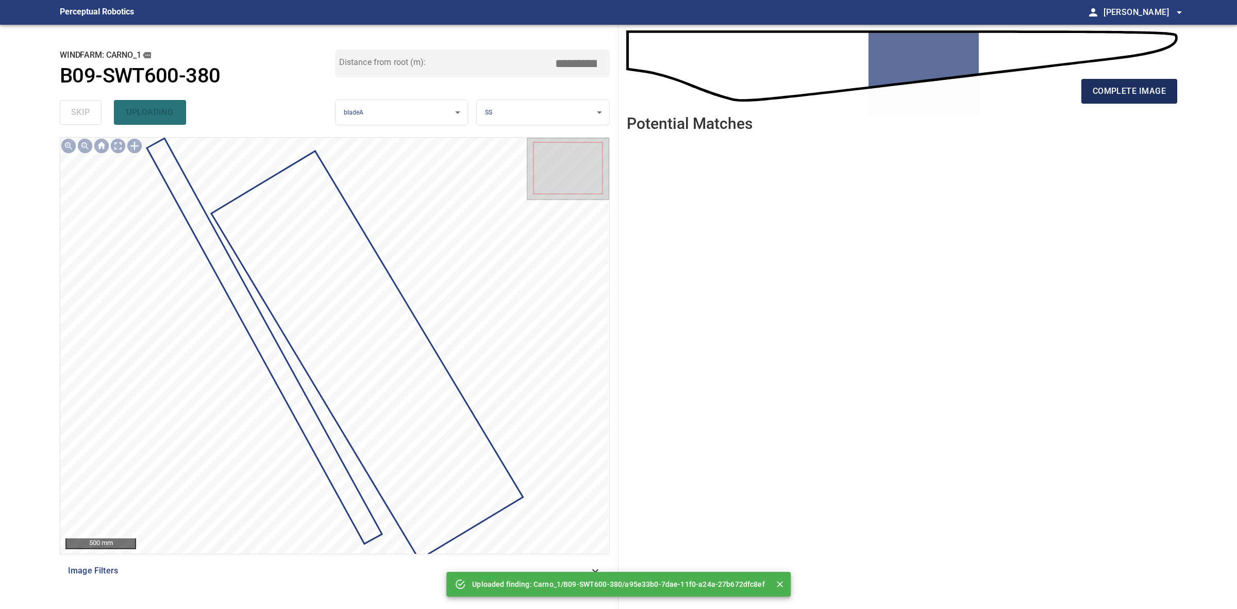
click at [1133, 93] on span "complete image" at bounding box center [1129, 91] width 73 height 14
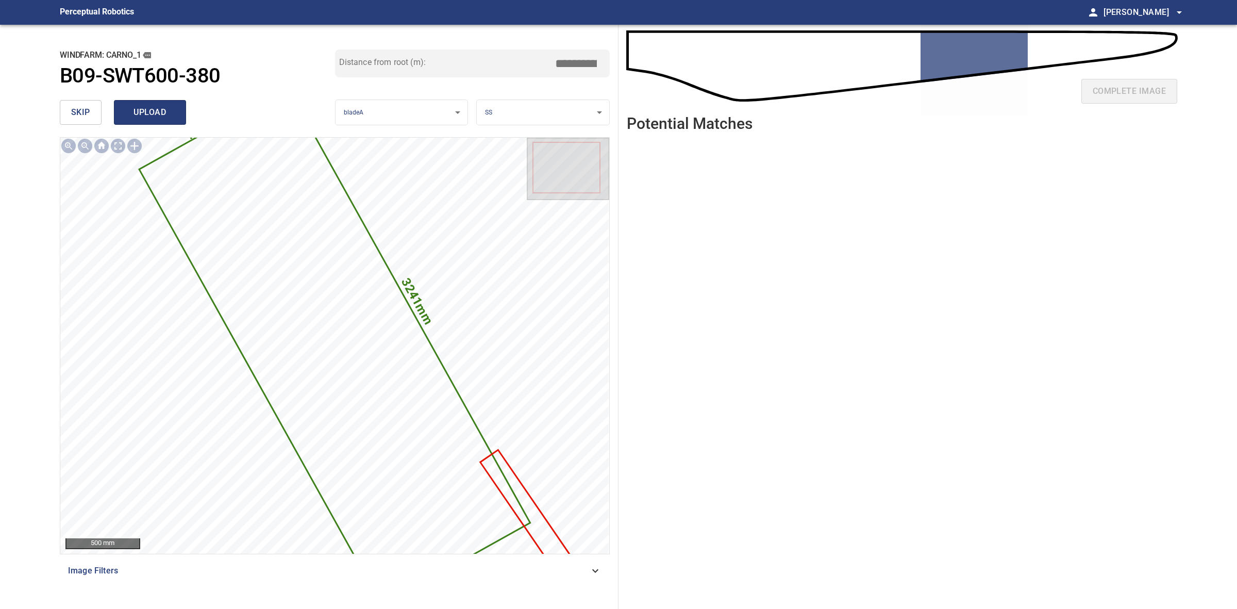
click at [176, 118] on button "upload" at bounding box center [150, 112] width 72 height 25
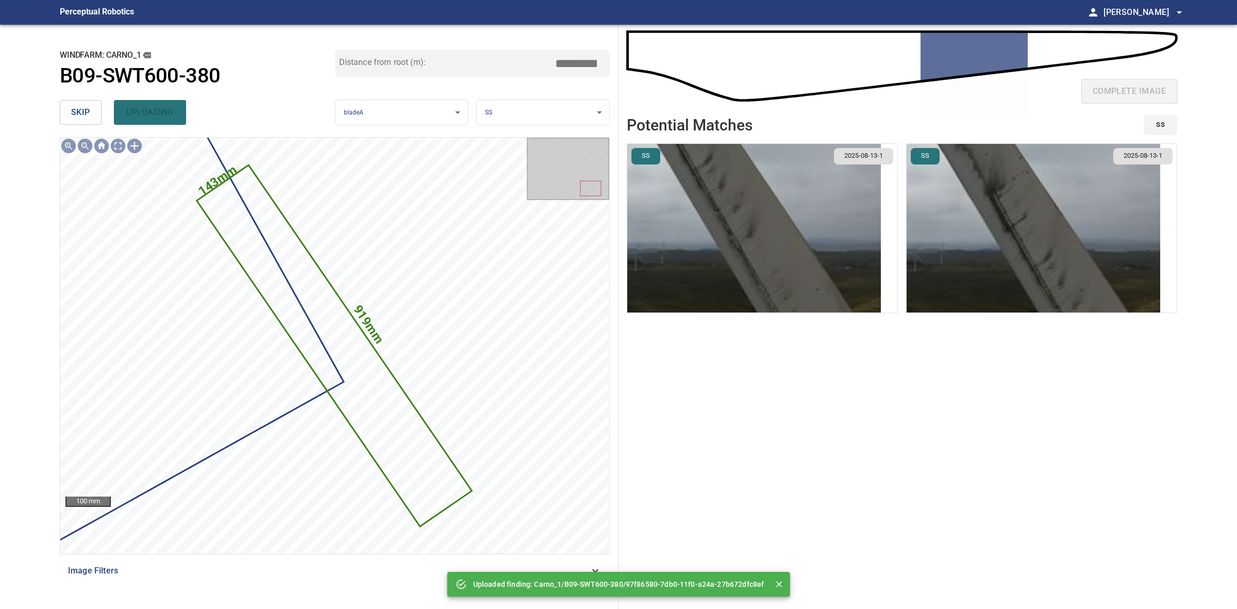
click at [82, 119] on span "skip" at bounding box center [80, 112] width 19 height 14
click at [82, 119] on div "skip uploading" at bounding box center [197, 112] width 275 height 33
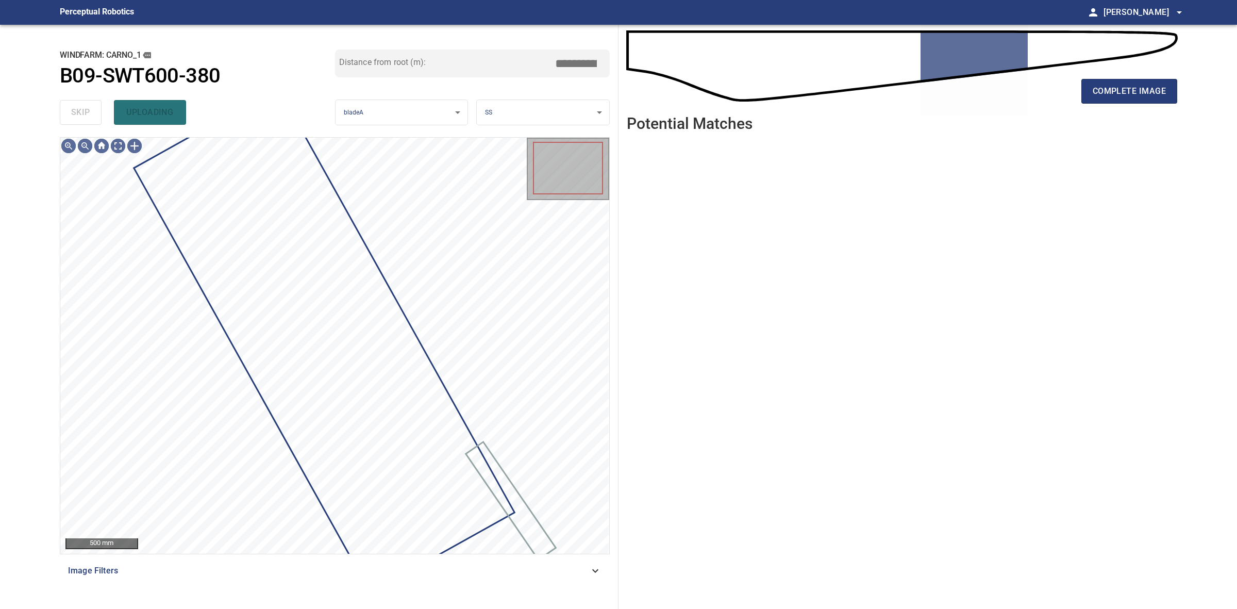
click at [82, 119] on div "skip uploading" at bounding box center [197, 112] width 275 height 33
click at [1073, 87] on div "complete image" at bounding box center [902, 95] width 551 height 41
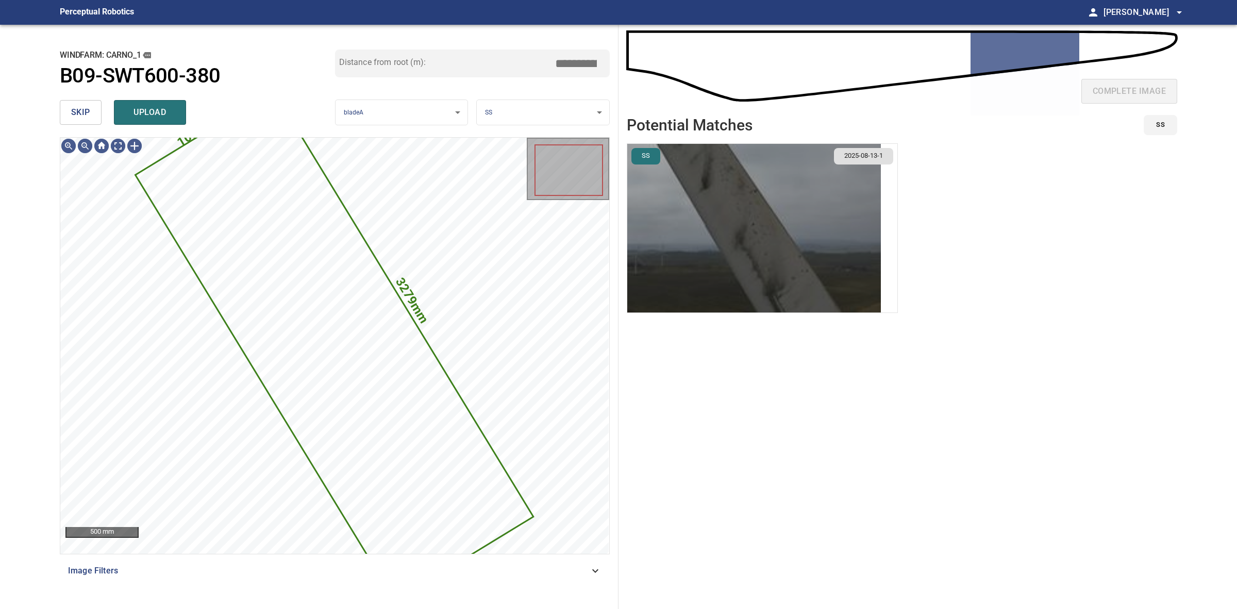
click at [857, 201] on img "button" at bounding box center [754, 228] width 254 height 169
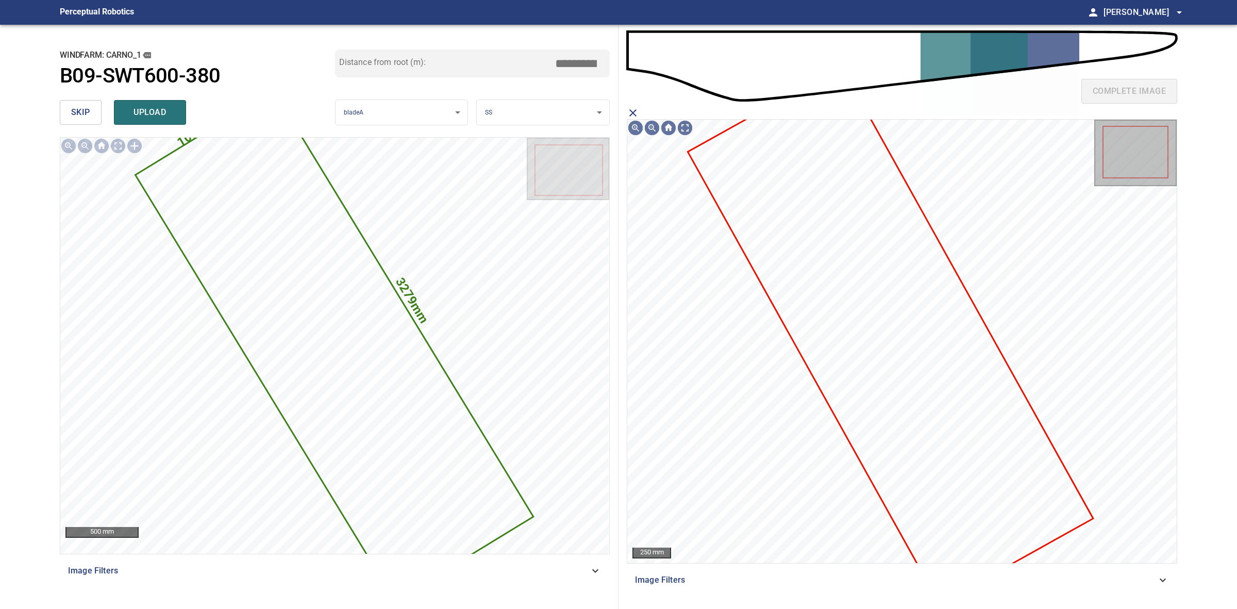
click at [808, 249] on icon at bounding box center [891, 336] width 404 height 536
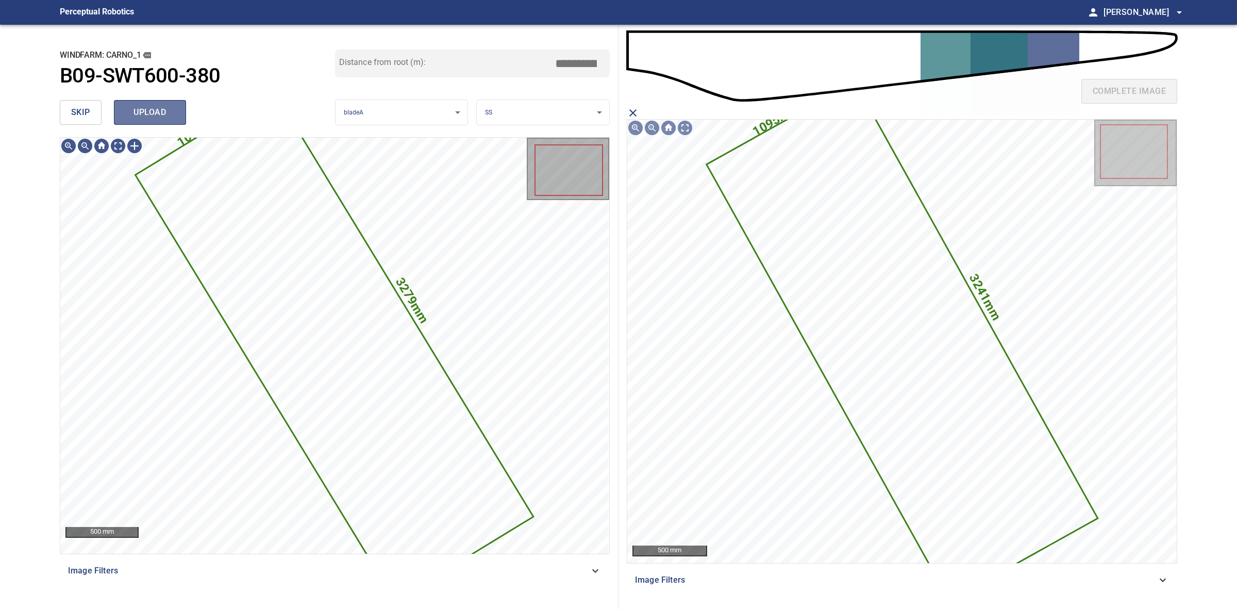
click at [143, 120] on button "upload" at bounding box center [150, 112] width 72 height 25
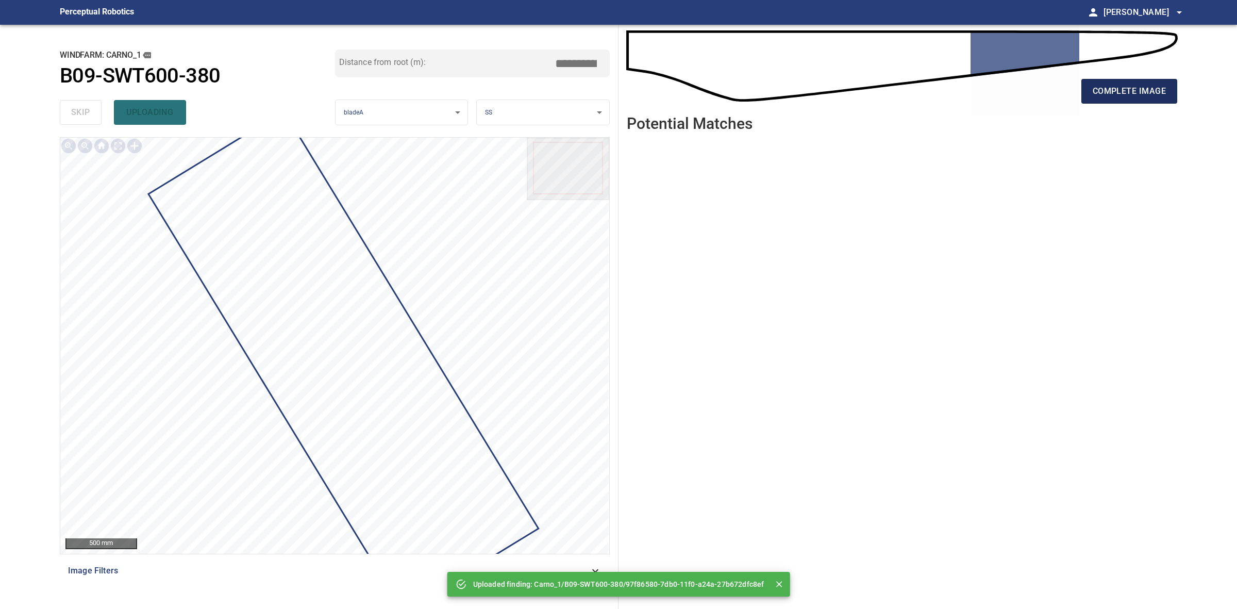
click at [1132, 96] on span "complete image" at bounding box center [1129, 91] width 73 height 14
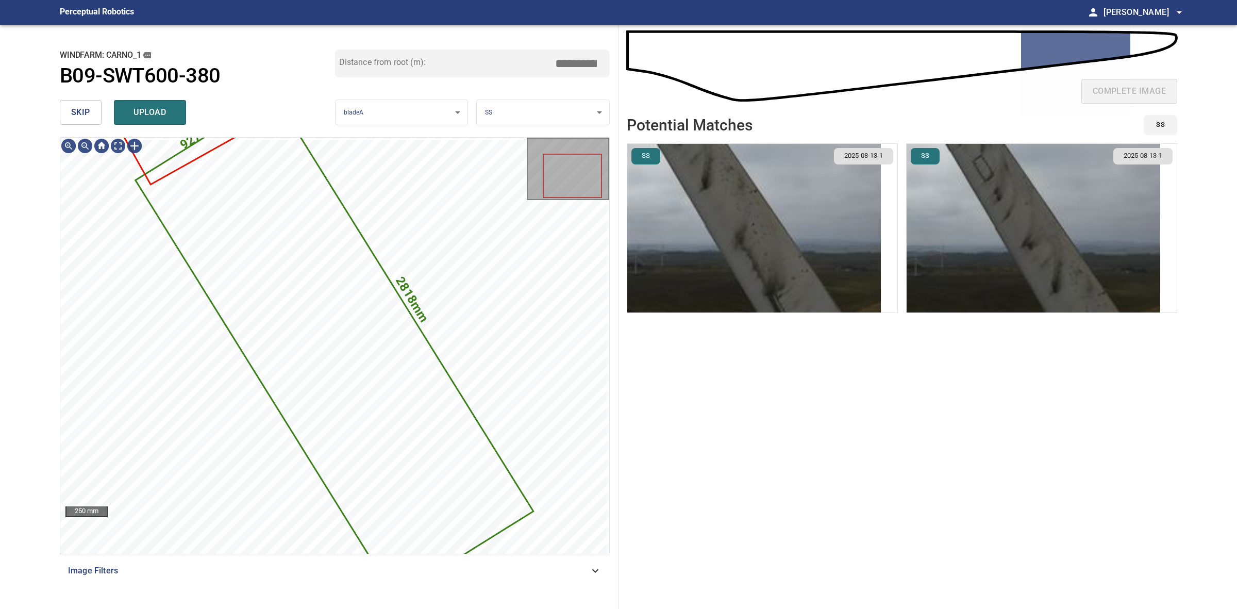
click at [798, 234] on img "button" at bounding box center [754, 228] width 254 height 169
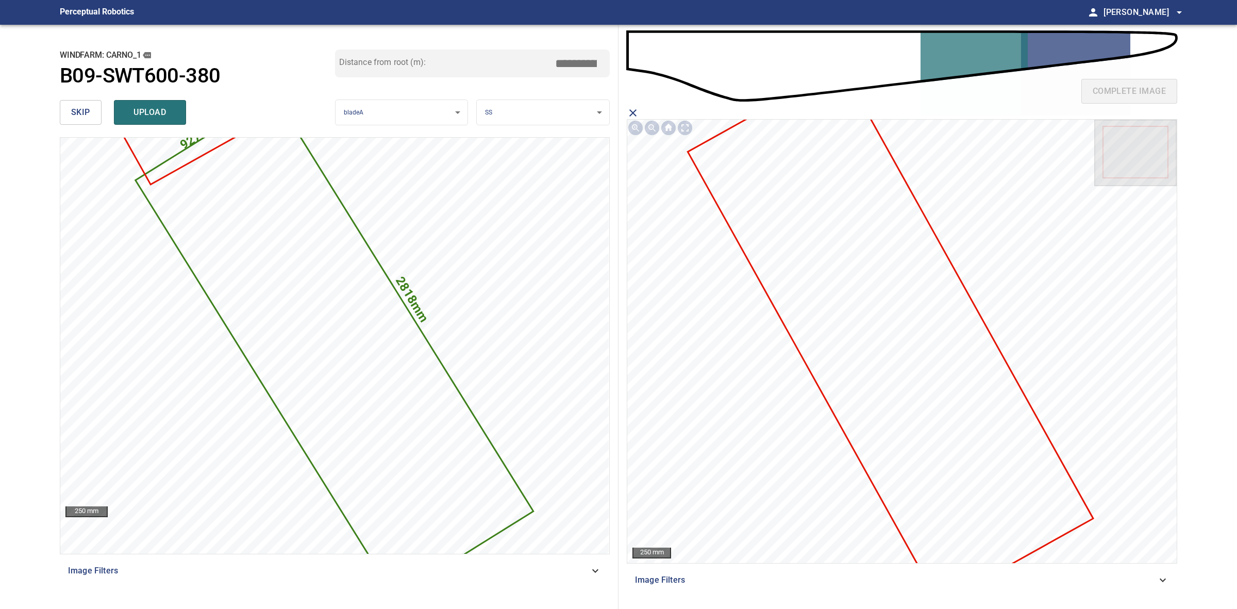
click at [876, 303] on icon at bounding box center [891, 336] width 404 height 536
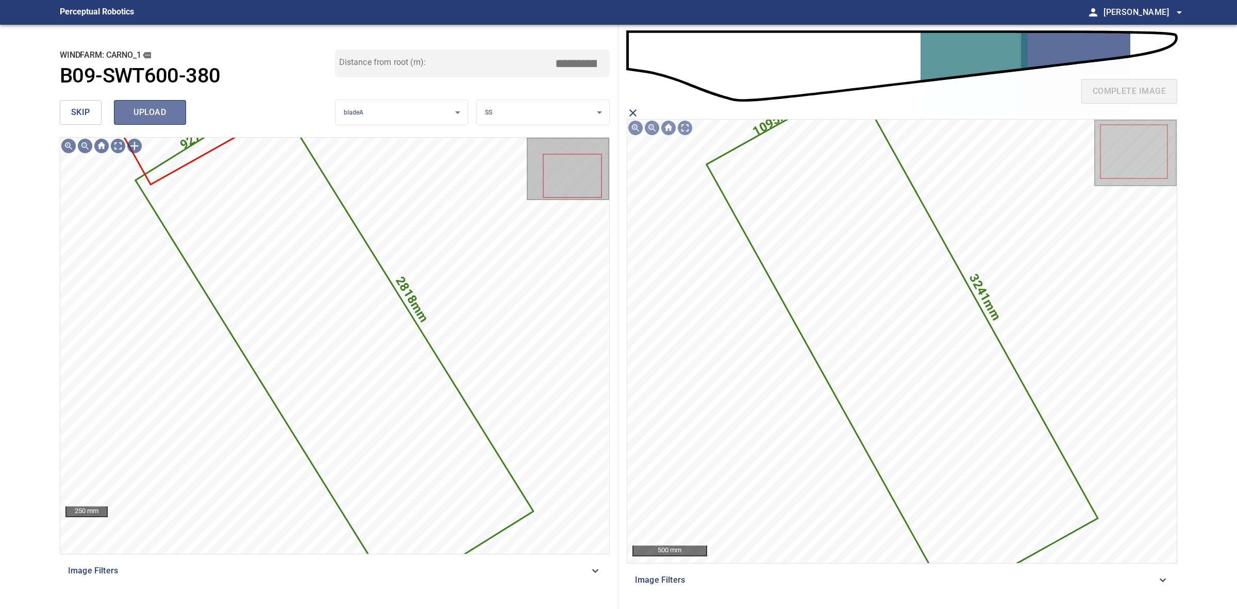
click at [173, 112] on span "upload" at bounding box center [149, 112] width 49 height 14
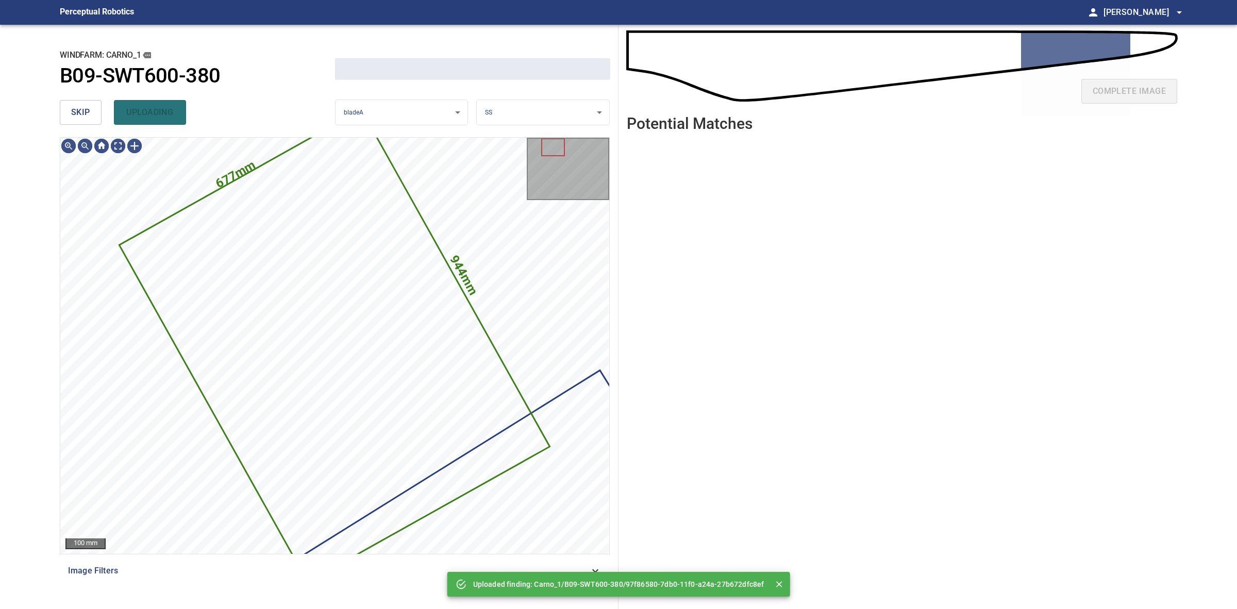
click at [86, 111] on span "skip" at bounding box center [80, 112] width 19 height 14
click at [86, 111] on div "skip uploading" at bounding box center [197, 112] width 275 height 33
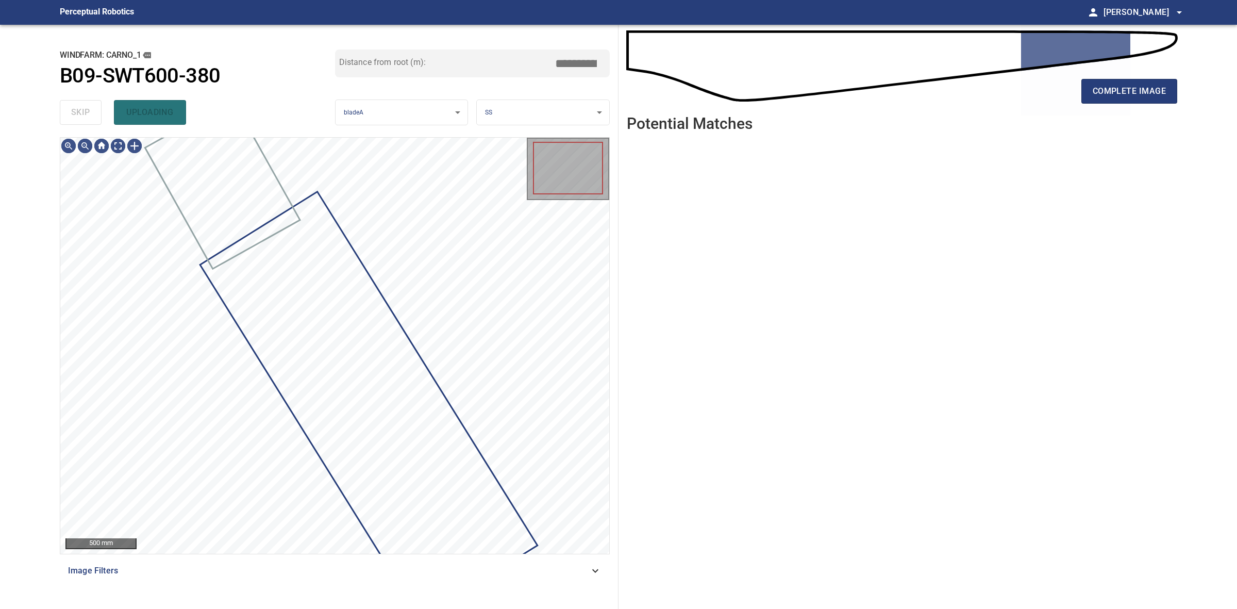
click at [86, 111] on div "skip uploading" at bounding box center [197, 112] width 275 height 33
click at [1111, 95] on span "complete image" at bounding box center [1129, 91] width 73 height 14
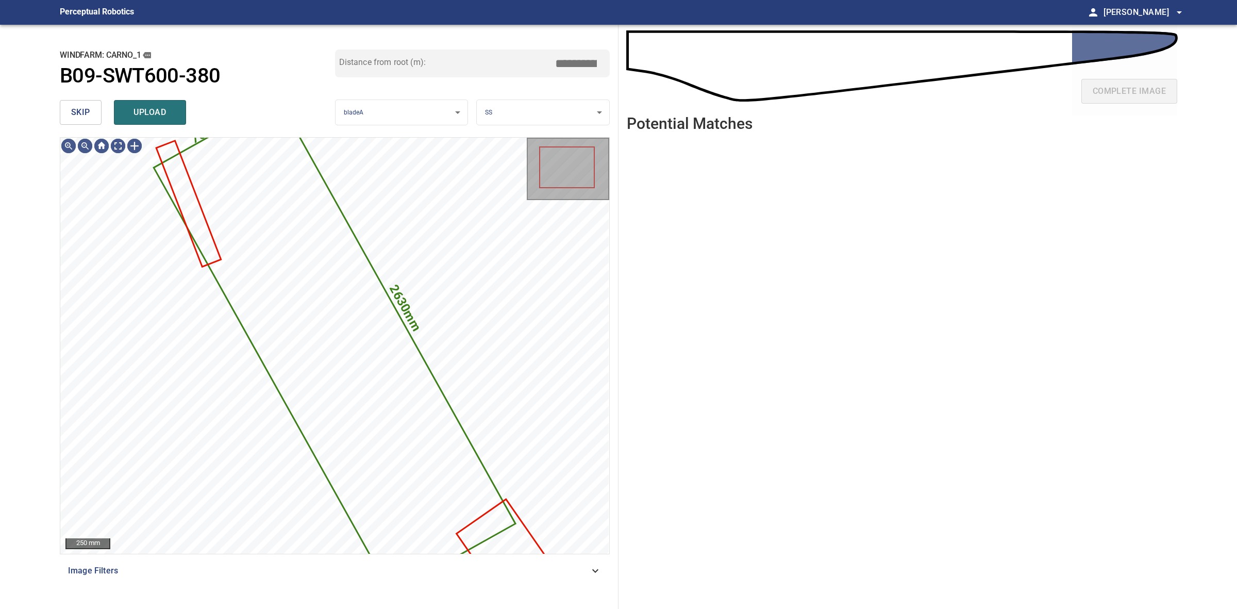
click at [81, 119] on span "skip" at bounding box center [80, 112] width 19 height 14
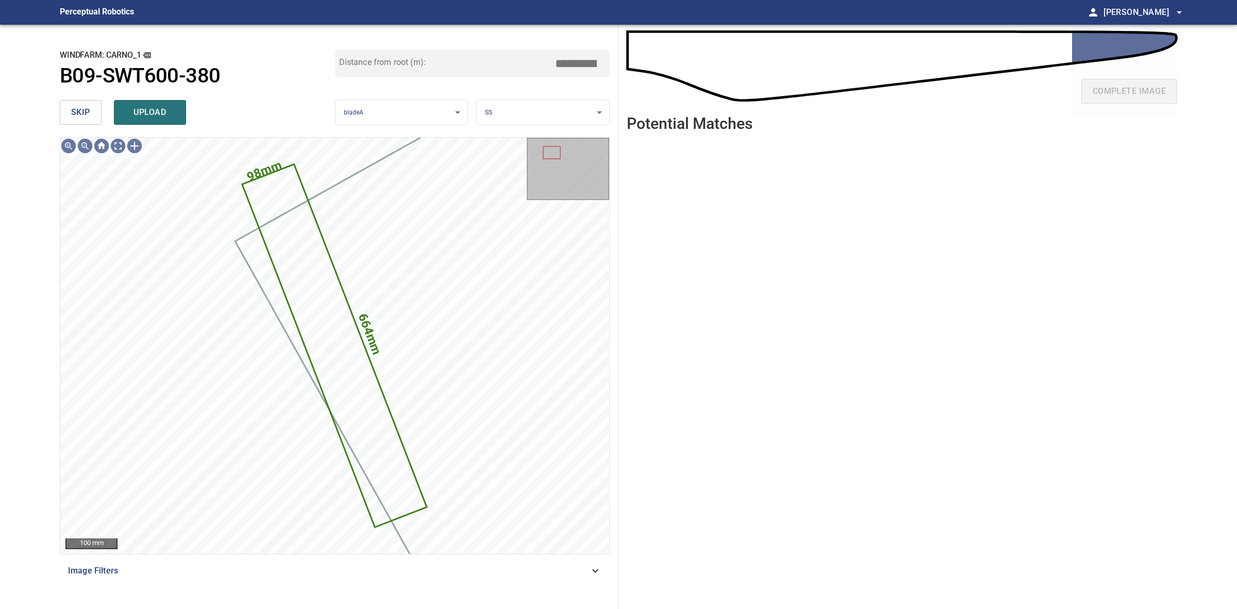
click at [81, 119] on span "skip" at bounding box center [80, 112] width 19 height 14
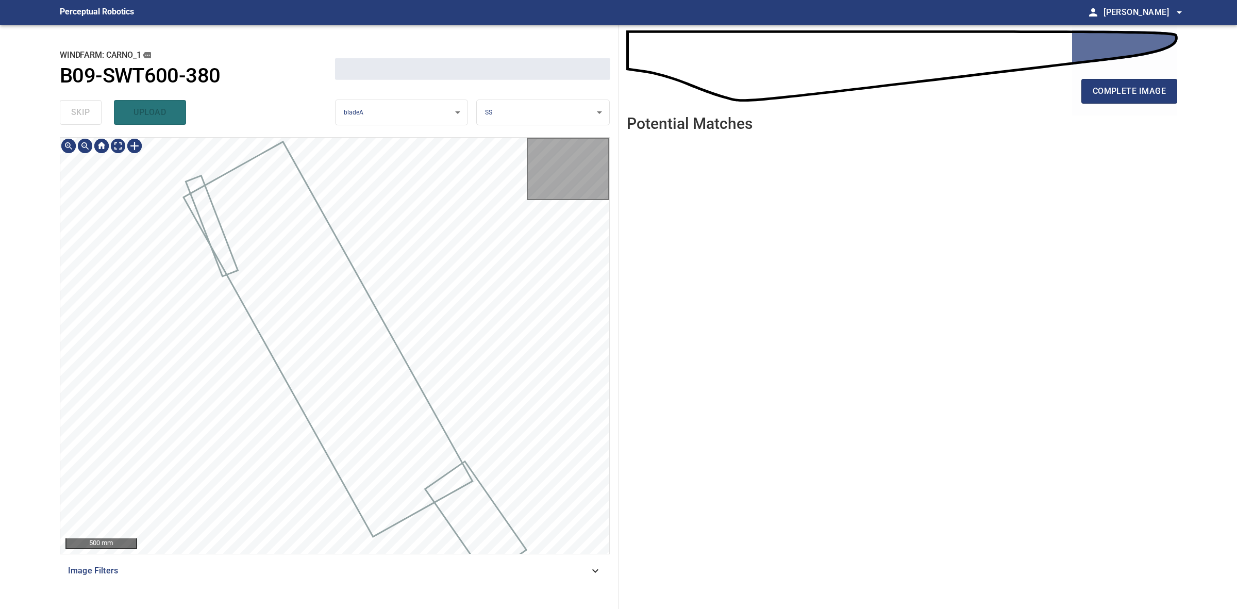
click at [81, 119] on div "skip upload" at bounding box center [197, 112] width 275 height 33
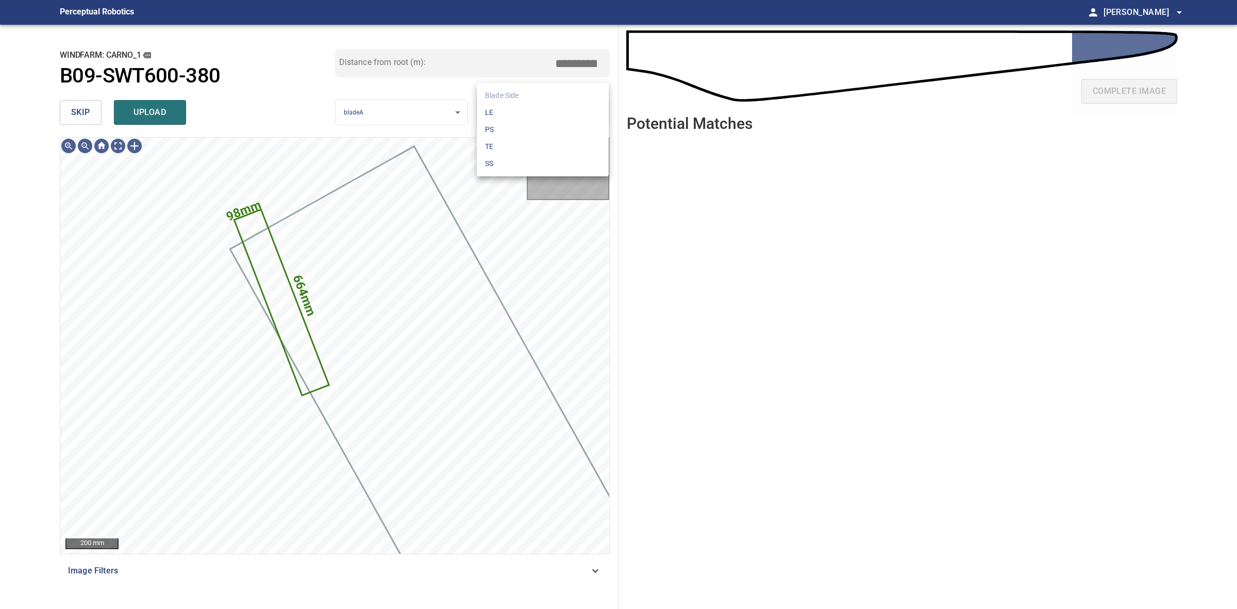
drag, startPoint x: 540, startPoint y: 102, endPoint x: 543, endPoint y: 112, distance: 10.8
click at [543, 112] on body "**********" at bounding box center [618, 304] width 1237 height 609
click at [543, 112] on li "LE" at bounding box center [543, 112] width 132 height 17
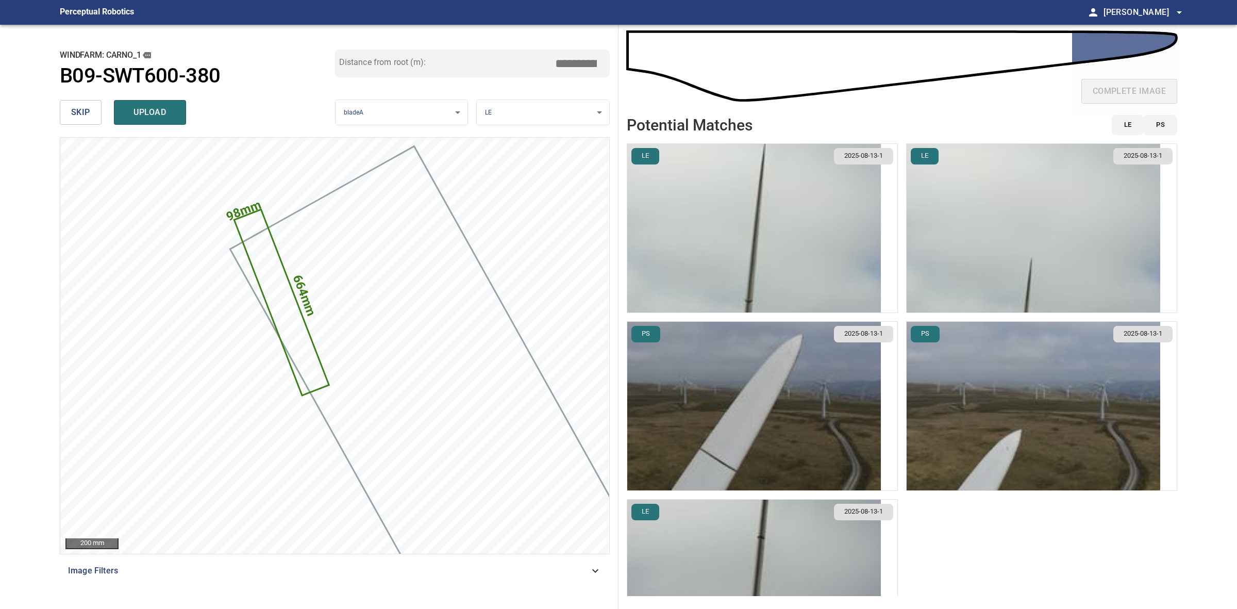
click at [818, 236] on img "button" at bounding box center [754, 228] width 254 height 169
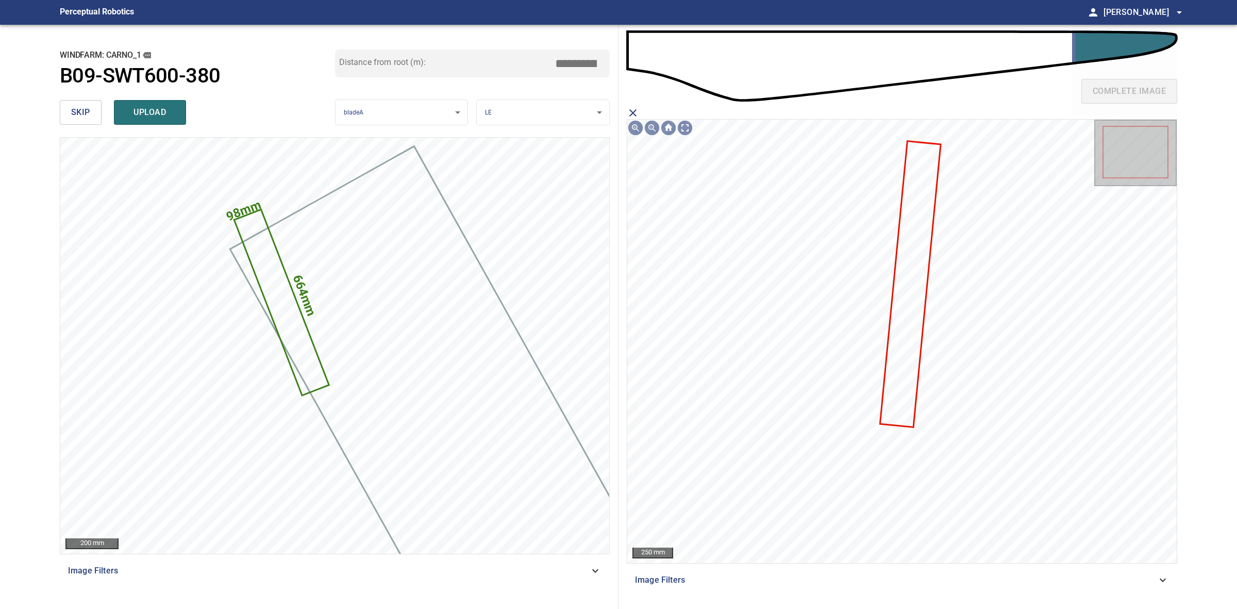
click at [905, 233] on icon at bounding box center [911, 284] width 59 height 285
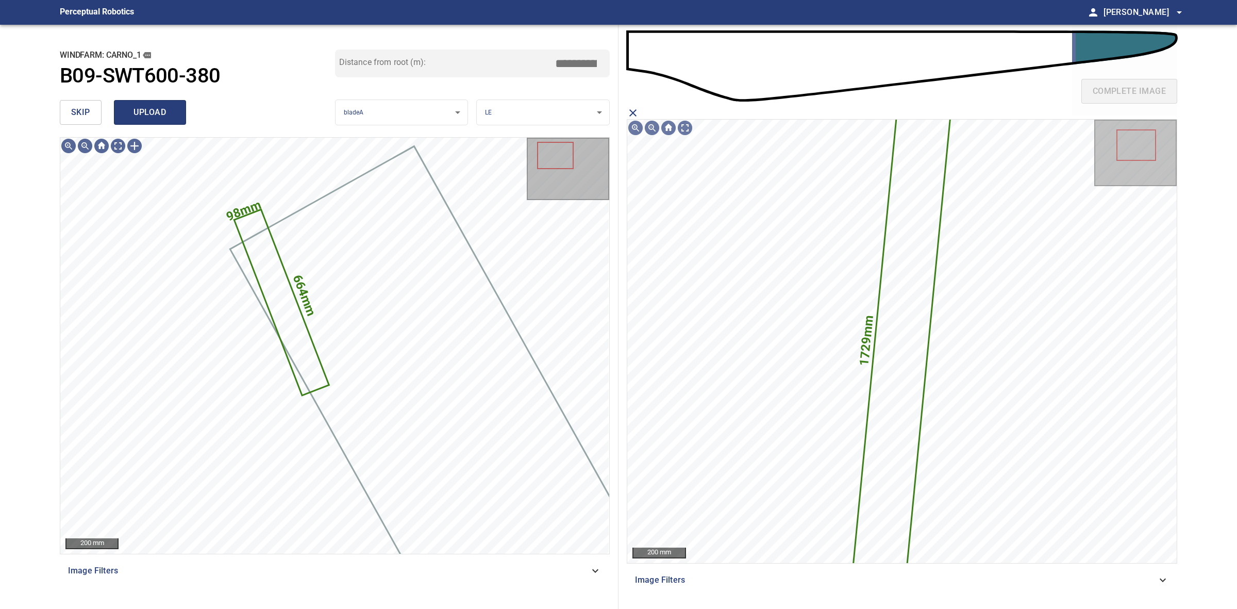
click at [180, 103] on button "upload" at bounding box center [150, 112] width 72 height 25
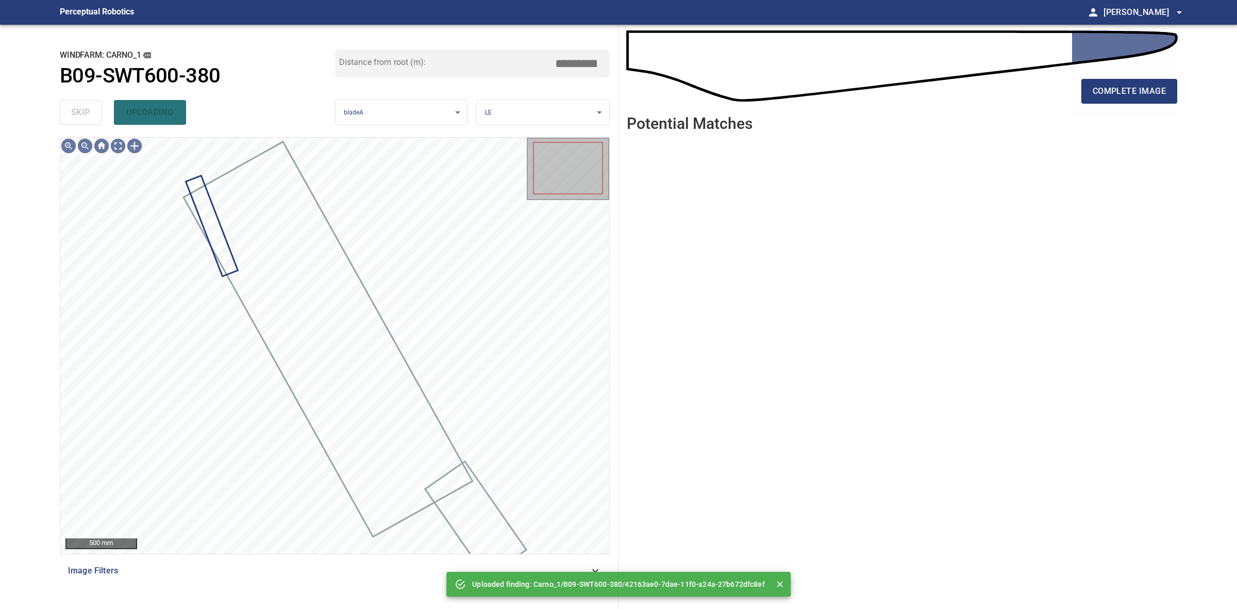
click at [76, 112] on div "skip uploading" at bounding box center [197, 112] width 275 height 33
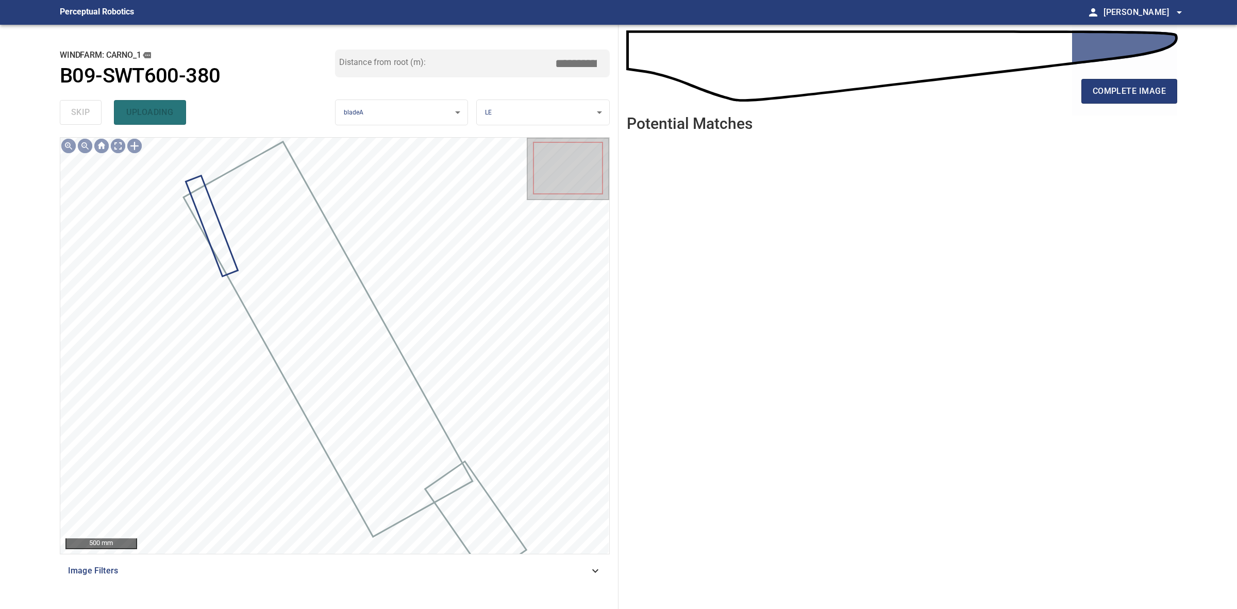
click at [76, 112] on div "skip uploading" at bounding box center [197, 112] width 275 height 33
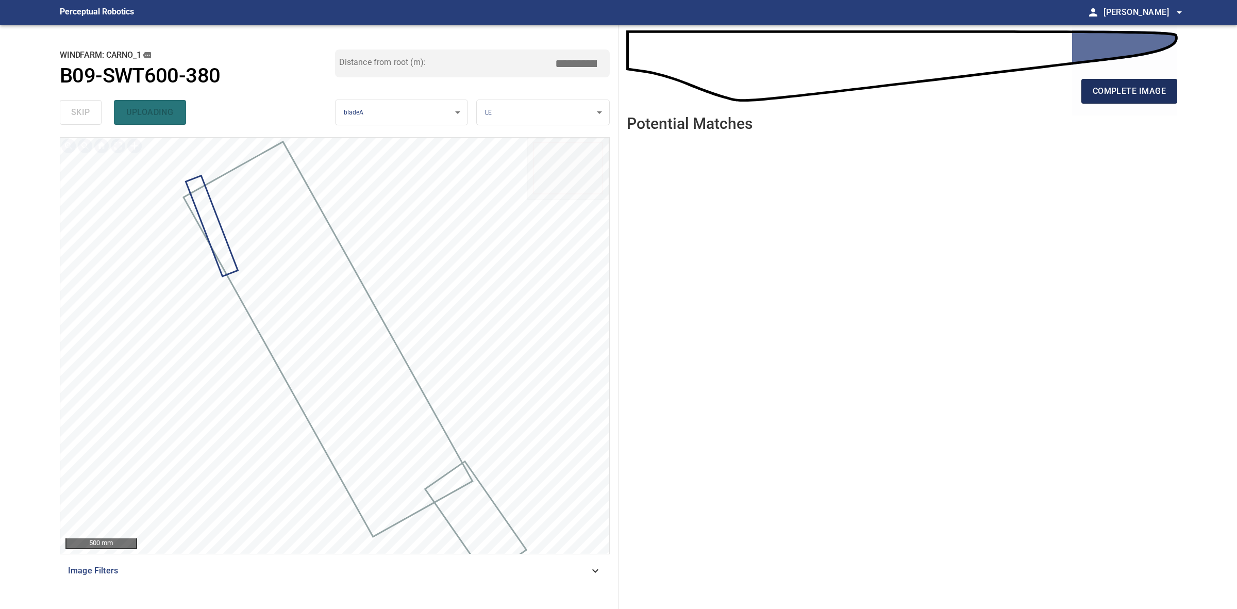
click at [1155, 99] on button "complete image" at bounding box center [1130, 91] width 96 height 25
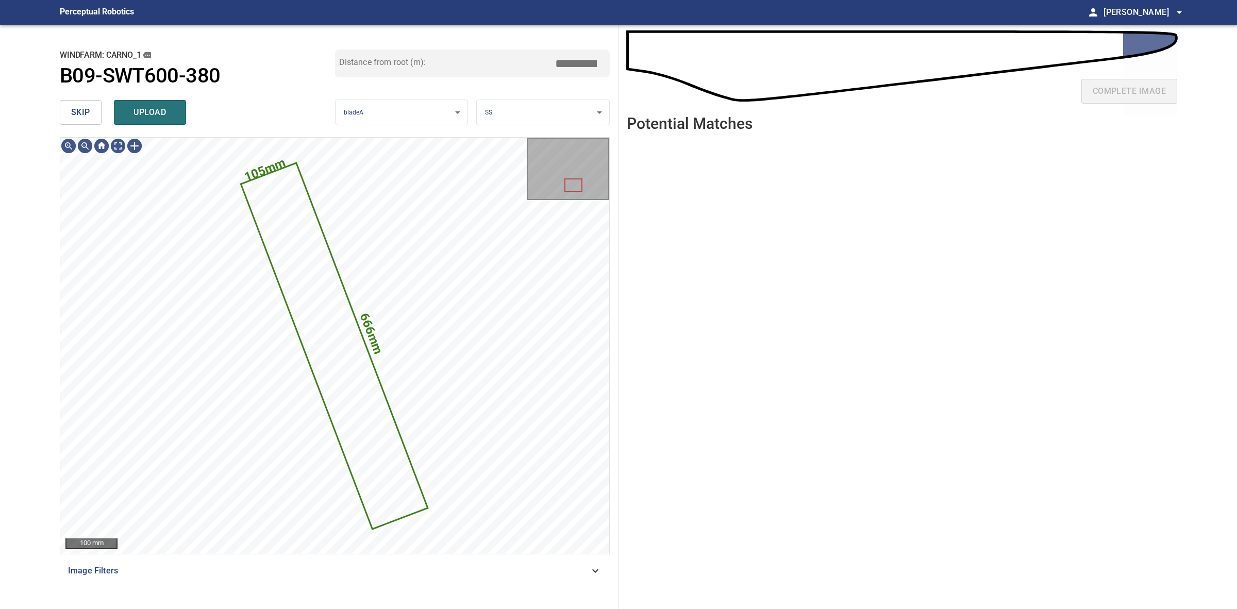
click at [503, 121] on body "**********" at bounding box center [618, 304] width 1237 height 609
click at [503, 121] on li "PS" at bounding box center [543, 129] width 132 height 17
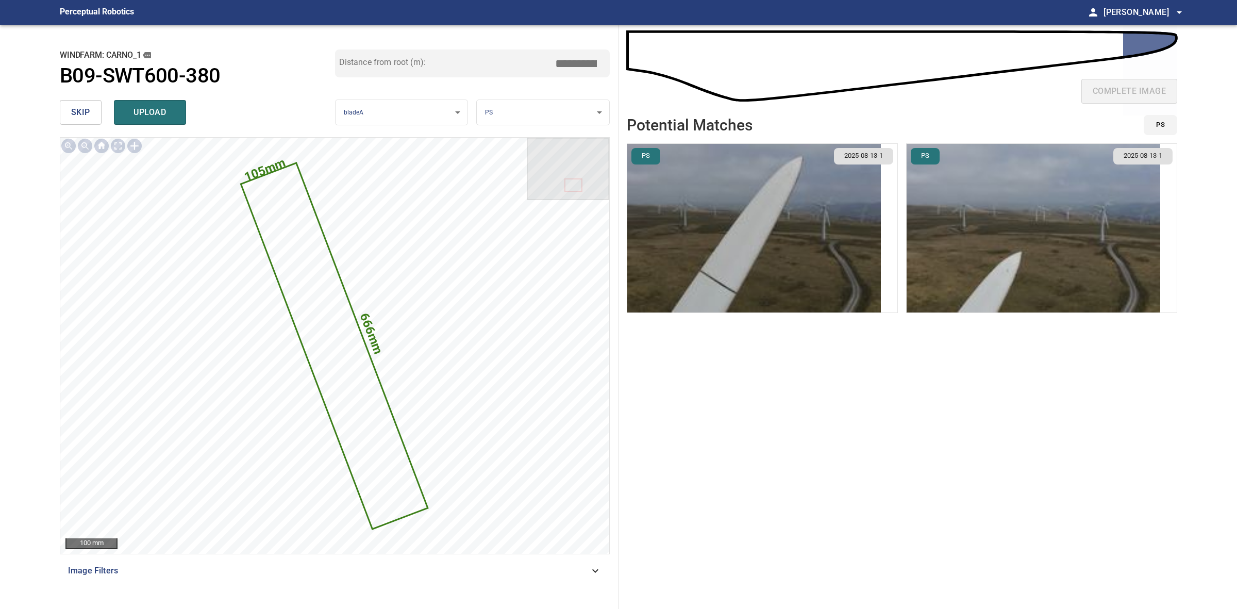
click at [503, 120] on body "**********" at bounding box center [618, 304] width 1237 height 609
click at [501, 112] on li "LE" at bounding box center [543, 112] width 132 height 17
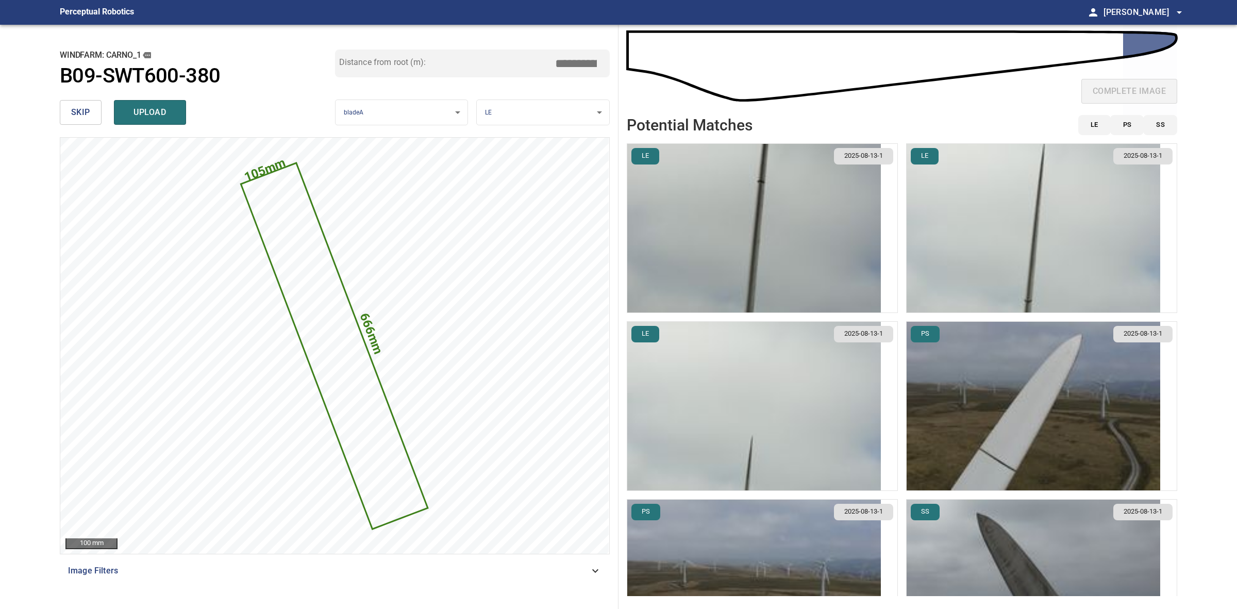
click at [1012, 223] on img "button" at bounding box center [1034, 228] width 254 height 169
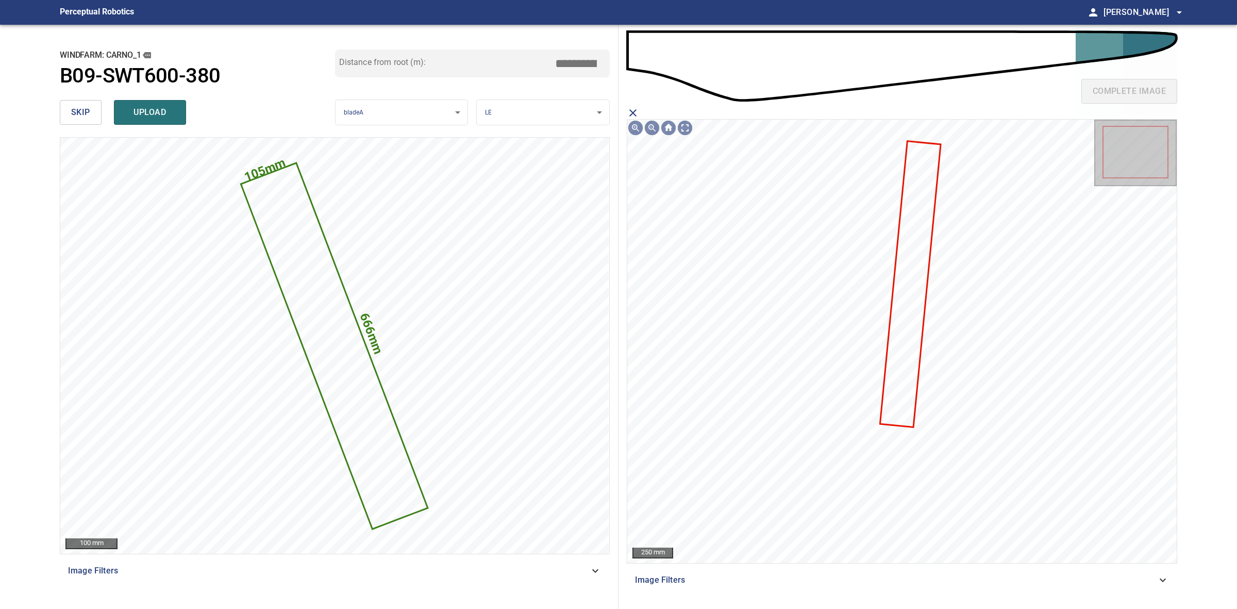
click at [917, 288] on icon at bounding box center [911, 284] width 59 height 285
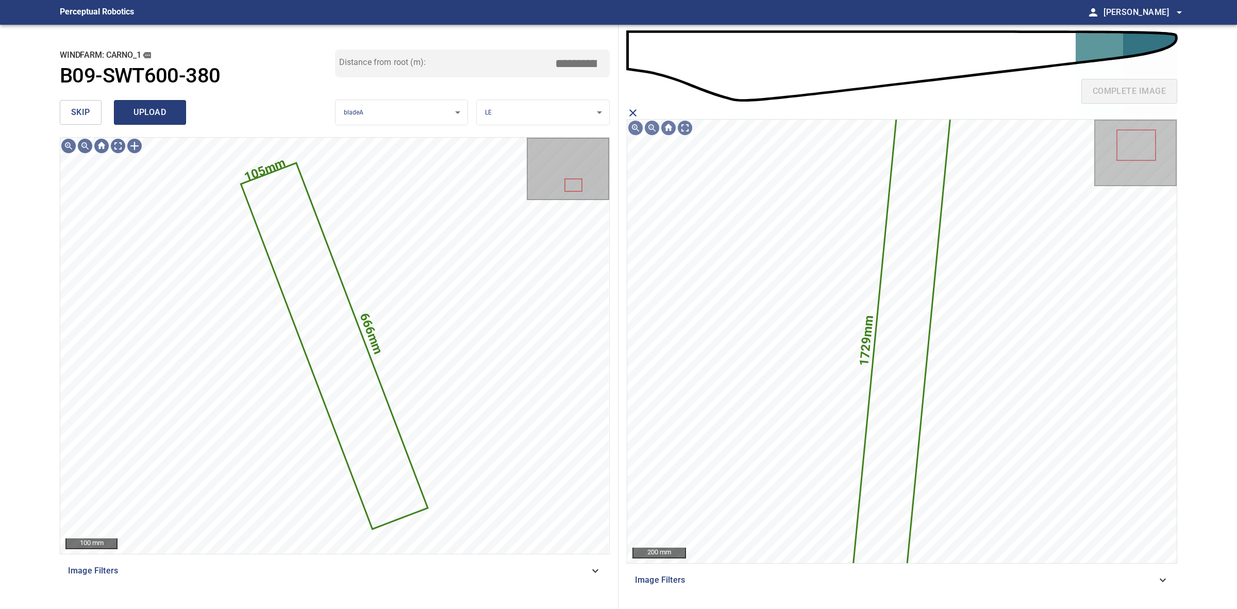
click at [171, 100] on button "upload" at bounding box center [150, 112] width 72 height 25
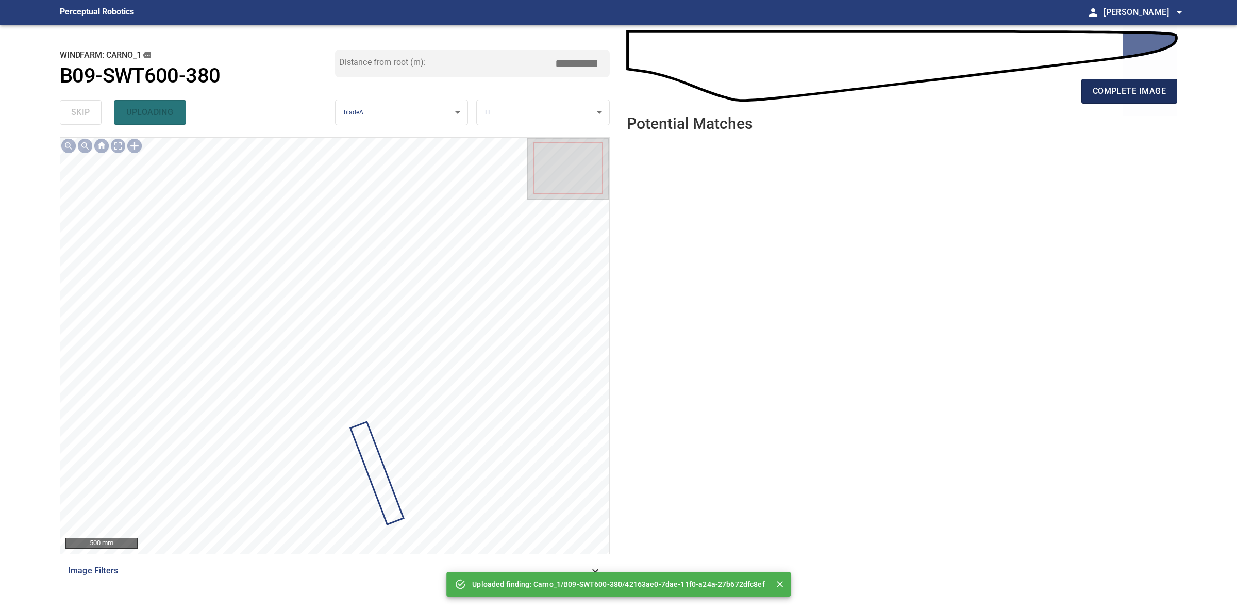
click at [1114, 97] on span "complete image" at bounding box center [1129, 91] width 73 height 14
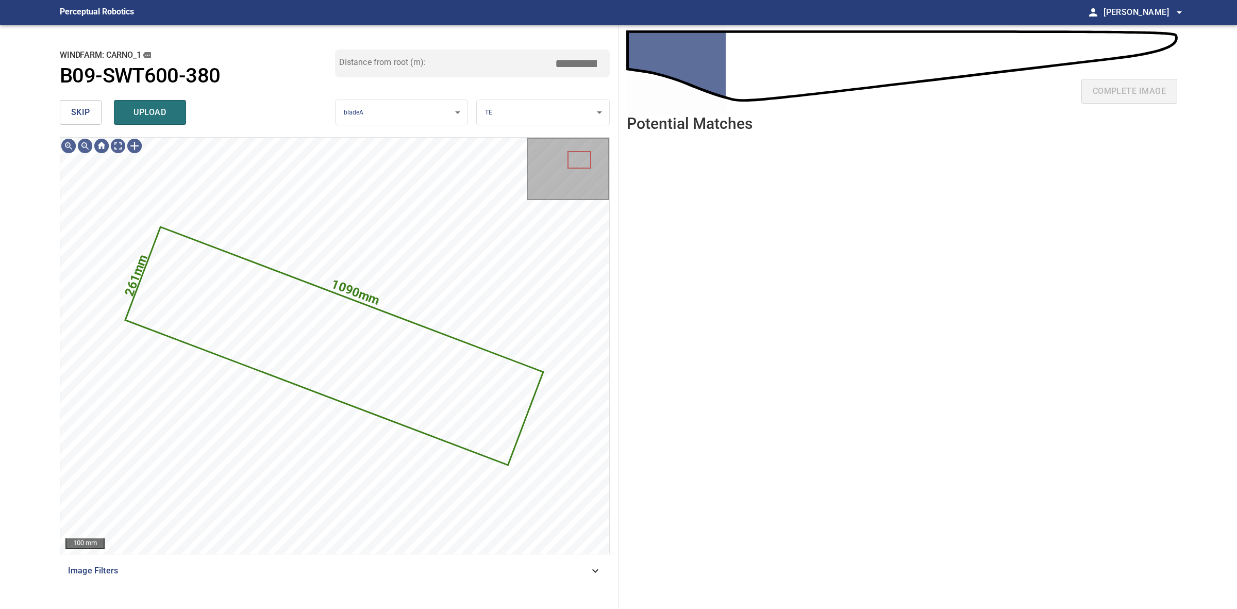
click at [93, 111] on button "skip" at bounding box center [81, 112] width 42 height 25
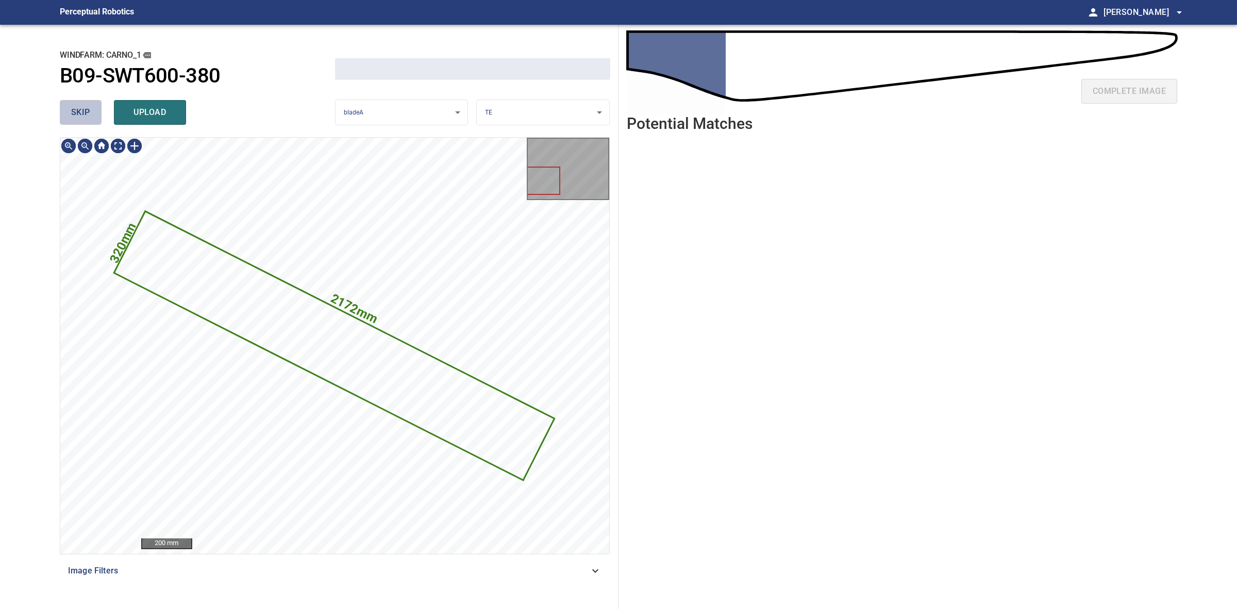
click at [93, 111] on button "skip" at bounding box center [81, 112] width 42 height 25
click at [93, 111] on div "skip upload" at bounding box center [197, 112] width 275 height 33
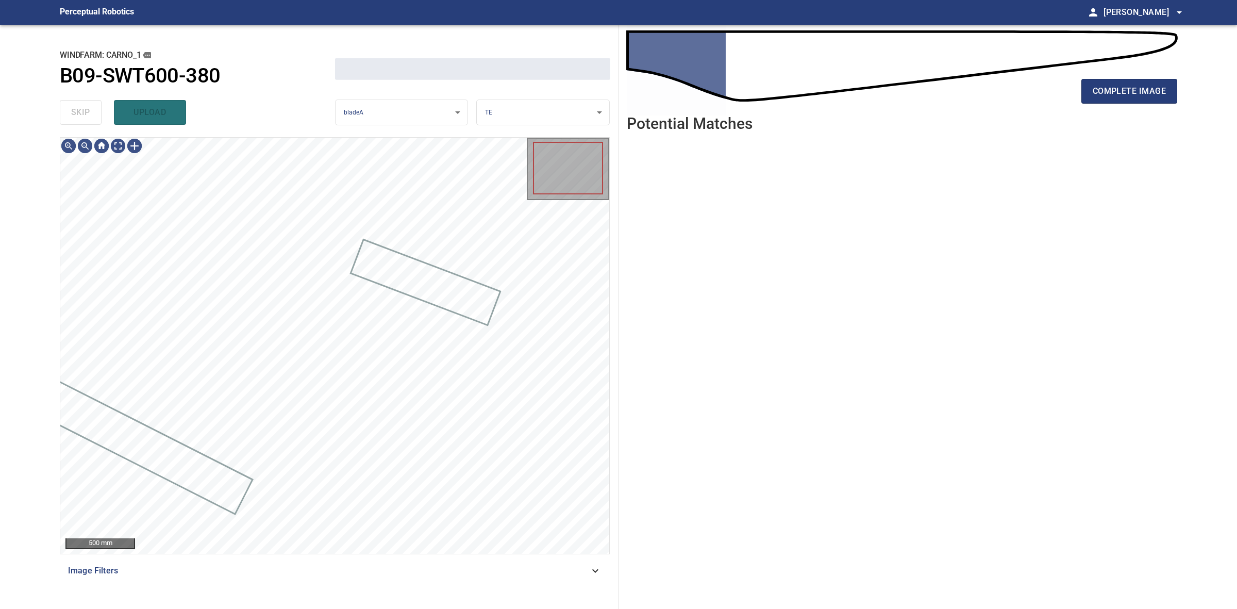
click at [93, 111] on div "skip upload" at bounding box center [197, 112] width 275 height 33
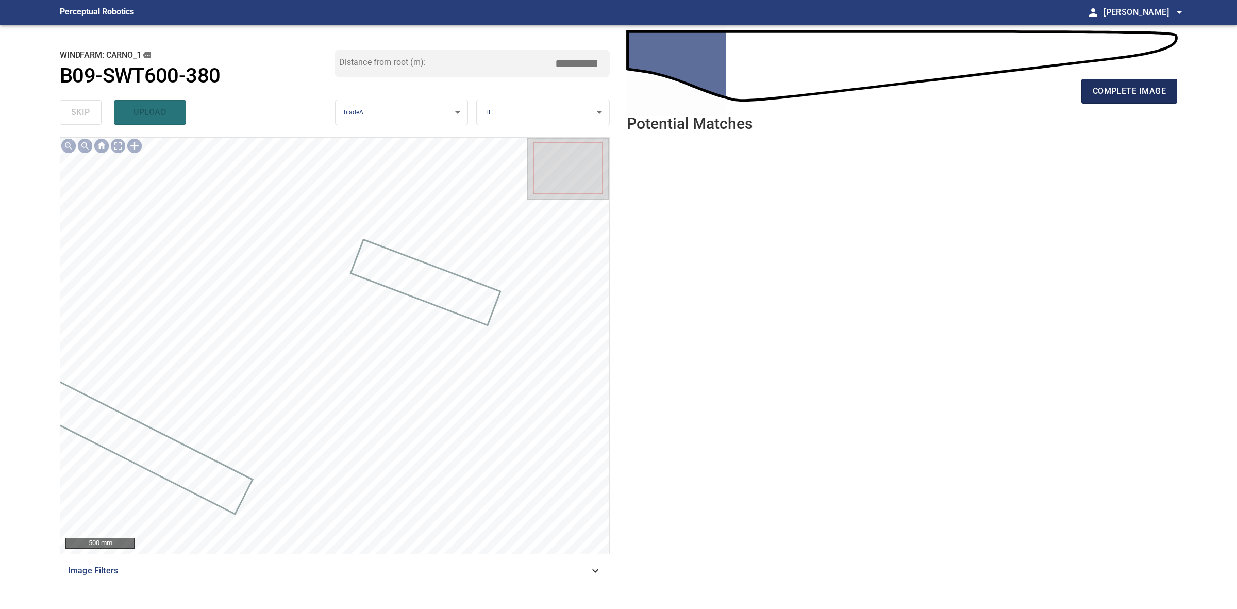
click at [1091, 103] on button "complete image" at bounding box center [1130, 91] width 96 height 25
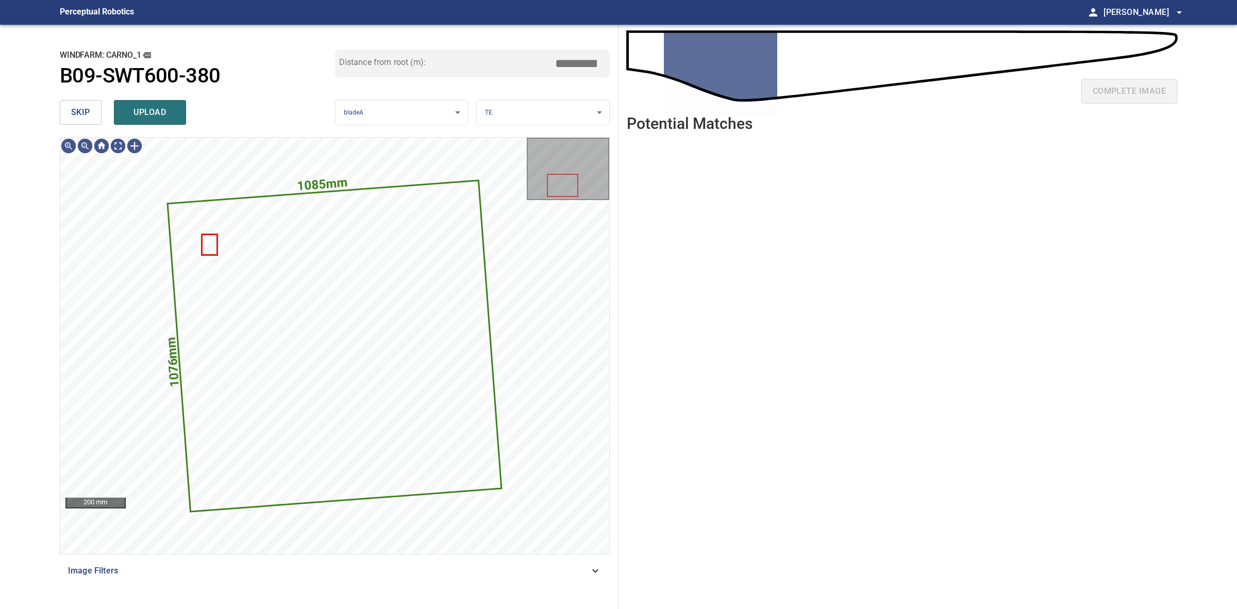
click at [85, 121] on button "skip" at bounding box center [81, 112] width 42 height 25
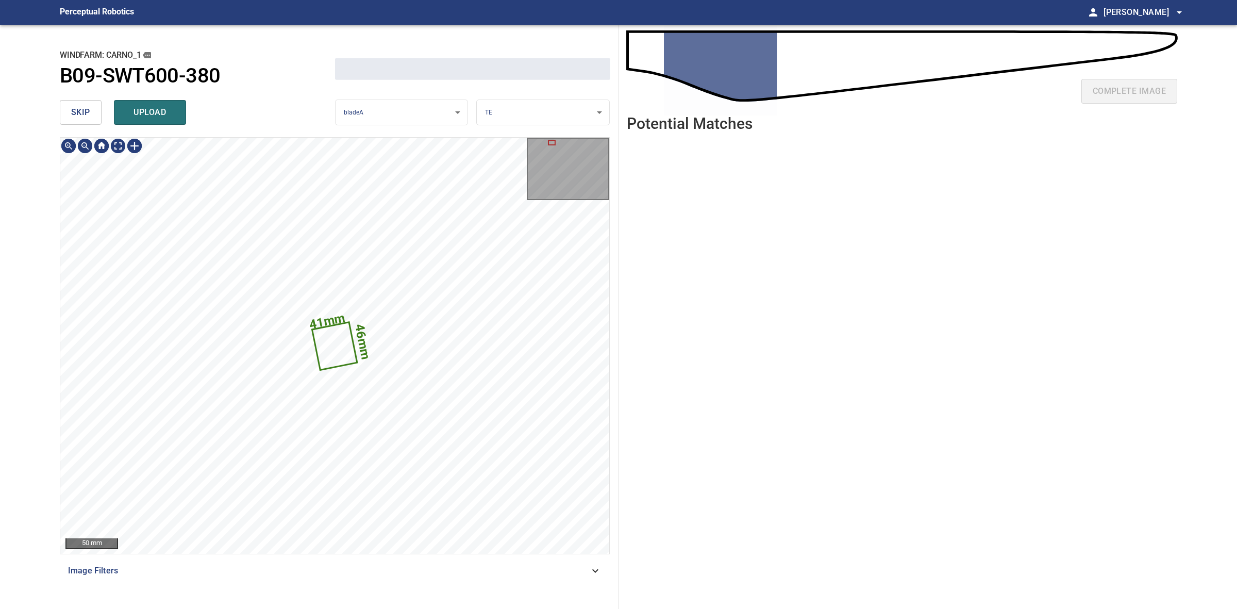
click at [85, 121] on button "skip" at bounding box center [81, 112] width 42 height 25
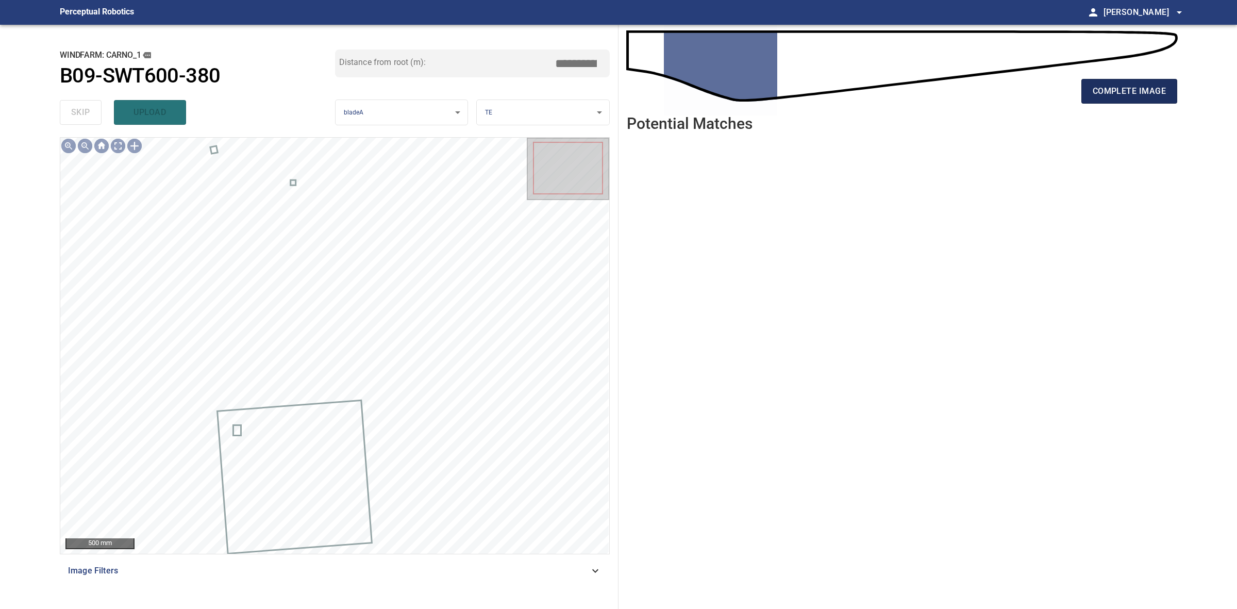
click at [1094, 98] on span "complete image" at bounding box center [1129, 91] width 73 height 14
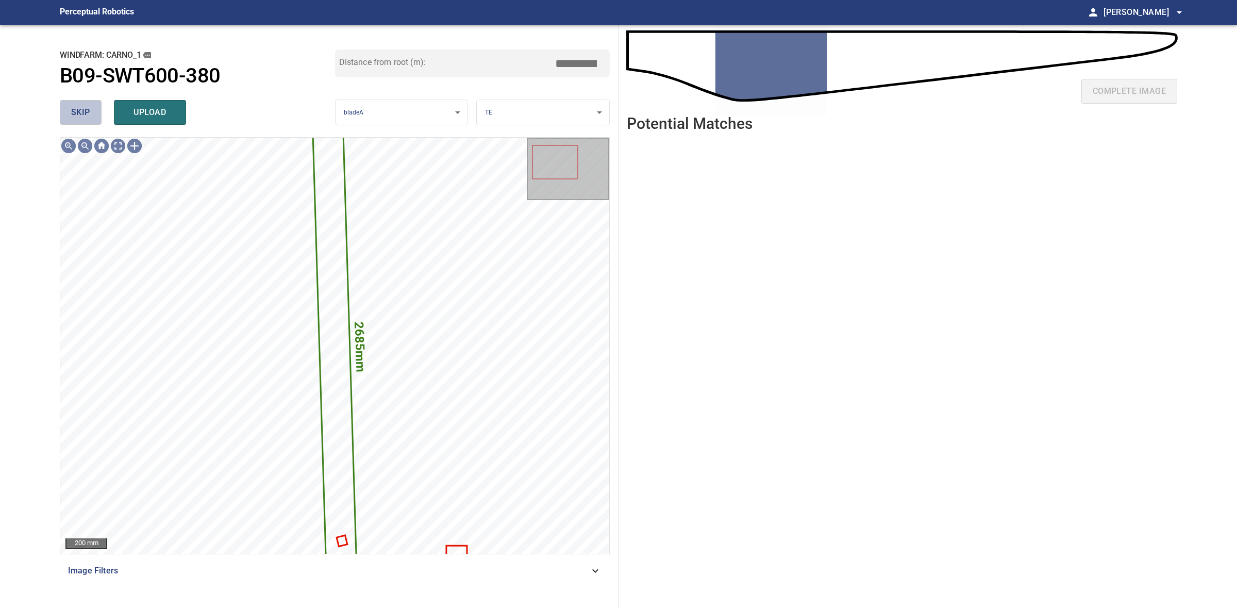
click at [95, 112] on button "skip" at bounding box center [81, 112] width 42 height 25
click at [94, 112] on button "skip" at bounding box center [81, 112] width 42 height 25
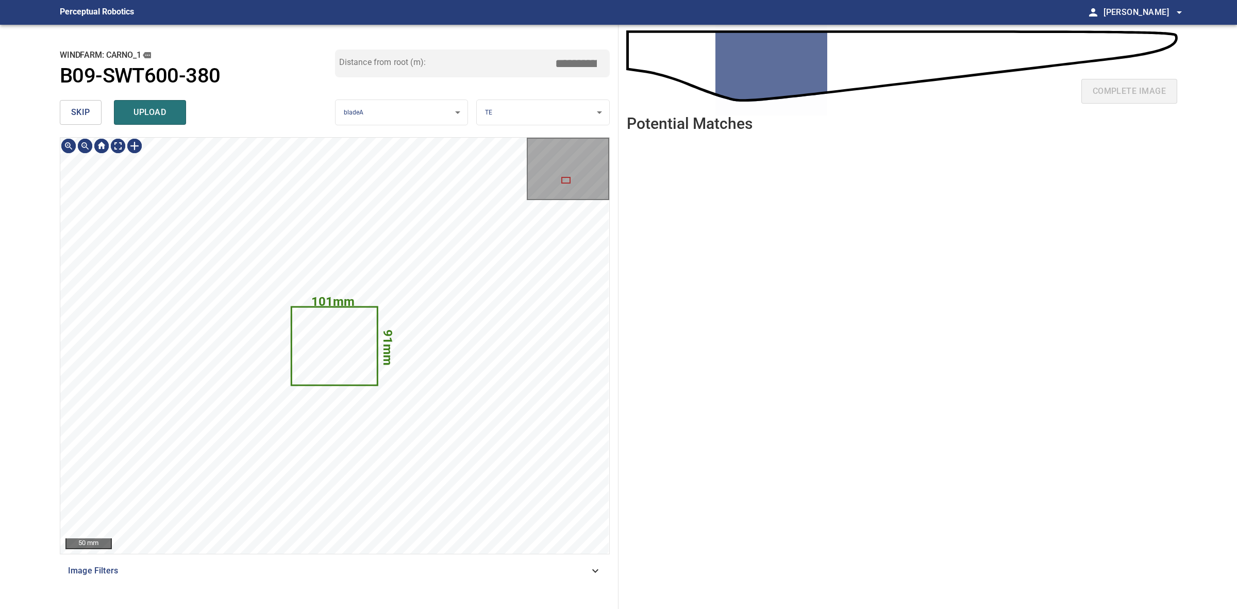
click at [94, 112] on button "skip" at bounding box center [81, 112] width 42 height 25
click at [94, 112] on div "skip upload" at bounding box center [197, 112] width 275 height 33
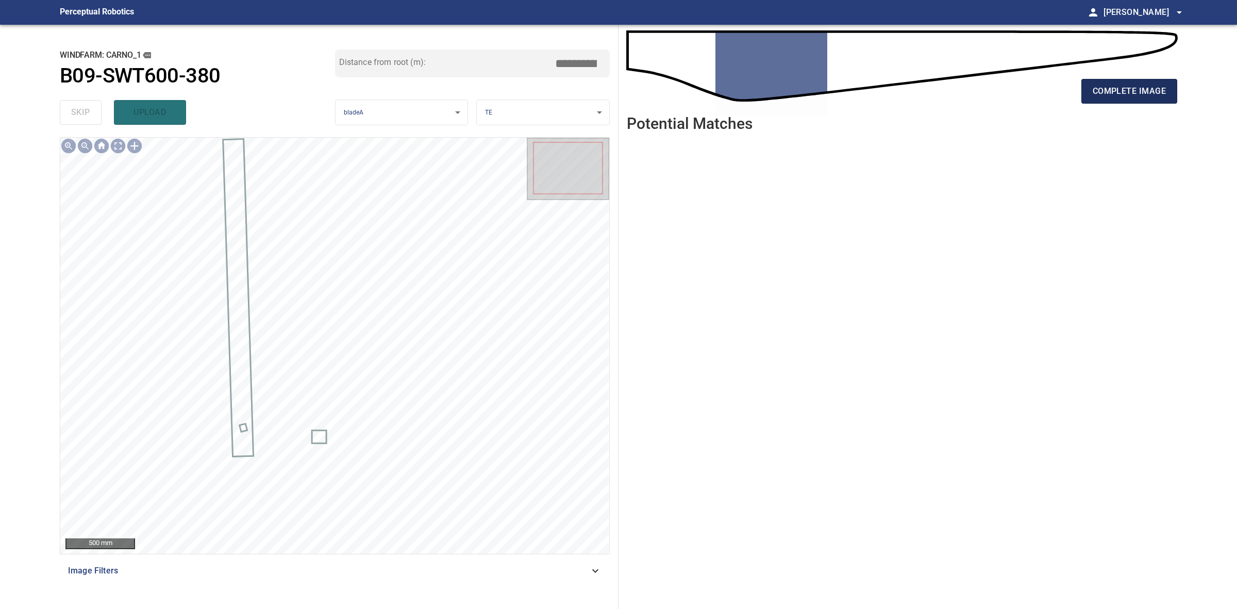
click at [1093, 92] on span "complete image" at bounding box center [1129, 91] width 73 height 14
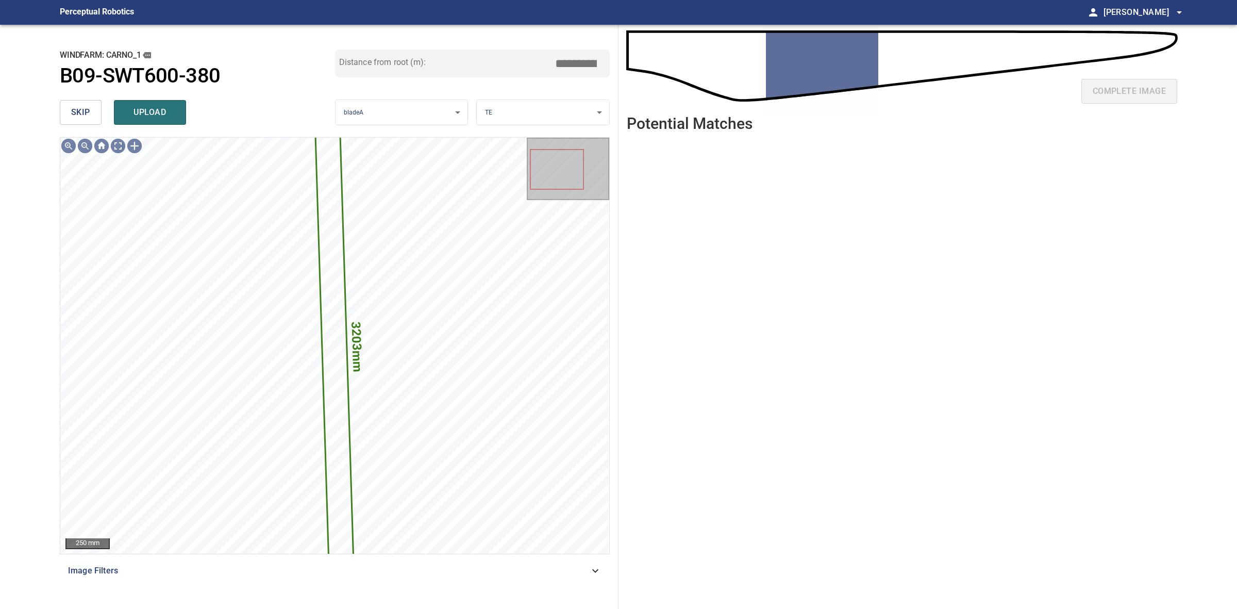
click at [99, 110] on button "skip" at bounding box center [81, 112] width 42 height 25
click at [99, 110] on div "skip upload" at bounding box center [197, 112] width 275 height 33
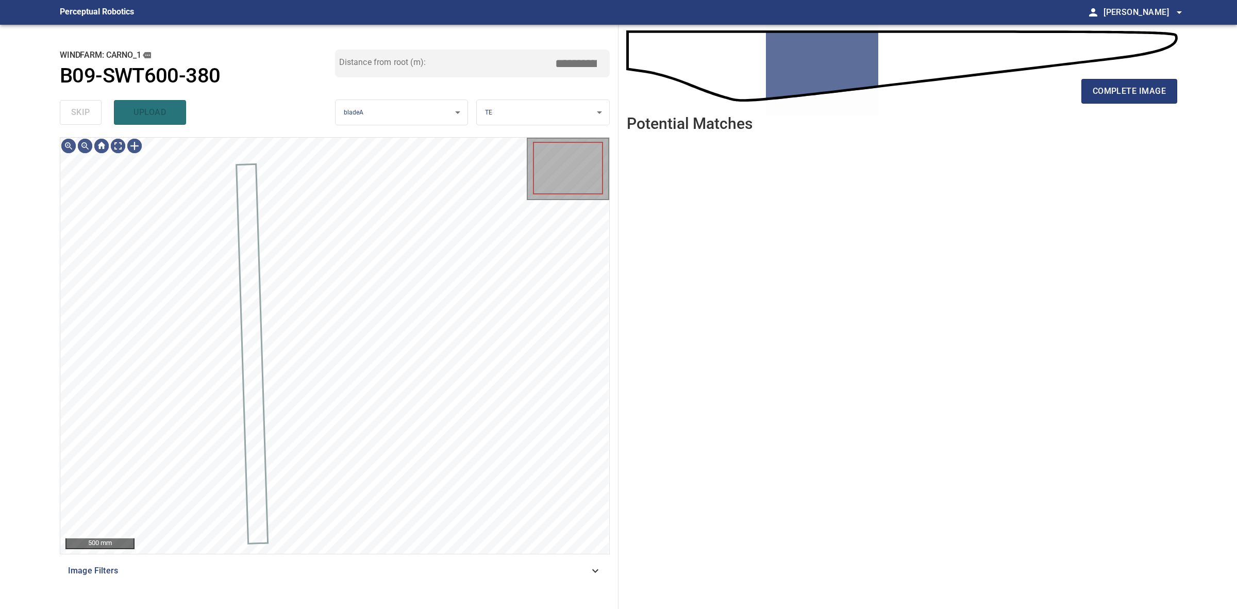
click at [99, 110] on div "skip upload" at bounding box center [197, 112] width 275 height 33
click at [1068, 107] on div "complete image" at bounding box center [902, 95] width 551 height 41
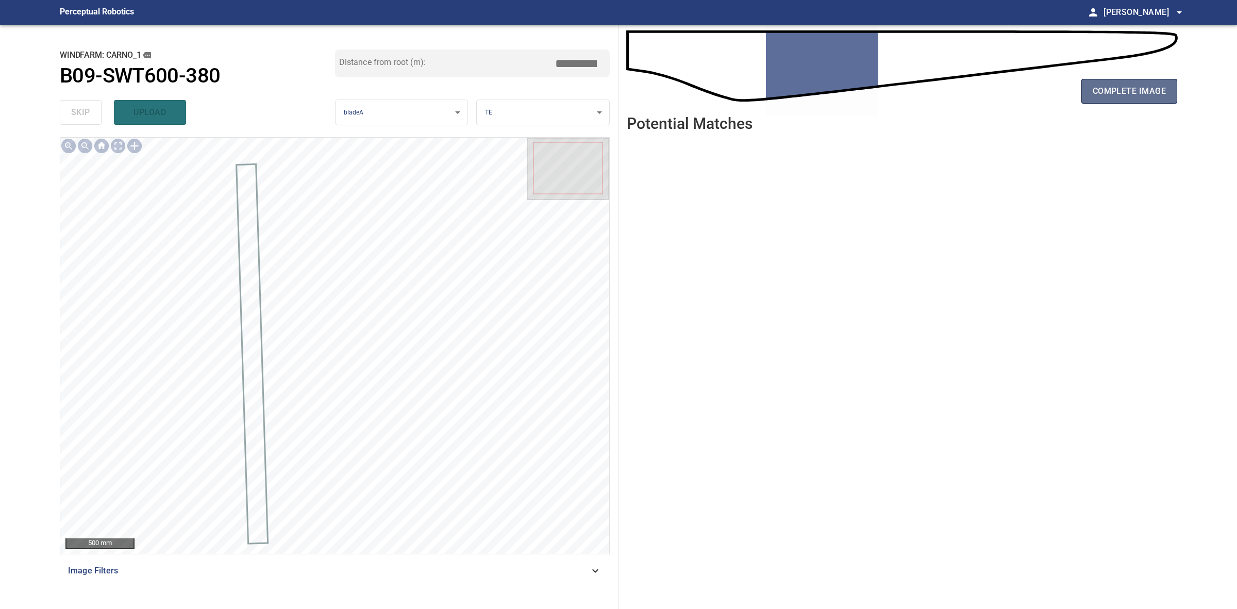
click at [1089, 95] on button "complete image" at bounding box center [1130, 91] width 96 height 25
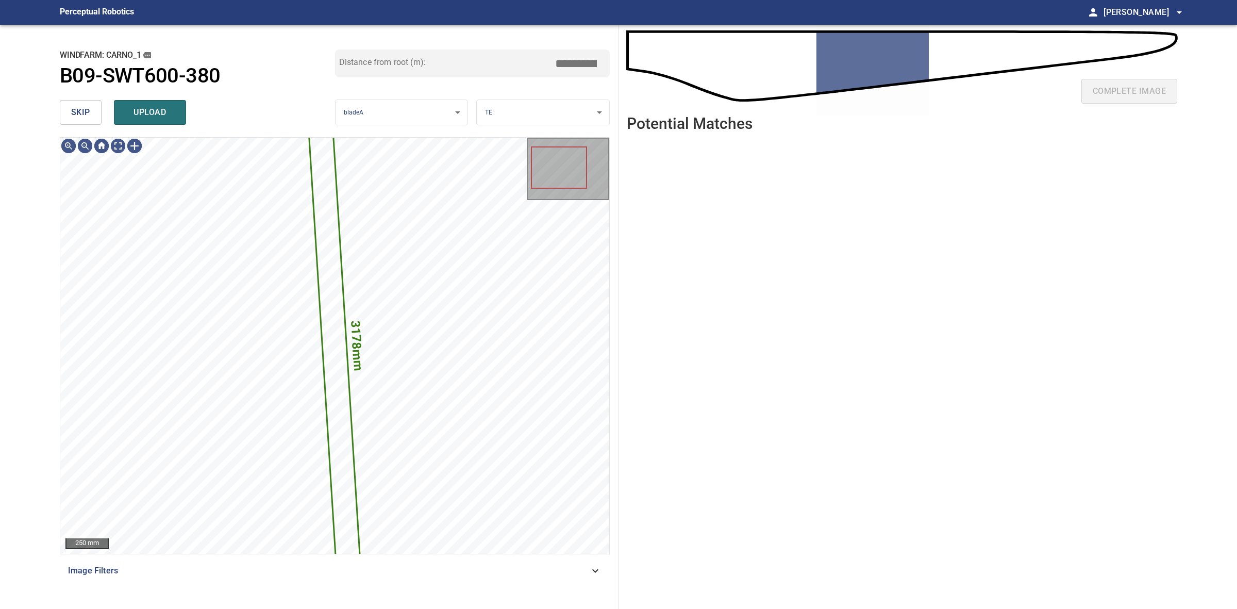
click at [99, 119] on button "skip" at bounding box center [81, 112] width 42 height 25
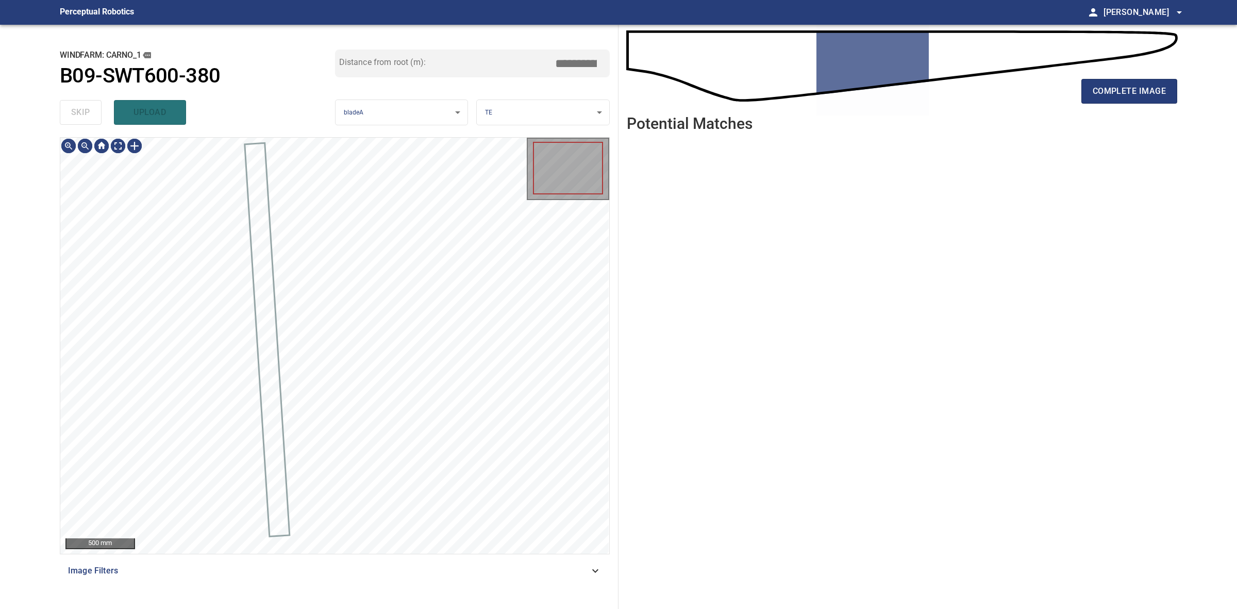
click at [99, 119] on div "skip upload" at bounding box center [197, 112] width 275 height 33
click at [1094, 104] on div "complete image" at bounding box center [902, 95] width 551 height 41
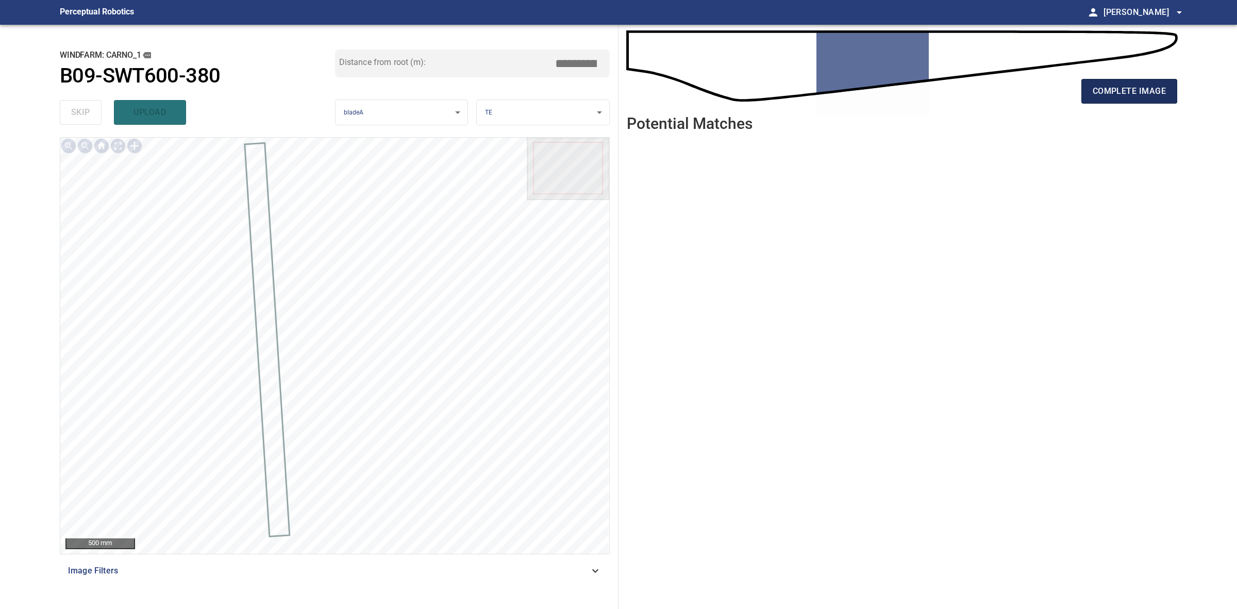
click at [1094, 102] on button "complete image" at bounding box center [1130, 91] width 96 height 25
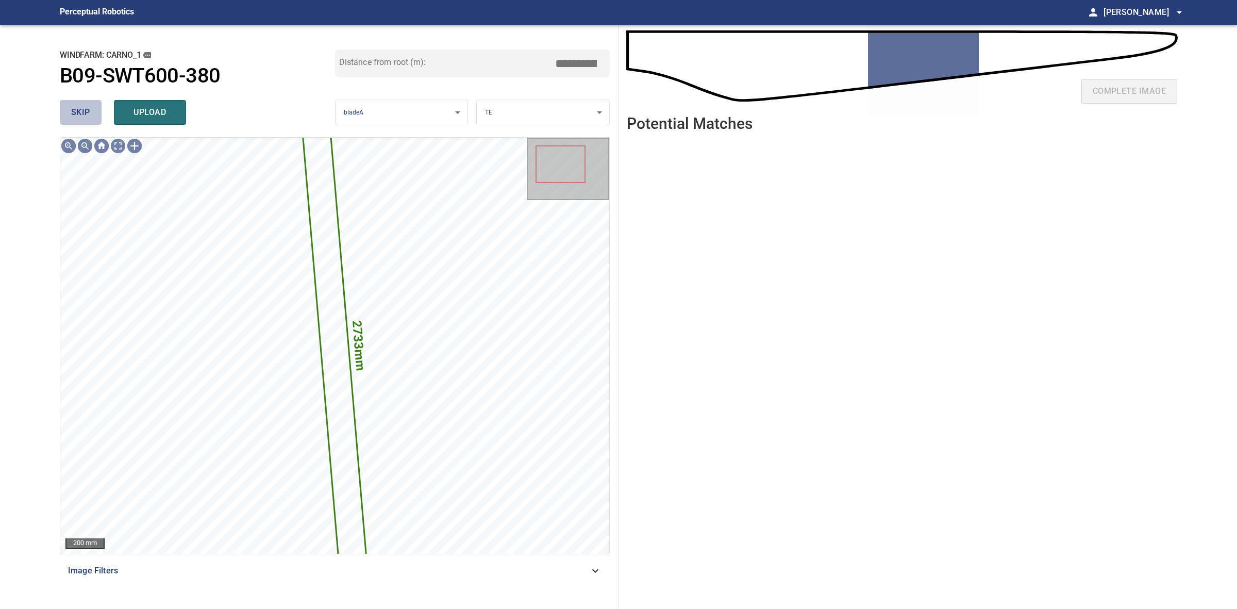
click at [74, 105] on span "skip" at bounding box center [80, 112] width 19 height 14
click at [74, 105] on div "skip upload" at bounding box center [197, 112] width 275 height 33
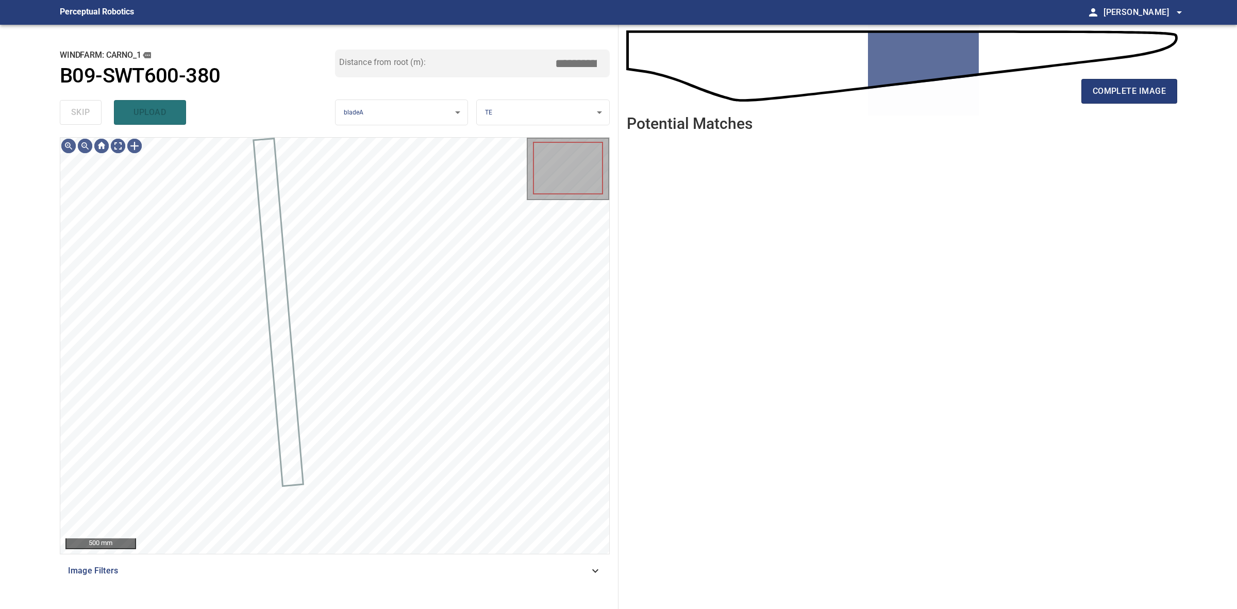
click at [74, 105] on div "skip upload" at bounding box center [197, 112] width 275 height 33
click at [1178, 87] on div "complete image Potential Matches" at bounding box center [902, 317] width 567 height 584
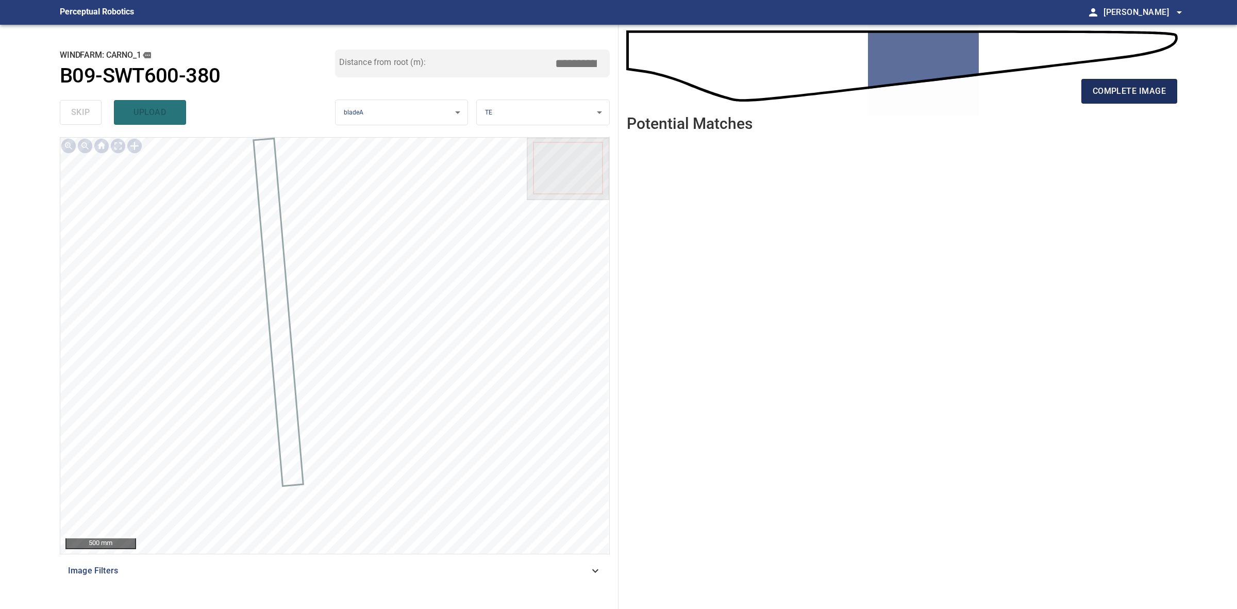
click at [1167, 89] on button "complete image" at bounding box center [1130, 91] width 96 height 25
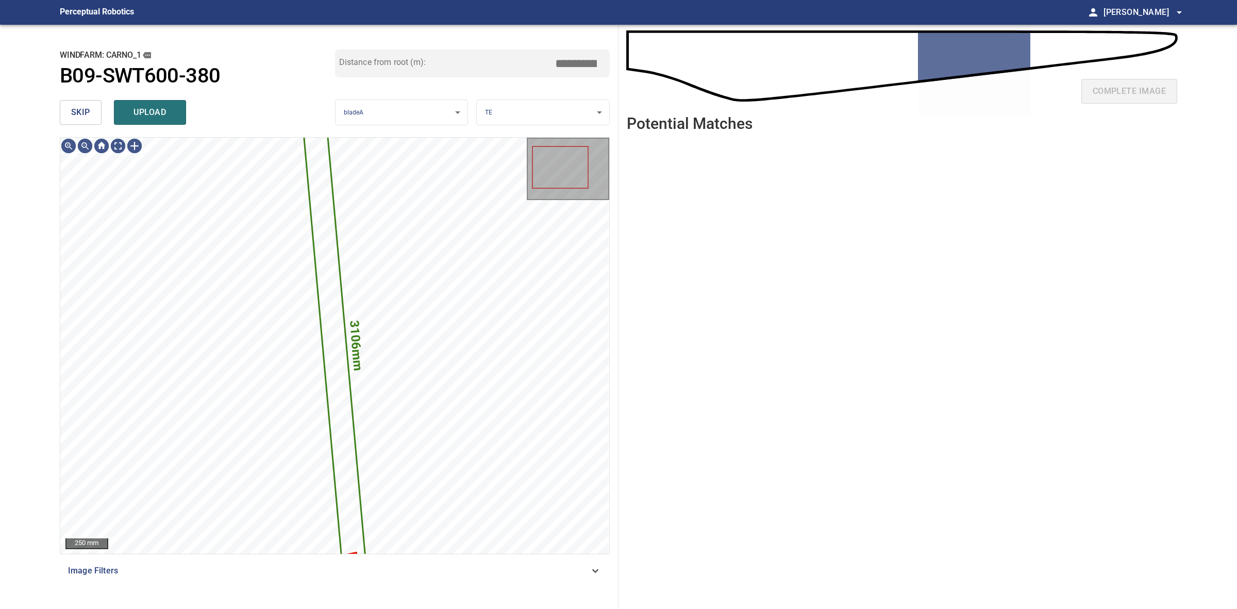
click at [87, 117] on span "skip" at bounding box center [80, 112] width 19 height 14
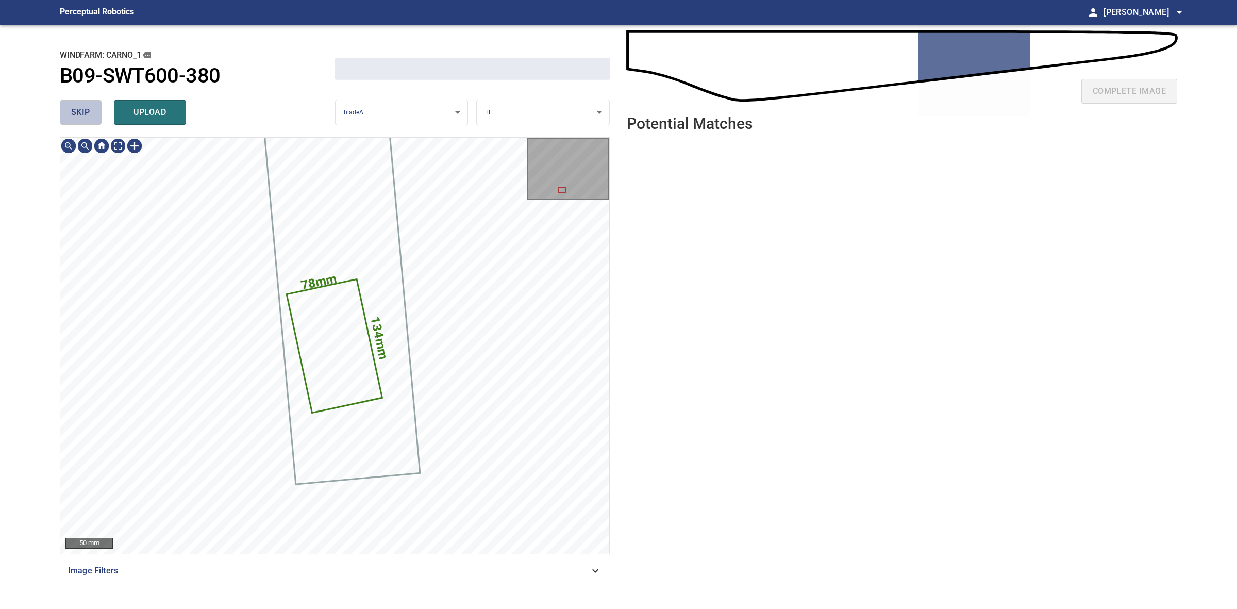
click at [87, 117] on span "skip" at bounding box center [80, 112] width 19 height 14
click at [87, 117] on div "skip upload" at bounding box center [197, 112] width 275 height 33
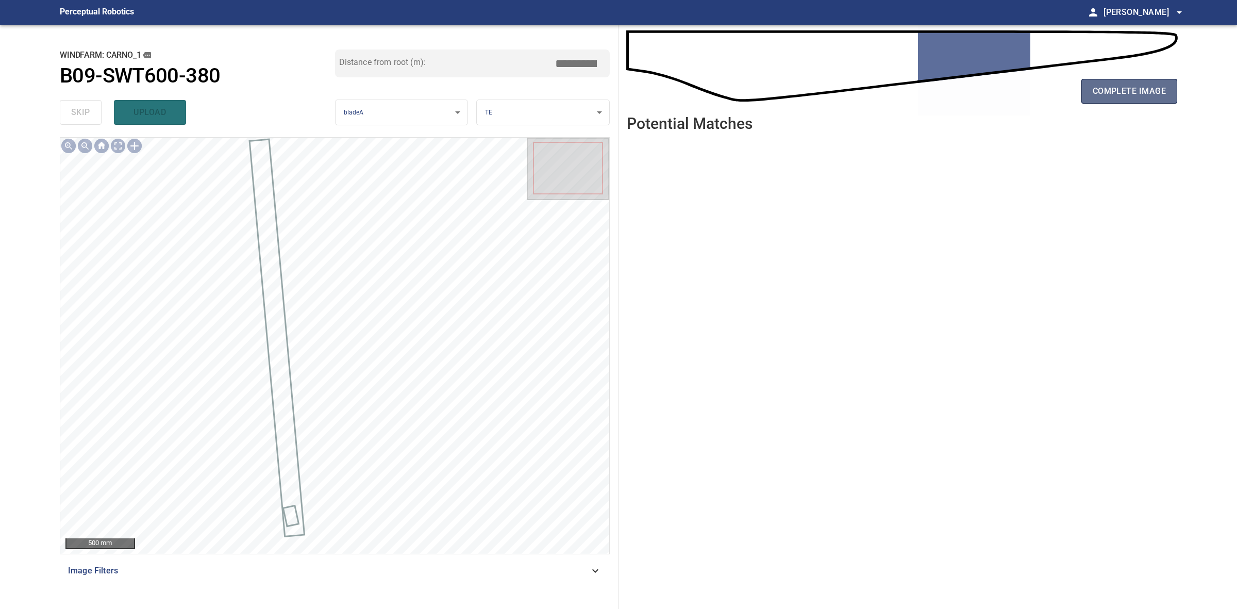
click at [1094, 102] on button "complete image" at bounding box center [1130, 91] width 96 height 25
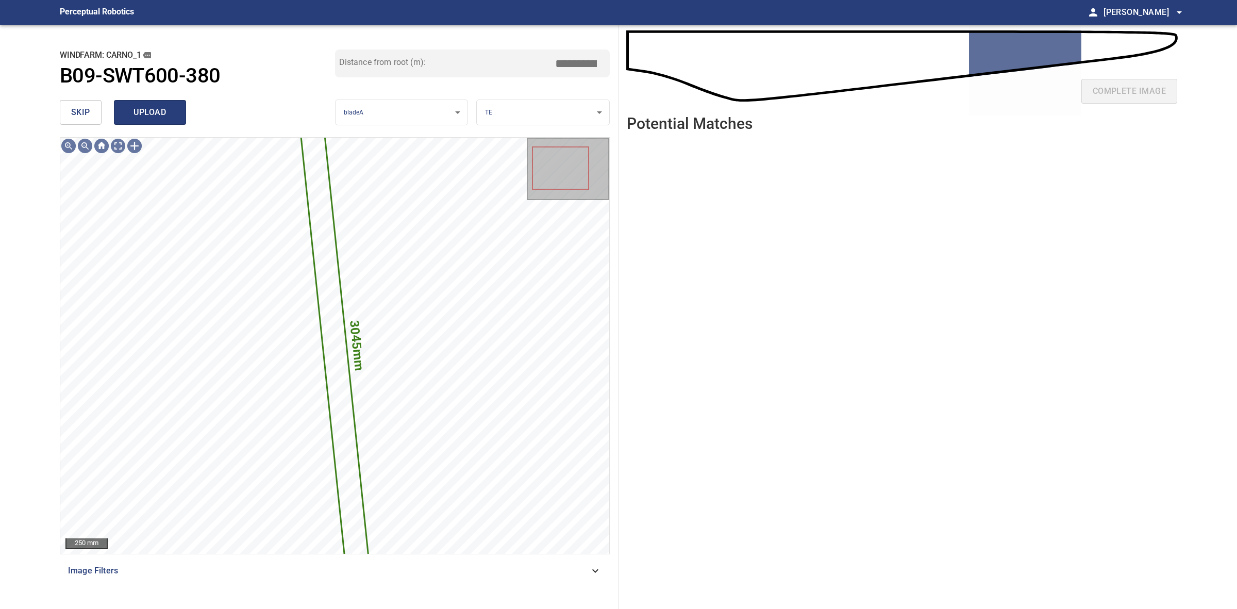
click at [142, 109] on span "upload" at bounding box center [149, 112] width 49 height 14
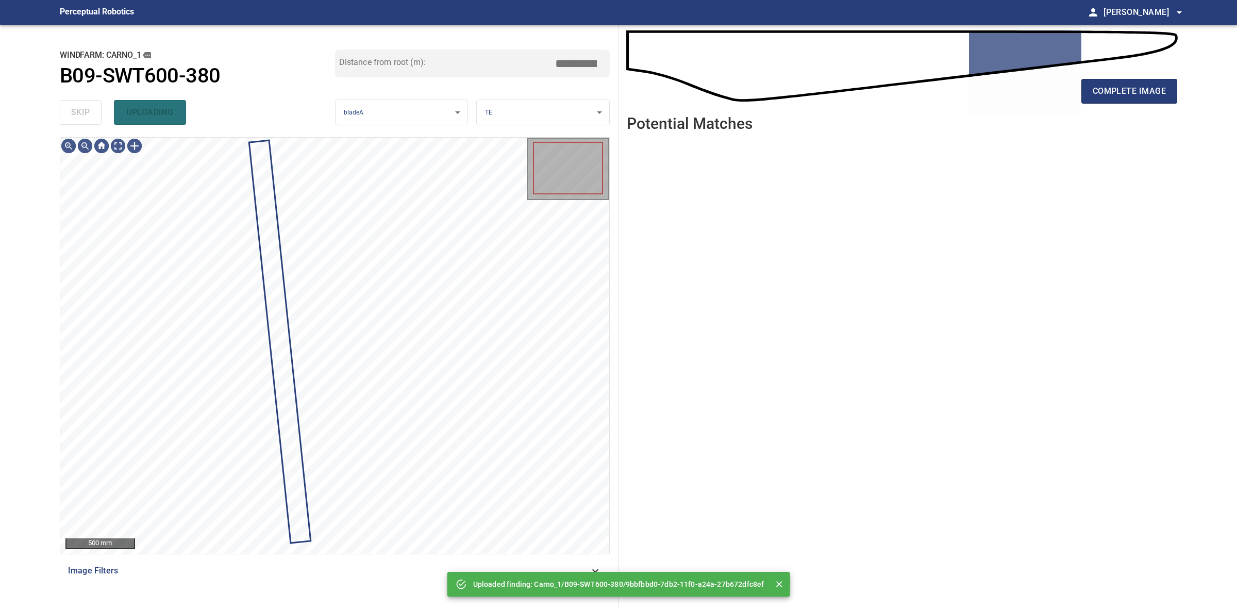
click at [96, 112] on div "skip uploading" at bounding box center [197, 112] width 275 height 33
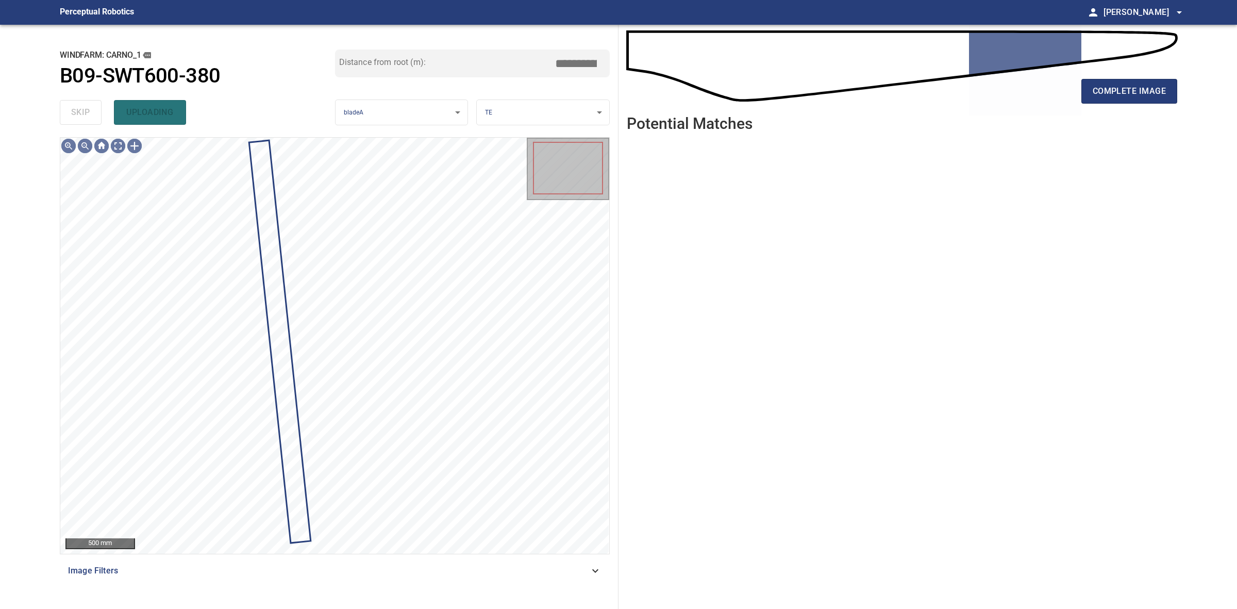
click at [96, 112] on div "skip uploading" at bounding box center [197, 112] width 275 height 33
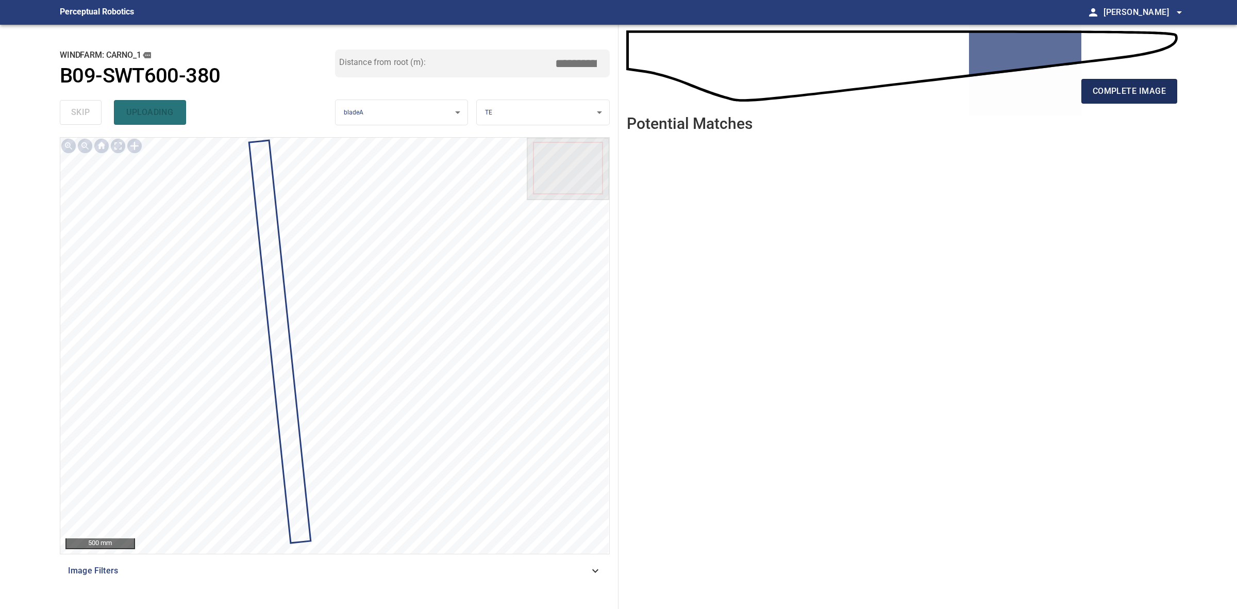
click at [1140, 82] on button "complete image" at bounding box center [1130, 91] width 96 height 25
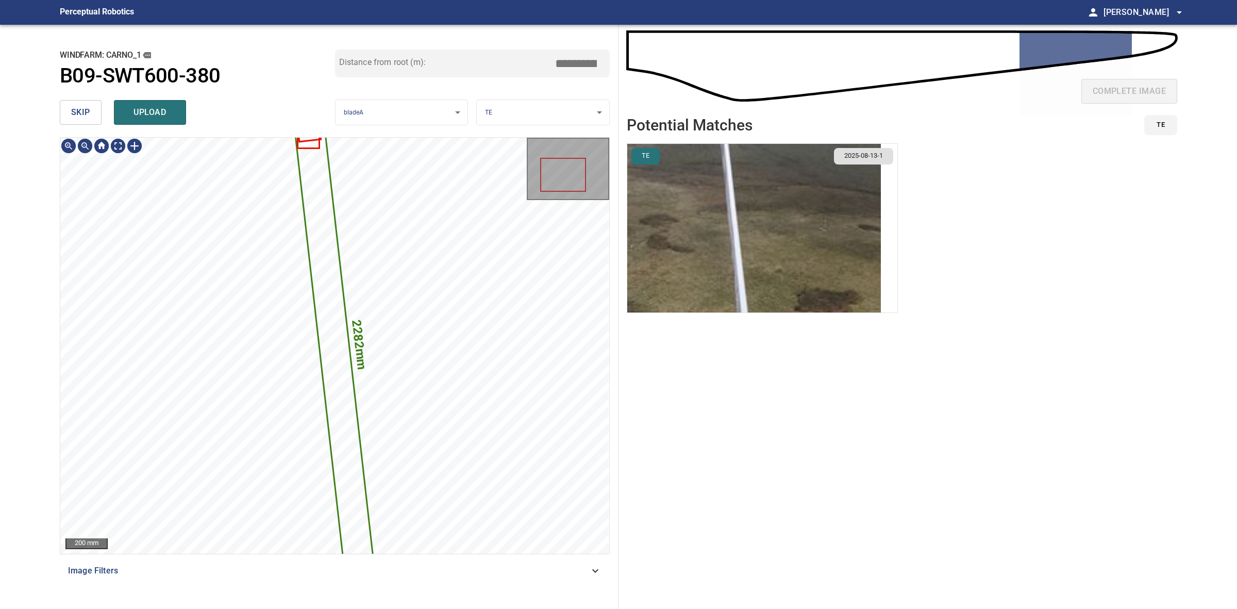
click at [686, 208] on img "button" at bounding box center [754, 228] width 254 height 169
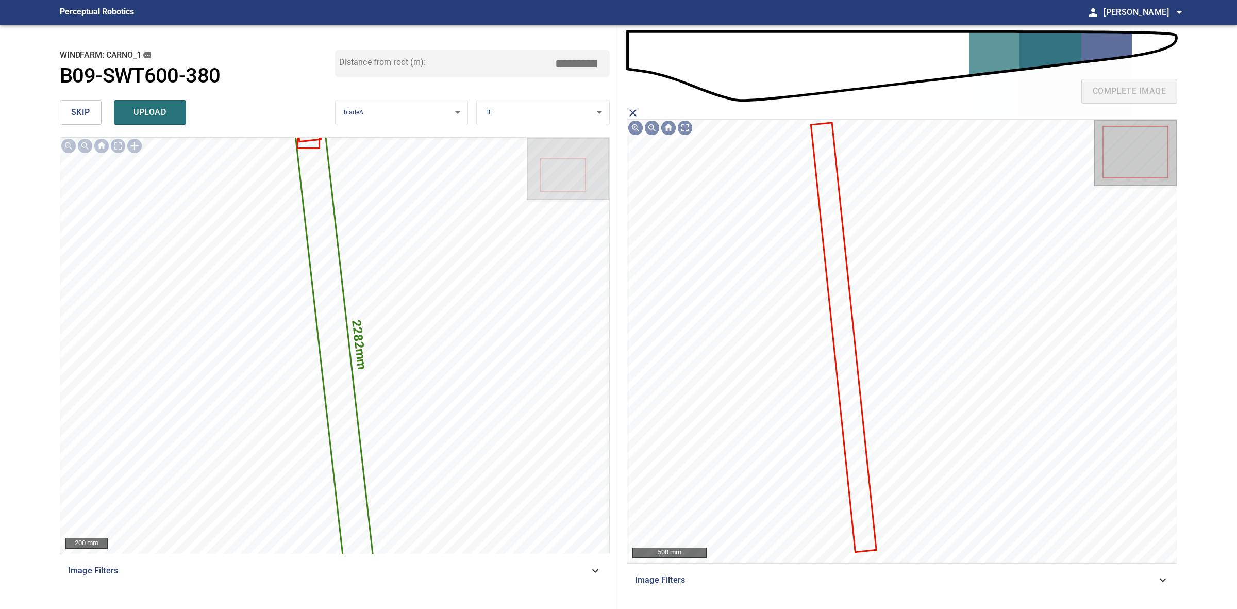
click at [848, 297] on icon at bounding box center [843, 336] width 63 height 427
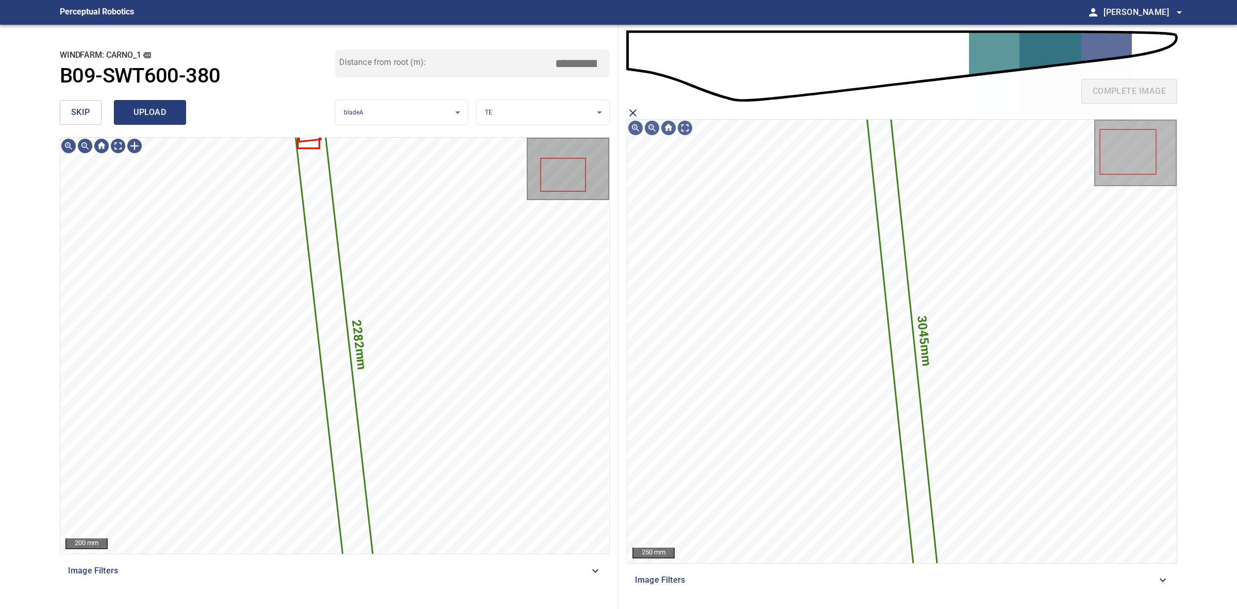
click at [145, 122] on button "upload" at bounding box center [150, 112] width 72 height 25
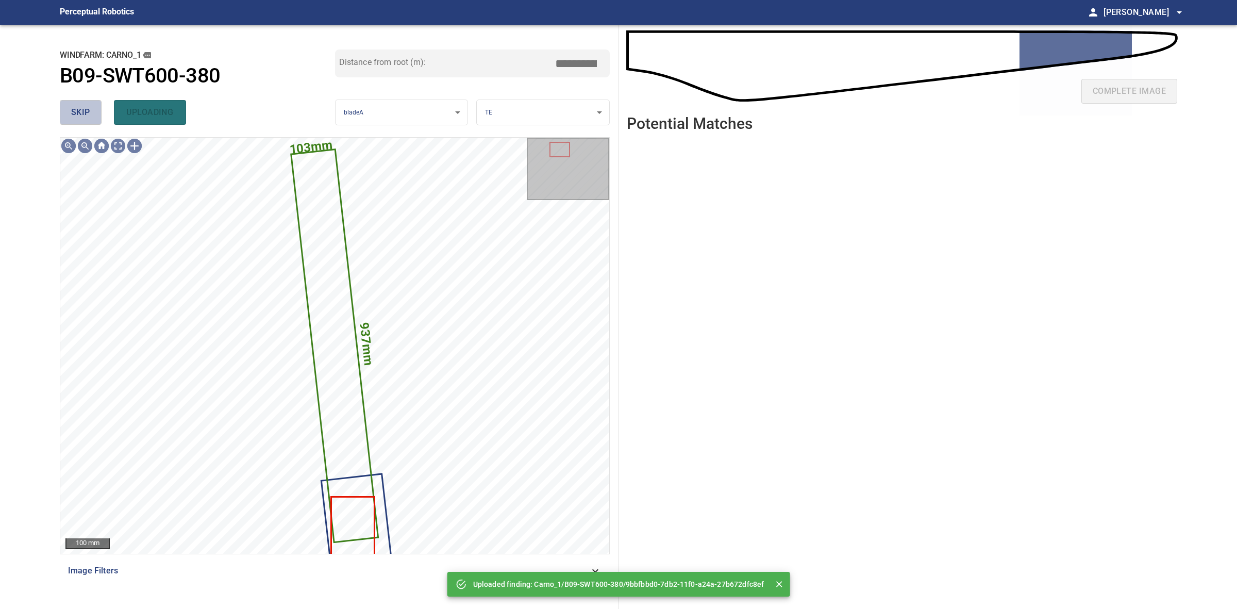
click at [99, 117] on button "skip" at bounding box center [81, 112] width 42 height 25
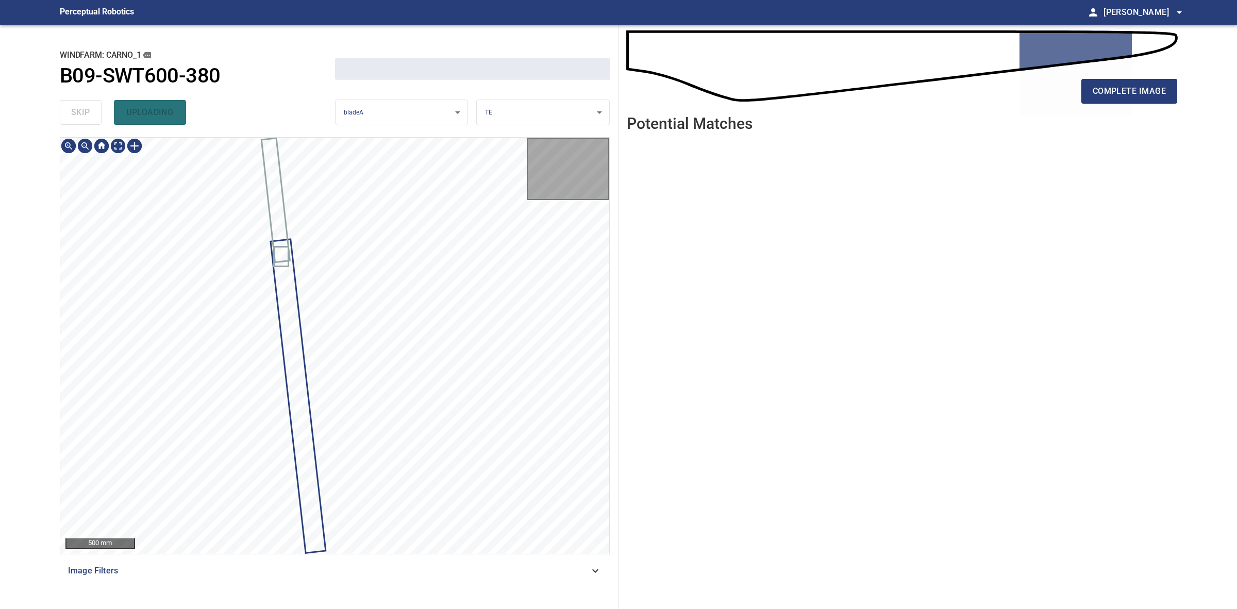
click at [99, 117] on div "skip uploading" at bounding box center [197, 112] width 275 height 33
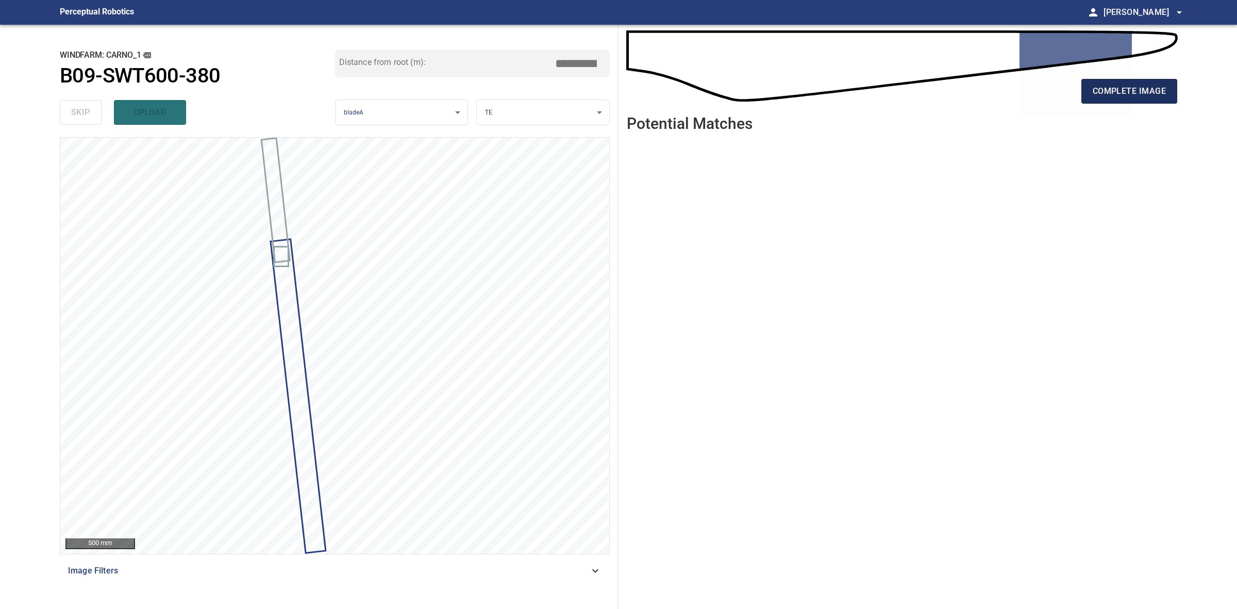
click at [1135, 80] on button "complete image" at bounding box center [1130, 91] width 96 height 25
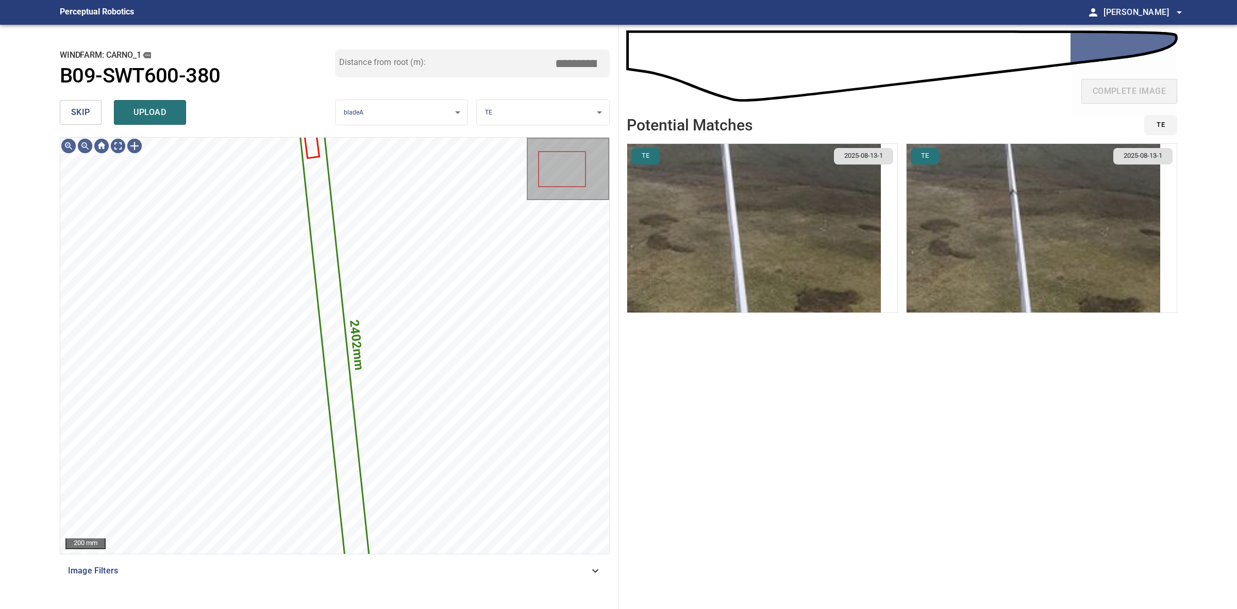
click at [97, 117] on button "skip" at bounding box center [81, 112] width 42 height 25
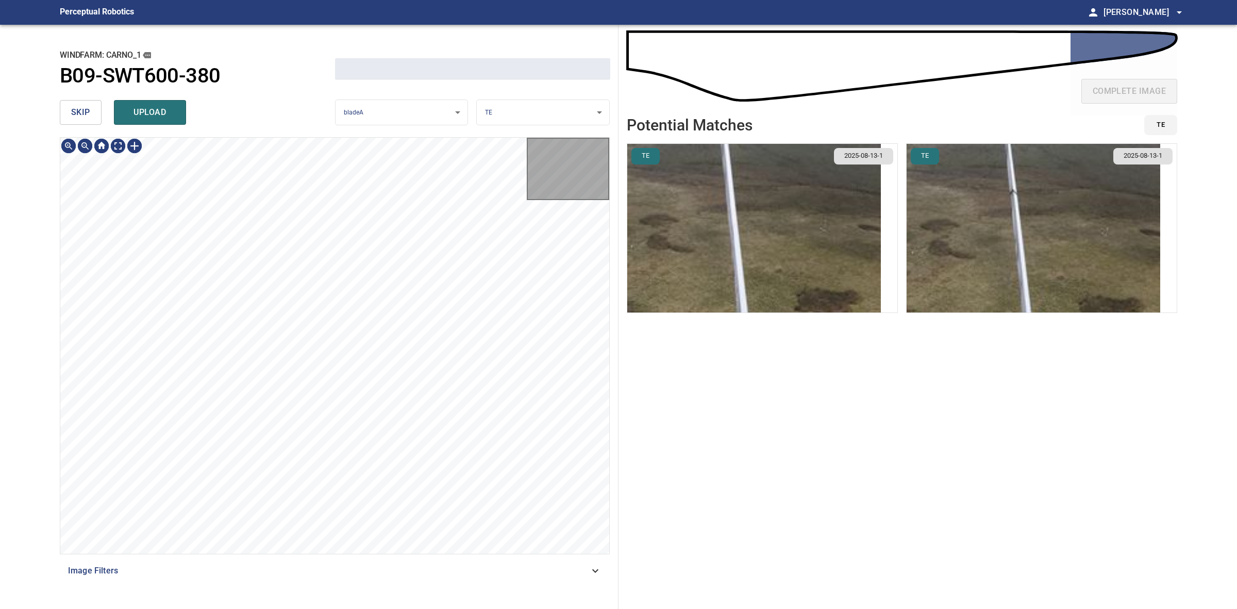
click at [97, 117] on button "skip" at bounding box center [81, 112] width 42 height 25
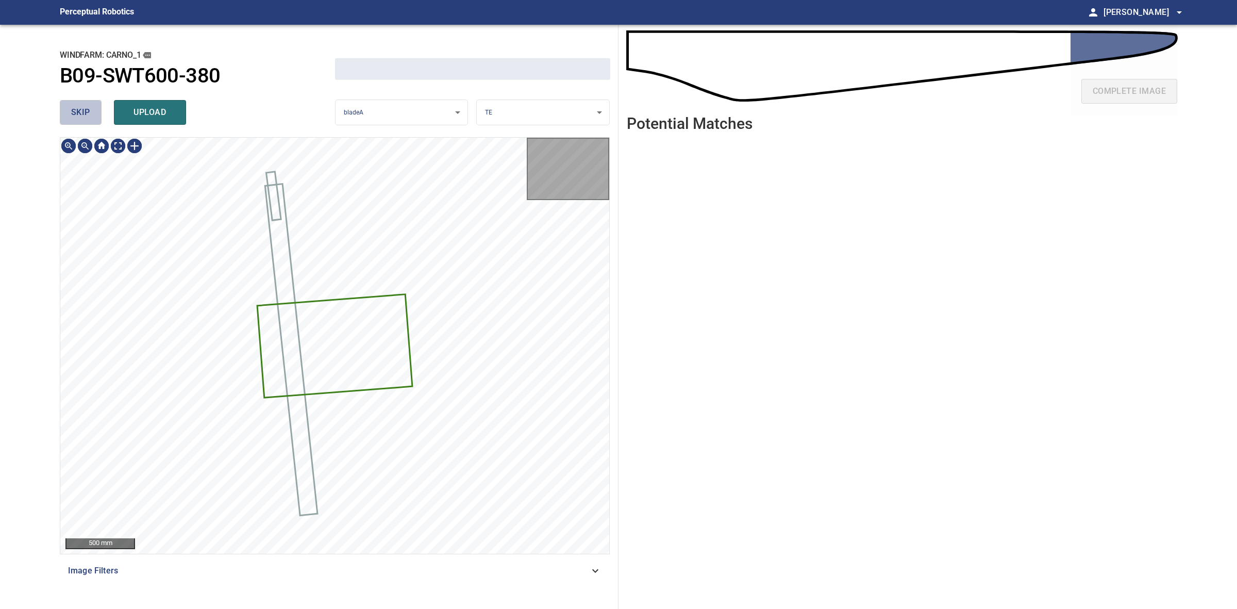
click at [97, 117] on button "skip" at bounding box center [81, 112] width 42 height 25
drag, startPoint x: 97, startPoint y: 117, endPoint x: 584, endPoint y: 117, distance: 486.7
click at [97, 117] on div "skip upload" at bounding box center [197, 112] width 275 height 33
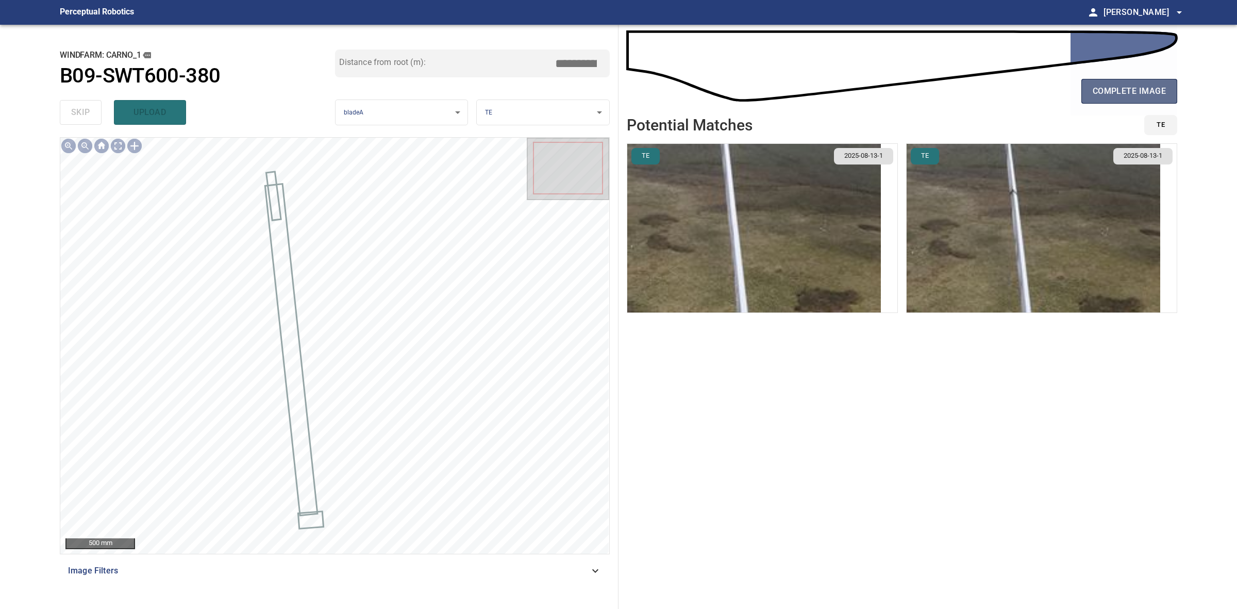
click at [1148, 89] on span "complete image" at bounding box center [1129, 91] width 73 height 14
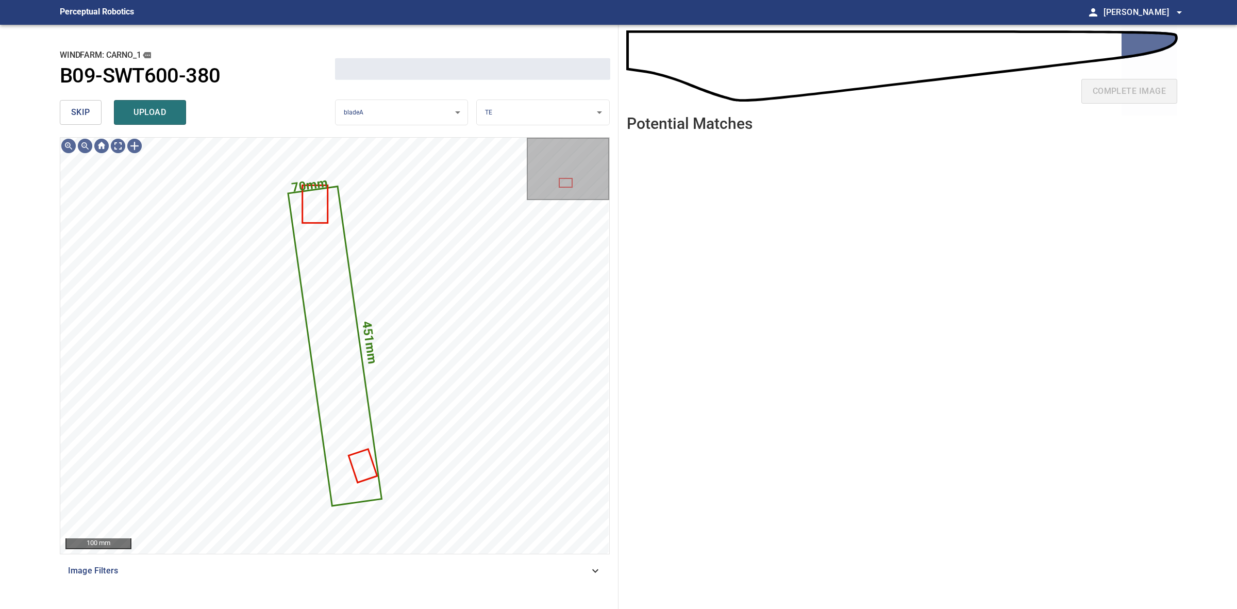
click at [84, 104] on button "skip" at bounding box center [81, 112] width 42 height 25
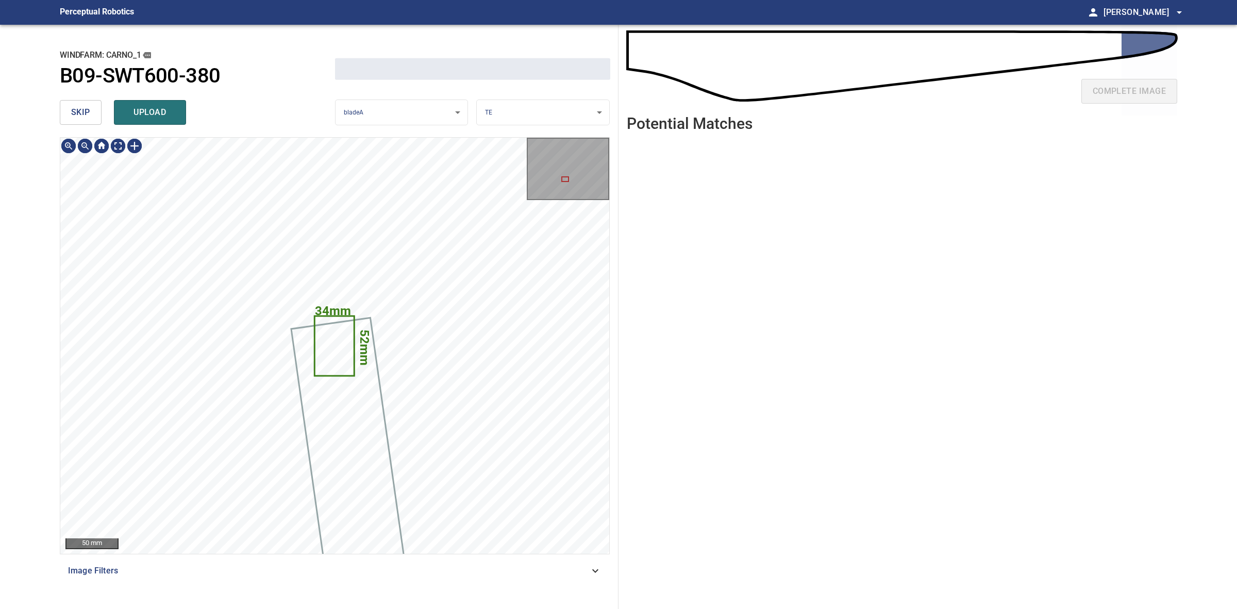
click at [84, 104] on button "skip" at bounding box center [81, 112] width 42 height 25
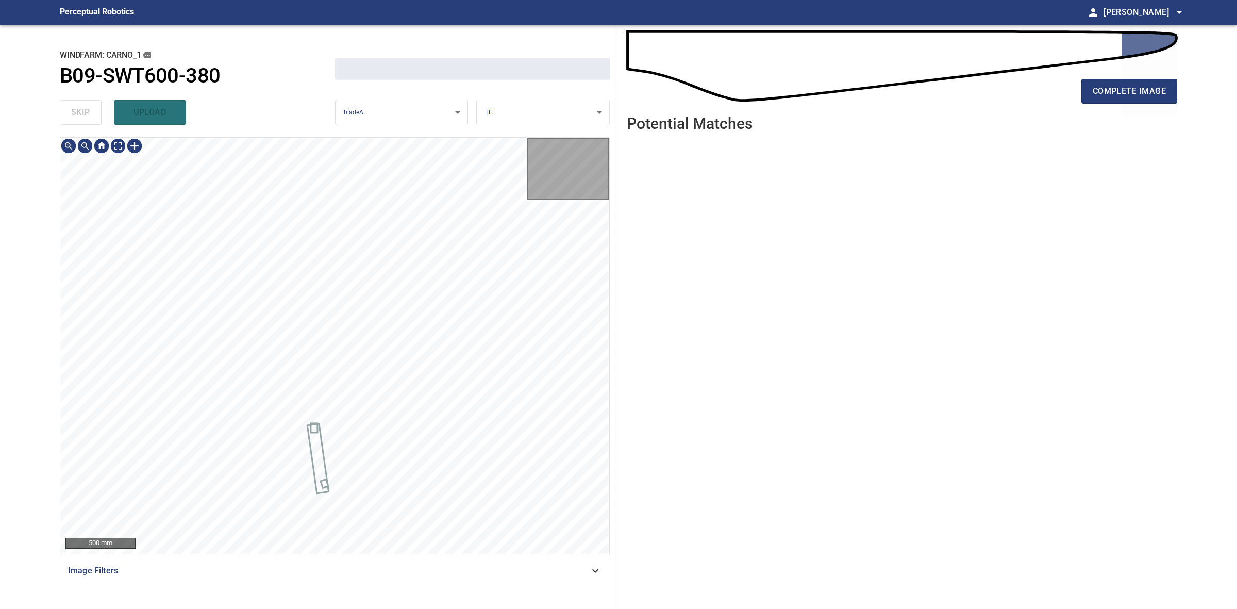
click at [84, 104] on div "skip upload" at bounding box center [197, 112] width 275 height 33
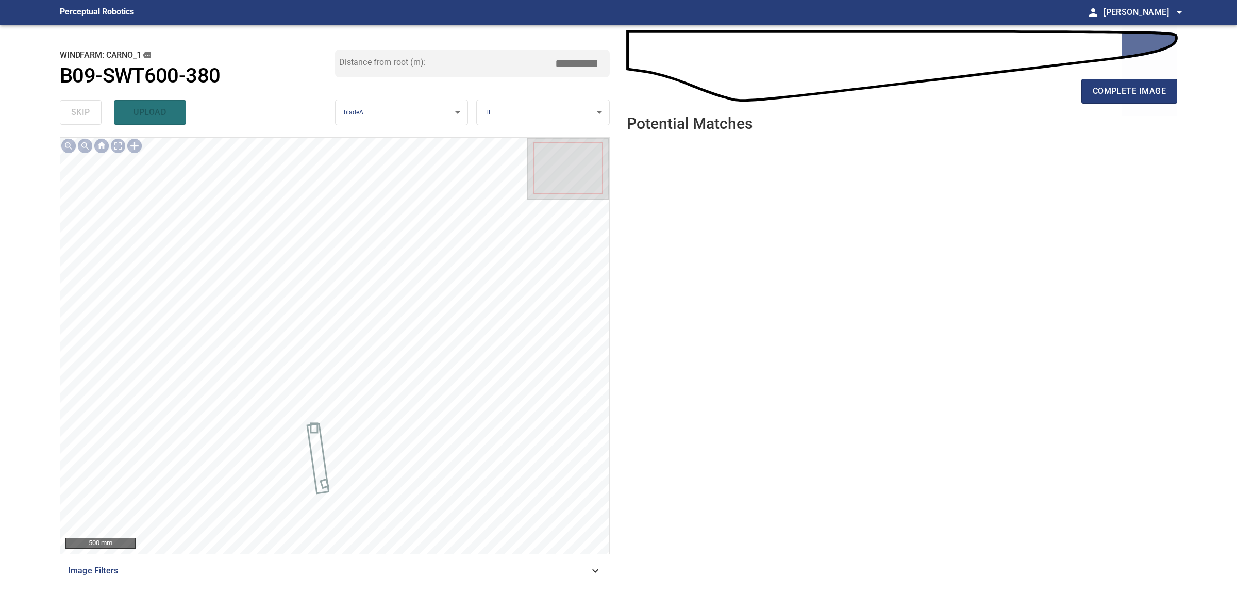
click at [1078, 101] on div "complete image" at bounding box center [902, 95] width 551 height 41
click at [1082, 101] on button "complete image" at bounding box center [1130, 91] width 96 height 25
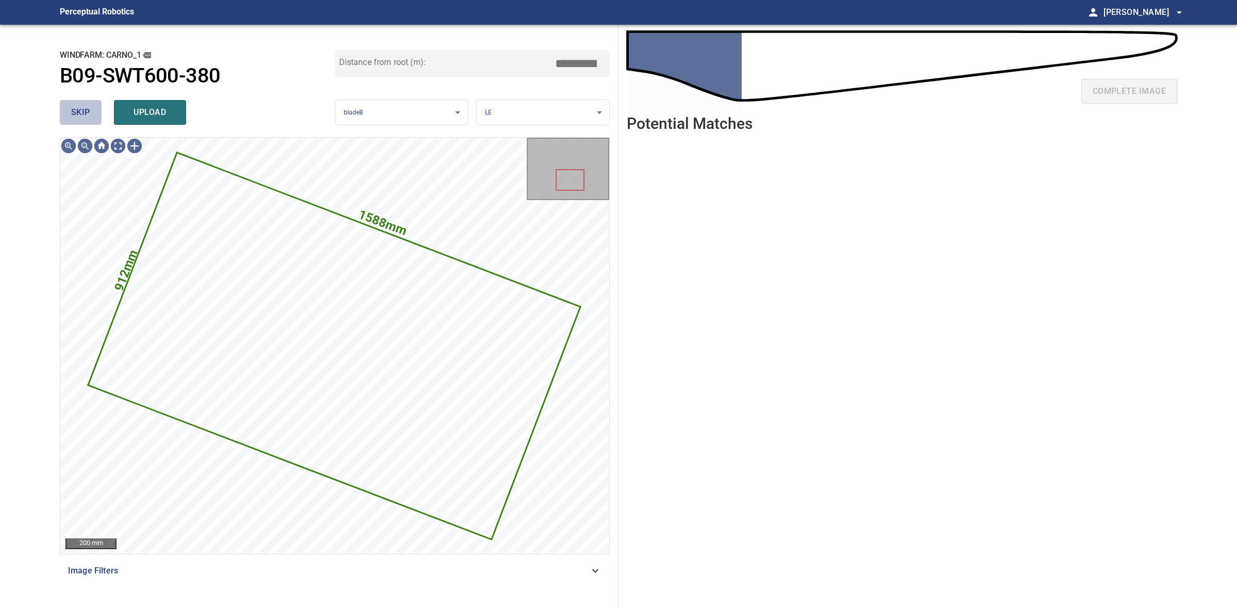
click at [88, 112] on span "skip" at bounding box center [80, 112] width 19 height 14
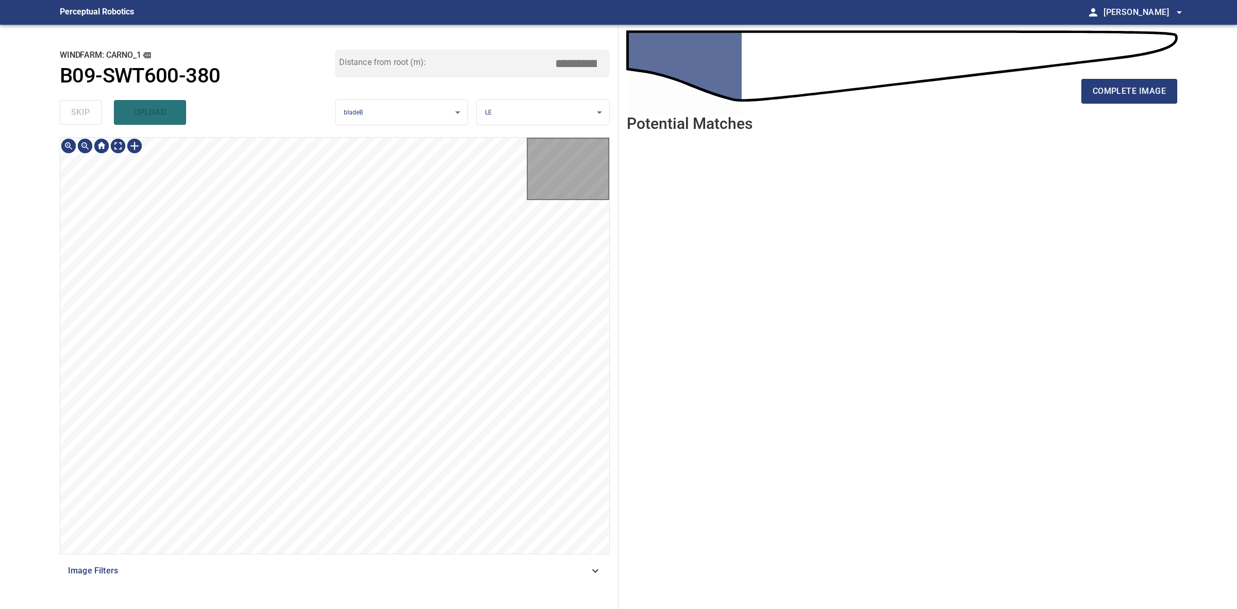
click at [88, 112] on div "skip upload" at bounding box center [197, 112] width 275 height 33
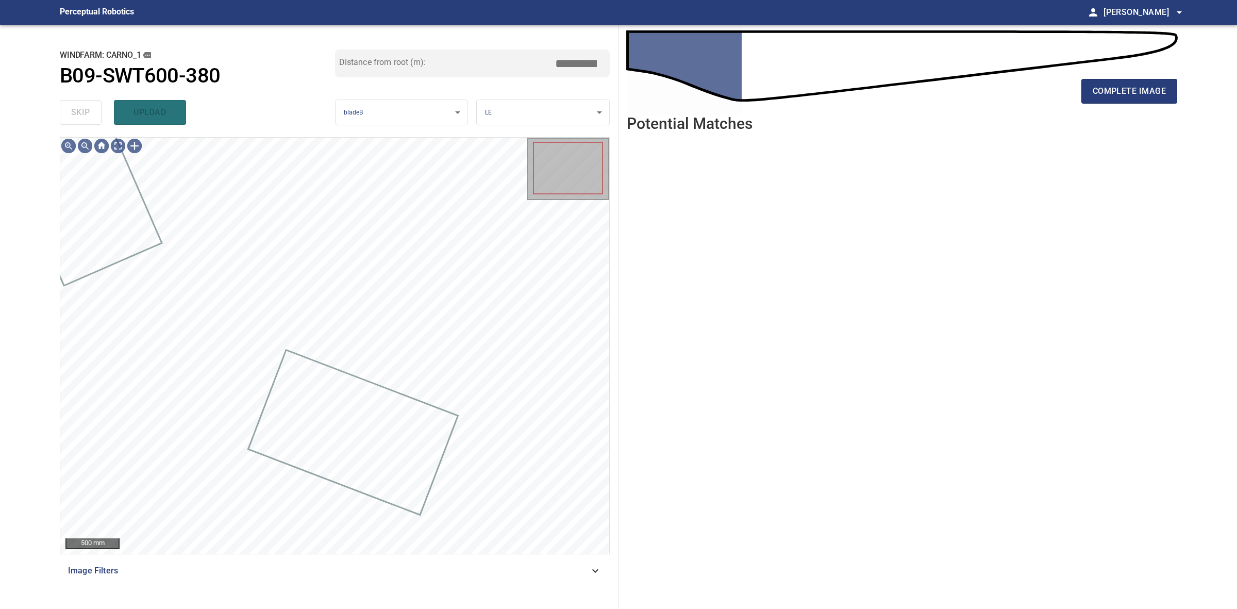
click at [88, 112] on div "skip upload" at bounding box center [197, 112] width 275 height 33
click at [1125, 110] on div "complete image" at bounding box center [902, 95] width 551 height 41
click at [1124, 106] on div "complete image" at bounding box center [902, 95] width 551 height 41
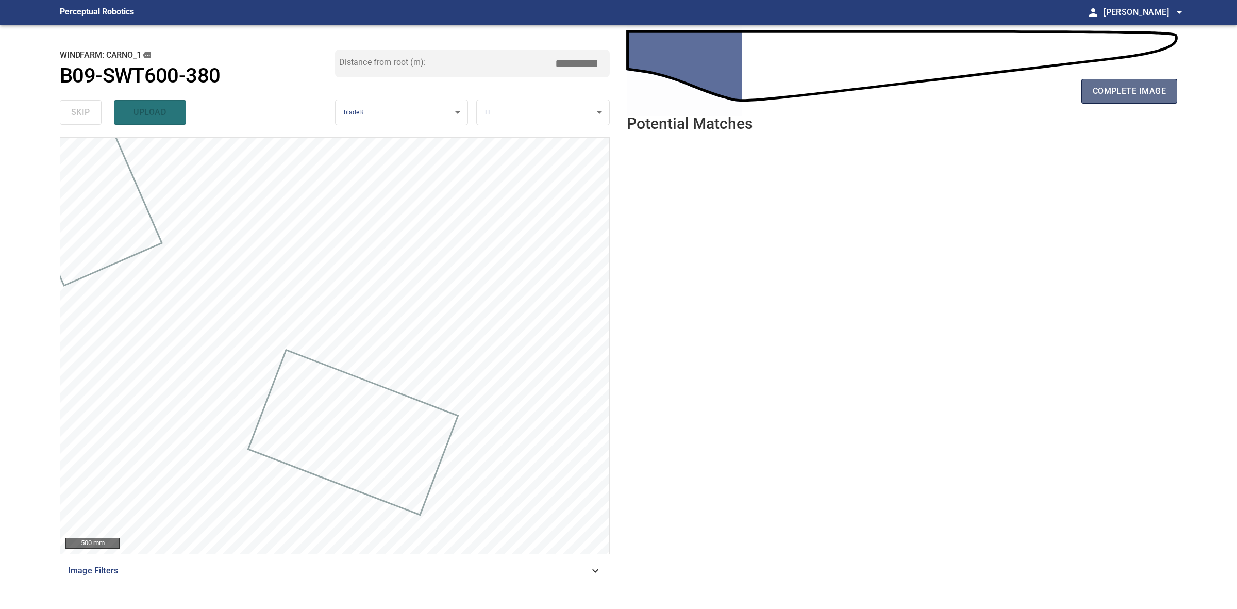
click at [1124, 102] on button "complete image" at bounding box center [1130, 91] width 96 height 25
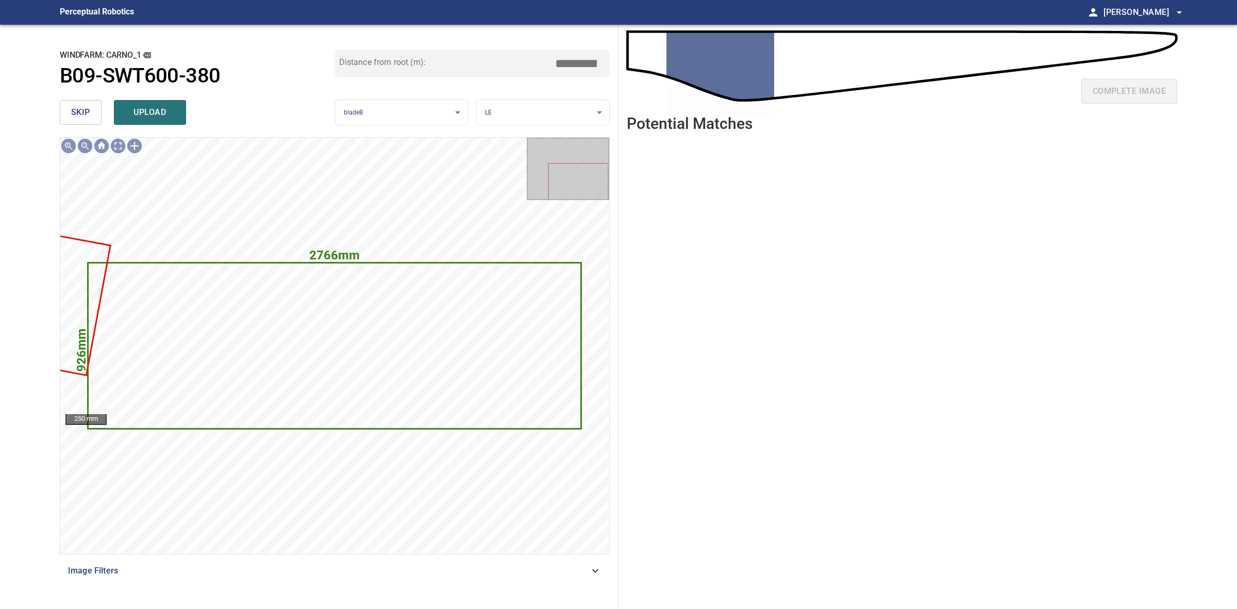
click at [88, 117] on span "skip" at bounding box center [80, 112] width 19 height 14
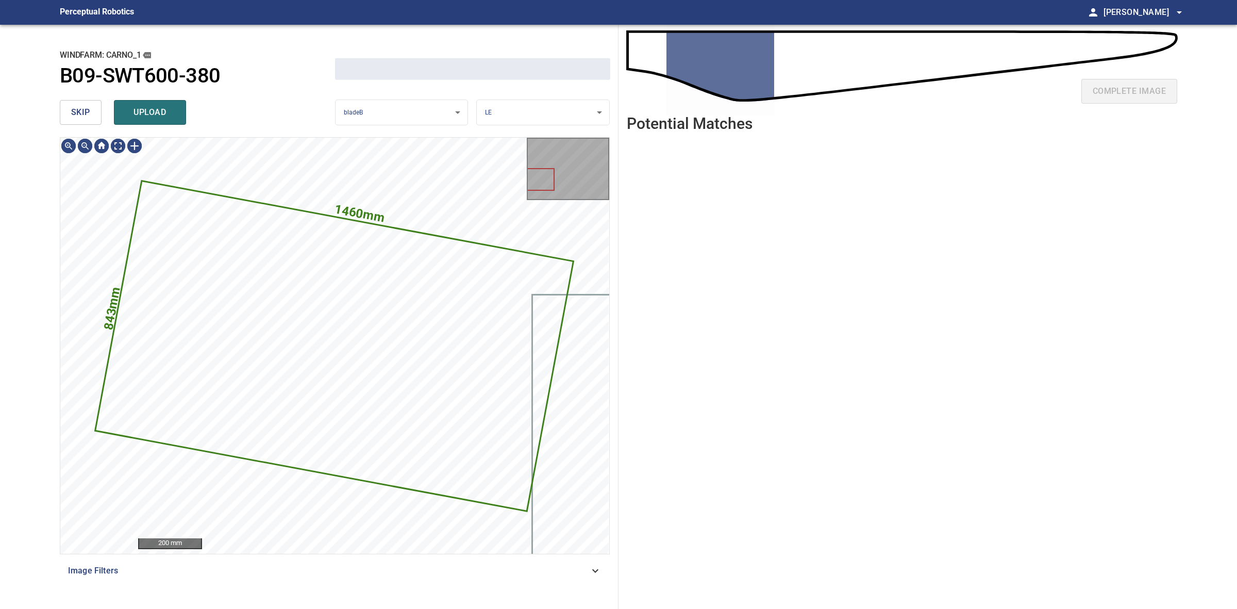
click at [88, 117] on span "skip" at bounding box center [80, 112] width 19 height 14
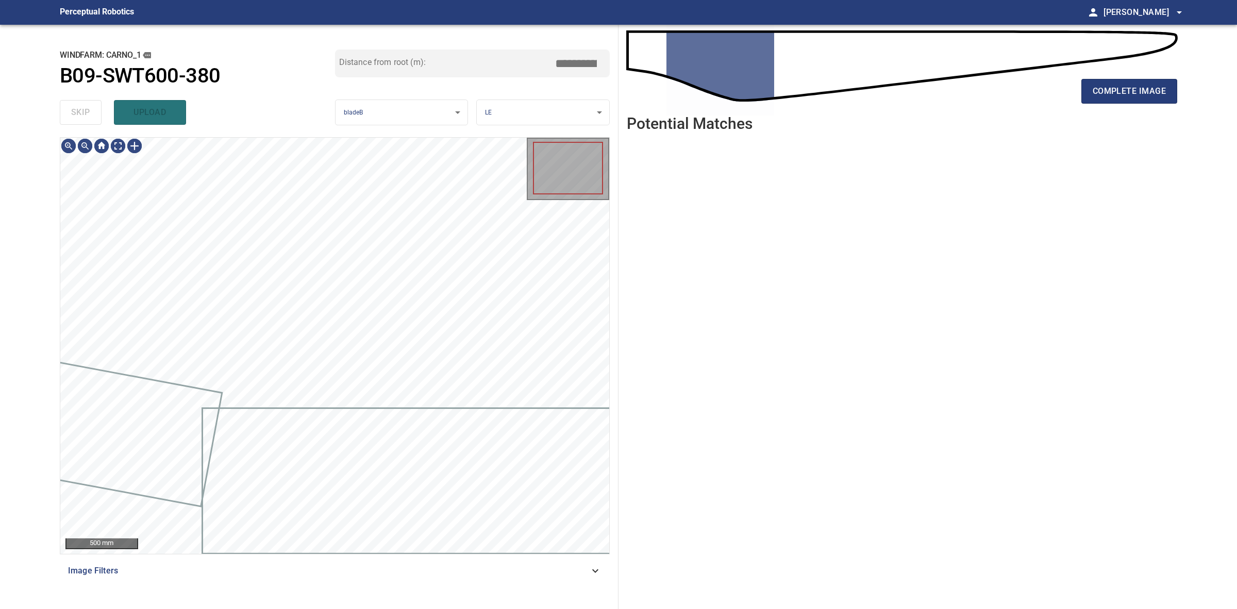
click at [88, 117] on div "skip upload" at bounding box center [197, 112] width 275 height 33
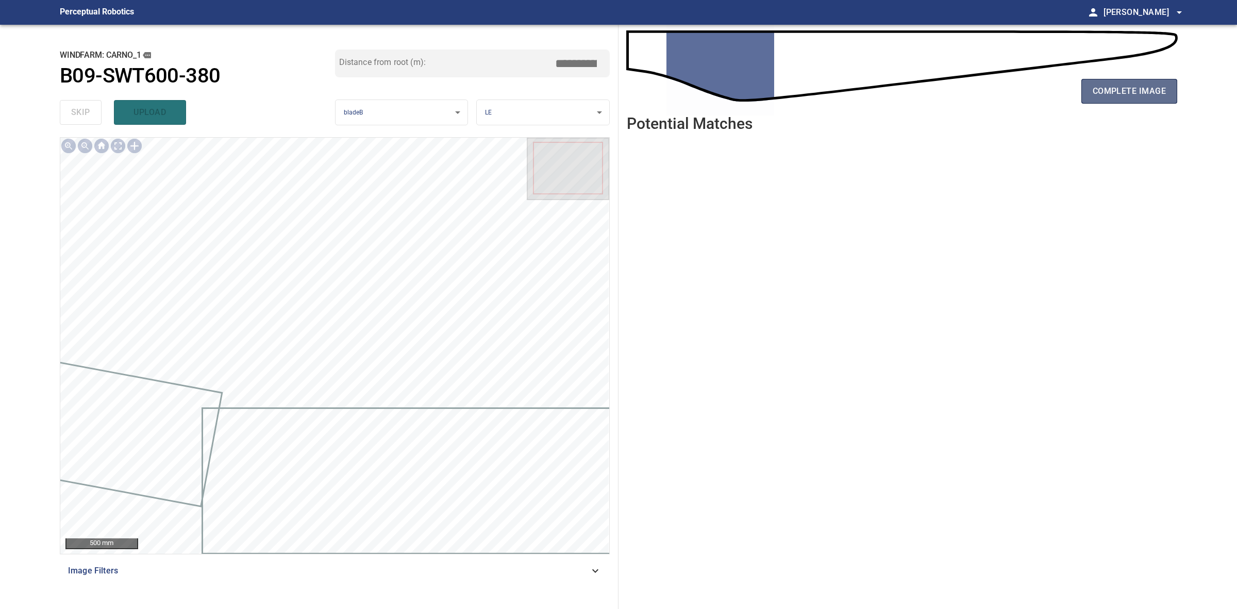
click at [1123, 101] on button "complete image" at bounding box center [1130, 91] width 96 height 25
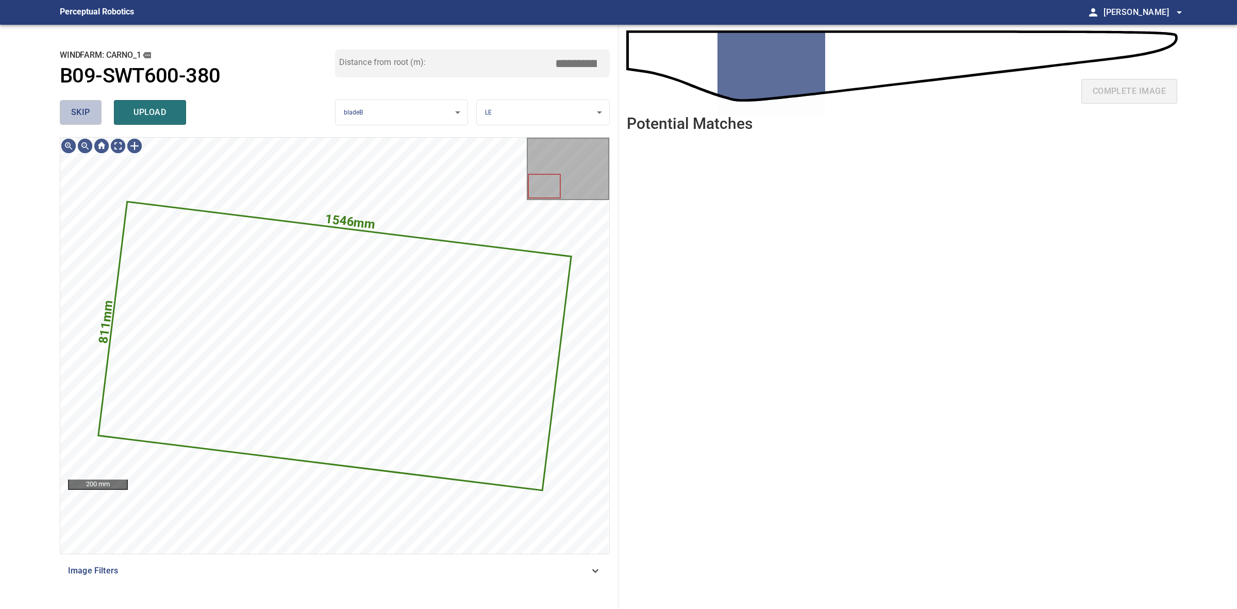
click at [84, 106] on span "skip" at bounding box center [80, 112] width 19 height 14
click at [84, 106] on div "skip upload" at bounding box center [197, 112] width 275 height 33
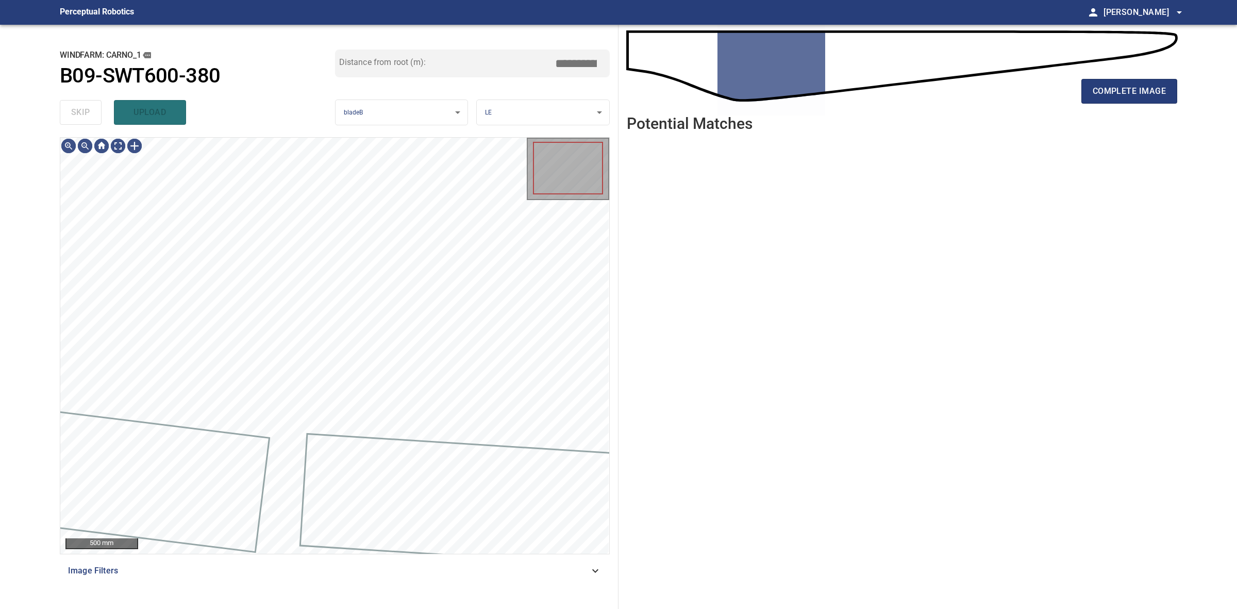
click at [84, 106] on div "skip upload" at bounding box center [197, 112] width 275 height 33
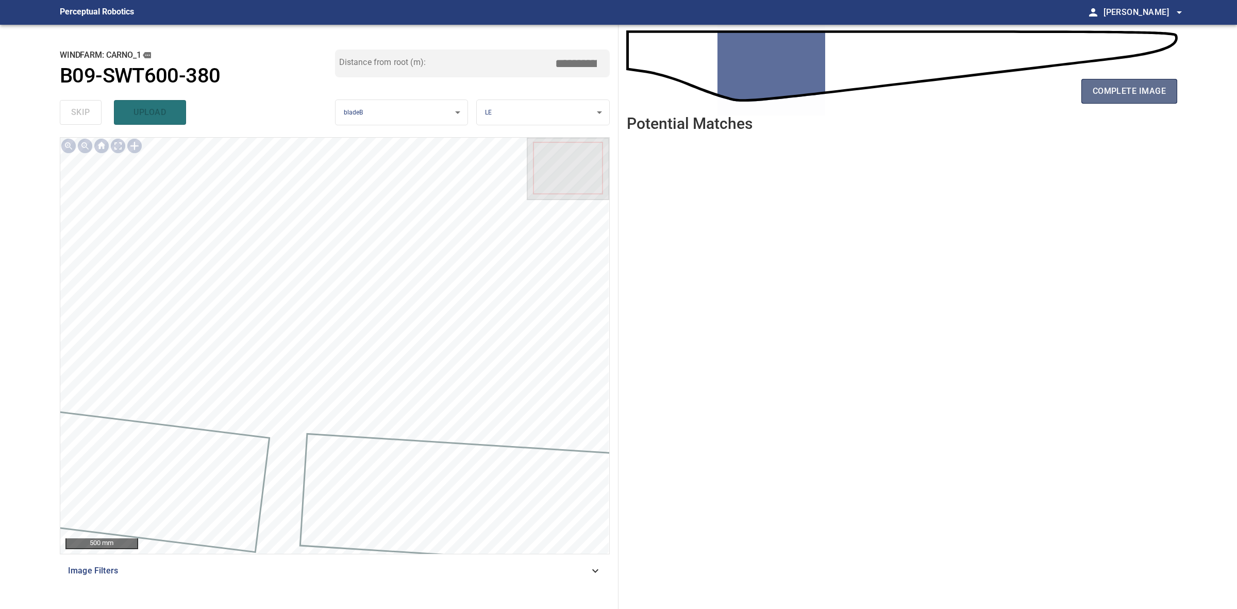
click at [1148, 90] on span "complete image" at bounding box center [1129, 91] width 73 height 14
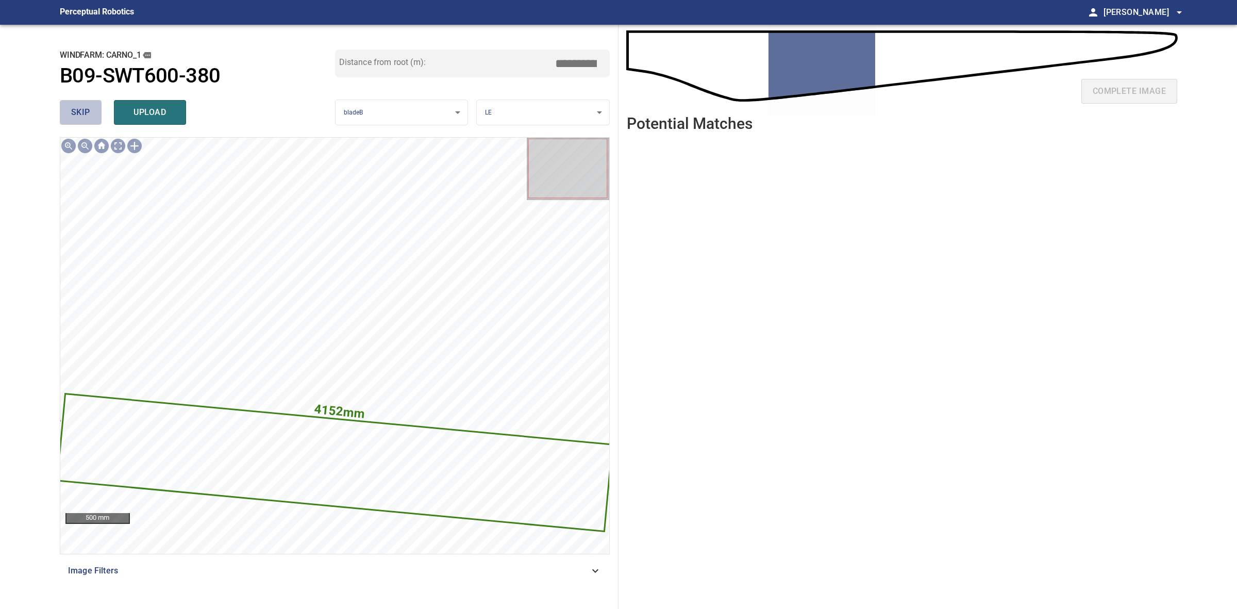
click at [86, 114] on span "skip" at bounding box center [80, 112] width 19 height 14
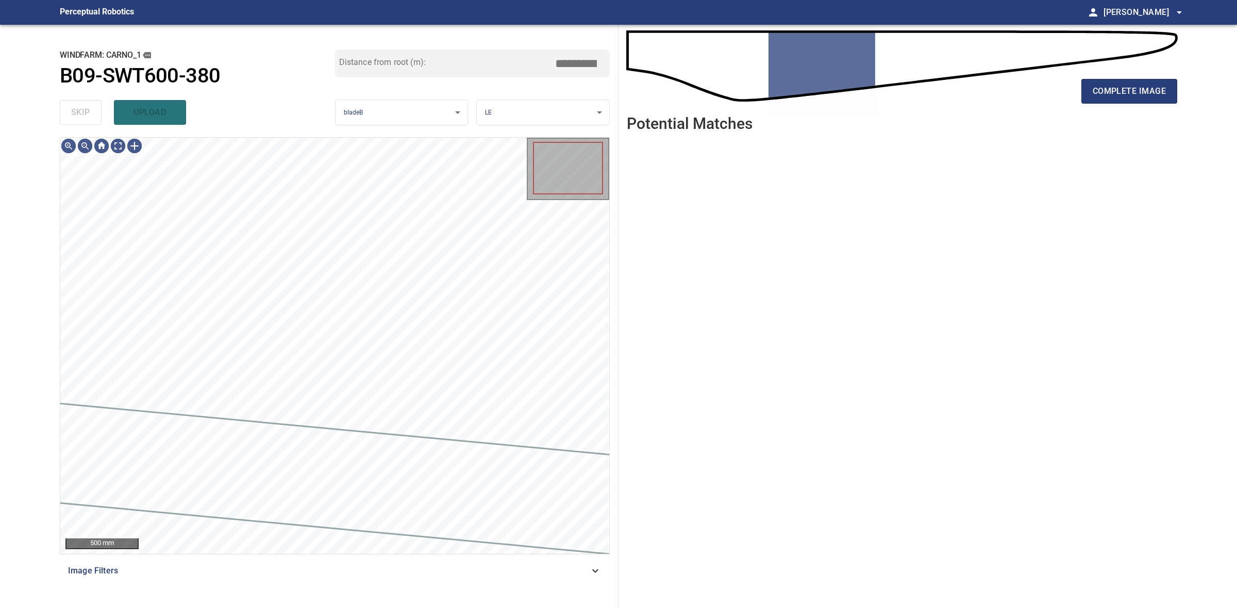
click at [86, 114] on div "skip upload" at bounding box center [197, 112] width 275 height 33
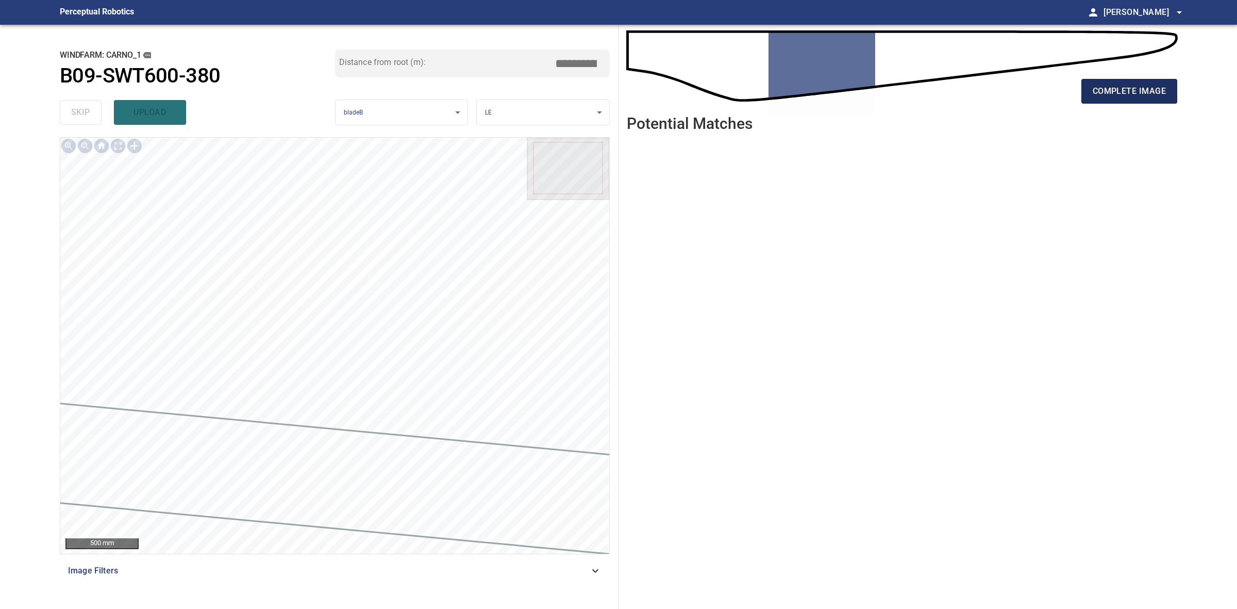
click at [1105, 97] on span "complete image" at bounding box center [1129, 91] width 73 height 14
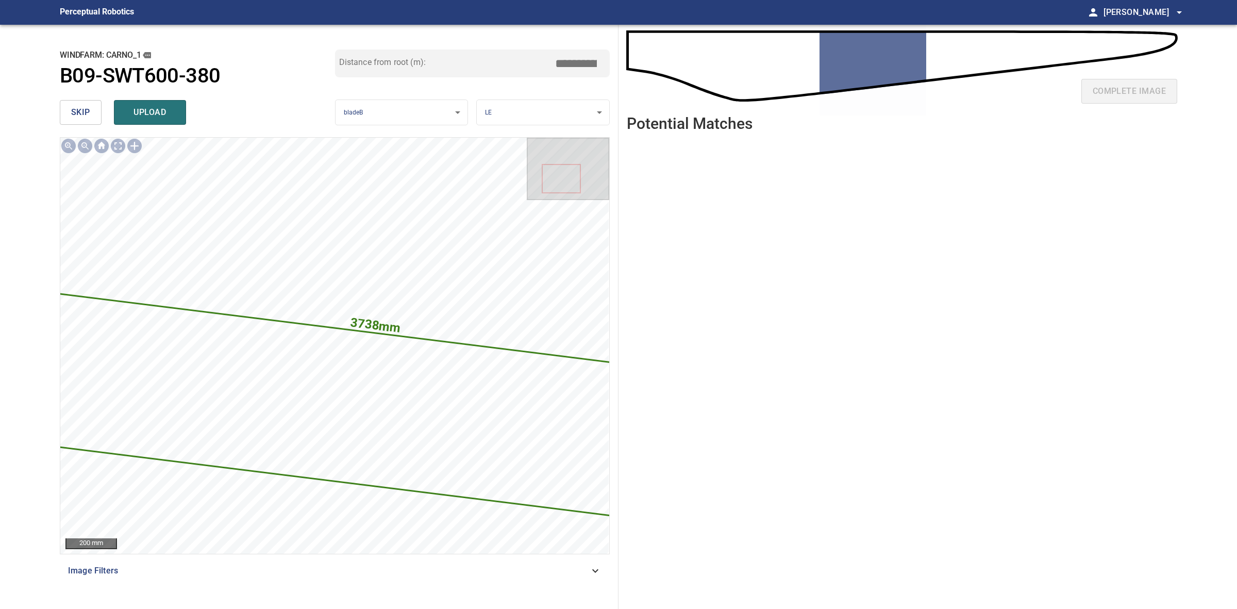
click at [89, 108] on span "skip" at bounding box center [80, 112] width 19 height 14
click at [89, 108] on div "skip upload" at bounding box center [197, 112] width 275 height 33
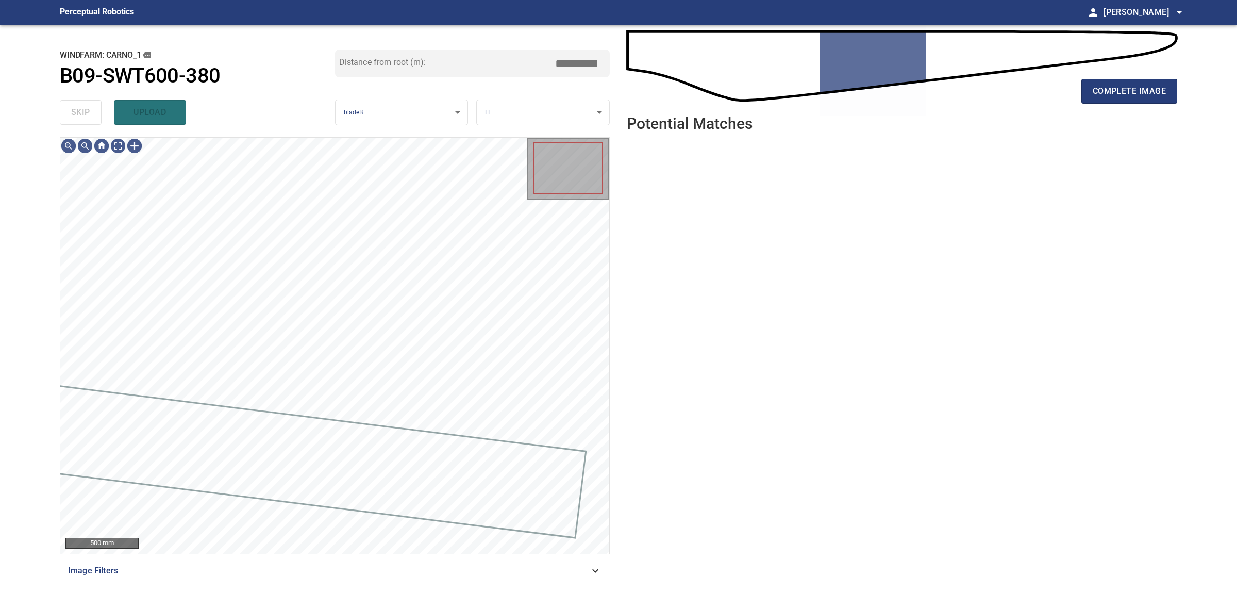
click at [89, 109] on div "skip upload" at bounding box center [197, 112] width 275 height 33
click at [1140, 98] on span "complete image" at bounding box center [1129, 91] width 73 height 14
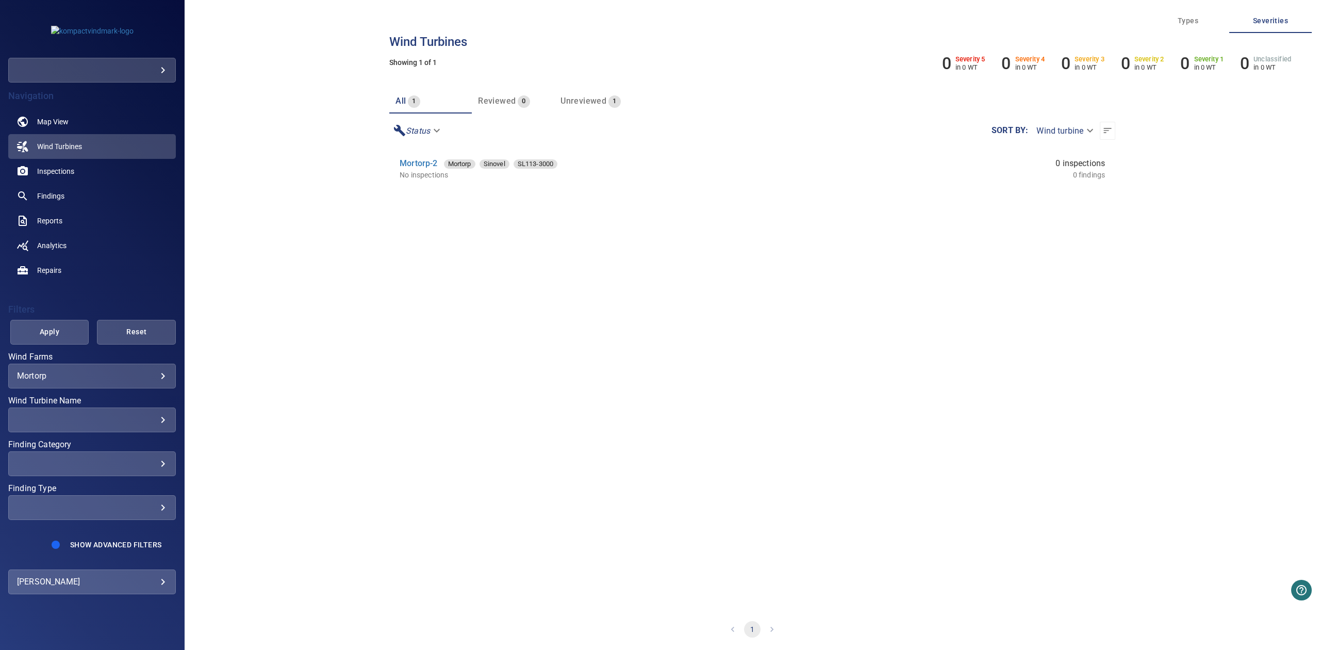
click at [936, 330] on section "Mortorp-2 Mortorp Sinovel SL113-3000 No inspections 0 inspections 0 findings" at bounding box center [752, 378] width 726 height 460
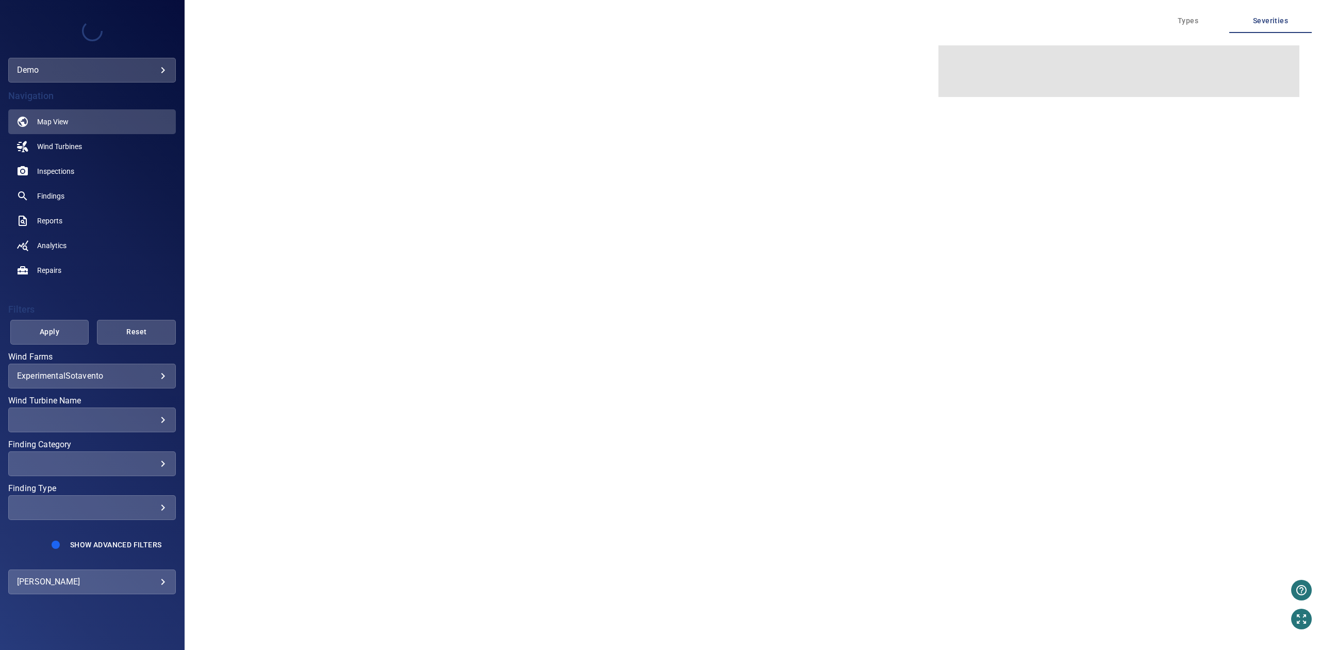
click at [127, 578] on body "**********" at bounding box center [660, 325] width 1320 height 650
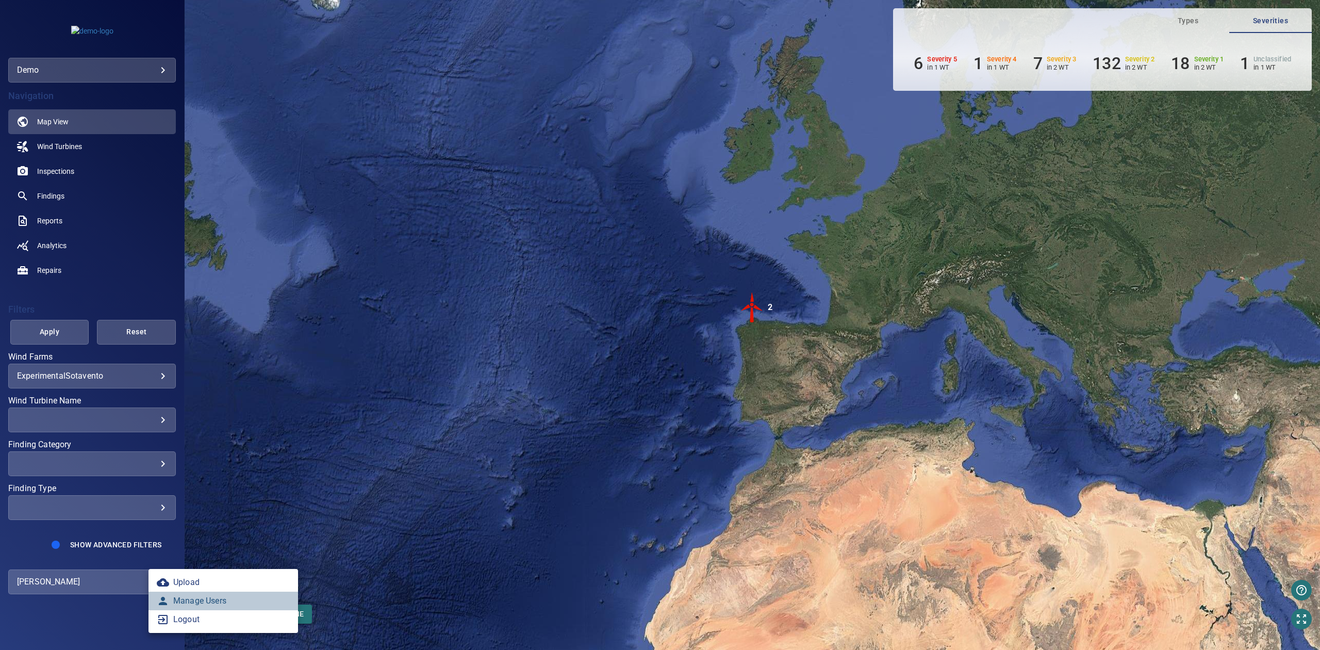
click at [192, 597] on link "Manage Users" at bounding box center [223, 600] width 150 height 19
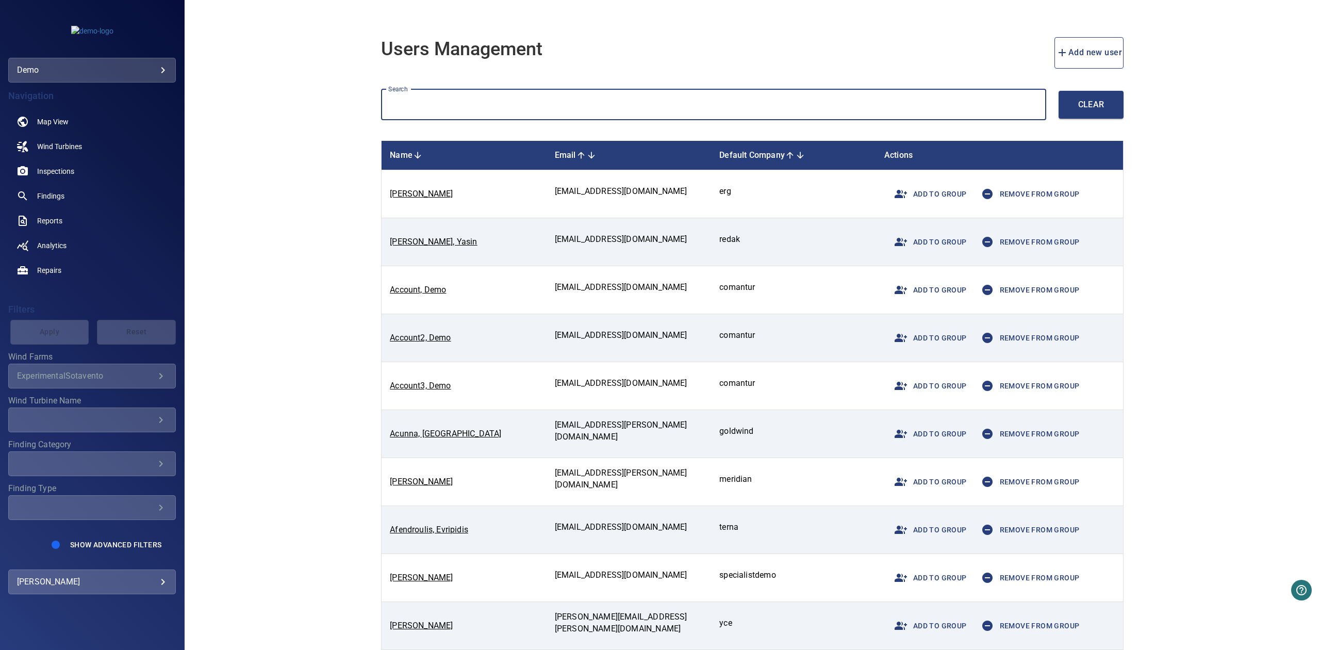
click at [725, 94] on input "text" at bounding box center [713, 104] width 665 height 31
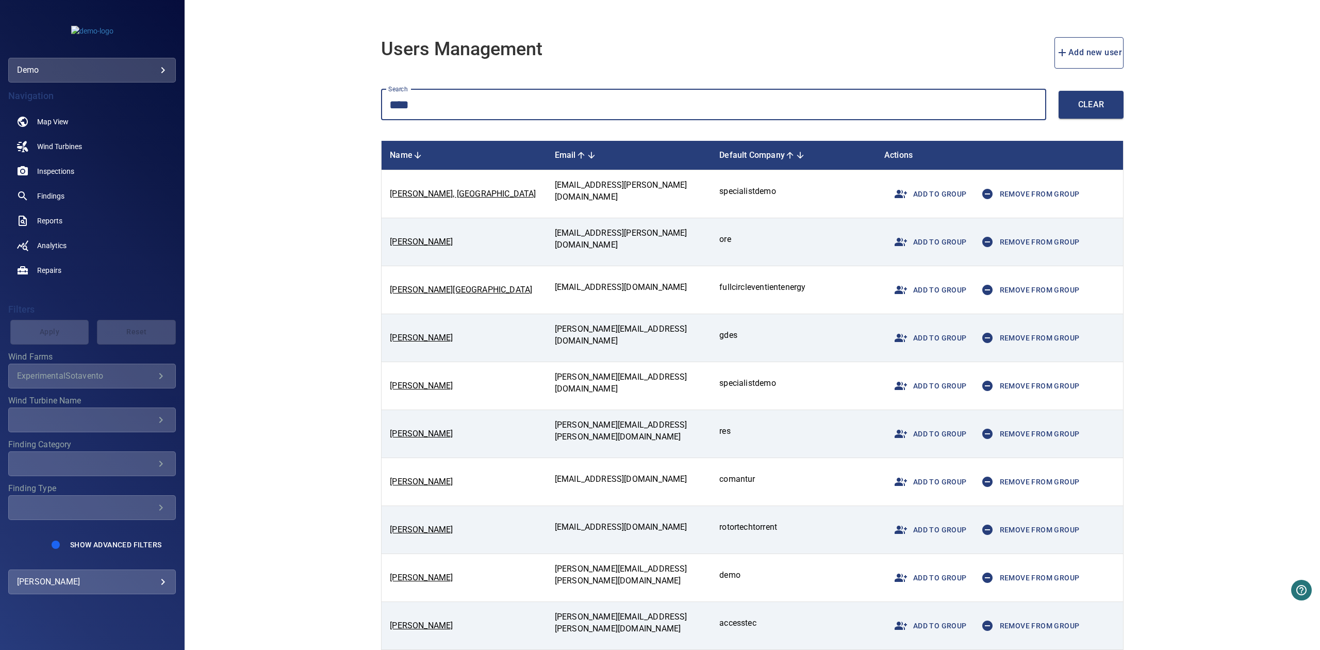
type input "****"
click at [923, 190] on span "Add to group" at bounding box center [927, 193] width 78 height 25
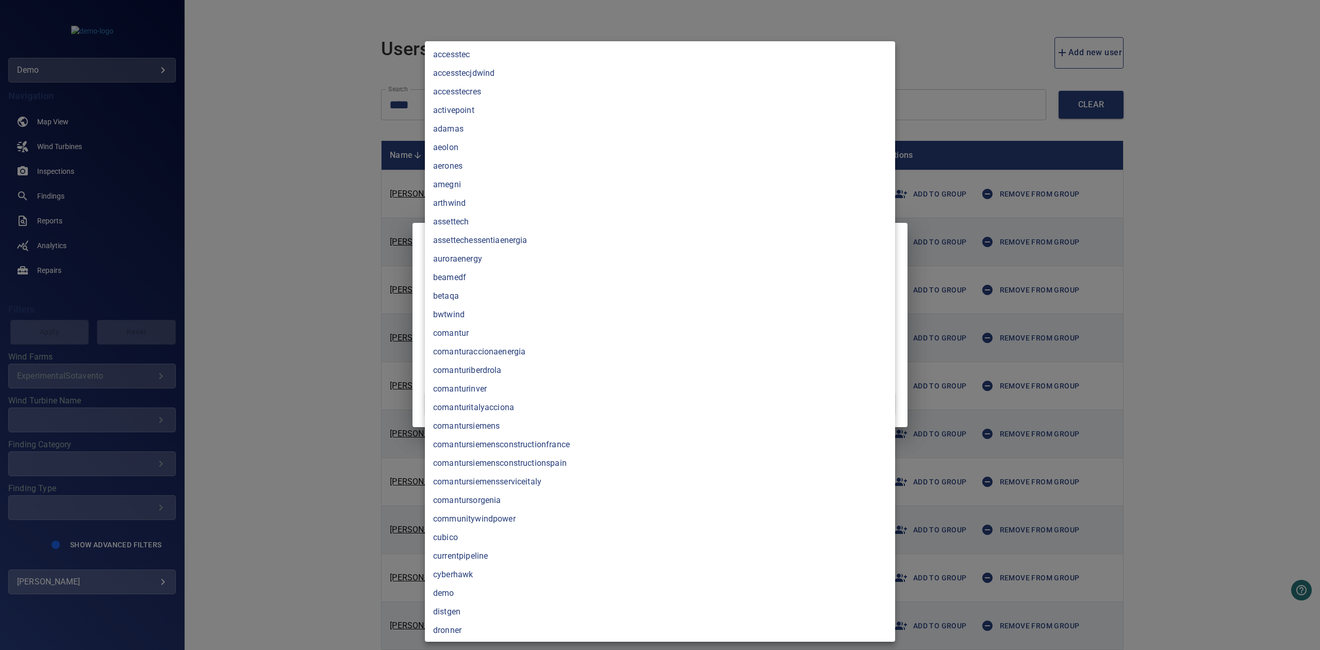
click at [706, 365] on body "**********" at bounding box center [660, 325] width 1320 height 650
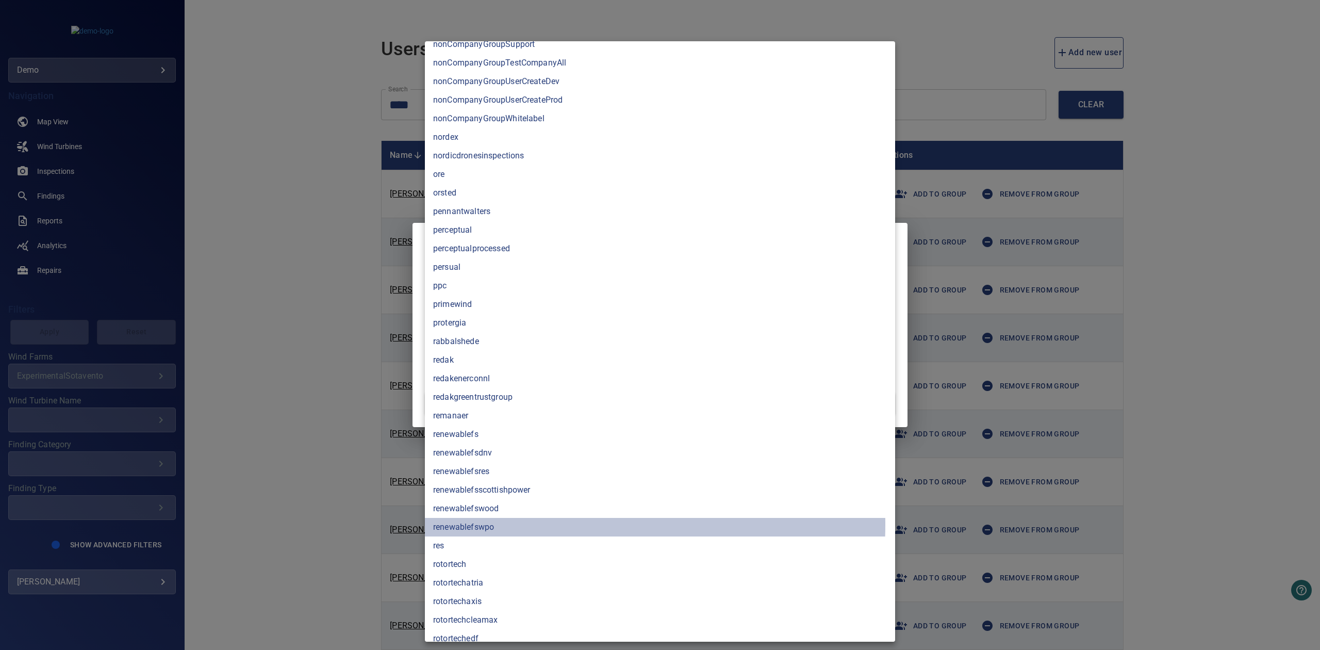
click at [513, 524] on li "renewablefswpo" at bounding box center [660, 527] width 470 height 19
type input "**********"
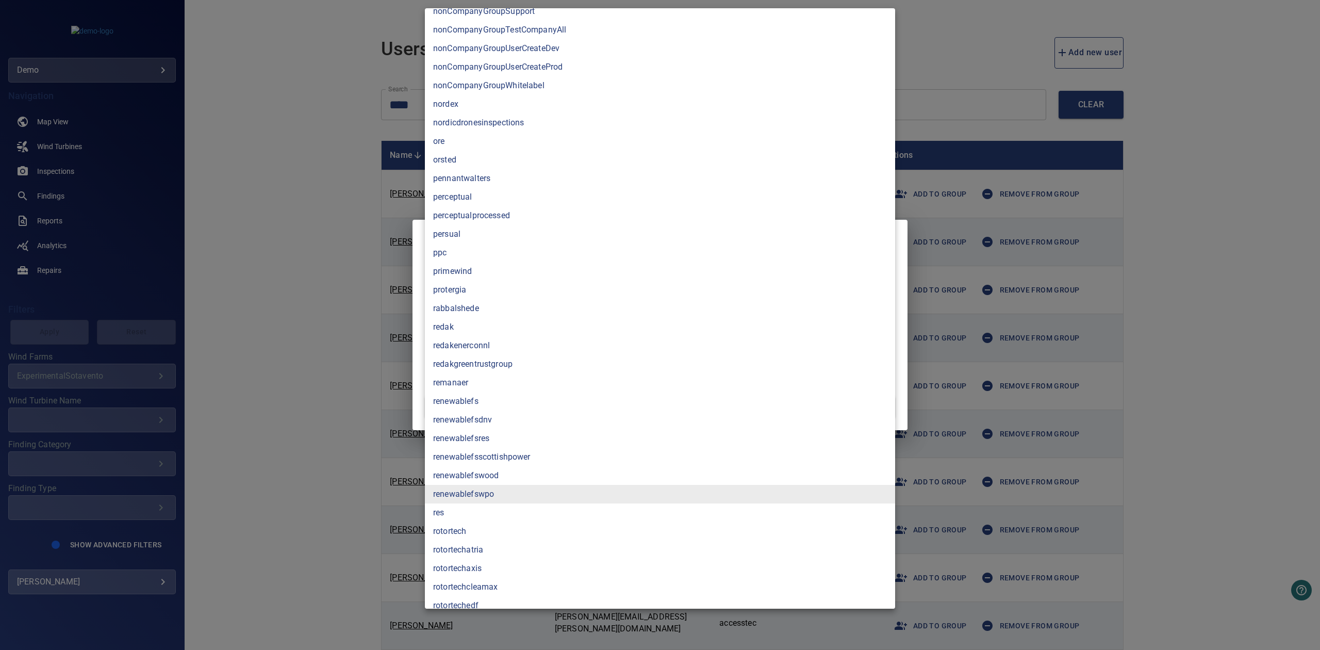
click at [297, 296] on div at bounding box center [660, 325] width 1320 height 650
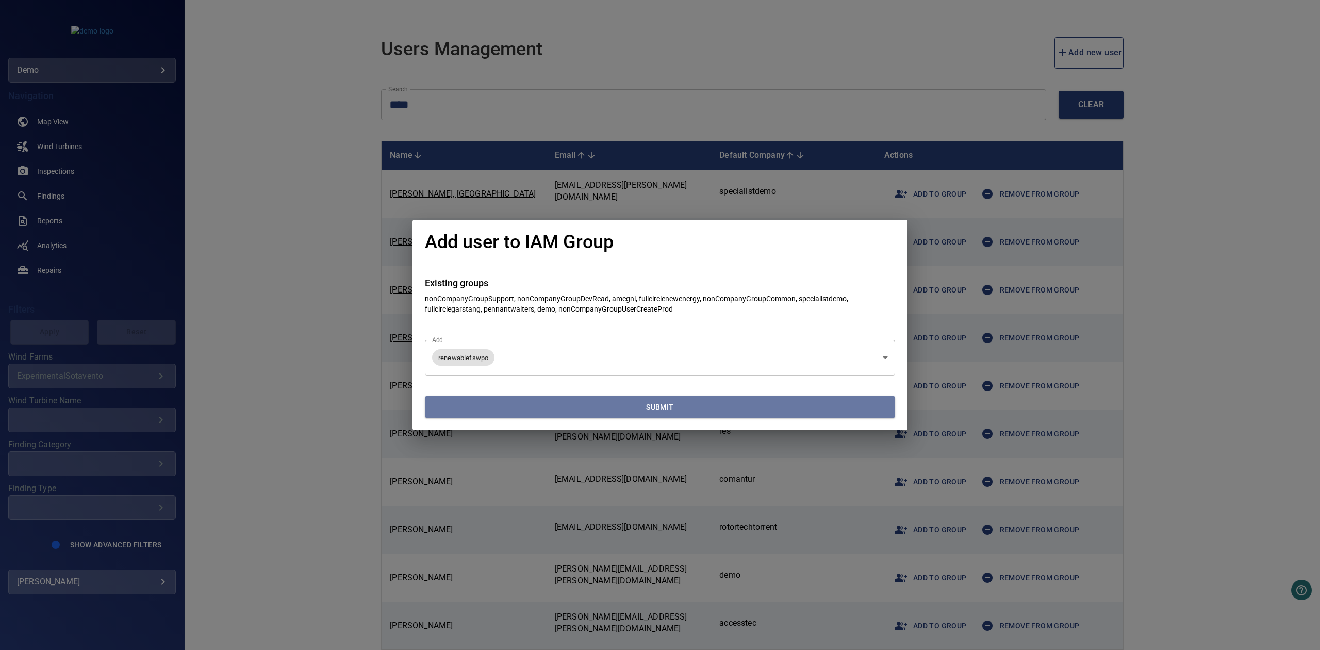
click at [562, 407] on span "Submit" at bounding box center [660, 407] width 462 height 13
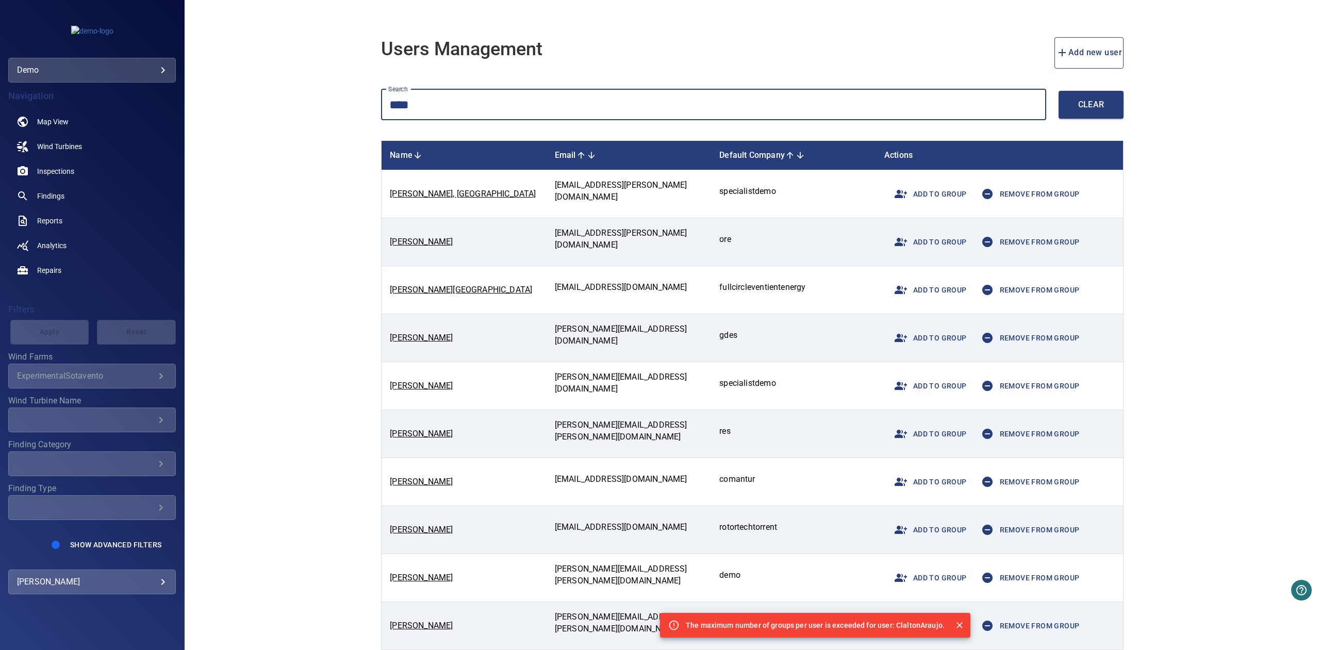
click at [488, 106] on input "****" at bounding box center [713, 104] width 665 height 31
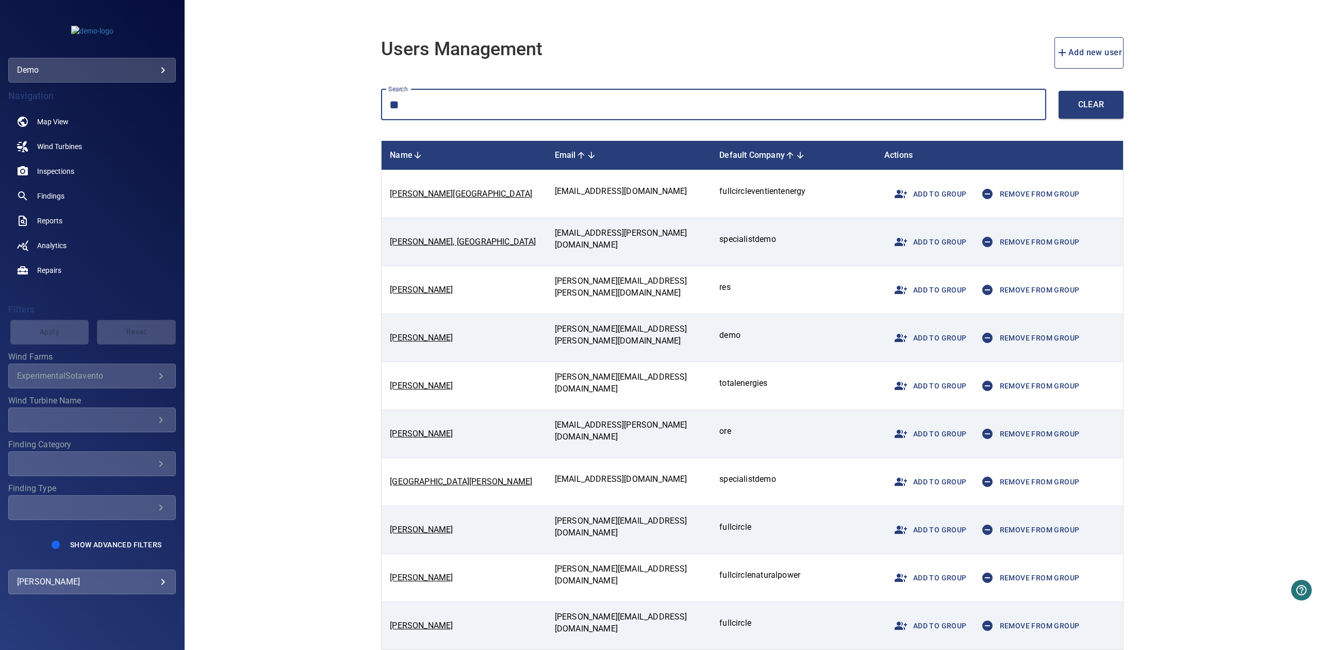
type input "*"
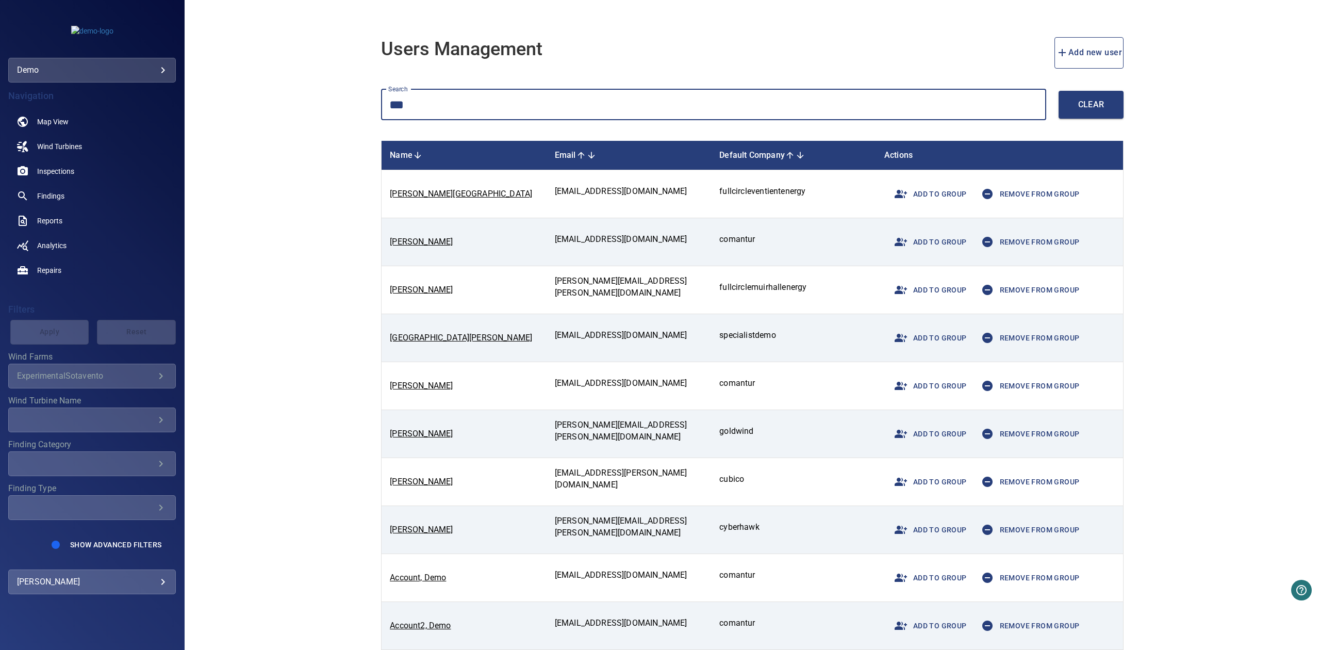
type input "****"
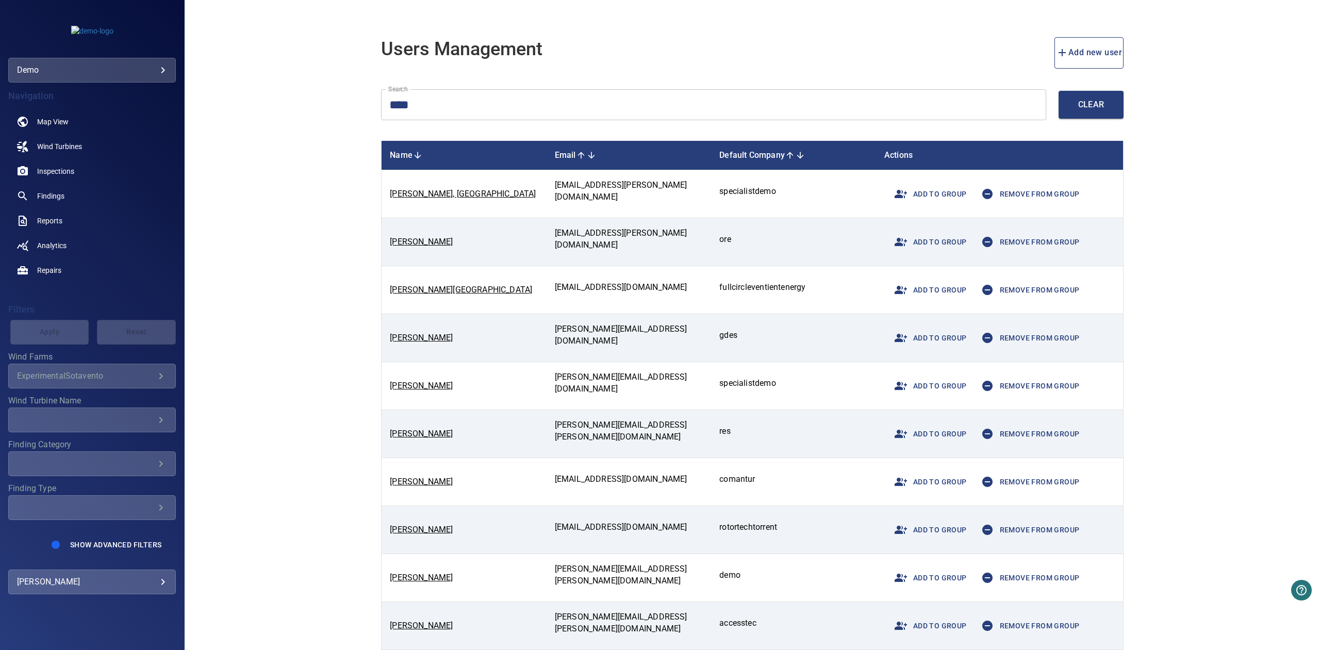
click at [1079, 191] on td "Add to group Remove from group" at bounding box center [999, 194] width 247 height 48
click at [1069, 192] on span "Remove from group" at bounding box center [1027, 193] width 105 height 25
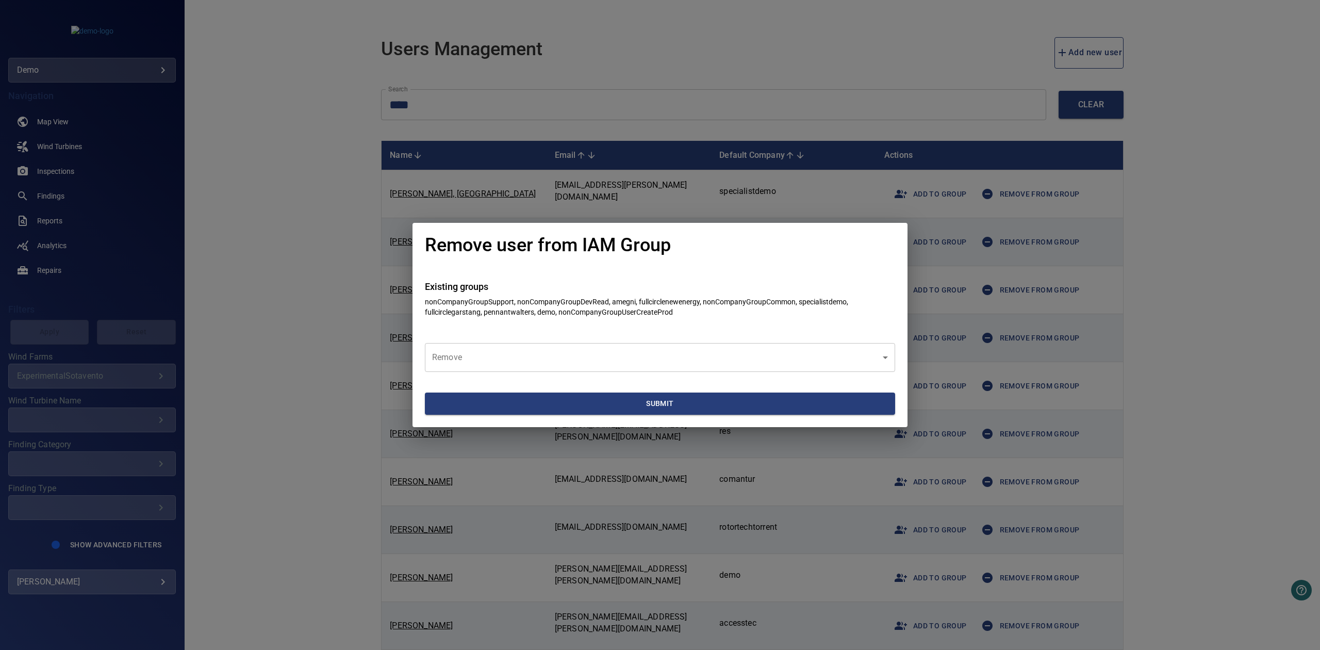
click at [787, 352] on body "**********" at bounding box center [660, 325] width 1320 height 650
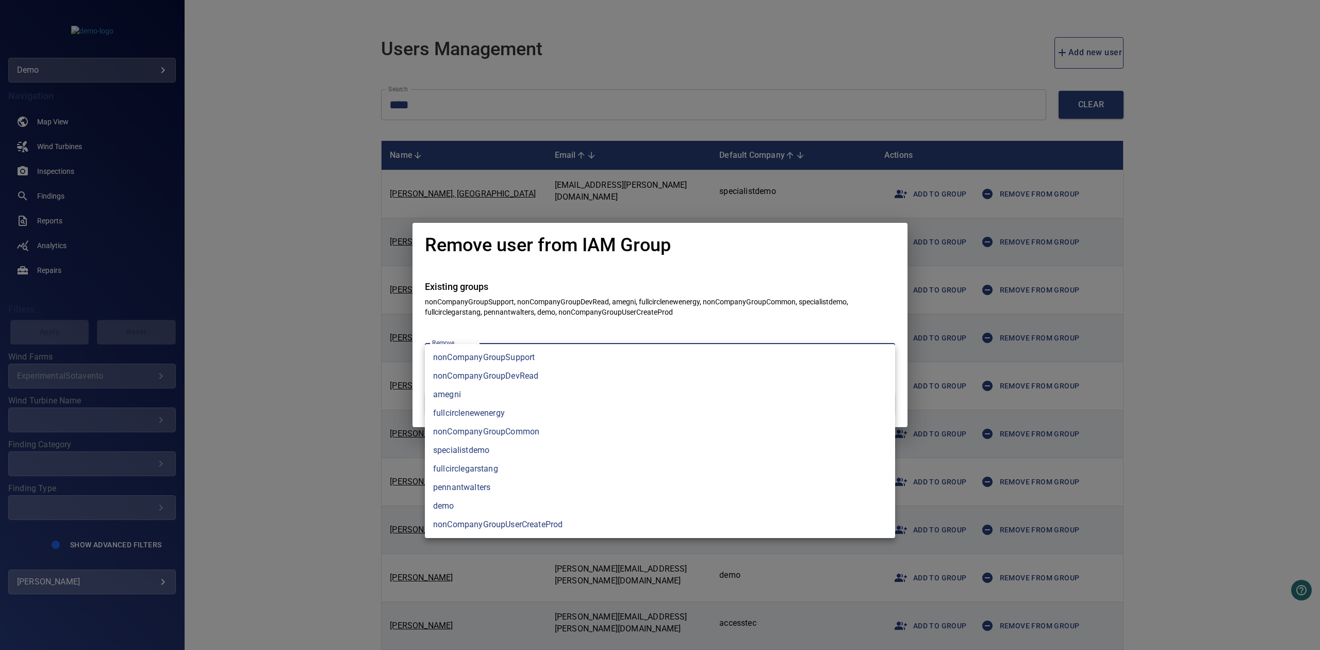
click at [544, 411] on li "fullcirclenewenergy" at bounding box center [660, 413] width 470 height 19
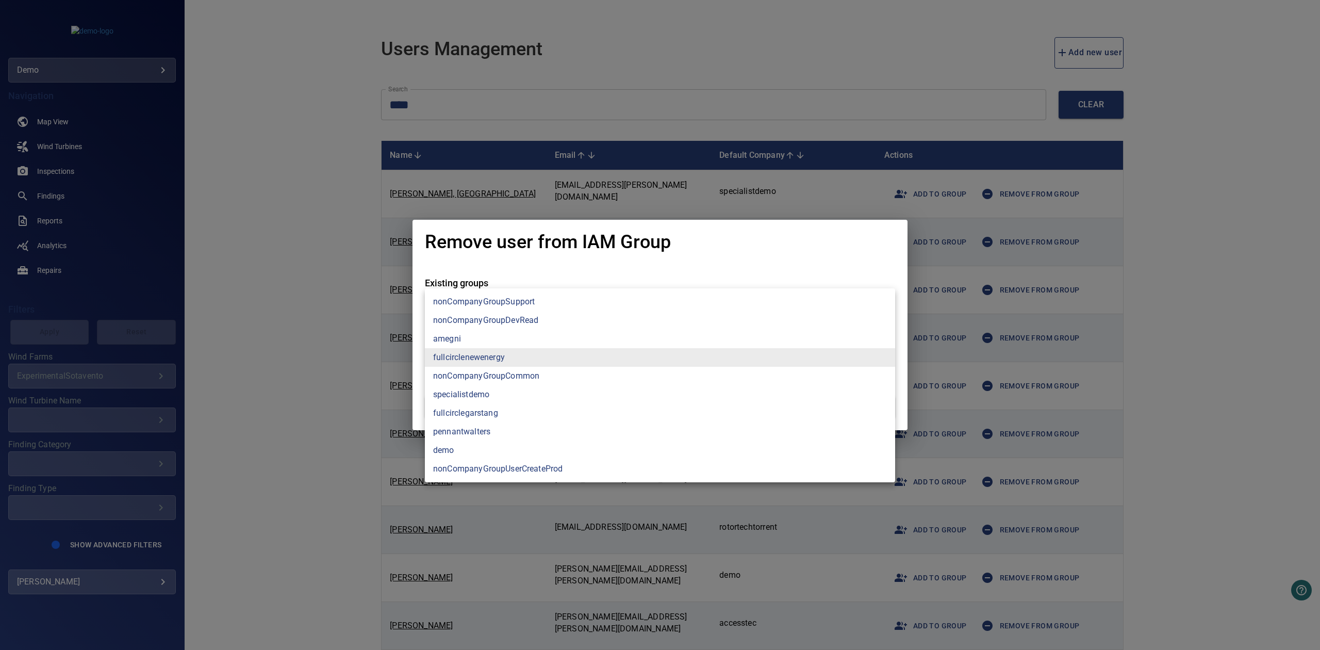
click at [512, 411] on li "fullcirclegarstang" at bounding box center [660, 413] width 470 height 19
type input "**********"
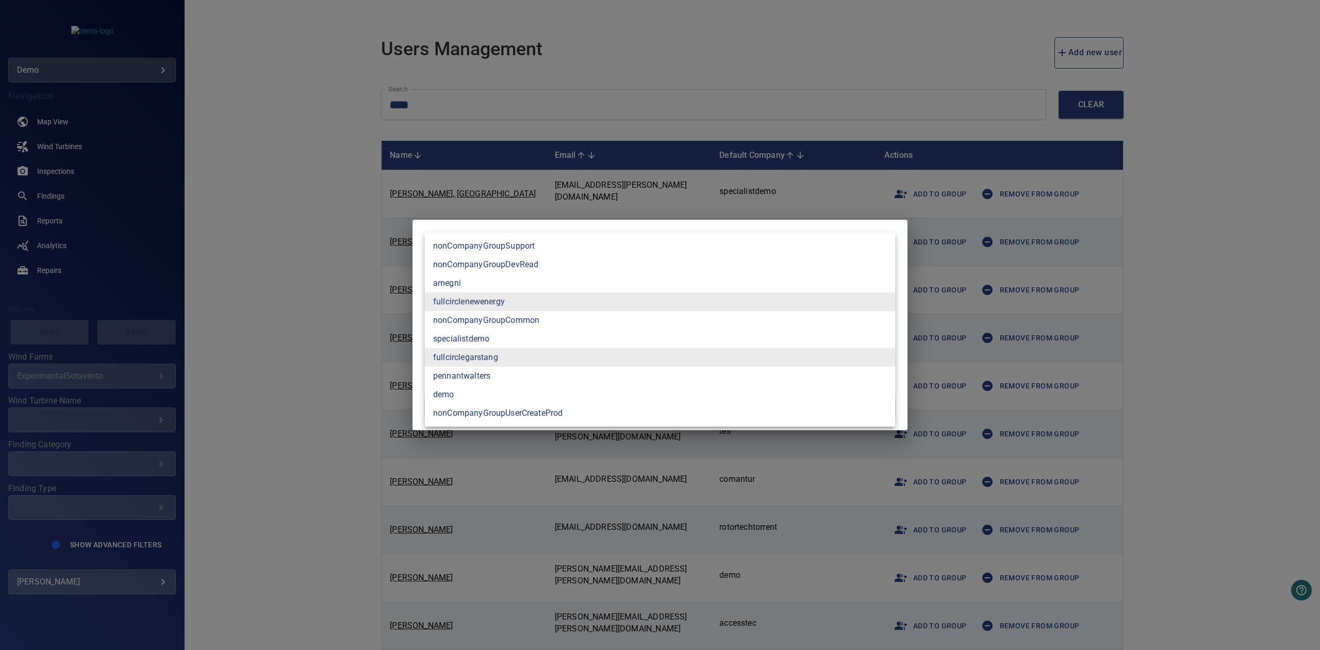
click at [270, 404] on div at bounding box center [660, 325] width 1320 height 650
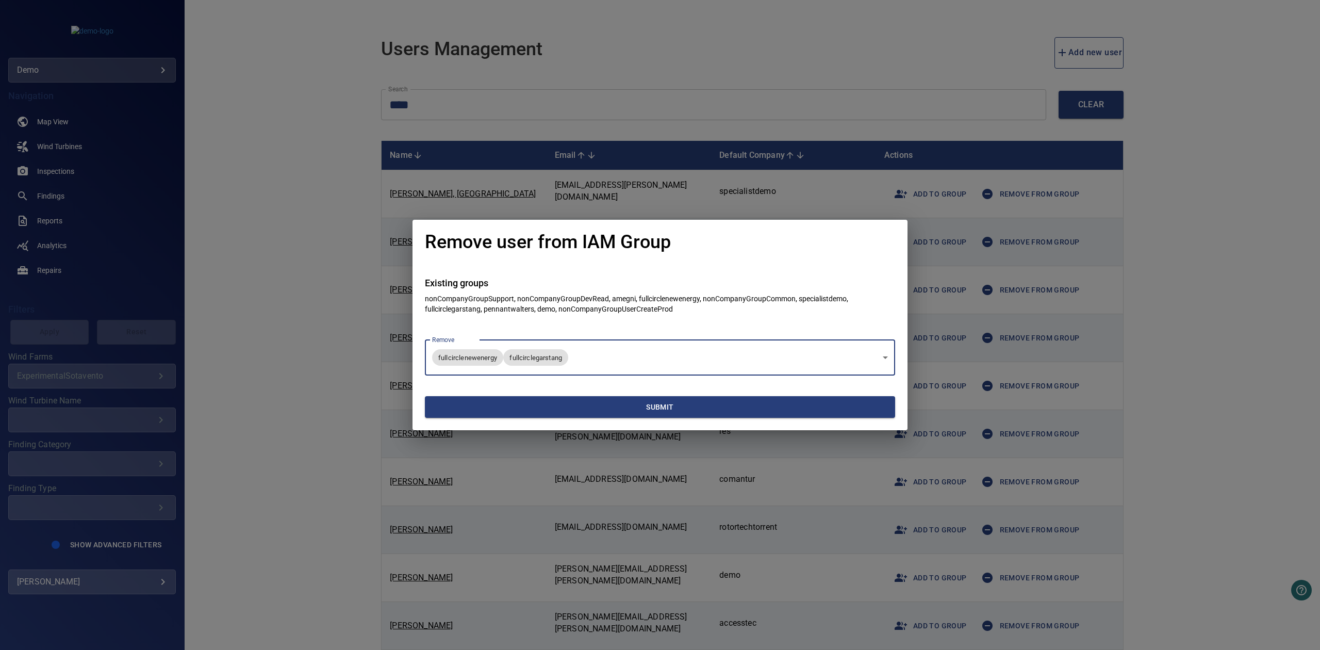
click at [512, 404] on span "Submit" at bounding box center [660, 407] width 462 height 13
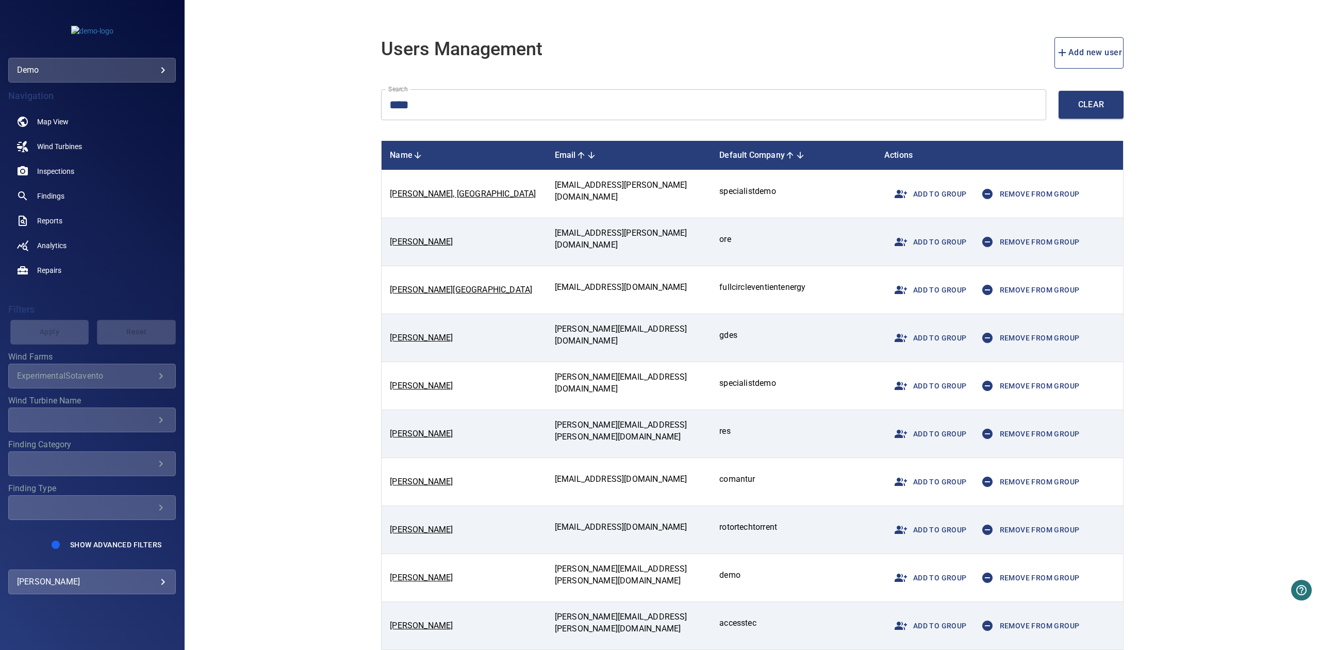
click at [898, 205] on button "button" at bounding box center [900, 193] width 25 height 25
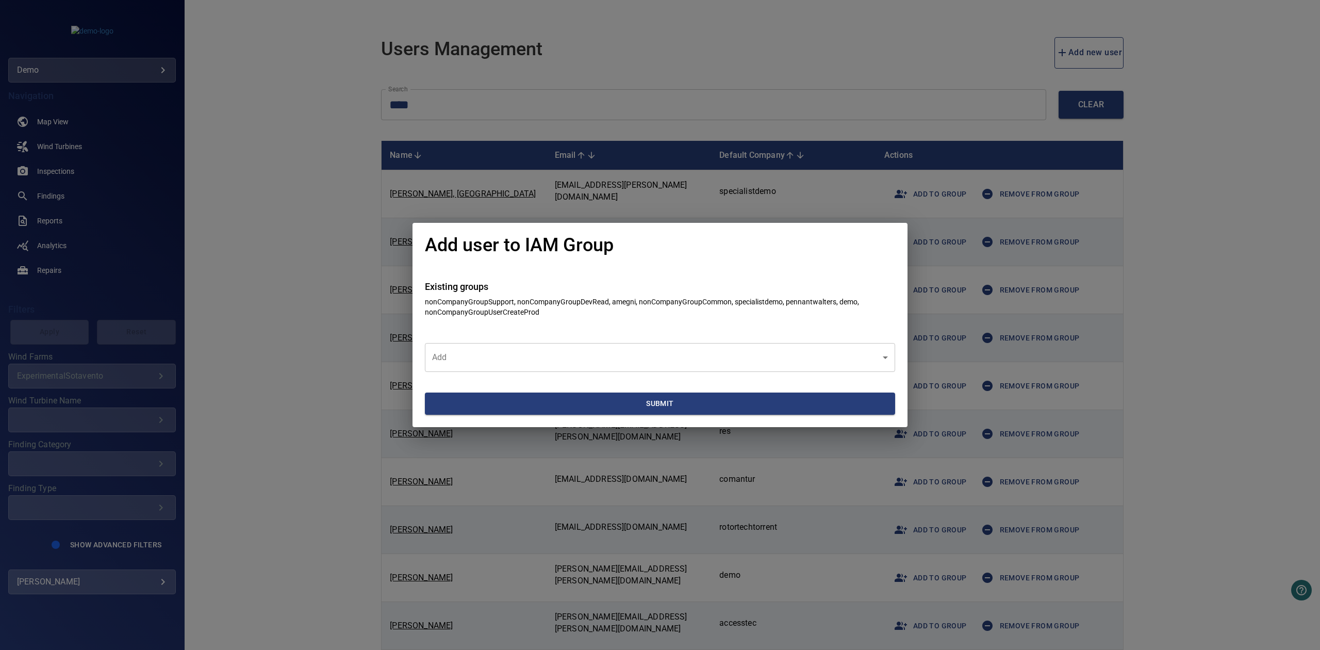
click at [561, 359] on body "**********" at bounding box center [660, 325] width 1320 height 650
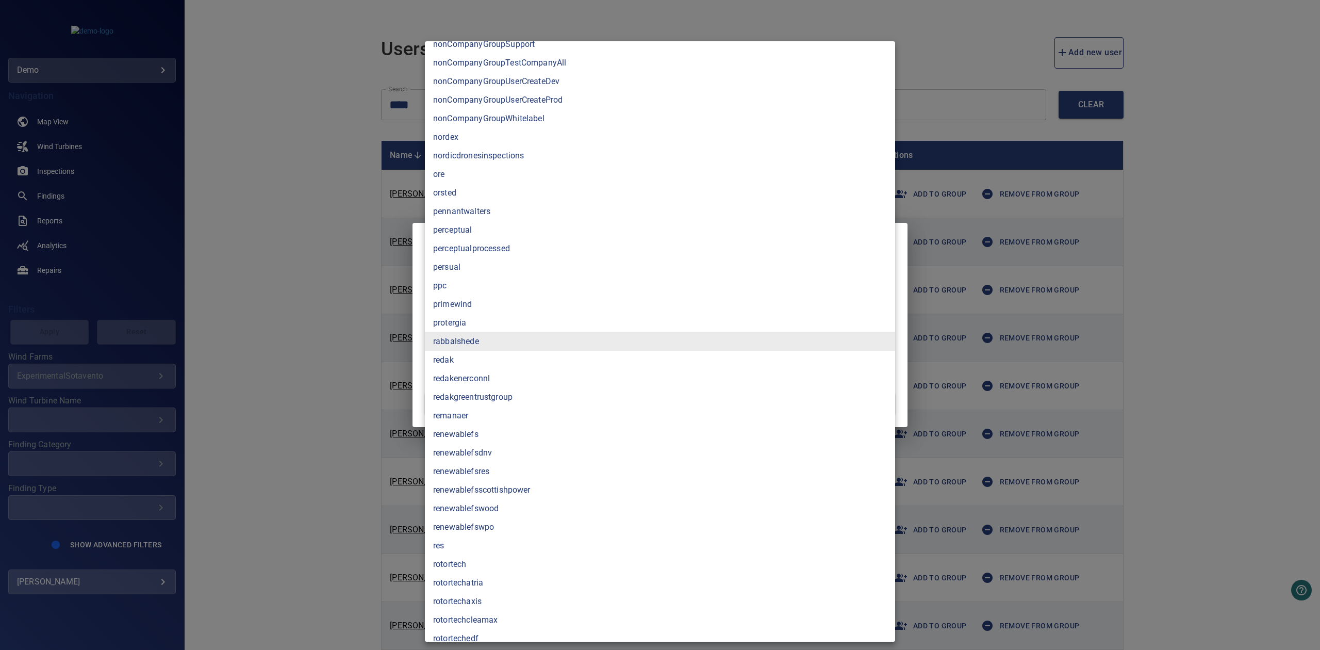
click at [497, 520] on li "renewablefswpo" at bounding box center [660, 527] width 470 height 19
type input "**********"
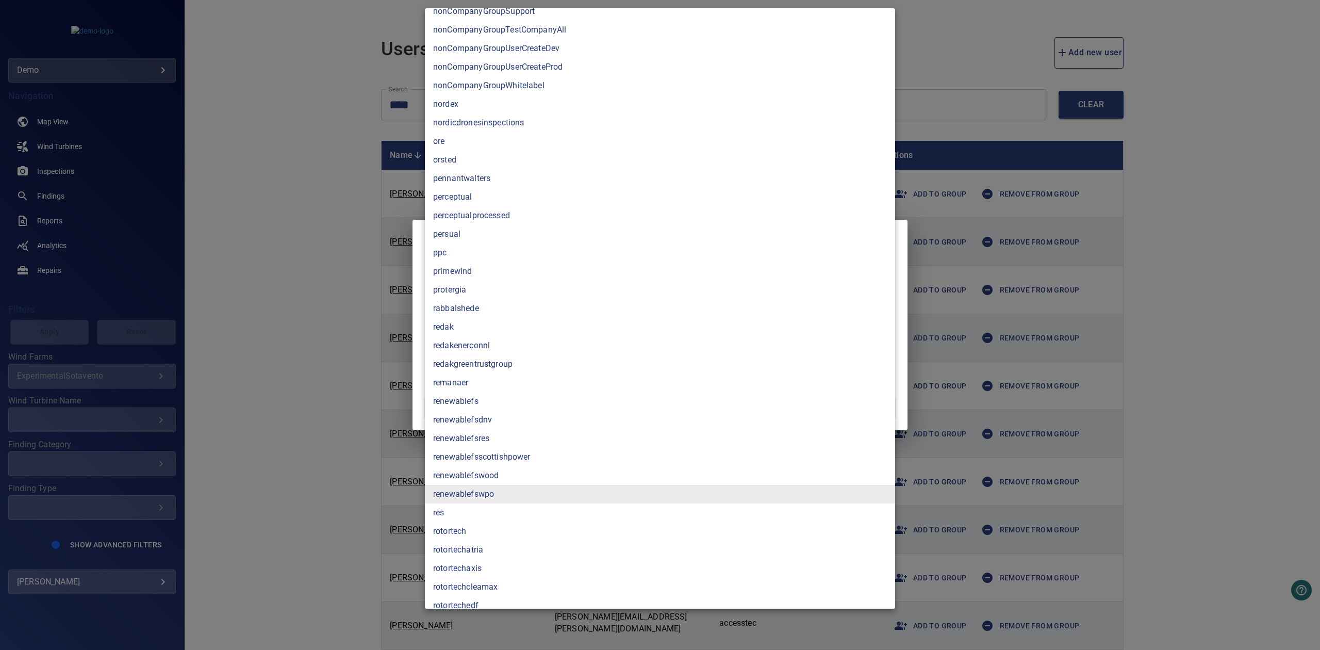
click at [334, 387] on div at bounding box center [660, 325] width 1320 height 650
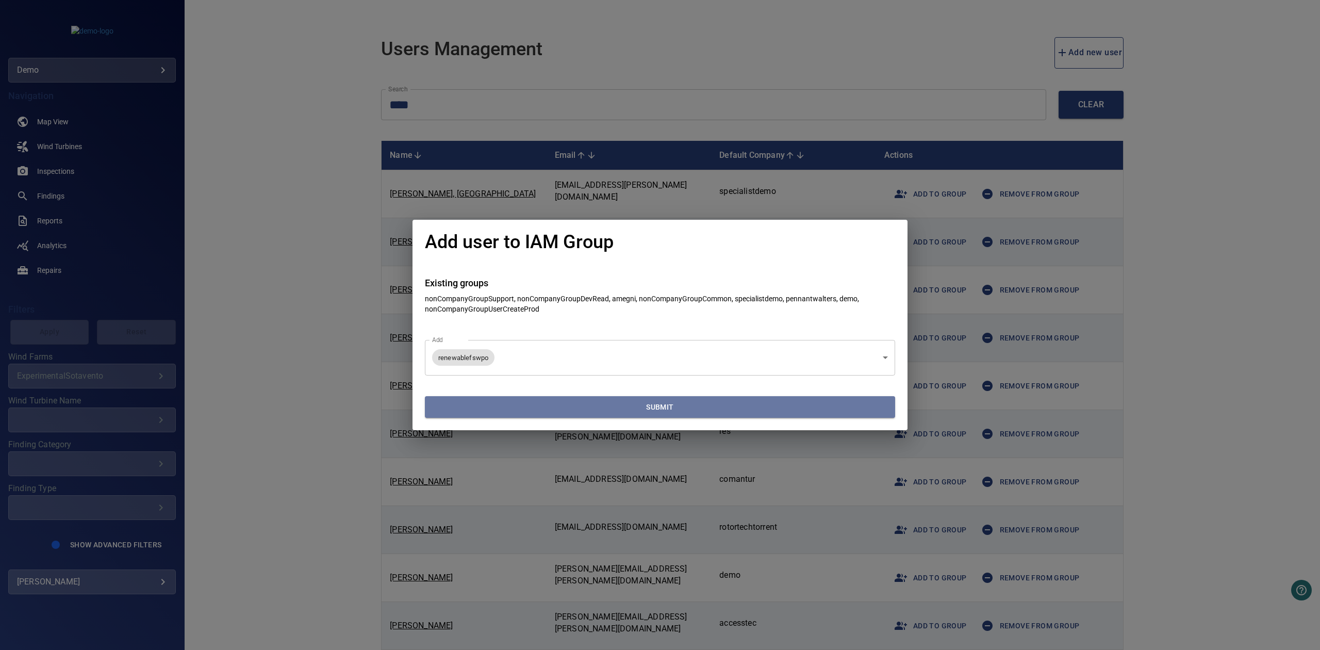
click at [504, 396] on button "Submit" at bounding box center [660, 407] width 470 height 22
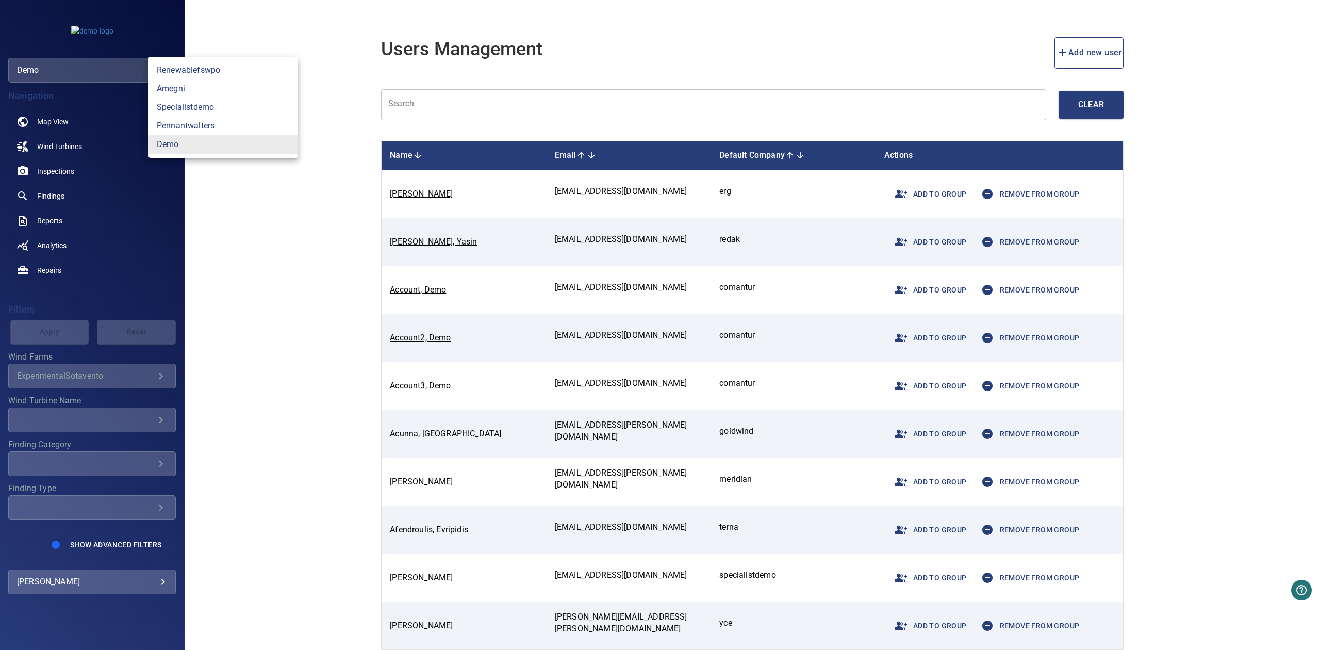
click at [137, 62] on body "**********" at bounding box center [660, 325] width 1320 height 650
drag, startPoint x: 209, startPoint y: 58, endPoint x: 211, endPoint y: 64, distance: 6.5
click at [209, 58] on ul "renewablefswpo amegni specialistdemo pennantwalters demo" at bounding box center [223, 107] width 150 height 101
click at [211, 68] on link "renewablefswpo" at bounding box center [223, 70] width 150 height 19
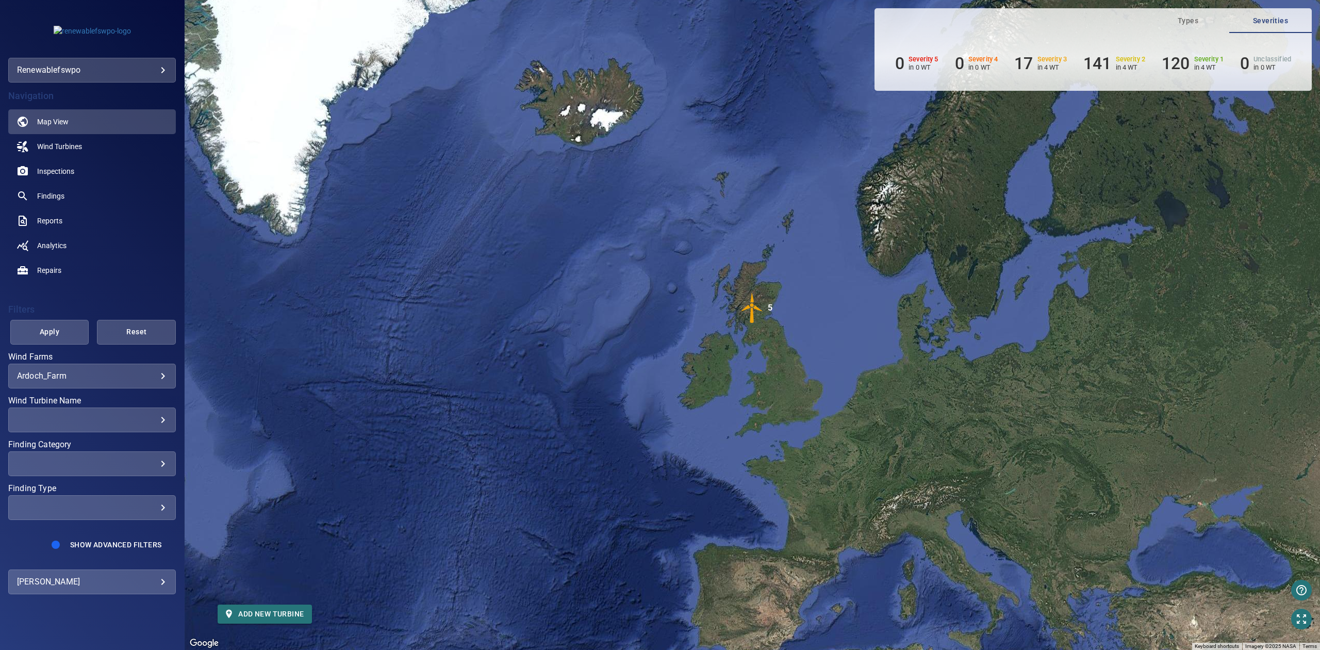
click at [753, 317] on img "5" at bounding box center [752, 307] width 31 height 31
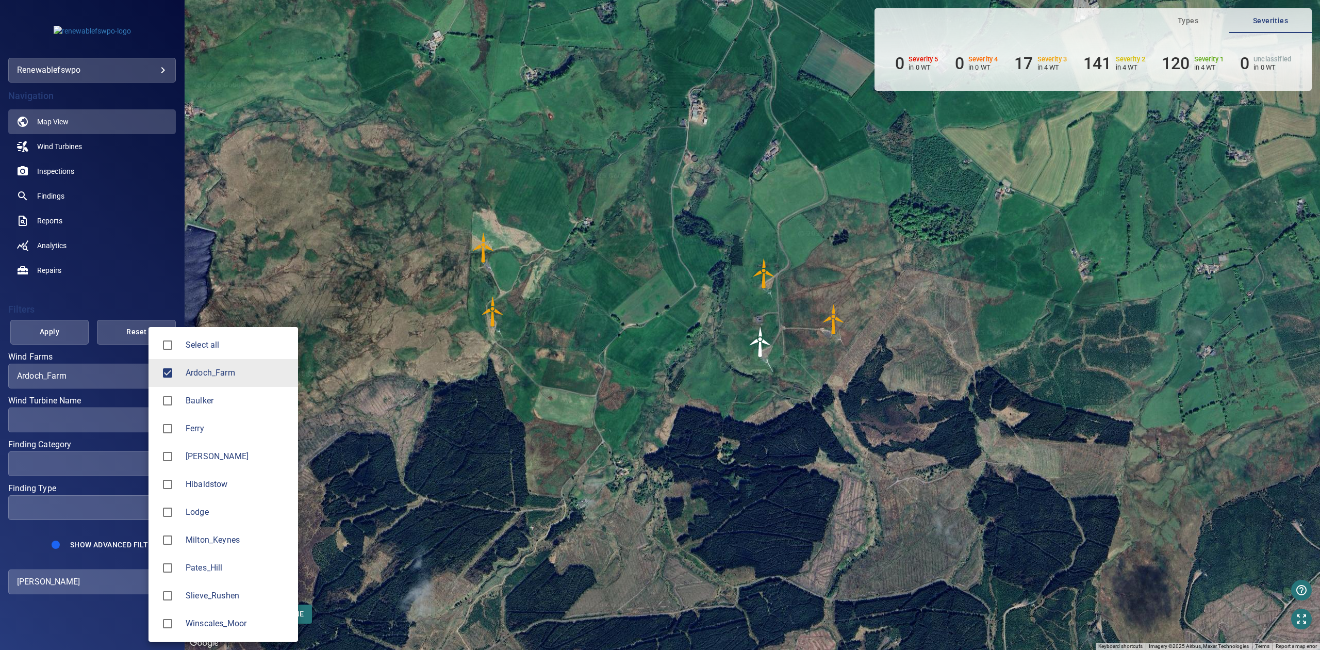
click at [112, 372] on body "**********" at bounding box center [660, 325] width 1320 height 650
click at [135, 277] on div at bounding box center [660, 325] width 1320 height 650
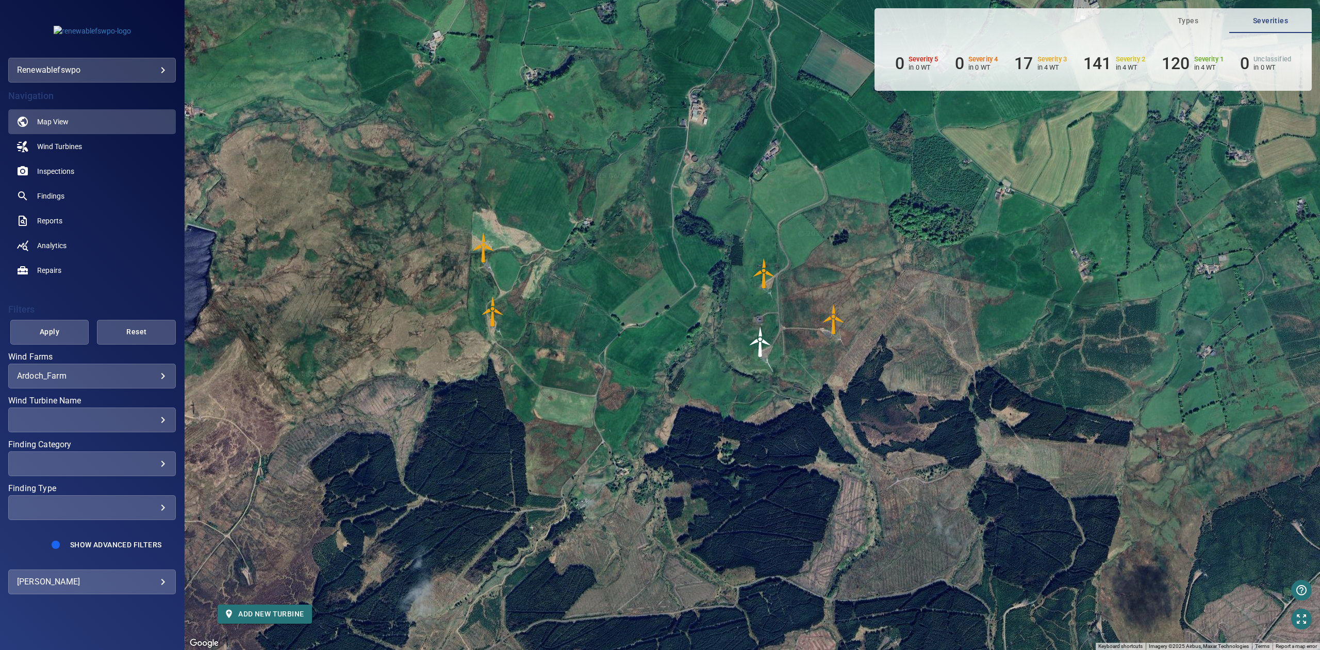
click at [128, 69] on body "**********" at bounding box center [660, 325] width 1320 height 650
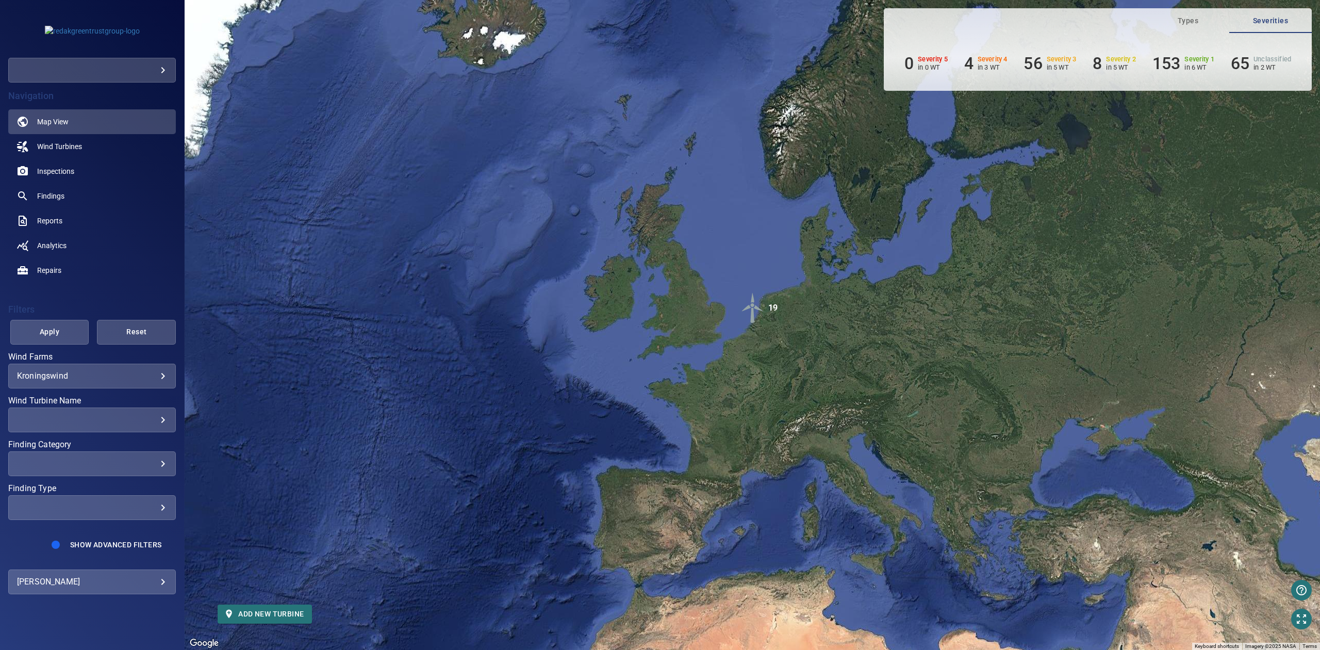
click at [128, 425] on div "​ ​" at bounding box center [92, 419] width 168 height 25
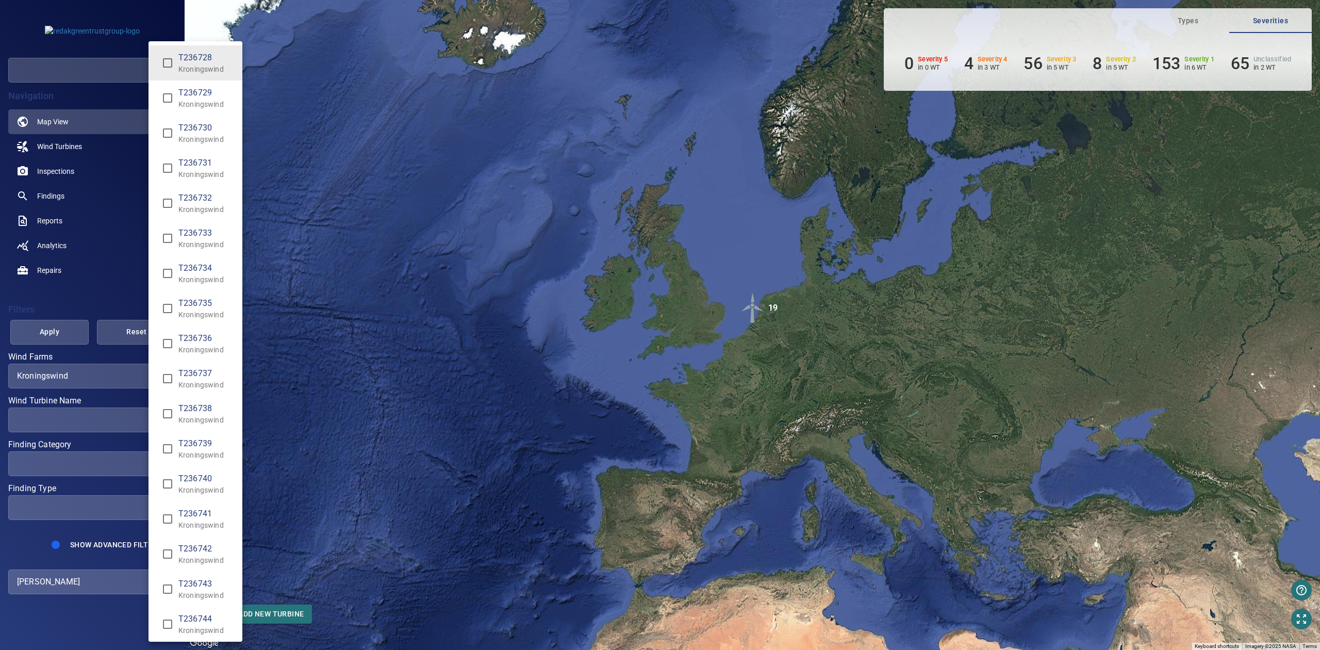
click at [127, 412] on div "Wind Turbine Name" at bounding box center [660, 325] width 1320 height 650
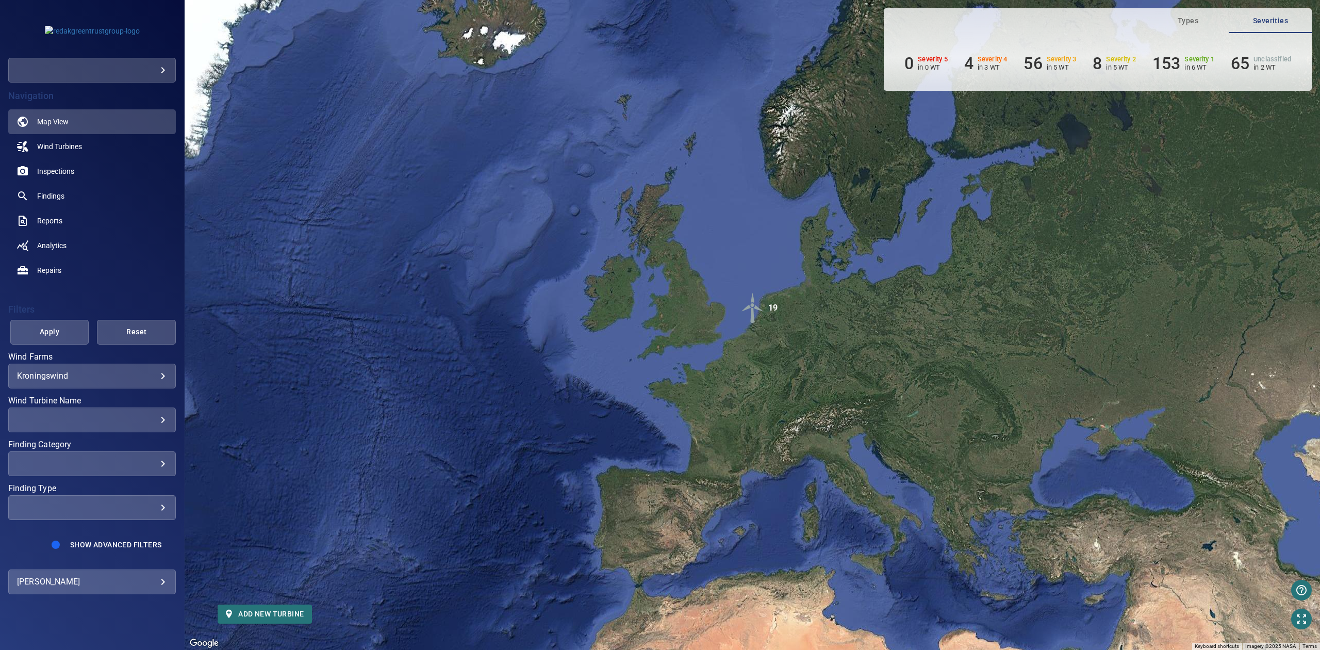
click at [45, 409] on div "​ ​" at bounding box center [92, 419] width 168 height 25
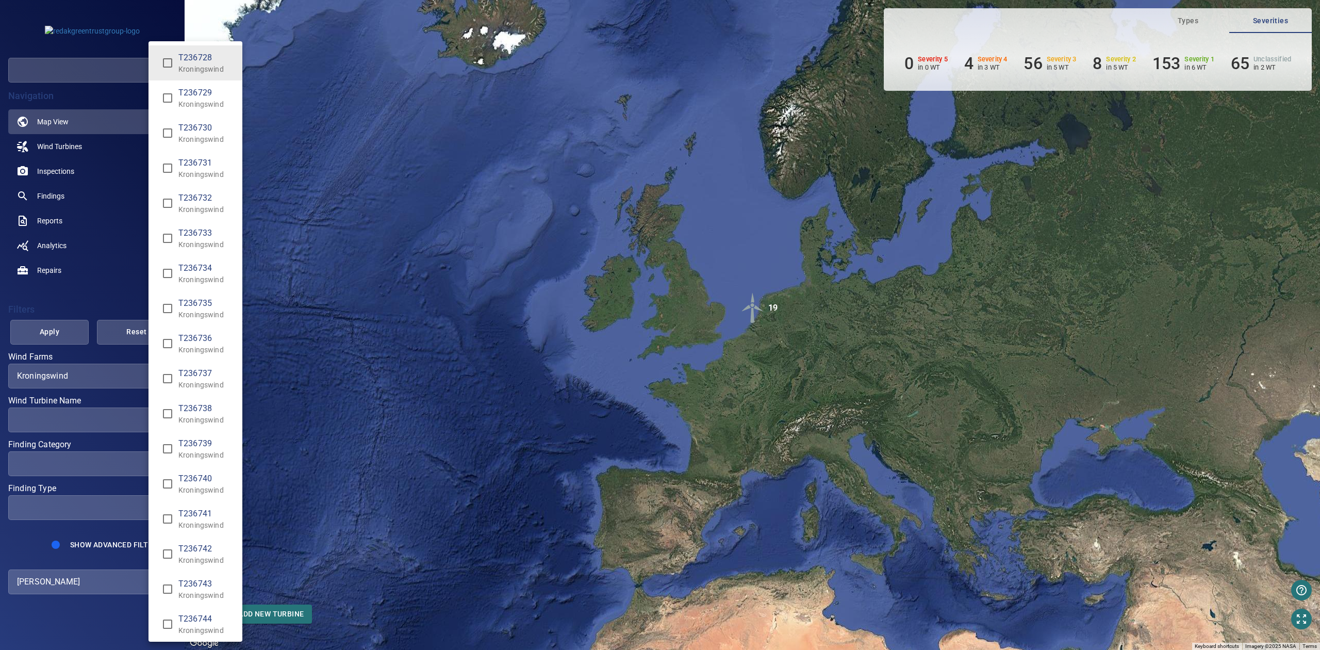
click at [203, 165] on span "T236731" at bounding box center [206, 163] width 56 height 12
type input "**********"
click at [69, 337] on div "Wind Turbine Name" at bounding box center [660, 325] width 1320 height 650
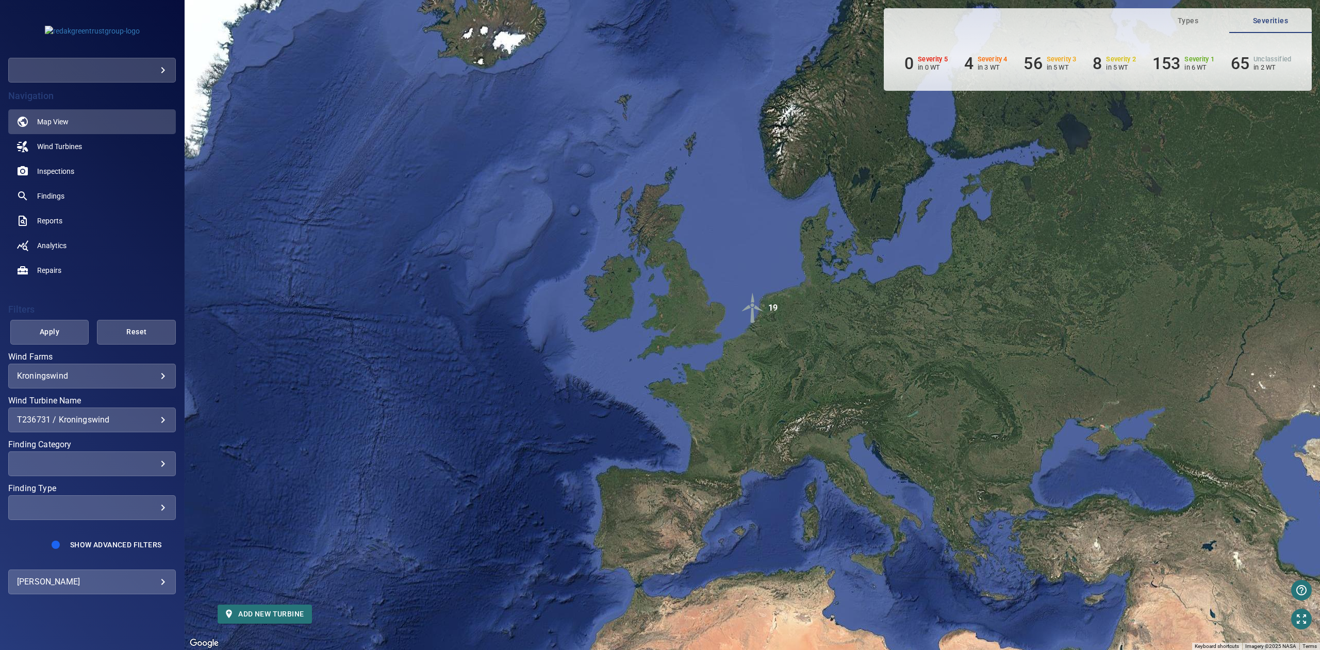
click at [61, 331] on span "Apply" at bounding box center [49, 331] width 53 height 13
click at [60, 177] on link "Inspections" at bounding box center [92, 171] width 168 height 25
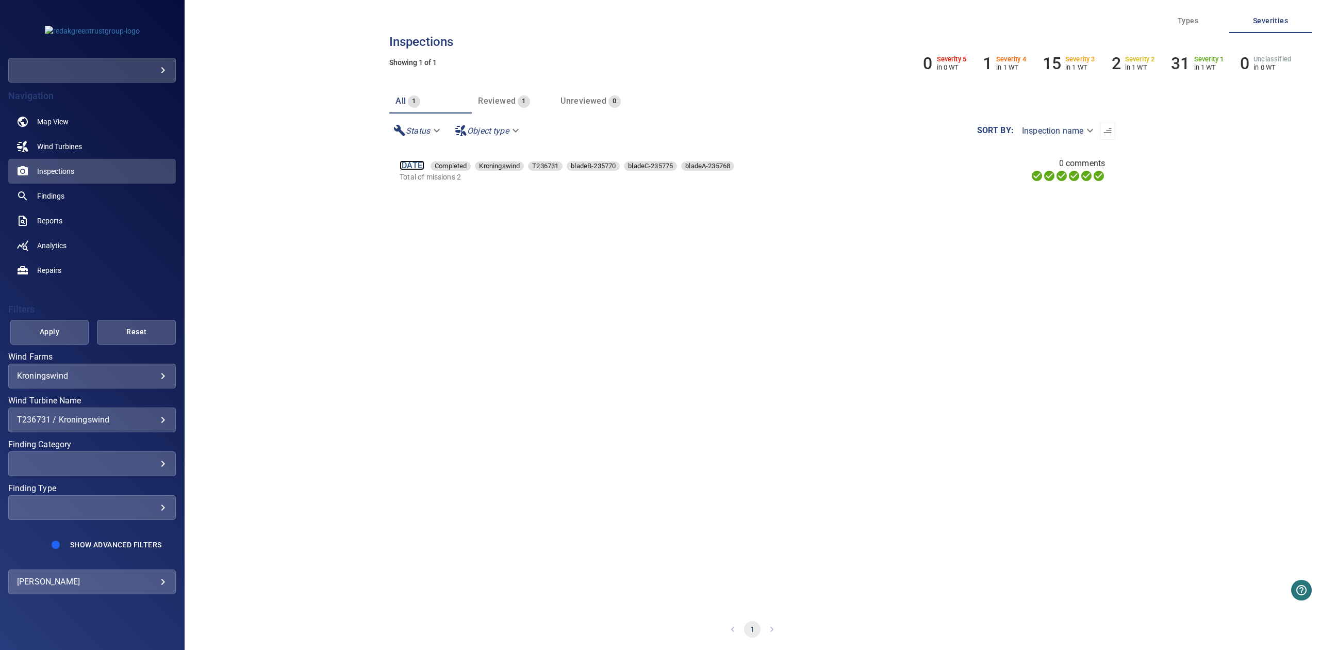
drag, startPoint x: 430, startPoint y: 159, endPoint x: 425, endPoint y: 167, distance: 9.3
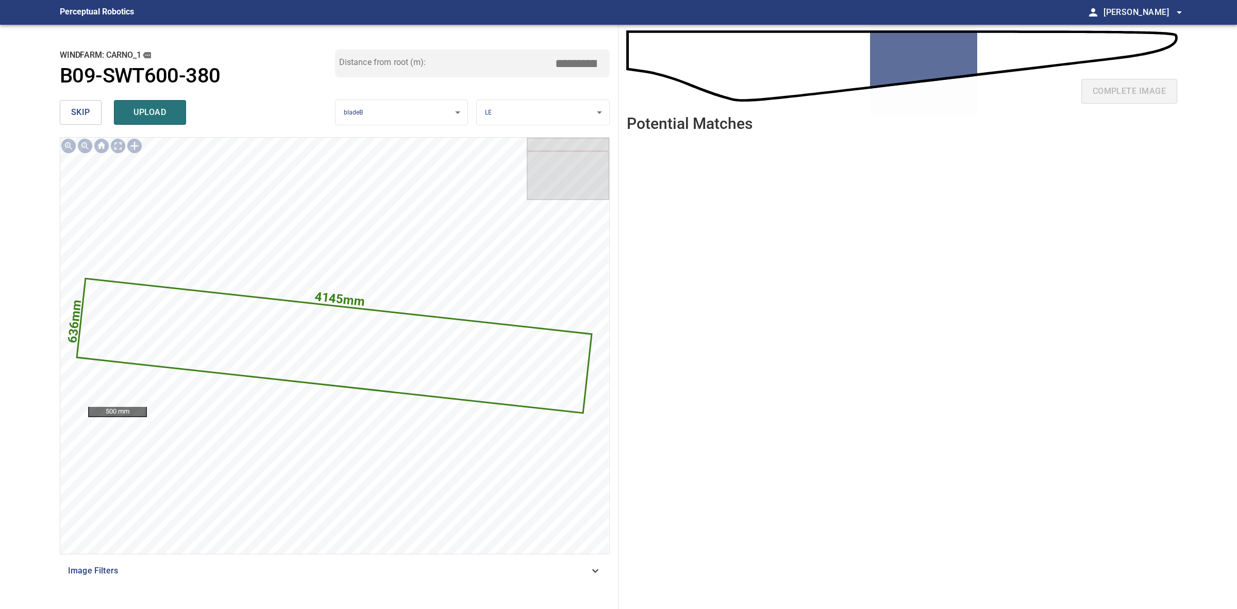
click at [89, 120] on button "skip" at bounding box center [81, 112] width 42 height 25
click at [89, 120] on div "skip upload" at bounding box center [197, 112] width 275 height 33
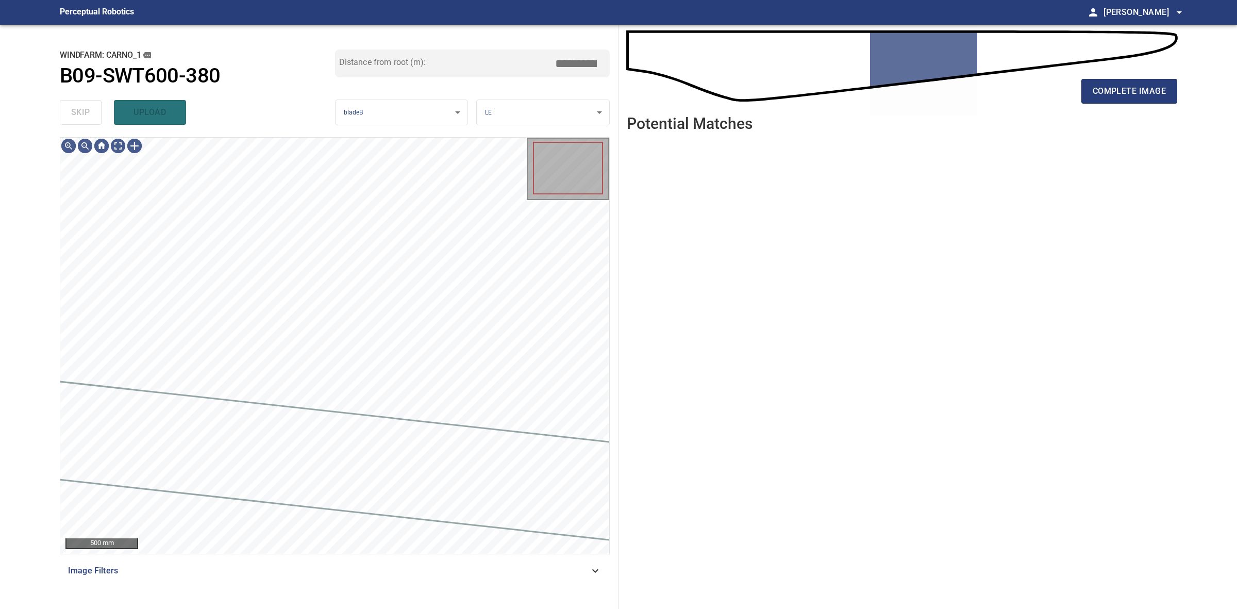
click at [89, 120] on div "skip upload" at bounding box center [197, 112] width 275 height 33
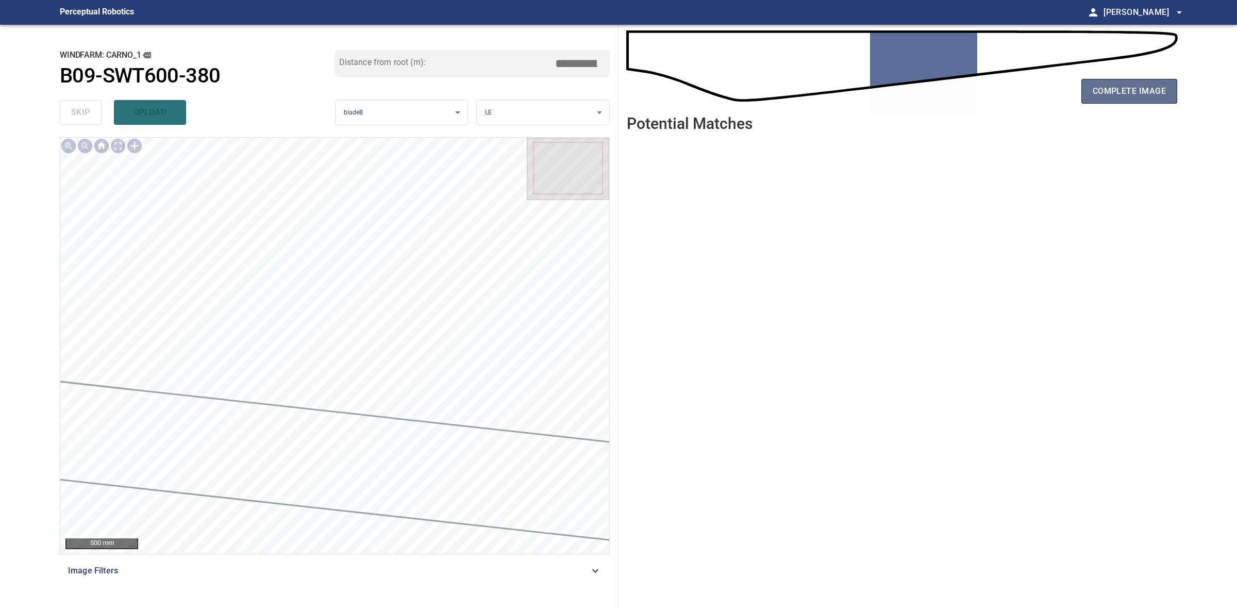
click at [1089, 85] on button "complete image" at bounding box center [1130, 91] width 96 height 25
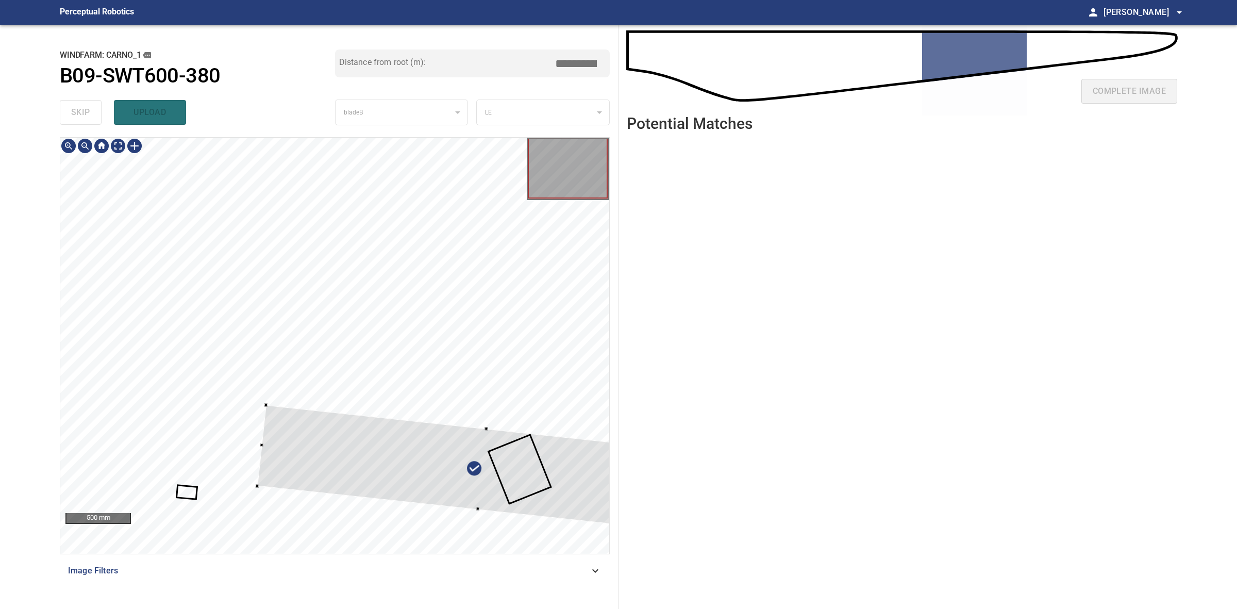
click at [487, 472] on div at bounding box center [482, 469] width 450 height 128
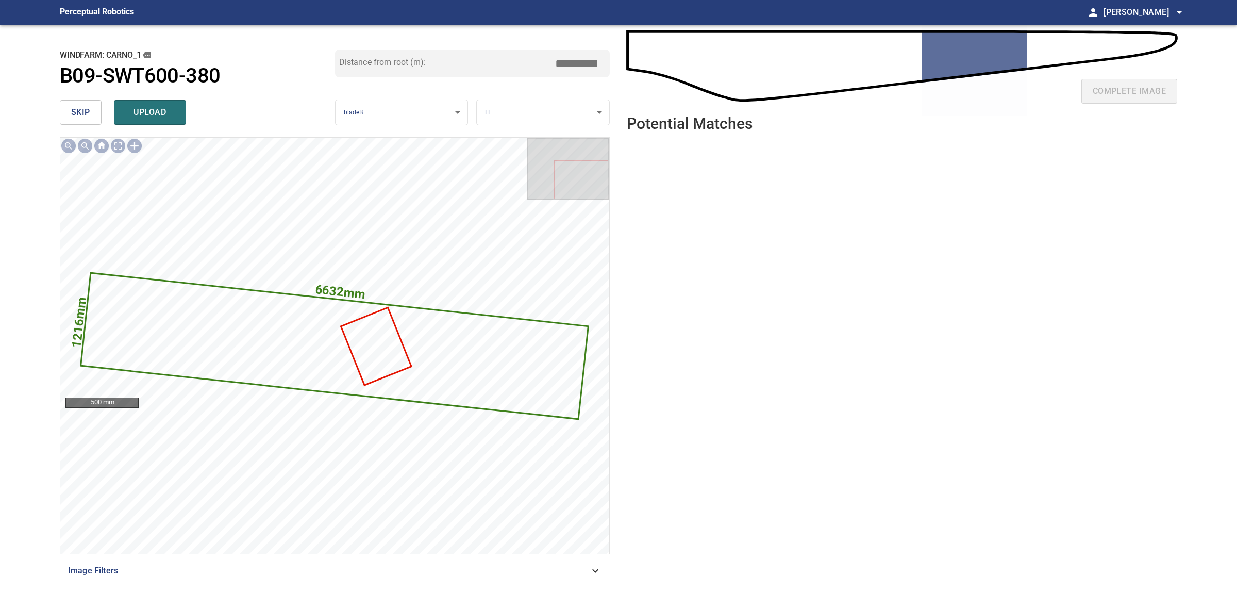
click at [60, 116] on button "skip" at bounding box center [81, 112] width 42 height 25
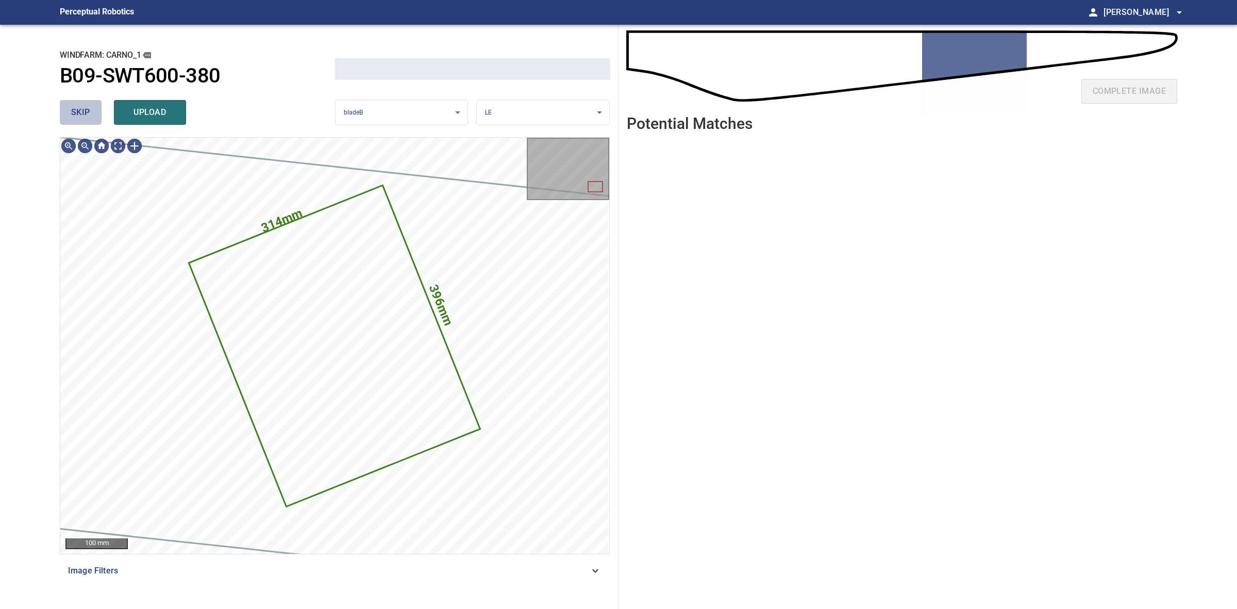
click at [70, 113] on button "skip" at bounding box center [81, 112] width 42 height 25
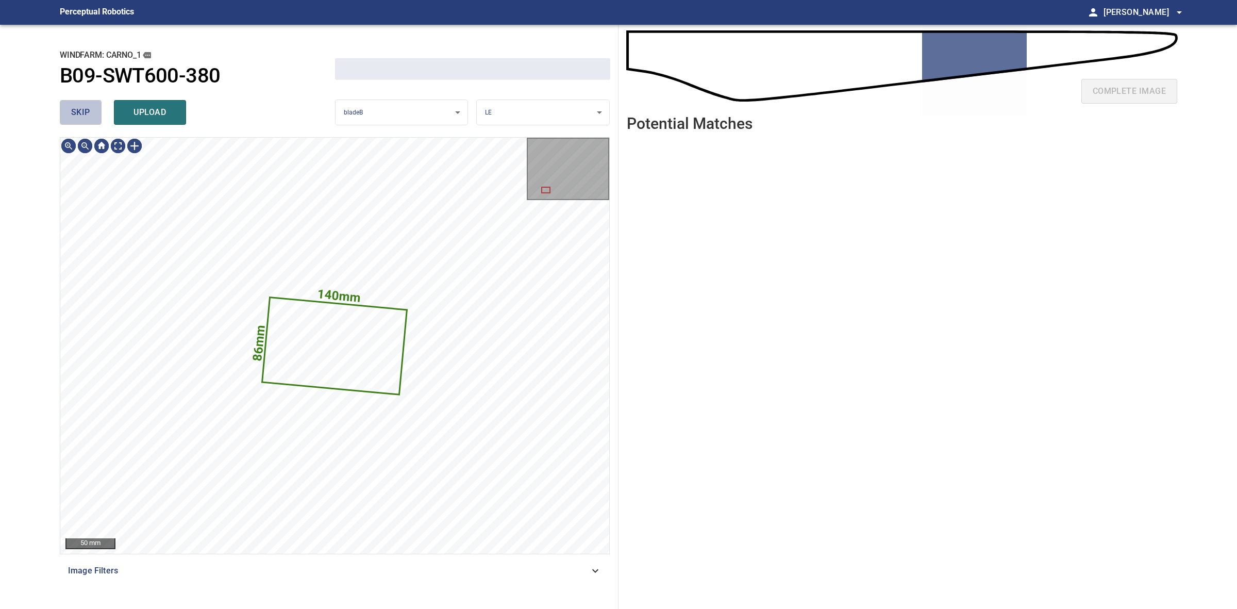
click at [70, 113] on button "skip" at bounding box center [81, 112] width 42 height 25
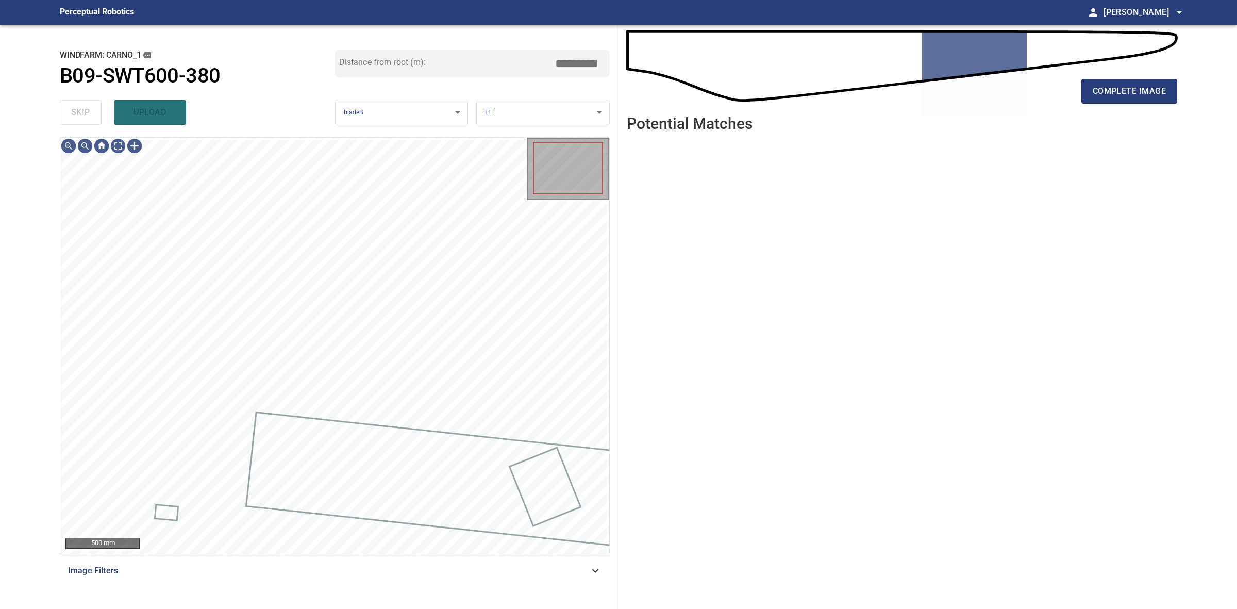
click at [70, 113] on div "skip upload" at bounding box center [197, 112] width 275 height 33
drag, startPoint x: 70, startPoint y: 113, endPoint x: 122, endPoint y: 117, distance: 51.6
click at [73, 113] on div "skip upload" at bounding box center [197, 112] width 275 height 33
click at [1135, 93] on span "complete image" at bounding box center [1129, 91] width 73 height 14
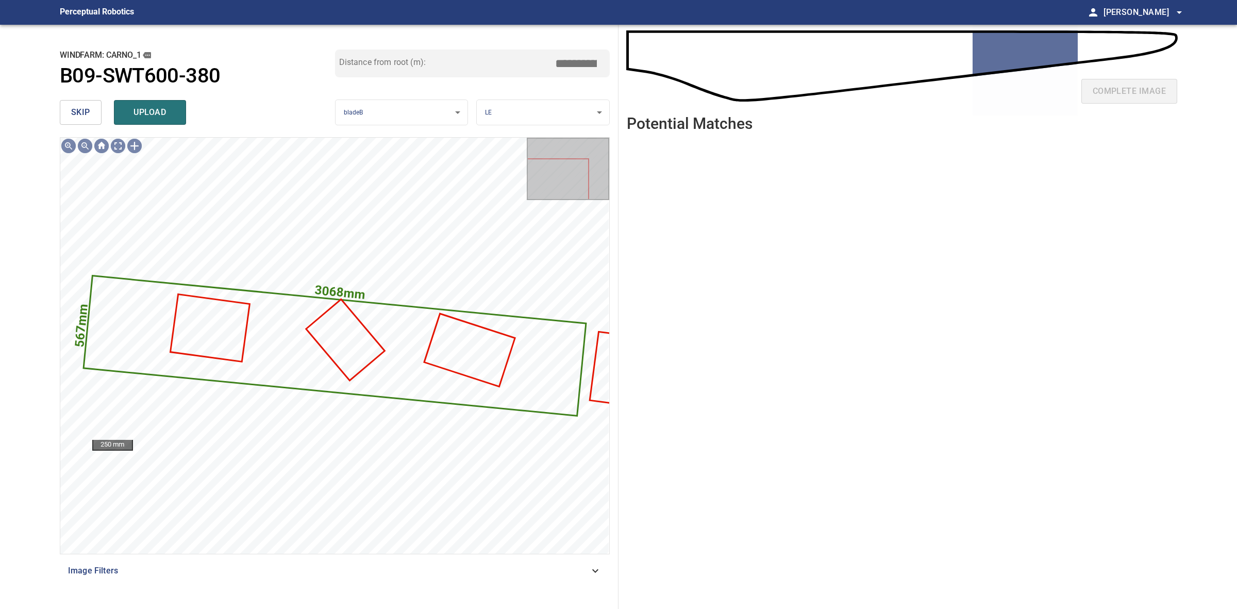
click at [557, 116] on body "**********" at bounding box center [618, 304] width 1237 height 609
click at [530, 158] on li "SS" at bounding box center [543, 163] width 132 height 17
click at [156, 108] on span "upload" at bounding box center [149, 112] width 49 height 14
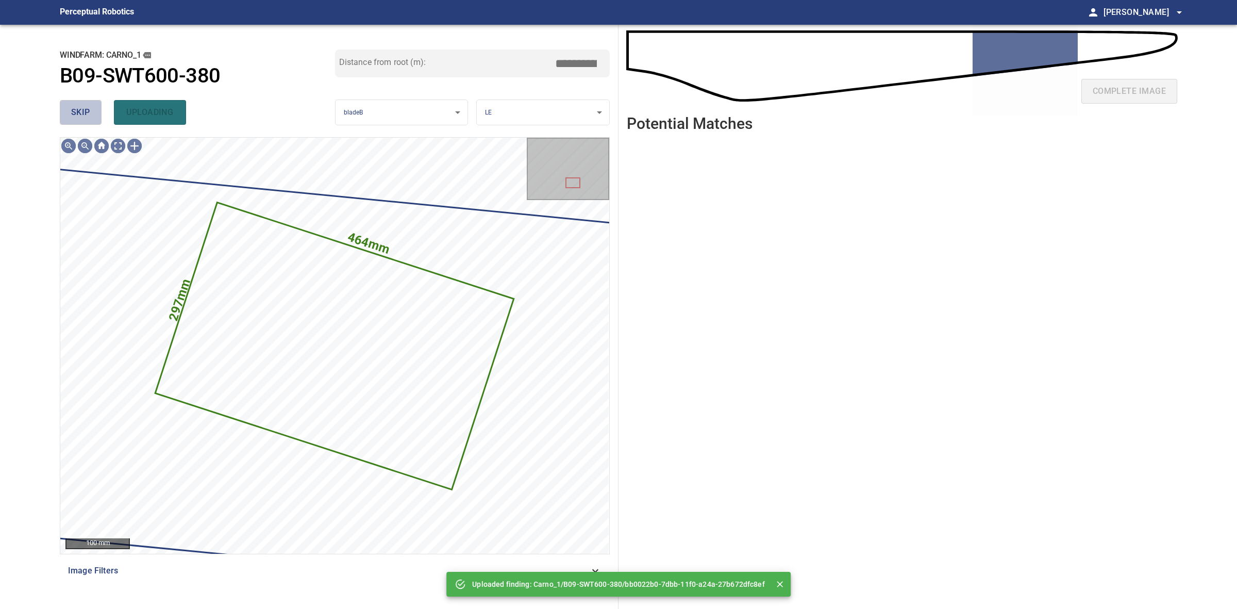
click at [89, 112] on span "skip" at bounding box center [80, 112] width 19 height 14
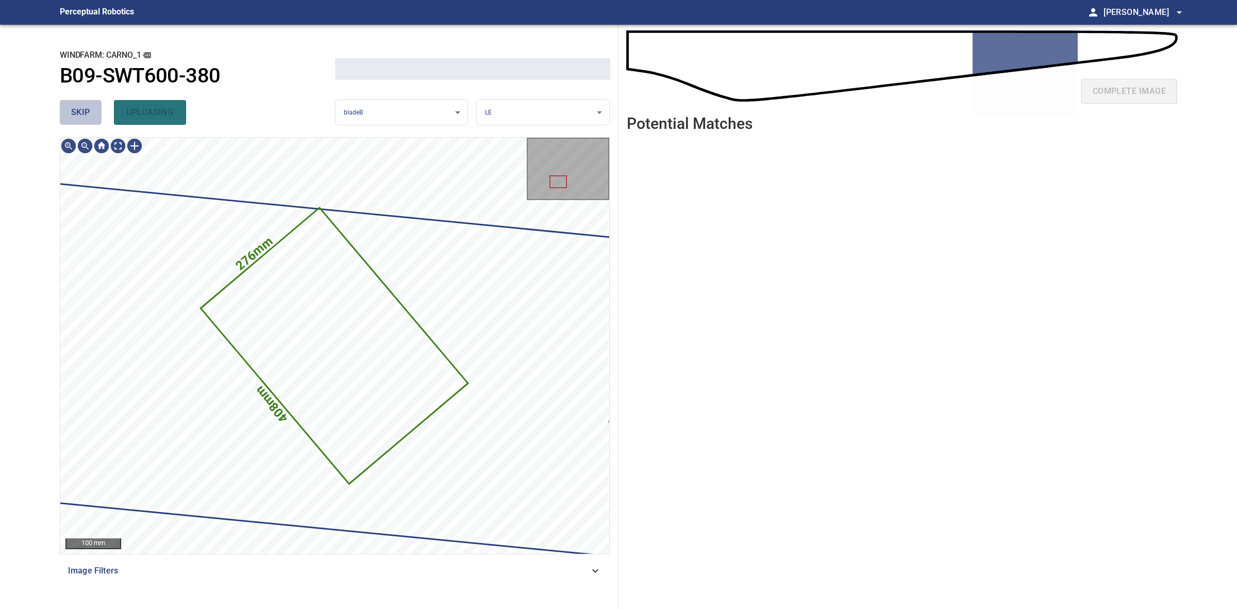
click at [89, 112] on span "skip" at bounding box center [80, 112] width 19 height 14
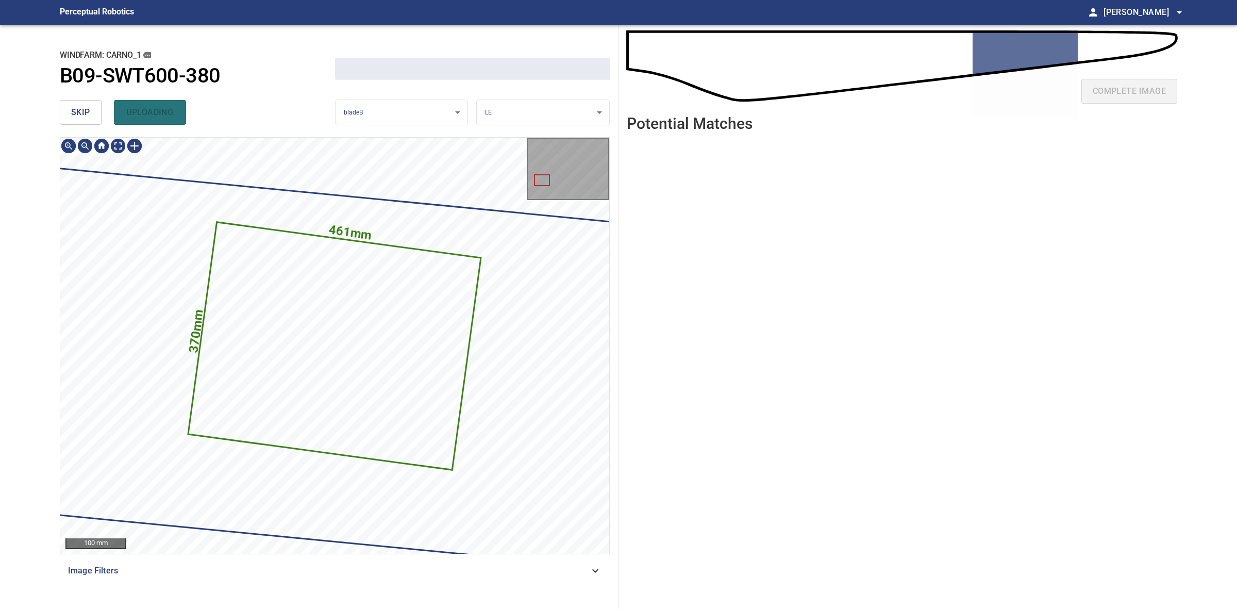
click at [89, 112] on span "skip" at bounding box center [80, 112] width 19 height 14
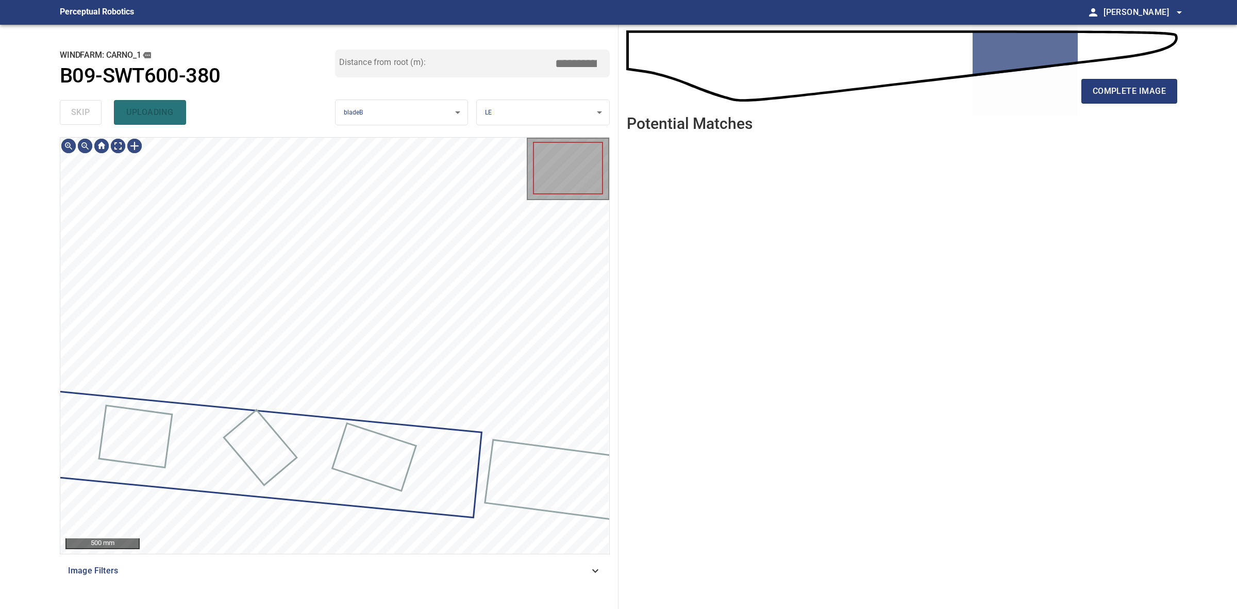
click at [89, 112] on div "skip uploading" at bounding box center [197, 112] width 275 height 33
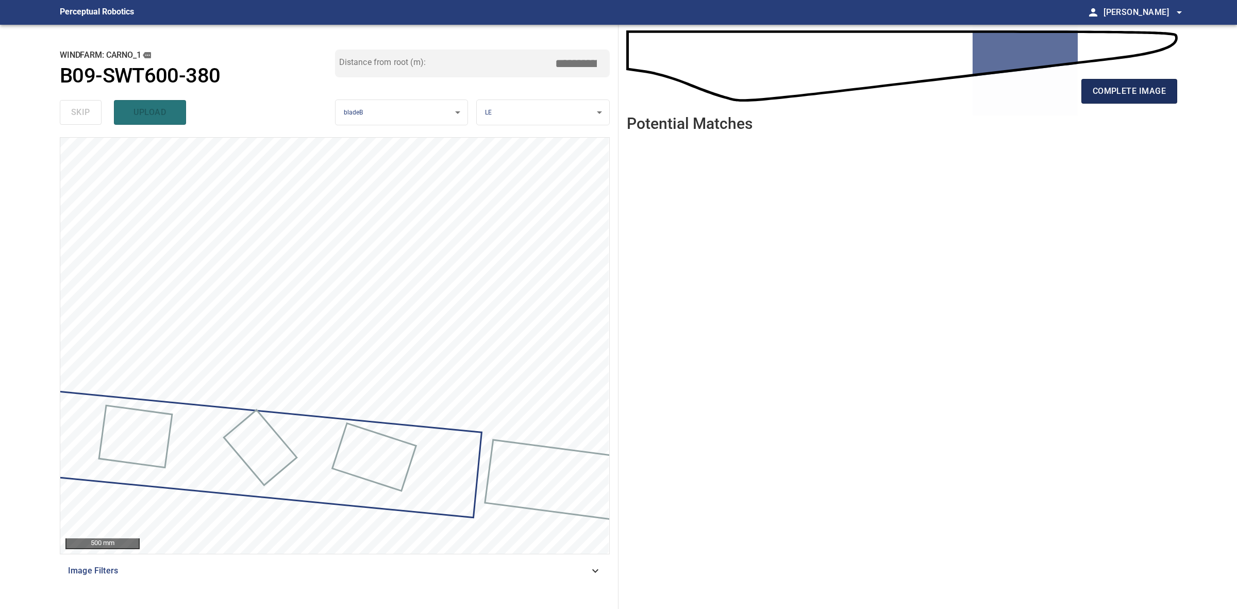
click at [1115, 82] on button "complete image" at bounding box center [1130, 91] width 96 height 25
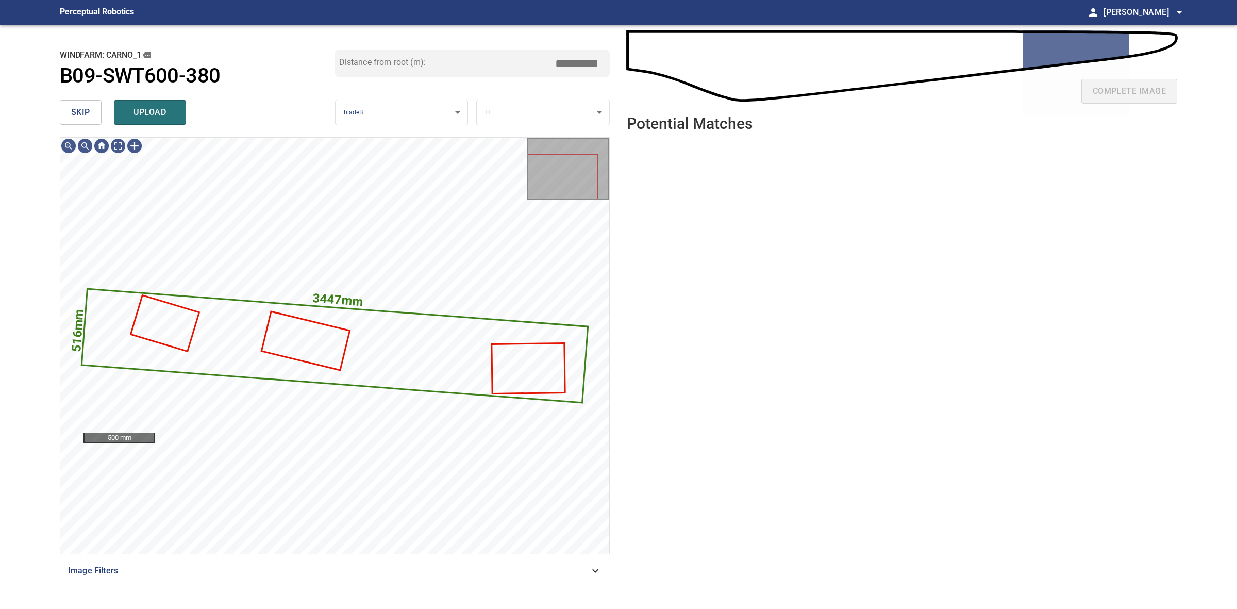
click at [598, 119] on body "**********" at bounding box center [618, 304] width 1237 height 609
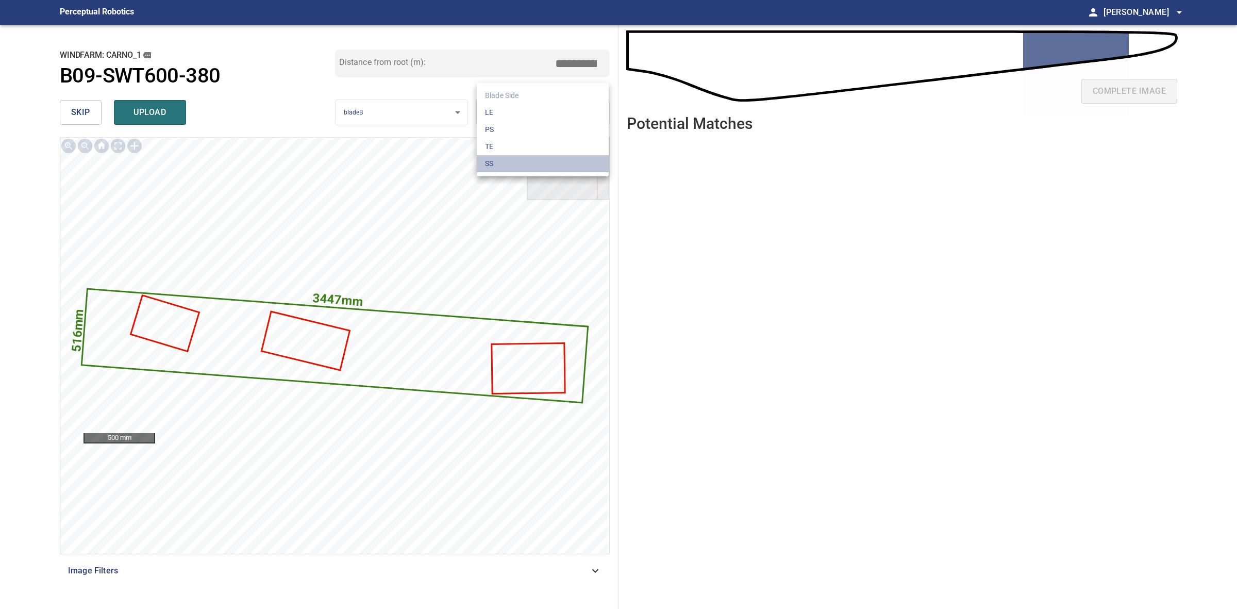
click at [524, 161] on li "SS" at bounding box center [543, 163] width 132 height 17
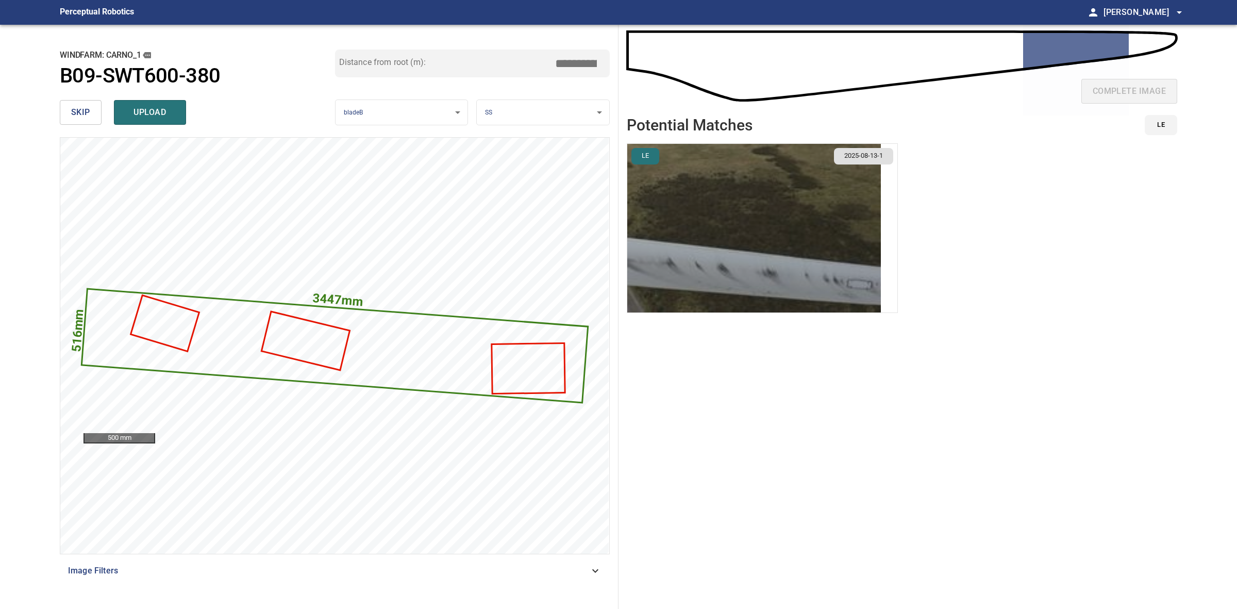
click at [843, 224] on img "button" at bounding box center [754, 228] width 254 height 169
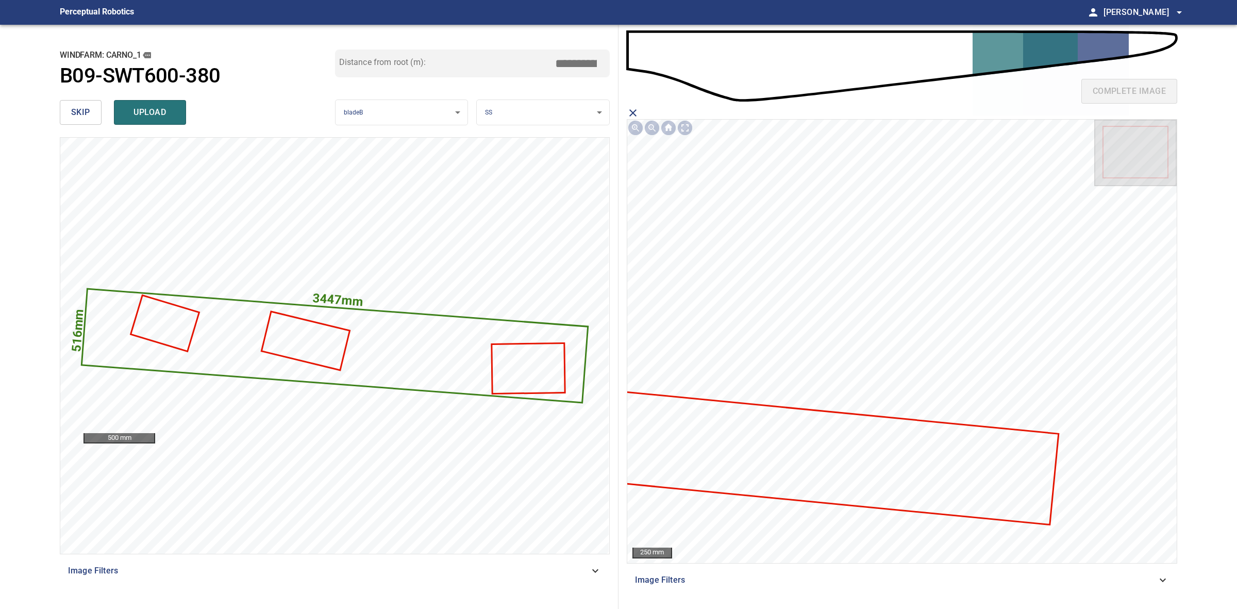
click at [955, 457] on icon at bounding box center [812, 456] width 491 height 136
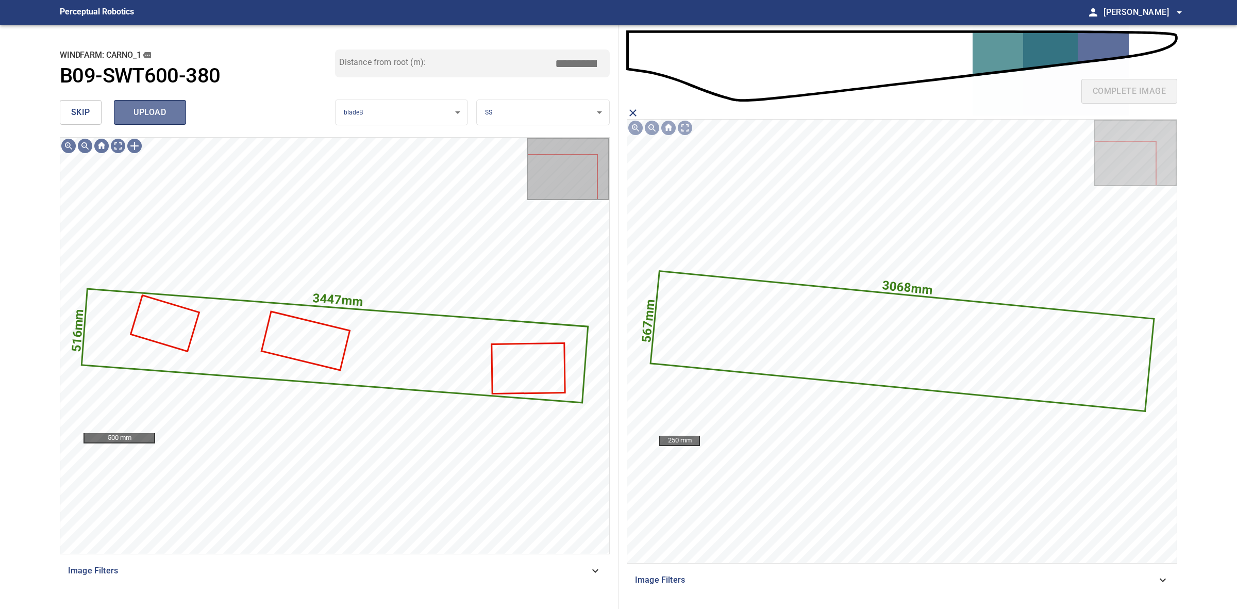
click at [161, 102] on button "upload" at bounding box center [150, 112] width 72 height 25
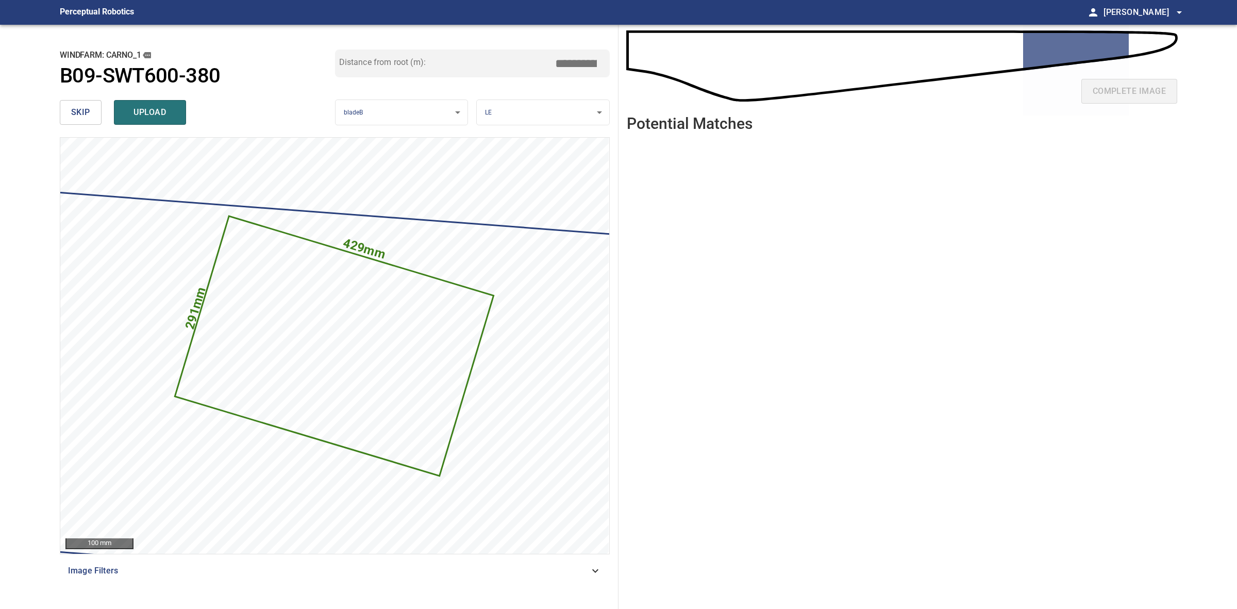
drag, startPoint x: 94, startPoint y: 130, endPoint x: 89, endPoint y: 123, distance: 8.9
click at [94, 130] on div "**********" at bounding box center [335, 317] width 567 height 584
click at [89, 120] on button "skip" at bounding box center [81, 112] width 42 height 25
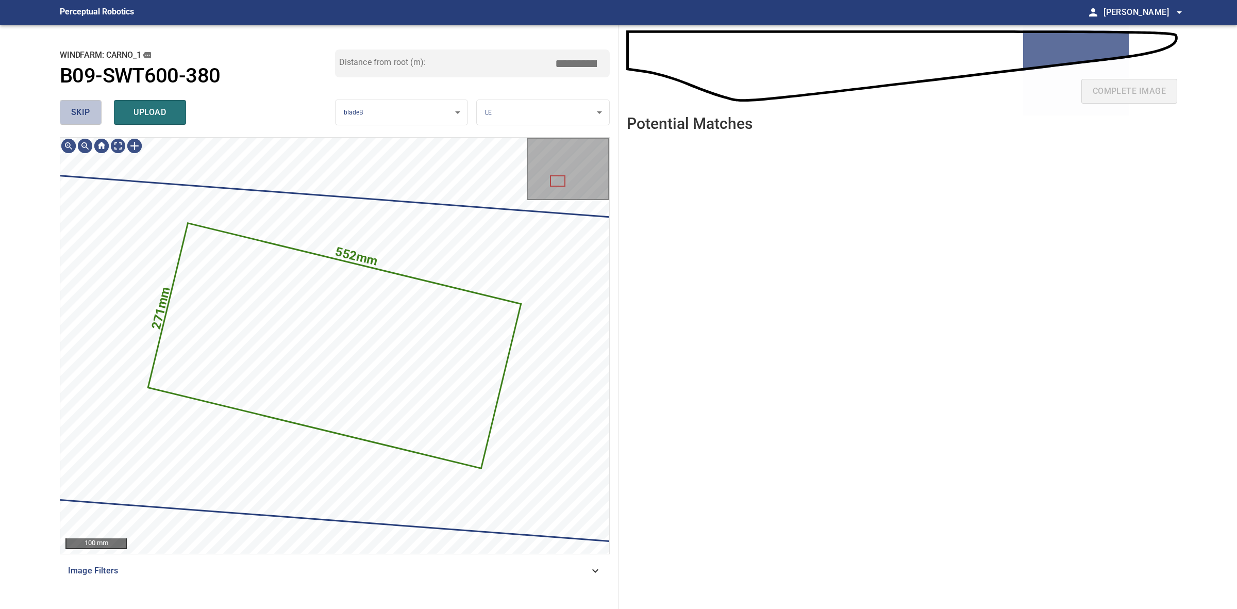
click at [89, 120] on button "skip" at bounding box center [81, 112] width 42 height 25
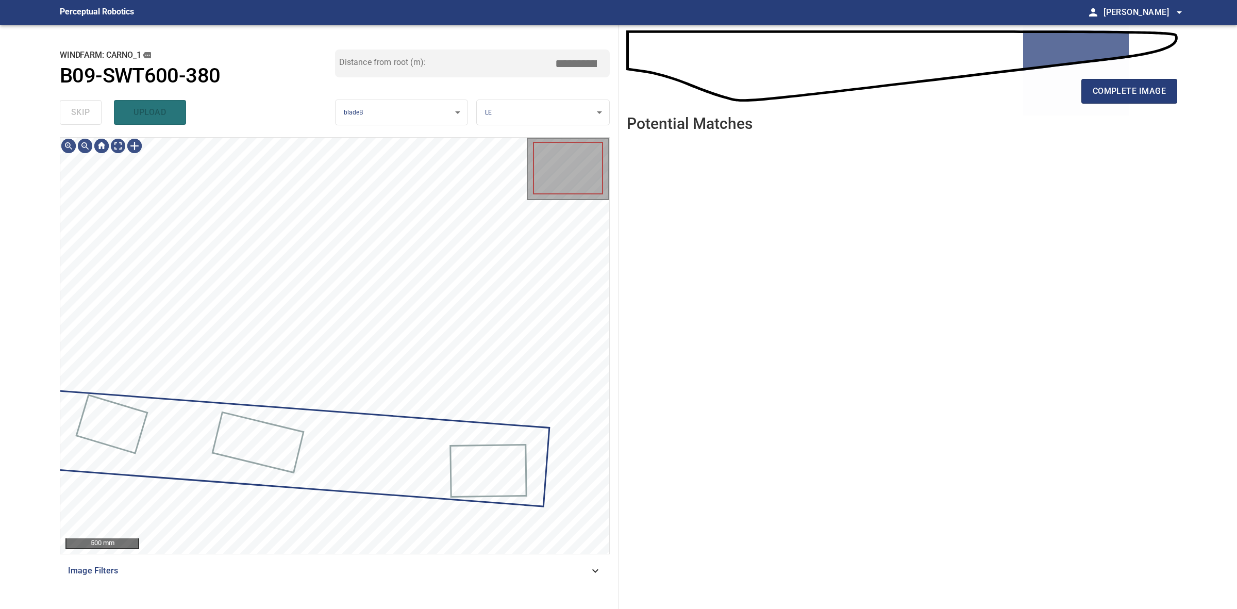
click at [89, 120] on div "skip upload" at bounding box center [197, 112] width 275 height 33
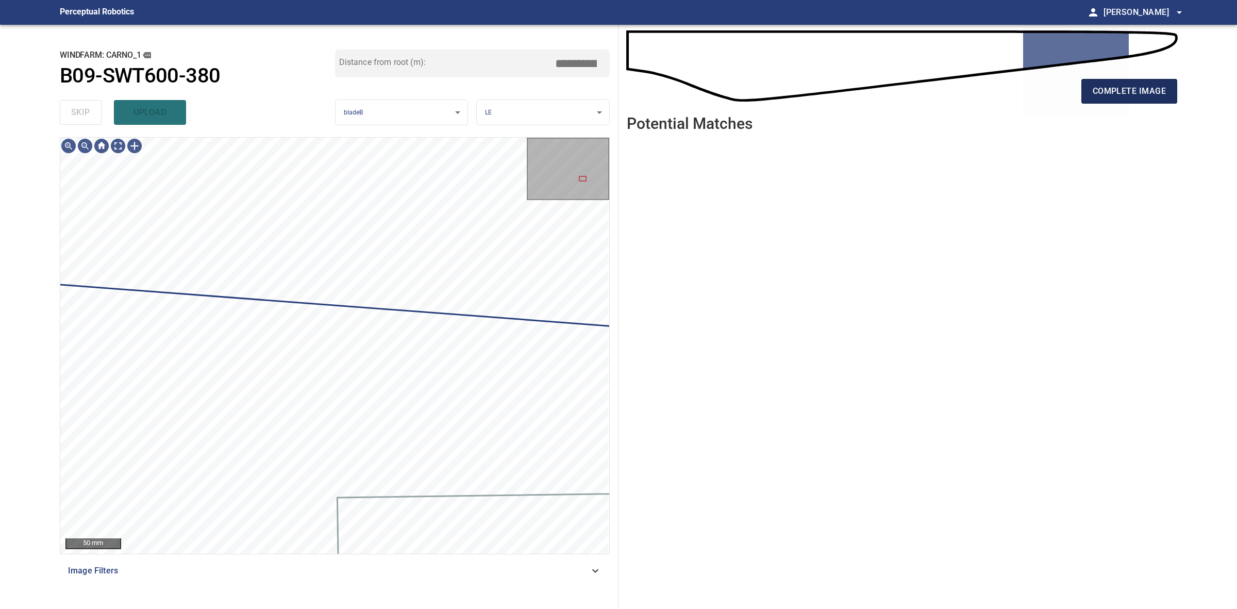
click at [1084, 95] on button "complete image" at bounding box center [1130, 91] width 96 height 25
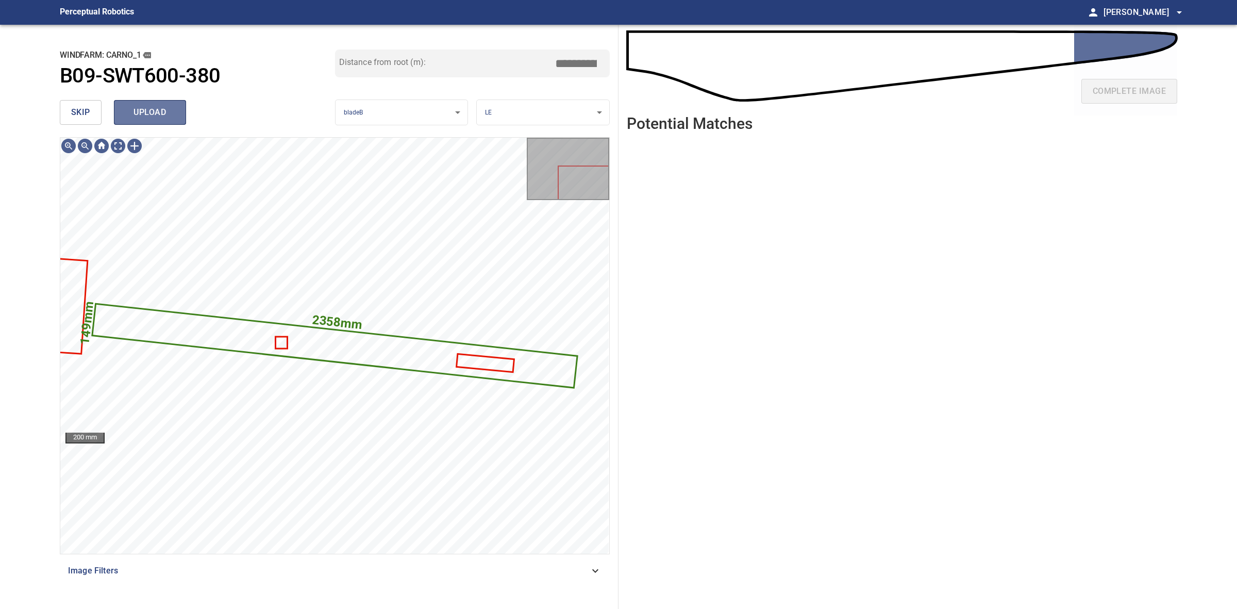
click at [176, 120] on button "upload" at bounding box center [150, 112] width 72 height 25
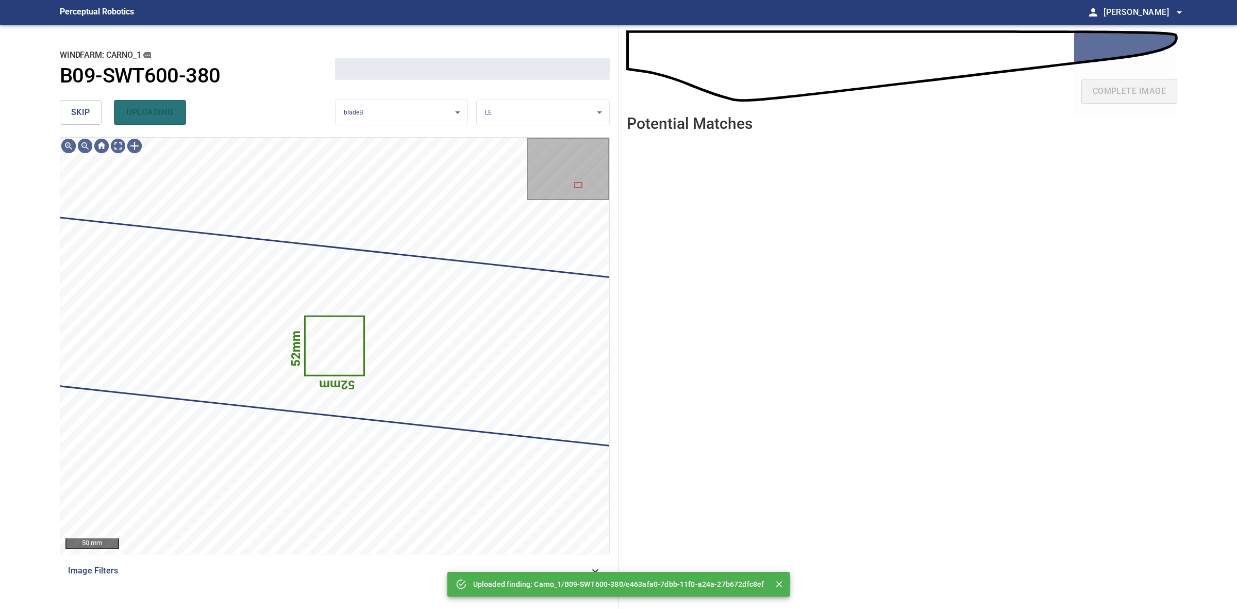
click at [92, 115] on button "skip" at bounding box center [81, 112] width 42 height 25
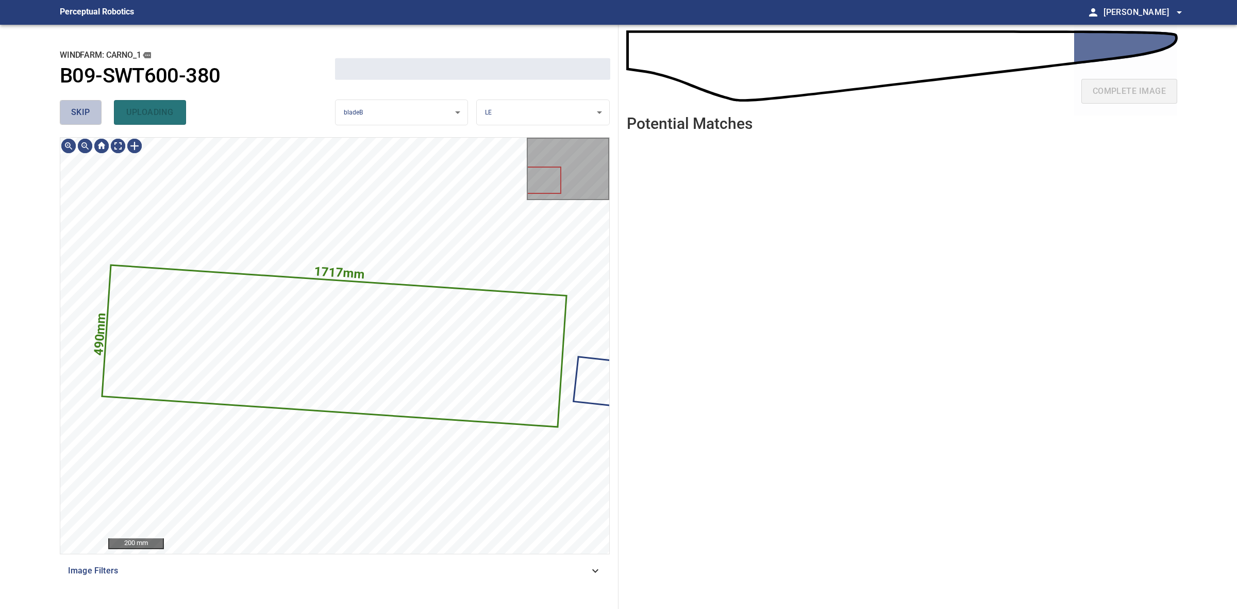
click at [92, 115] on button "skip" at bounding box center [81, 112] width 42 height 25
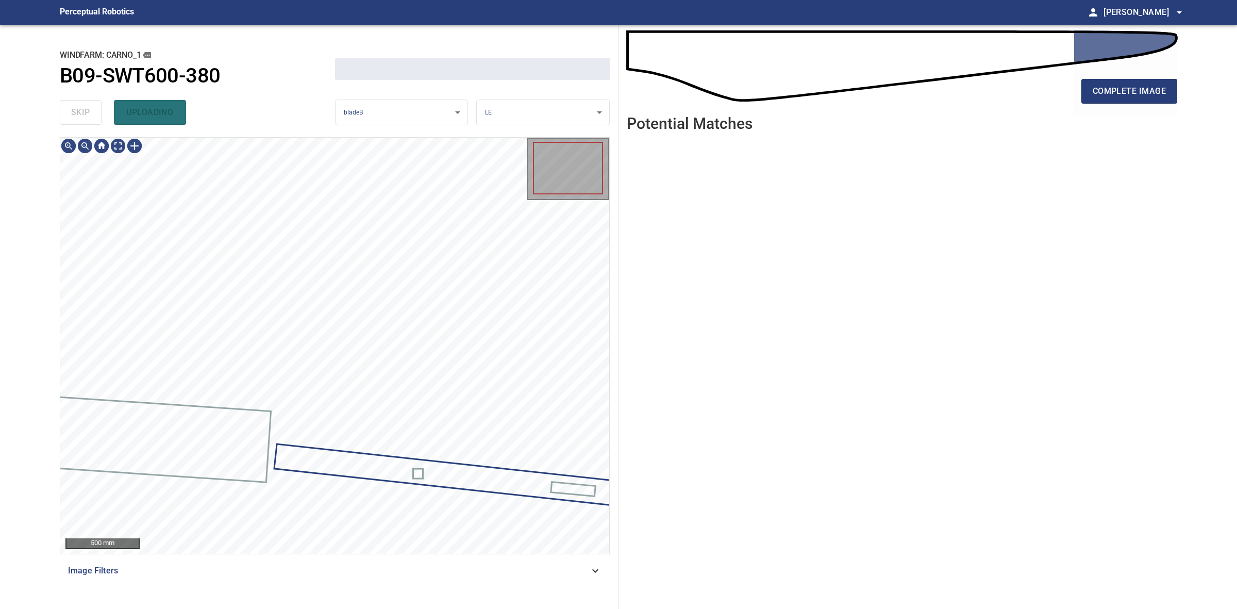
click at [92, 115] on div "skip uploading" at bounding box center [197, 112] width 275 height 33
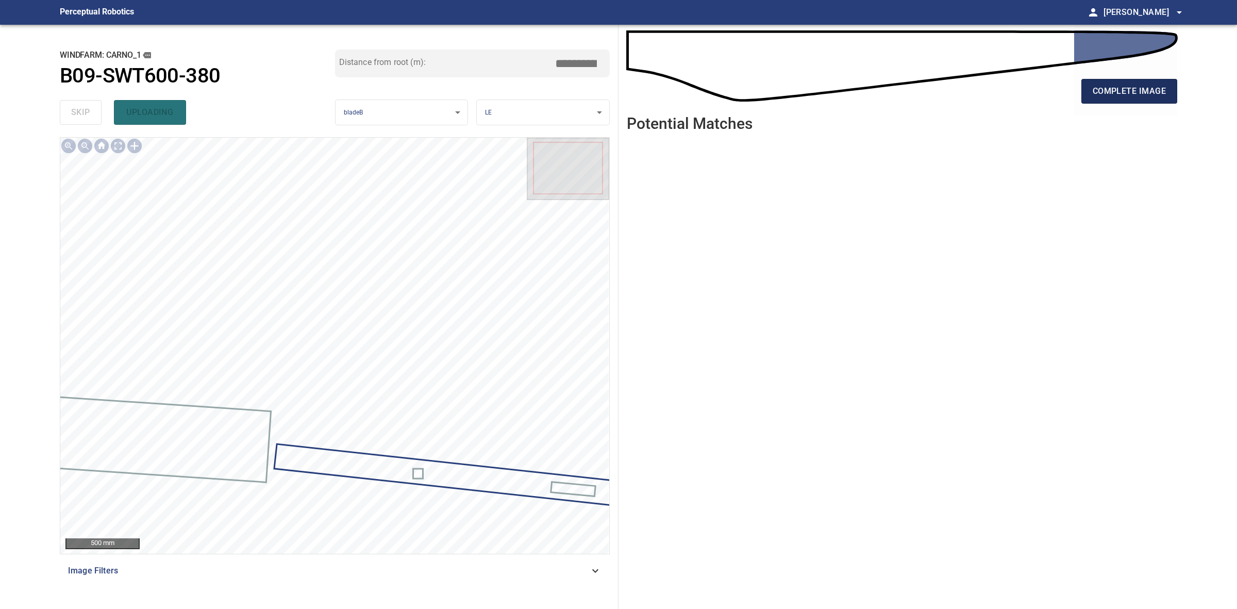
click at [1106, 87] on span "complete image" at bounding box center [1129, 91] width 73 height 14
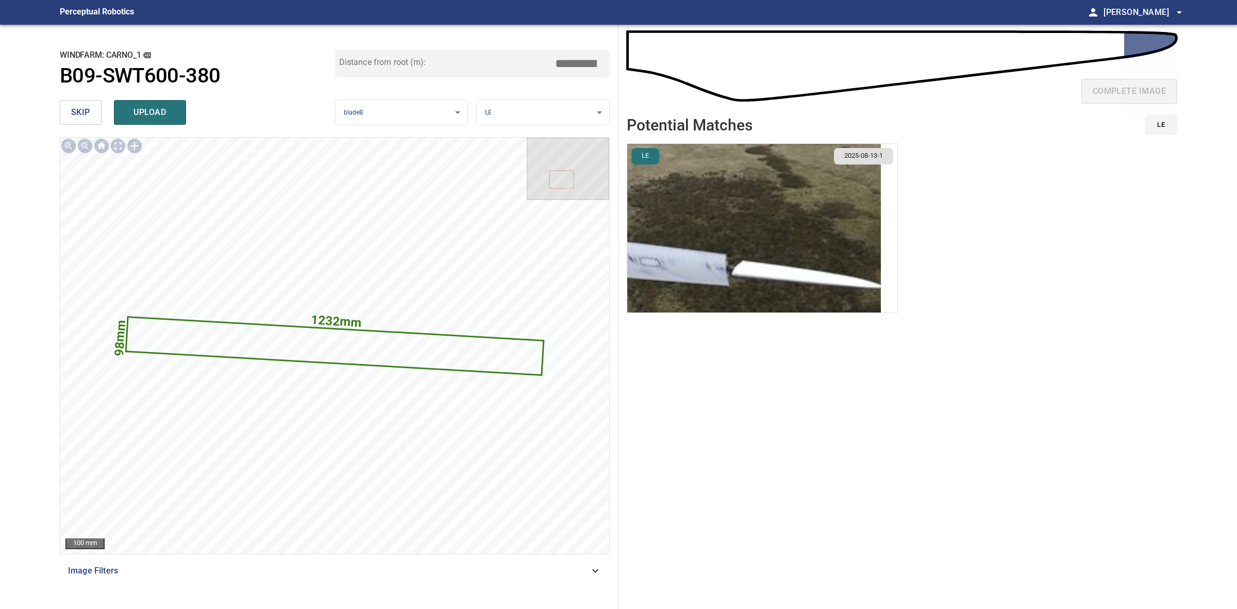
click at [859, 276] on img "button" at bounding box center [754, 228] width 254 height 169
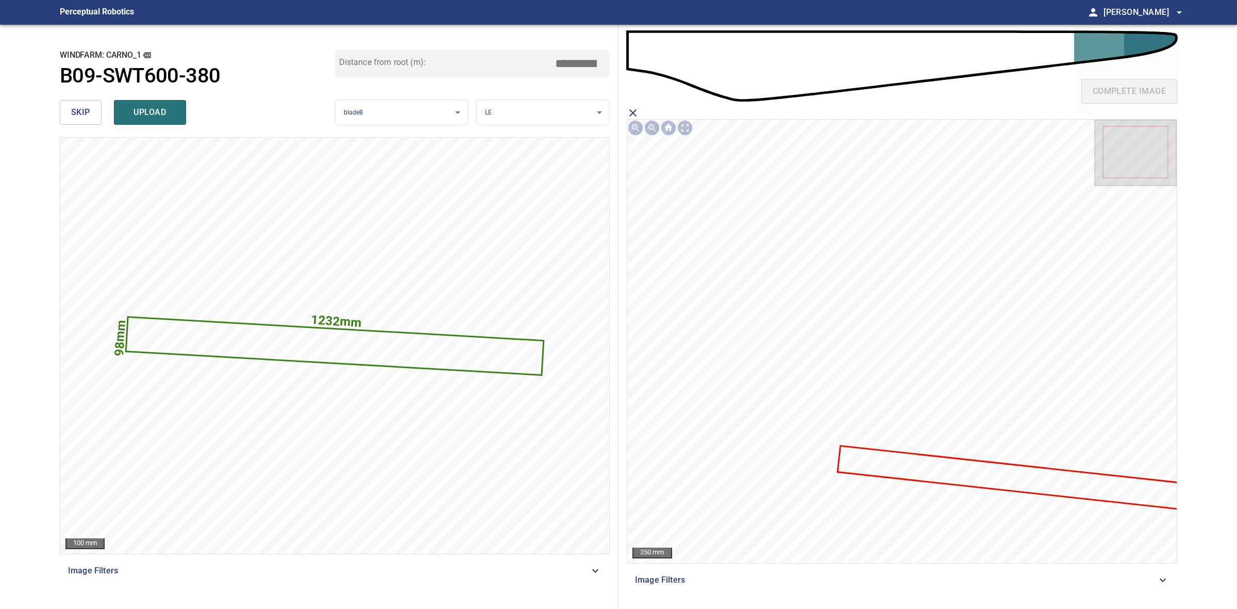
click at [976, 475] on icon at bounding box center [1034, 479] width 391 height 67
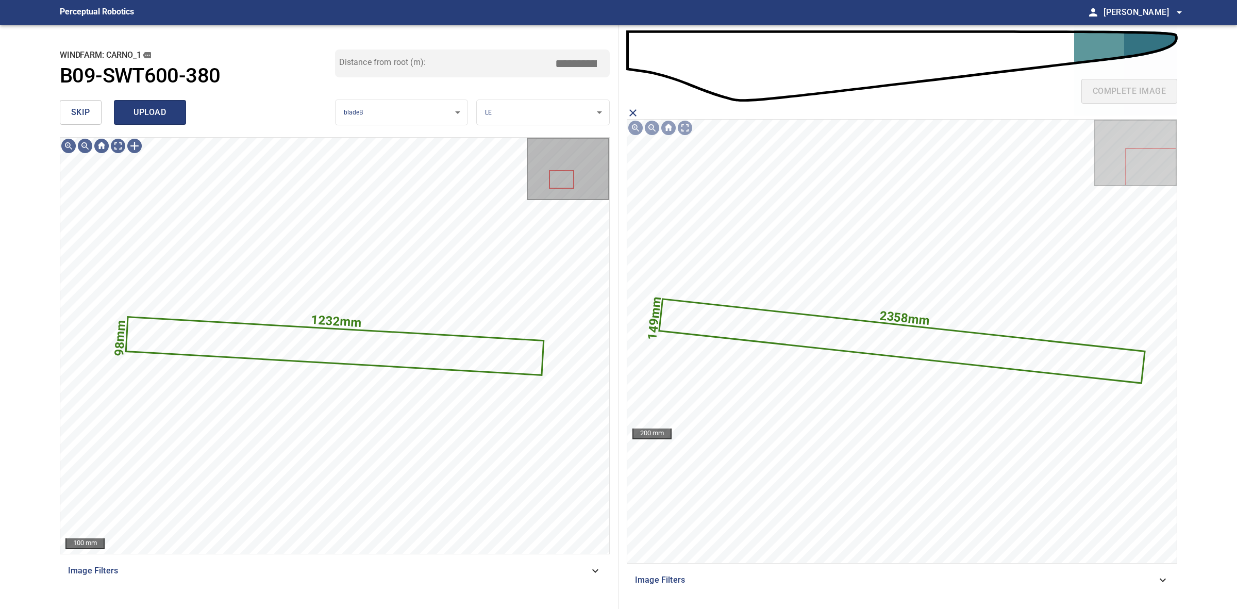
click at [184, 106] on button "upload" at bounding box center [150, 112] width 72 height 25
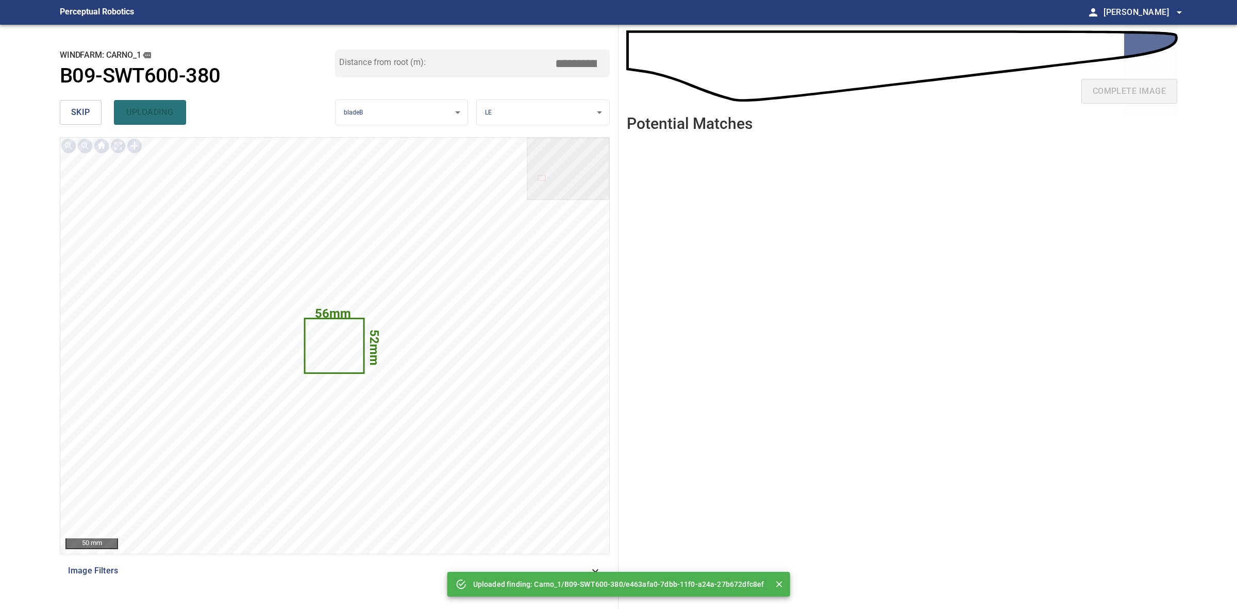
click at [75, 111] on span "skip" at bounding box center [80, 112] width 19 height 14
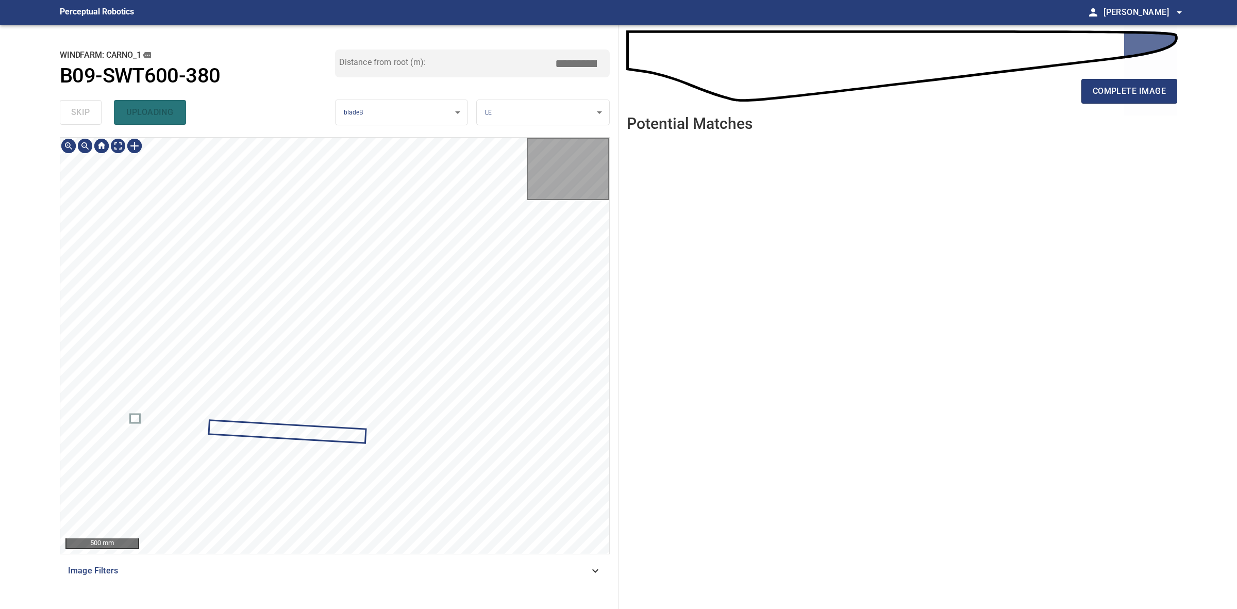
drag, startPoint x: 75, startPoint y: 111, endPoint x: 99, endPoint y: 112, distance: 24.8
click at [76, 112] on div "skip uploading" at bounding box center [197, 112] width 275 height 33
click at [93, 112] on div "skip uploading" at bounding box center [197, 112] width 275 height 33
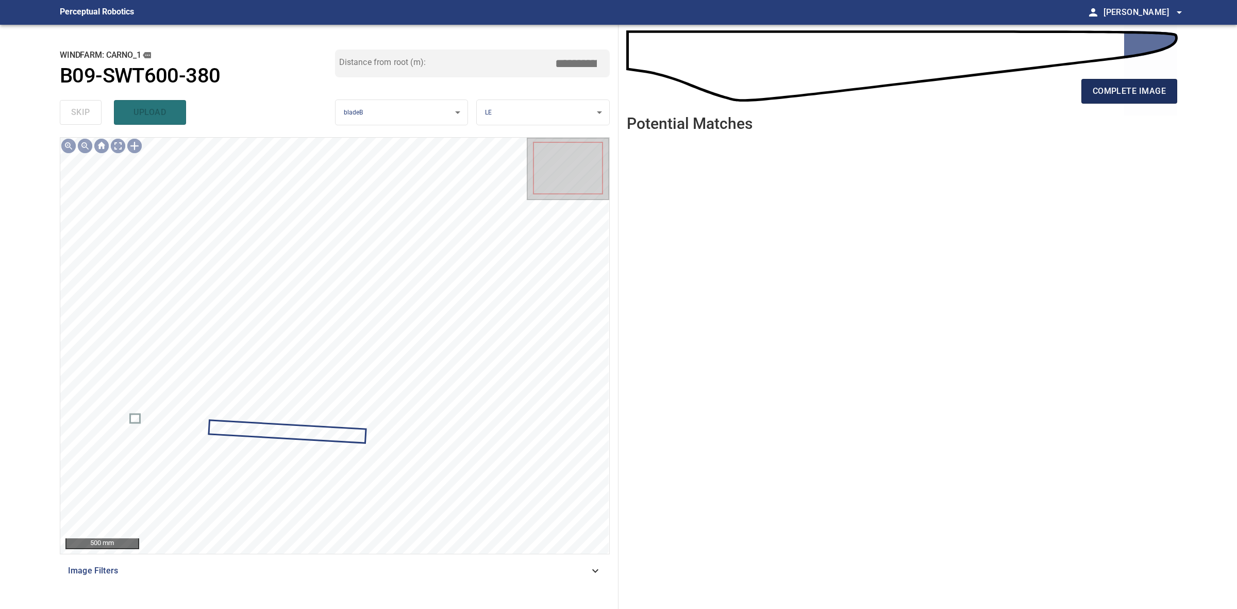
click at [1137, 95] on span "complete image" at bounding box center [1129, 91] width 73 height 14
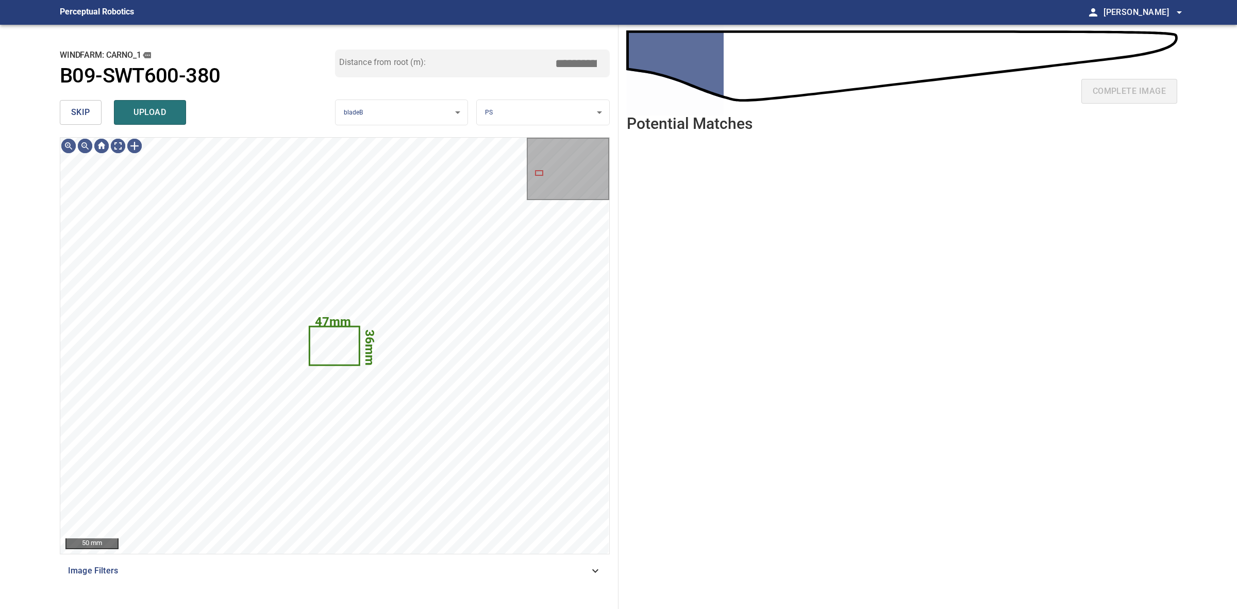
click at [87, 113] on span "skip" at bounding box center [80, 112] width 19 height 14
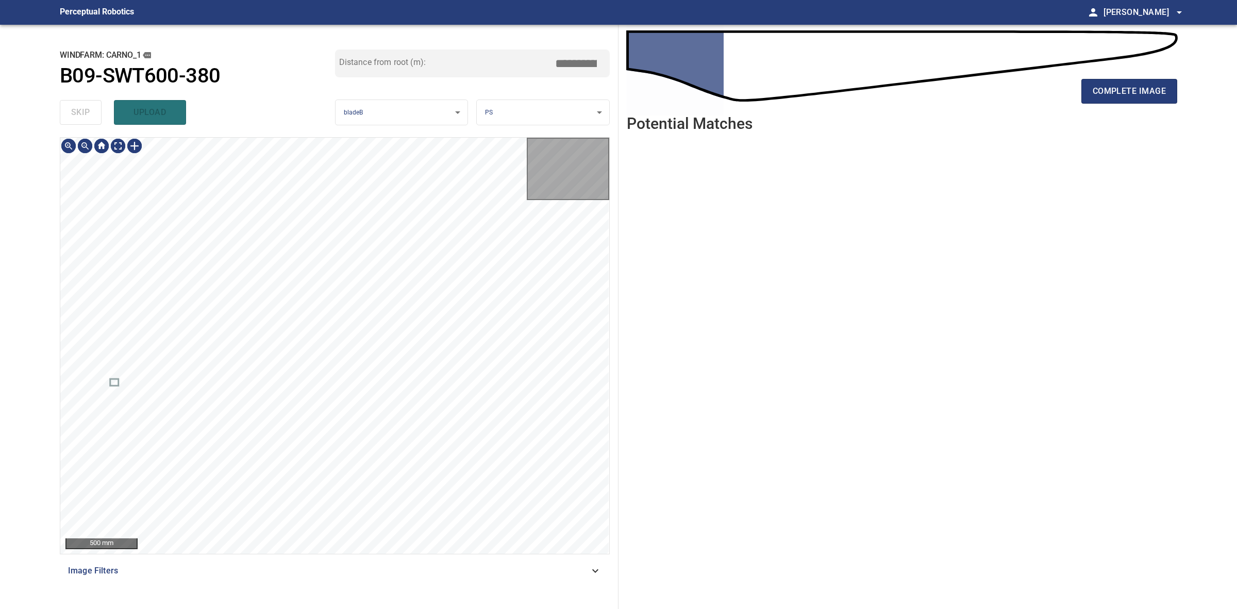
click at [87, 113] on div "skip upload" at bounding box center [197, 112] width 275 height 33
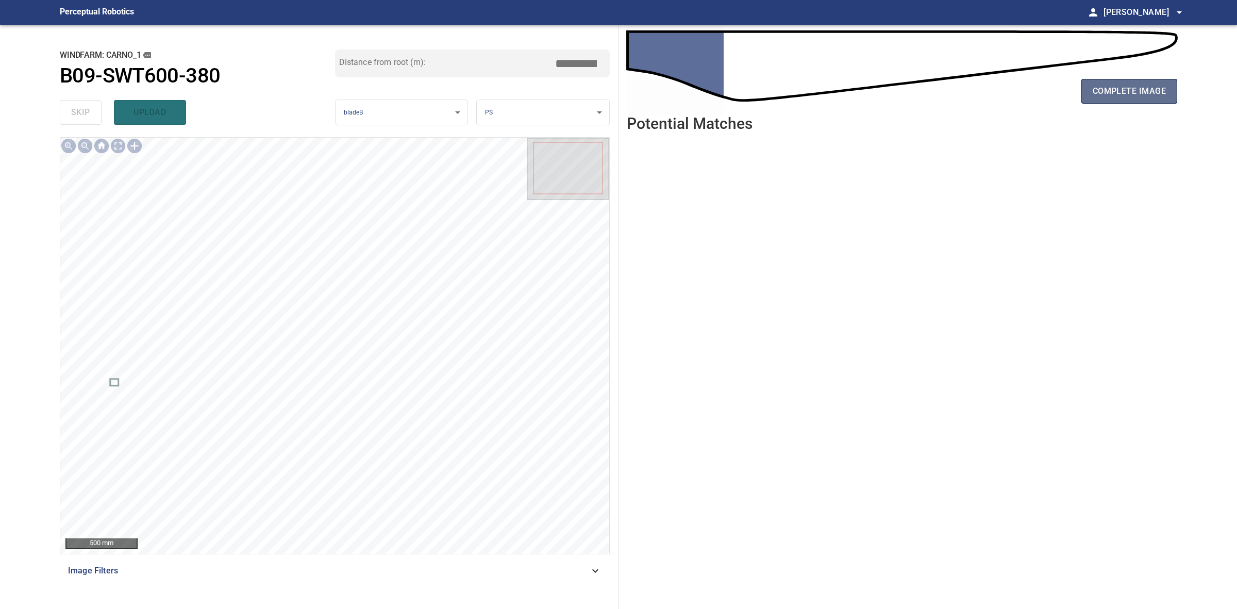
click at [1084, 101] on button "complete image" at bounding box center [1130, 91] width 96 height 25
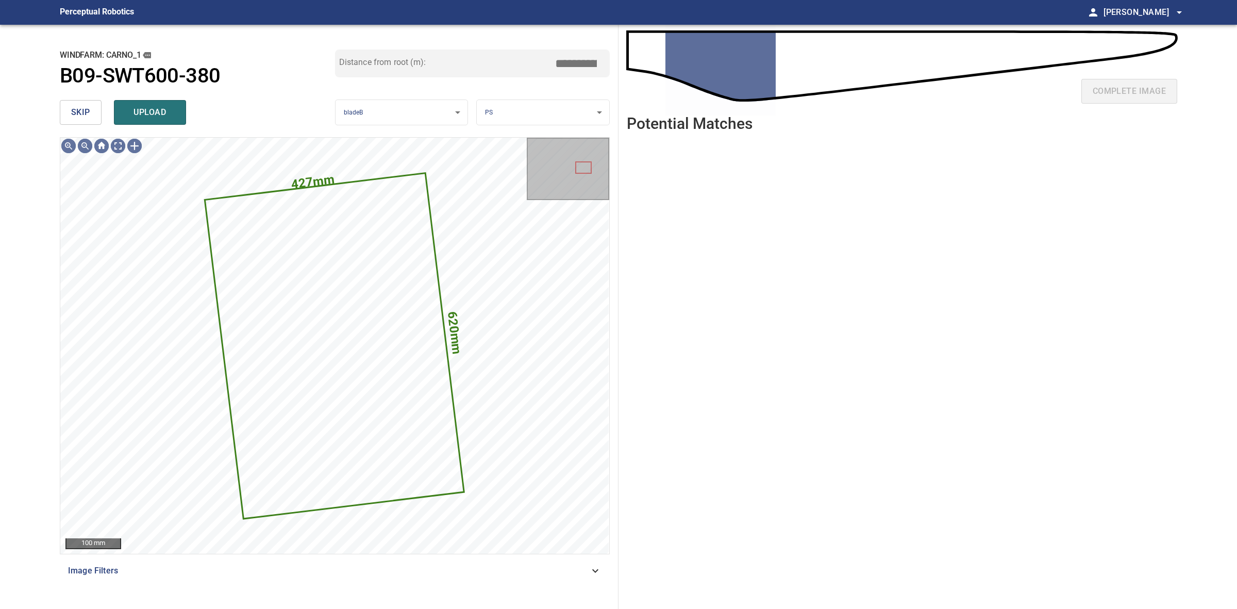
click at [76, 104] on button "skip" at bounding box center [81, 112] width 42 height 25
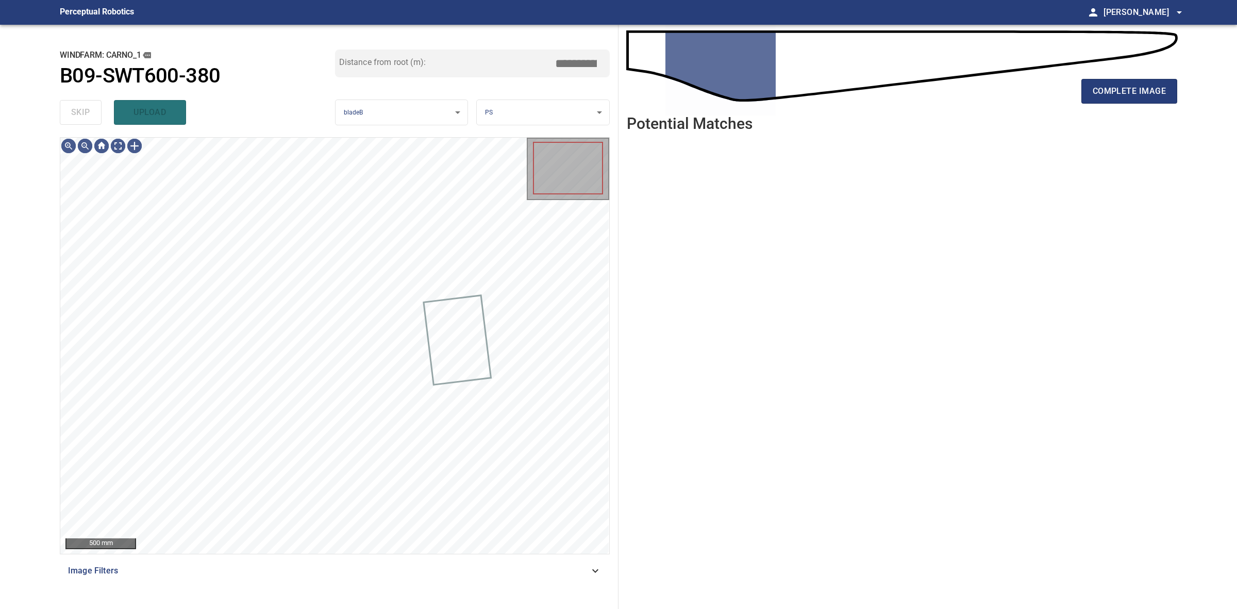
drag, startPoint x: 76, startPoint y: 104, endPoint x: 721, endPoint y: 108, distance: 644.9
click at [78, 104] on div "skip upload" at bounding box center [197, 112] width 275 height 33
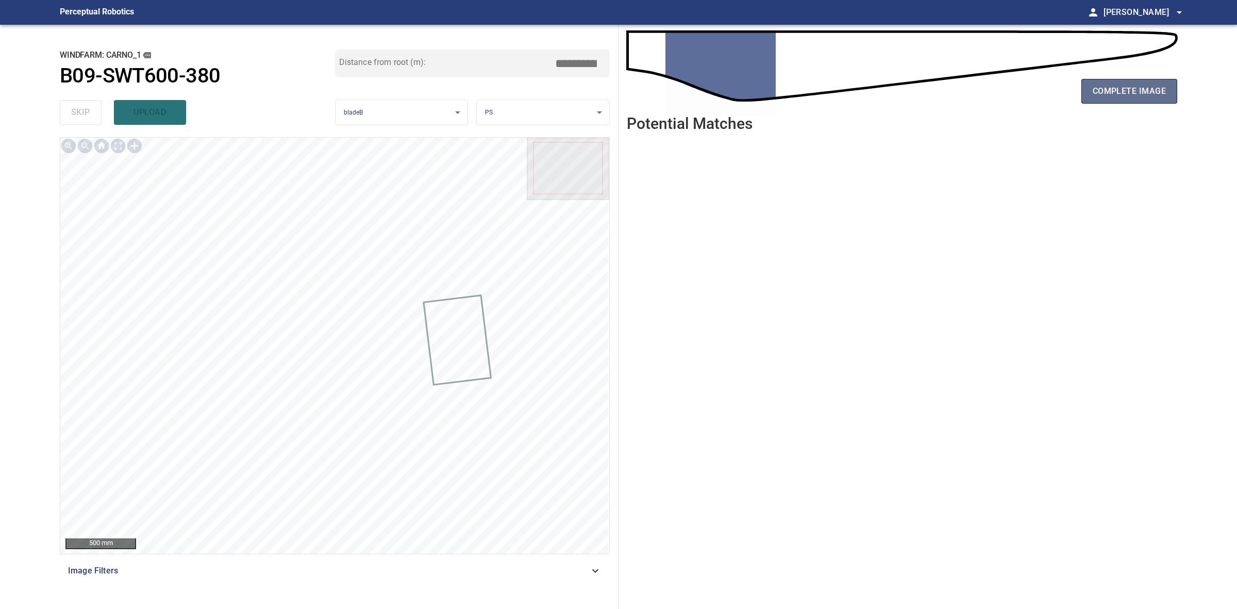
click at [1158, 91] on span "complete image" at bounding box center [1129, 91] width 73 height 14
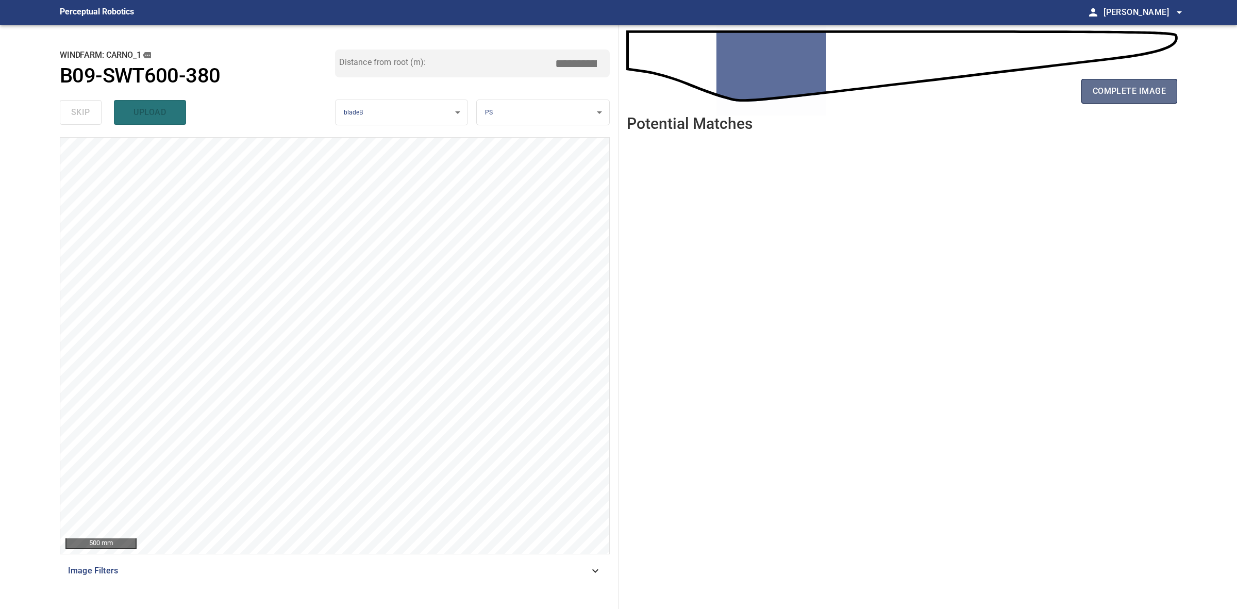
click at [1175, 96] on button "complete image" at bounding box center [1130, 91] width 96 height 25
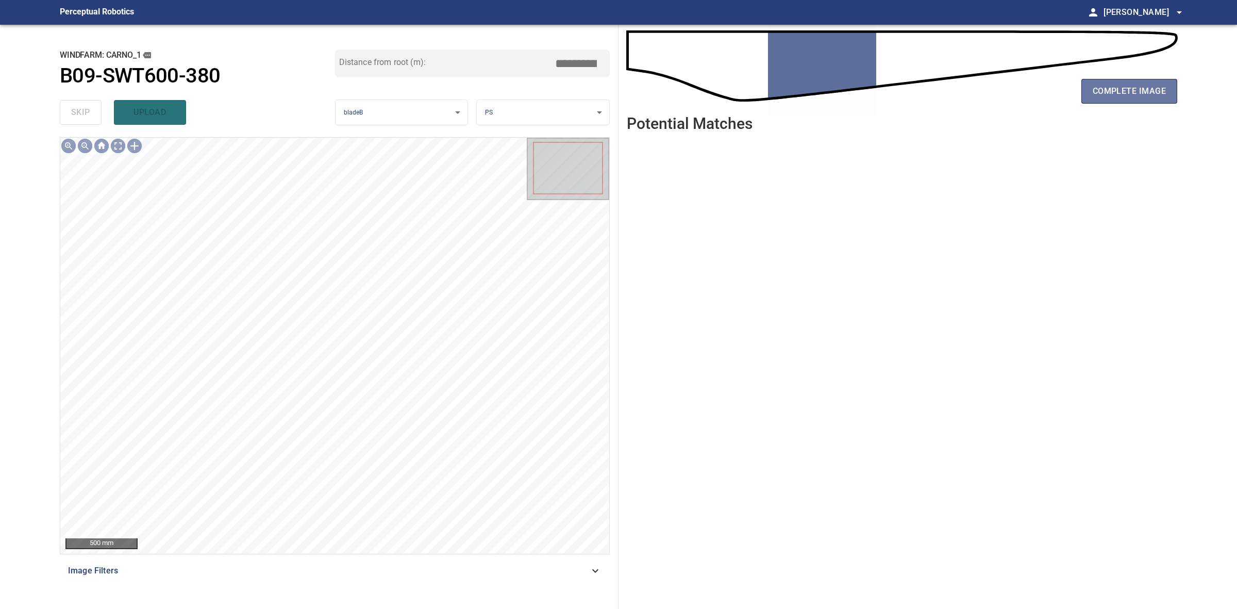
click at [1175, 96] on button "complete image" at bounding box center [1130, 91] width 96 height 25
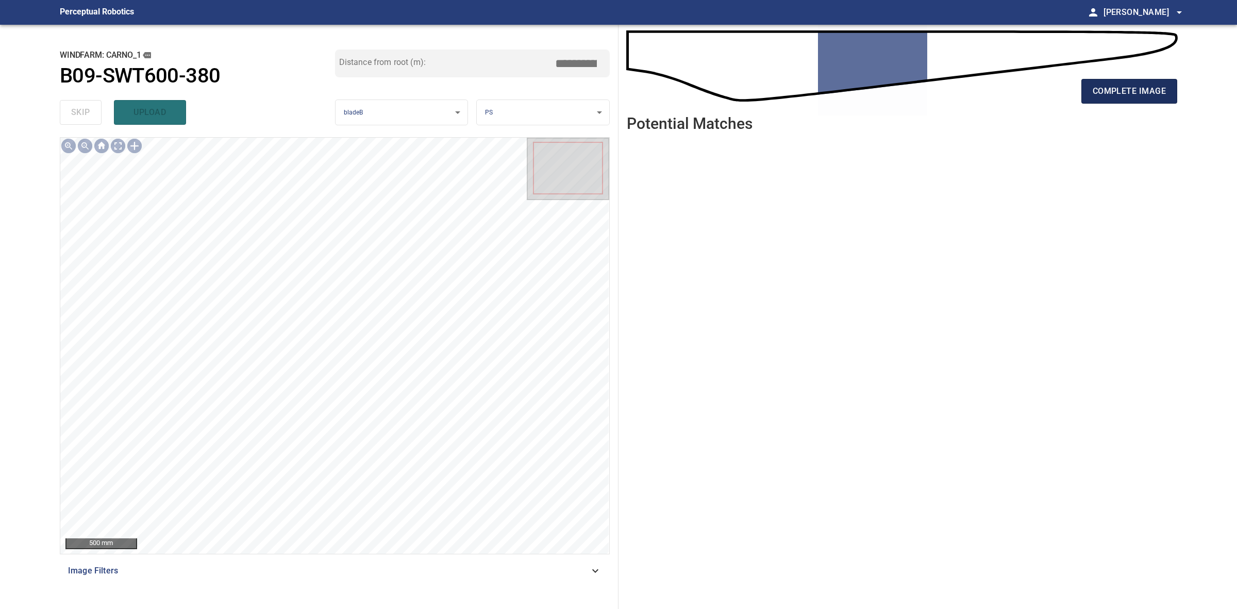
click at [1138, 96] on span "complete image" at bounding box center [1129, 91] width 73 height 14
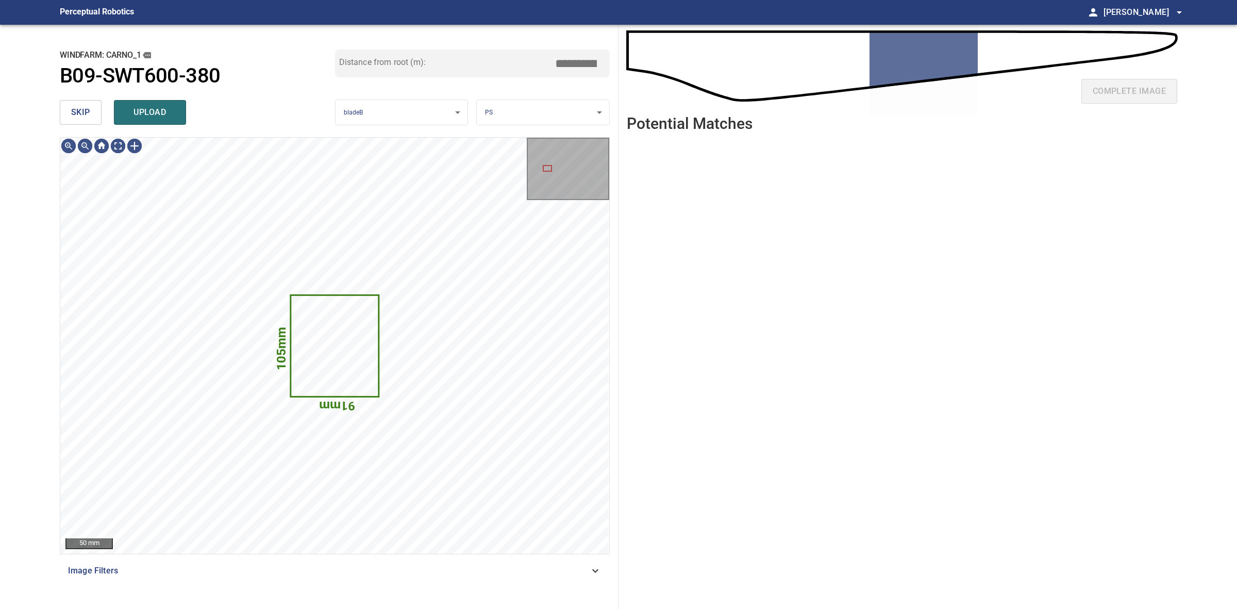
click at [92, 124] on button "skip" at bounding box center [81, 112] width 42 height 25
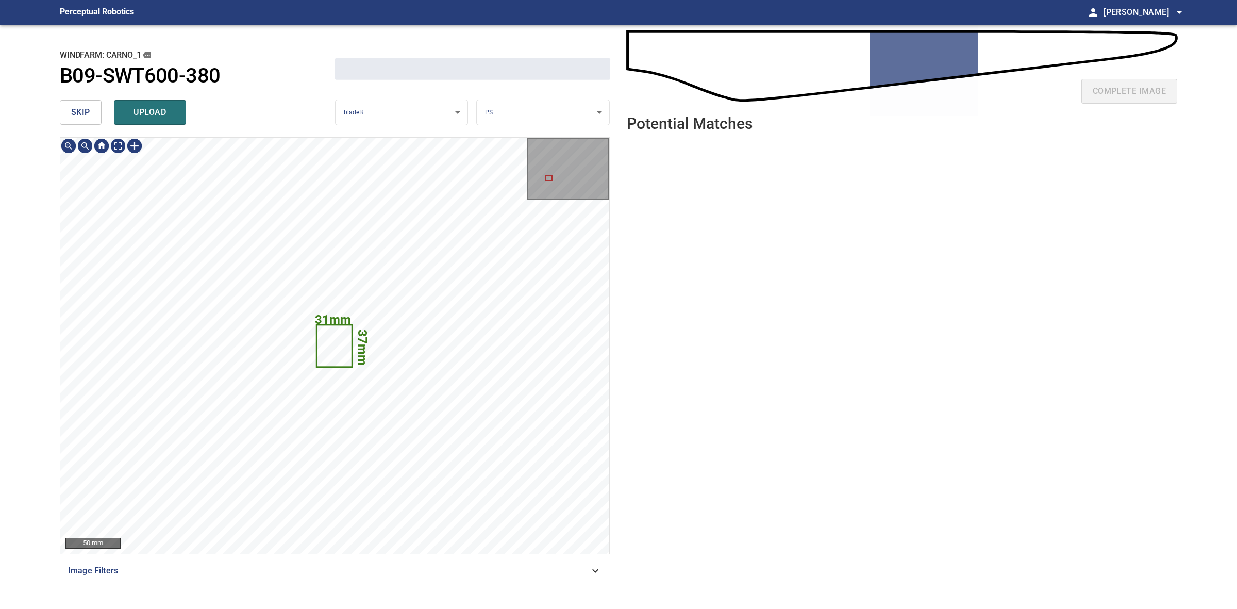
click at [92, 124] on button "skip" at bounding box center [81, 112] width 42 height 25
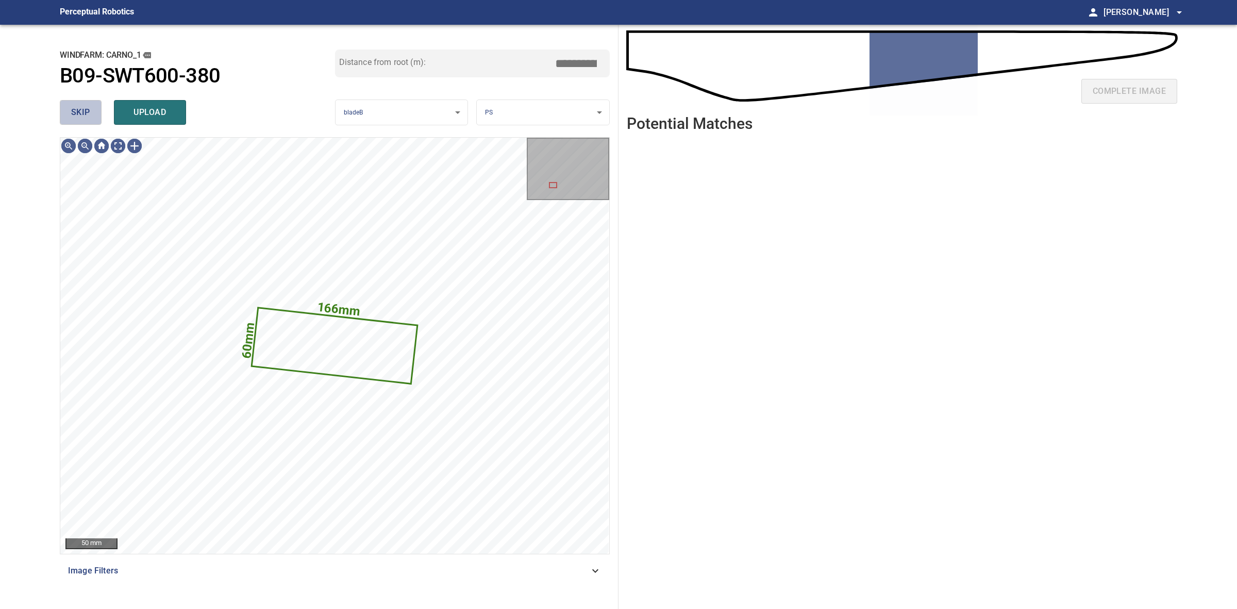
click at [92, 124] on button "skip" at bounding box center [81, 112] width 42 height 25
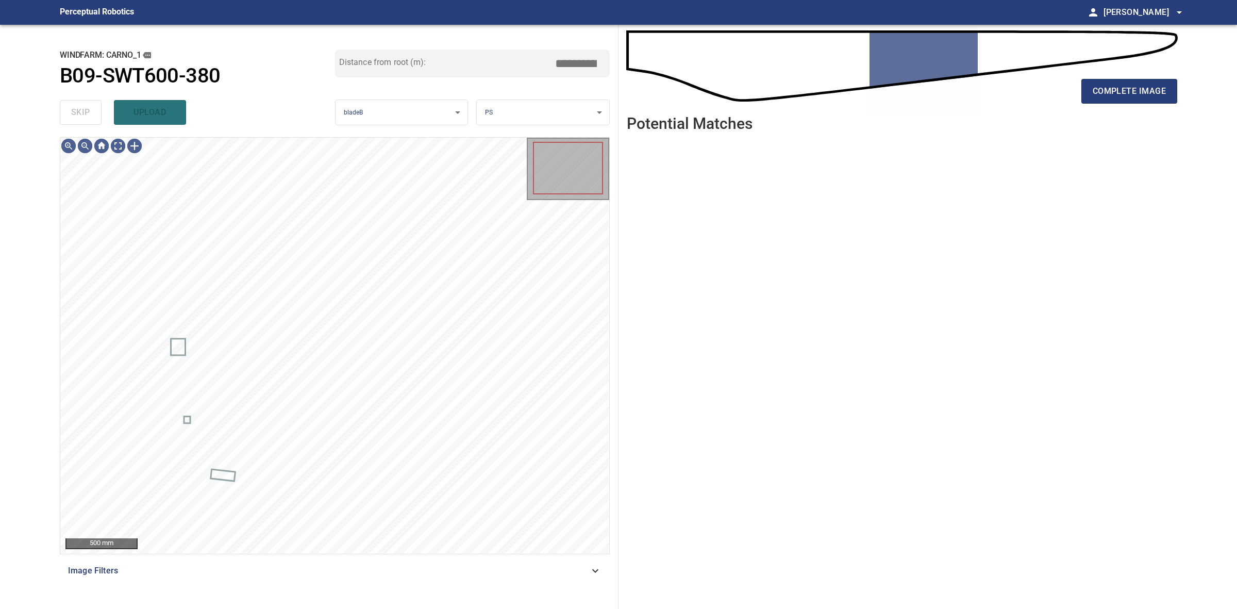
click at [92, 124] on div "skip upload" at bounding box center [197, 112] width 275 height 33
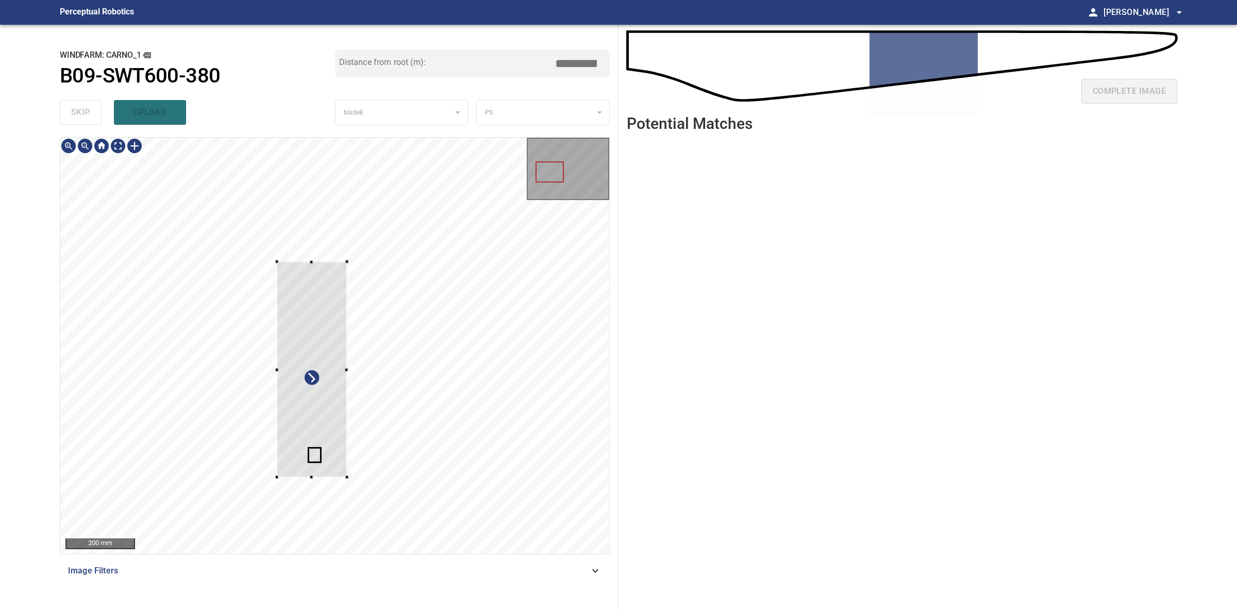
click at [352, 496] on div at bounding box center [334, 346] width 549 height 416
click at [313, 388] on div at bounding box center [311, 369] width 69 height 217
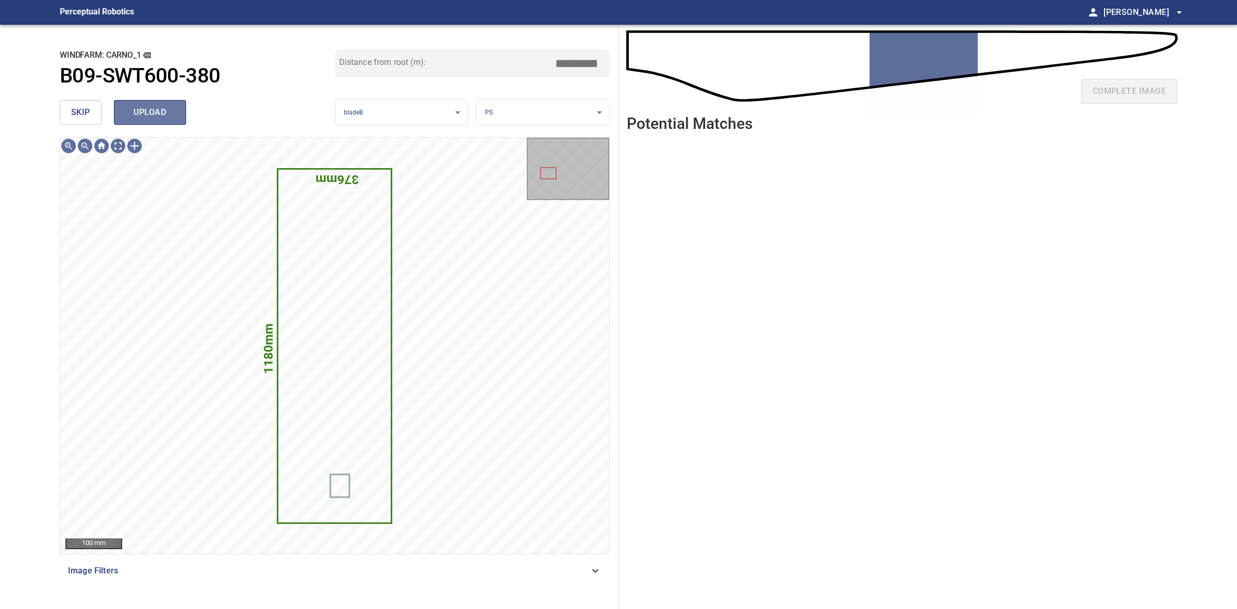
click at [174, 106] on span "upload" at bounding box center [149, 112] width 49 height 14
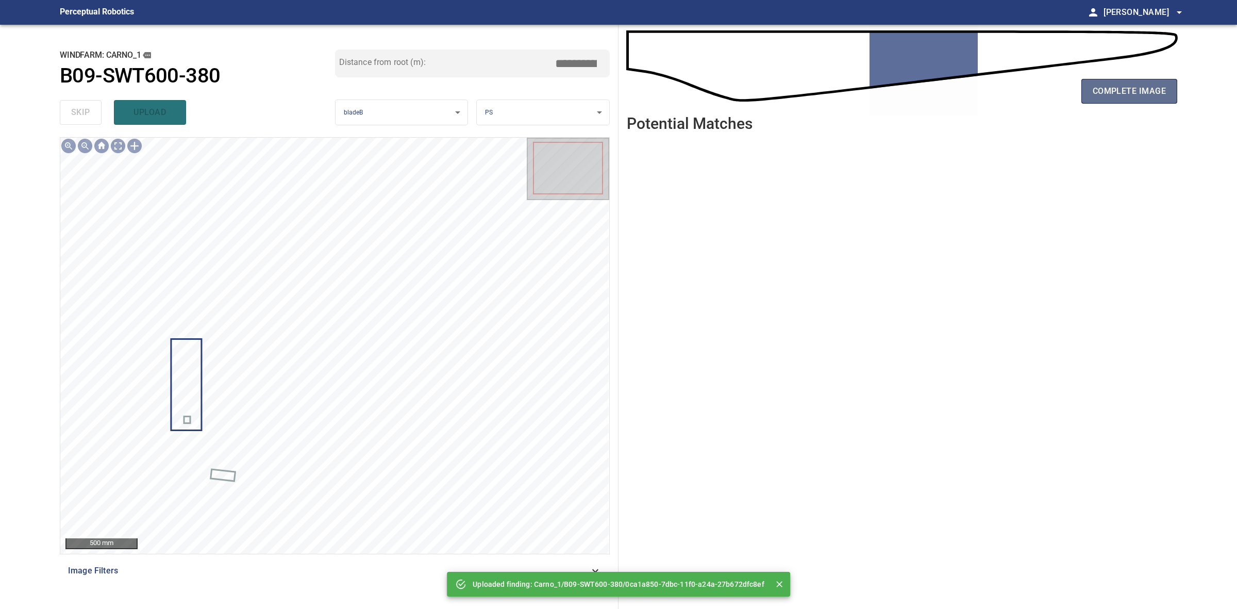
click at [1097, 98] on button "complete image" at bounding box center [1130, 91] width 96 height 25
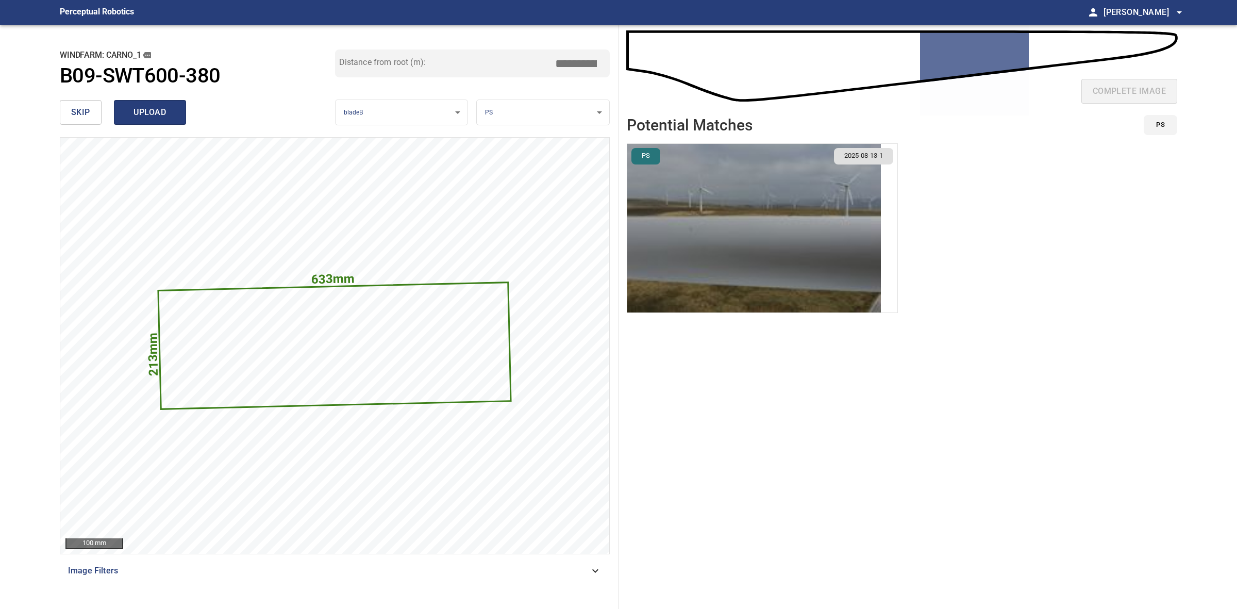
click at [140, 110] on span "upload" at bounding box center [149, 112] width 49 height 14
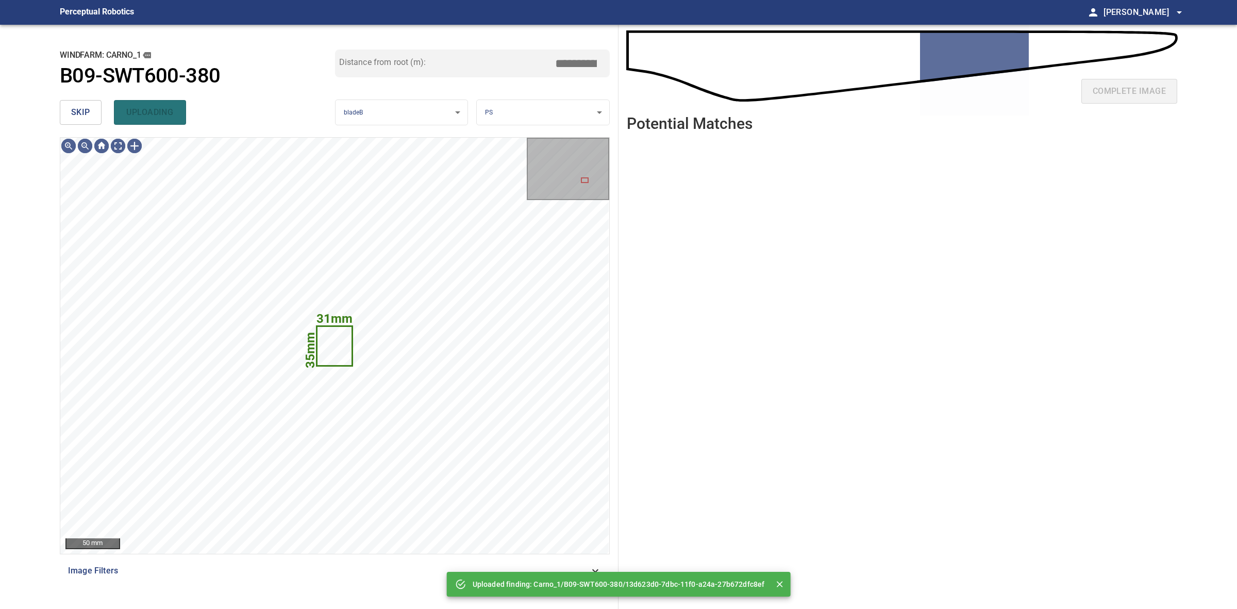
click at [91, 106] on button "skip" at bounding box center [81, 112] width 42 height 25
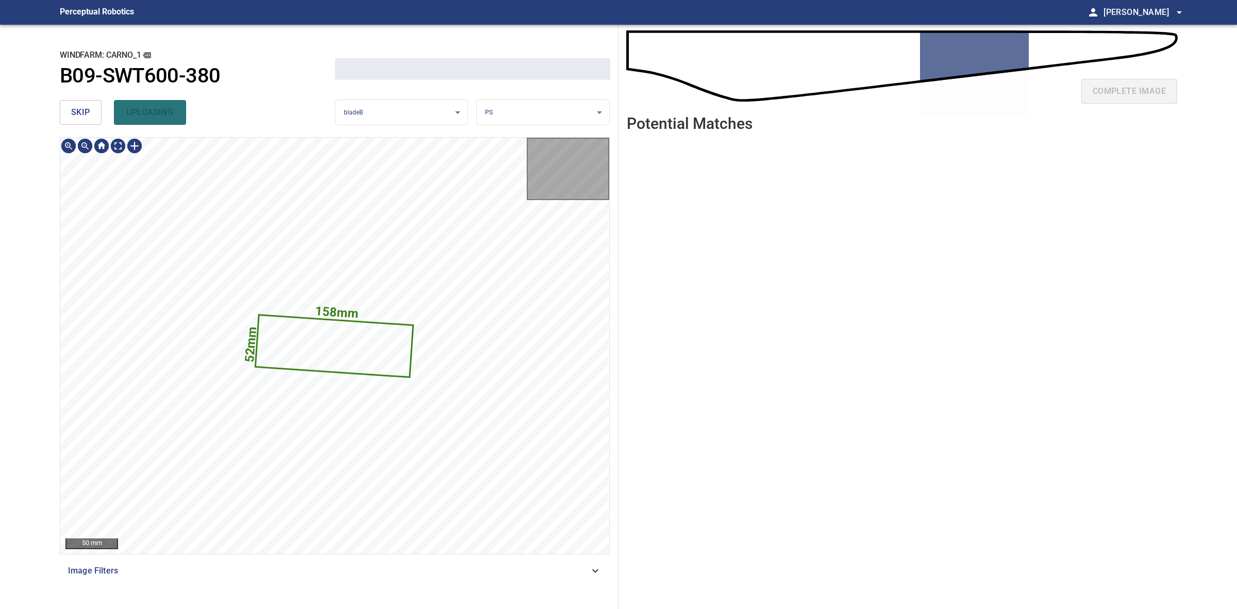
click at [91, 106] on button "skip" at bounding box center [81, 112] width 42 height 25
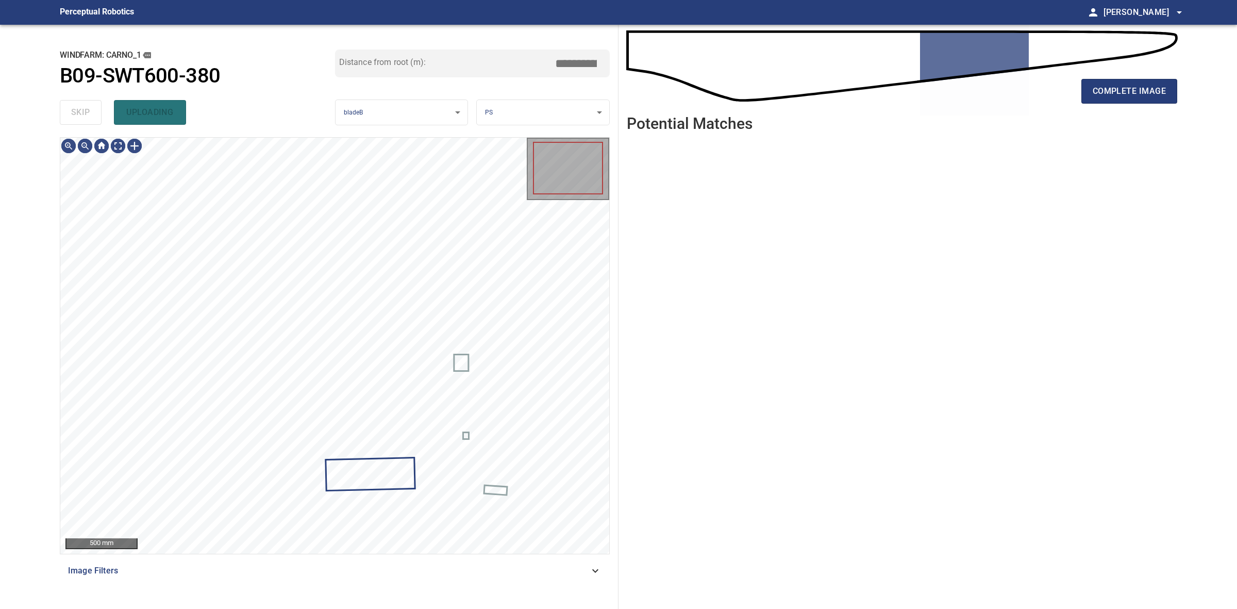
click at [91, 106] on div "skip uploading" at bounding box center [197, 112] width 275 height 33
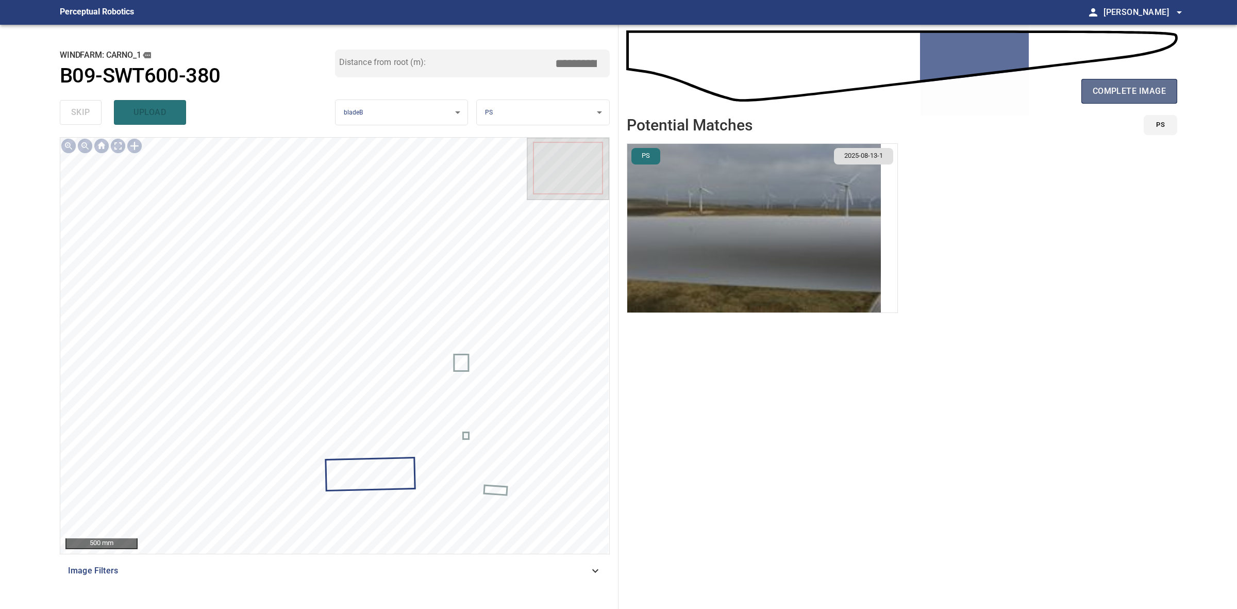
click at [1129, 96] on span "complete image" at bounding box center [1129, 91] width 73 height 14
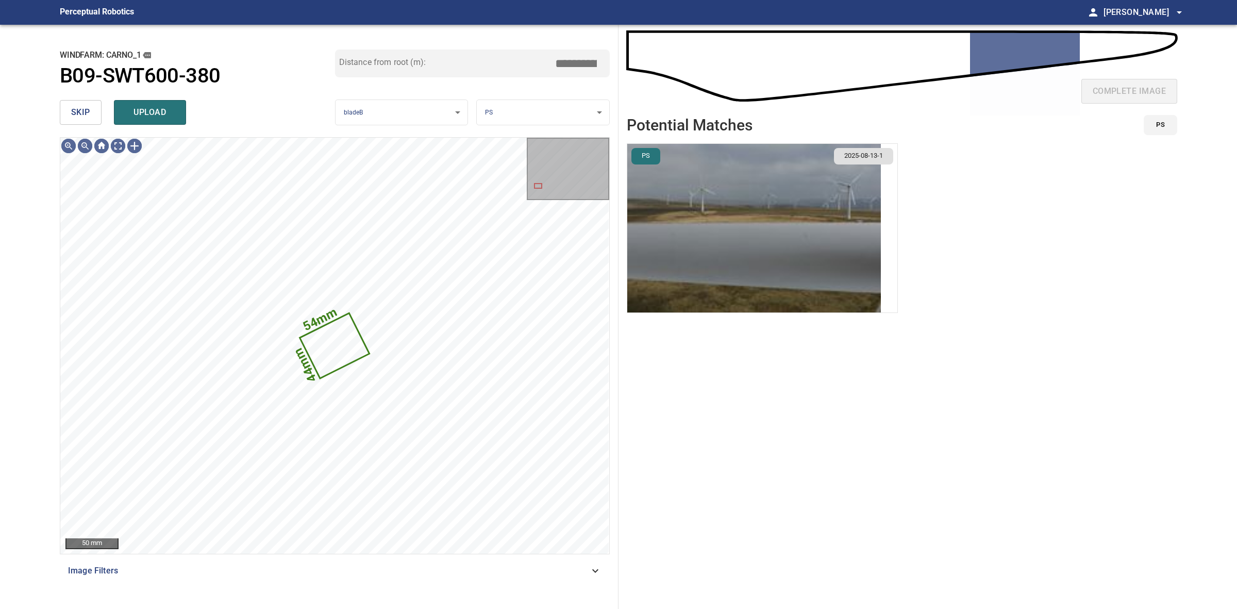
click at [78, 110] on span "skip" at bounding box center [80, 112] width 19 height 14
click at [78, 110] on div "skip upload" at bounding box center [197, 112] width 275 height 33
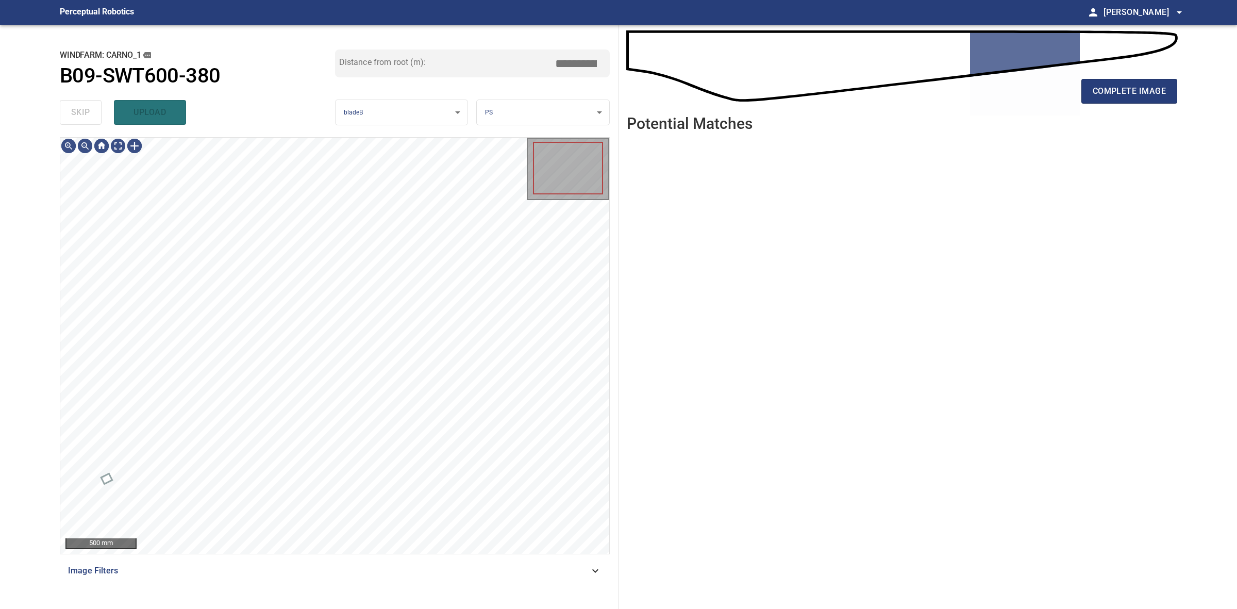
click at [78, 110] on div "skip upload" at bounding box center [197, 112] width 275 height 33
drag, startPoint x: 78, startPoint y: 110, endPoint x: 632, endPoint y: 88, distance: 554.6
click at [88, 110] on div "skip upload" at bounding box center [197, 112] width 275 height 33
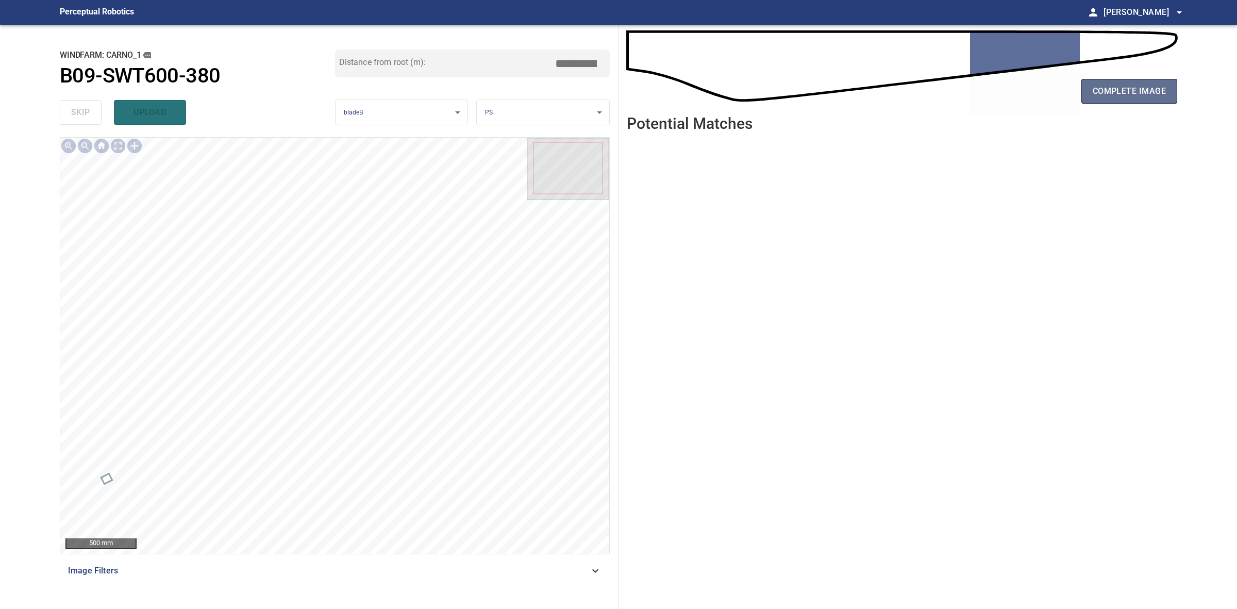
click at [1169, 89] on button "complete image" at bounding box center [1130, 91] width 96 height 25
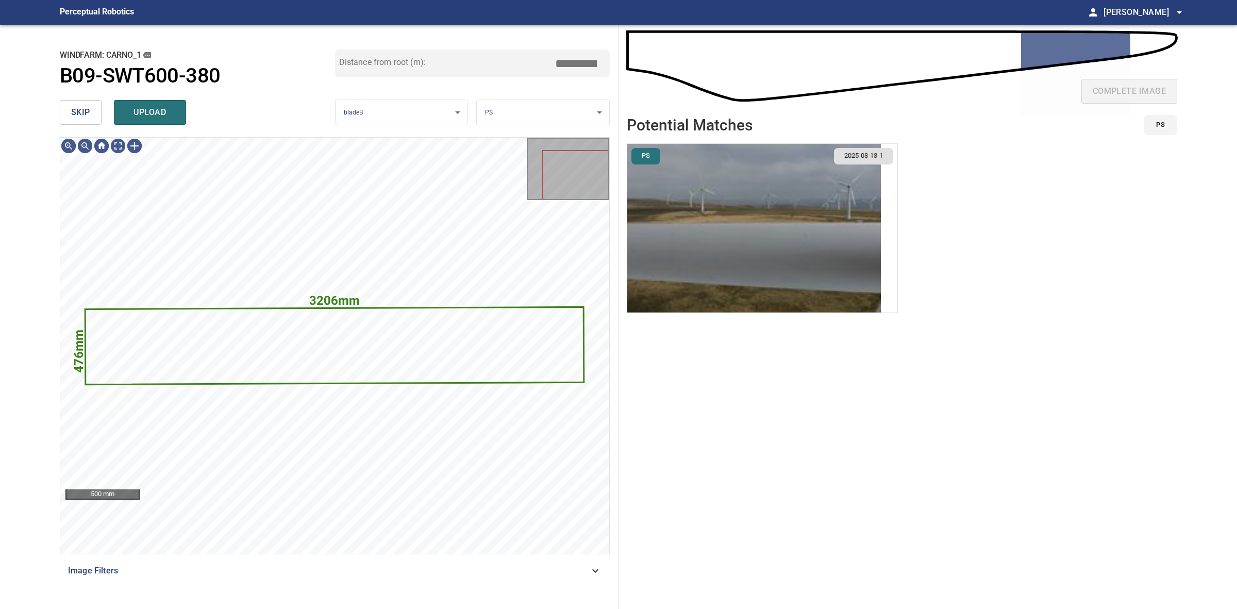
click at [93, 112] on button "skip" at bounding box center [81, 112] width 42 height 25
click at [93, 112] on div "skip upload" at bounding box center [197, 112] width 275 height 33
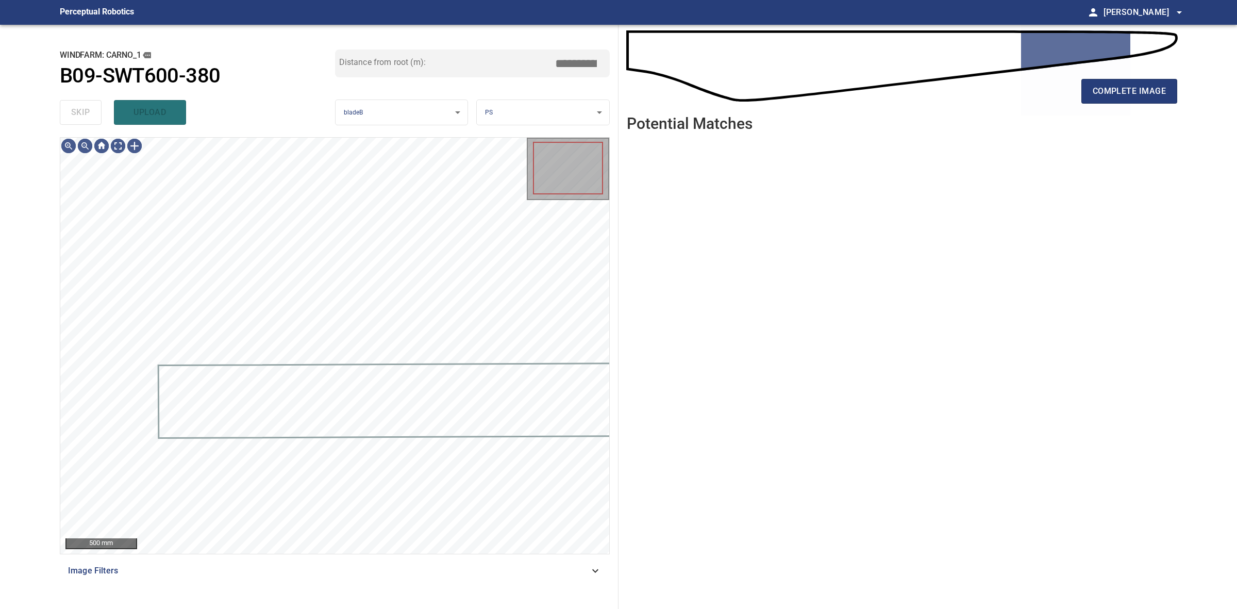
click at [93, 112] on div "skip upload" at bounding box center [197, 112] width 275 height 33
drag, startPoint x: 93, startPoint y: 112, endPoint x: 337, endPoint y: 111, distance: 243.8
click at [94, 111] on div "skip upload" at bounding box center [197, 112] width 275 height 33
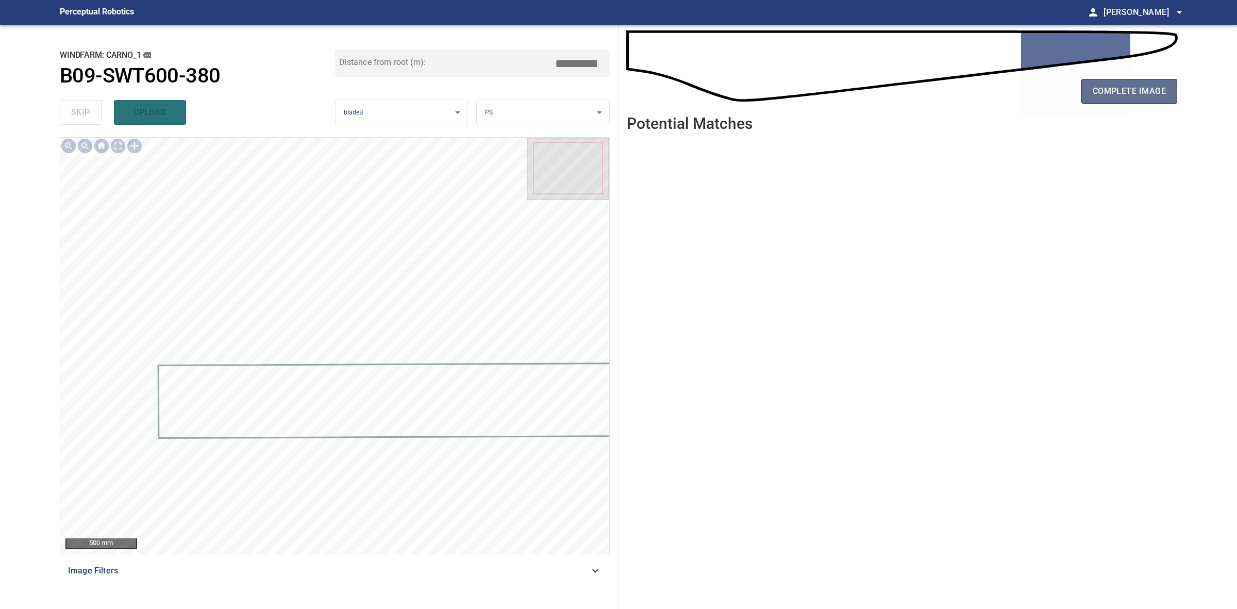
click at [1101, 91] on span "complete image" at bounding box center [1129, 91] width 73 height 14
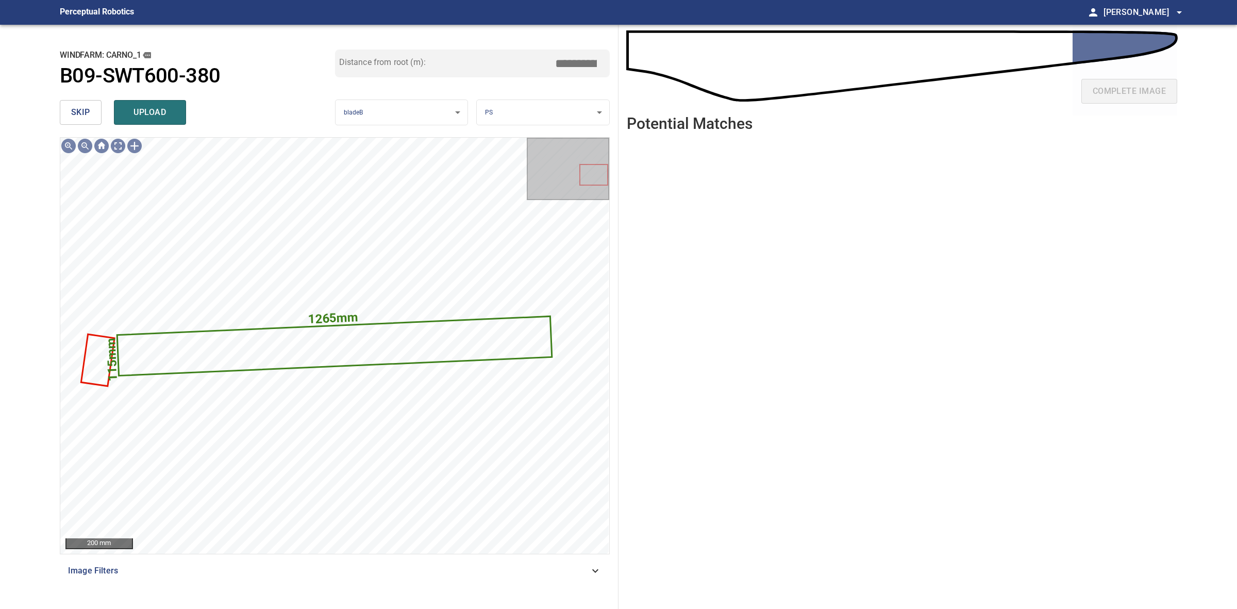
click at [75, 104] on button "skip" at bounding box center [81, 112] width 42 height 25
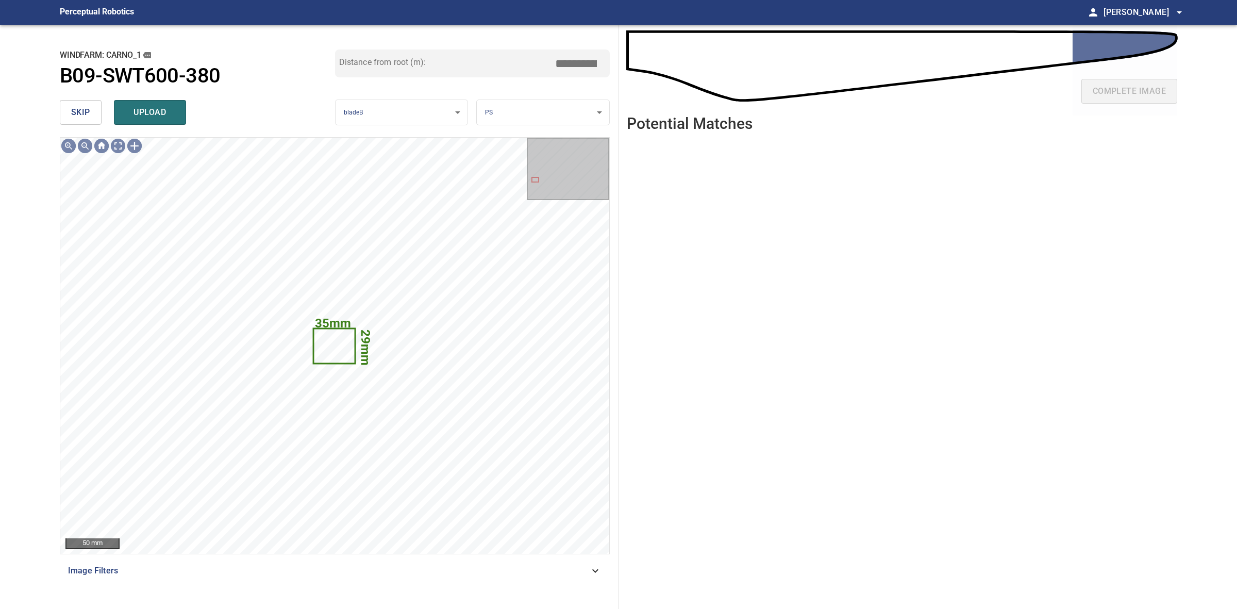
click at [75, 104] on button "skip" at bounding box center [81, 112] width 42 height 25
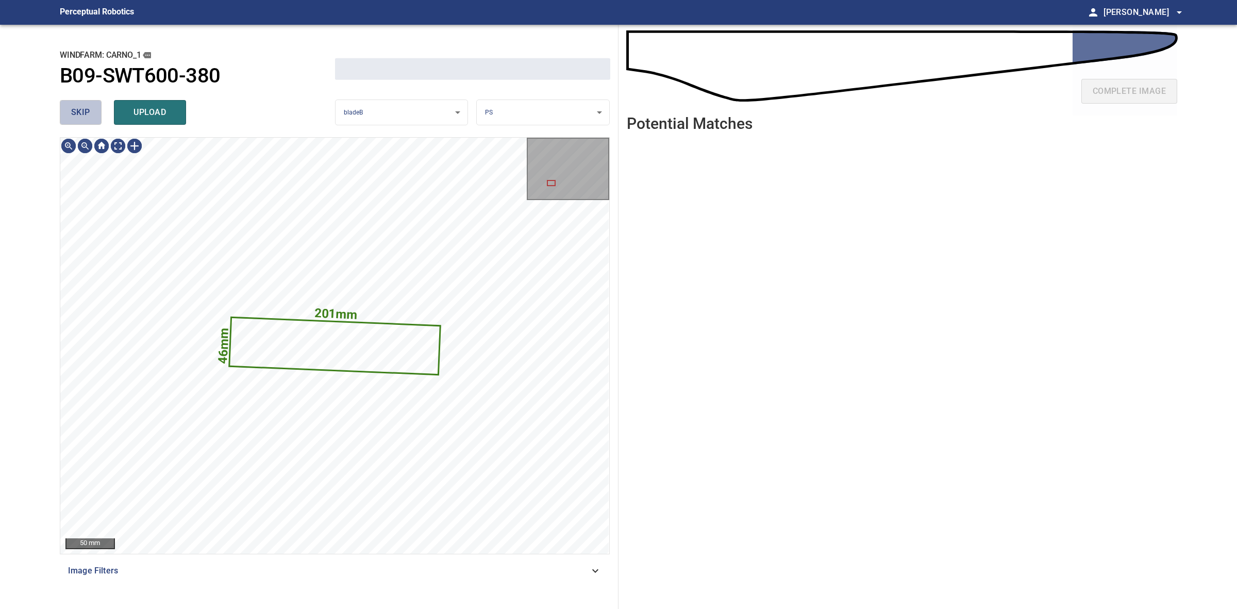
click at [75, 104] on button "skip" at bounding box center [81, 112] width 42 height 25
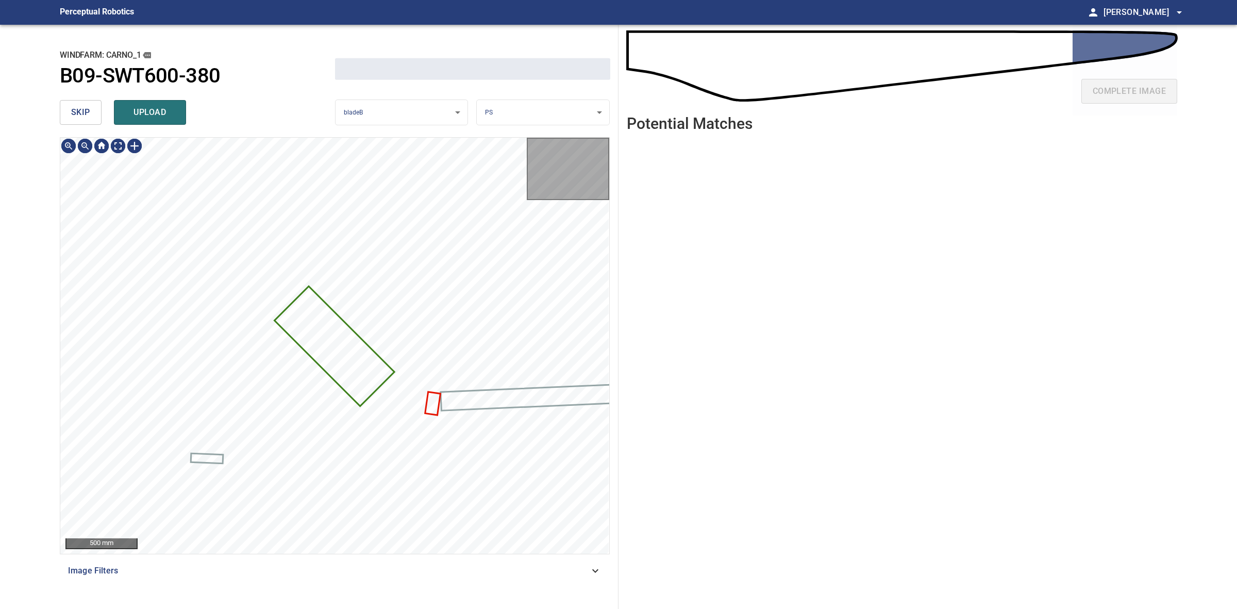
click at [75, 104] on button "skip" at bounding box center [81, 112] width 42 height 25
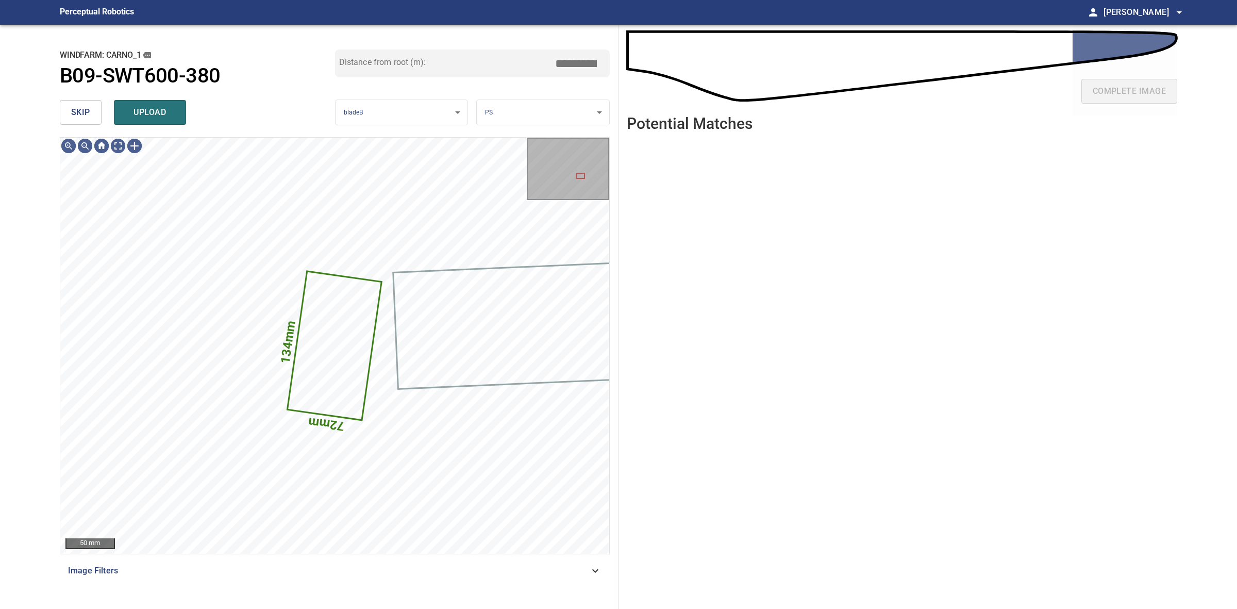
click at [86, 115] on span "skip" at bounding box center [80, 112] width 19 height 14
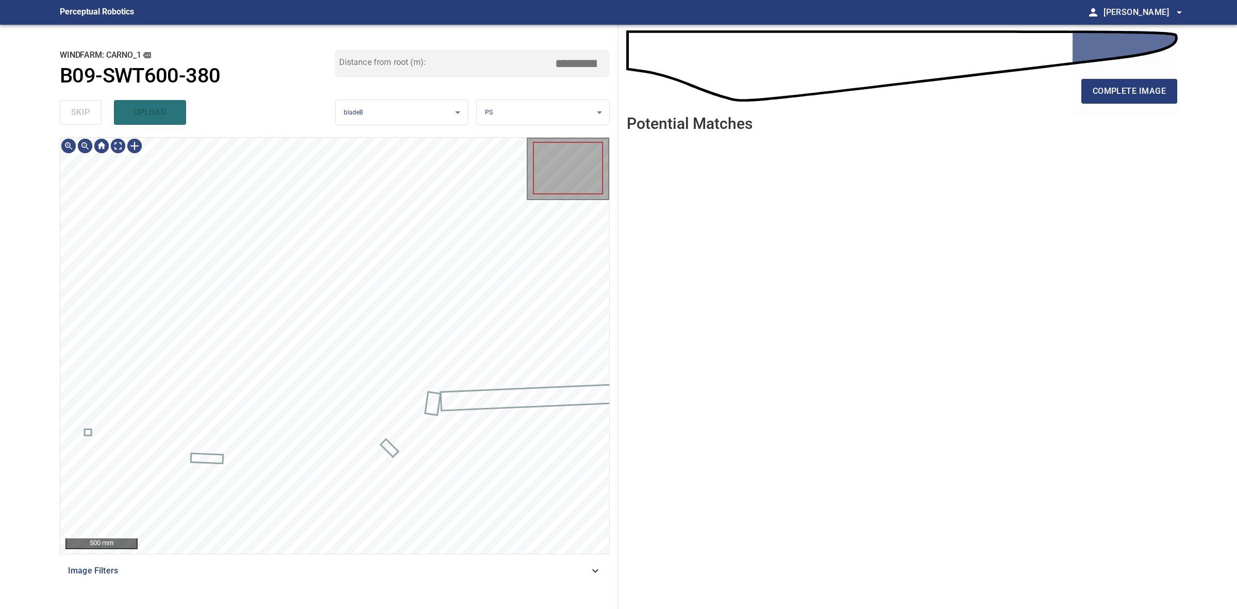
click at [86, 115] on div "skip upload" at bounding box center [197, 112] width 275 height 33
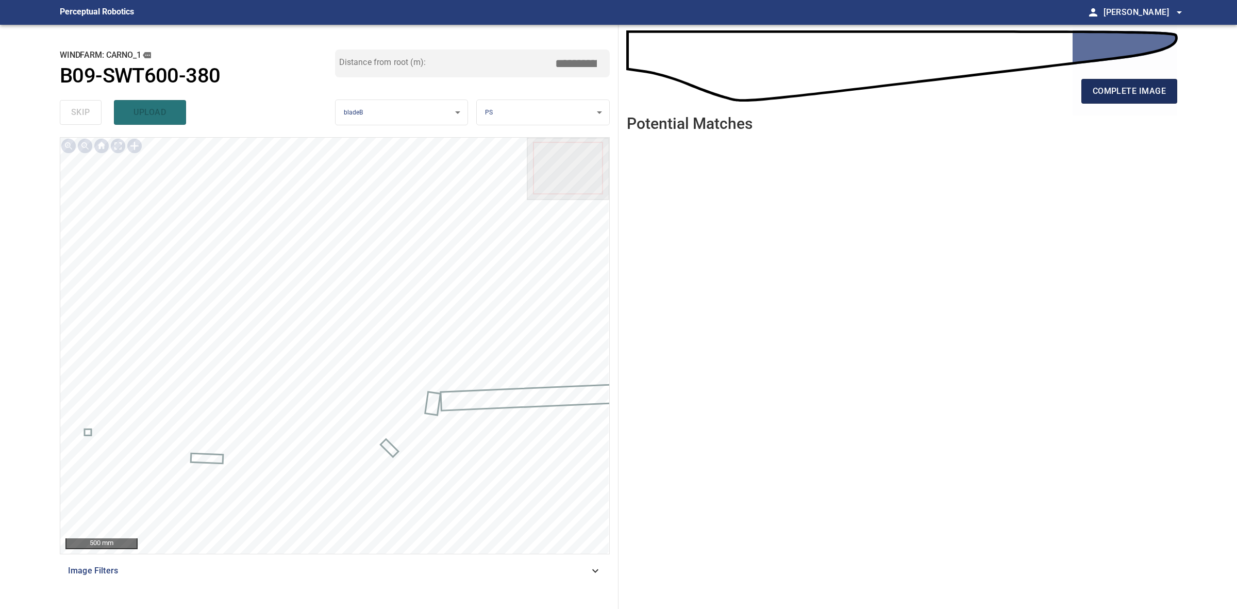
click at [1090, 94] on button "complete image" at bounding box center [1130, 91] width 96 height 25
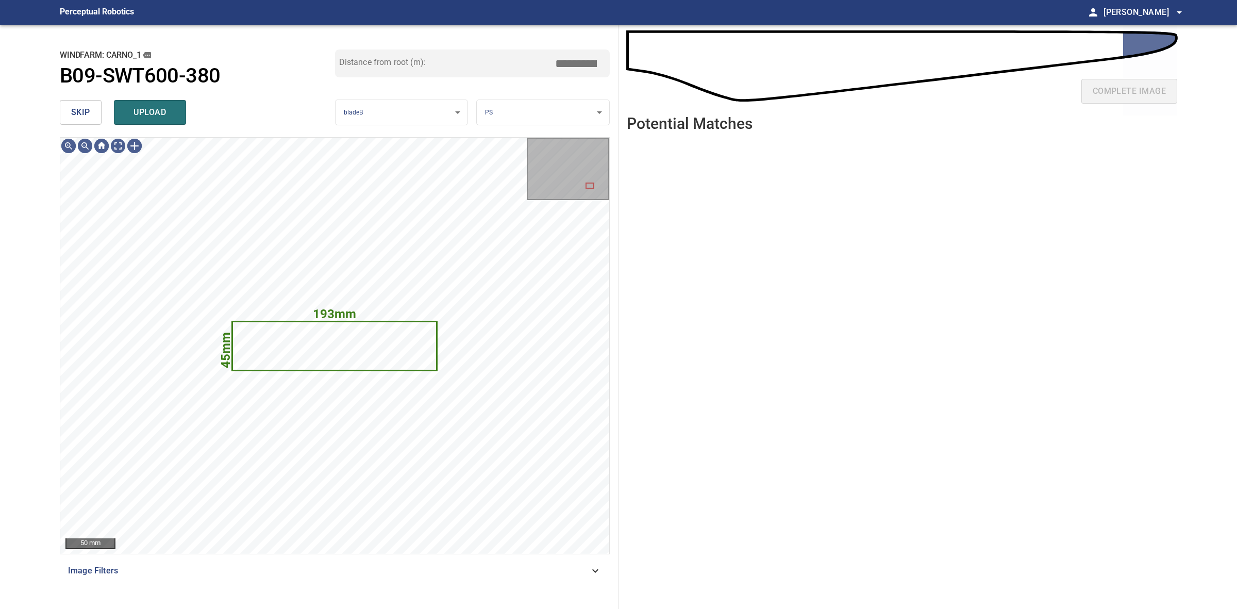
click at [73, 111] on span "skip" at bounding box center [80, 112] width 19 height 14
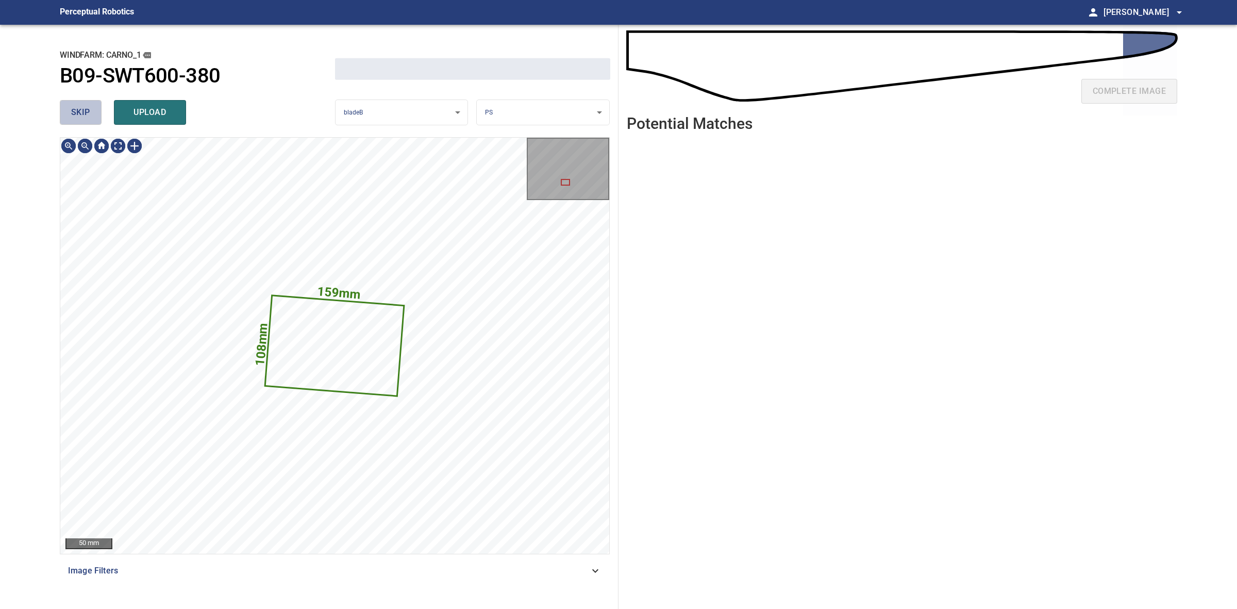
click at [73, 111] on span "skip" at bounding box center [80, 112] width 19 height 14
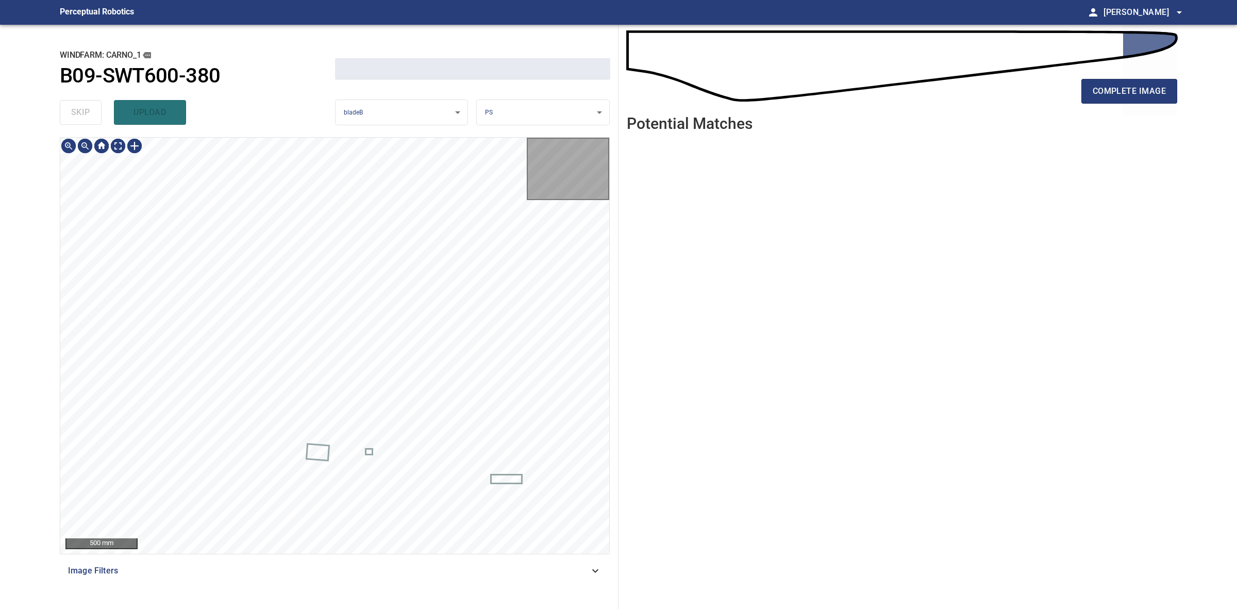
drag, startPoint x: 73, startPoint y: 111, endPoint x: 357, endPoint y: 106, distance: 284.1
click at [74, 111] on div "skip upload" at bounding box center [197, 112] width 275 height 33
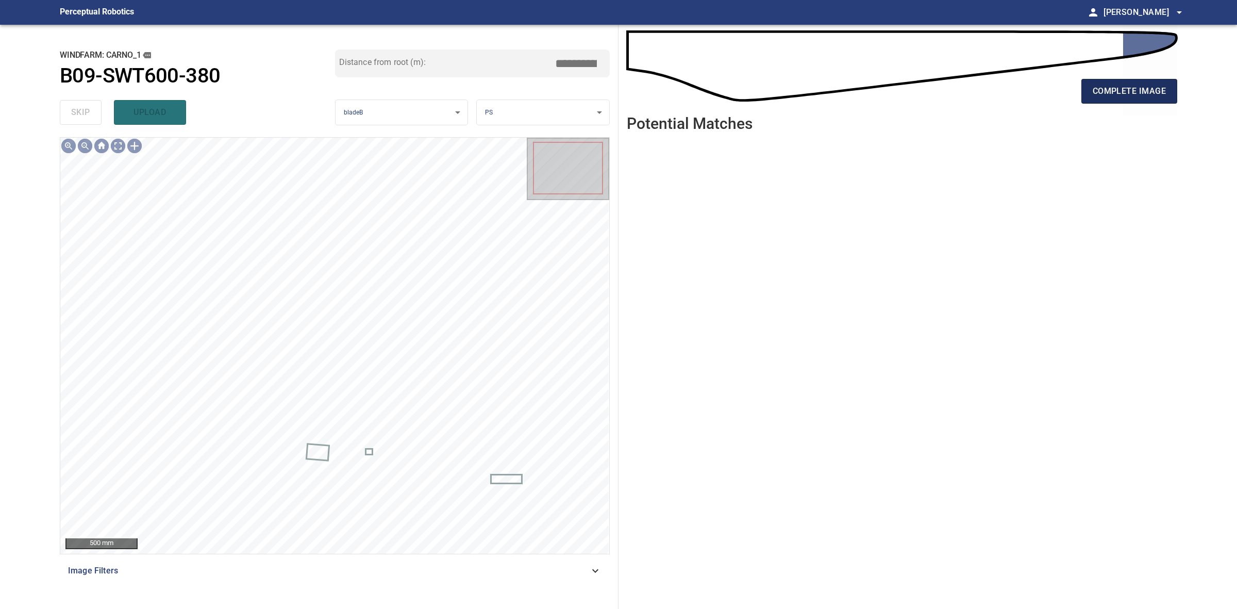
click at [1133, 89] on span "complete image" at bounding box center [1129, 91] width 73 height 14
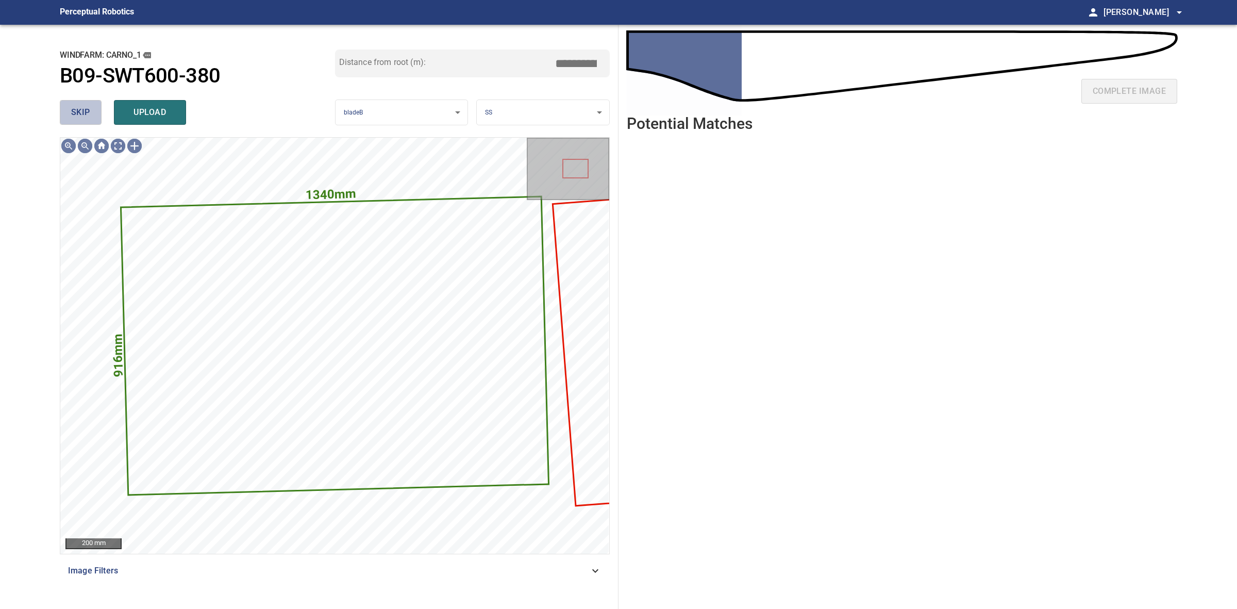
click at [86, 113] on span "skip" at bounding box center [80, 112] width 19 height 14
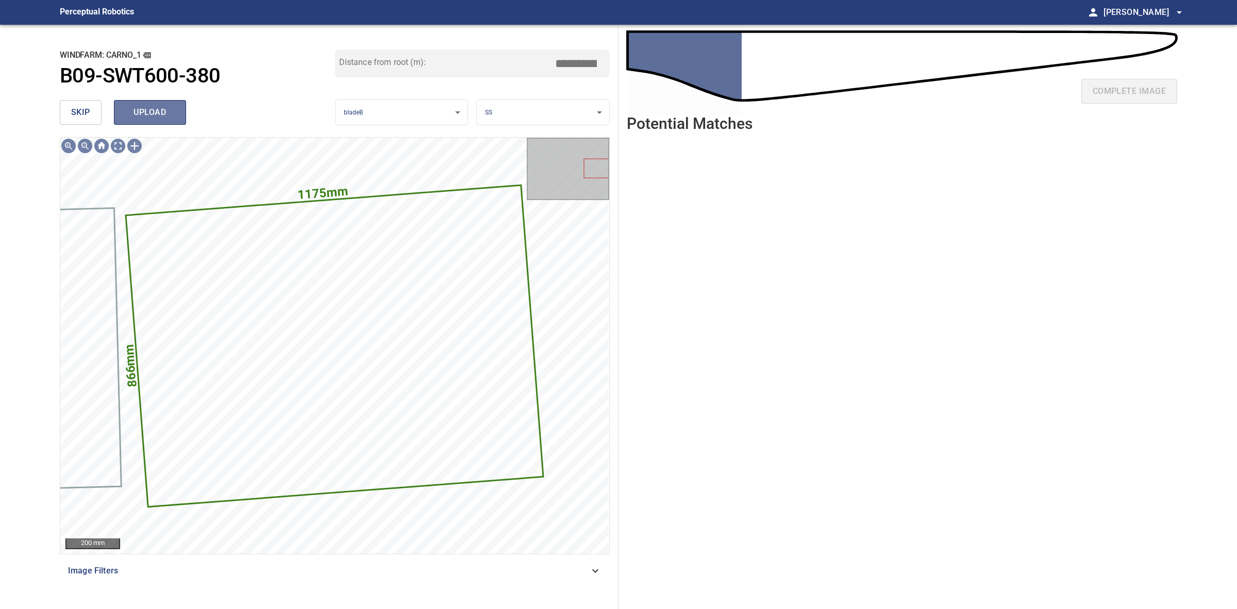
click at [181, 110] on button "upload" at bounding box center [150, 112] width 72 height 25
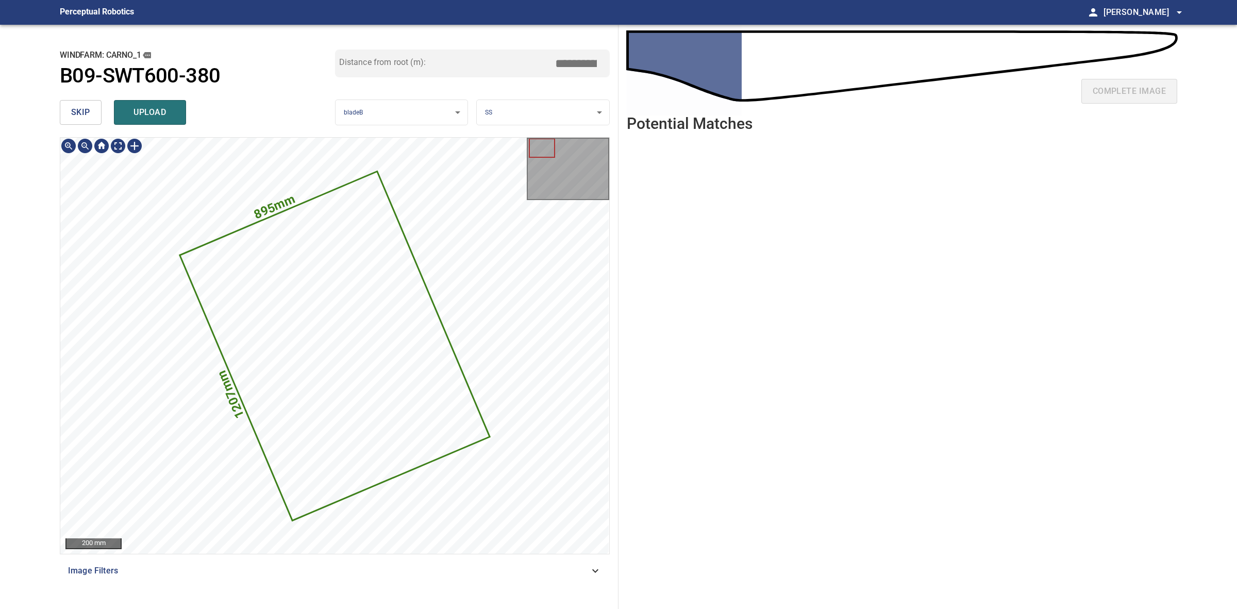
click at [375, 334] on icon at bounding box center [334, 345] width 308 height 347
click at [92, 116] on button "skip" at bounding box center [81, 112] width 42 height 25
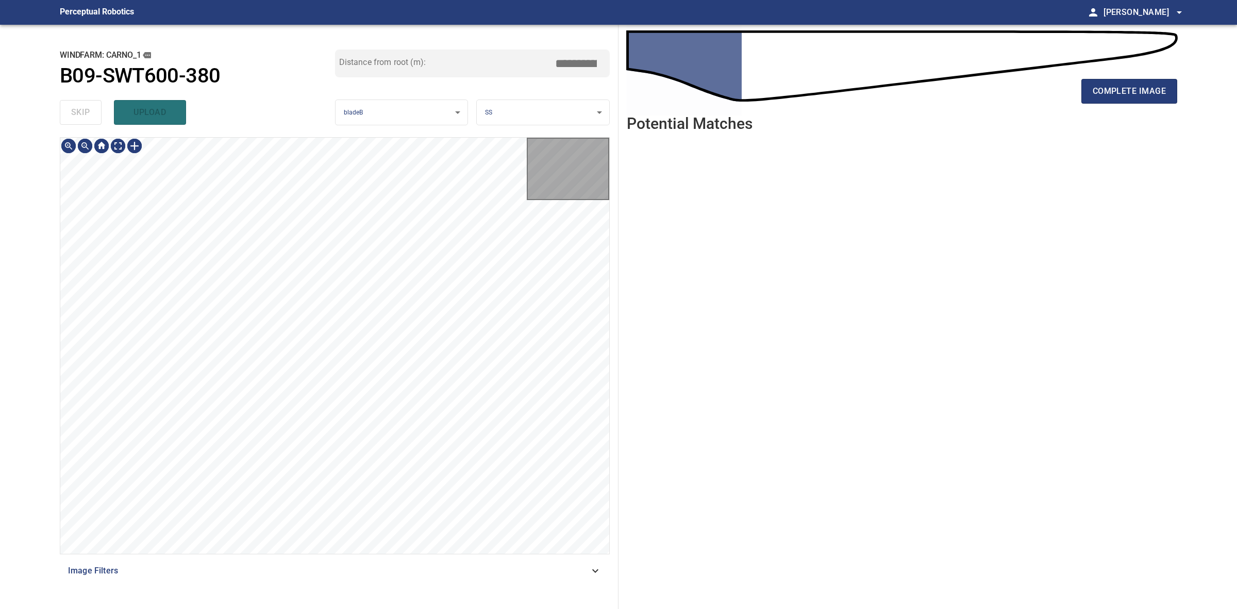
click at [92, 116] on div "skip upload" at bounding box center [197, 112] width 275 height 33
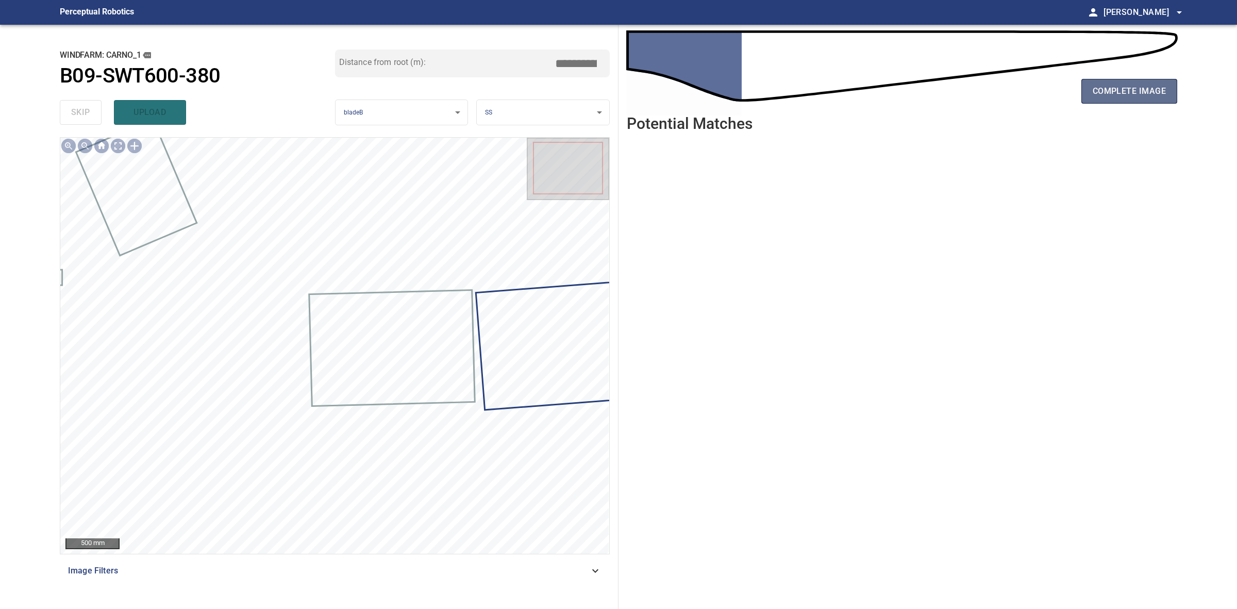
click at [1119, 86] on span "complete image" at bounding box center [1129, 91] width 73 height 14
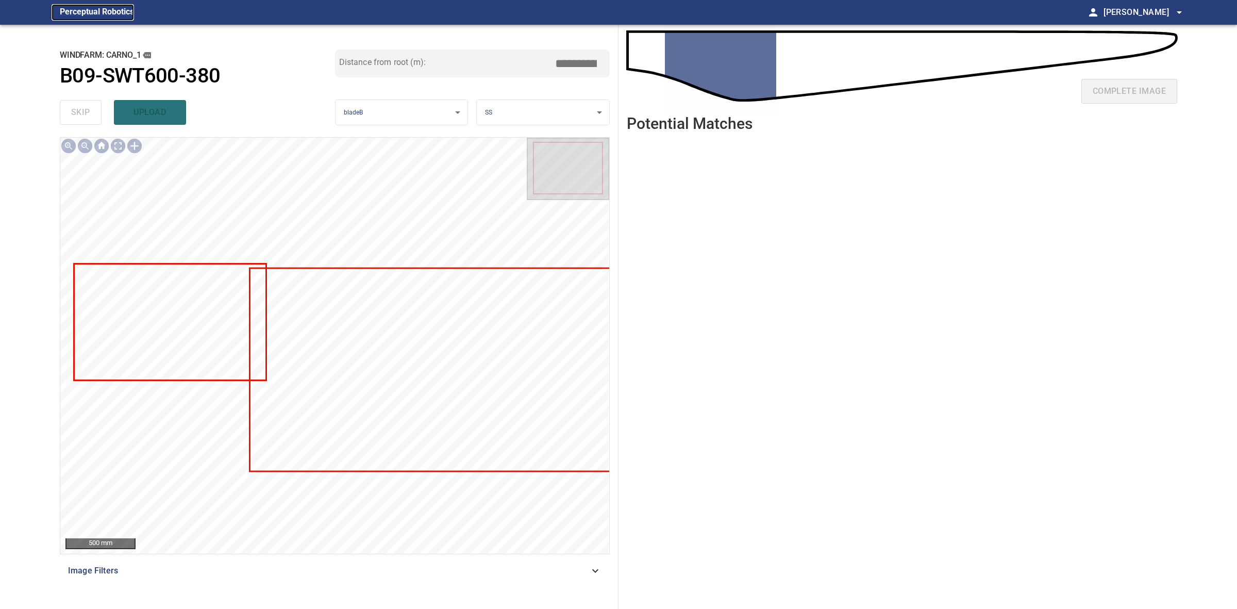
click at [92, 6] on figcaption "Perceptual Robotics" at bounding box center [97, 12] width 74 height 16
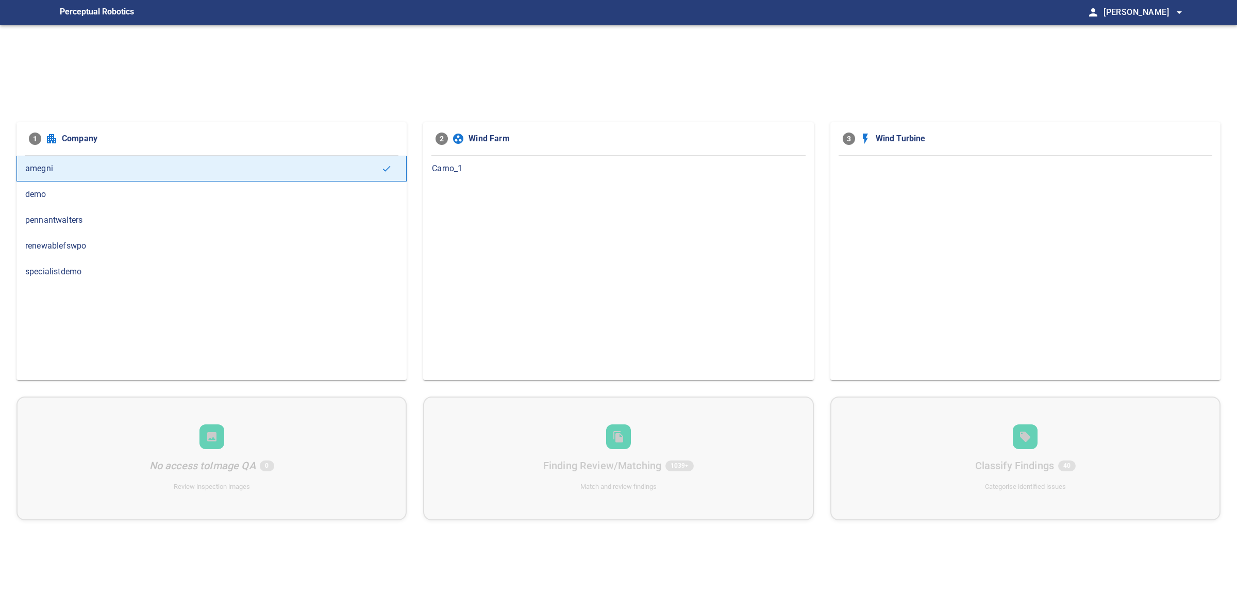
drag, startPoint x: 421, startPoint y: 165, endPoint x: 436, endPoint y: 165, distance: 14.4
click at [423, 165] on div "1 Company amegni demo pennantwalters renewablefswpo specialistdemo 2 Wind Farm …" at bounding box center [618, 251] width 1204 height 258
click at [436, 165] on span "Carno_1" at bounding box center [618, 168] width 373 height 12
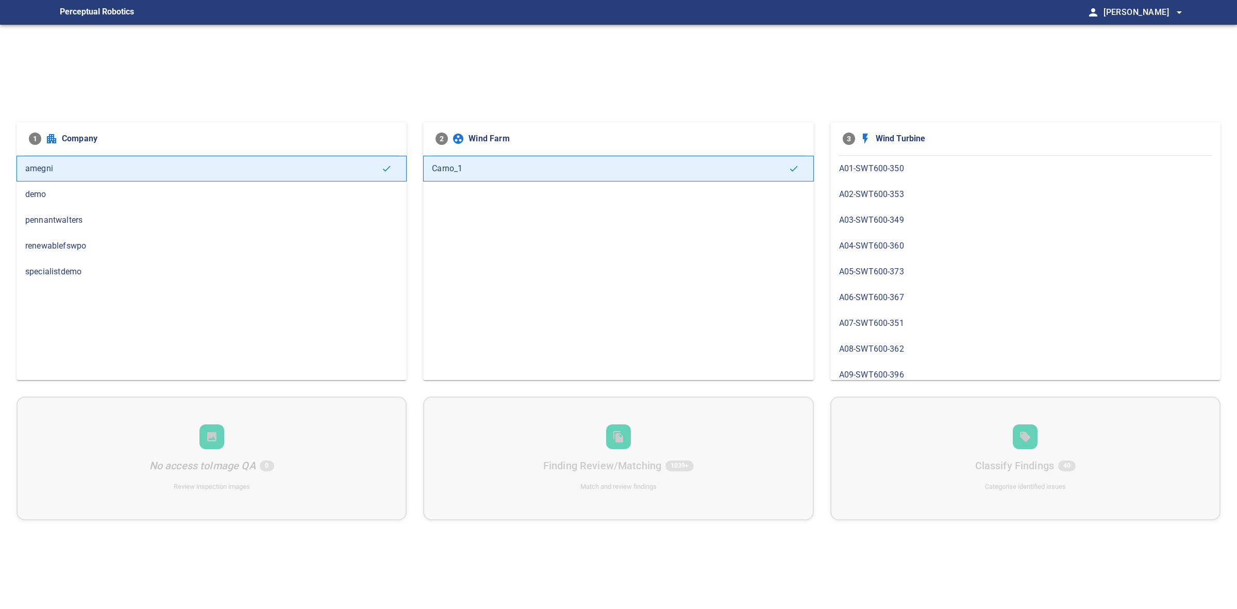
scroll to position [837, 0]
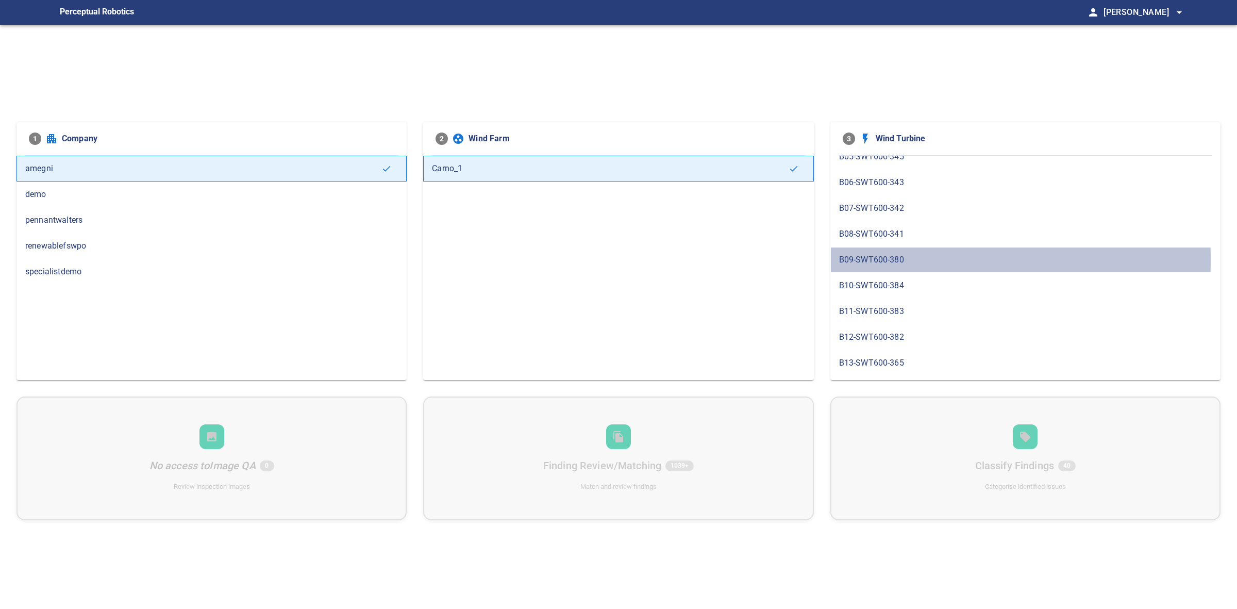
click at [847, 266] on span "B09-SWT600-380" at bounding box center [1025, 260] width 373 height 12
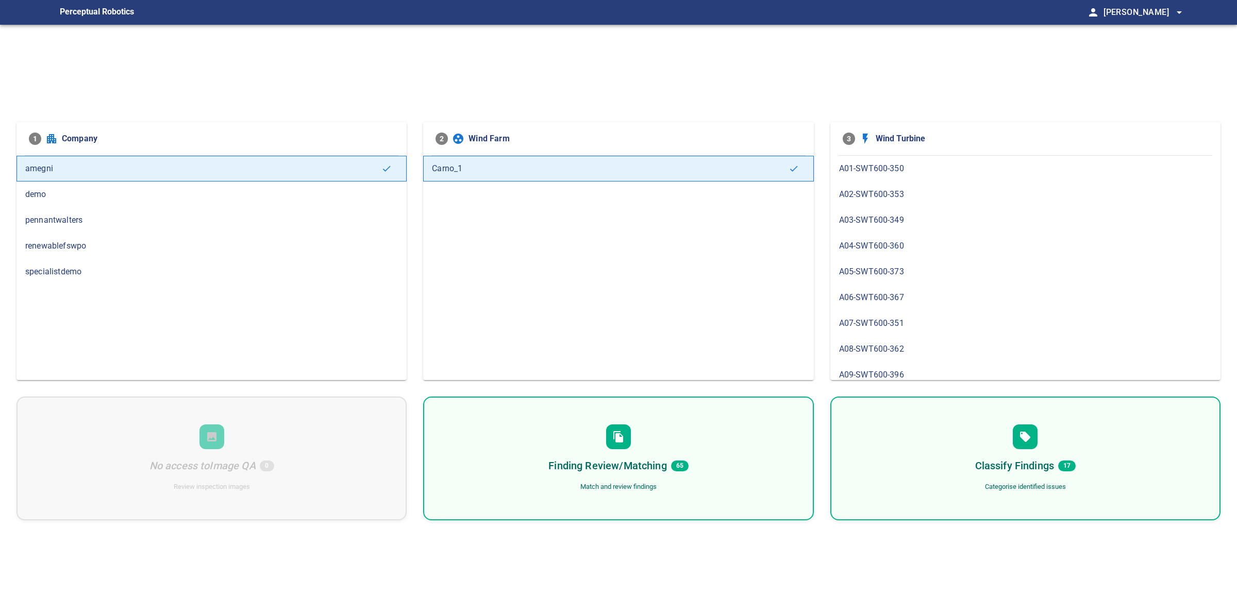
click at [700, 442] on div "Finding Review/Matching 65 Match and review findings" at bounding box center [618, 458] width 390 height 124
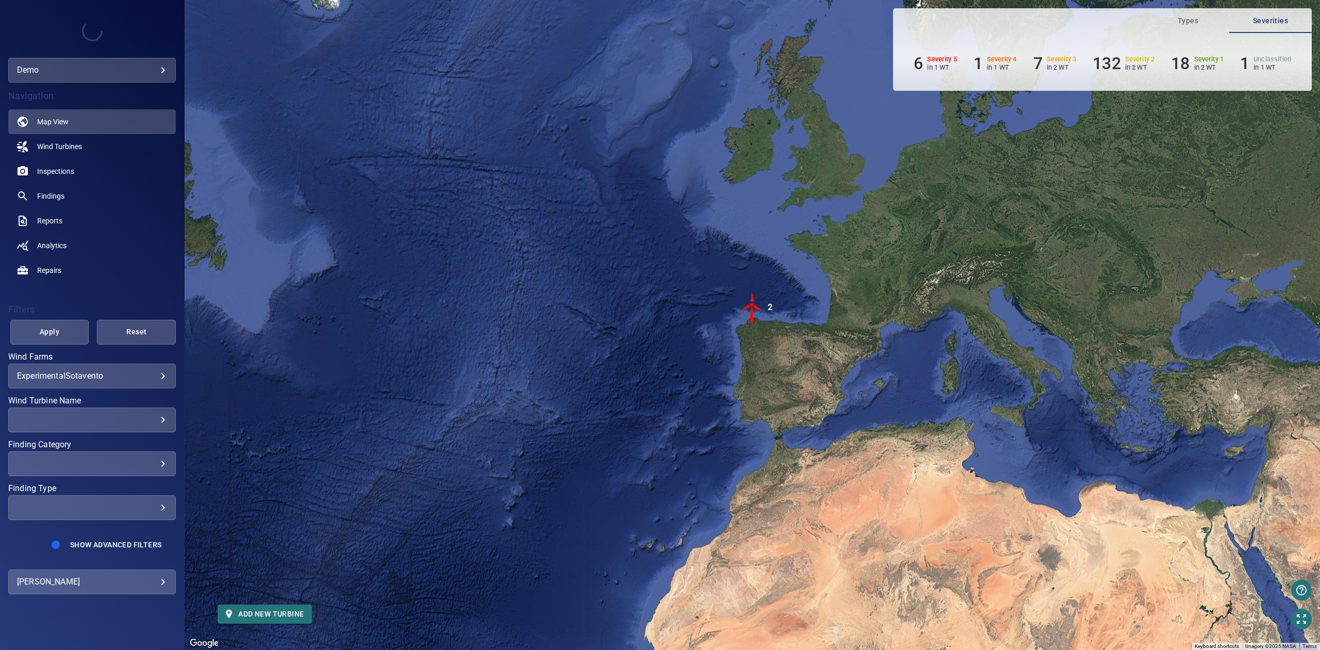
click at [143, 70] on body "**********" at bounding box center [660, 325] width 1320 height 650
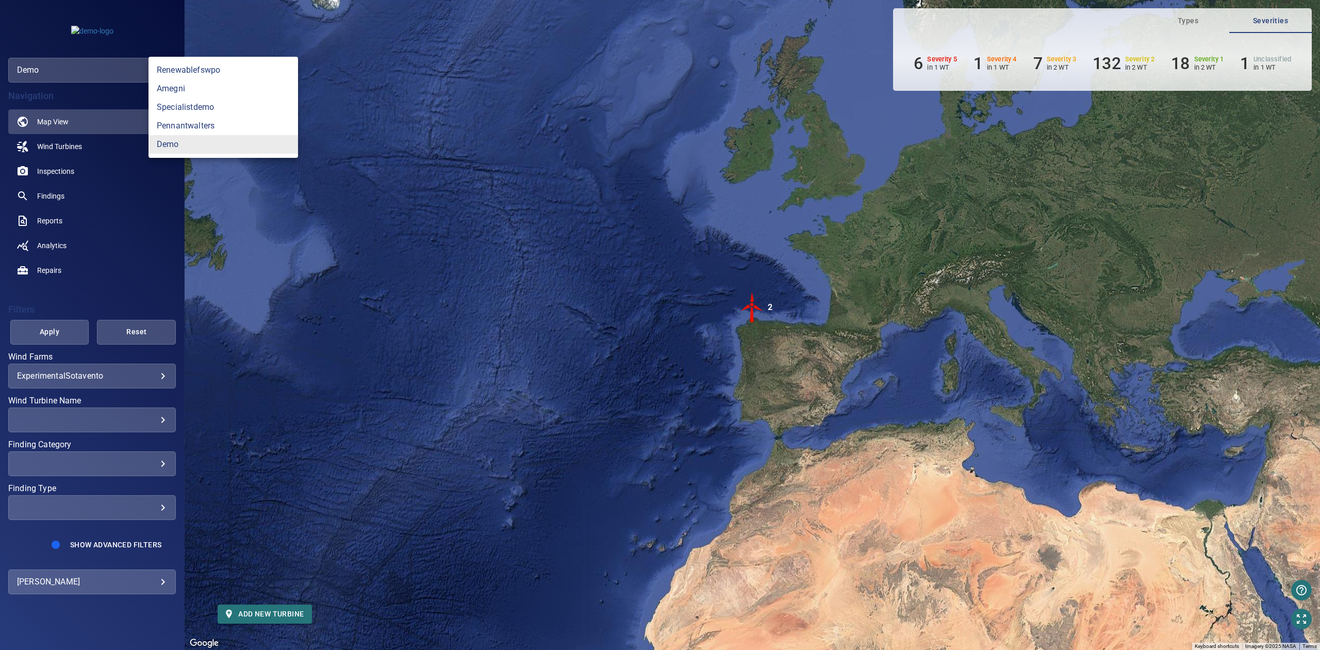
click at [125, 69] on div at bounding box center [660, 325] width 1320 height 650
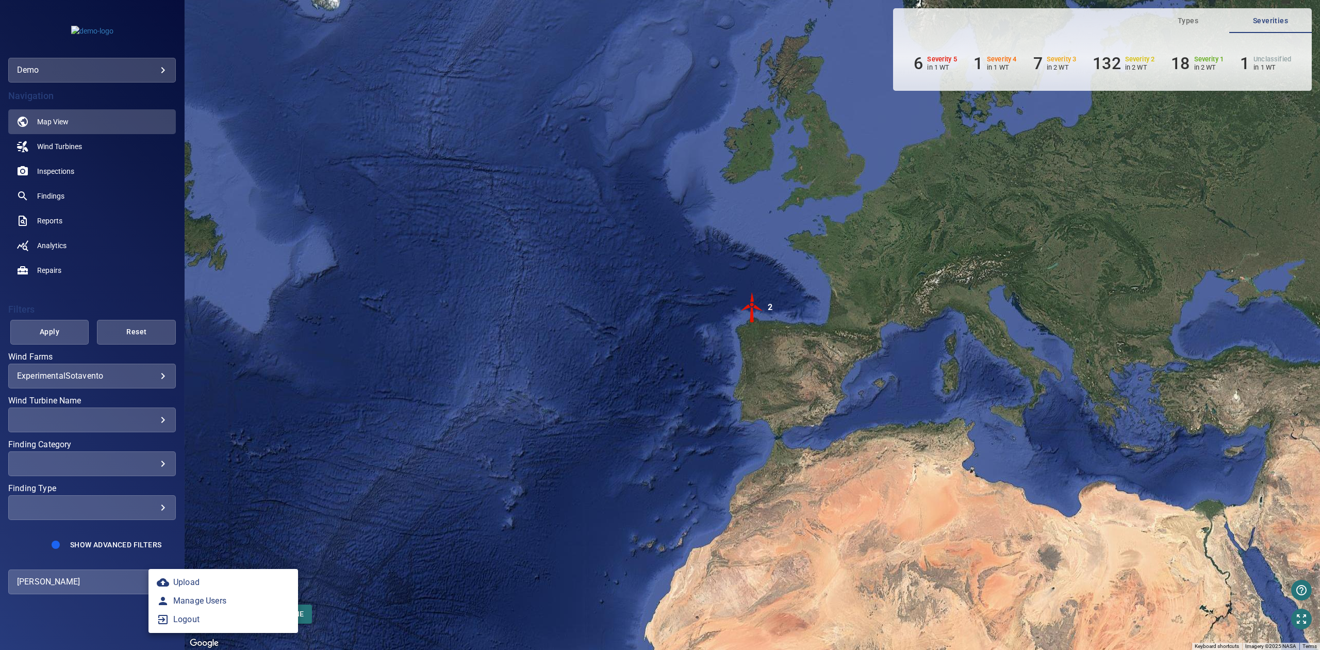
click at [106, 580] on body "**********" at bounding box center [660, 325] width 1320 height 650
click at [184, 596] on link "Manage Users" at bounding box center [223, 600] width 150 height 19
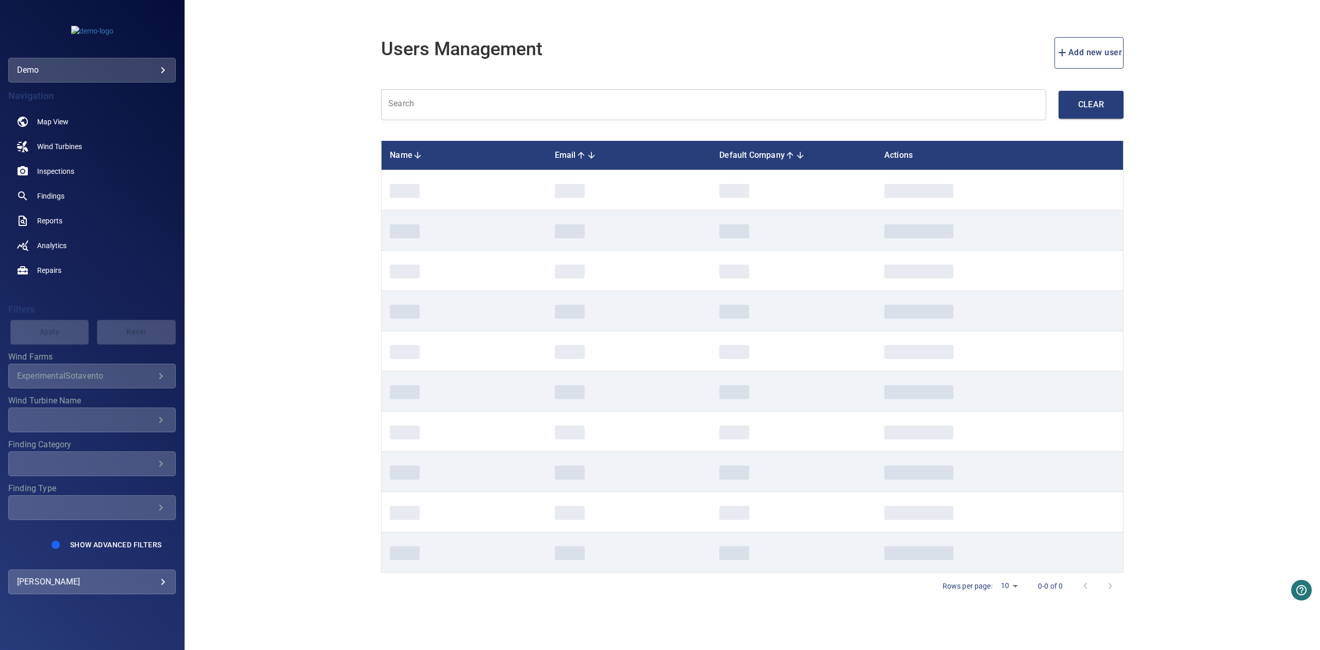
click at [498, 102] on input "text" at bounding box center [713, 104] width 665 height 31
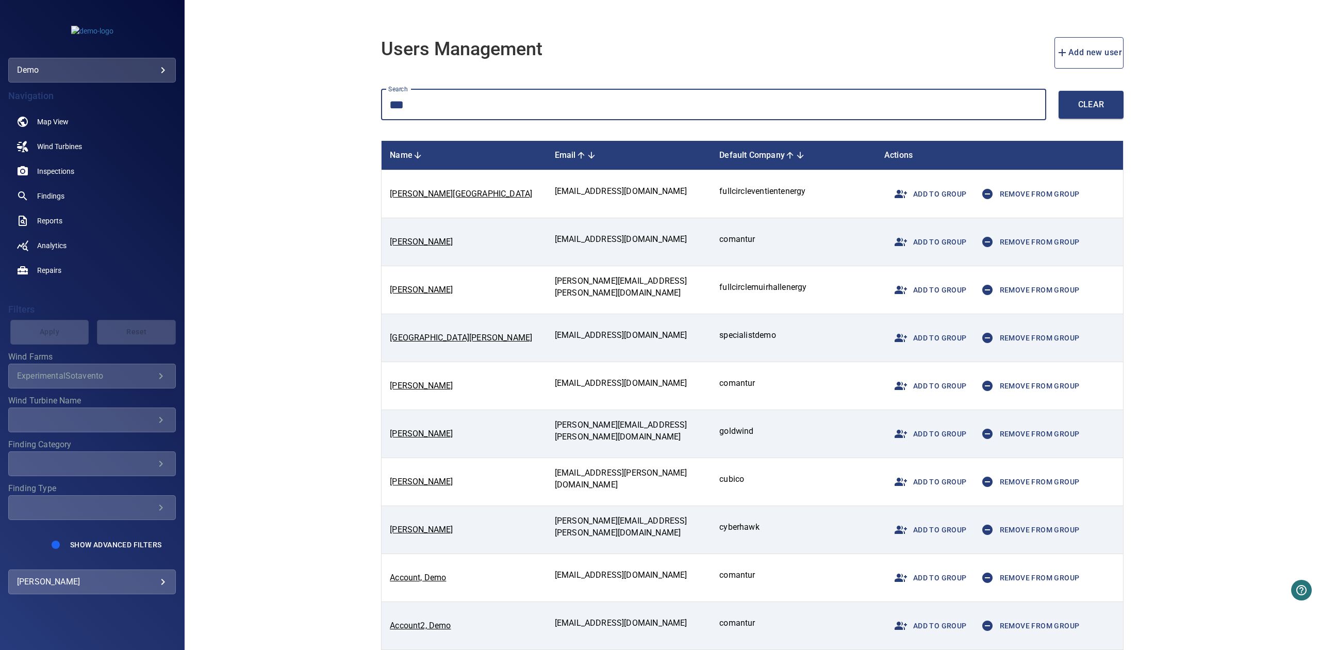
type input "****"
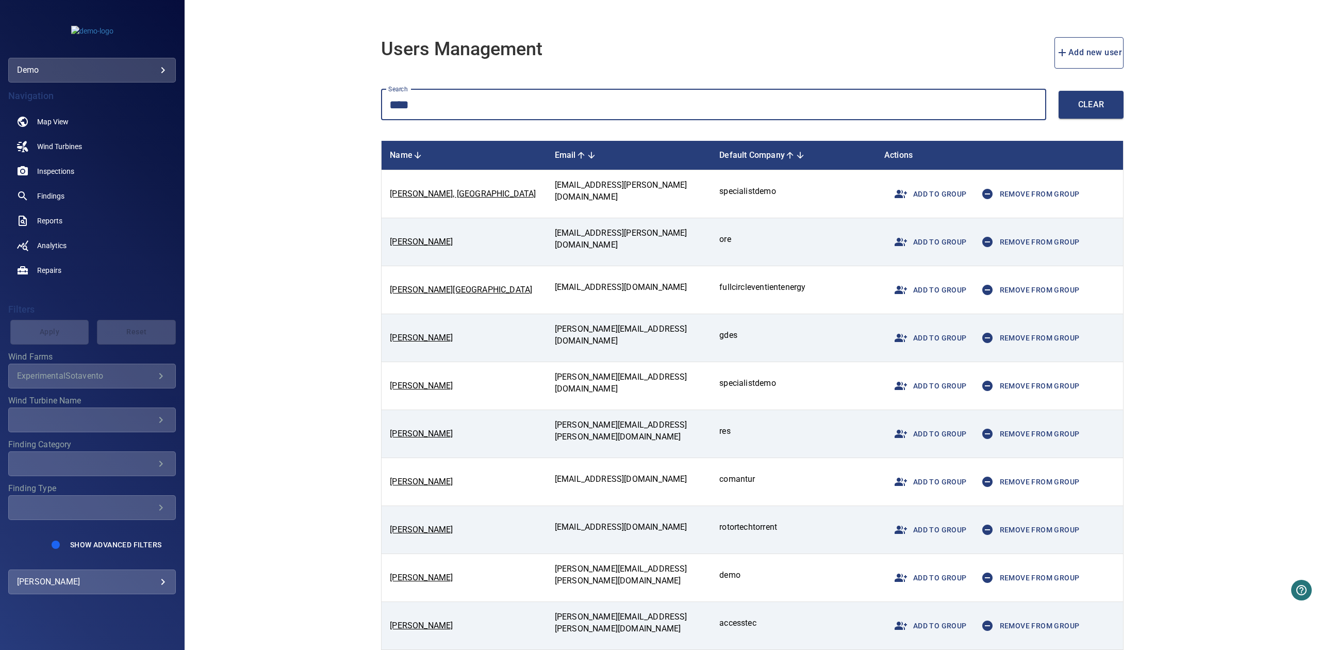
drag, startPoint x: 438, startPoint y: 112, endPoint x: 400, endPoint y: 111, distance: 37.6
click at [400, 111] on input "****" at bounding box center [713, 104] width 665 height 31
click at [436, 111] on input "****" at bounding box center [713, 104] width 665 height 31
drag, startPoint x: 435, startPoint y: 110, endPoint x: 370, endPoint y: 110, distance: 65.5
click at [370, 110] on div "Users Management Add new user Search **** Search Clear Name Email Default Compa…" at bounding box center [752, 325] width 1135 height 650
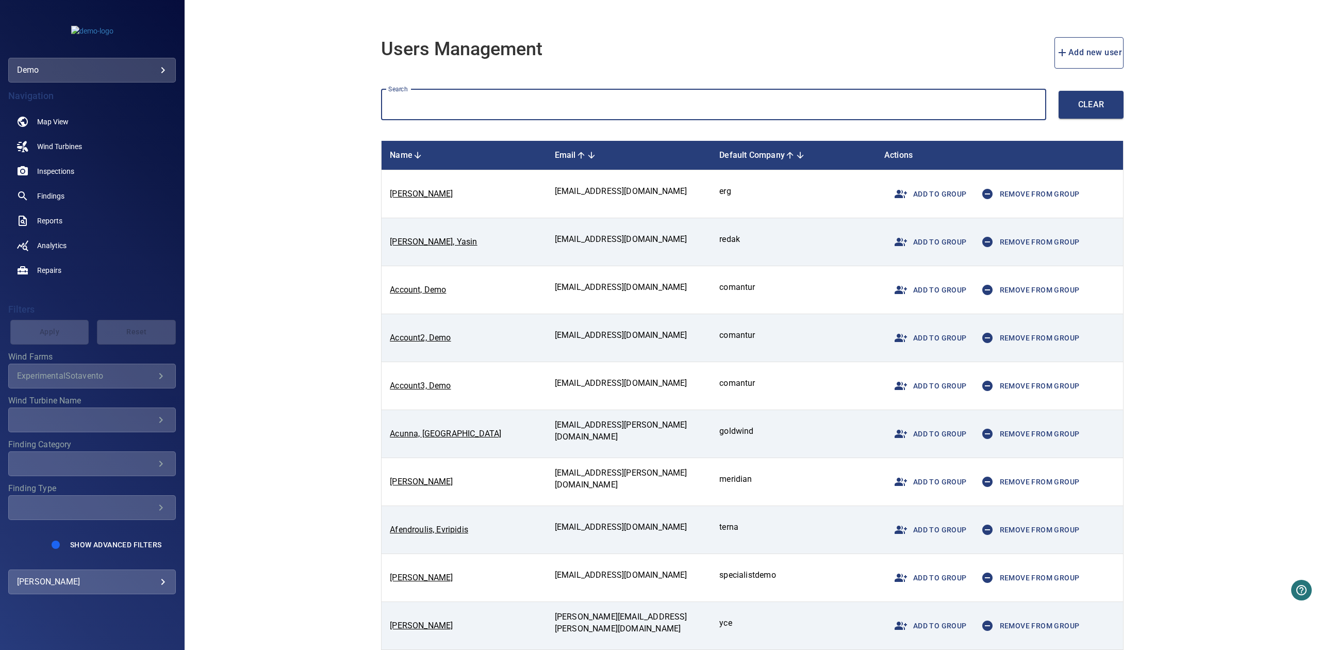
paste input "*******"
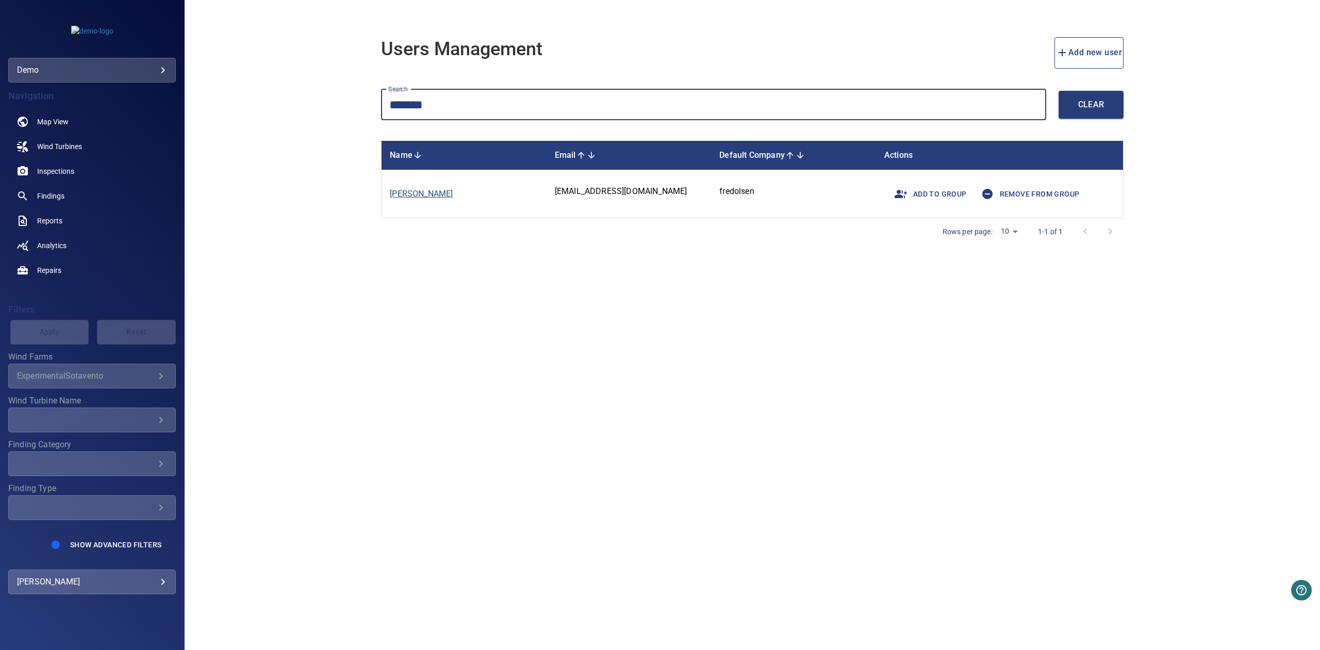
type input "*******"
click at [448, 192] on link "[PERSON_NAME]" at bounding box center [421, 194] width 63 height 10
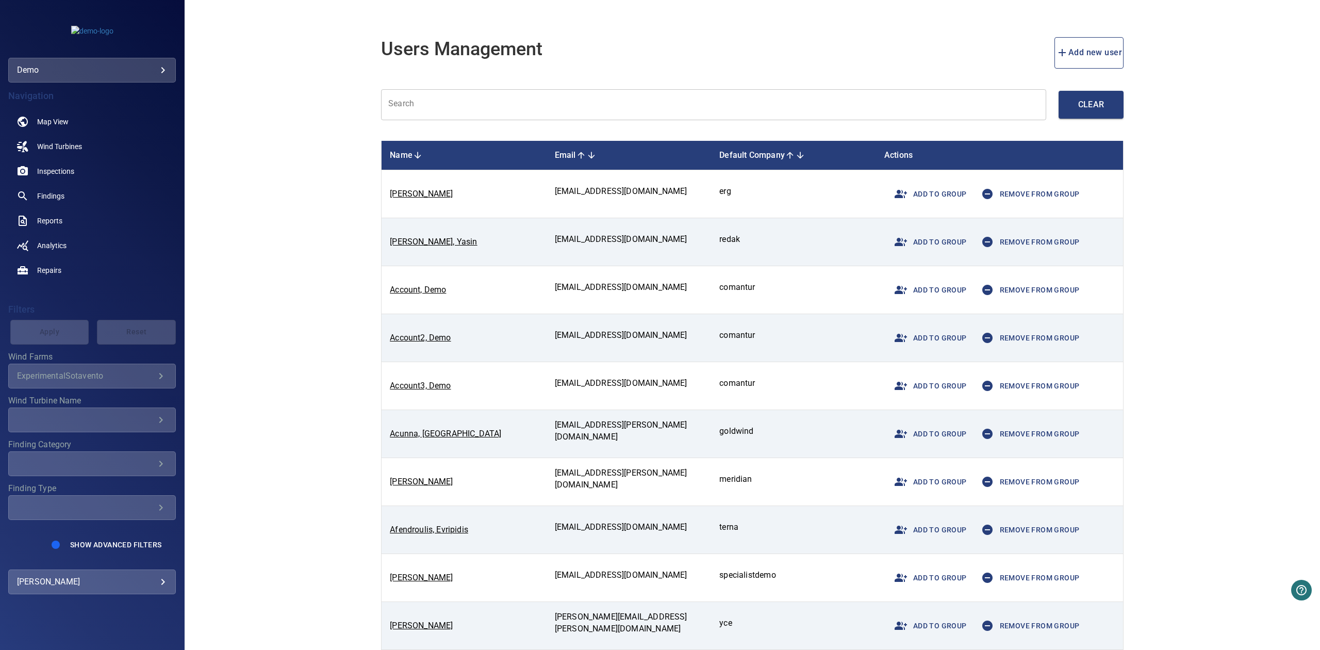
click at [603, 108] on input "text" at bounding box center [713, 104] width 665 height 31
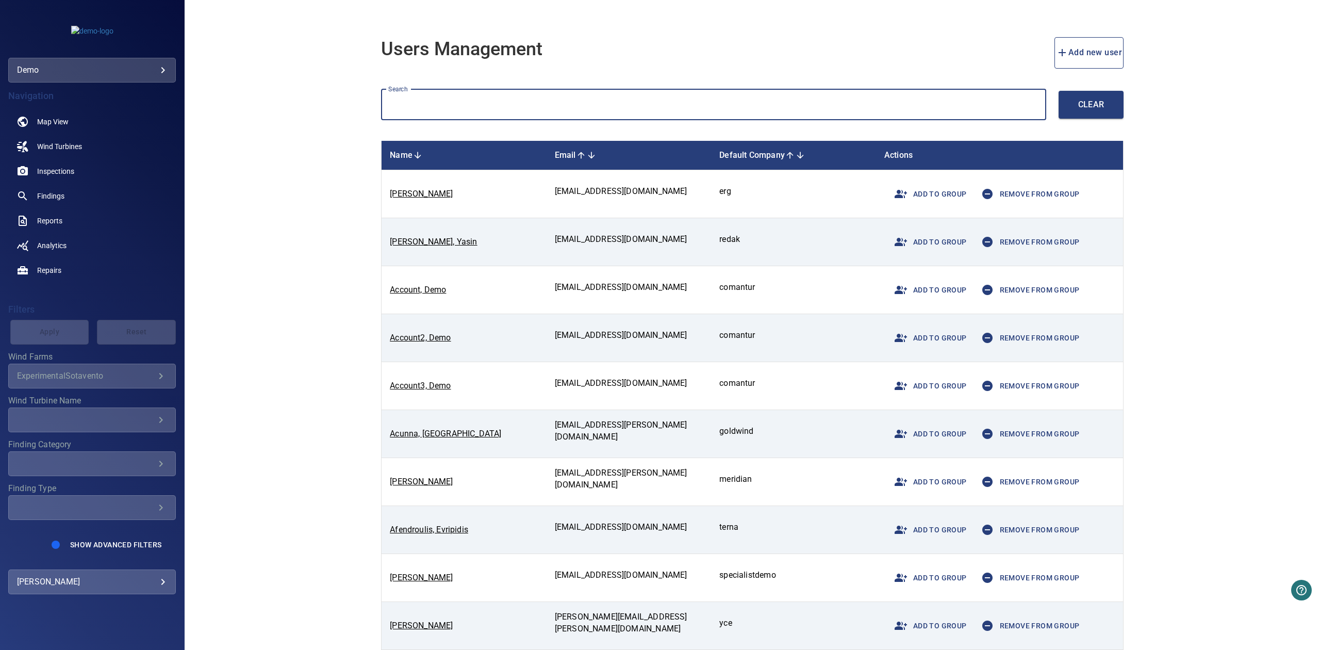
paste input "*******"
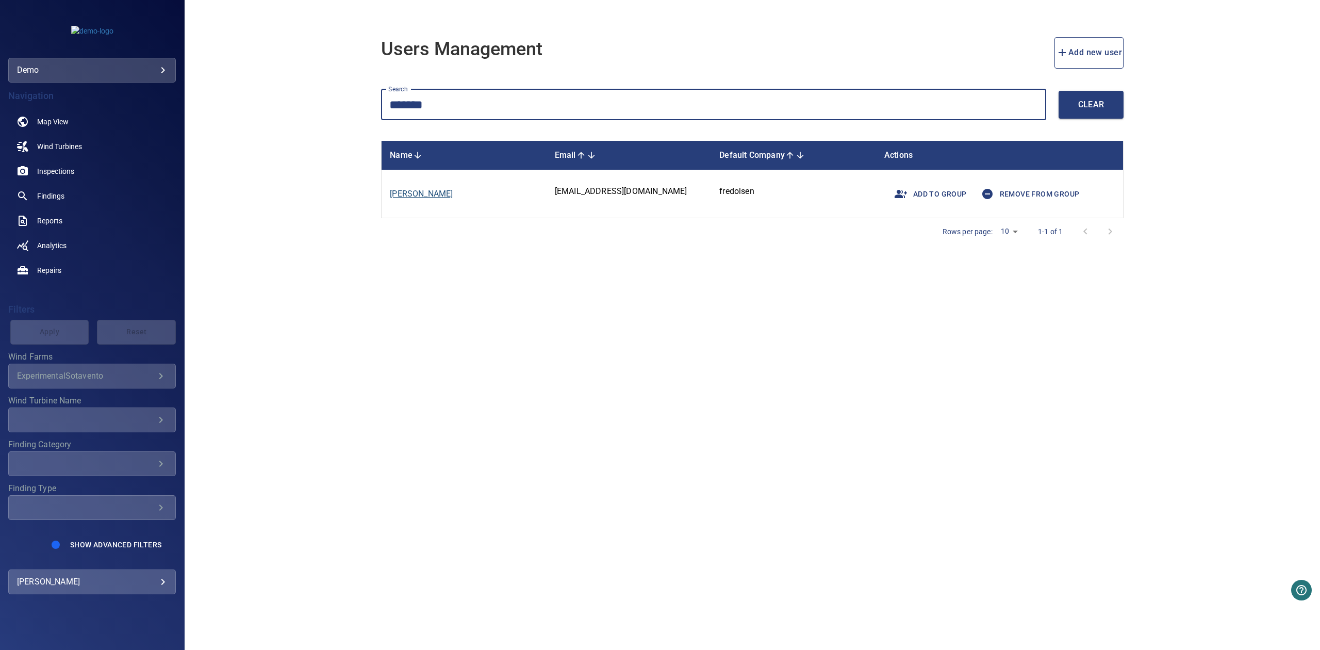
type input "*******"
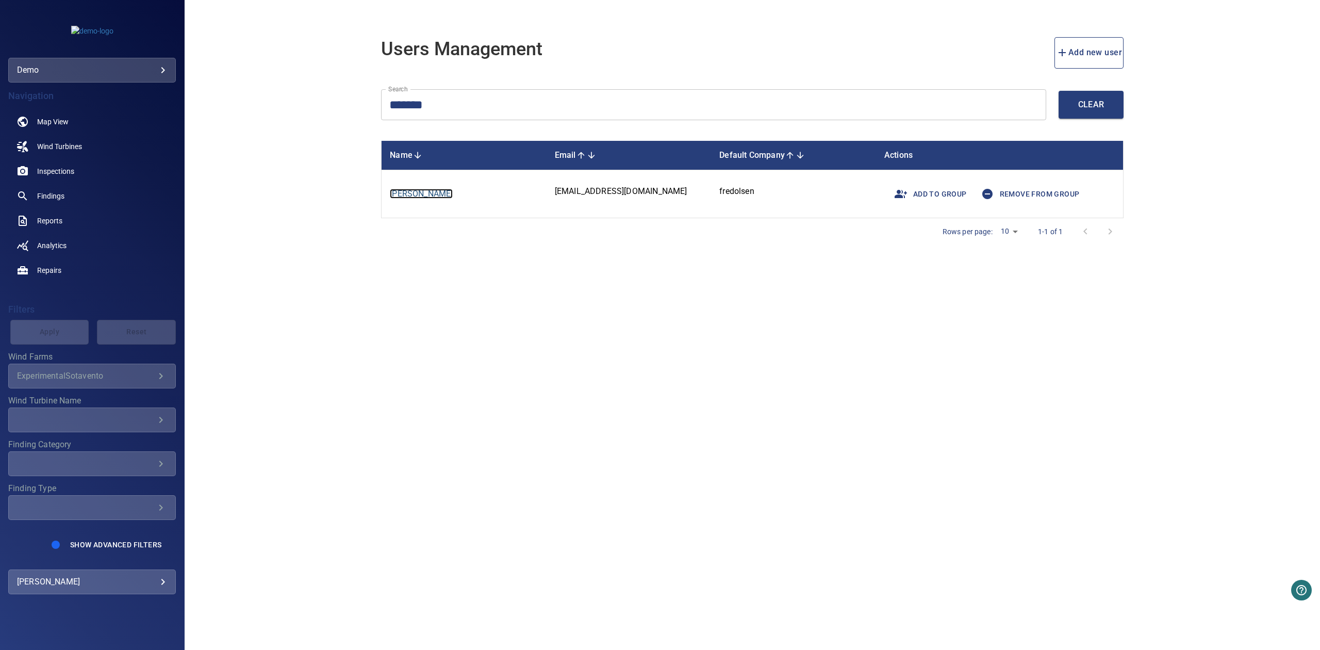
click at [427, 193] on link "[PERSON_NAME]" at bounding box center [421, 194] width 63 height 10
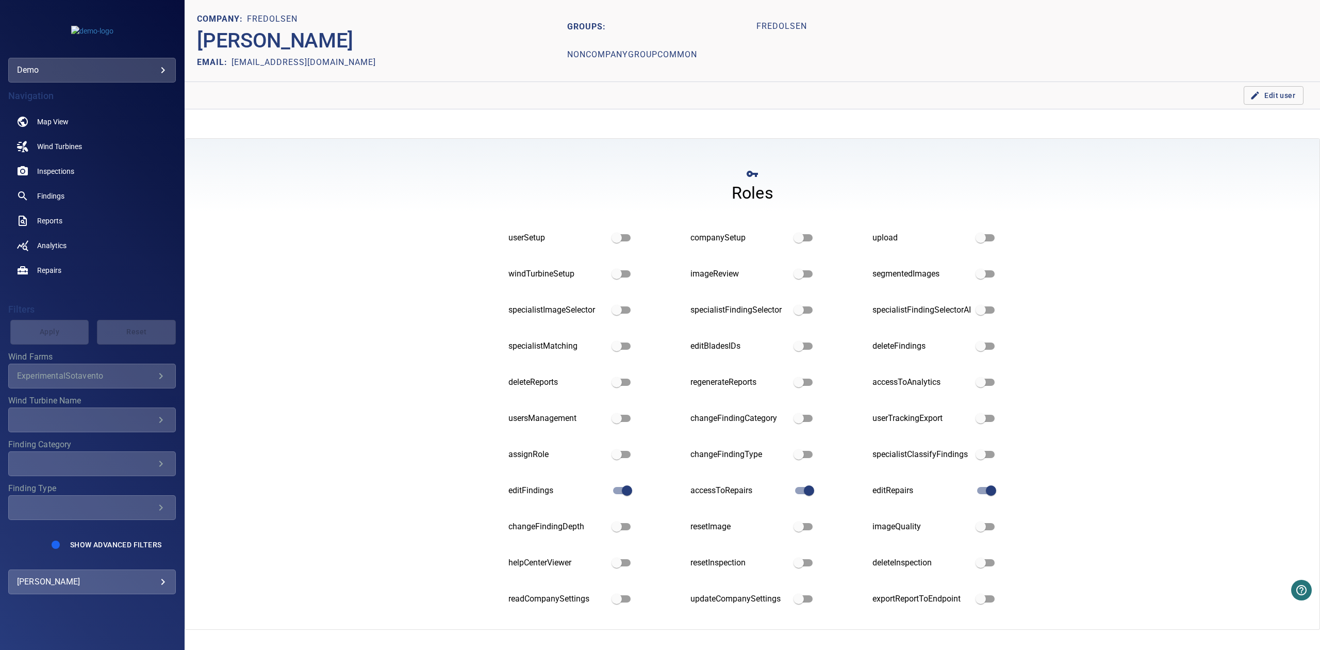
click at [1258, 92] on icon "button" at bounding box center [1255, 96] width 8 height 8
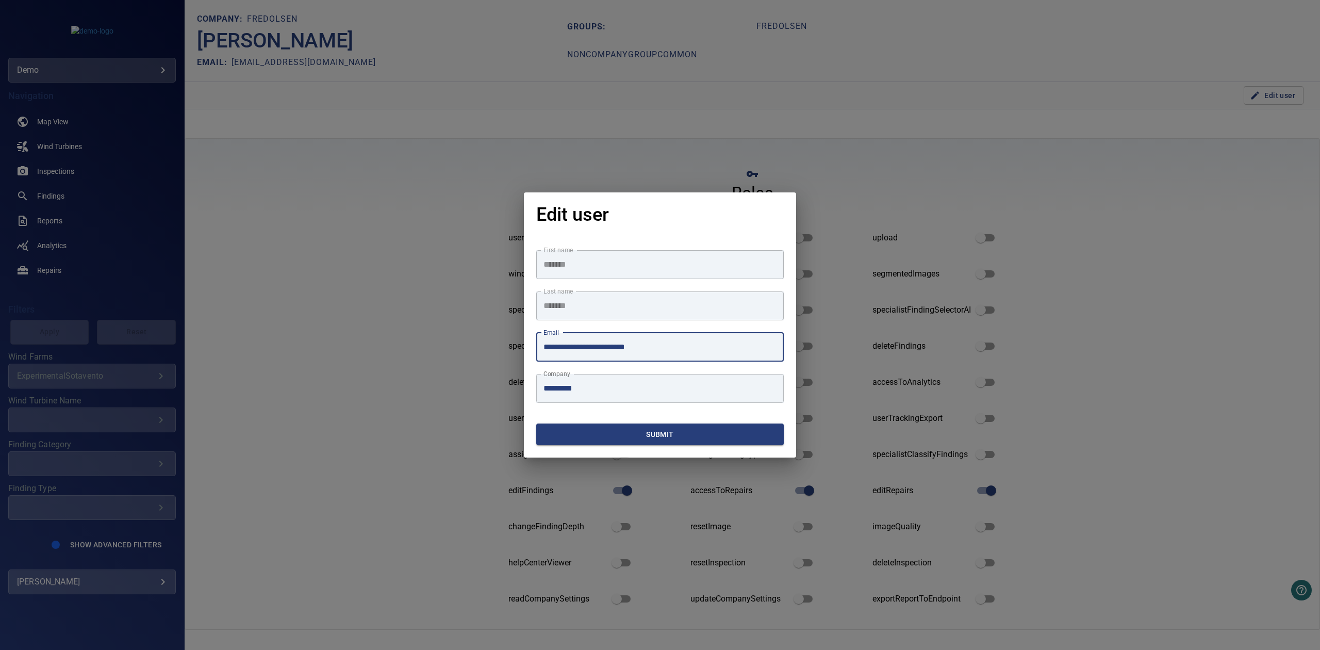
drag, startPoint x: 675, startPoint y: 348, endPoint x: 535, endPoint y: 348, distance: 140.2
click at [535, 348] on div "**********" at bounding box center [660, 348] width 272 height 220
paste input "***"
type input "**********"
click at [653, 435] on span "Submit" at bounding box center [659, 434] width 239 height 13
